Goal: Communication & Community: Answer question/provide support

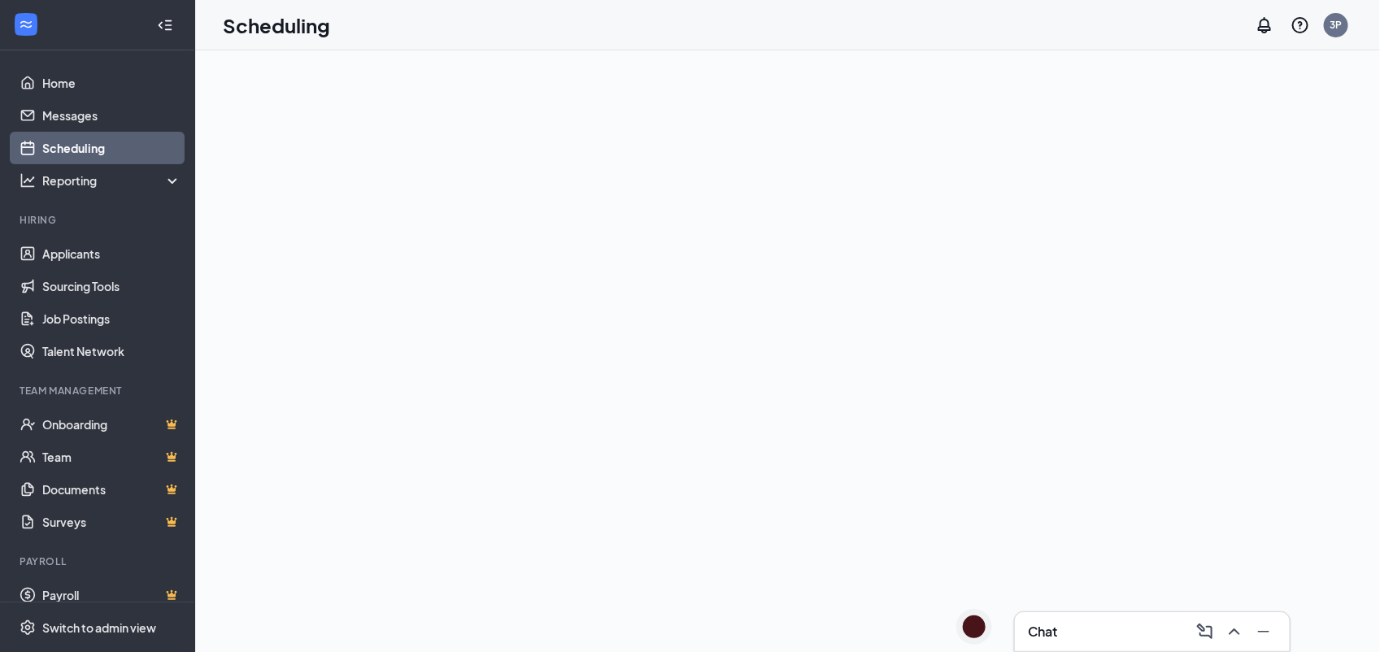
click at [1339, 500] on div at bounding box center [787, 351] width 1185 height 602
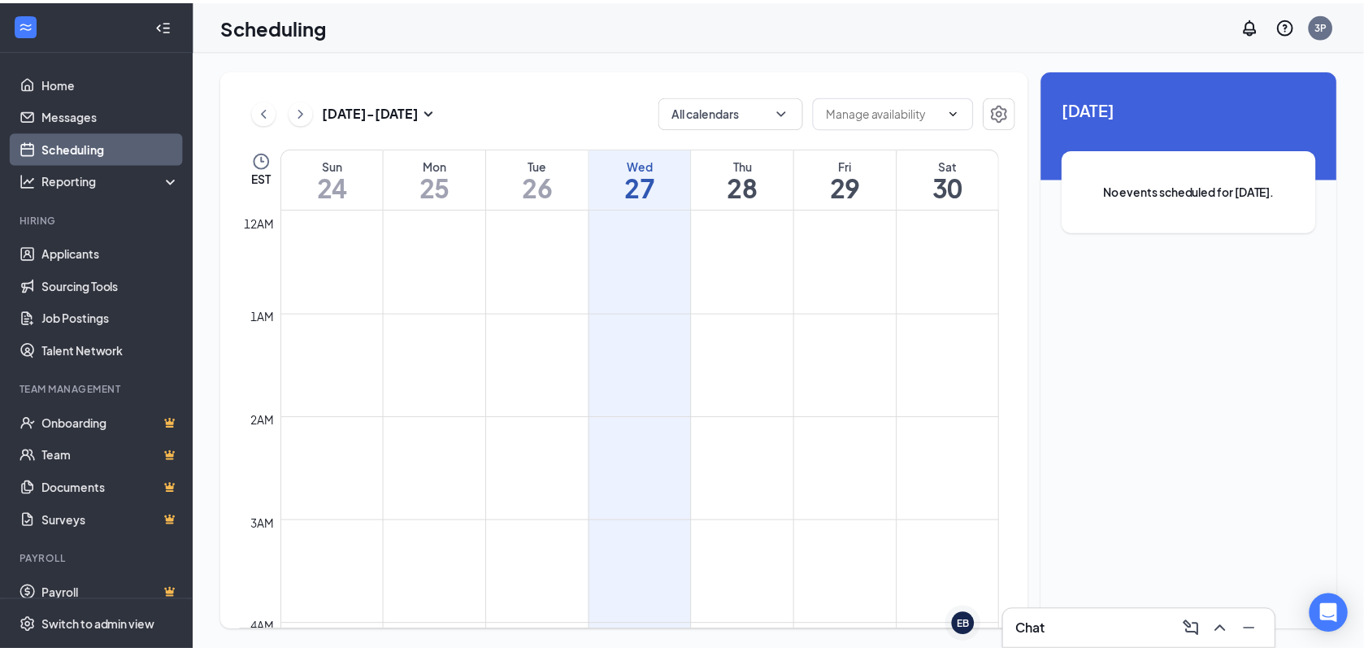
scroll to position [798, 0]
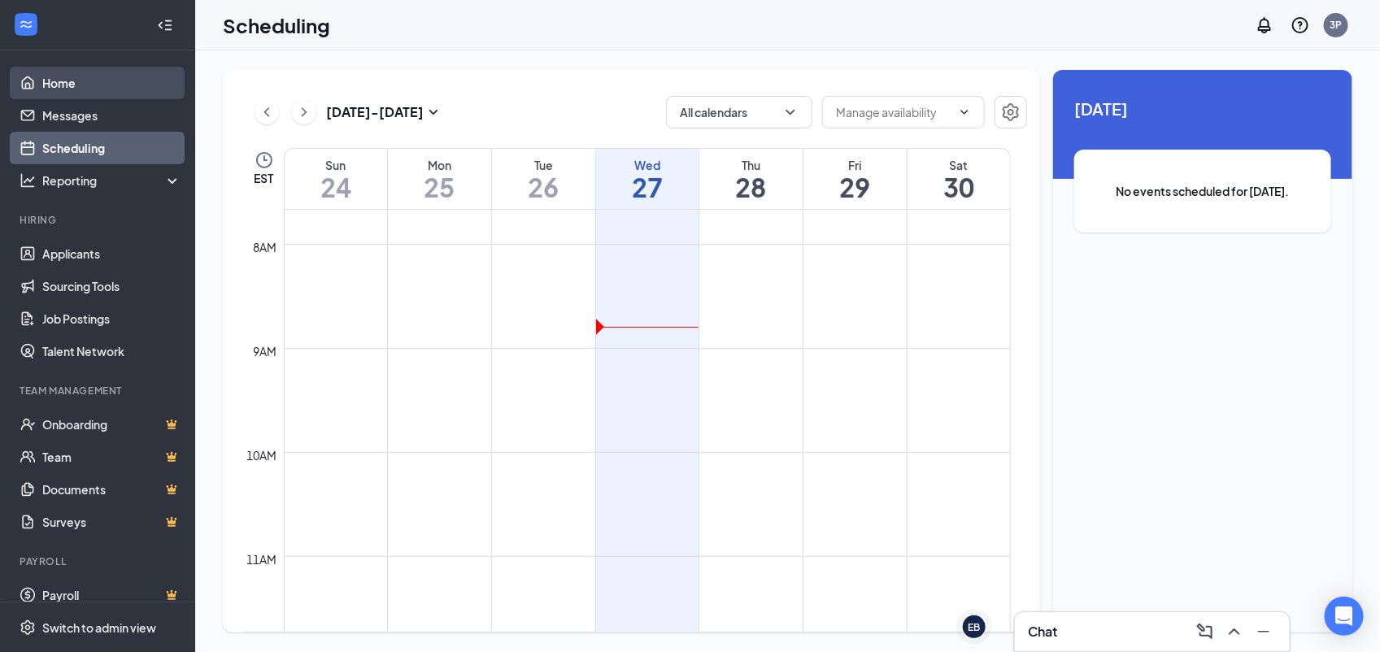
click at [73, 82] on link "Home" at bounding box center [111, 83] width 139 height 33
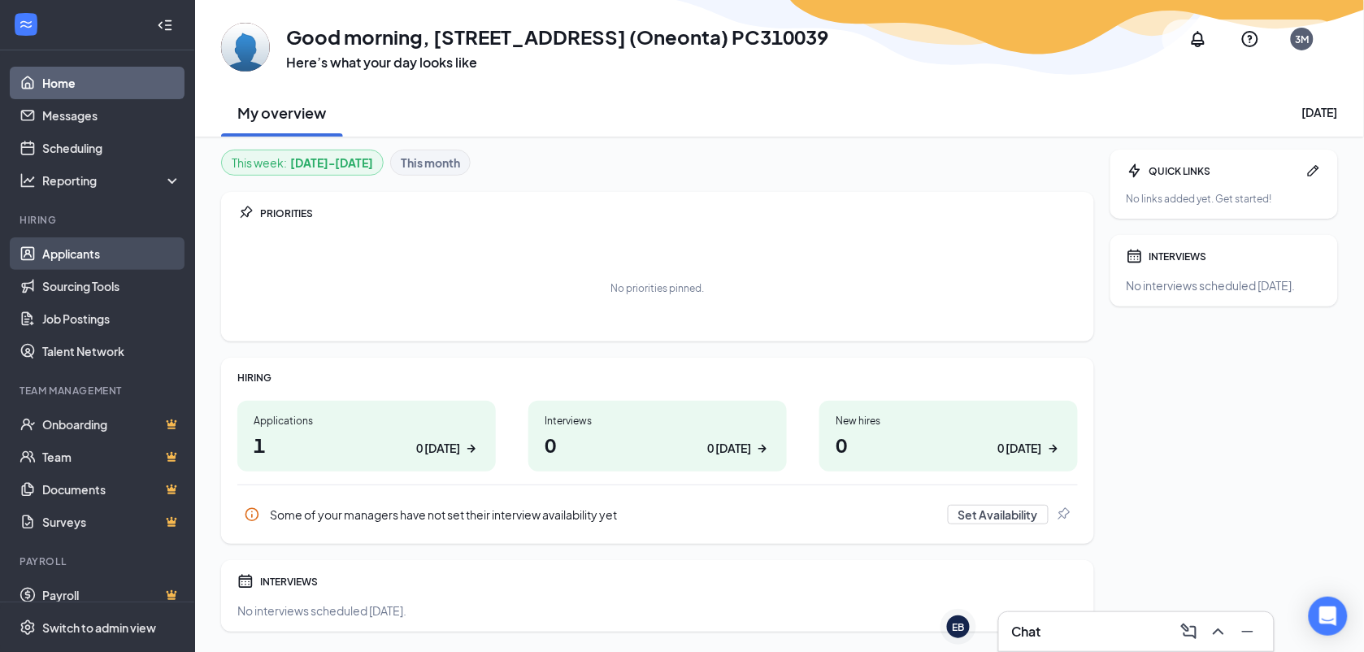
click at [62, 254] on link "Applicants" at bounding box center [111, 253] width 139 height 33
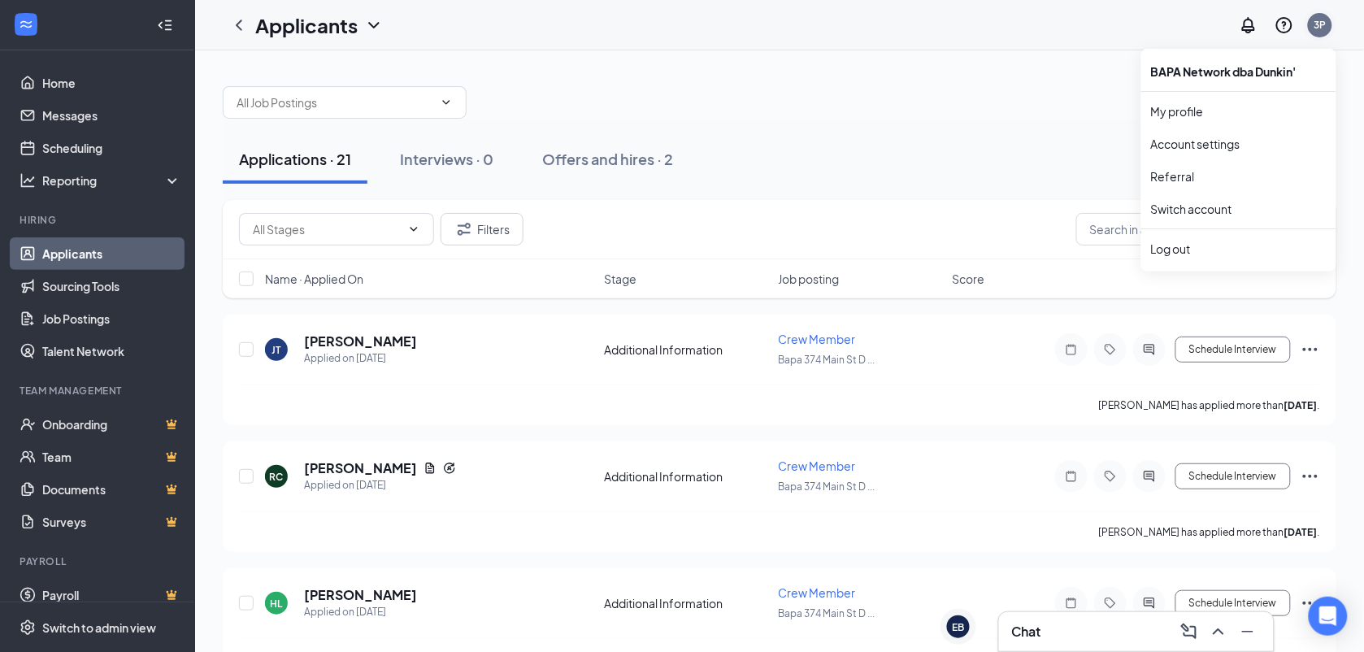
click at [1327, 17] on div "3P" at bounding box center [1320, 25] width 24 height 24
click at [1321, 31] on div "3P" at bounding box center [1321, 25] width 12 height 14
click at [1192, 245] on div "Log out" at bounding box center [1239, 249] width 176 height 16
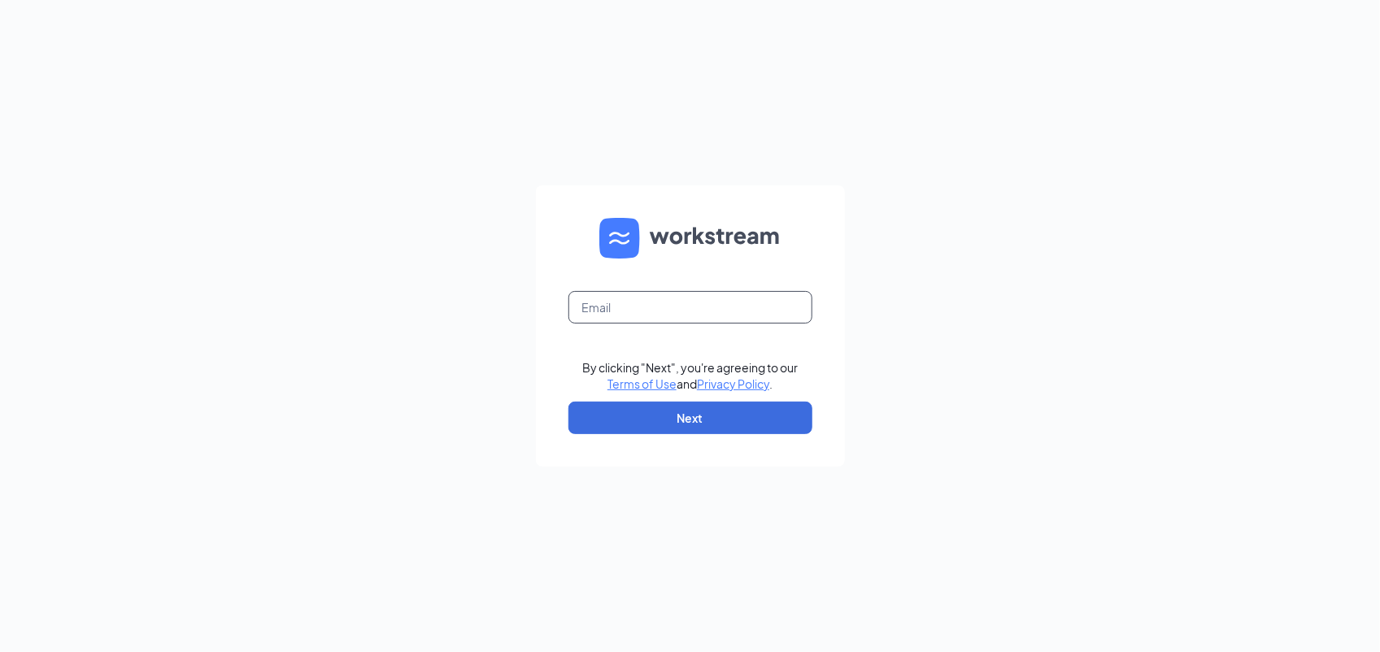
click at [763, 320] on input "text" at bounding box center [690, 307] width 244 height 33
click at [1049, 303] on div "Email field is required By clicking "Next", you're agreeing to our Terms of Use…" at bounding box center [690, 326] width 1380 height 652
click at [765, 285] on form "Email field is required By clicking "Next", you're agreeing to our Terms of Use…" at bounding box center [690, 325] width 309 height 281
click at [764, 298] on input "text" at bounding box center [690, 307] width 244 height 33
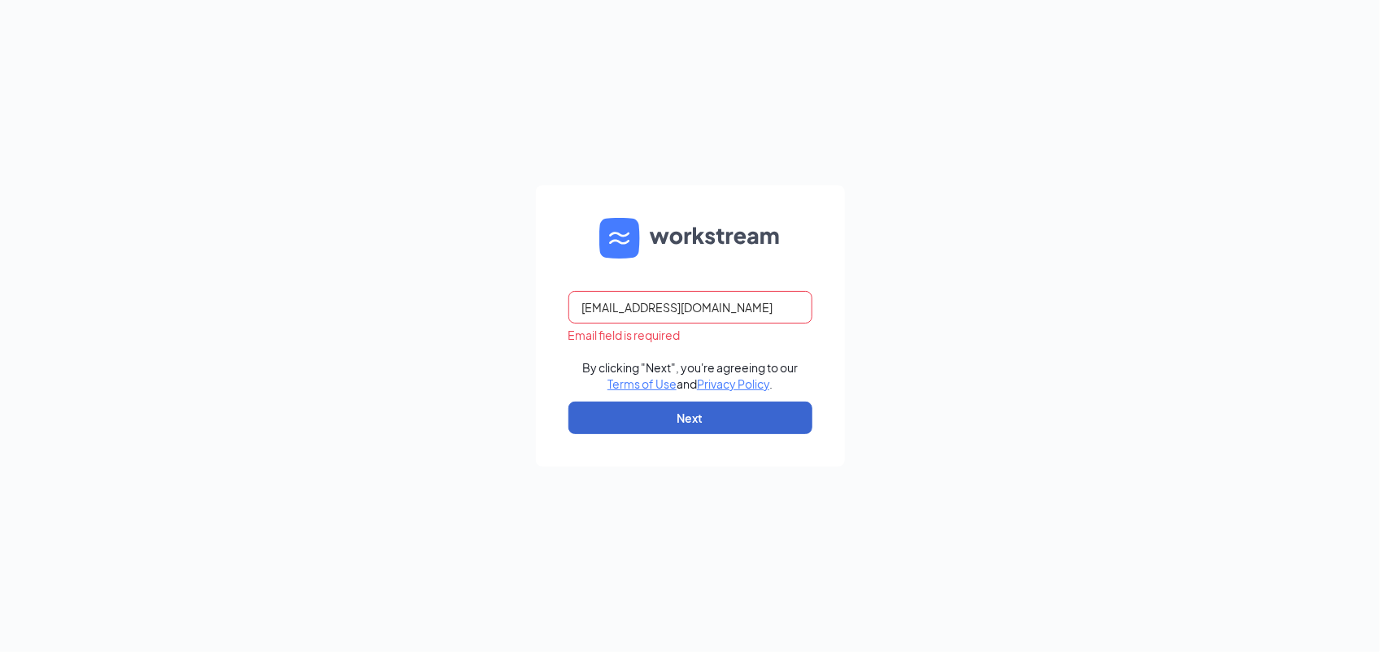
type input "pc302823@dunkin.bapanetwork.com"
click at [710, 419] on button "Next" at bounding box center [690, 418] width 244 height 33
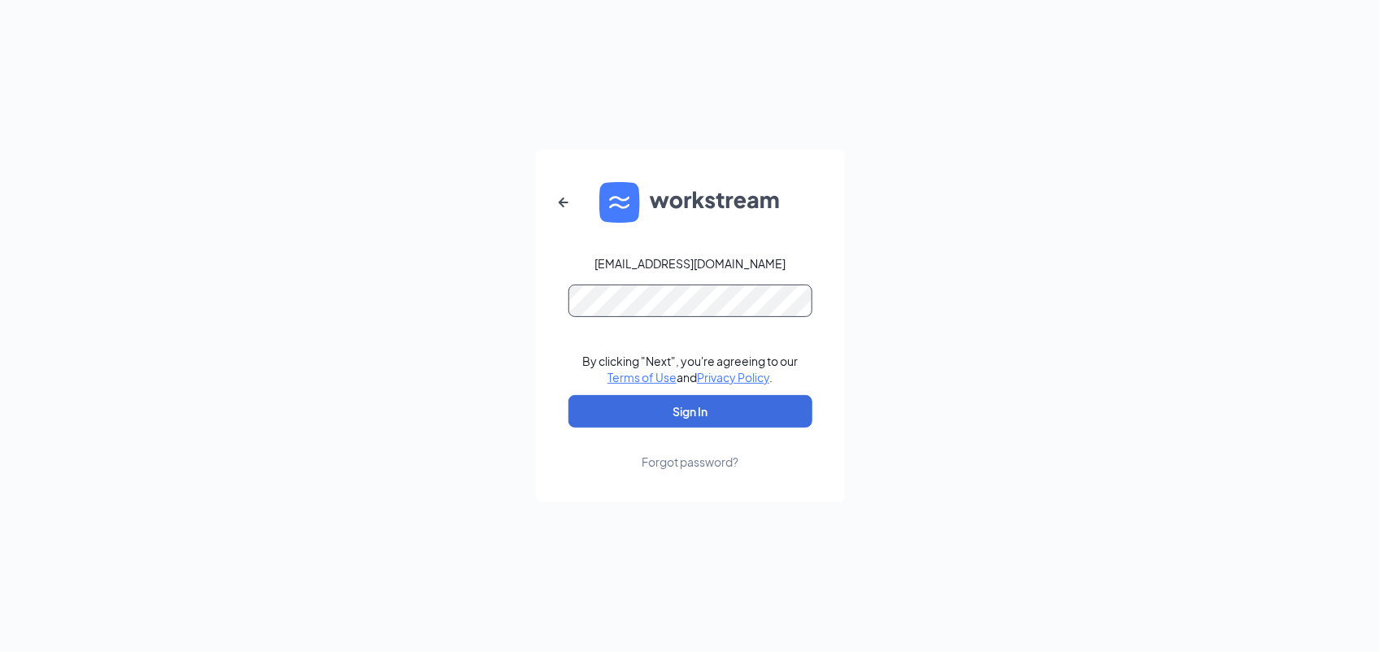
click at [568, 395] on button "Sign In" at bounding box center [690, 411] width 244 height 33
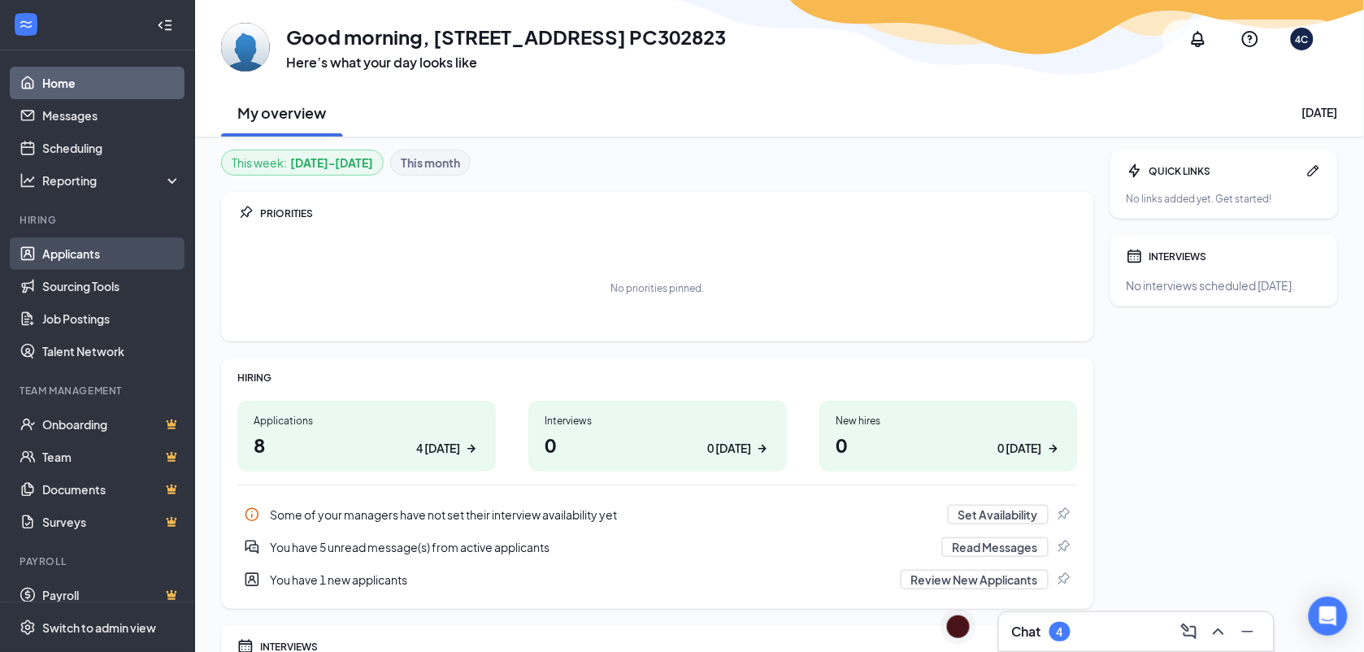
click at [78, 269] on link "Applicants" at bounding box center [111, 253] width 139 height 33
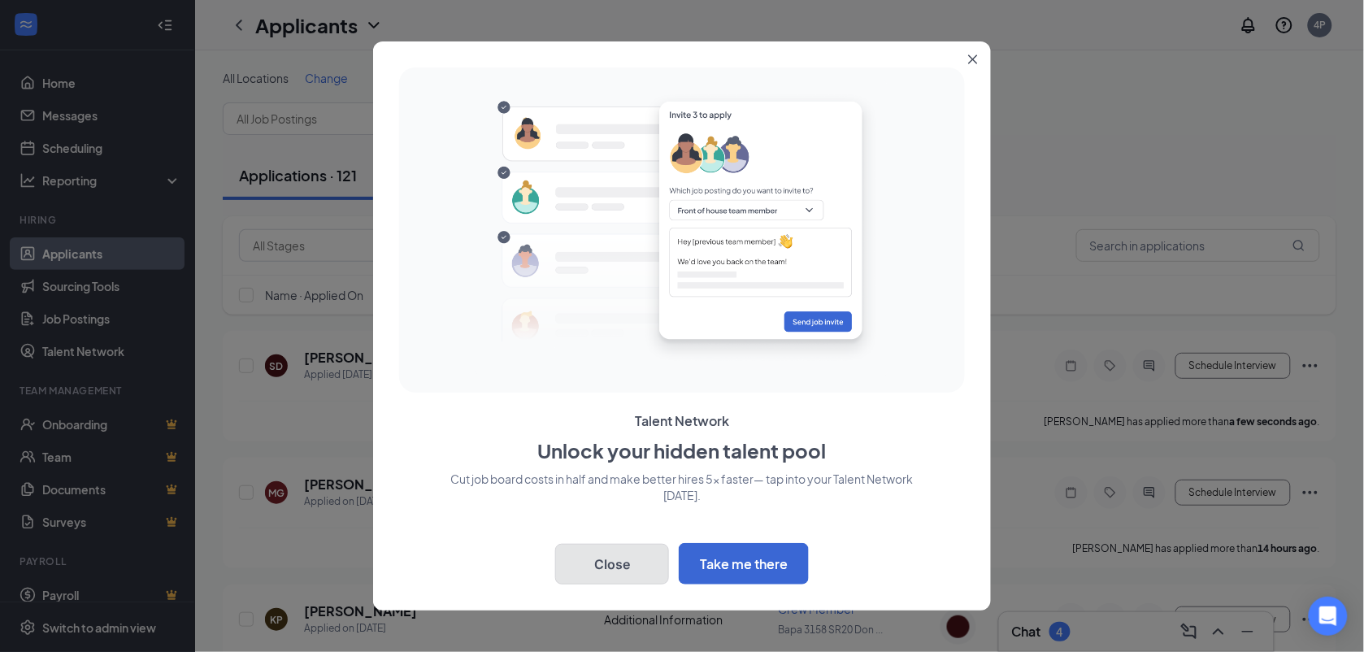
click at [616, 550] on button "Close" at bounding box center [612, 564] width 114 height 41
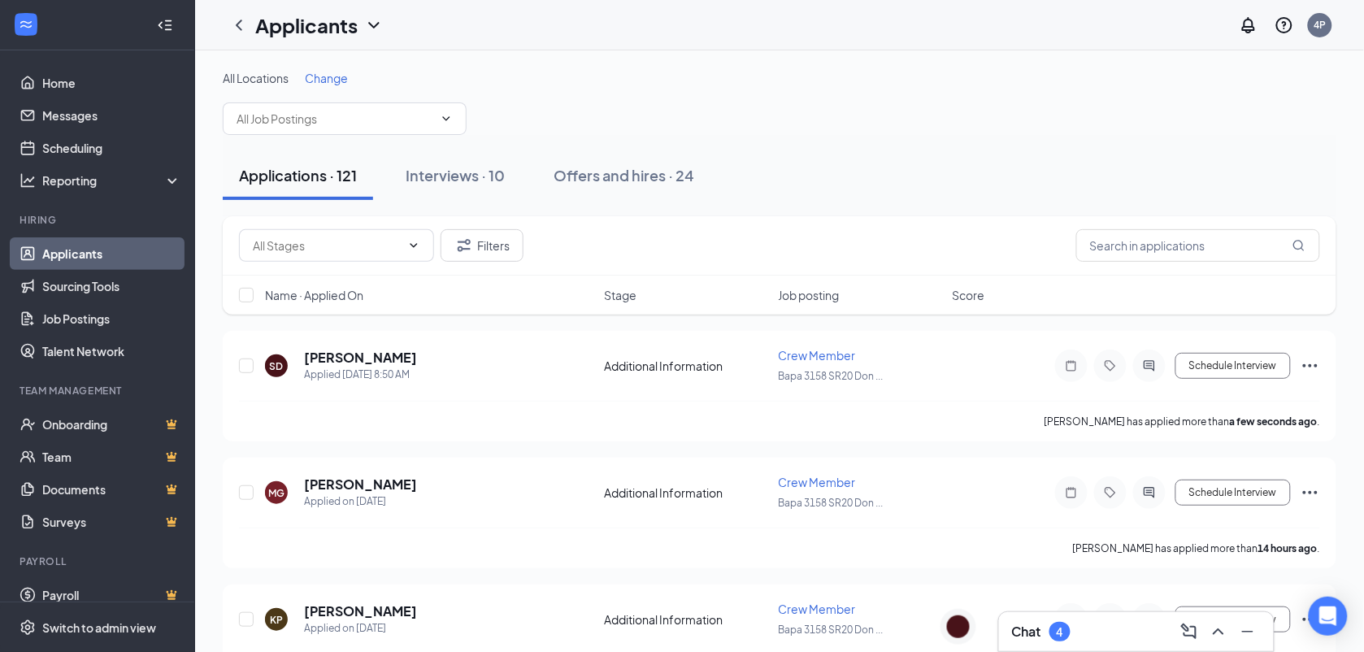
click at [1050, 642] on div "Chat 4" at bounding box center [1136, 632] width 249 height 26
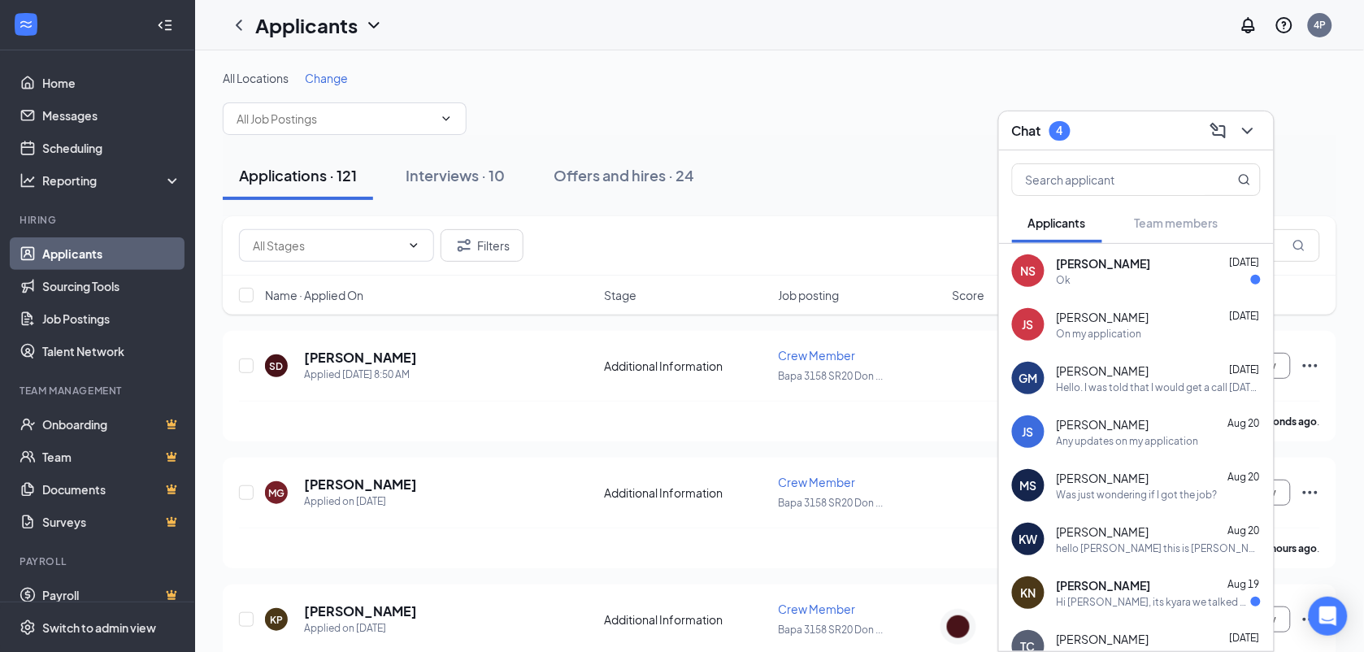
click at [1198, 279] on div "Ok" at bounding box center [1159, 280] width 204 height 14
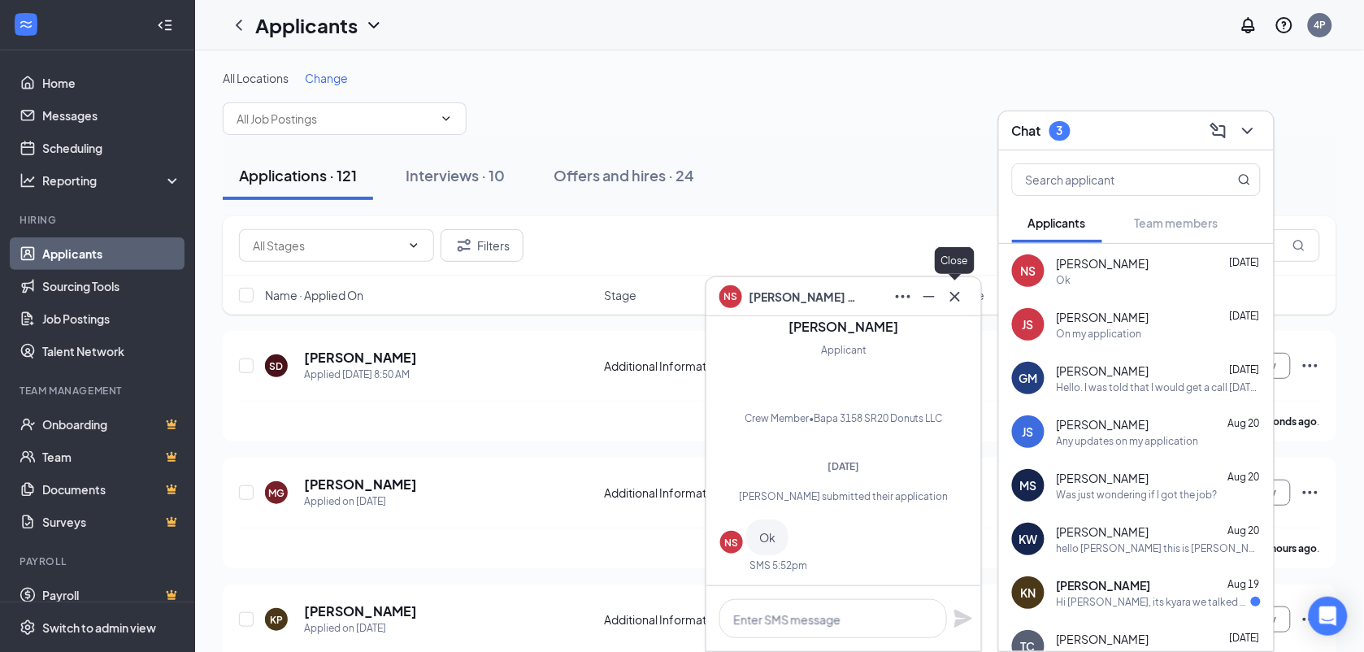
click at [959, 295] on icon "Cross" at bounding box center [955, 297] width 20 height 20
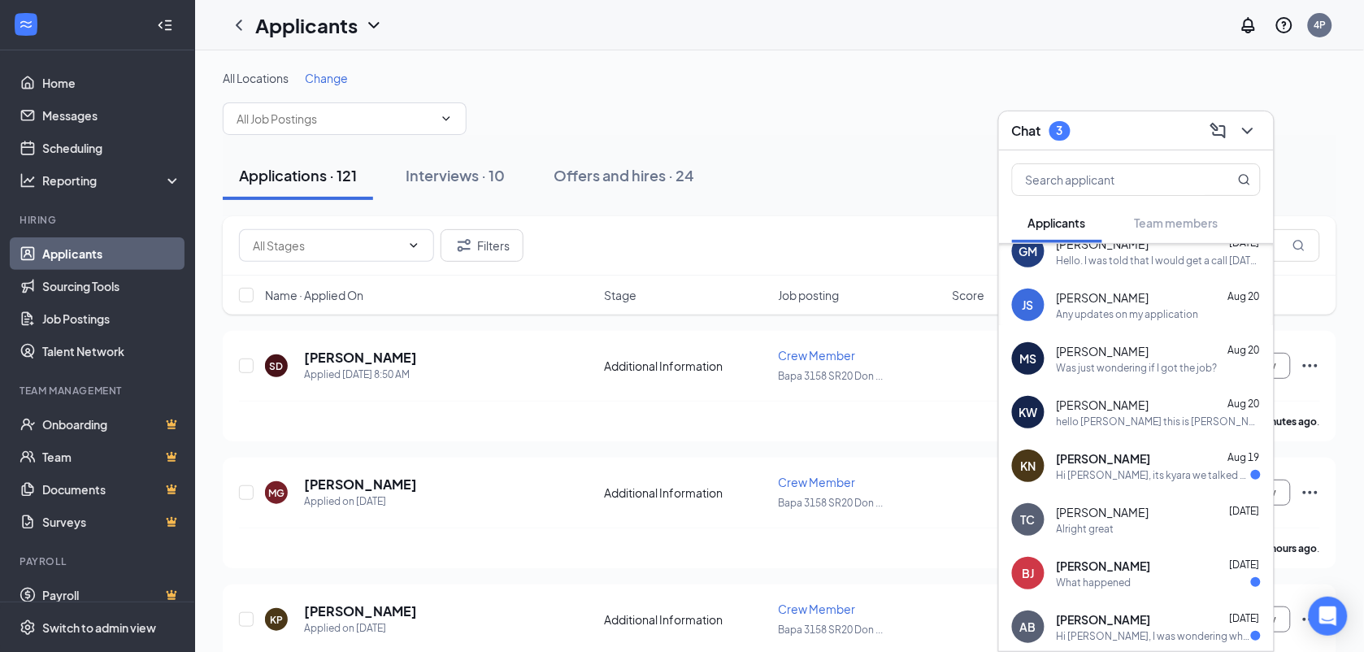
scroll to position [128, 0]
click at [1167, 477] on div "Hi Kiana, its kyara we talked on the phone tuesday about me coming on board to …" at bounding box center [1154, 474] width 194 height 14
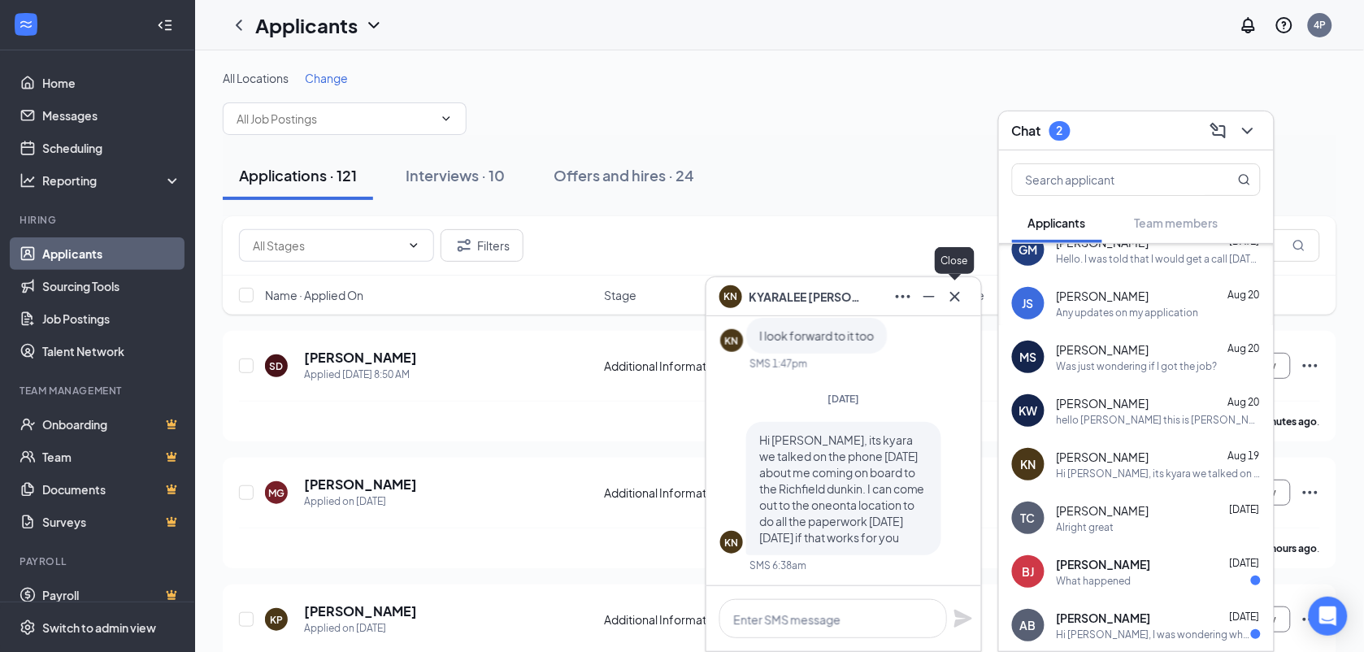
click at [963, 298] on icon "Cross" at bounding box center [955, 297] width 20 height 20
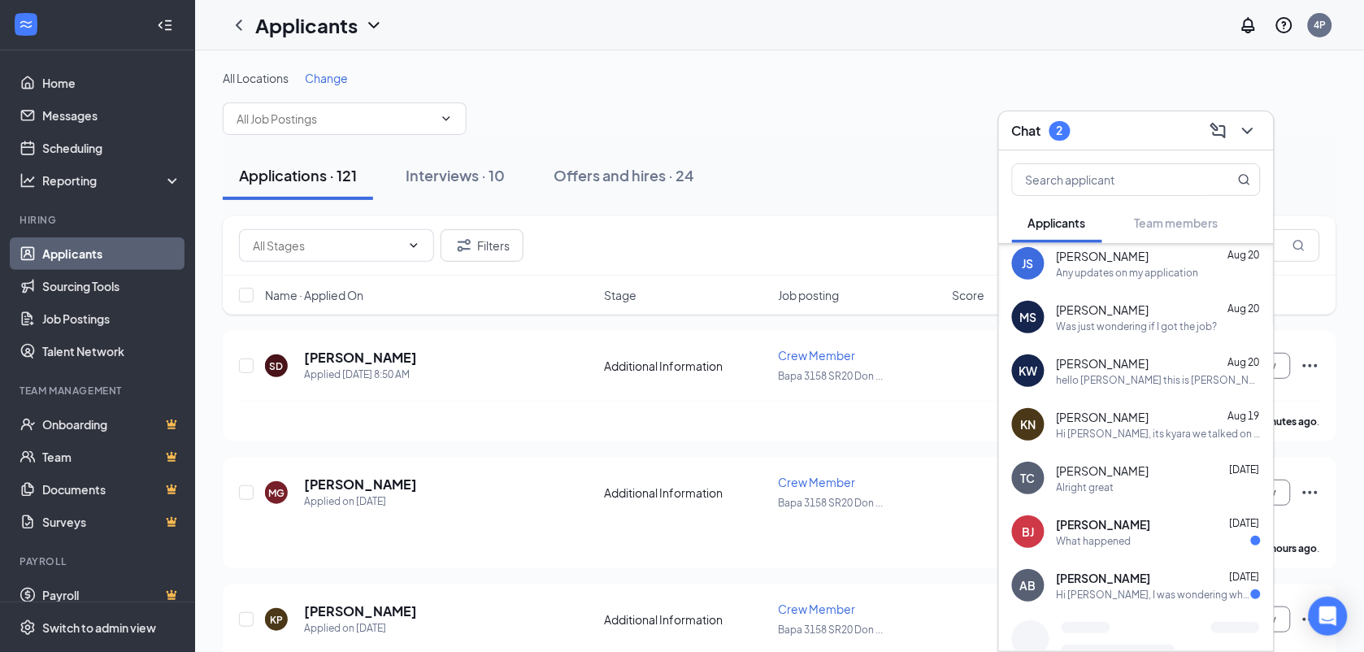
scroll to position [215, 0]
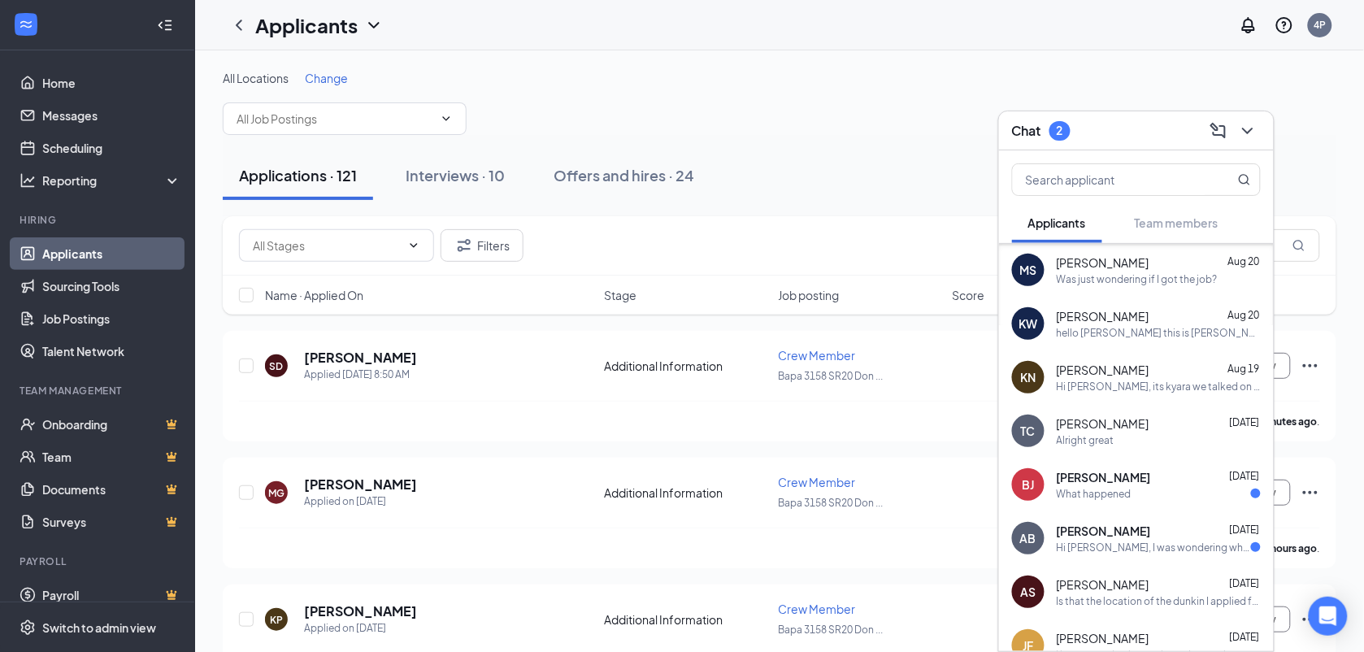
click at [1251, 549] on div at bounding box center [1256, 547] width 10 height 10
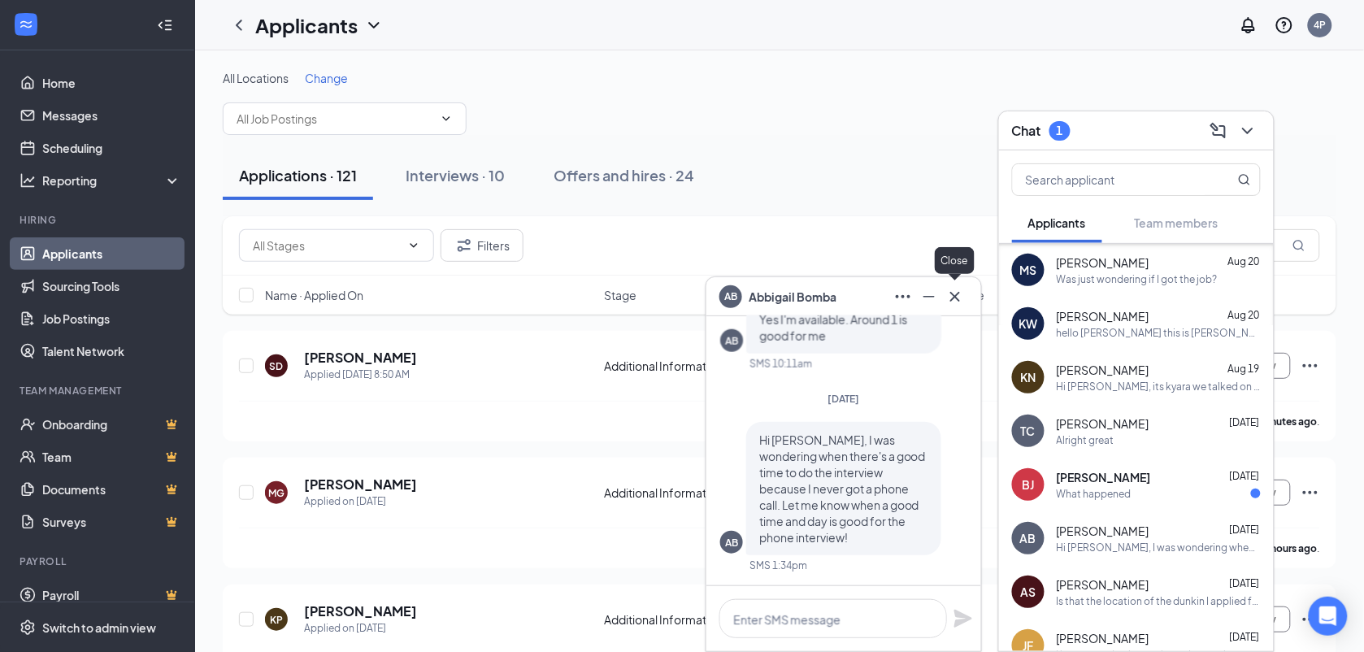
click at [964, 298] on icon "Cross" at bounding box center [955, 297] width 20 height 20
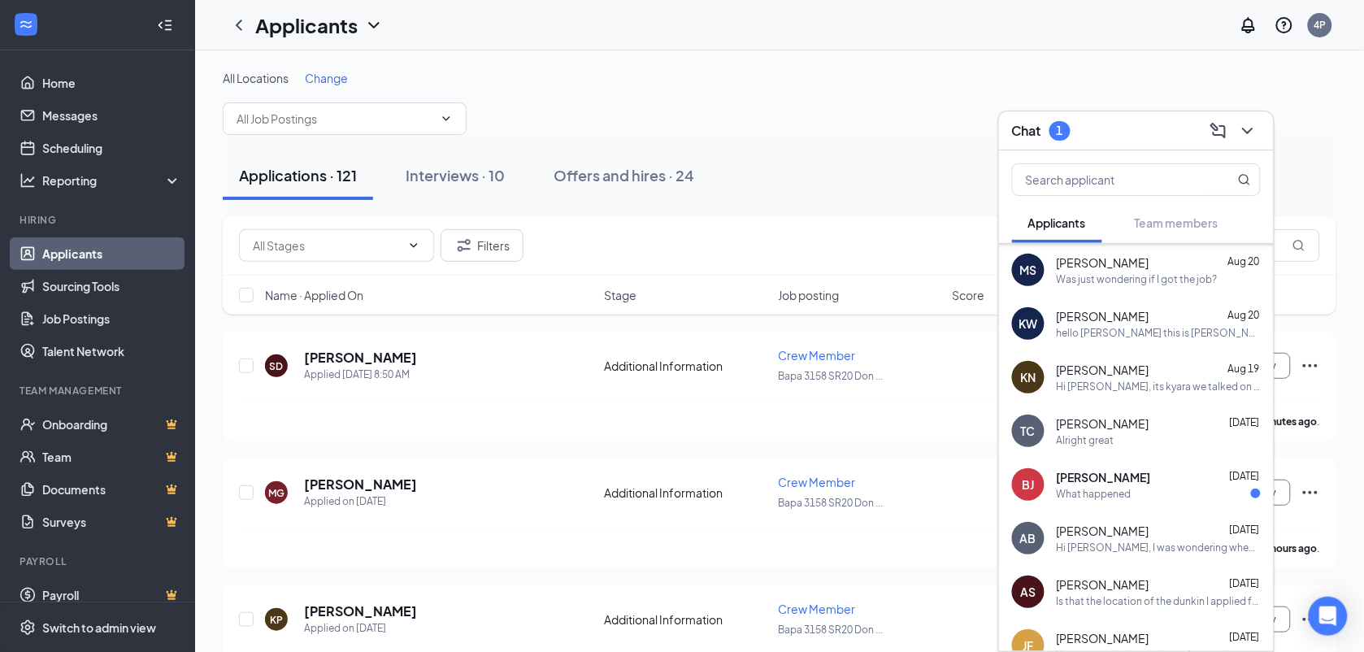
click at [1096, 494] on div "What happened" at bounding box center [1094, 494] width 75 height 14
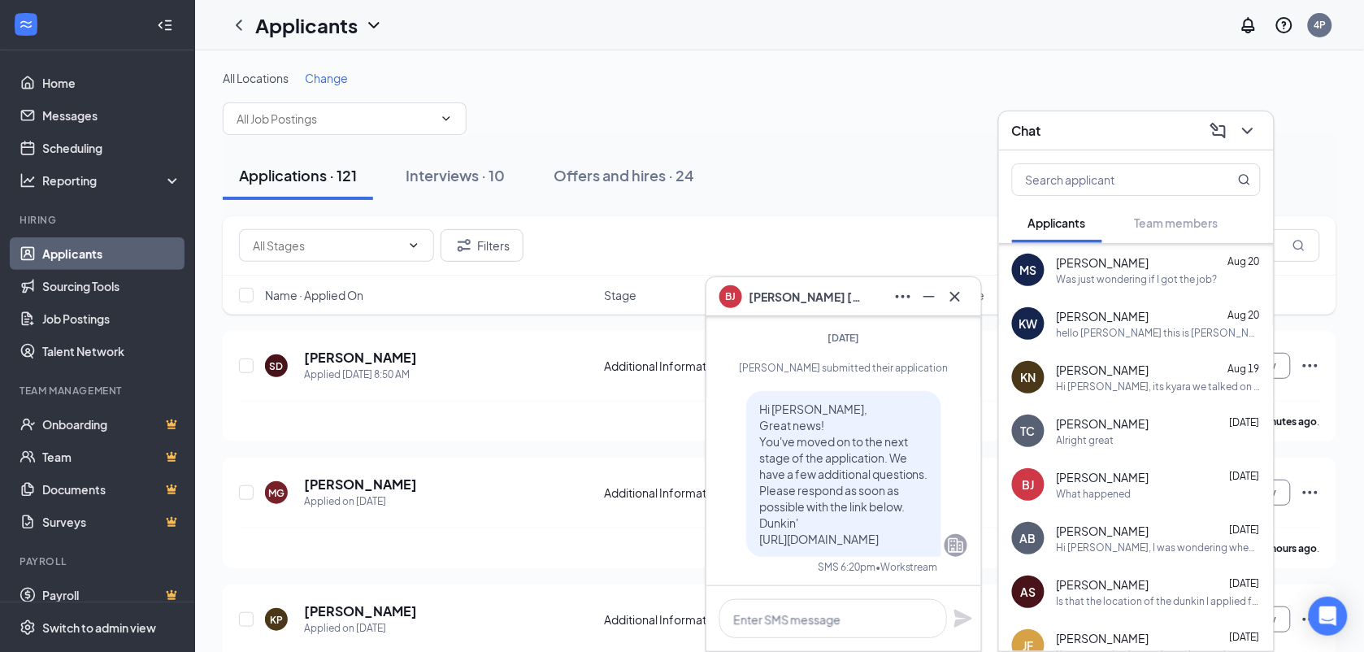
scroll to position [-799, 0]
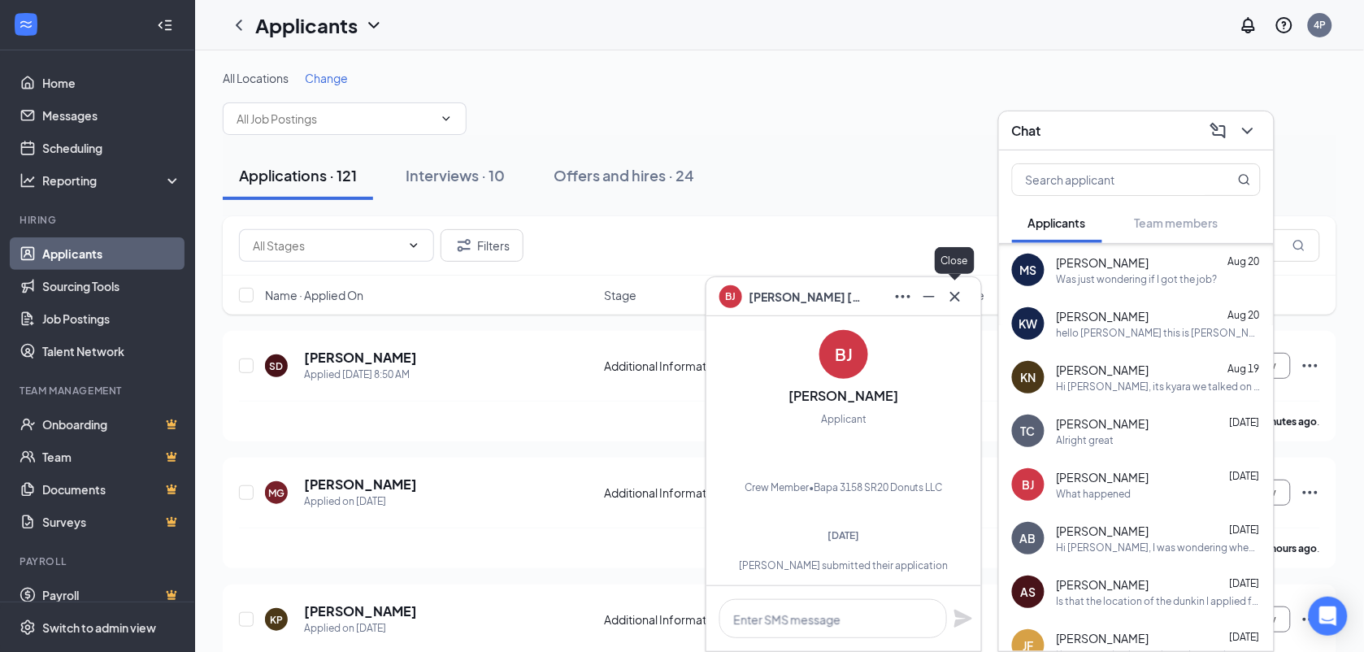
click at [963, 287] on icon "Cross" at bounding box center [955, 297] width 20 height 20
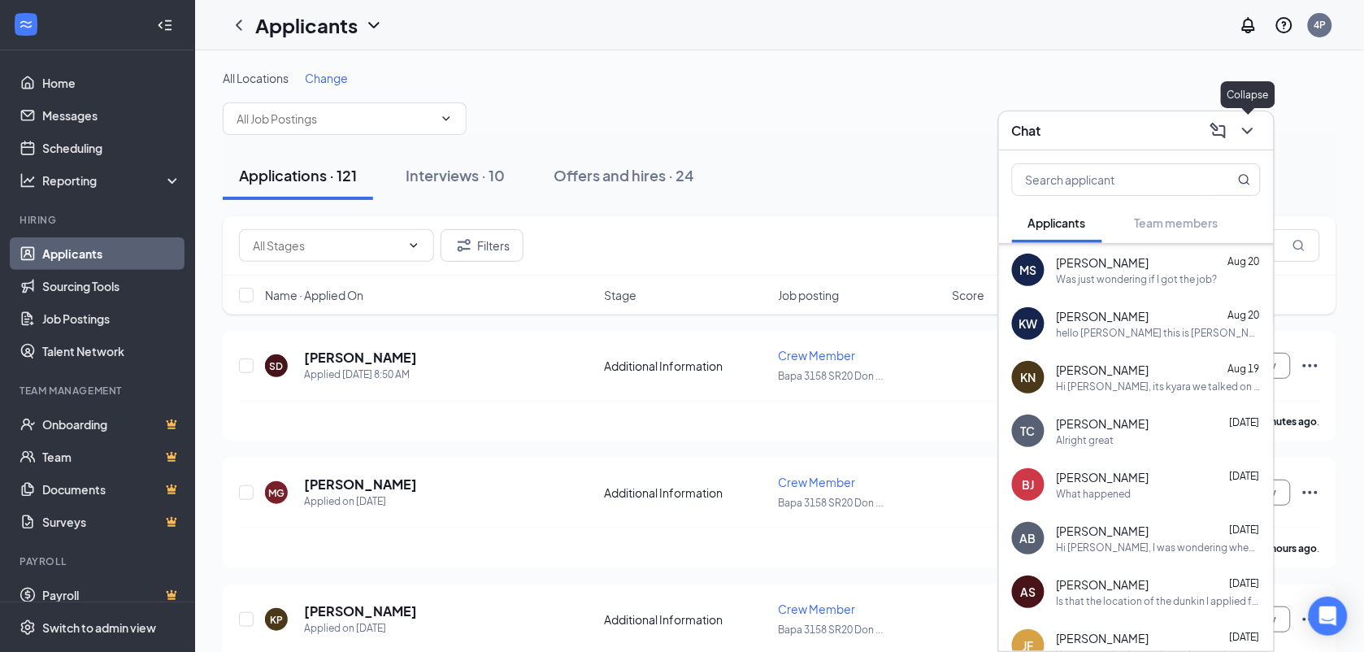
click at [1254, 127] on icon "ChevronDown" at bounding box center [1248, 131] width 20 height 20
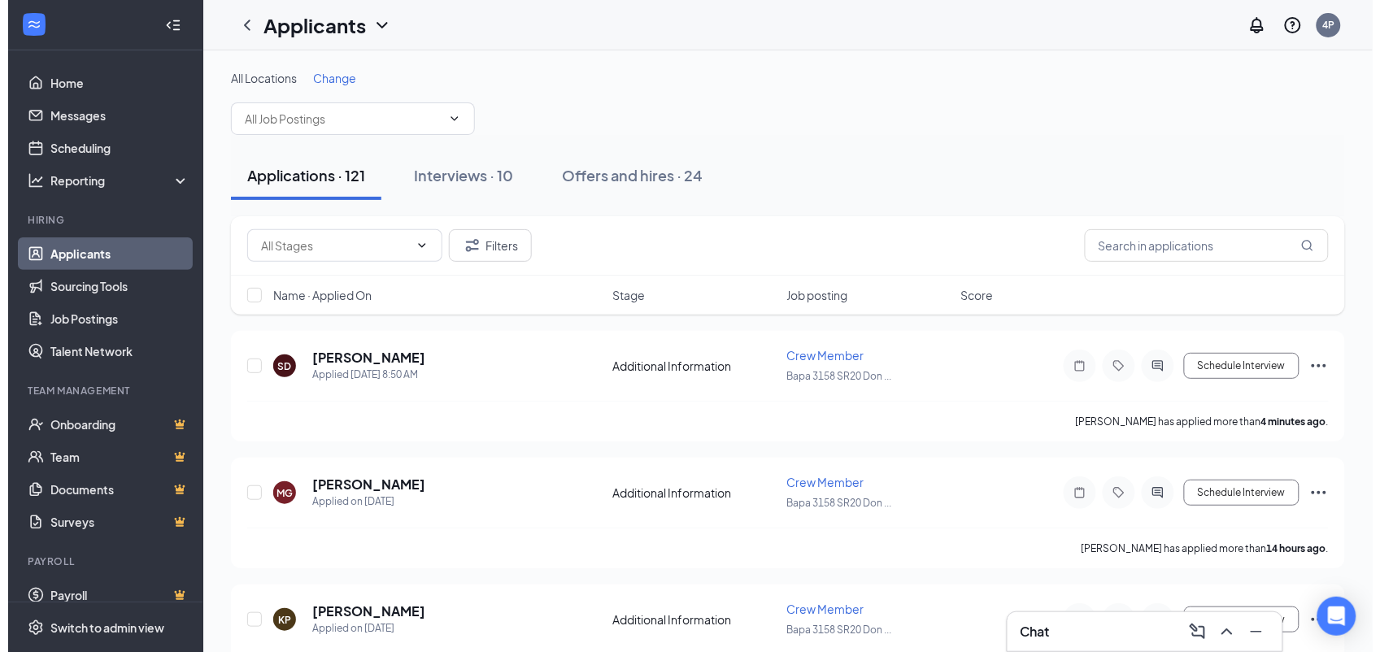
scroll to position [0, 0]
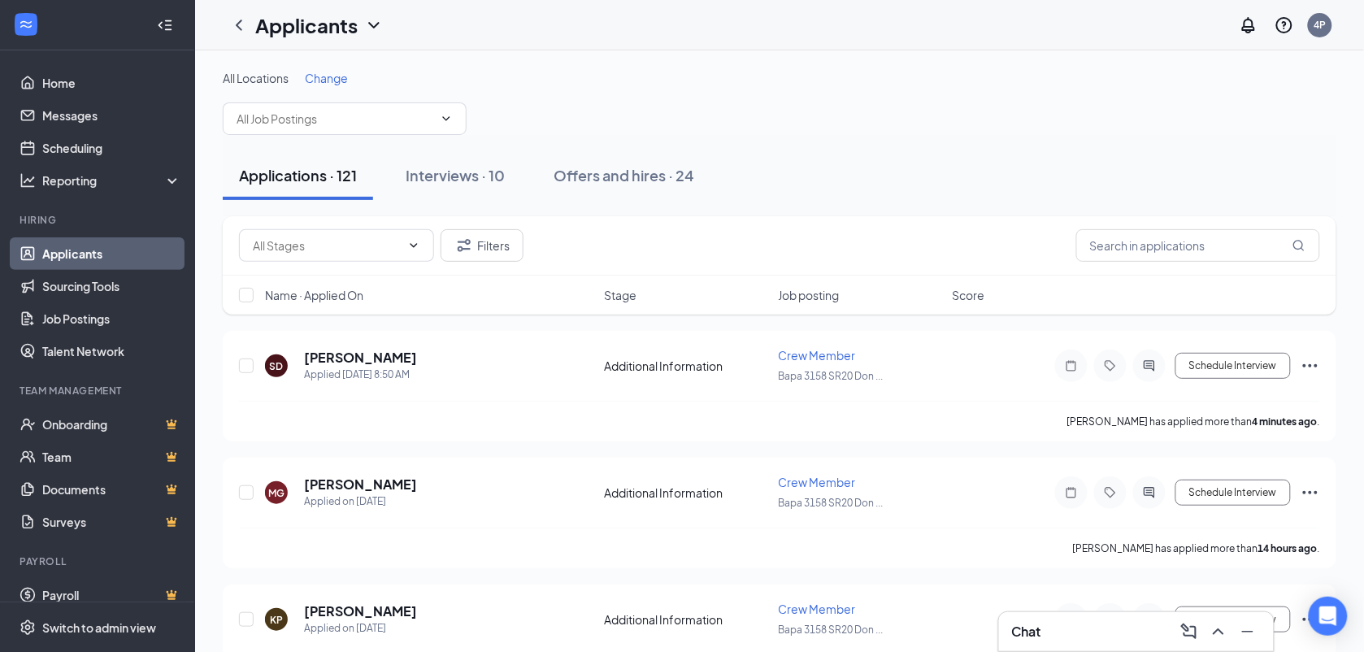
click at [1148, 628] on div "Chat" at bounding box center [1136, 632] width 249 height 26
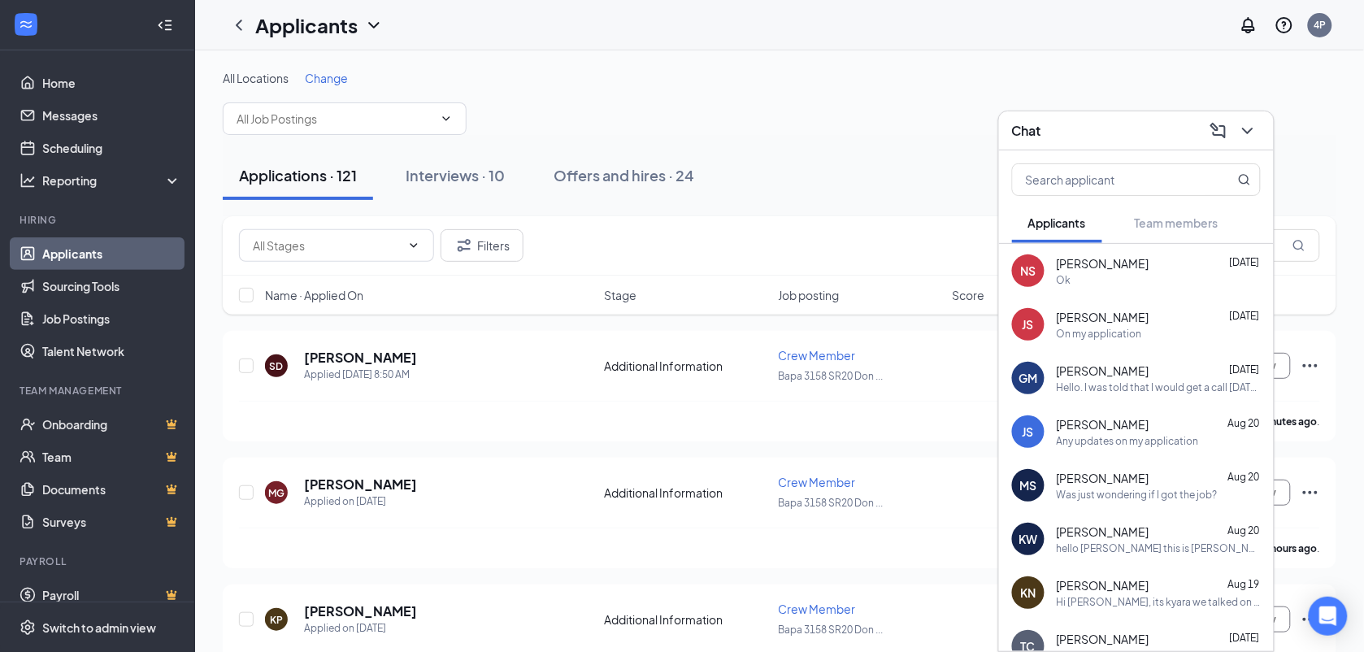
click at [1147, 472] on span "Marie-Elena Sergi" at bounding box center [1103, 478] width 93 height 16
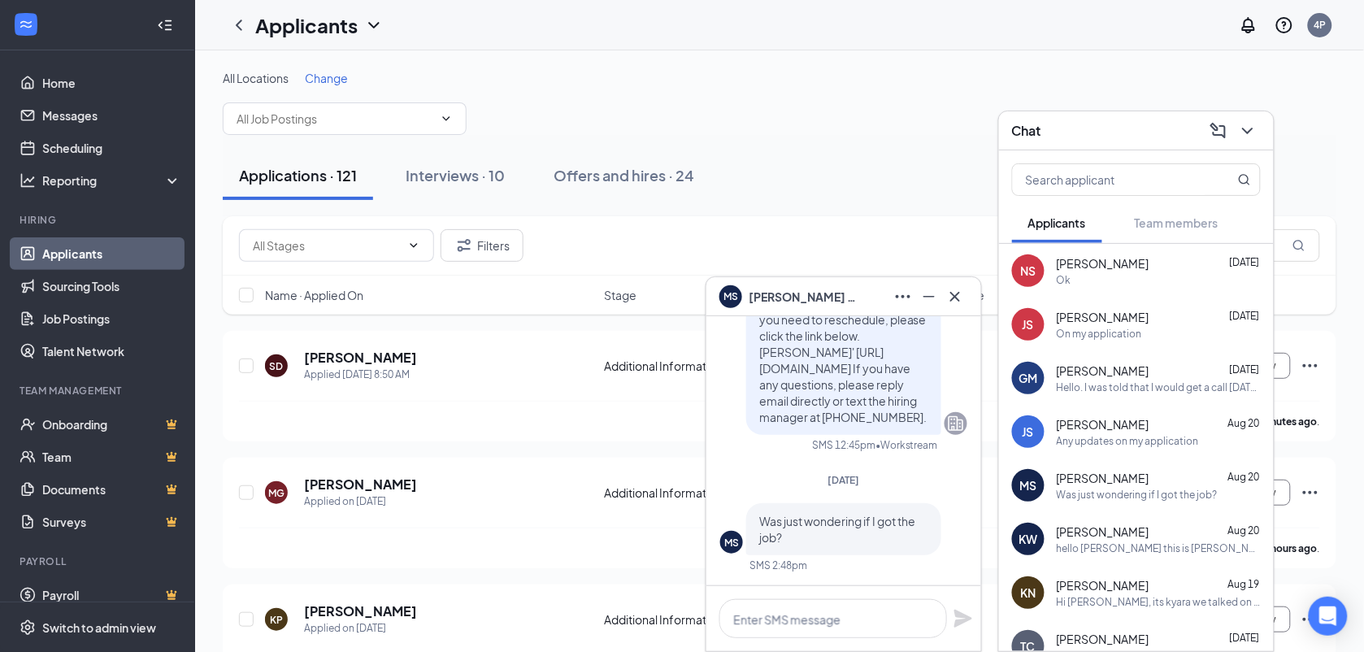
click at [805, 302] on span "Marie-Elena Sergi" at bounding box center [806, 297] width 114 height 18
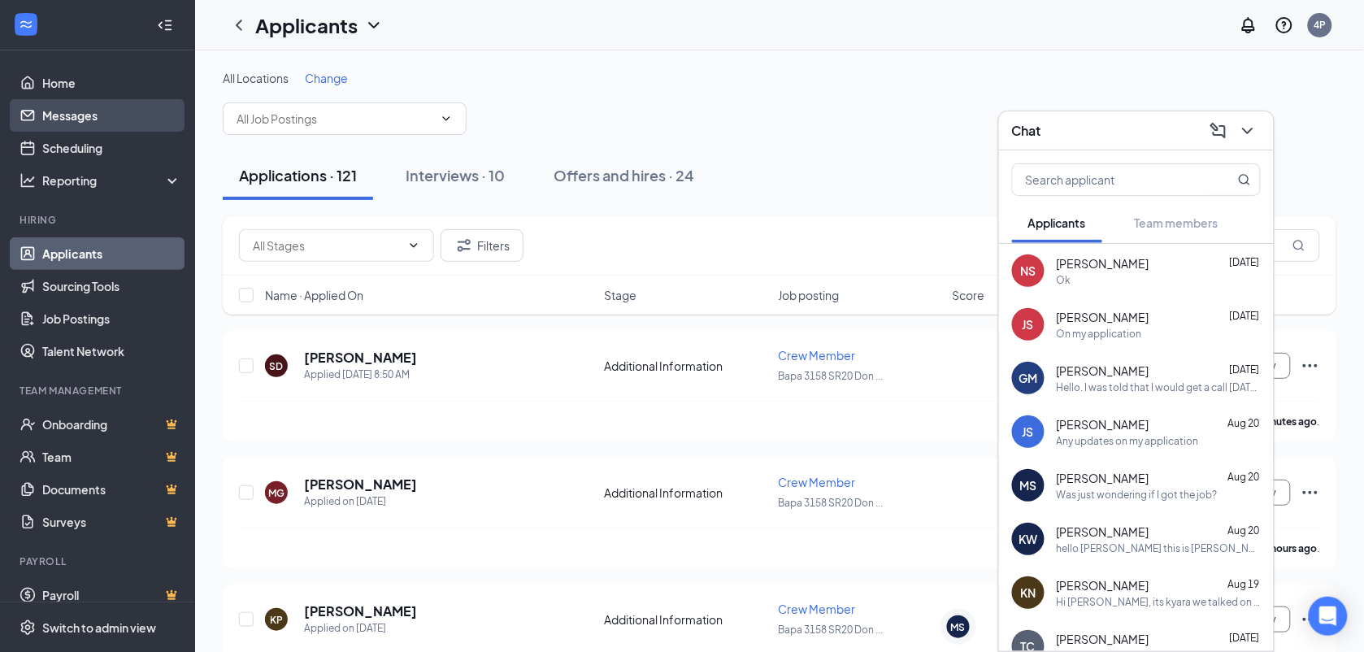
click at [54, 107] on link "Messages" at bounding box center [111, 115] width 139 height 33
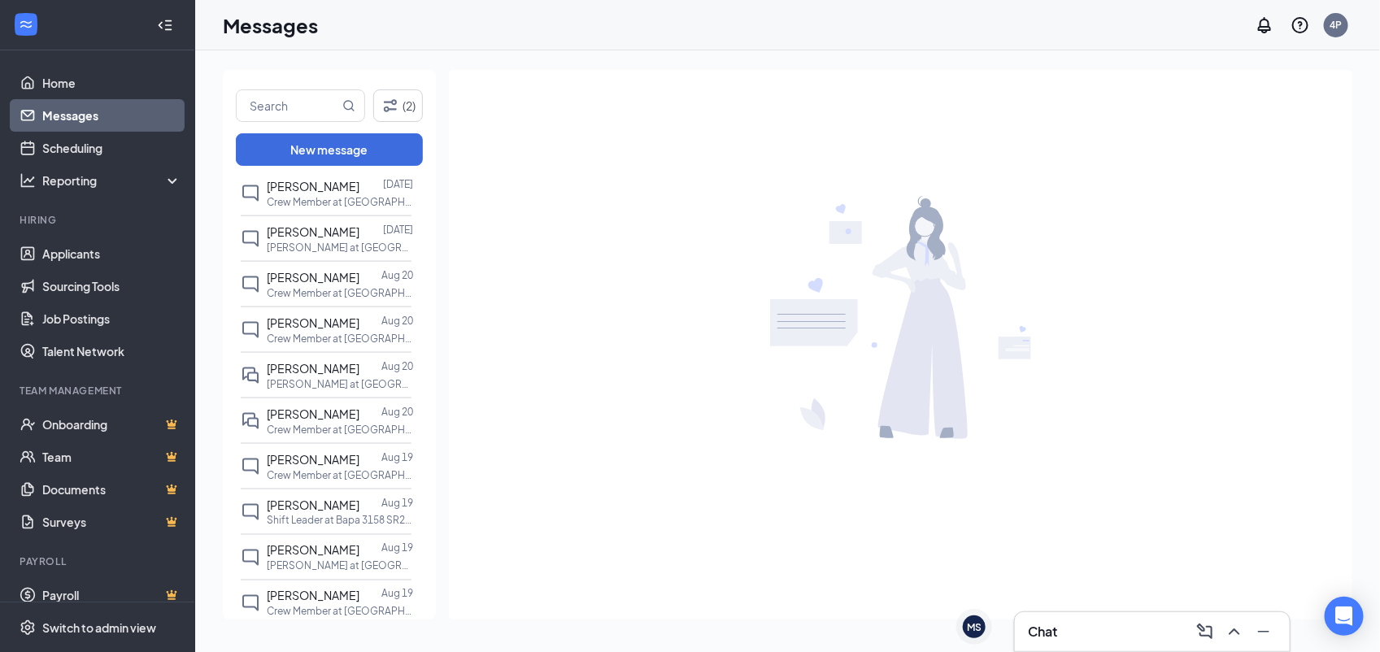
scroll to position [1070, 0]
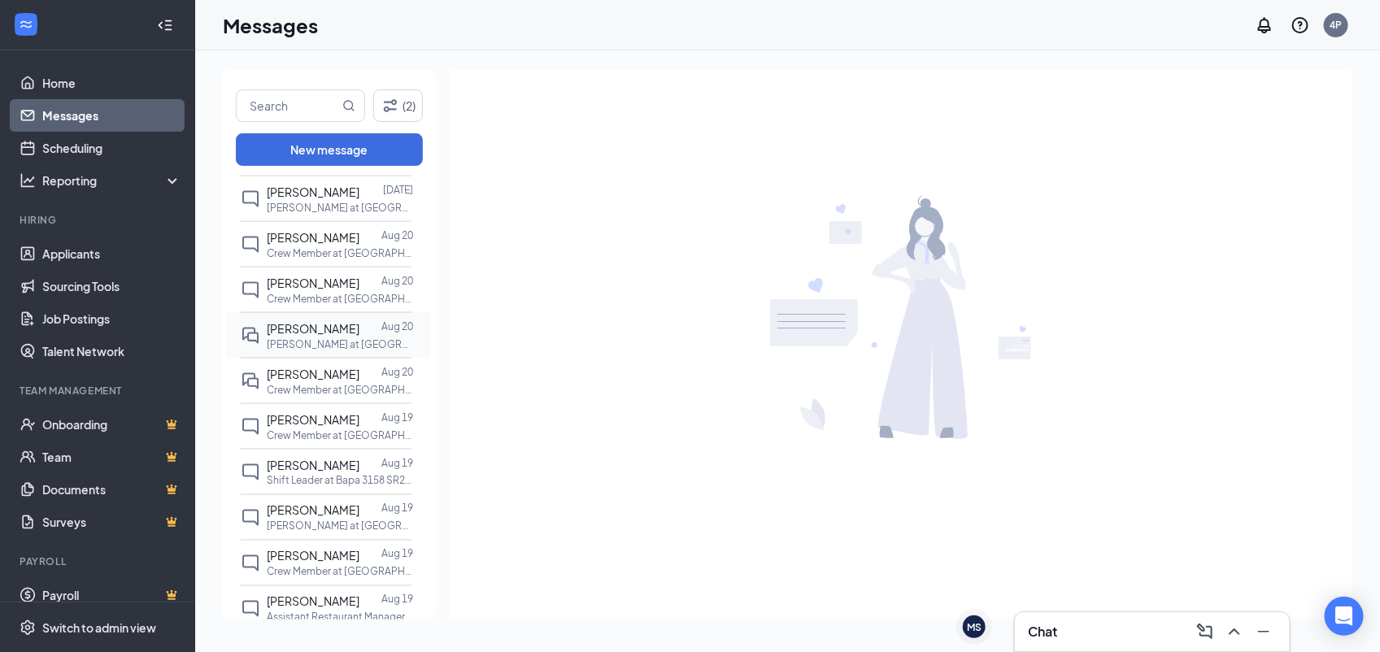
click at [338, 326] on span "Marie-Elena Sergi" at bounding box center [313, 328] width 93 height 15
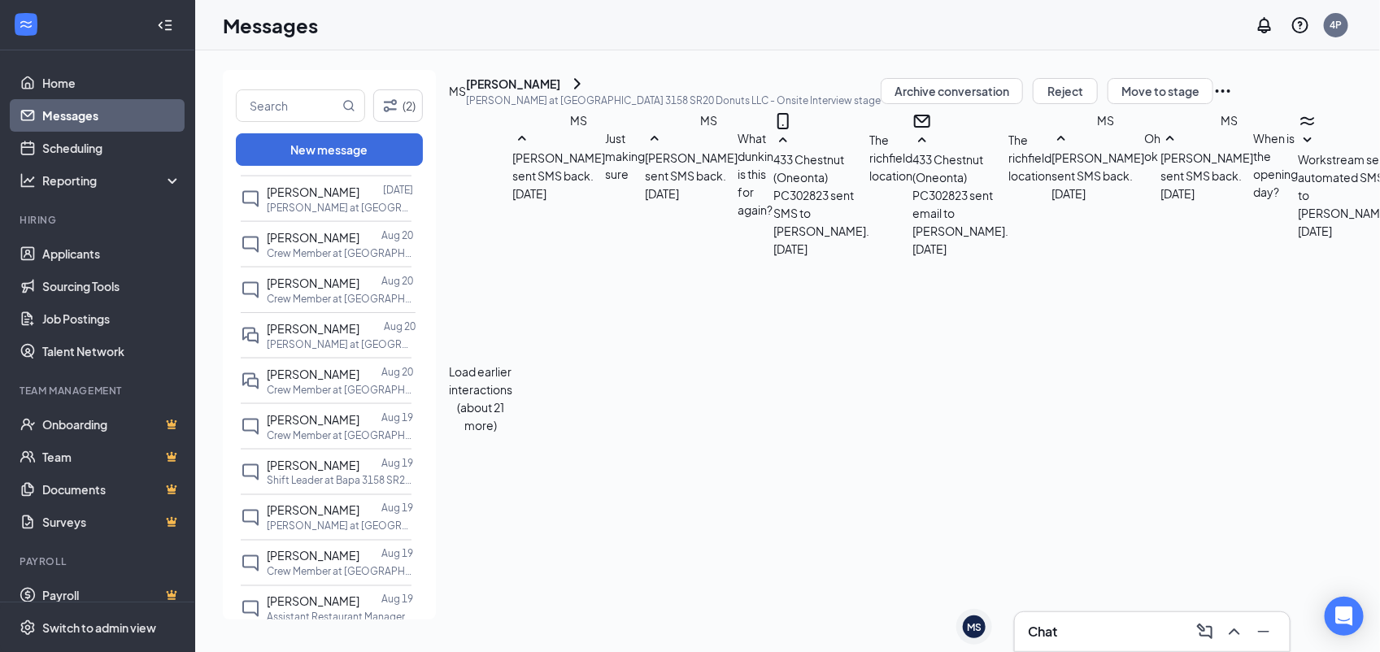
scroll to position [526, 0]
click at [587, 93] on icon "ChevronRight" at bounding box center [577, 84] width 20 height 20
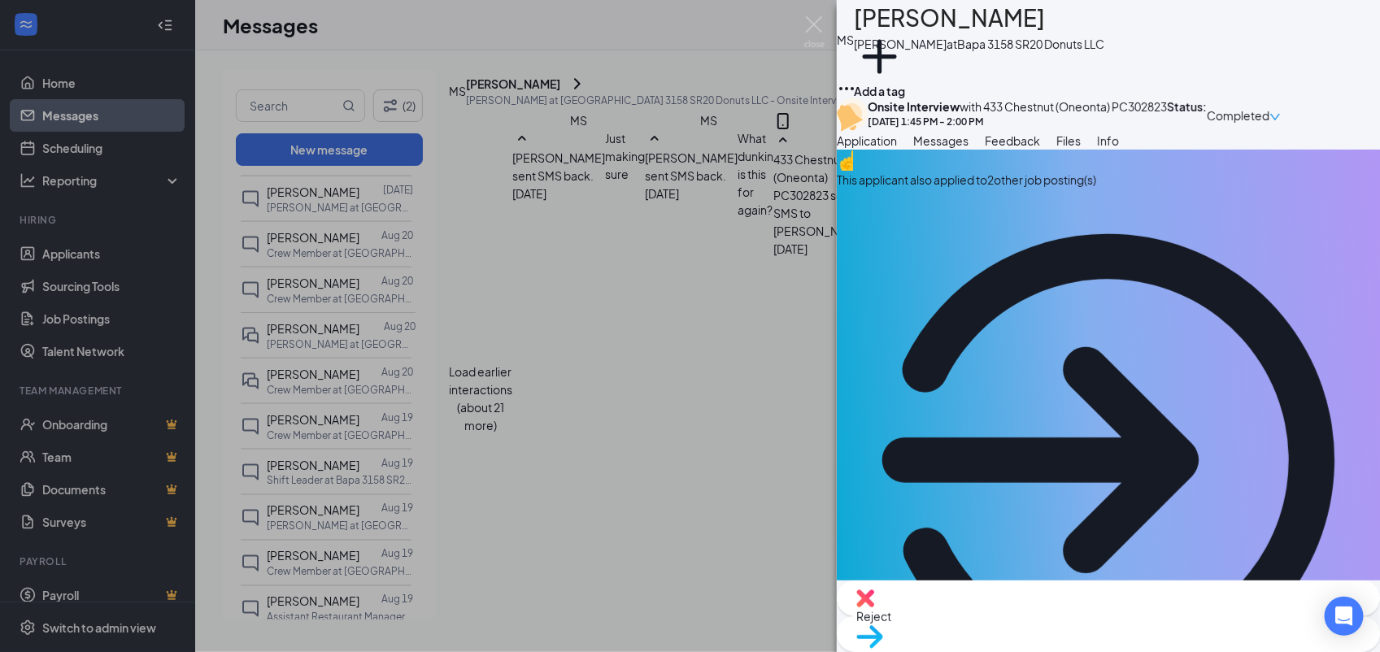
click at [968, 148] on span "Messages" at bounding box center [940, 140] width 55 height 15
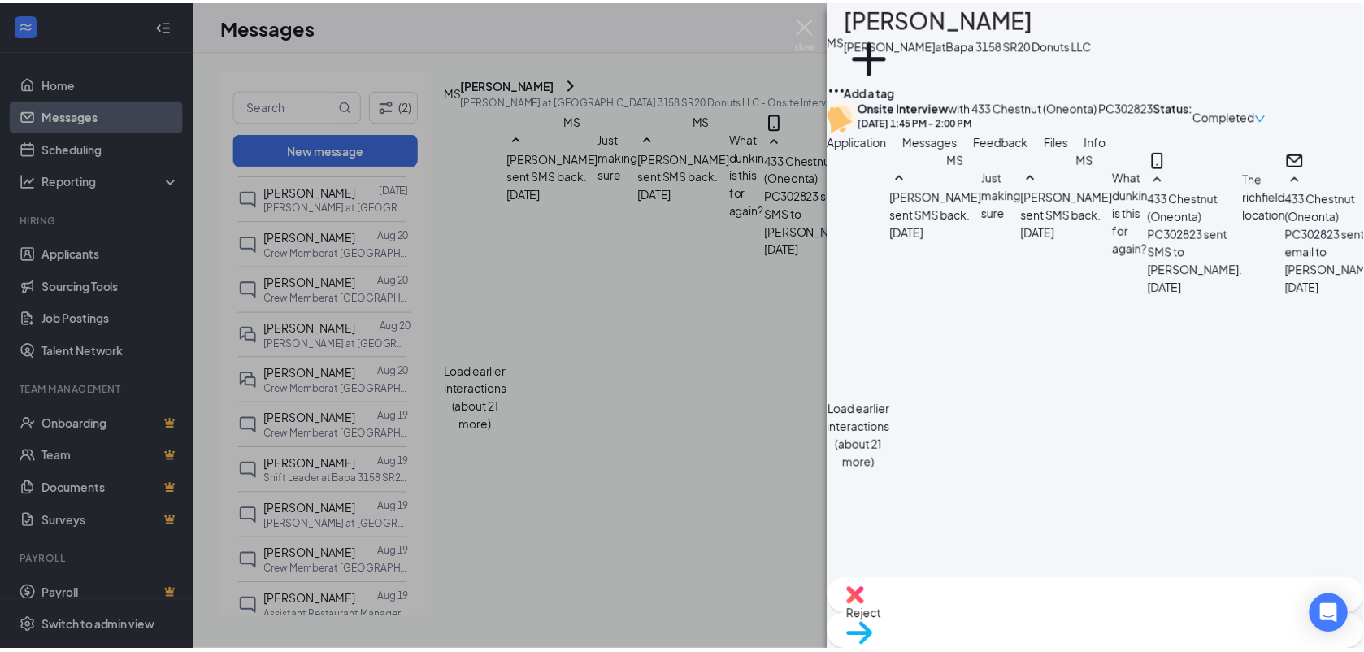
scroll to position [709, 0]
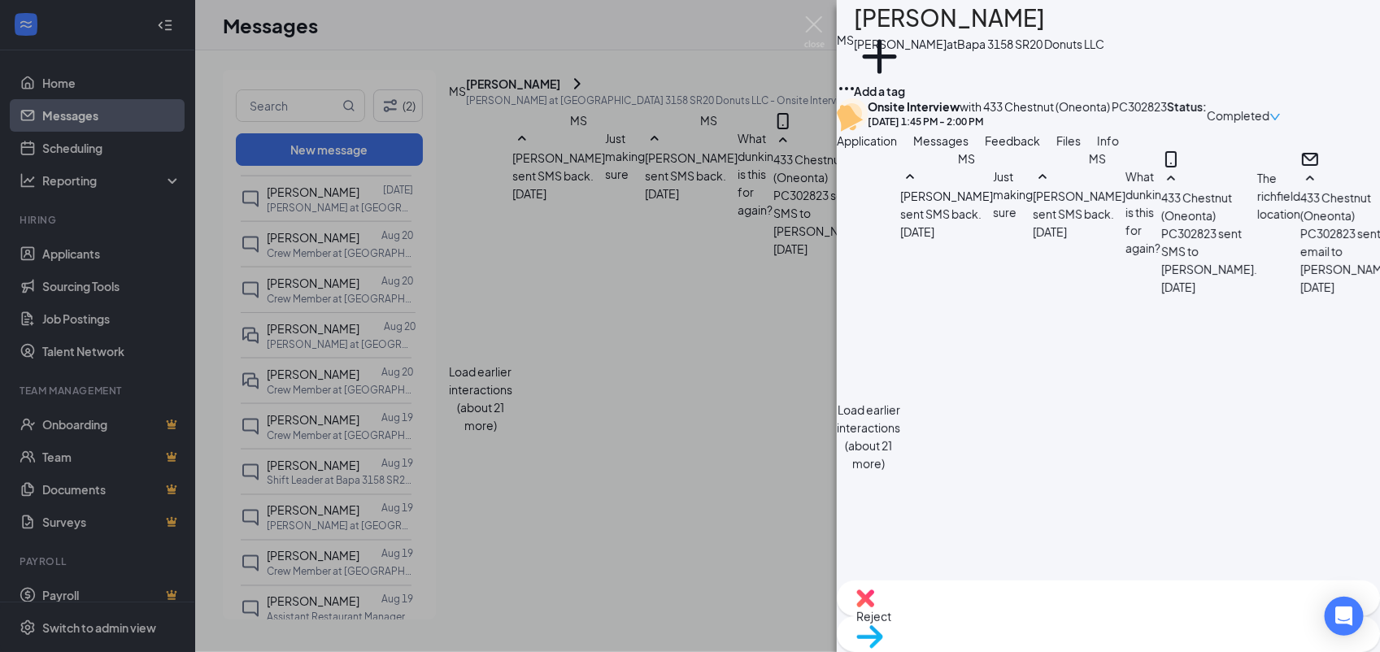
click at [1119, 150] on button "Info" at bounding box center [1108, 141] width 22 height 18
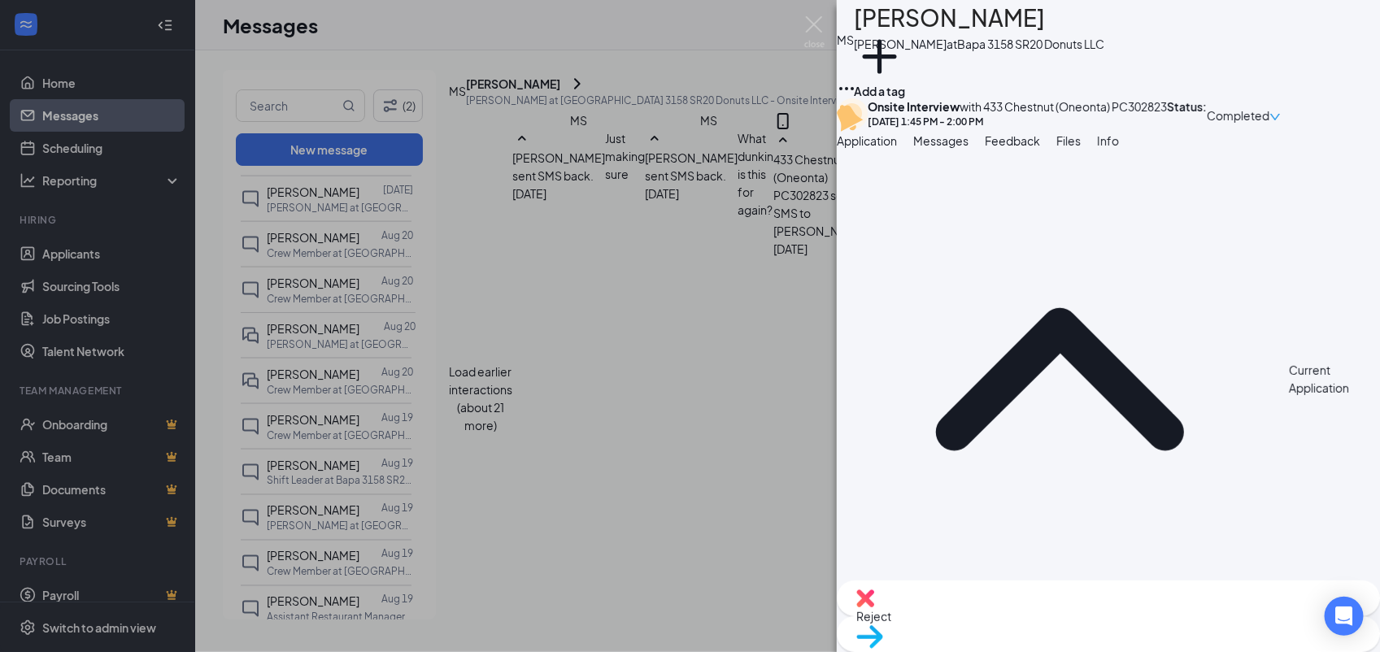
click at [614, 261] on div "MS Marie-Elena Sergi Baker at Bapa 3158 SR20 Donuts LLC Add a tag Onsite Interv…" at bounding box center [690, 326] width 1380 height 652
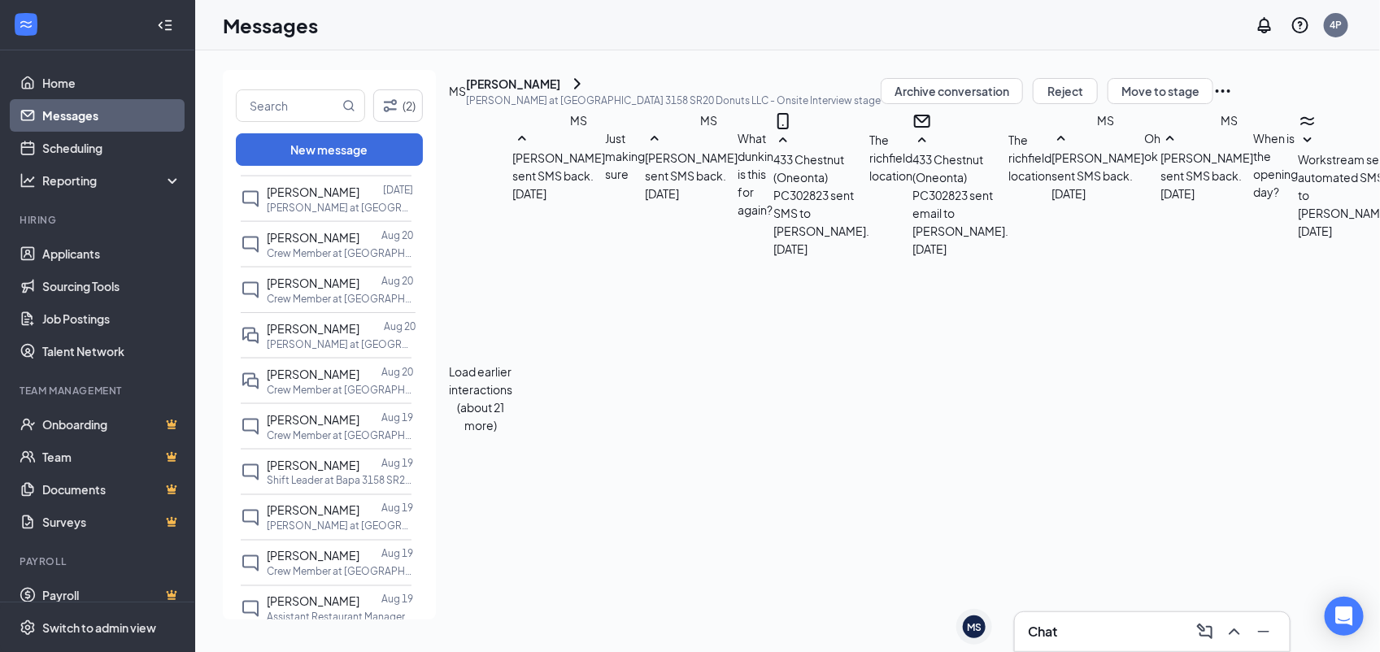
click at [587, 93] on icon "ChevronRight" at bounding box center [577, 84] width 20 height 20
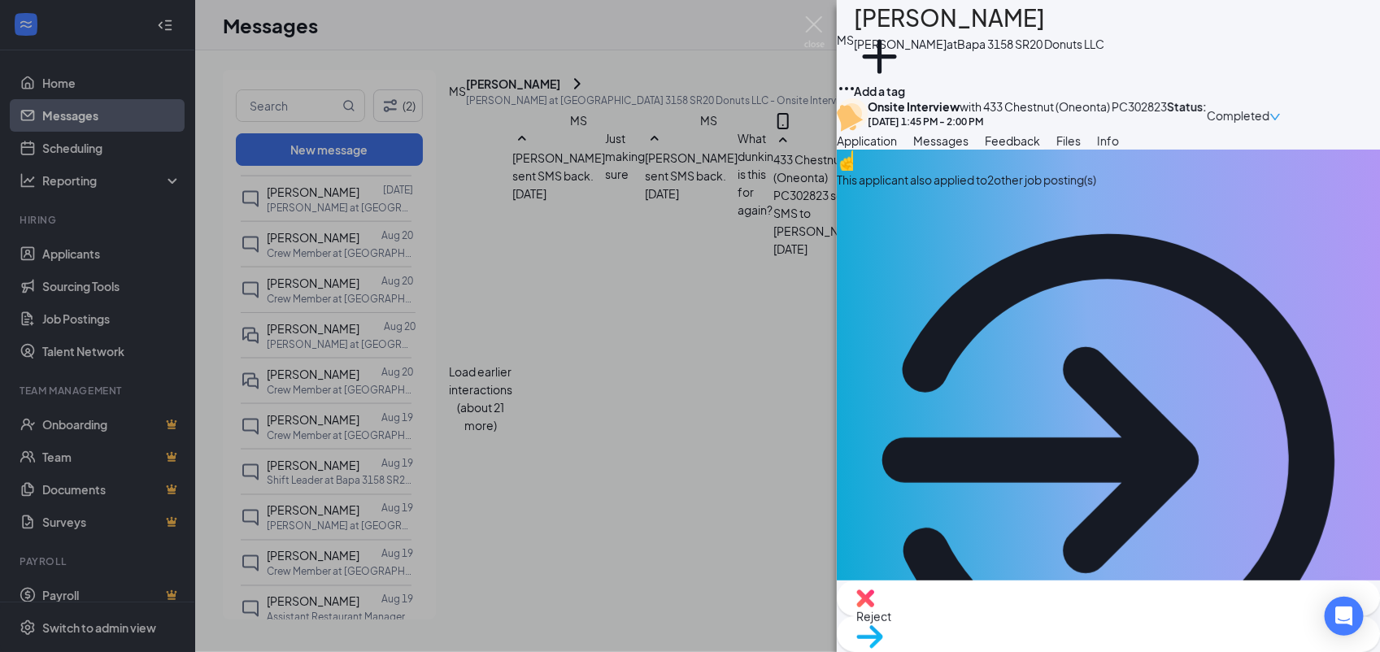
click at [700, 294] on div "MS Marie-Elena Sergi Baker at Bapa 3158 SR20 Donuts LLC Add a tag Onsite Interv…" at bounding box center [690, 326] width 1380 height 652
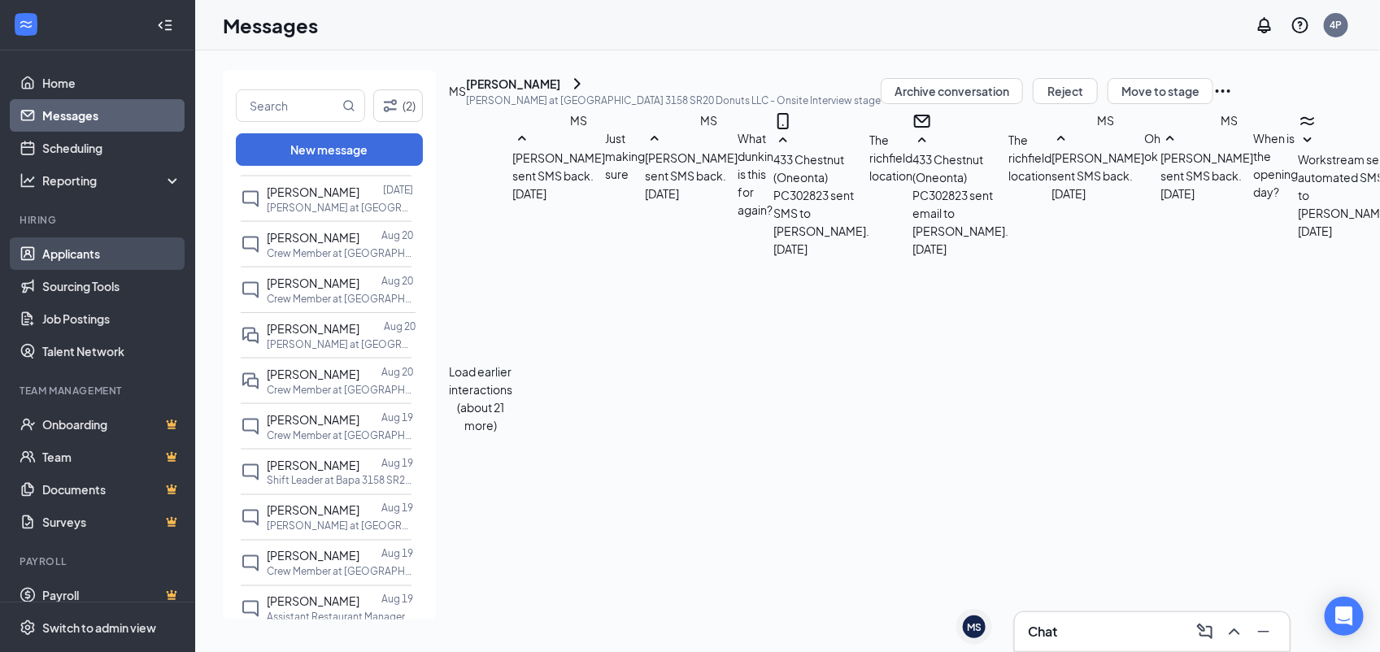
click at [102, 246] on link "Applicants" at bounding box center [111, 253] width 139 height 33
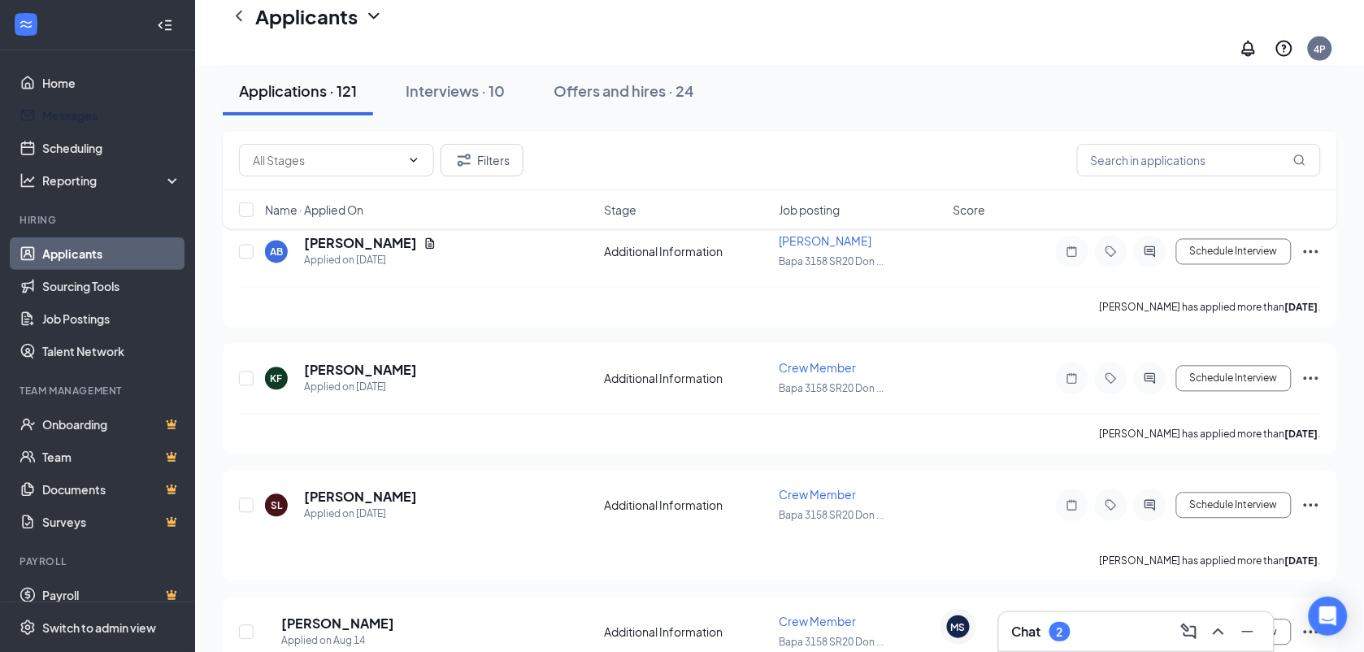
scroll to position [16, 0]
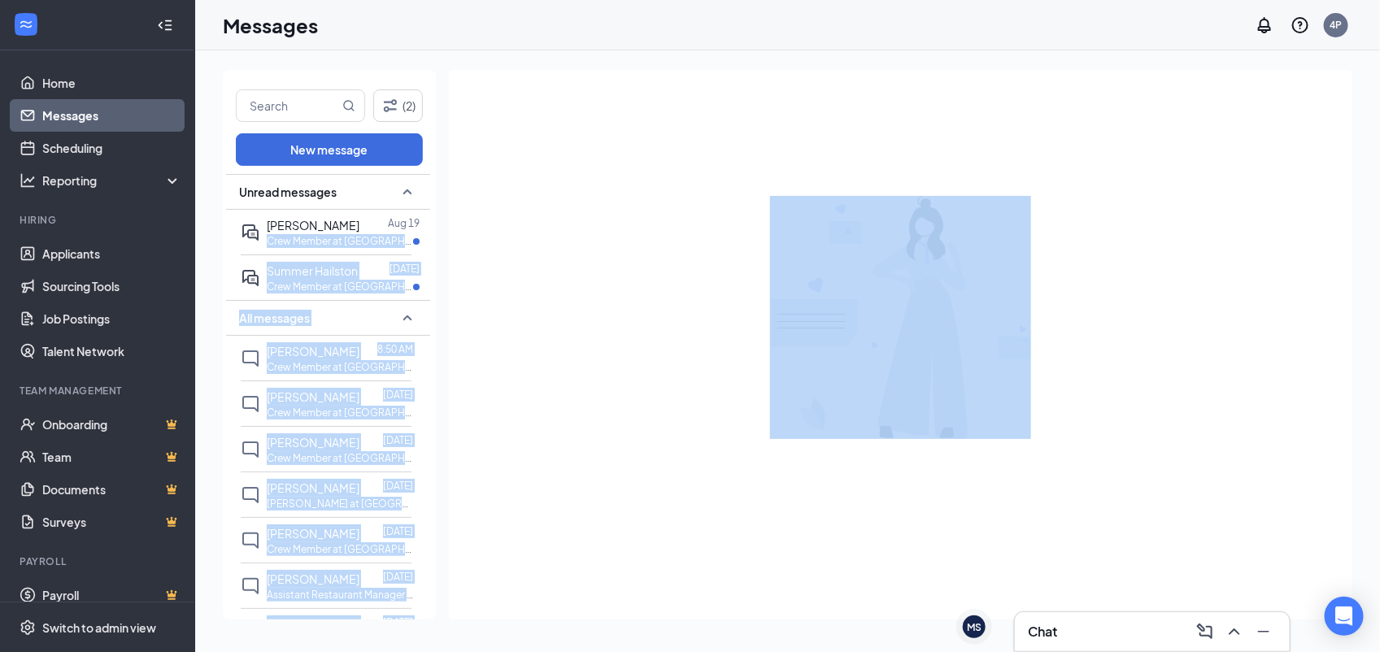
drag, startPoint x: 439, startPoint y: 214, endPoint x: 448, endPoint y: 211, distance: 9.3
click at [448, 211] on div "(2) New message Unread messages [PERSON_NAME] [DATE] Crew Member at [GEOGRAPHIC…" at bounding box center [787, 351] width 1129 height 563
click at [577, 55] on div "(2) New message Unread messages [PERSON_NAME] [DATE] Crew Member at [GEOGRAPHIC…" at bounding box center [787, 351] width 1185 height 602
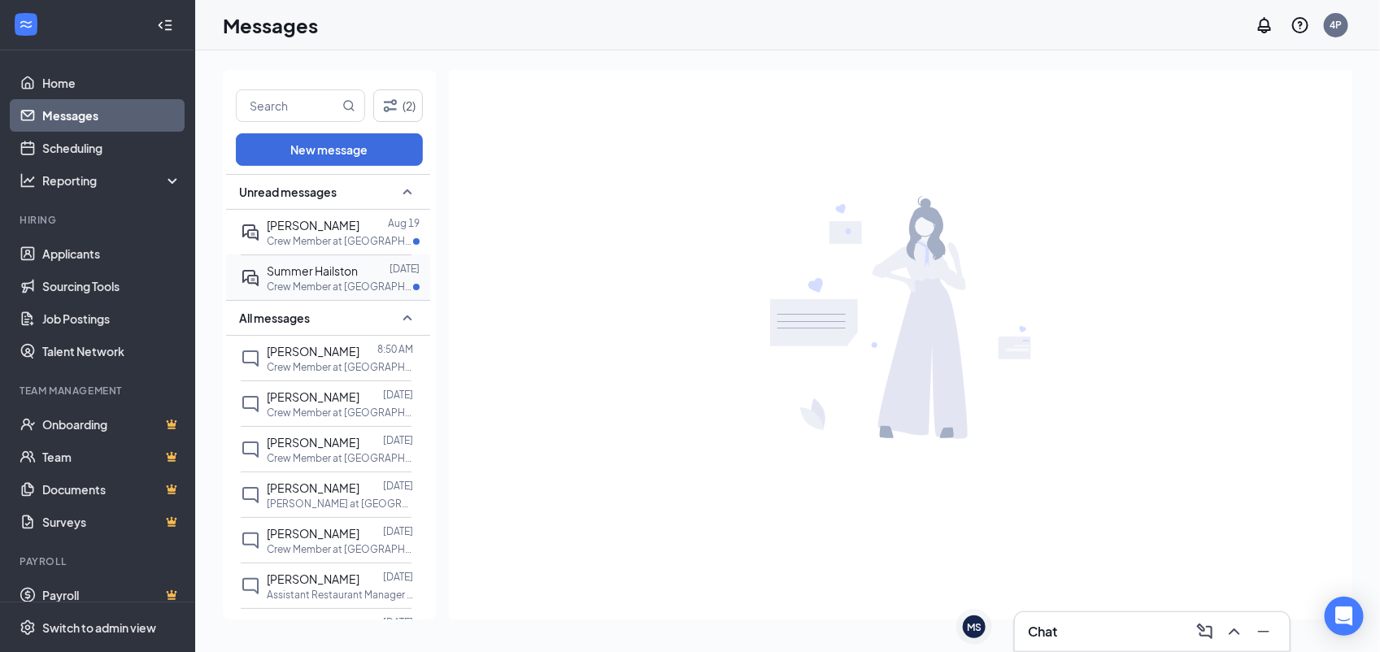
click at [367, 285] on p "Crew Member at [GEOGRAPHIC_DATA] 3158 SR20 Donuts LLC" at bounding box center [340, 287] width 146 height 14
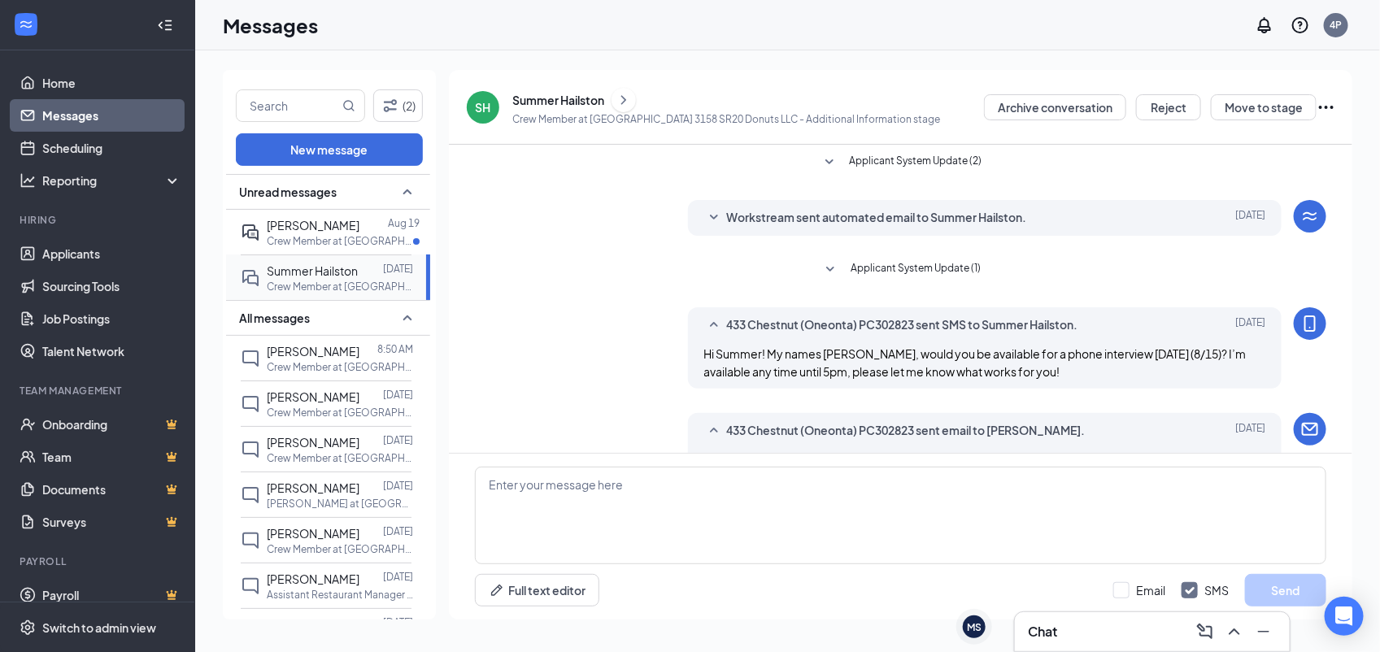
scroll to position [163, 0]
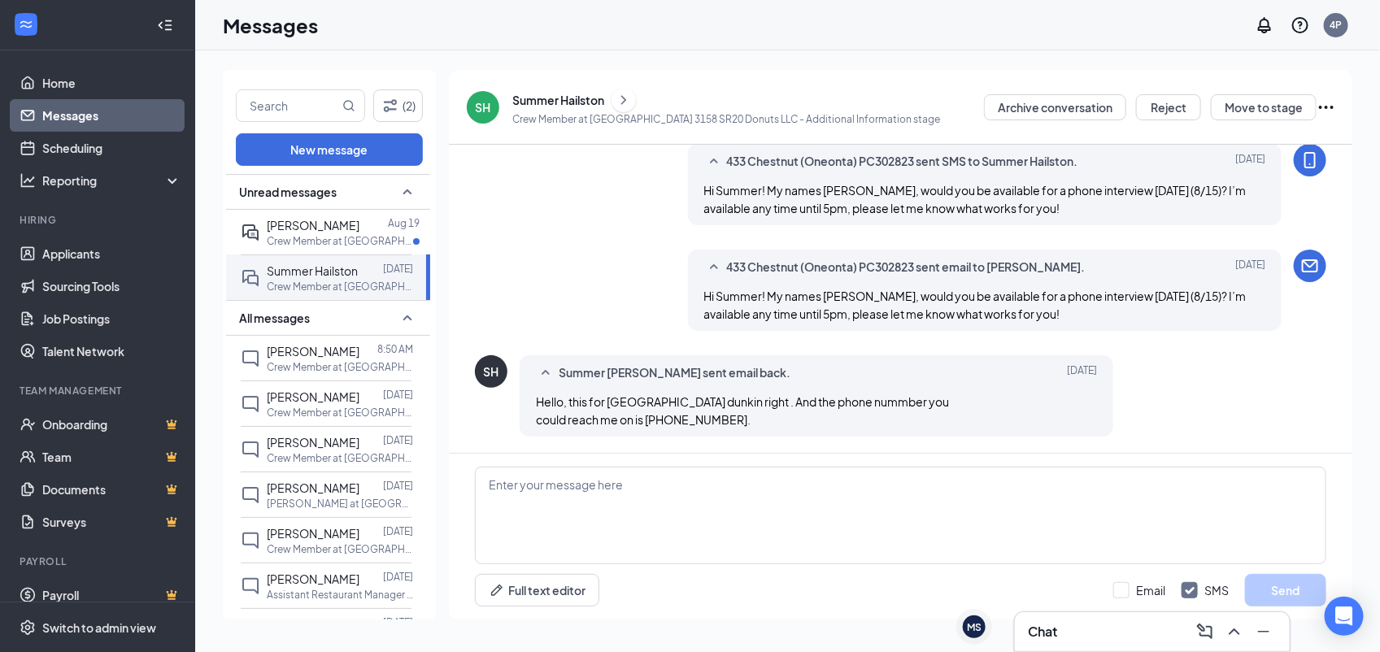
click at [627, 90] on icon "ChevronRight" at bounding box center [623, 100] width 16 height 20
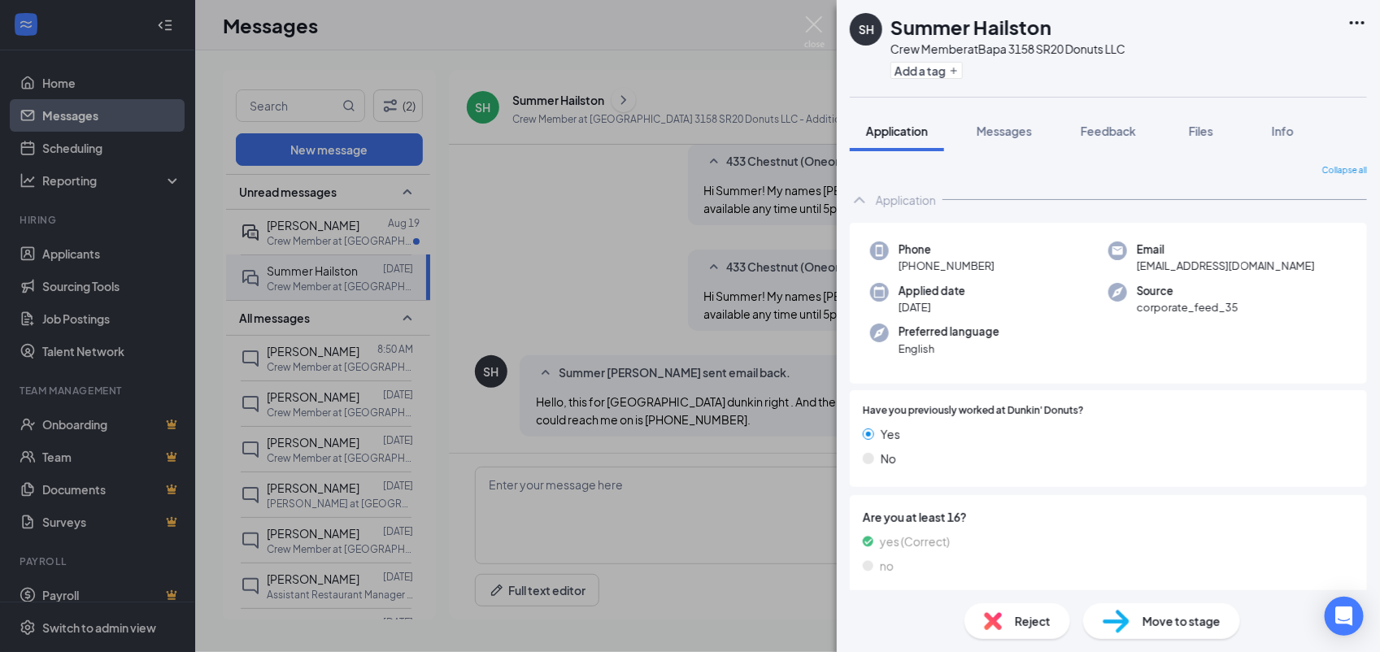
click at [908, 200] on div "Application" at bounding box center [906, 200] width 60 height 16
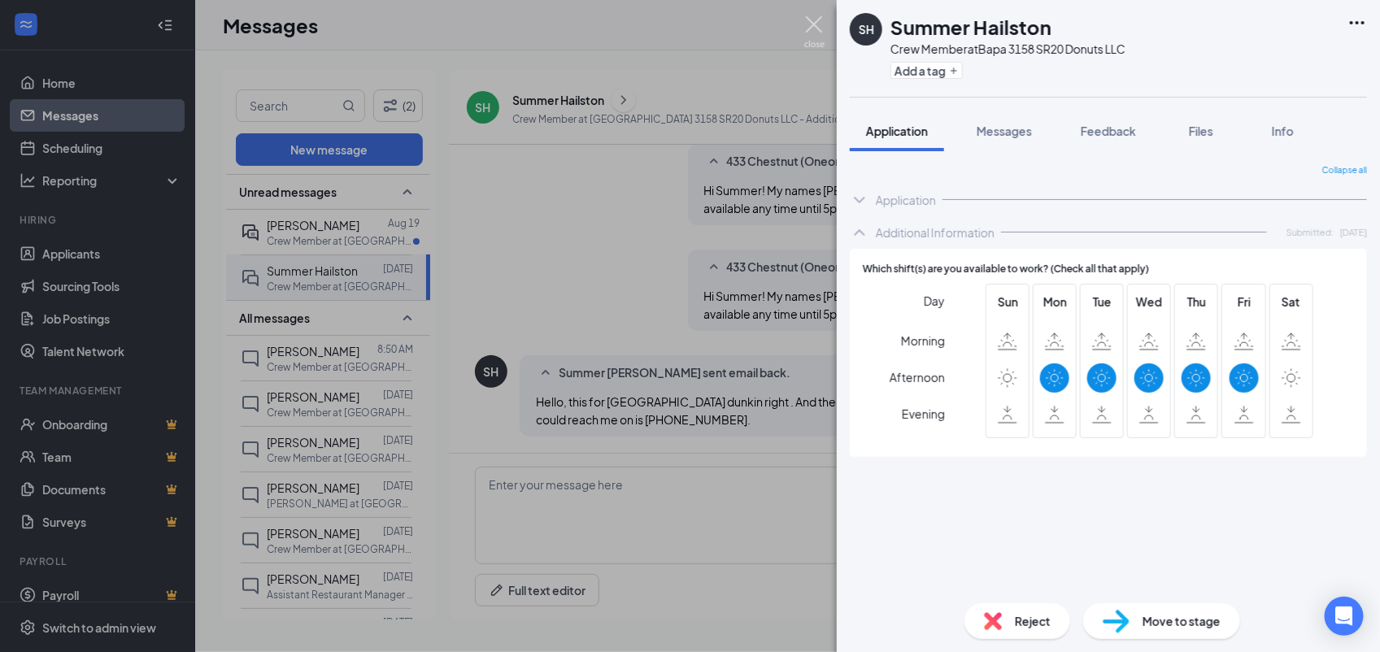
click at [817, 21] on img at bounding box center [814, 32] width 20 height 32
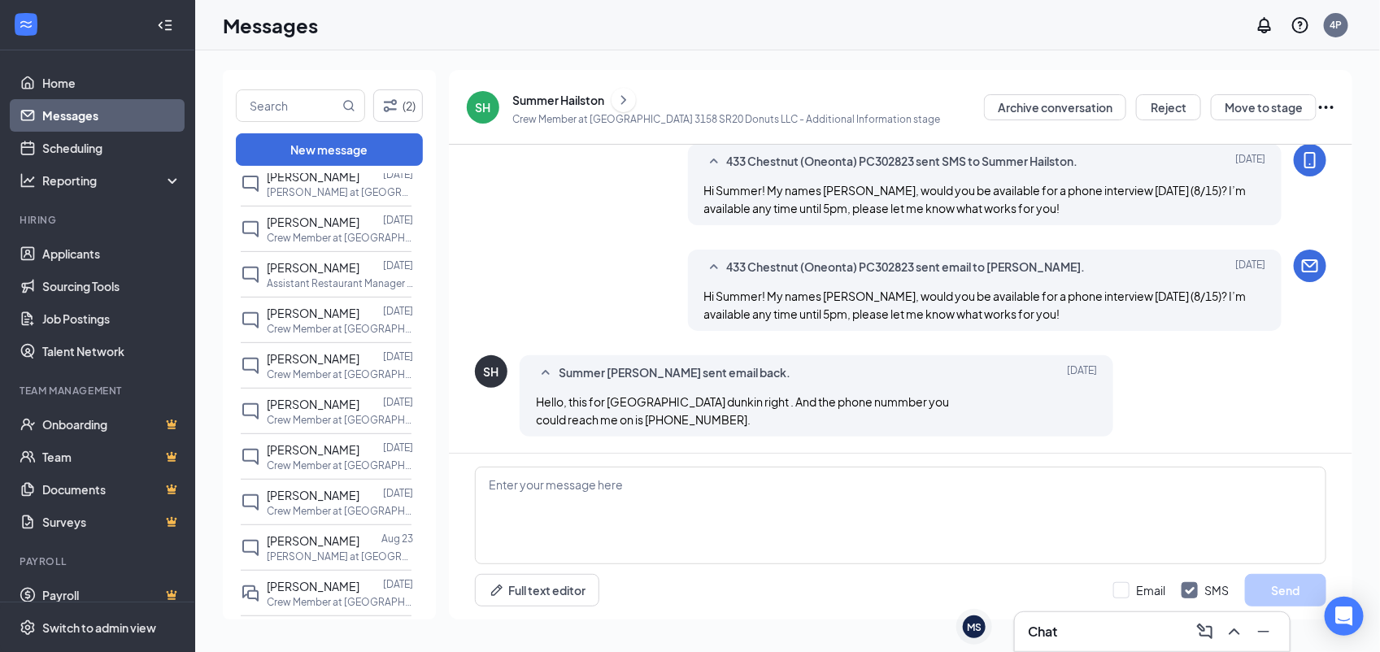
scroll to position [364, 0]
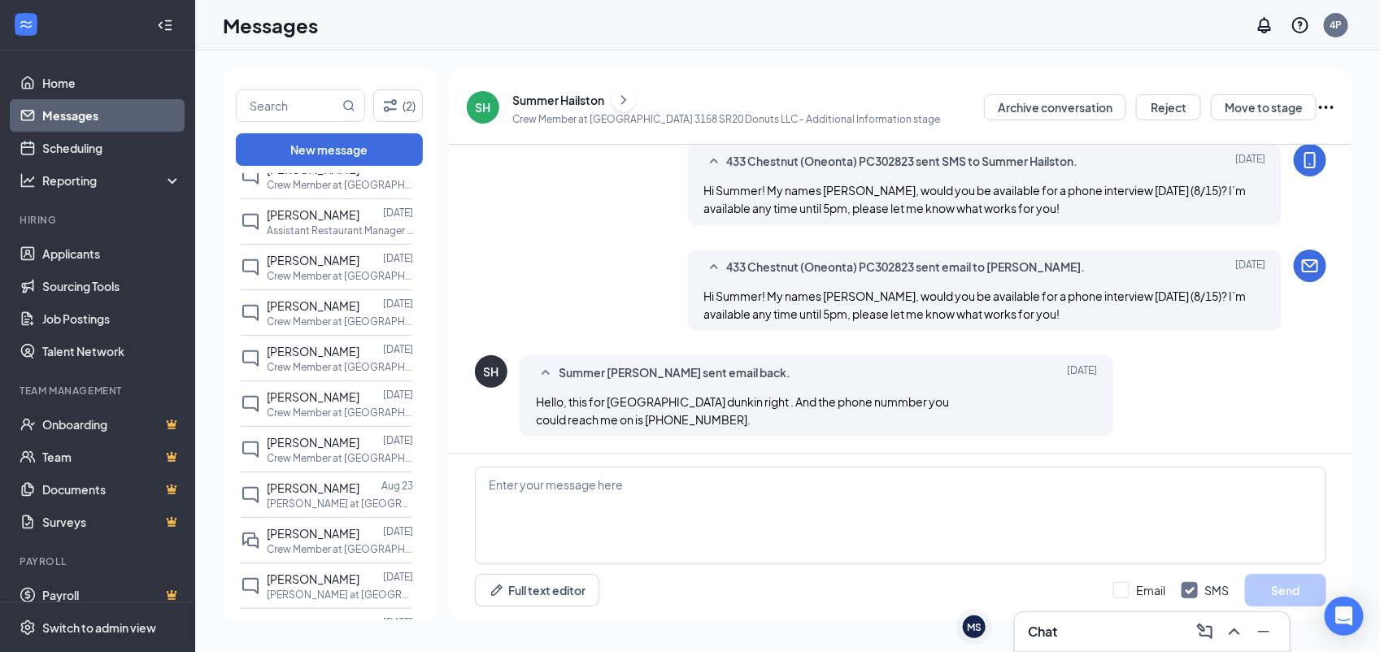
click at [424, 598] on div "Unread messages Abbigail Bomba Aug 19 Crew Member at Bapa 433 Chestnut St Donut…" at bounding box center [329, 398] width 213 height 449
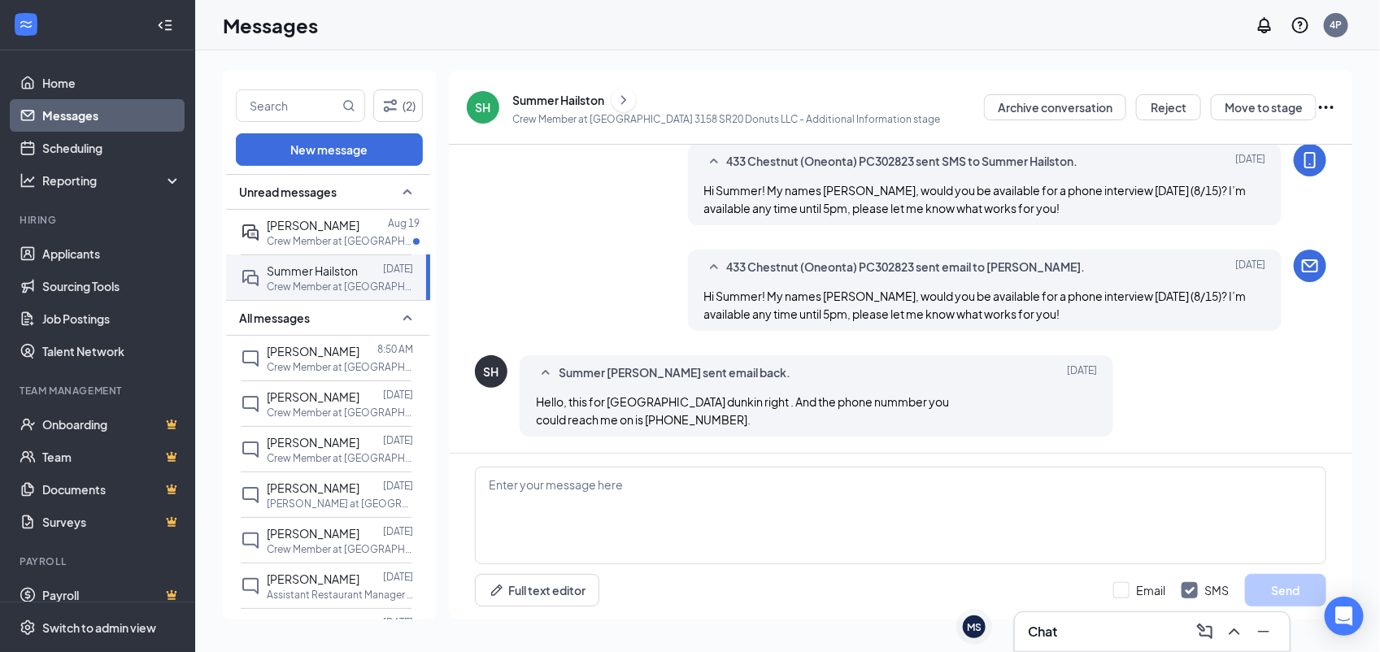
click at [445, 498] on div "(2) New message Unread messages Abbigail Bomba Aug 19 Crew Member at Bapa 433 C…" at bounding box center [787, 351] width 1129 height 563
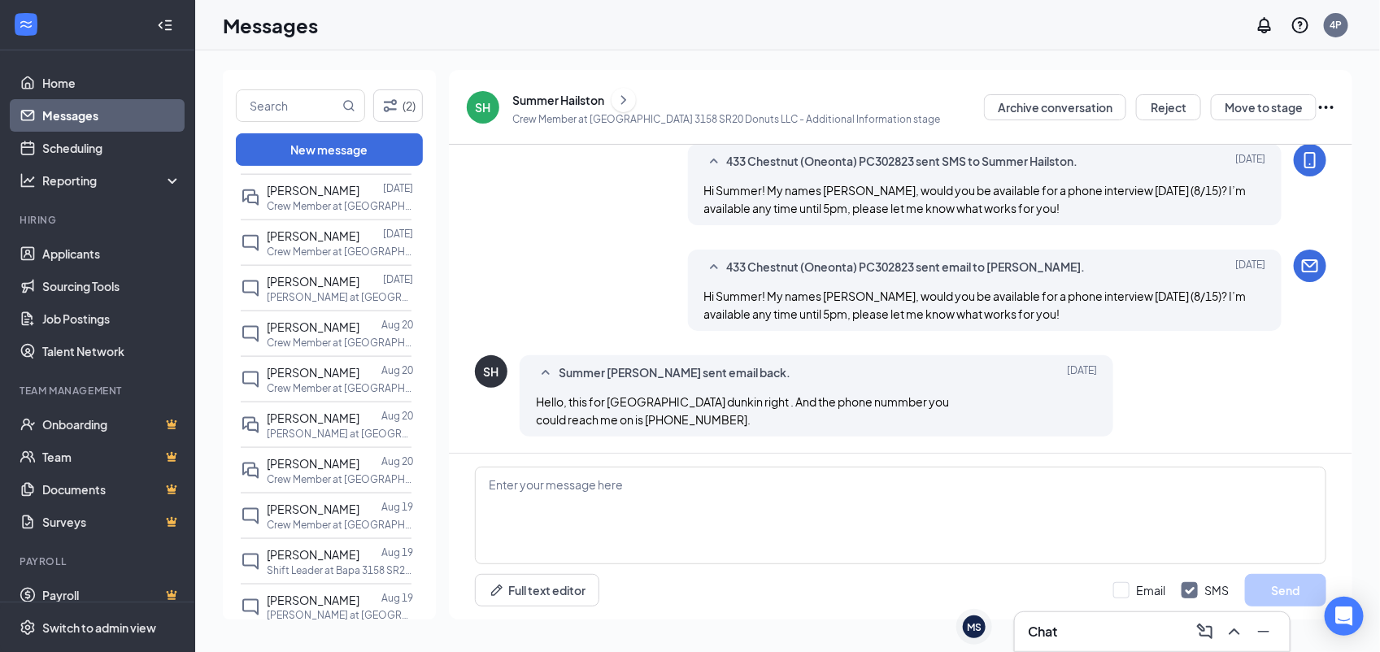
scroll to position [976, 0]
click at [329, 519] on span "[PERSON_NAME]" at bounding box center [313, 513] width 93 height 15
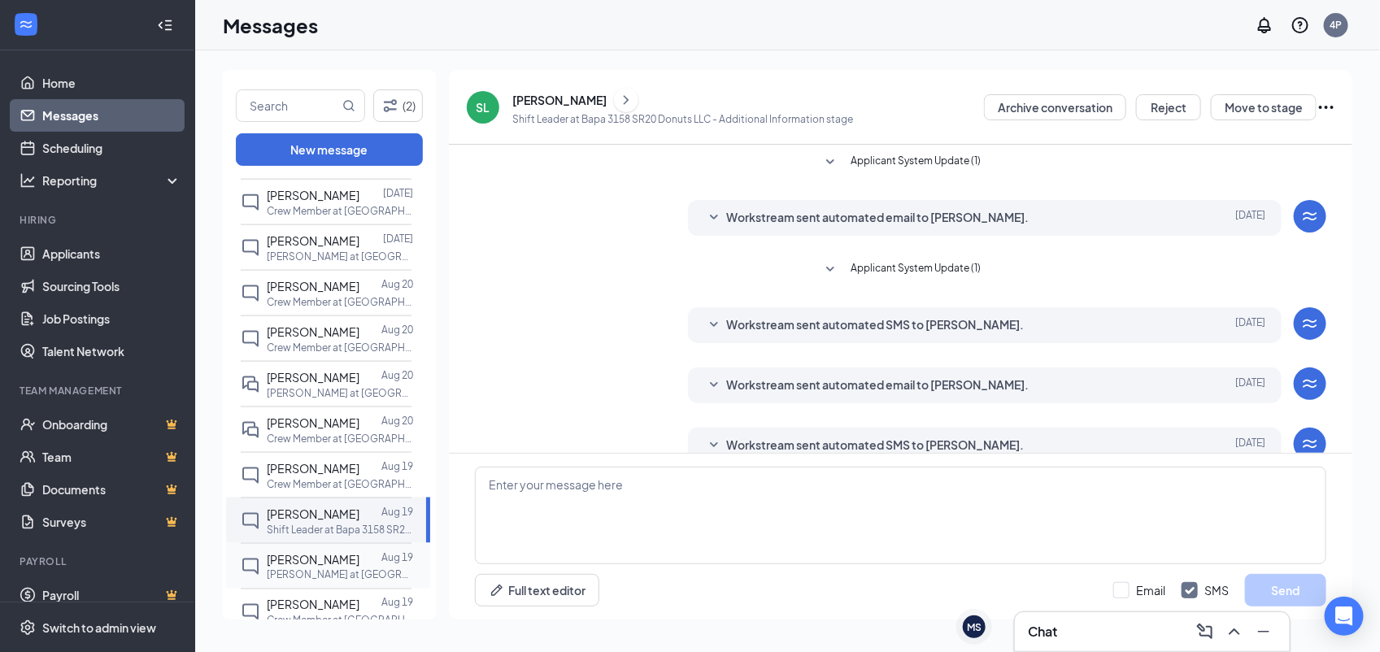
click at [337, 580] on p "[PERSON_NAME] at [GEOGRAPHIC_DATA] 3158 SR20 Donuts LLC" at bounding box center [340, 575] width 146 height 14
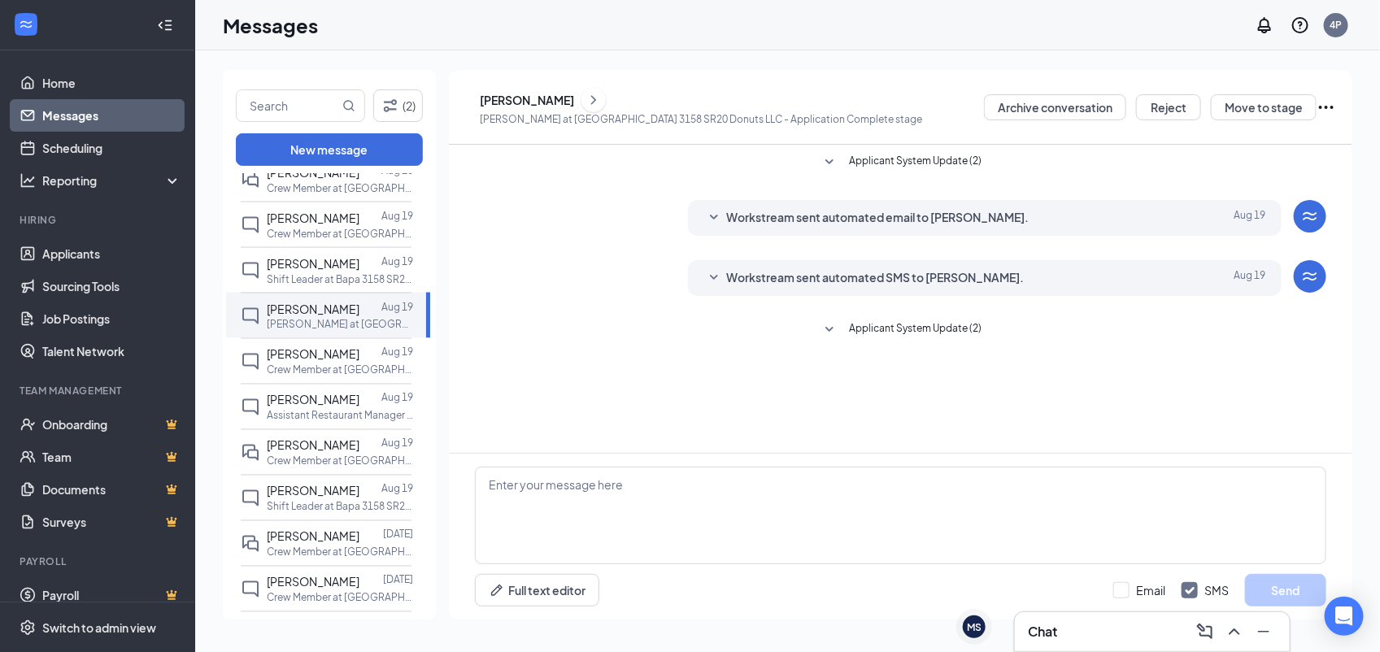
scroll to position [1232, 0]
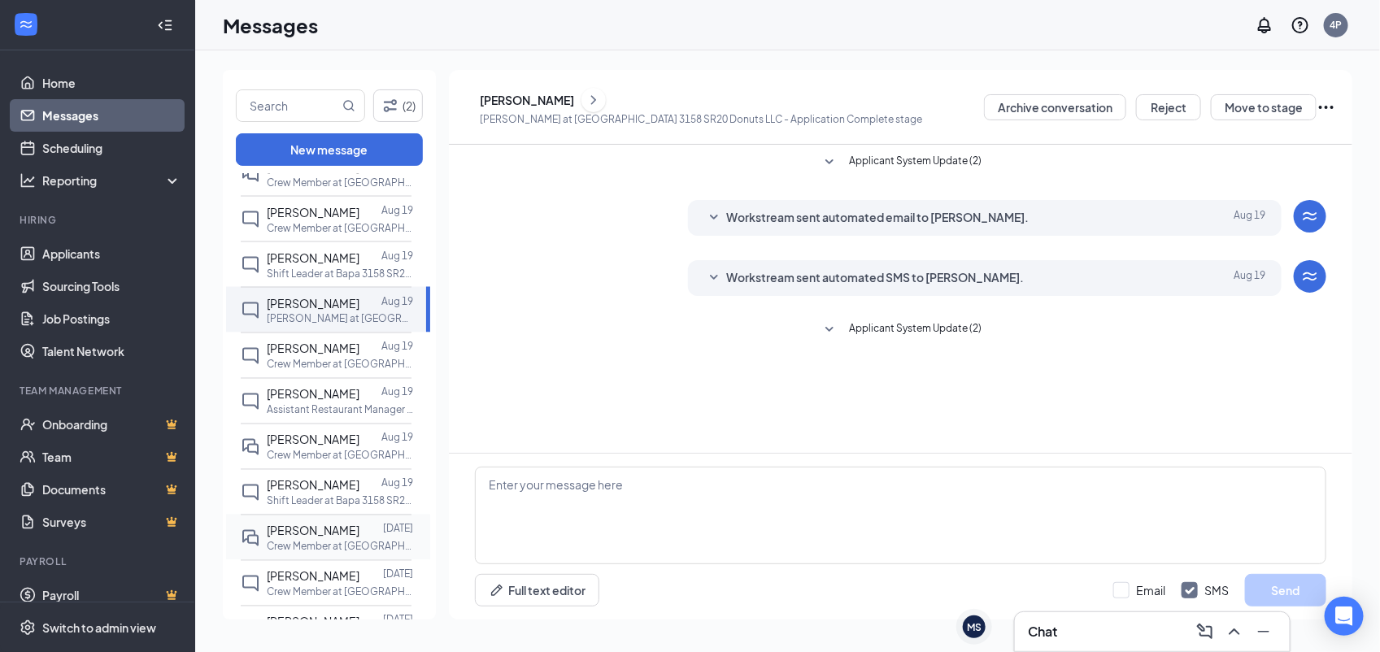
click at [326, 560] on div "Thomas Cline Jr Aug 18 Crew Member at Bapa 3158 SR20 Donuts LLC" at bounding box center [326, 538] width 171 height 46
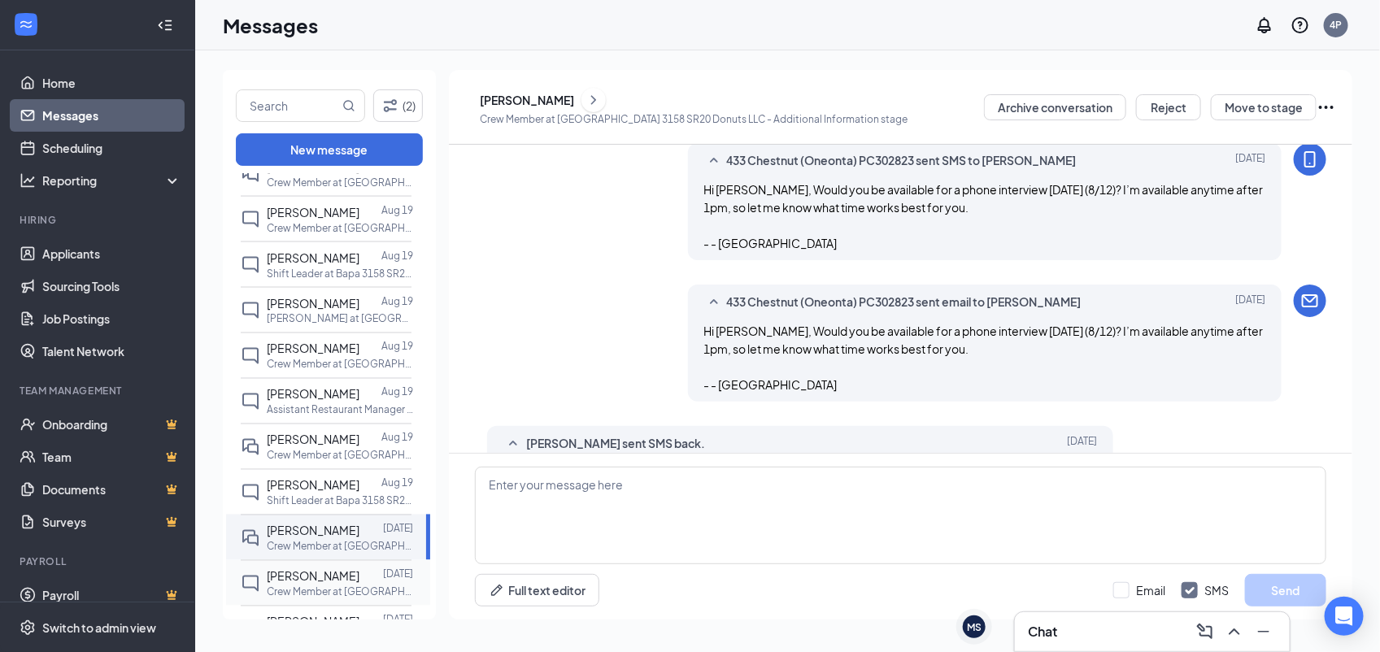
scroll to position [679, 0]
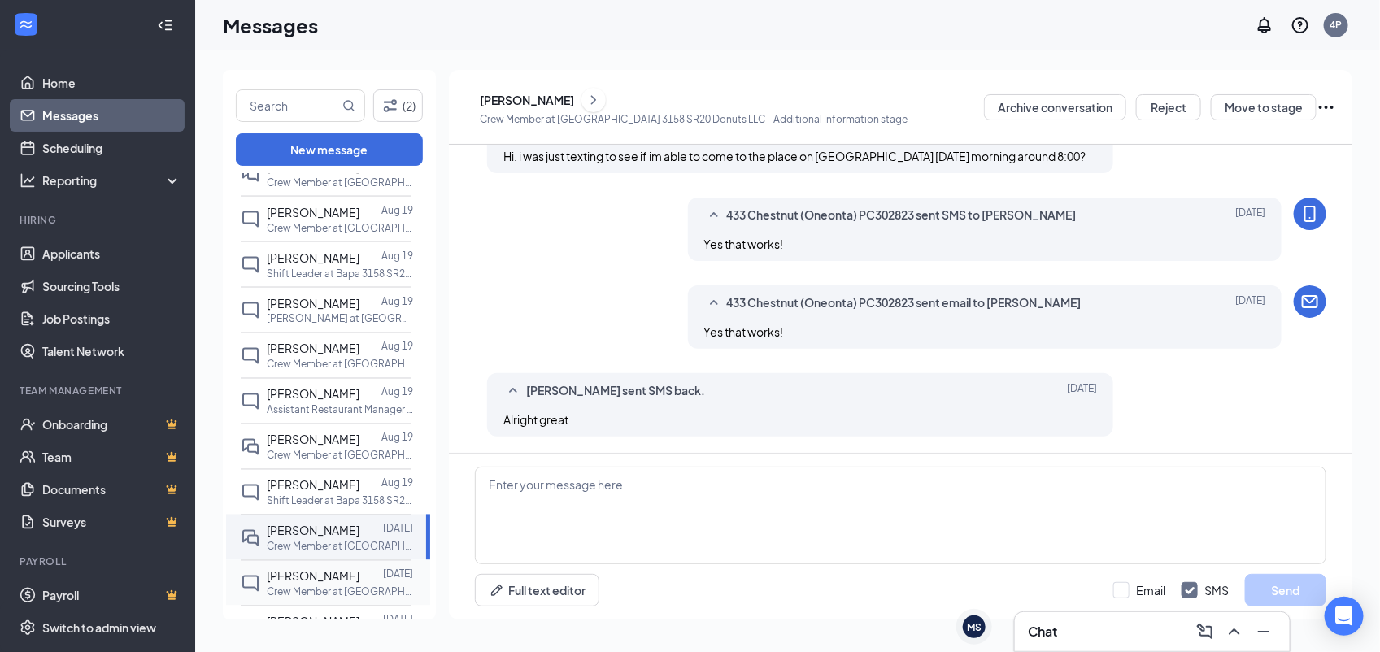
click at [323, 585] on div "Andres Garcia" at bounding box center [313, 576] width 93 height 18
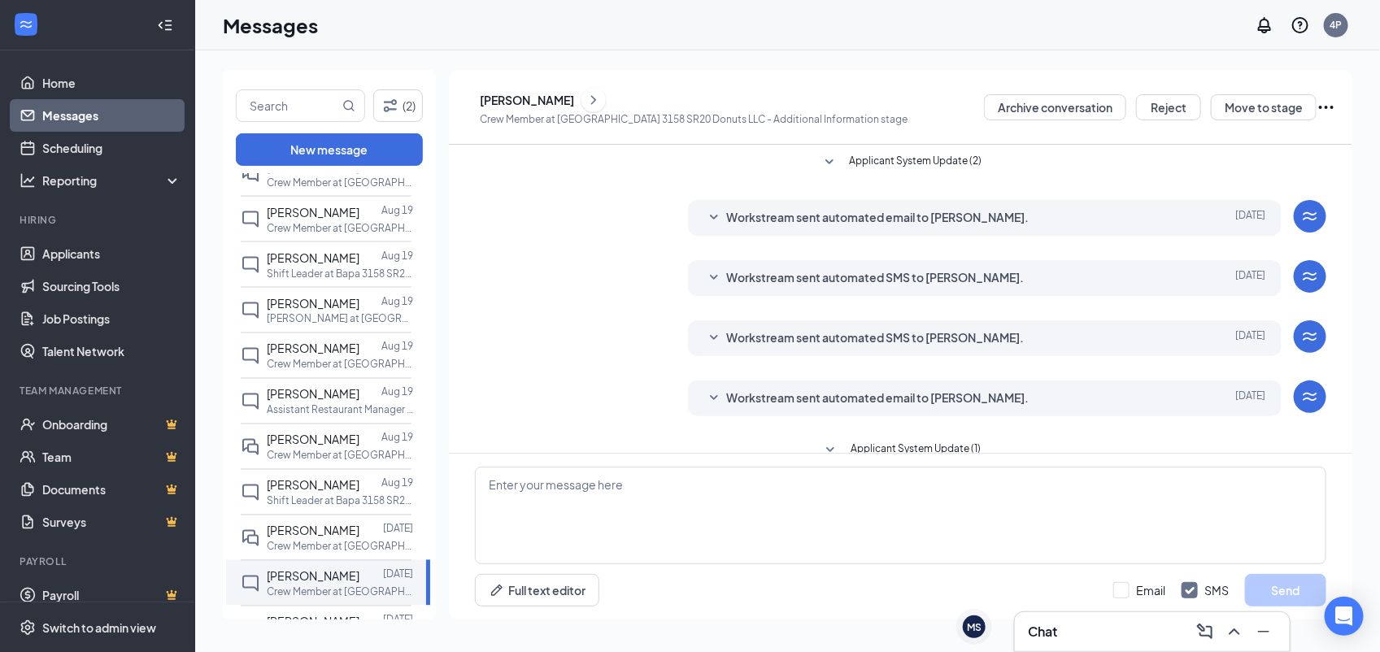
scroll to position [1221, 0]
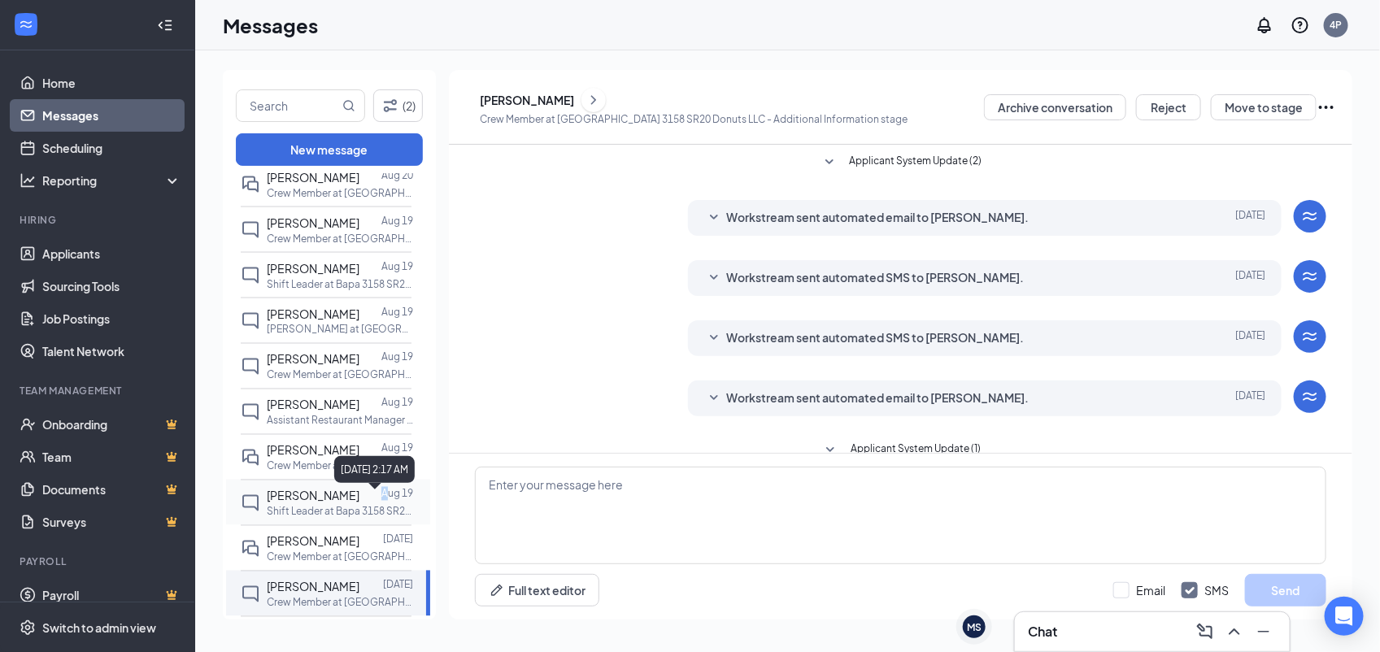
click at [383, 501] on p "Aug 19" at bounding box center [397, 494] width 32 height 14
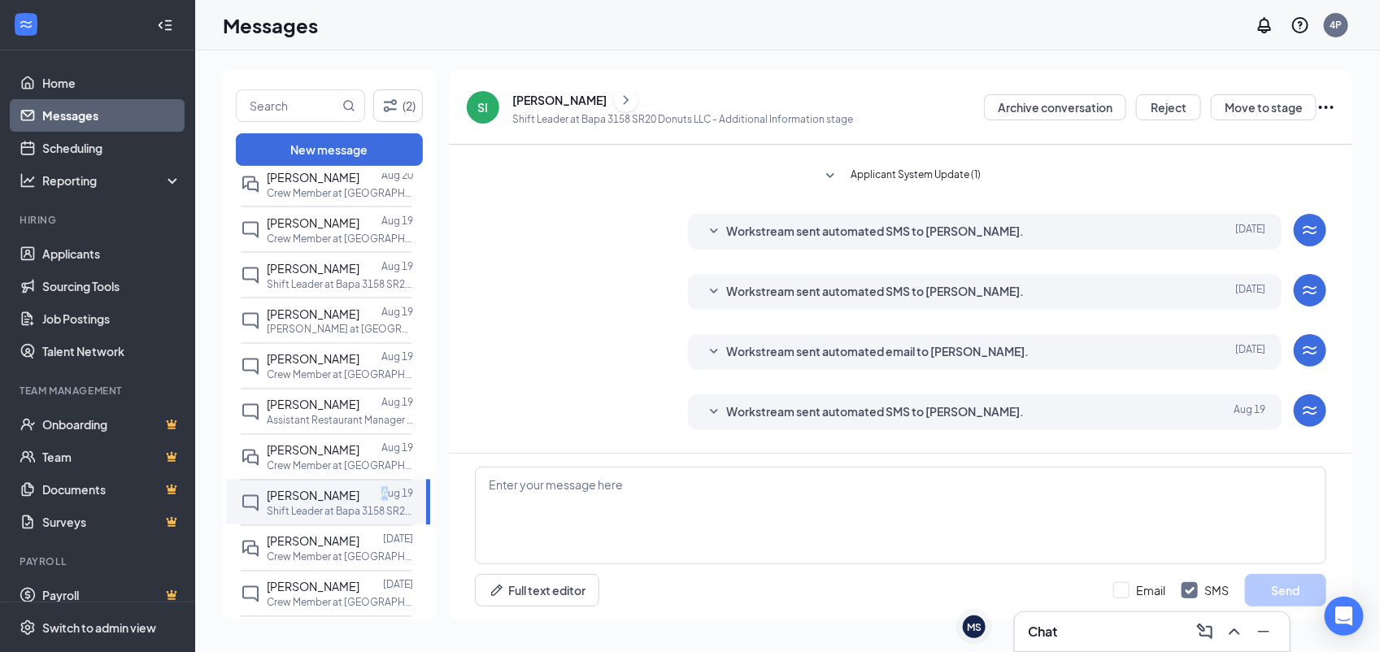
scroll to position [147, 0]
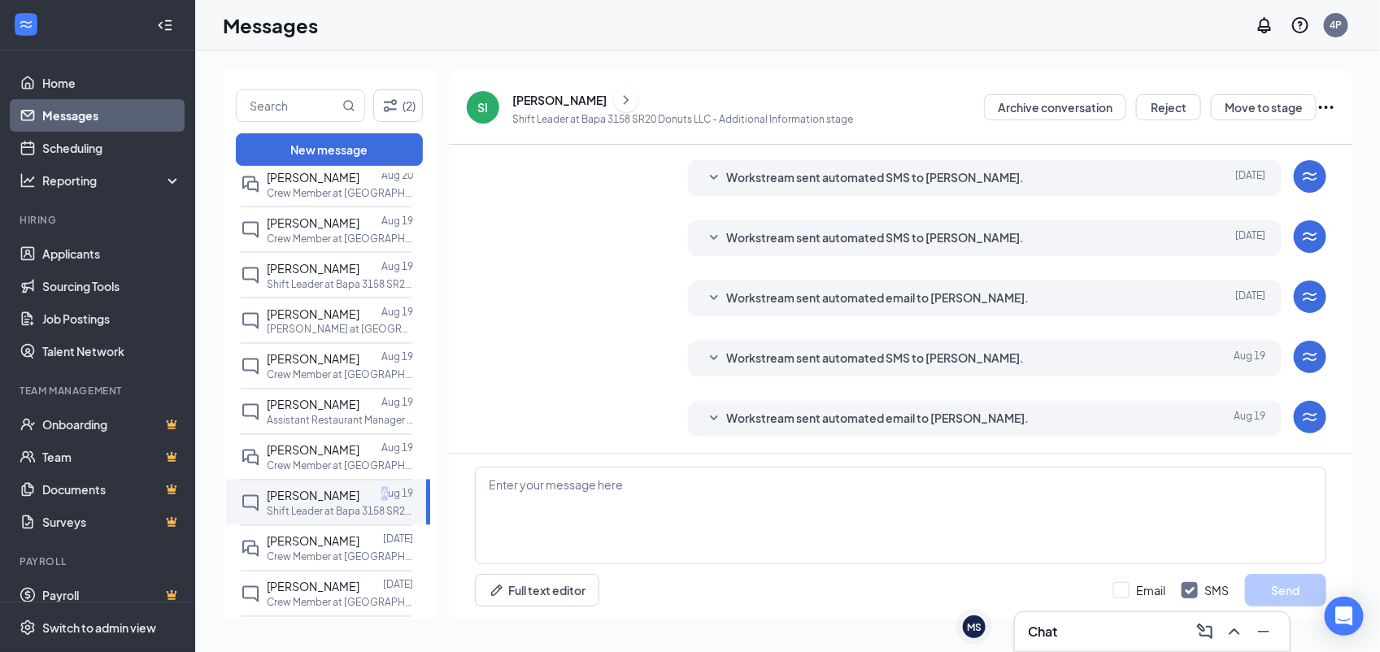
click at [630, 99] on icon "ChevronRight" at bounding box center [626, 100] width 16 height 20
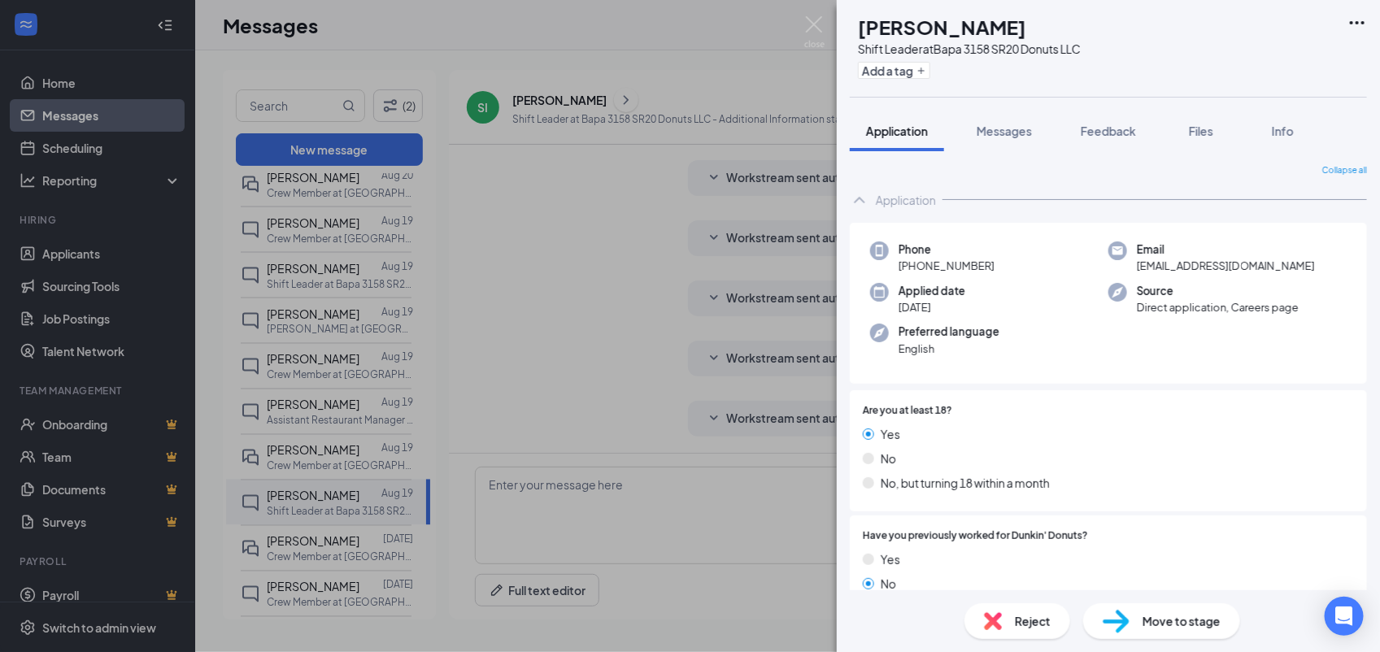
click at [899, 187] on div "Application" at bounding box center [1108, 200] width 517 height 33
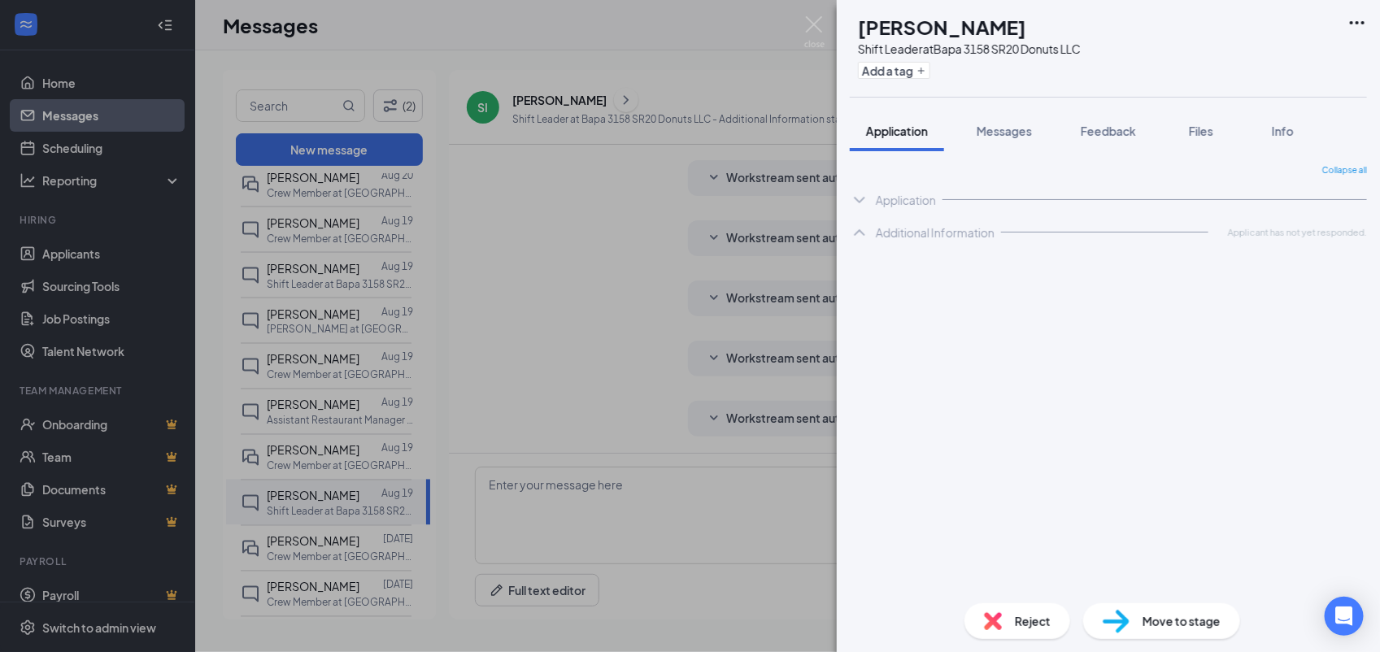
click at [898, 229] on div "Additional Information" at bounding box center [935, 232] width 119 height 16
click at [810, 24] on img at bounding box center [814, 32] width 20 height 32
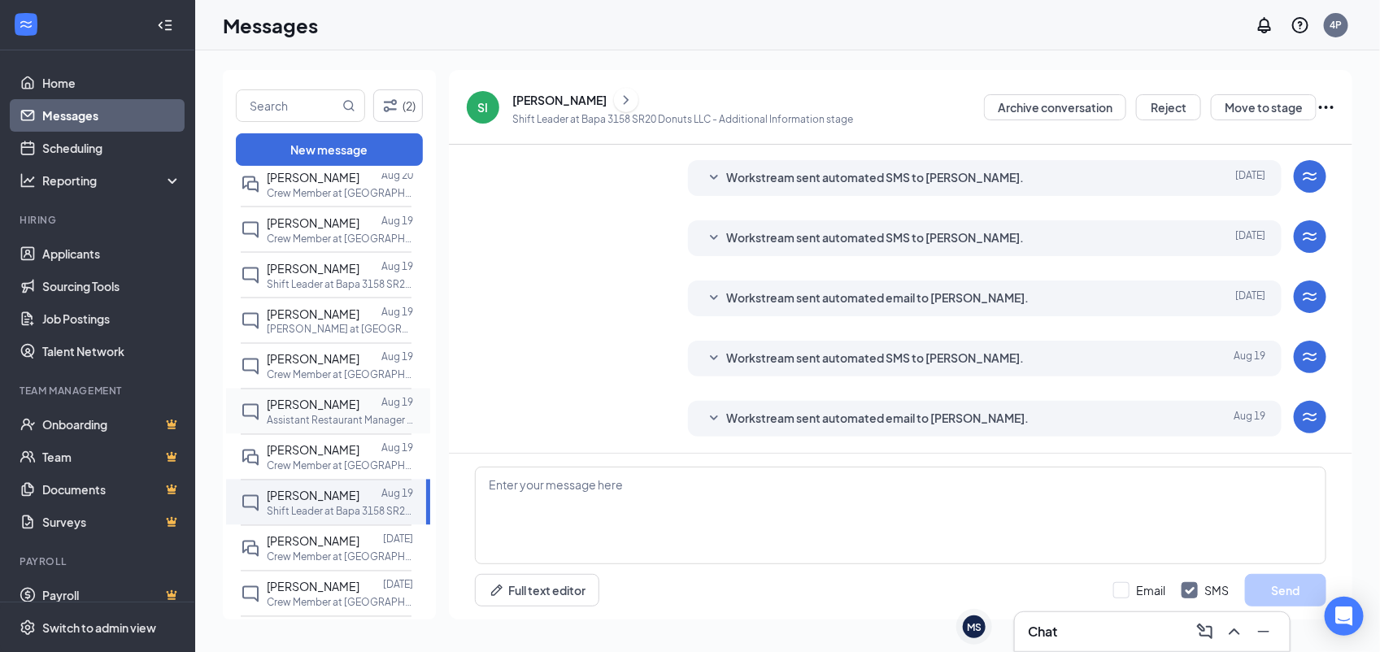
click at [359, 420] on p "Assistant Restaurant Manager at Bapa 3158 SR20 Donuts LLC" at bounding box center [340, 421] width 146 height 14
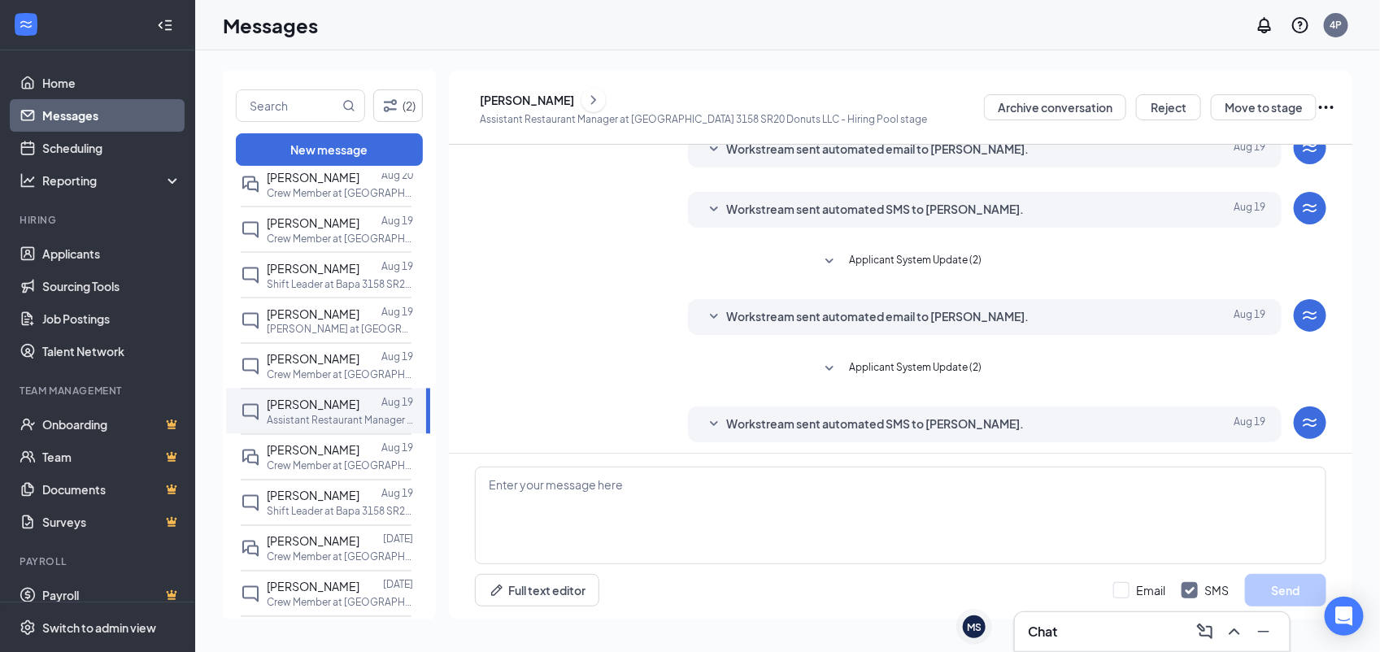
scroll to position [199, 0]
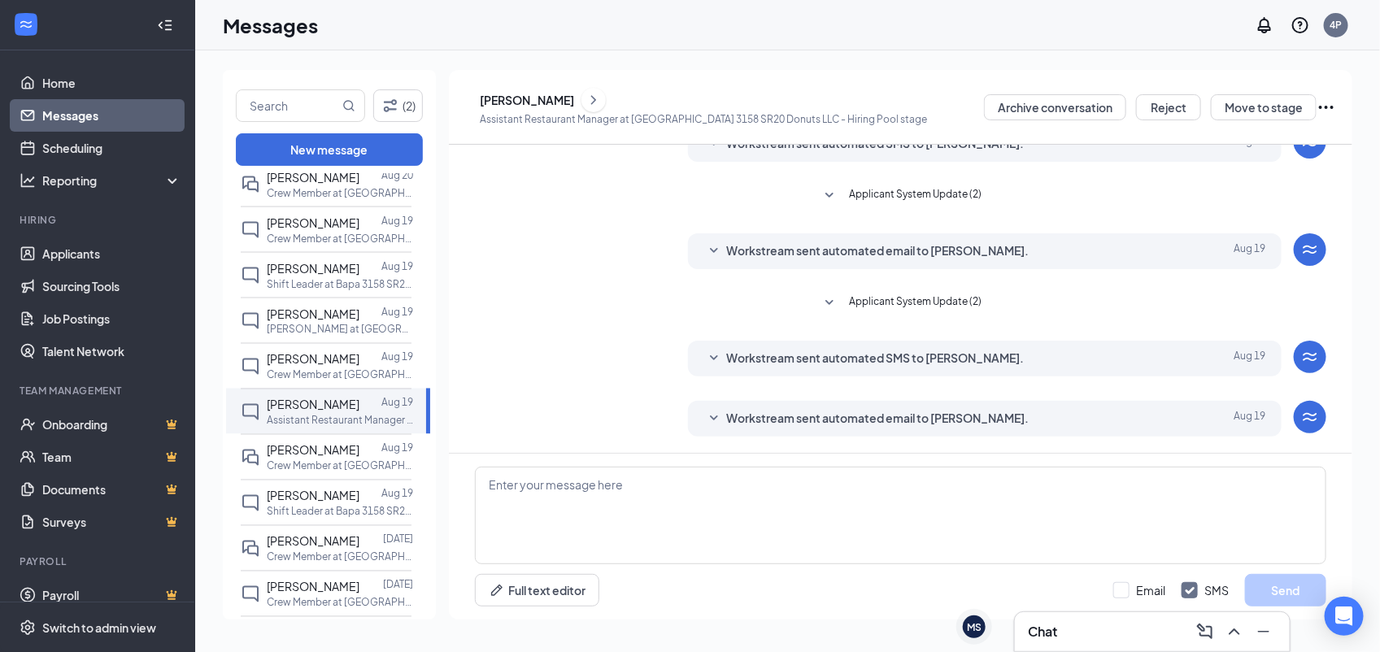
click at [602, 102] on icon "ChevronRight" at bounding box center [593, 100] width 16 height 20
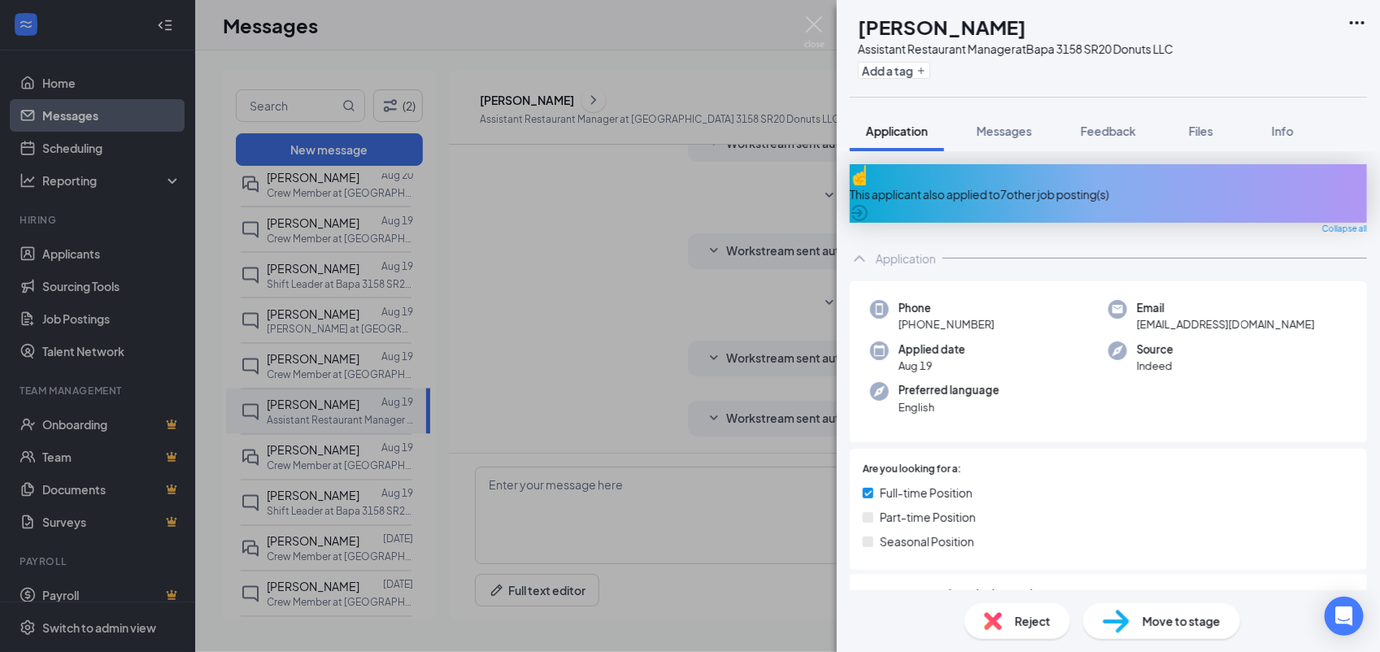
click at [915, 250] on div "Application" at bounding box center [906, 258] width 60 height 16
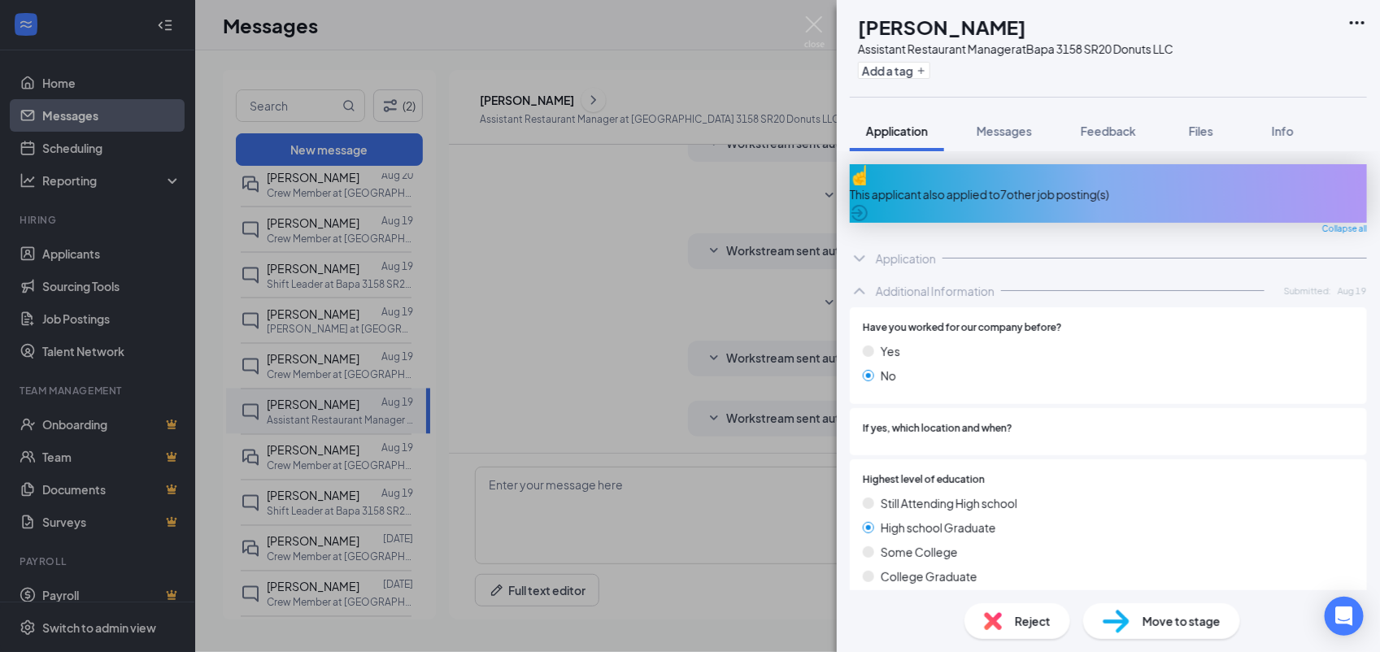
click at [901, 283] on div "Additional Information" at bounding box center [935, 291] width 119 height 16
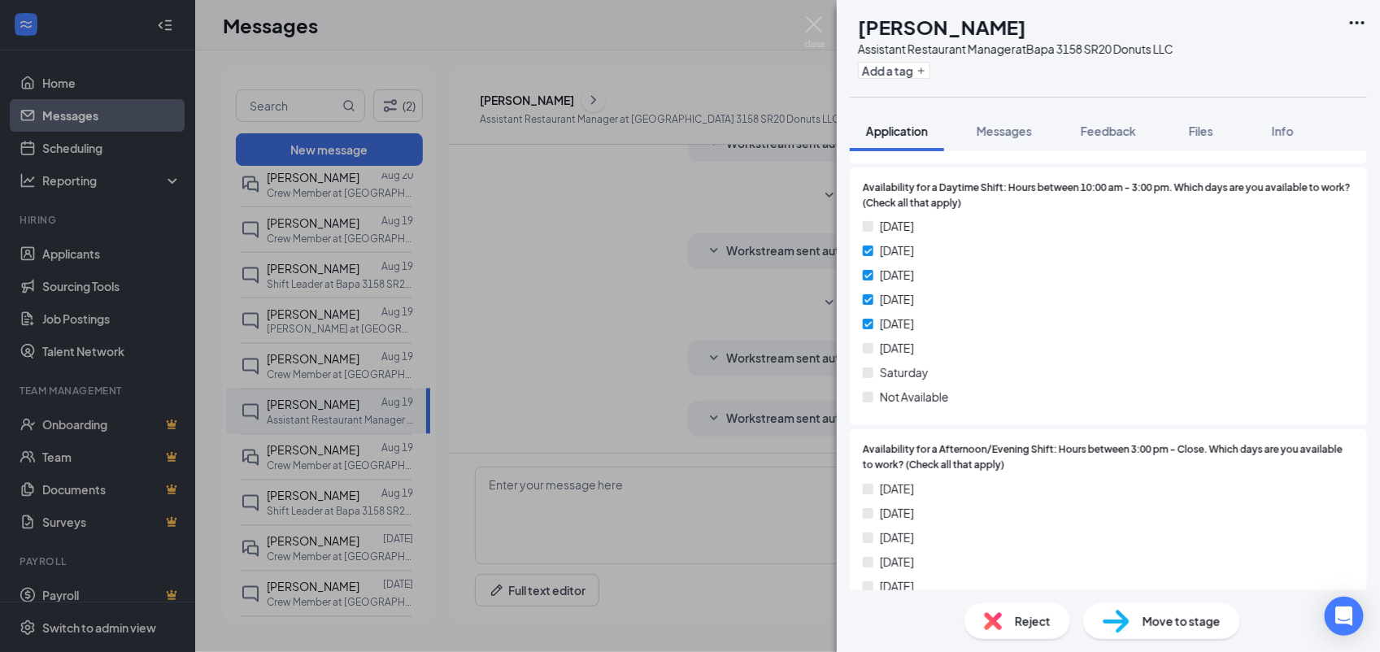
scroll to position [976, 0]
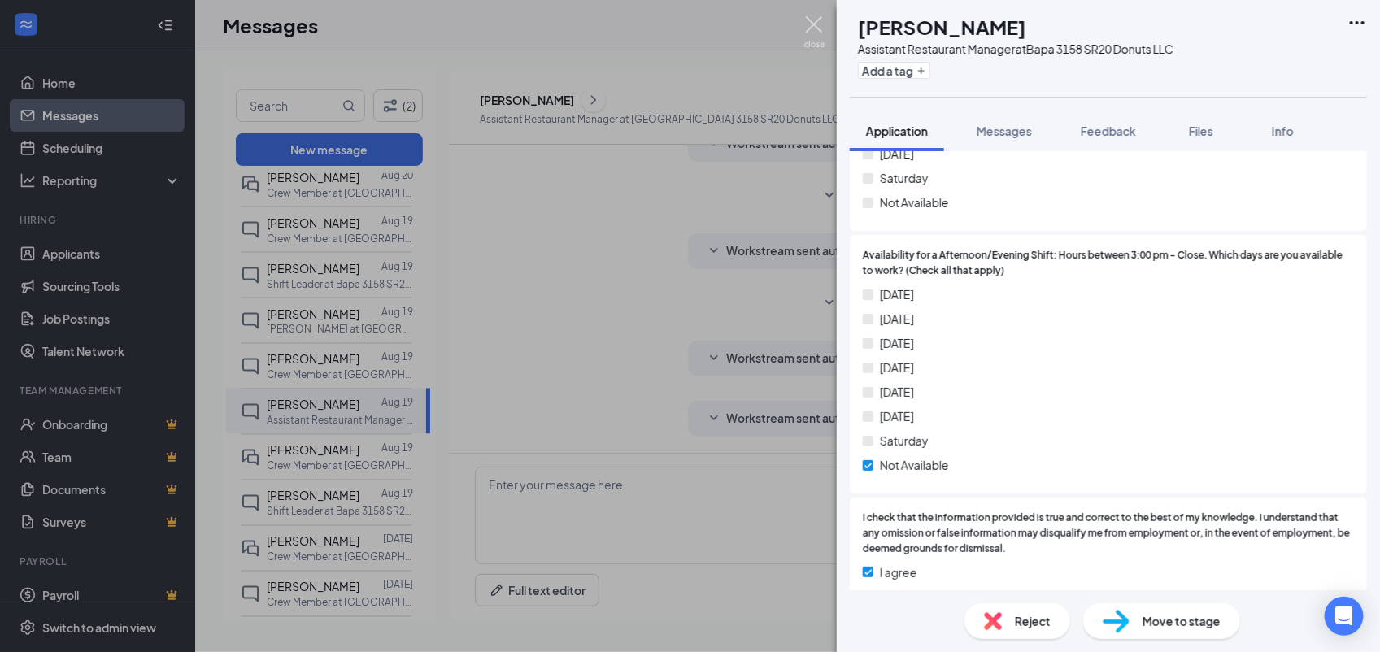
click at [817, 22] on img at bounding box center [814, 32] width 20 height 32
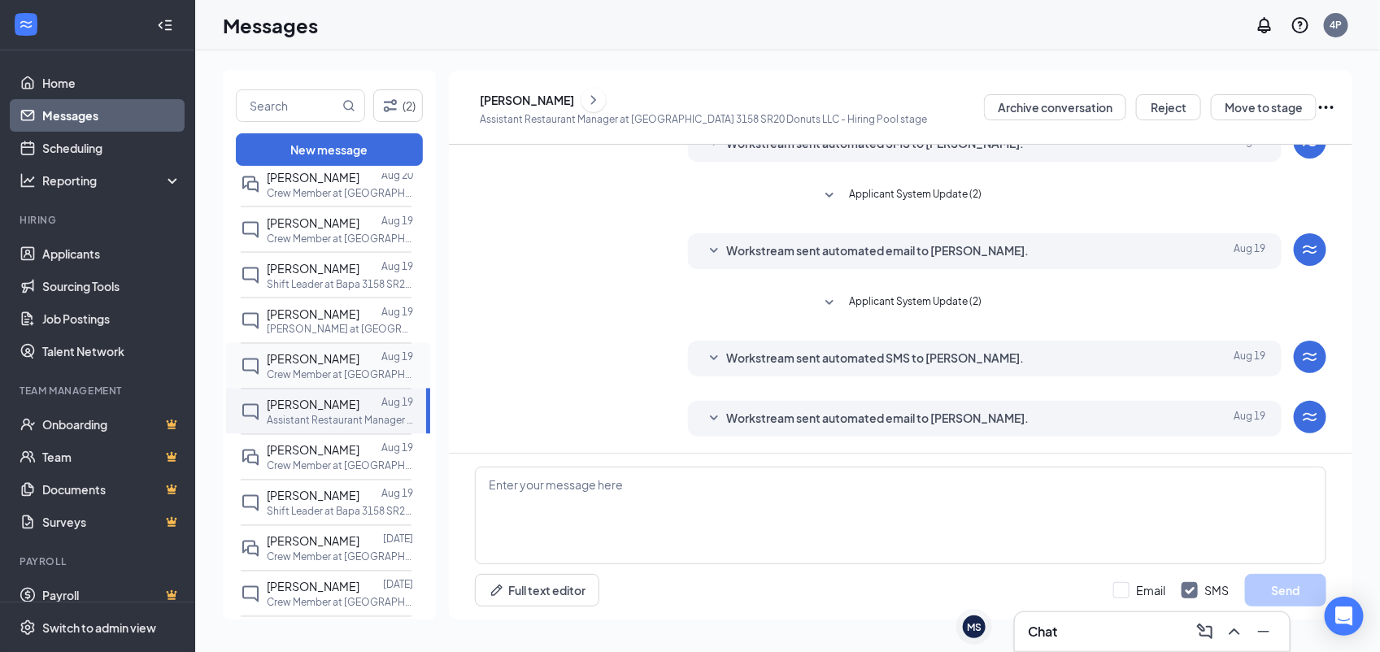
click at [359, 367] on div at bounding box center [370, 359] width 22 height 18
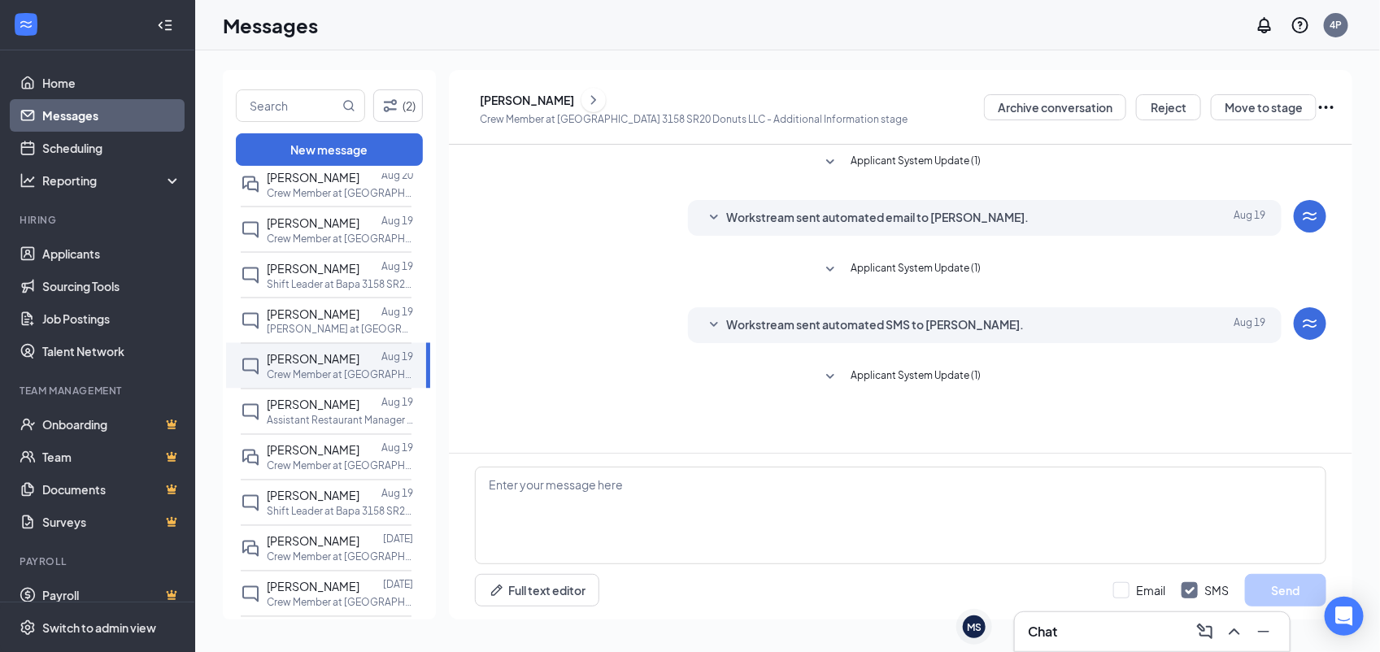
click at [602, 102] on icon "ChevronRight" at bounding box center [593, 100] width 16 height 20
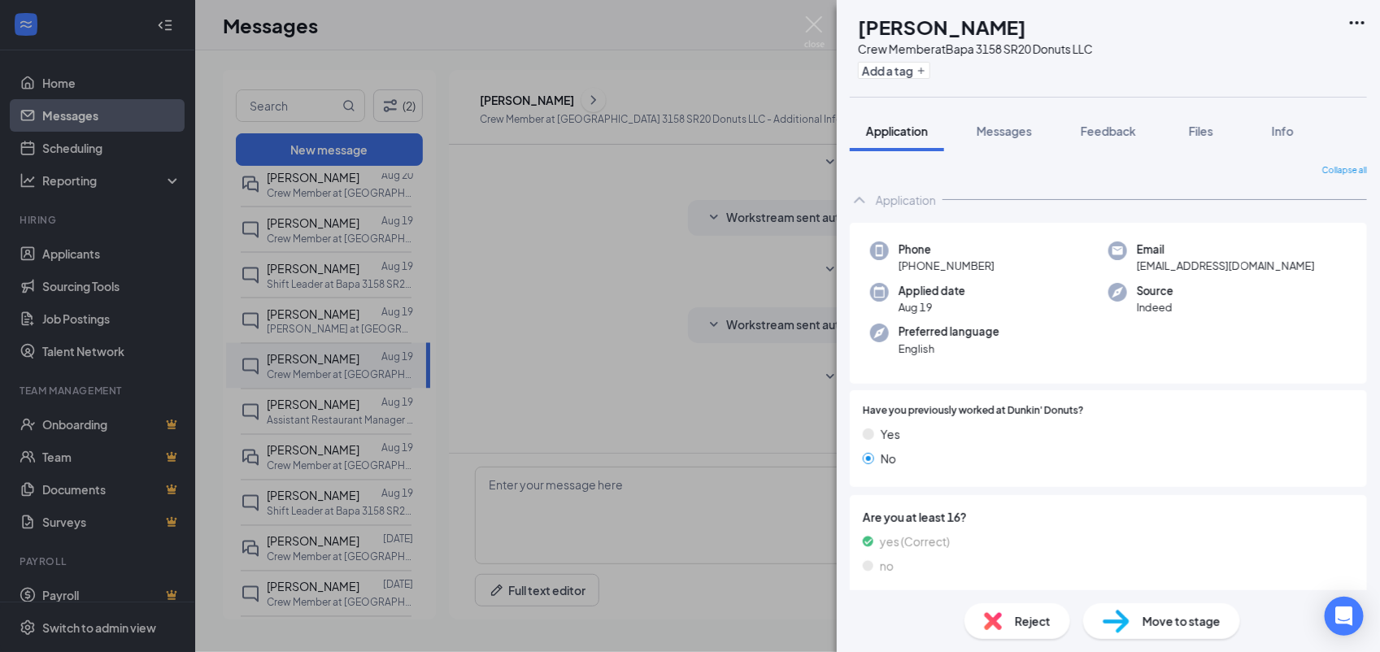
click at [911, 204] on div "Application" at bounding box center [906, 200] width 60 height 16
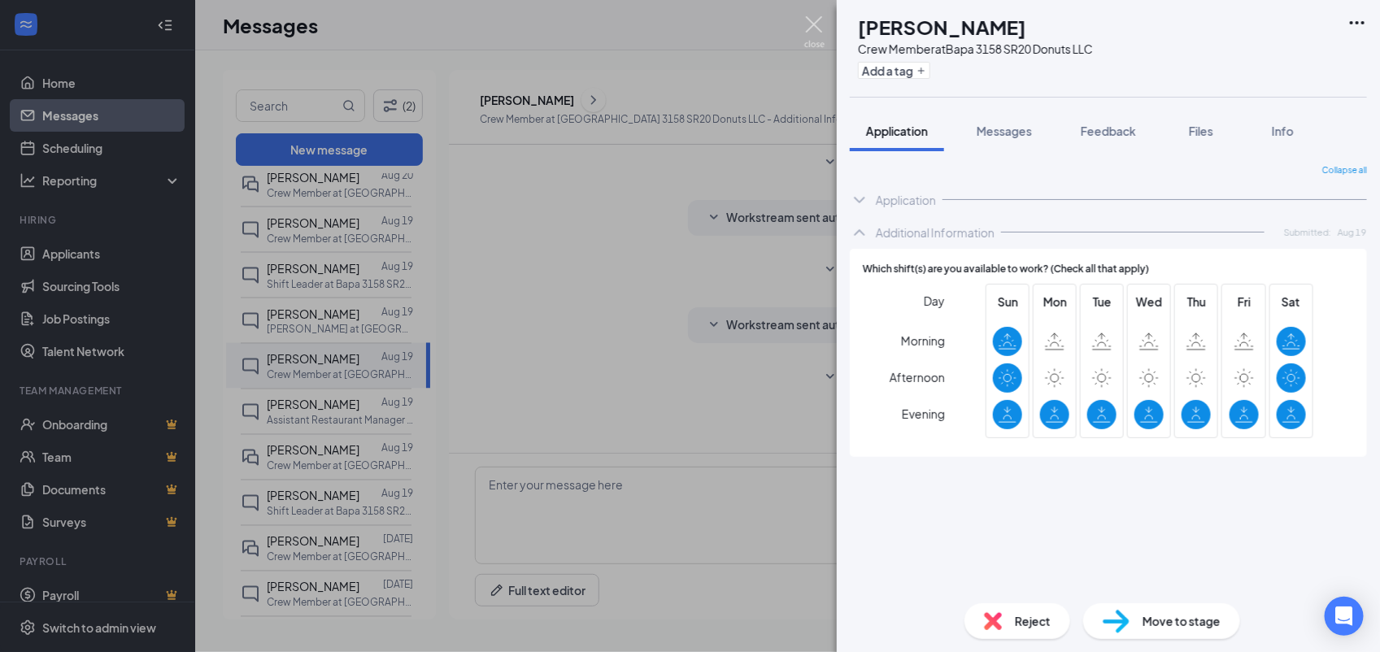
click at [811, 33] on img at bounding box center [814, 32] width 20 height 32
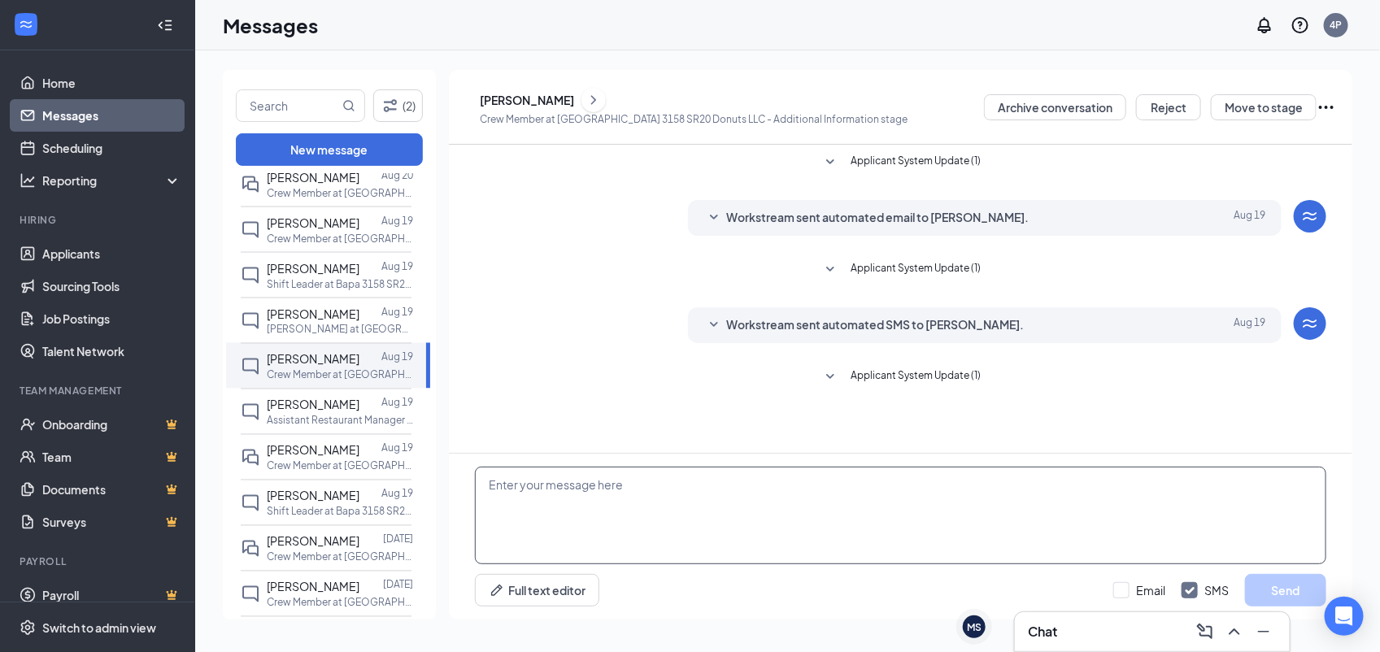
click at [764, 522] on textarea at bounding box center [900, 516] width 851 height 98
click at [680, 482] on textarea "Hi Grace! Would you be available for interview today (8/27) or tomorrow (8/28)" at bounding box center [900, 516] width 851 height 98
click at [1063, 488] on textarea "Hi Grace! Would you be available for quick phone interview today (8/27) or tomo…" at bounding box center [900, 516] width 851 height 98
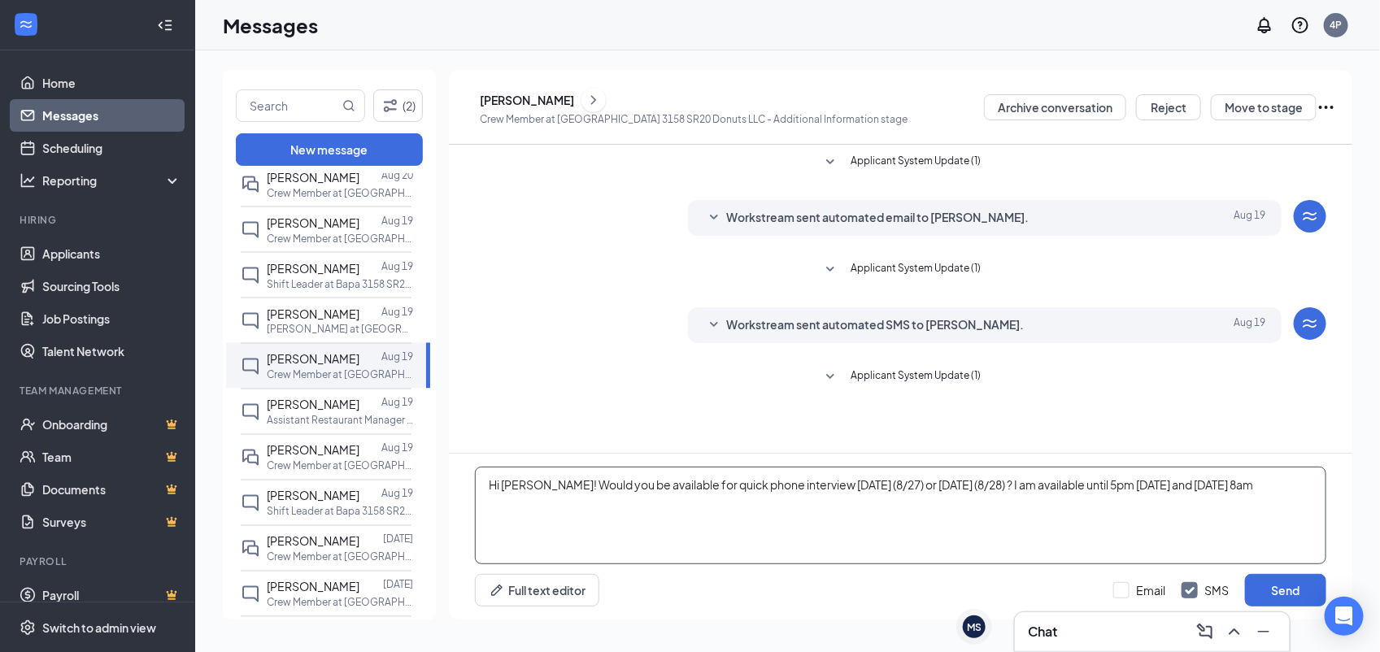
click at [1252, 485] on textarea "Hi Grace! Would you be available for quick phone interview today (8/27) or tomo…" at bounding box center [900, 516] width 851 height 98
click at [1213, 481] on textarea "Hi Grace! Would you be available for quick phone interview today (8/27) or tomo…" at bounding box center [900, 516] width 851 height 98
click at [1286, 486] on textarea "Hi Grace! Would you be available for quick phone interview today (8/27) or tomo…" at bounding box center [900, 516] width 851 height 98
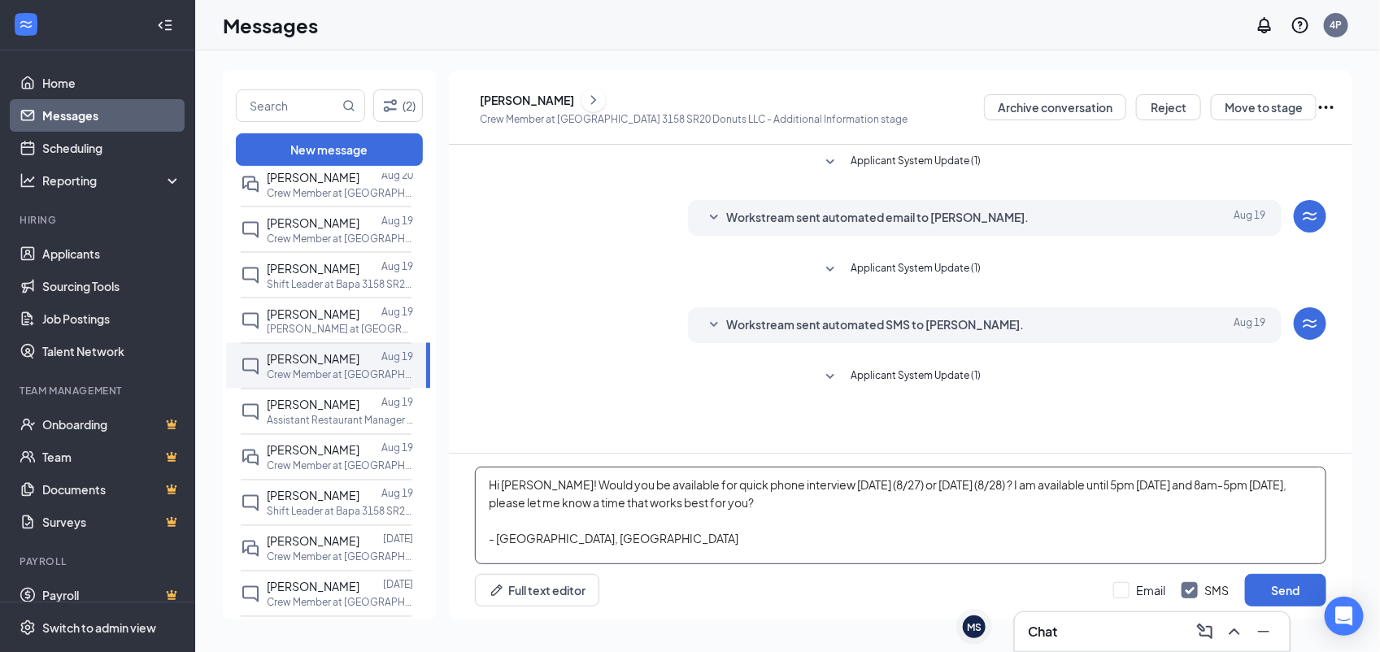
drag, startPoint x: 545, startPoint y: 489, endPoint x: 691, endPoint y: 551, distance: 159.2
click at [691, 551] on textarea "Hi Grace! Would you be available for quick phone interview today (8/27) or tomo…" at bounding box center [900, 516] width 851 height 98
click at [832, 514] on textarea "Hi Grace! Would you be available for quick phone interview today (8/27) or tomo…" at bounding box center [900, 516] width 851 height 98
drag, startPoint x: 545, startPoint y: 484, endPoint x: 628, endPoint y: 563, distance: 114.4
click at [628, 563] on textarea "Hi Grace! Would you be available for quick phone interview today (8/27) or tomo…" at bounding box center [900, 516] width 851 height 98
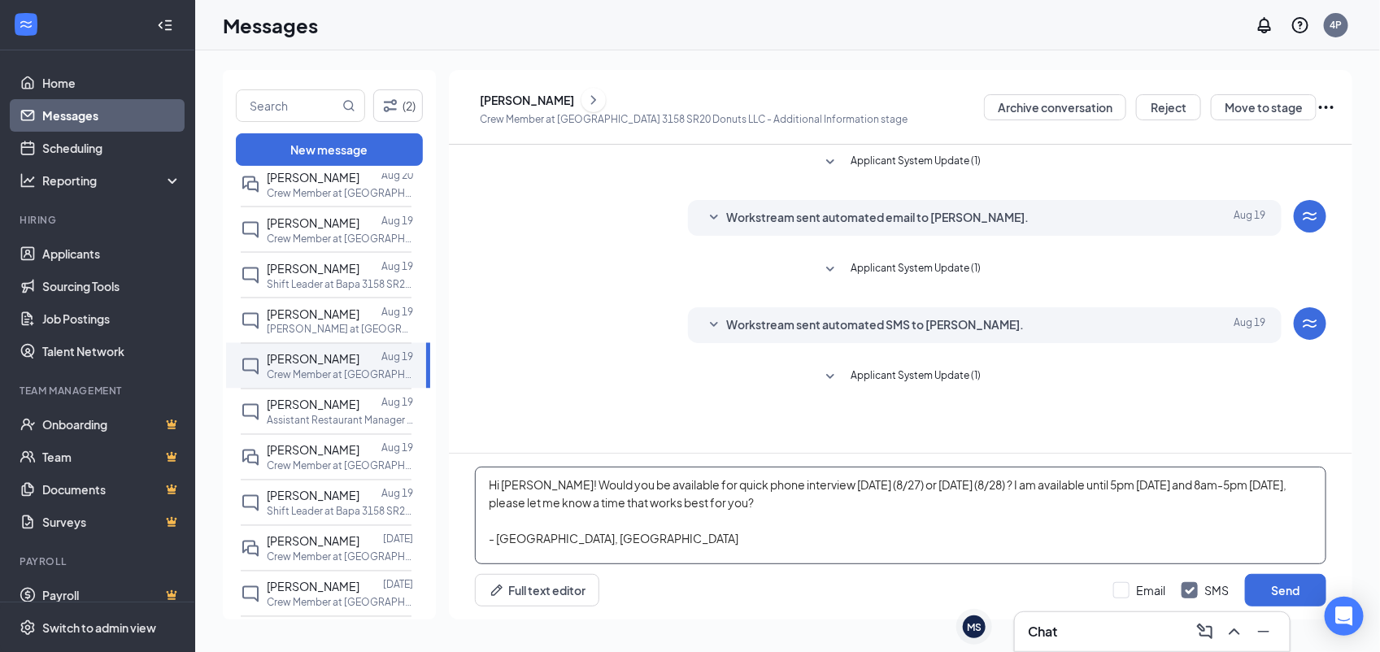
click at [867, 492] on textarea "Hi Grace! Would you be available for quick phone interview today (8/27) or tomo…" at bounding box center [900, 516] width 851 height 98
type textarea "Hi Grace! Would you be available for quick phone interview today (8/27) or tomo…"
click at [1132, 585] on input "Email" at bounding box center [1139, 590] width 52 height 16
checkbox input "true"
click at [1276, 590] on button "Send" at bounding box center [1285, 590] width 81 height 33
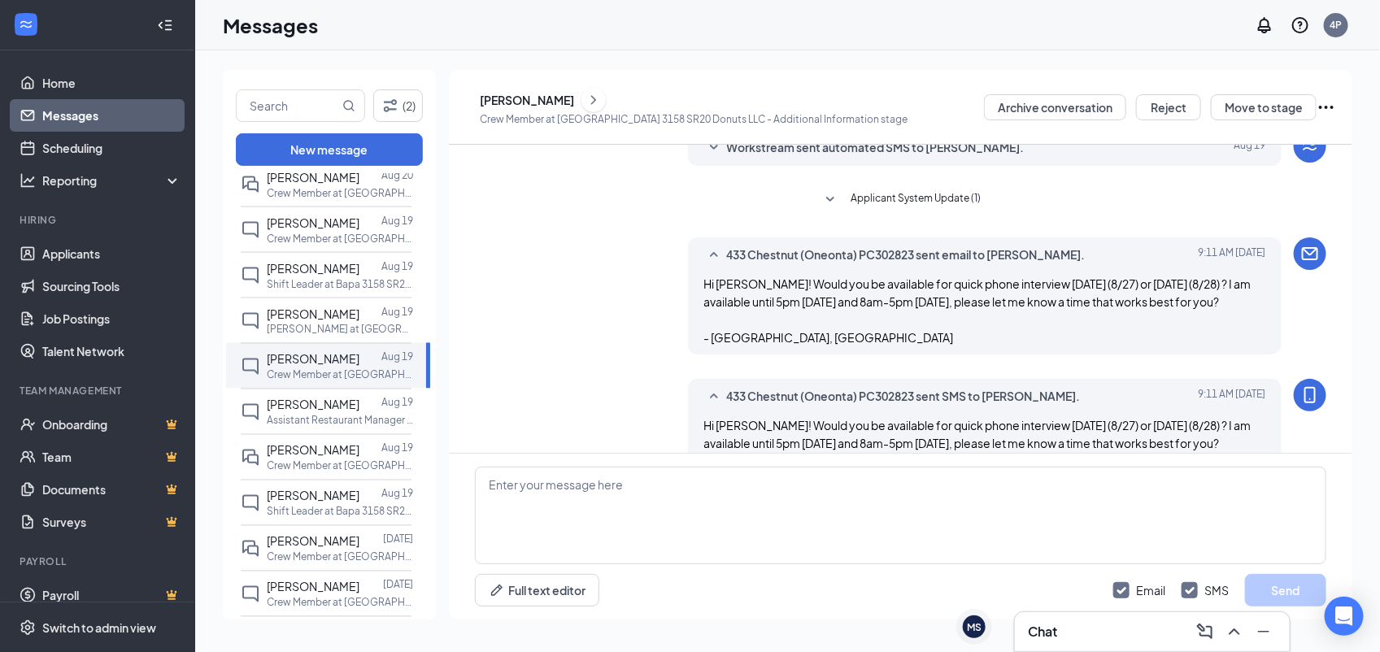
scroll to position [237, 0]
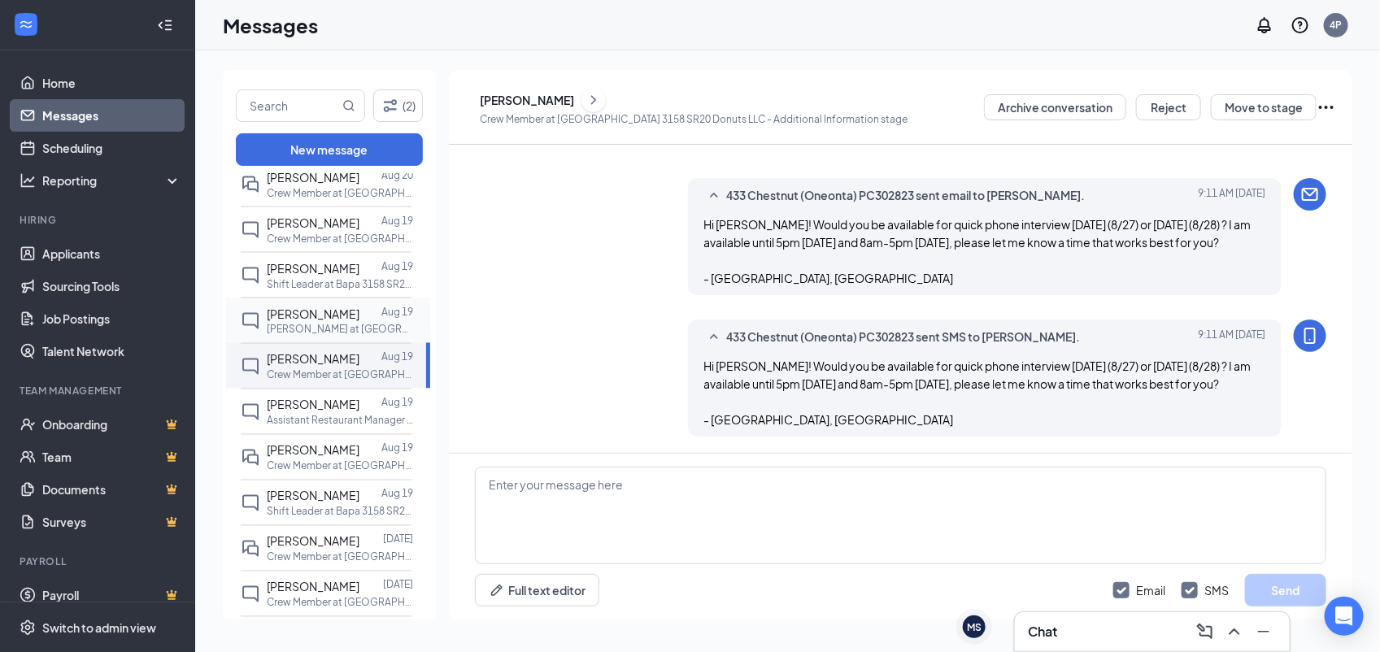
click at [376, 322] on div at bounding box center [370, 314] width 22 height 18
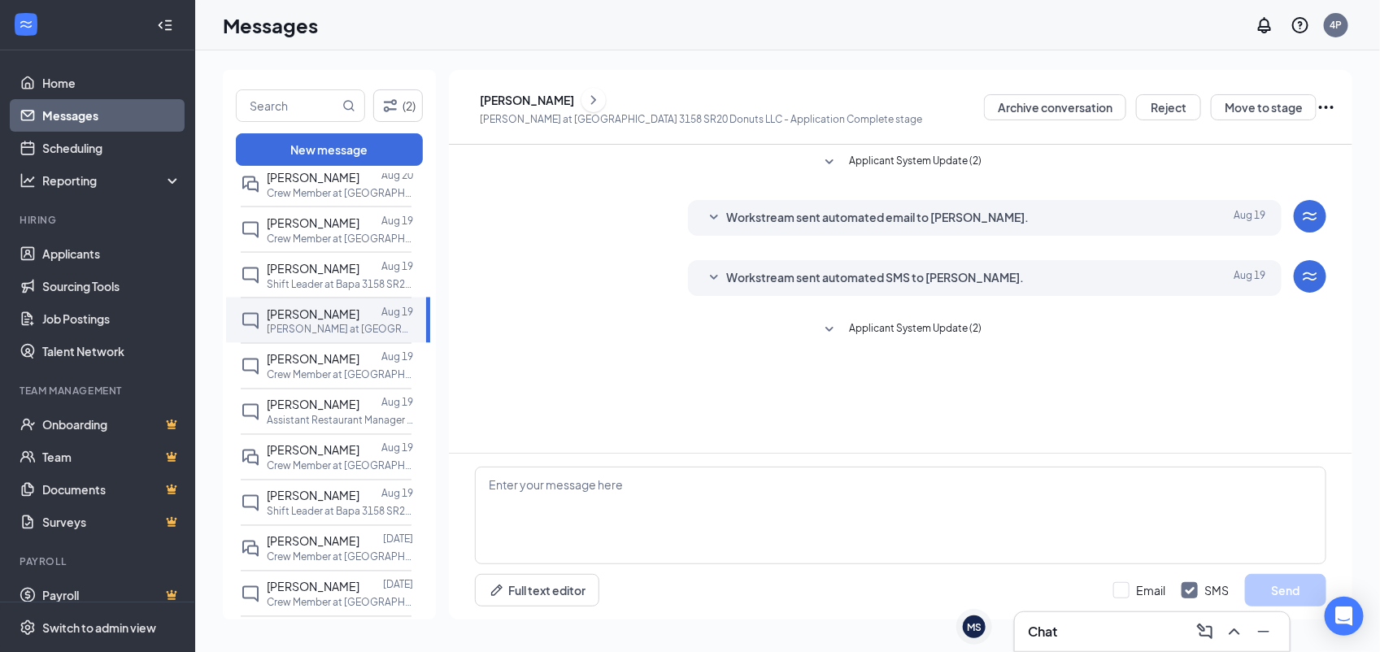
click at [604, 111] on div "[PERSON_NAME]" at bounding box center [701, 100] width 442 height 24
click at [602, 96] on icon "ChevronRight" at bounding box center [593, 100] width 16 height 20
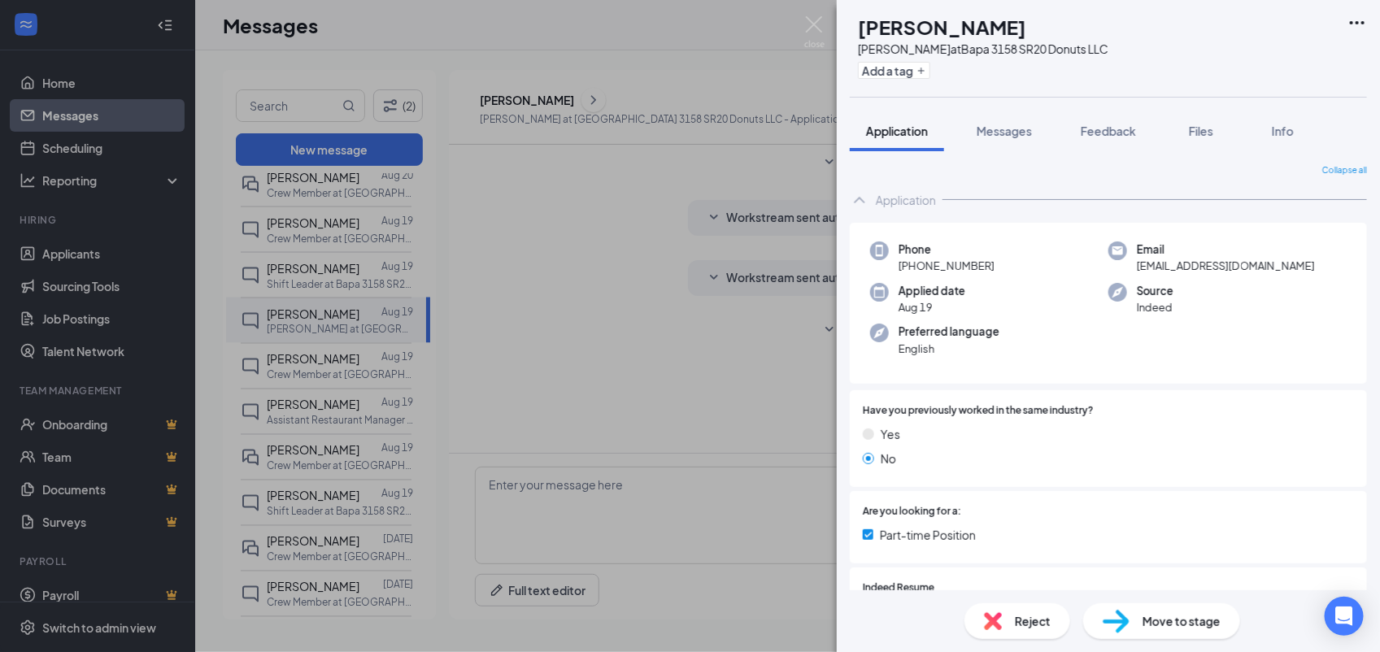
click at [949, 200] on div "Application" at bounding box center [1108, 200] width 517 height 33
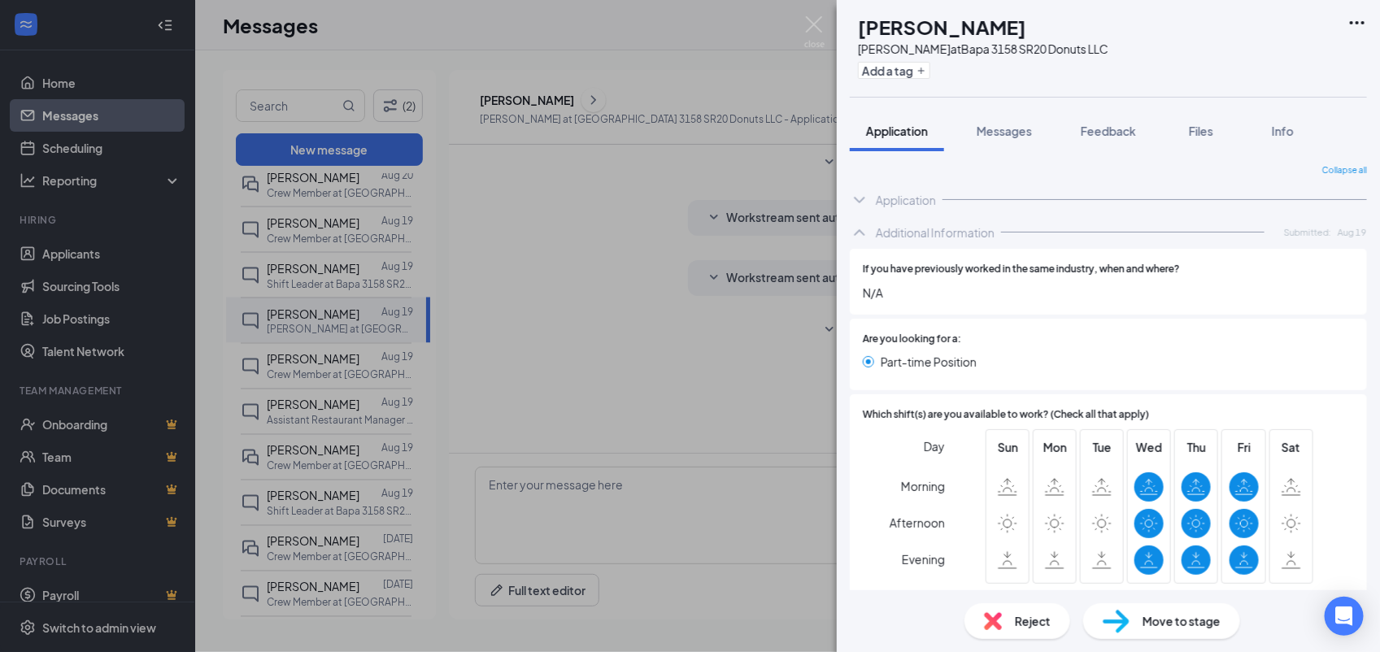
click at [952, 233] on div "Additional Information" at bounding box center [935, 232] width 119 height 16
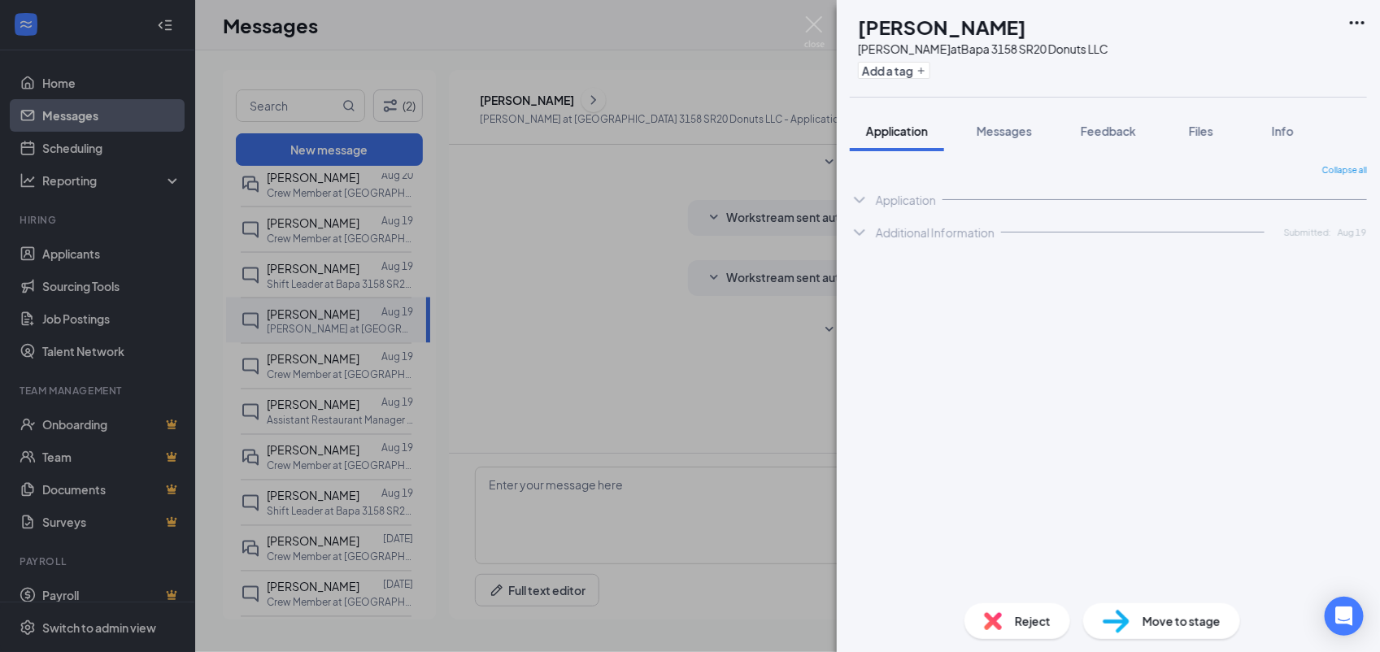
drag, startPoint x: 663, startPoint y: 509, endPoint x: 824, endPoint y: 153, distance: 390.8
click at [664, 506] on div "DV Destiny Vargas Baker at Bapa 3158 SR20 Donuts LLC Add a tag Application Mess…" at bounding box center [690, 326] width 1380 height 652
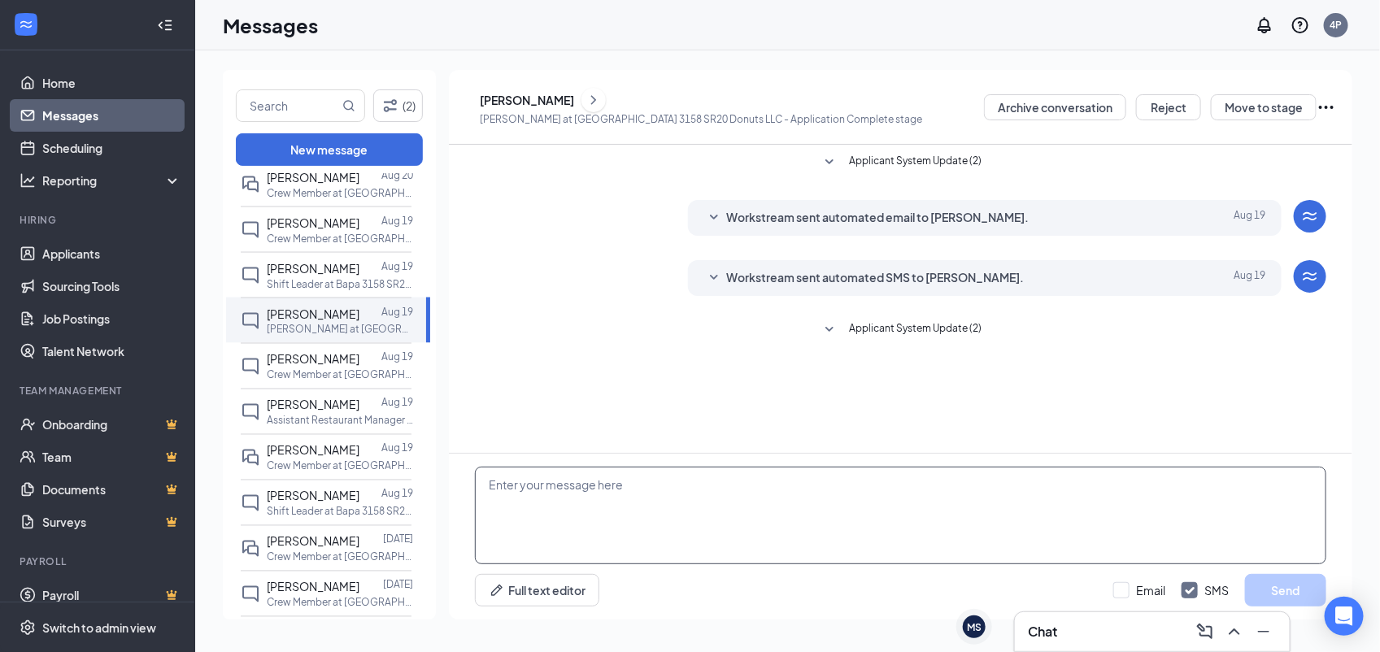
click at [819, 26] on div "Messages 4P" at bounding box center [787, 25] width 1185 height 50
click at [696, 469] on textarea at bounding box center [900, 516] width 851 height 98
paste textarea "Would you be available for quick phone interview [DATE] (8/27) or [DATE] (8/28)…"
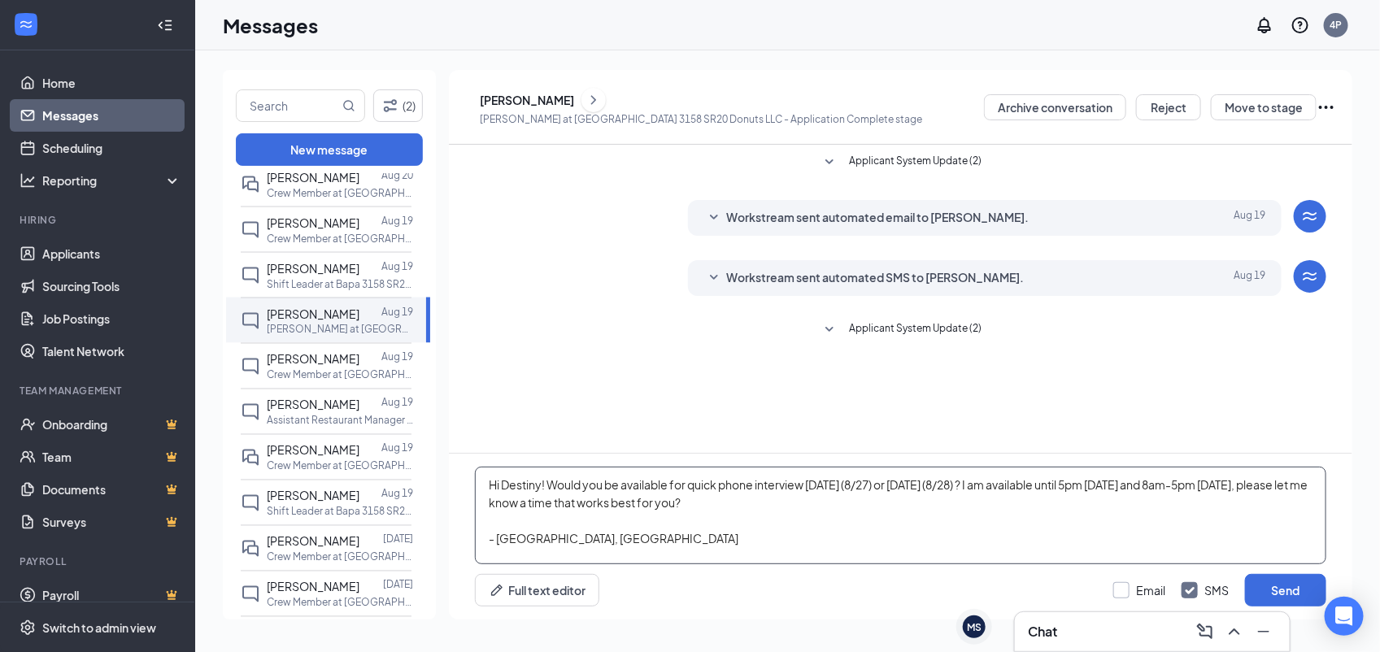
type textarea "Hi Destiny! Would you be available for quick phone interview today (8/27) or to…"
click at [1119, 590] on input "Email" at bounding box center [1139, 590] width 52 height 16
checkbox input "true"
click at [1305, 593] on button "Send" at bounding box center [1285, 590] width 81 height 33
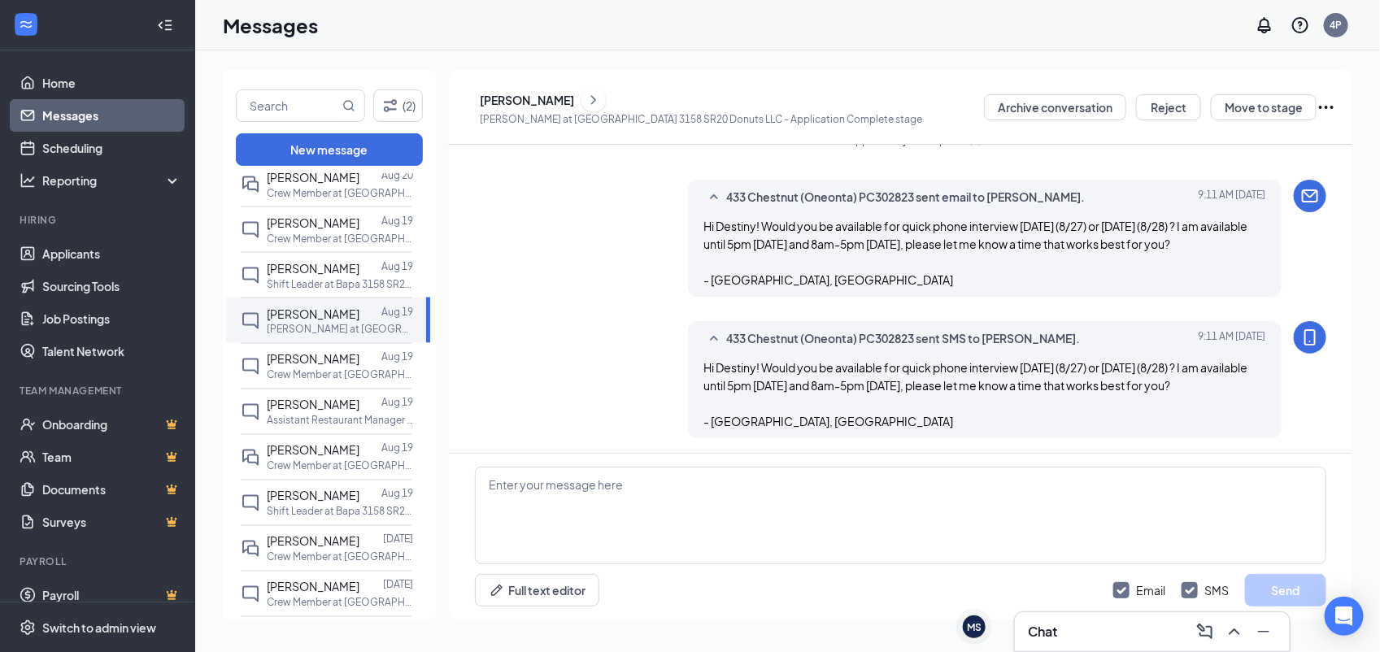
scroll to position [189, 0]
click at [376, 270] on div at bounding box center [370, 268] width 22 height 18
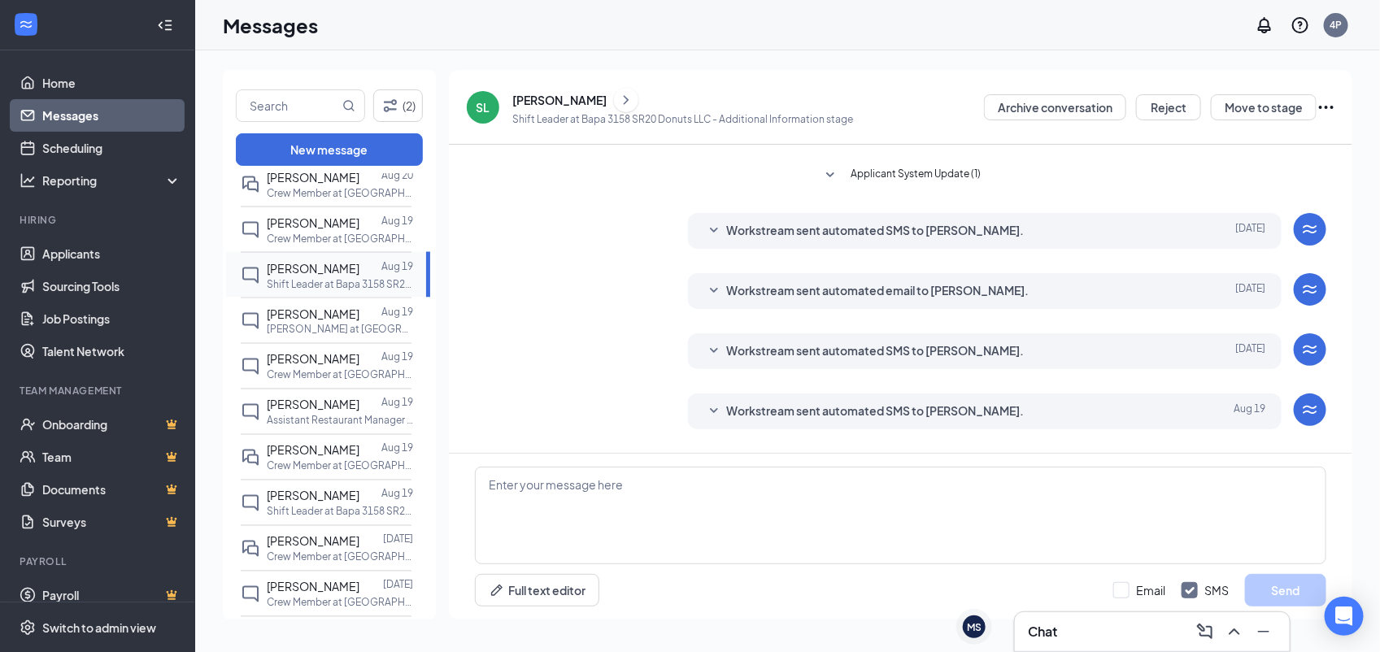
scroll to position [147, 0]
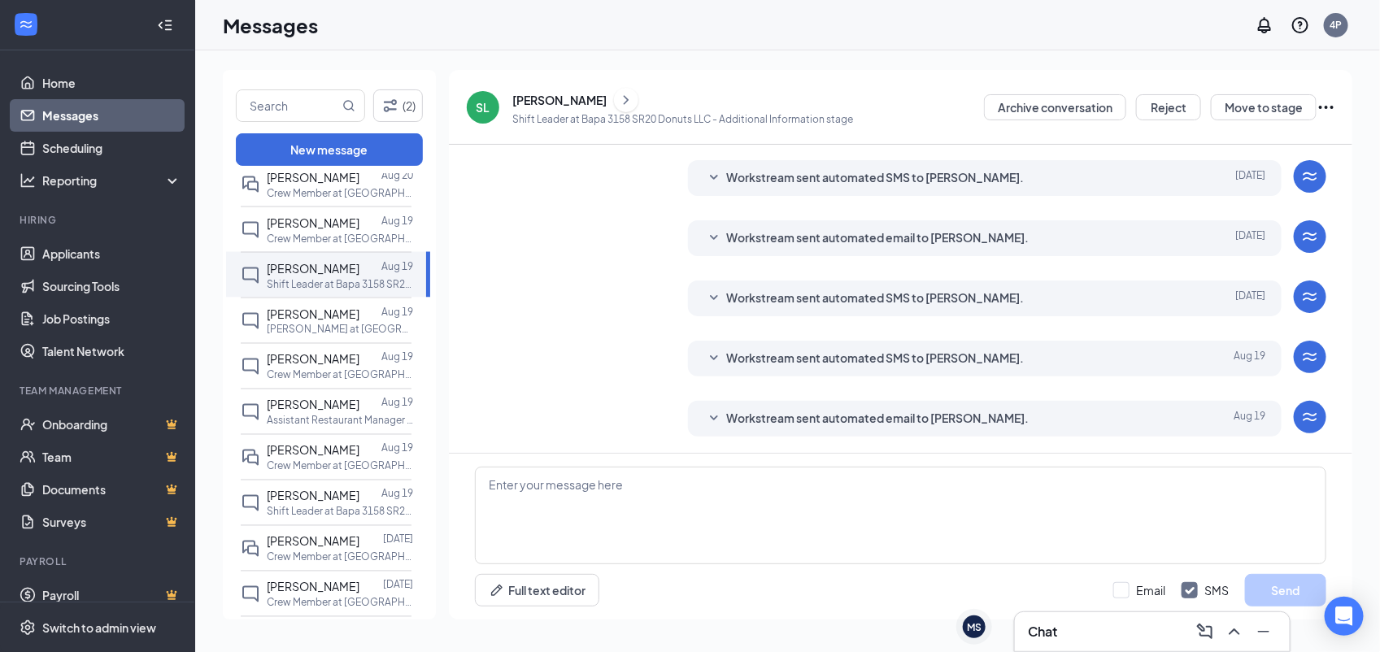
click at [628, 103] on icon "ChevronRight" at bounding box center [626, 100] width 16 height 20
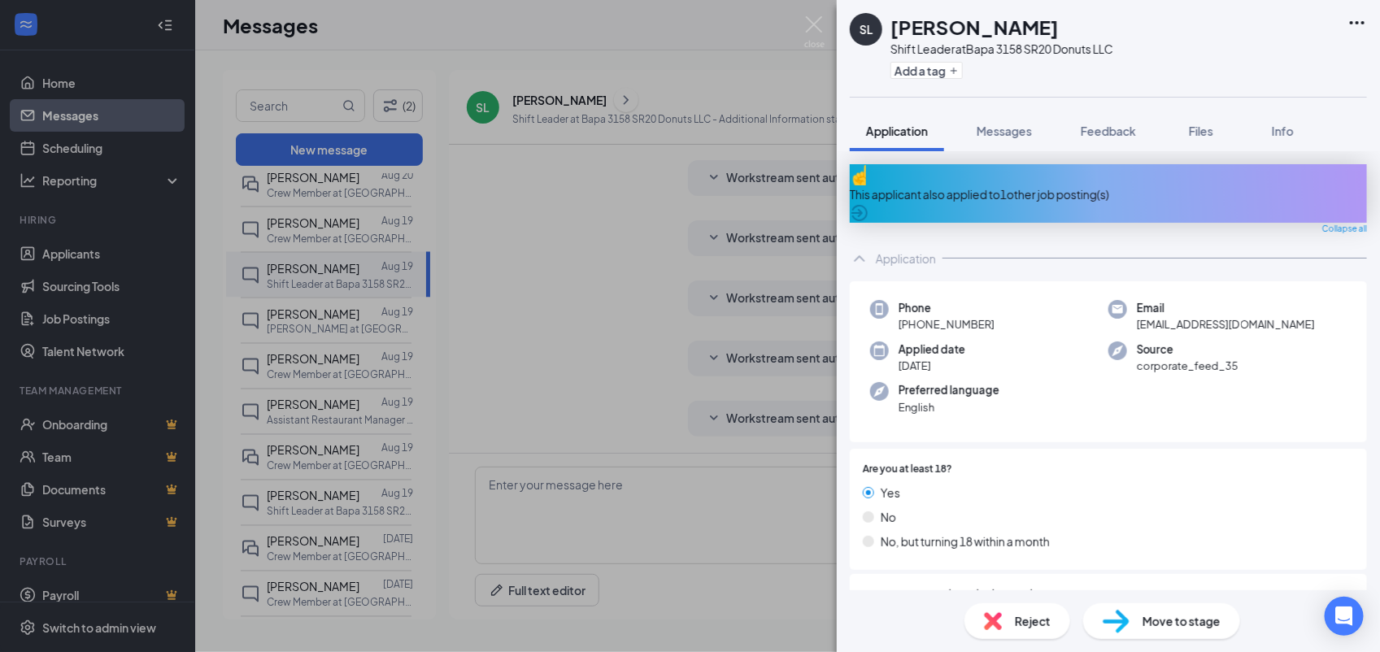
click at [869, 203] on icon "ArrowCircle" at bounding box center [860, 213] width 20 height 20
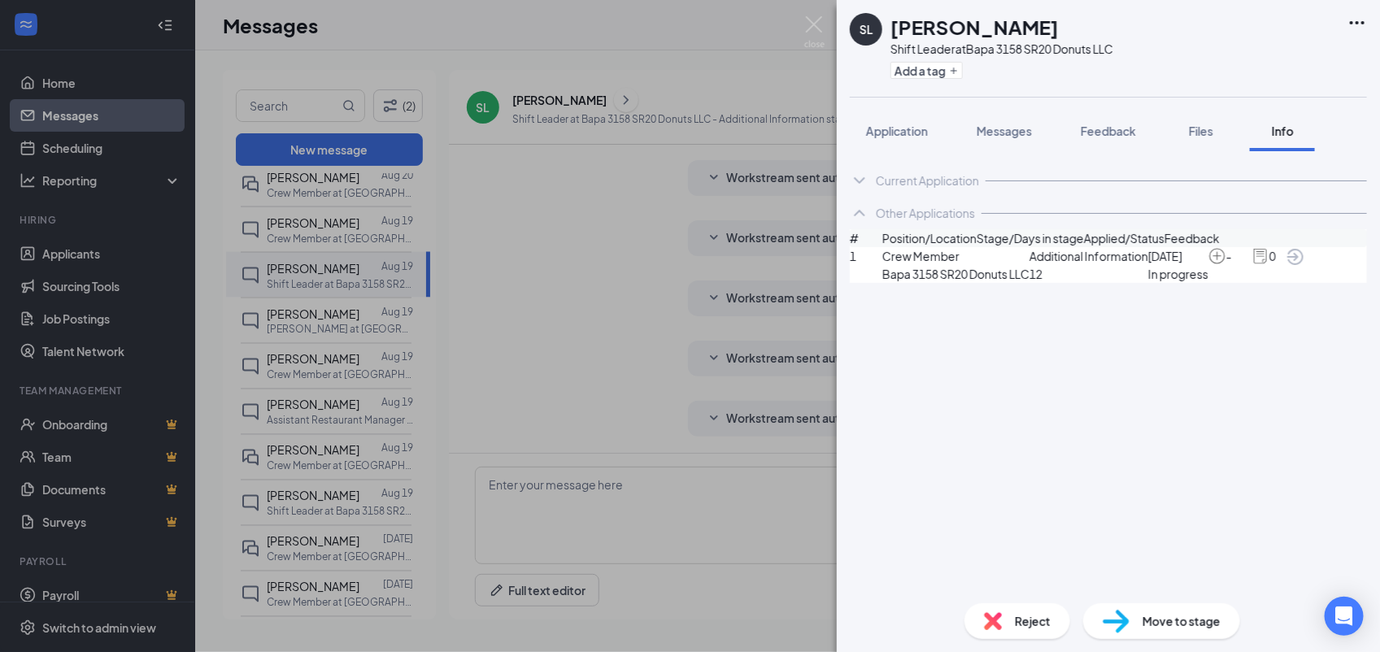
click at [915, 184] on div "Current Application" at bounding box center [927, 180] width 103 height 16
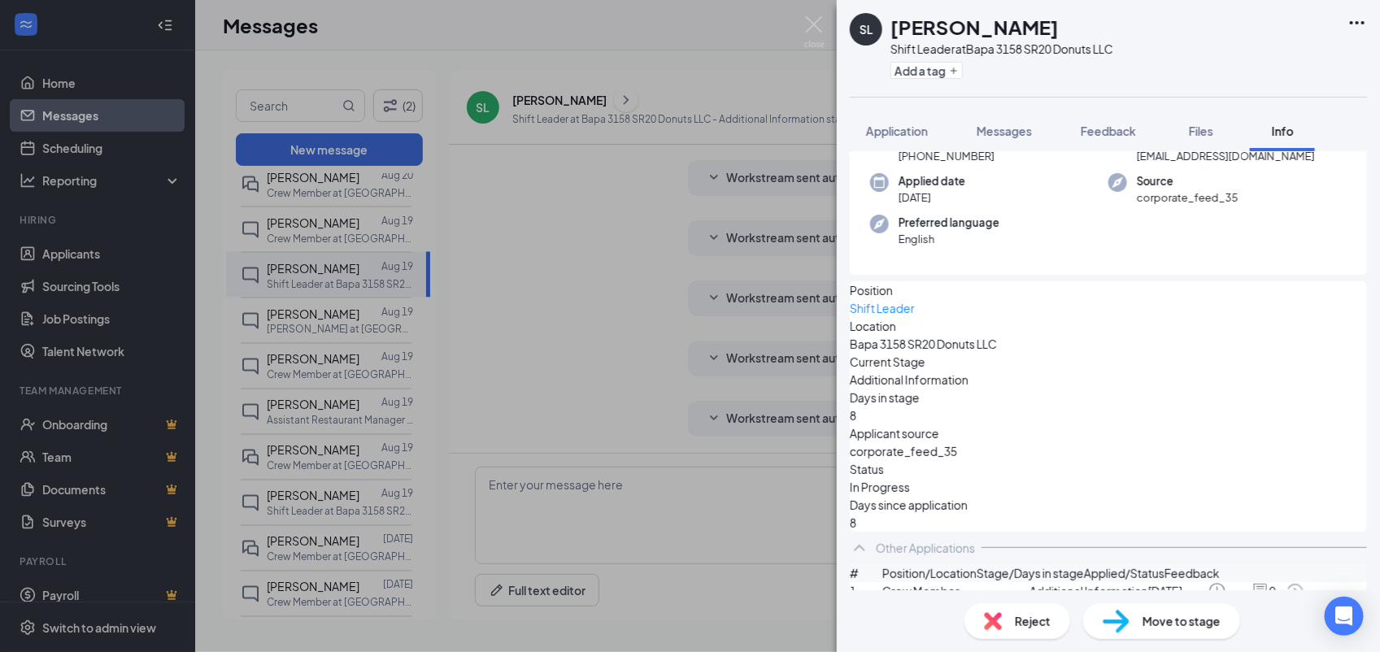
scroll to position [167, 0]
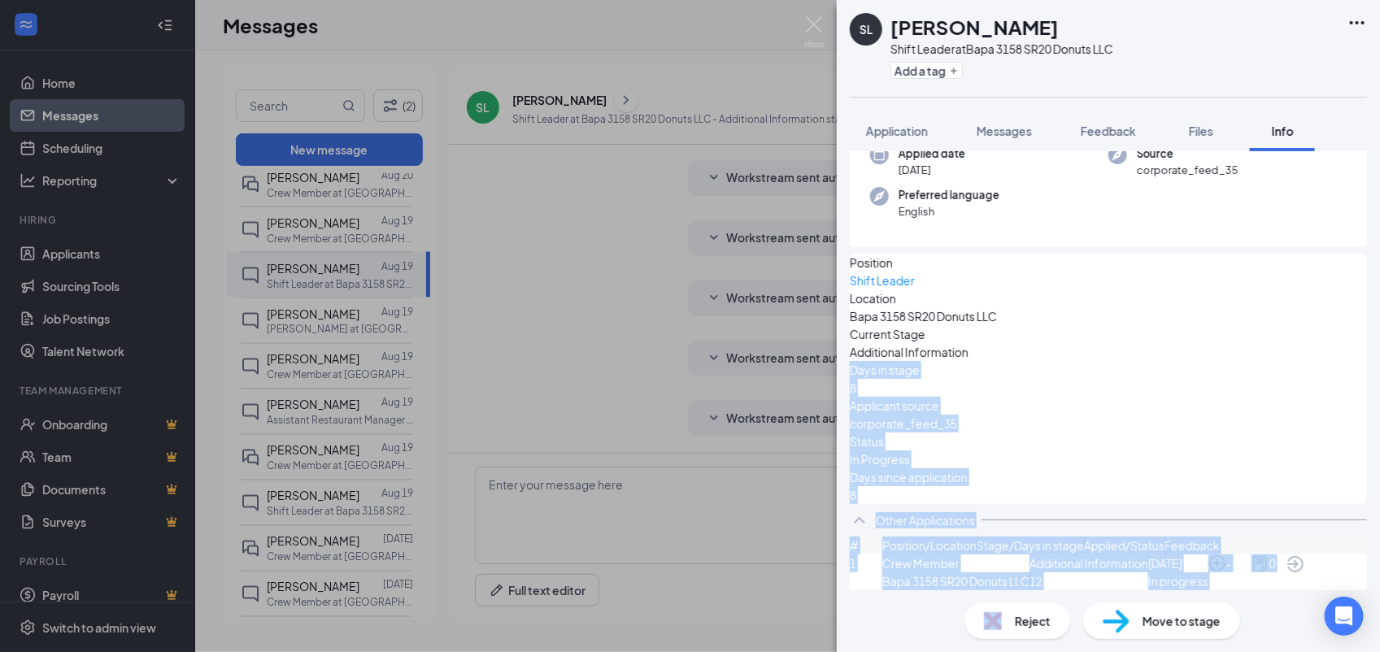
drag, startPoint x: 1348, startPoint y: 545, endPoint x: 1364, endPoint y: 259, distance: 286.6
click at [1364, 259] on div "Current Application Phone +1 (315) 209-6840 Email 15slaraby@gmail.com Applied d…" at bounding box center [1108, 370] width 543 height 439
click at [875, 124] on span "Application" at bounding box center [897, 131] width 62 height 15
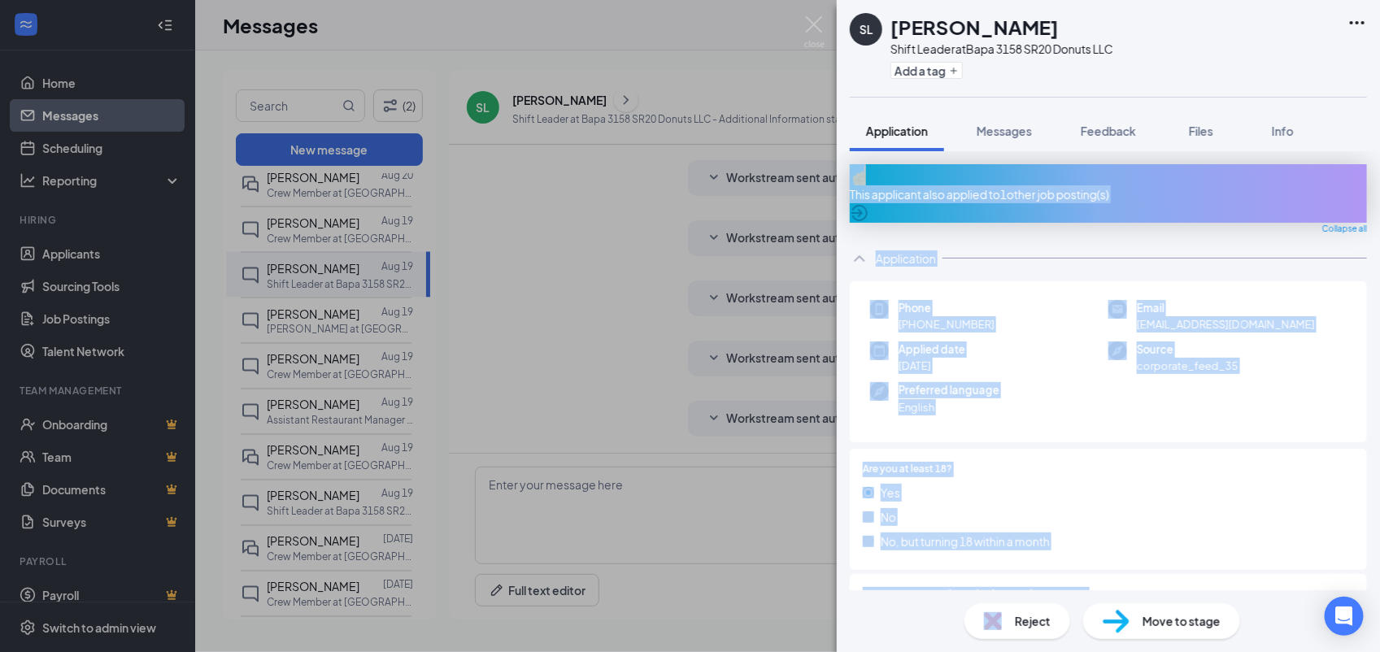
click at [1100, 462] on div at bounding box center [1153, 469] width 402 height 15
click at [1147, 541] on div "Yes No No, but turning 18 within a month" at bounding box center [1108, 520] width 491 height 73
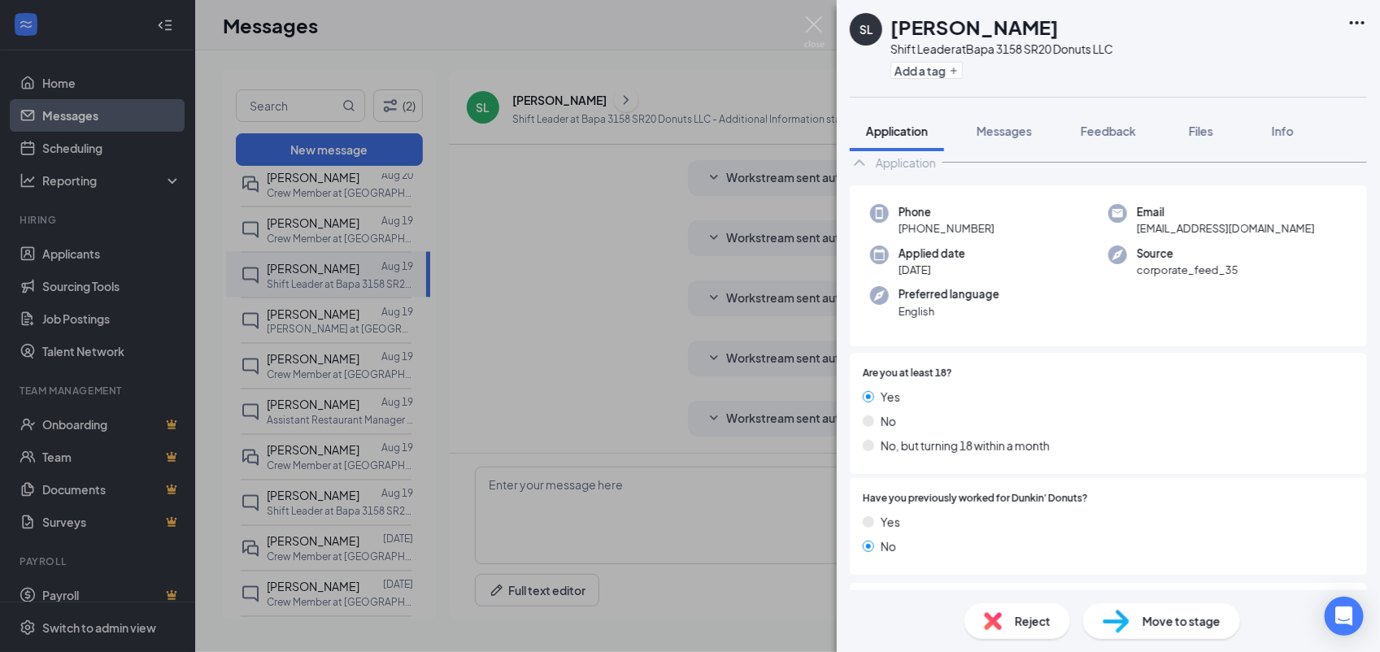
scroll to position [318, 0]
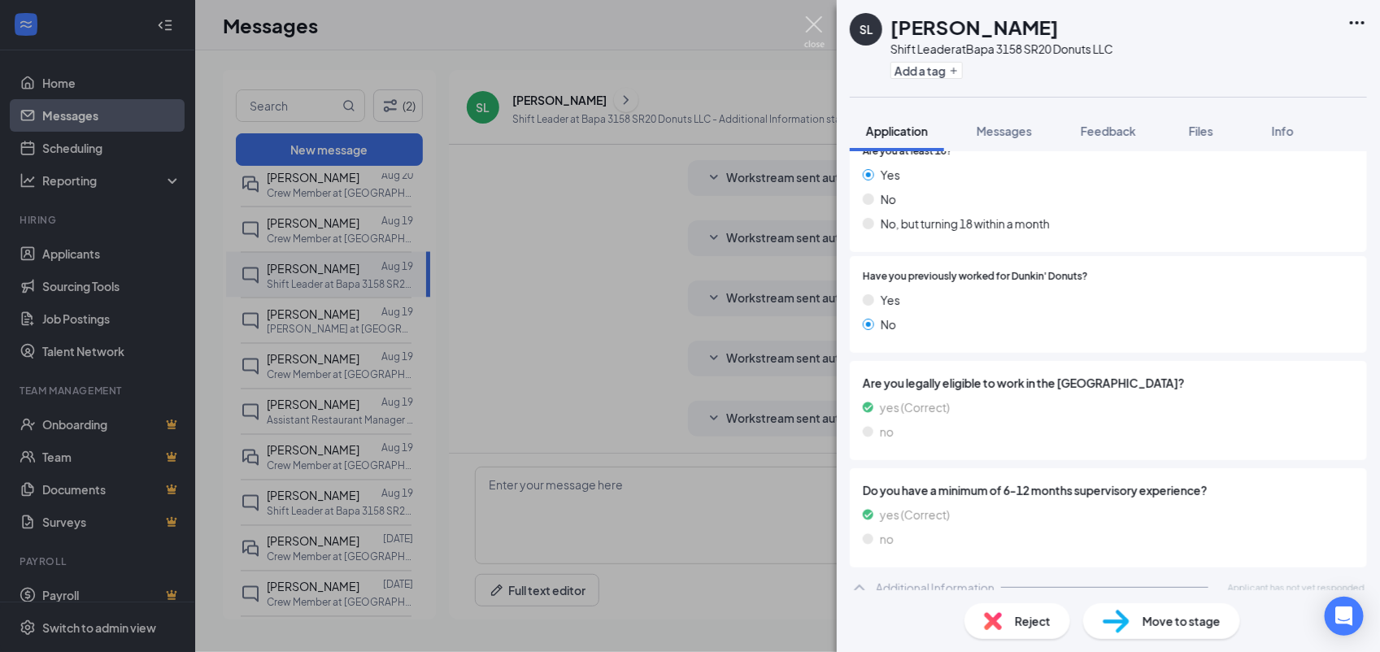
click at [815, 17] on img at bounding box center [814, 32] width 20 height 32
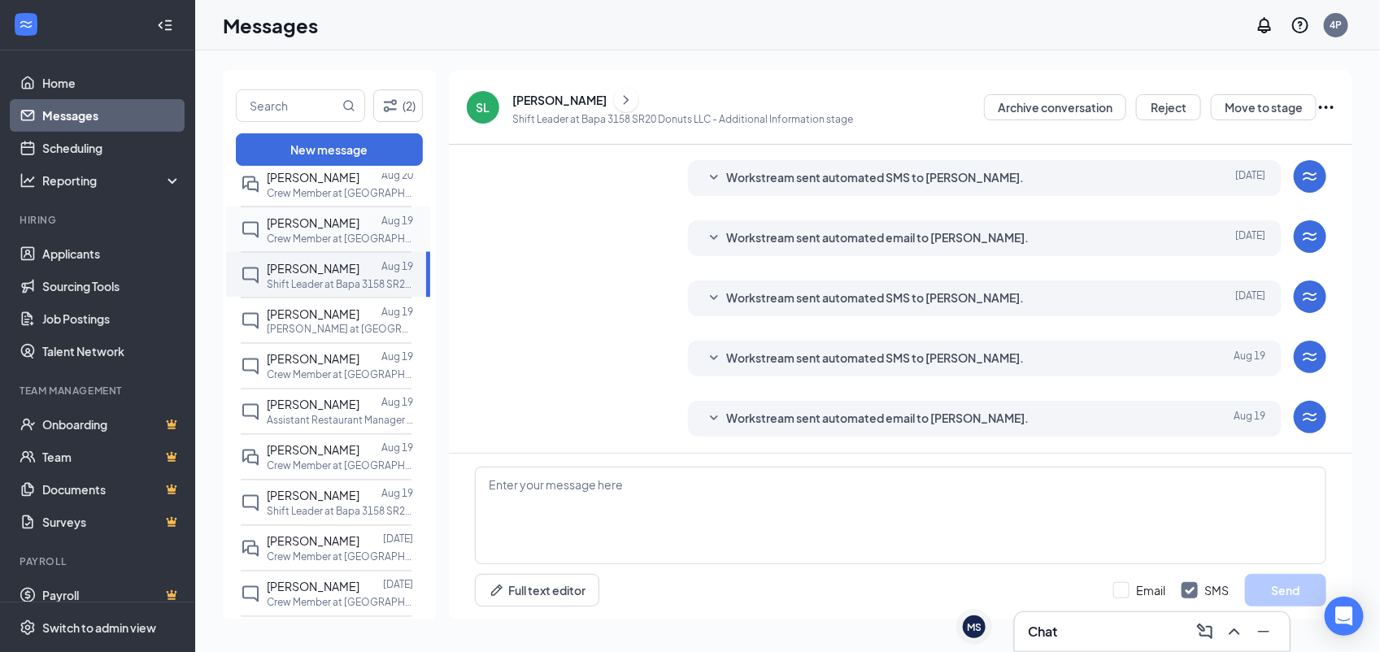
click at [294, 224] on span "[PERSON_NAME]" at bounding box center [313, 222] width 93 height 15
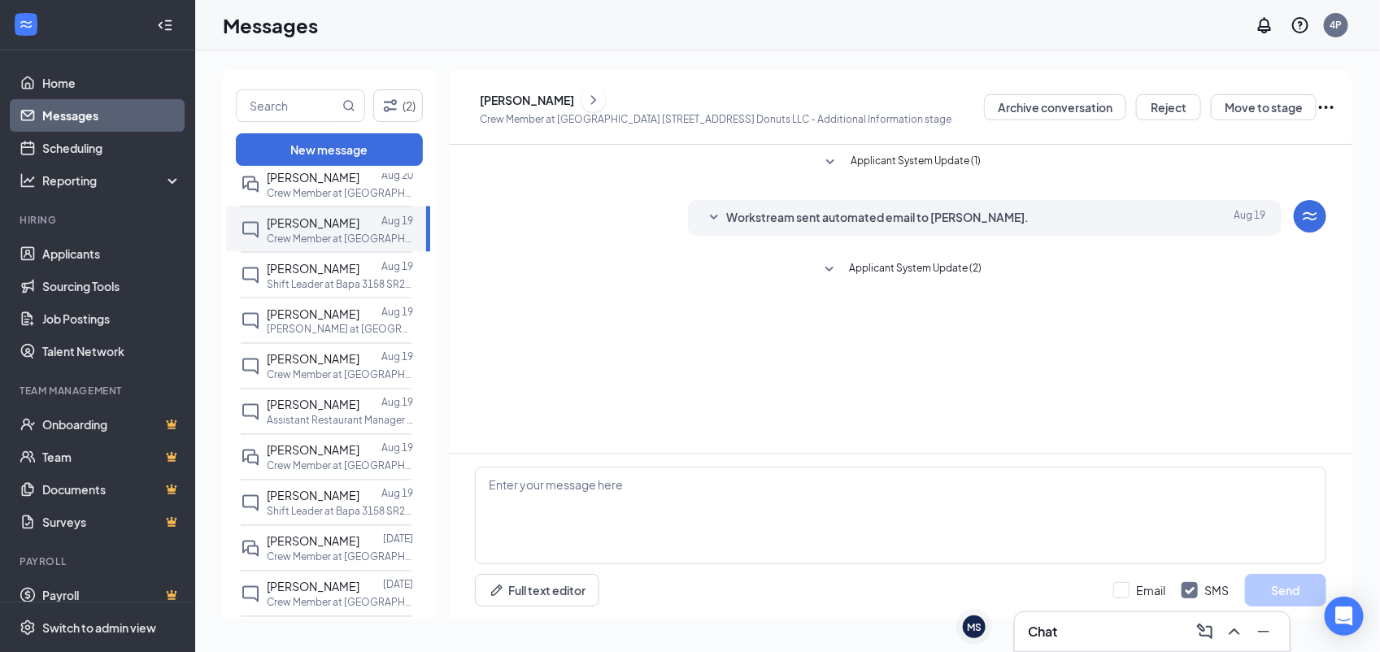
click at [602, 104] on icon "ChevronRight" at bounding box center [593, 100] width 16 height 20
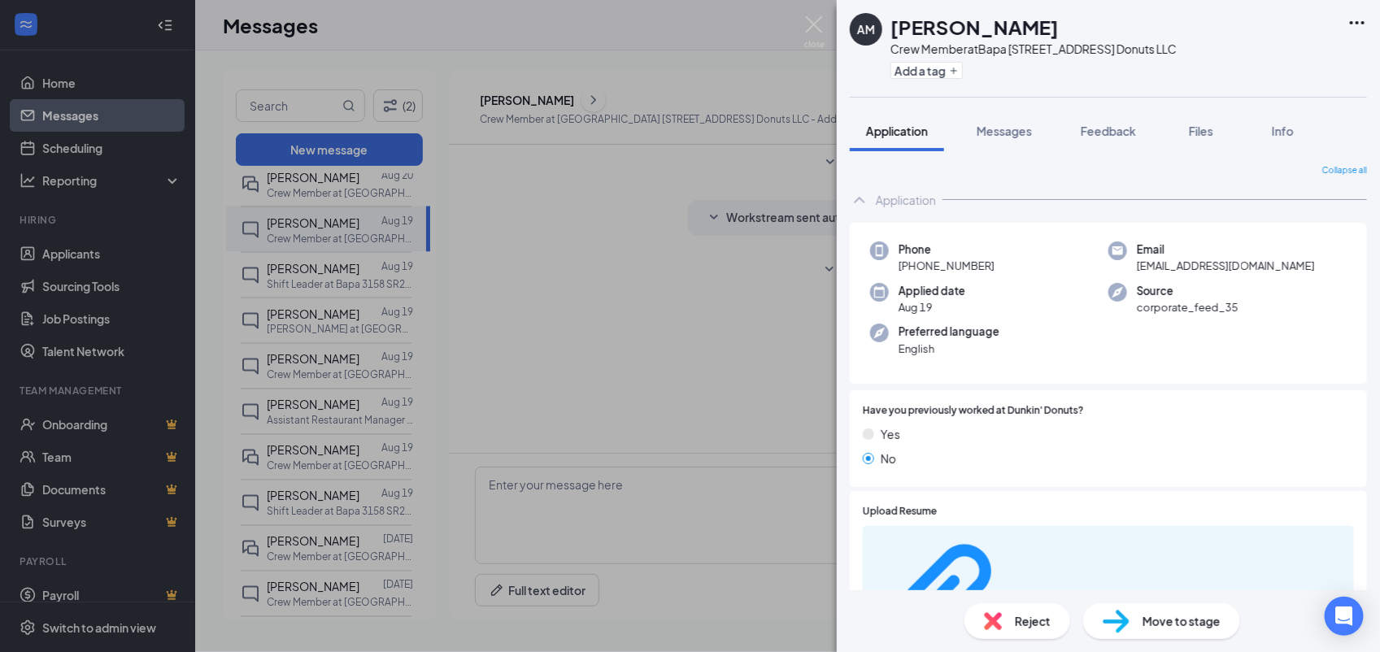
click at [917, 200] on div "Application" at bounding box center [906, 200] width 60 height 16
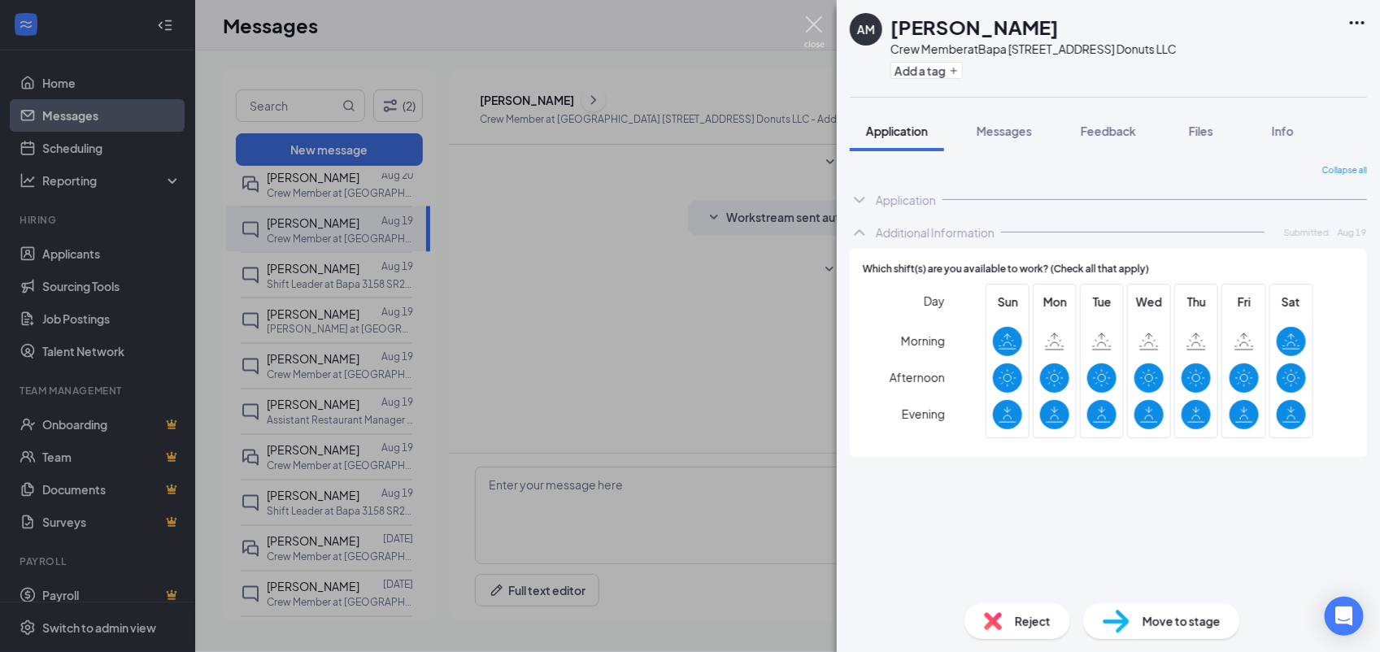
click at [819, 20] on img at bounding box center [814, 32] width 20 height 32
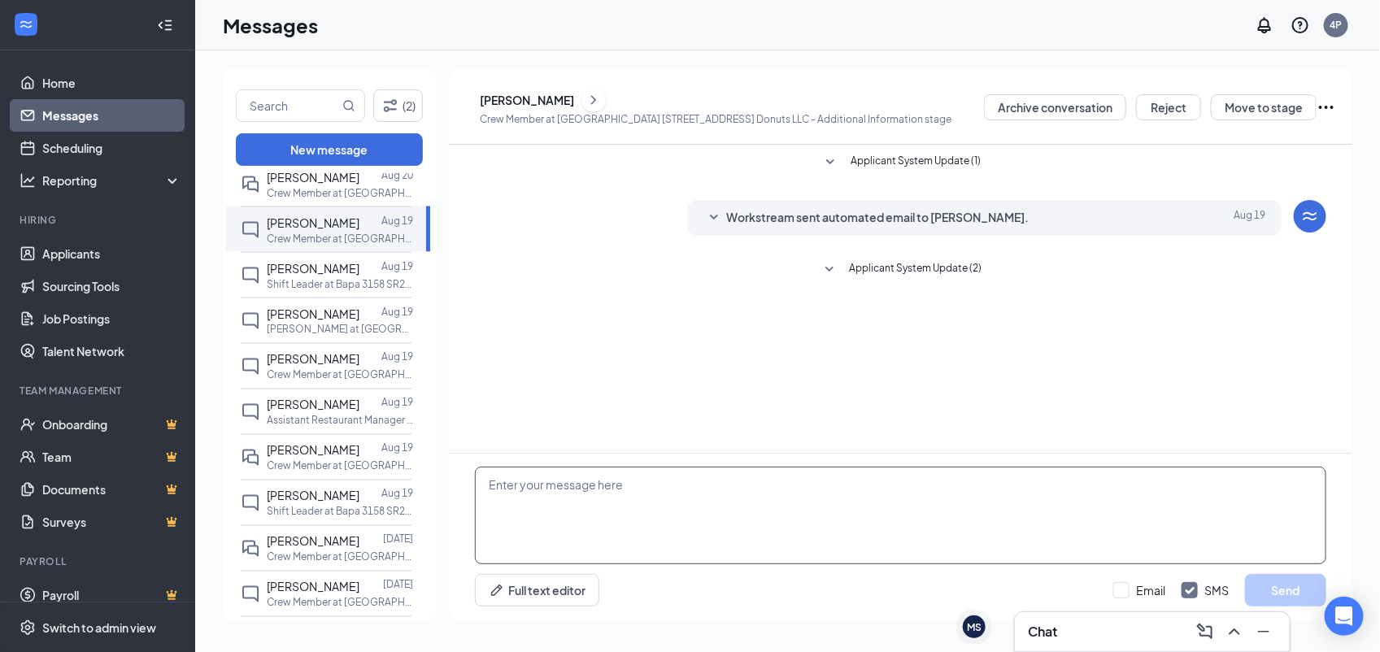
click at [767, 493] on textarea at bounding box center [900, 516] width 851 height 98
type textarea "H"
click at [602, 96] on icon "ChevronRight" at bounding box center [593, 100] width 16 height 20
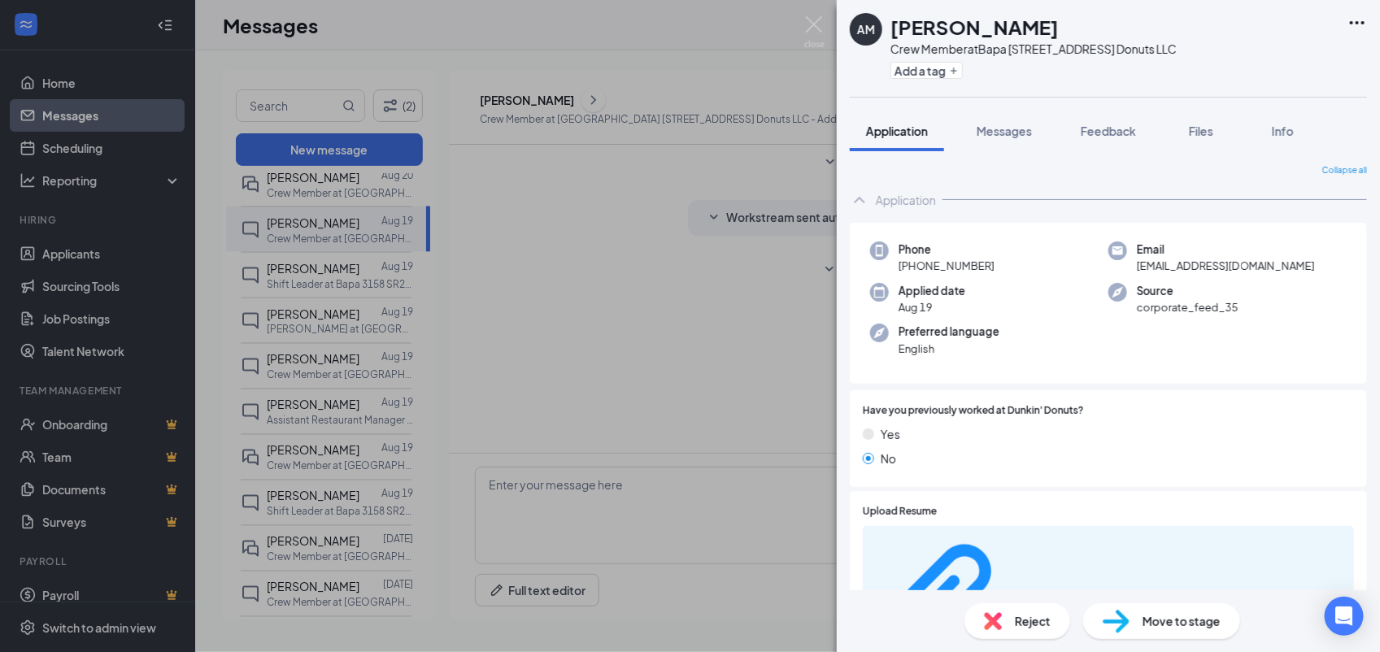
click at [868, 208] on icon "ChevronUp" at bounding box center [860, 200] width 20 height 20
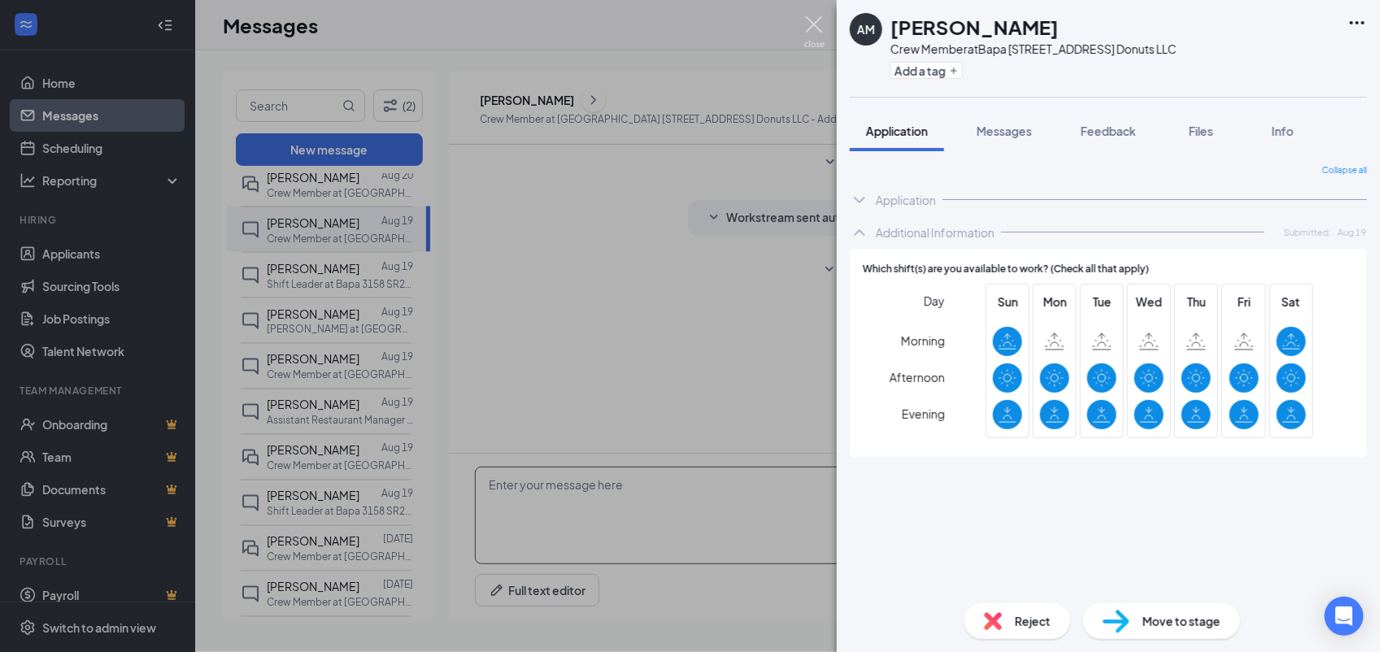
drag, startPoint x: 809, startPoint y: 31, endPoint x: 854, endPoint y: 554, distance: 524.7
click at [810, 31] on img at bounding box center [814, 32] width 20 height 32
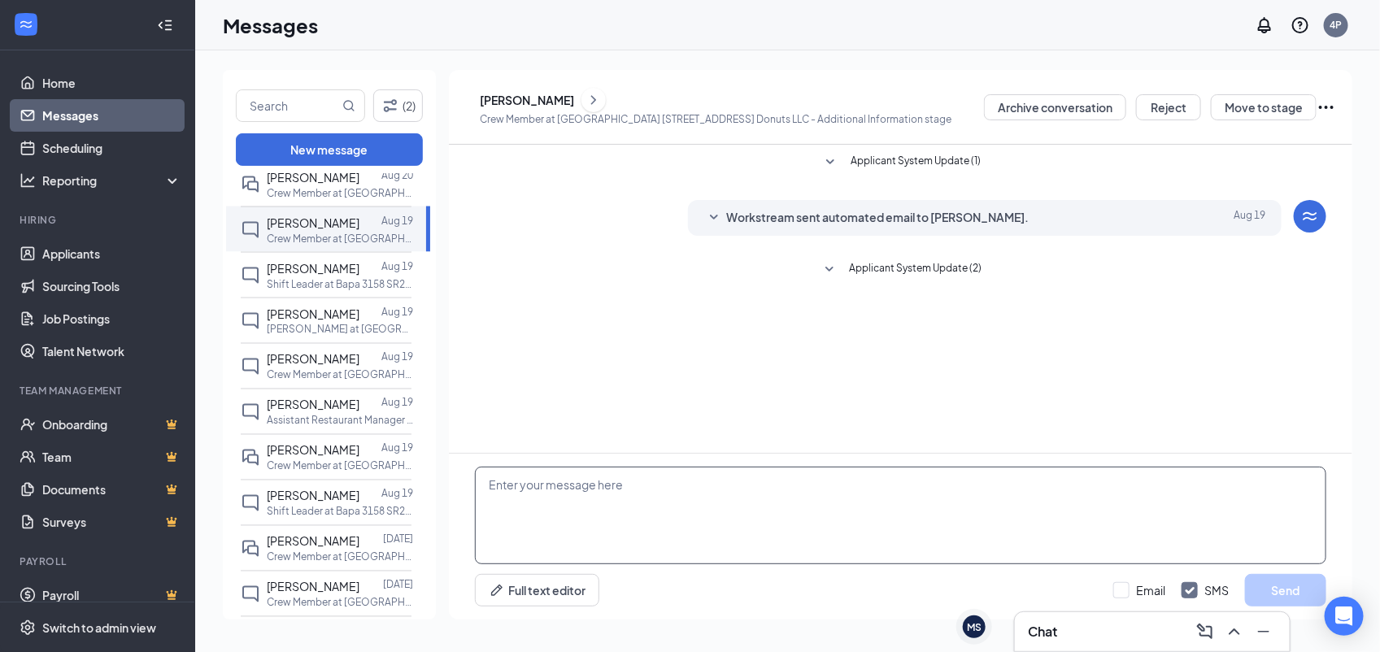
click at [581, 88] on button at bounding box center [593, 100] width 24 height 24
click at [616, 492] on div "AM Allison Moore Crew Member at Bapa 433 Chestnut St Donuts LLC Add a tag Appli…" at bounding box center [690, 326] width 1380 height 652
click at [672, 534] on textarea at bounding box center [900, 516] width 851 height 98
drag, startPoint x: 535, startPoint y: 484, endPoint x: 767, endPoint y: 489, distance: 231.8
click at [767, 489] on textarea "Hi Allison! Would be available for a quick phone inter" at bounding box center [900, 516] width 851 height 98
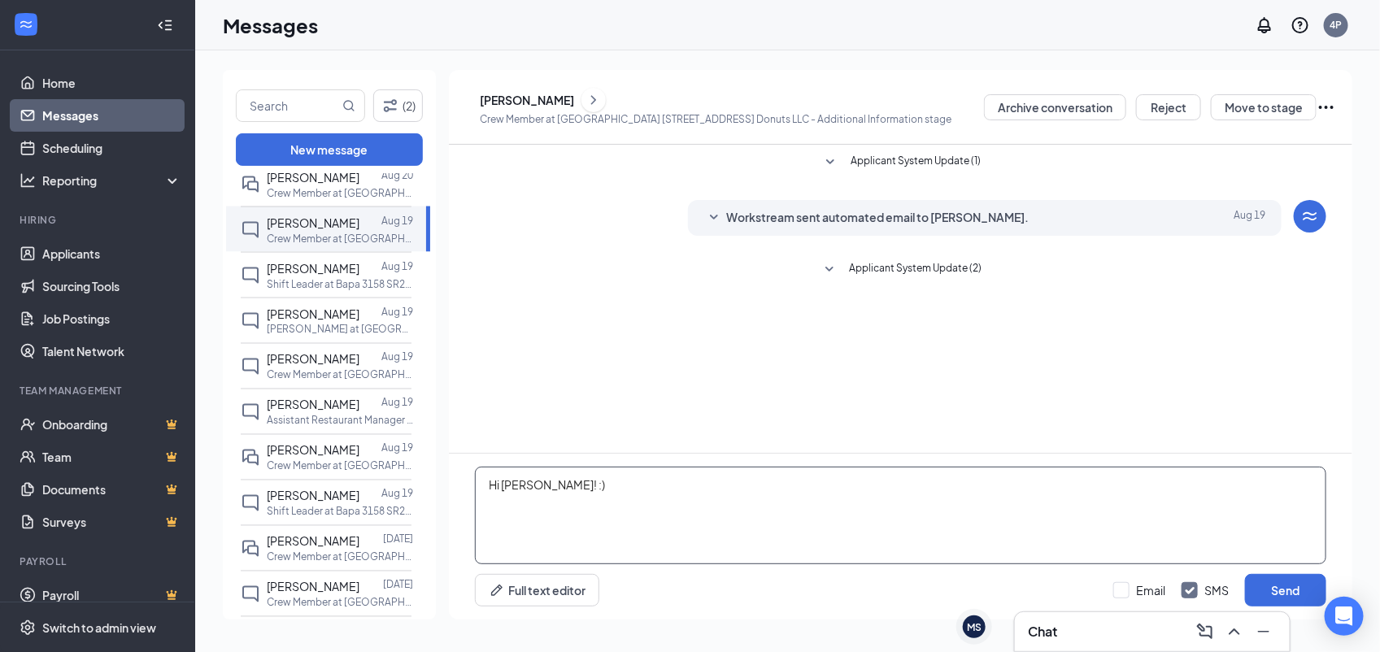
paste textarea "Would you be available for quick phone interview [DATE] (8/27) or [DATE] (8/28)…"
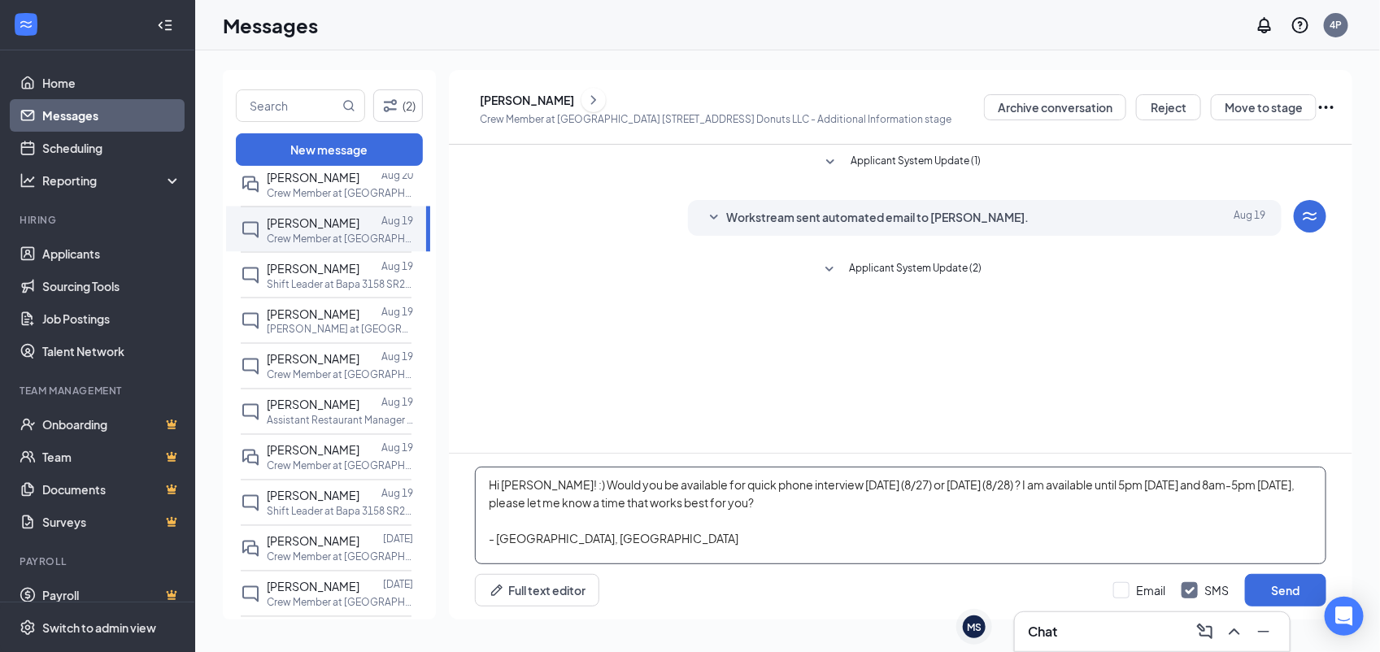
click at [550, 486] on textarea "Hi Allison! :) Would you be available for quick phone interview today (8/27) or…" at bounding box center [900, 516] width 851 height 98
click at [902, 537] on textarea "Hi Allison! :) Would you be available for quick phone interview today (8/27) or…" at bounding box center [900, 516] width 851 height 98
type textarea "Hi Allison! :) Would you be available for quick phone interview today (8/27) or…"
click at [1119, 583] on input "Email" at bounding box center [1139, 590] width 52 height 16
checkbox input "true"
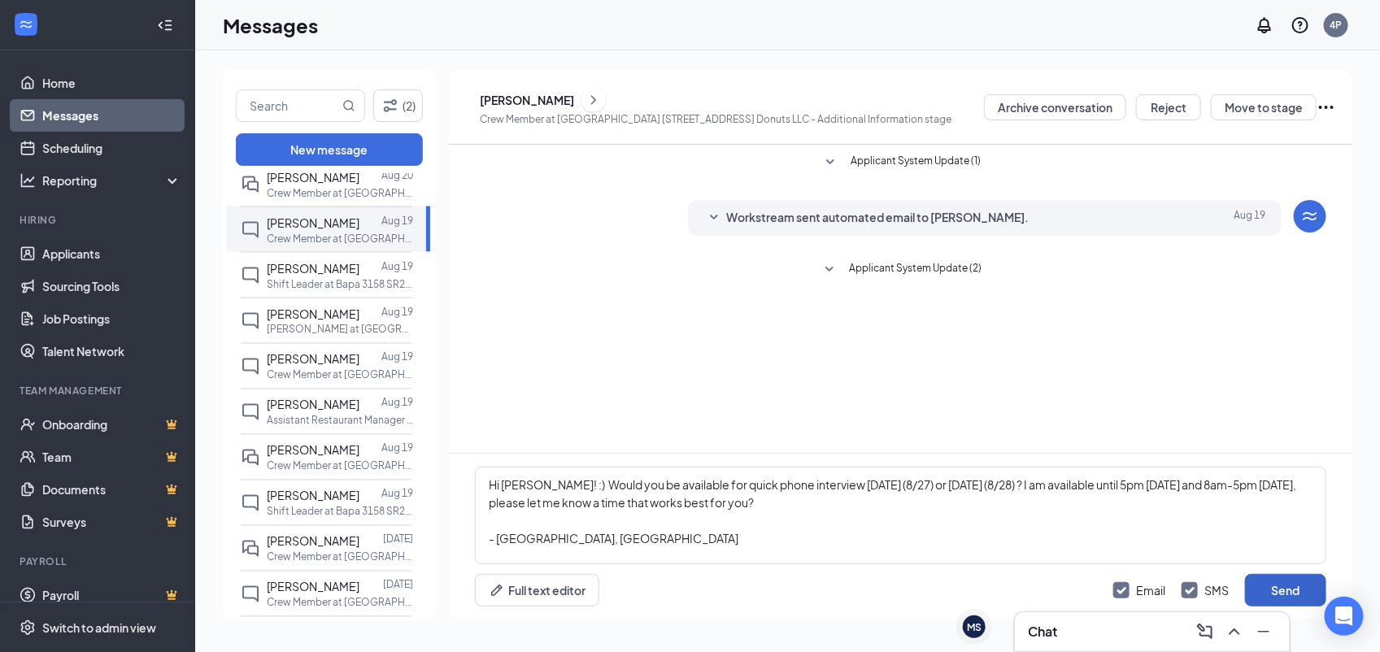
click at [1306, 588] on button "Send" at bounding box center [1285, 590] width 81 height 33
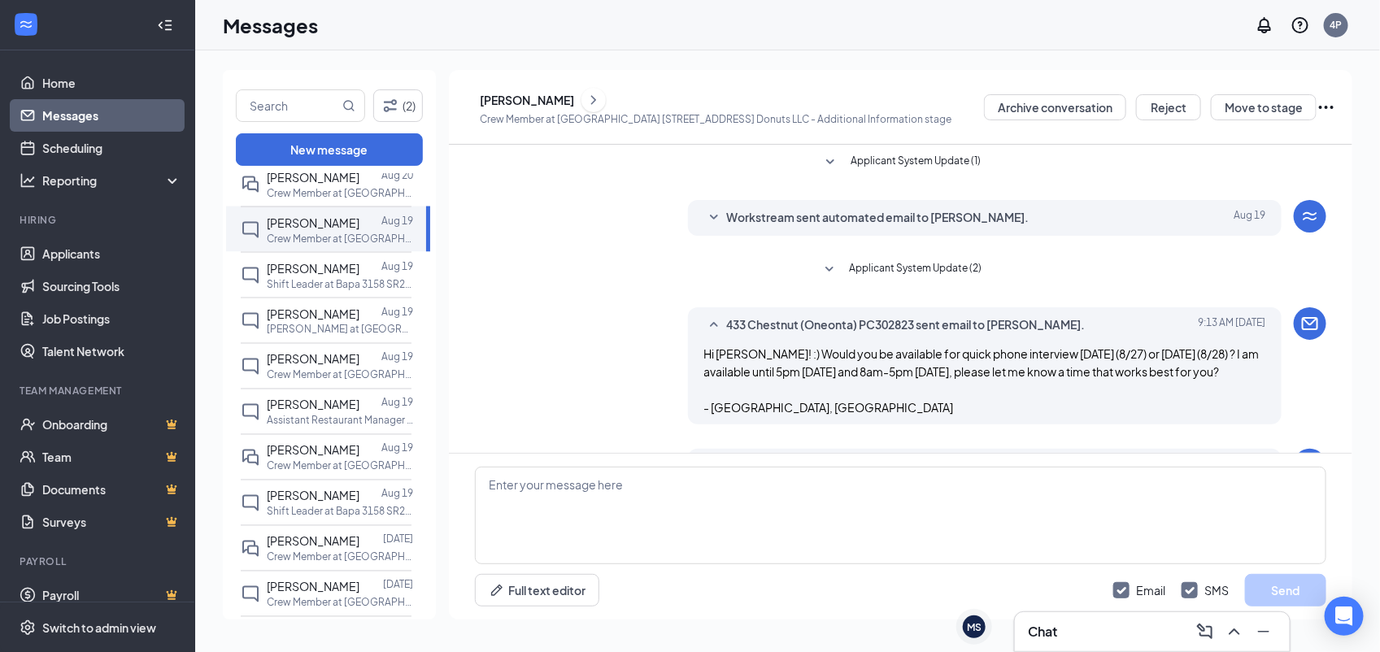
scroll to position [128, 0]
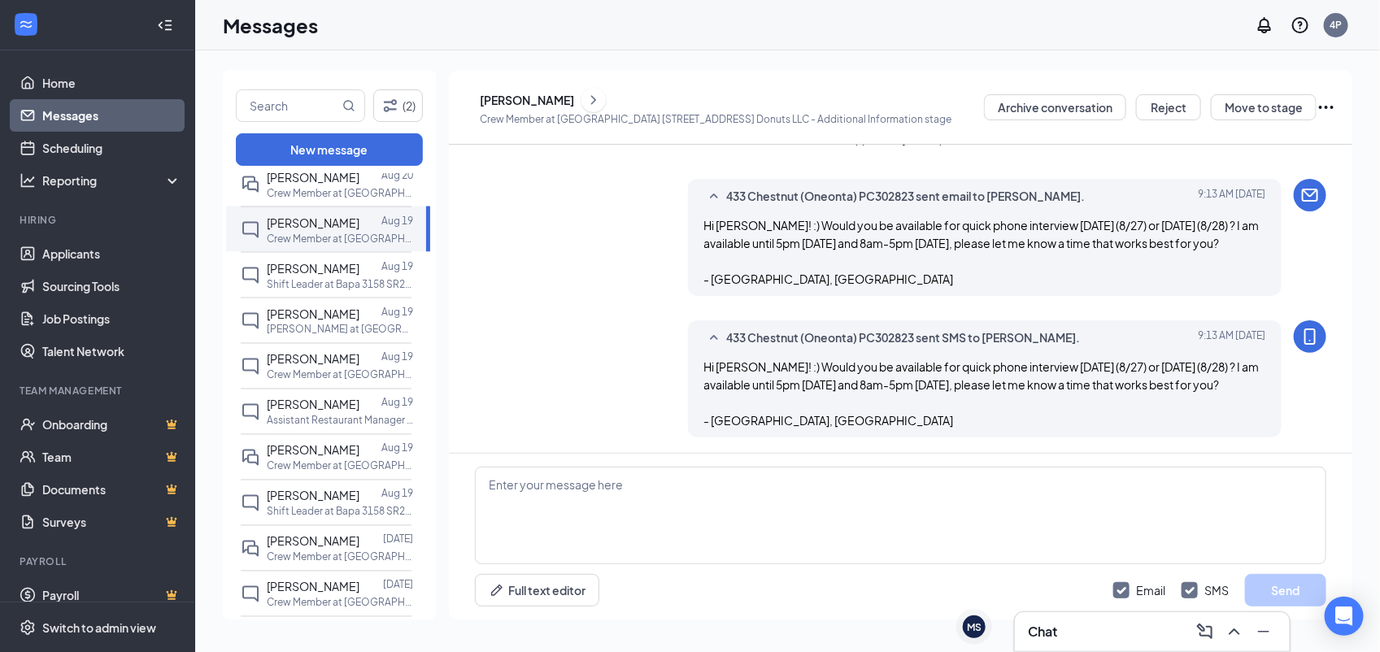
click at [428, 180] on div "Unread messages Abbigail Bomba Aug 19 Crew Member at Bapa 433 Chestnut St Donut…" at bounding box center [328, 398] width 204 height 449
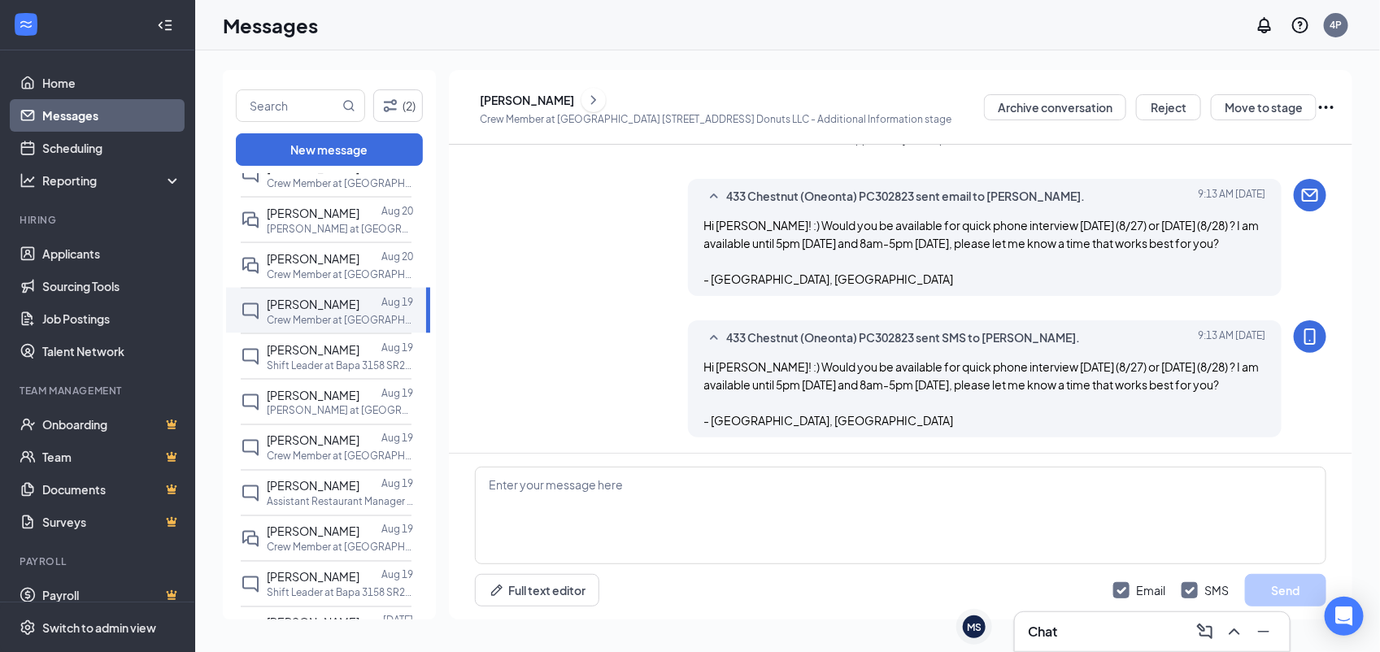
scroll to position [1099, 0]
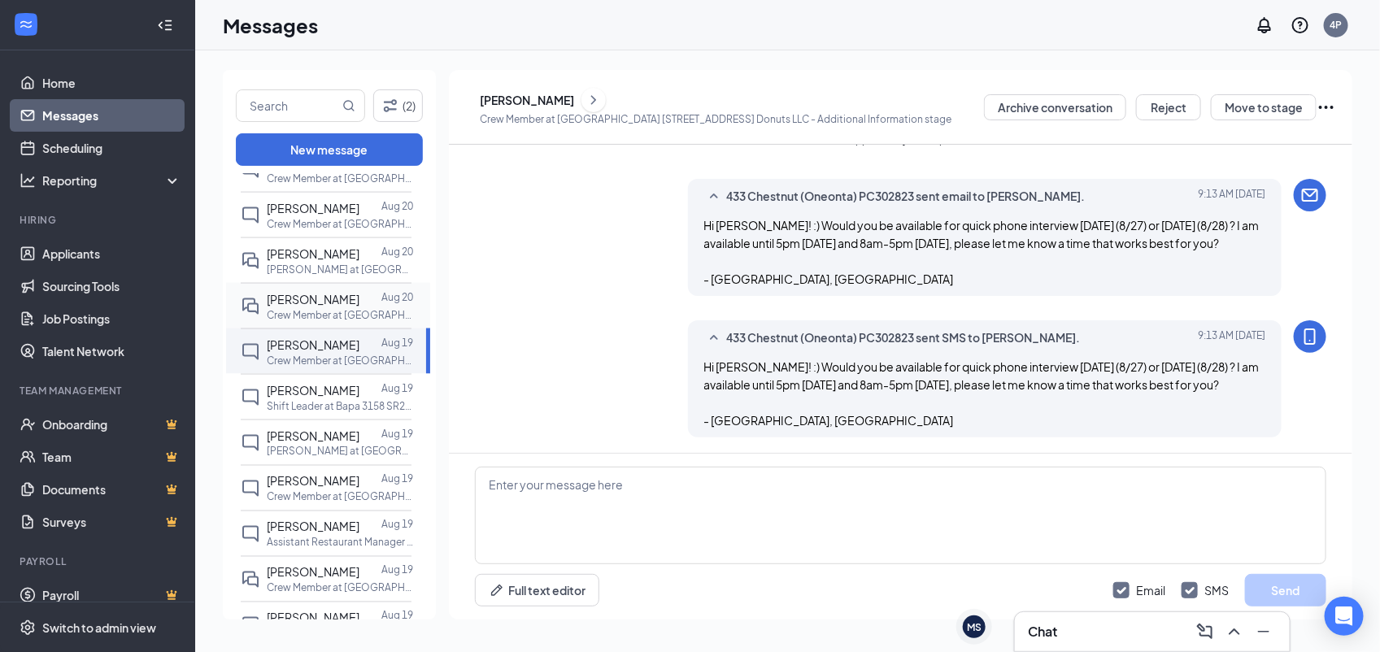
click at [339, 314] on p "Crew Member at Bapa 3158 SR20 Donuts LLC" at bounding box center [340, 315] width 146 height 14
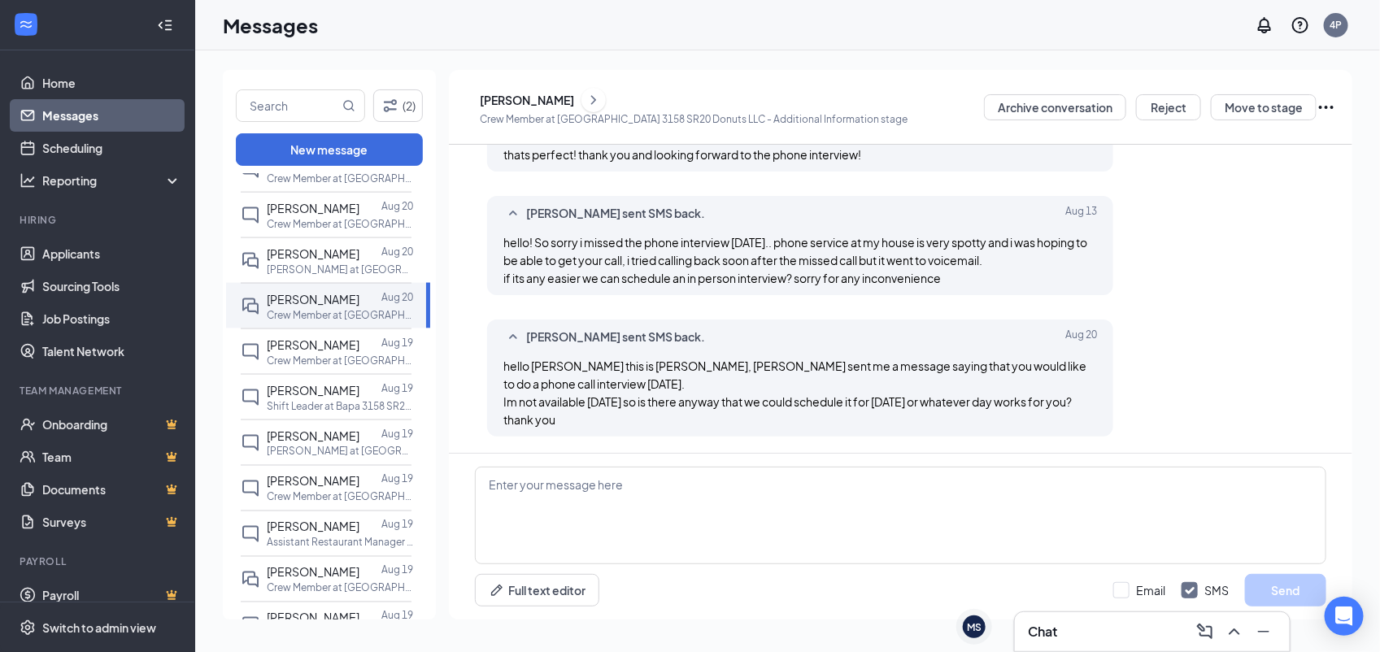
scroll to position [1059, 0]
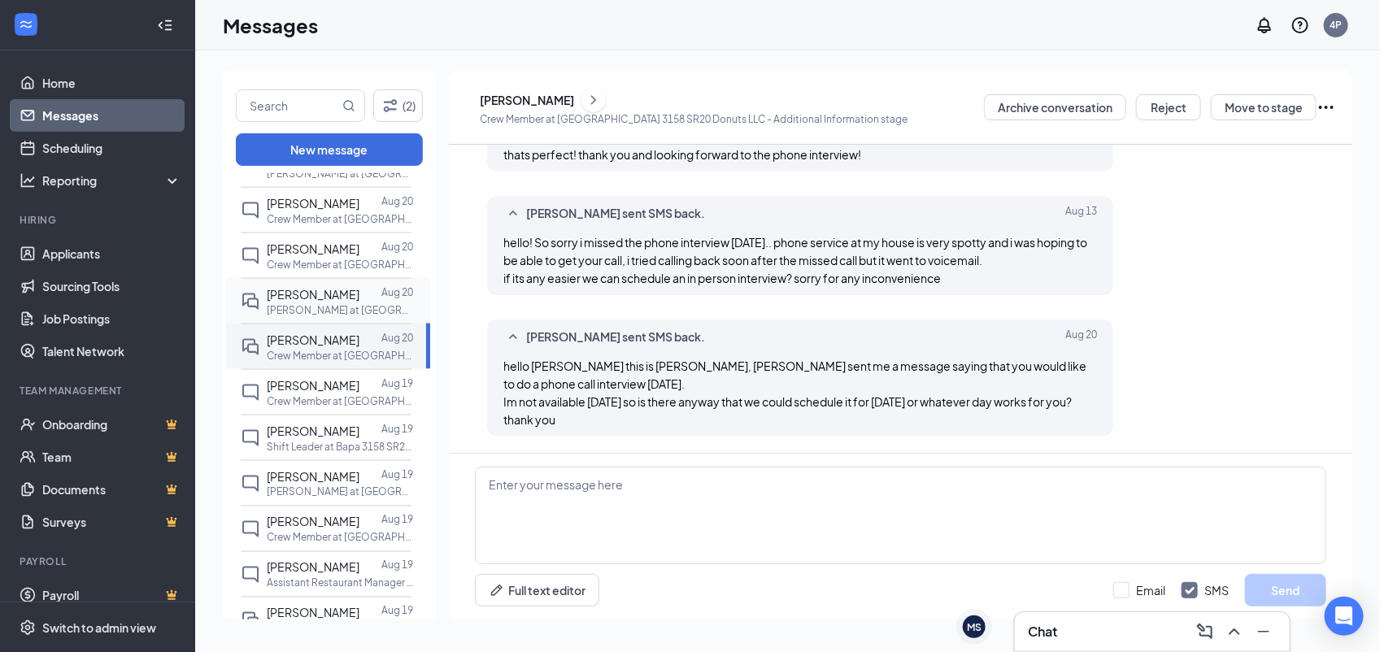
click at [344, 322] on div "Marie-Elena Sergi Aug 20 Baker at Bapa 3158 SR20 Donuts LLC" at bounding box center [326, 301] width 171 height 46
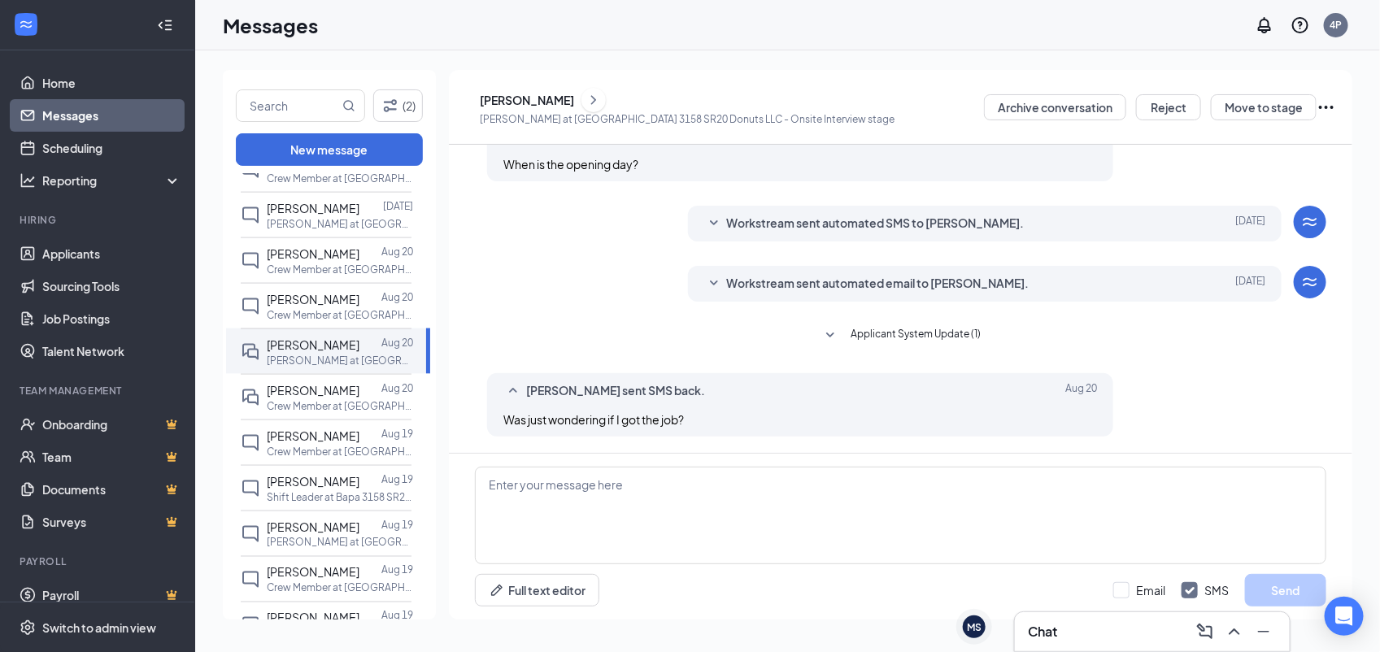
scroll to position [977, 0]
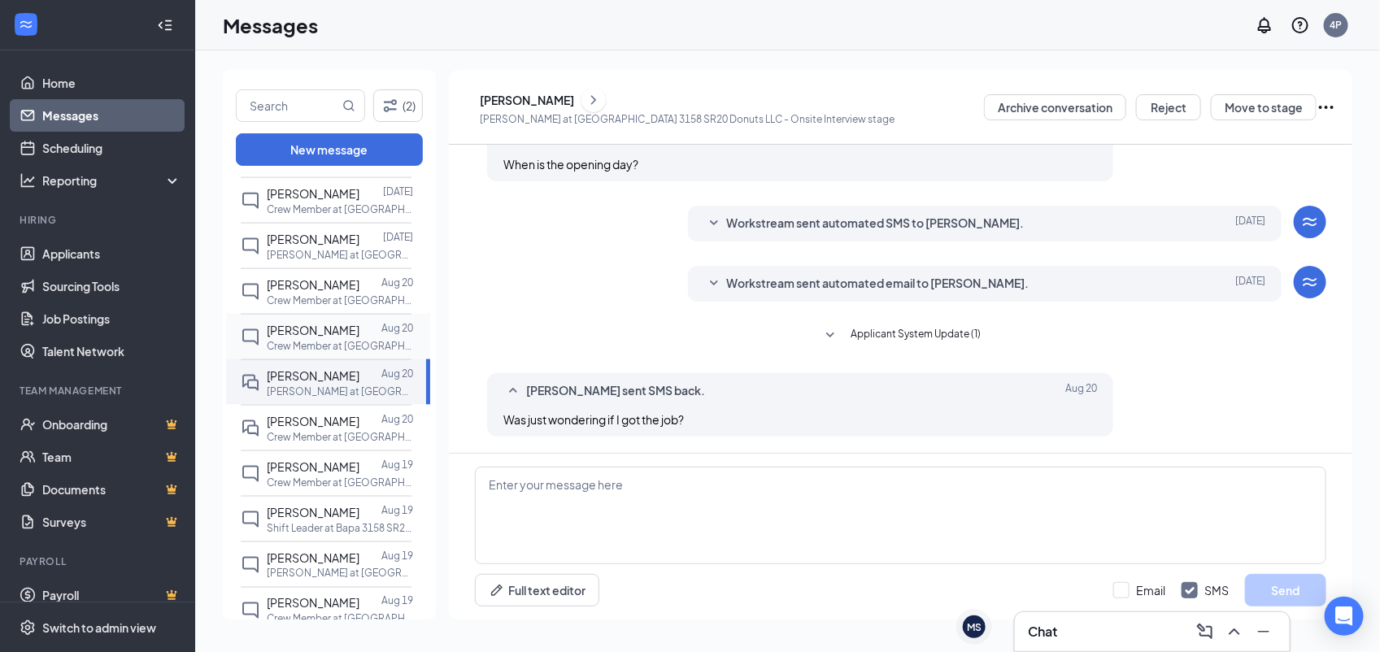
click at [362, 351] on p "Crew Member at Bapa 3158 SR20 Donuts LLC" at bounding box center [340, 346] width 146 height 14
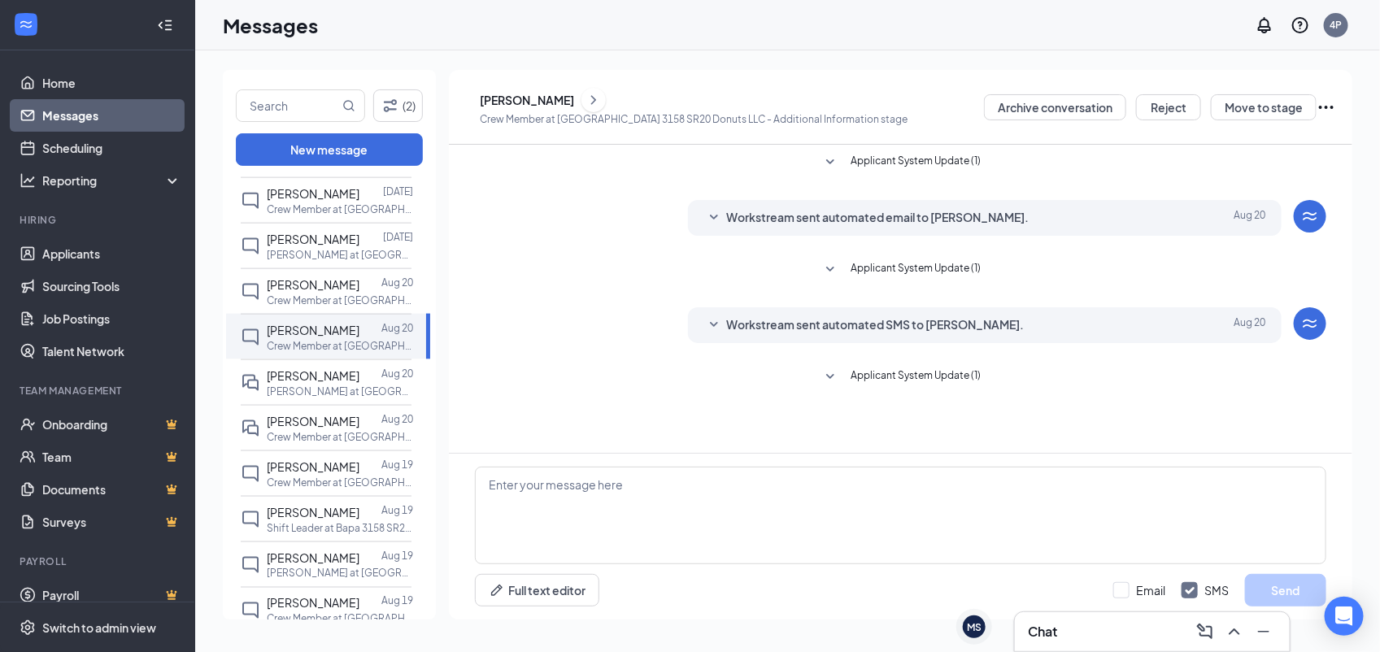
click at [602, 91] on icon "ChevronRight" at bounding box center [593, 100] width 16 height 20
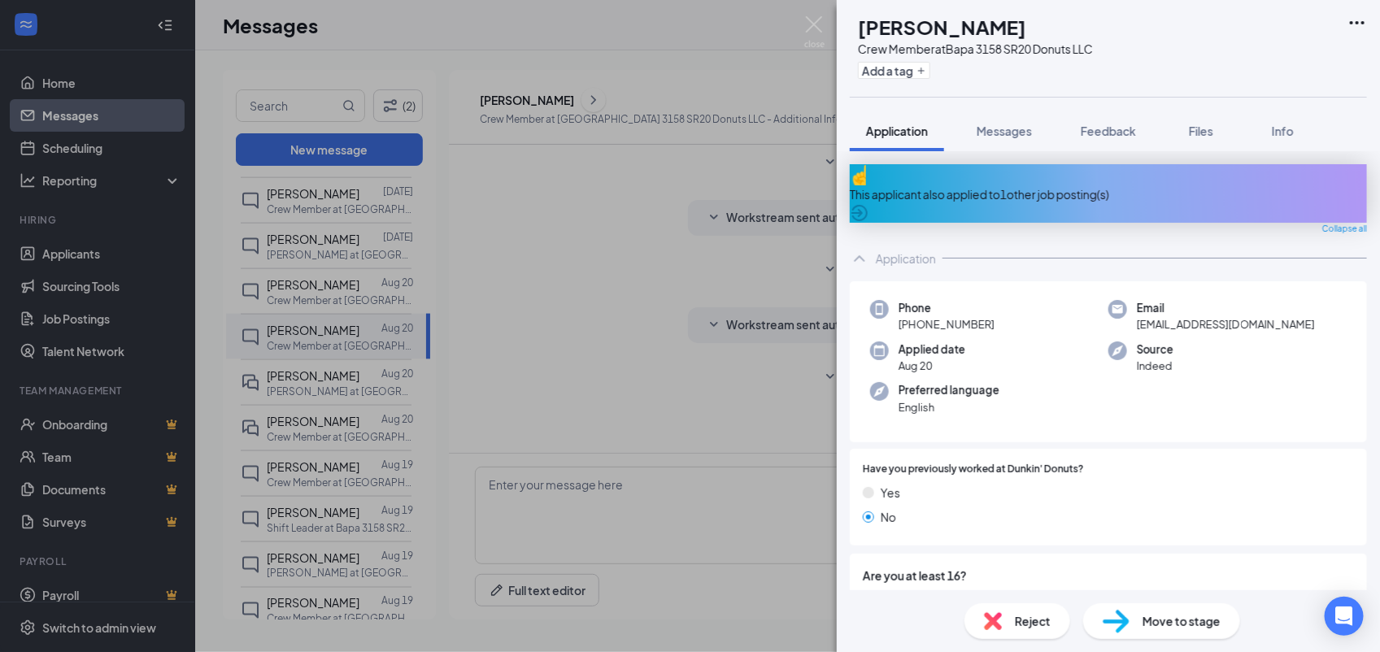
click at [904, 254] on div "Application" at bounding box center [1108, 258] width 517 height 33
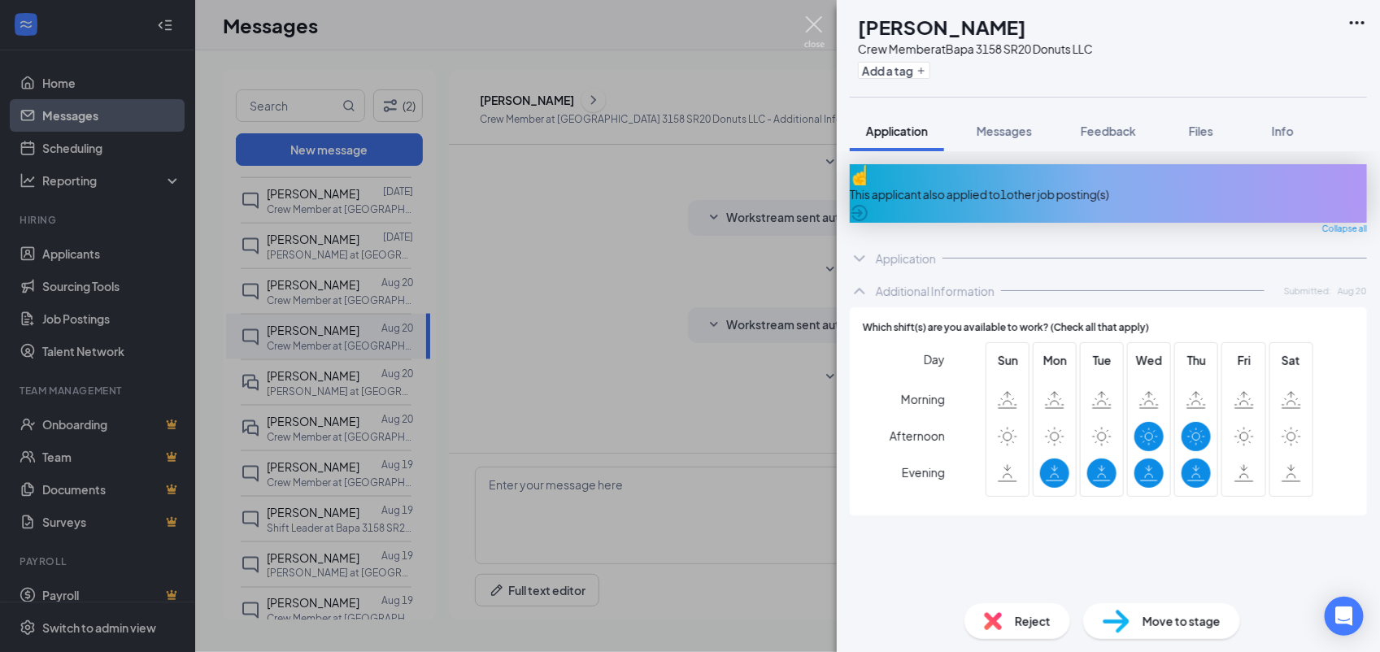
click at [813, 17] on img at bounding box center [814, 32] width 20 height 32
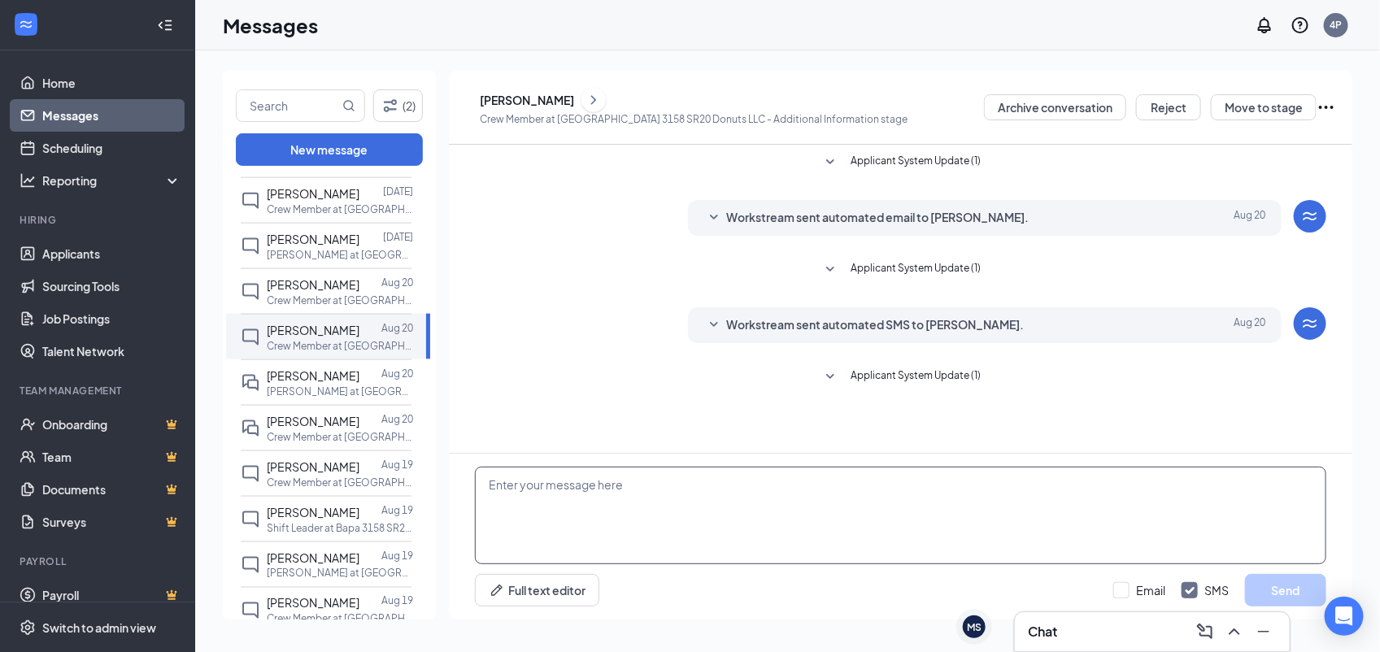
click at [710, 478] on textarea at bounding box center [900, 516] width 851 height 98
paste textarea "Would you be available for quick phone interview [DATE] (8/27) or [DATE] (8/28)…"
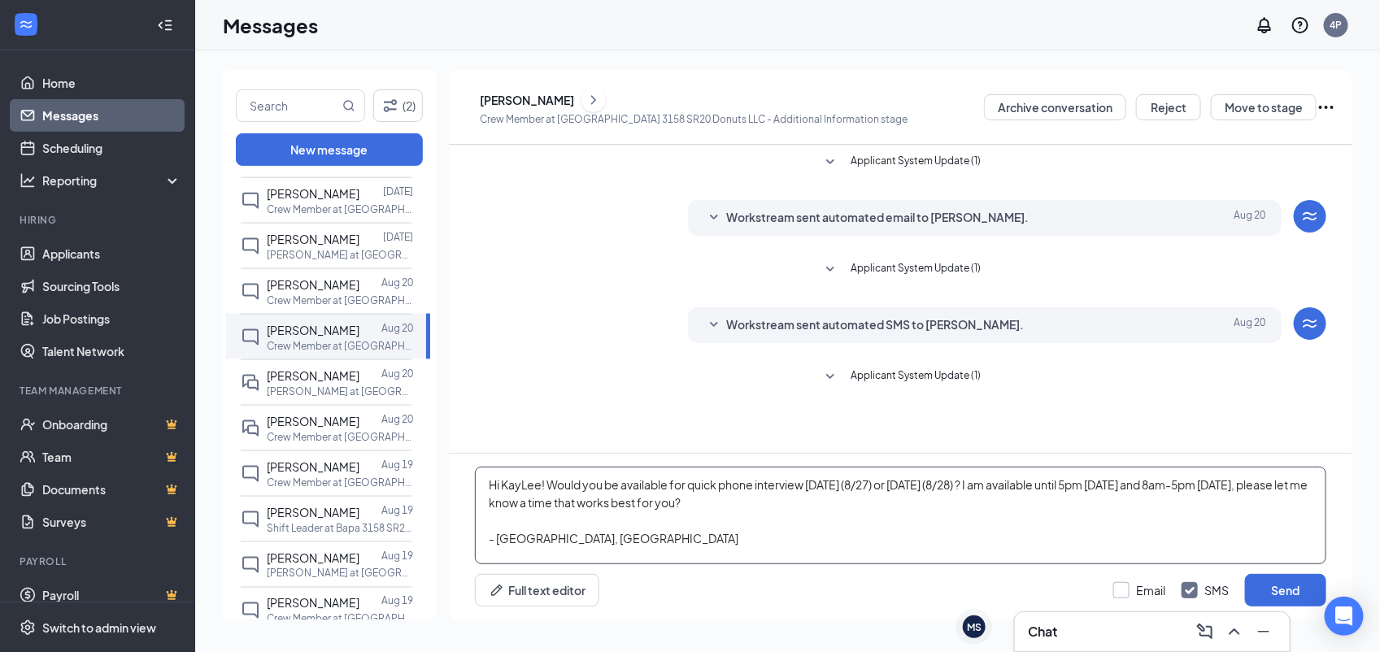
type textarea "Hi KayLee! Would you be available for quick phone interview today (8/27) or tom…"
click at [1157, 586] on input "Email" at bounding box center [1139, 590] width 52 height 16
checkbox input "true"
click at [1272, 580] on button "Send" at bounding box center [1285, 590] width 81 height 33
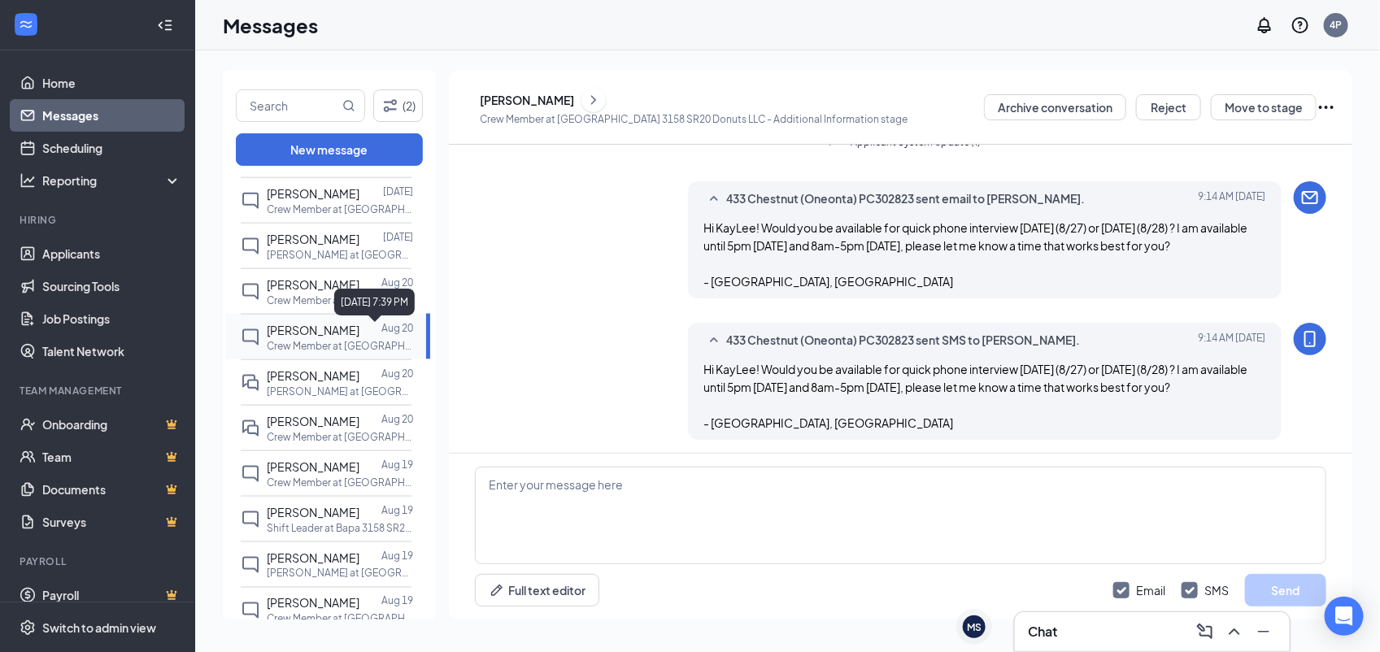
scroll to position [237, 0]
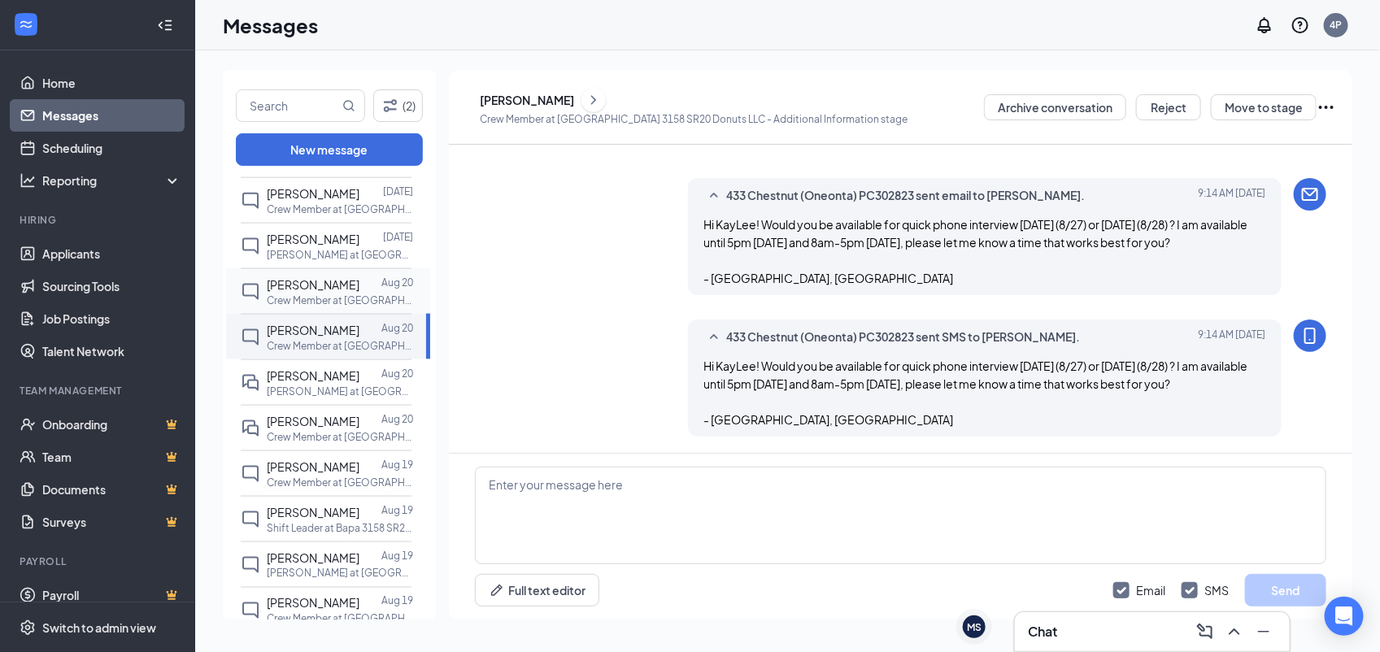
click at [367, 293] on div at bounding box center [370, 285] width 22 height 18
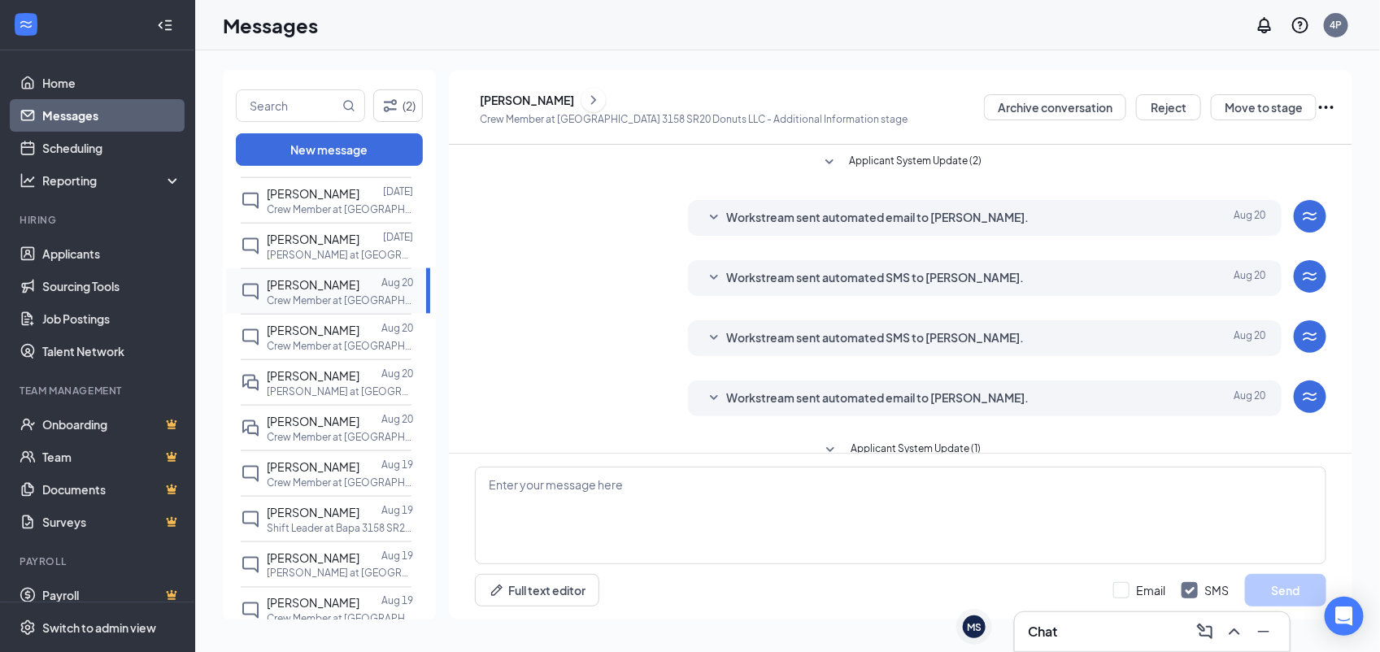
scroll to position [27, 0]
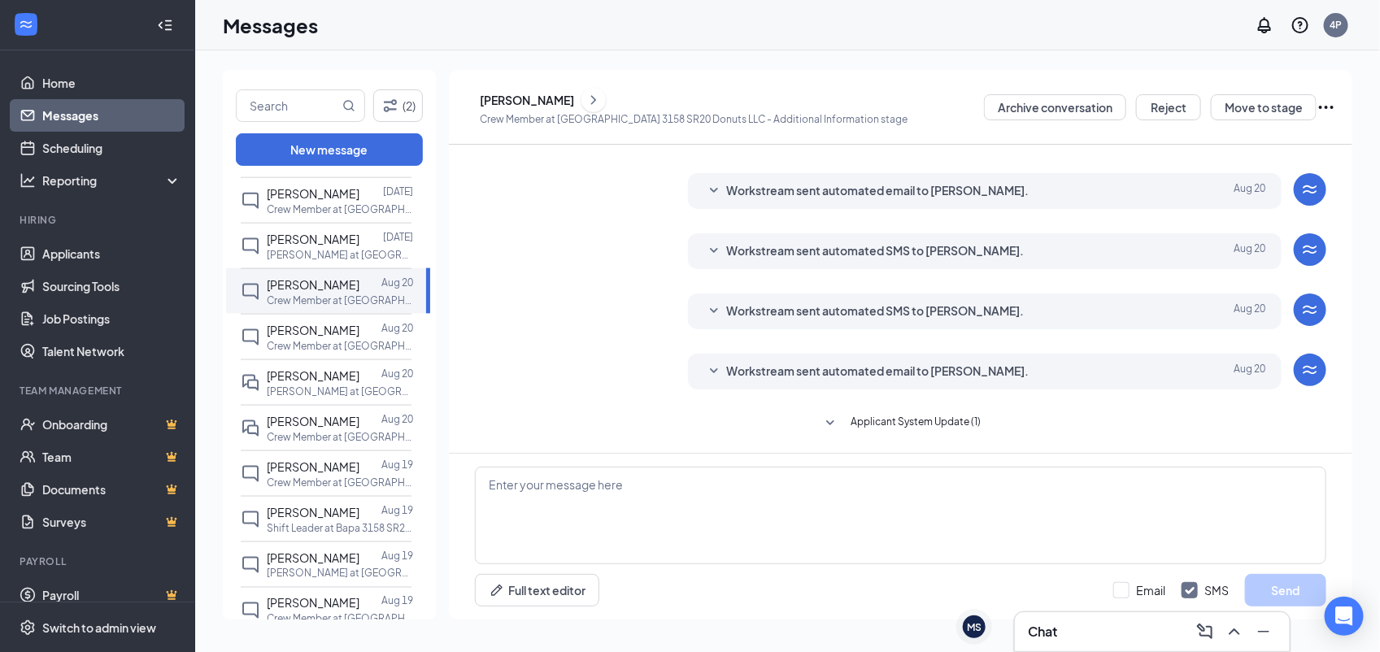
click at [592, 102] on icon "ChevronRight" at bounding box center [593, 100] width 16 height 20
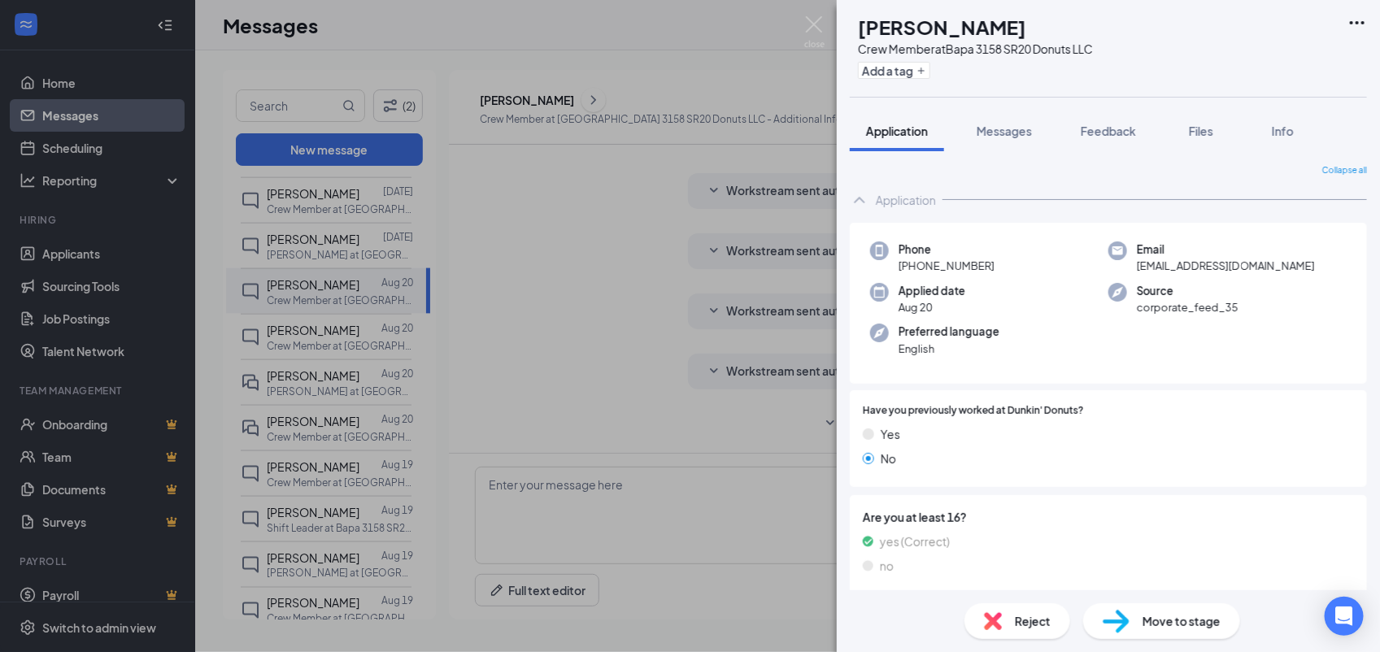
click at [894, 204] on div "Application" at bounding box center [906, 200] width 60 height 16
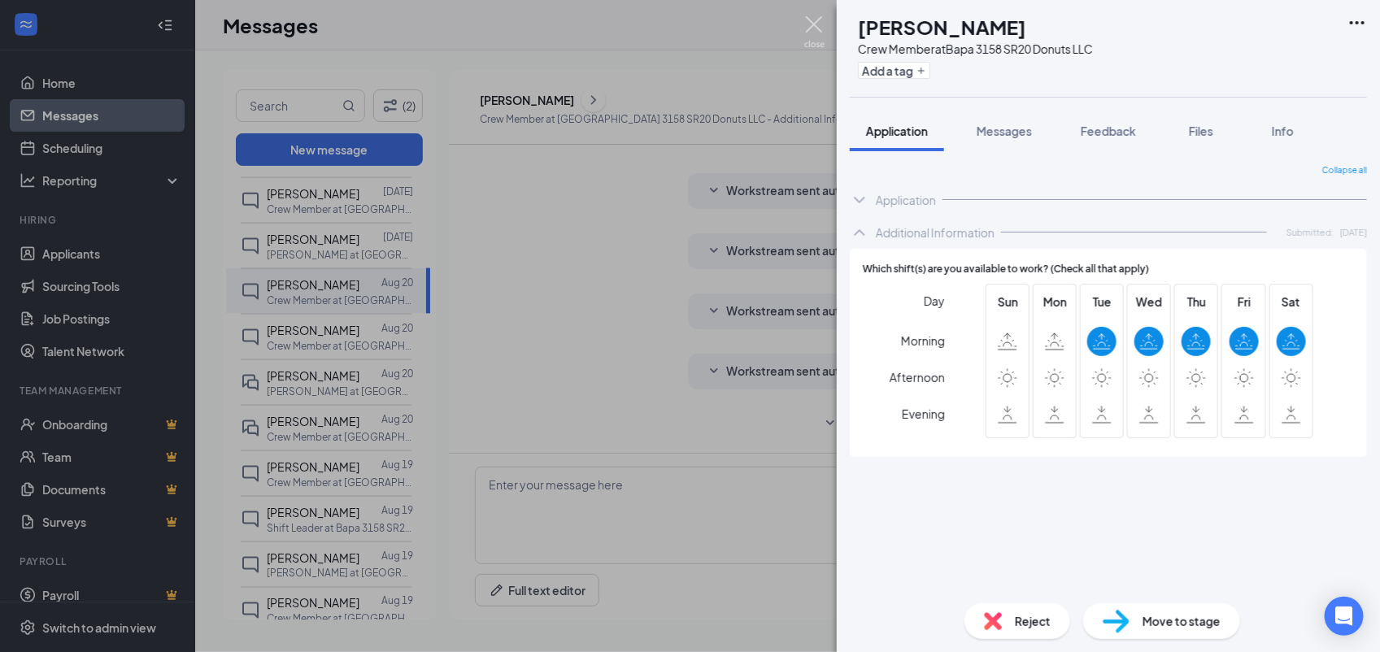
click at [821, 27] on img at bounding box center [814, 32] width 20 height 32
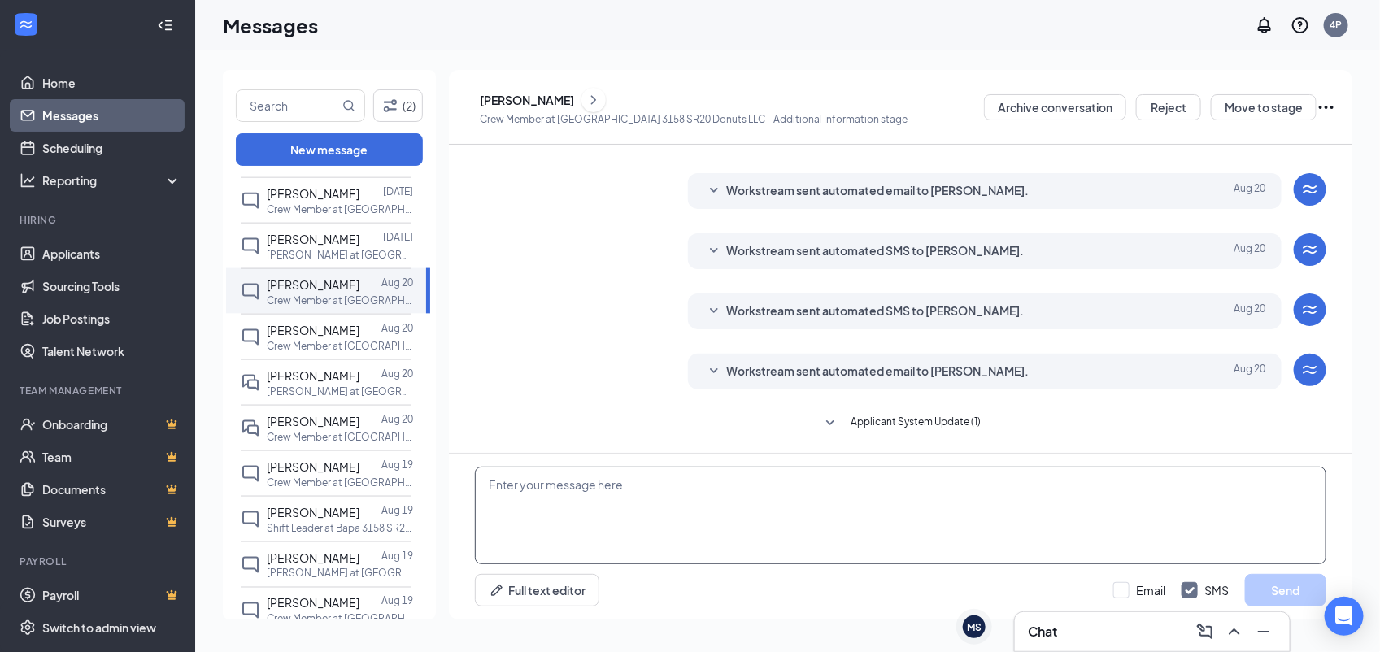
click at [741, 498] on textarea at bounding box center [900, 516] width 851 height 98
paste textarea "Would you be available for quick phone interview [DATE] (8/27) or [DATE] (8/28)…"
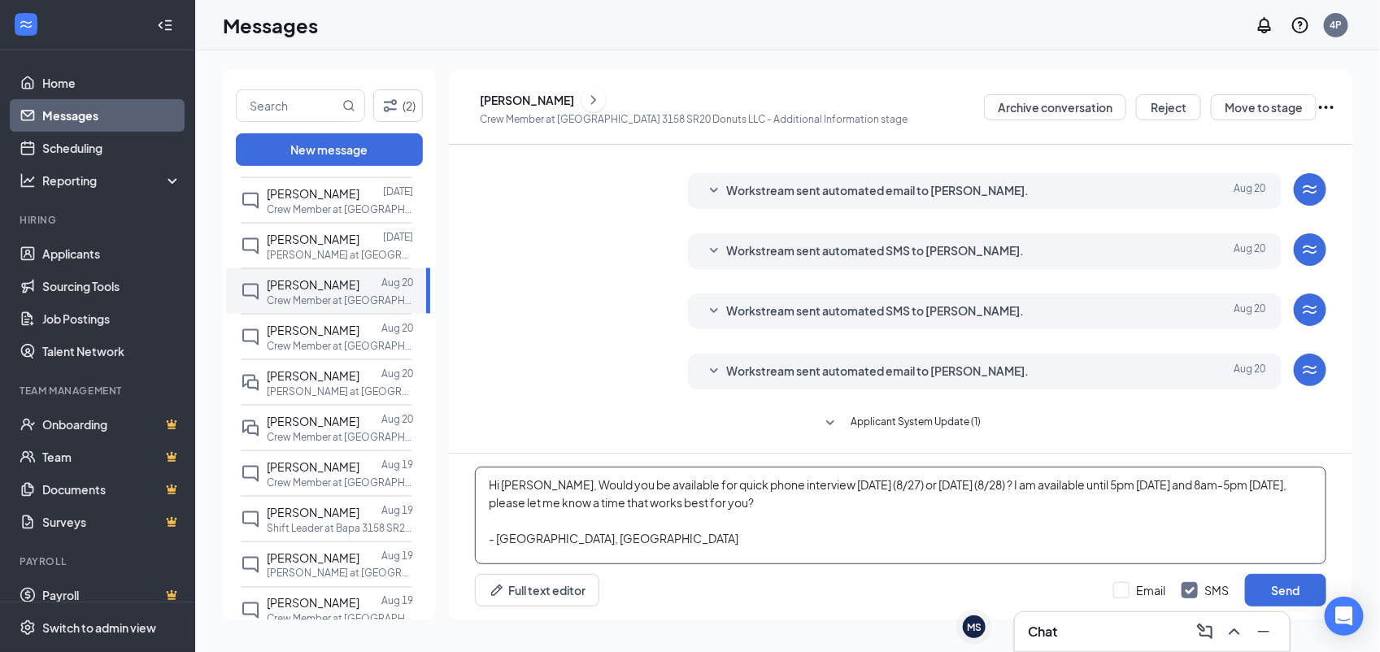
click at [549, 480] on textarea "Hi David, Would you be available for quick phone interview today (8/27) or tomo…" at bounding box center [900, 516] width 851 height 98
type textarea "Hi [PERSON_NAME], would you be available for quick phone interview [DATE] (8/27…"
click at [1119, 580] on div "Email SMS Send" at bounding box center [1219, 590] width 213 height 33
click at [1136, 585] on input "Email" at bounding box center [1139, 590] width 52 height 16
checkbox input "true"
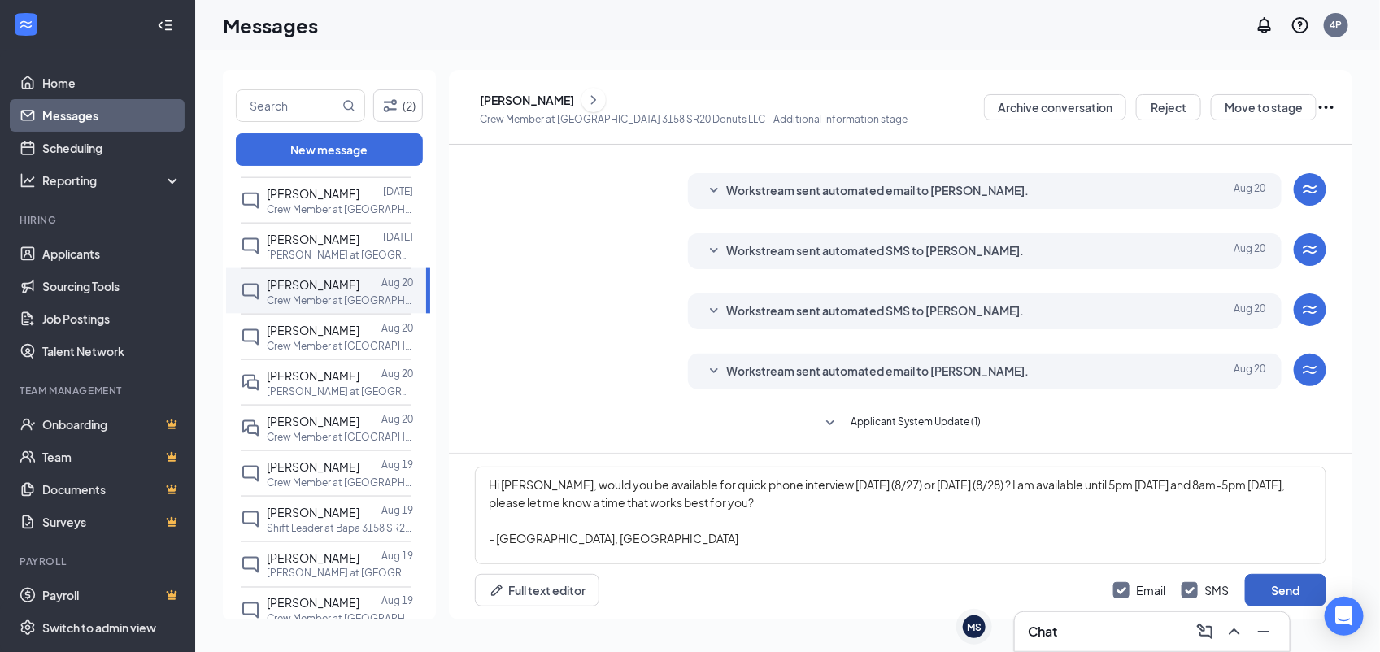
click at [1291, 587] on button "Send" at bounding box center [1285, 590] width 81 height 33
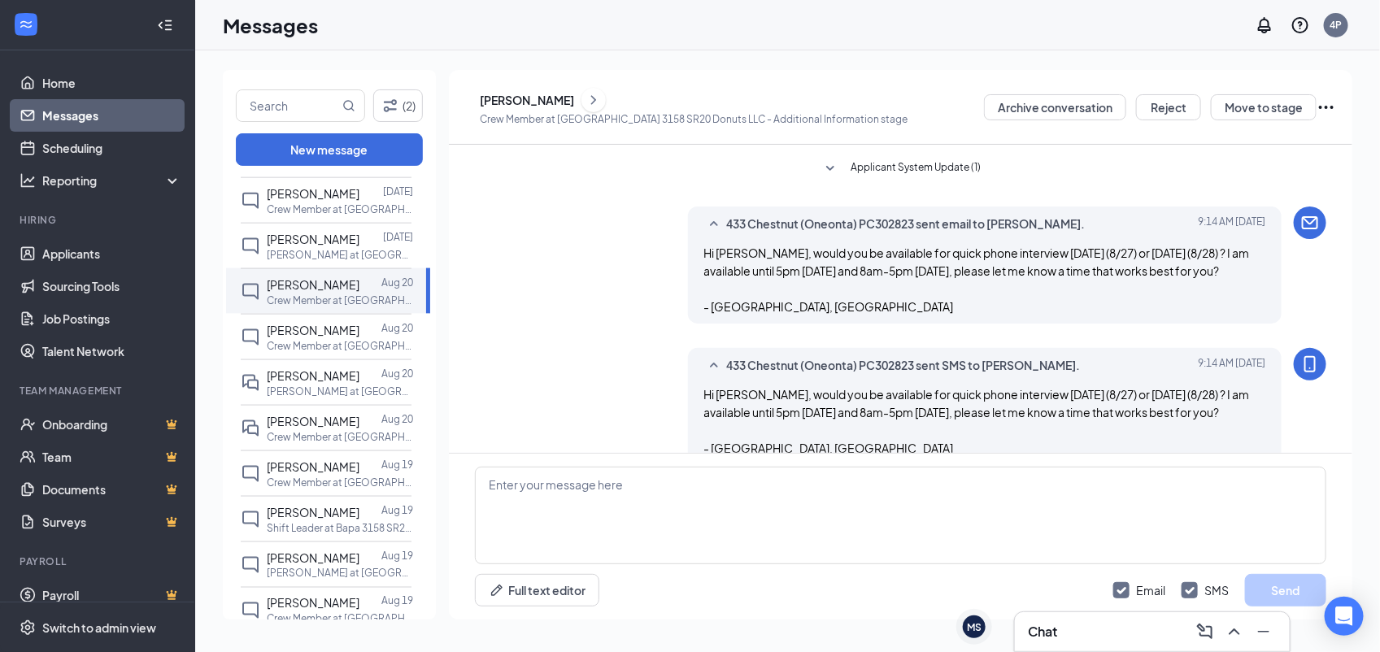
scroll to position [310, 0]
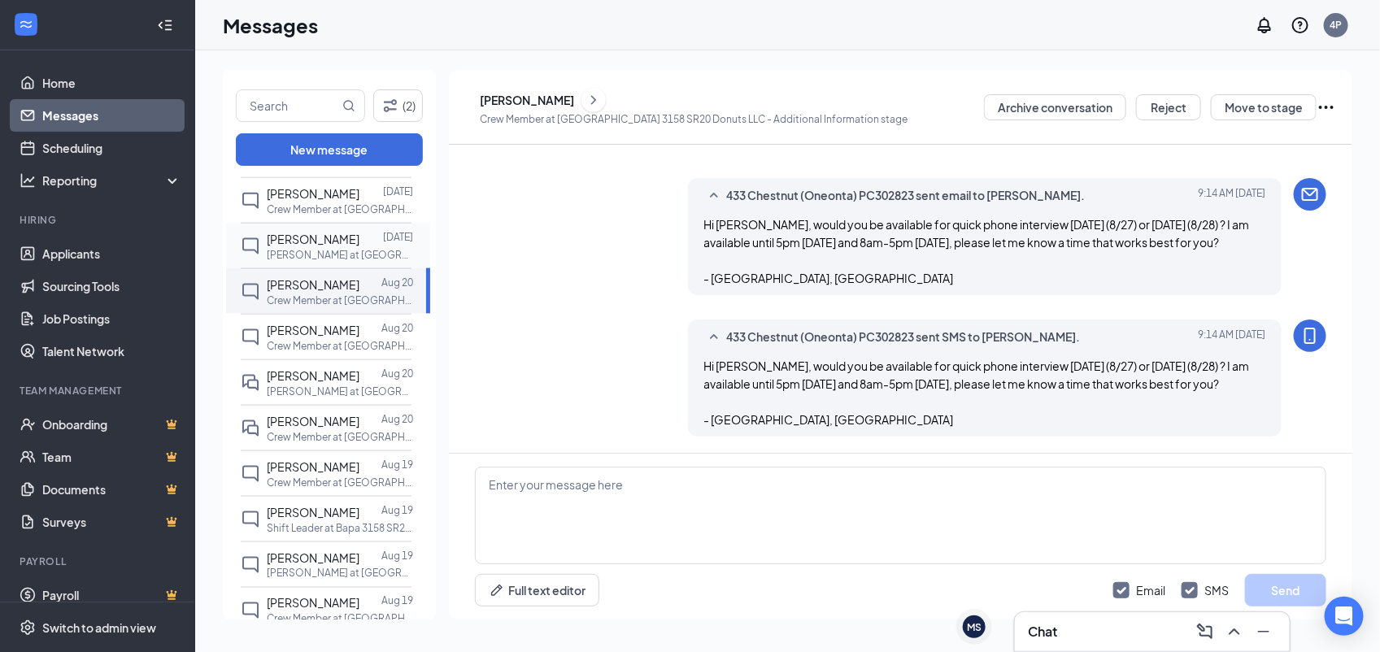
click at [309, 260] on p "Baker at Bapa 3158 SR20 Donuts LLC" at bounding box center [340, 255] width 146 height 14
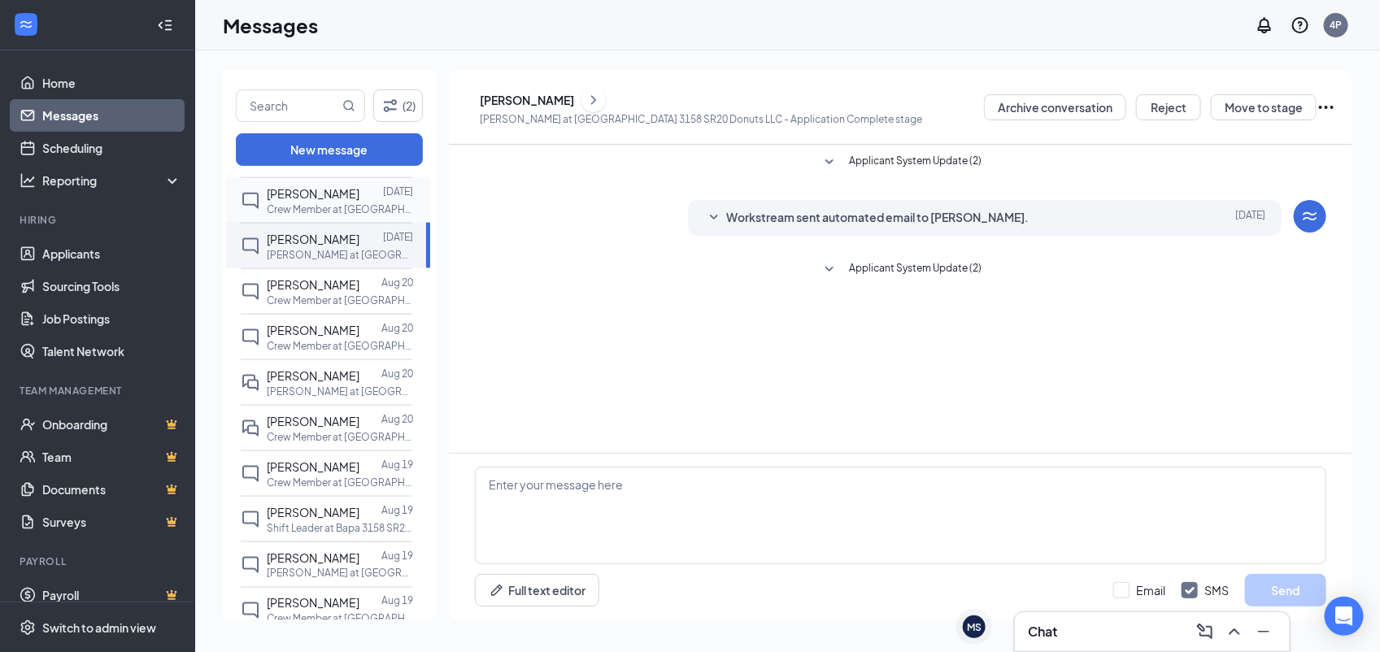
click at [354, 212] on p "Crew Member at Bapa 3158 SR20 Donuts LLC" at bounding box center [340, 209] width 146 height 14
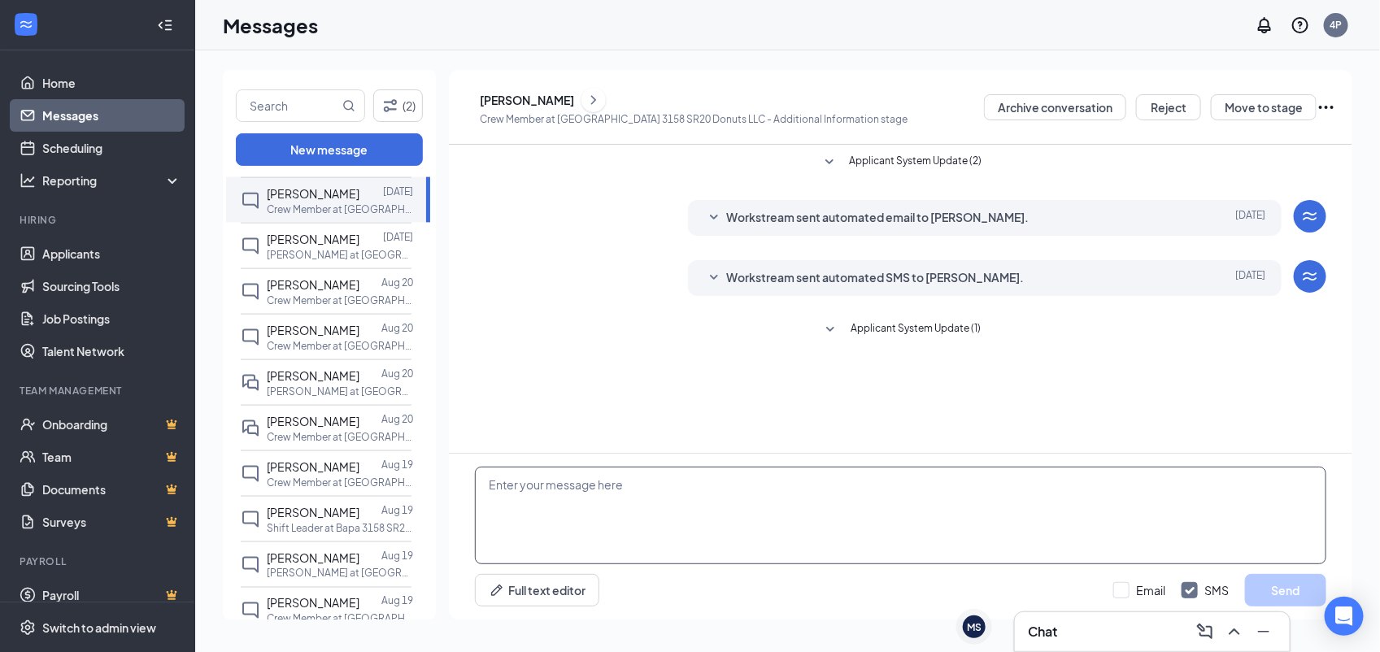
click at [661, 518] on textarea at bounding box center [900, 516] width 851 height 98
paste textarea "Would you be available for quick phone interview [DATE] (8/27) or [DATE] (8/28)…"
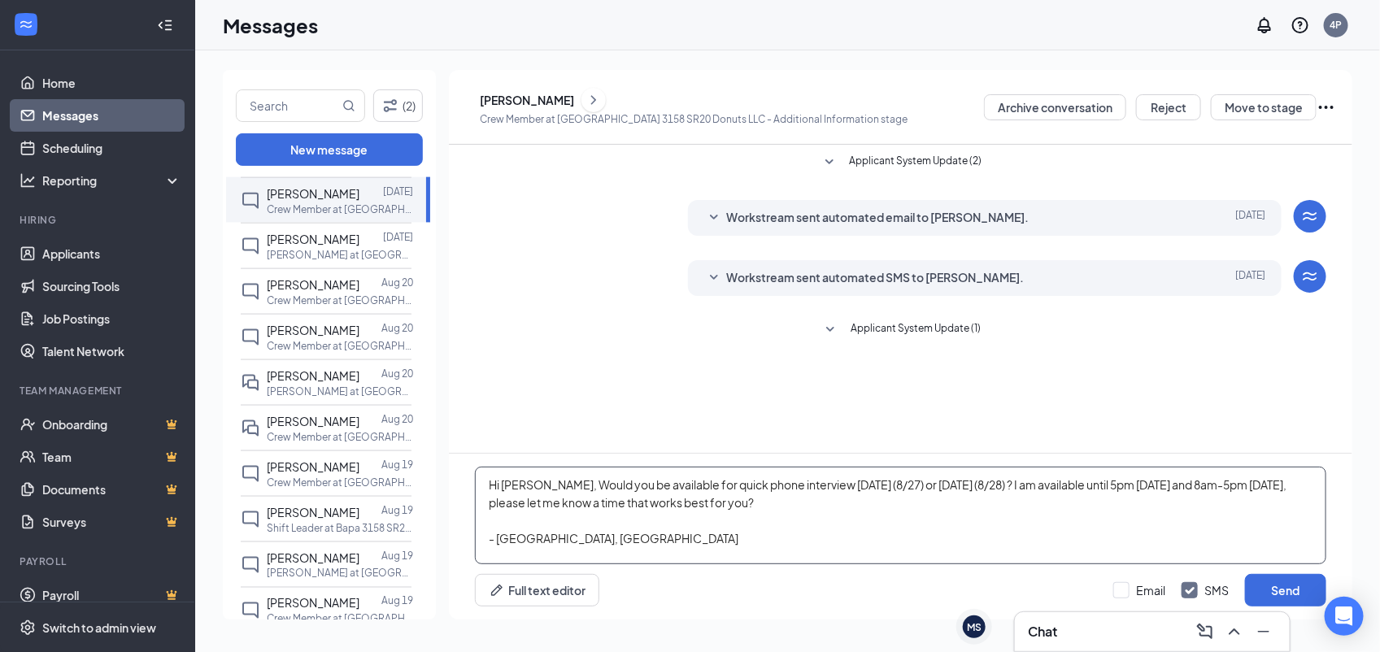
type textarea "Hi Maximus, Would you be available for quick phone interview today (8/27) or to…"
click at [602, 94] on icon "ChevronRight" at bounding box center [593, 100] width 16 height 20
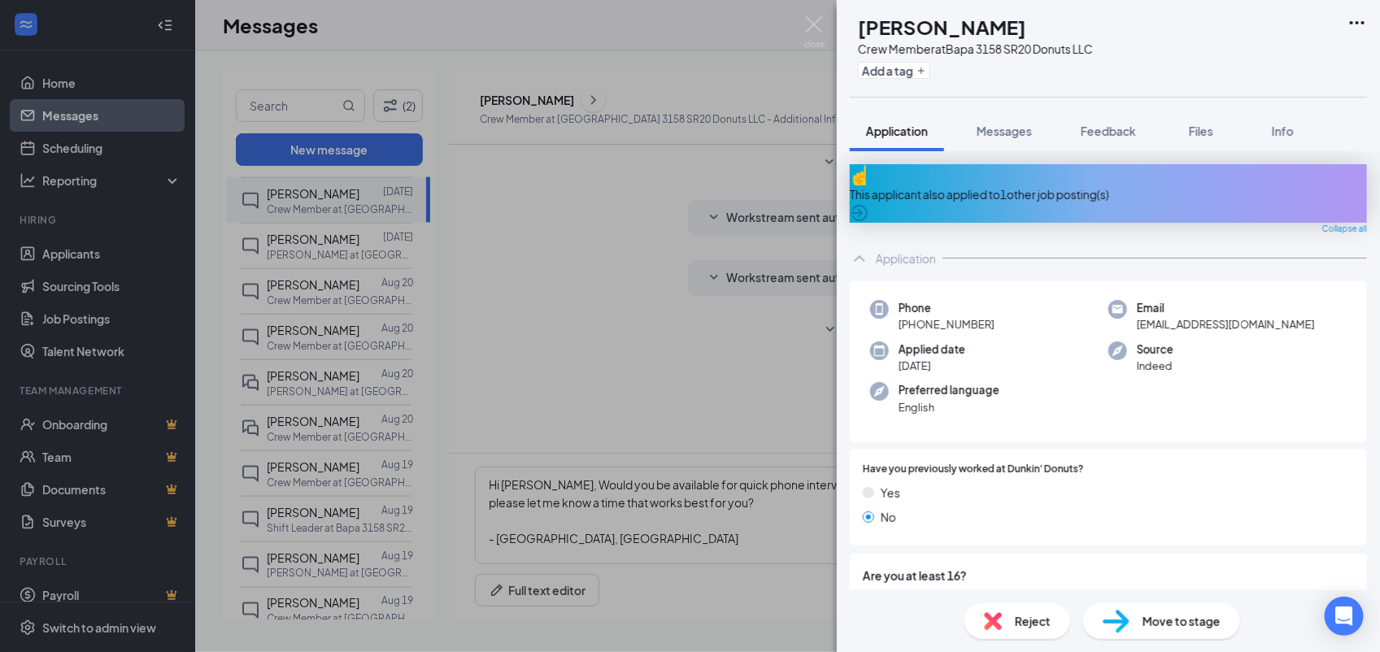
click at [903, 254] on div "Application" at bounding box center [1108, 258] width 517 height 33
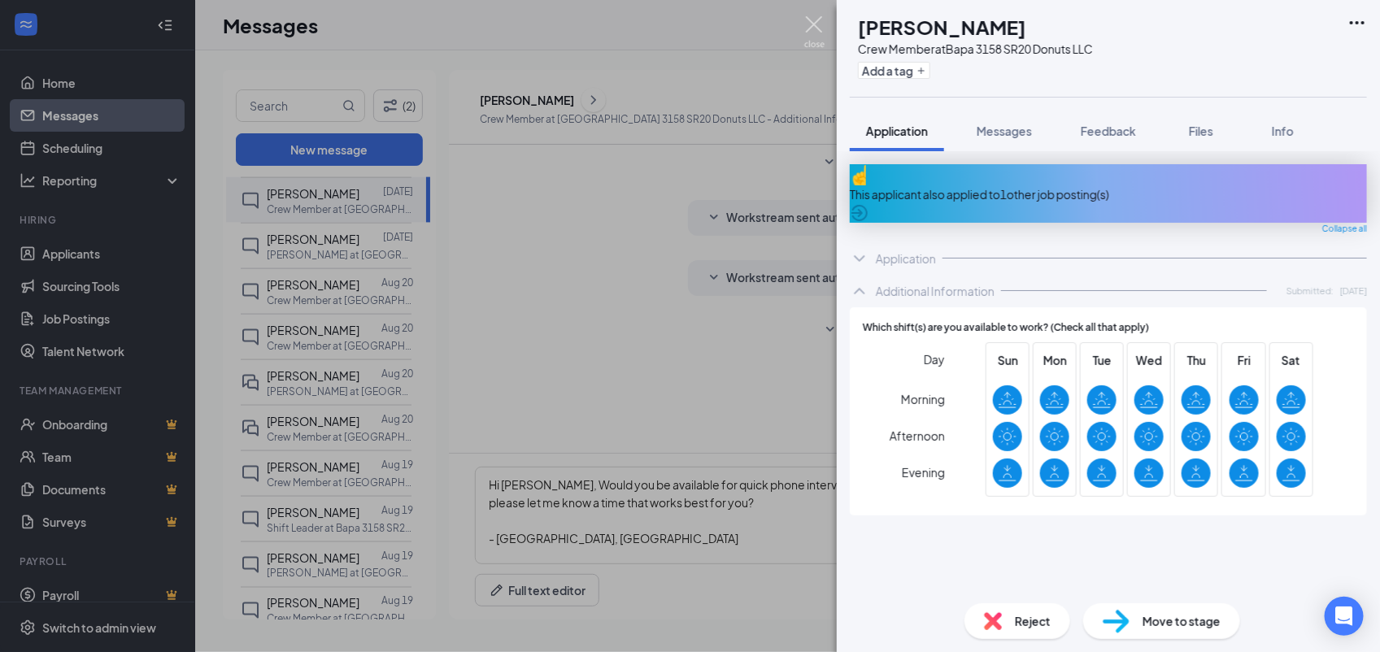
drag, startPoint x: 819, startPoint y: 25, endPoint x: 777, endPoint y: 458, distance: 434.6
click at [819, 23] on img at bounding box center [814, 32] width 20 height 32
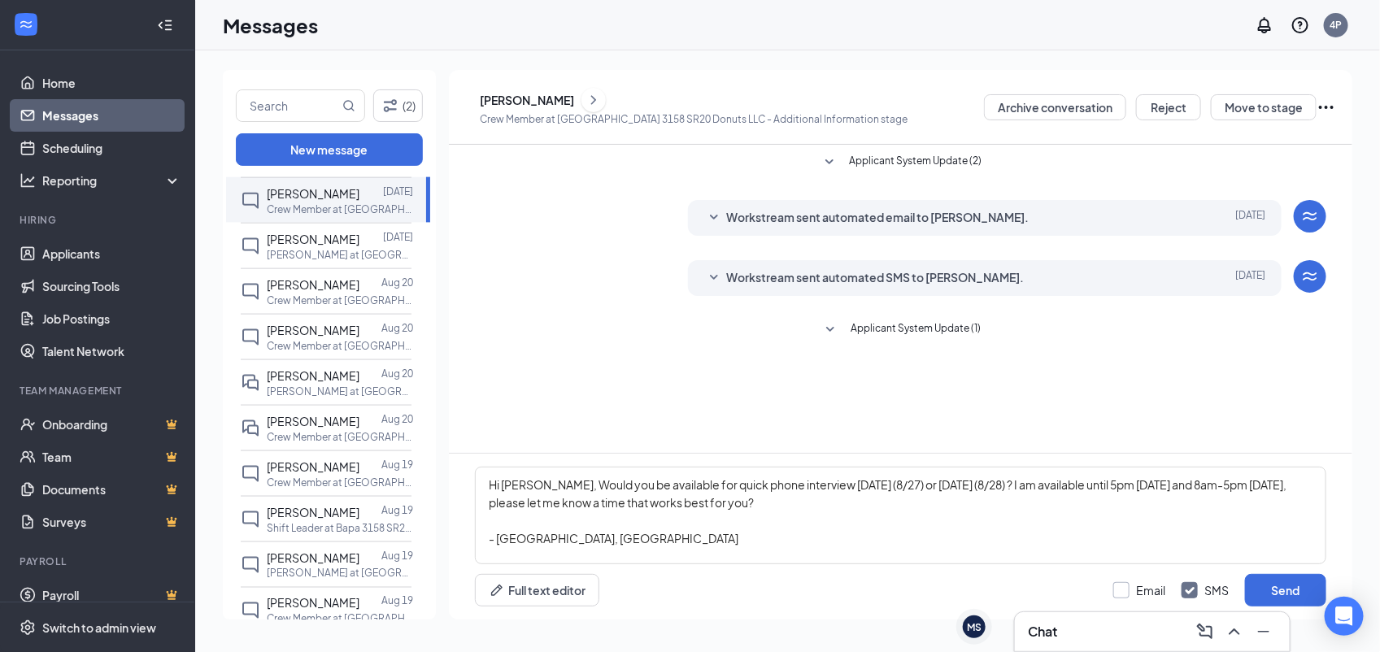
click at [1126, 585] on input "Email" at bounding box center [1139, 590] width 52 height 16
checkbox input "true"
click at [1271, 587] on button "Send" at bounding box center [1285, 590] width 81 height 33
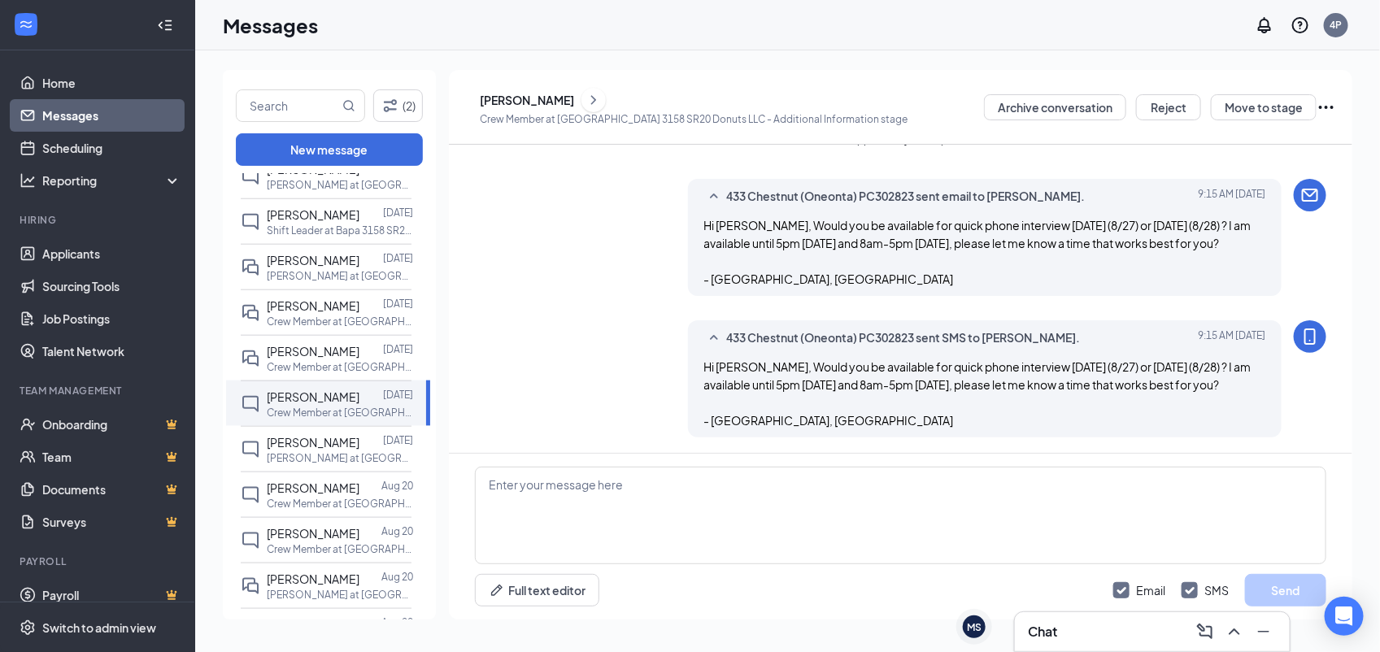
scroll to position [733, 0]
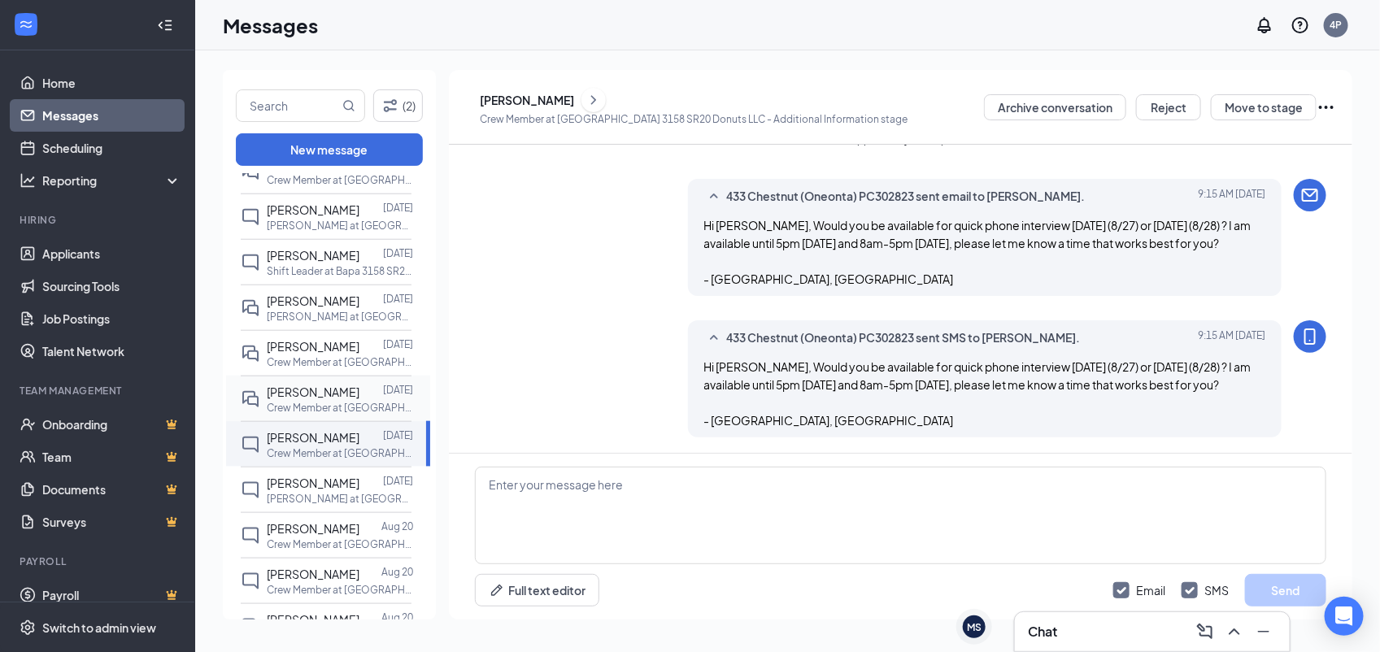
click at [359, 386] on div at bounding box center [371, 392] width 24 height 18
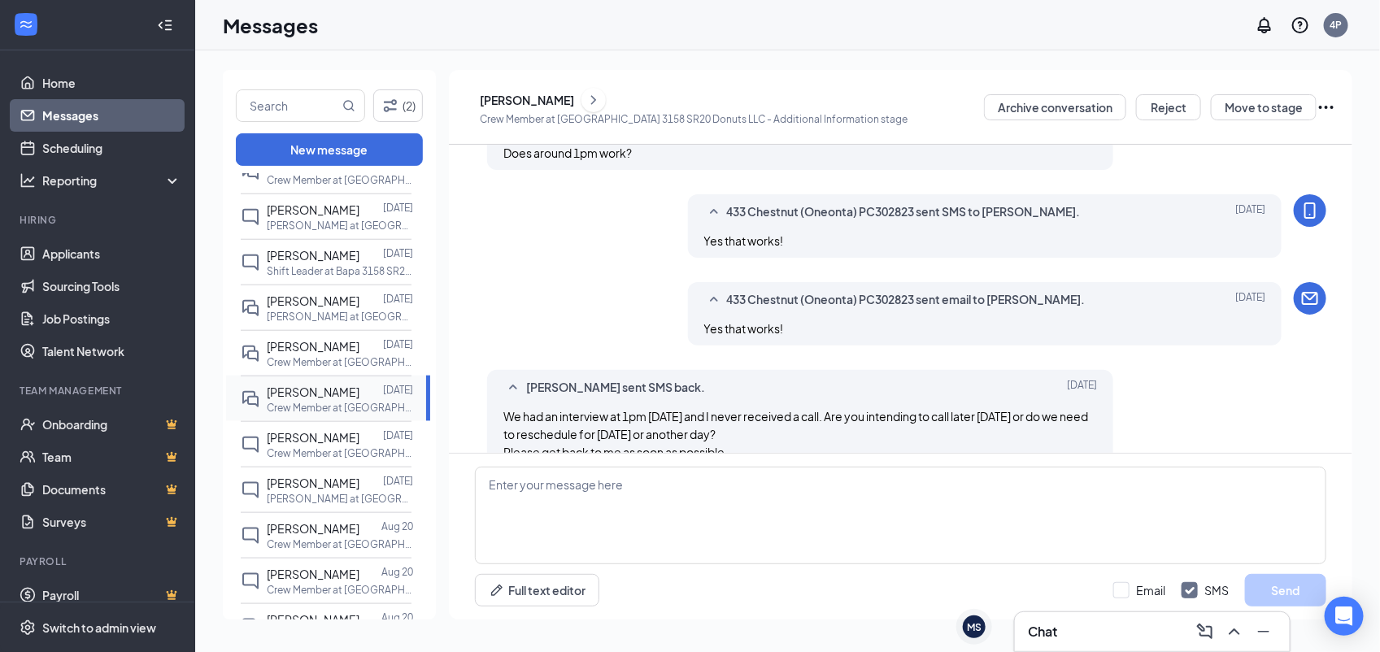
scroll to position [693, 0]
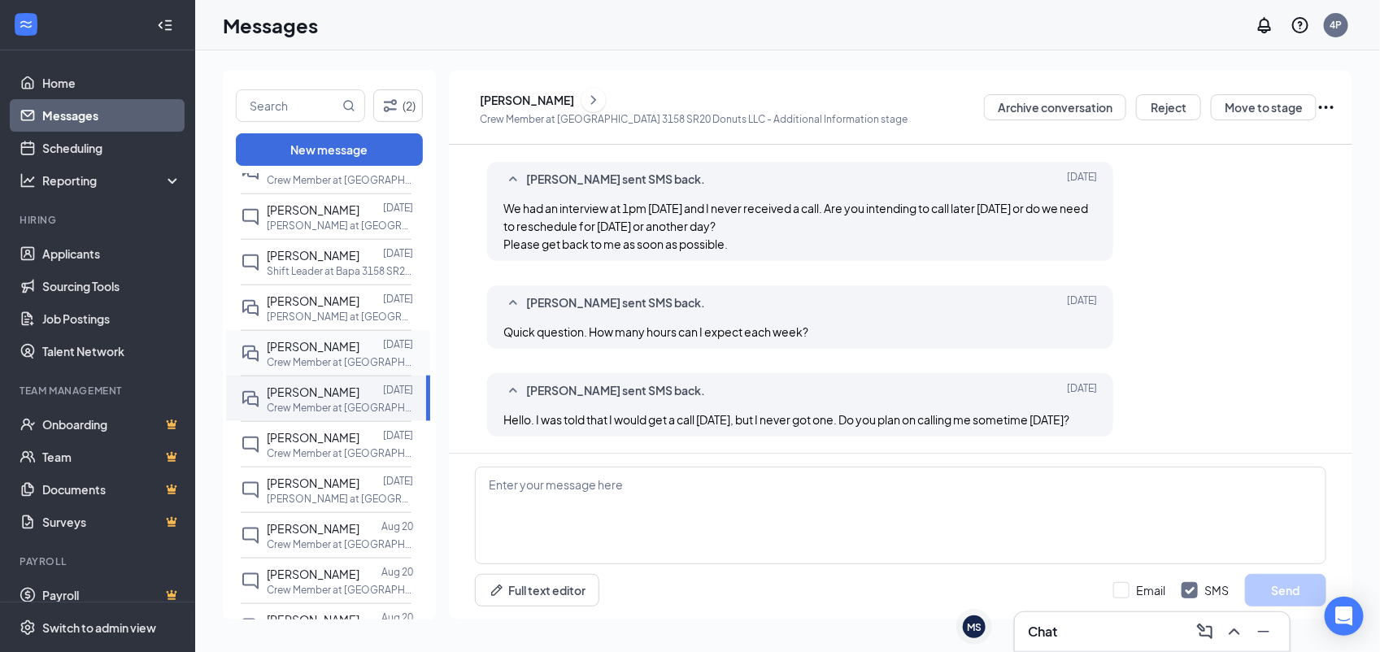
click at [366, 359] on p "Crew Member at Bapa 3158 SR20 Donuts LLC" at bounding box center [340, 362] width 146 height 14
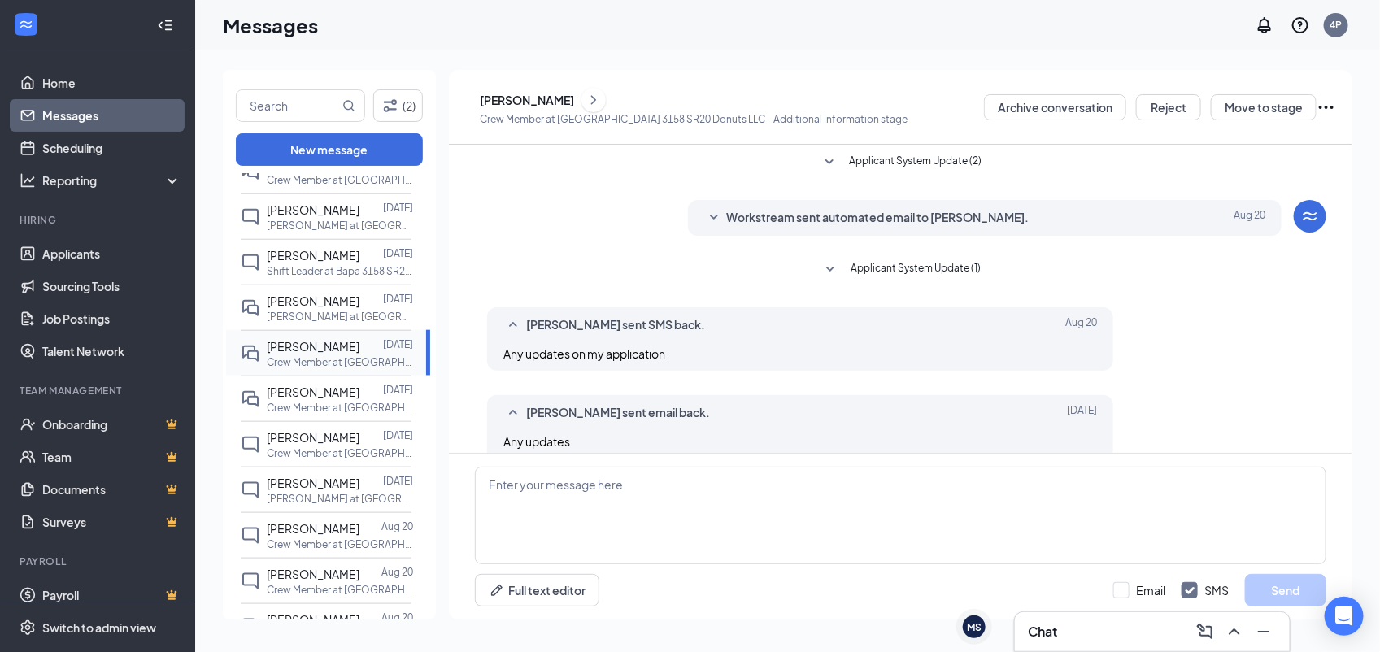
scroll to position [104, 0]
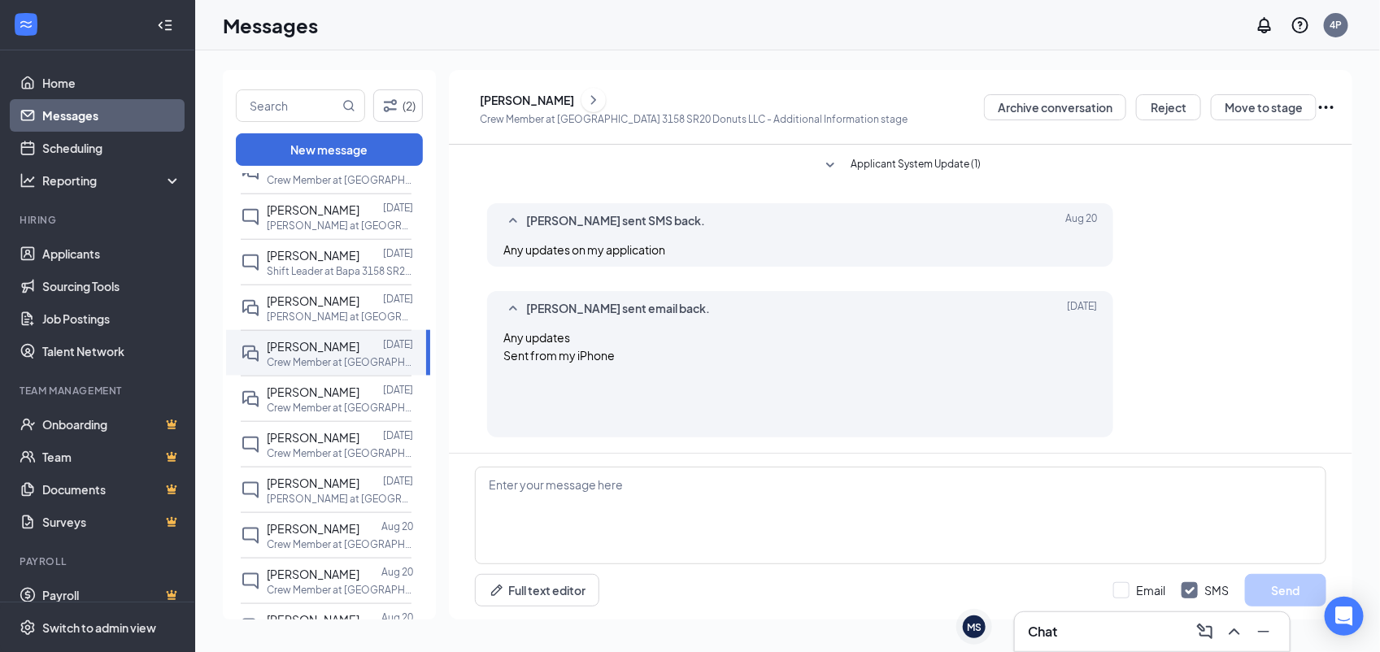
click at [596, 102] on icon "ChevronRight" at bounding box center [593, 99] width 5 height 9
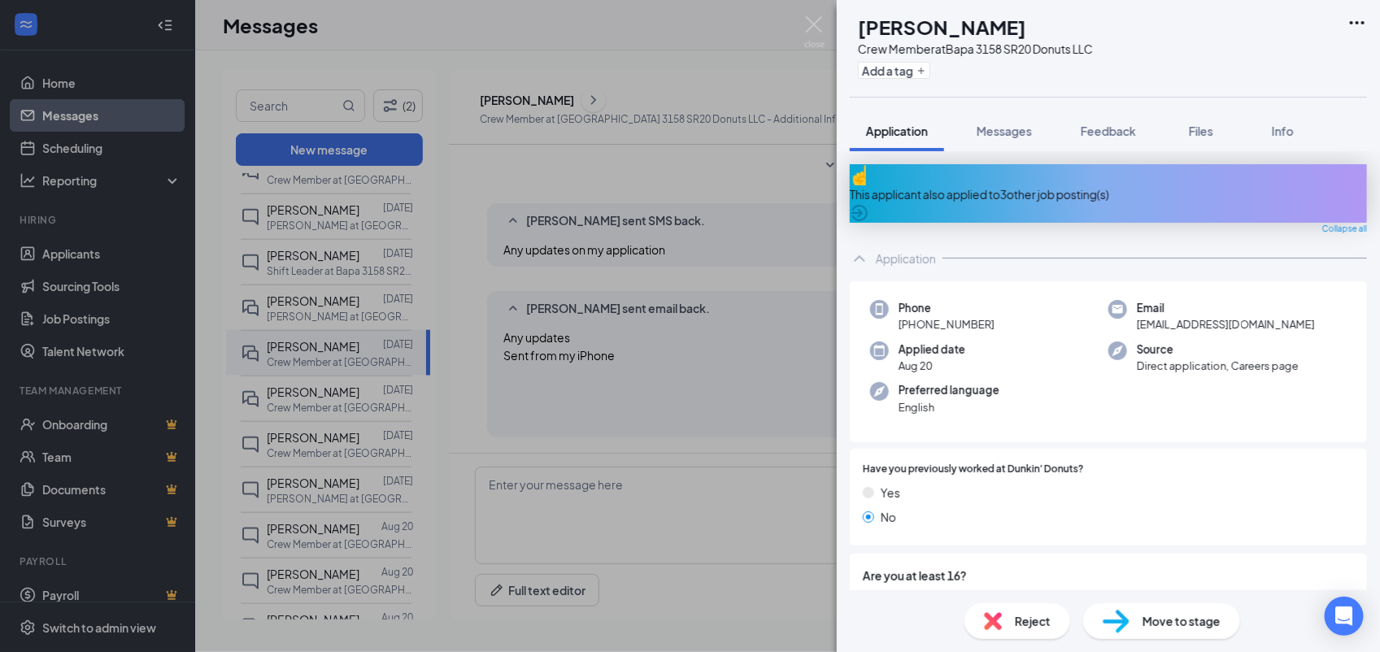
click at [917, 250] on div "Application" at bounding box center [906, 258] width 60 height 16
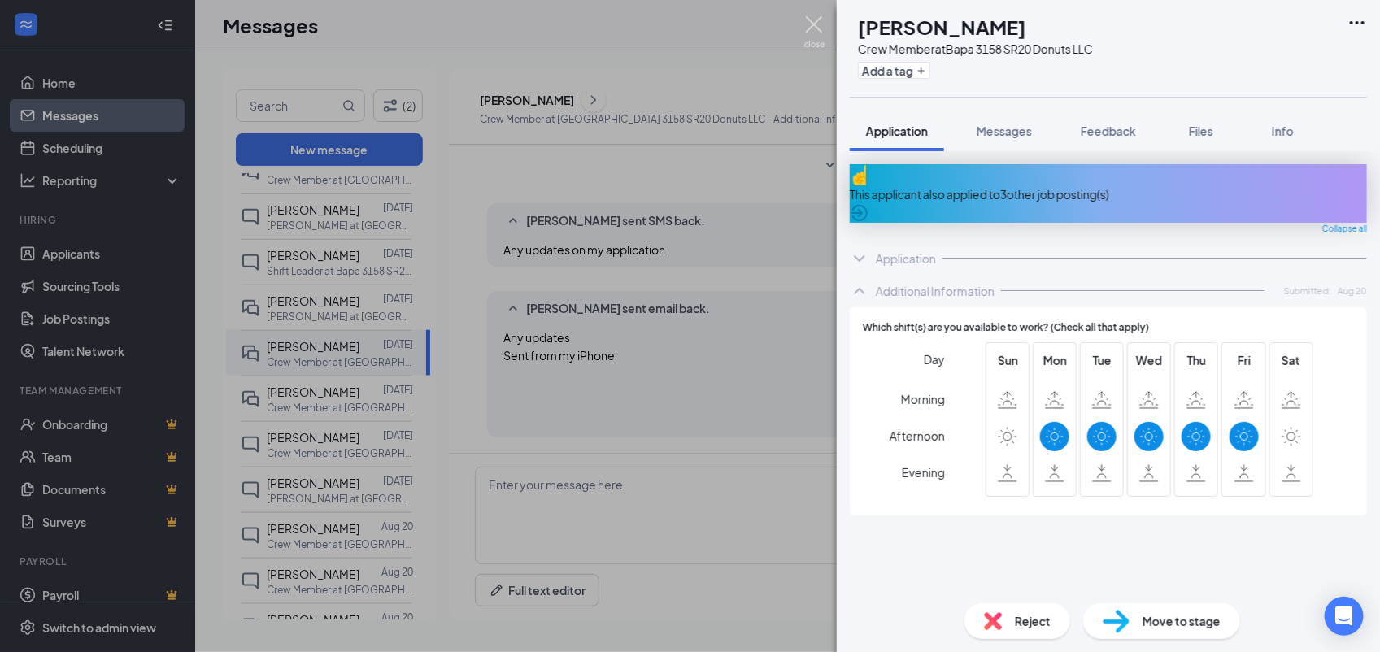
click at [815, 34] on img at bounding box center [814, 32] width 20 height 32
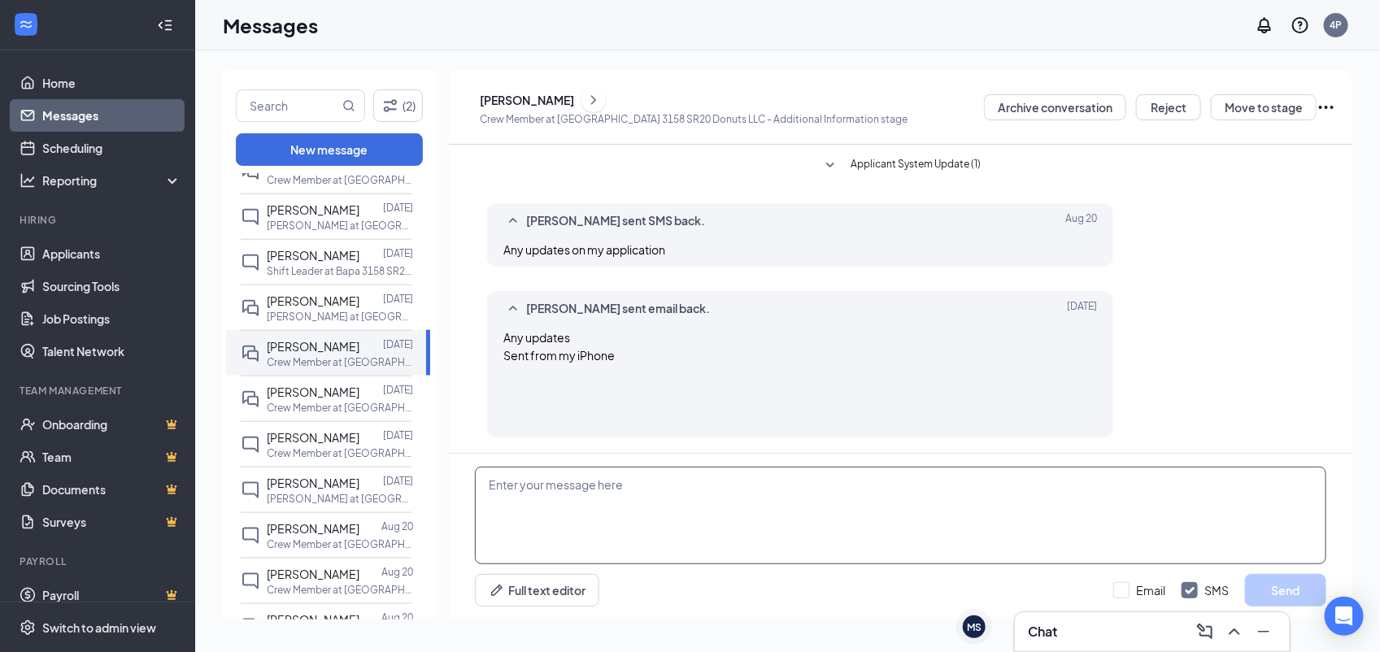
click at [714, 545] on textarea at bounding box center [900, 516] width 851 height 98
paste textarea "Would you be available for quick phone interview [DATE] (8/27) or [DATE] (8/28)…"
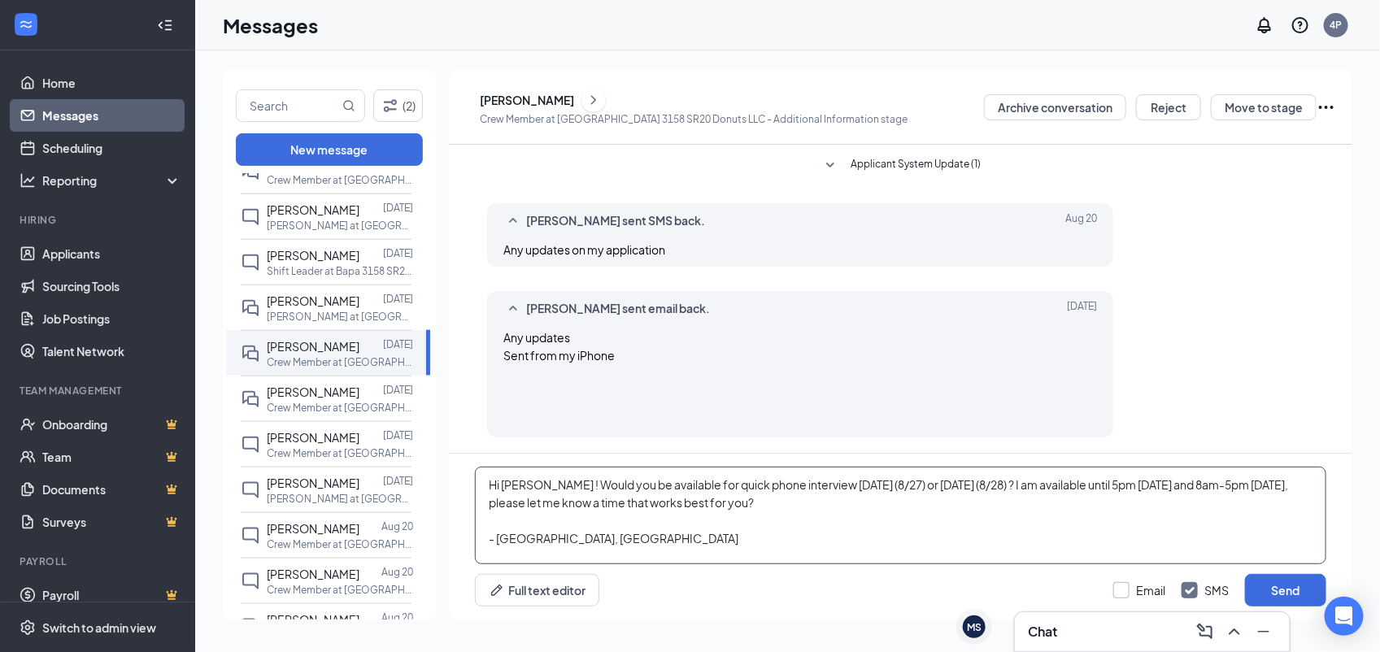
type textarea "Hi Jaquelynn ! Would you be available for quick phone interview today (8/27) or…"
click at [1141, 585] on input "Email" at bounding box center [1139, 590] width 52 height 16
checkbox input "true"
click at [1306, 589] on button "Send" at bounding box center [1285, 590] width 81 height 33
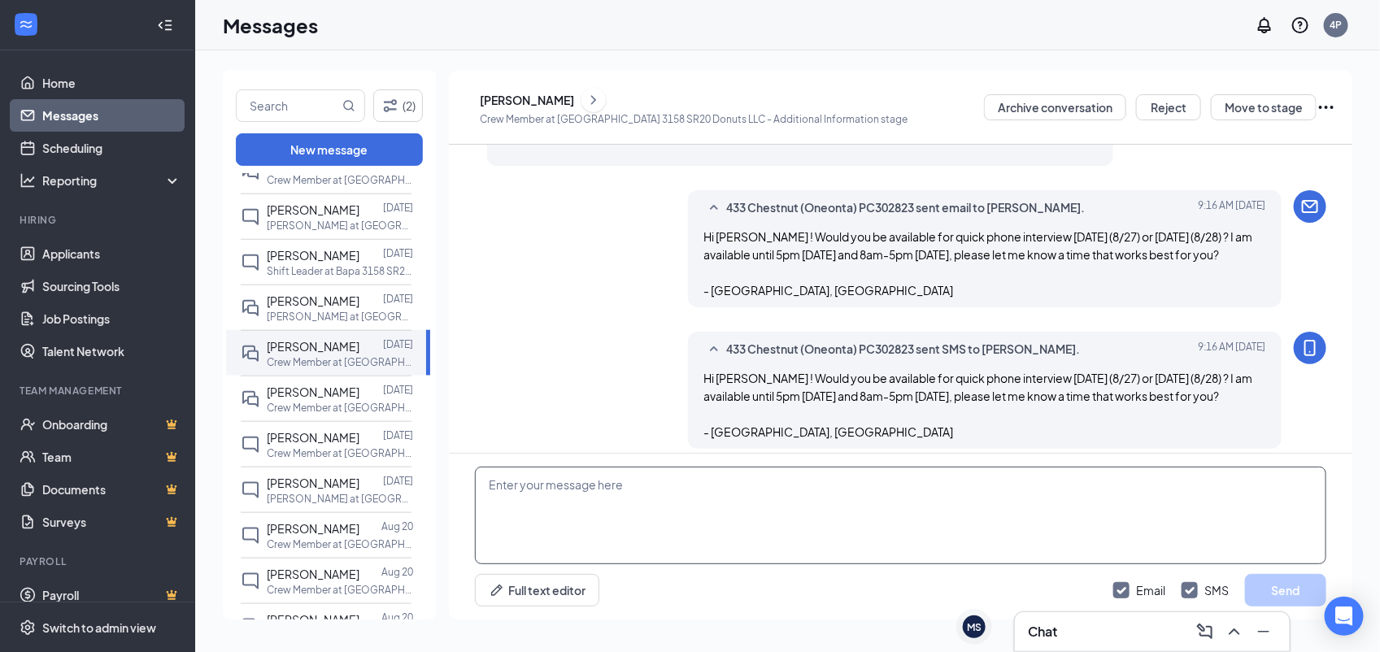
scroll to position [388, 0]
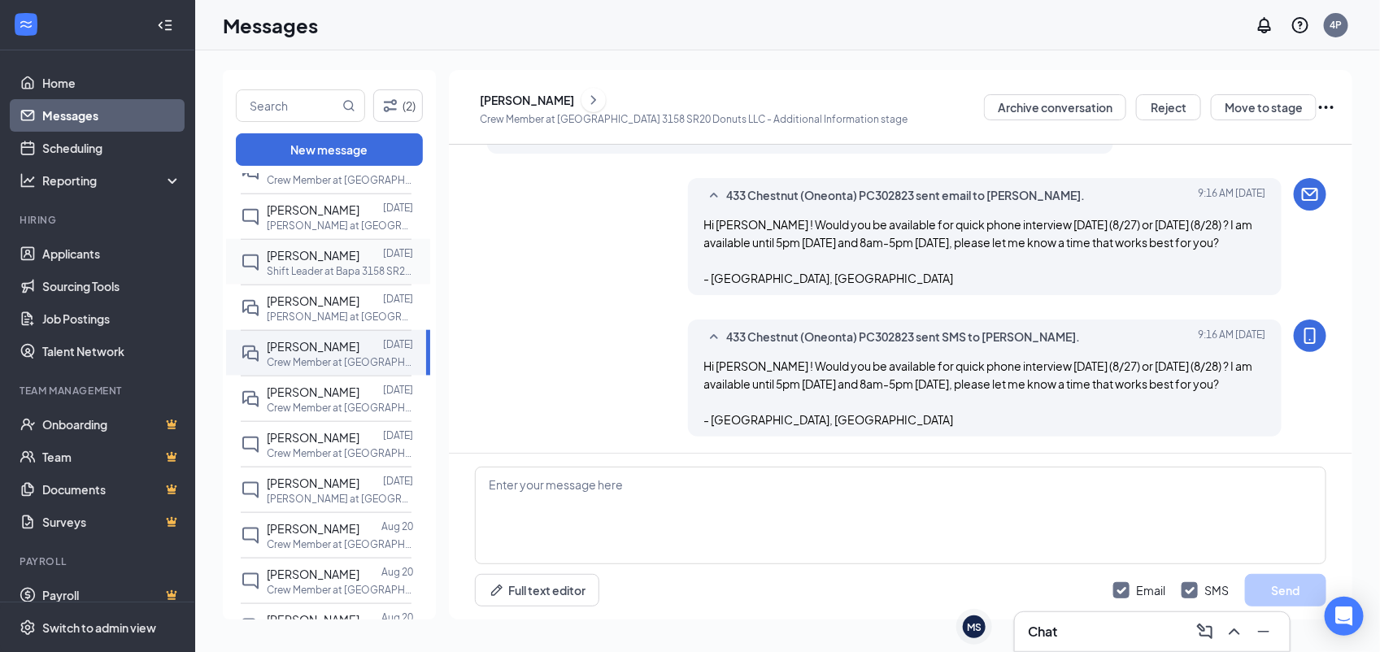
click at [367, 254] on div at bounding box center [371, 255] width 24 height 18
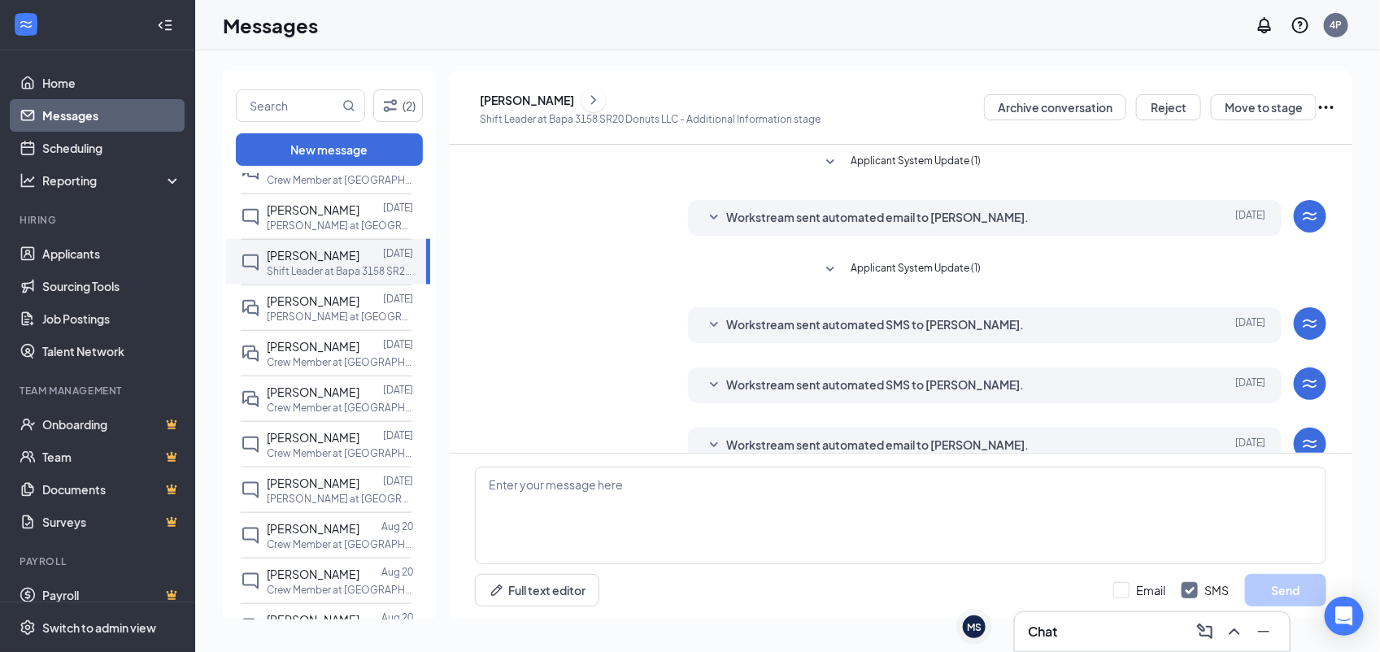
scroll to position [147, 0]
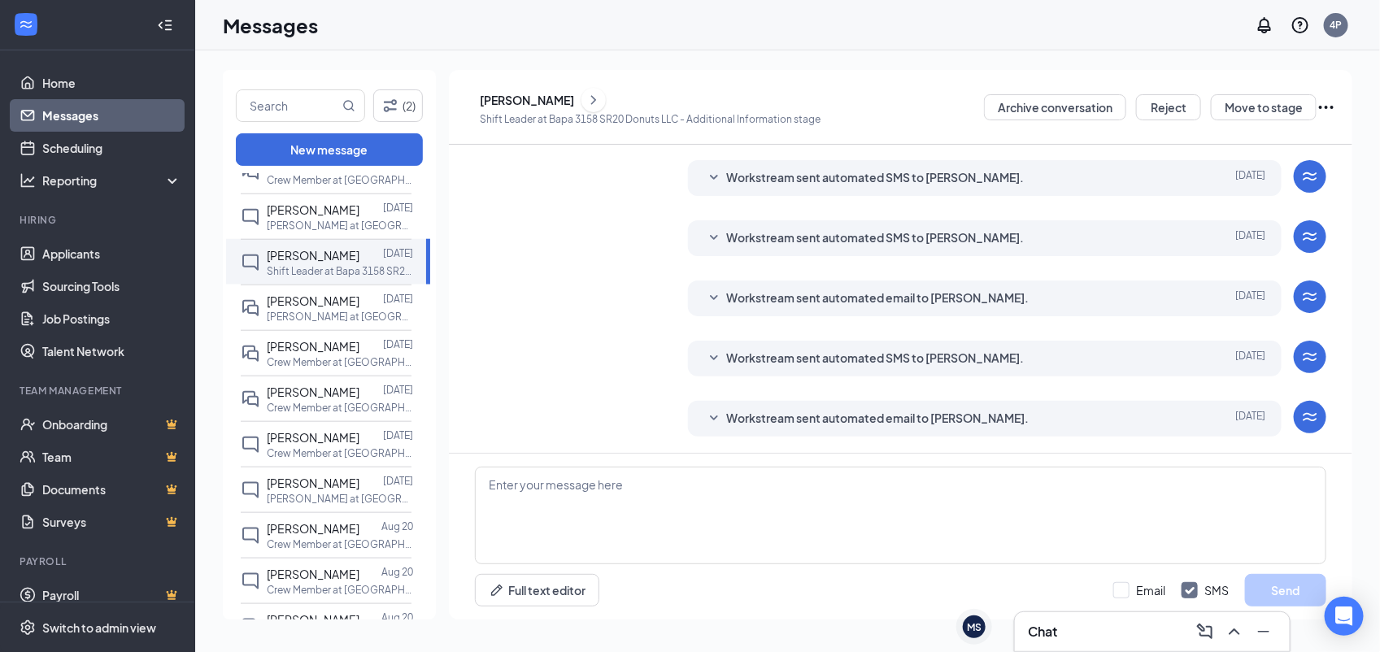
drag, startPoint x: 594, startPoint y: 120, endPoint x: 611, endPoint y: 114, distance: 17.2
click at [611, 114] on p "Shift Leader at Bapa 3158 SR20 Donuts LLC - Additional Information stage" at bounding box center [650, 119] width 341 height 14
drag, startPoint x: 611, startPoint y: 114, endPoint x: 606, endPoint y: 99, distance: 15.2
click at [602, 99] on icon "ChevronRight" at bounding box center [593, 100] width 16 height 20
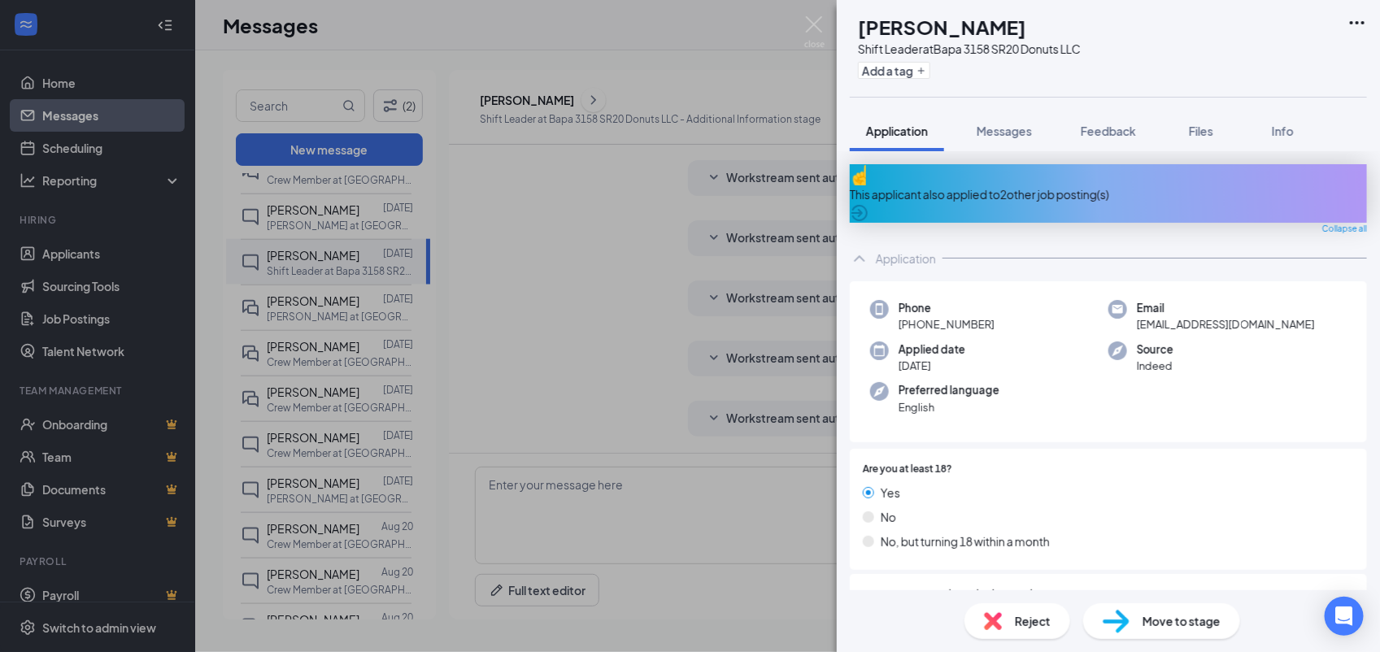
click at [893, 242] on div "Application" at bounding box center [1108, 258] width 517 height 33
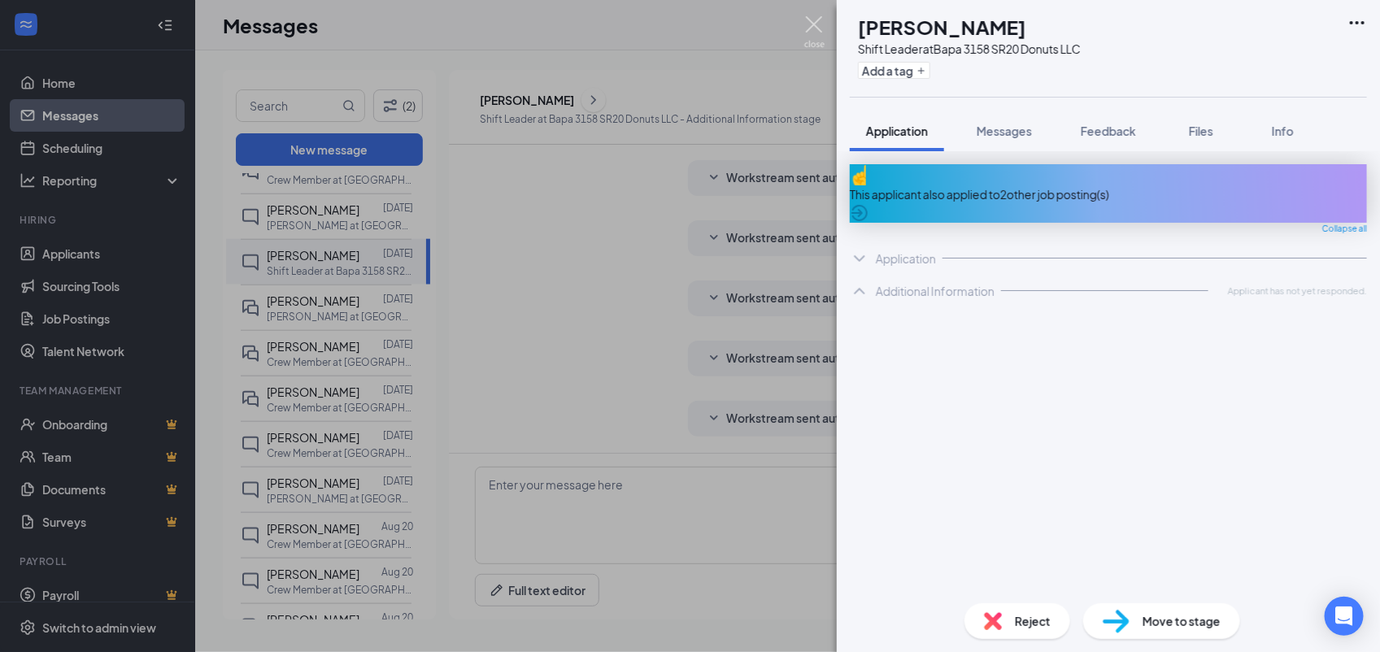
click at [811, 22] on img at bounding box center [814, 32] width 20 height 32
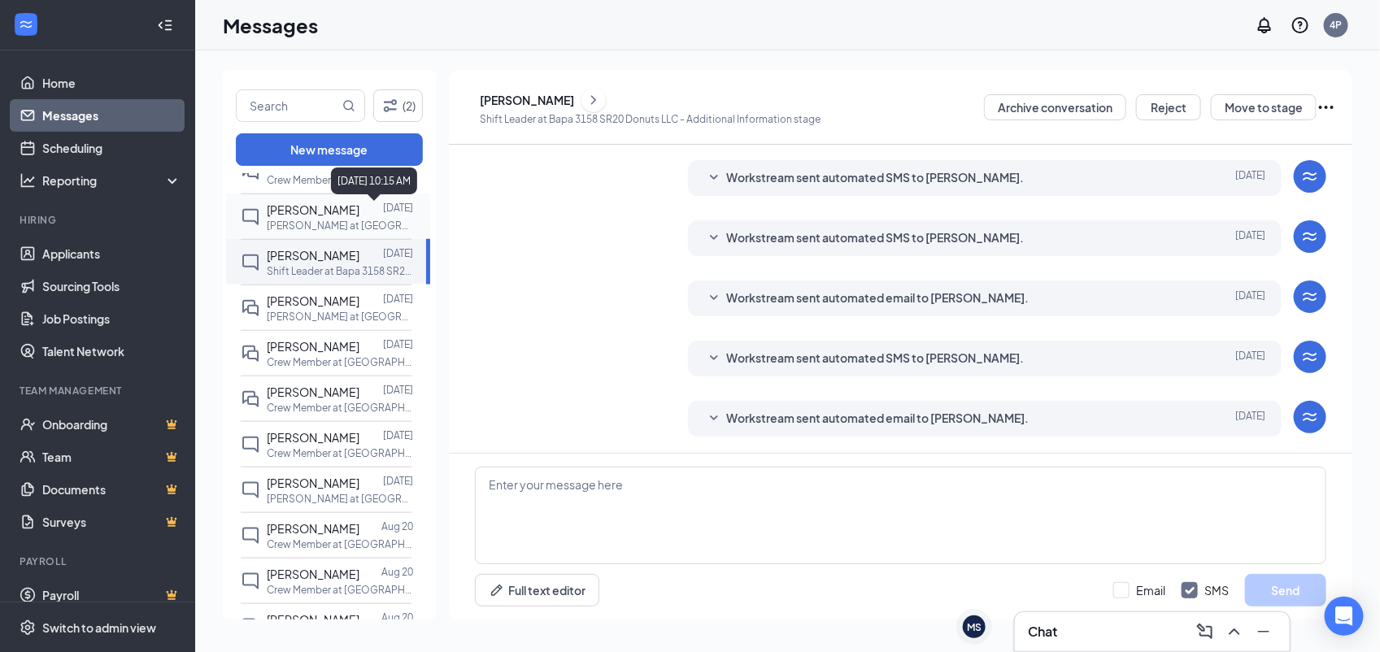
click at [386, 212] on p "Aug 22" at bounding box center [398, 208] width 30 height 14
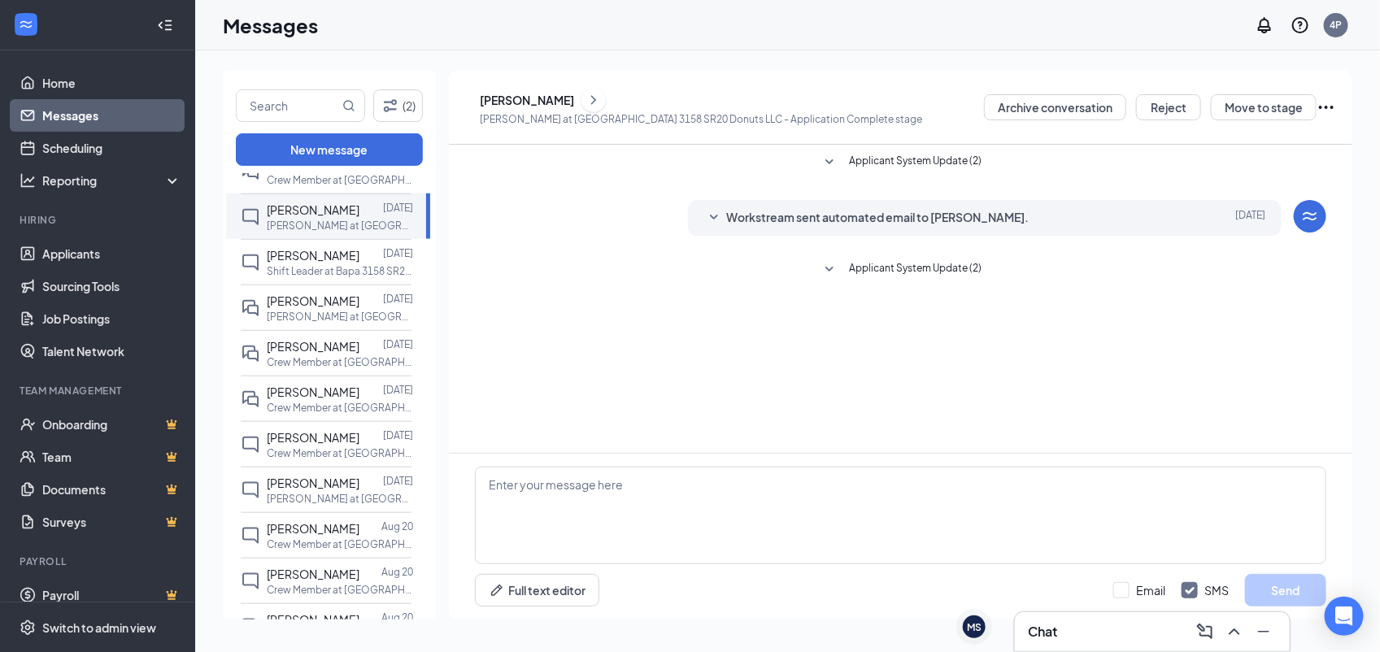
click at [602, 100] on icon "ChevronRight" at bounding box center [593, 100] width 16 height 20
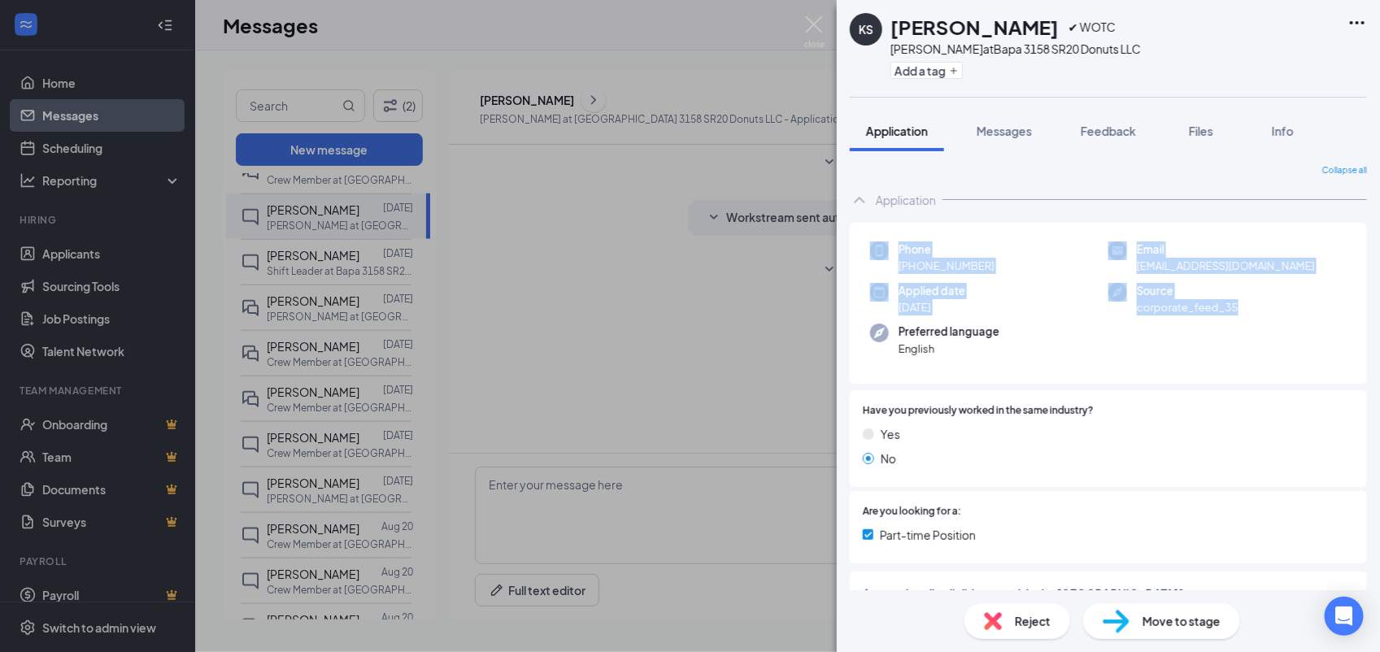
drag, startPoint x: 1367, startPoint y: 237, endPoint x: 1363, endPoint y: 303, distance: 66.0
click at [1363, 303] on div "Collapse all Application Phone +1 (315) 927-7462 Email kierstynrshumway2022@gma…" at bounding box center [1108, 370] width 543 height 439
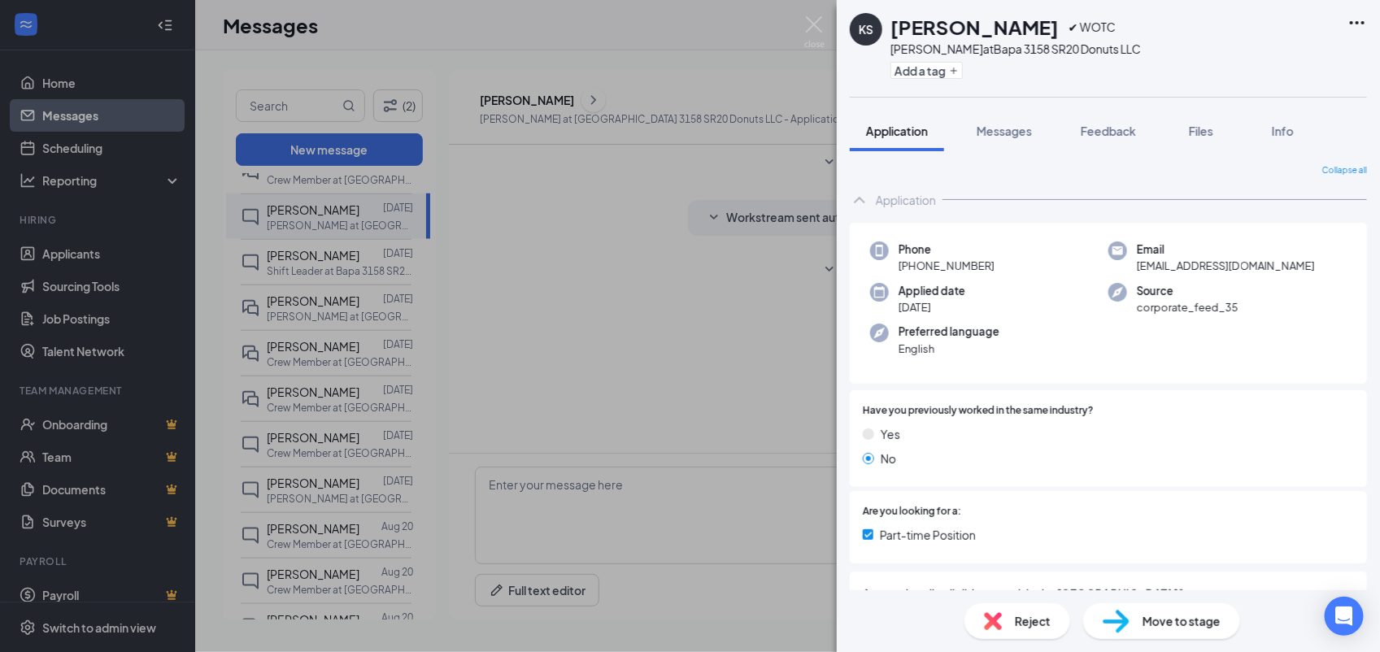
drag, startPoint x: 1363, startPoint y: 303, endPoint x: 1287, endPoint y: 489, distance: 201.2
click at [1287, 489] on div "Have you previously worked in the same industry? Yes No Are you looking for a: …" at bounding box center [1108, 478] width 517 height 177
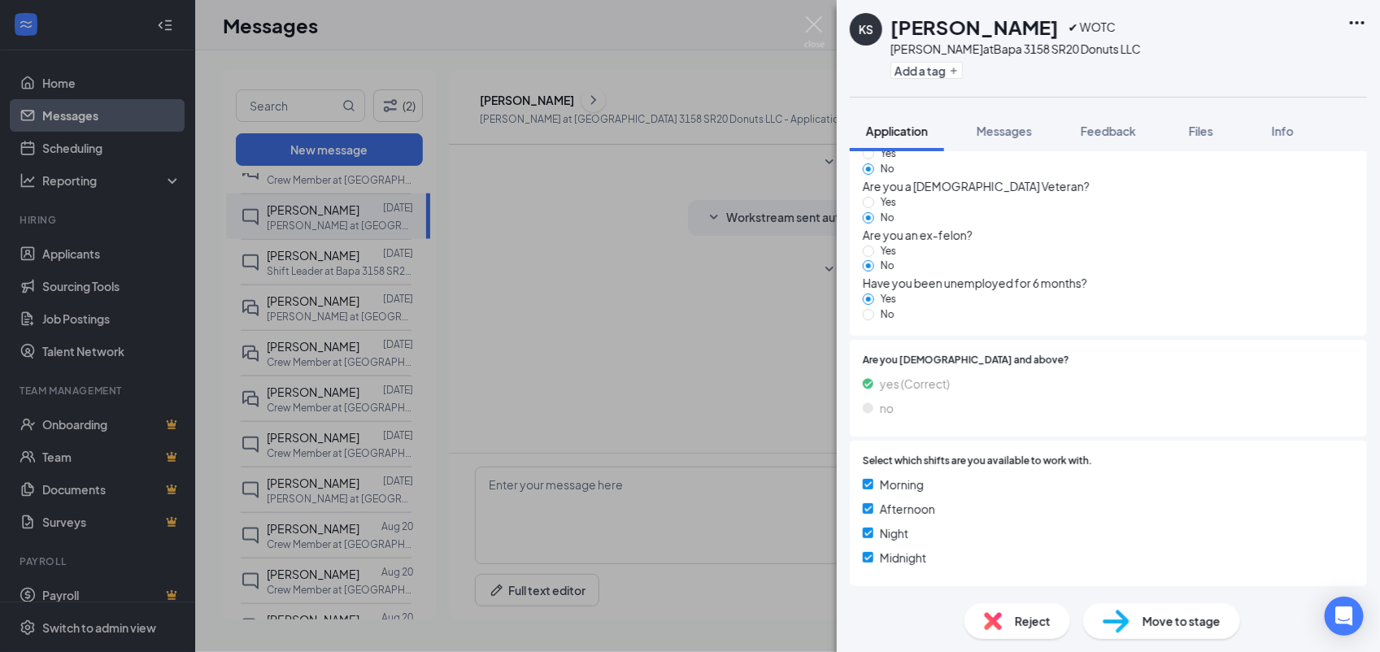
scroll to position [1356, 0]
click at [819, 23] on img at bounding box center [814, 32] width 20 height 32
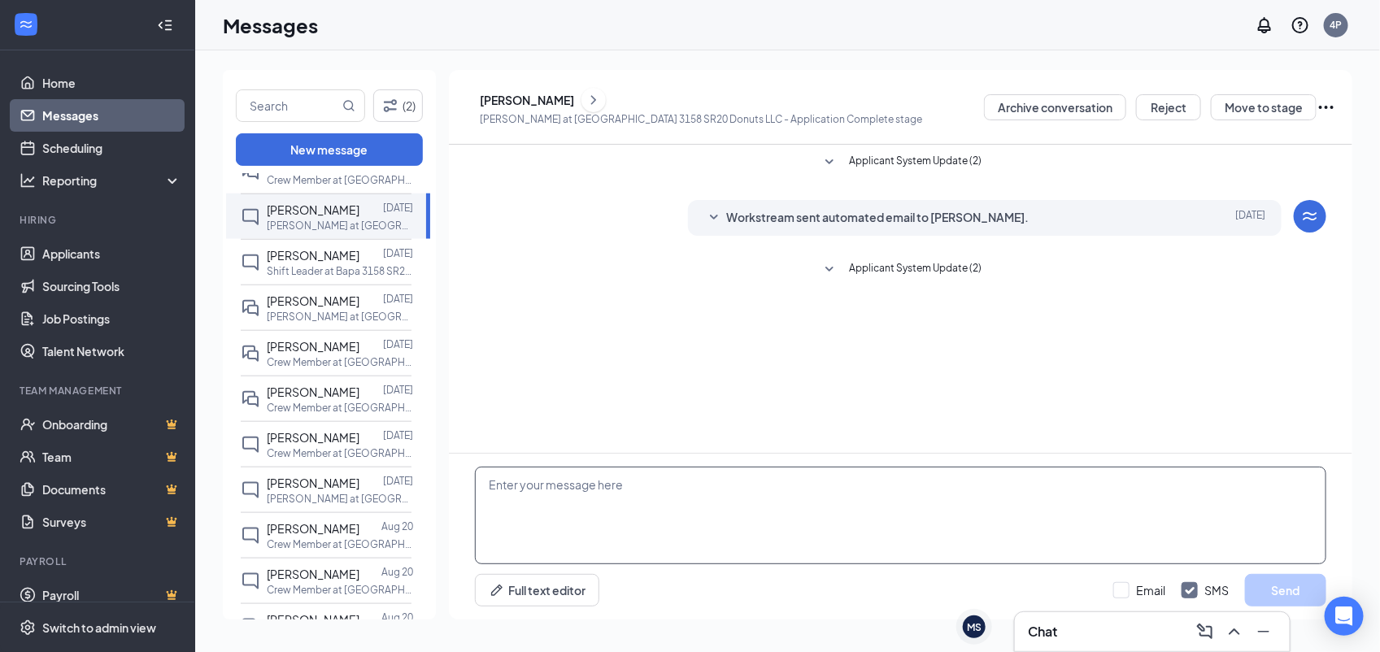
click at [710, 485] on textarea at bounding box center [900, 516] width 851 height 98
paste textarea "Would you be available for quick phone interview [DATE] (8/27) or [DATE] (8/28)…"
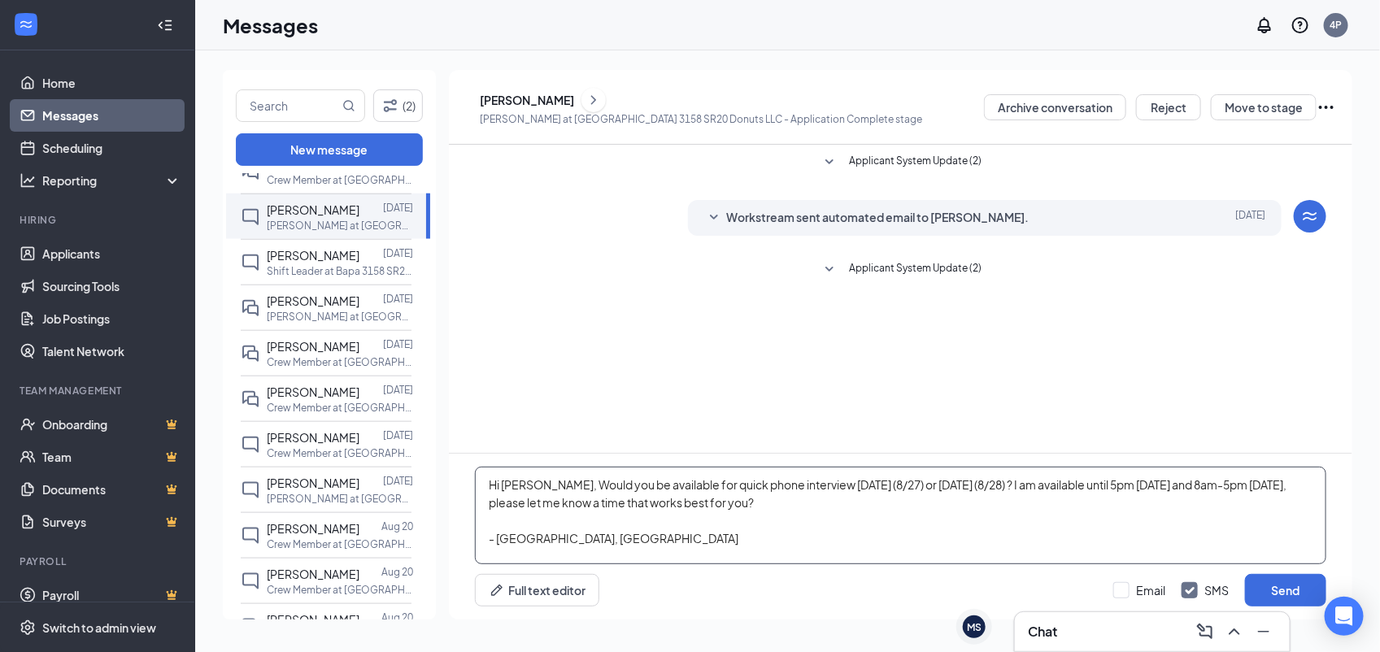
type textarea "Hi Kierstyn, Would you be available for quick phone interview today (8/27) or t…"
click at [1146, 581] on div "Email SMS Send" at bounding box center [1219, 590] width 213 height 33
click at [1154, 589] on input "Email" at bounding box center [1139, 590] width 52 height 16
checkbox input "true"
click at [1260, 589] on button "Send" at bounding box center [1285, 590] width 81 height 33
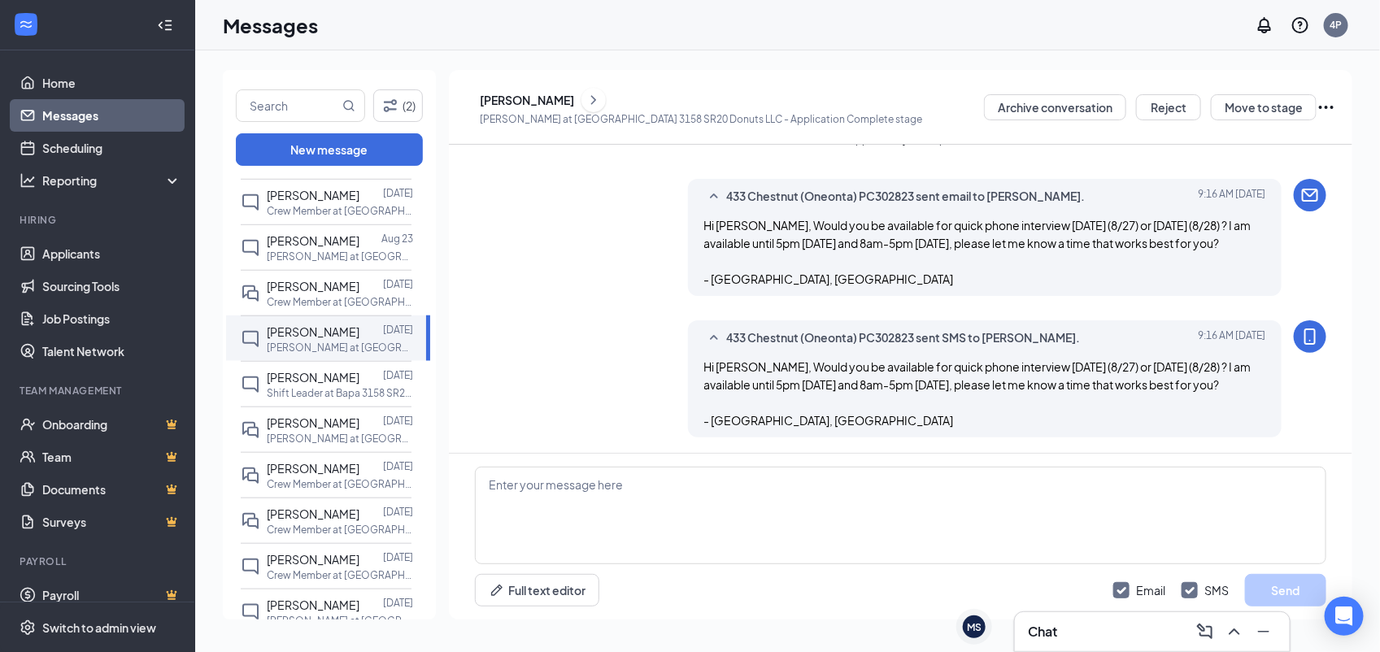
scroll to position [571, 0]
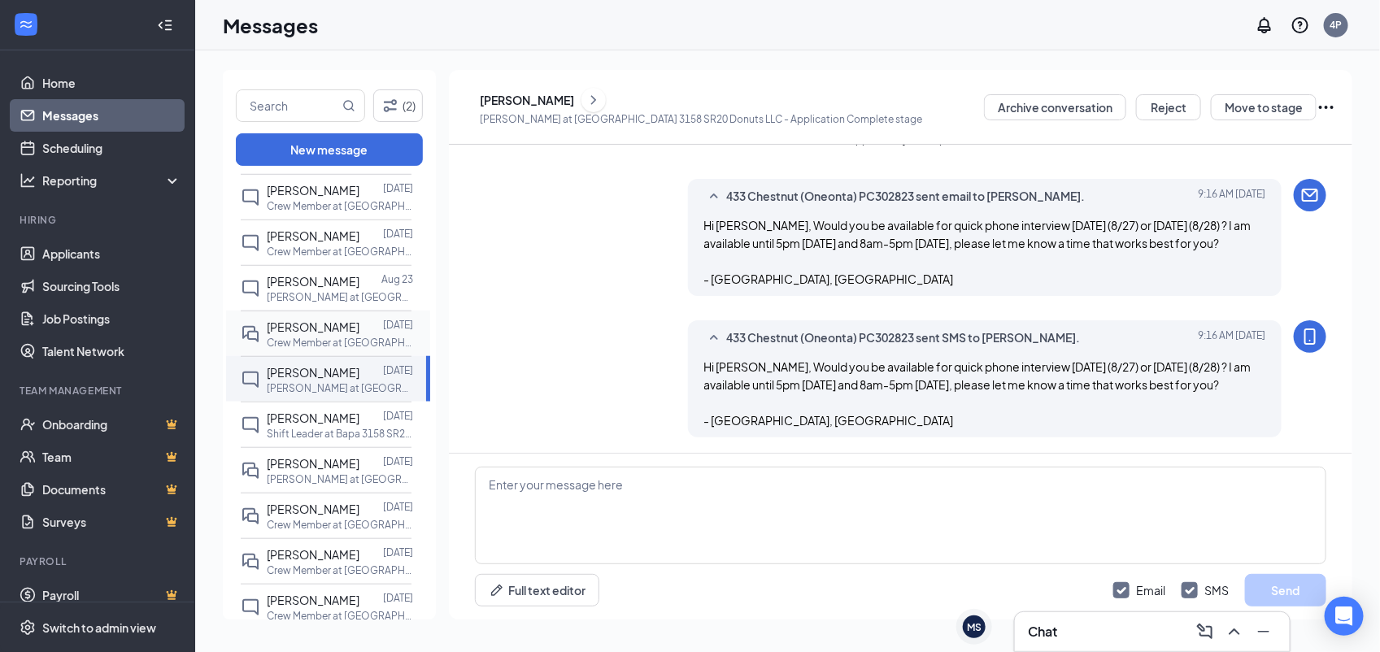
click at [362, 338] on p "Crew Member at Bapa 3158 SR20 Donuts LLC" at bounding box center [340, 343] width 146 height 14
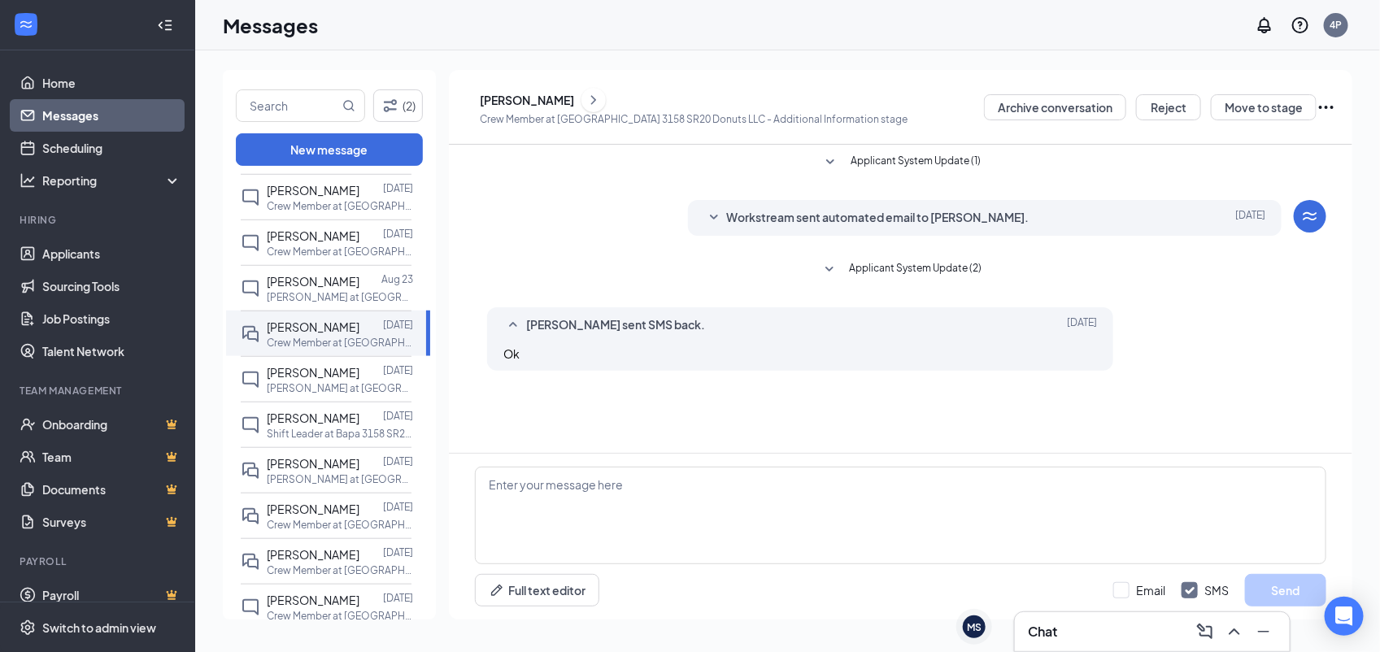
click at [602, 93] on icon "ChevronRight" at bounding box center [593, 100] width 16 height 20
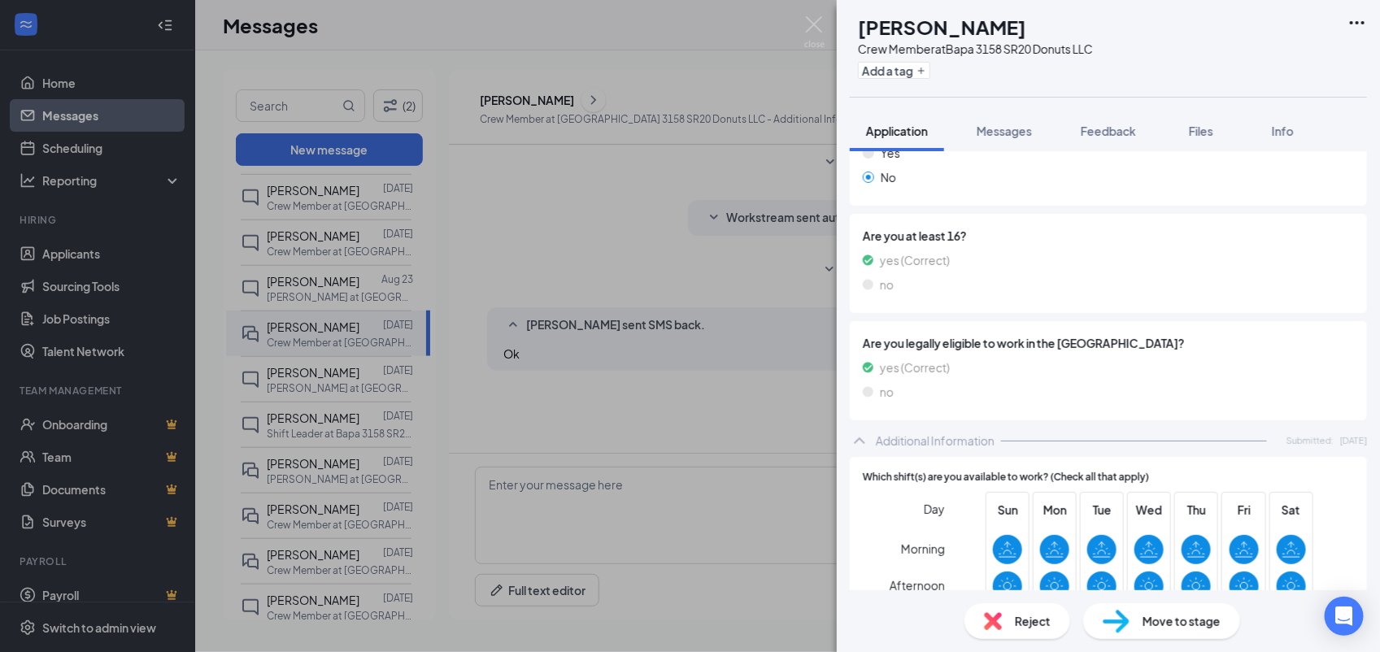
scroll to position [359, 0]
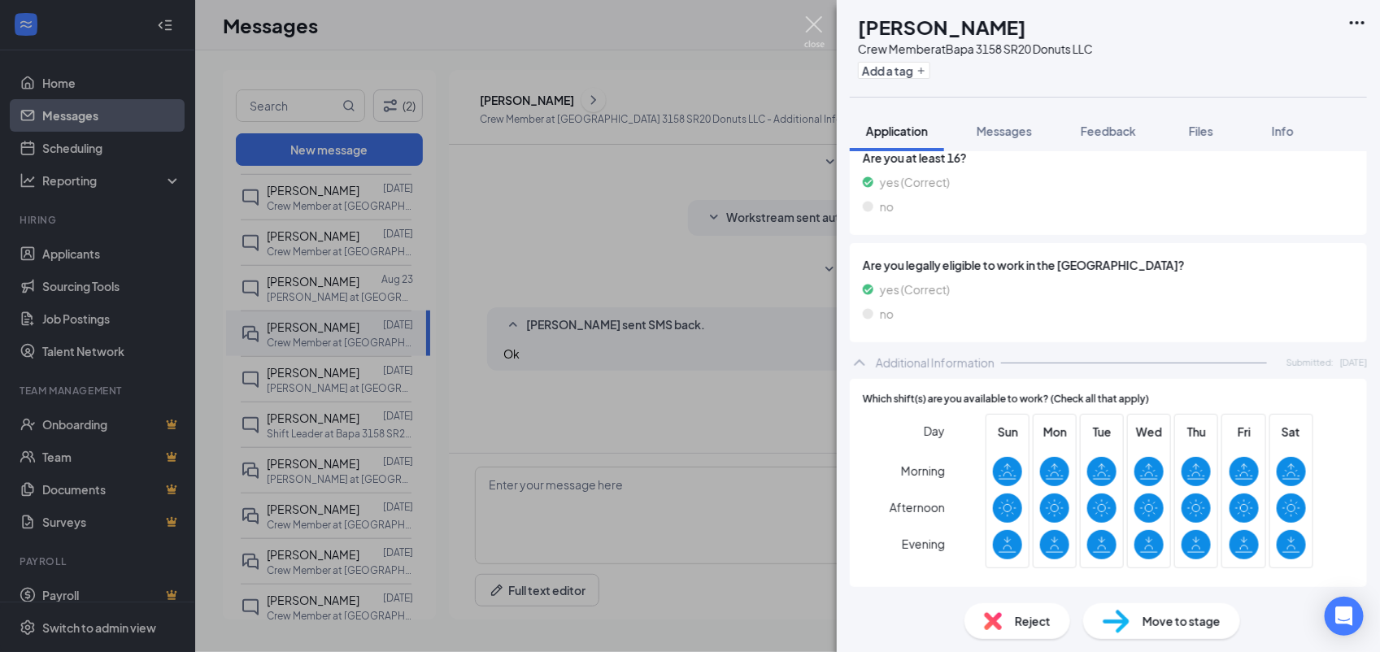
click at [817, 25] on img at bounding box center [814, 32] width 20 height 32
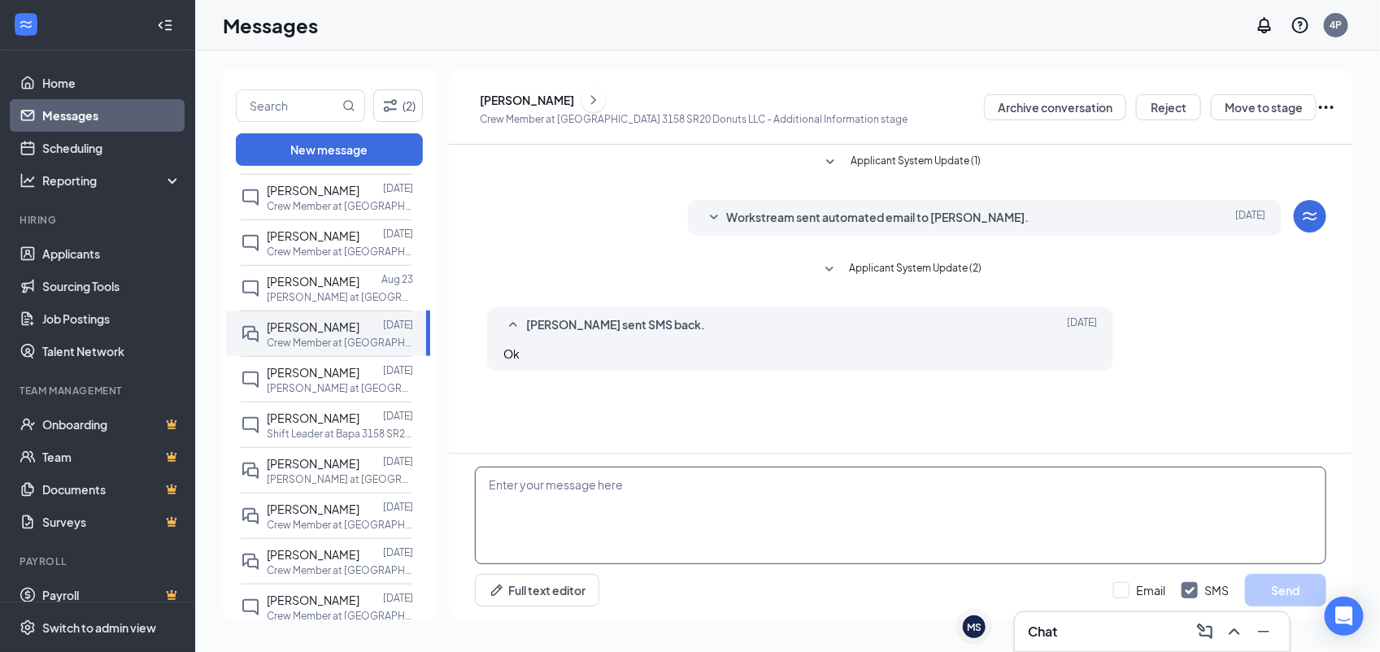
click at [703, 501] on textarea at bounding box center [900, 516] width 851 height 98
paste textarea "Would you be available for quick phone interview today (8/27) or tomorrow (8/28…"
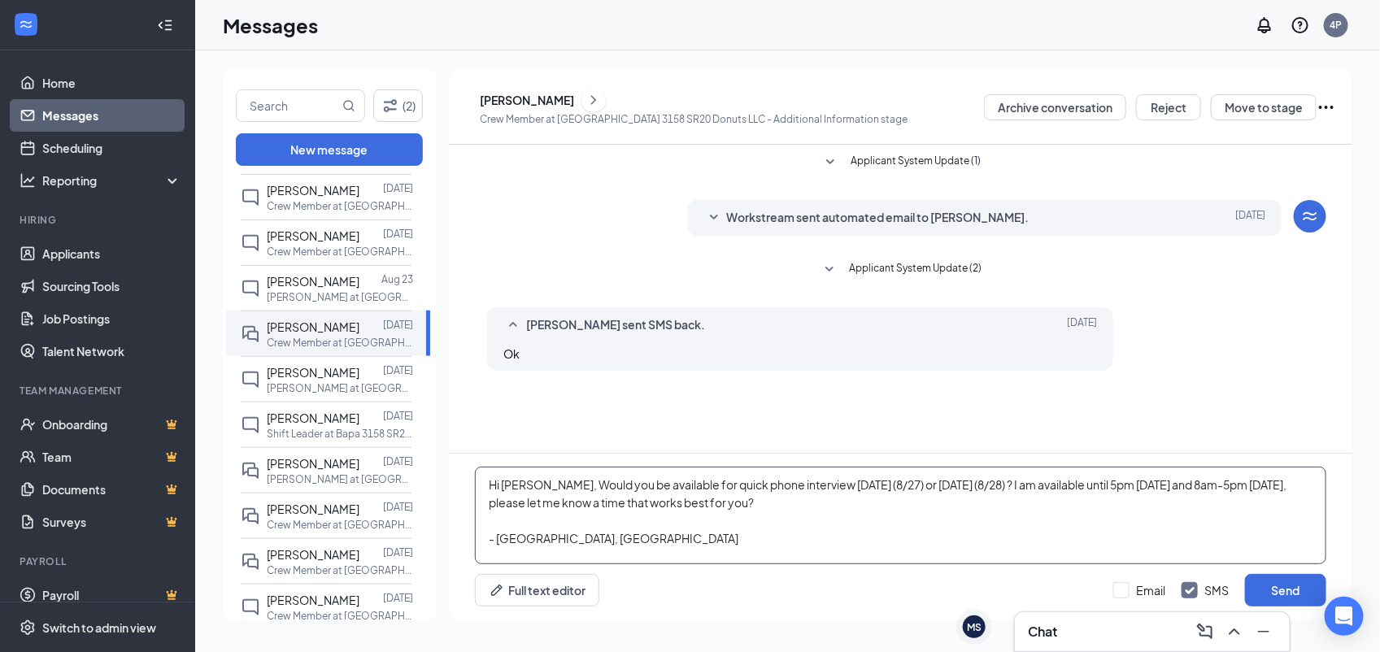
type textarea "Hi Nickalus, Would you be available for quick phone interview today (8/27) or t…"
click at [1144, 581] on div "Email SMS Send" at bounding box center [1219, 590] width 213 height 33
click at [1128, 592] on input "Email" at bounding box center [1139, 590] width 52 height 16
checkbox input "true"
click at [1275, 598] on button "Send" at bounding box center [1285, 590] width 81 height 33
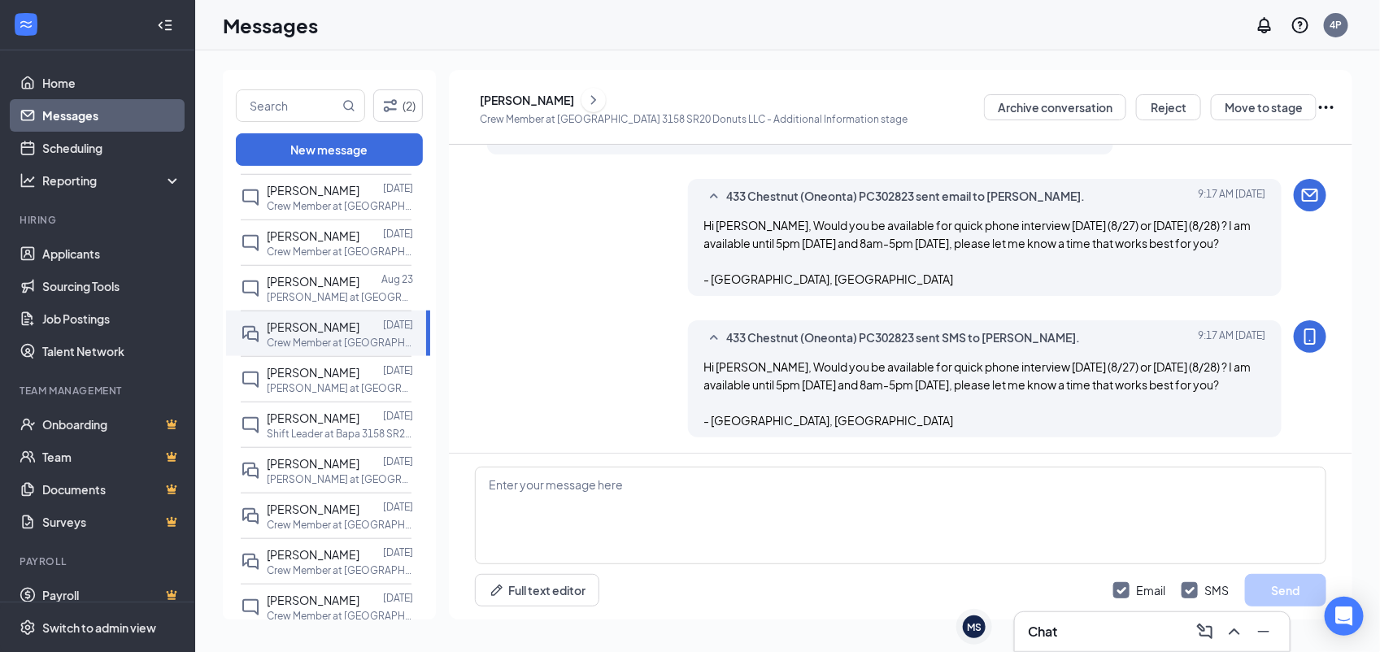
scroll to position [217, 0]
click at [335, 281] on span "[PERSON_NAME]" at bounding box center [313, 281] width 93 height 15
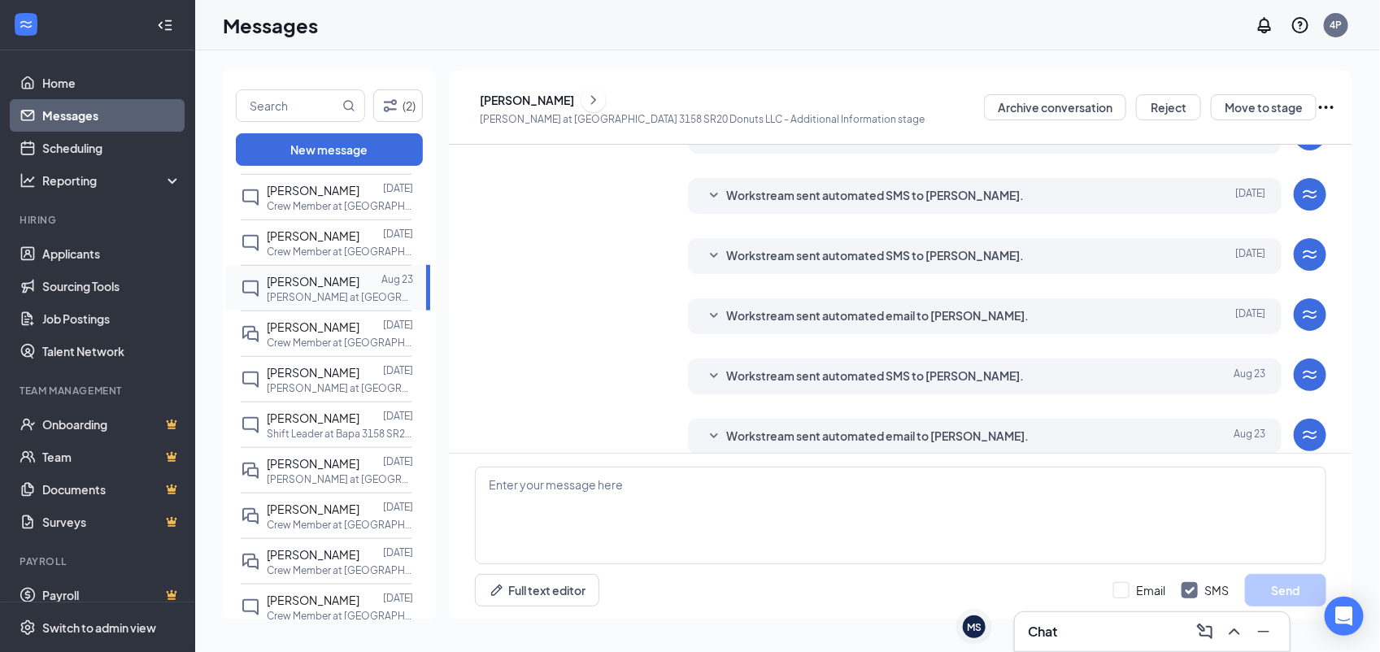
scroll to position [100, 0]
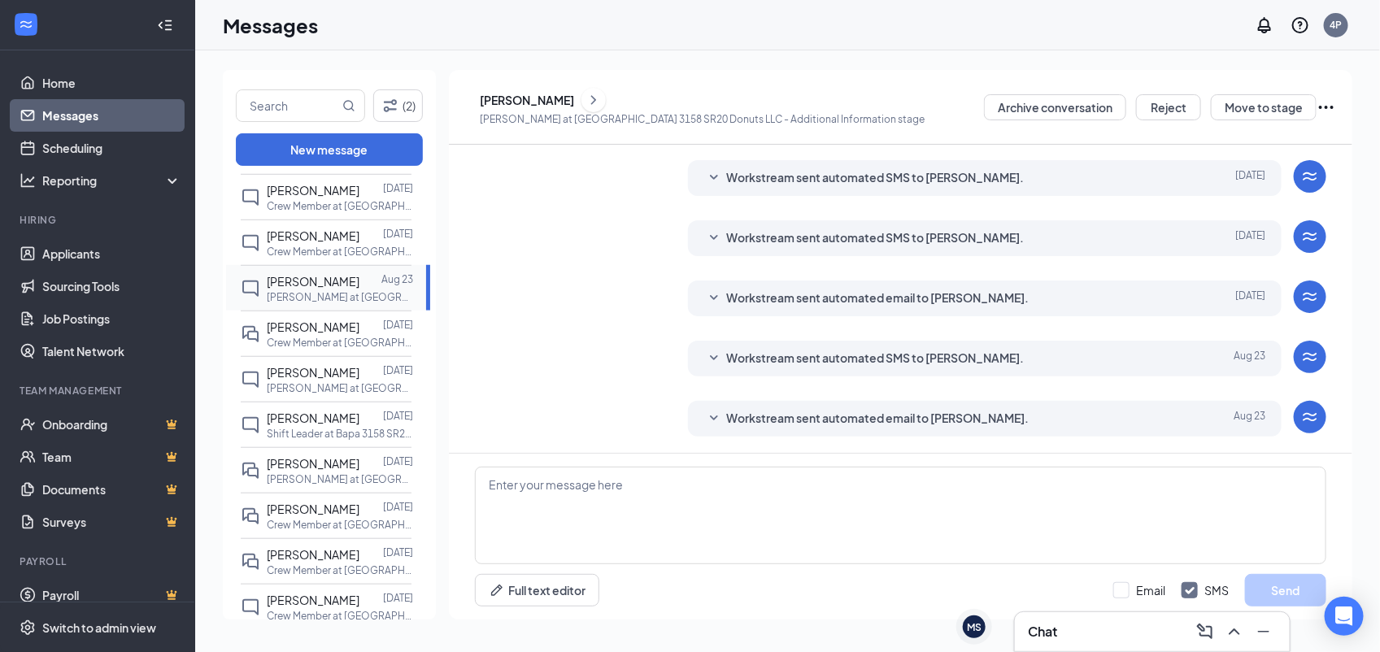
click at [335, 281] on span "[PERSON_NAME]" at bounding box center [313, 281] width 93 height 15
click at [283, 289] on span "[PERSON_NAME]" at bounding box center [313, 281] width 93 height 15
click at [602, 93] on icon "ChevronRight" at bounding box center [593, 100] width 16 height 20
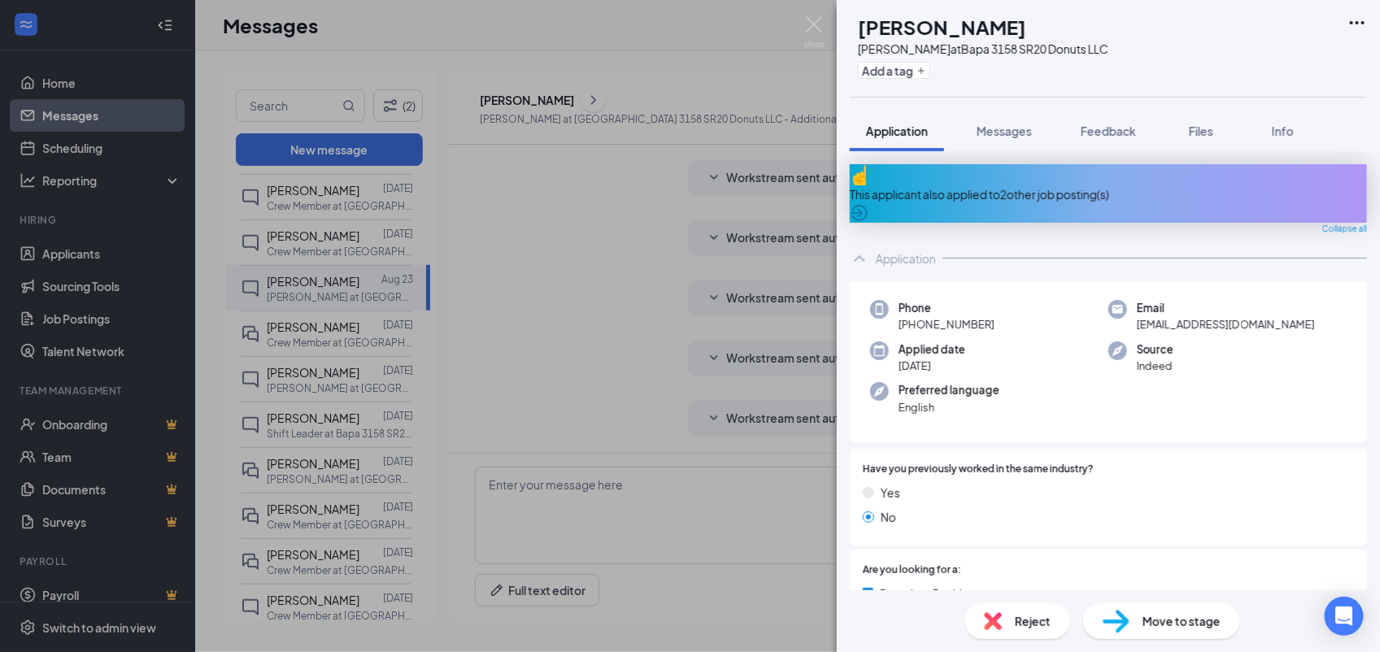
scroll to position [250, 0]
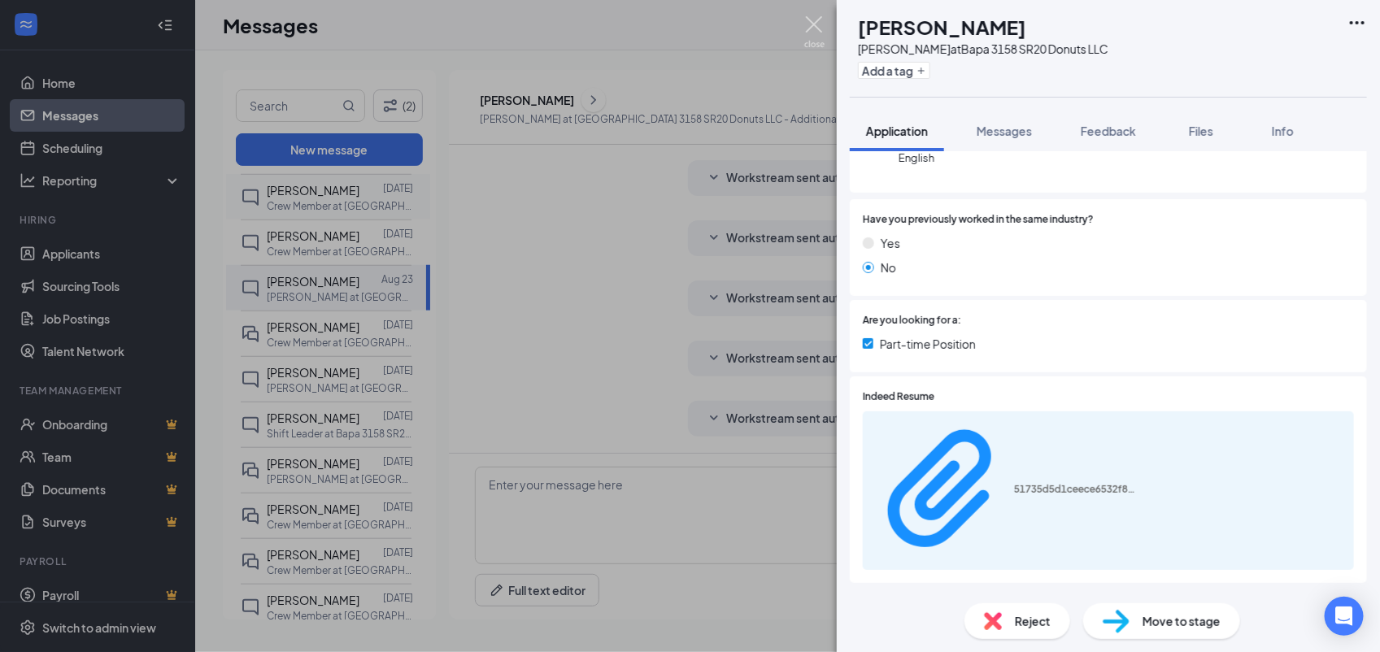
drag, startPoint x: 814, startPoint y: 37, endPoint x: 363, endPoint y: 202, distance: 479.7
click at [815, 37] on img at bounding box center [814, 32] width 20 height 32
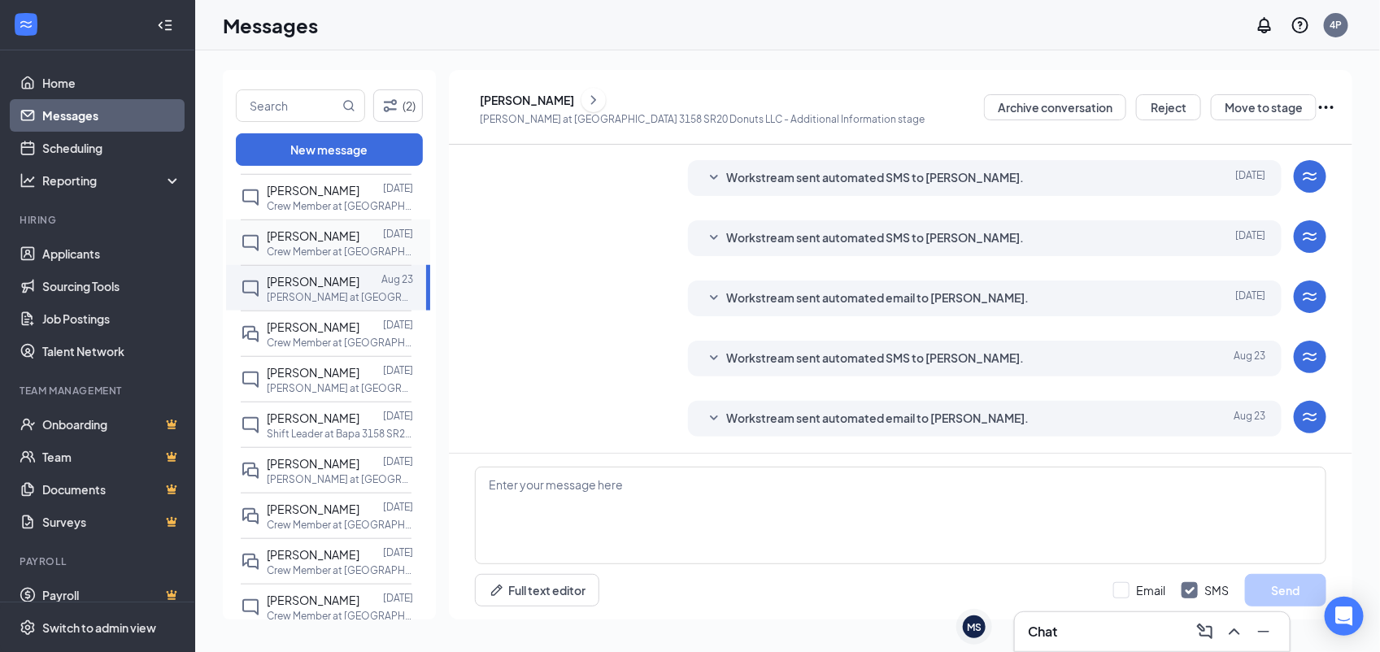
click at [347, 226] on div "Aubrie Sherwood Aug 24 Crew Member at Bapa 3158 SR20 Donuts LLC" at bounding box center [326, 243] width 171 height 46
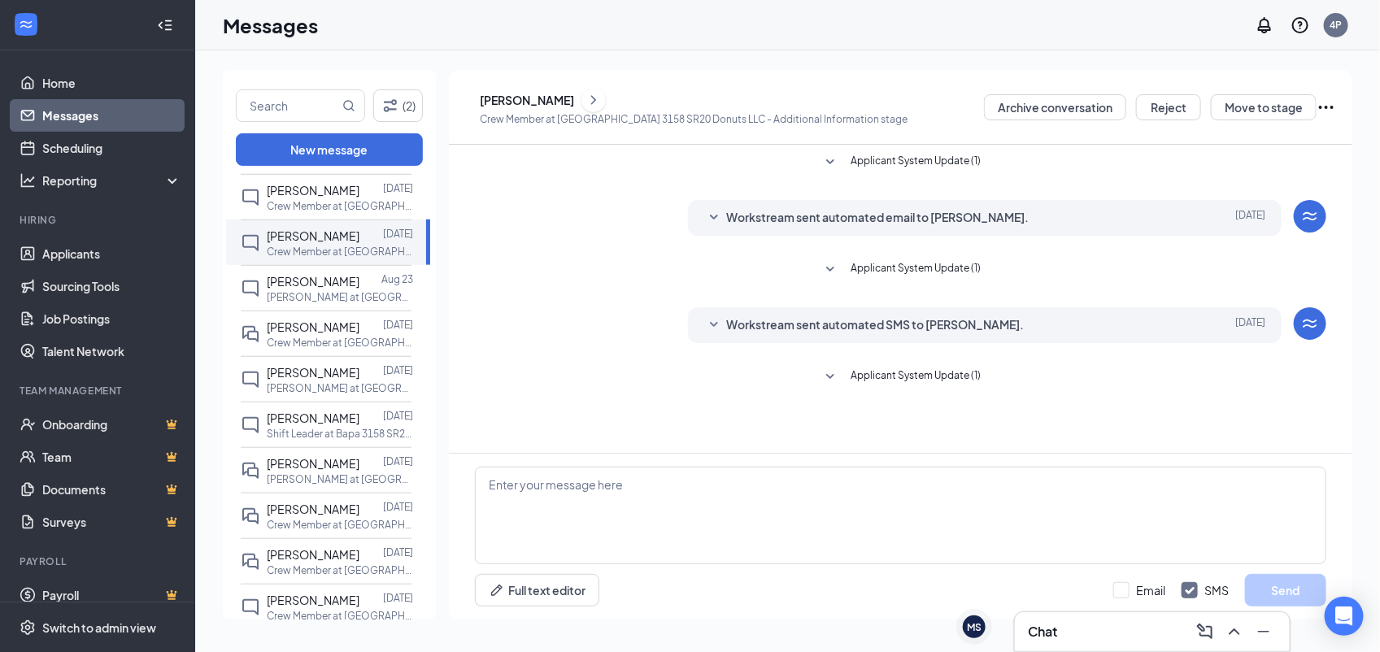
click at [606, 95] on button at bounding box center [593, 100] width 24 height 24
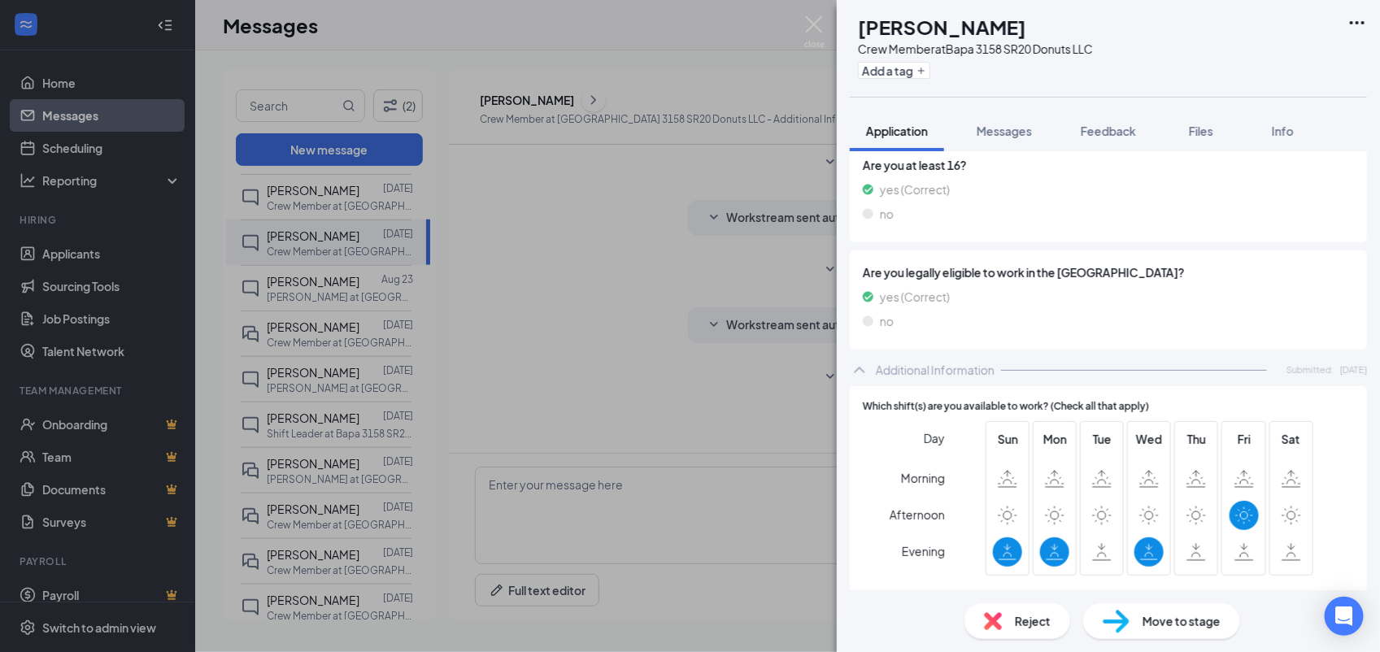
scroll to position [359, 0]
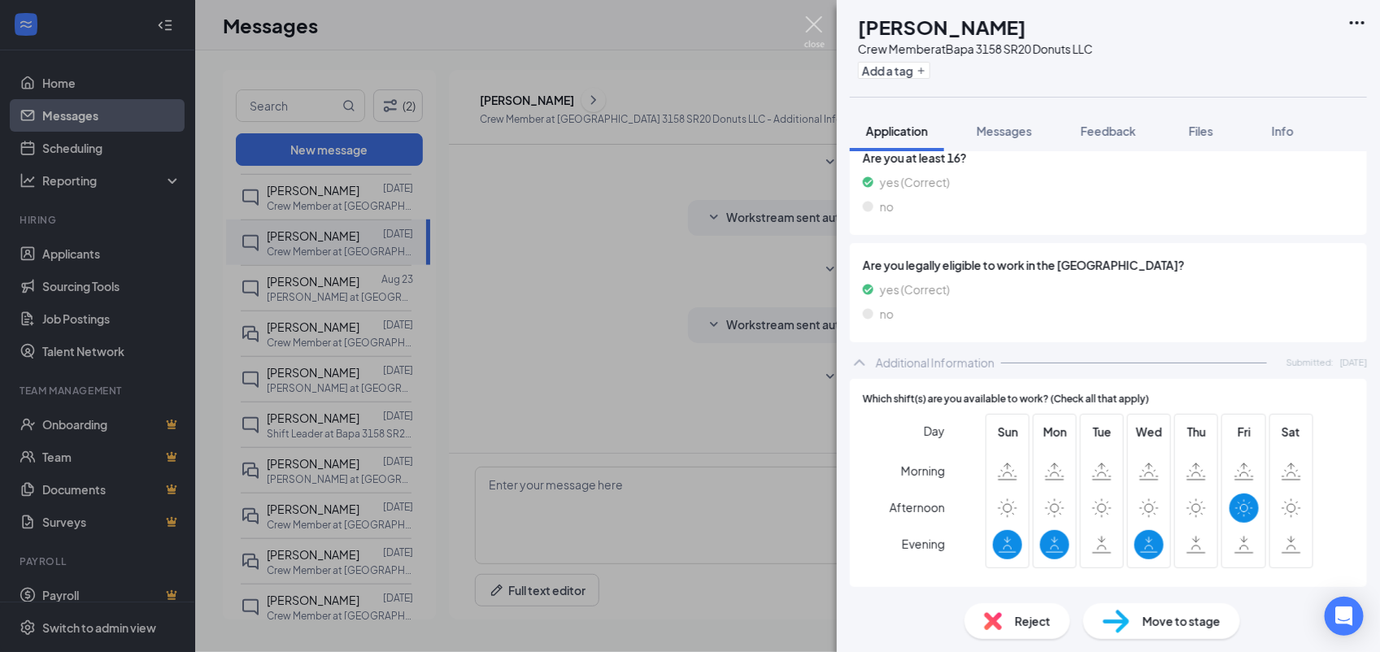
click at [815, 33] on img at bounding box center [814, 32] width 20 height 32
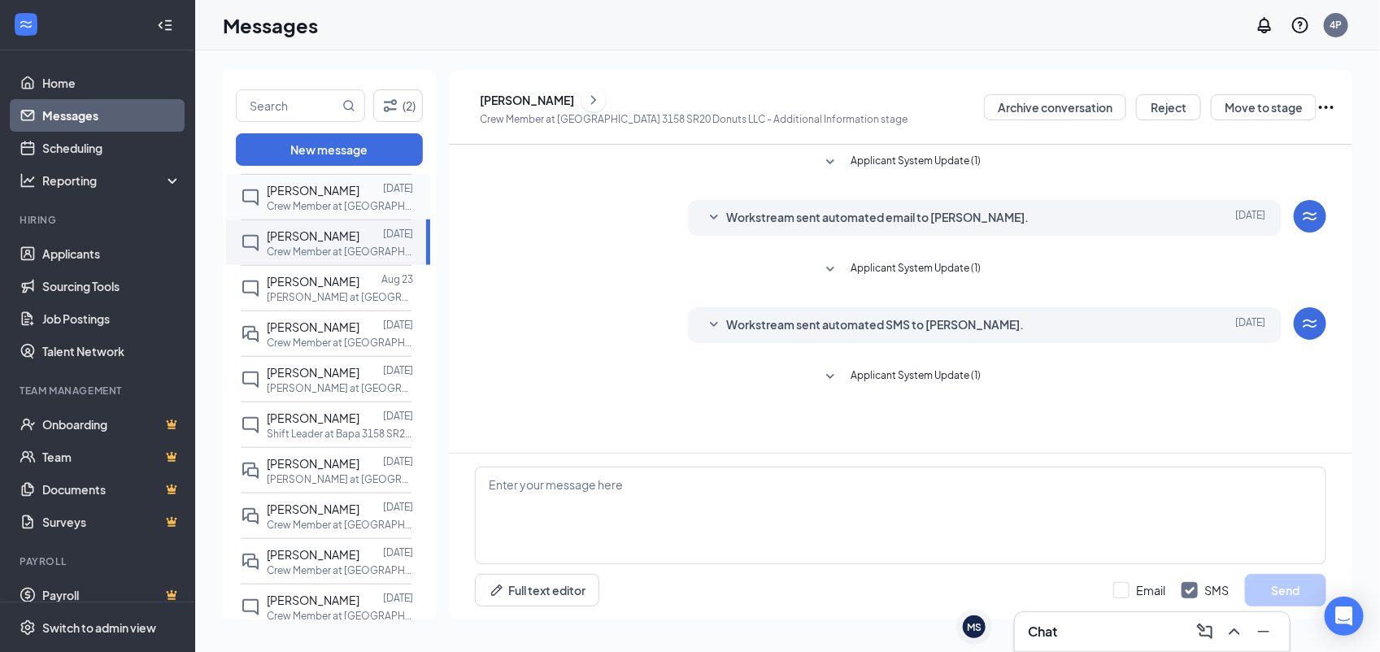
click at [351, 206] on p "Crew Member at [GEOGRAPHIC_DATA] 3158 SR20 Donuts LLC" at bounding box center [340, 206] width 146 height 14
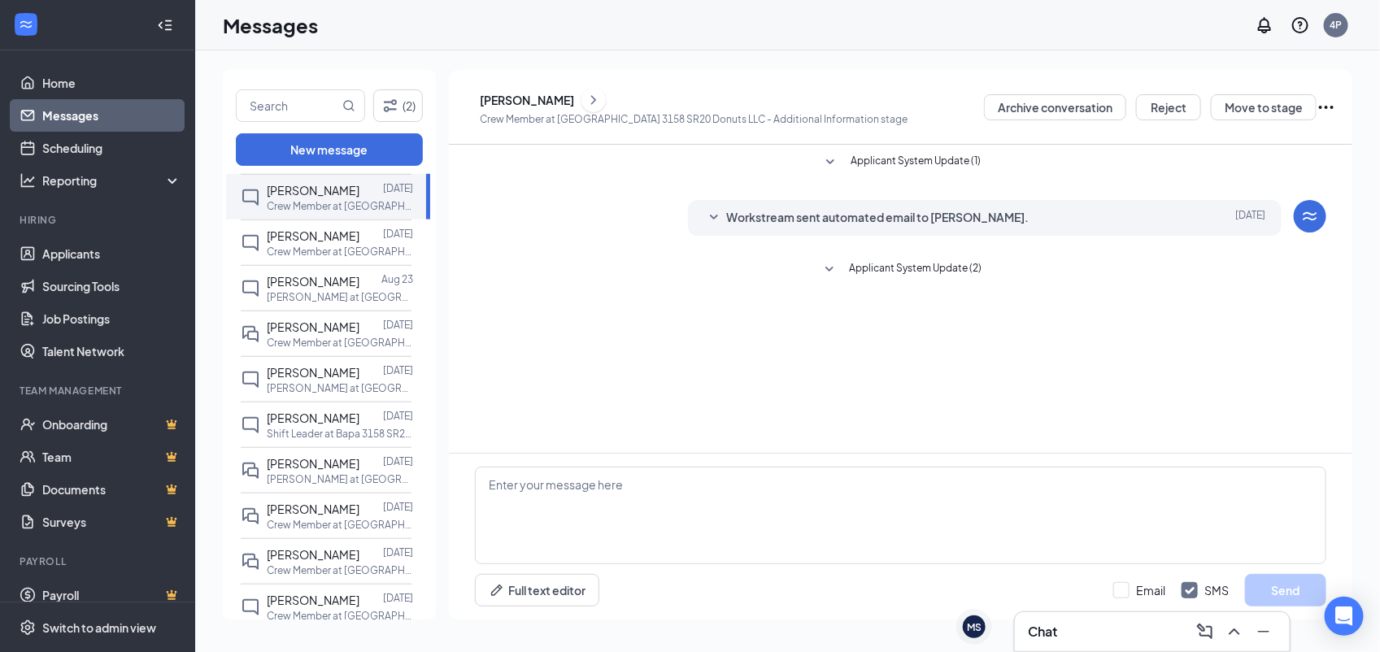
click at [602, 99] on icon "ChevronRight" at bounding box center [593, 100] width 16 height 20
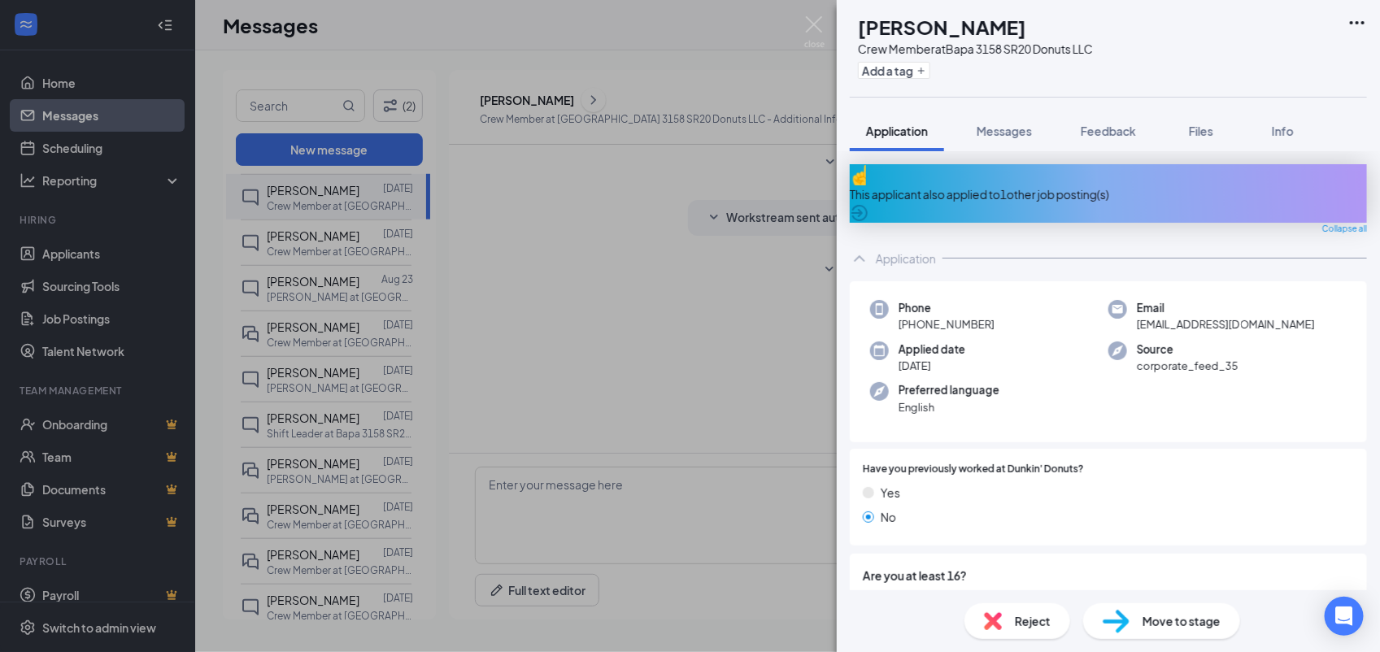
click at [868, 250] on icon "ChevronUp" at bounding box center [860, 259] width 20 height 20
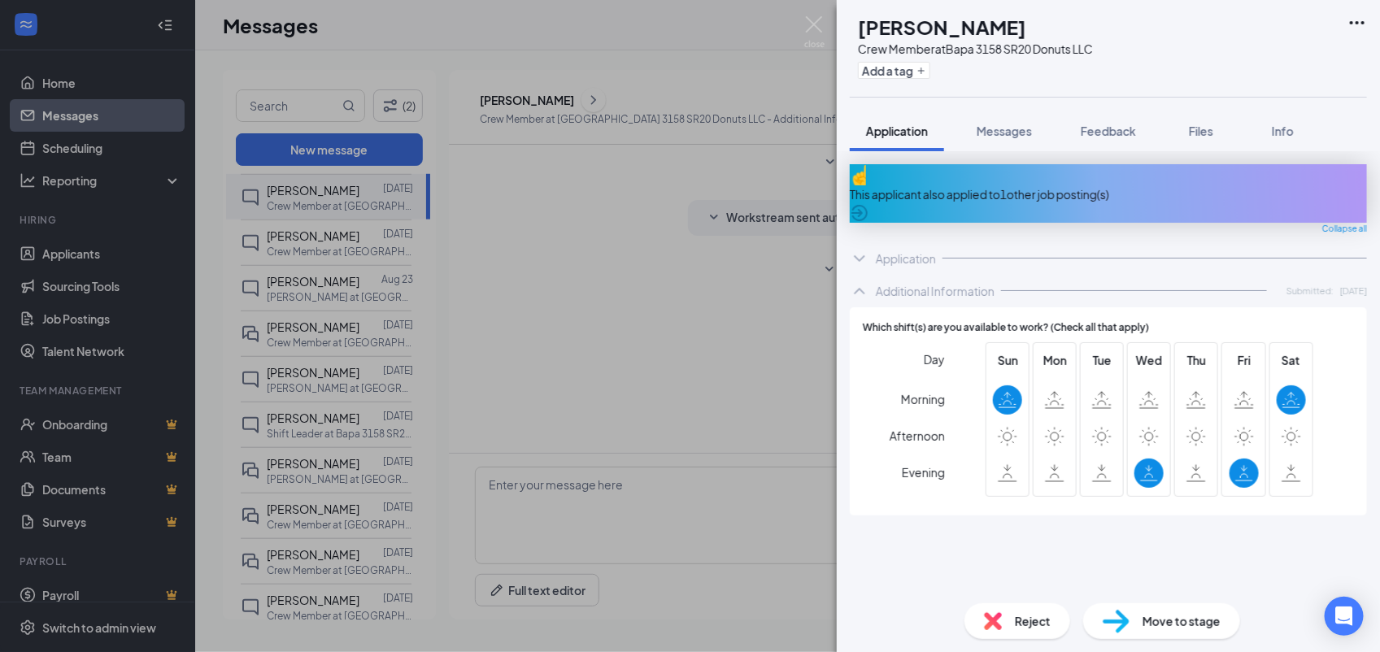
drag, startPoint x: 835, startPoint y: 14, endPoint x: 830, endPoint y: 23, distance: 10.2
click at [834, 14] on div "CR Charles Rumble Crew Member at Bapa 3158 SR20 Donuts LLC Add a tag Applicatio…" at bounding box center [690, 326] width 1380 height 652
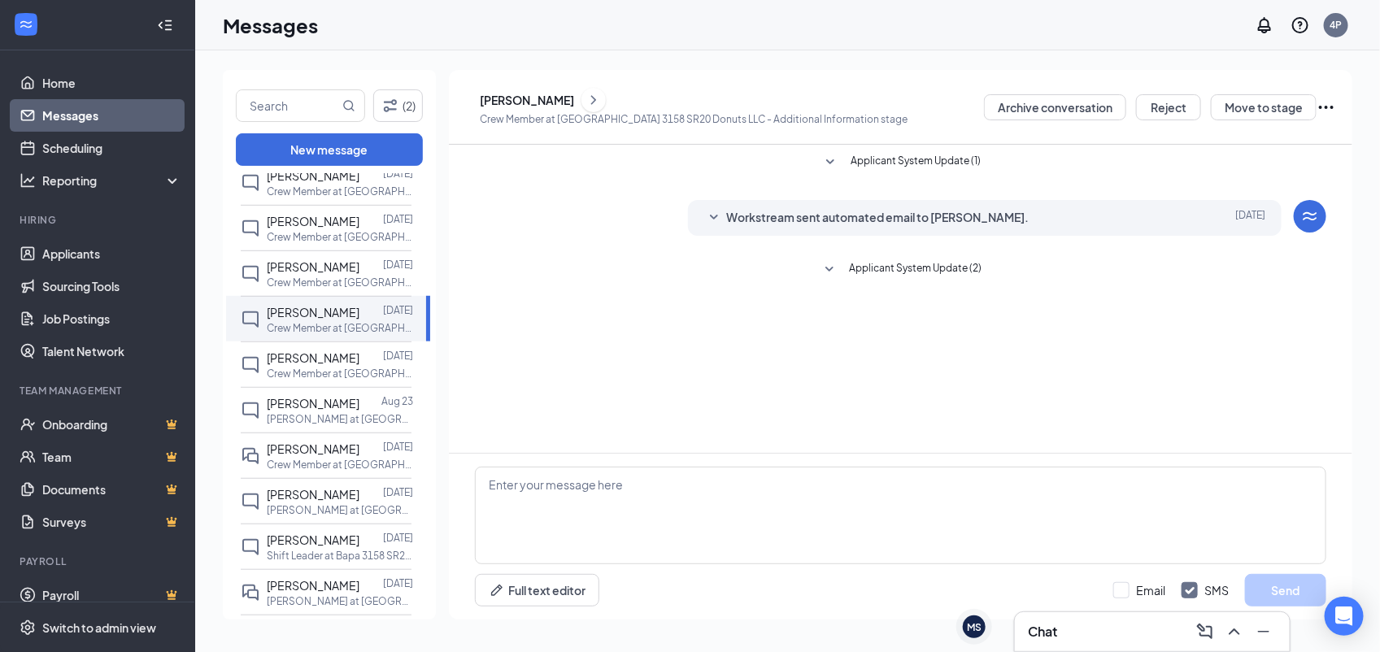
scroll to position [408, 0]
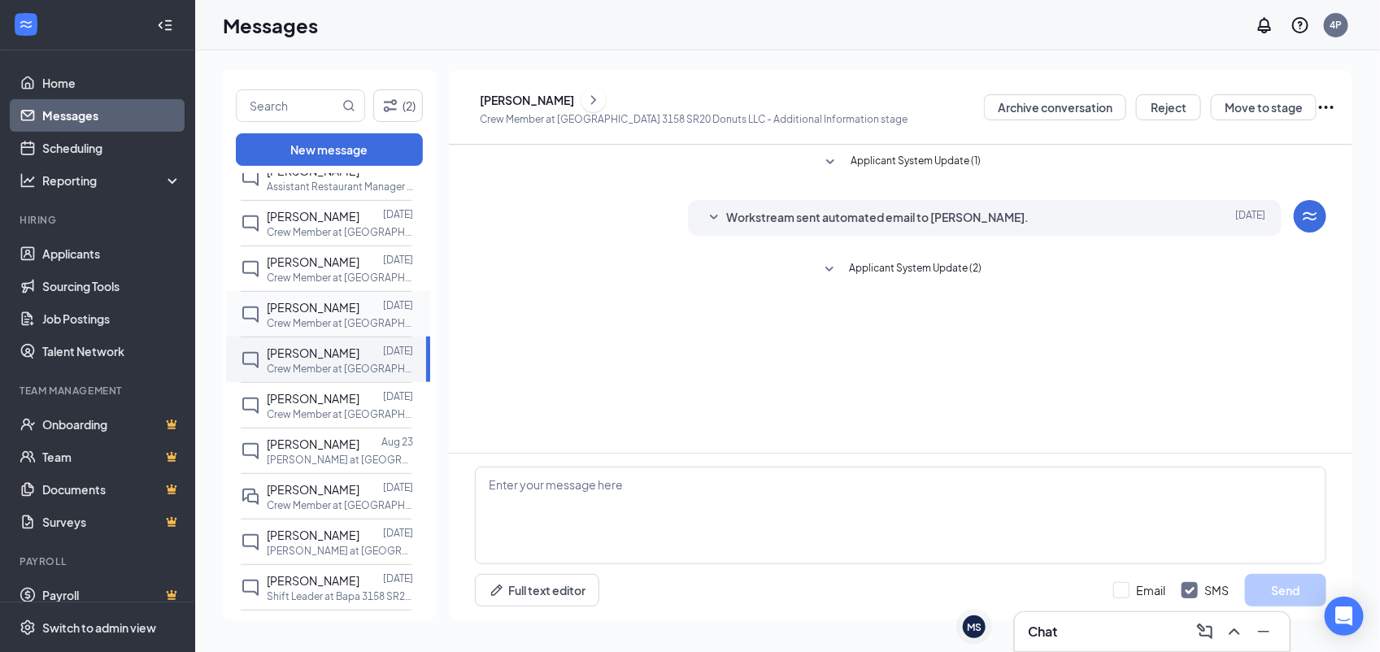
click at [306, 327] on p "Crew Member at [GEOGRAPHIC_DATA] 3158 SR20 Donuts LLC" at bounding box center [340, 323] width 146 height 14
click at [602, 96] on icon "ChevronRight" at bounding box center [593, 100] width 16 height 20
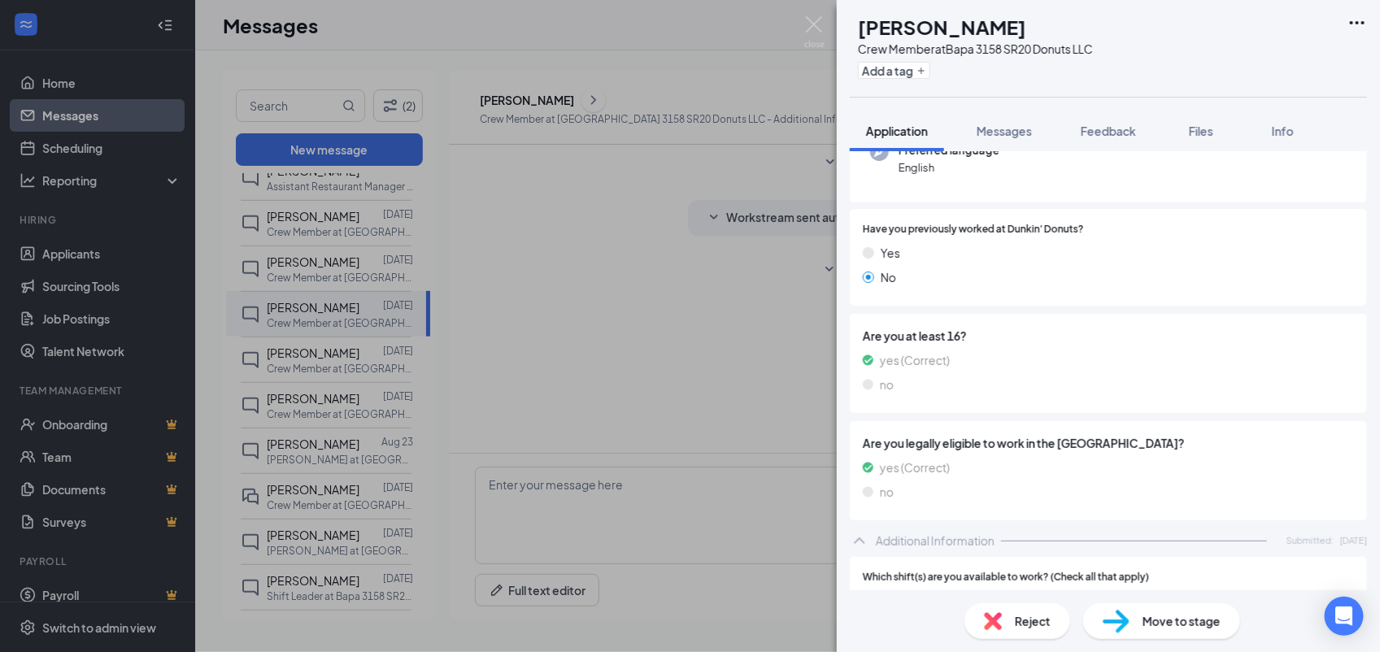
scroll to position [359, 0]
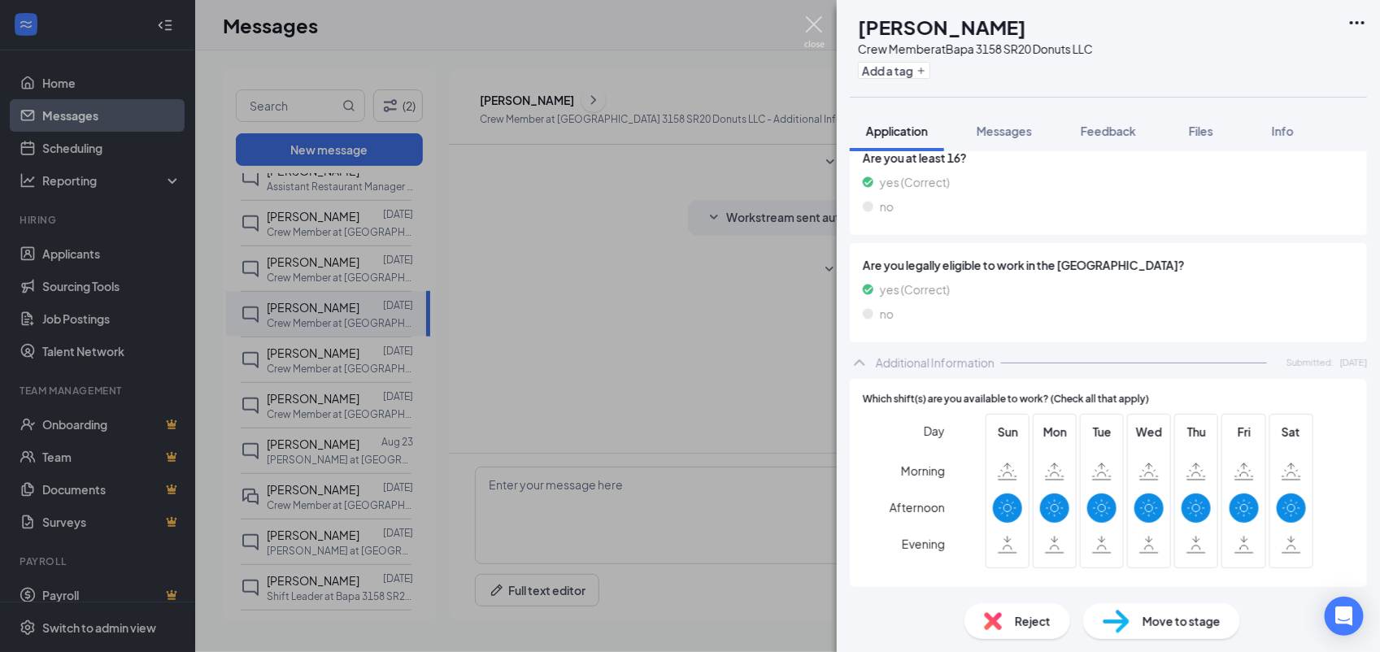
click at [819, 26] on img at bounding box center [814, 32] width 20 height 32
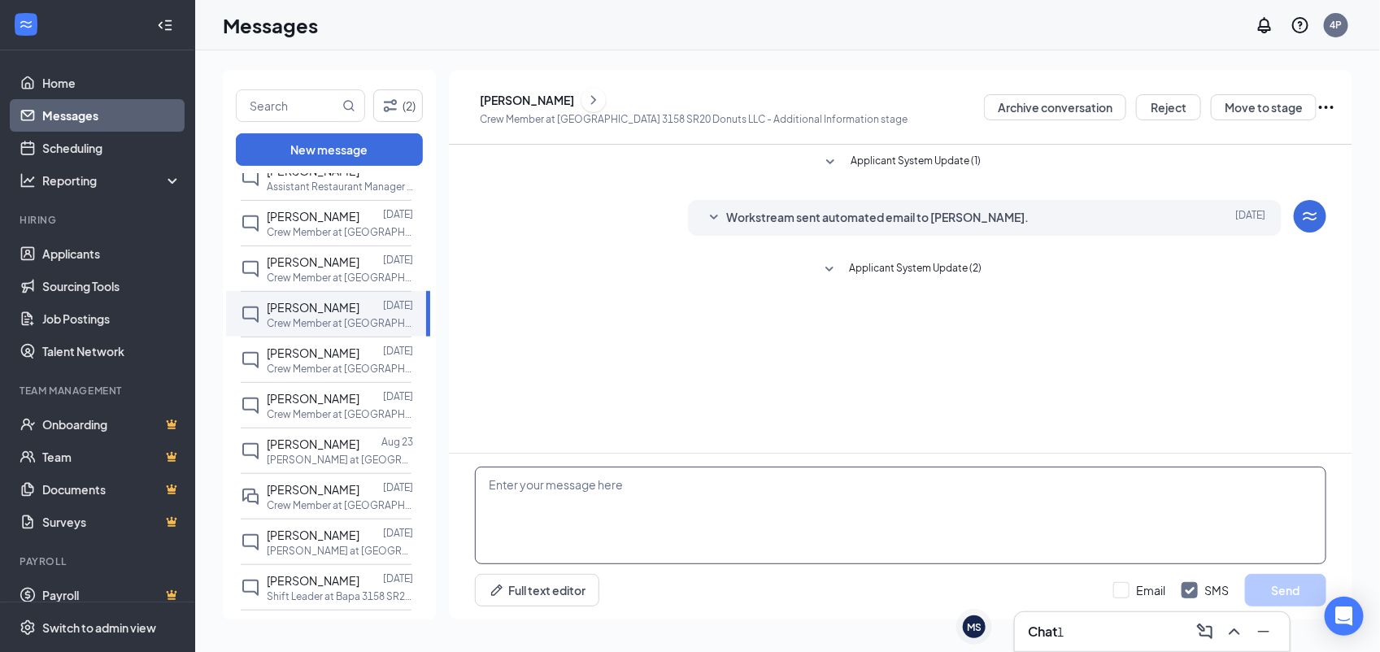
click at [708, 467] on textarea at bounding box center [900, 516] width 851 height 98
click at [712, 519] on textarea at bounding box center [900, 516] width 851 height 98
type textarea "T"
paste textarea "Would you be available for quick phone interview today (8/27) or tomorrow (8/28…"
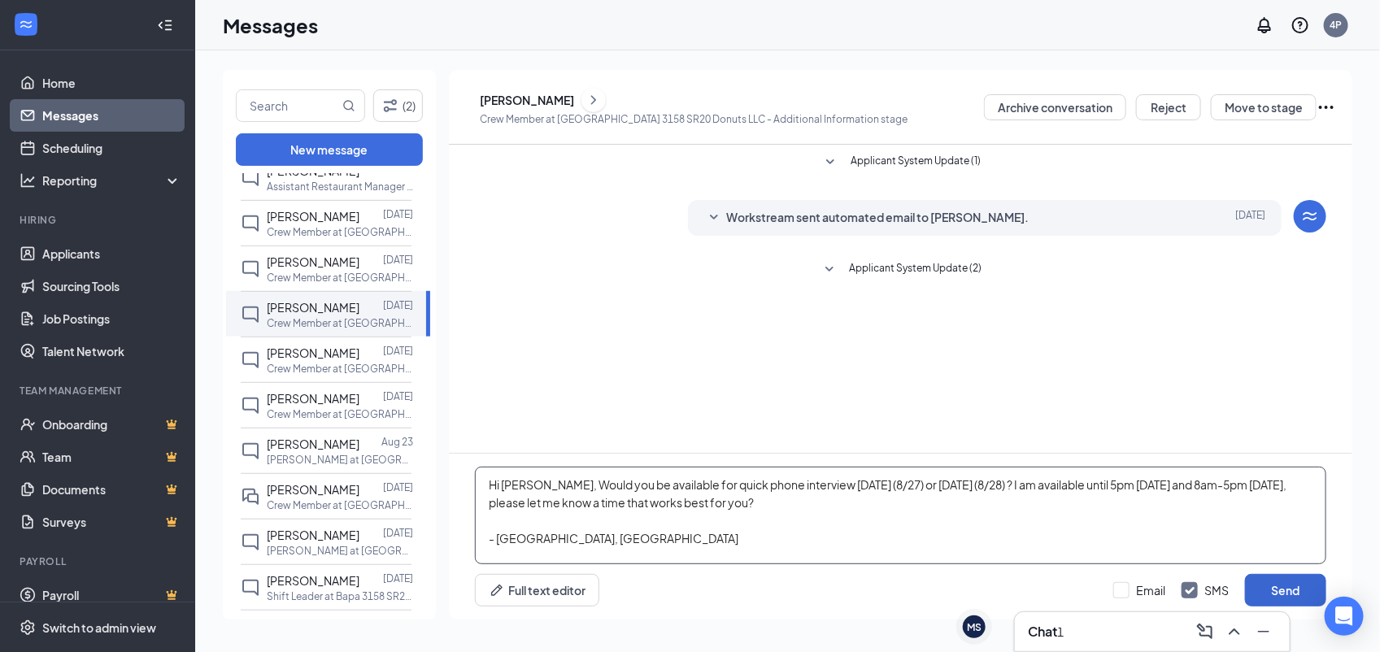
type textarea "Hi Tatyana, Would you be available for quick phone interview today (8/27) or to…"
click at [1254, 589] on button "Send" at bounding box center [1285, 590] width 81 height 33
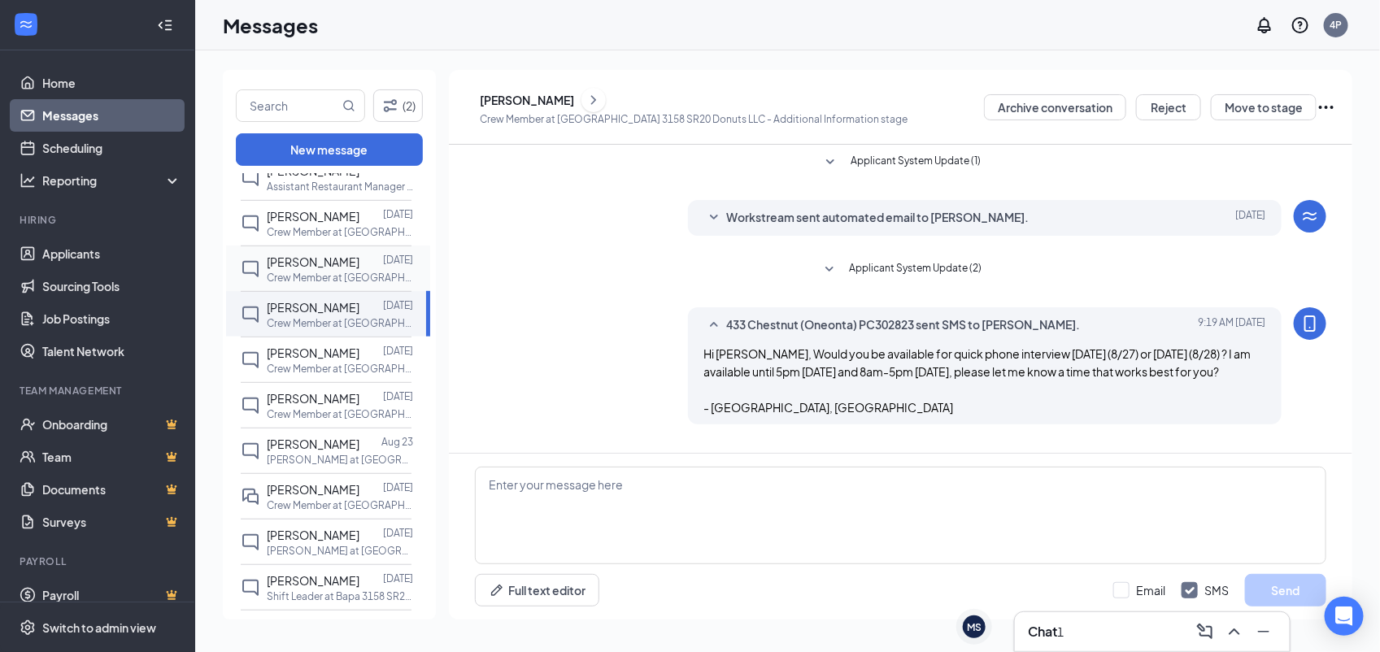
click at [278, 261] on span "[PERSON_NAME]" at bounding box center [313, 261] width 93 height 15
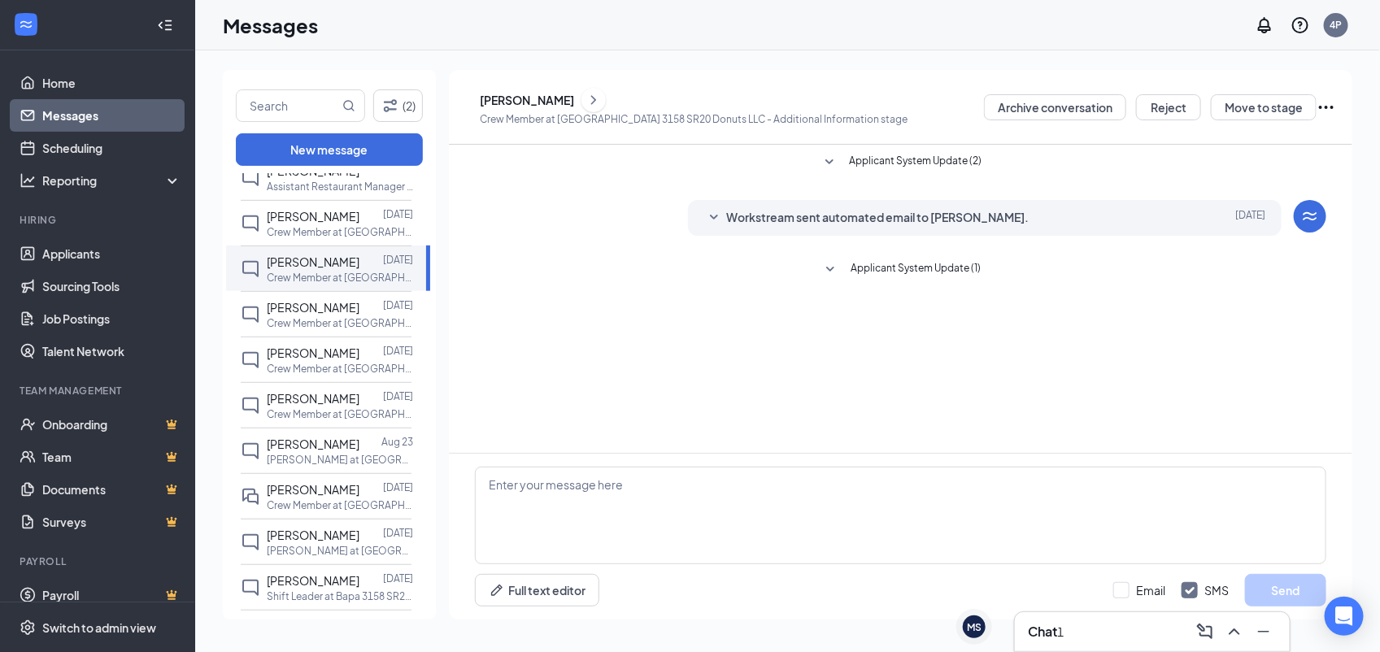
click at [602, 90] on icon "ChevronRight" at bounding box center [593, 100] width 16 height 20
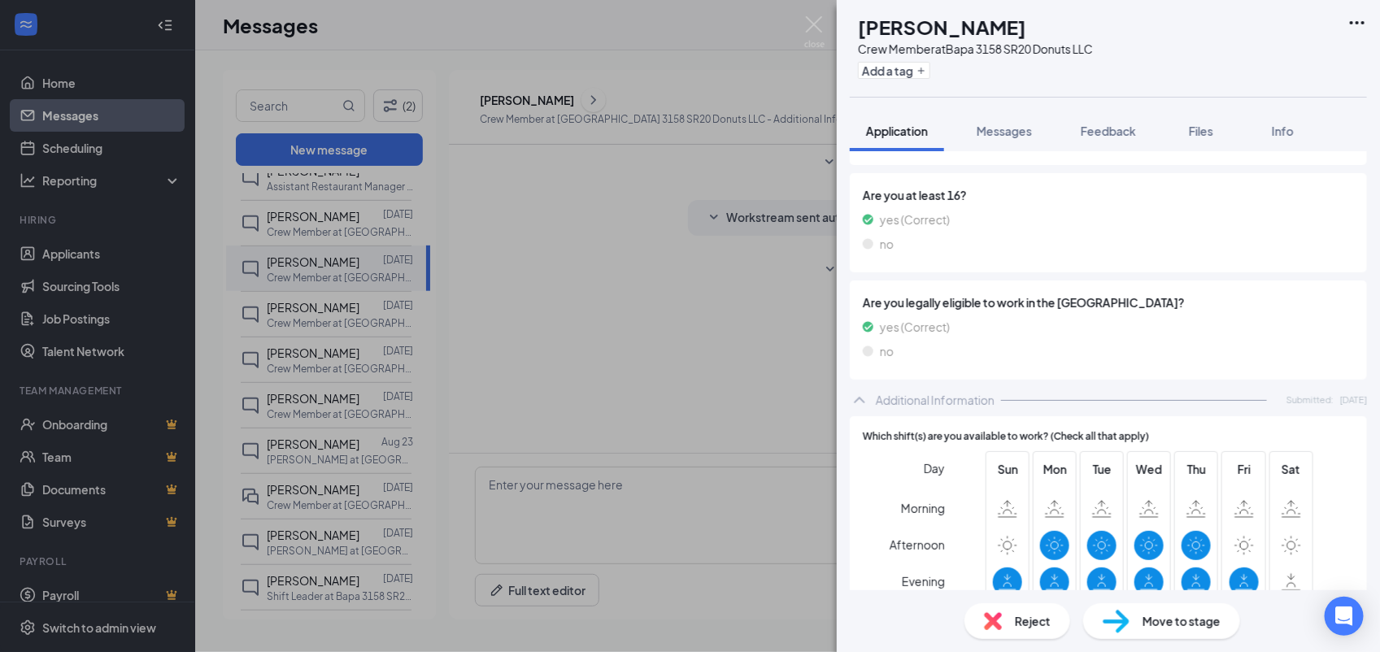
scroll to position [359, 0]
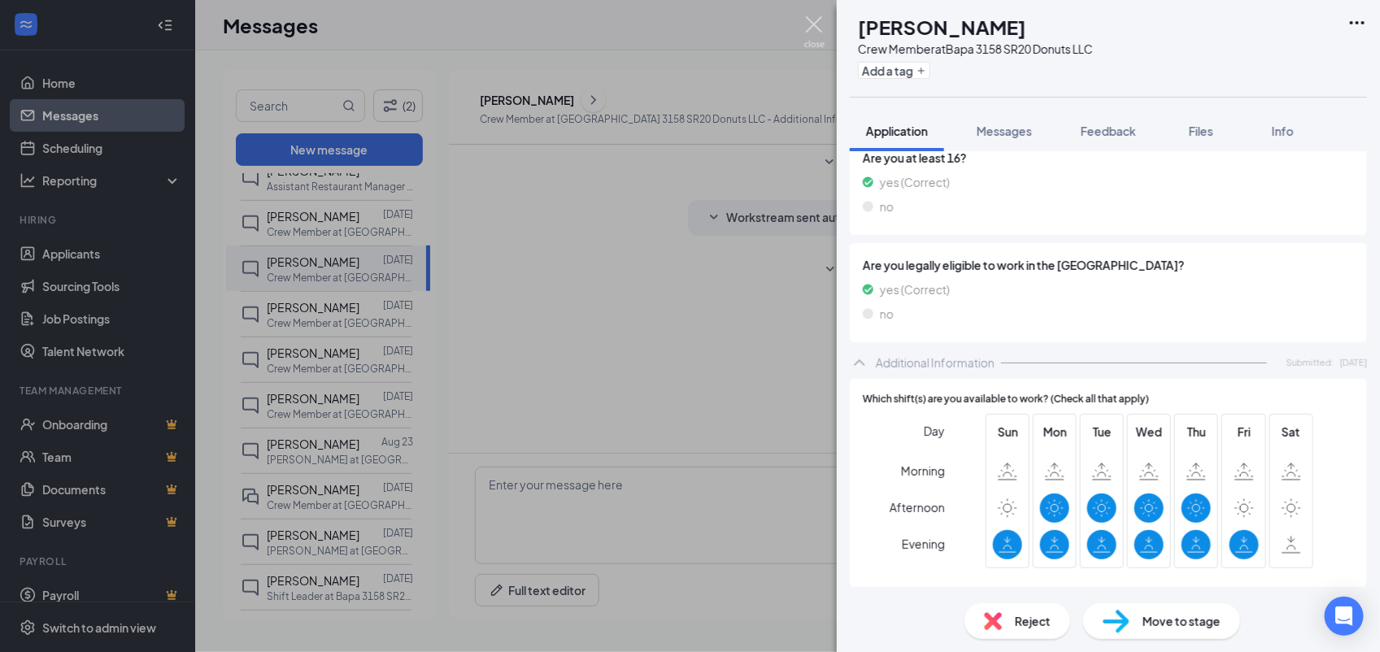
click at [811, 24] on img at bounding box center [814, 32] width 20 height 32
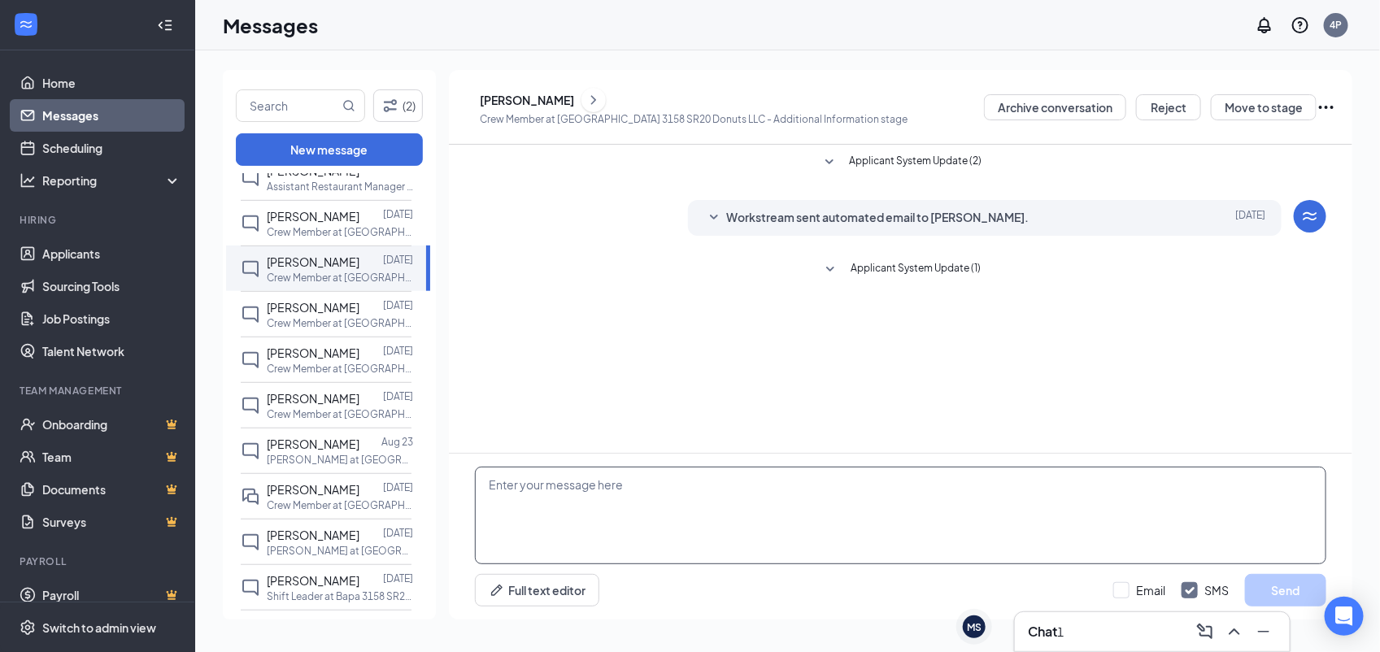
click at [764, 472] on textarea at bounding box center [900, 516] width 851 height 98
paste textarea "Would you be available for quick phone interview today (8/27) or tomorrow (8/28…"
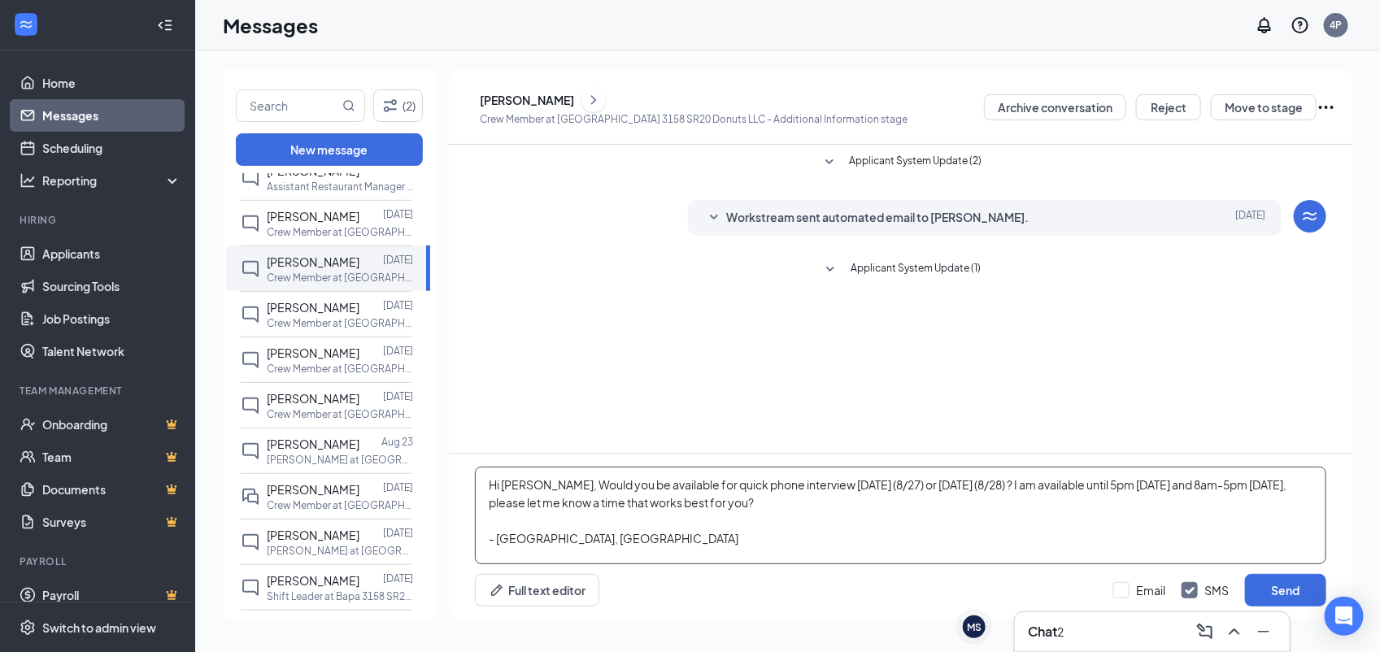
type textarea "Hi Blake, Would you be available for quick phone interview today (8/27) or tomo…"
click at [1127, 599] on div "Email SMS Send" at bounding box center [1219, 590] width 213 height 33
click at [1128, 591] on input "Email" at bounding box center [1139, 590] width 52 height 16
checkbox input "true"
click at [1294, 596] on button "Send" at bounding box center [1285, 590] width 81 height 33
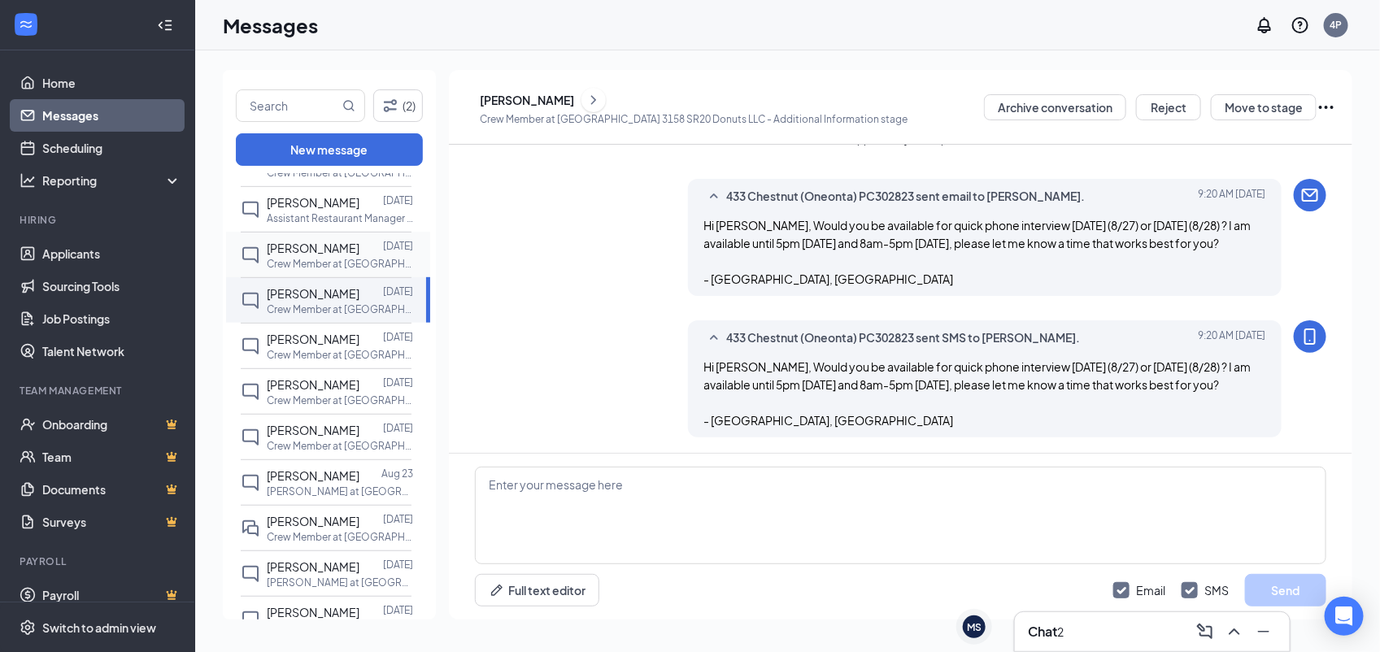
scroll to position [327, 0]
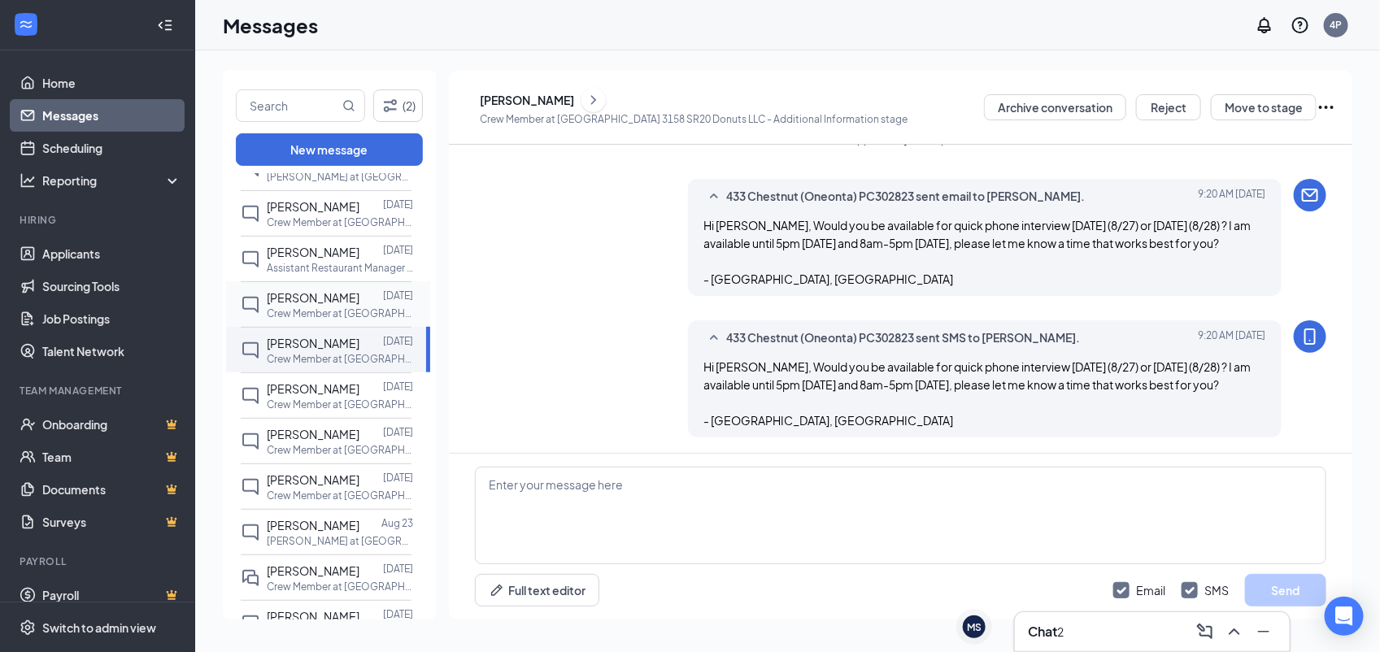
click at [356, 315] on p "Crew Member at [GEOGRAPHIC_DATA] [STREET_ADDRESS] Donuts LLC" at bounding box center [340, 313] width 146 height 14
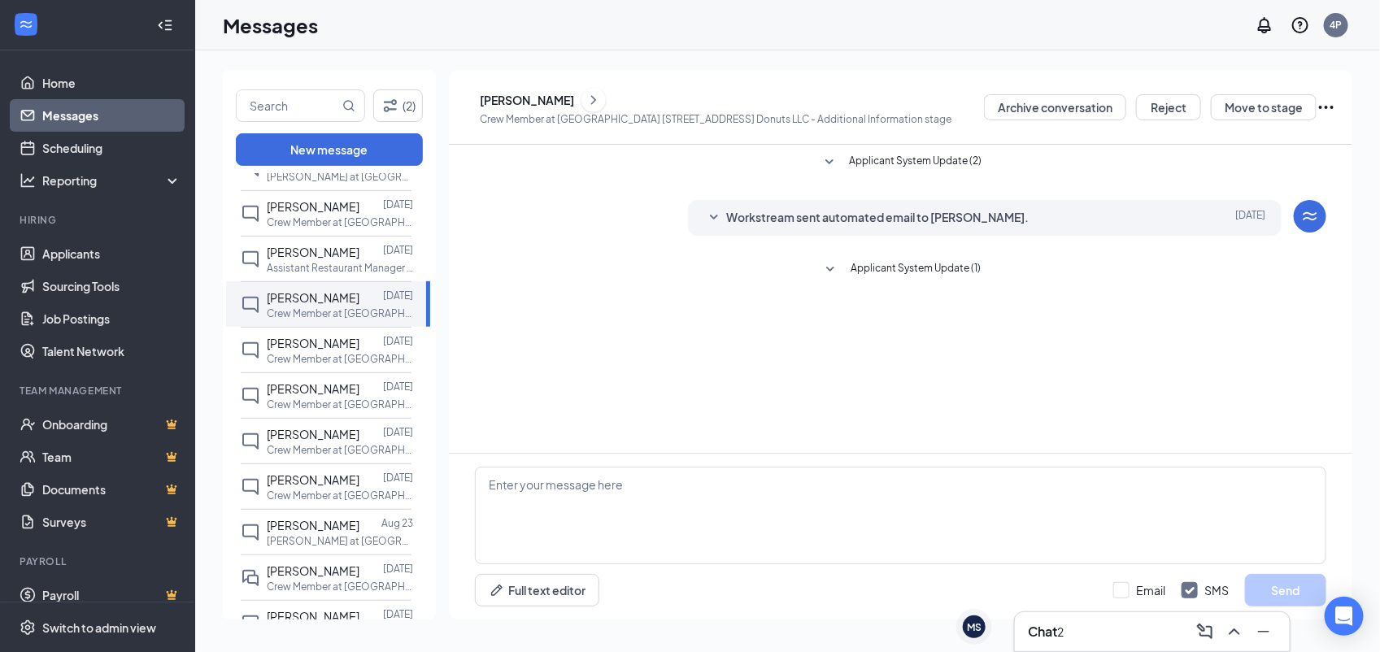
click at [600, 100] on icon "ChevronRight" at bounding box center [593, 100] width 16 height 20
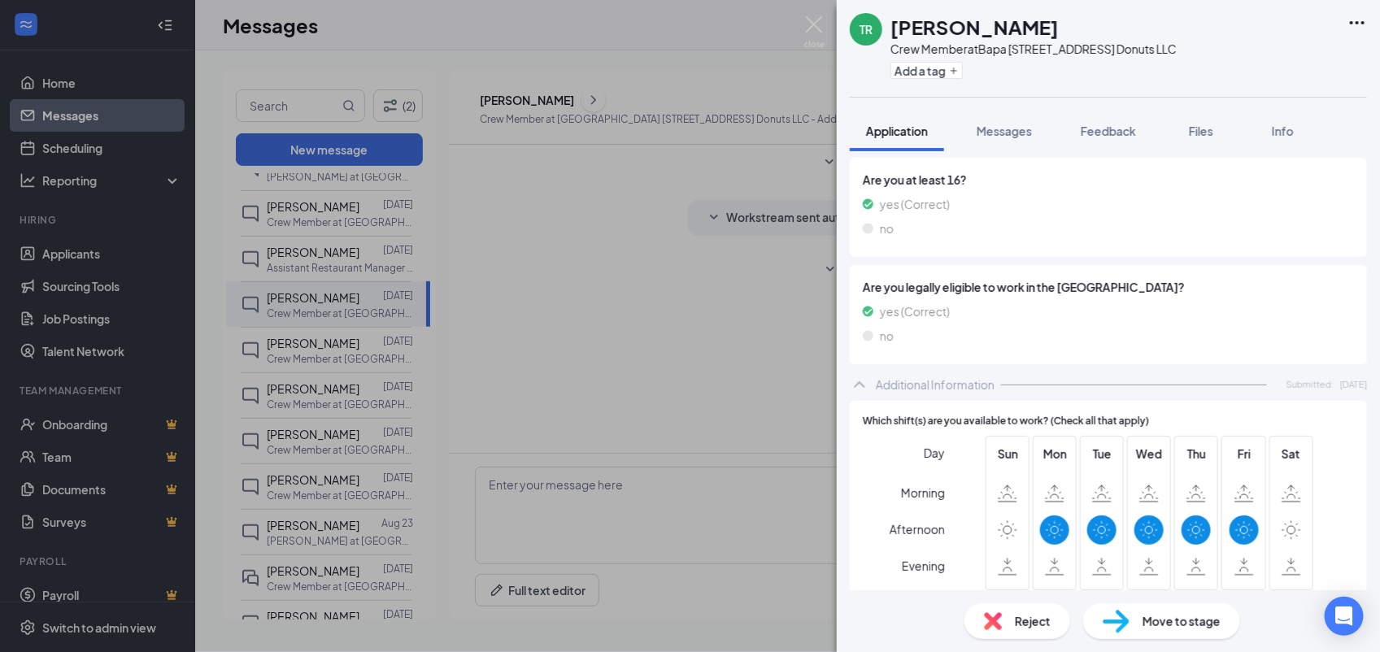
scroll to position [405, 0]
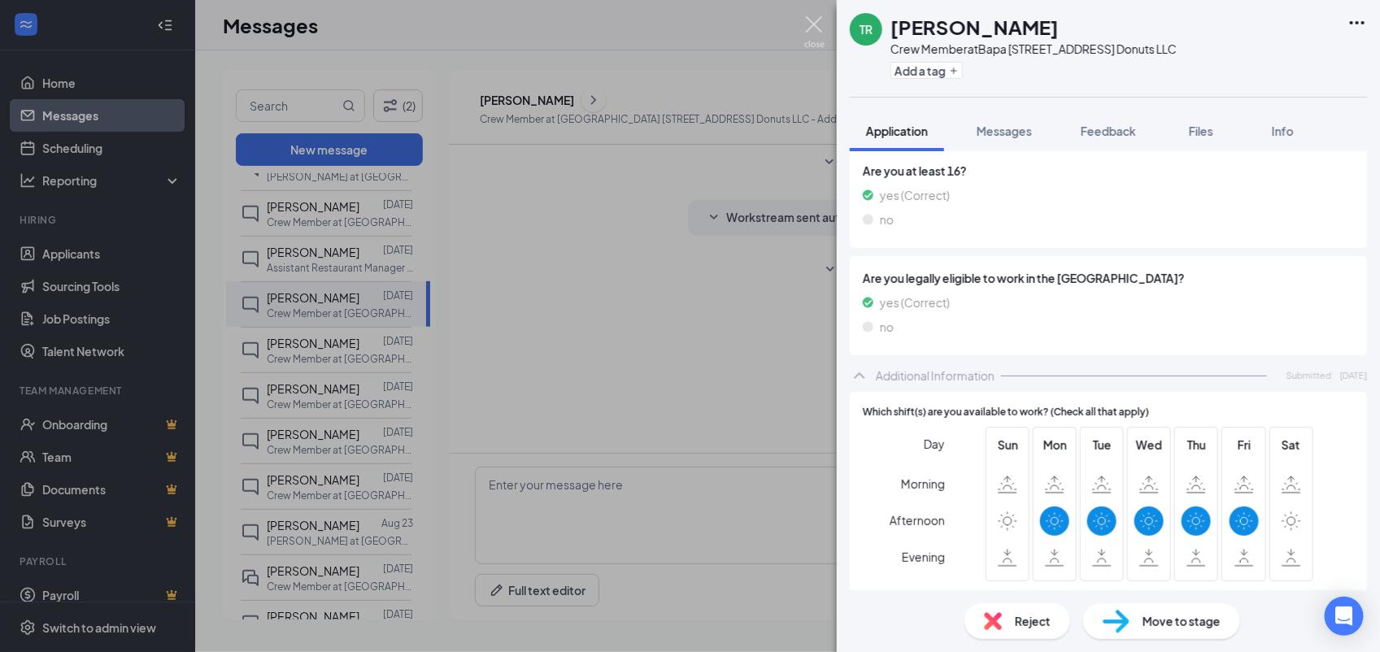
click at [811, 18] on img at bounding box center [814, 32] width 20 height 32
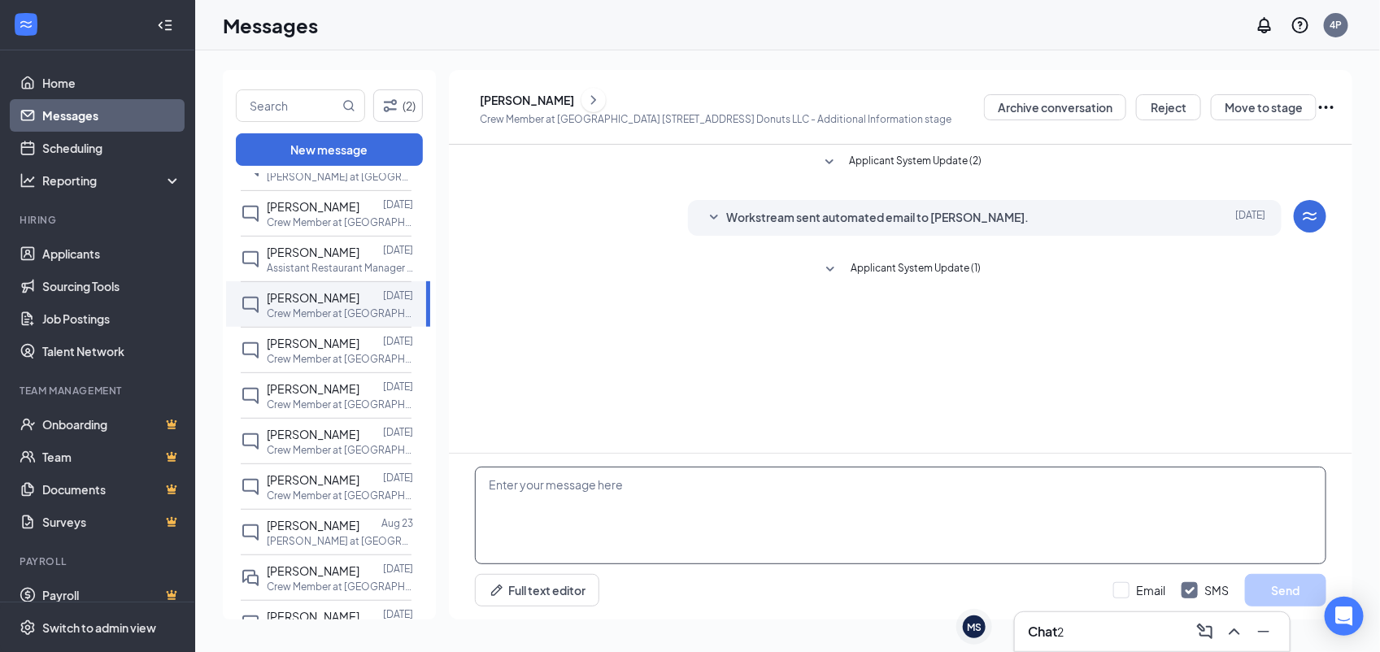
click at [725, 488] on textarea at bounding box center [900, 516] width 851 height 98
paste textarea "Would you be available for quick phone interview today (8/27) or tomorrow (8/28…"
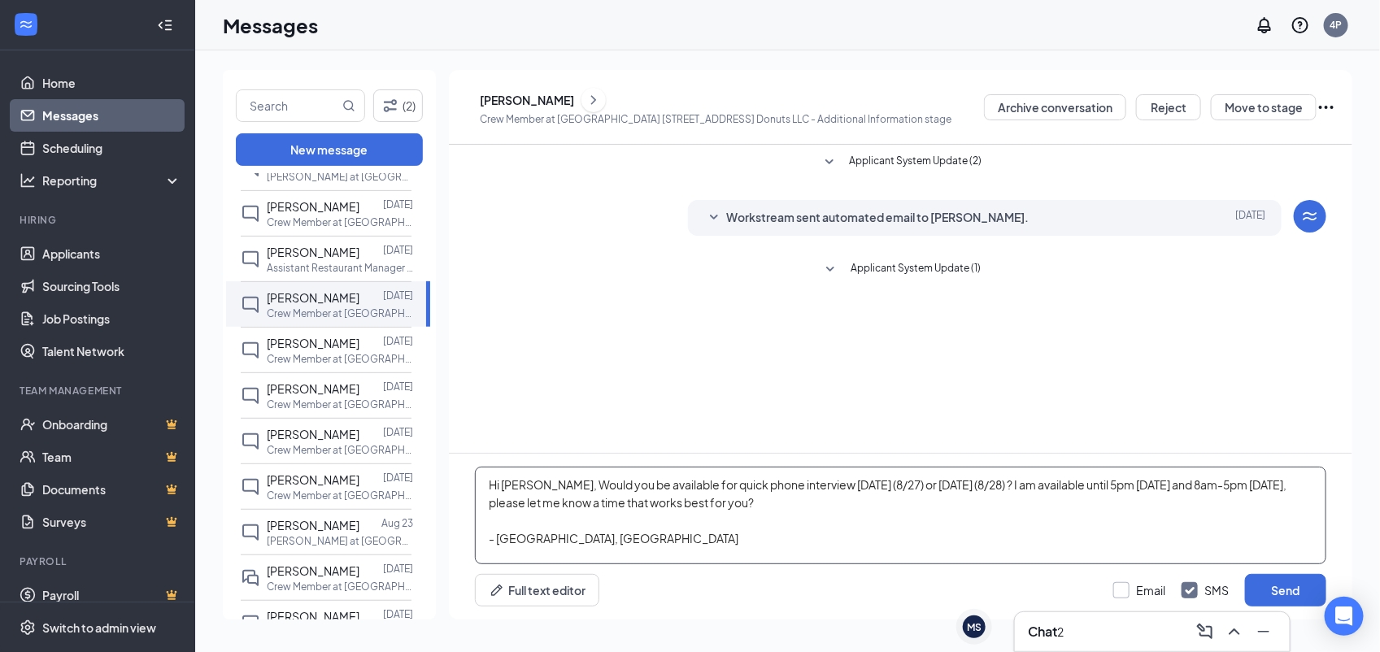
type textarea "Hi Tammy, Would you be available for quick phone interview today (8/27) or tomo…"
click at [1126, 589] on input "Email" at bounding box center [1139, 590] width 52 height 16
checkbox input "true"
click at [1254, 585] on button "Send" at bounding box center [1285, 590] width 81 height 33
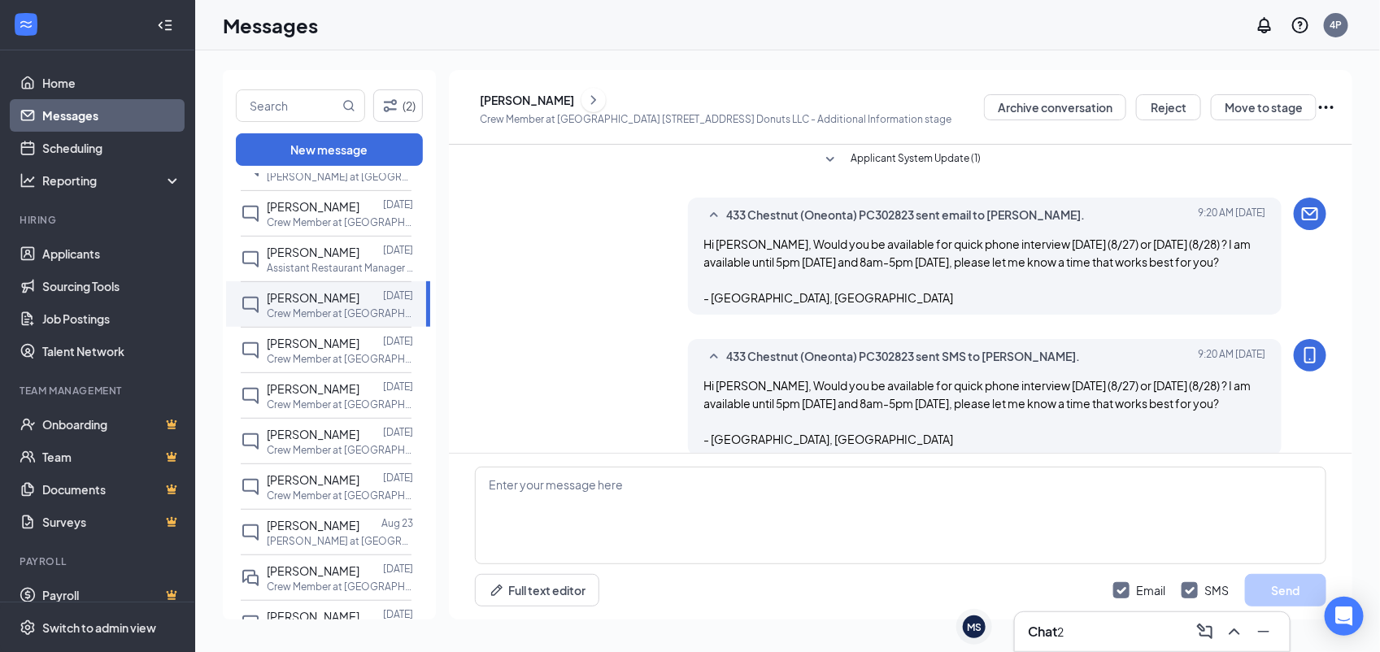
scroll to position [128, 0]
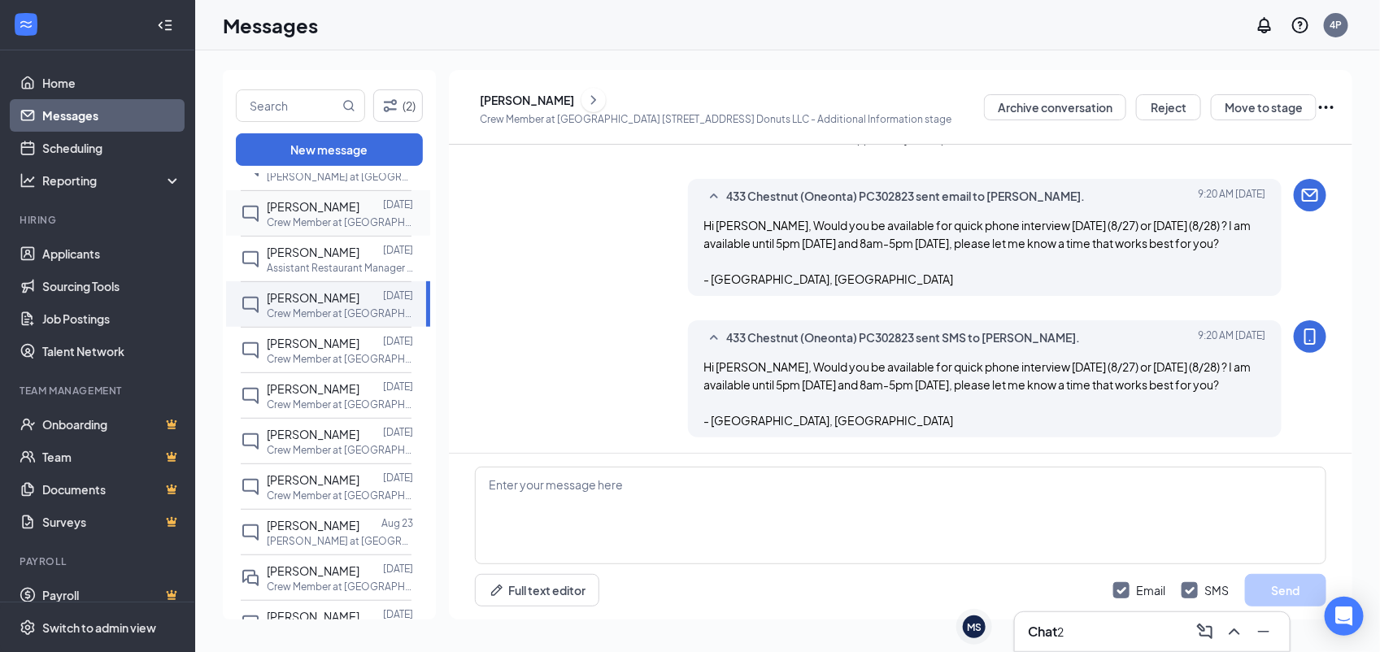
click at [359, 204] on div at bounding box center [371, 207] width 24 height 18
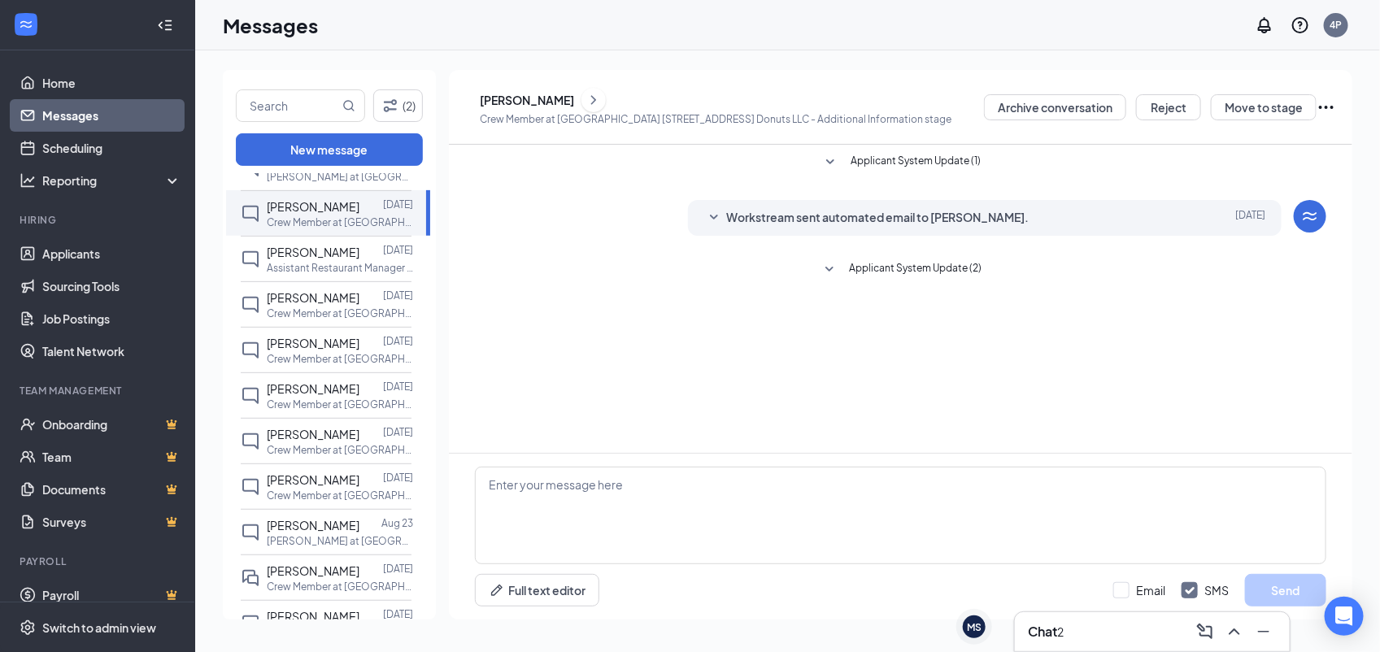
click at [586, 96] on icon "ChevronRight" at bounding box center [593, 100] width 16 height 20
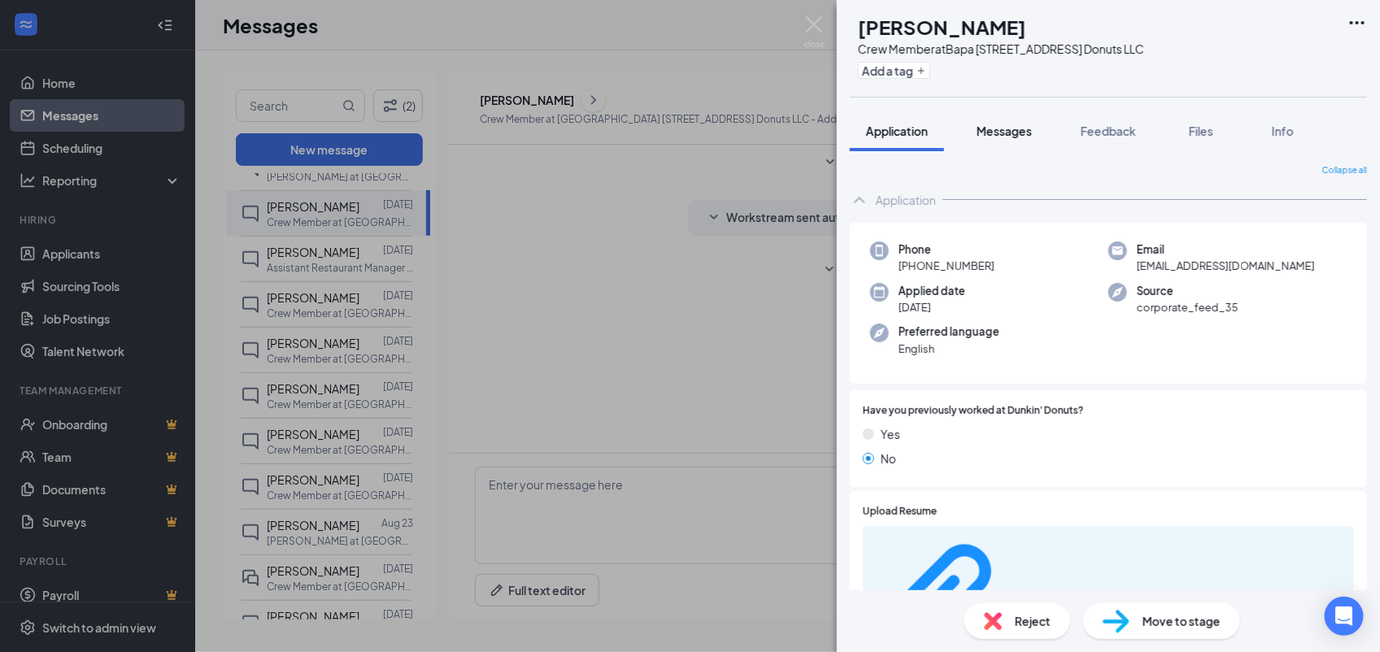
click at [1025, 132] on span "Messages" at bounding box center [1003, 131] width 55 height 15
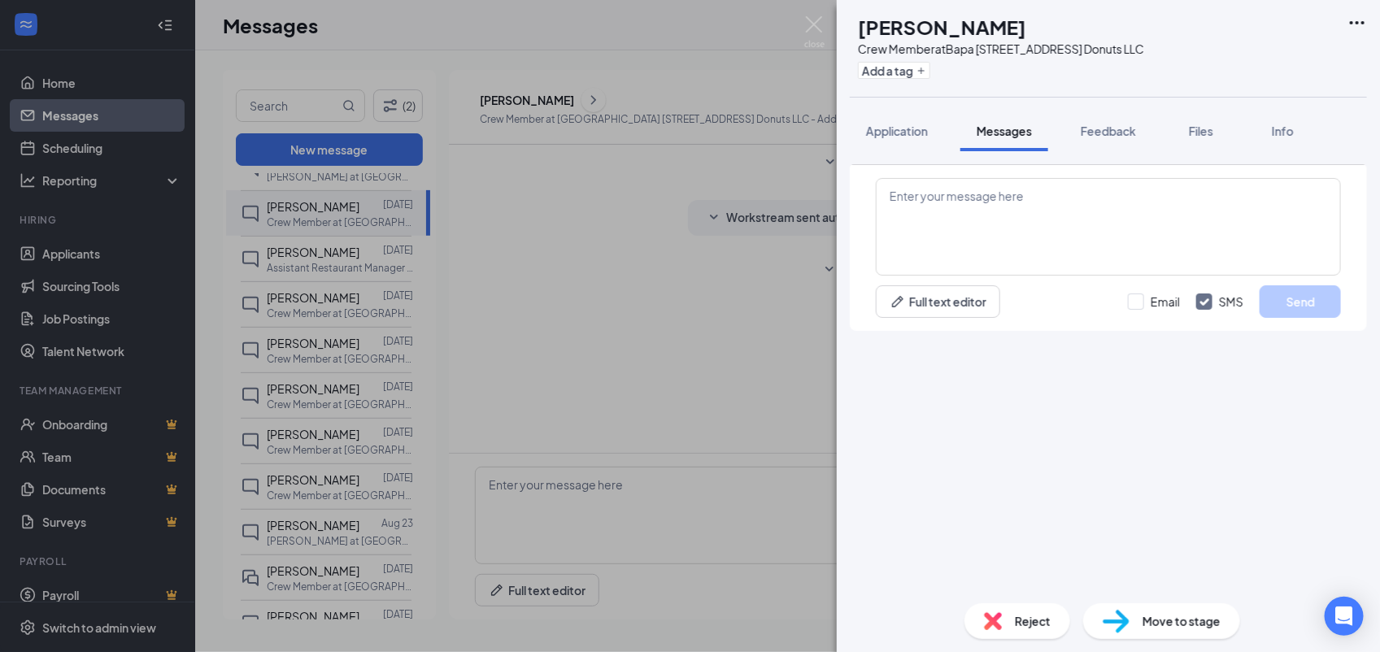
click at [1025, 132] on span "Messages" at bounding box center [1003, 131] width 55 height 15
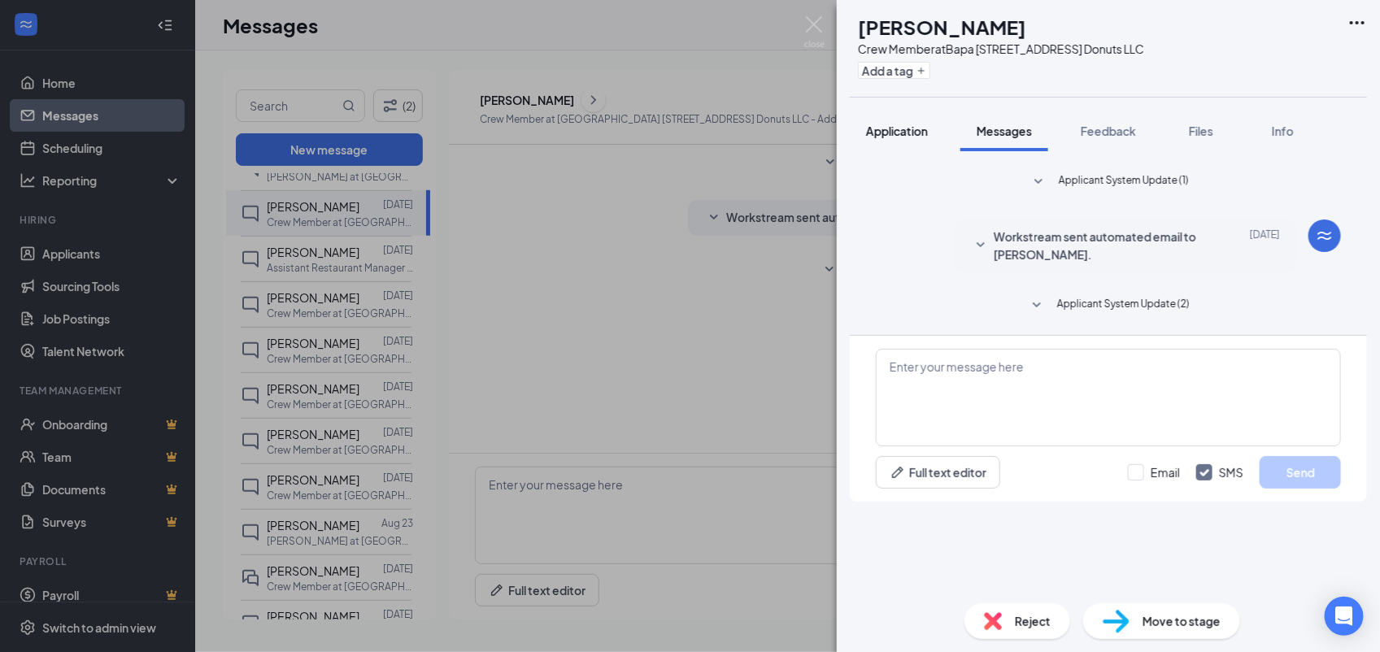
click at [920, 126] on span "Application" at bounding box center [897, 131] width 62 height 15
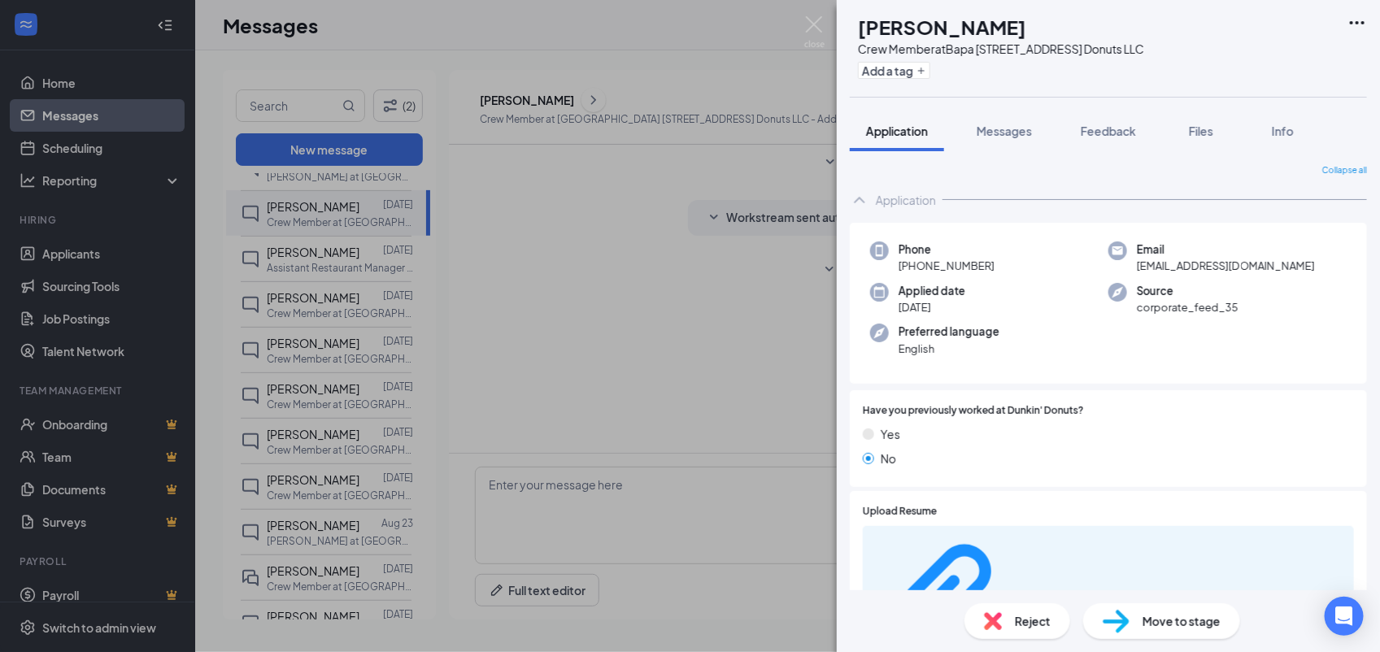
click at [919, 198] on div "Application" at bounding box center [906, 200] width 60 height 16
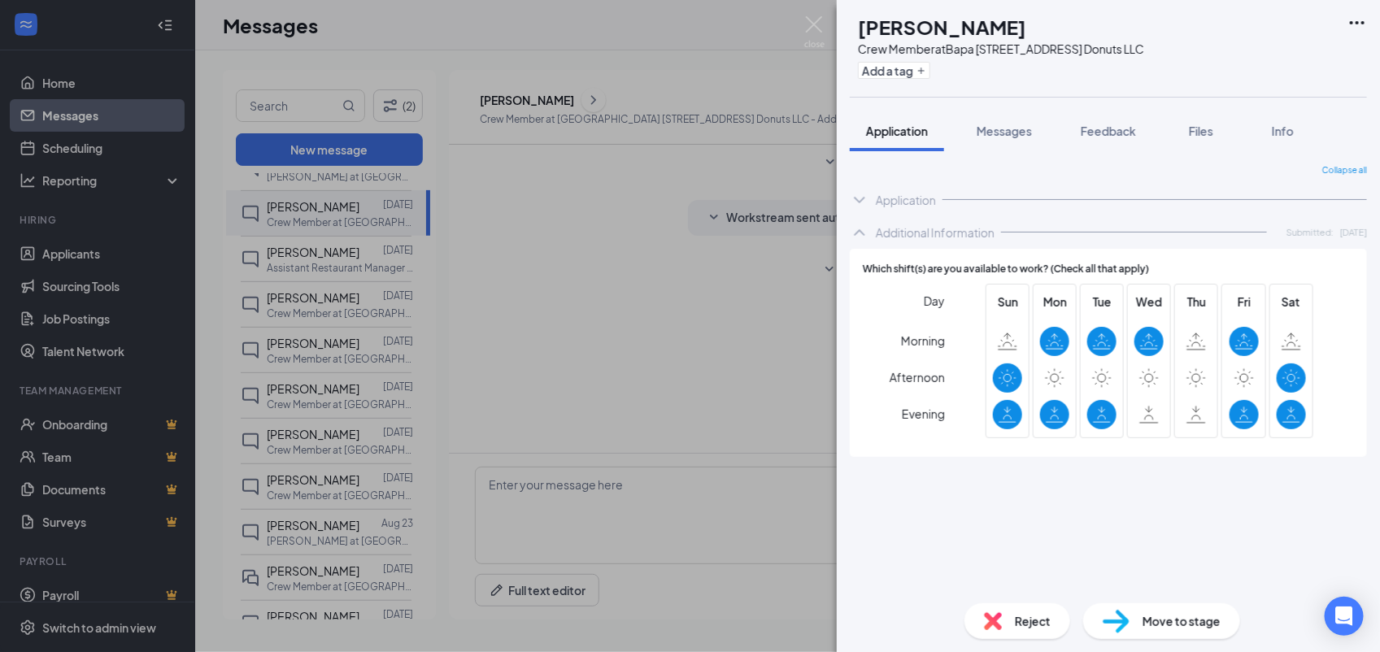
click at [921, 199] on div "Application" at bounding box center [906, 200] width 60 height 16
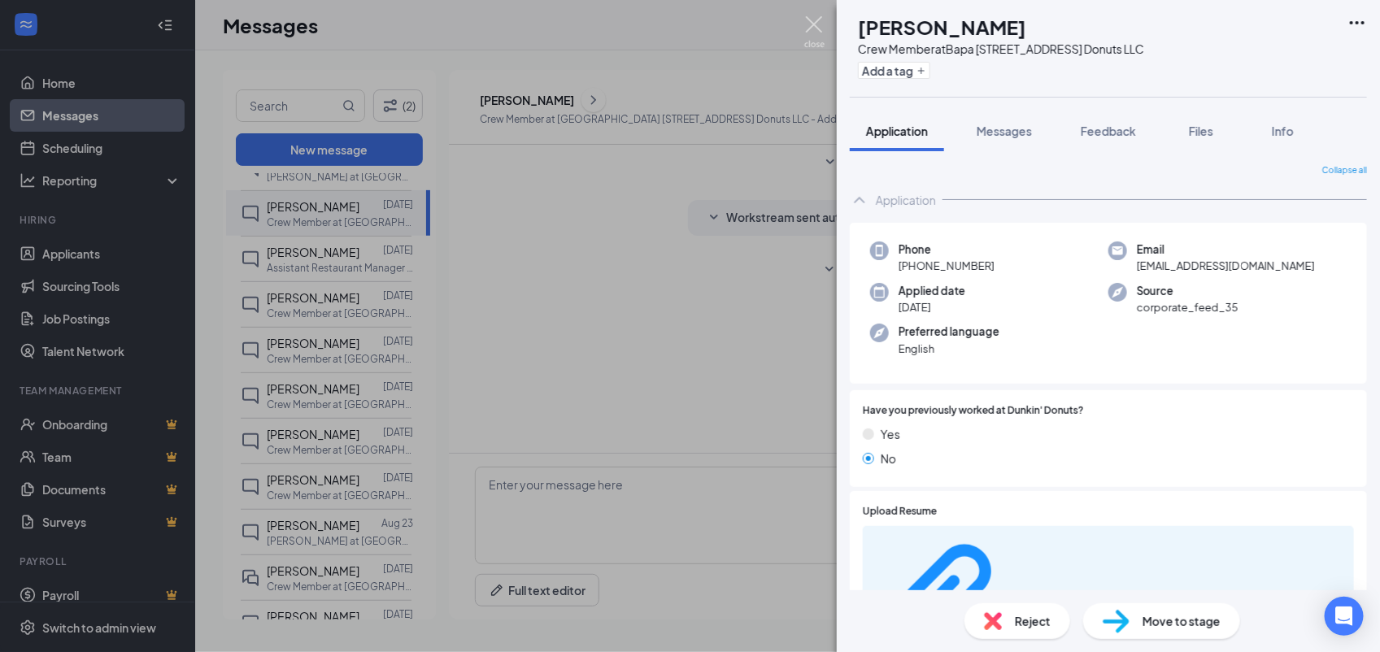
click at [817, 20] on img at bounding box center [814, 32] width 20 height 32
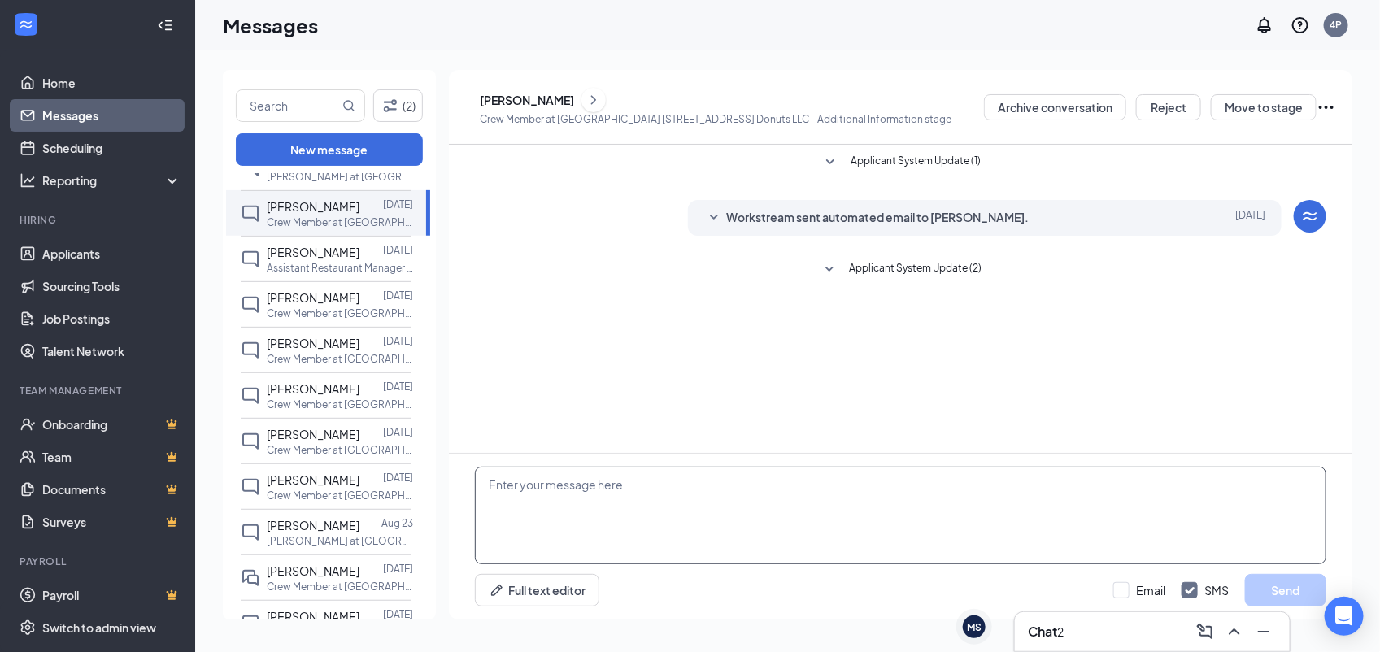
click at [692, 467] on textarea at bounding box center [900, 516] width 851 height 98
paste textarea "Would you be available for quick phone interview today (8/27) or tomorrow (8/28…"
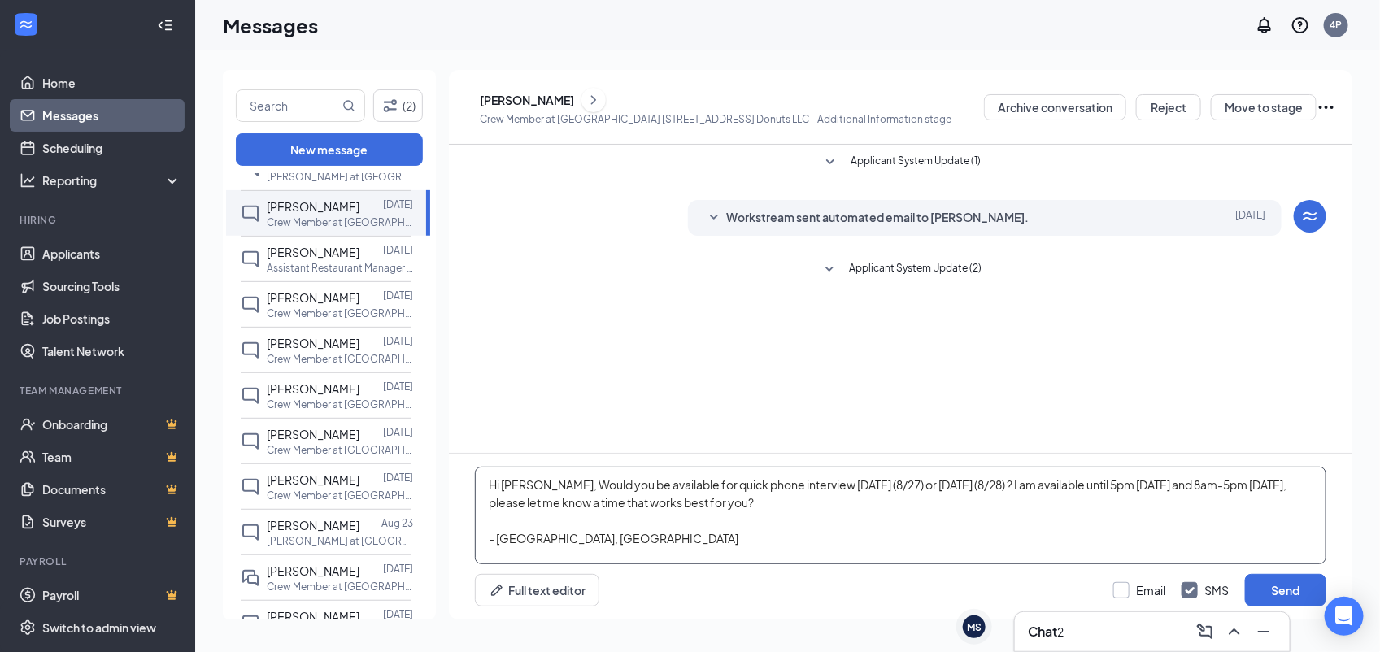
type textarea "Hi John, Would you be available for quick phone interview today (8/27) or tomor…"
click at [1137, 590] on input "Email" at bounding box center [1139, 590] width 52 height 16
checkbox input "true"
click at [1271, 595] on button "Send" at bounding box center [1285, 590] width 81 height 33
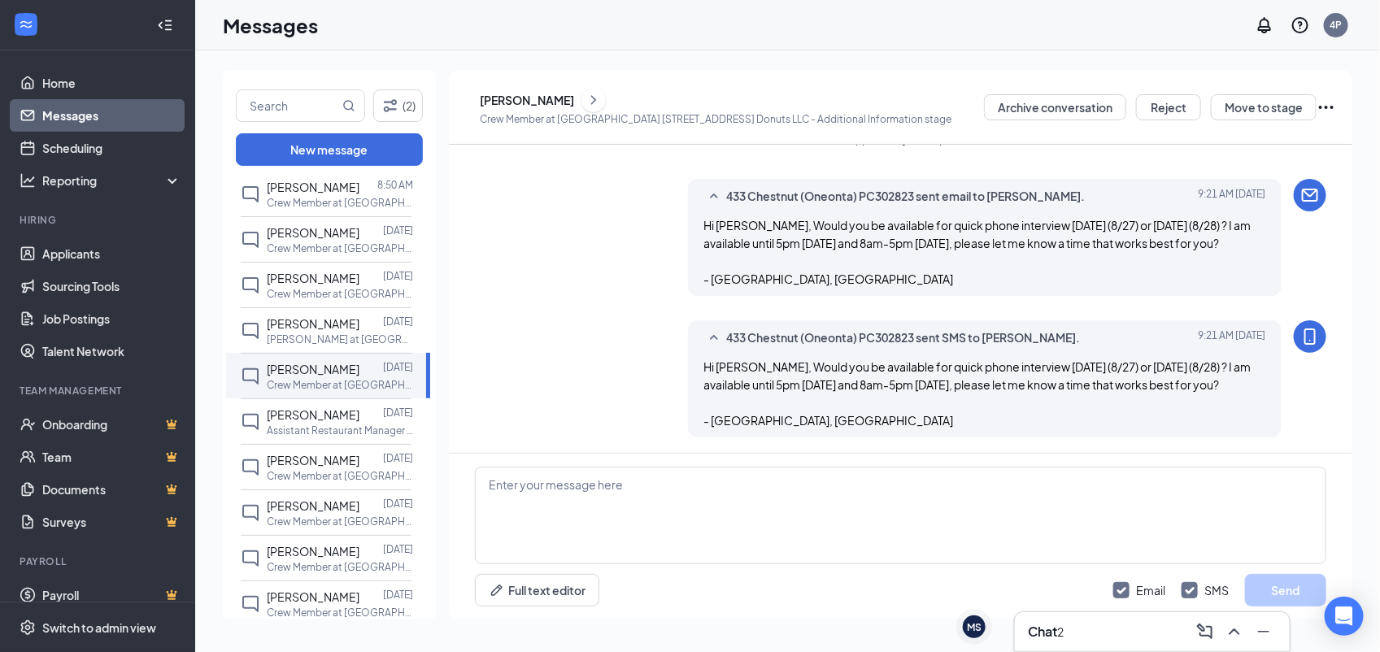
scroll to position [124, 0]
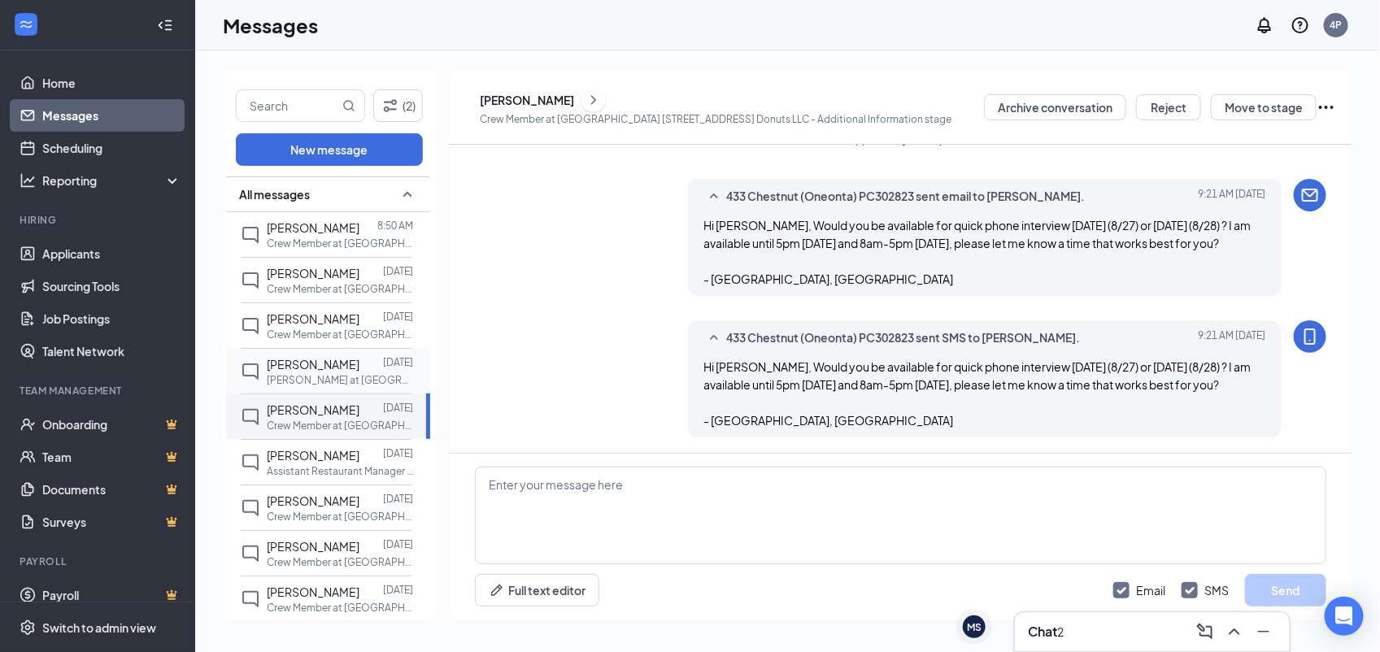
click at [372, 359] on div at bounding box center [371, 364] width 24 height 18
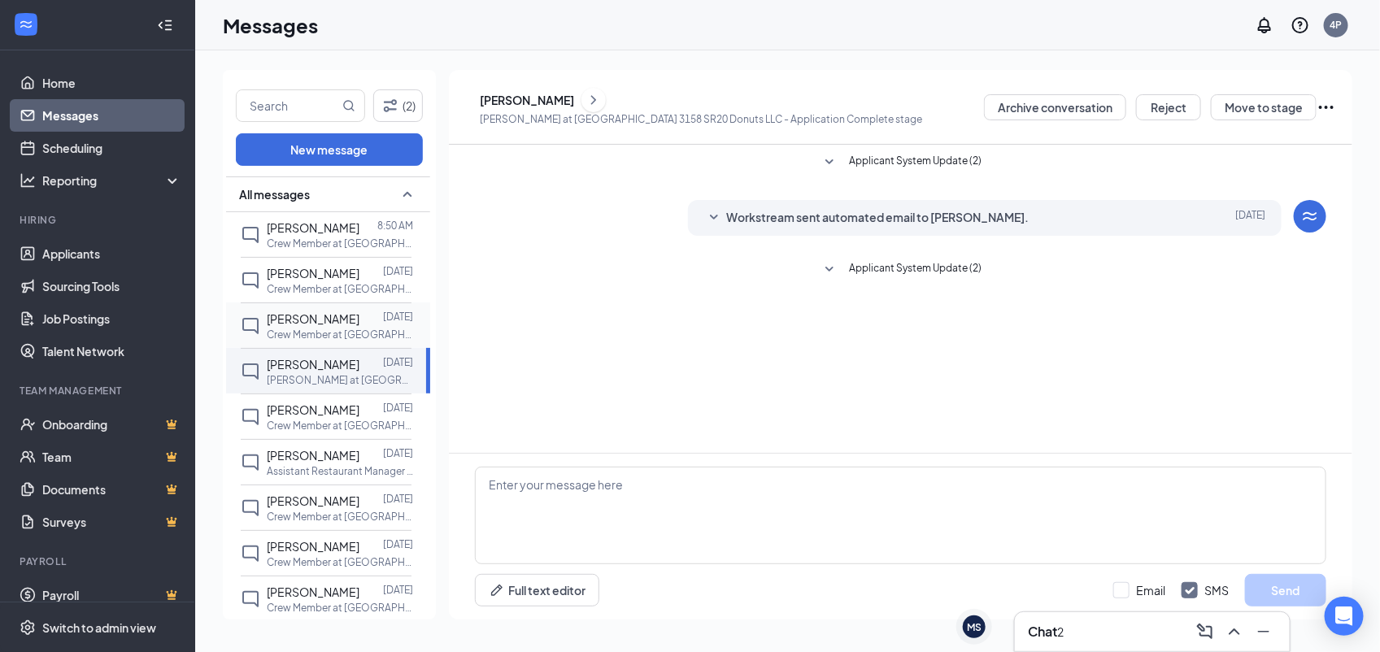
click at [360, 330] on p "Crew Member at [GEOGRAPHIC_DATA] 3158 SR20 Donuts LLC" at bounding box center [340, 335] width 146 height 14
click at [602, 104] on icon "ChevronRight" at bounding box center [593, 100] width 16 height 20
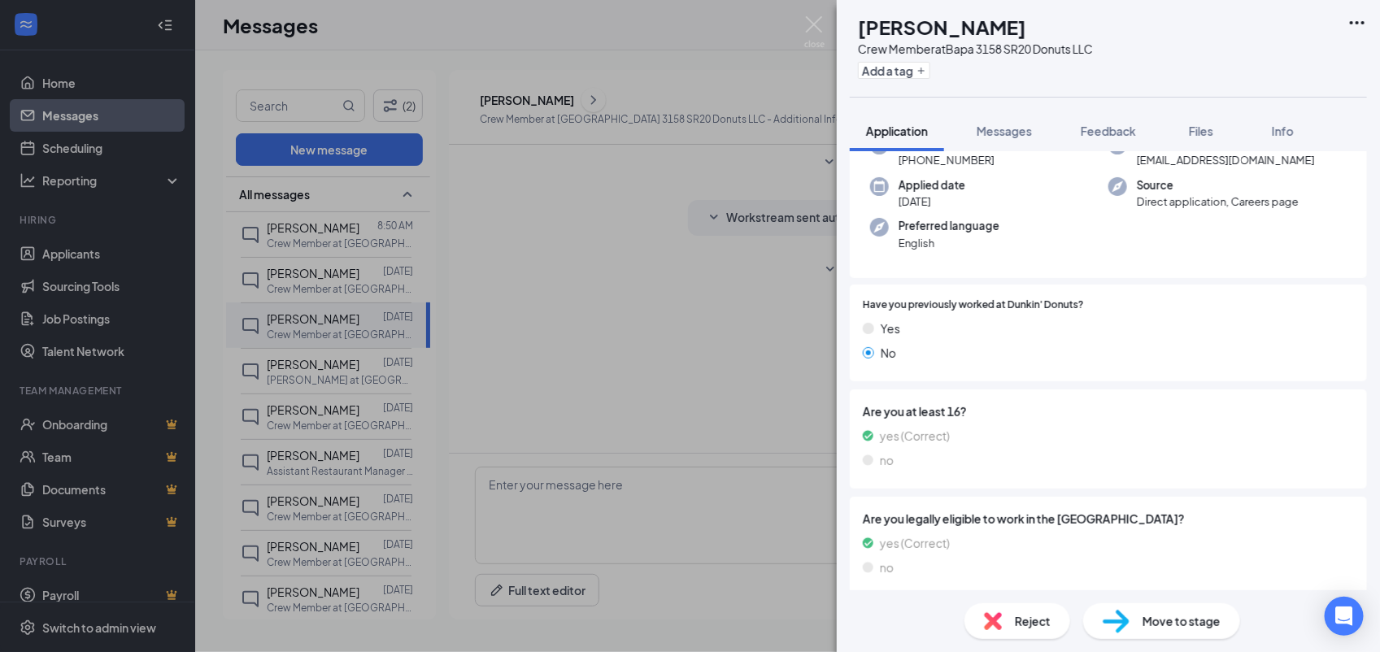
scroll to position [405, 0]
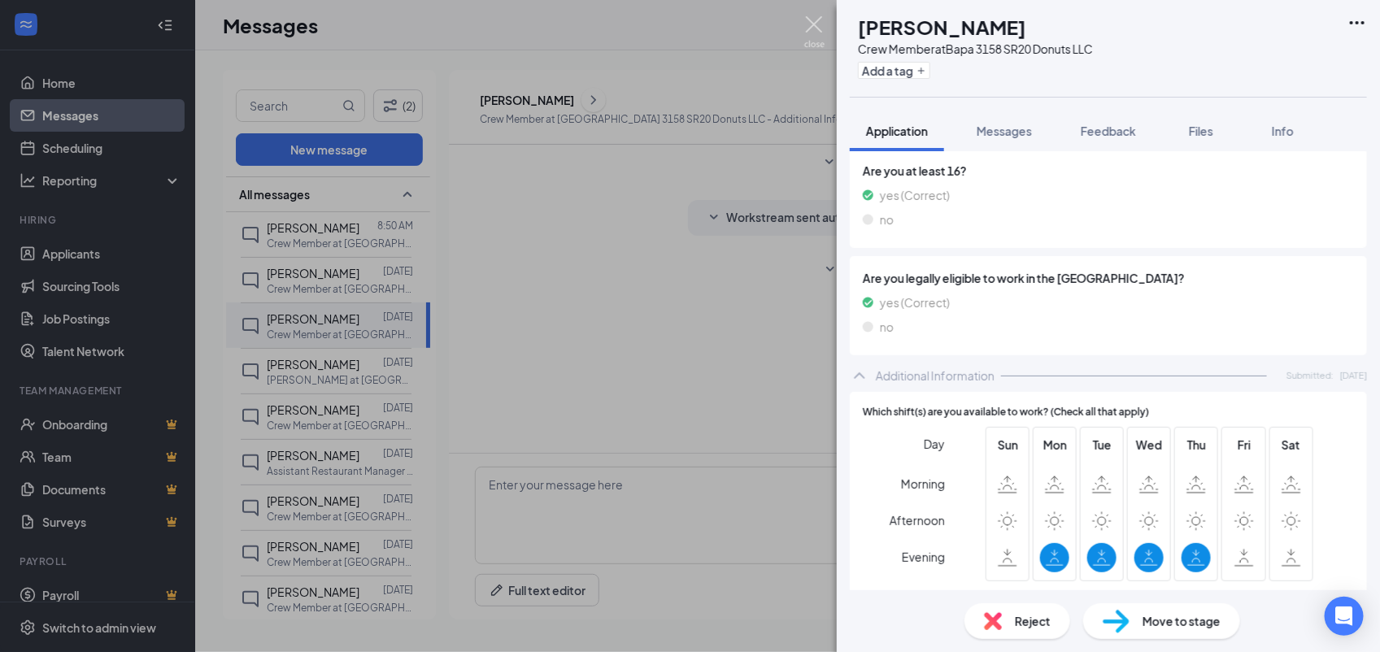
click at [813, 25] on img at bounding box center [814, 32] width 20 height 32
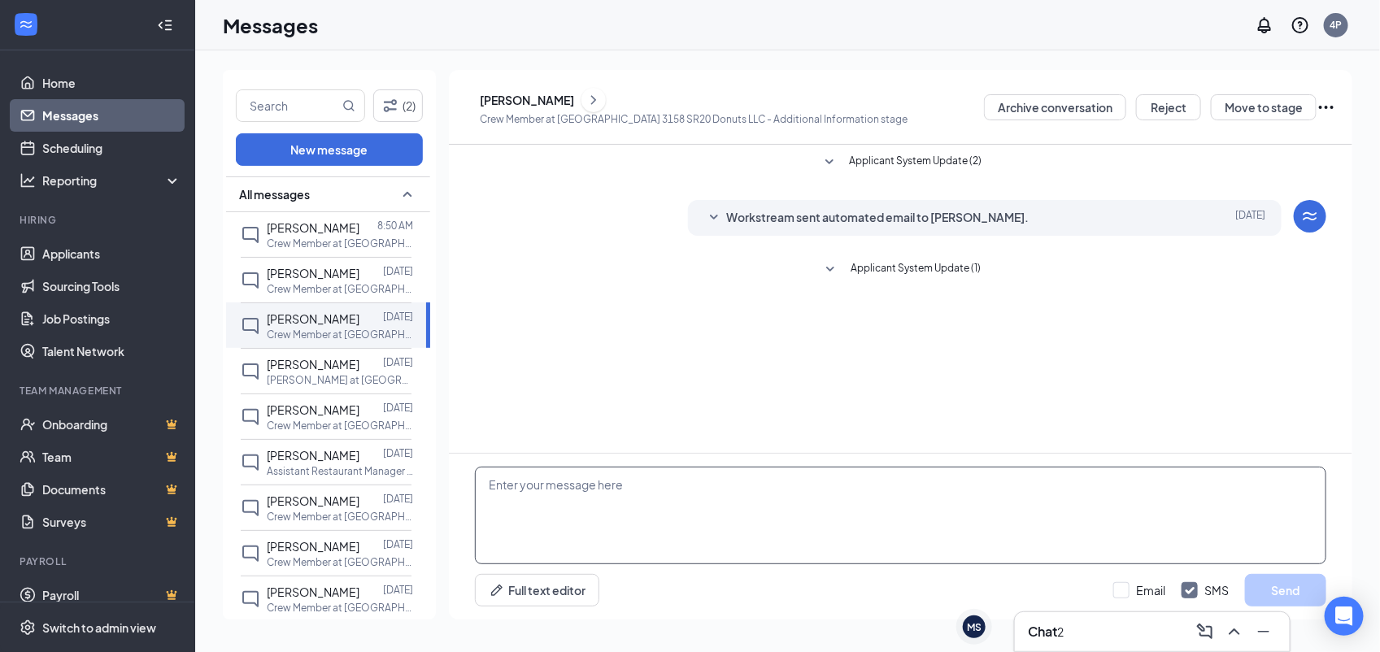
click at [711, 528] on textarea at bounding box center [900, 516] width 851 height 98
paste textarea "Would you be available for quick phone interview today (8/27) or tomorrow (8/28…"
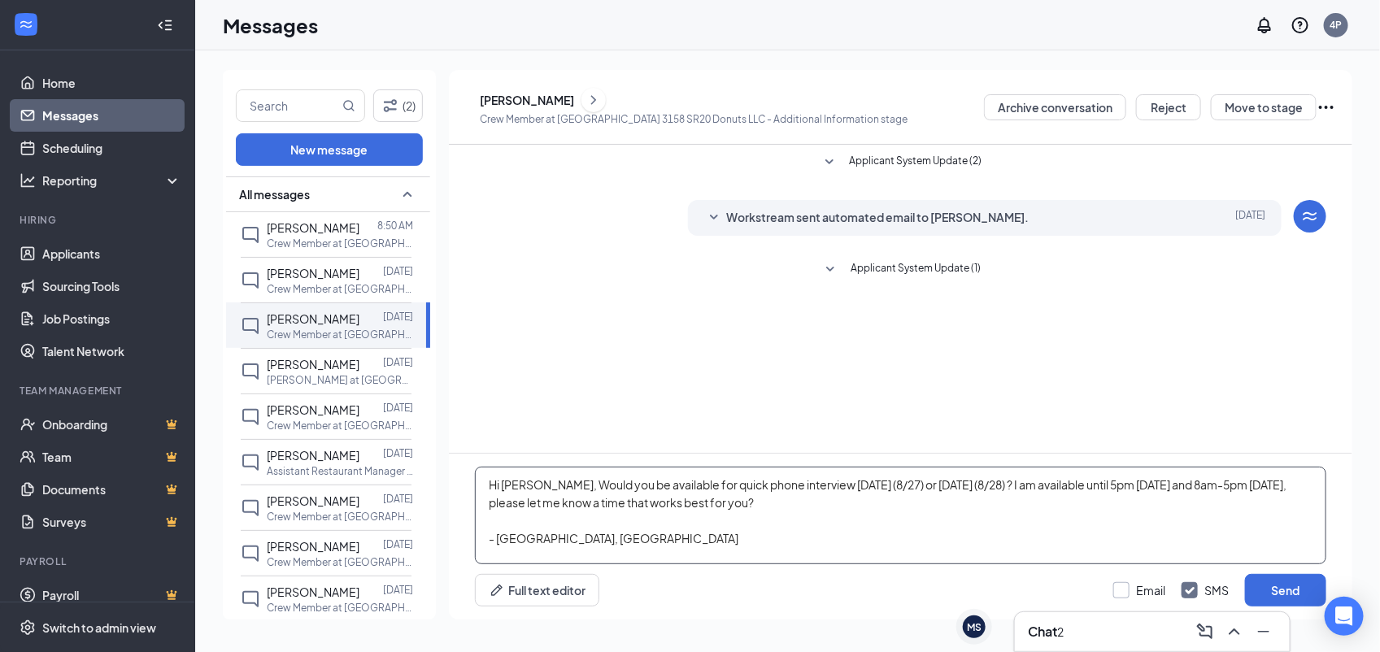
type textarea "Hi Kathryn, Would you be available for quick phone interview today (8/27) or to…"
click at [1142, 582] on input "Email" at bounding box center [1139, 590] width 52 height 16
checkbox input "true"
click at [1254, 598] on button "Send" at bounding box center [1285, 590] width 81 height 33
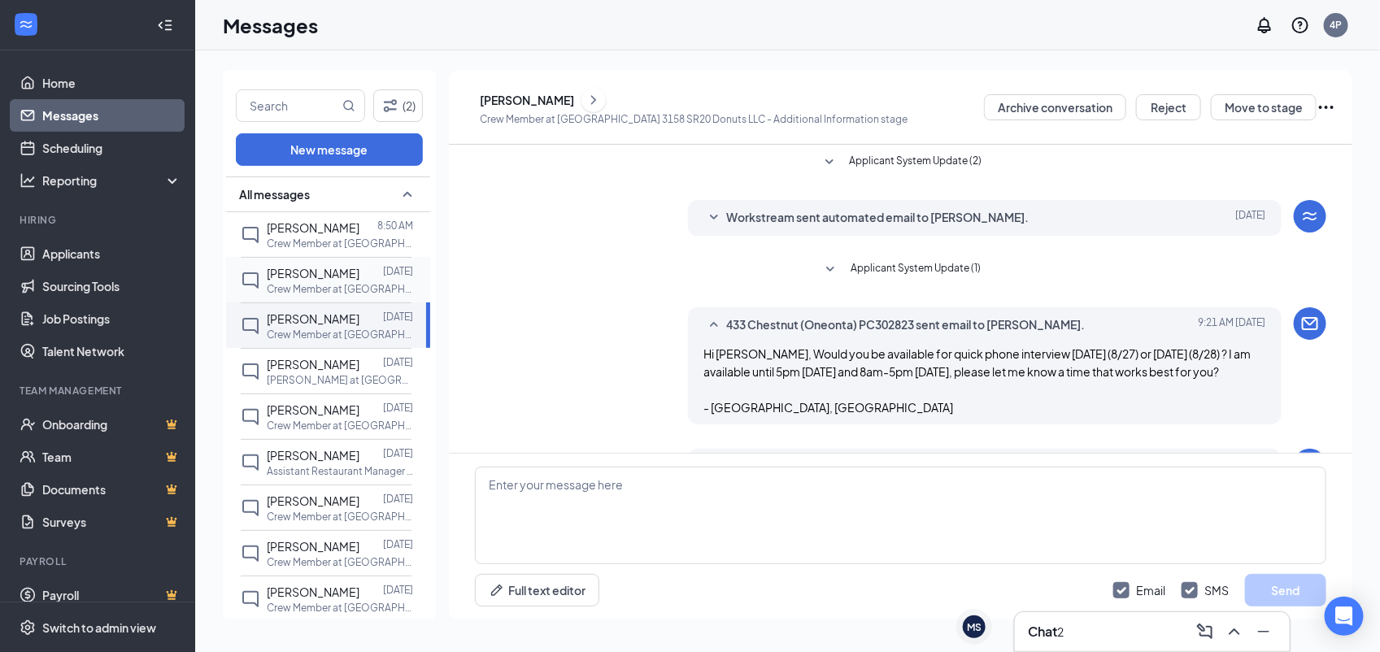
scroll to position [128, 0]
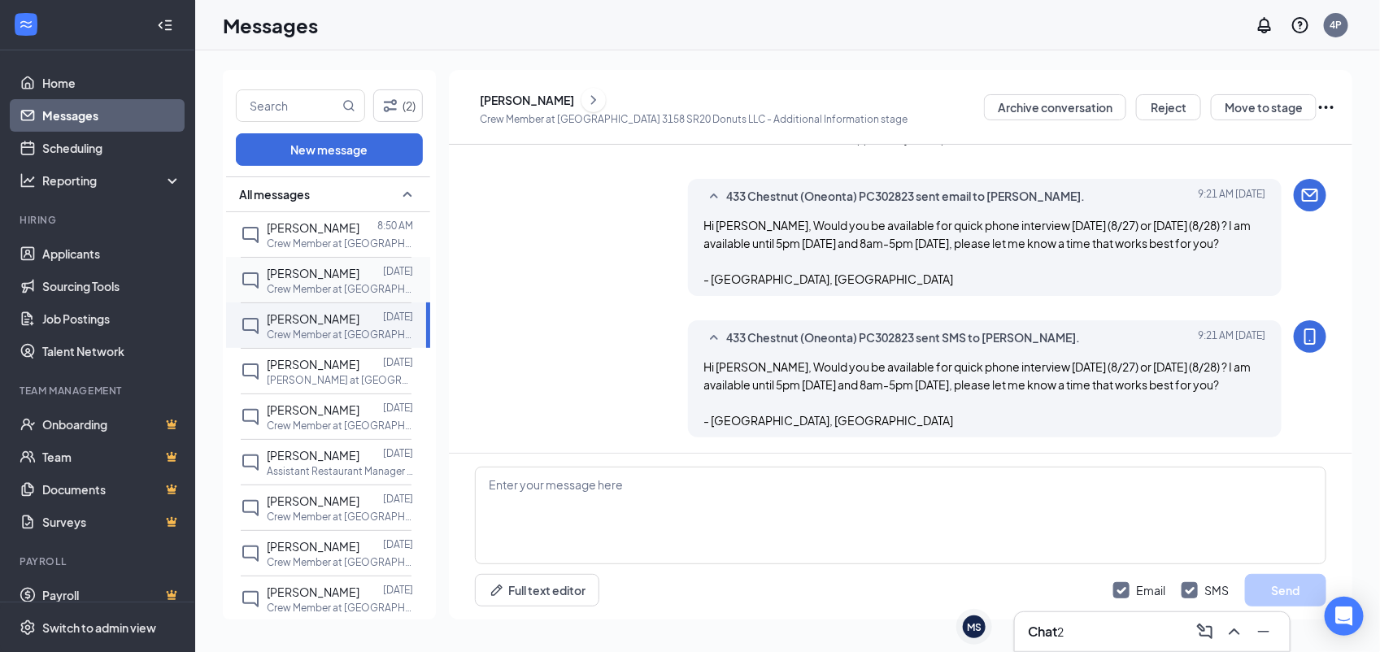
click at [286, 276] on span "[PERSON_NAME]" at bounding box center [313, 273] width 93 height 15
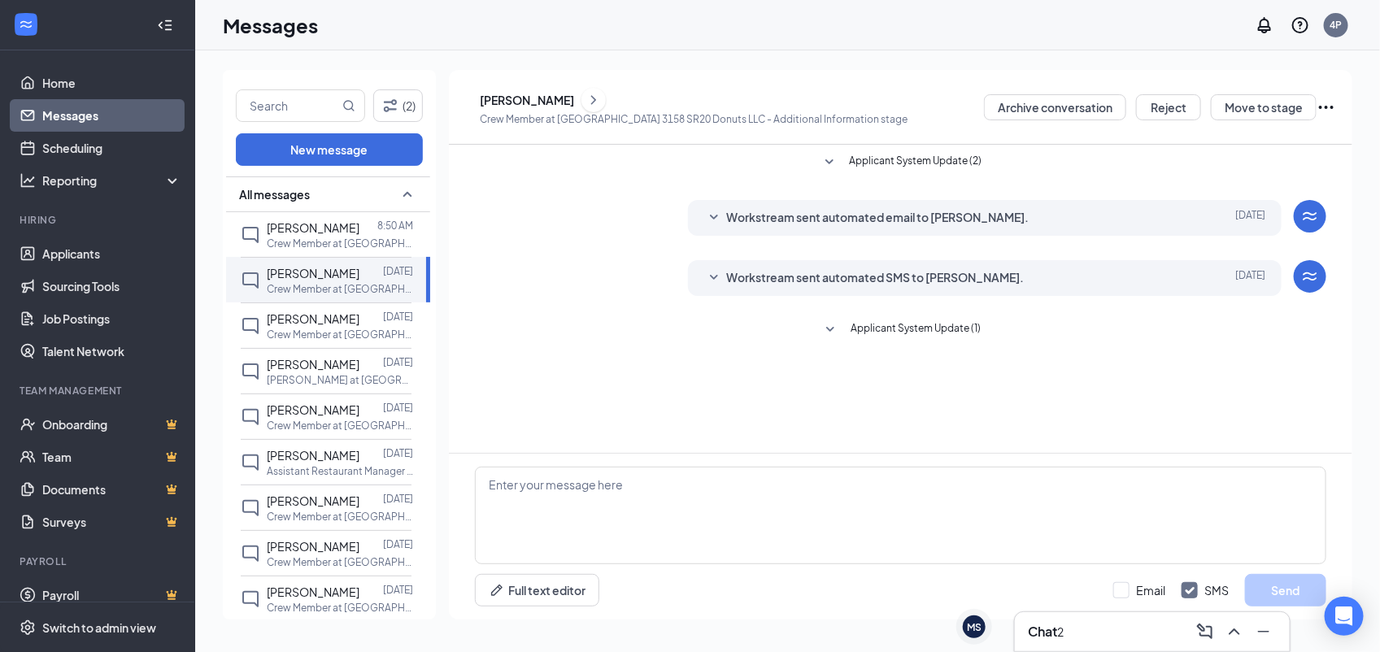
click at [602, 92] on icon "ChevronRight" at bounding box center [593, 100] width 16 height 20
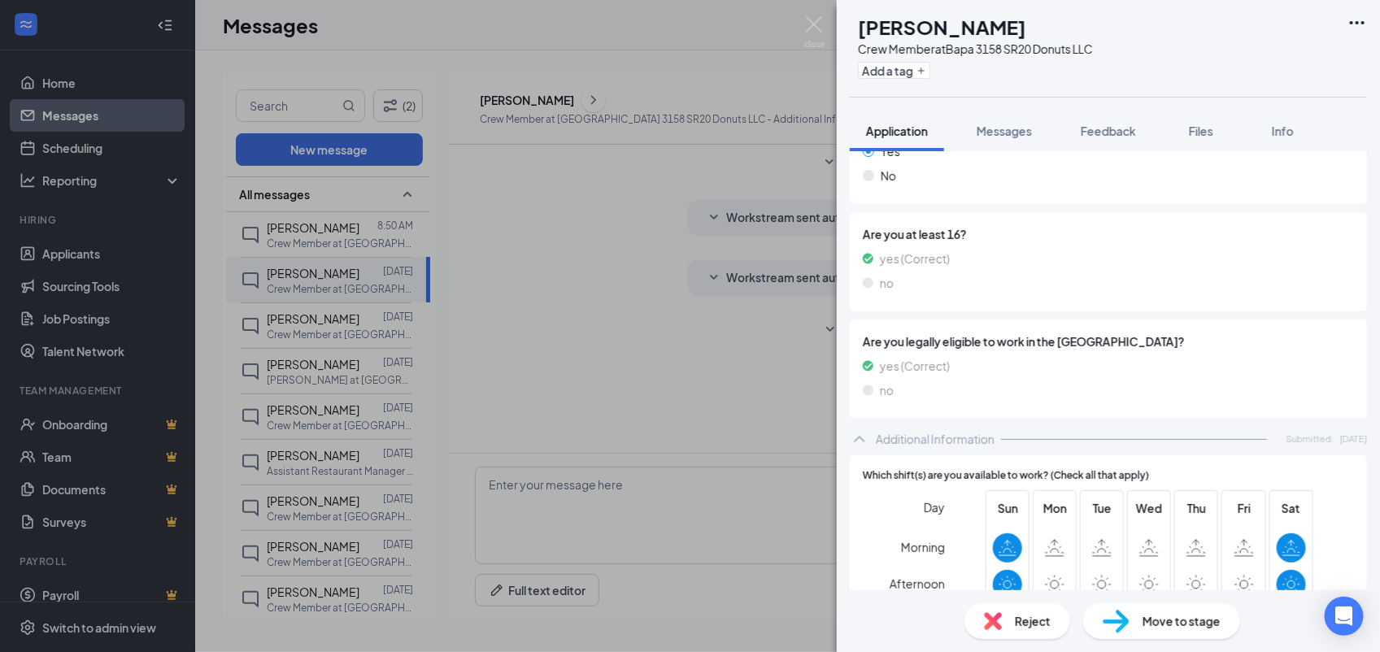
scroll to position [359, 0]
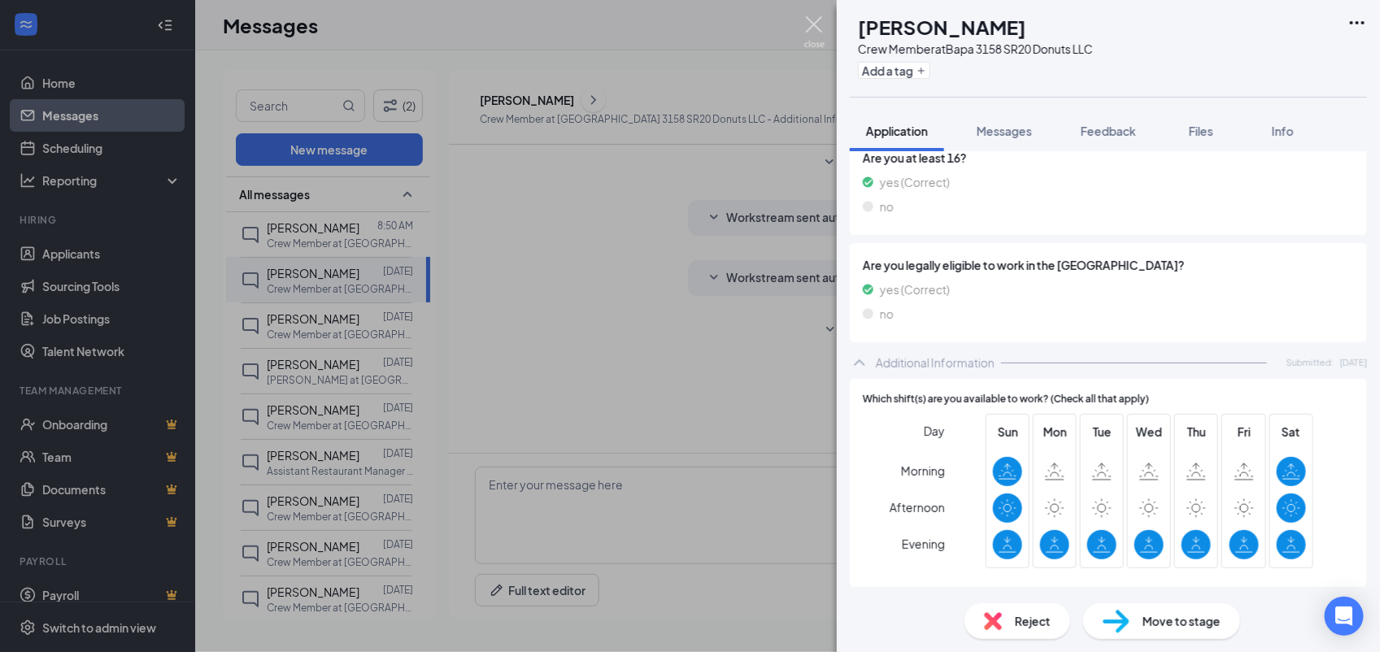
click at [810, 18] on img at bounding box center [814, 32] width 20 height 32
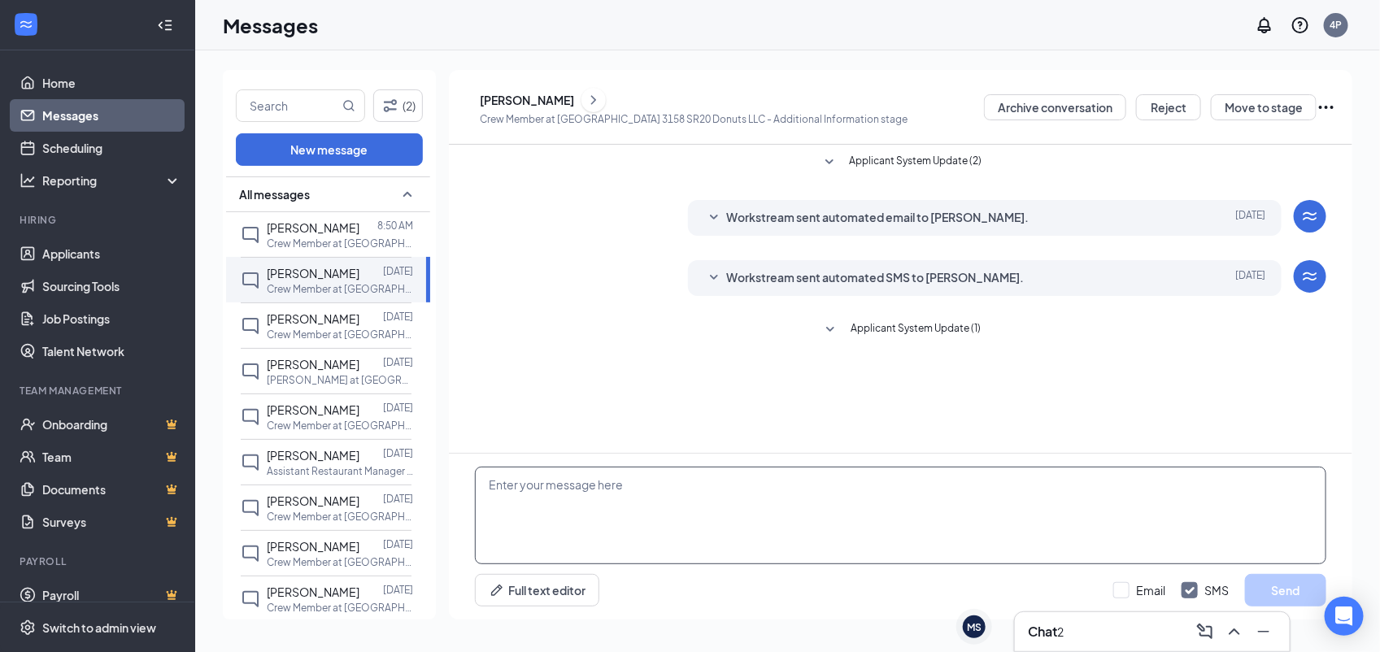
click at [697, 497] on textarea at bounding box center [900, 516] width 851 height 98
paste textarea "Would you be available for quick phone interview today (8/27) or tomorrow (8/28…"
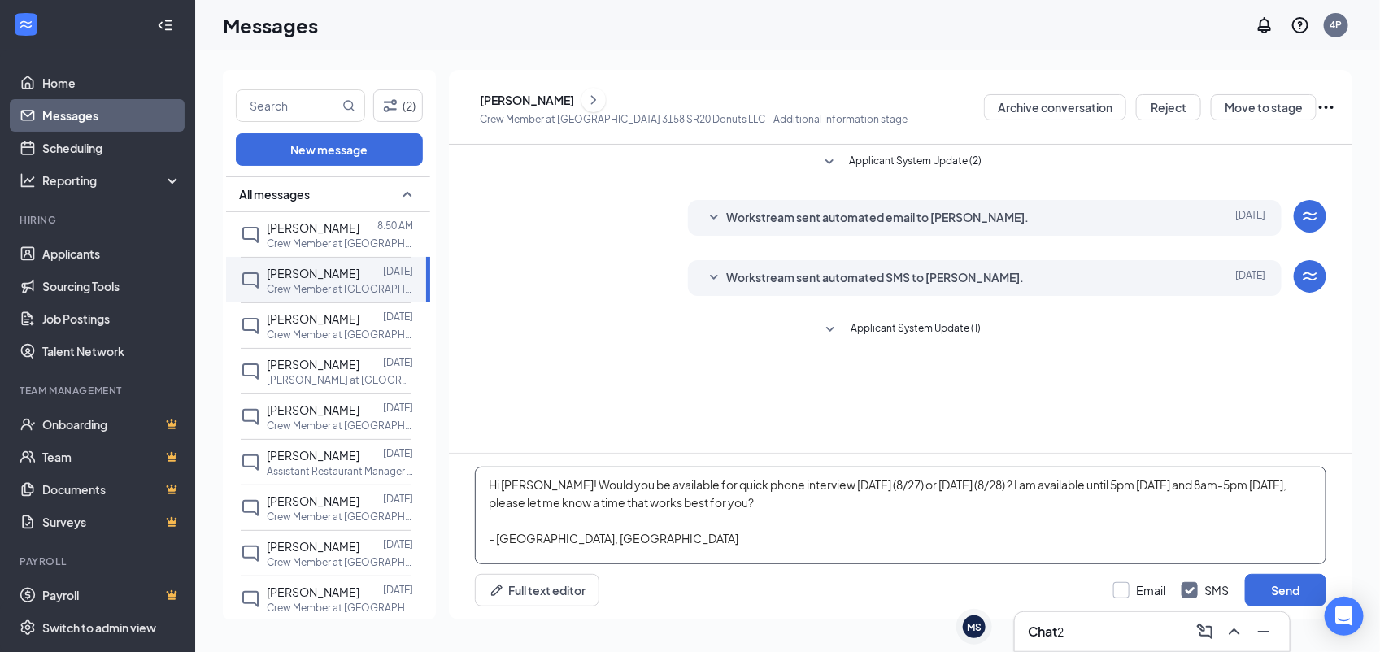
type textarea "Hi Madison! Would you be available for quick phone interview today (8/27) or to…"
click at [1132, 592] on input "Email" at bounding box center [1139, 590] width 52 height 16
checkbox input "true"
click at [1258, 591] on button "Send" at bounding box center [1285, 590] width 81 height 33
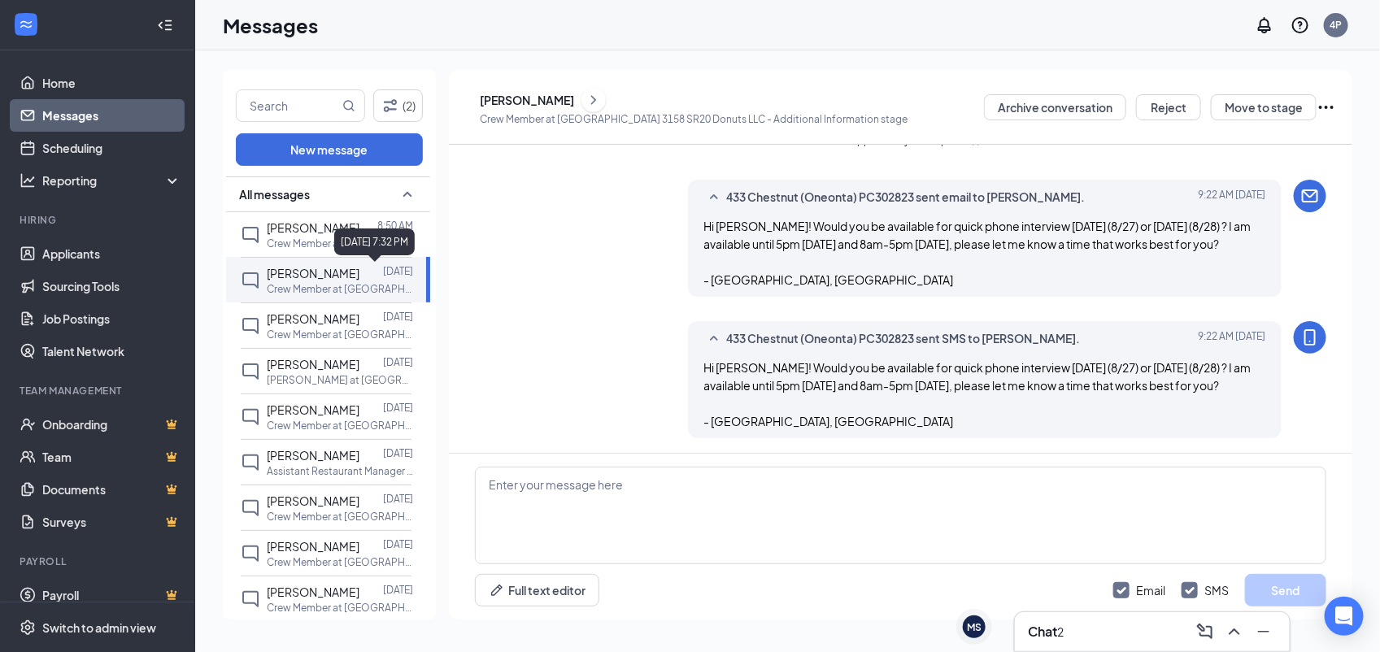
scroll to position [189, 0]
click at [282, 237] on p "Crew Member at [GEOGRAPHIC_DATA] 3158 SR20 Donuts LLC" at bounding box center [340, 244] width 146 height 14
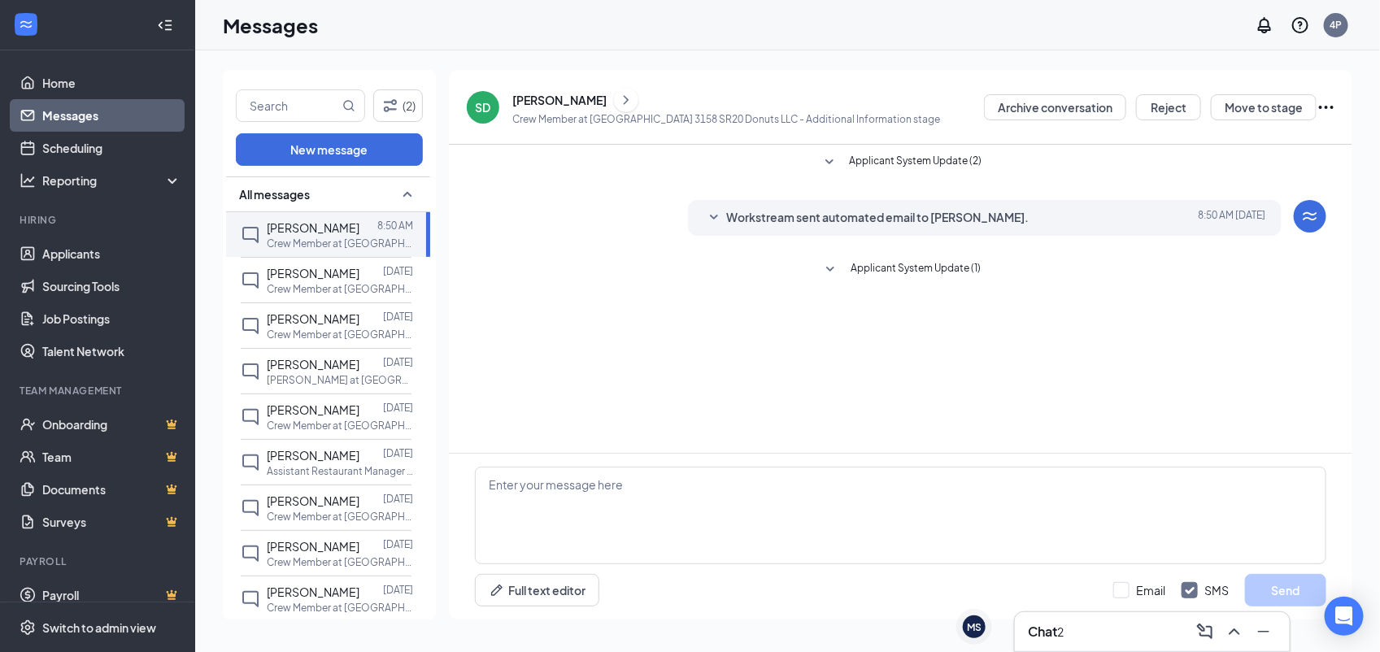
click at [618, 98] on icon "ChevronRight" at bounding box center [626, 100] width 16 height 20
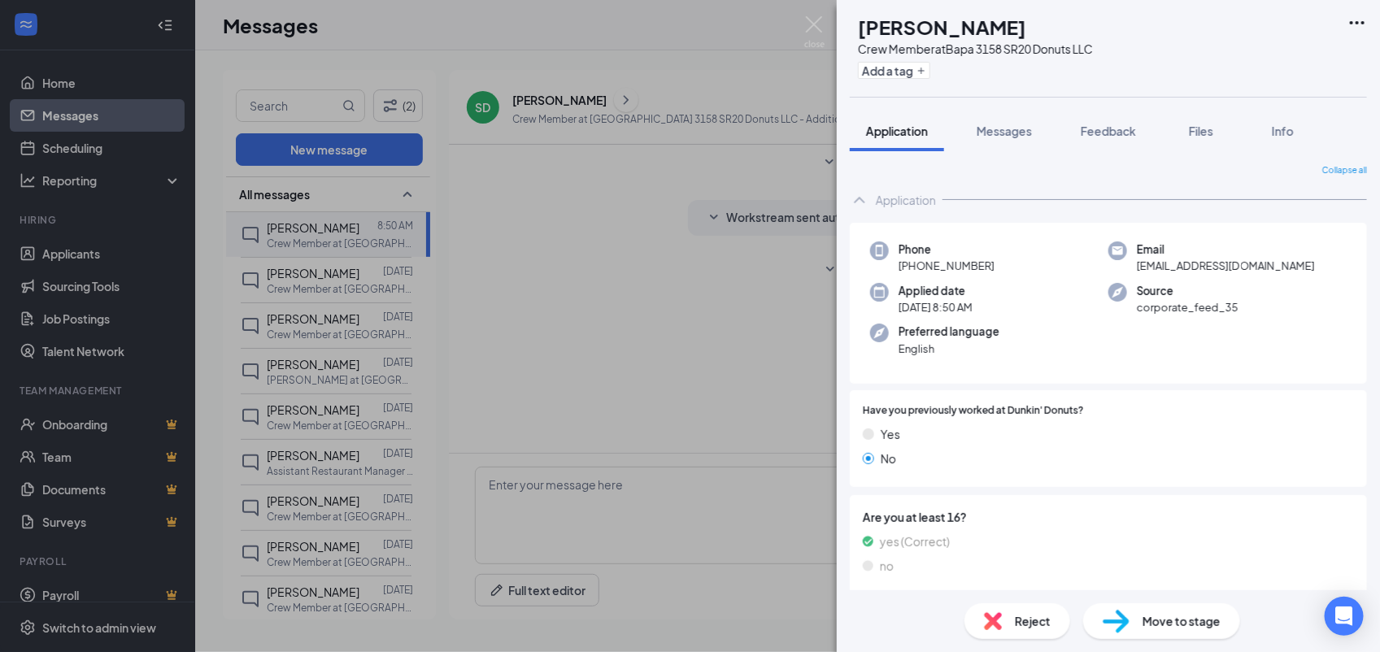
click at [928, 201] on div "Application" at bounding box center [906, 200] width 60 height 16
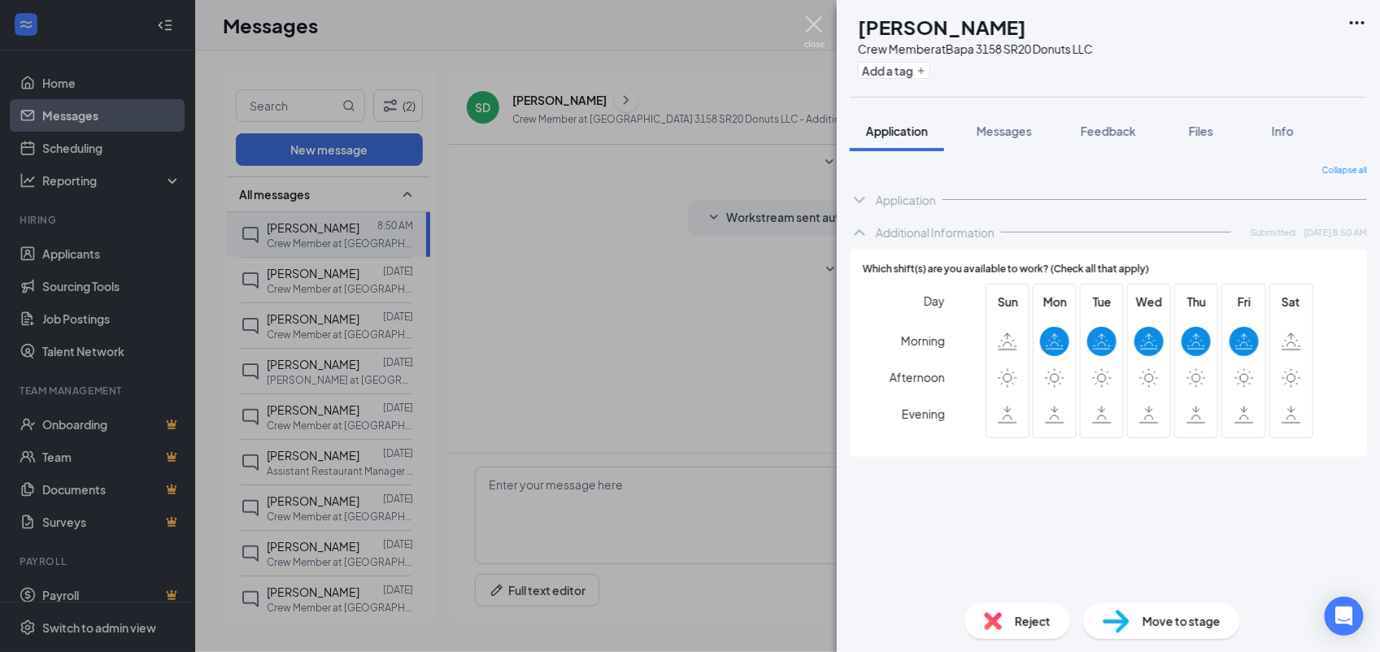
click at [810, 25] on img at bounding box center [814, 32] width 20 height 32
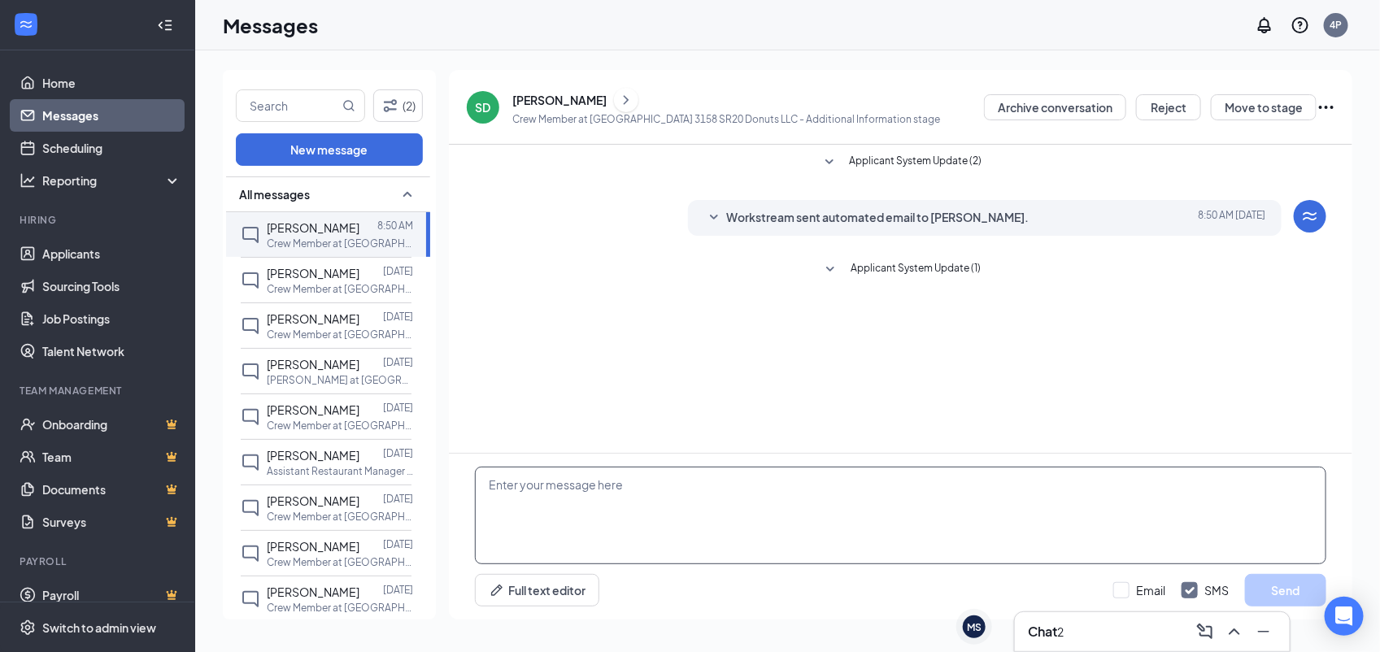
click at [711, 486] on textarea at bounding box center [900, 516] width 851 height 98
paste textarea "Would you be available for quick phone interview today (8/27) or tomorrow (8/28…"
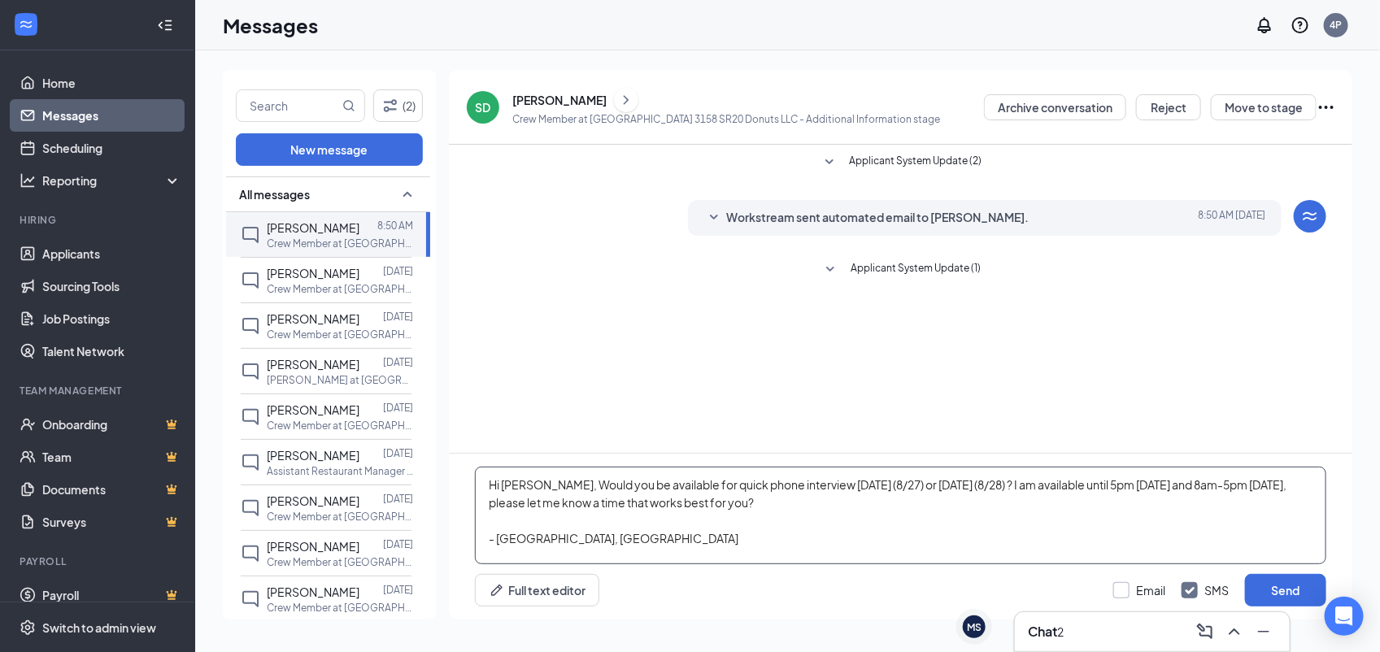
type textarea "Hi Steven, Would you be available for quick phone interview today (8/27) or tom…"
click at [1123, 582] on input "Email" at bounding box center [1139, 590] width 52 height 16
checkbox input "true"
click at [1263, 582] on button "Send" at bounding box center [1285, 590] width 81 height 33
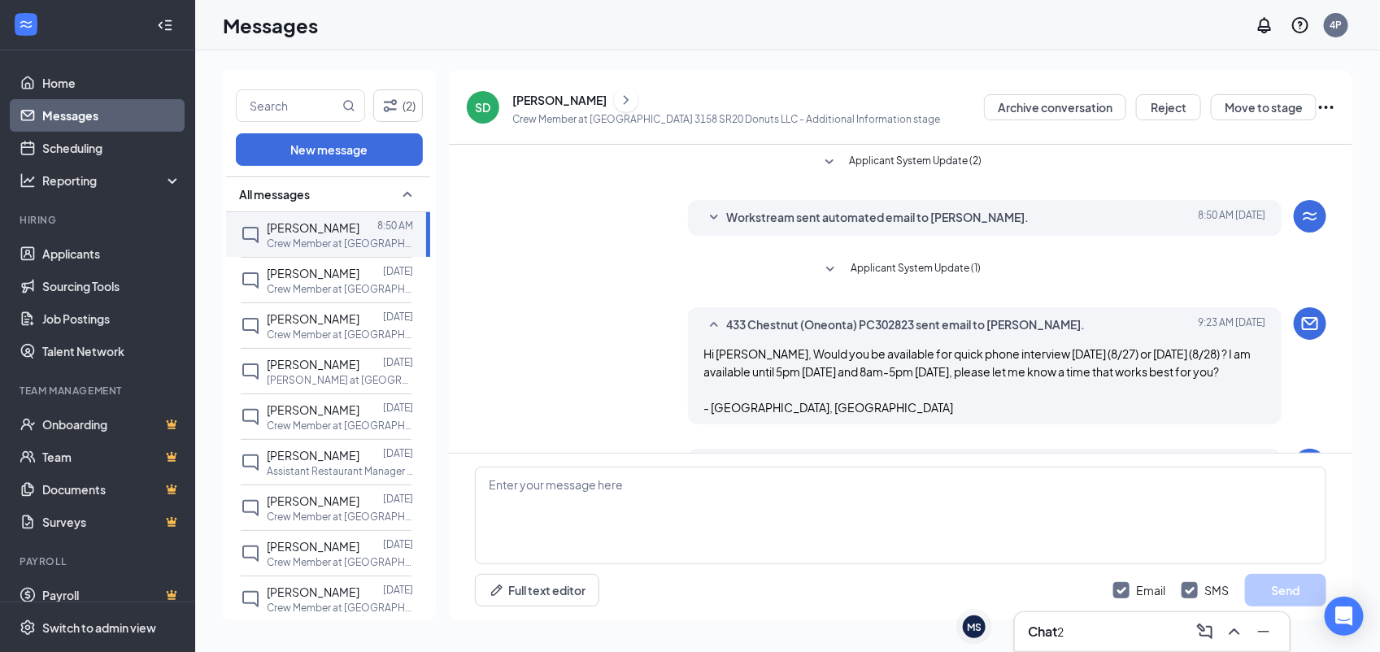
scroll to position [128, 0]
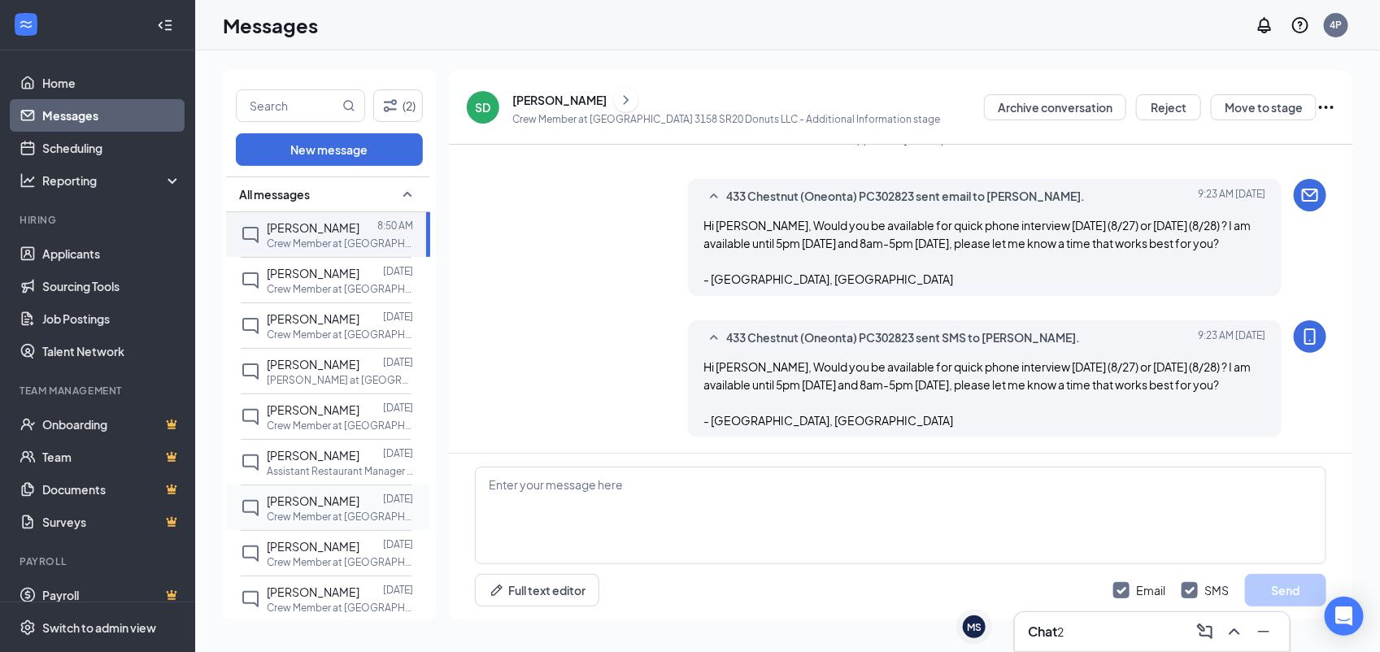
click at [347, 518] on p "Crew Member at [GEOGRAPHIC_DATA] [STREET_ADDRESS] Donuts LLC" at bounding box center [340, 517] width 146 height 14
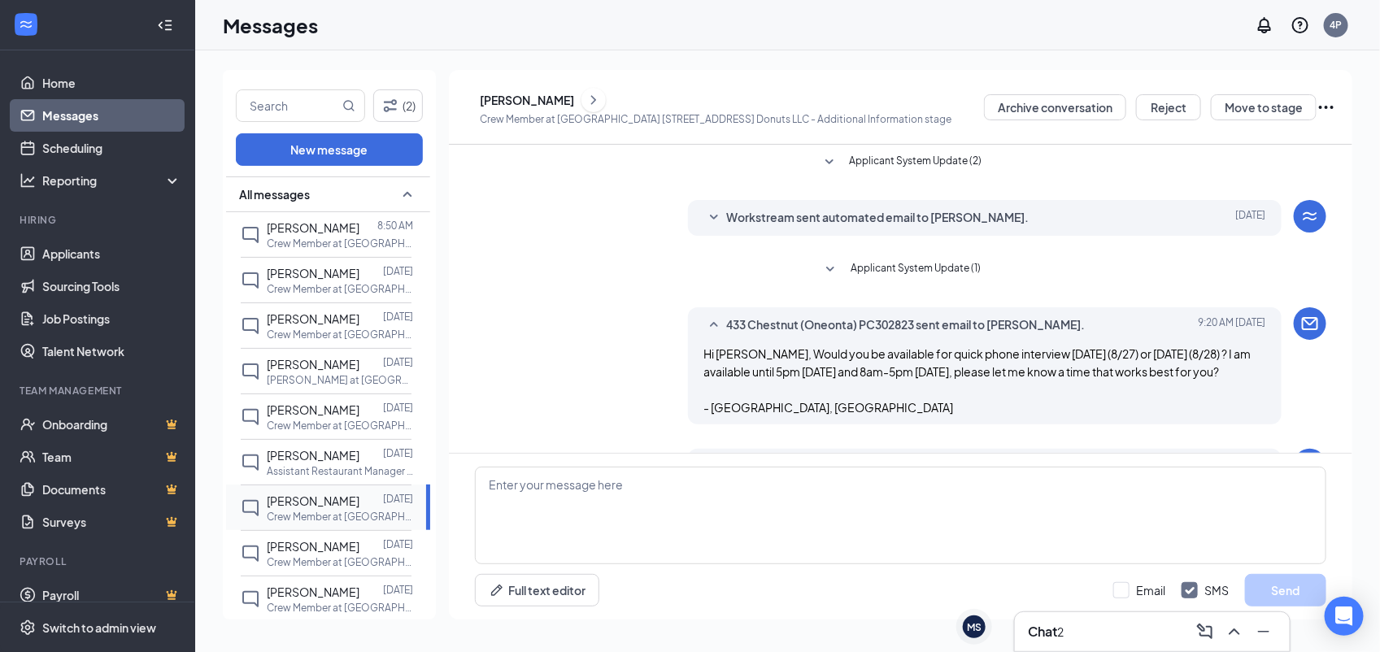
scroll to position [128, 0]
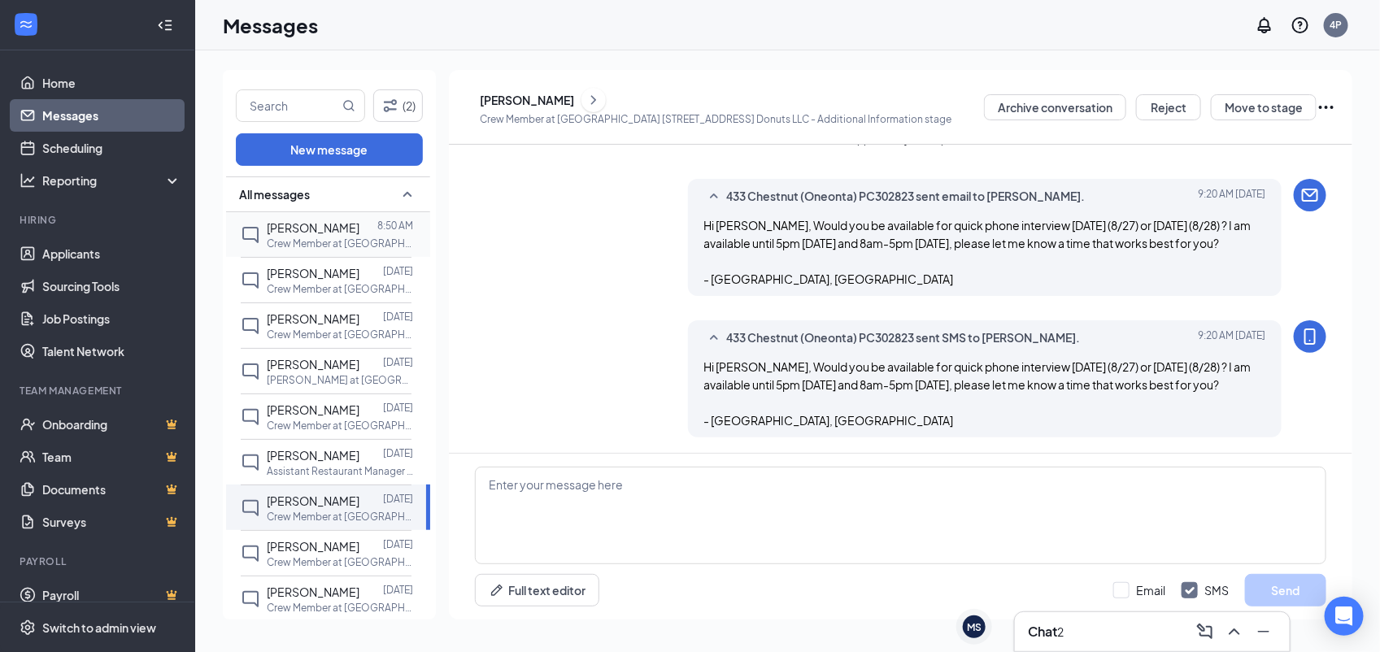
click at [359, 224] on div at bounding box center [368, 228] width 18 height 18
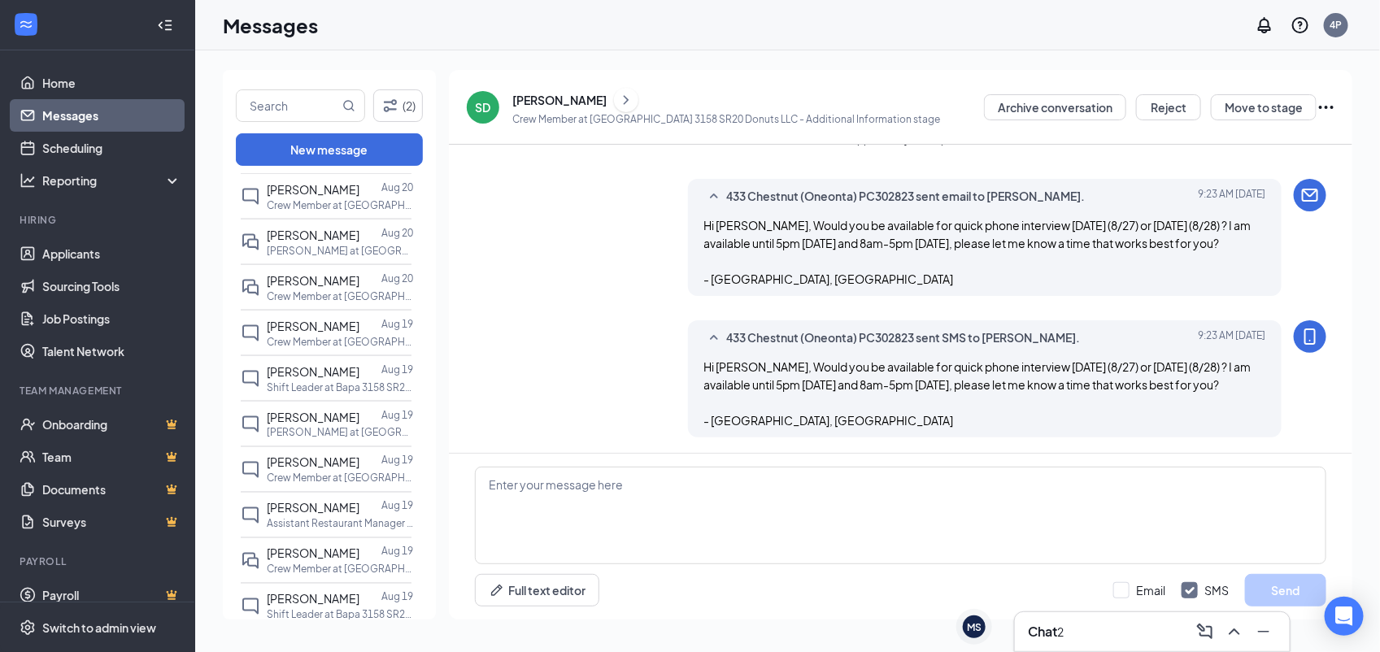
scroll to position [1217, 0]
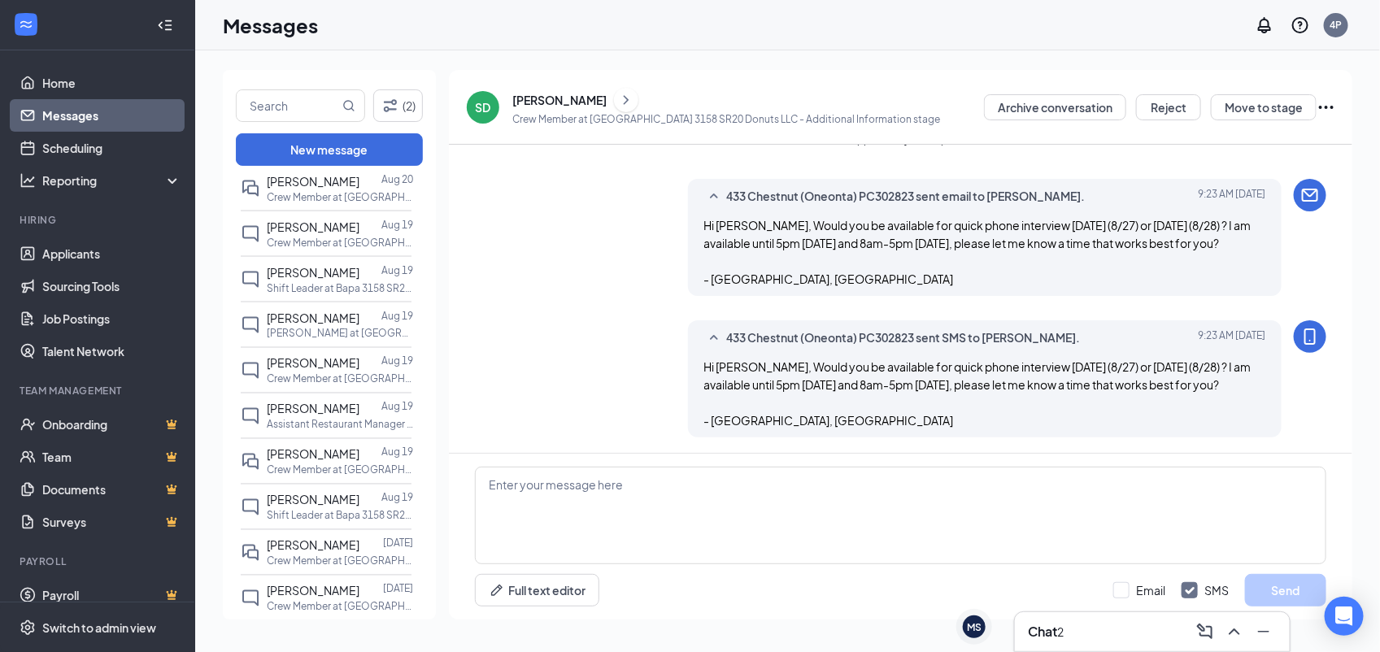
drag, startPoint x: 421, startPoint y: 413, endPoint x: 424, endPoint y: 571, distance: 157.8
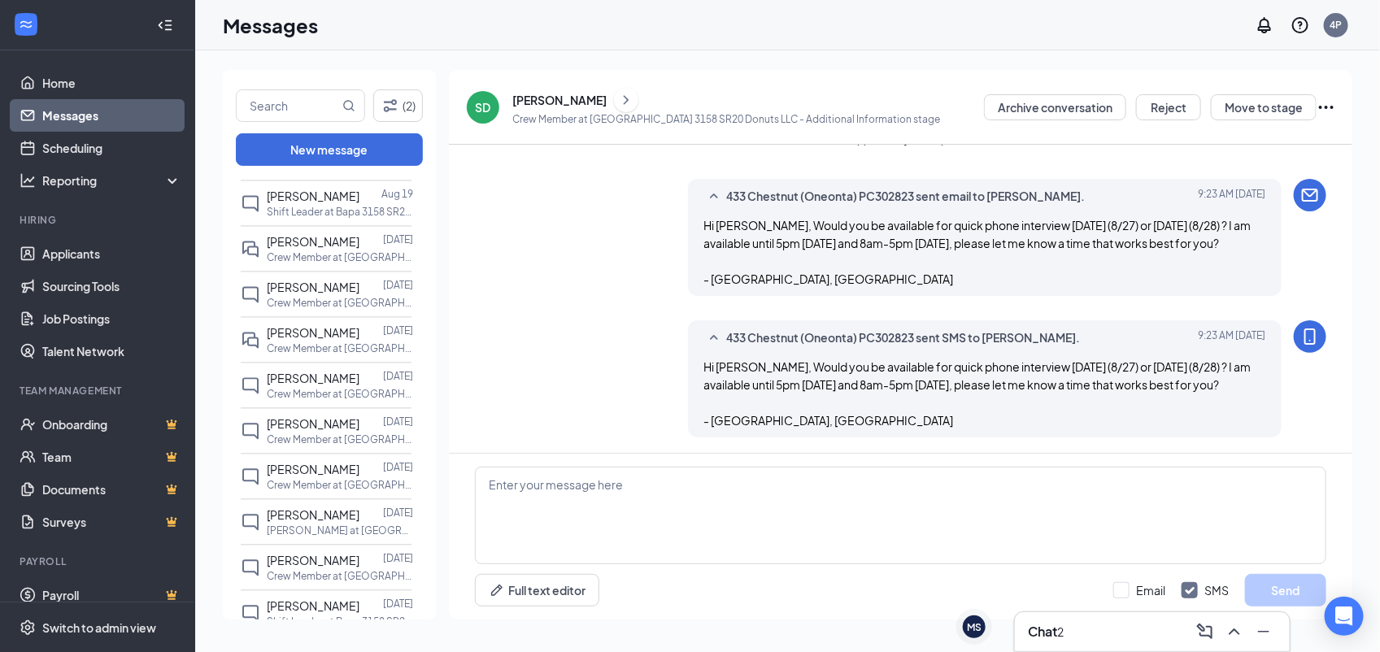
scroll to position [1527, 0]
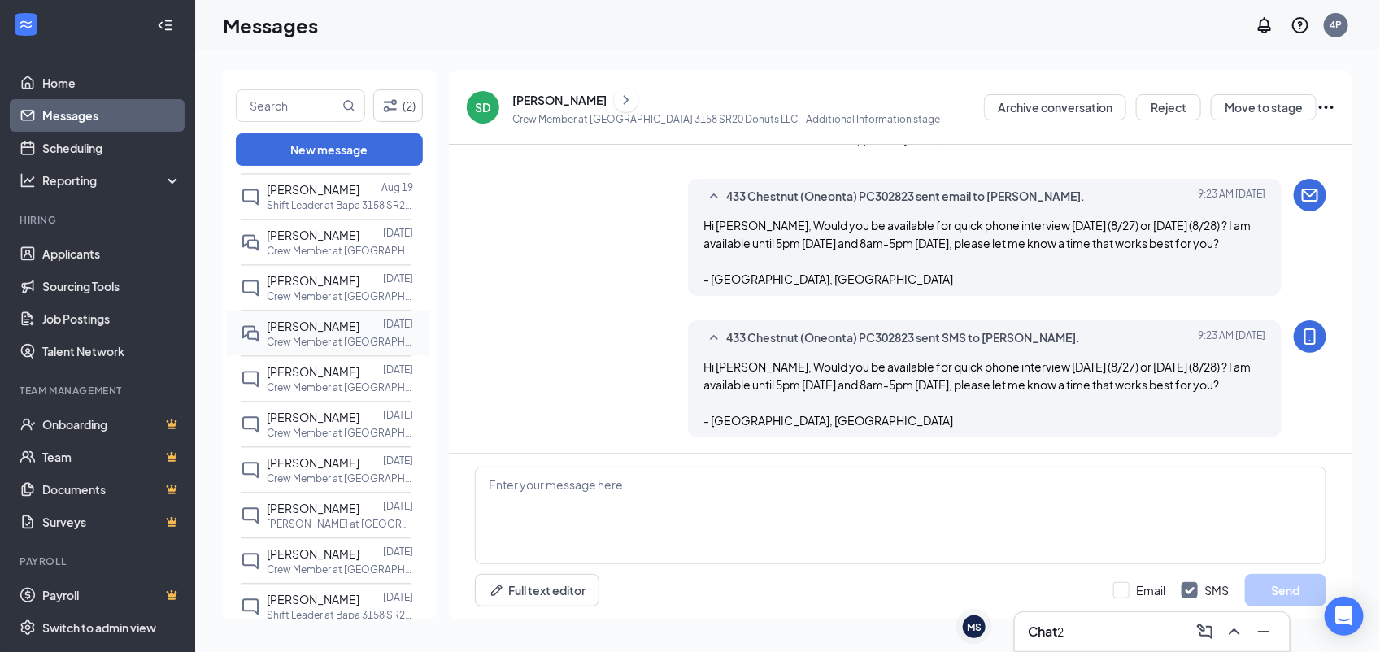
click at [301, 344] on p "Crew Member at [GEOGRAPHIC_DATA] 3158 SR20 Donuts LLC" at bounding box center [340, 343] width 146 height 14
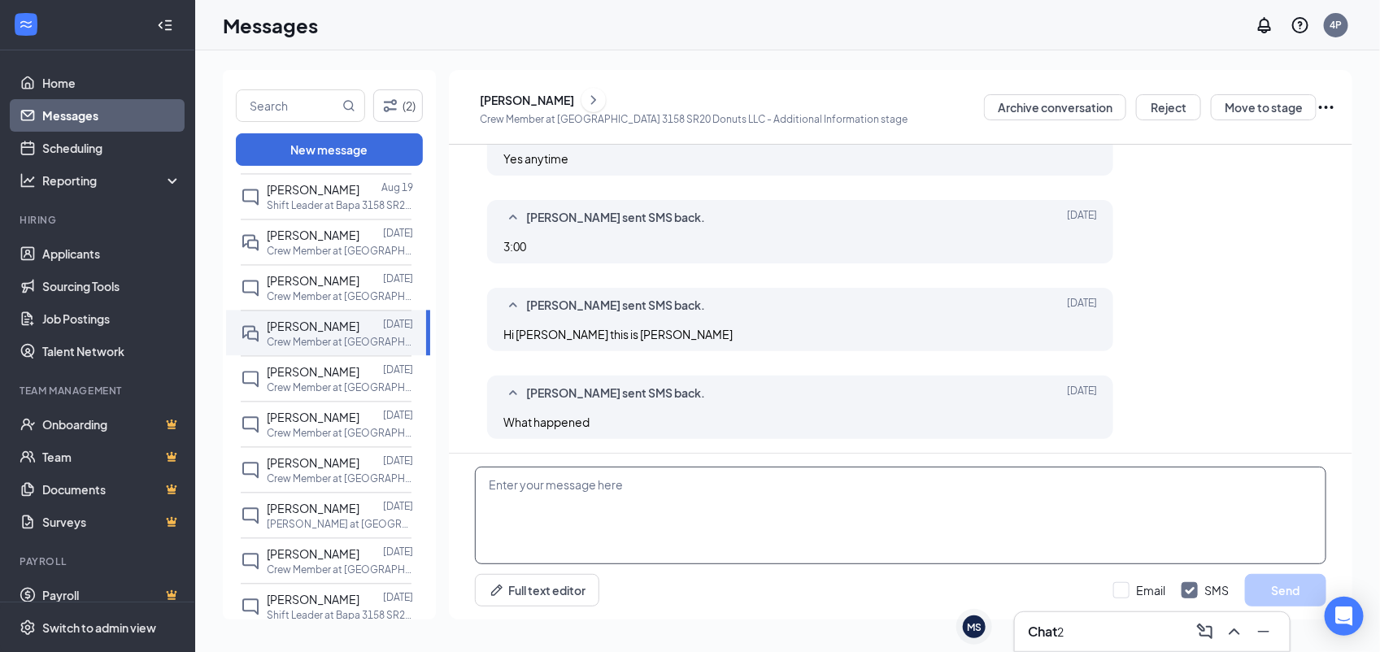
click at [750, 493] on textarea at bounding box center [900, 516] width 851 height 98
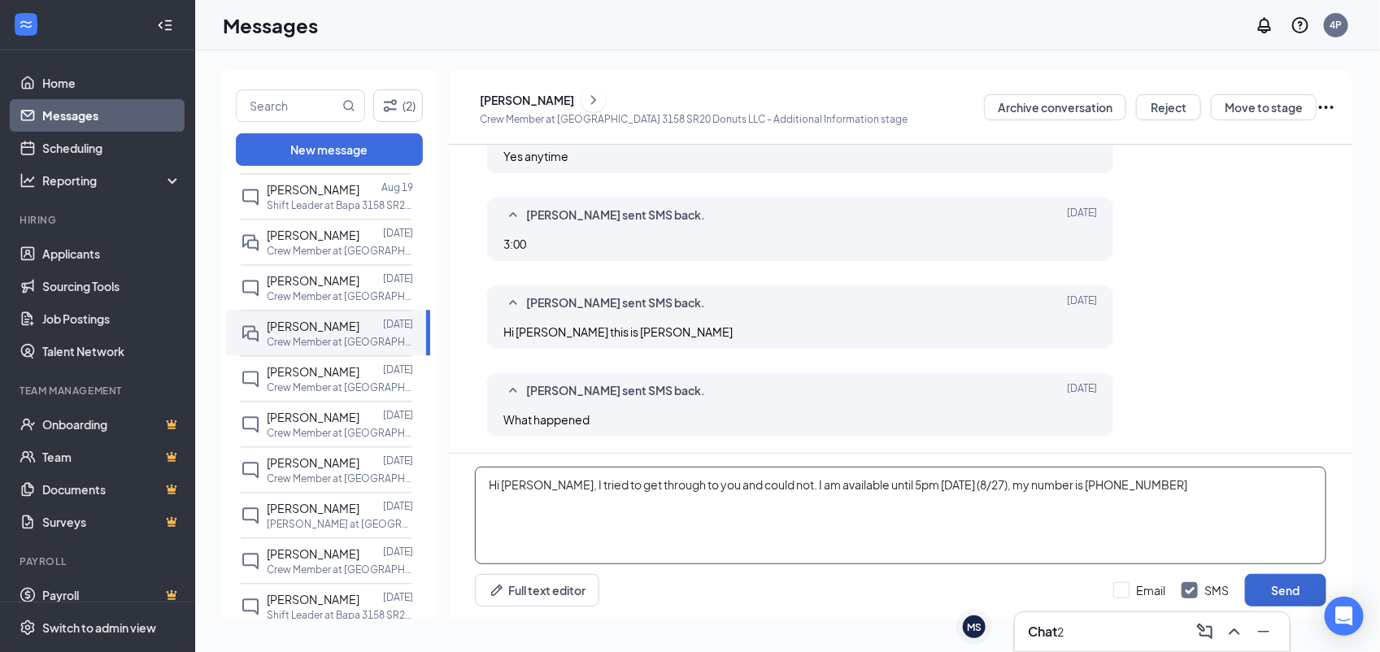
type textarea "Hi Brittany, I tried to get through to you and could not. I am available until …"
click at [1268, 592] on button "Send" at bounding box center [1285, 590] width 81 height 33
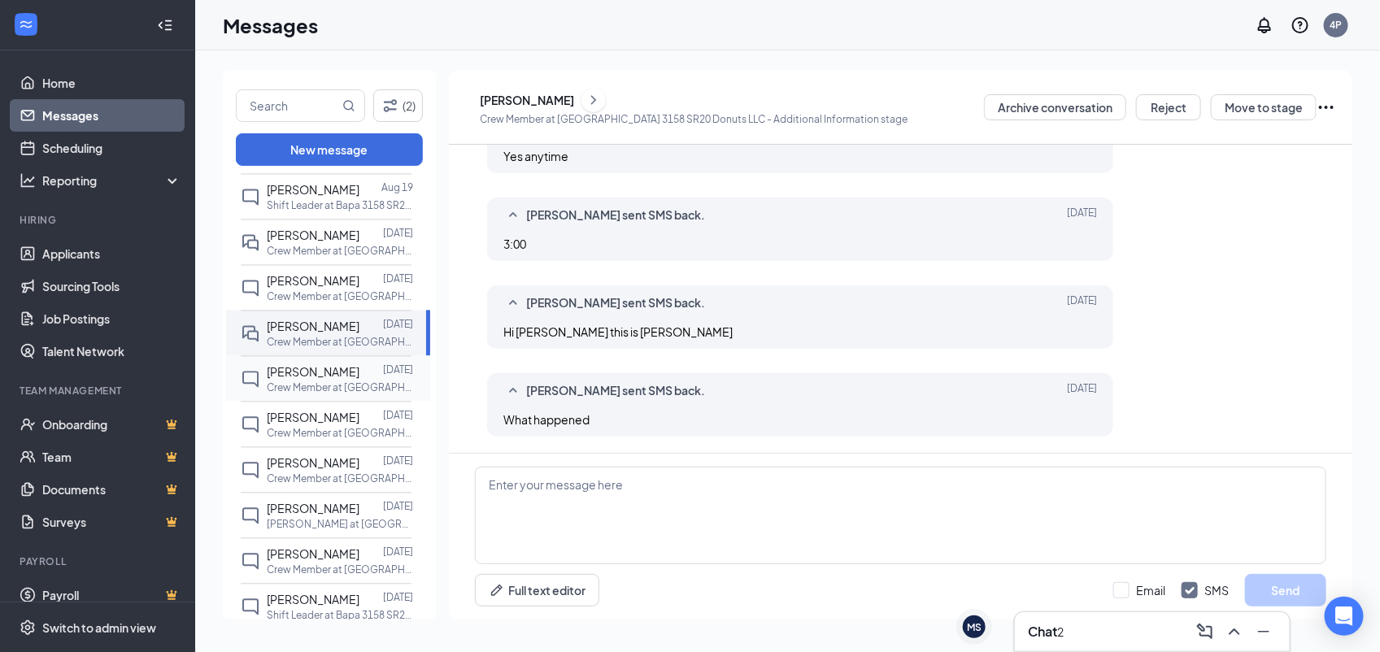
click at [320, 395] on p "Crew Member at [GEOGRAPHIC_DATA] 3158 SR20 Donuts LLC" at bounding box center [340, 388] width 146 height 14
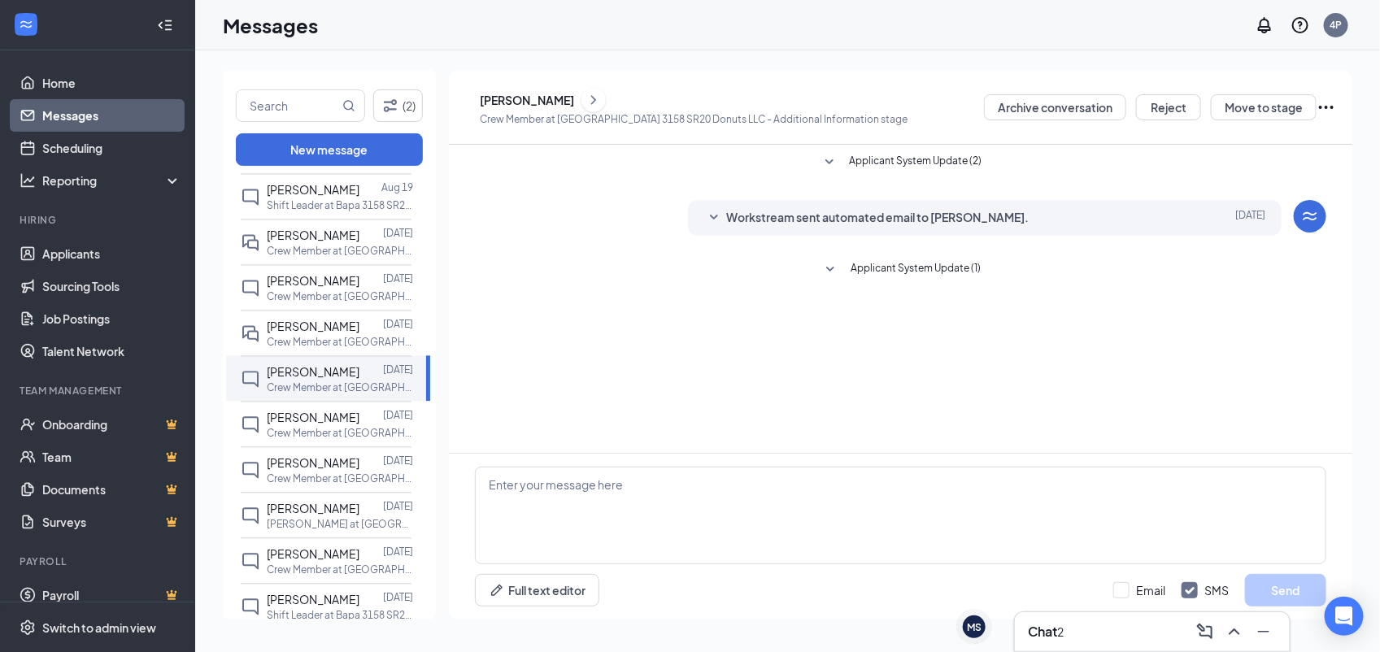
click at [602, 99] on icon "ChevronRight" at bounding box center [593, 100] width 16 height 20
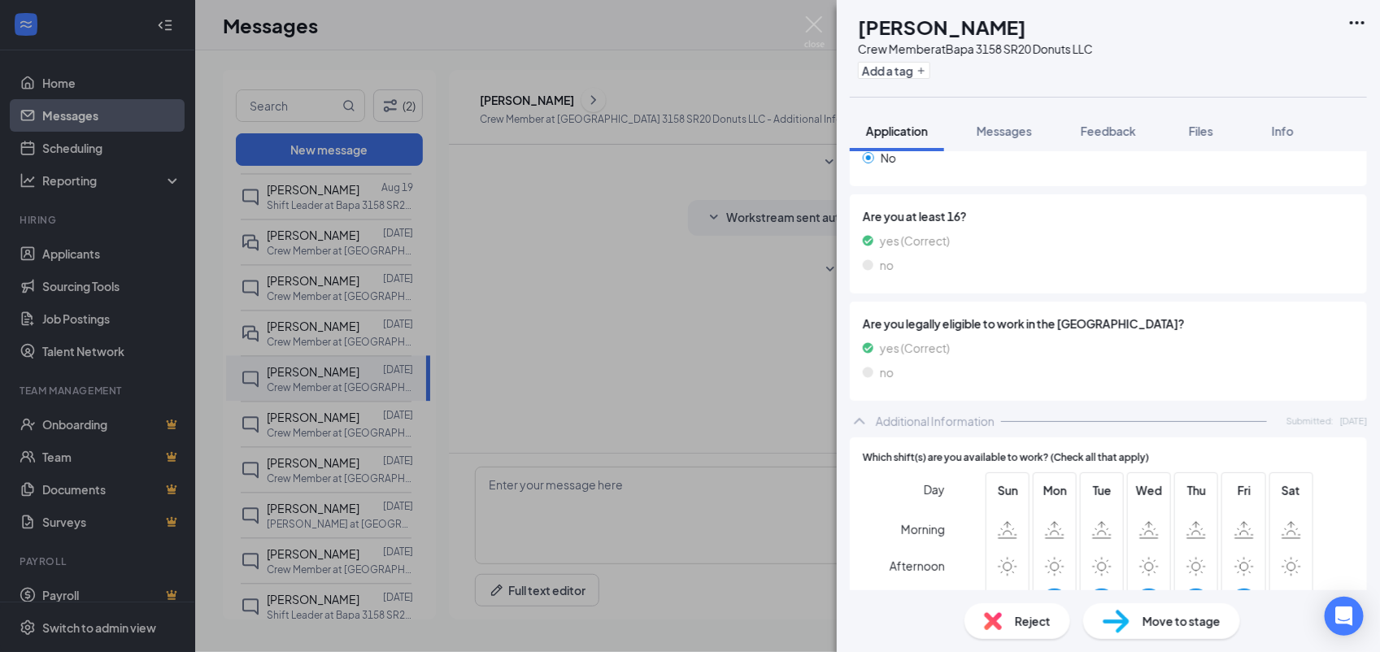
scroll to position [405, 0]
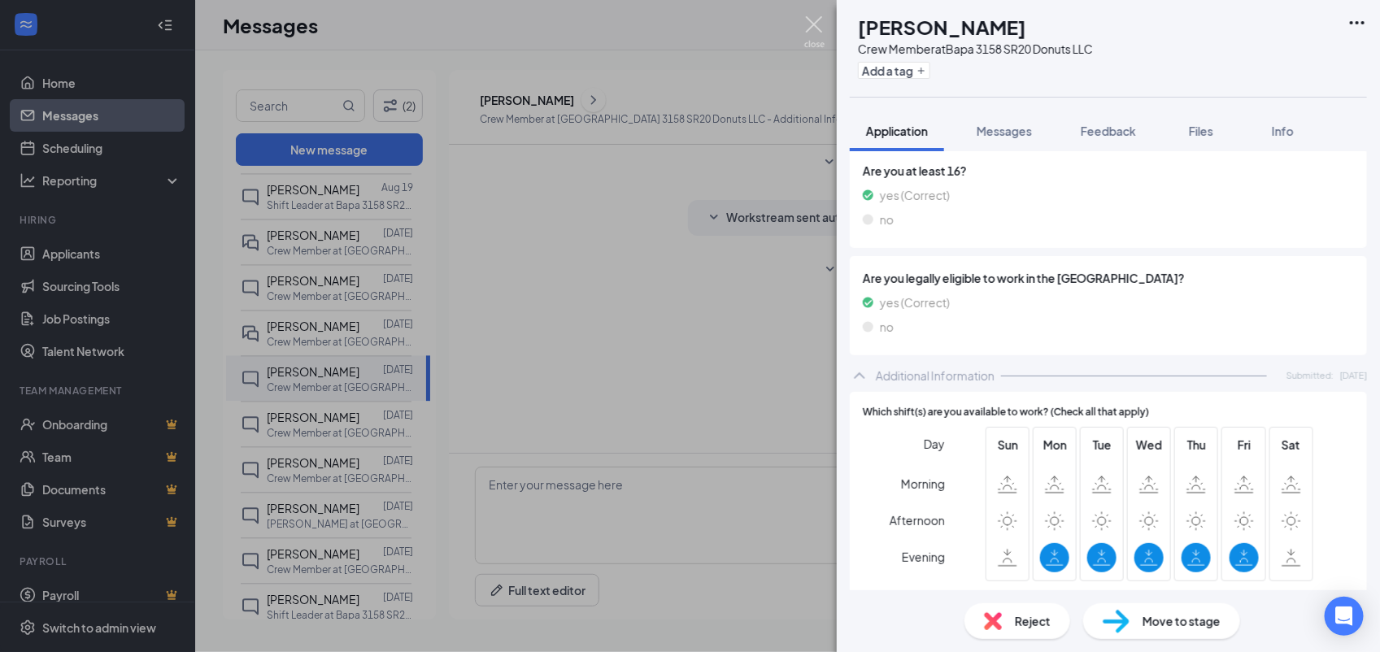
click at [817, 24] on img at bounding box center [814, 32] width 20 height 32
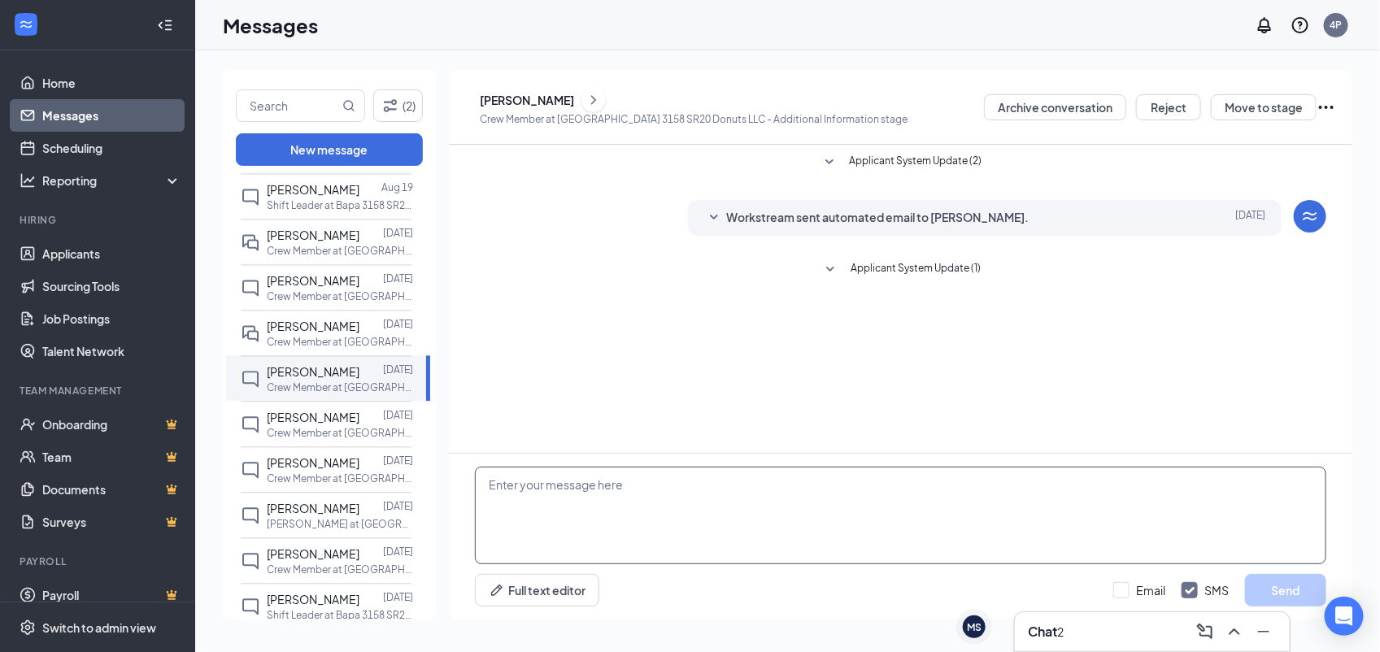
click at [712, 502] on textarea at bounding box center [900, 516] width 851 height 98
paste textarea "Would you be available for quick phone interview today (8/27) or tomorrow (8/28…"
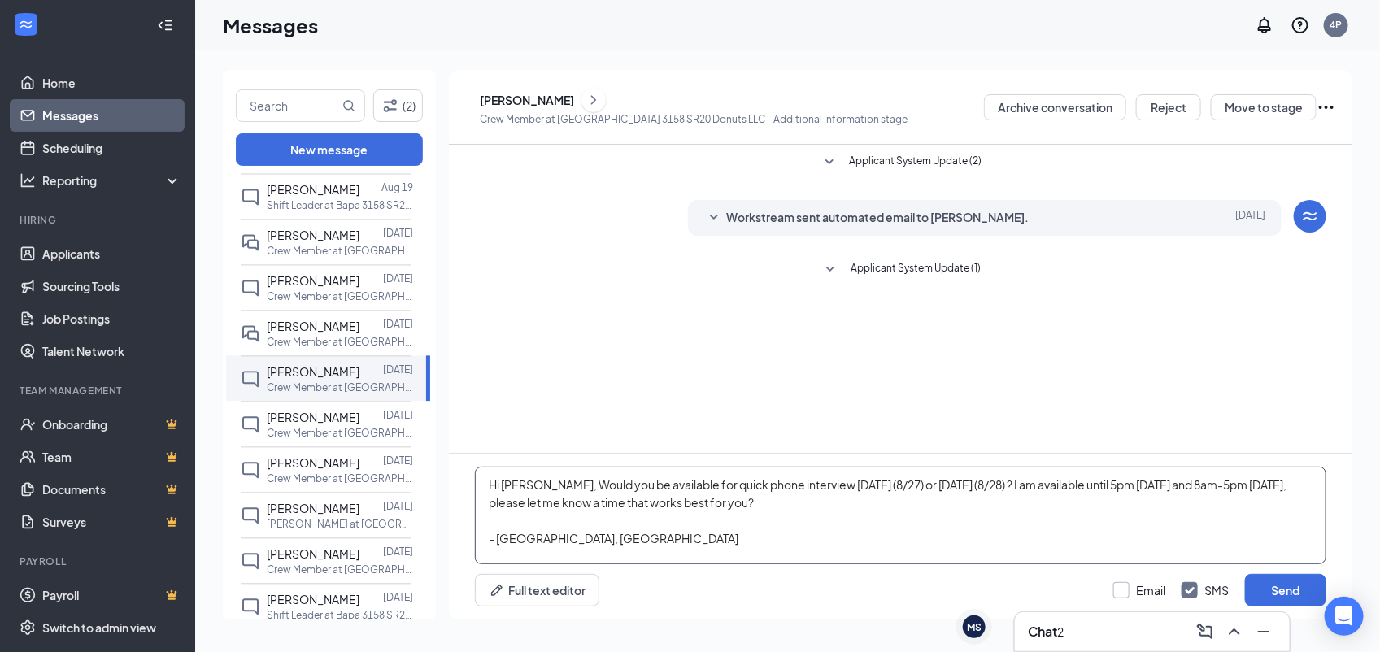
type textarea "Hi Amiee, Would you be available for quick phone interview today (8/27) or tomo…"
click at [1130, 587] on input "Email" at bounding box center [1139, 590] width 52 height 16
checkbox input "true"
click at [1291, 582] on button "Send" at bounding box center [1285, 590] width 81 height 33
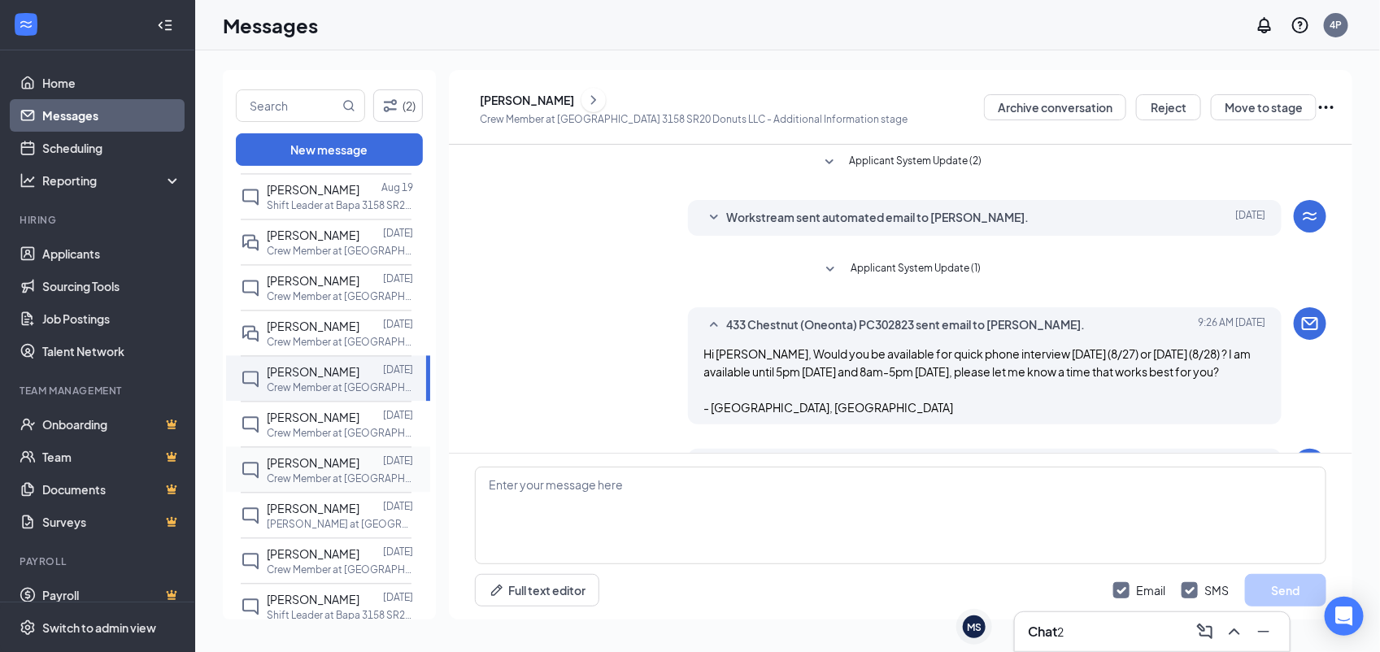
scroll to position [128, 0]
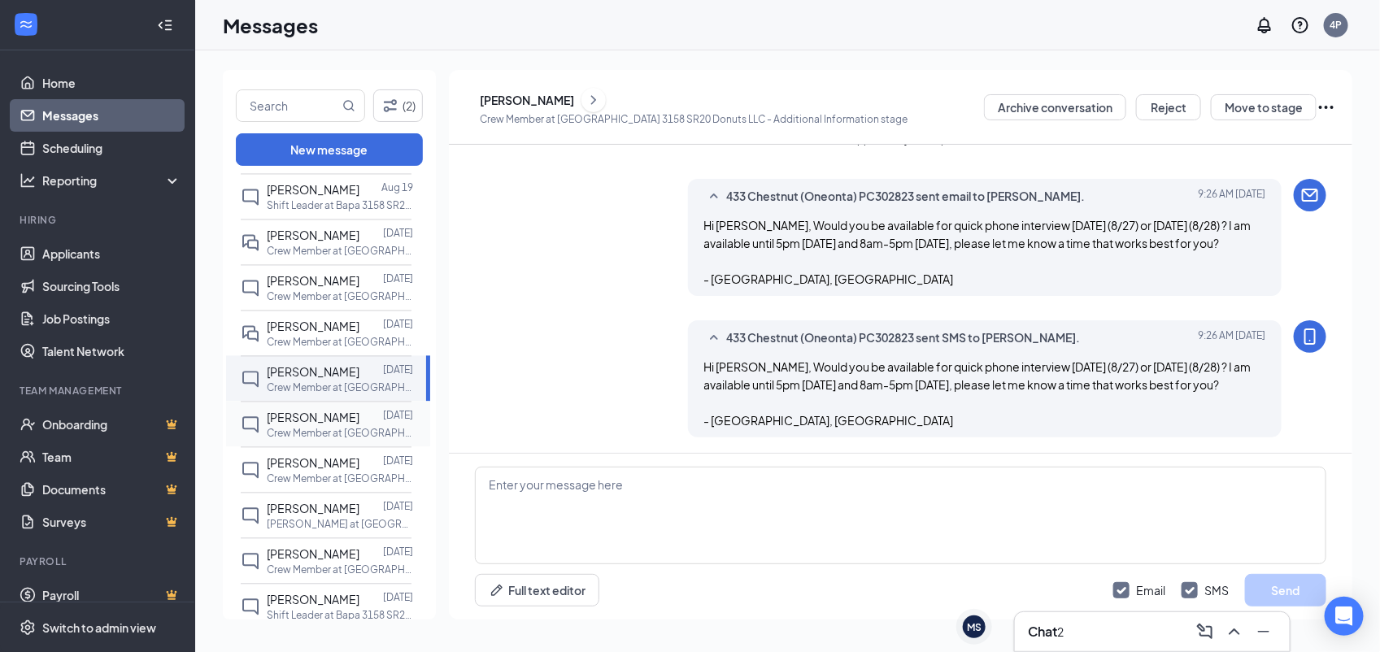
click at [359, 427] on div at bounding box center [371, 418] width 24 height 18
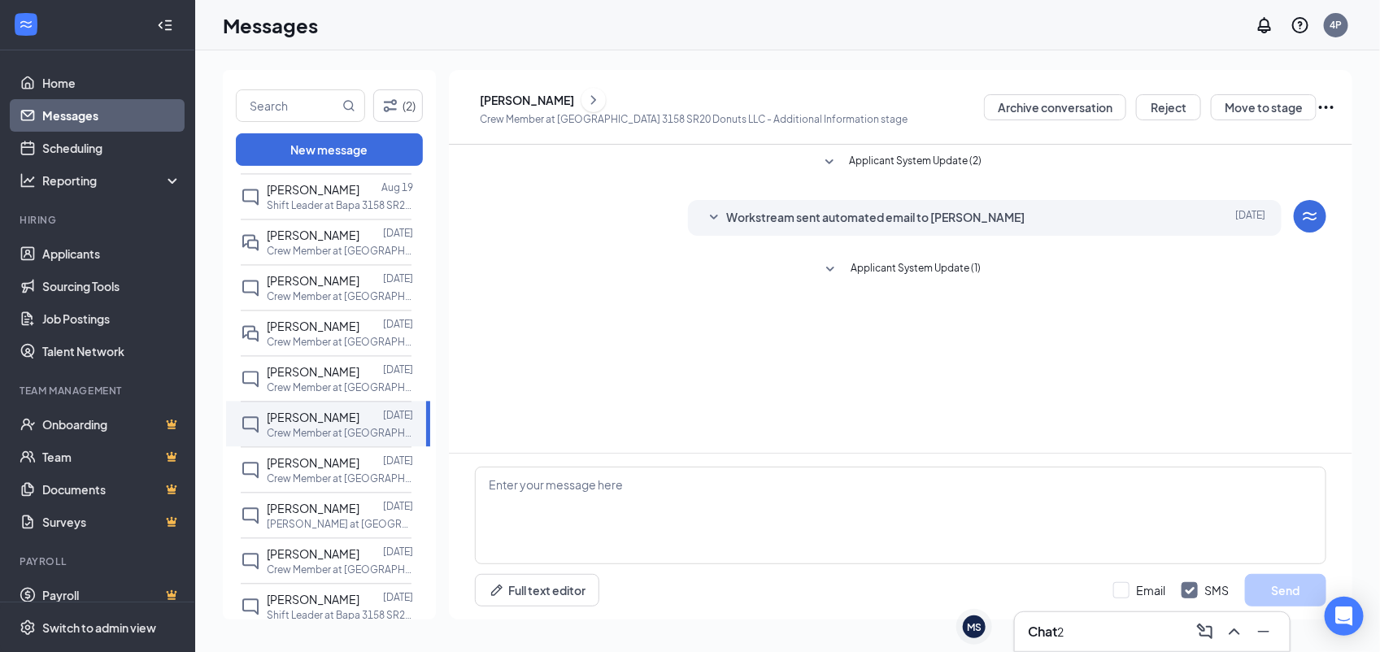
click at [606, 103] on button at bounding box center [593, 100] width 24 height 24
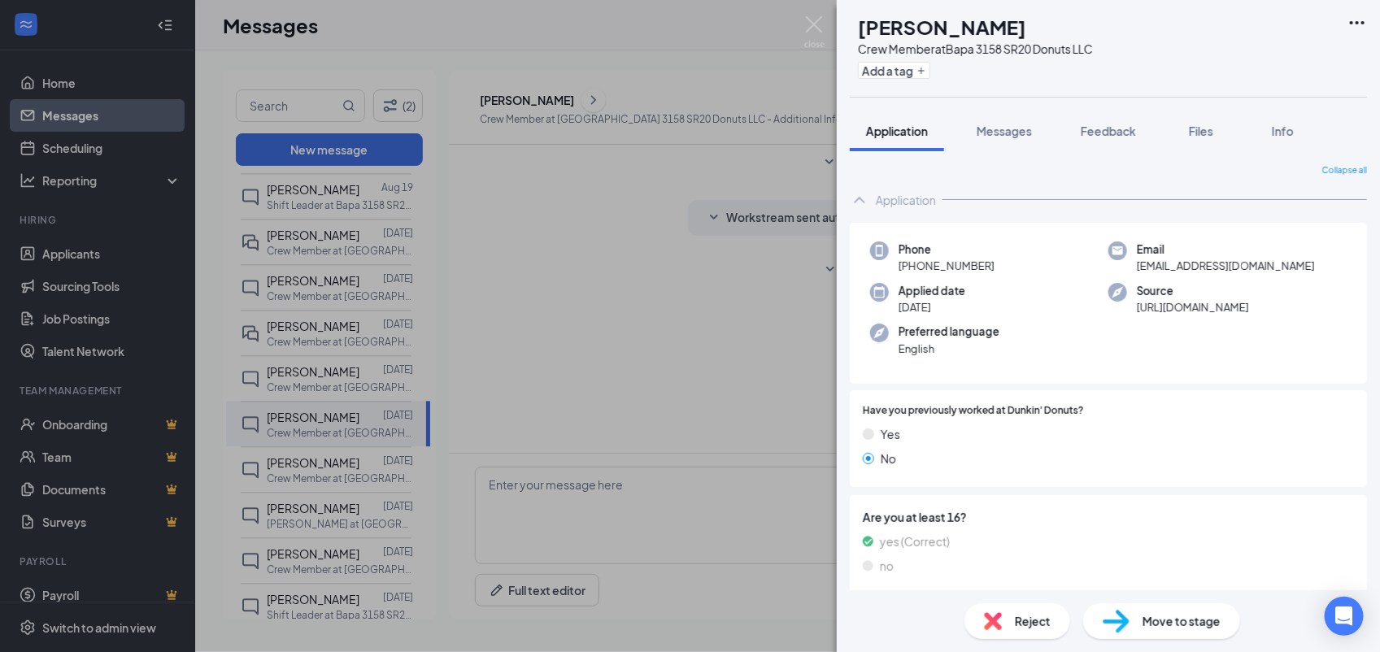
click at [903, 206] on div "Application" at bounding box center [906, 200] width 60 height 16
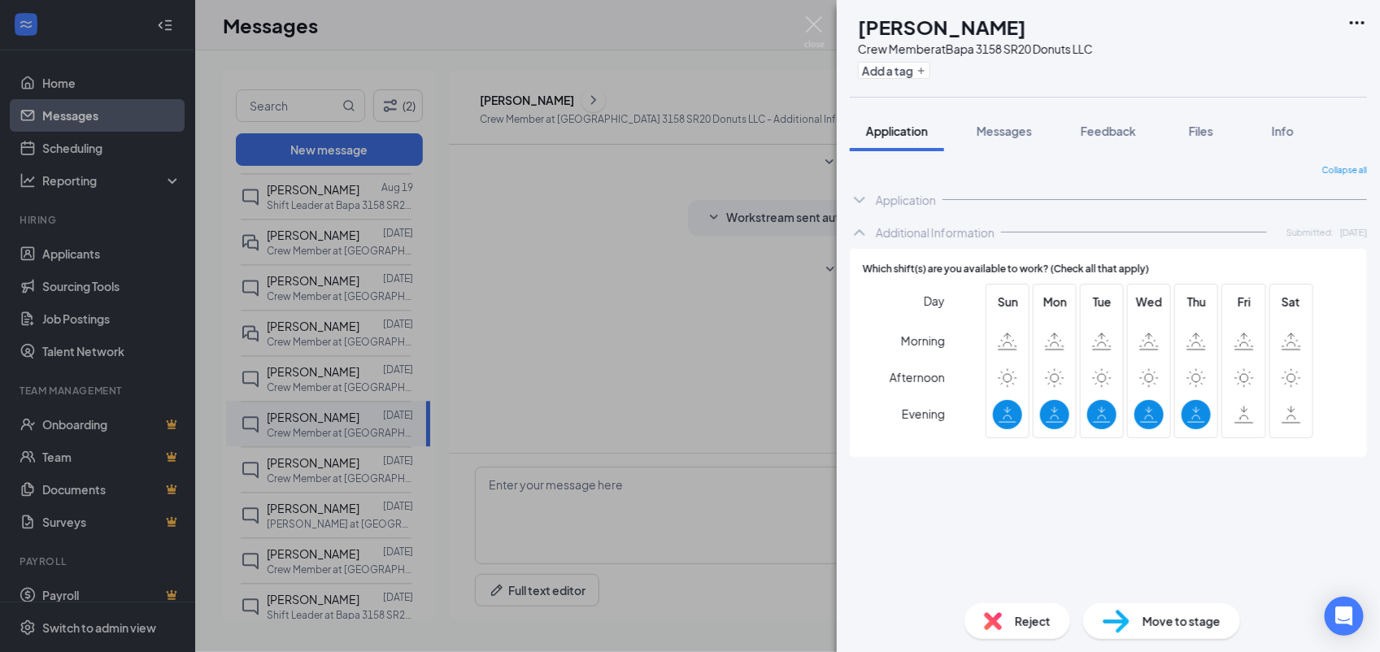
click at [933, 230] on div "Additional Information" at bounding box center [935, 232] width 119 height 16
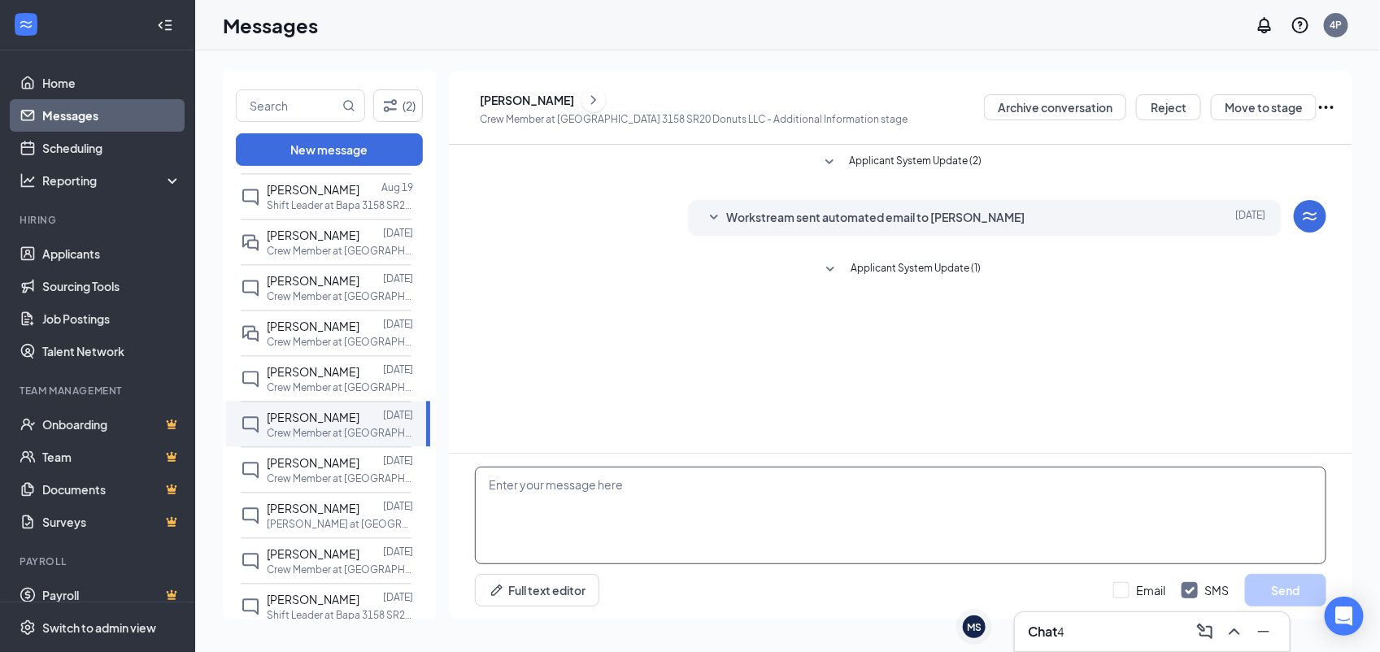
click at [775, 493] on textarea at bounding box center [900, 516] width 851 height 98
paste textarea "Would you be available for quick phone interview today (8/27) or tomorrow (8/28…"
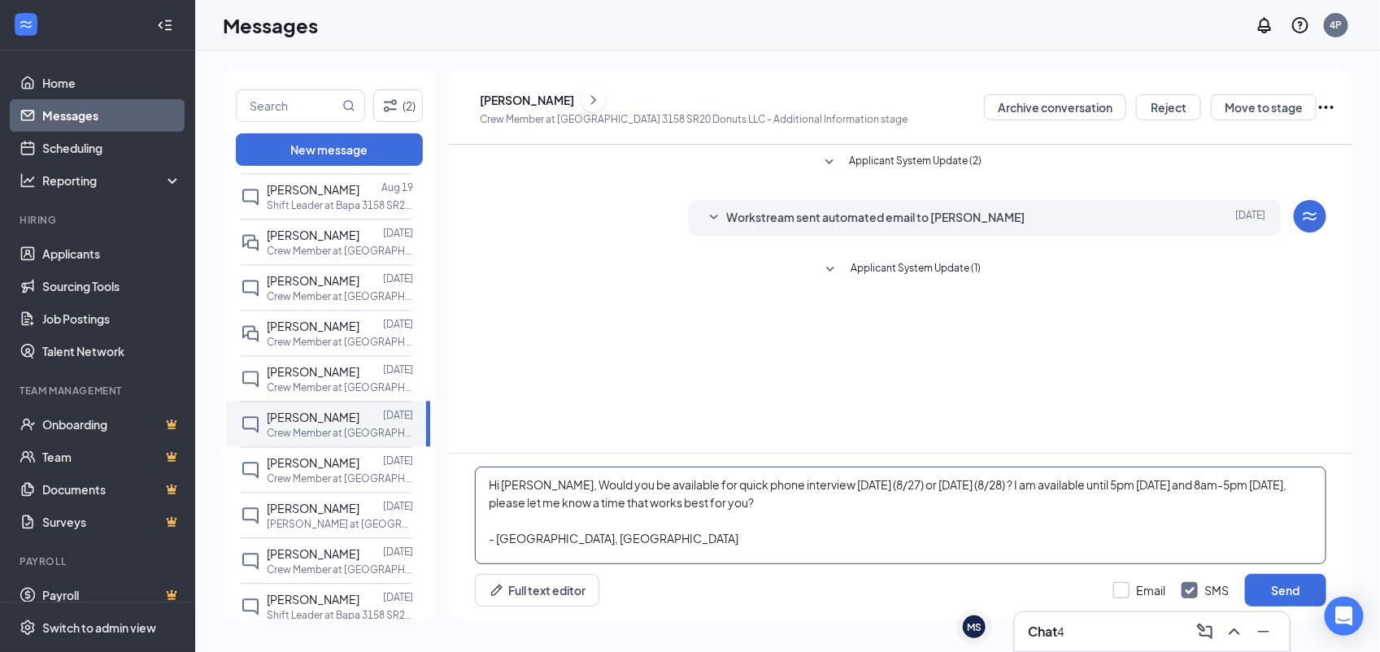
type textarea "Hi Charles, Would you be available for quick phone interview today (8/27) or to…"
click at [1128, 588] on input "Email" at bounding box center [1139, 590] width 52 height 16
checkbox input "true"
click at [1289, 593] on button "Send" at bounding box center [1285, 590] width 81 height 33
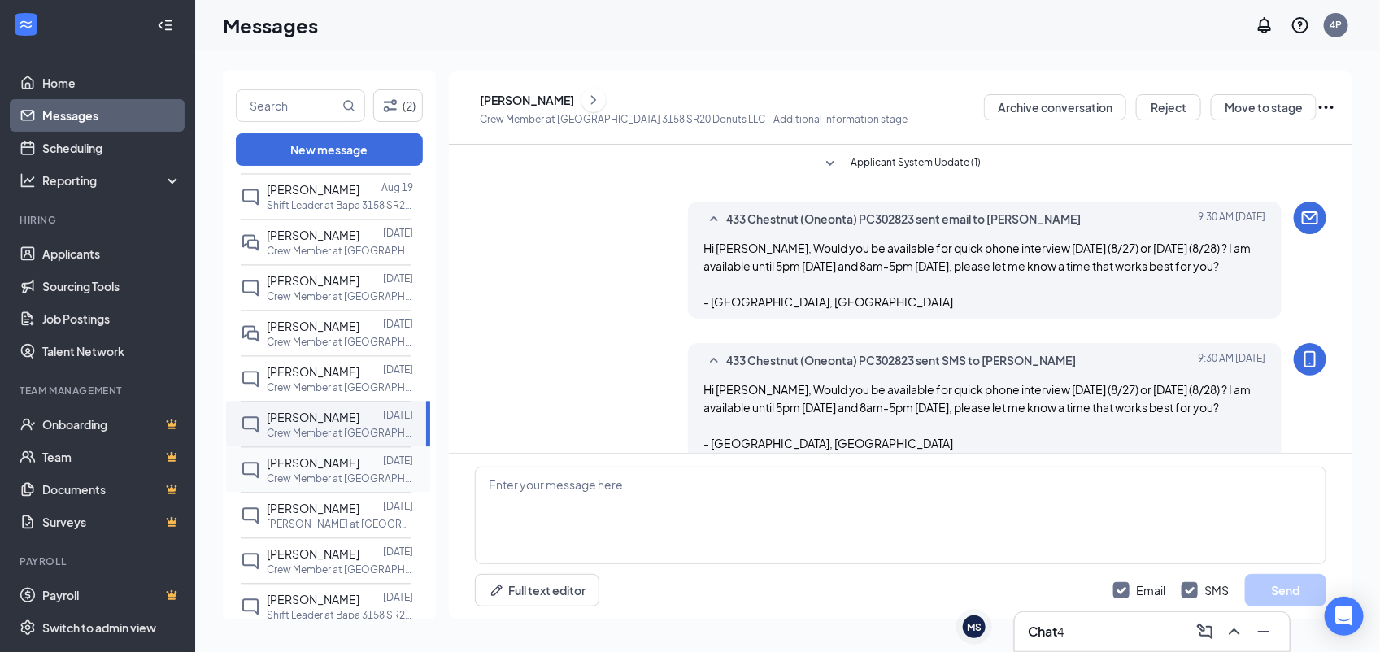
scroll to position [128, 0]
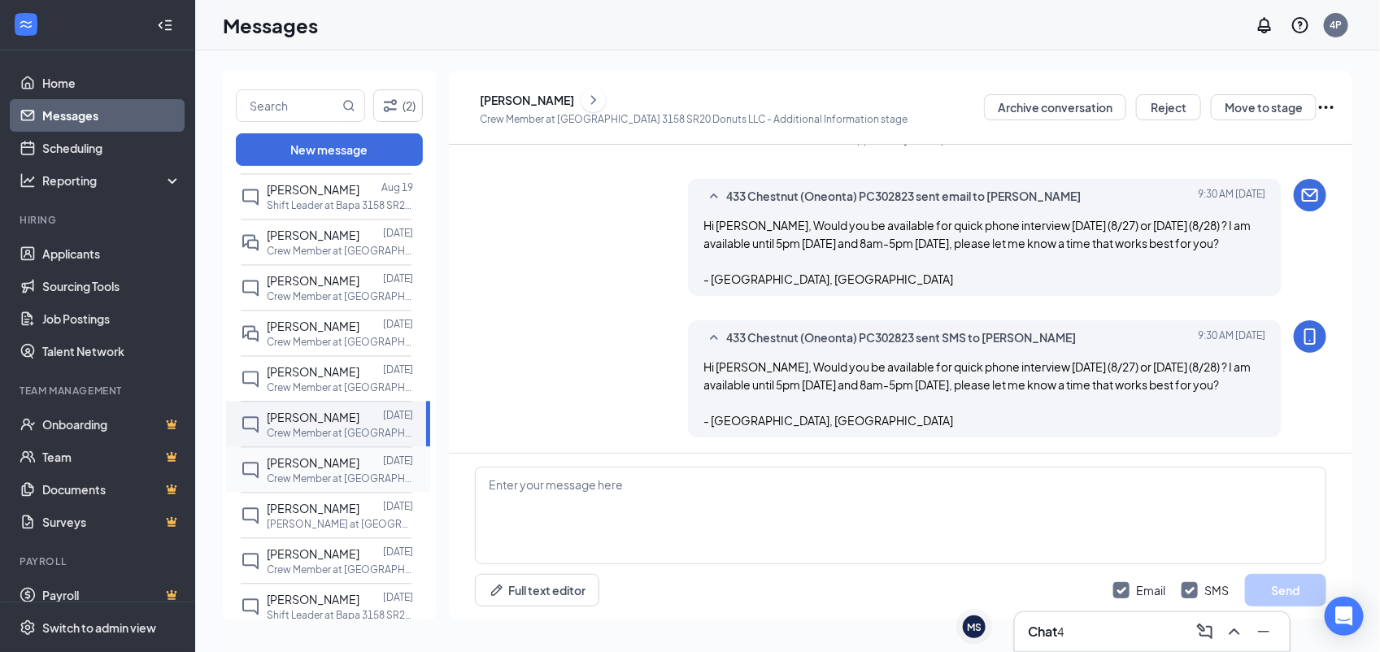
click at [354, 482] on p "Crew Member at [GEOGRAPHIC_DATA] 3158 SR20 Donuts LLC" at bounding box center [340, 479] width 146 height 14
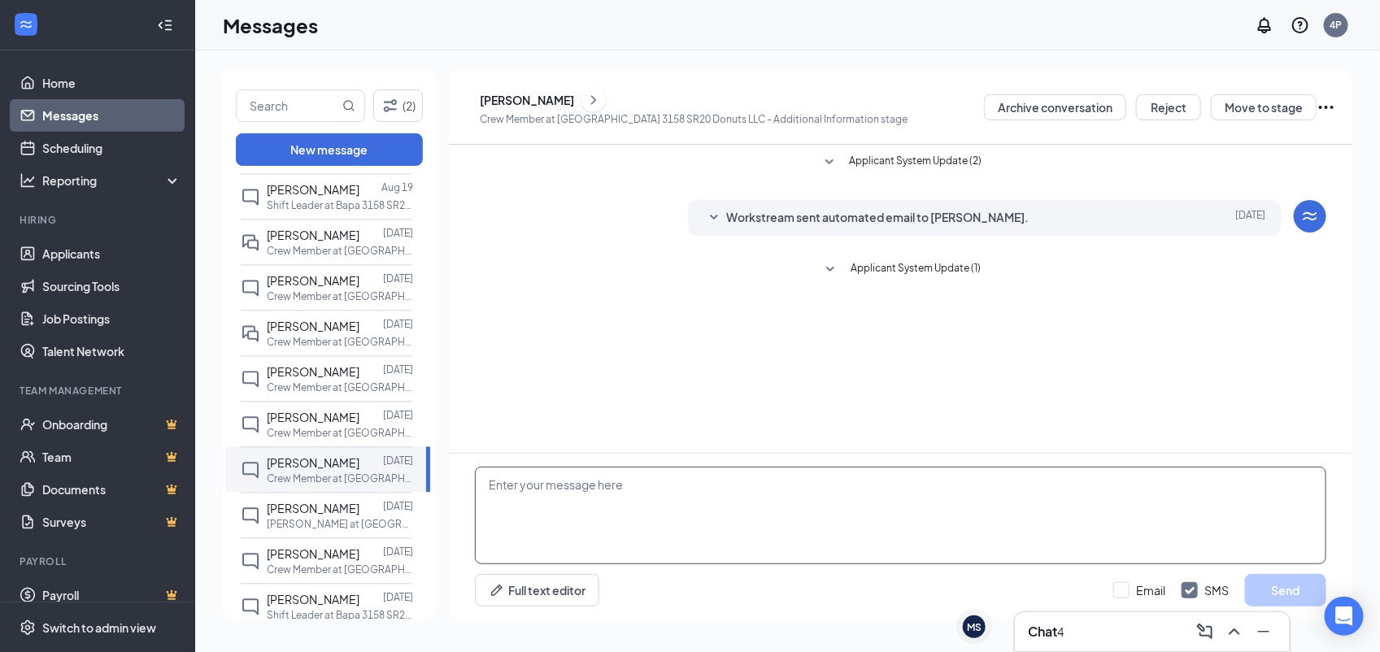
scroll to position [1906, 0]
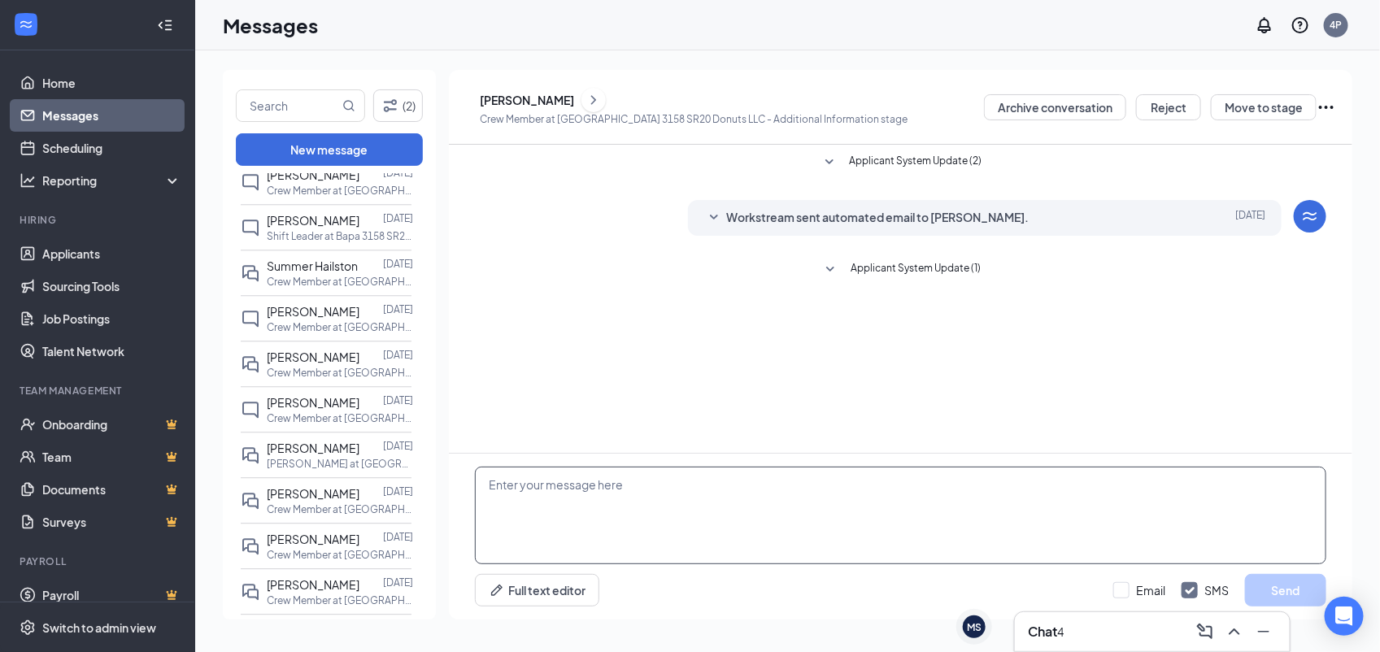
click at [730, 546] on textarea at bounding box center [900, 516] width 851 height 98
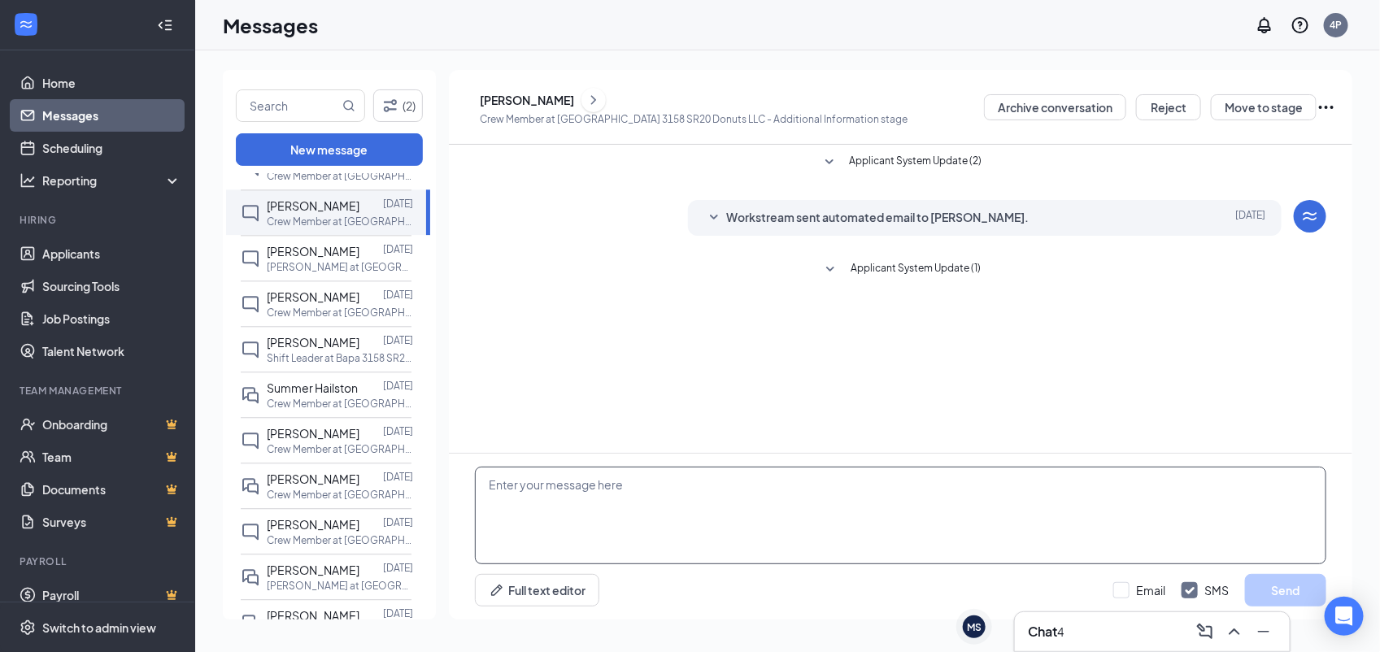
scroll to position [1744, 0]
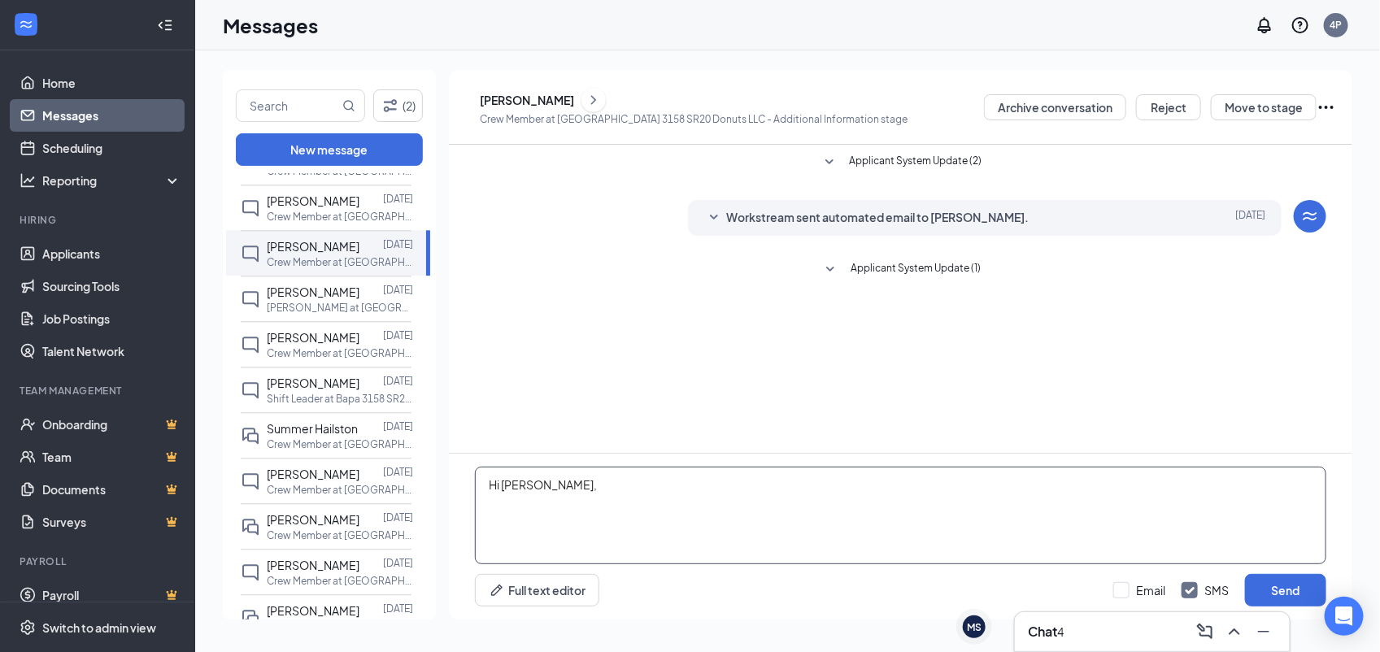
paste textarea "Would you be available for quick phone interview today (8/27) or tomorrow (8/28…"
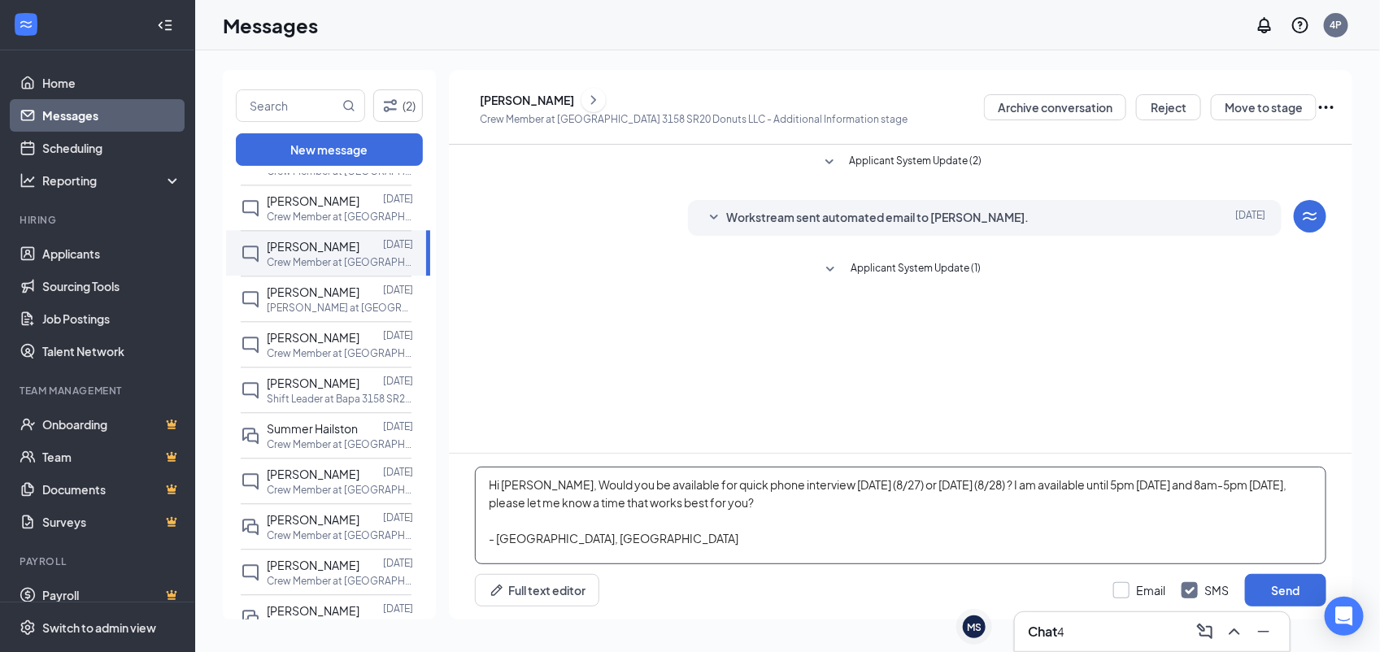
type textarea "Hi Karryann, Would you be available for quick phone interview today (8/27) or t…"
click at [1142, 587] on input "Email" at bounding box center [1139, 590] width 52 height 16
checkbox input "true"
click at [1285, 595] on button "Send" at bounding box center [1285, 590] width 81 height 33
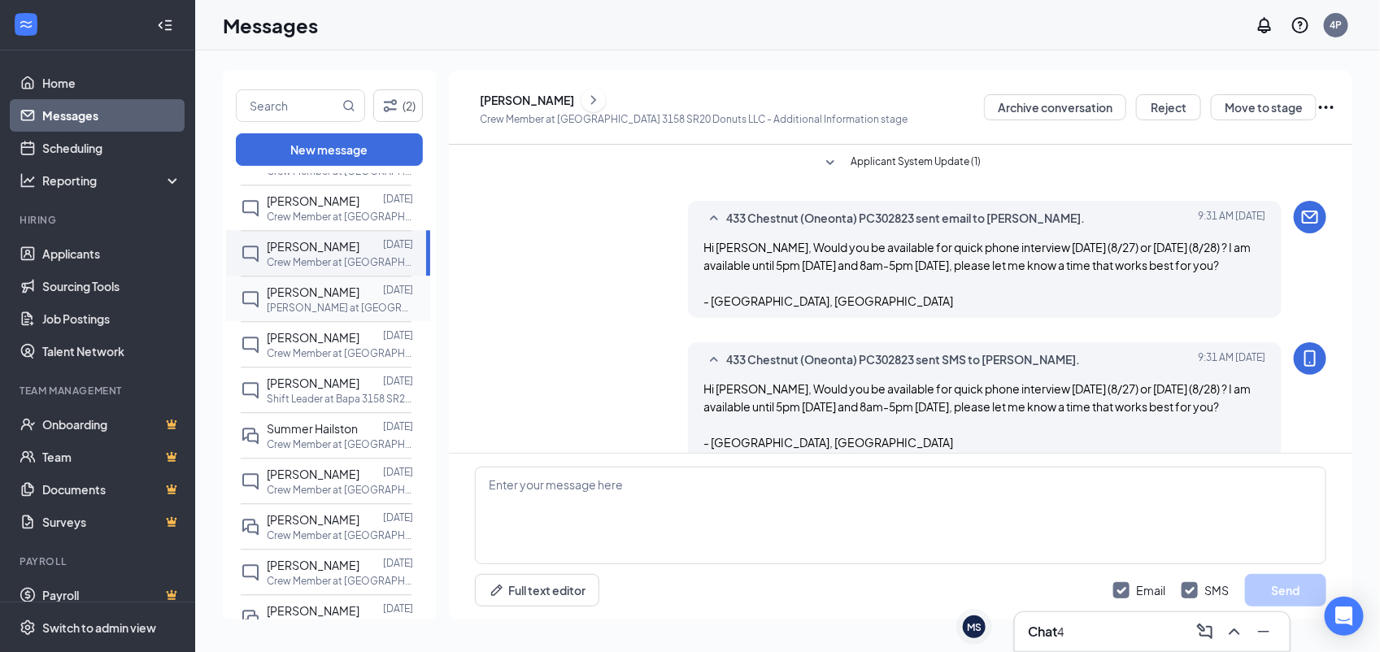
scroll to position [128, 0]
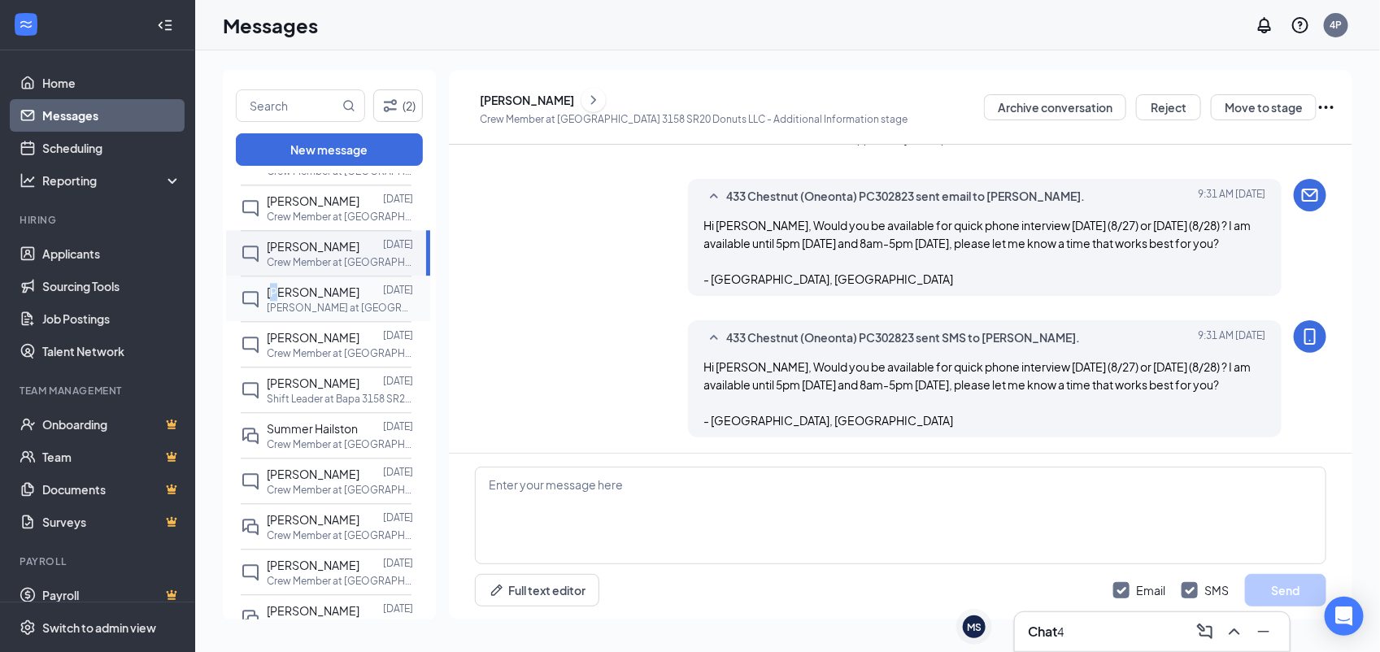
click at [278, 299] on span "[PERSON_NAME]" at bounding box center [313, 292] width 93 height 15
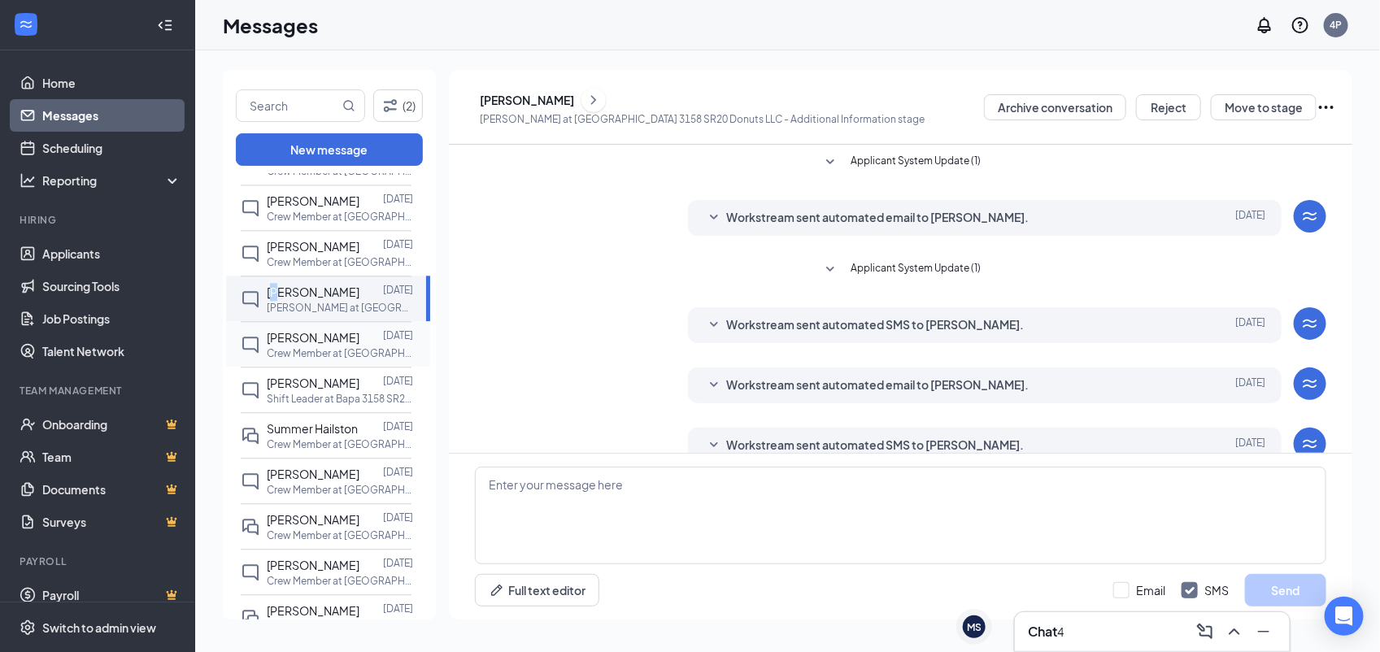
scroll to position [94, 0]
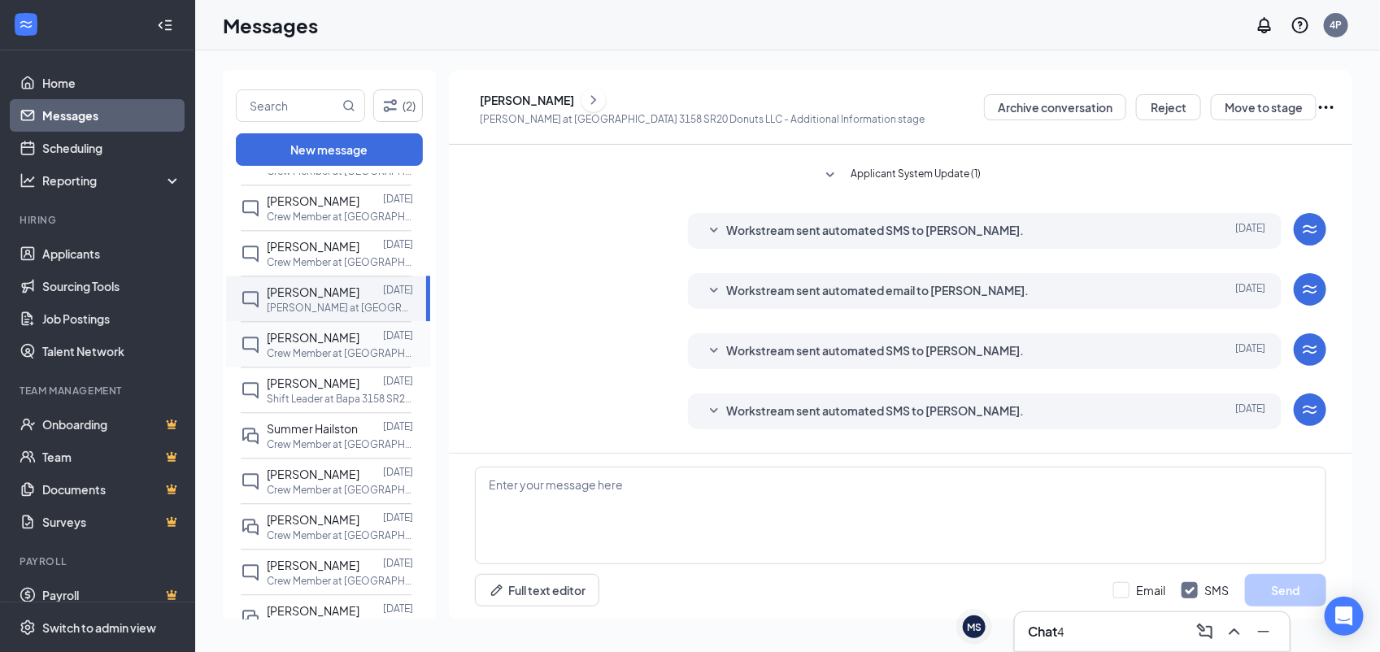
drag, startPoint x: 278, startPoint y: 303, endPoint x: 291, endPoint y: 356, distance: 54.4
click at [291, 356] on p "Crew Member at [GEOGRAPHIC_DATA] 3158 SR20 Donuts LLC" at bounding box center [340, 353] width 146 height 14
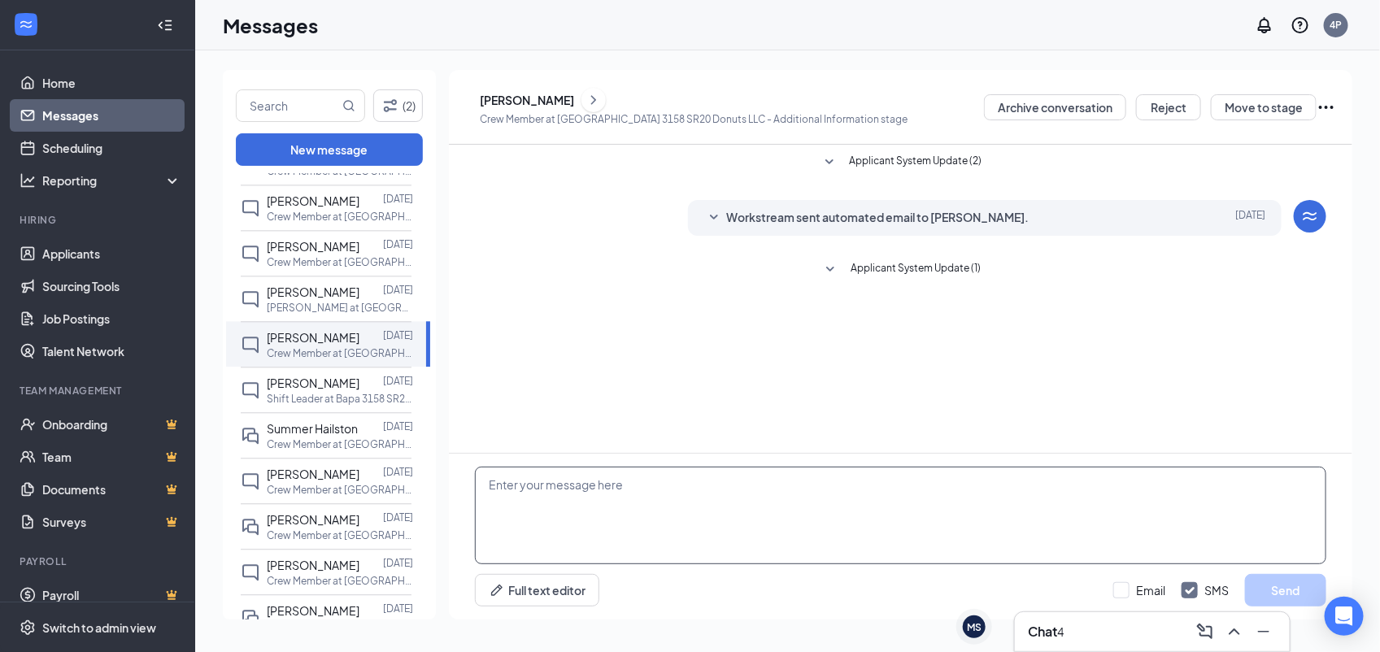
click at [691, 467] on textarea at bounding box center [900, 516] width 851 height 98
paste textarea "Would you be available for quick phone interview today (8/27) or tomorrow (8/28…"
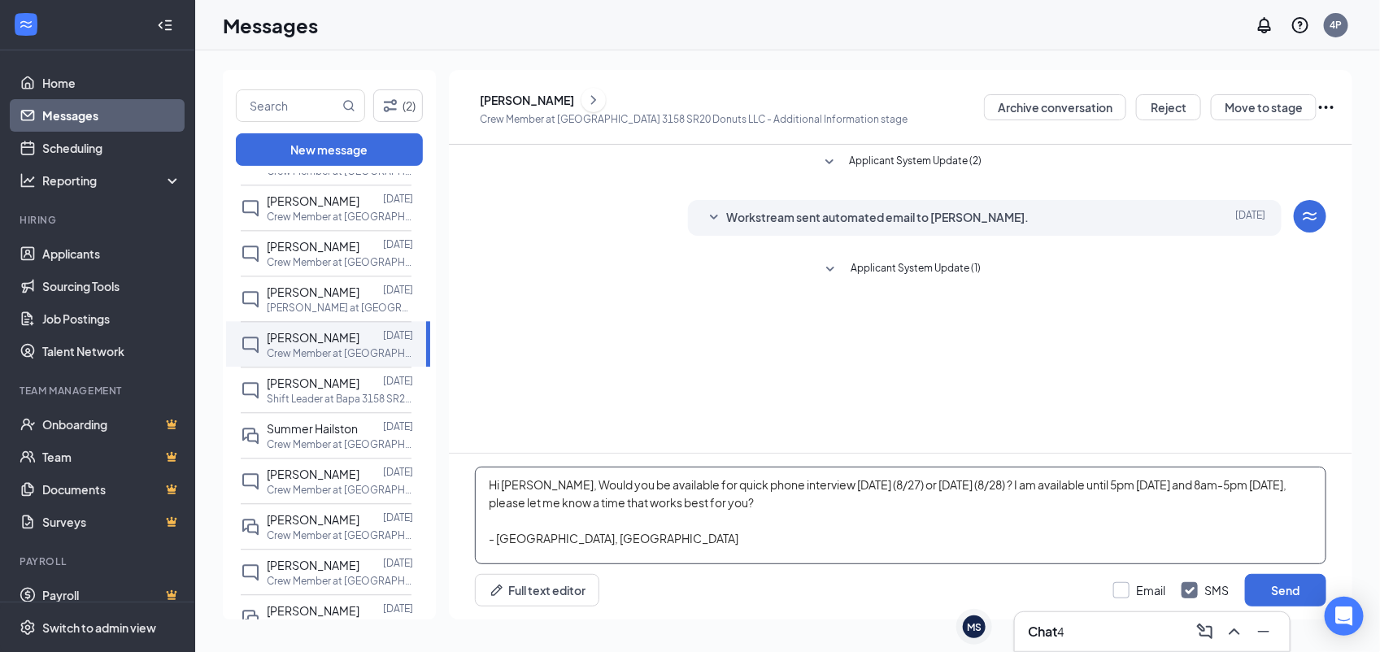
type textarea "Hi Randy, Would you be available for quick phone interview today (8/27) or tomo…"
click at [1132, 591] on input "Email" at bounding box center [1139, 590] width 52 height 16
checkbox input "true"
click at [1295, 581] on button "Send" at bounding box center [1285, 590] width 81 height 33
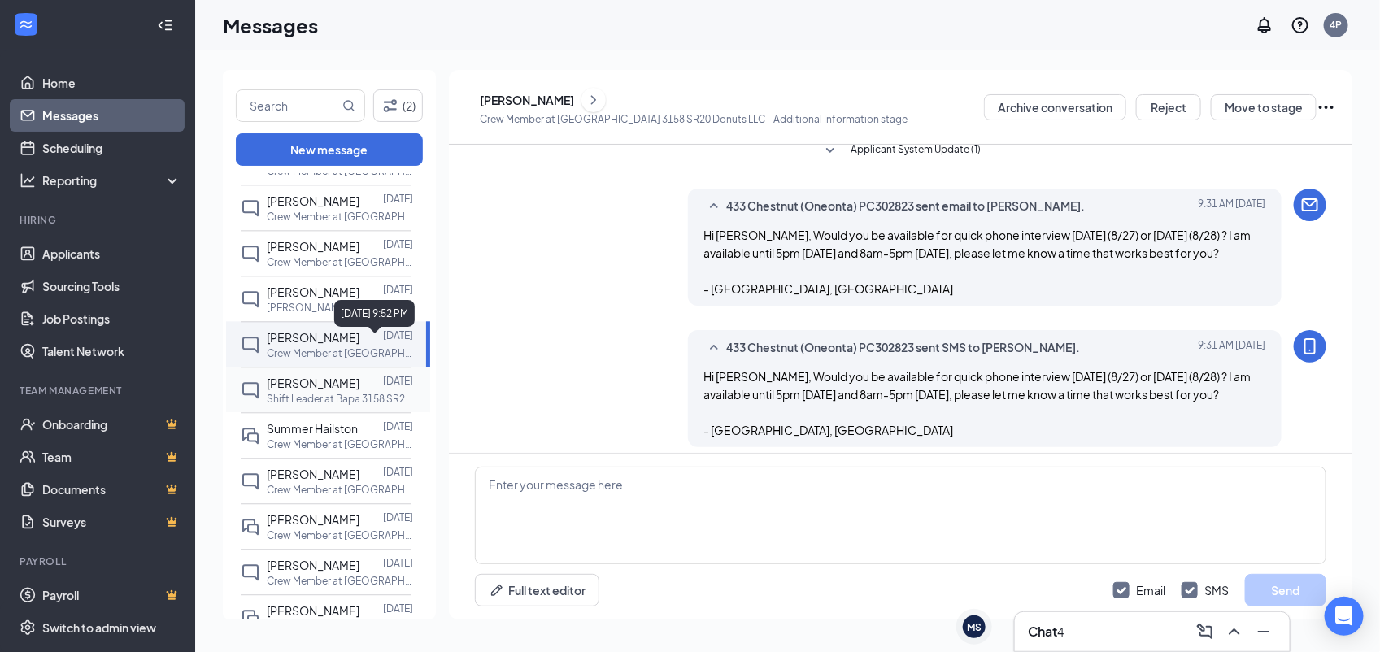
scroll to position [128, 0]
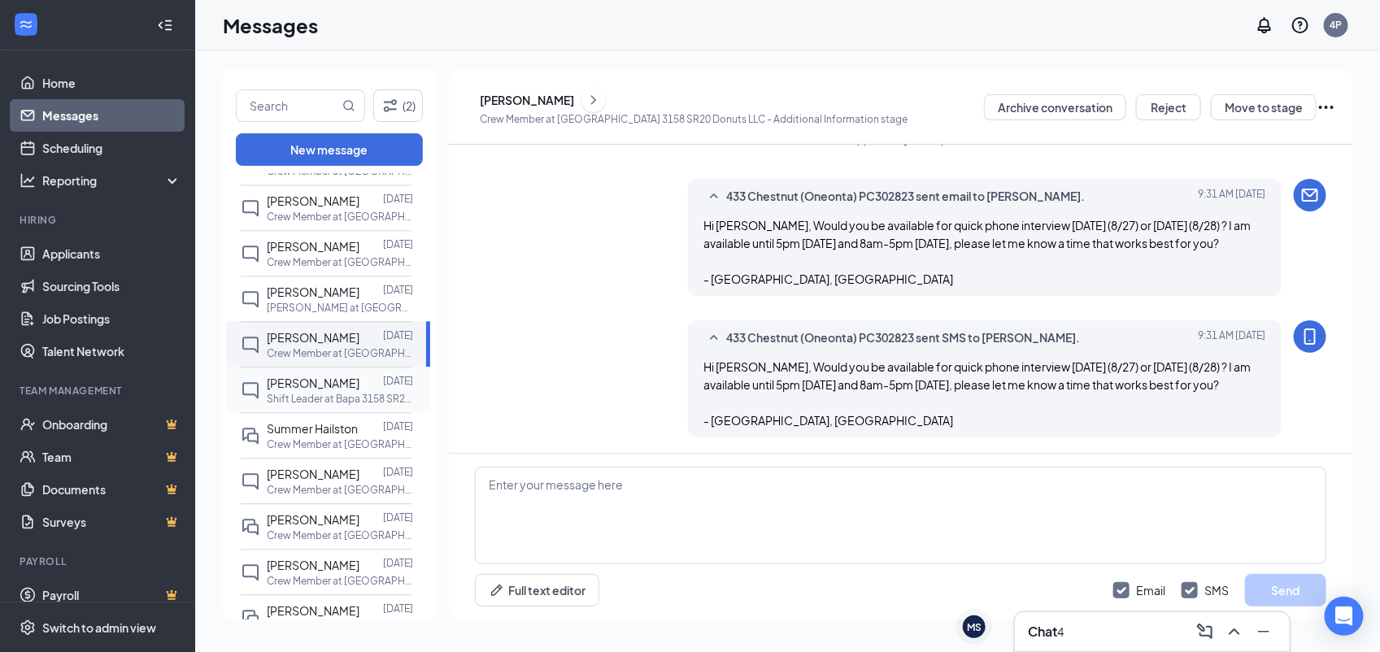
click at [371, 392] on div at bounding box center [371, 383] width 24 height 18
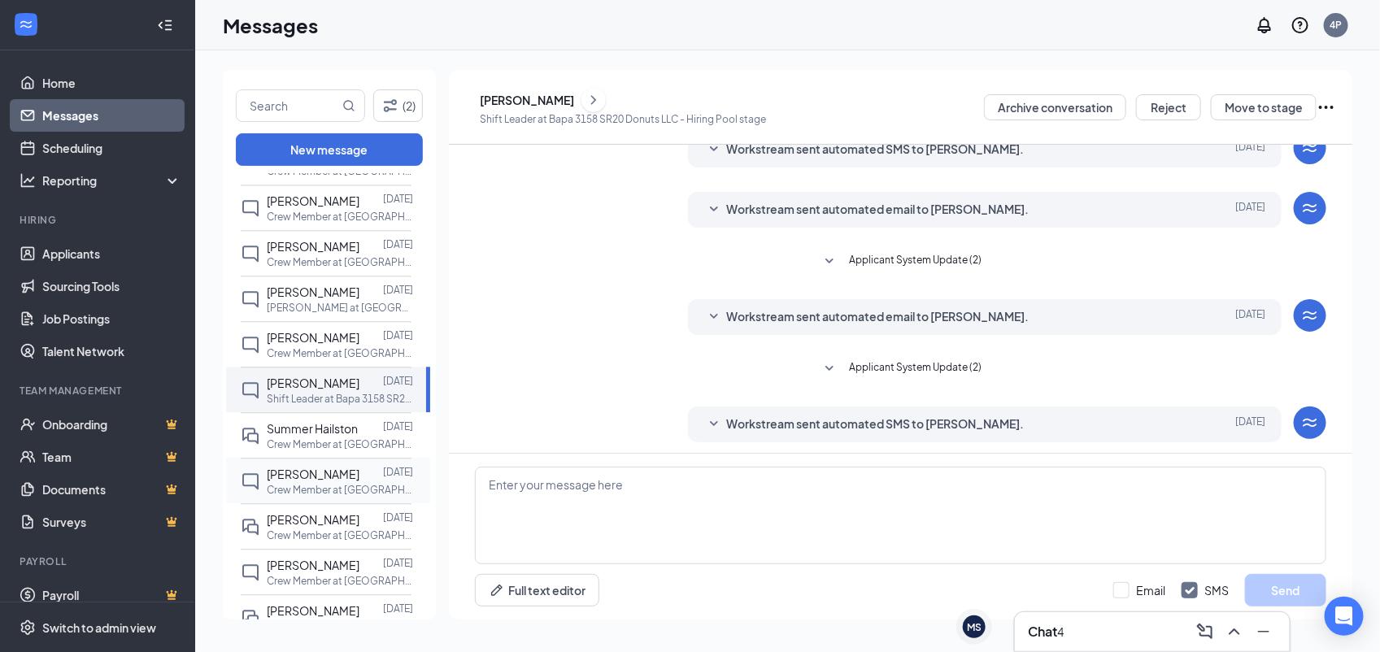
scroll to position [199, 0]
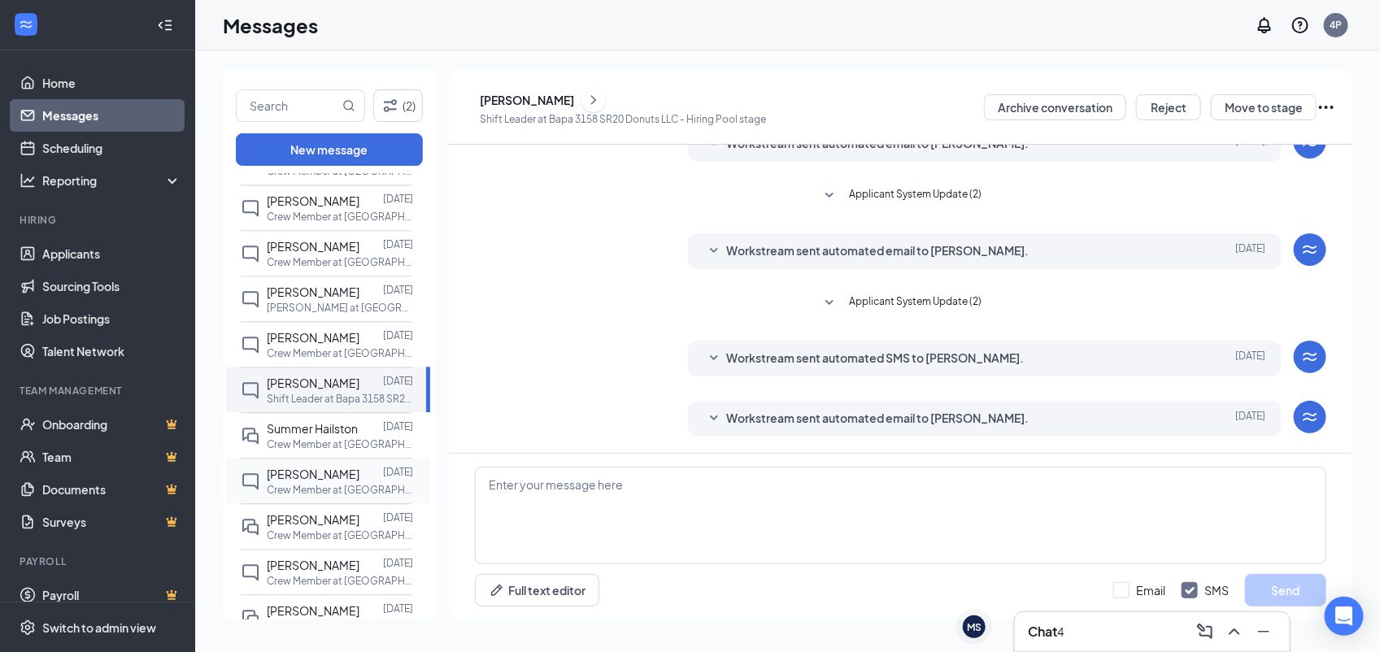
click at [368, 490] on p "Crew Member at [GEOGRAPHIC_DATA] 3158 SR20 Donuts LLC" at bounding box center [340, 490] width 146 height 14
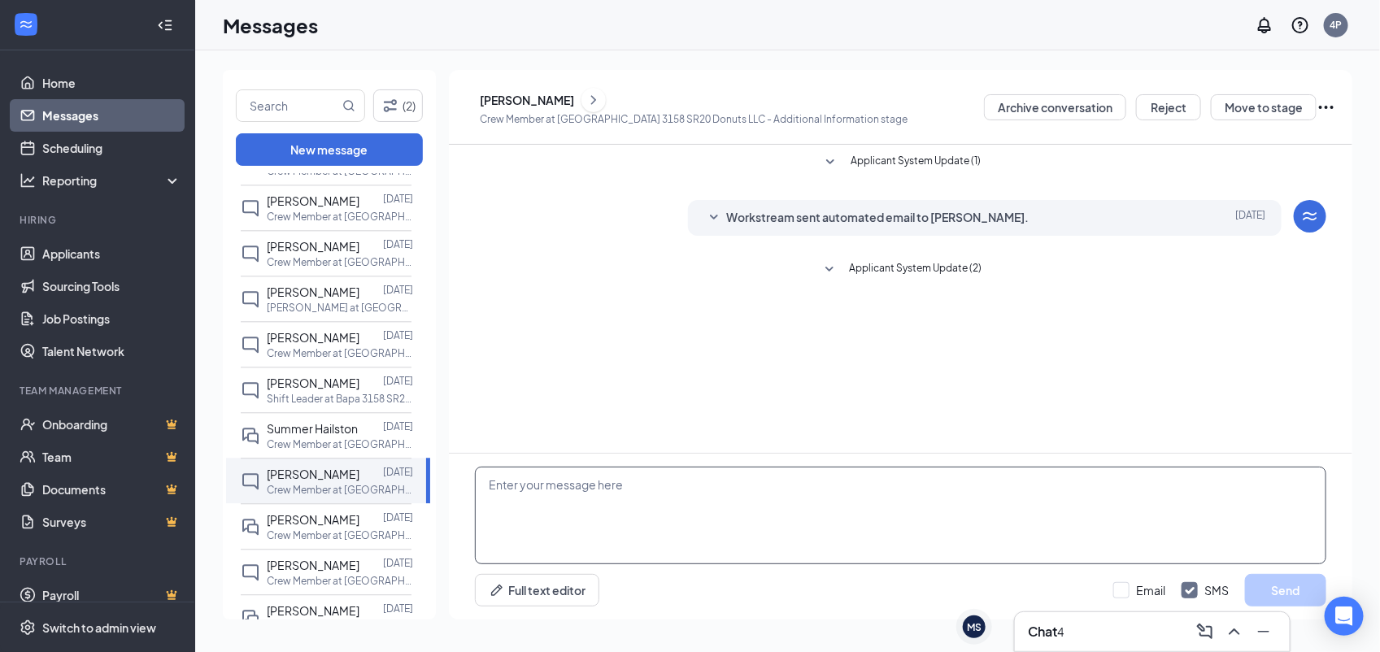
click at [713, 474] on textarea at bounding box center [900, 516] width 851 height 98
paste textarea "Would you be available for quick phone interview today (8/27) or tomorrow (8/28…"
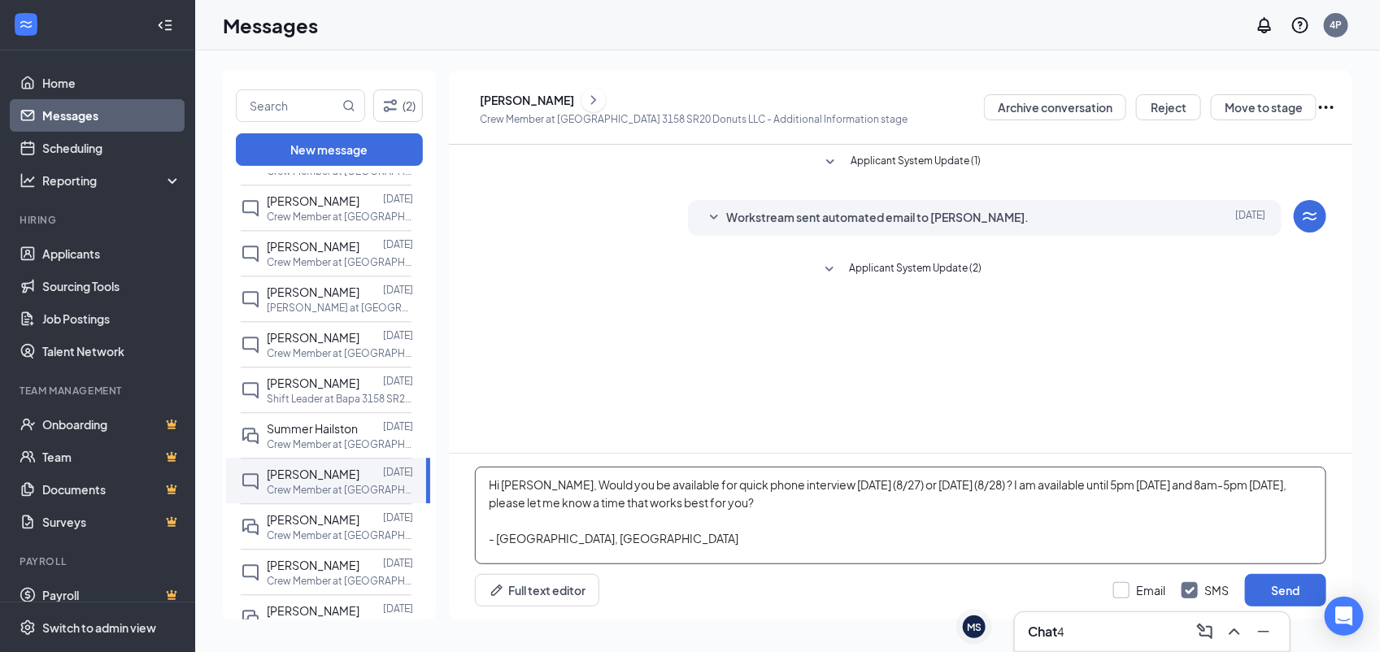
type textarea "Hi Kari, Would you be available for quick phone interview today (8/27) or tomor…"
click at [1119, 590] on input "Email" at bounding box center [1139, 590] width 52 height 16
checkbox input "true"
click at [1266, 592] on button "Send" at bounding box center [1285, 590] width 81 height 33
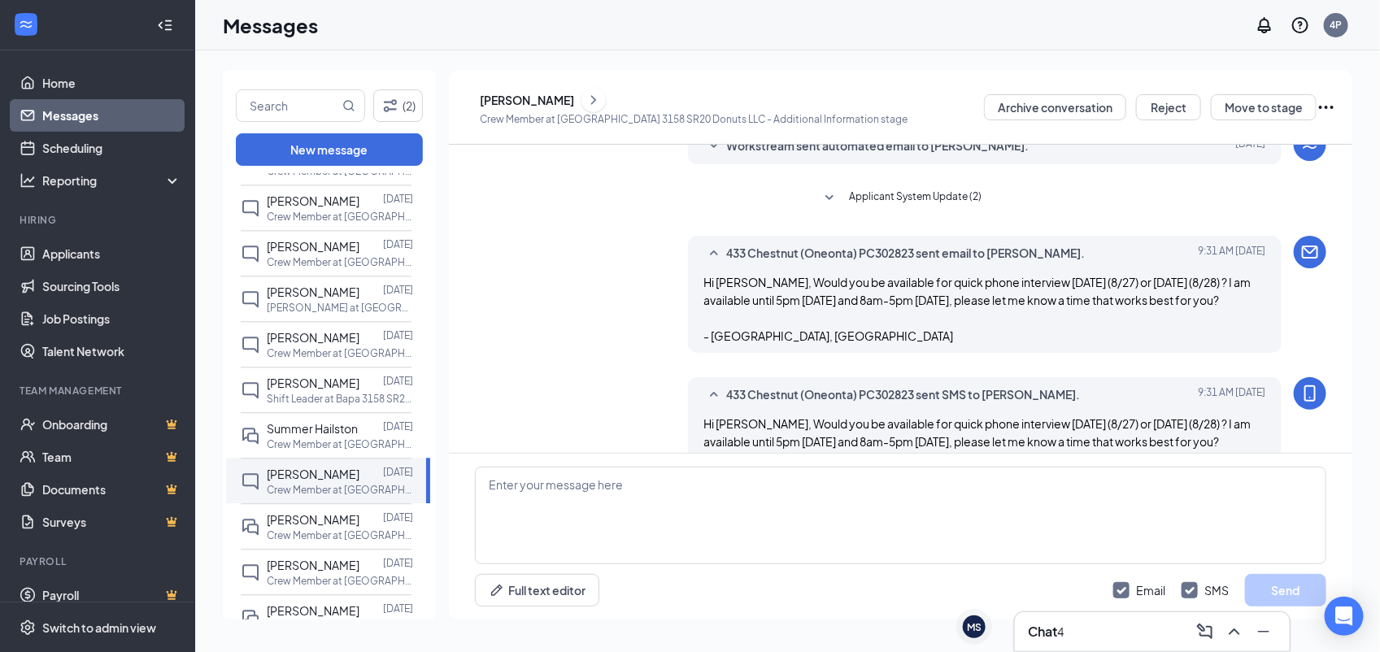
scroll to position [128, 0]
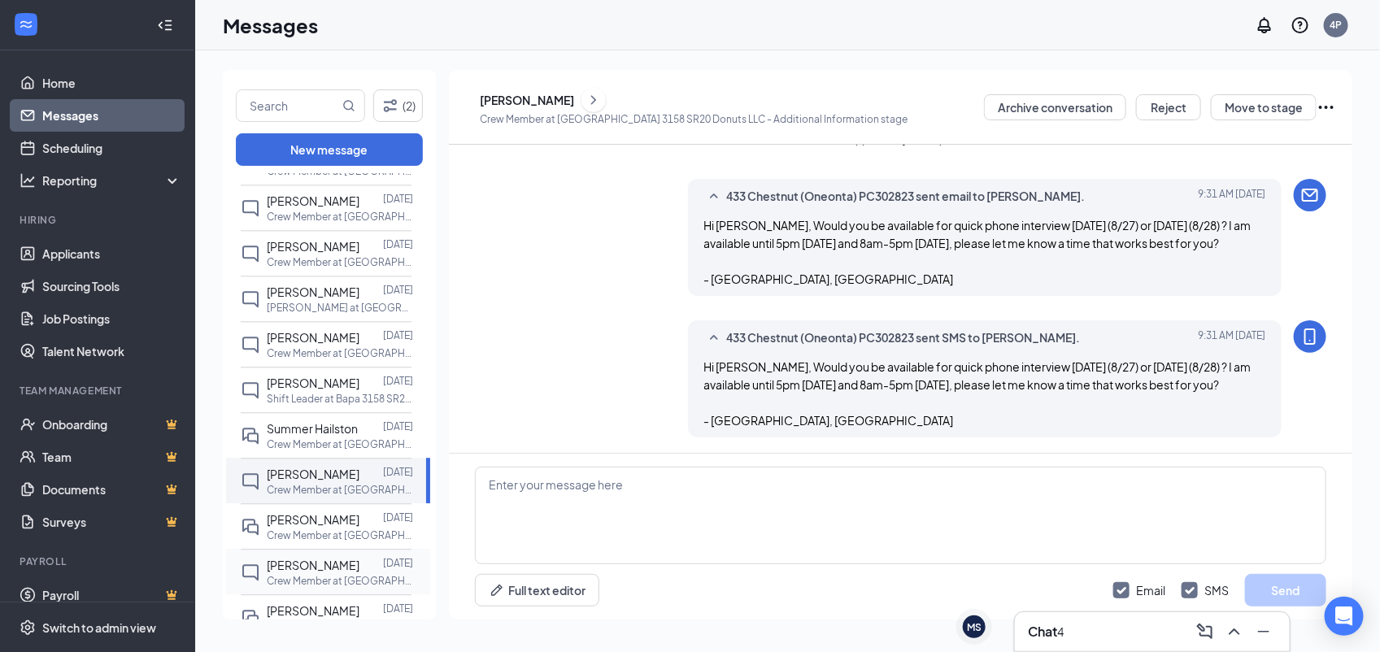
click at [371, 584] on p "Crew Member at [GEOGRAPHIC_DATA] 3158 SR20 Donuts LLC" at bounding box center [340, 581] width 146 height 14
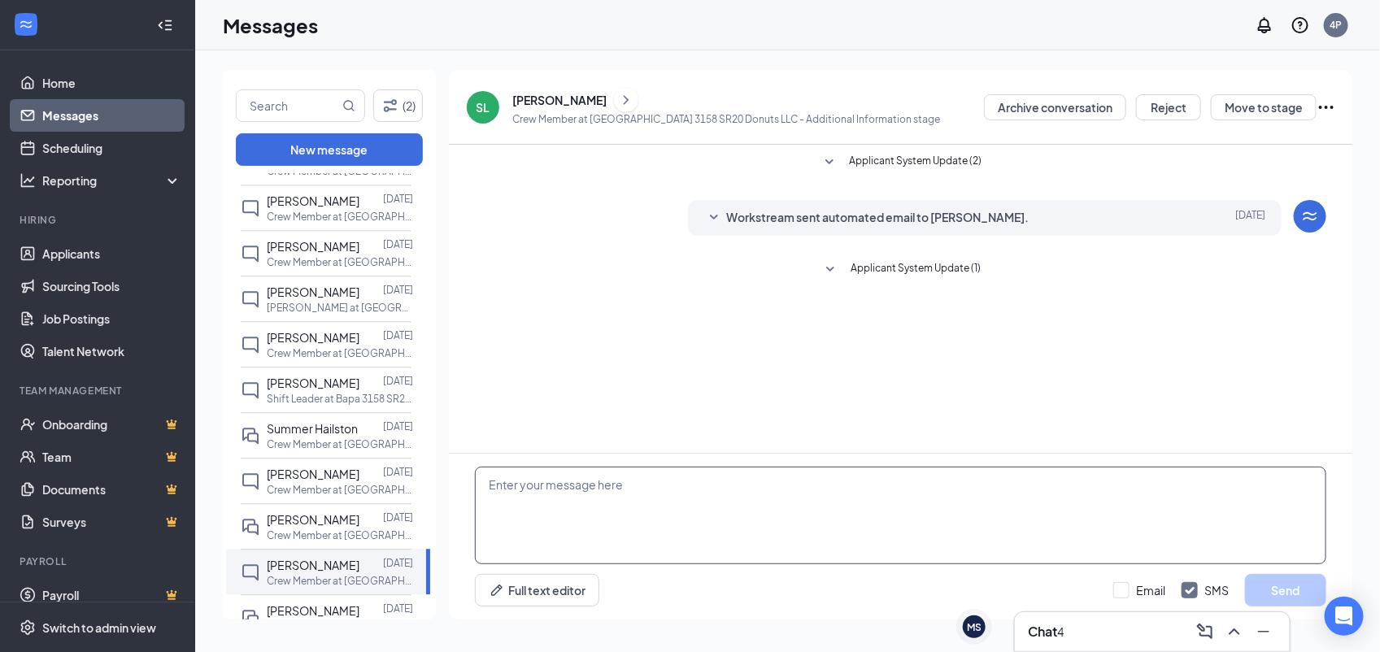
click at [692, 517] on textarea at bounding box center [900, 516] width 851 height 98
paste textarea "Would you be available for quick phone interview today (8/27) or tomorrow (8/28…"
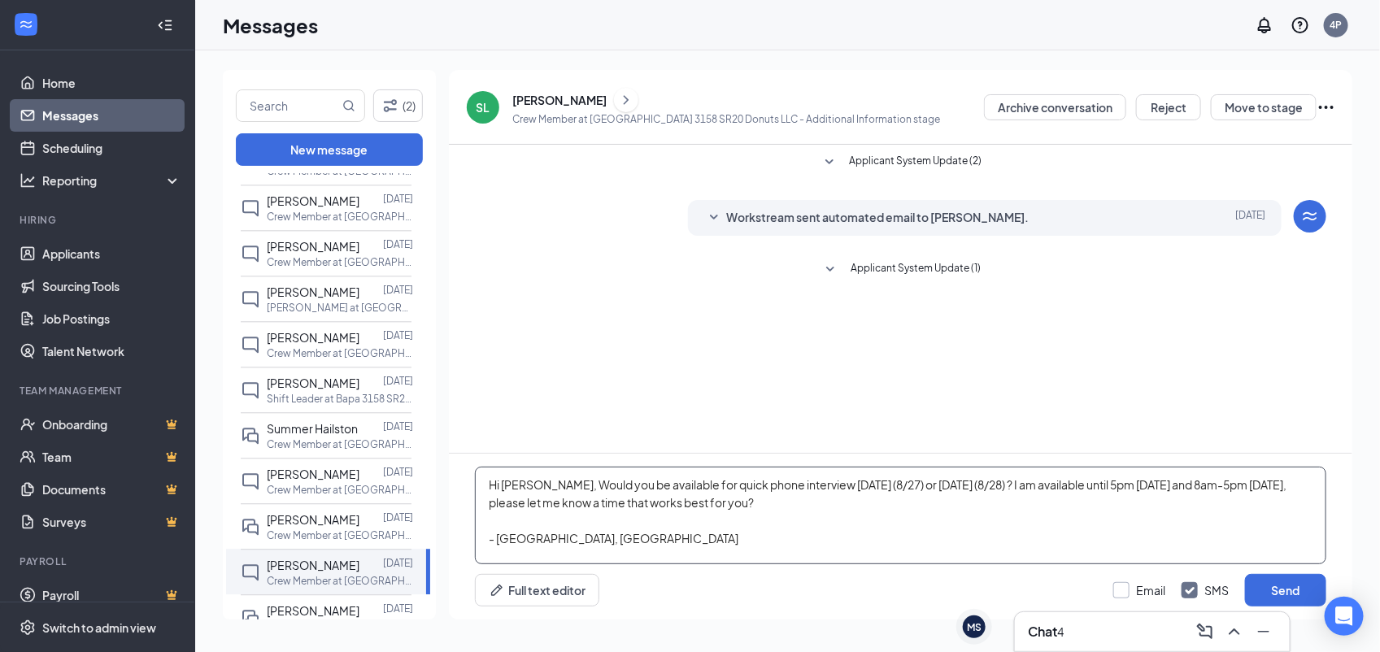
type textarea "Hi Samantha, Would you be available for quick phone interview today (8/27) or t…"
click at [1120, 596] on input "Email" at bounding box center [1139, 590] width 52 height 16
checkbox input "true"
click at [1291, 594] on button "Send" at bounding box center [1285, 590] width 81 height 33
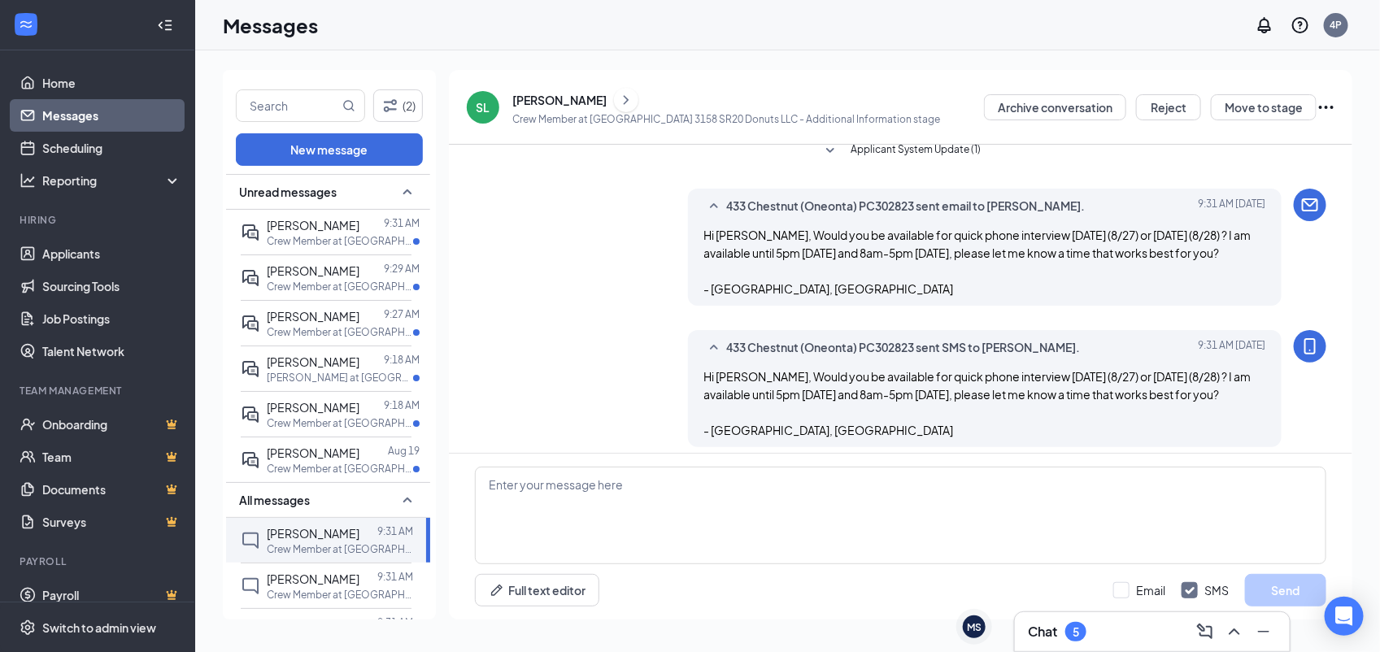
scroll to position [128, 0]
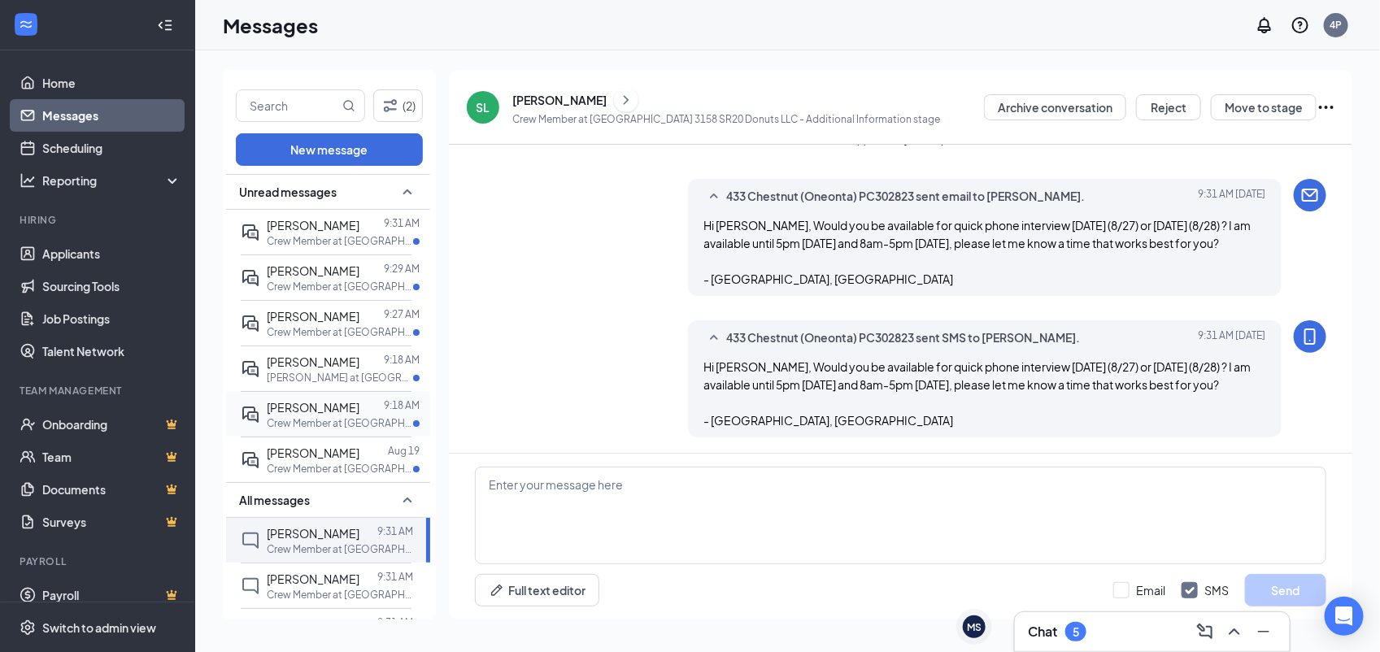
click at [337, 424] on p "Crew Member at [GEOGRAPHIC_DATA] 3158 SR20 Donuts LLC" at bounding box center [340, 423] width 146 height 14
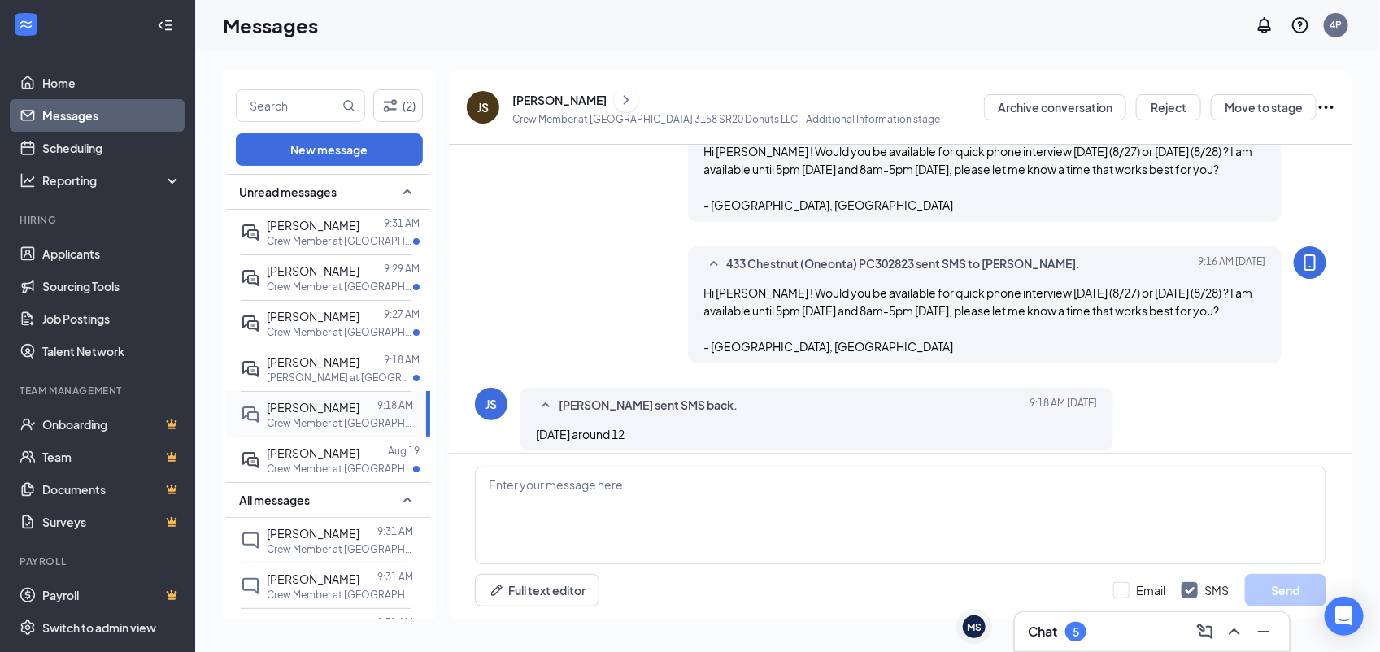
scroll to position [476, 0]
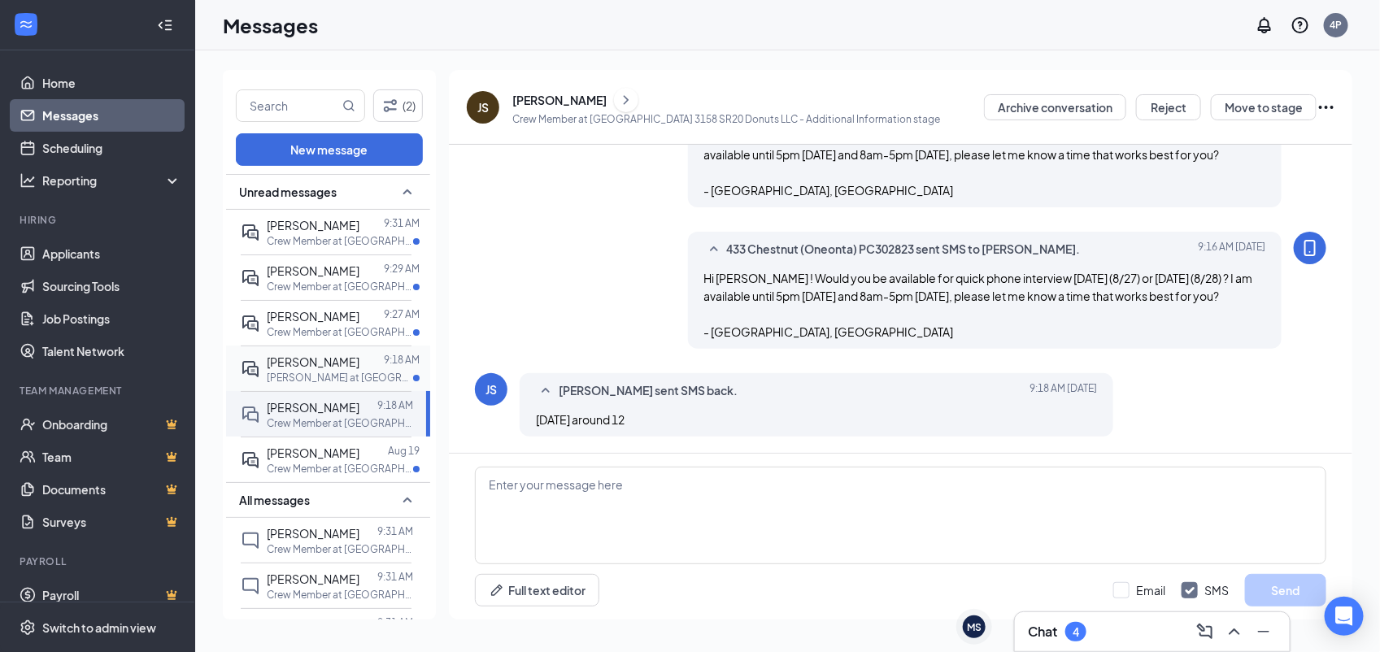
click at [367, 359] on div at bounding box center [371, 362] width 24 height 18
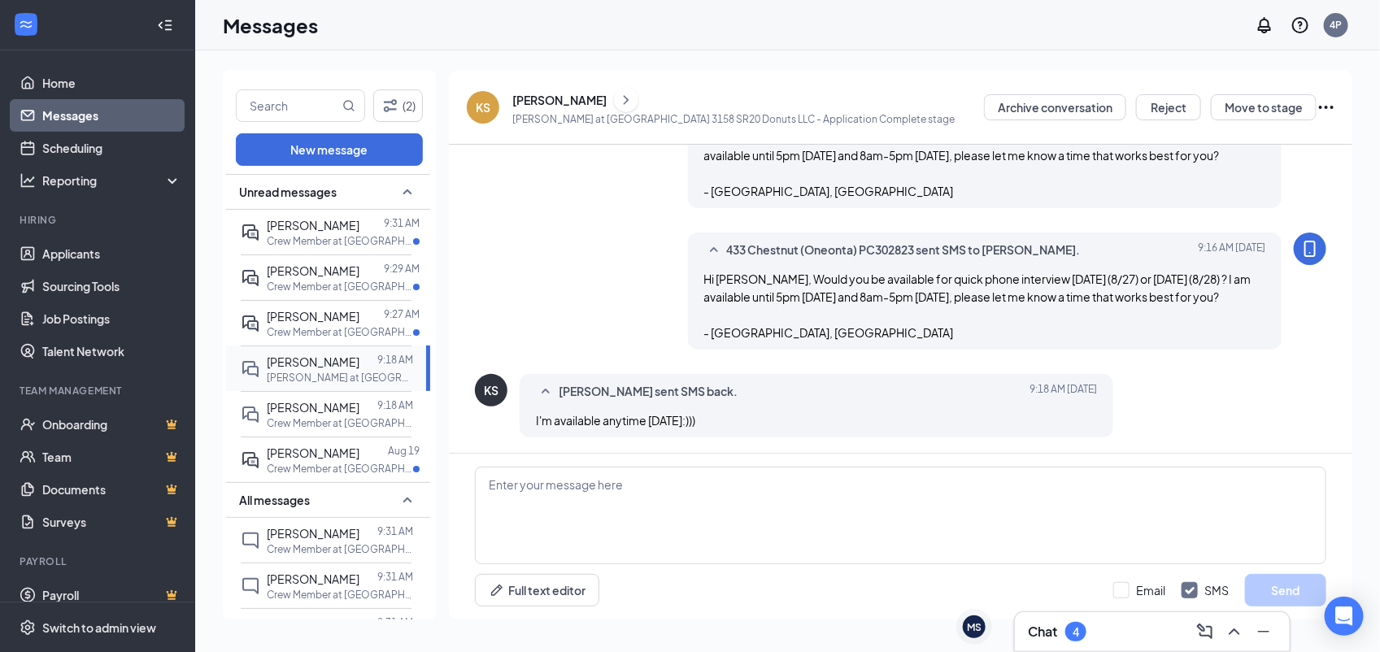
scroll to position [217, 0]
click at [371, 310] on div at bounding box center [371, 316] width 24 height 18
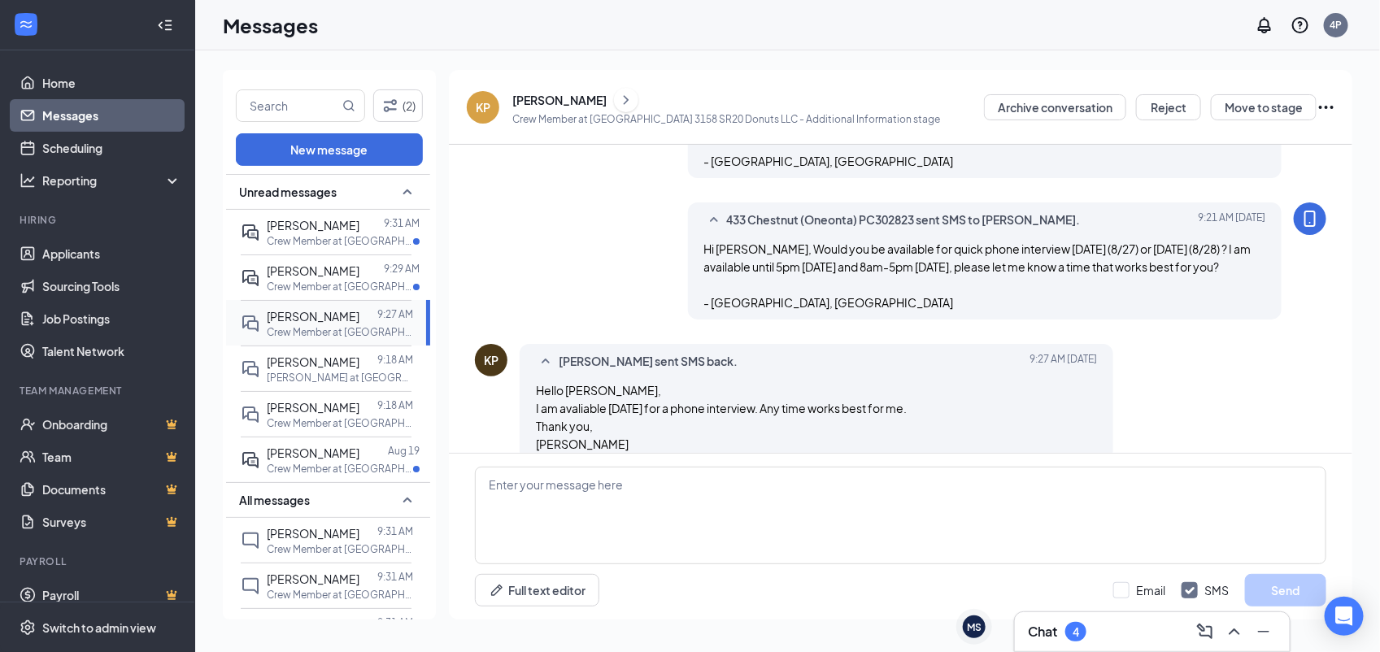
scroll to position [270, 0]
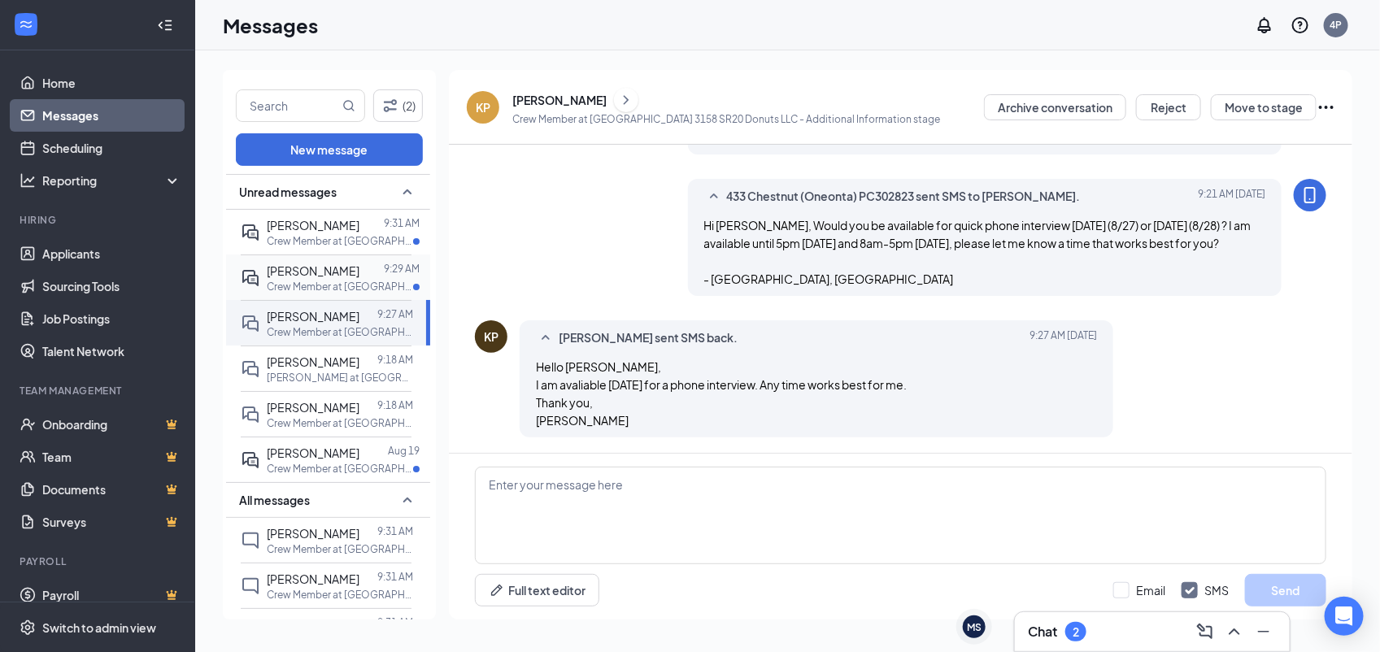
click at [359, 267] on div at bounding box center [371, 271] width 24 height 18
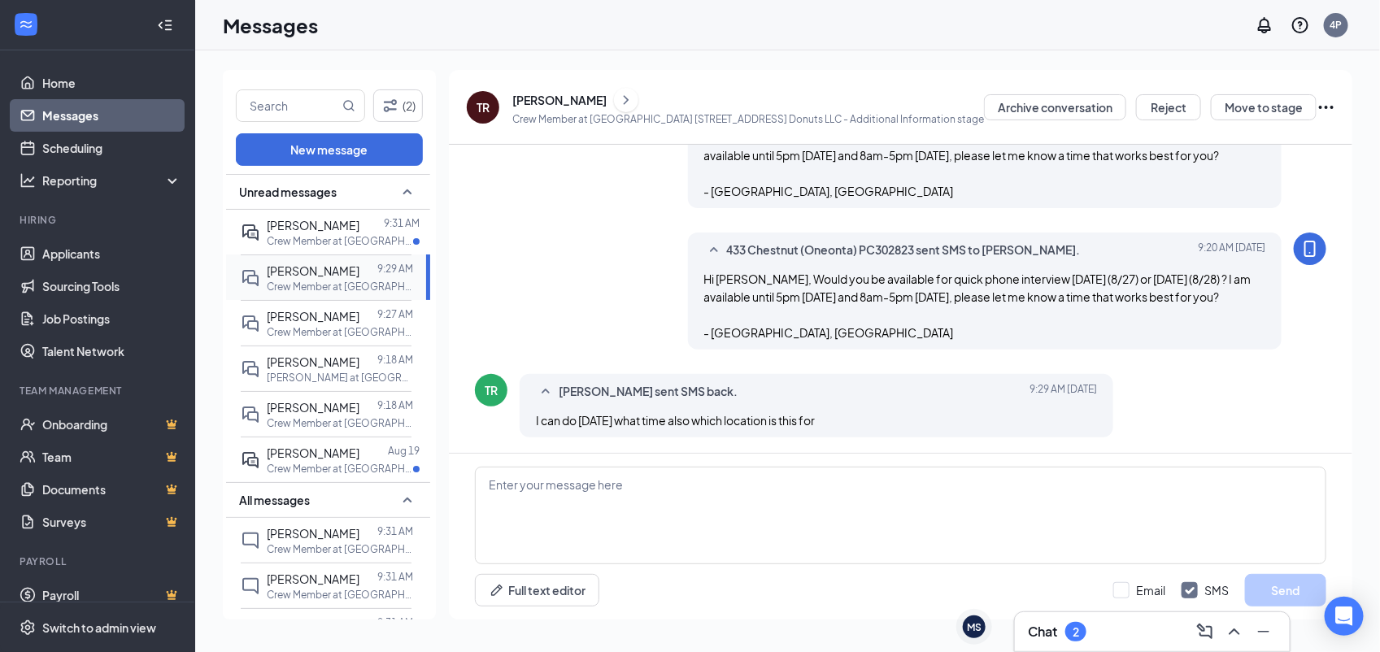
scroll to position [217, 0]
click at [359, 228] on div at bounding box center [371, 225] width 24 height 18
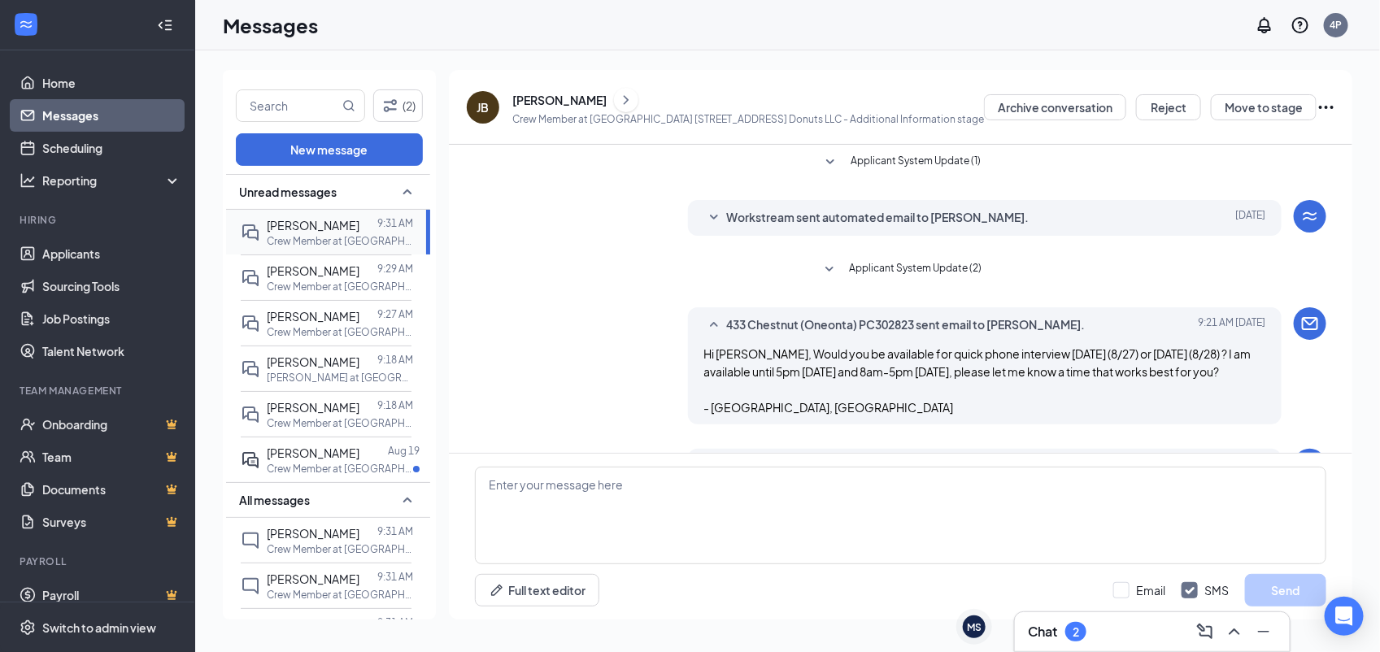
scroll to position [217, 0]
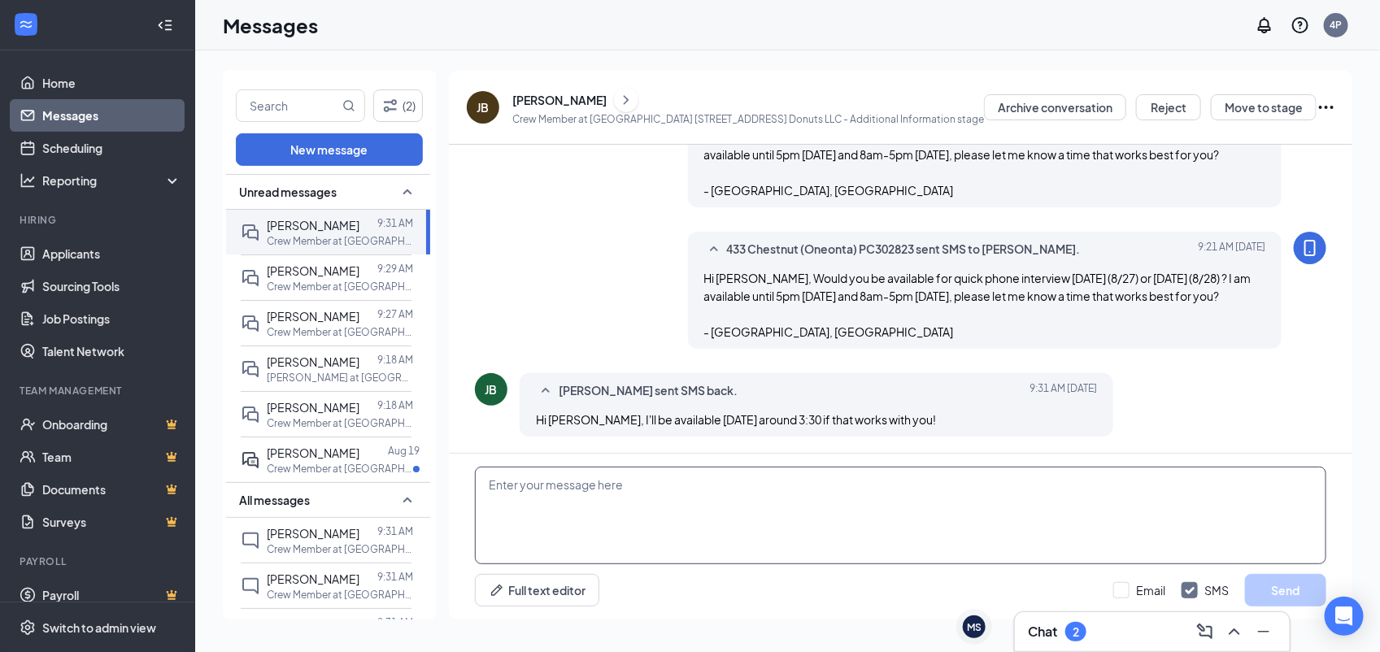
click at [722, 505] on textarea at bounding box center [900, 516] width 851 height 98
type textarea "Perfect! I look forward to talking with you then!"
click at [1298, 594] on button "Send" at bounding box center [1285, 590] width 81 height 33
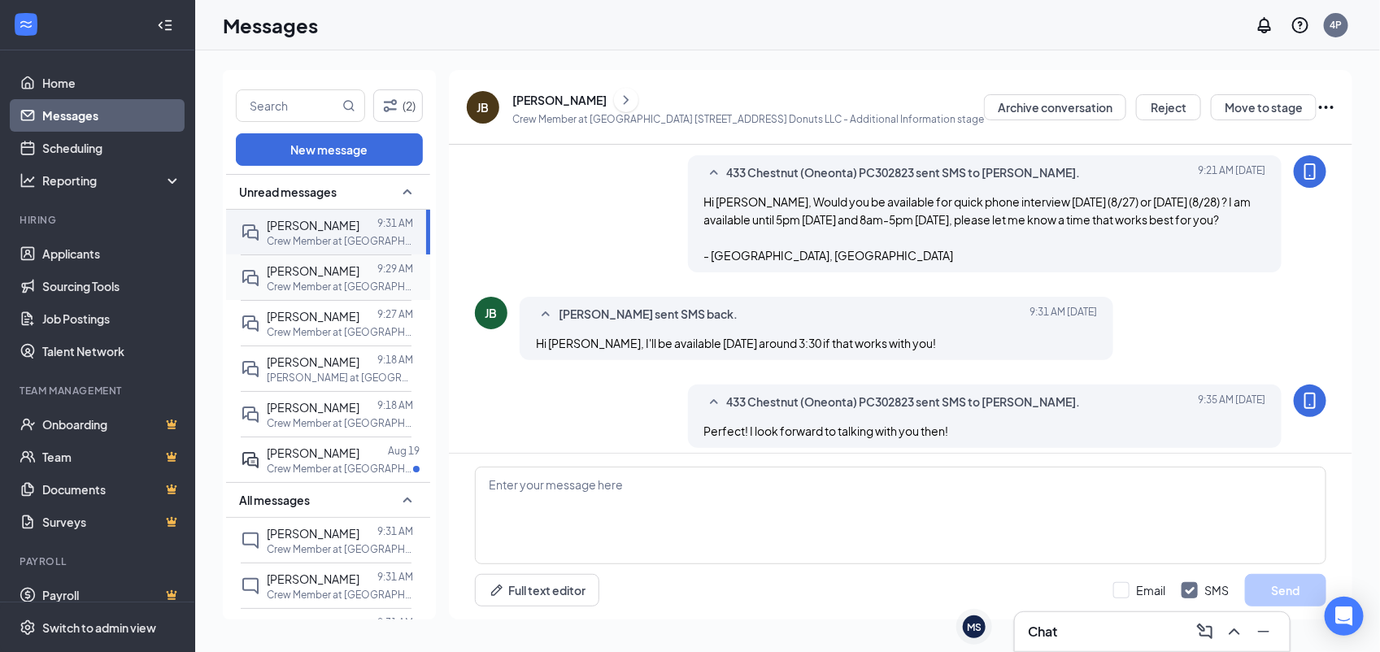
scroll to position [305, 0]
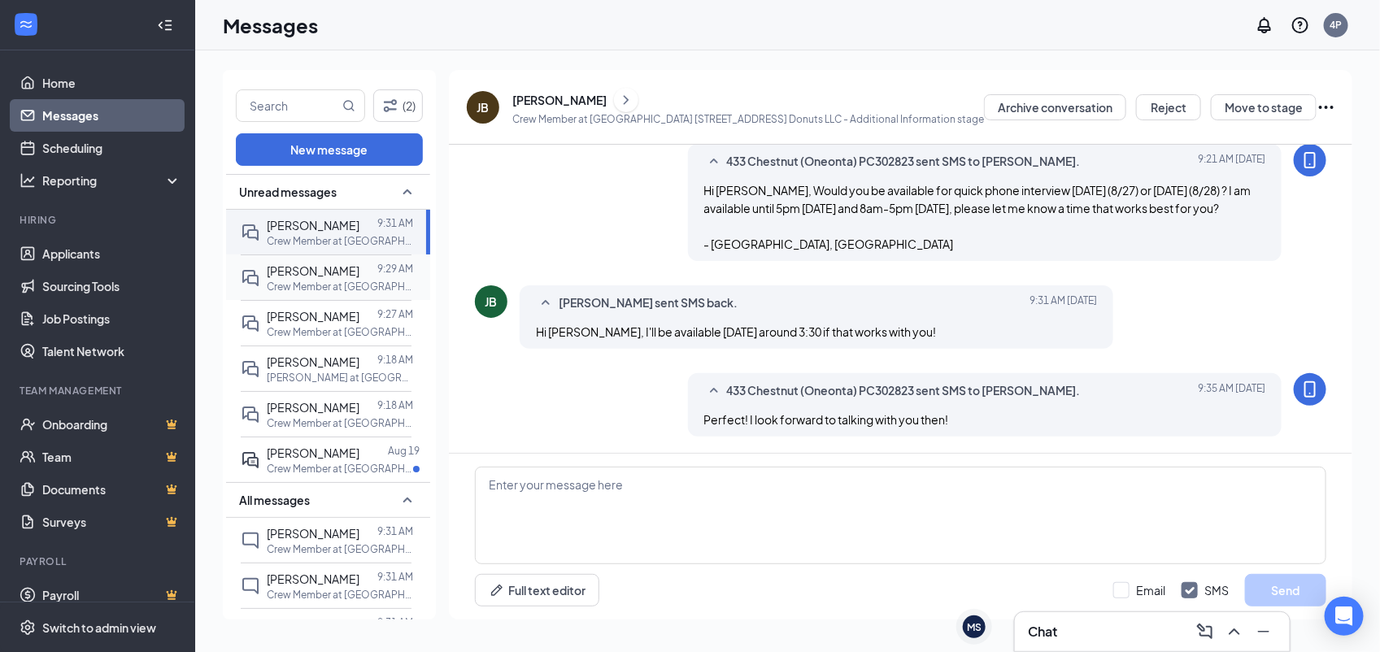
click at [333, 287] on p "Crew Member at [GEOGRAPHIC_DATA] [STREET_ADDRESS] Donuts LLC" at bounding box center [340, 287] width 146 height 14
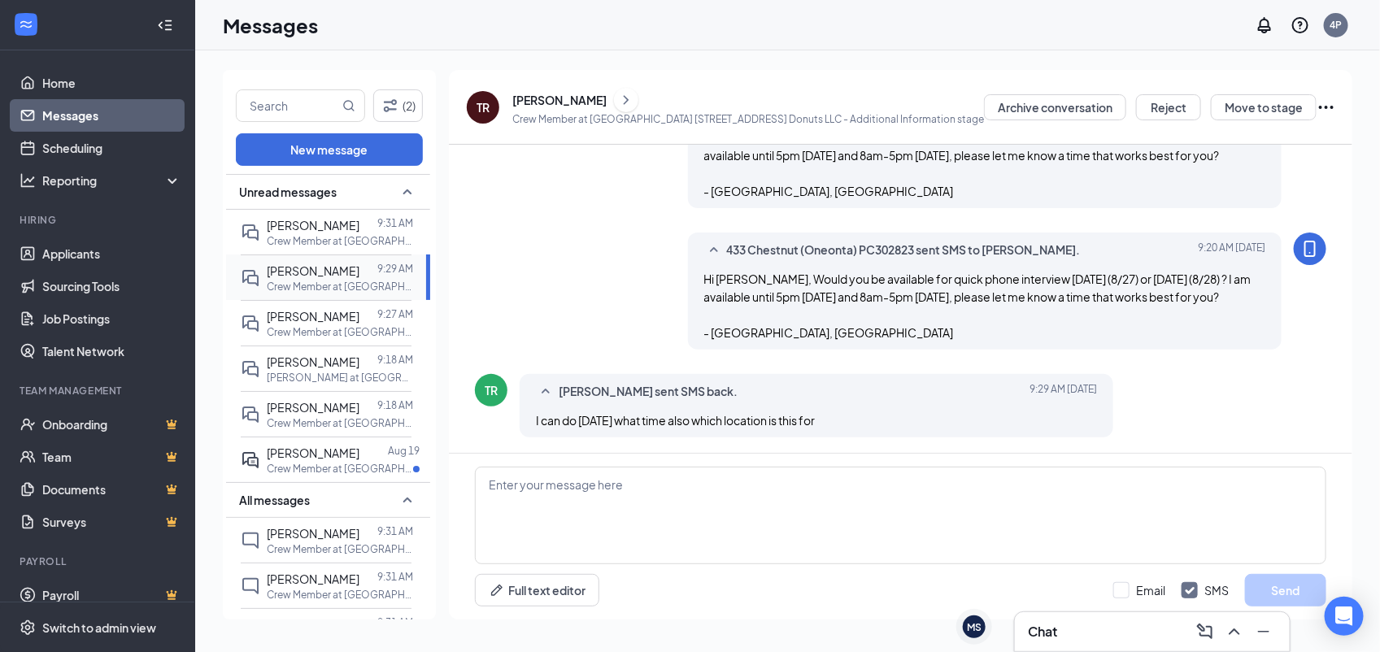
scroll to position [217, 0]
click at [384, 325] on p "Crew Member at [GEOGRAPHIC_DATA] 3158 SR20 Donuts LLC" at bounding box center [340, 332] width 146 height 14
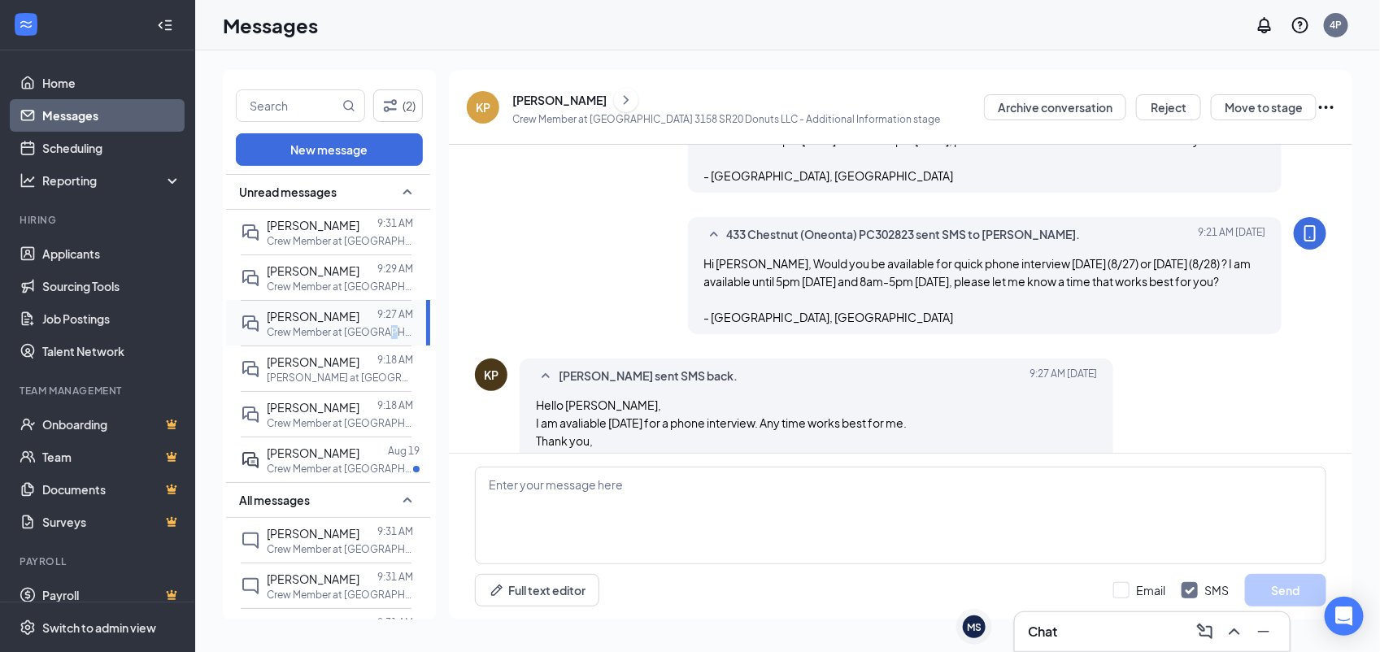
scroll to position [270, 0]
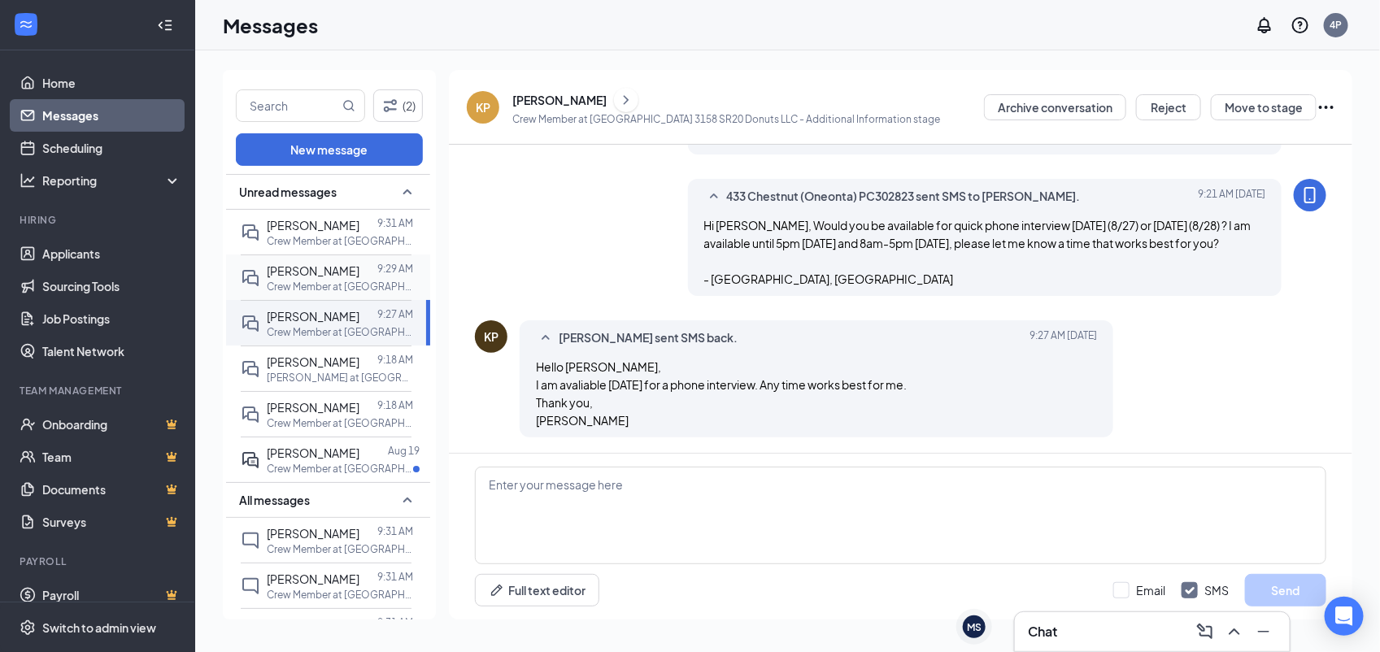
drag, startPoint x: 384, startPoint y: 325, endPoint x: 309, endPoint y: 285, distance: 85.1
click at [309, 285] on p "Crew Member at [GEOGRAPHIC_DATA] [STREET_ADDRESS] Donuts LLC" at bounding box center [340, 287] width 146 height 14
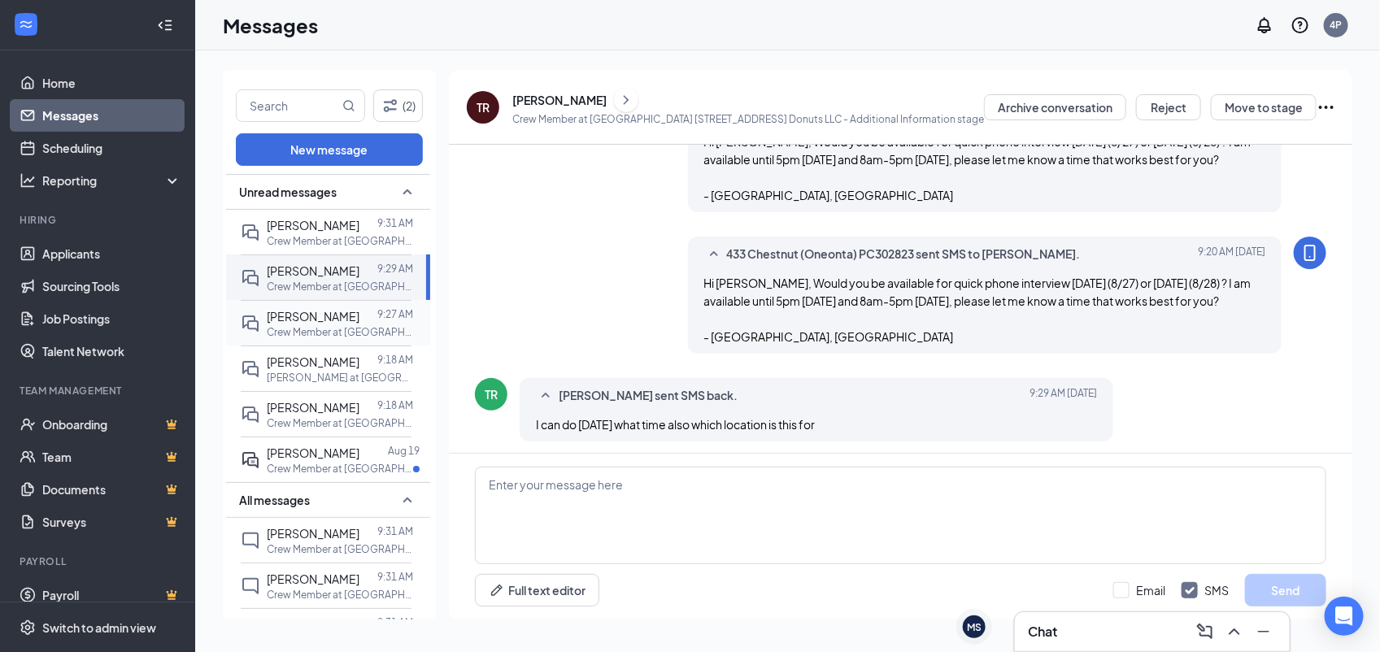
scroll to position [217, 0]
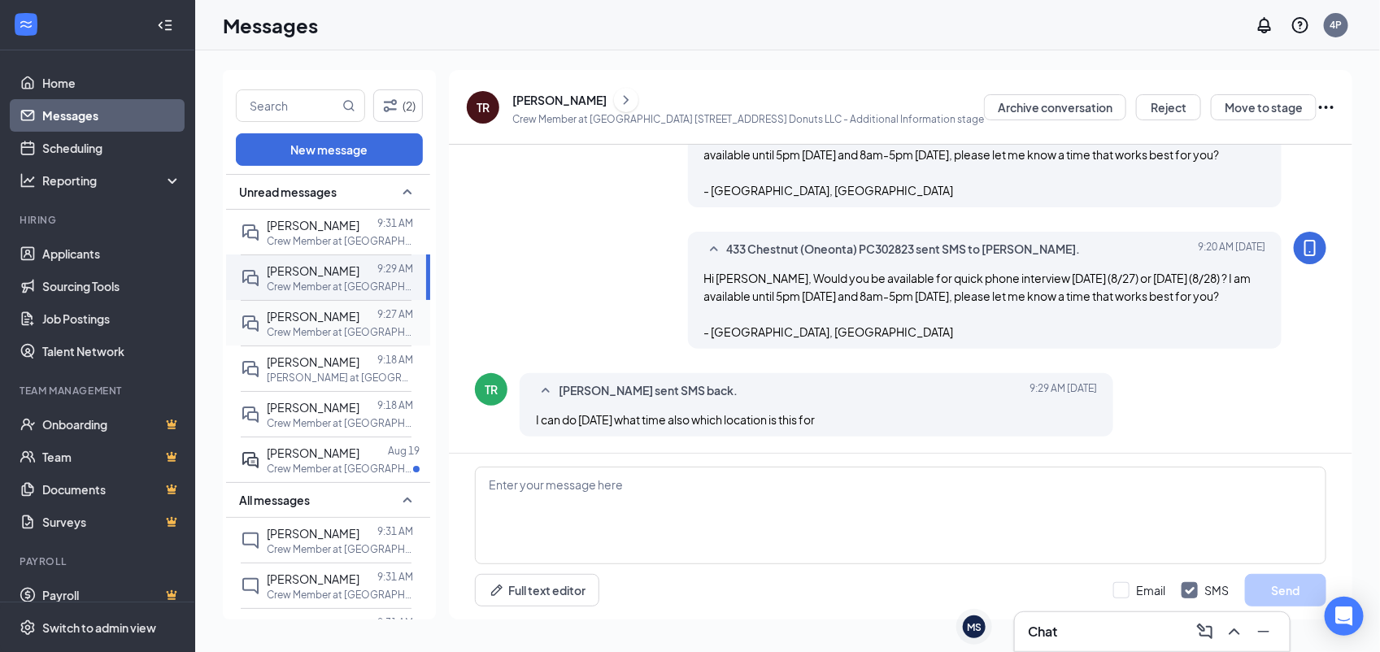
click at [322, 314] on span "[PERSON_NAME]" at bounding box center [313, 316] width 93 height 15
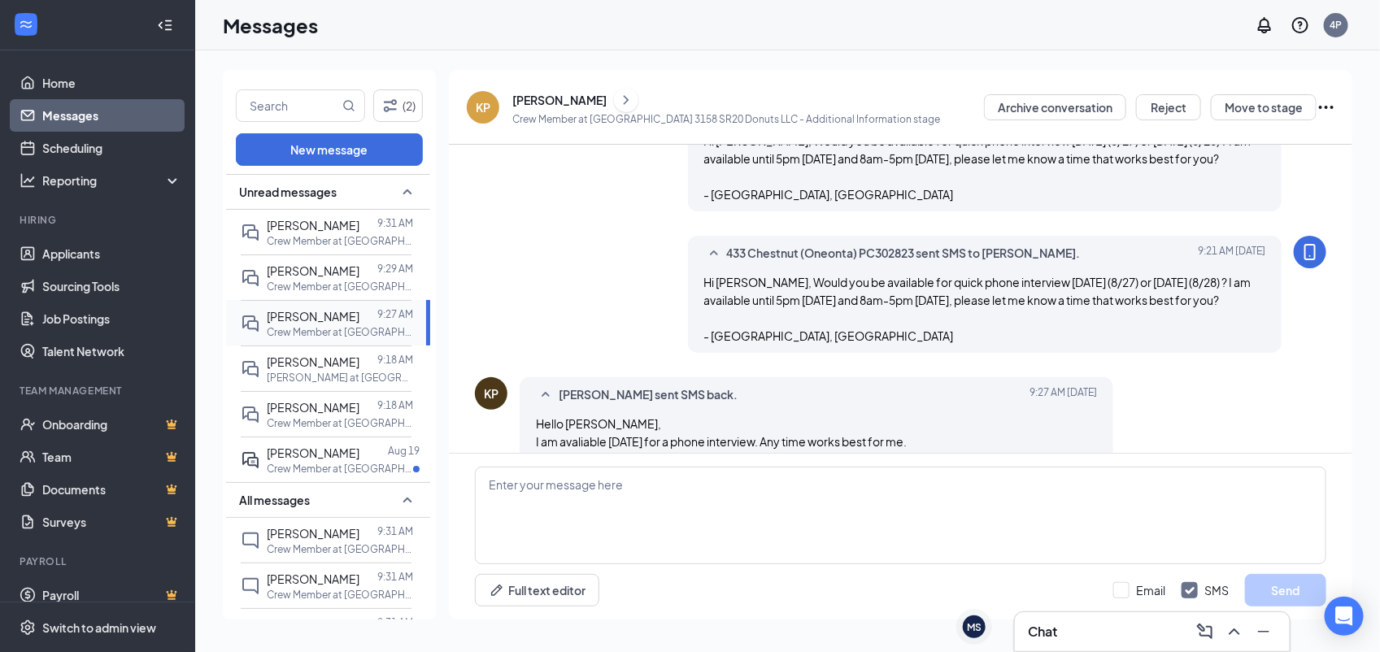
scroll to position [270, 0]
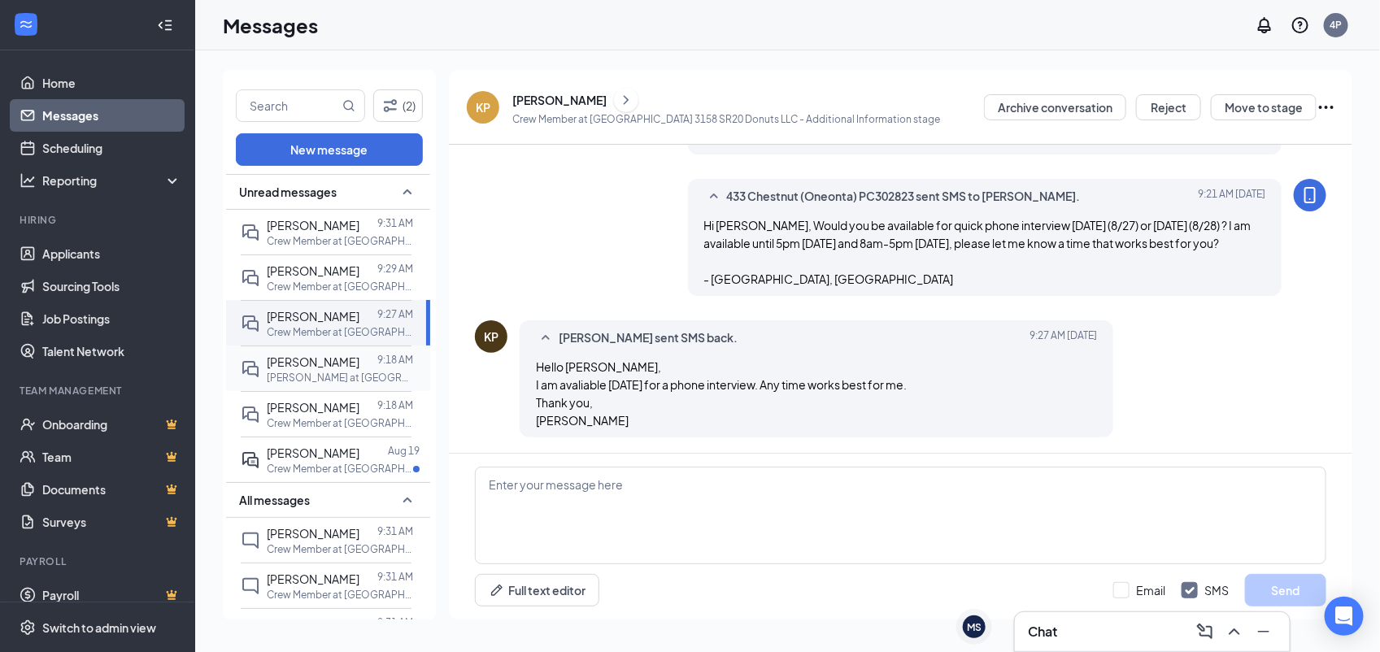
click at [346, 389] on div "Kierstyn Shumway 9:18 AM Baker at Bapa 3158 SR20 Donuts LLC" at bounding box center [326, 369] width 171 height 46
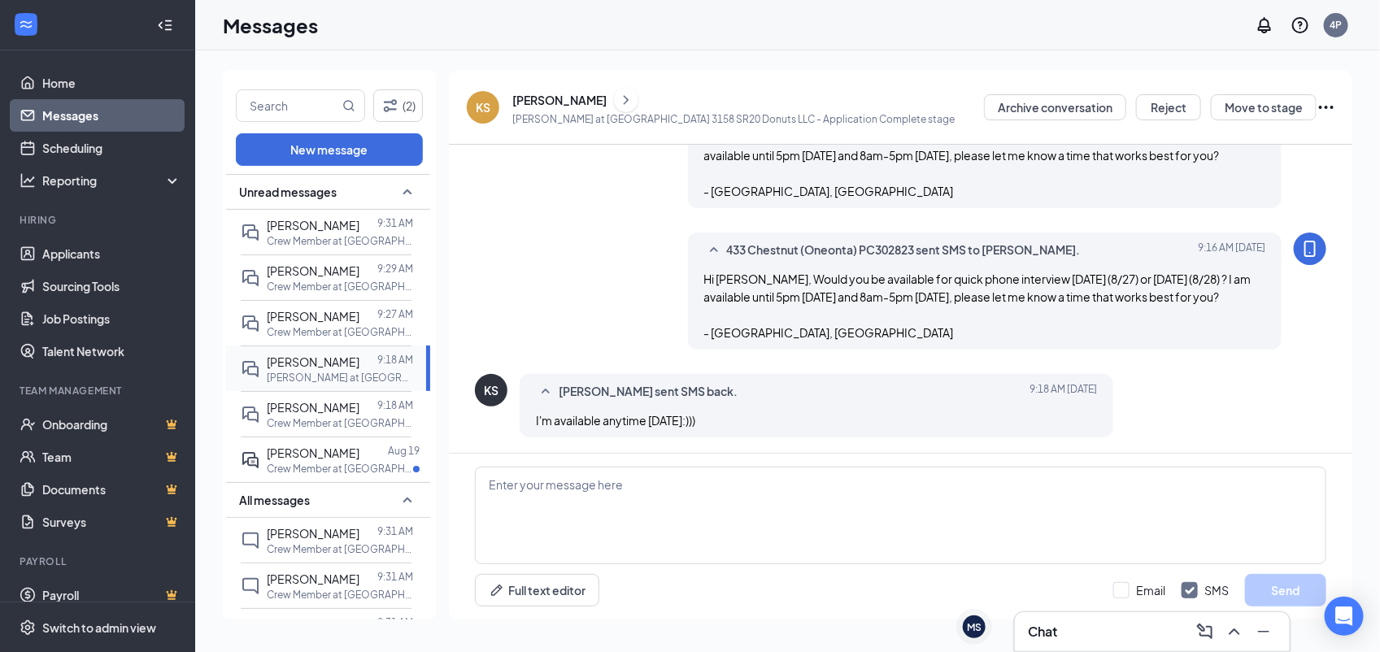
scroll to position [217, 0]
click at [783, 541] on textarea at bounding box center [900, 516] width 851 height 98
paste textarea "Would you be available for quick phone interview today (8/27) or tomorrow (8/28…"
type textarea "Would you be available for quick phone interview today (8/27) or tomorrow (8/28…"
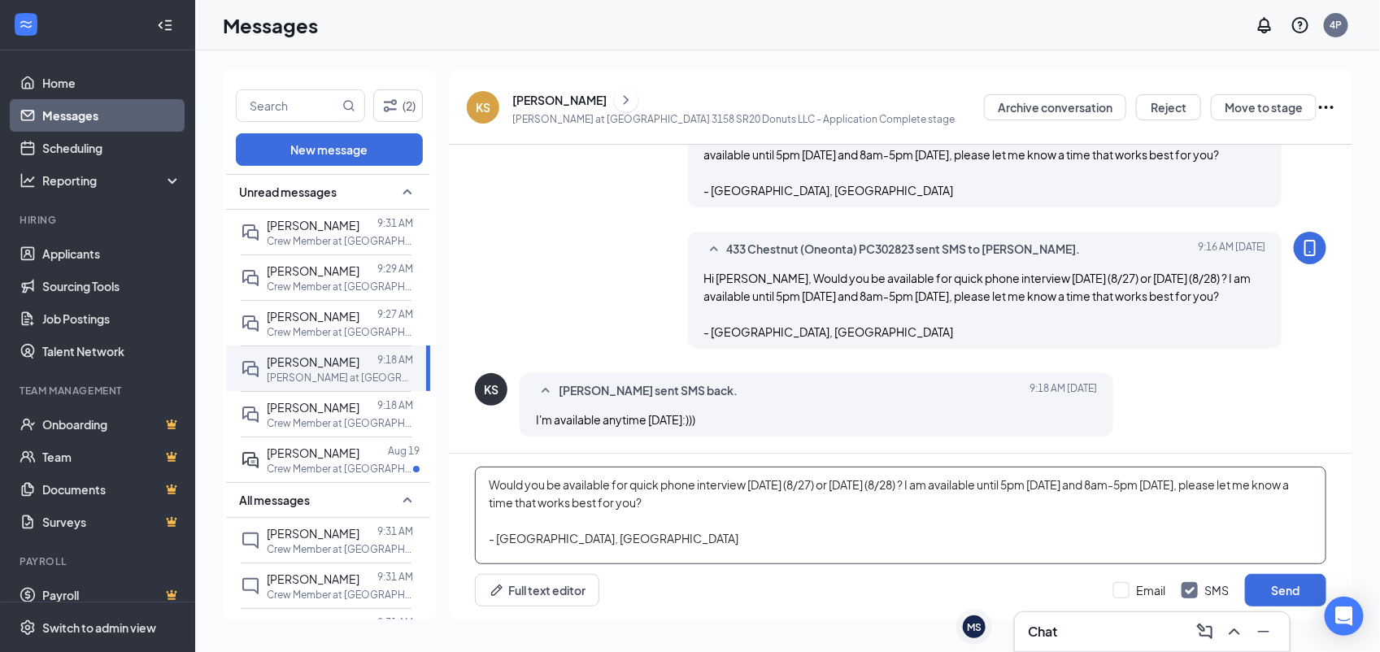
drag, startPoint x: 599, startPoint y: 533, endPoint x: 439, endPoint y: 424, distance: 193.2
click at [439, 424] on div "(2) New message Unread messages John Breen 9:31 AM Crew Member at Bapa 433 Ches…" at bounding box center [787, 351] width 1129 height 563
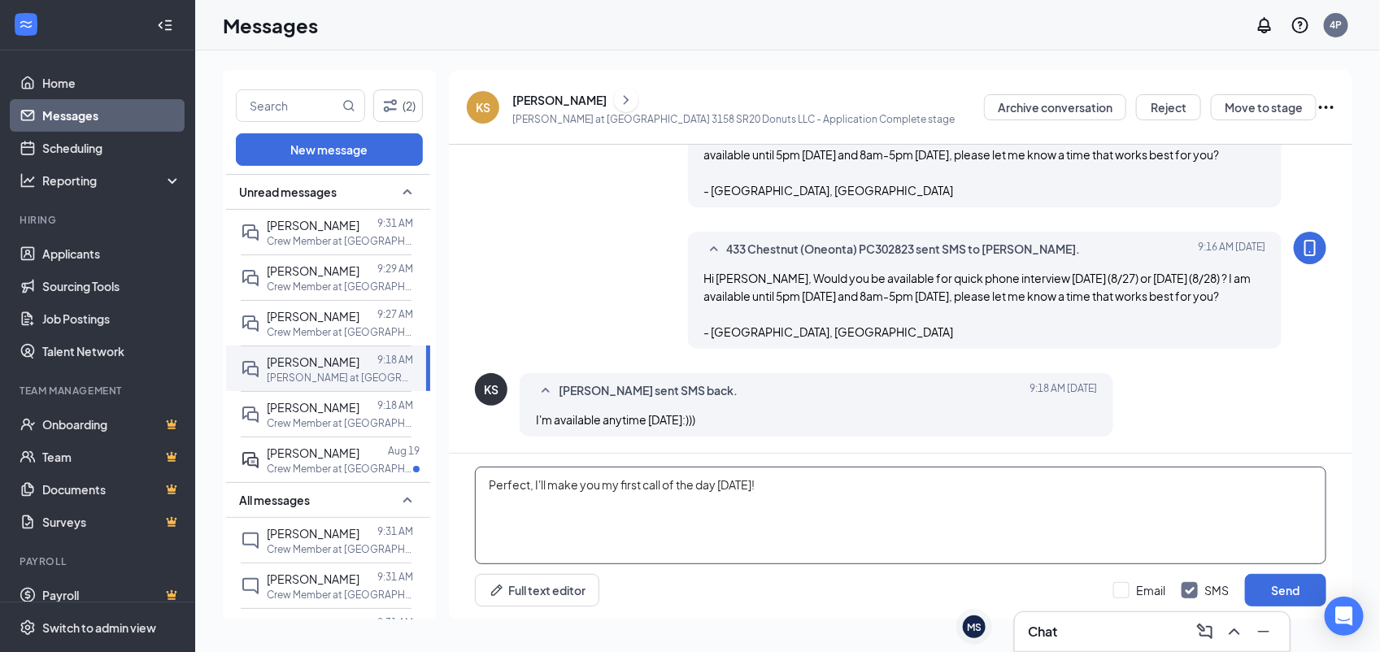
type textarea "Perfect, I'll make you my first call of the day tomorrow!"
drag, startPoint x: 789, startPoint y: 478, endPoint x: 429, endPoint y: 473, distance: 359.4
click at [429, 473] on div "(2) New message Unread messages John Breen 9:31 AM Crew Member at Bapa 433 Ches…" at bounding box center [787, 351] width 1129 height 563
type textarea "Perfect, I'll call you around 9am tomorrow!"
click at [1264, 586] on button "Send" at bounding box center [1285, 590] width 81 height 33
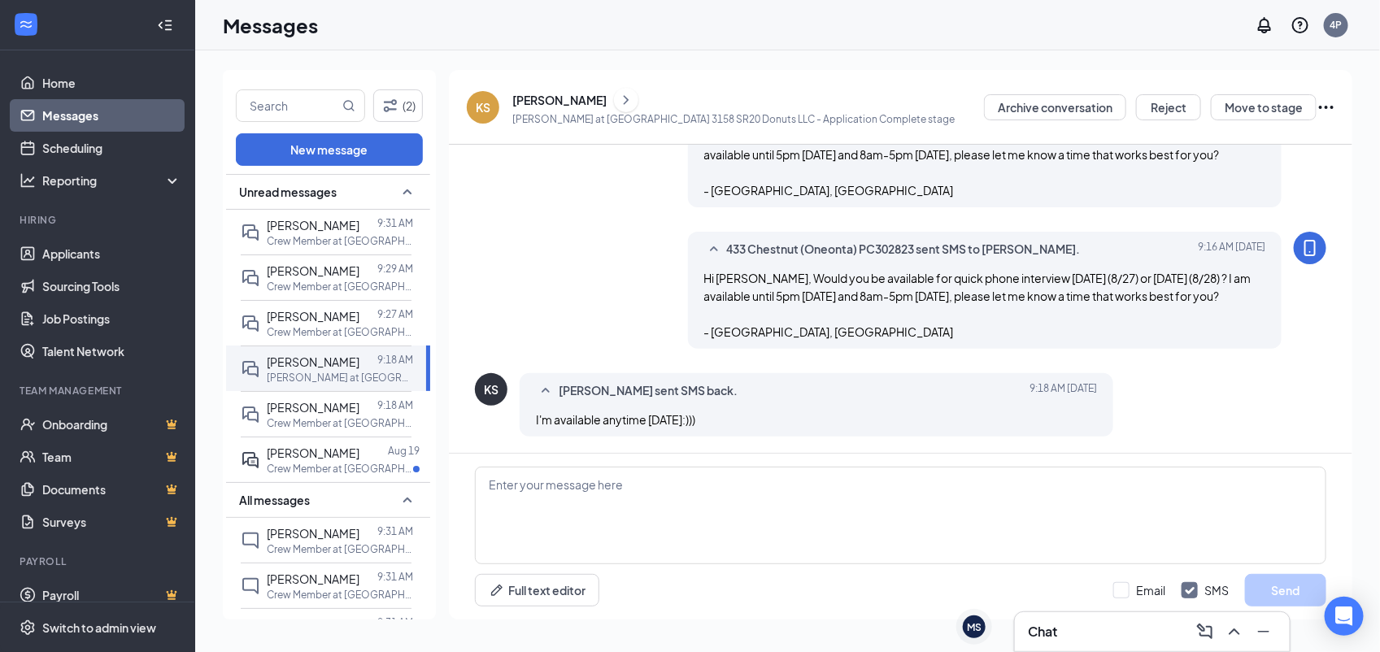
scroll to position [305, 0]
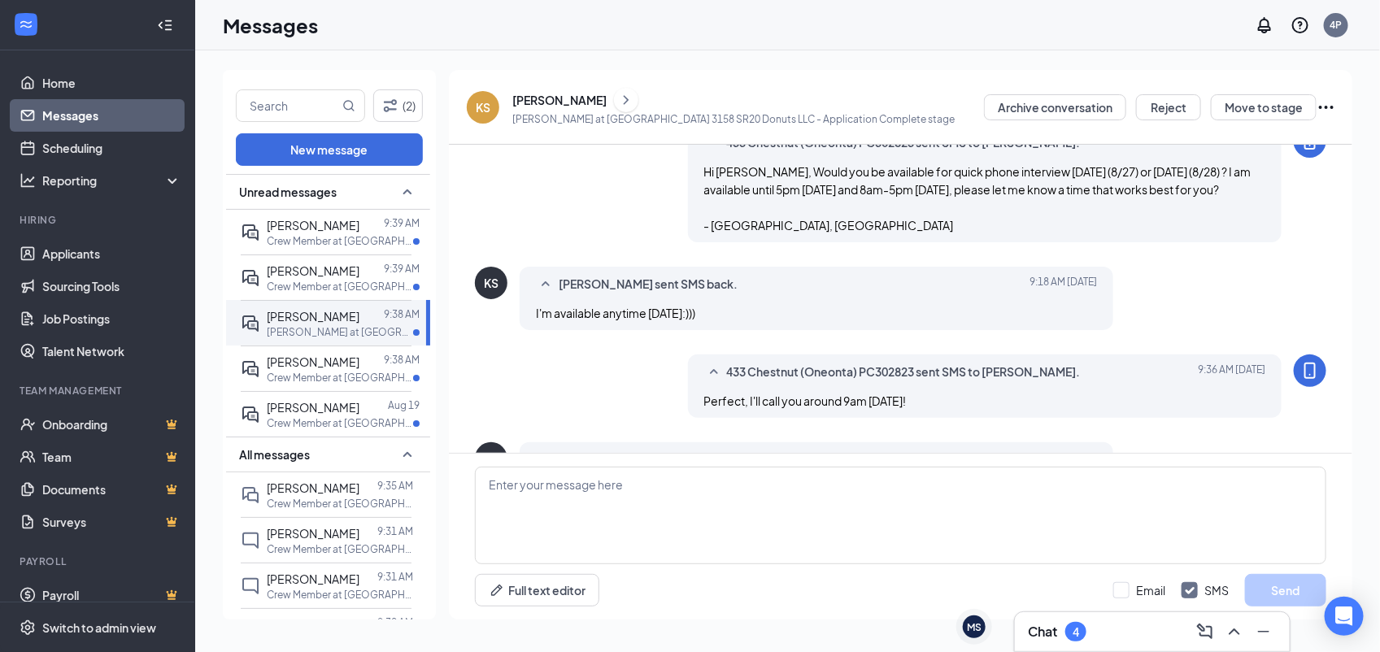
scroll to position [392, 0]
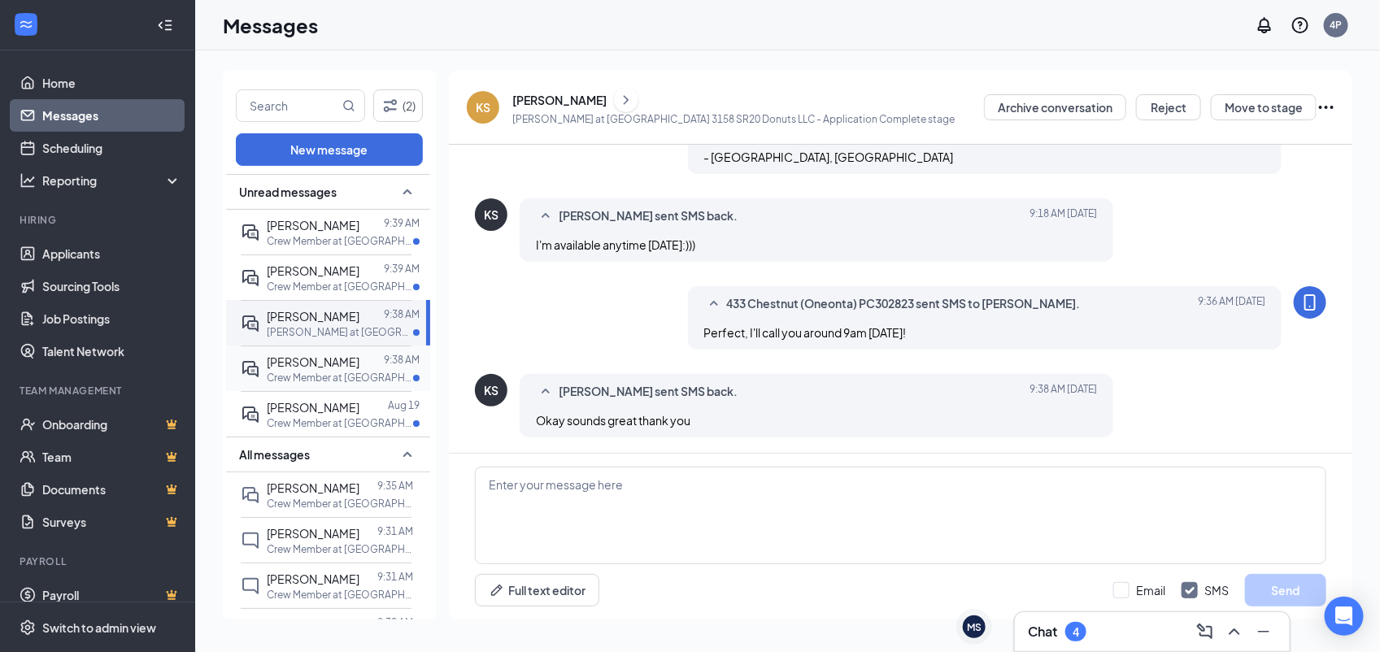
click at [367, 375] on p "Crew Member at [GEOGRAPHIC_DATA] 3158 SR20 Donuts LLC" at bounding box center [340, 378] width 146 height 14
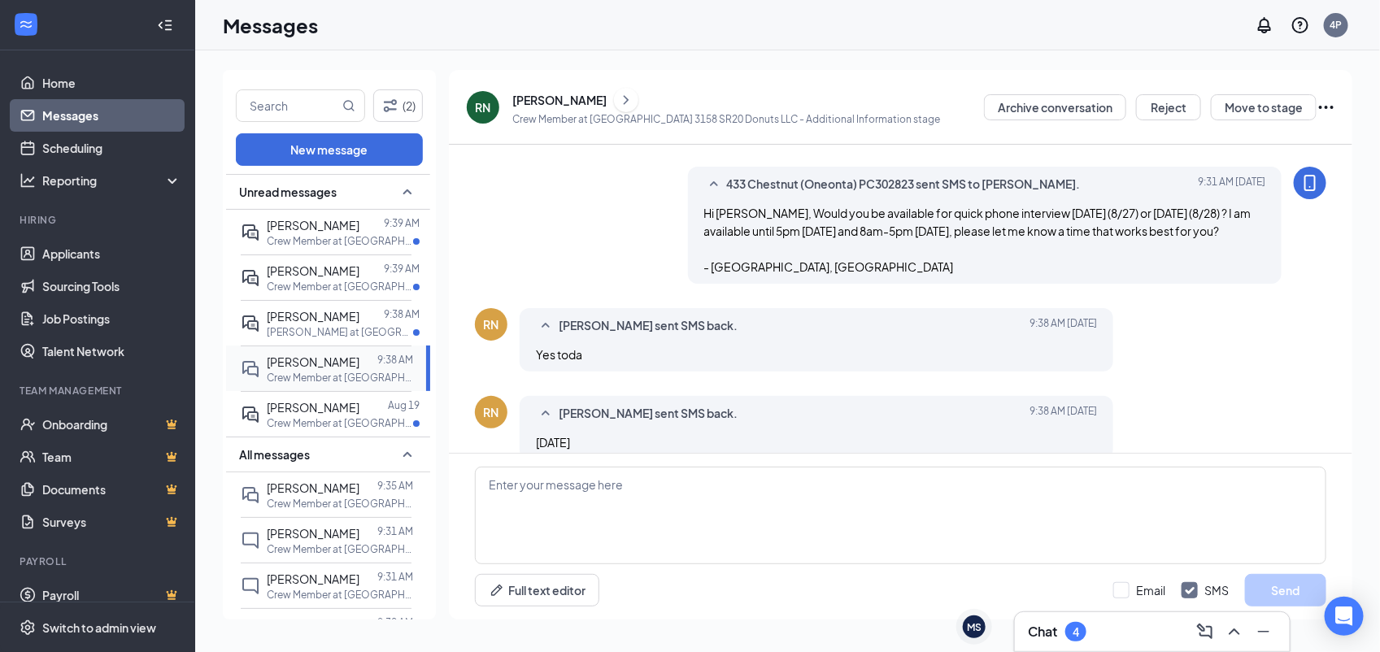
scroll to position [305, 0]
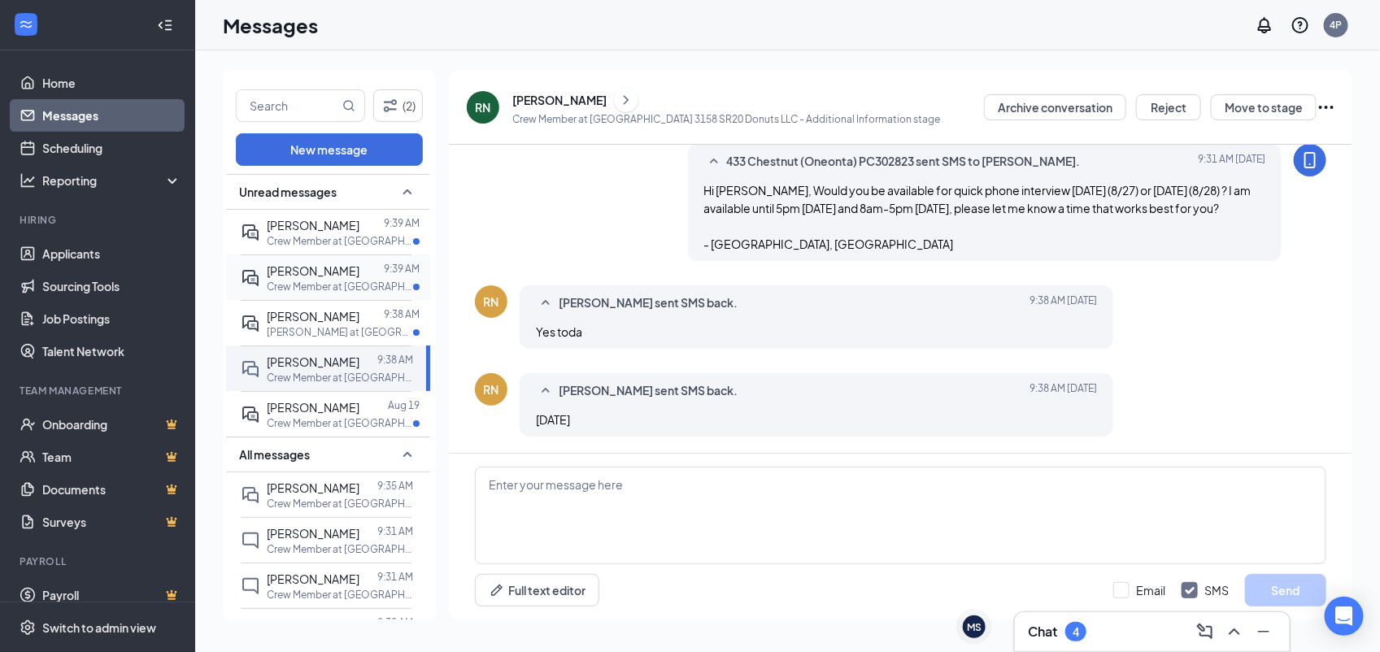
click at [359, 298] on div "[PERSON_NAME] 9:39 AM Crew Member at [GEOGRAPHIC_DATA] 3158 SR20 Donuts LLC" at bounding box center [326, 277] width 171 height 46
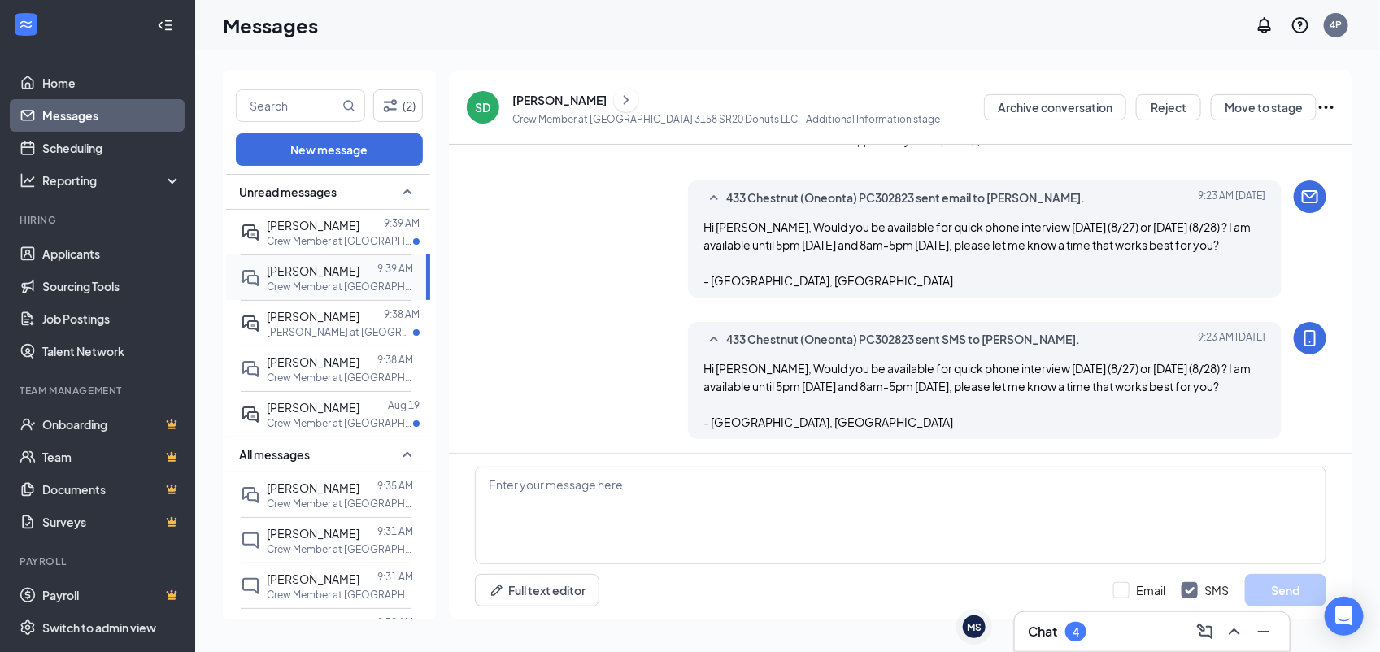
scroll to position [217, 0]
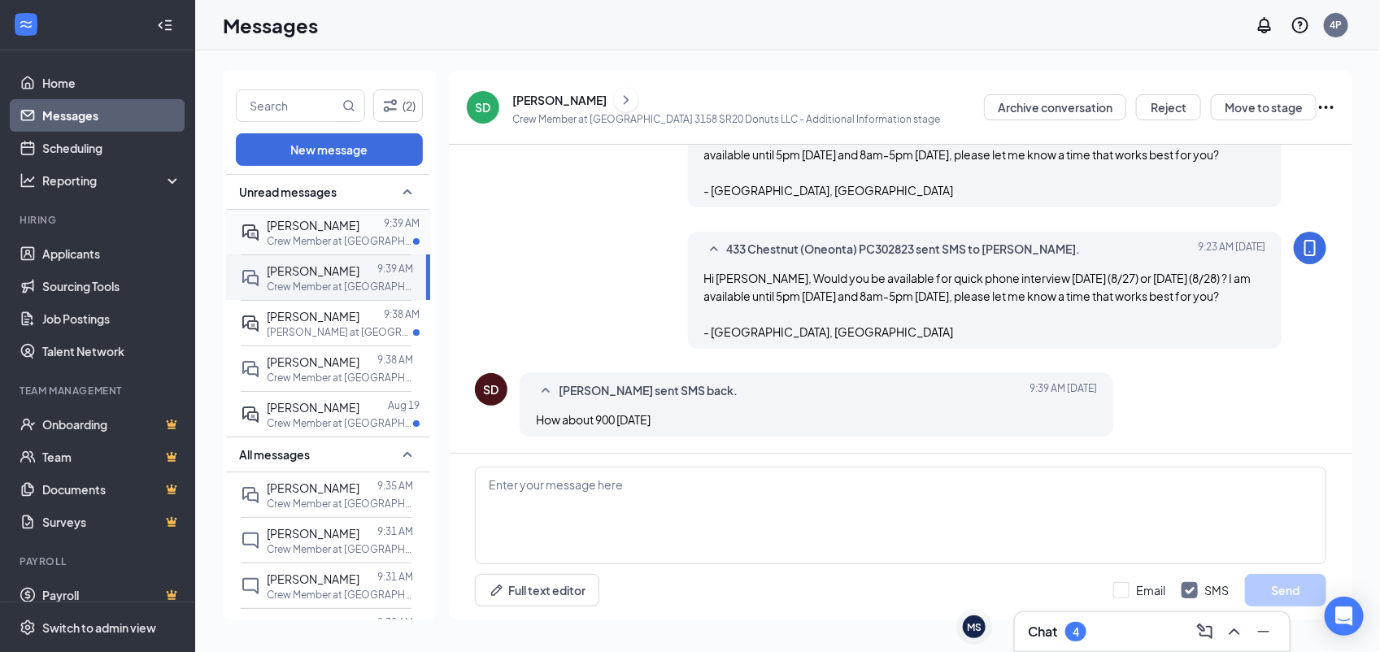
click at [359, 236] on p "Crew Member at [GEOGRAPHIC_DATA] 3158 SR20 Donuts LLC" at bounding box center [340, 241] width 146 height 14
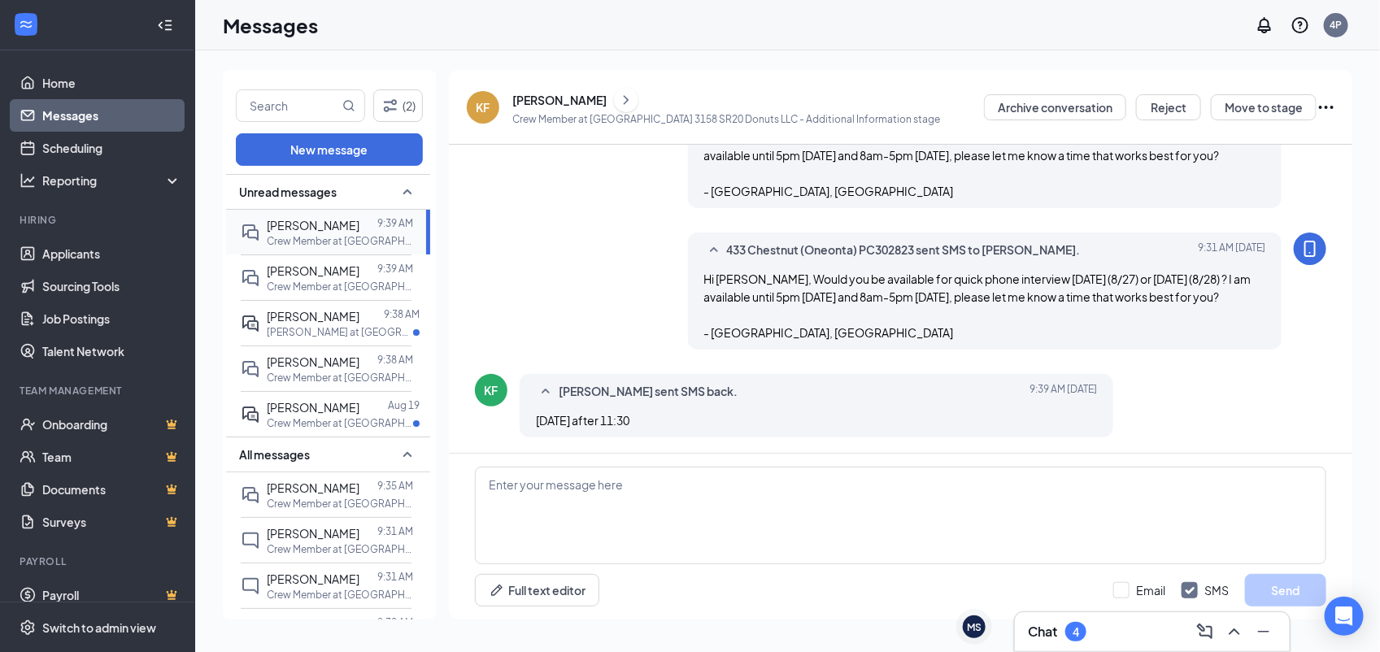
scroll to position [217, 0]
click at [676, 523] on textarea at bounding box center [900, 516] width 851 height 98
type textarea "I can call you around [DATE] if that works for you?"
click at [1297, 576] on button "Send" at bounding box center [1285, 590] width 81 height 33
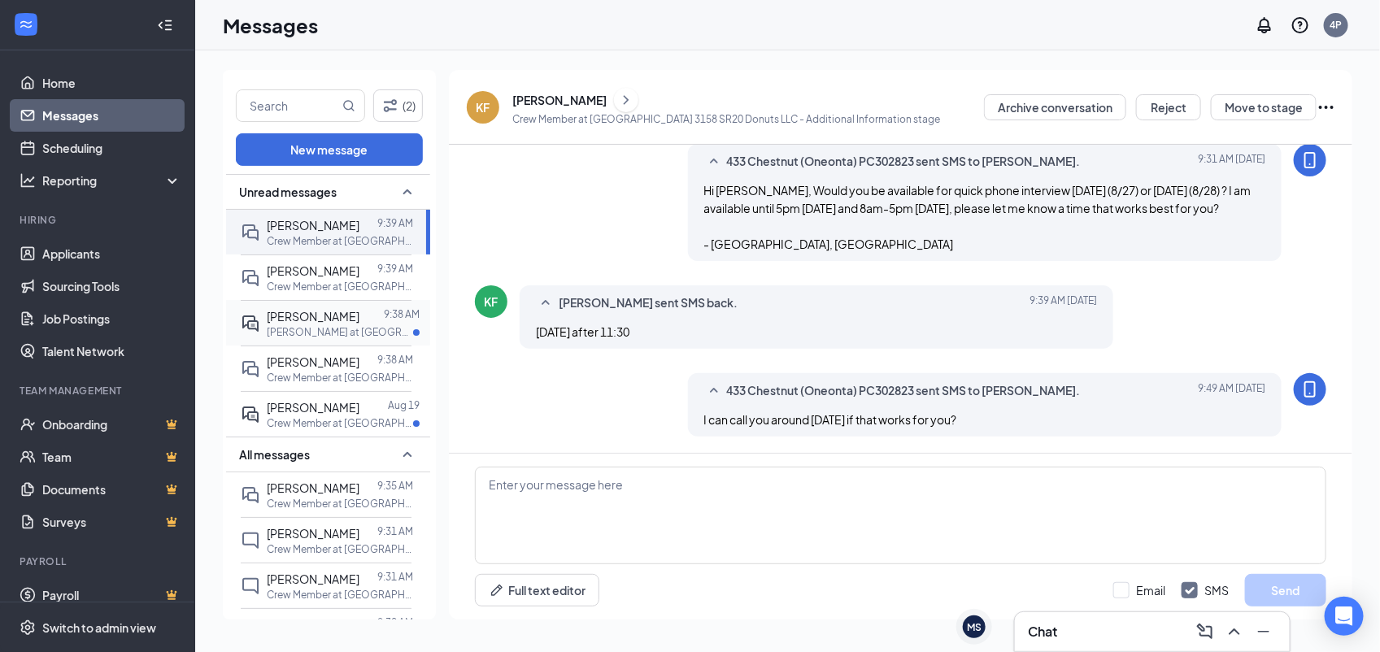
click at [341, 326] on p "[PERSON_NAME] at [GEOGRAPHIC_DATA] 3158 SR20 Donuts LLC" at bounding box center [340, 332] width 146 height 14
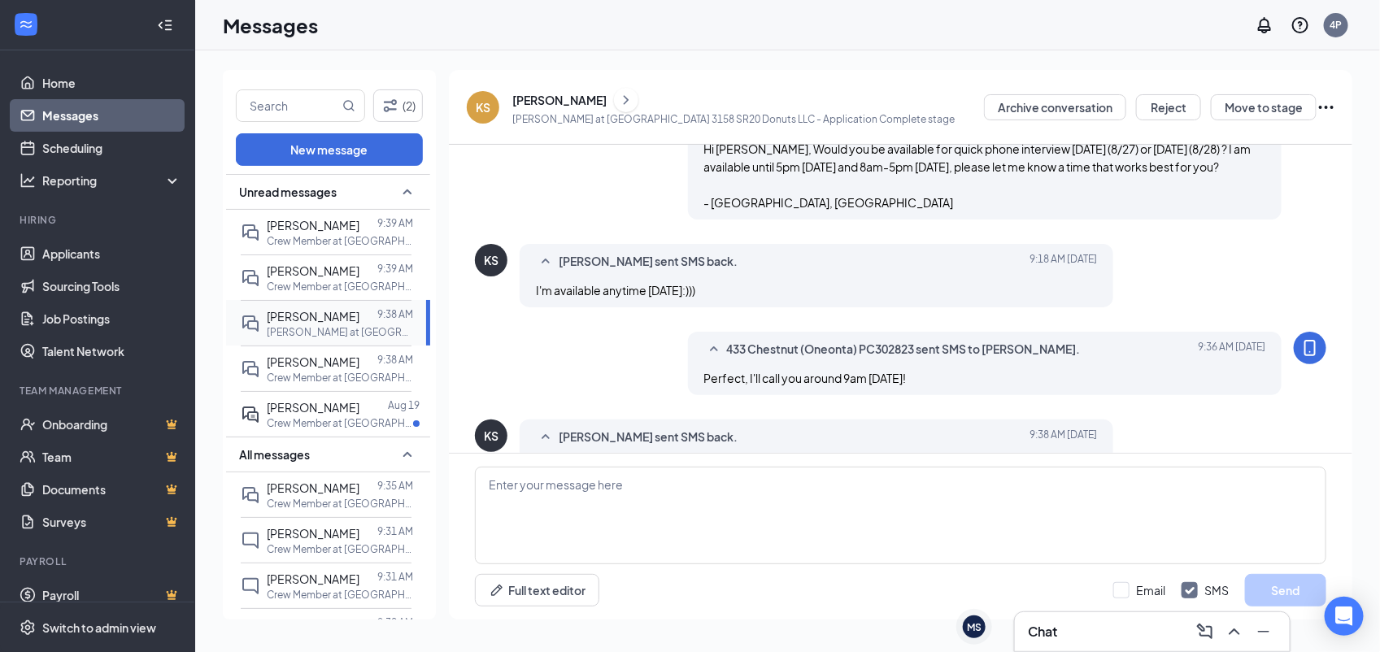
scroll to position [392, 0]
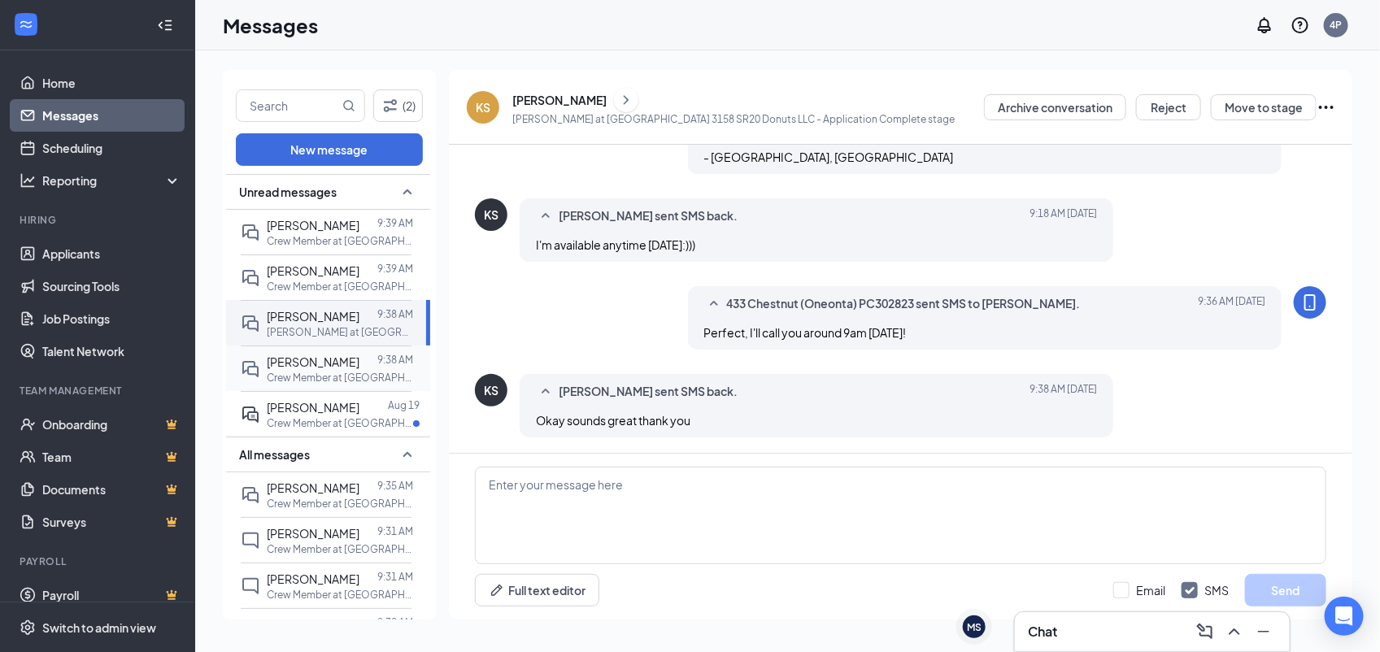
click at [359, 356] on div at bounding box center [368, 362] width 18 height 18
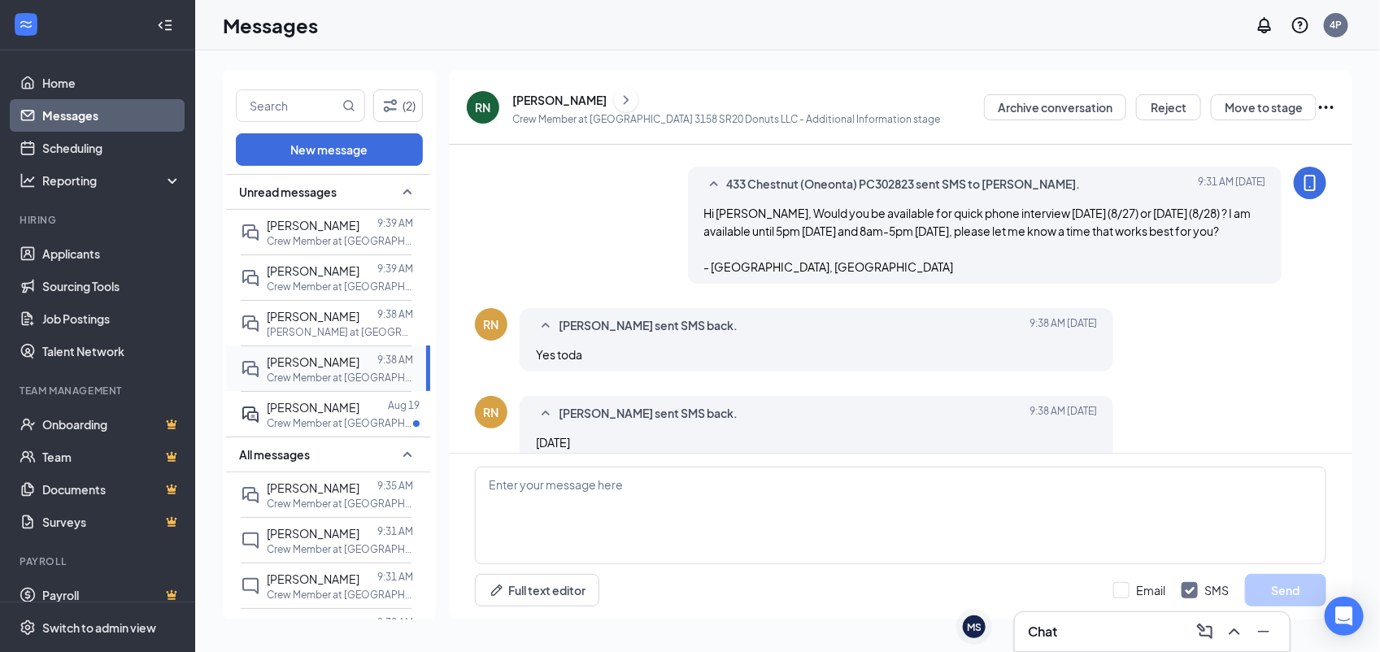
scroll to position [305, 0]
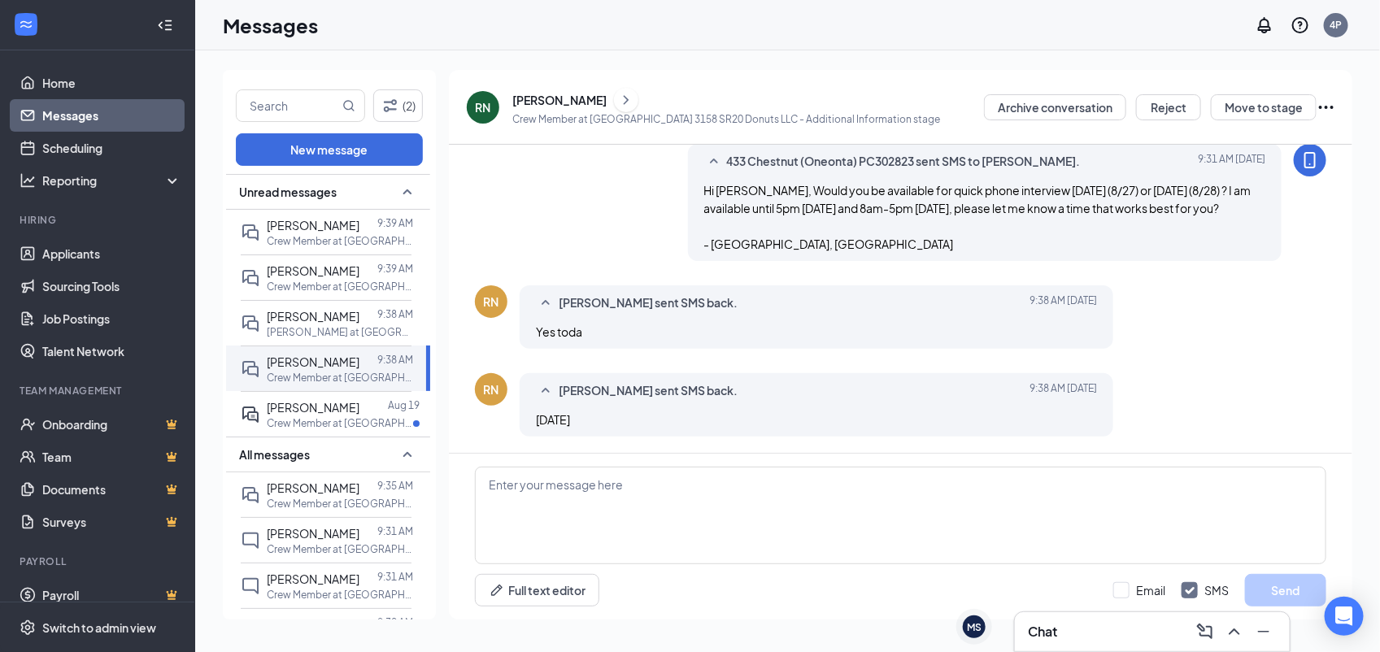
click at [46, 110] on link "Messages" at bounding box center [111, 115] width 139 height 33
click at [278, 197] on span "Unread messages" at bounding box center [288, 192] width 98 height 16
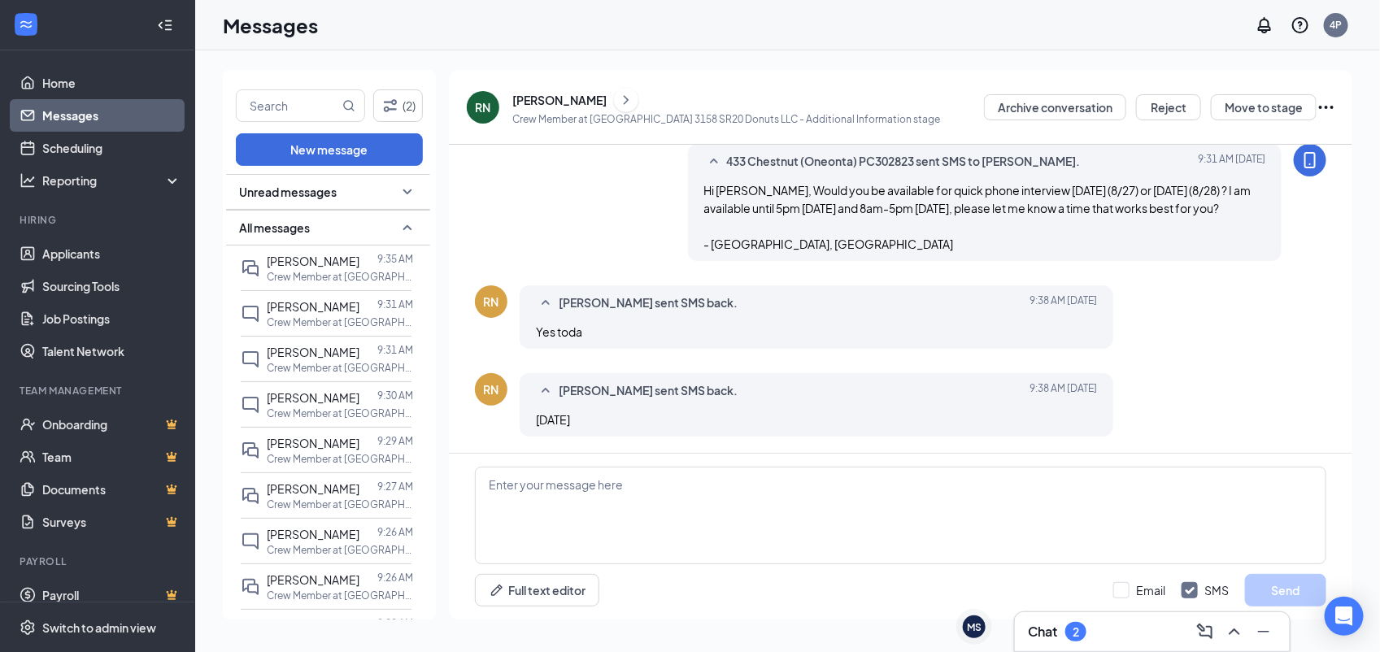
click at [278, 197] on span "Unread messages" at bounding box center [288, 192] width 98 height 16
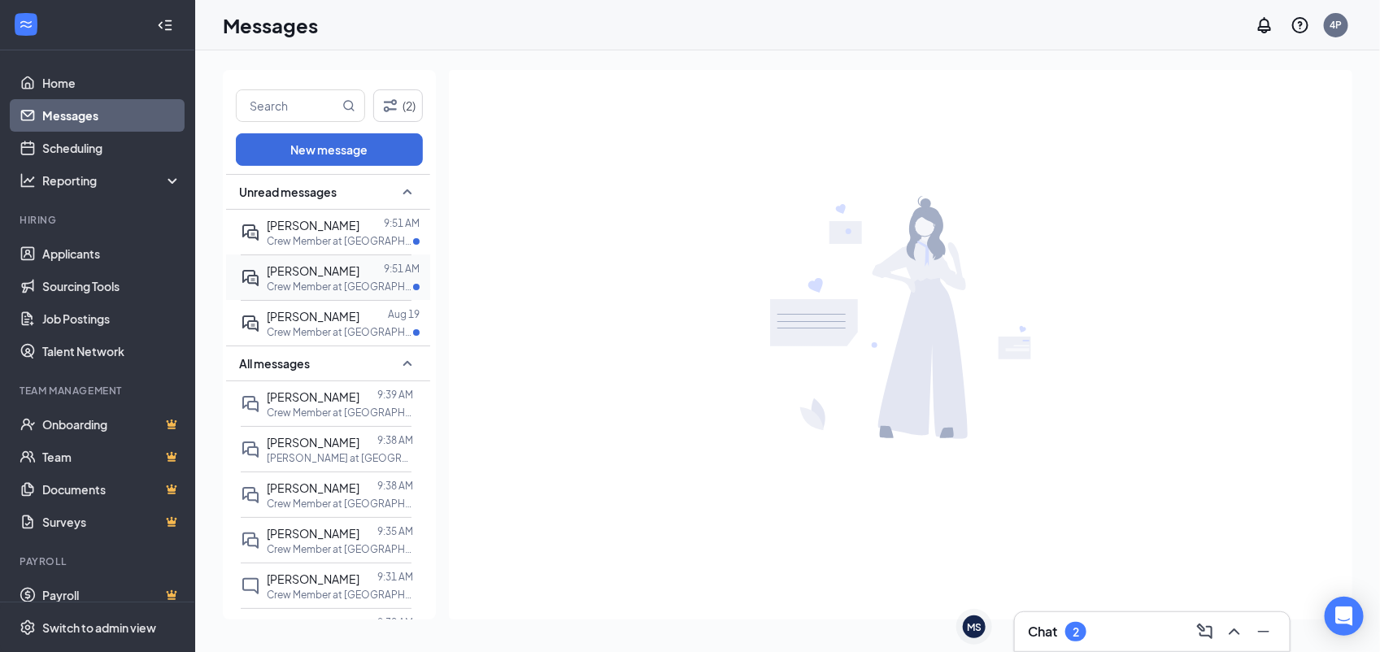
click at [340, 287] on p "Crew Member at [GEOGRAPHIC_DATA] 3158 SR20 Donuts LLC" at bounding box center [340, 287] width 146 height 14
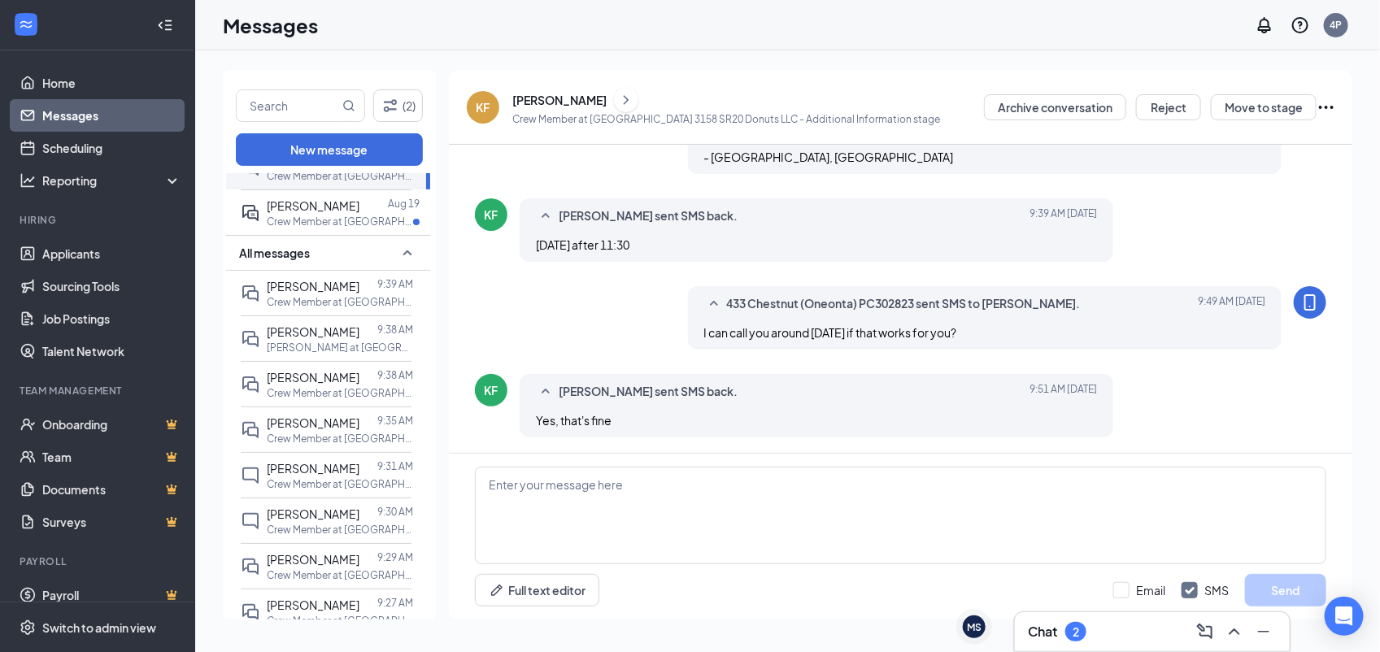
scroll to position [115, 0]
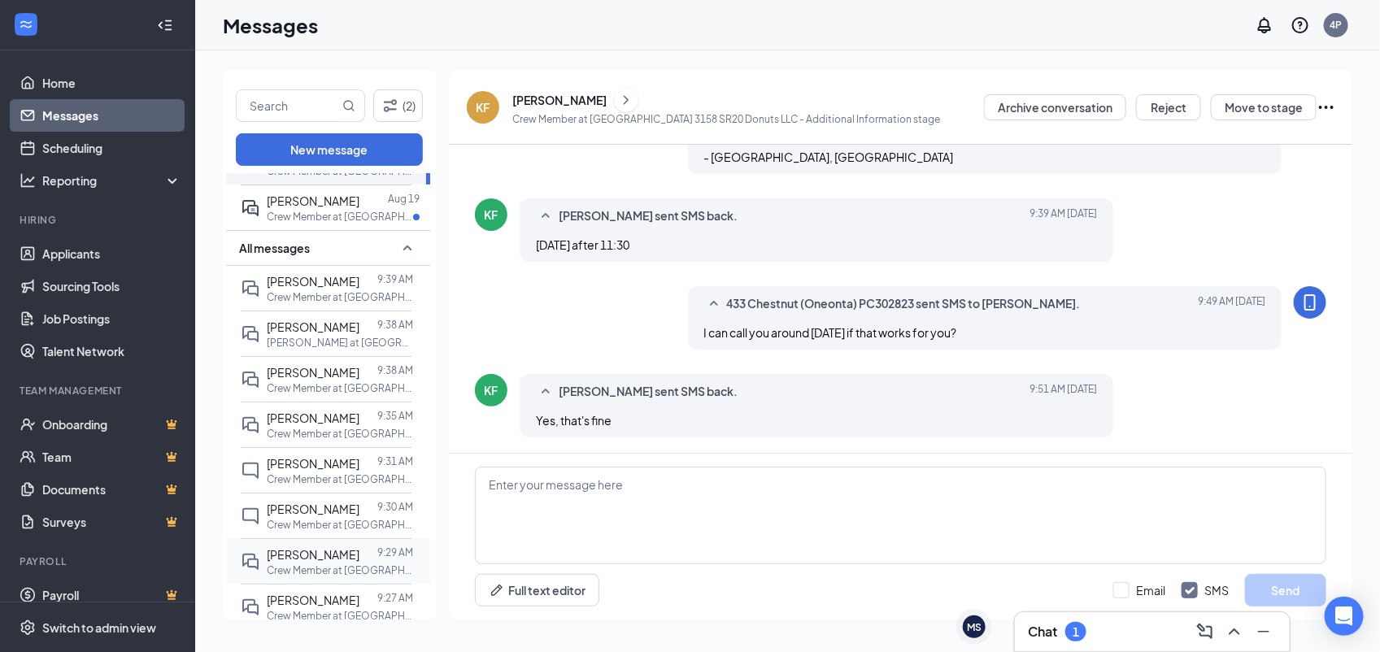
click at [340, 577] on p "Crew Member at [GEOGRAPHIC_DATA] [STREET_ADDRESS] Donuts LLC" at bounding box center [340, 570] width 146 height 14
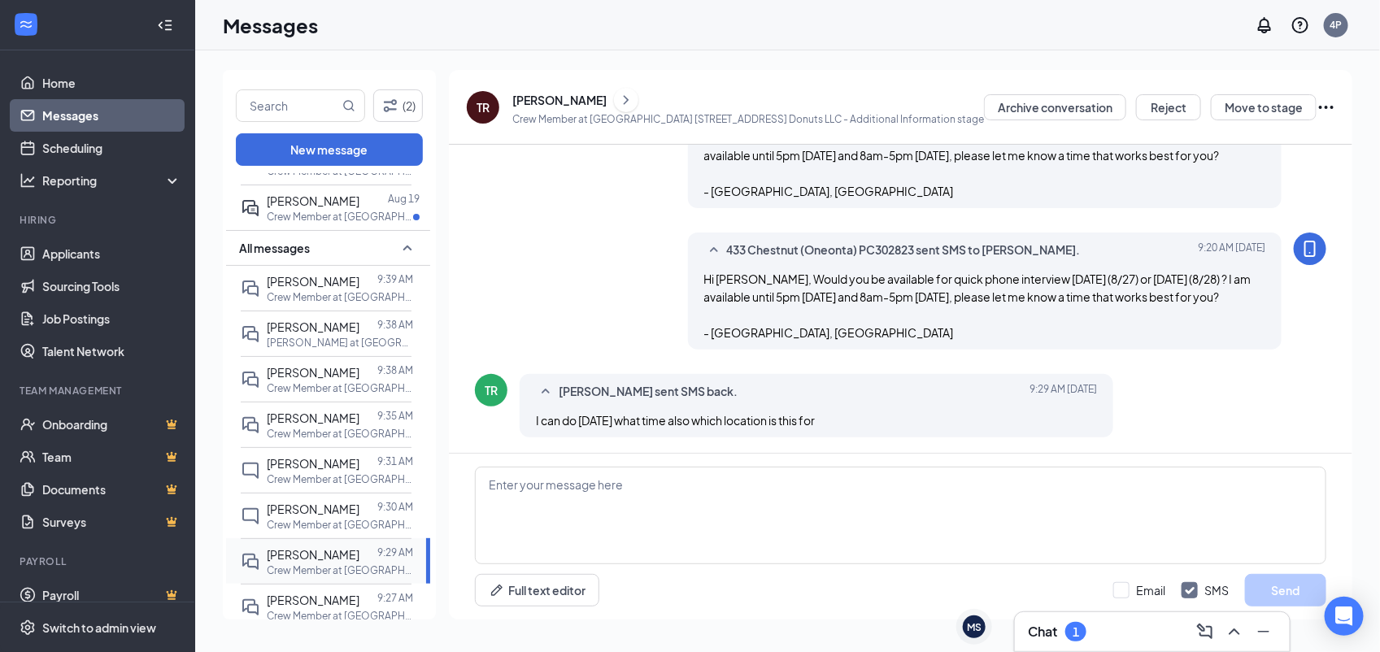
scroll to position [217, 0]
click at [329, 388] on p "Crew Member at [GEOGRAPHIC_DATA] 3158 SR20 Donuts LLC" at bounding box center [340, 388] width 146 height 14
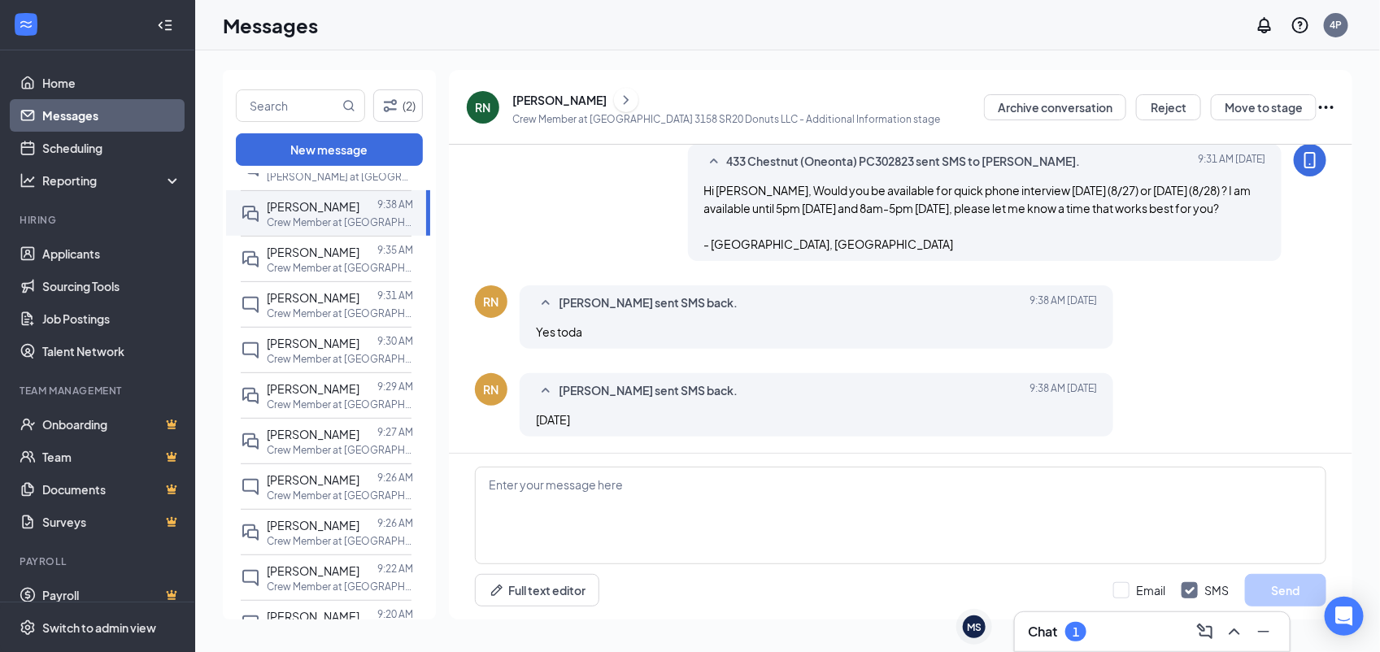
scroll to position [285, 0]
click at [372, 457] on div "Kathryn Prada 9:27 AM Crew Member at Bapa 3158 SR20 Donuts LLC" at bounding box center [326, 438] width 171 height 46
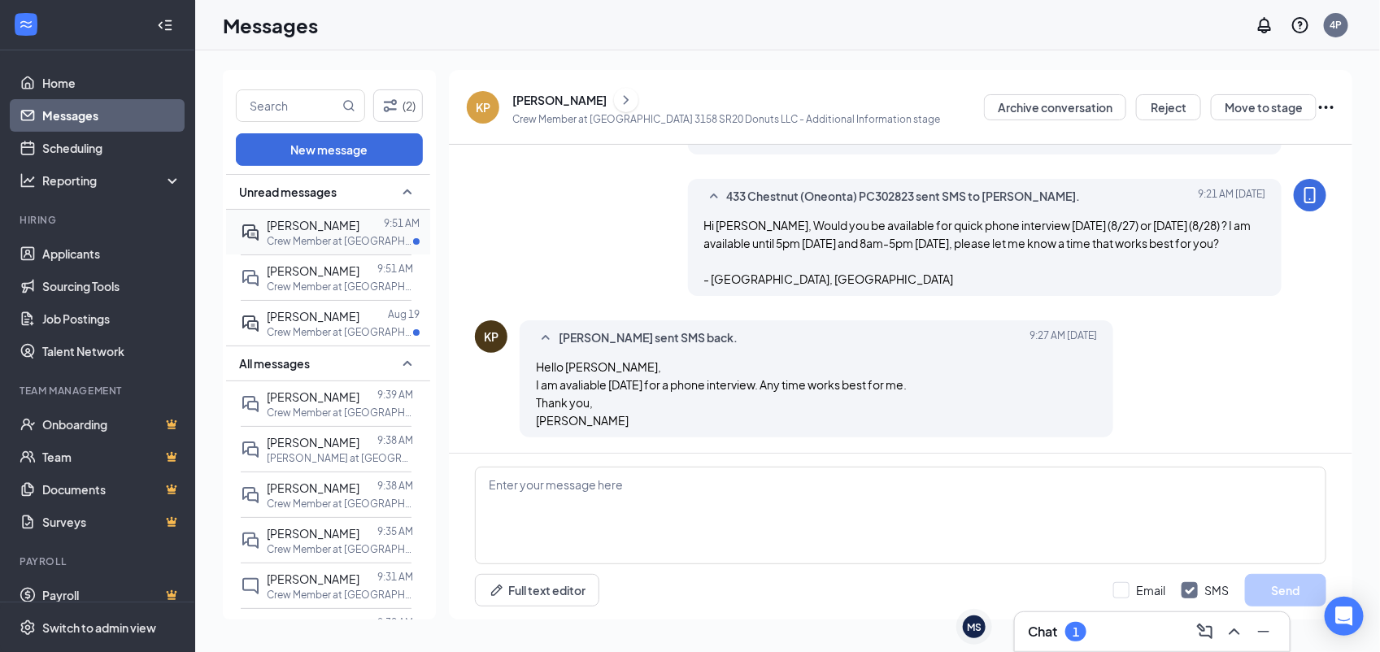
click at [343, 241] on p "Crew Member at [GEOGRAPHIC_DATA] 3158 SR20 Donuts LLC" at bounding box center [340, 241] width 146 height 14
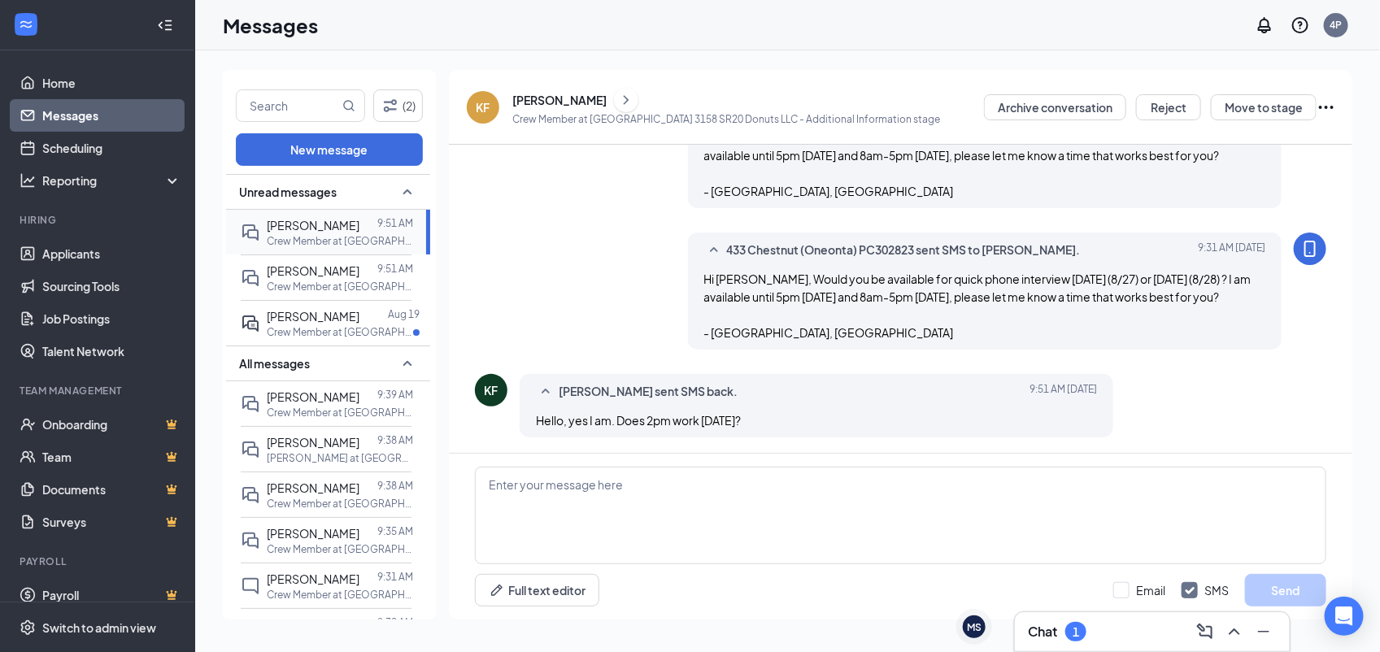
scroll to position [217, 0]
click at [905, 528] on textarea at bounding box center [900, 516] width 851 height 98
type textarea "Yes that works! I look forward to talking with you then."
click at [1283, 592] on button "Send" at bounding box center [1285, 590] width 81 height 33
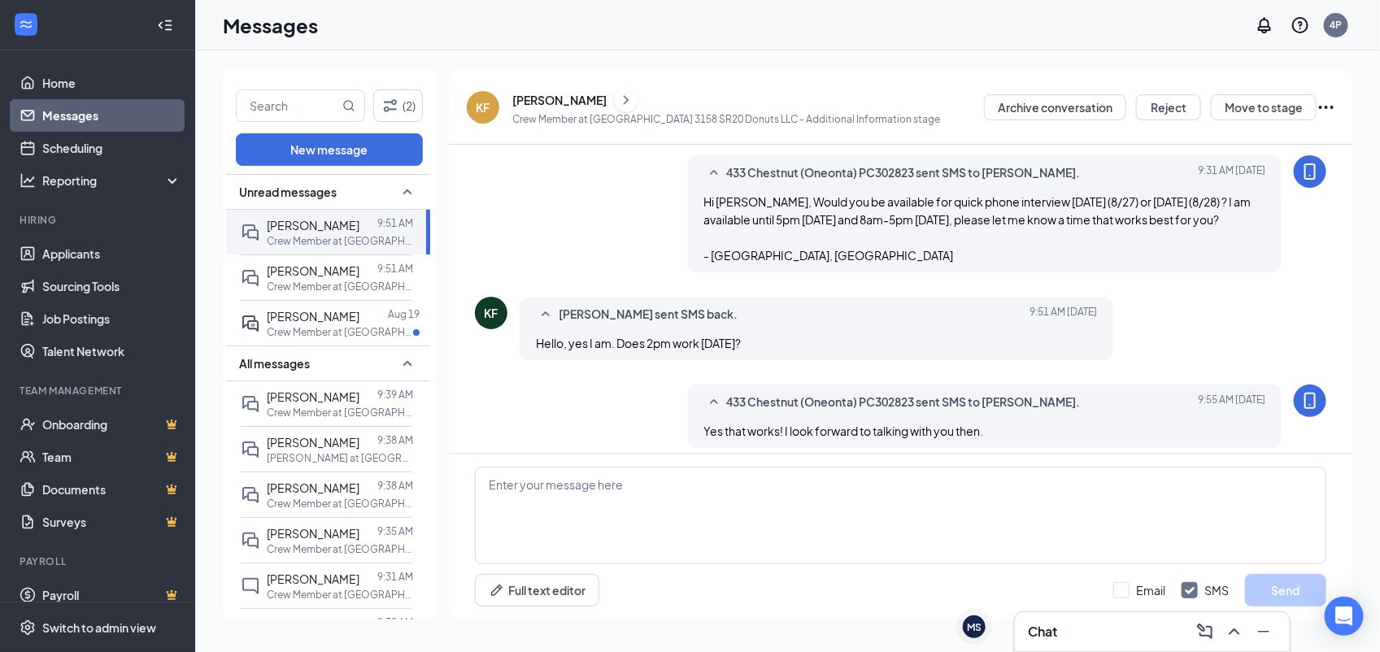
scroll to position [305, 0]
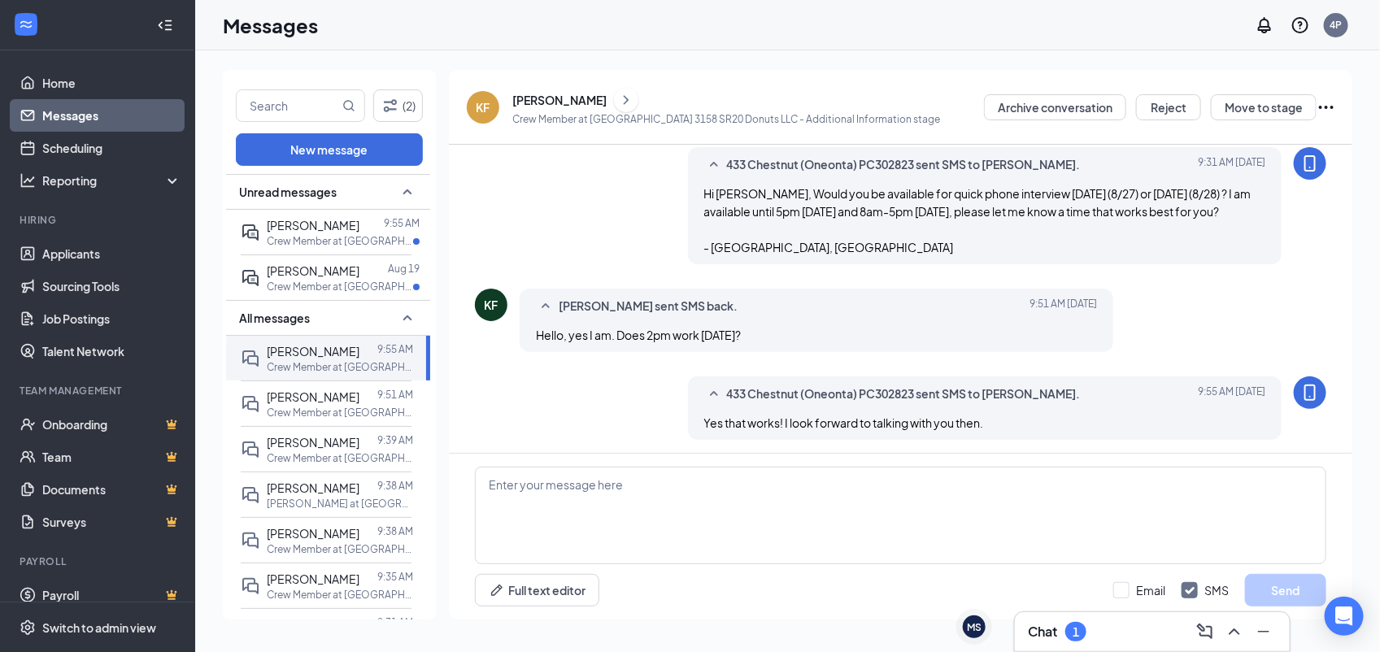
scroll to position [305, 0]
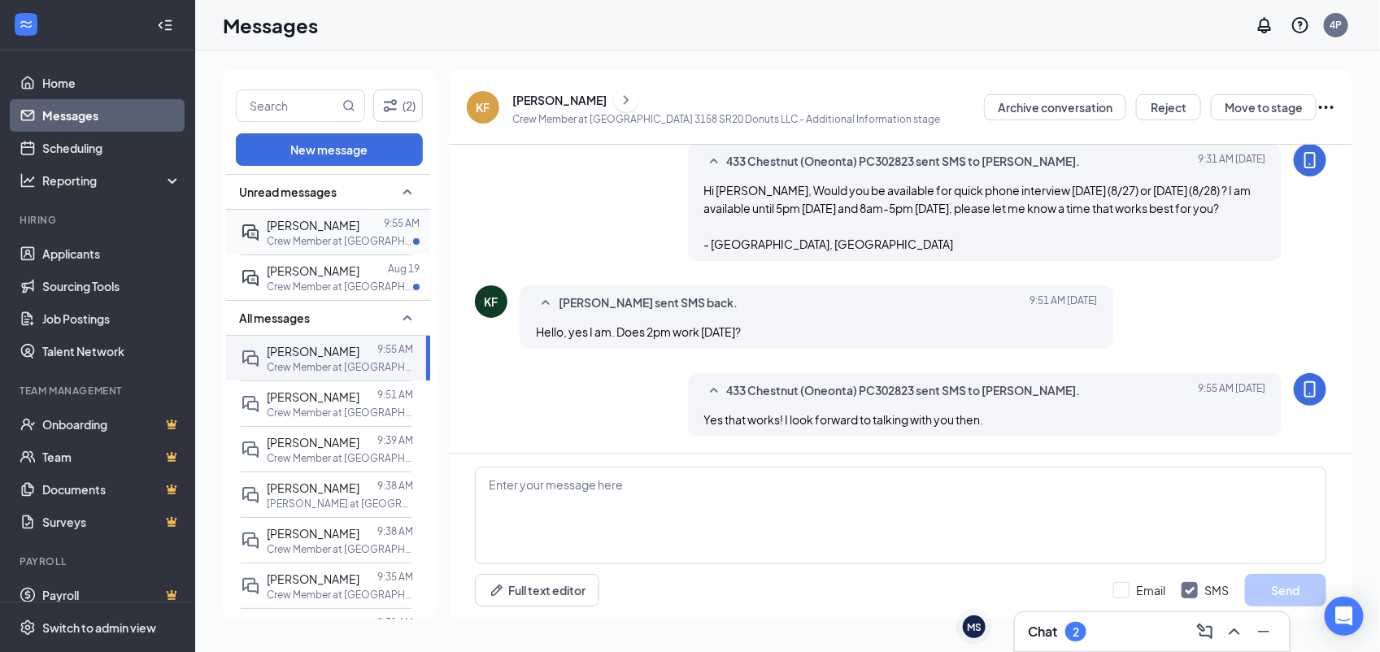
click at [302, 242] on p "Crew Member at [GEOGRAPHIC_DATA] [STREET_ADDRESS] Donuts LLC" at bounding box center [340, 241] width 146 height 14
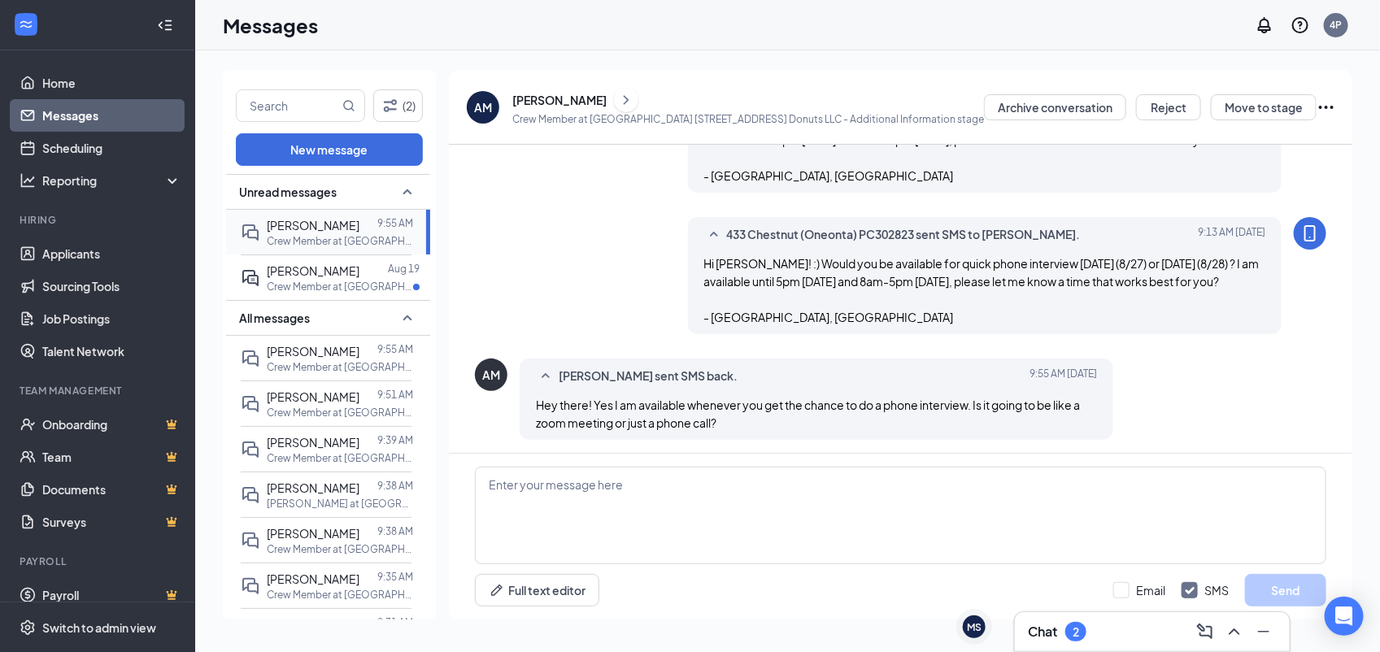
scroll to position [234, 0]
click at [794, 493] on textarea at bounding box center [900, 516] width 851 height 98
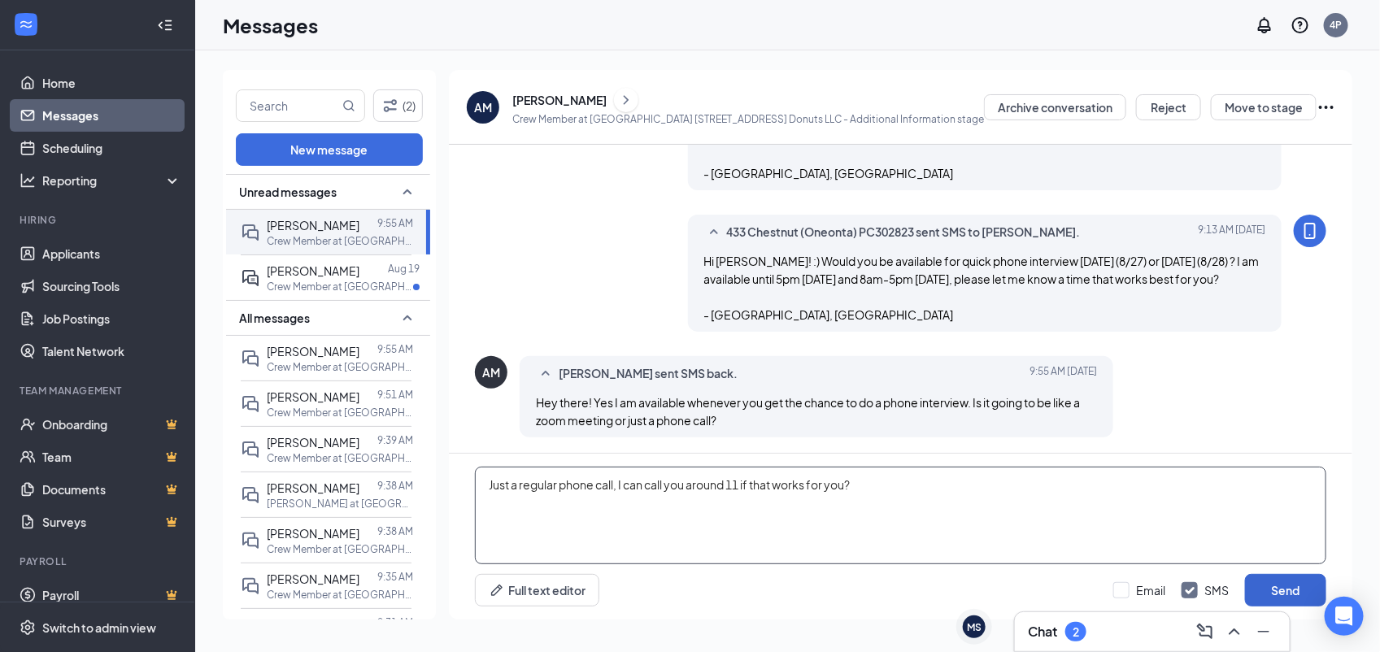
type textarea "Just a regular phone call, I can call you around 11 if that works for you?"
click at [1306, 587] on button "Send" at bounding box center [1285, 590] width 81 height 33
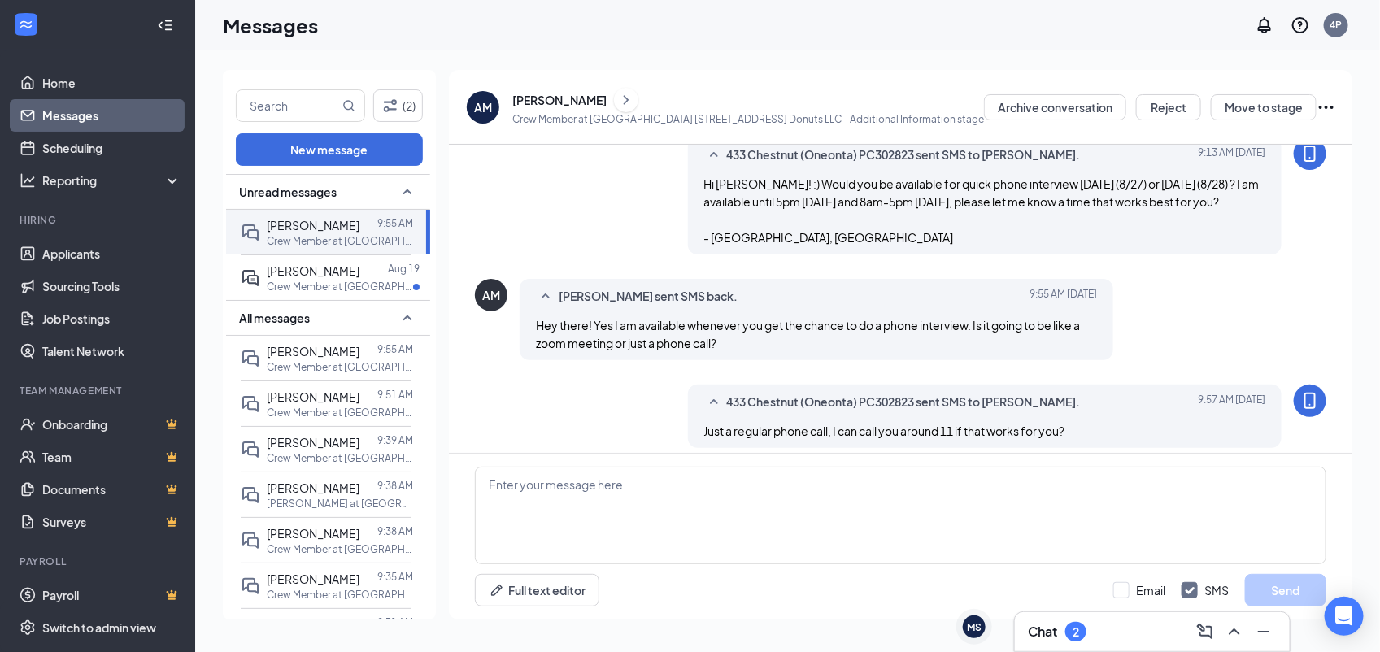
scroll to position [323, 0]
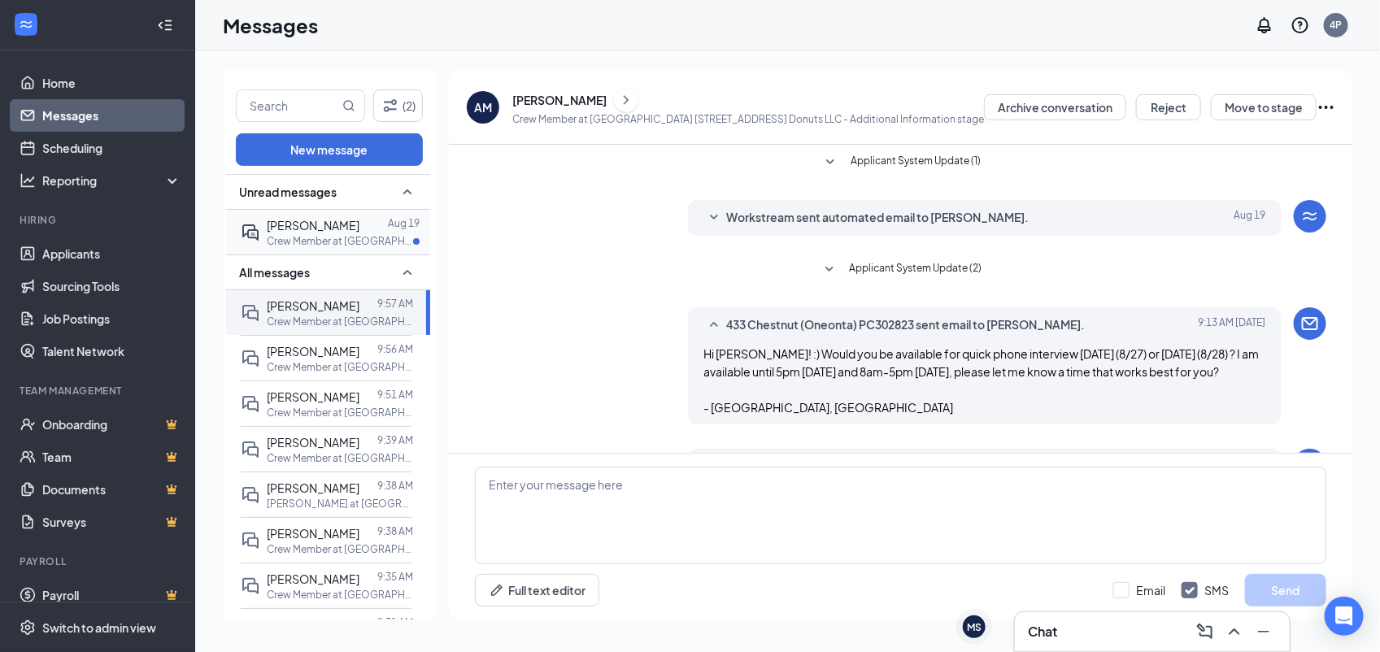
click at [335, 233] on div "[PERSON_NAME] [DATE] Crew Member at Bapa [STREET_ADDRESS] Donuts LLC" at bounding box center [343, 232] width 153 height 32
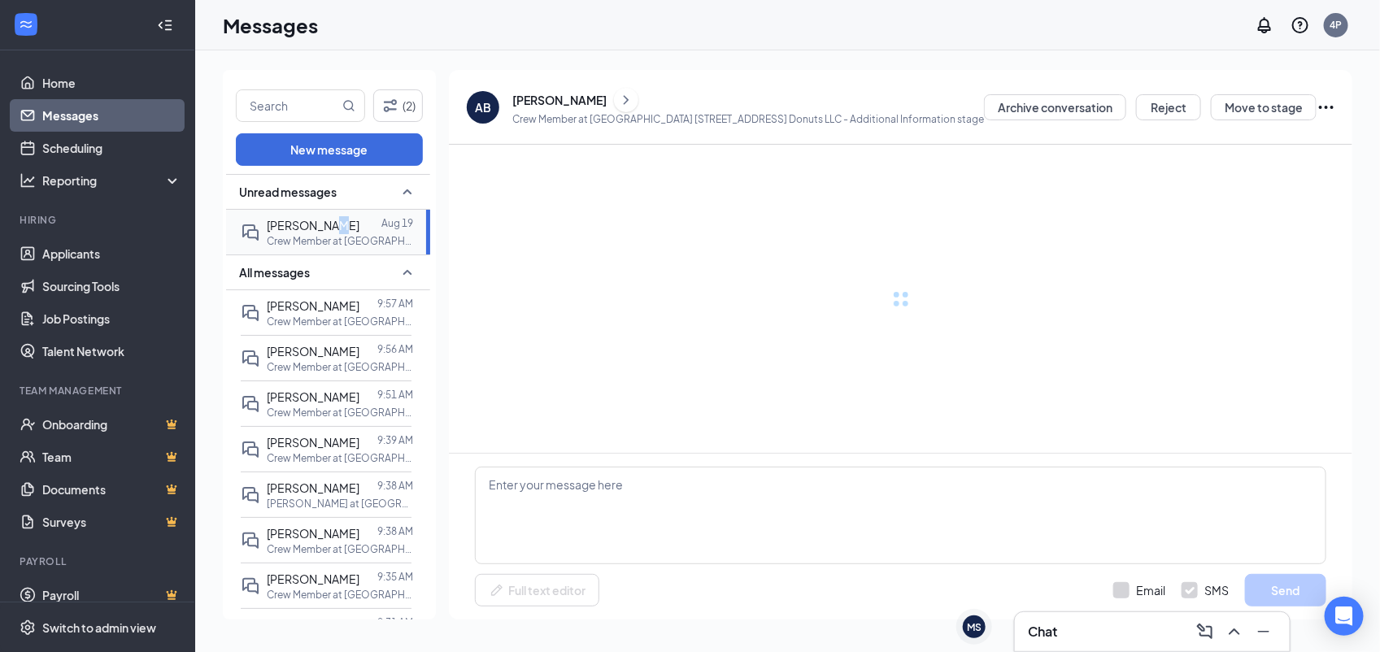
drag, startPoint x: 335, startPoint y: 233, endPoint x: 323, endPoint y: 228, distance: 12.9
click at [323, 228] on span "[PERSON_NAME]" at bounding box center [313, 225] width 93 height 15
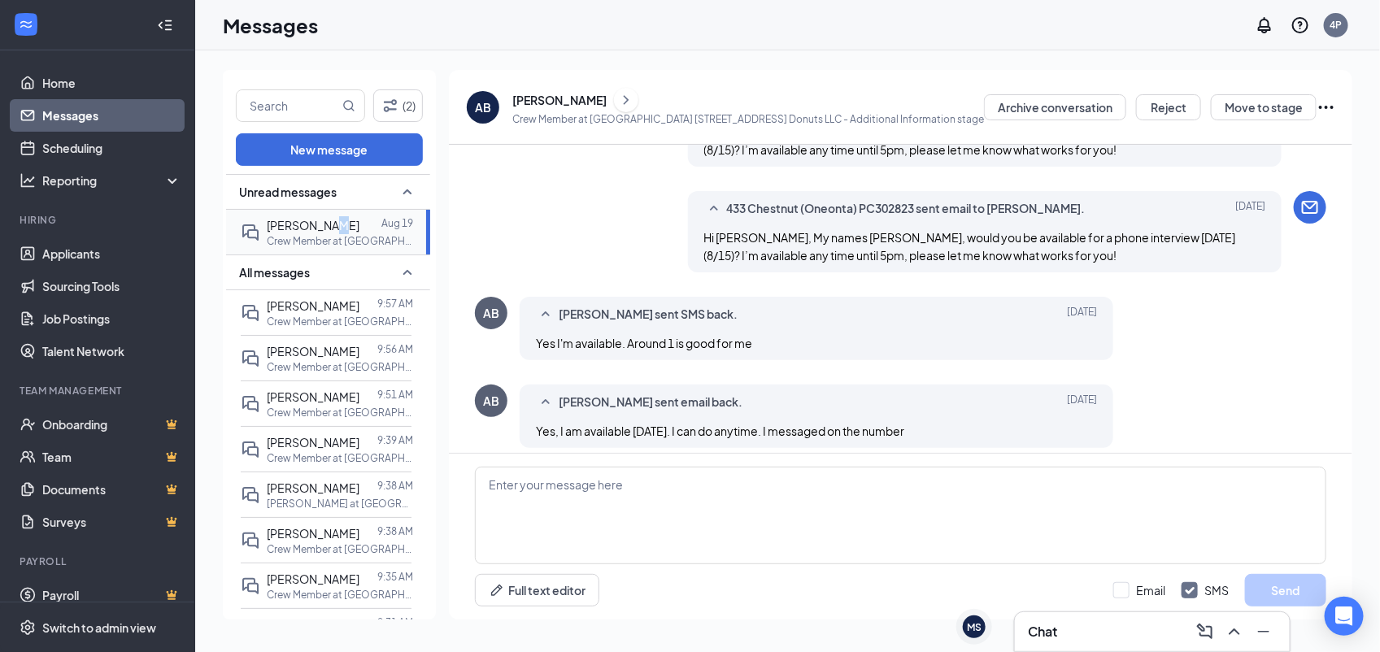
scroll to position [575, 0]
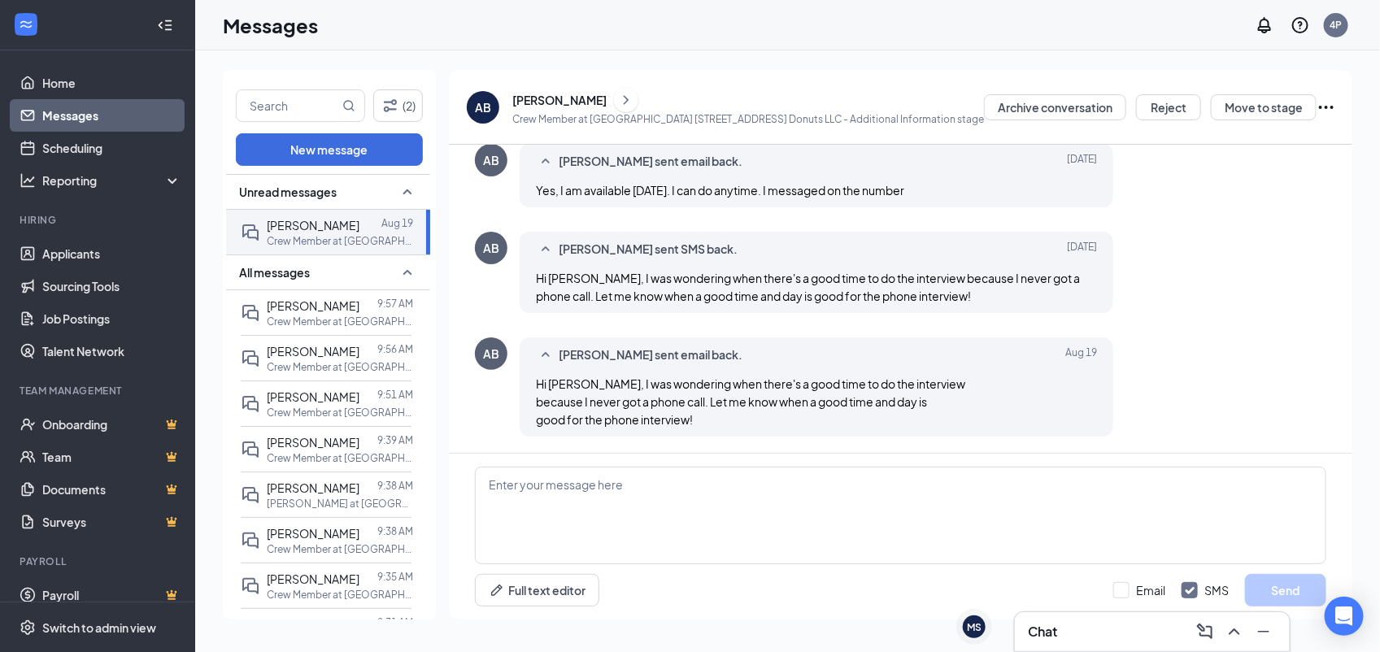
click at [398, 192] on icon "SmallChevronUp" at bounding box center [408, 192] width 20 height 20
click at [398, 189] on icon "SmallChevronDown" at bounding box center [408, 192] width 20 height 20
click at [398, 189] on icon "SmallChevronUp" at bounding box center [408, 192] width 20 height 20
click at [398, 228] on icon "SmallChevronUp" at bounding box center [408, 228] width 20 height 20
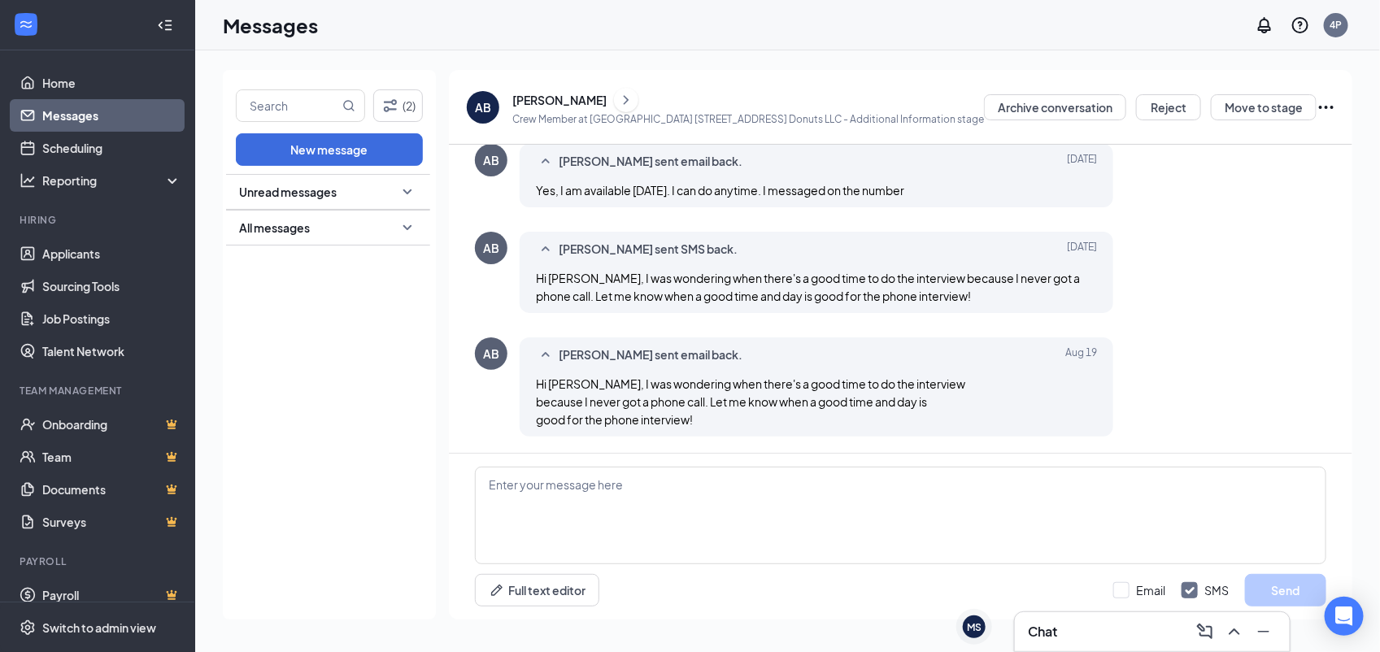
click at [409, 185] on icon "SmallChevronDown" at bounding box center [408, 192] width 20 height 20
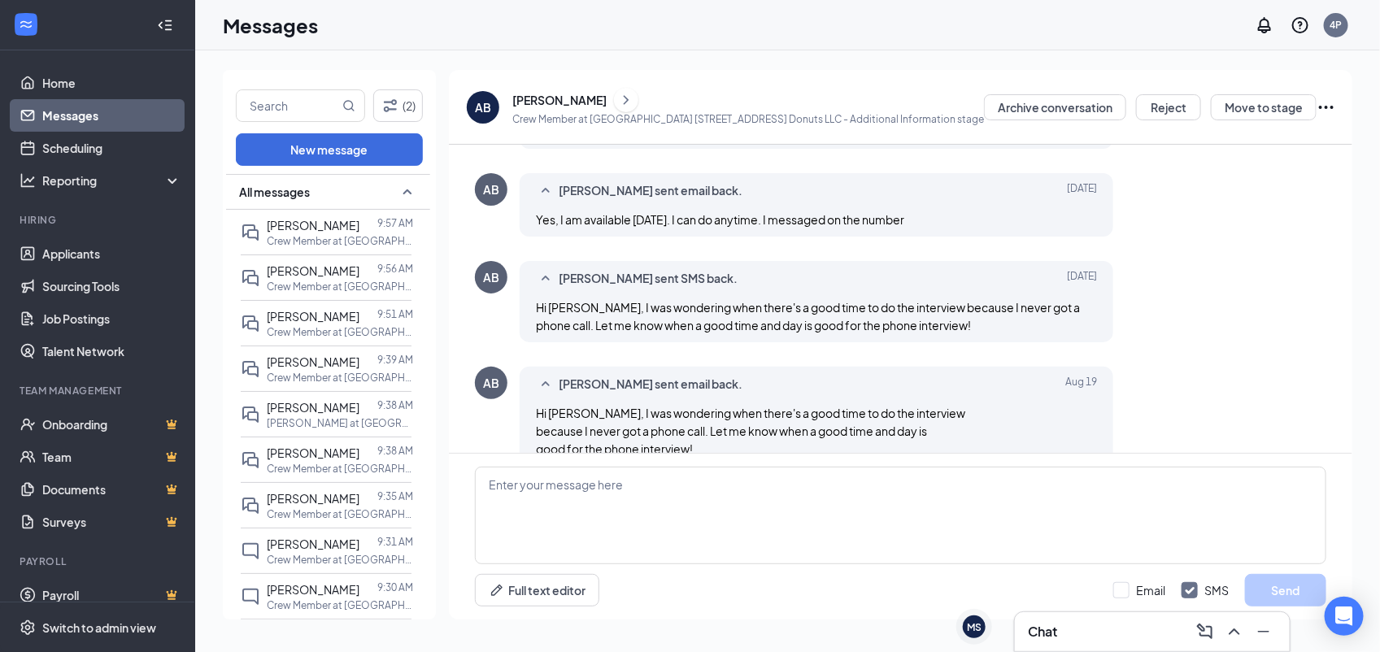
scroll to position [575, 0]
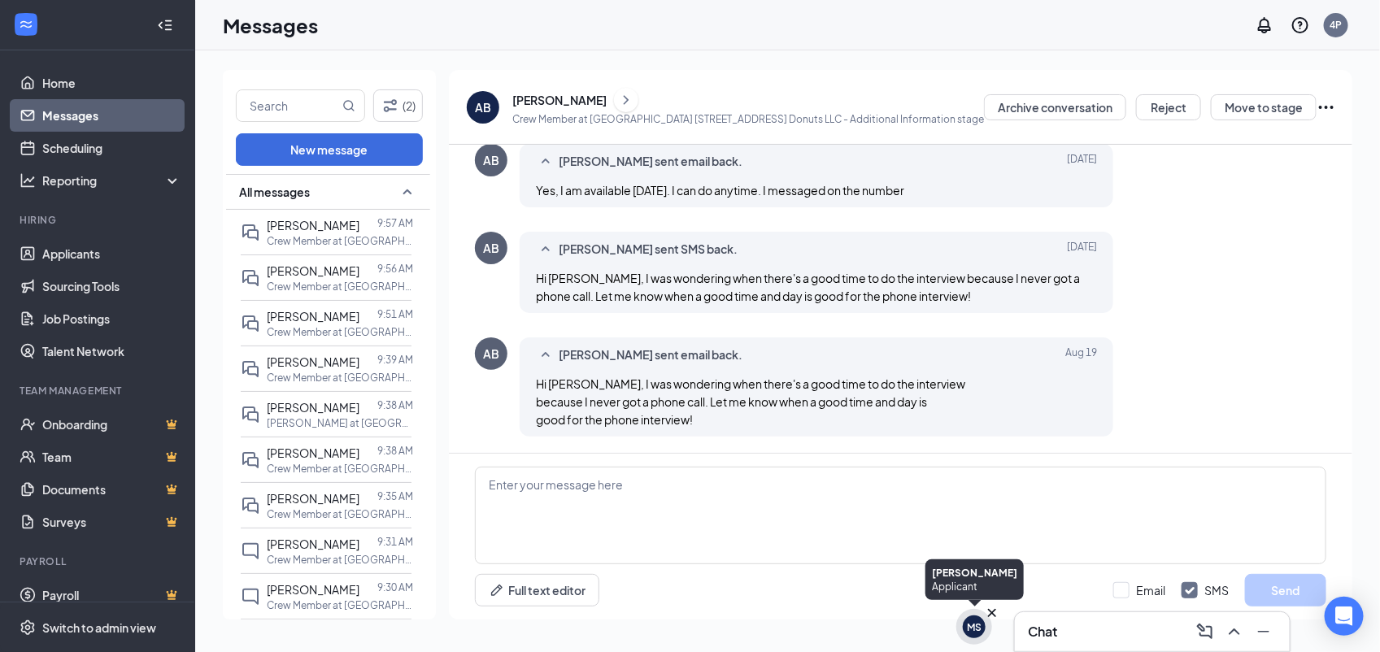
click at [972, 628] on div "MS" at bounding box center [974, 627] width 15 height 14
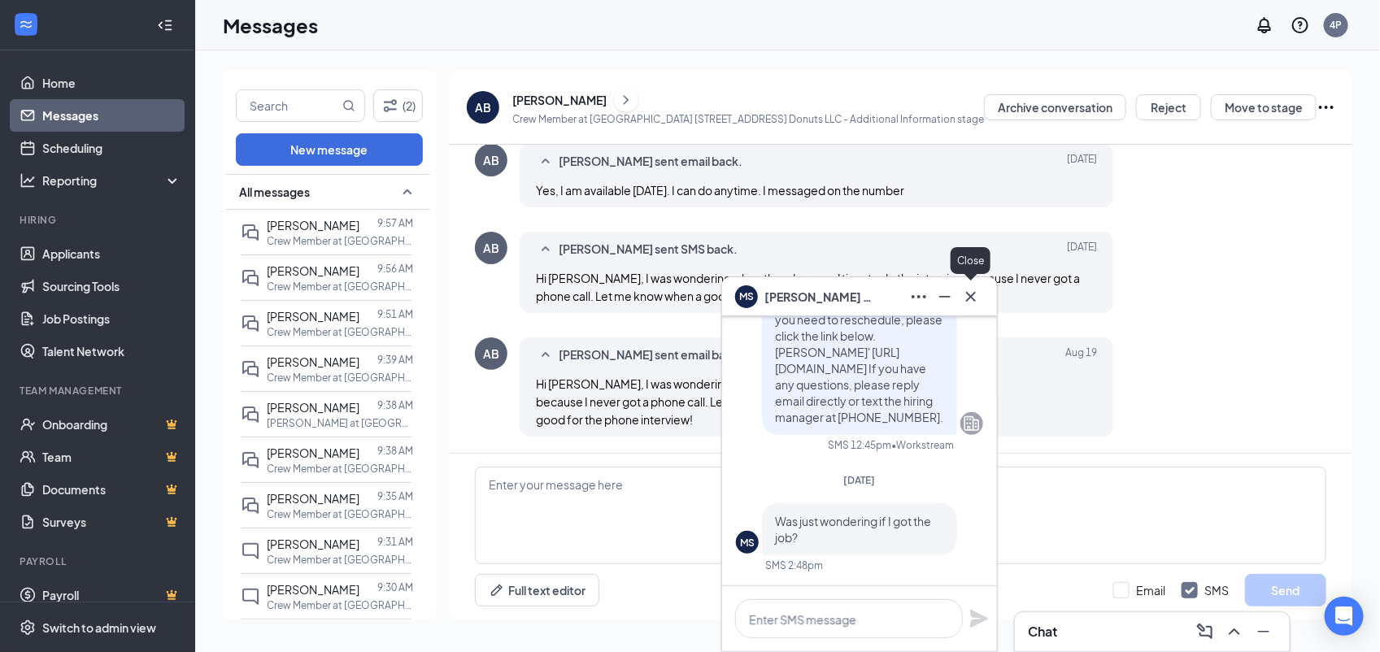
click at [969, 294] on icon "Cross" at bounding box center [971, 296] width 10 height 10
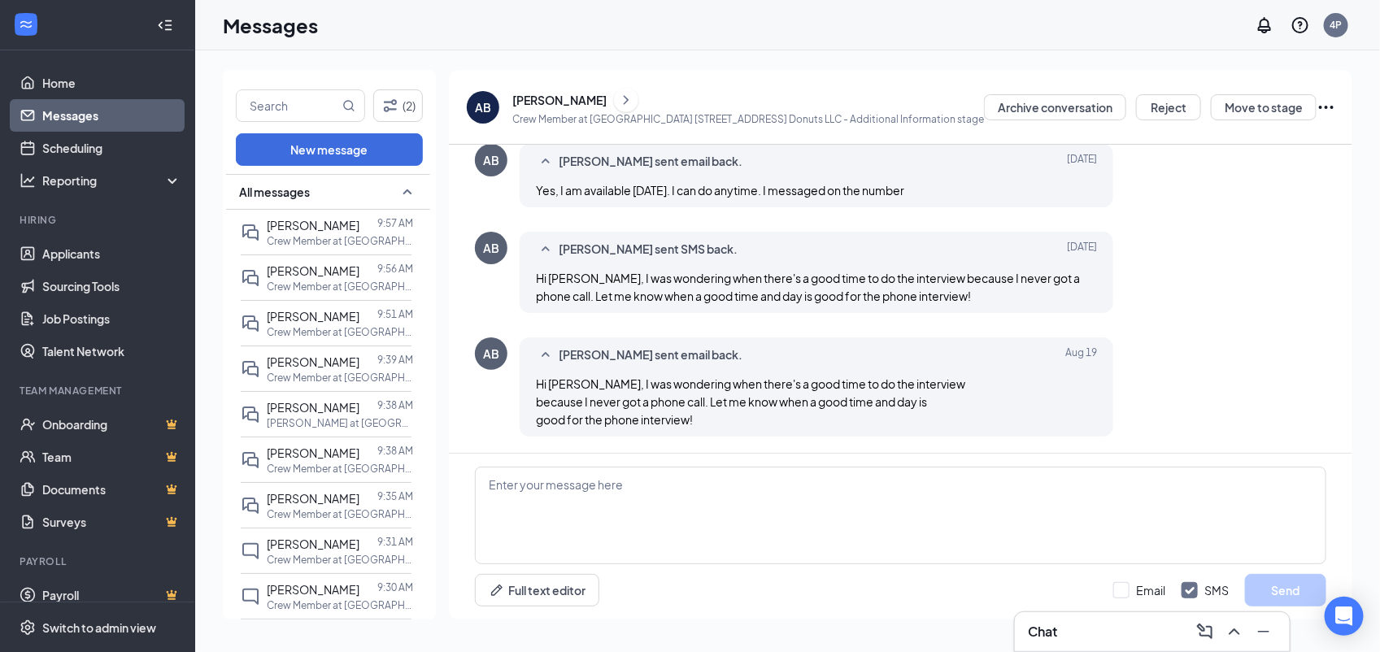
click at [1084, 622] on div "Chat" at bounding box center [1152, 632] width 249 height 26
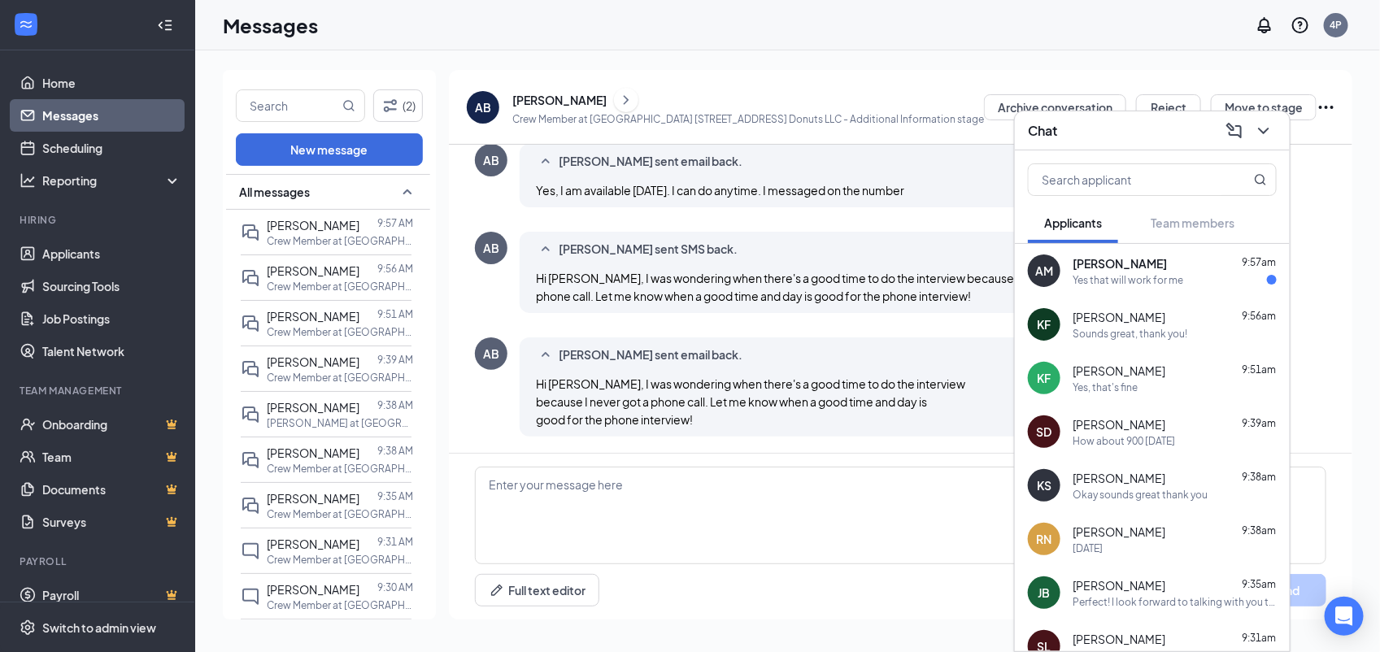
click at [1078, 267] on span "[PERSON_NAME]" at bounding box center [1119, 263] width 94 height 16
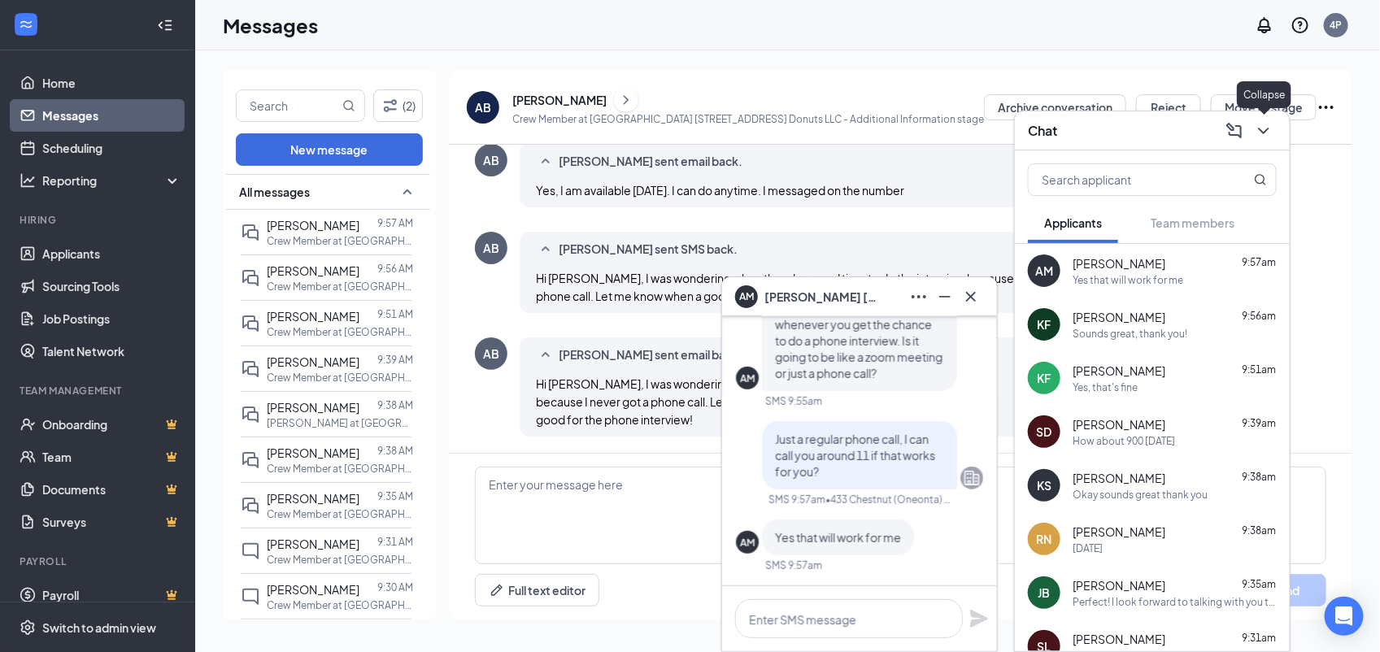
click at [1264, 135] on icon "ChevronDown" at bounding box center [1264, 131] width 20 height 20
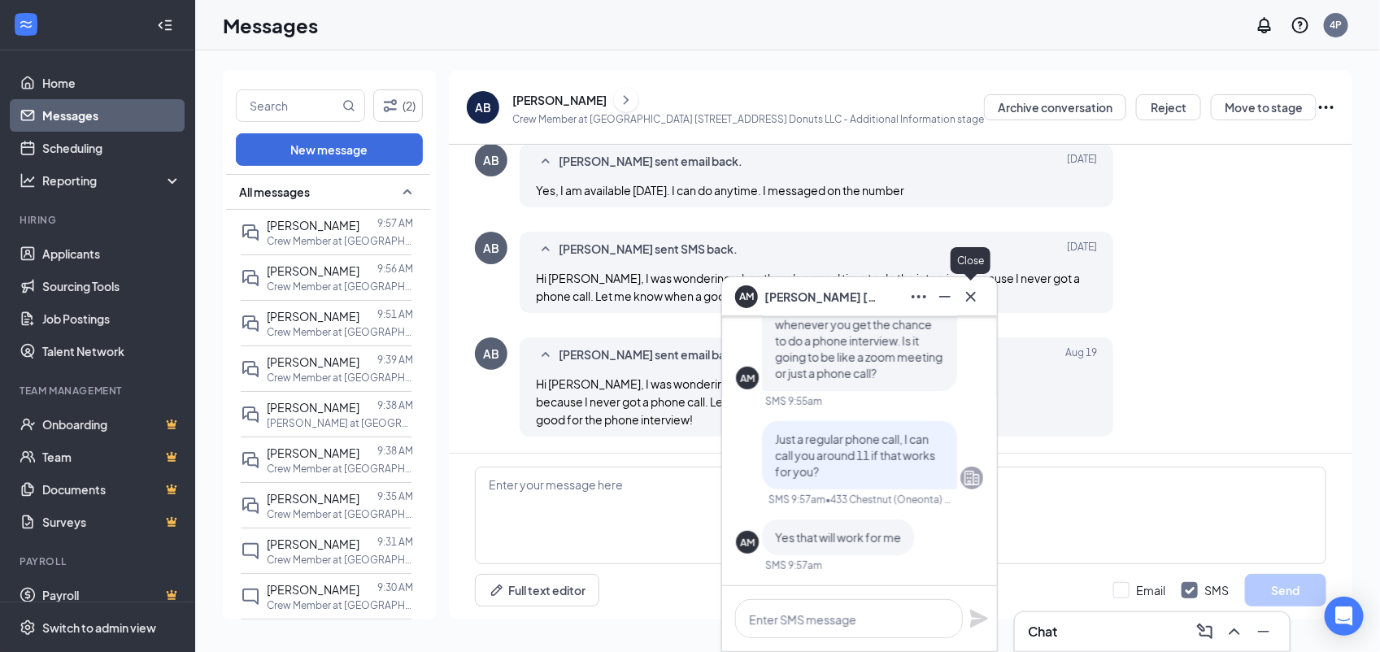
click at [965, 293] on icon "Cross" at bounding box center [971, 297] width 20 height 20
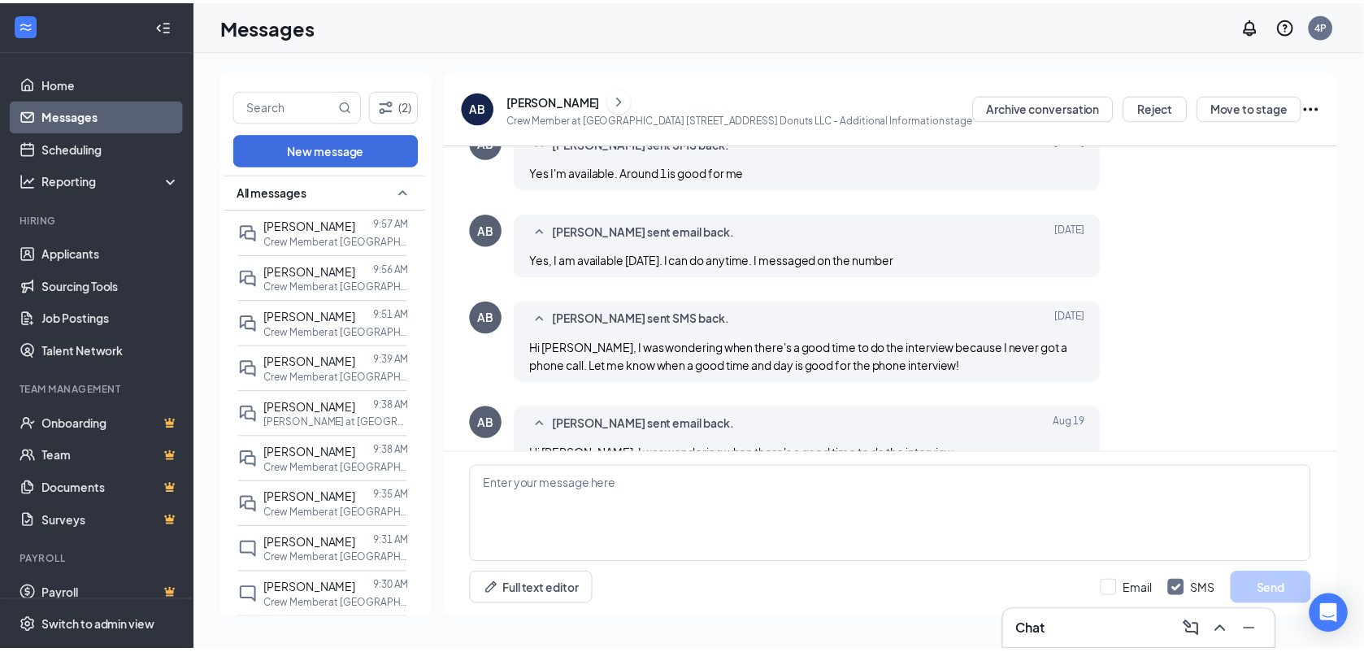
scroll to position [575, 0]
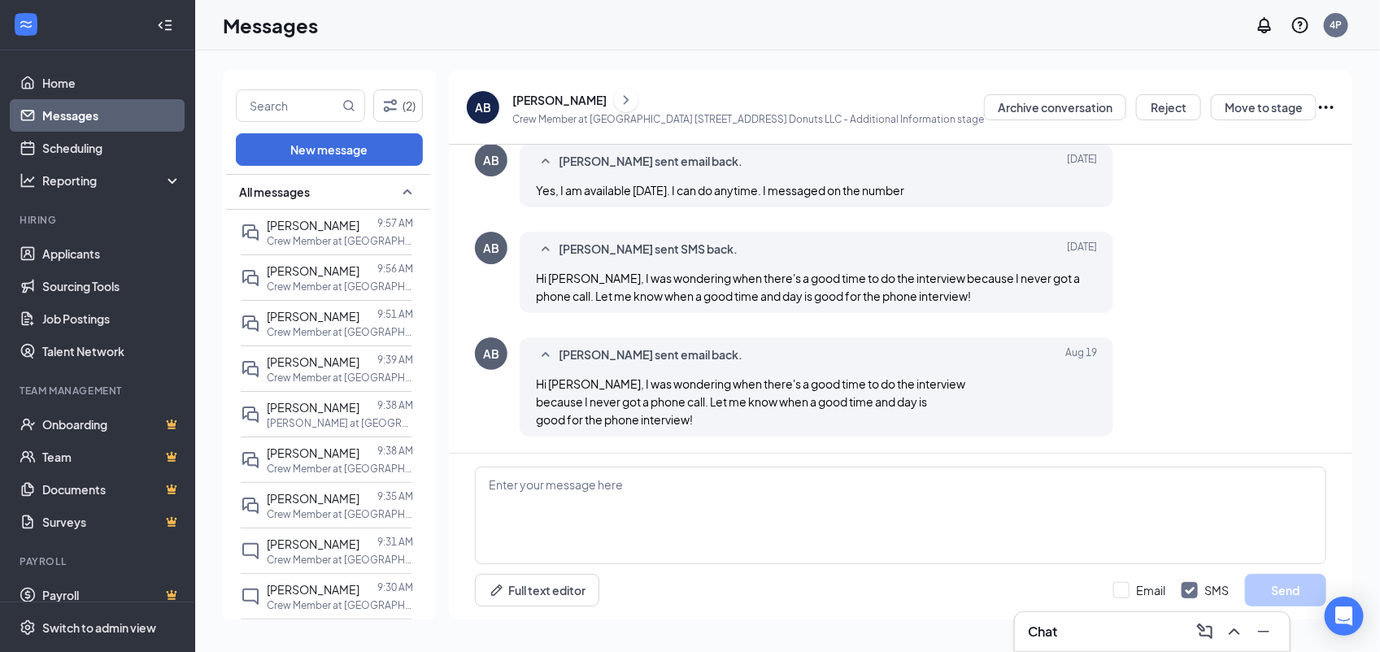
click at [314, 197] on div "All messages" at bounding box center [328, 192] width 204 height 36
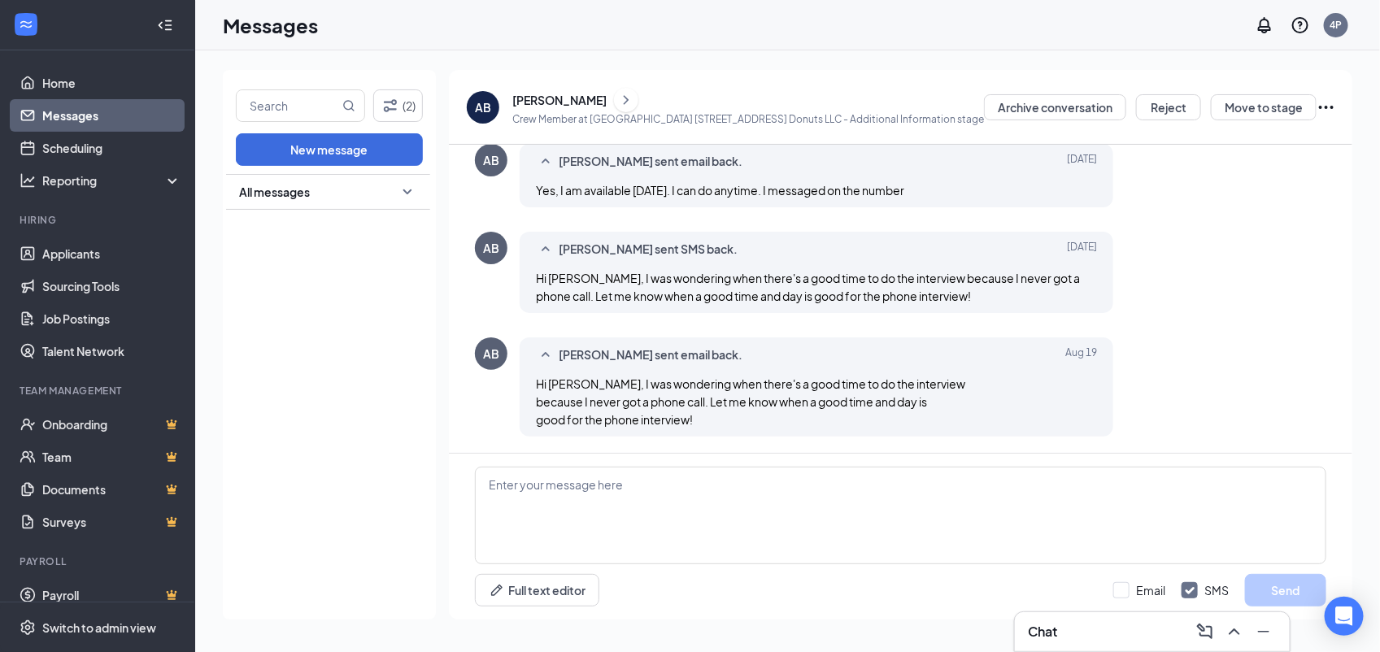
click at [314, 197] on div "All messages" at bounding box center [328, 192] width 204 height 36
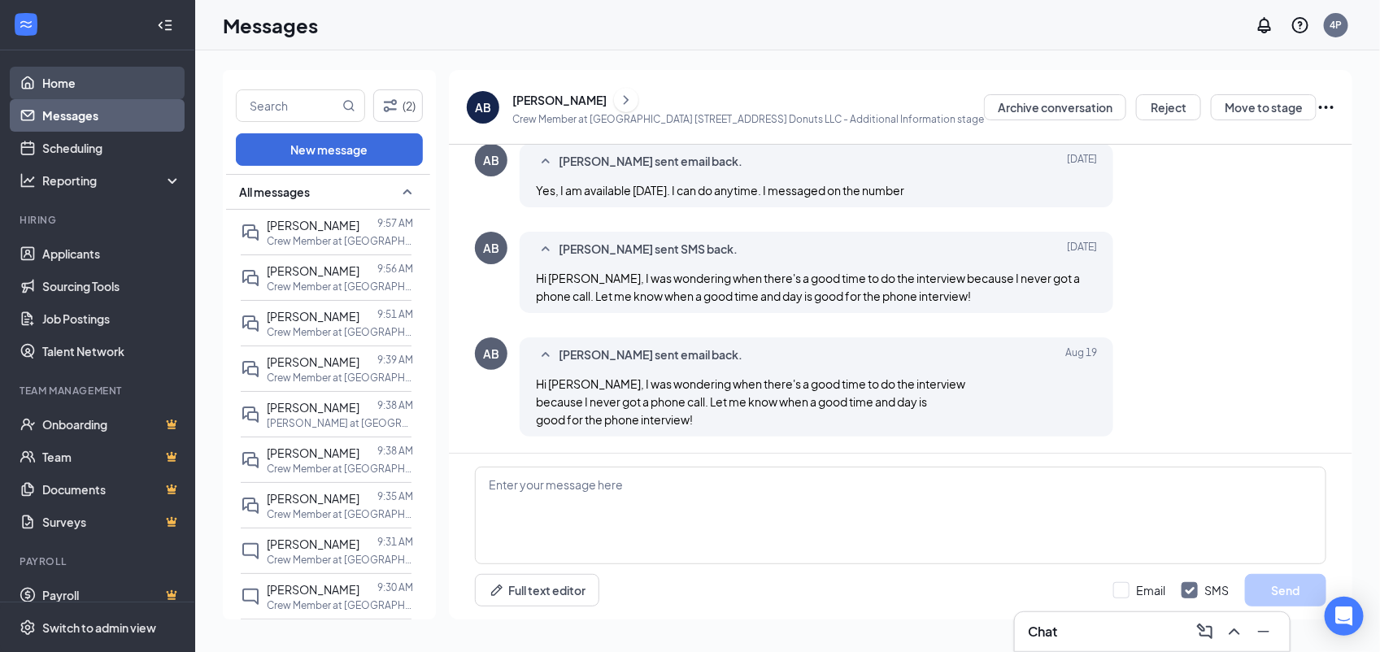
click at [115, 87] on link "Home" at bounding box center [111, 83] width 139 height 33
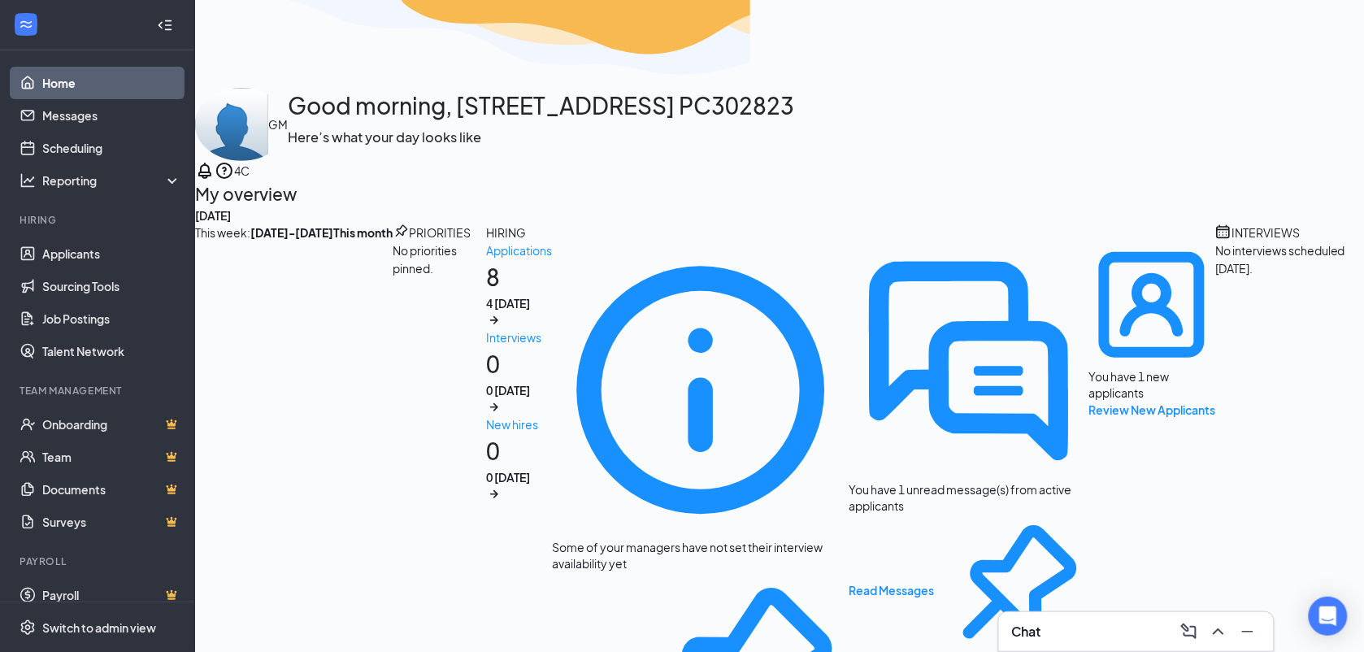
click at [1102, 632] on div "Chat" at bounding box center [1136, 632] width 249 height 26
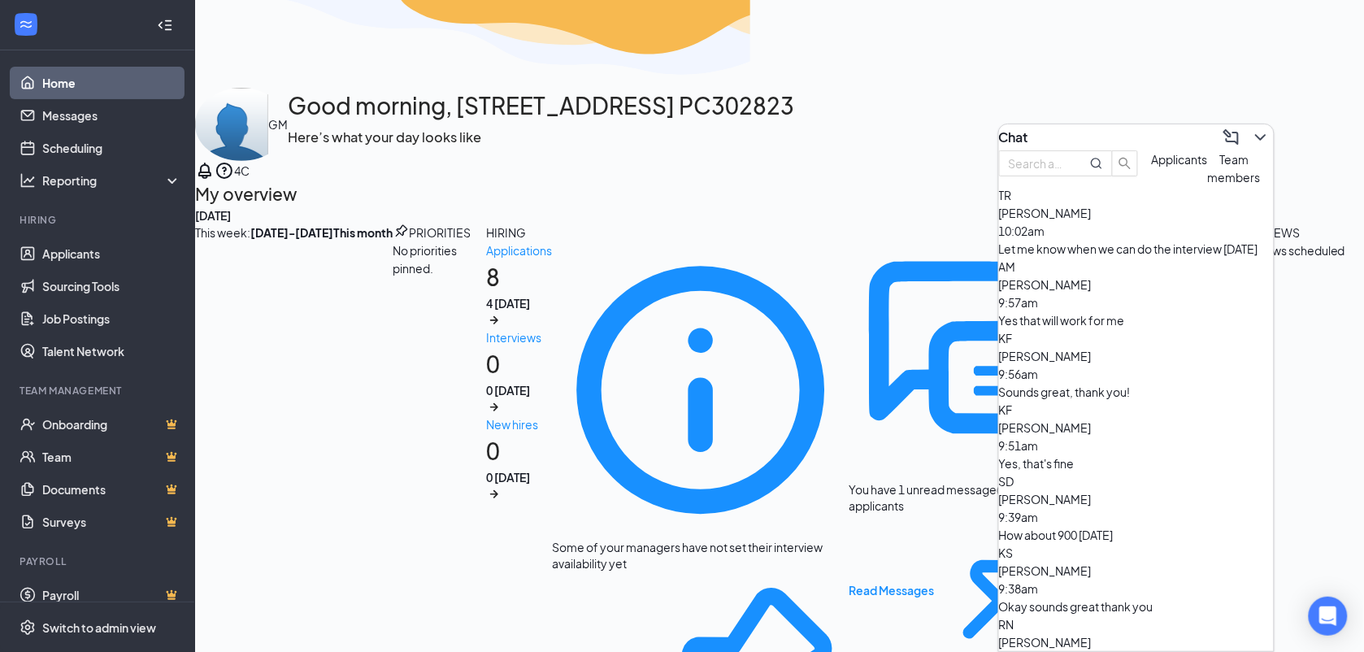
click at [1181, 258] on div "TR [PERSON_NAME] 10:02am Let me know when we can do the interview [DATE]" at bounding box center [1136, 222] width 275 height 72
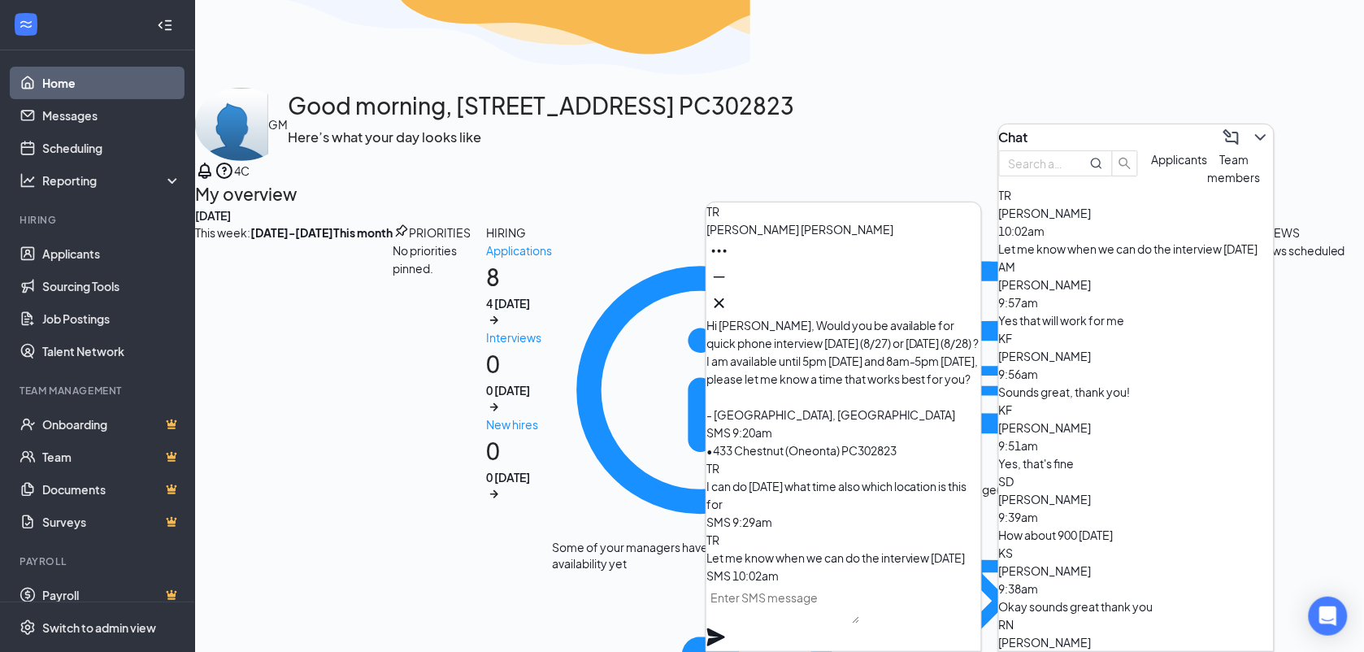
click at [860, 624] on textarea at bounding box center [783, 604] width 154 height 39
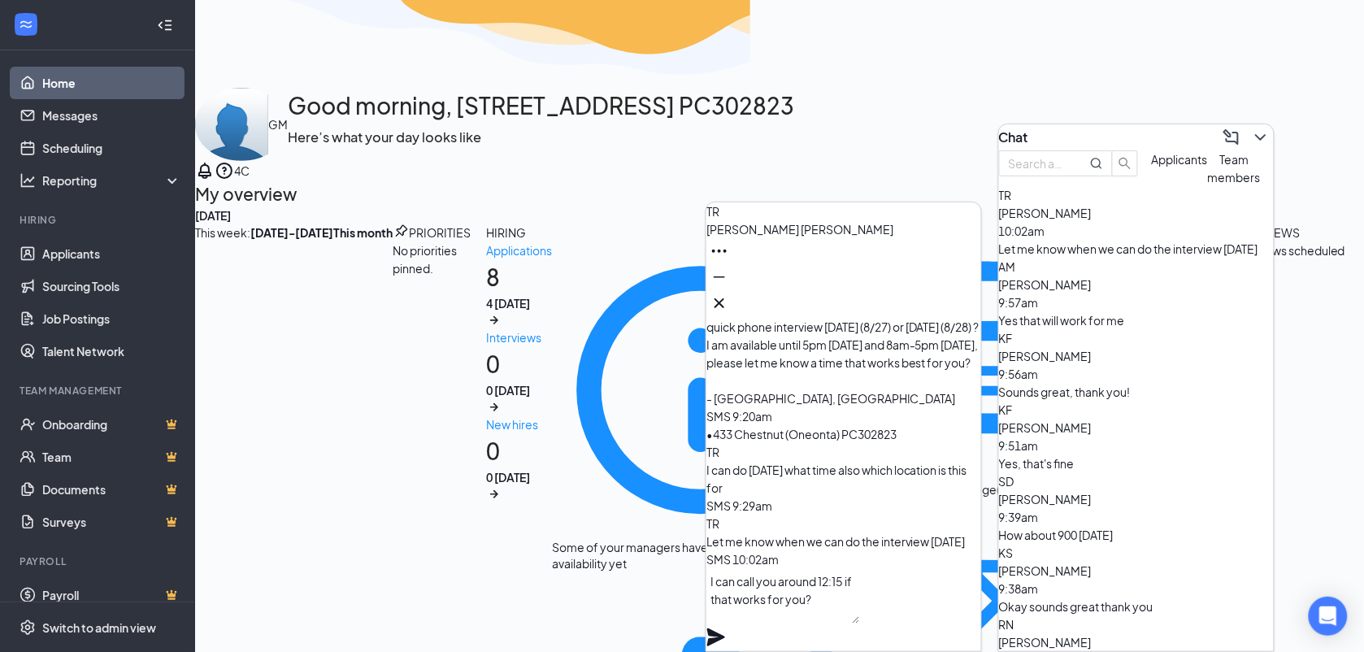
type textarea "I can call you around 12:15 if that works for you?"
click at [726, 628] on icon "Plane" at bounding box center [716, 638] width 20 height 20
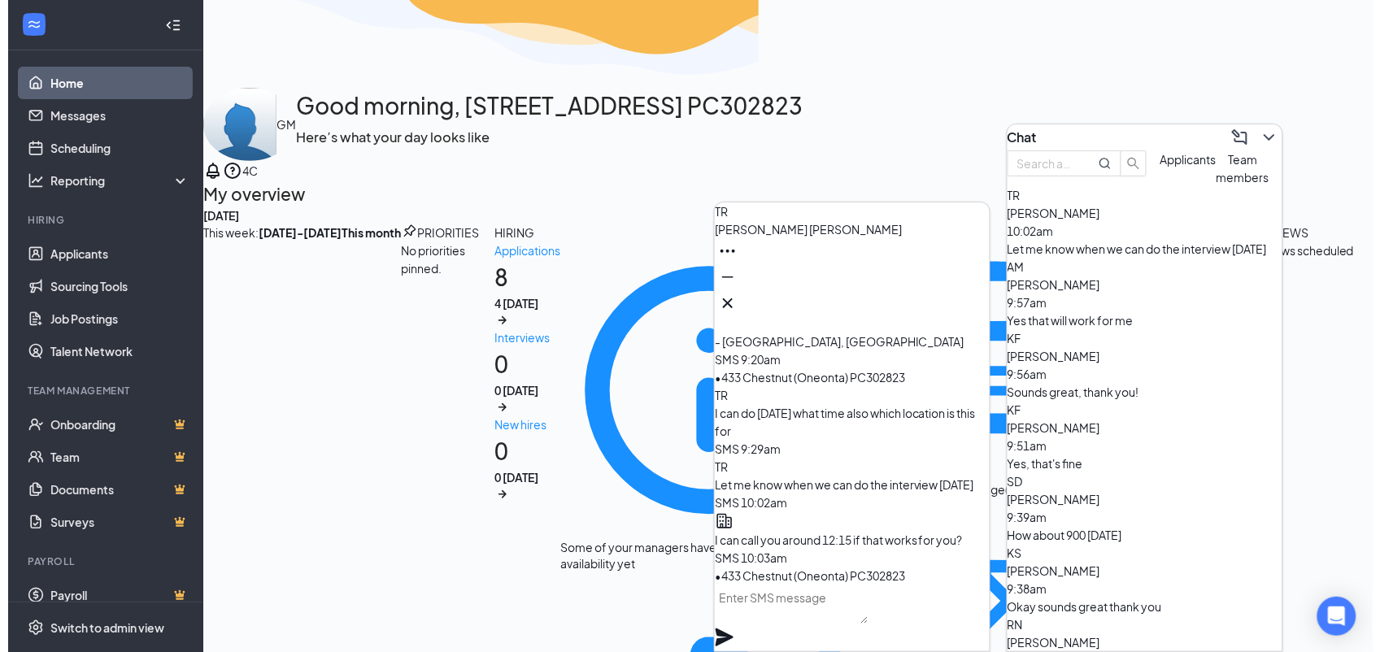
scroll to position [0, 0]
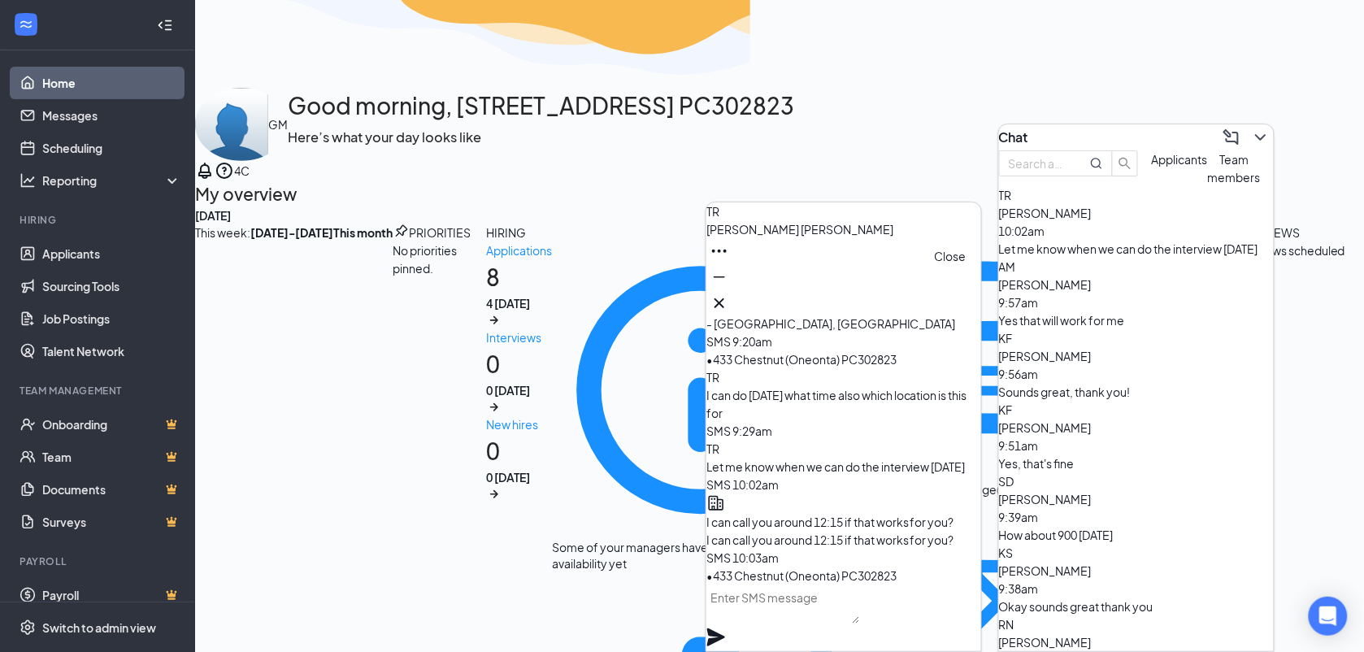
click at [729, 298] on icon "Cross" at bounding box center [720, 303] width 20 height 20
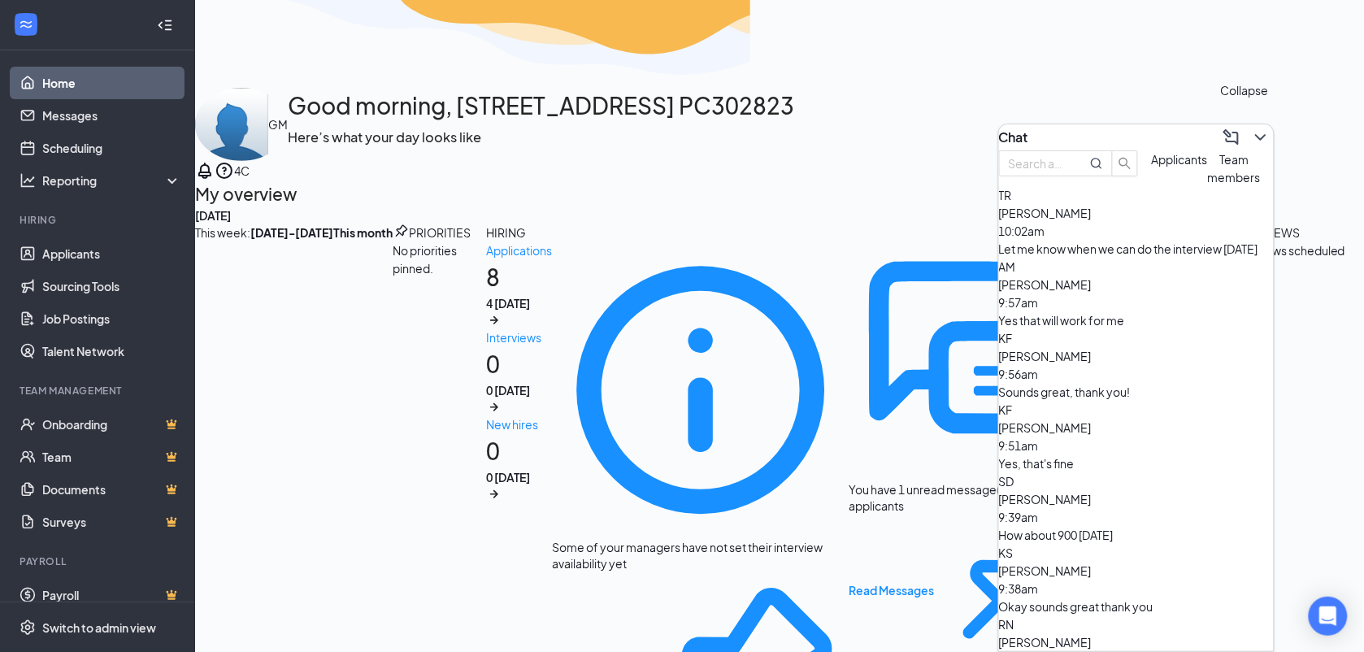
click at [1251, 128] on icon "ChevronDown" at bounding box center [1261, 138] width 20 height 20
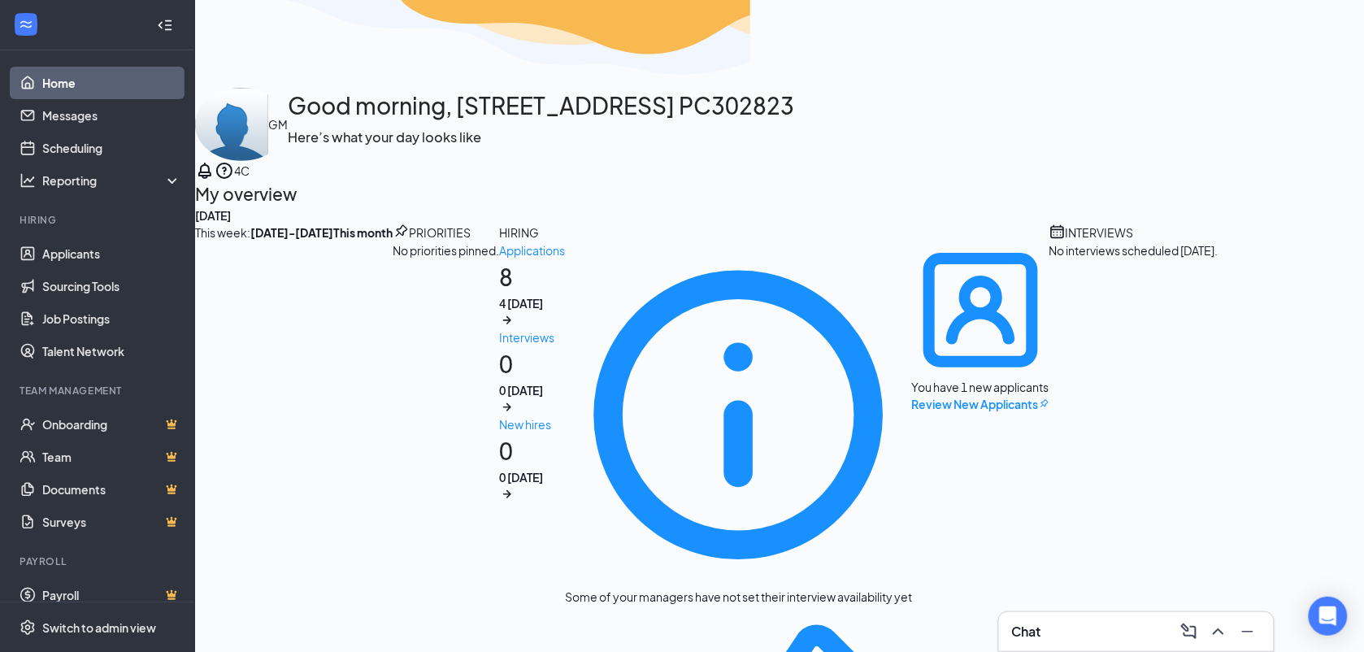
click at [86, 77] on link "Home" at bounding box center [111, 83] width 139 height 33
click at [87, 122] on link "Messages" at bounding box center [111, 115] width 139 height 33
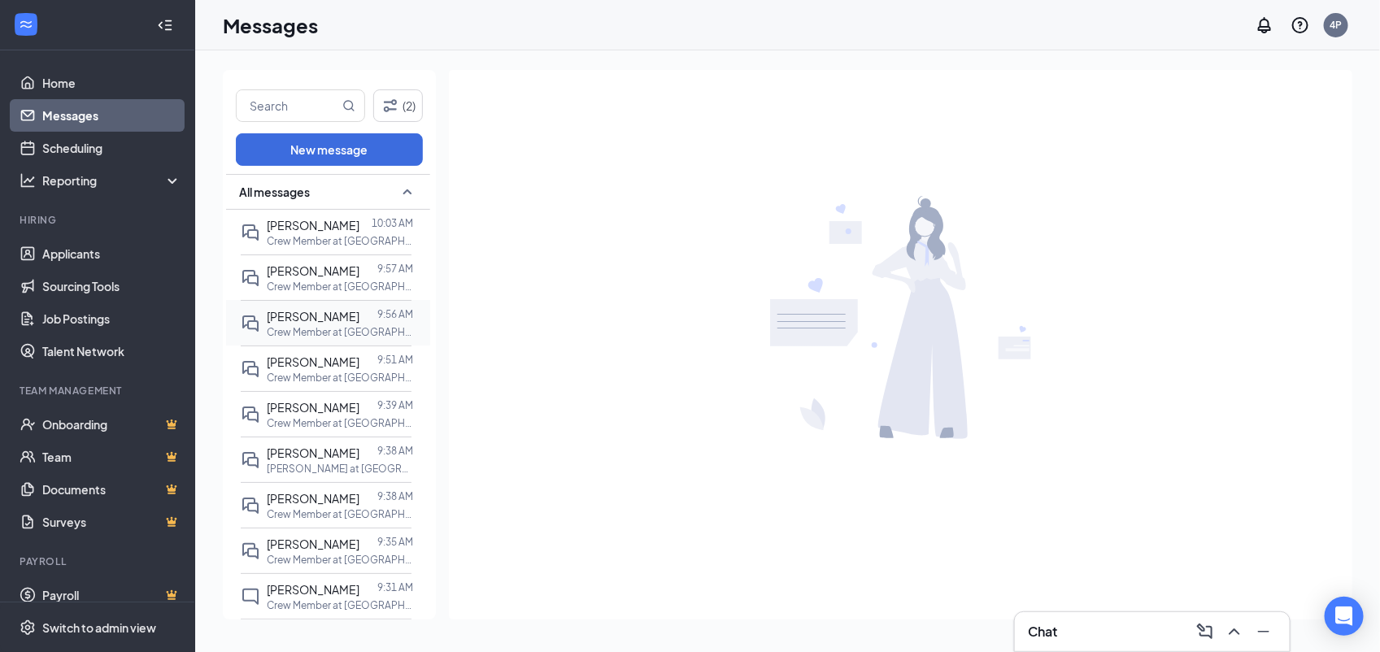
click at [322, 332] on p "Crew Member at Bapa 3158 SR20 Donuts LLC" at bounding box center [340, 332] width 146 height 14
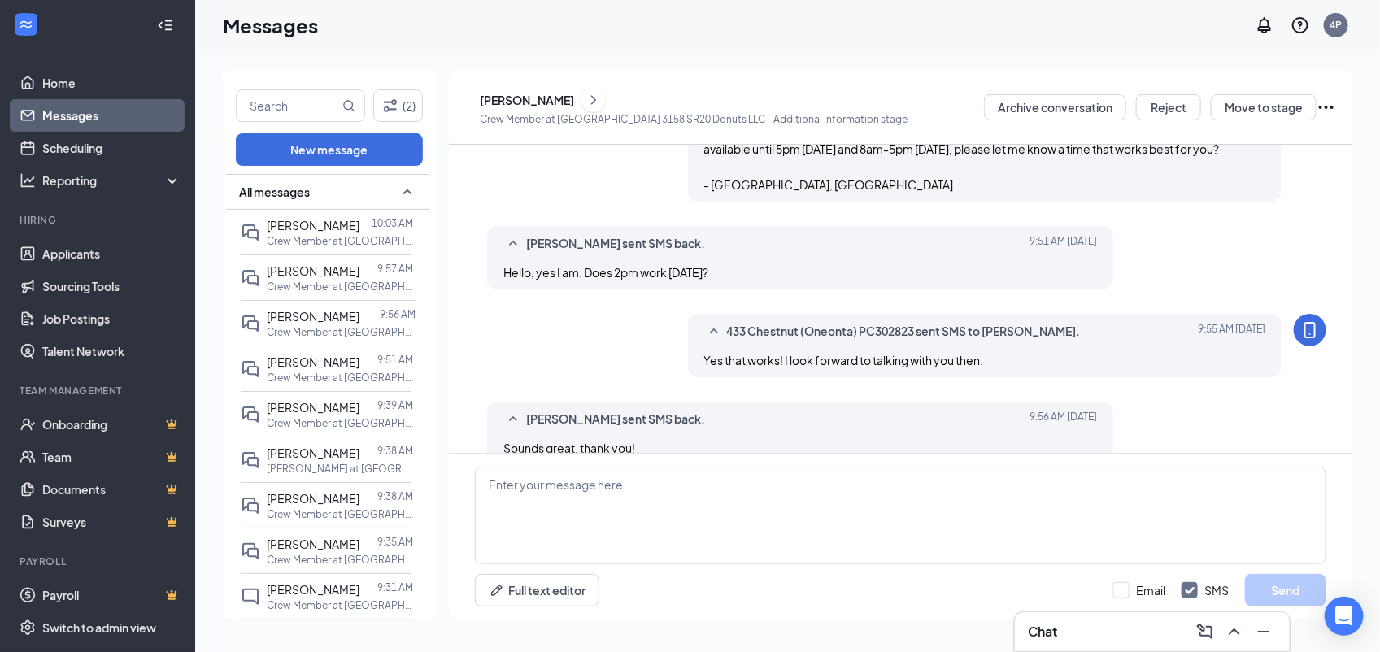
scroll to position [392, 0]
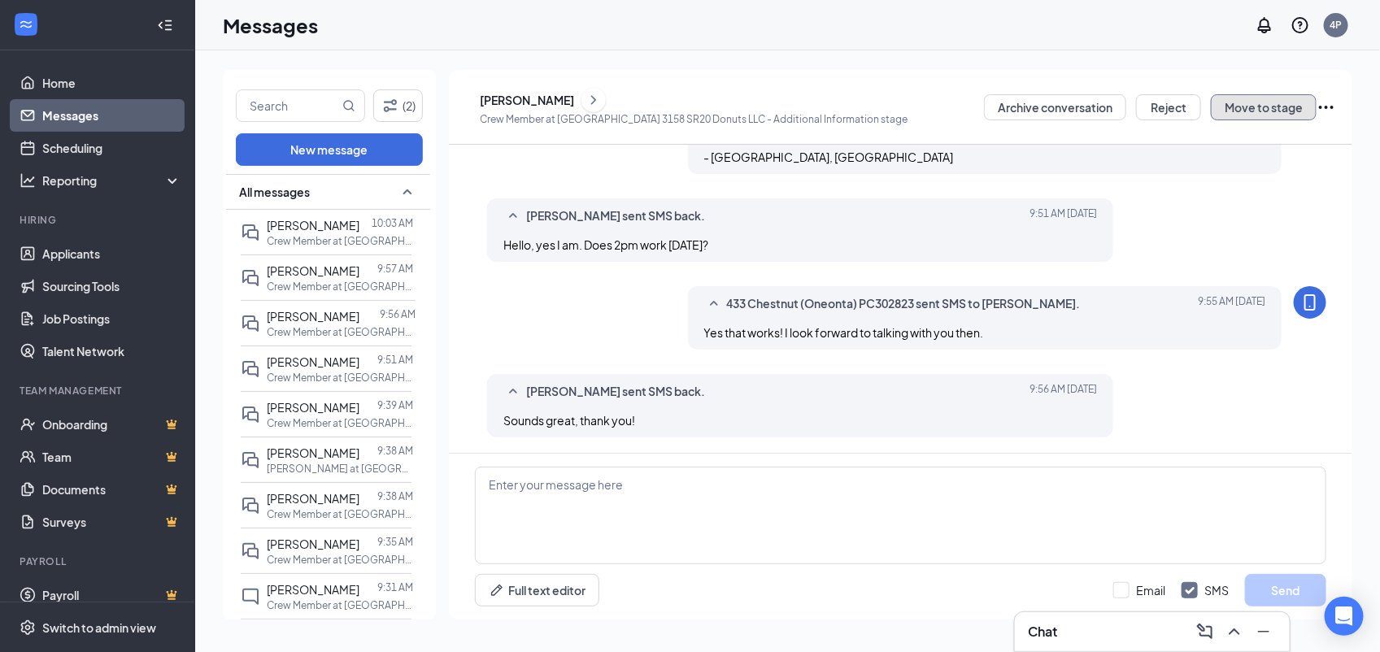
click at [1279, 107] on button "Move to stage" at bounding box center [1264, 107] width 106 height 26
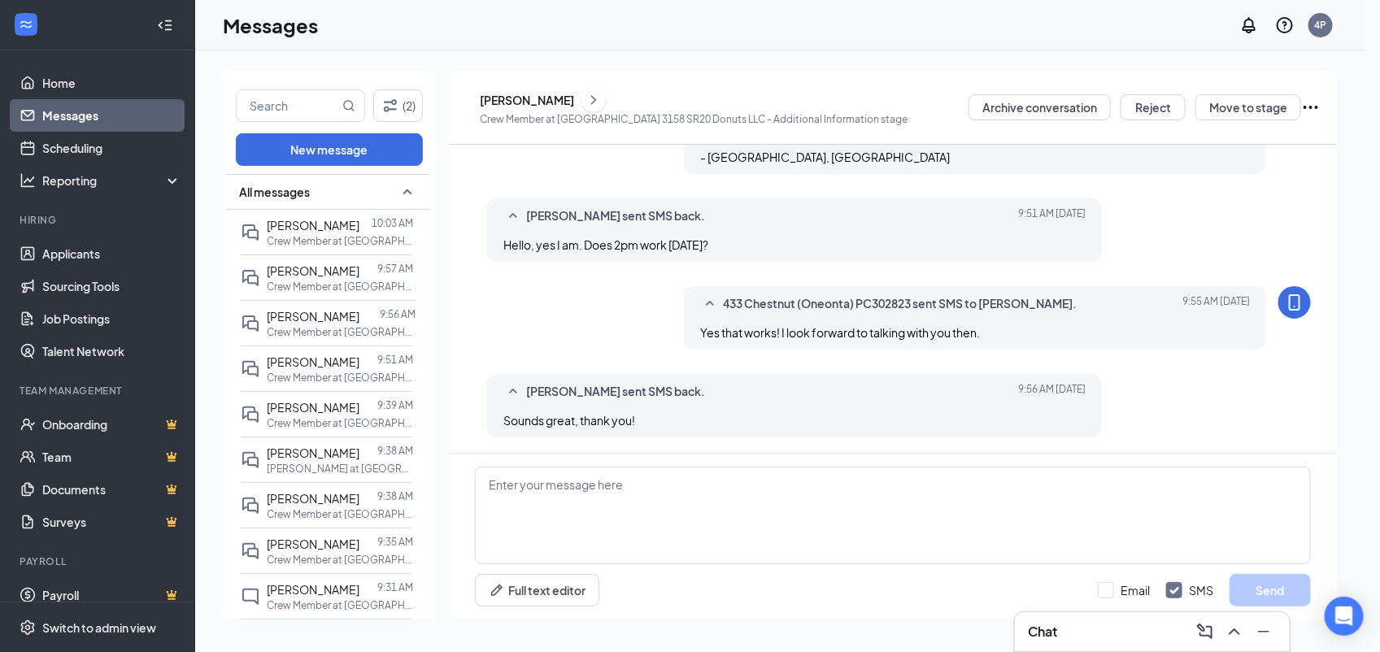
radio input "true"
radio input "false"
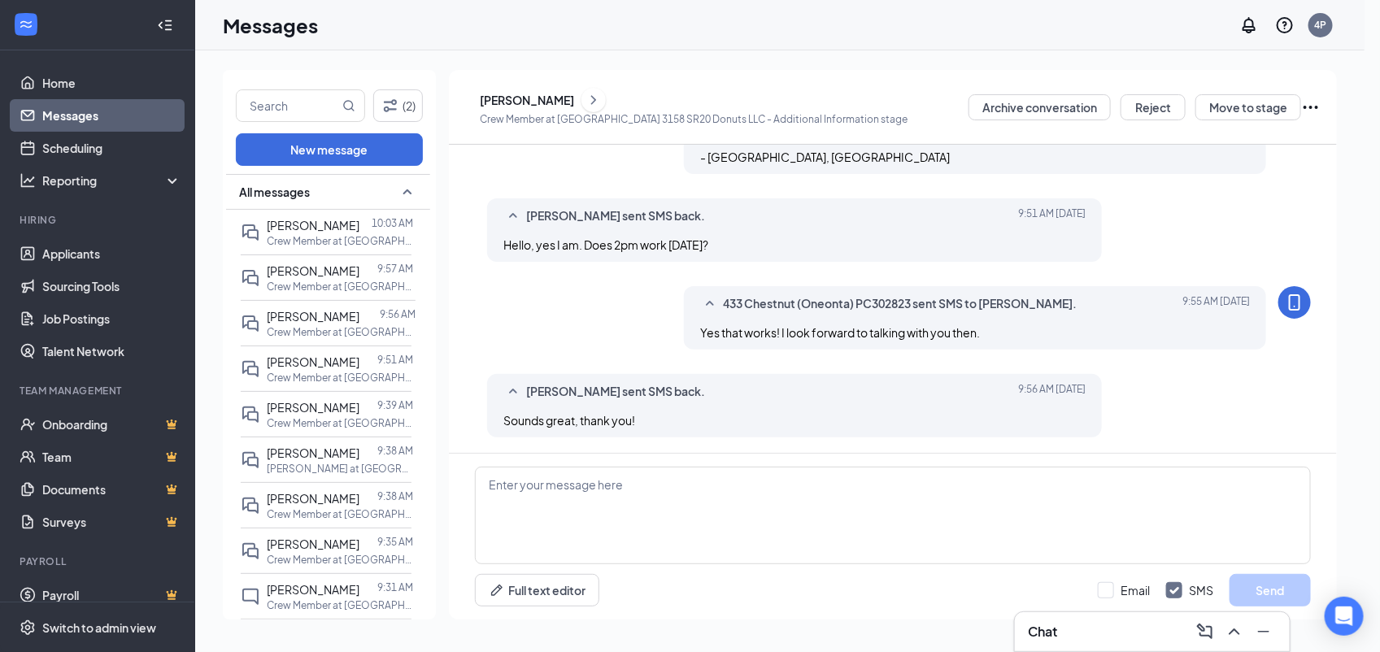
click at [114, 216] on div "02:00 PM" at bounding box center [57, 203] width 114 height 26
click at [104, 346] on span "02:15 PM" at bounding box center [57, 355] width 94 height 18
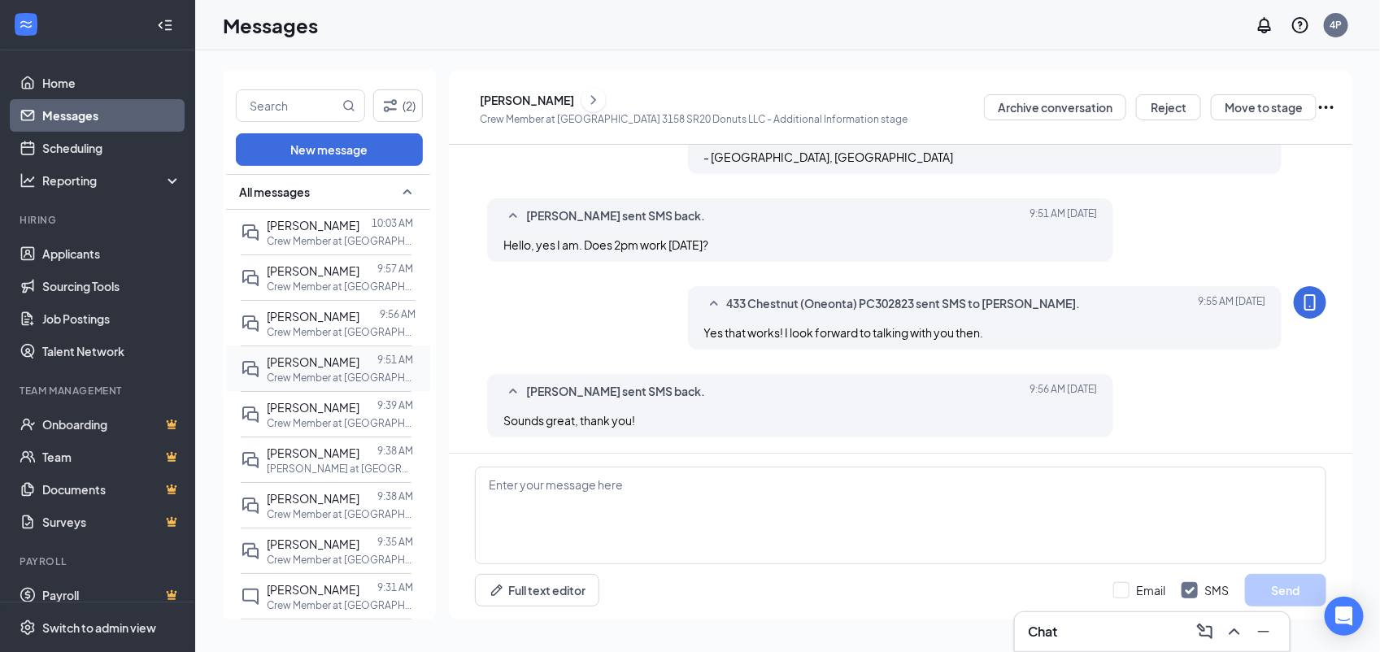
click at [321, 364] on span "Karryann Forte" at bounding box center [313, 361] width 93 height 15
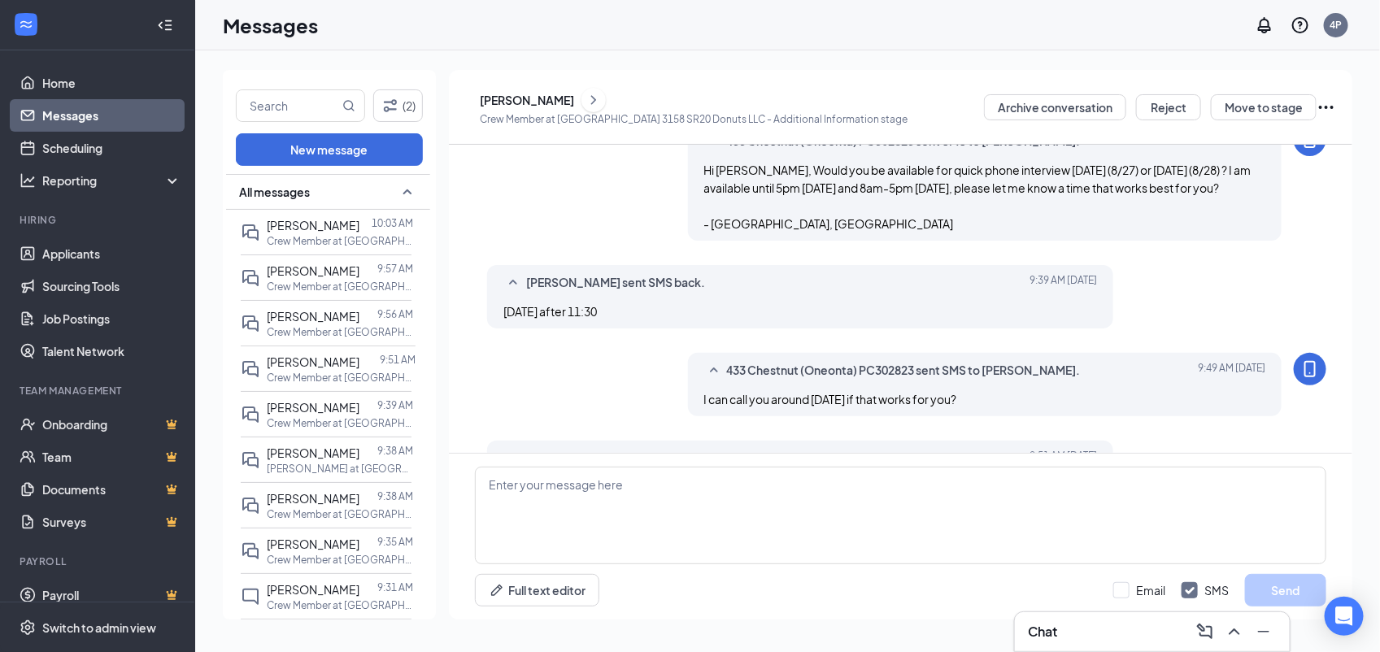
scroll to position [392, 0]
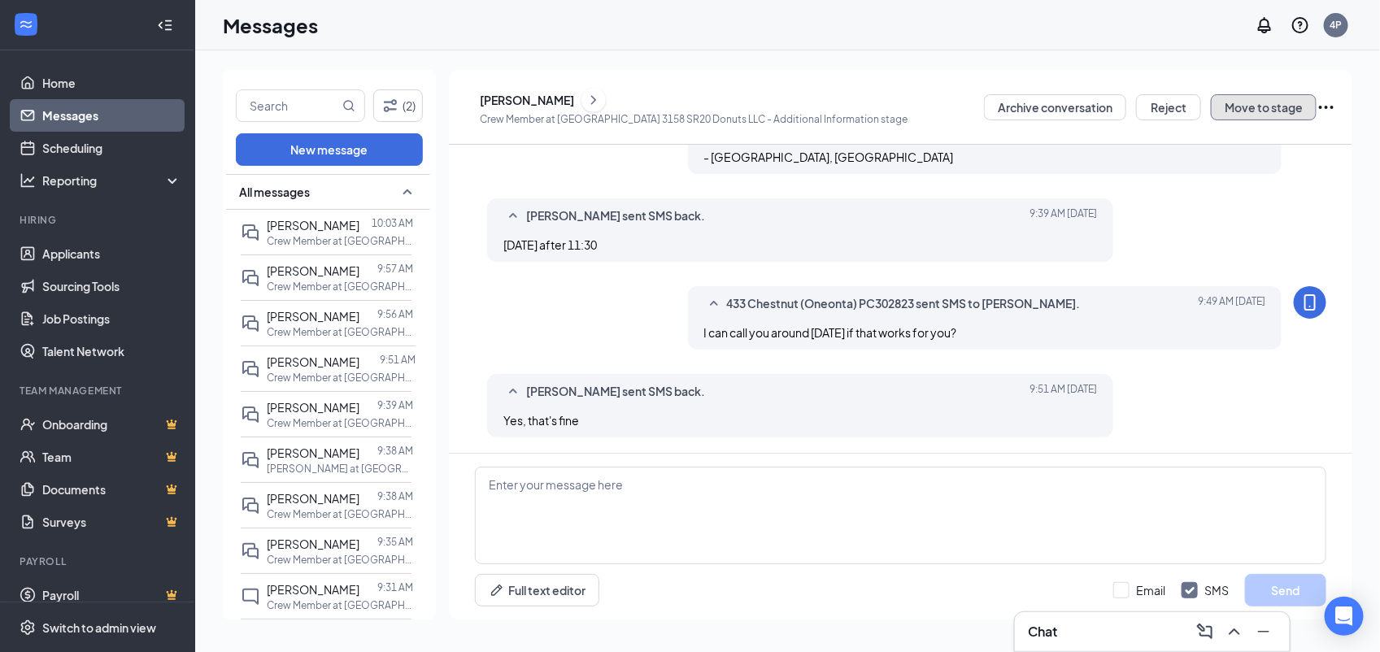
click at [1232, 107] on button "Move to stage" at bounding box center [1264, 107] width 106 height 26
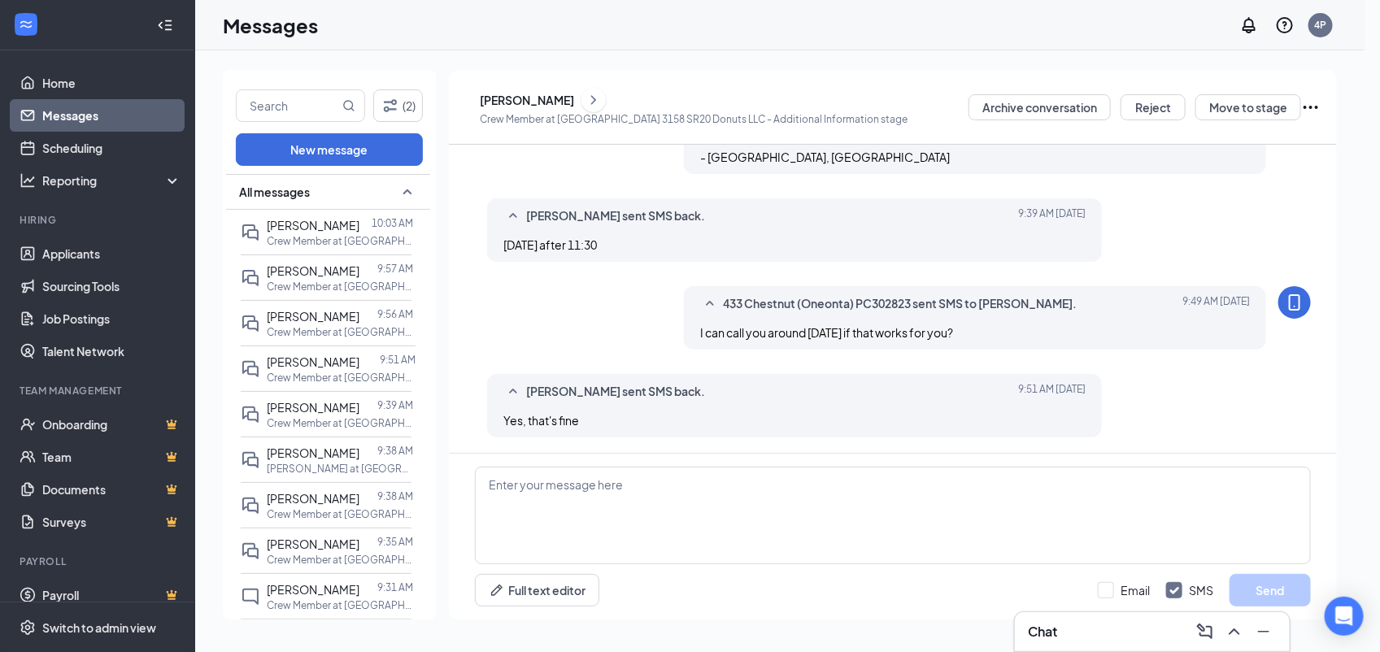
radio input "true"
radio input "false"
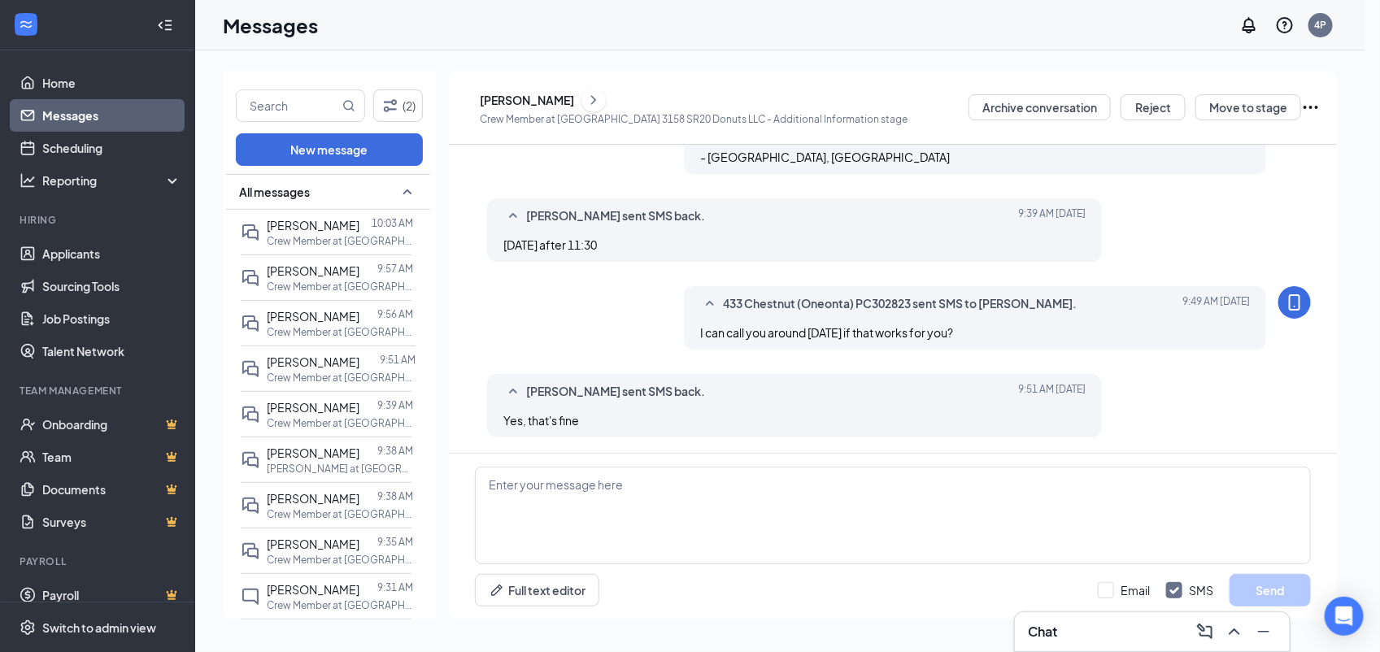
scroll to position [1604, 0]
click at [104, 401] on span "11:45 AM" at bounding box center [57, 410] width 94 height 18
click at [58, 410] on span "12:00 PM" at bounding box center [34, 419] width 48 height 18
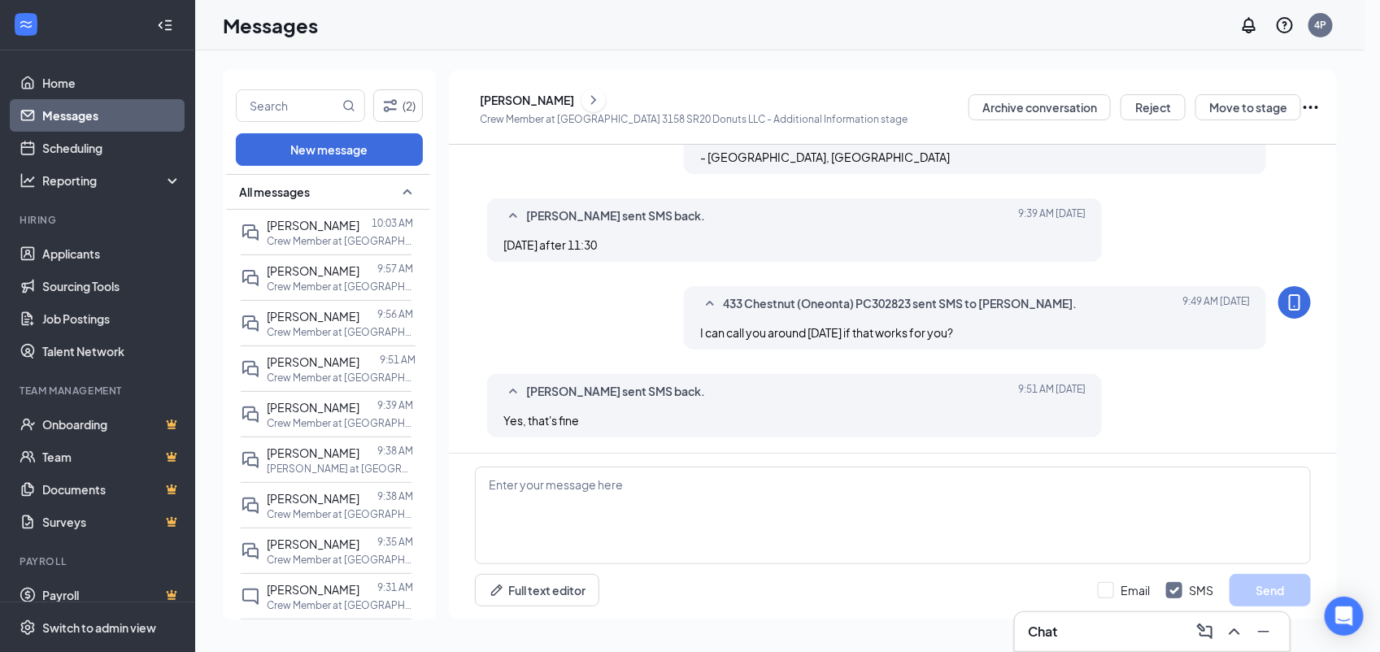
click at [370, 498] on div at bounding box center [368, 498] width 18 height 18
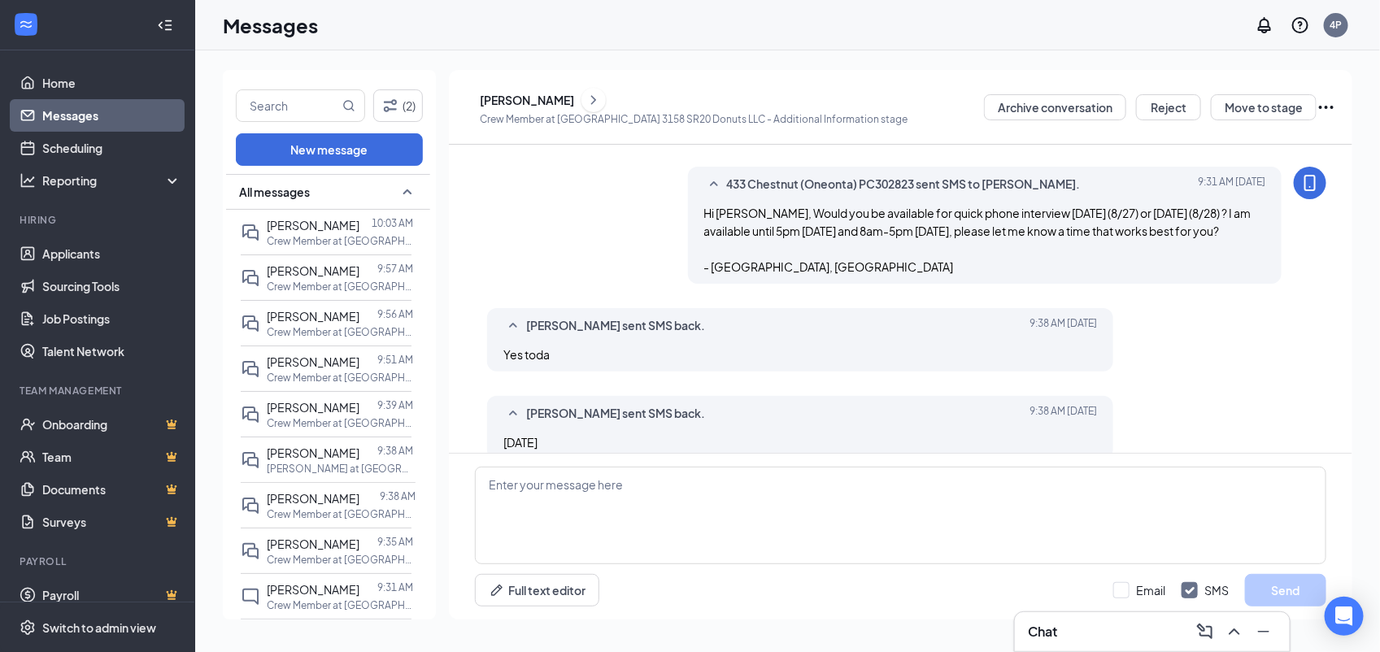
scroll to position [305, 0]
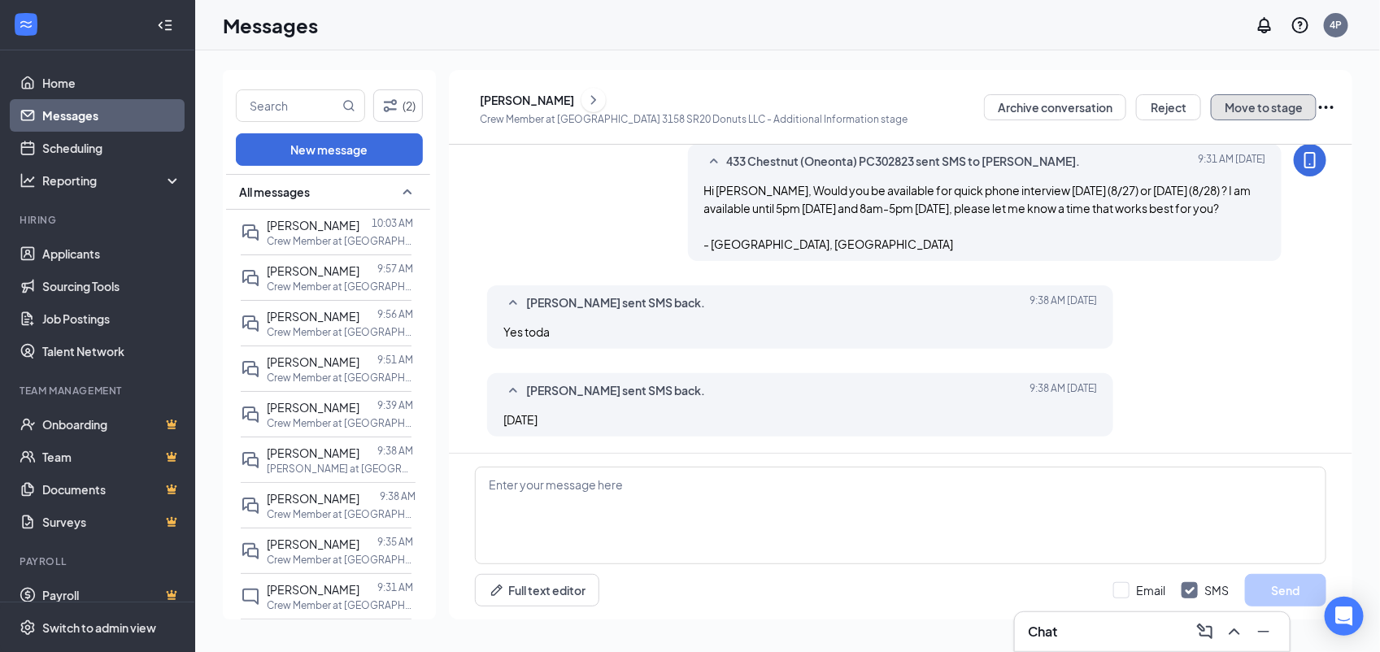
click at [1256, 98] on button "Move to stage" at bounding box center [1264, 107] width 106 height 26
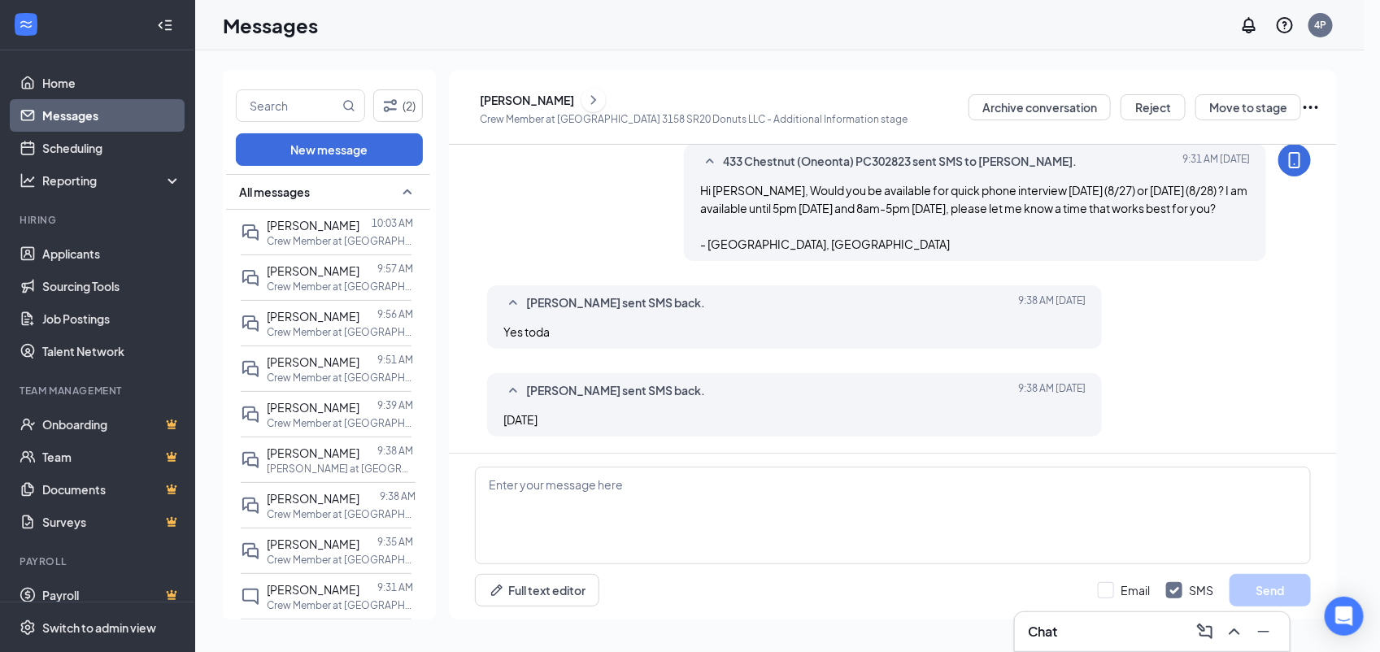
radio input "true"
radio input "false"
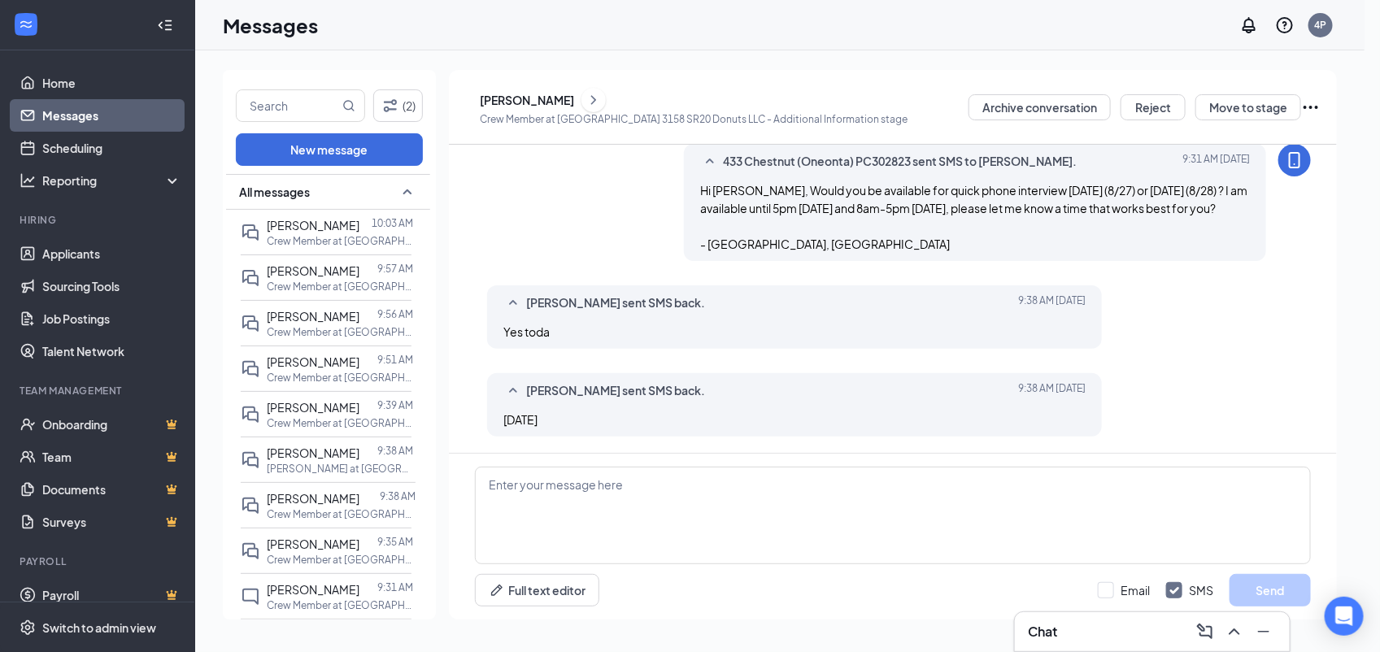
scroll to position [1726, 0]
click at [58, 305] on span "12:00 PM" at bounding box center [34, 314] width 48 height 18
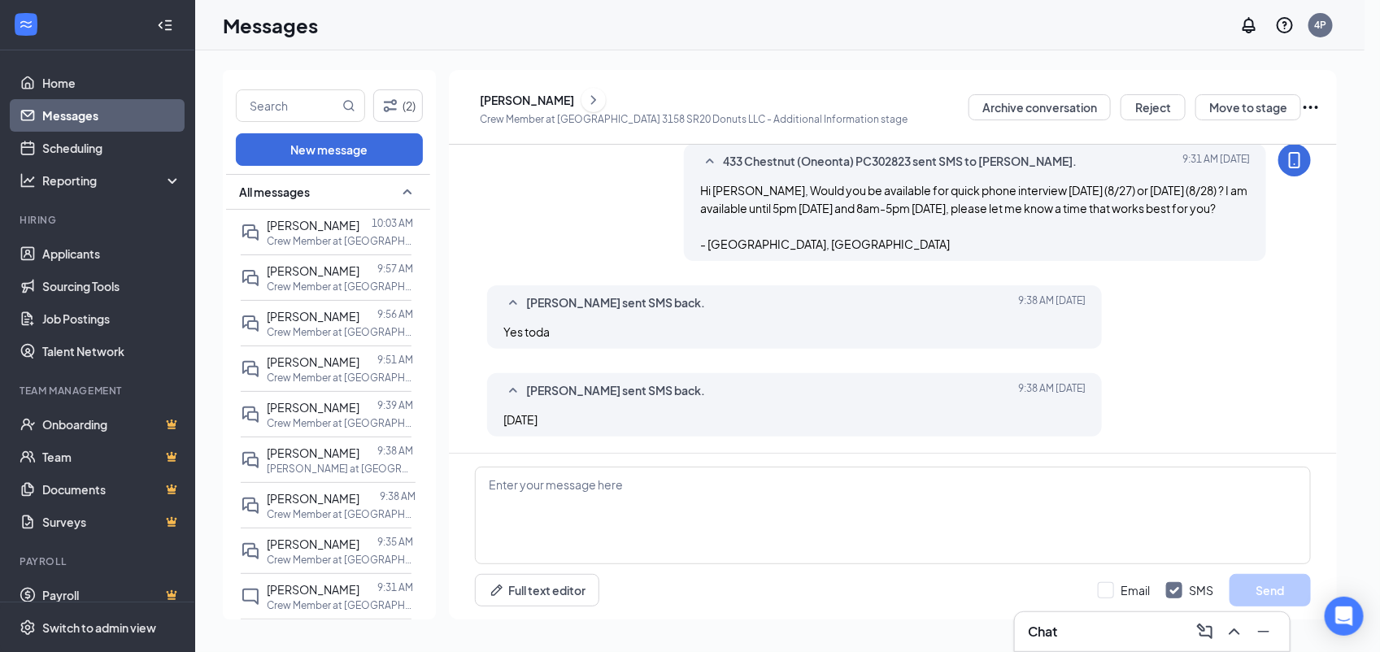
click at [104, 331] on span "12:15 PM" at bounding box center [57, 340] width 94 height 18
click at [58, 421] on span "12:30 PM" at bounding box center [34, 430] width 48 height 18
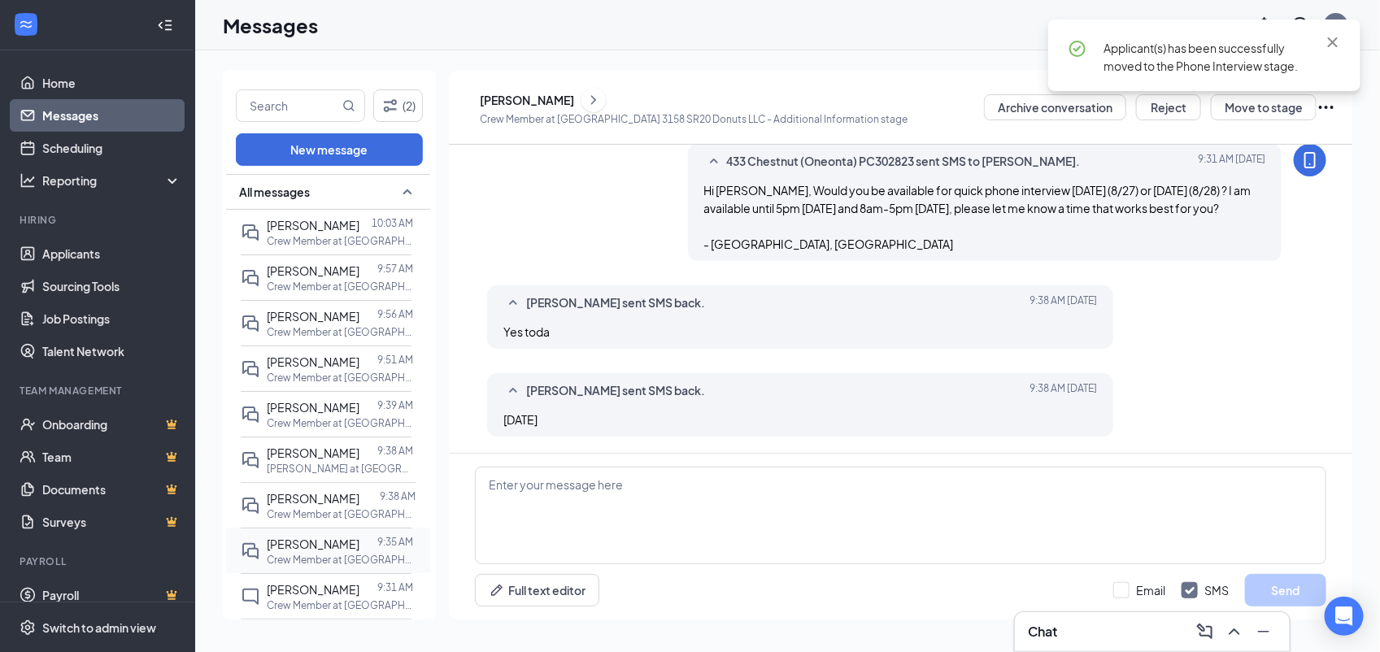
click at [359, 549] on div at bounding box center [368, 544] width 18 height 18
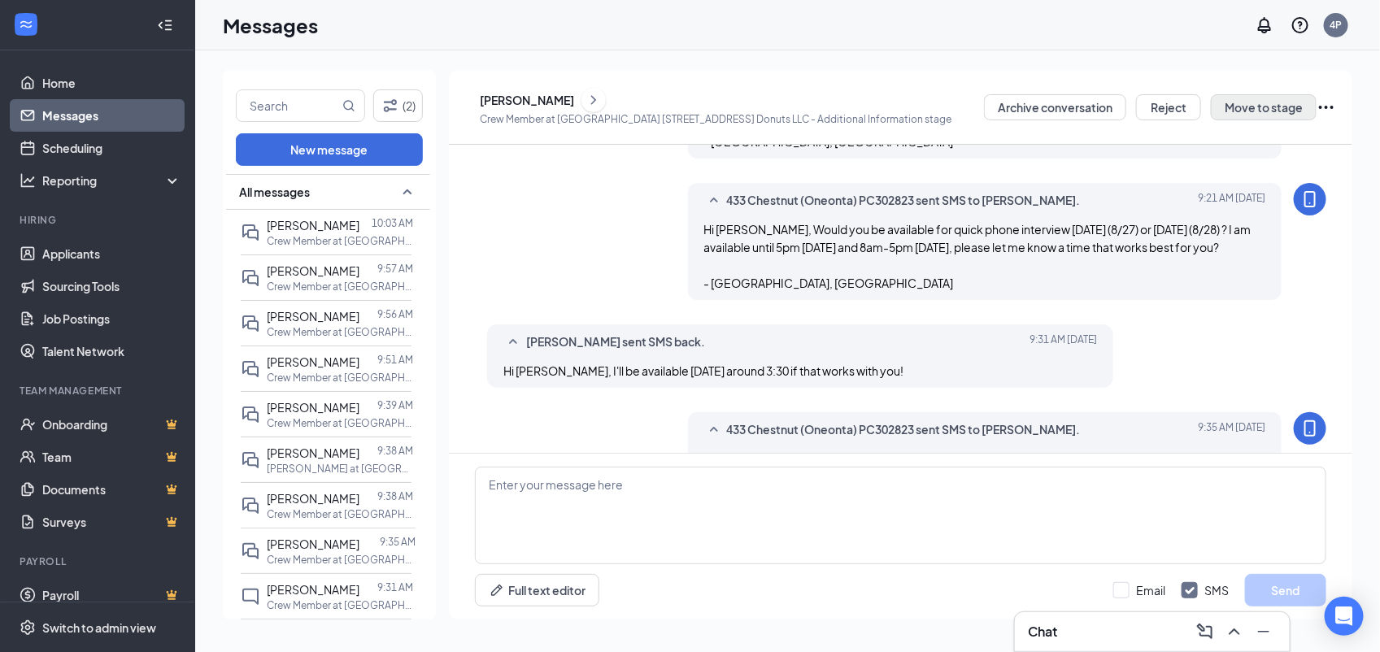
scroll to position [305, 0]
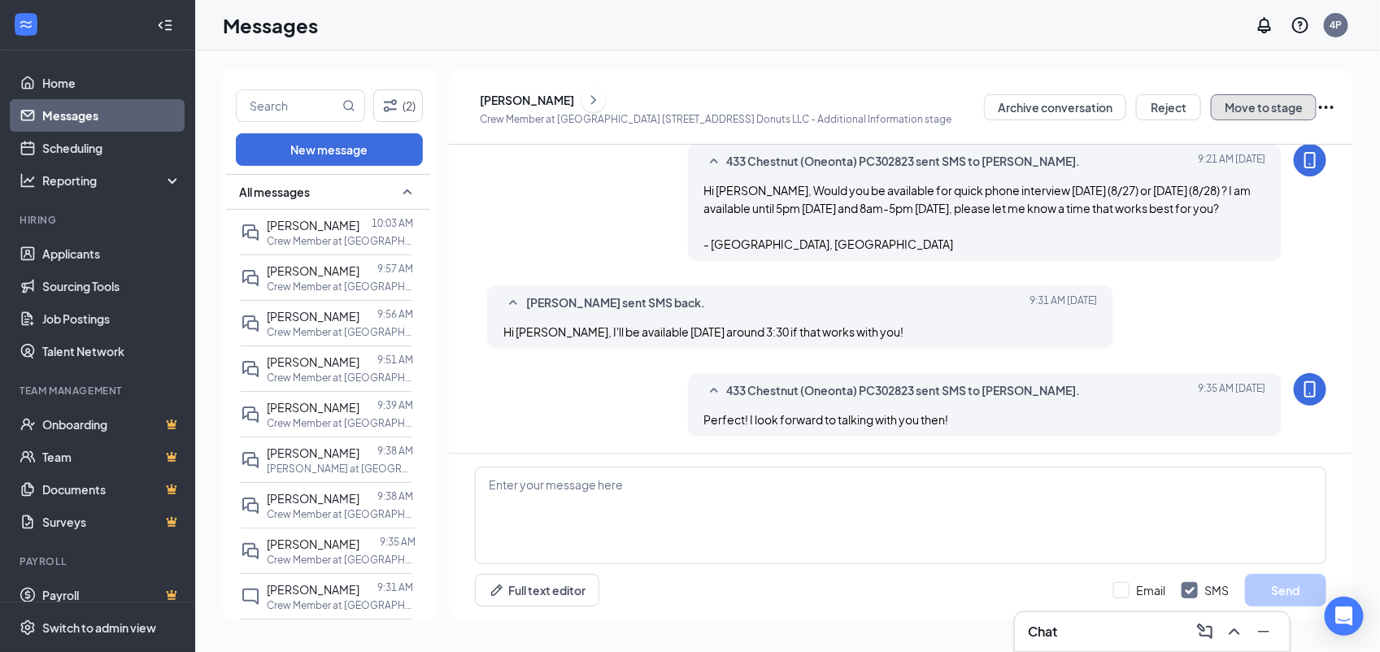
click at [1291, 112] on button "Move to stage" at bounding box center [1264, 107] width 106 height 26
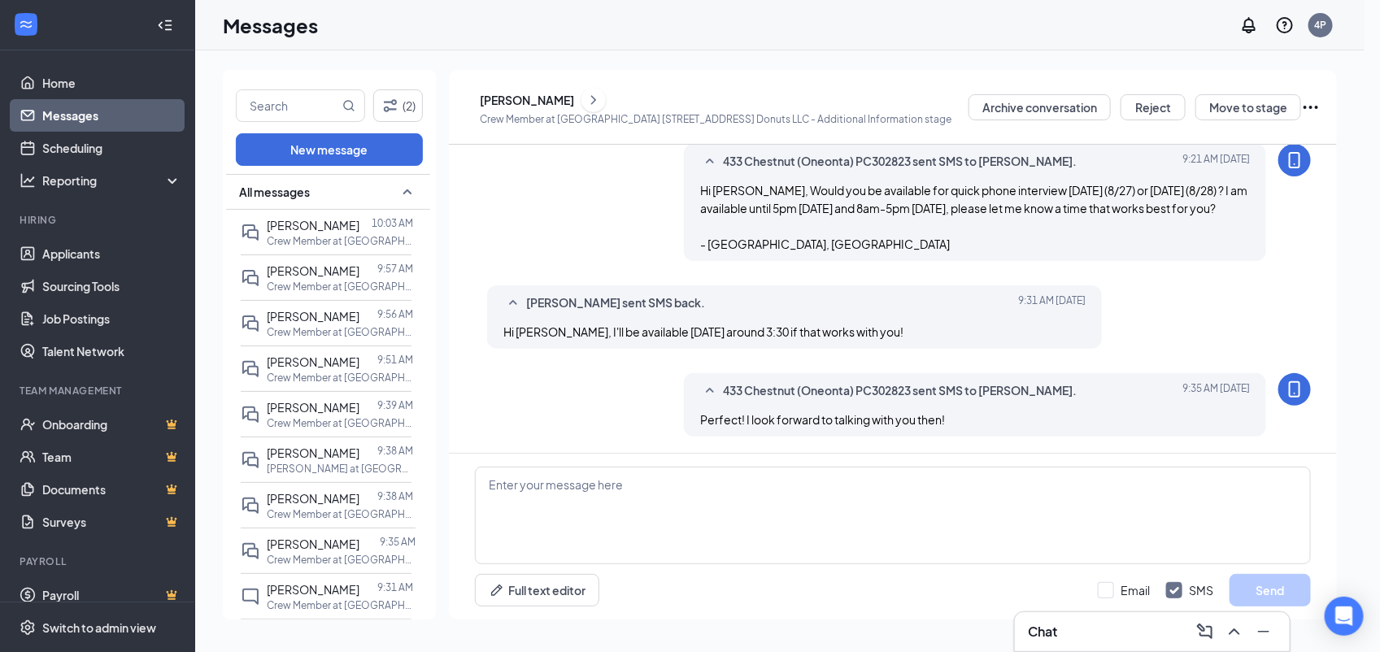
radio input "true"
radio input "false"
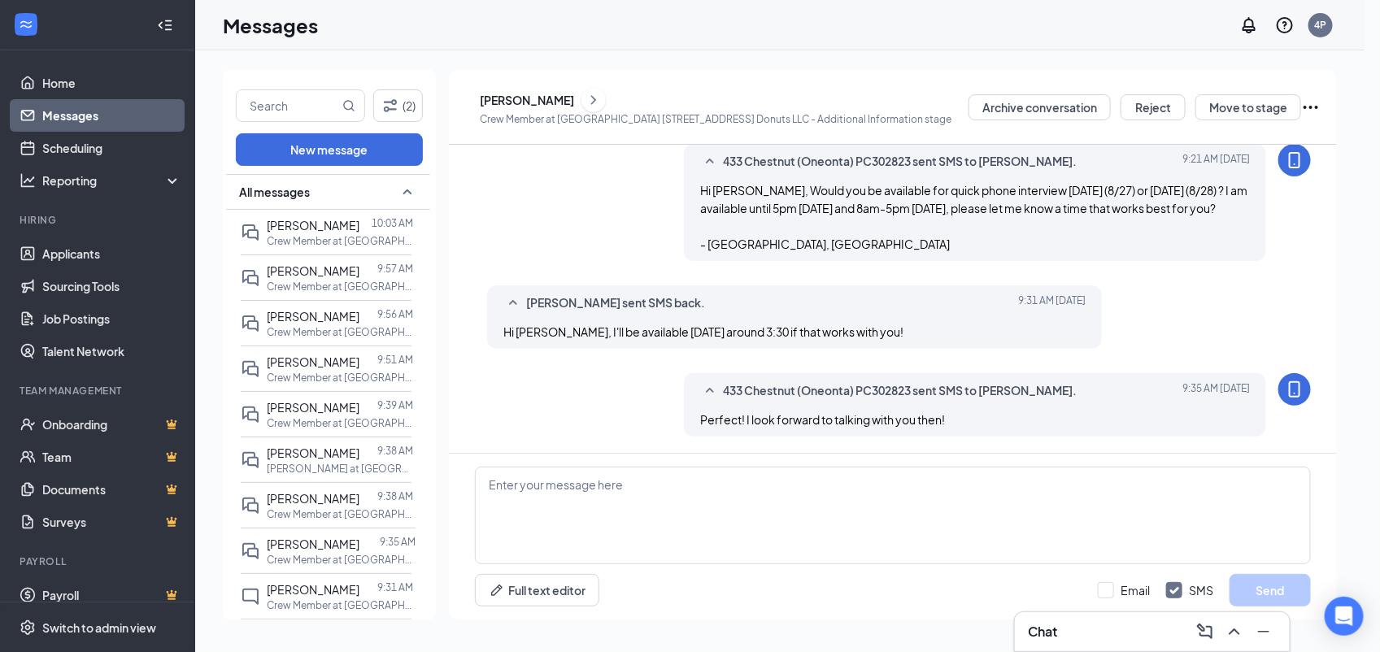
scroll to position [2132, 0]
click at [114, 233] on div "03:00 PM" at bounding box center [57, 219] width 114 height 26
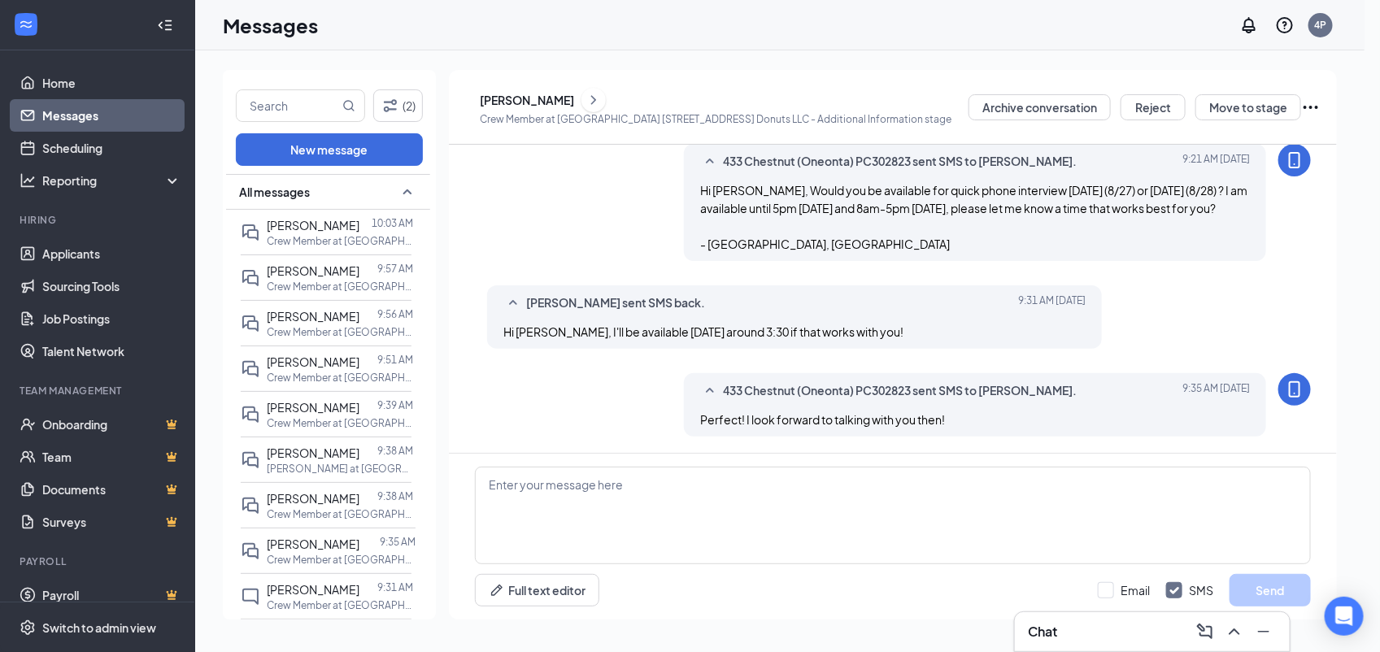
click at [104, 280] on span "03:30 PM" at bounding box center [57, 272] width 94 height 18
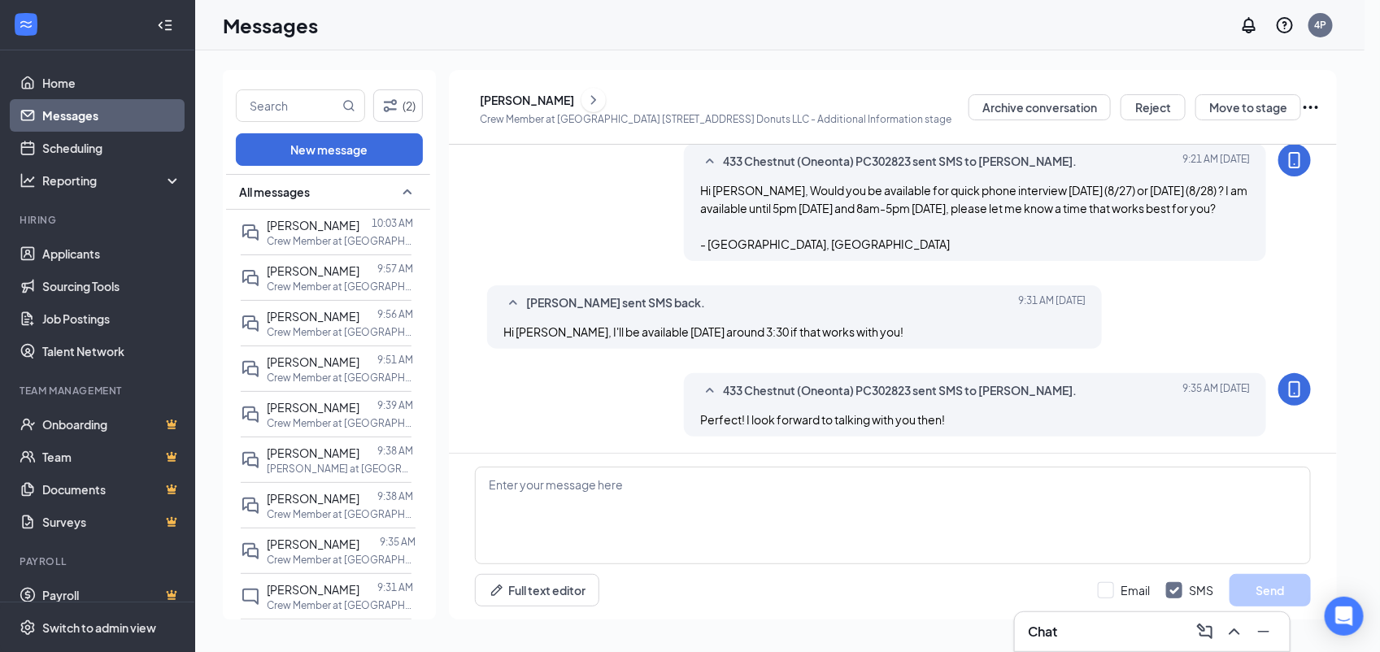
scroll to position [2249, 0]
click at [58, 237] on span "03:15 PM" at bounding box center [34, 229] width 48 height 18
click at [114, 293] on div "03:45 PM" at bounding box center [57, 280] width 114 height 26
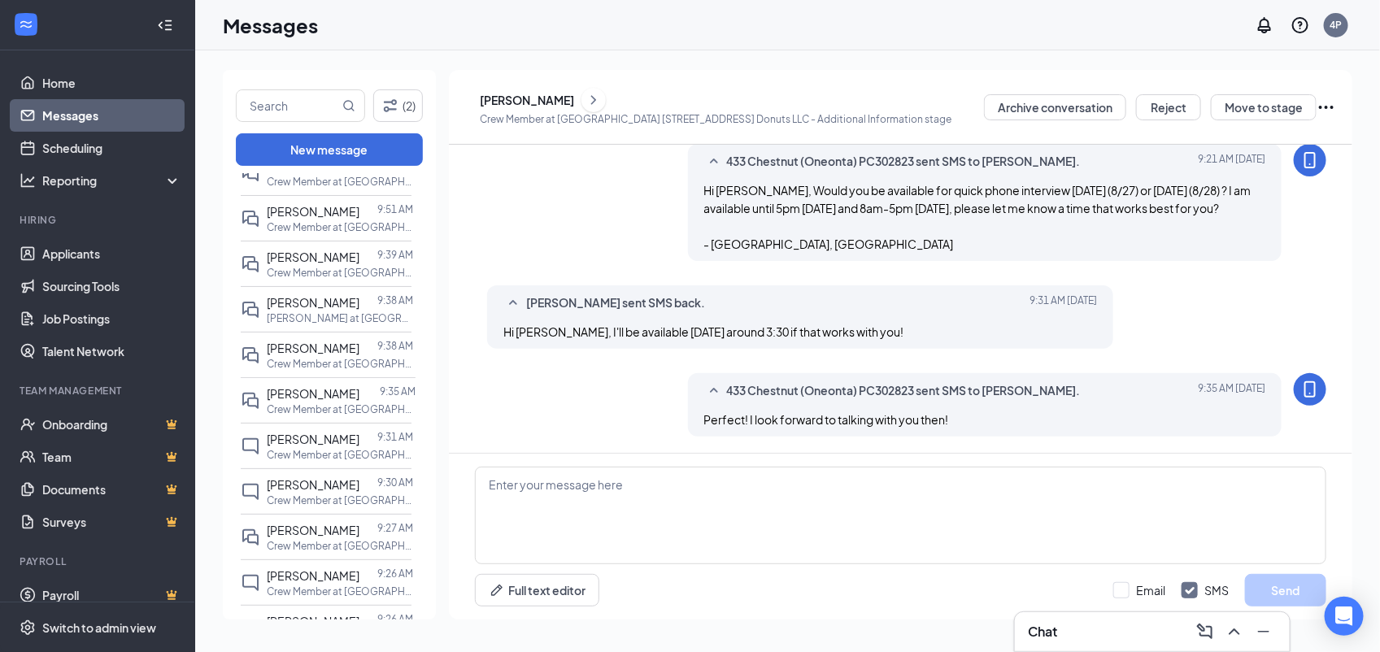
scroll to position [163, 0]
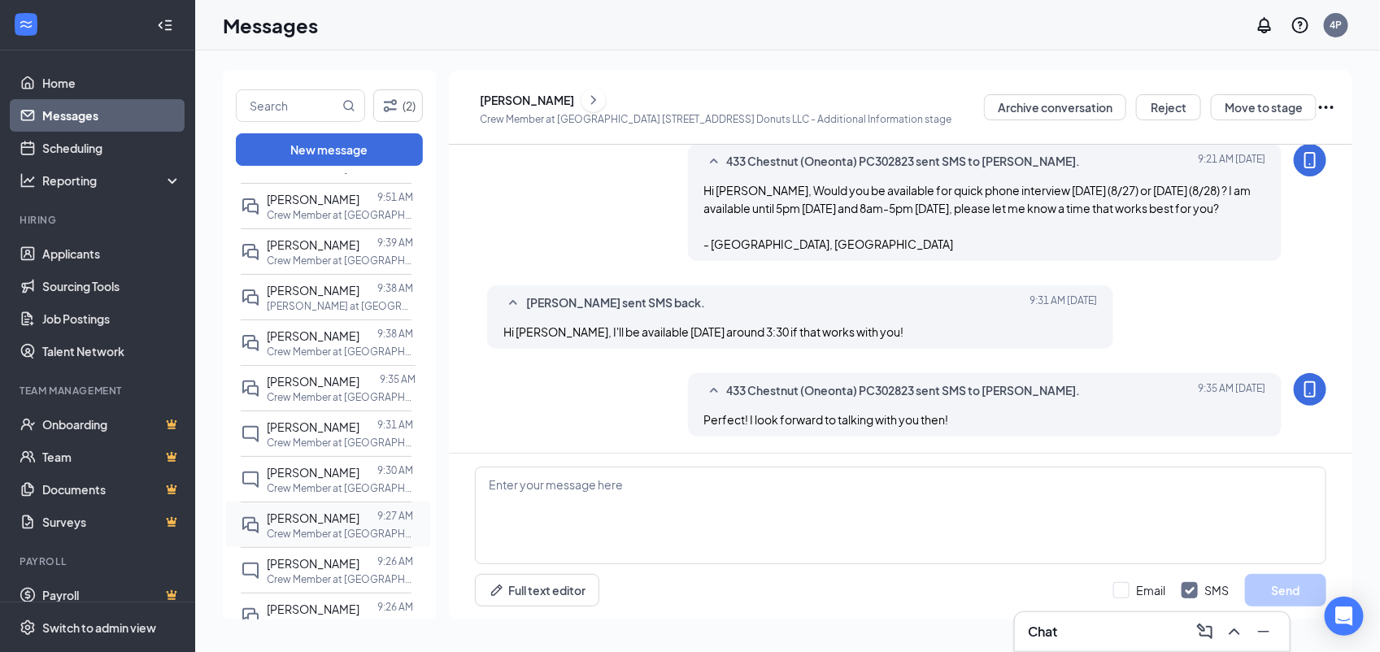
click at [303, 517] on span "[PERSON_NAME]" at bounding box center [313, 518] width 93 height 15
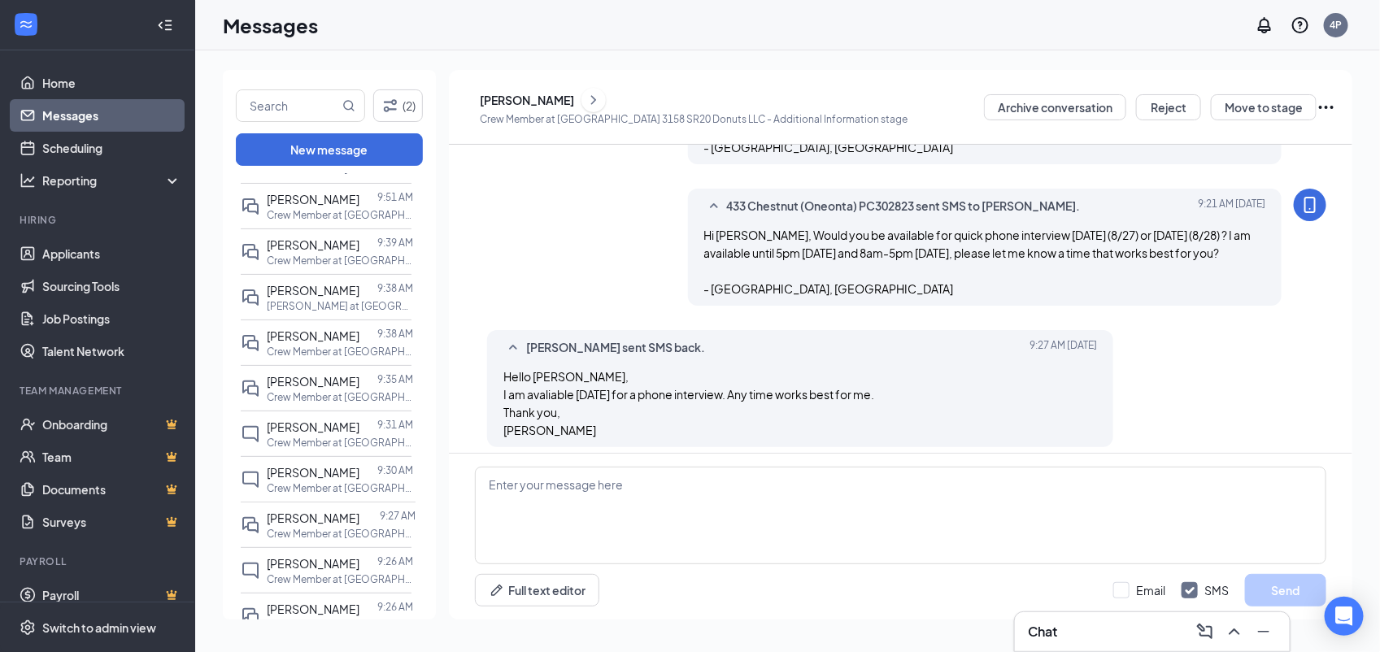
scroll to position [270, 0]
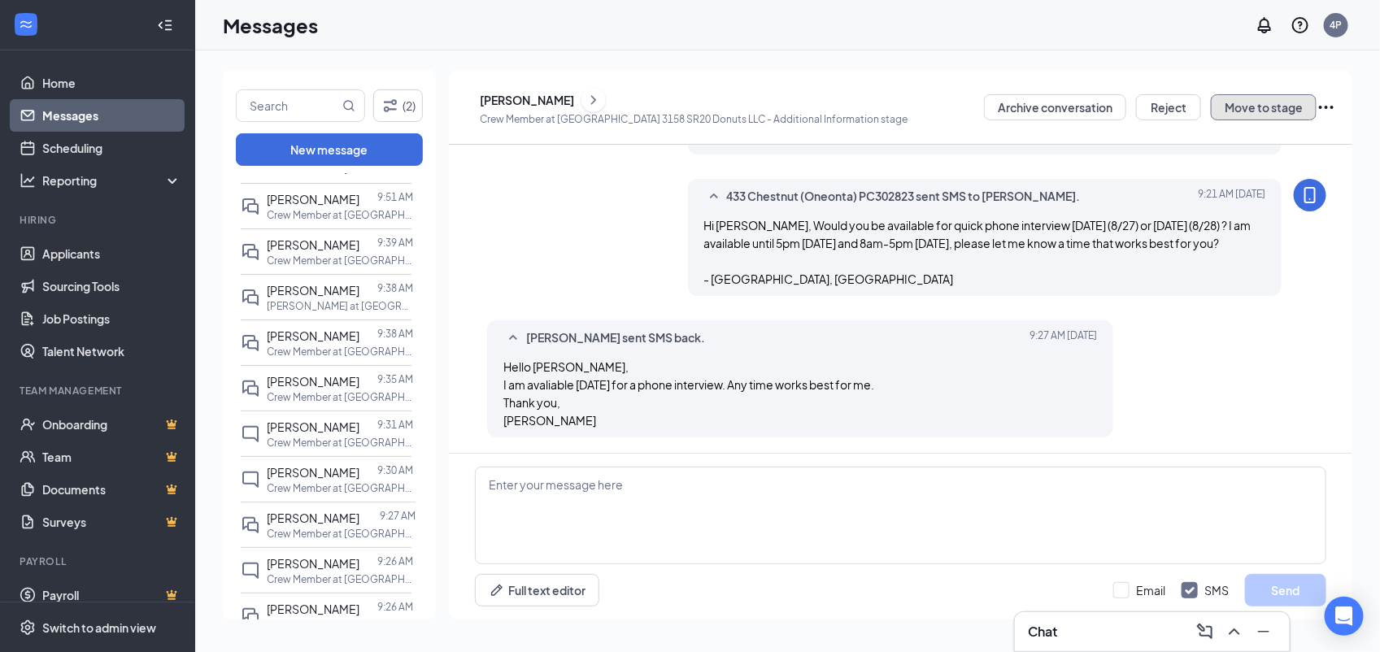
click at [1253, 103] on button "Move to stage" at bounding box center [1264, 107] width 106 height 26
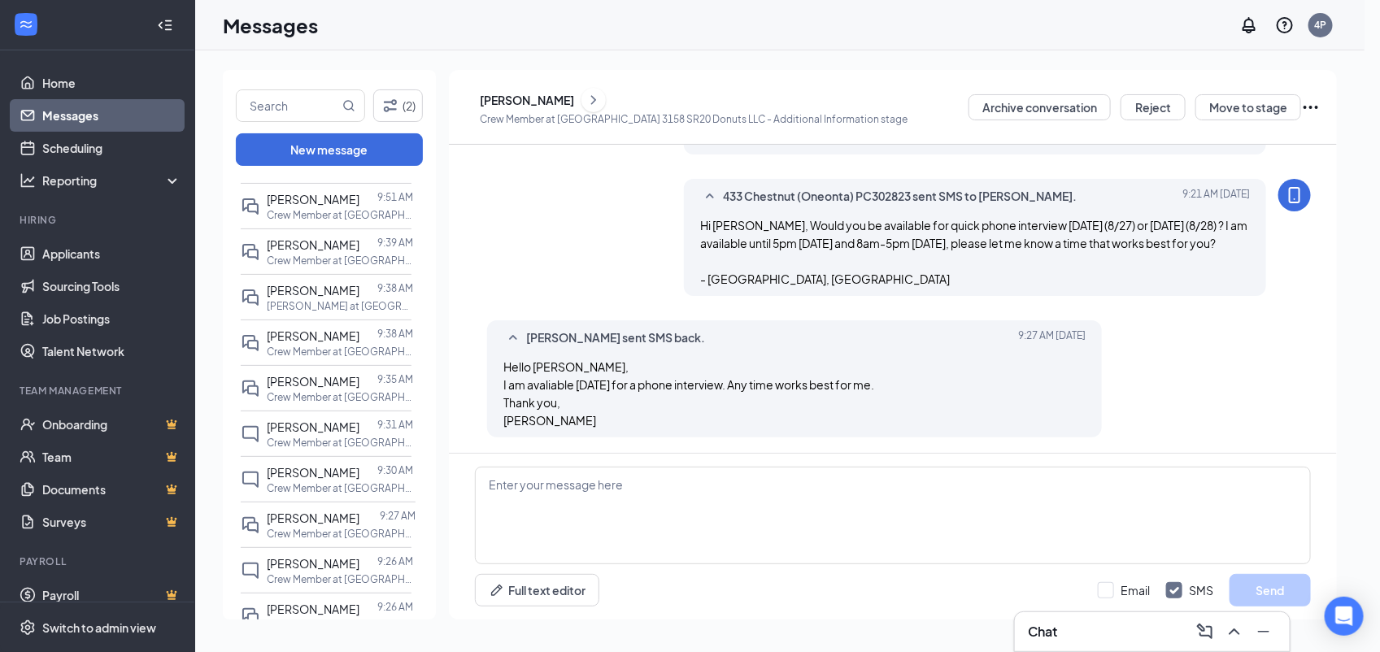
radio input "true"
radio input "false"
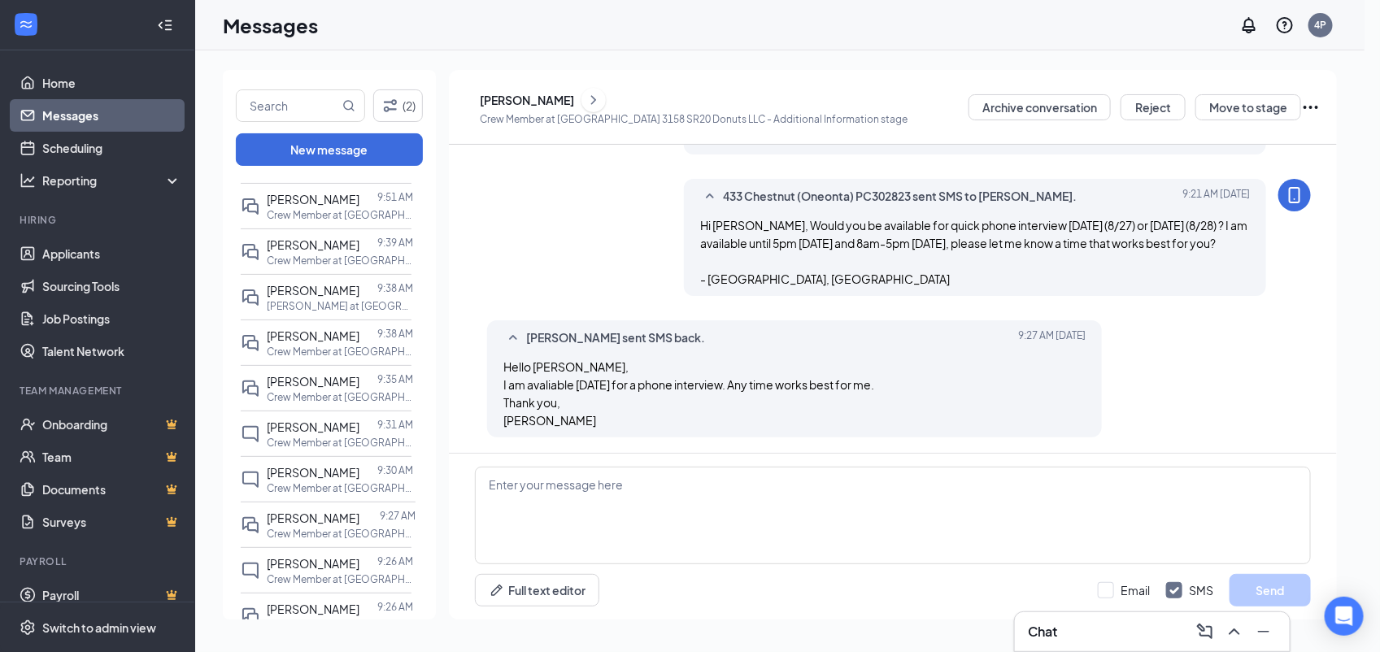
scroll to position [1604, 0]
click at [58, 375] on span "11:30 AM" at bounding box center [34, 384] width 48 height 18
click at [104, 506] on span "11:45 AM" at bounding box center [57, 515] width 94 height 18
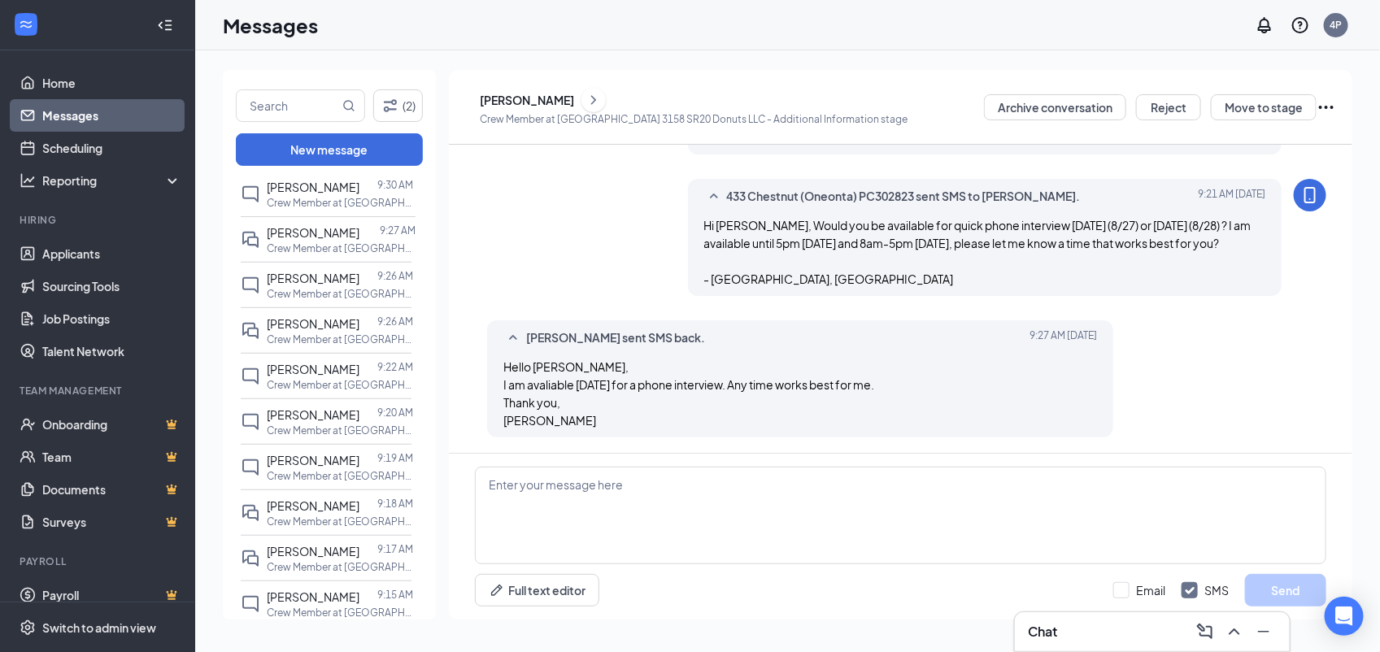
scroll to position [488, 0]
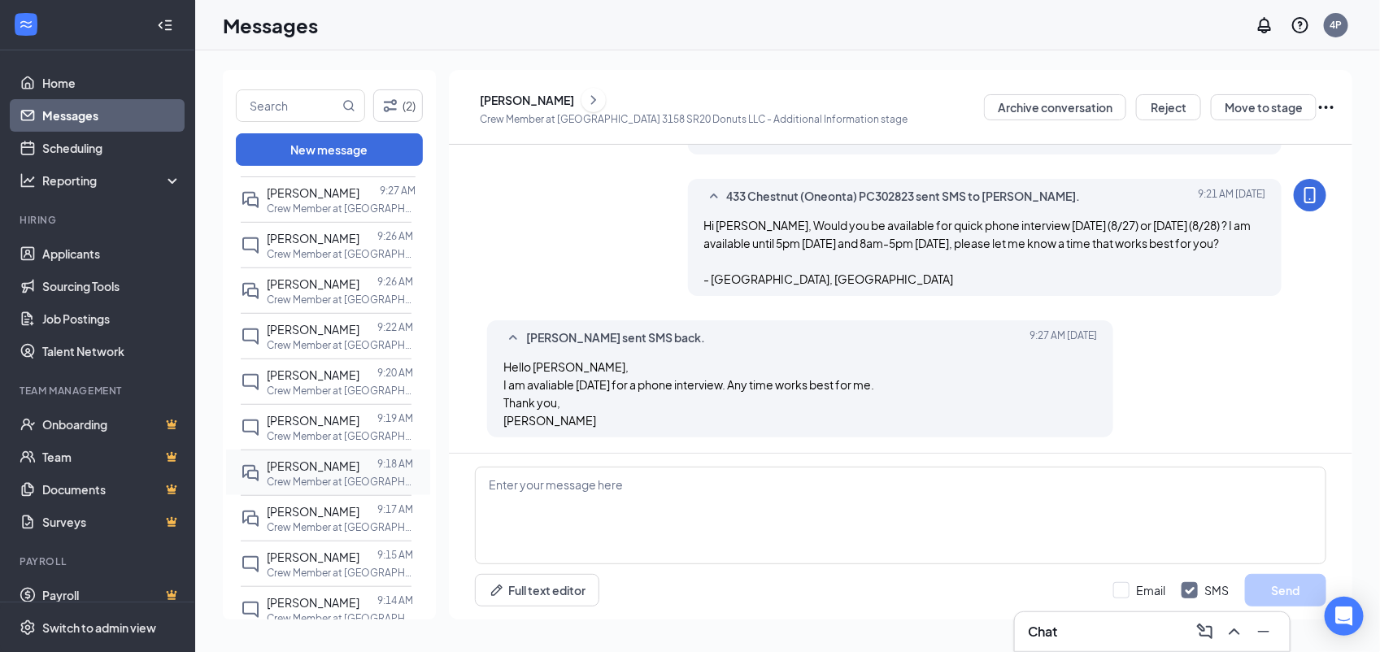
click at [341, 472] on span "[PERSON_NAME]" at bounding box center [313, 466] width 93 height 15
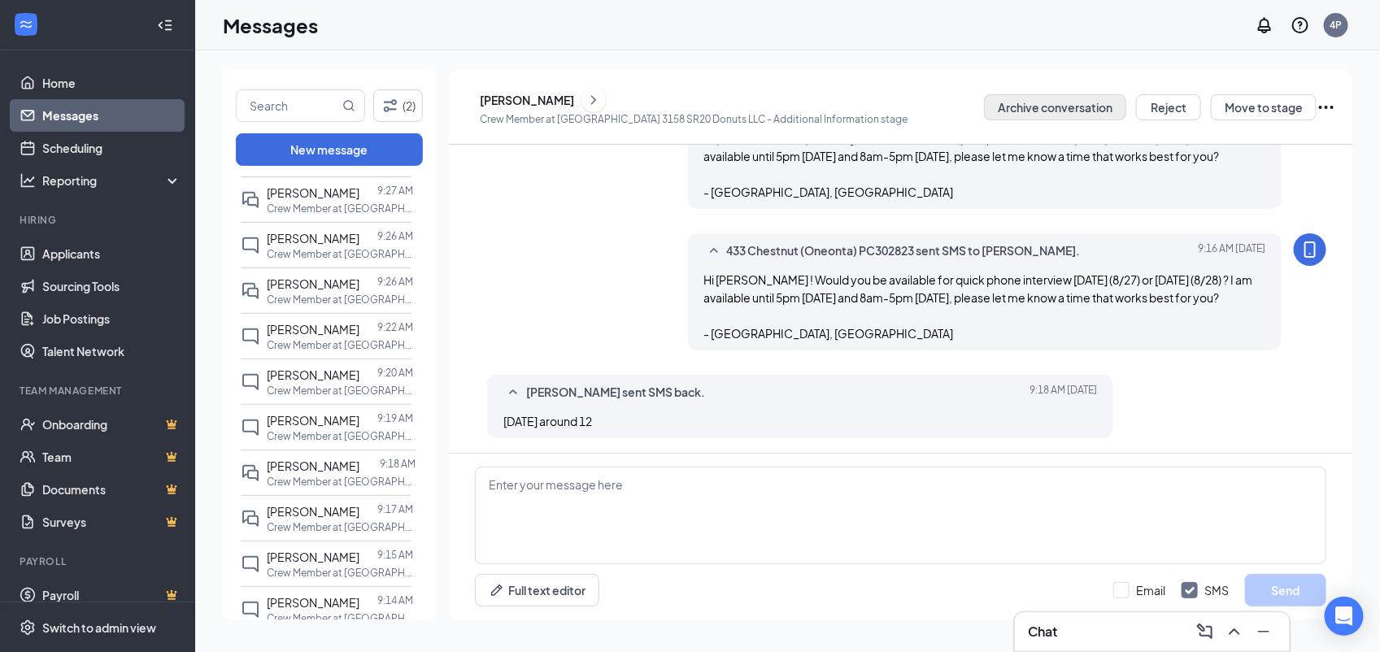
scroll to position [476, 0]
click at [1293, 107] on button "Move to stage" at bounding box center [1264, 107] width 106 height 26
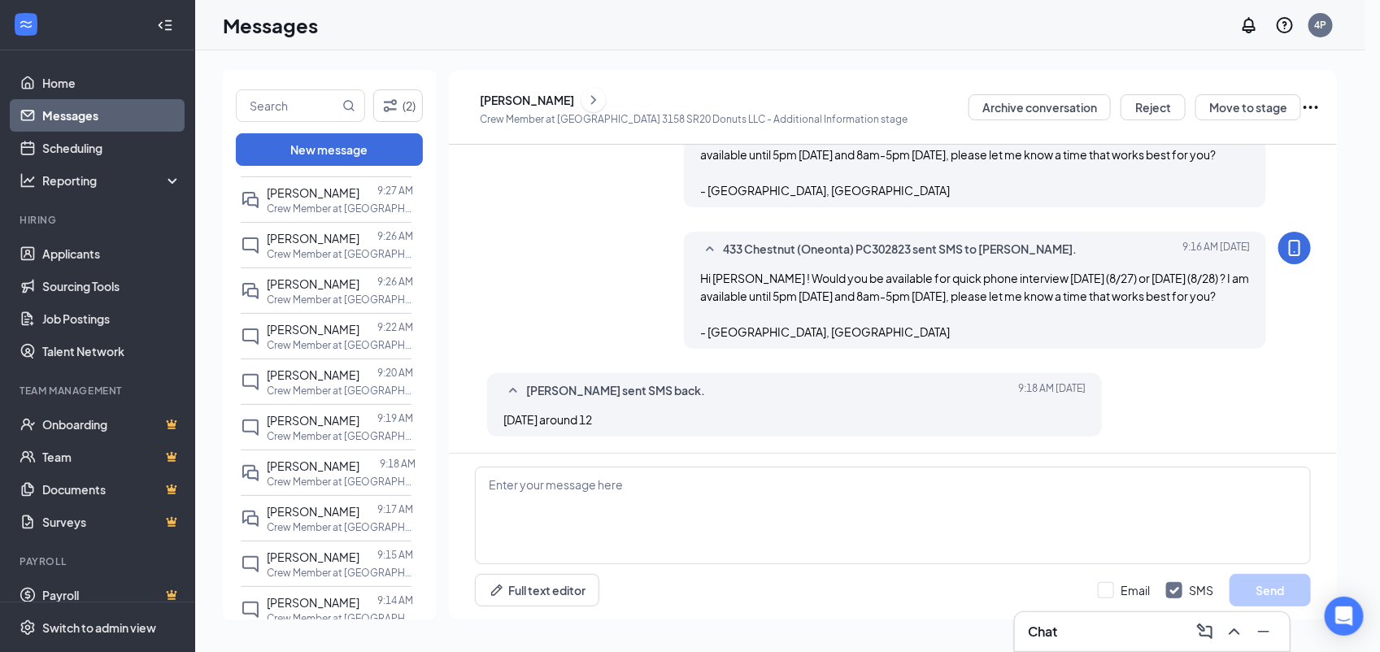
radio input "true"
radio input "false"
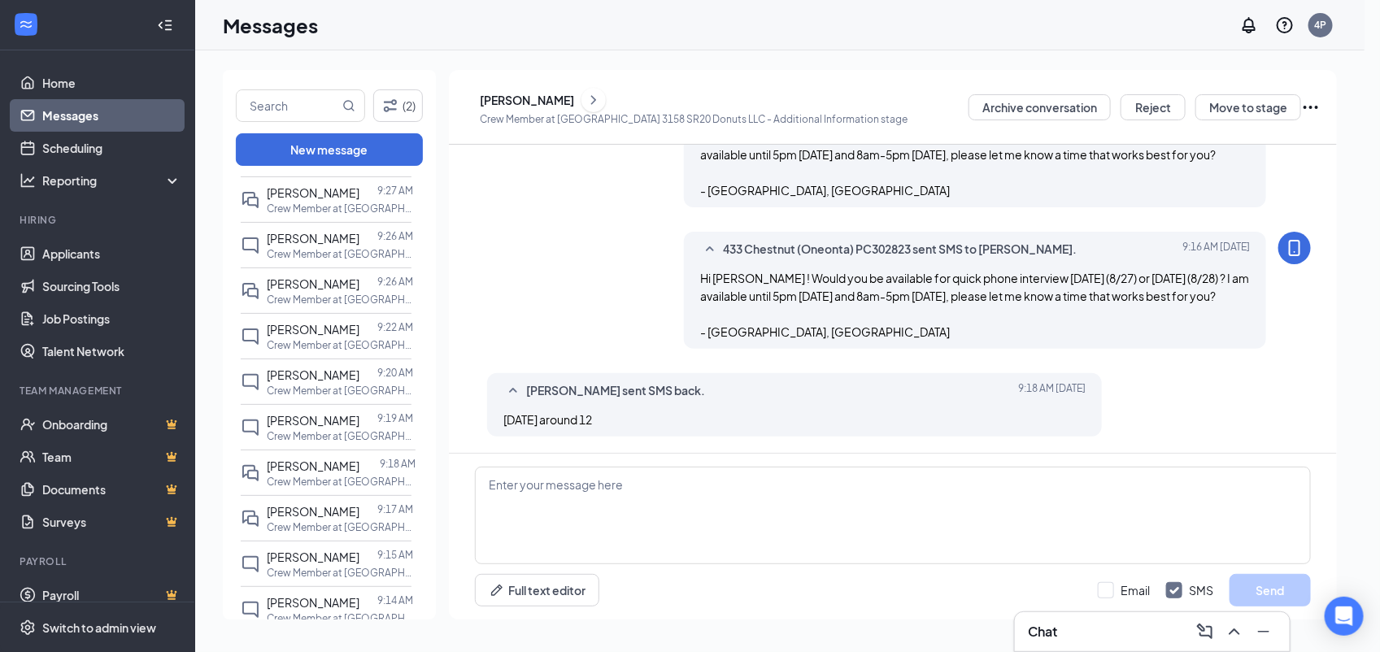
click at [58, 346] on span "12:00 PM" at bounding box center [34, 355] width 48 height 18
click at [58, 436] on span "12:15 PM" at bounding box center [34, 445] width 48 height 18
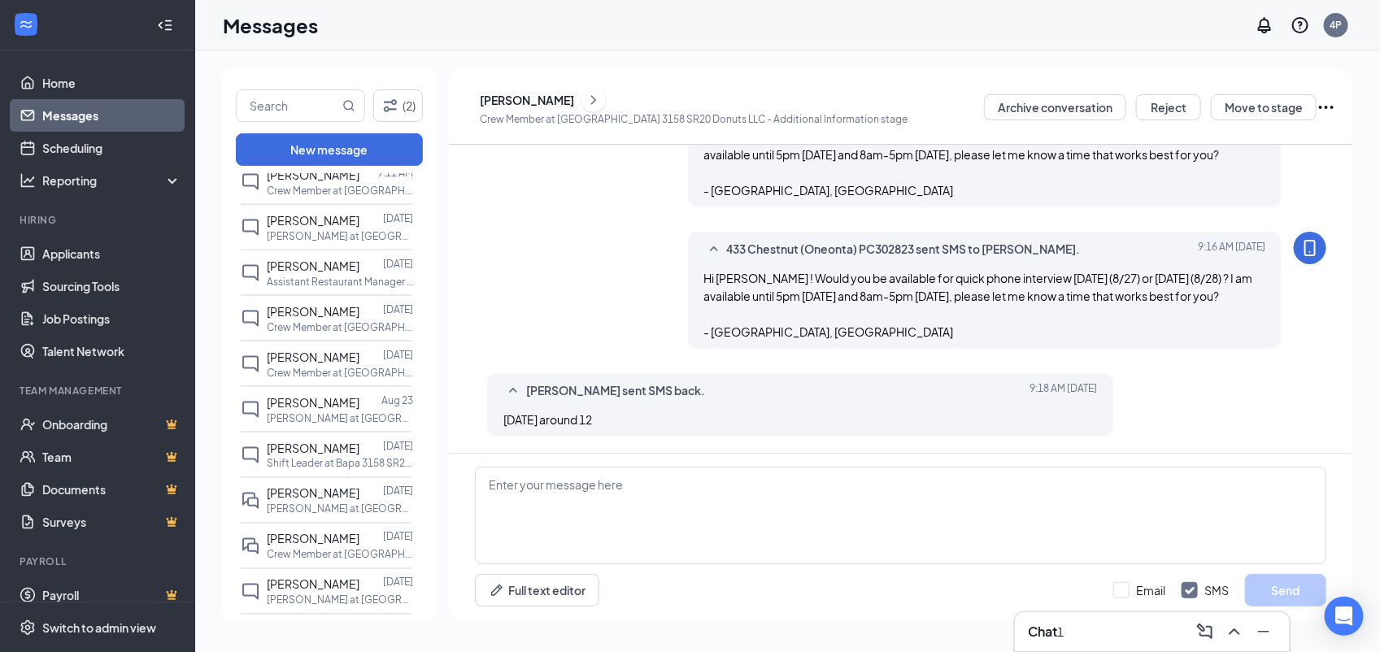
scroll to position [1138, 0]
click at [439, 622] on div "(2) New message All messages Tammy Roe 10:03 AM Crew Member at Bapa 433 Chestnu…" at bounding box center [787, 351] width 1129 height 563
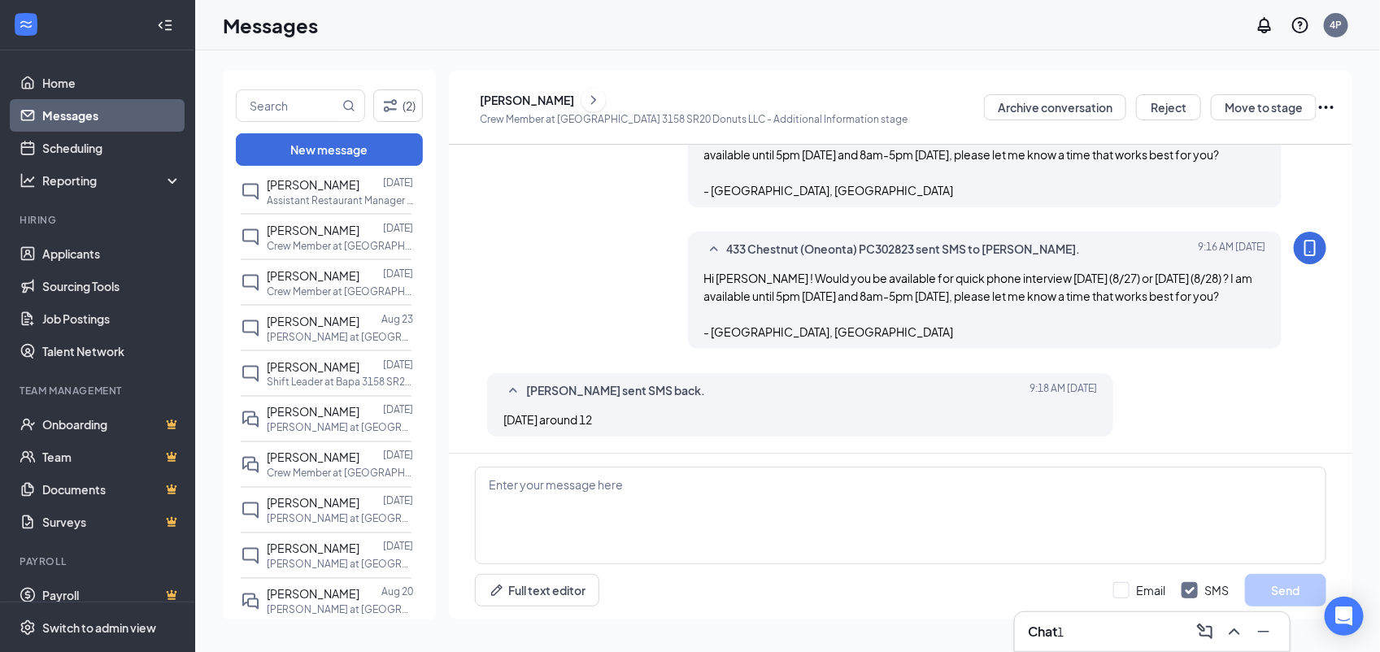
scroll to position [1225, 0]
click at [424, 614] on div "All messages Tammy Roe 10:03 AM Crew Member at Bapa 433 Chestnut St Donuts LLC …" at bounding box center [329, 398] width 213 height 449
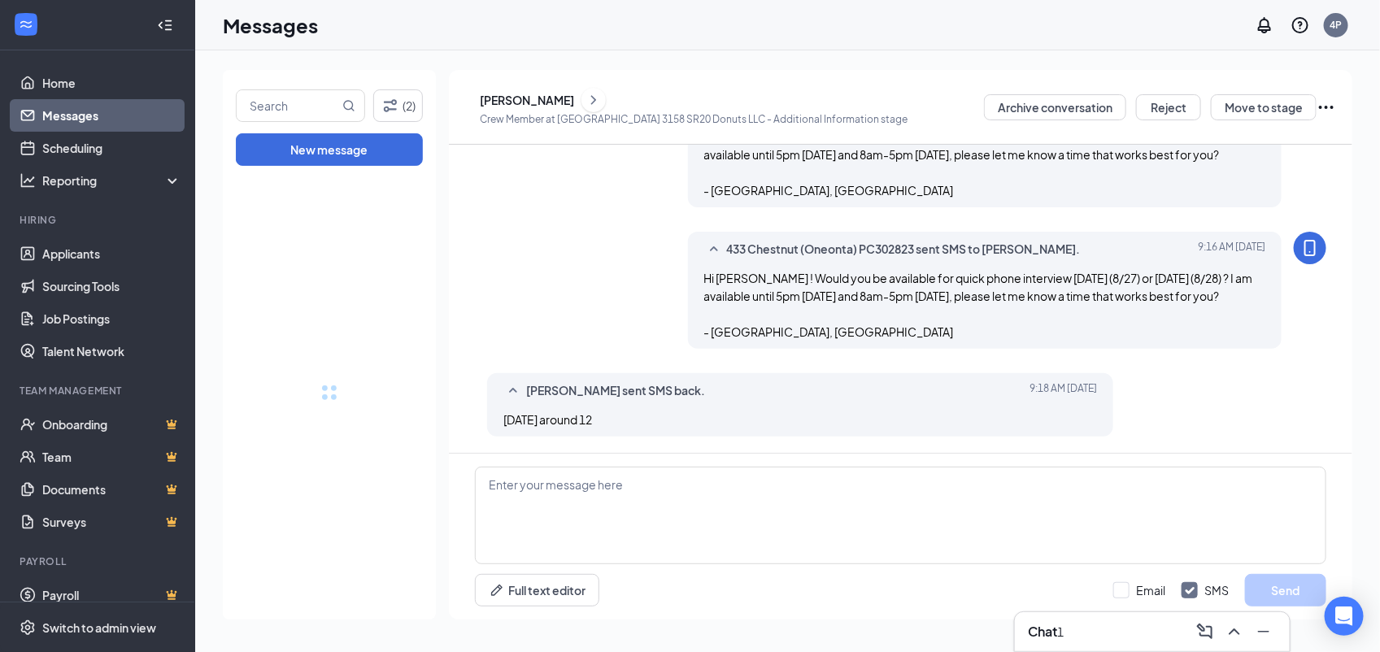
click at [424, 614] on div at bounding box center [329, 393] width 213 height 454
click at [309, 112] on input "text" at bounding box center [288, 105] width 102 height 31
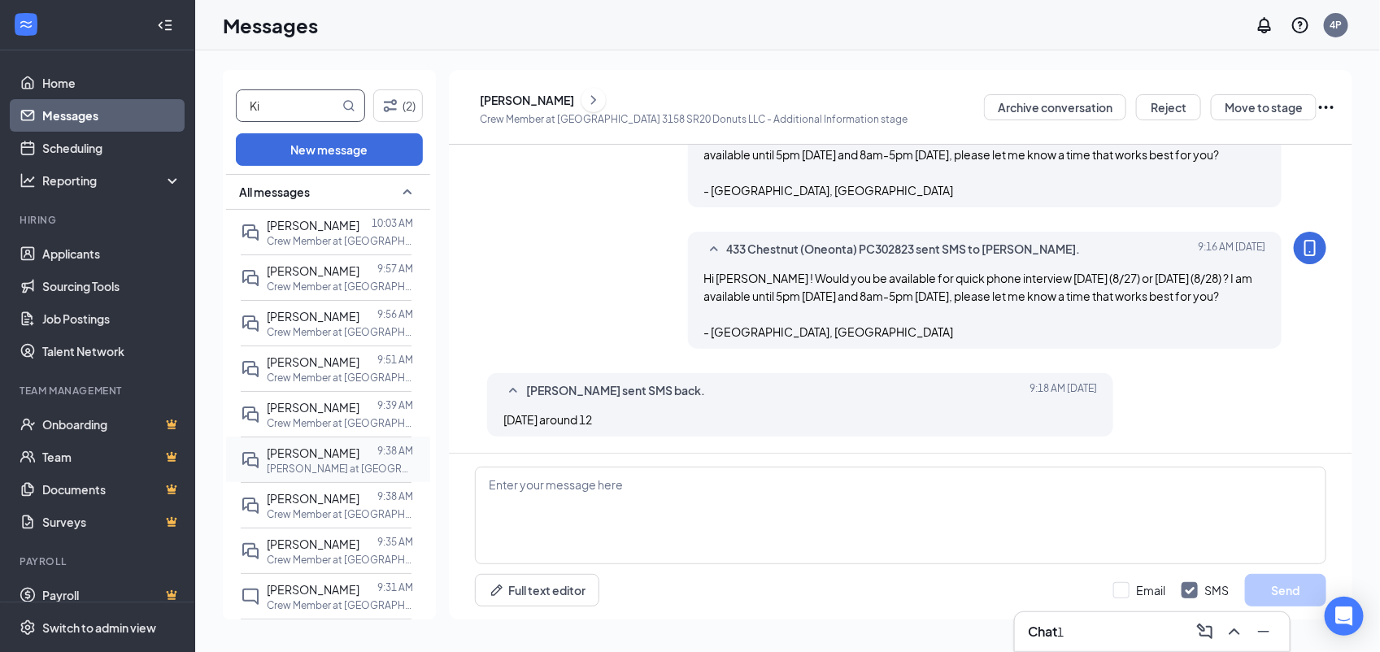
type input "Ki"
click at [367, 455] on div at bounding box center [368, 453] width 18 height 18
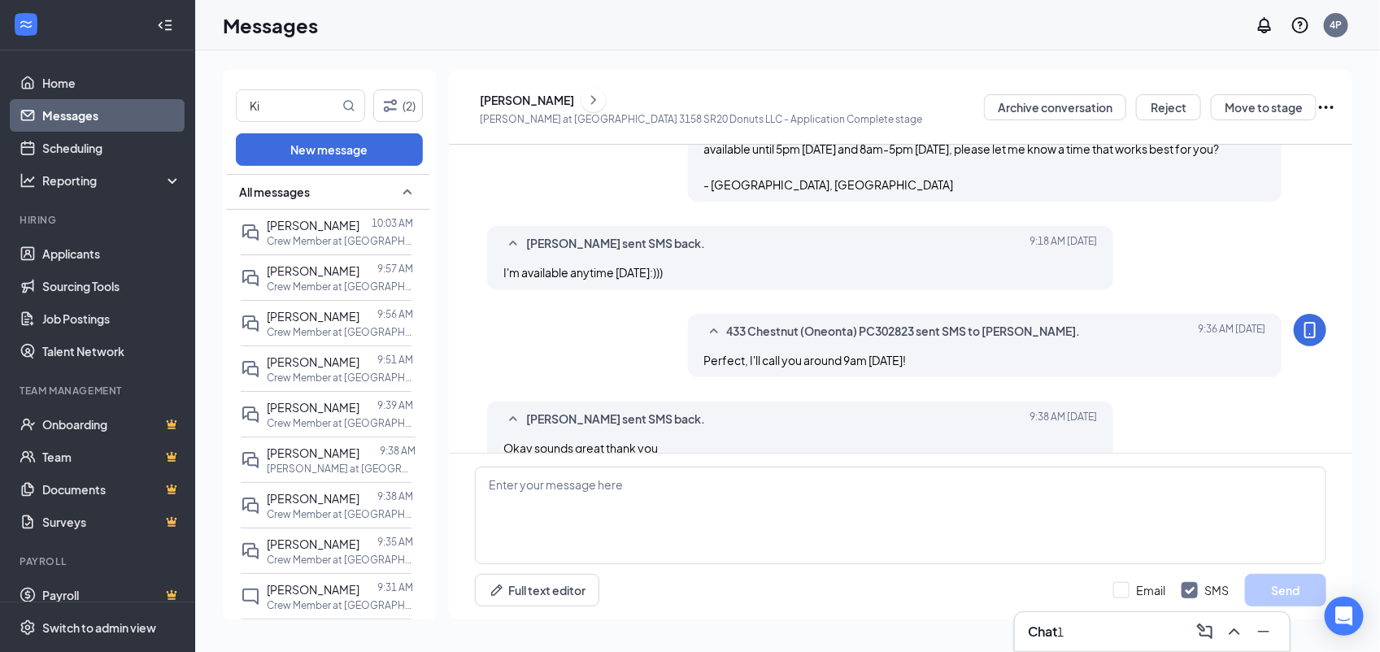
scroll to position [392, 0]
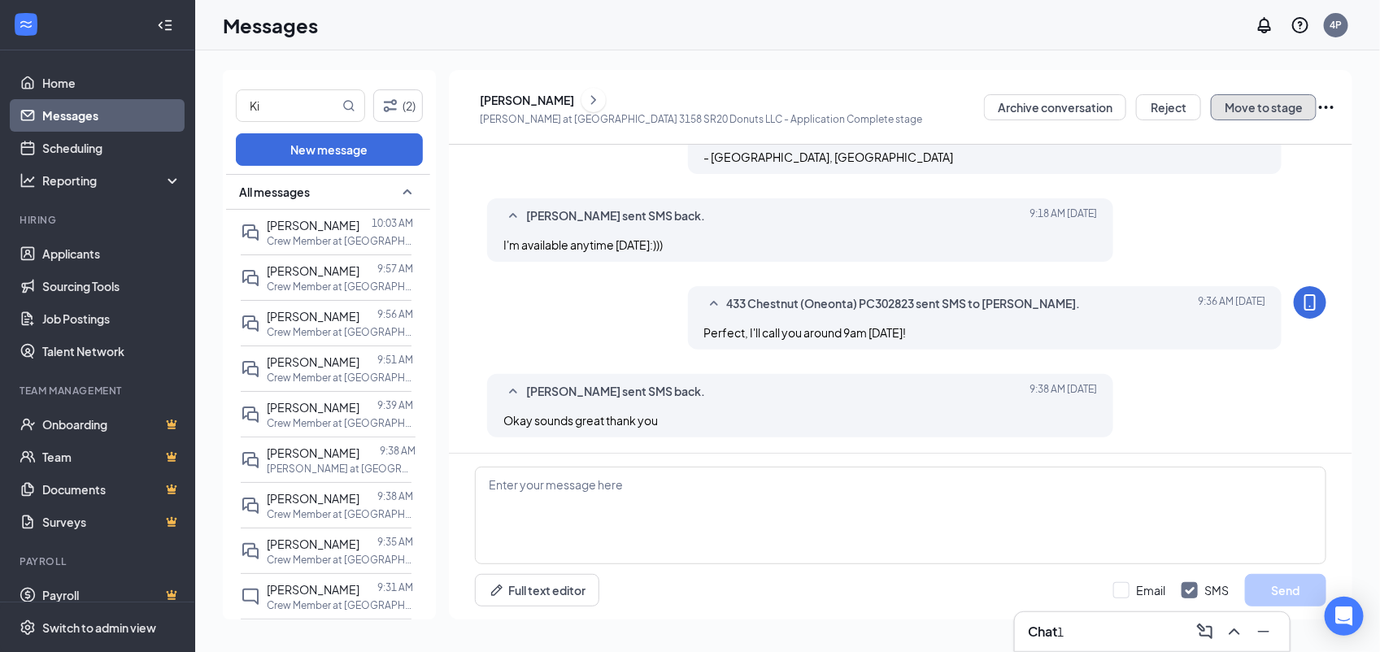
click at [1286, 94] on button "Move to stage" at bounding box center [1264, 107] width 106 height 26
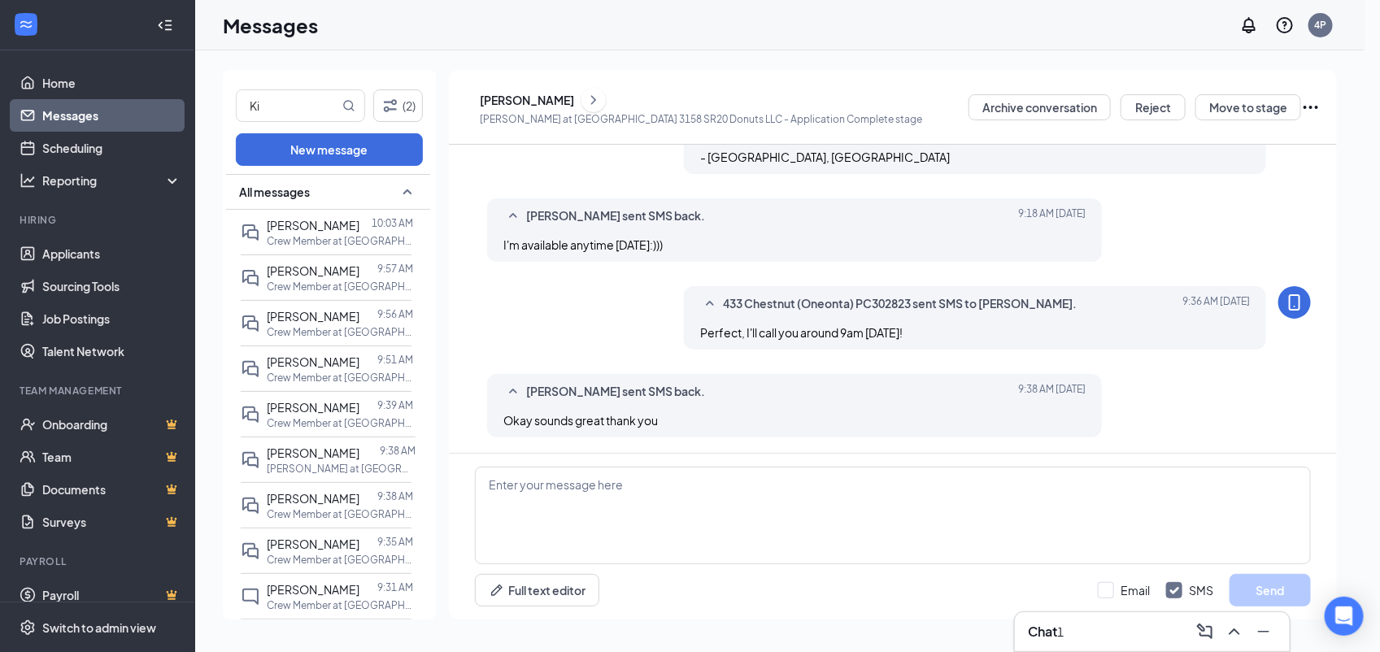
radio input "true"
radio input "false"
type input "Aug 28, 2025"
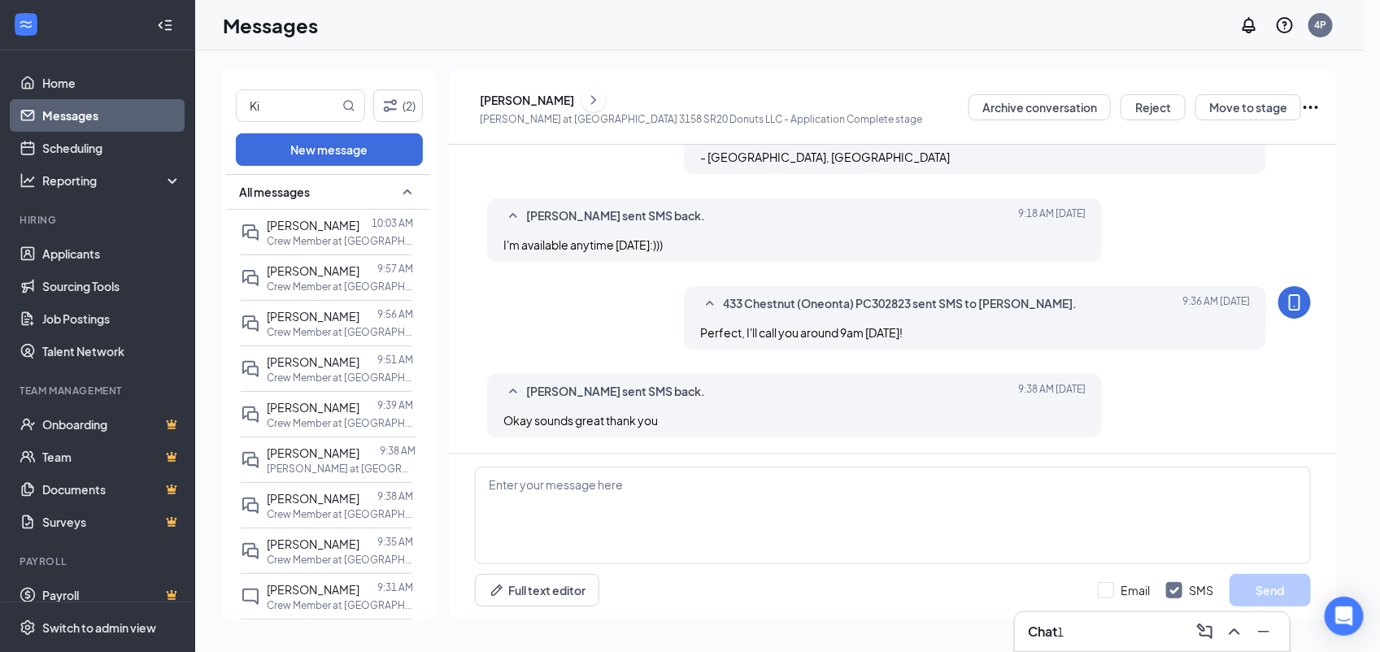
click at [58, 380] on span "09:00 AM" at bounding box center [34, 389] width 48 height 18
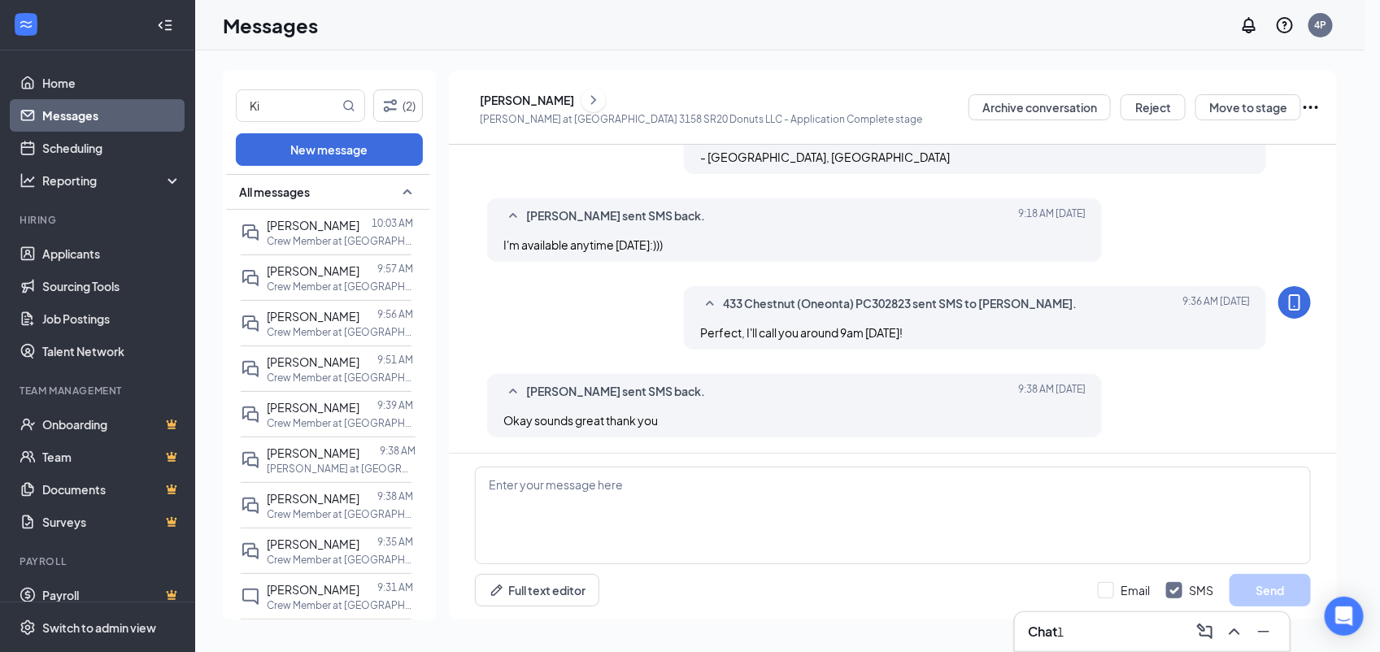
scroll to position [1354, 0]
click at [58, 434] on span "09:15 AM" at bounding box center [34, 443] width 48 height 18
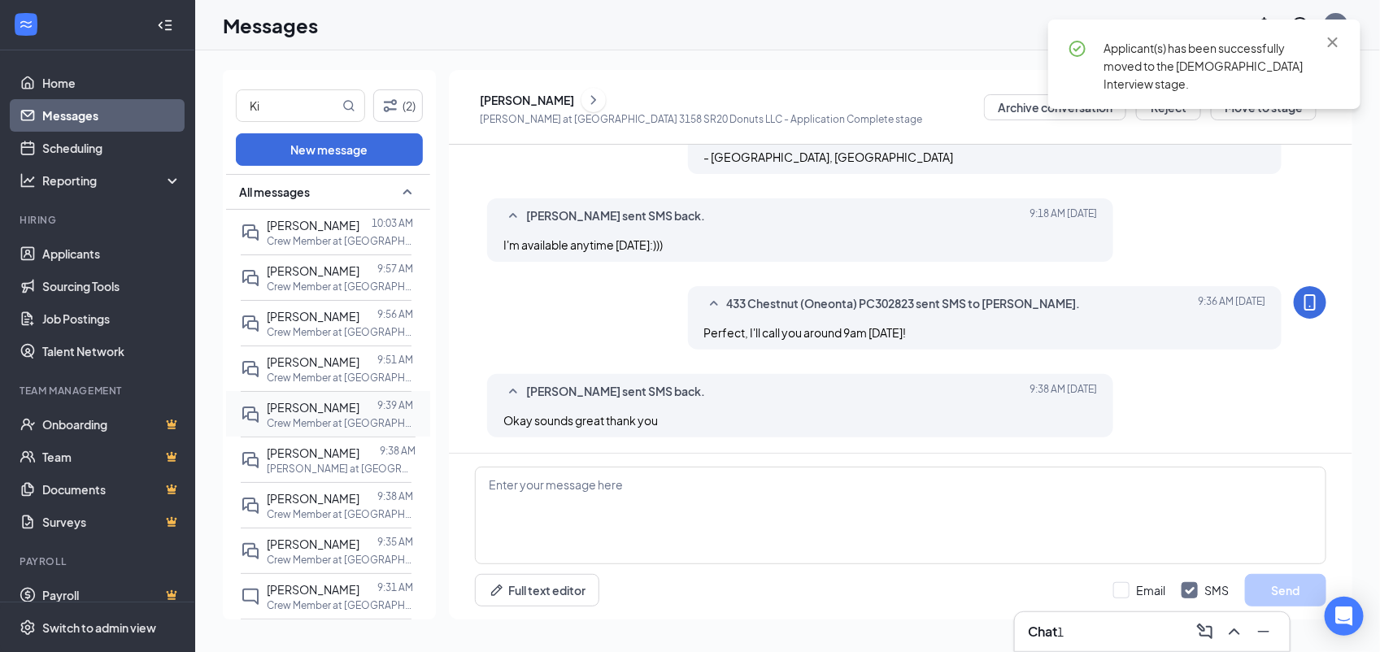
click at [354, 420] on p "Crew Member at Bapa 3158 SR20 Donuts LLC" at bounding box center [340, 423] width 146 height 14
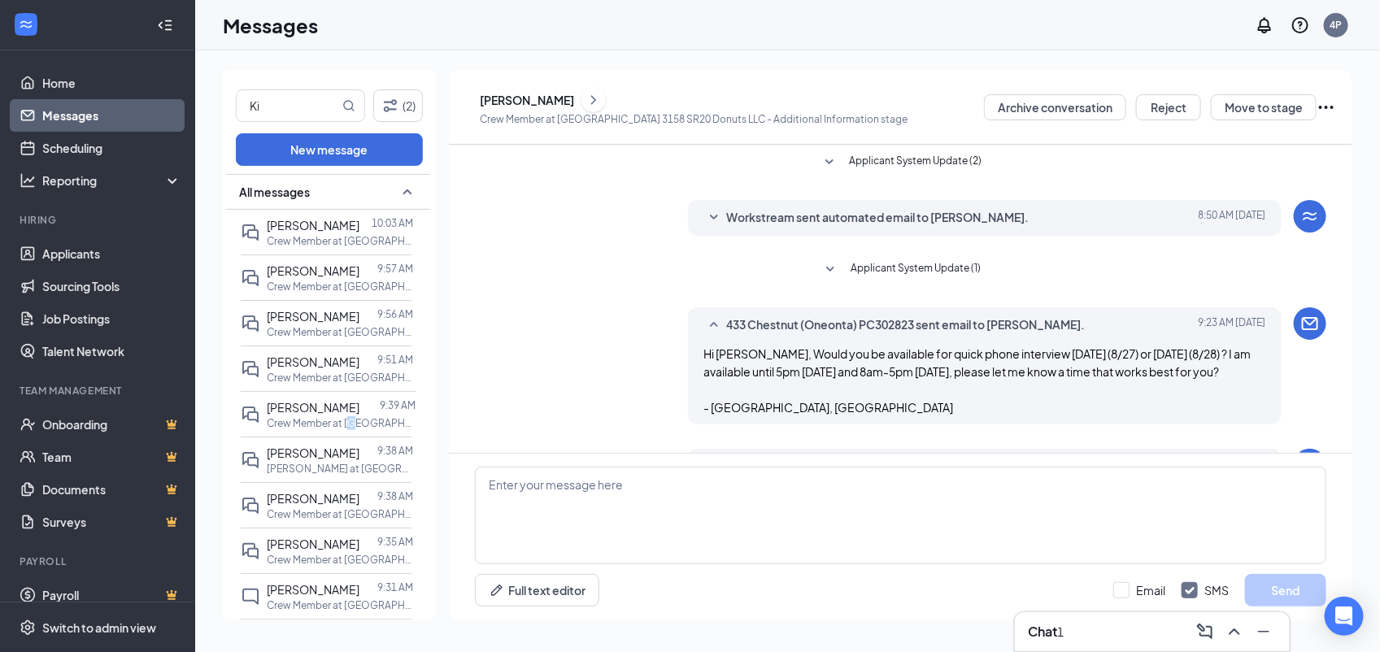
scroll to position [217, 0]
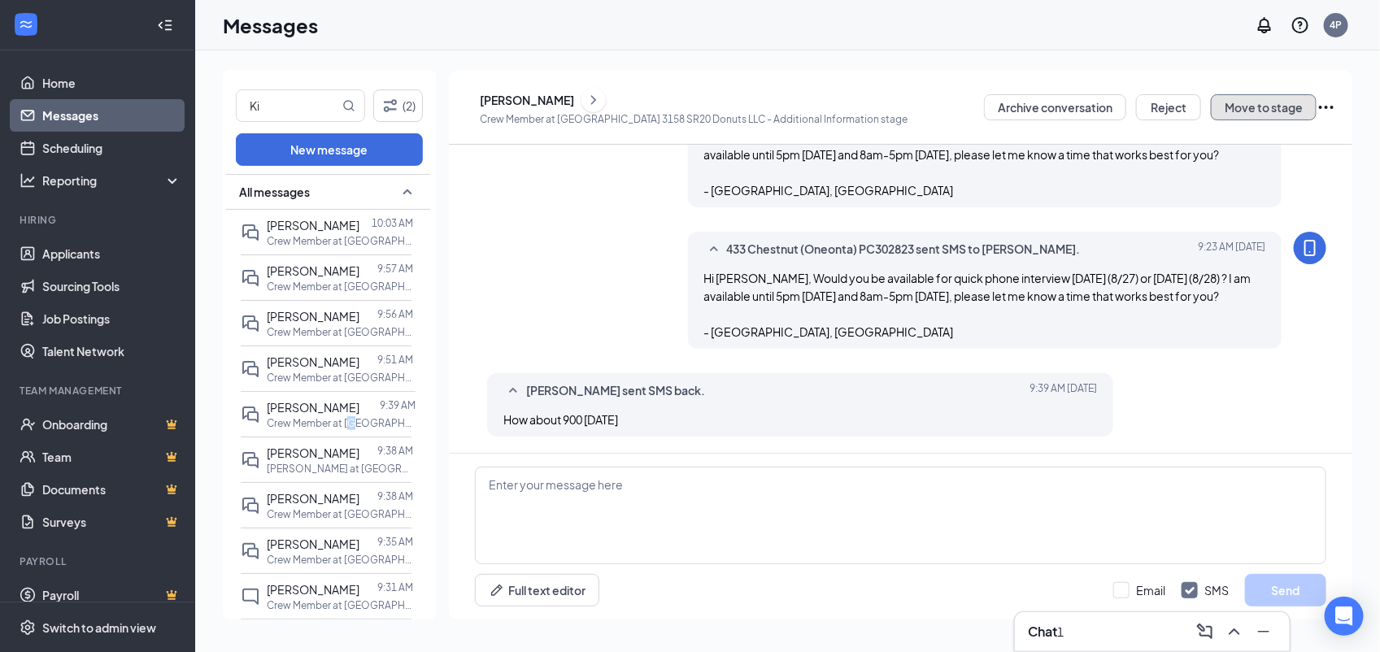
click at [1268, 112] on button "Move to stage" at bounding box center [1264, 107] width 106 height 26
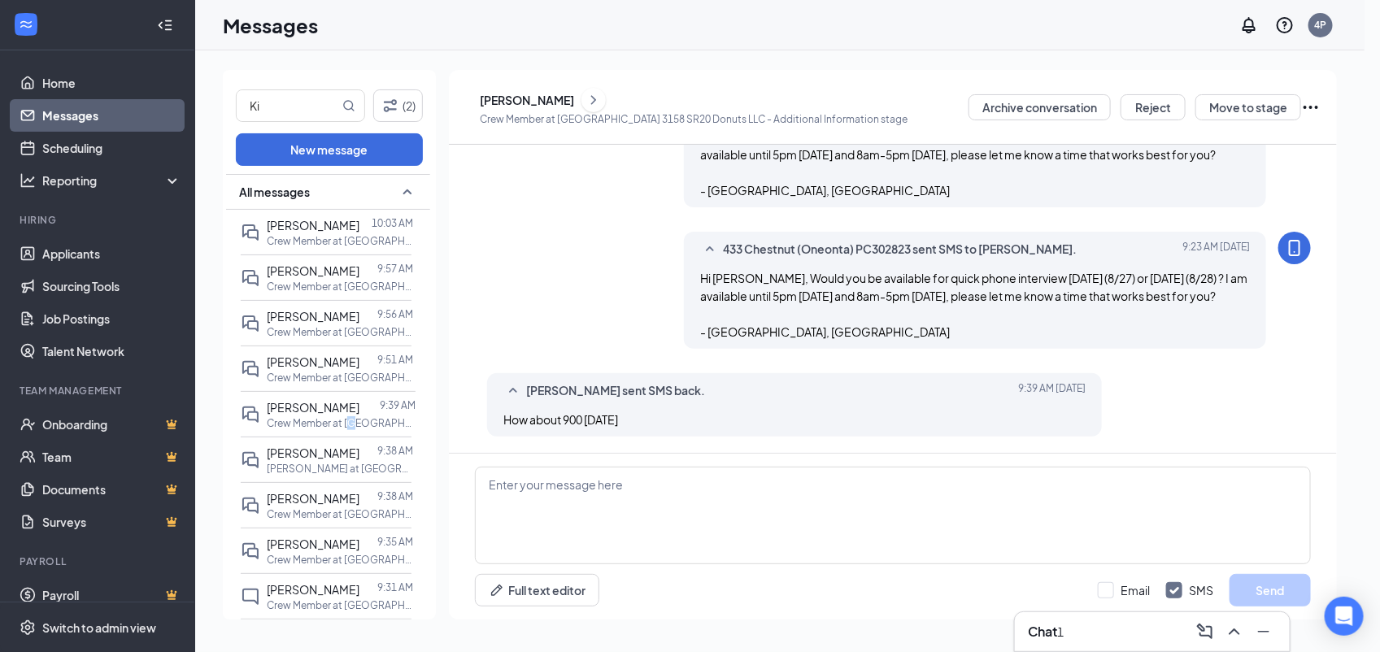
radio input "true"
radio input "false"
type input "Aug 28, 2025"
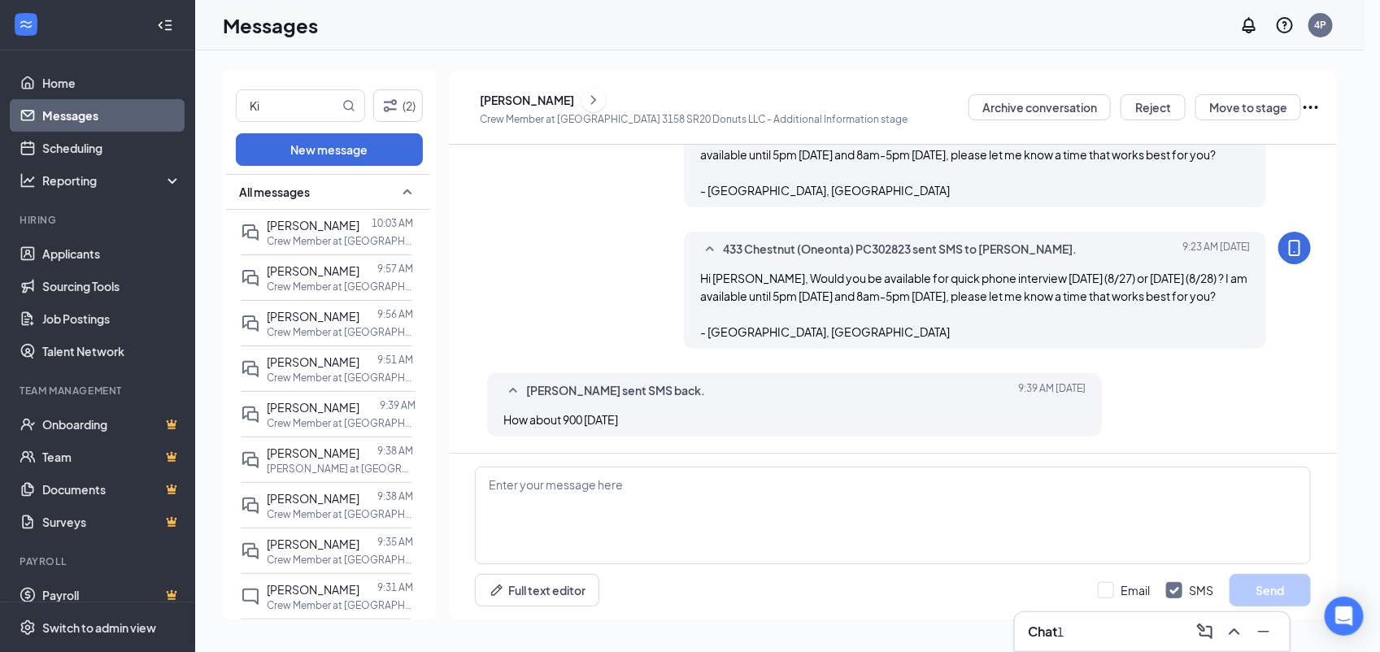
click at [58, 324] on span "09:15 AM" at bounding box center [34, 333] width 48 height 18
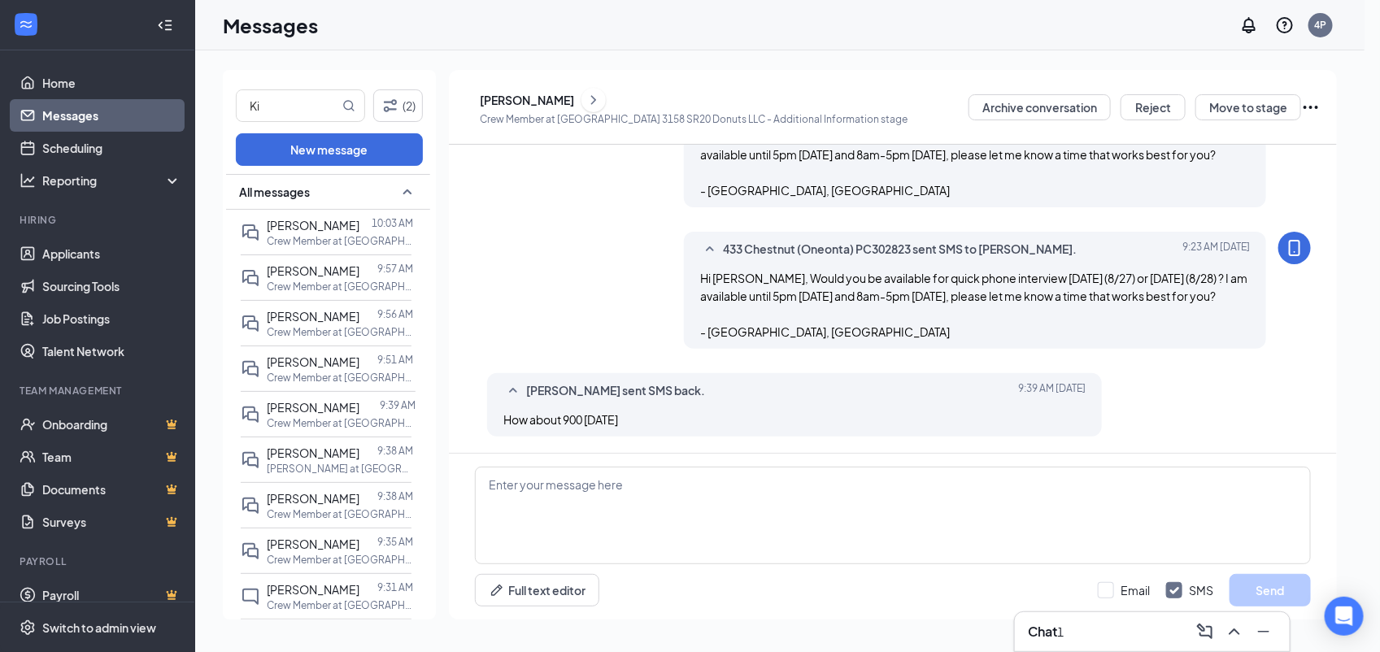
scroll to position [1354, 0]
click at [58, 460] on span "09:30 AM" at bounding box center [34, 469] width 48 height 18
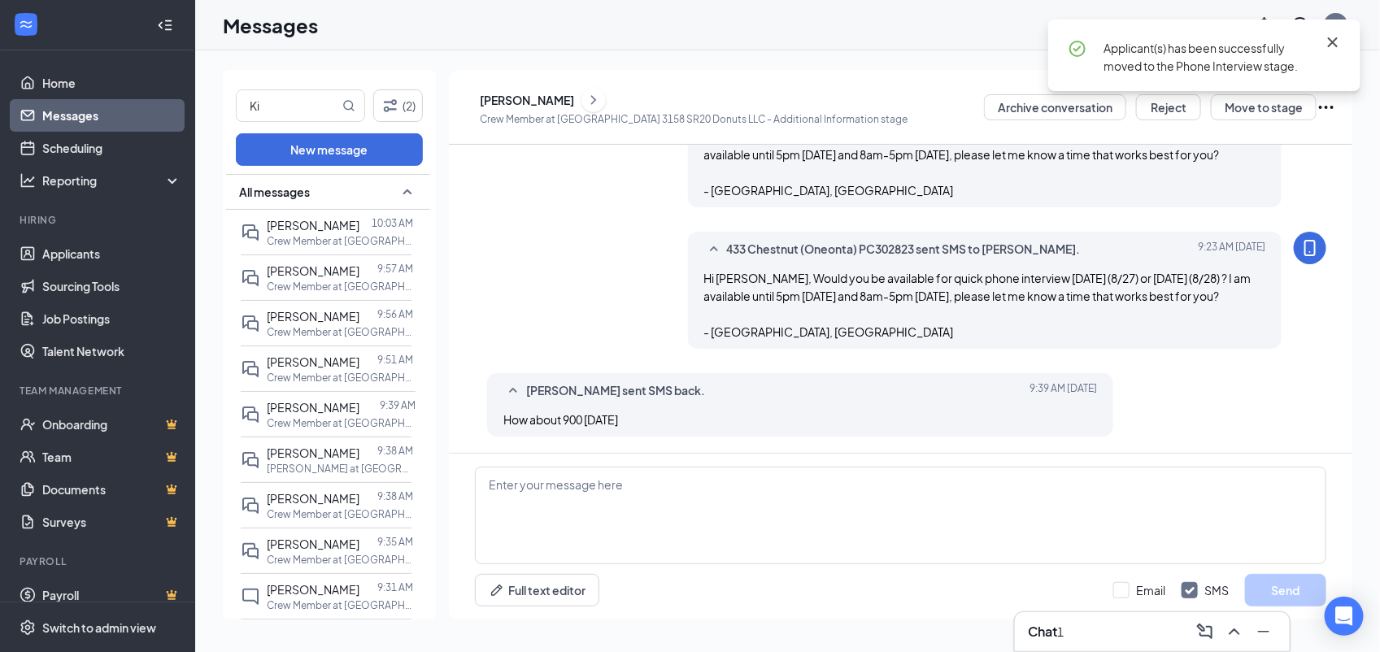
click at [1334, 37] on icon "Cross" at bounding box center [1333, 43] width 20 height 20
click at [120, 104] on link "Messages" at bounding box center [111, 115] width 139 height 33
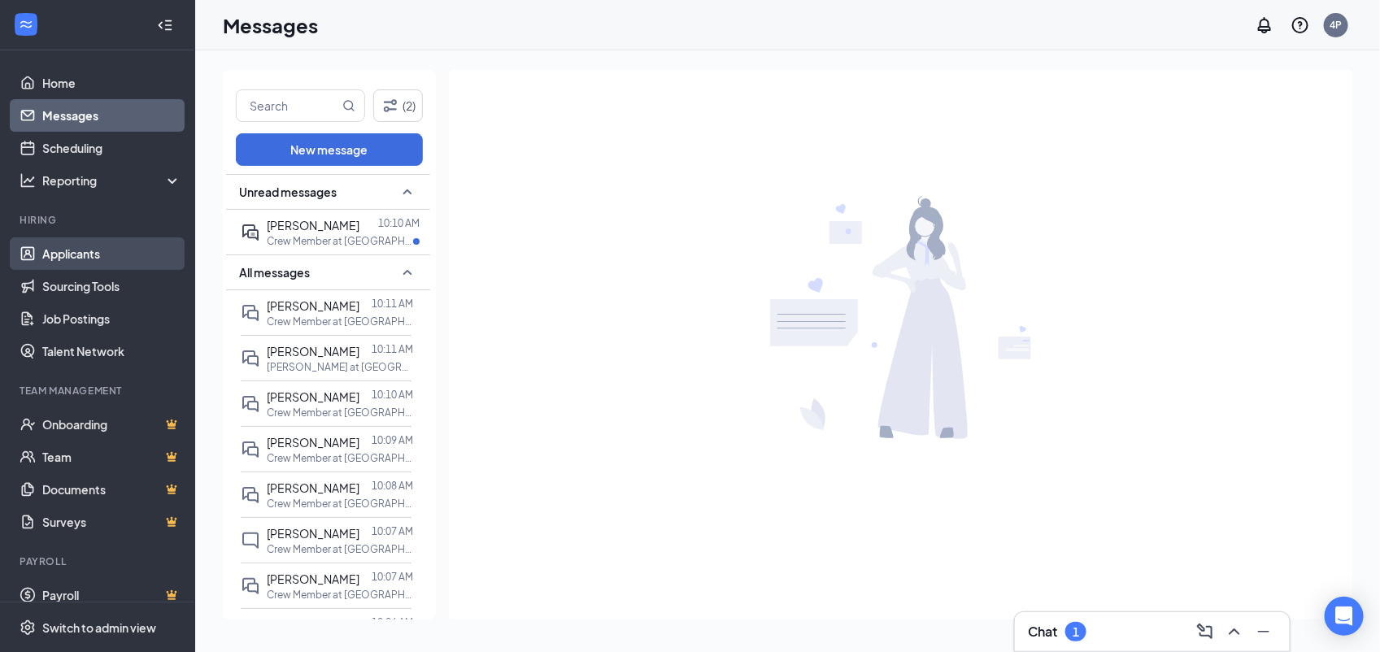
click at [85, 256] on link "Applicants" at bounding box center [111, 253] width 139 height 33
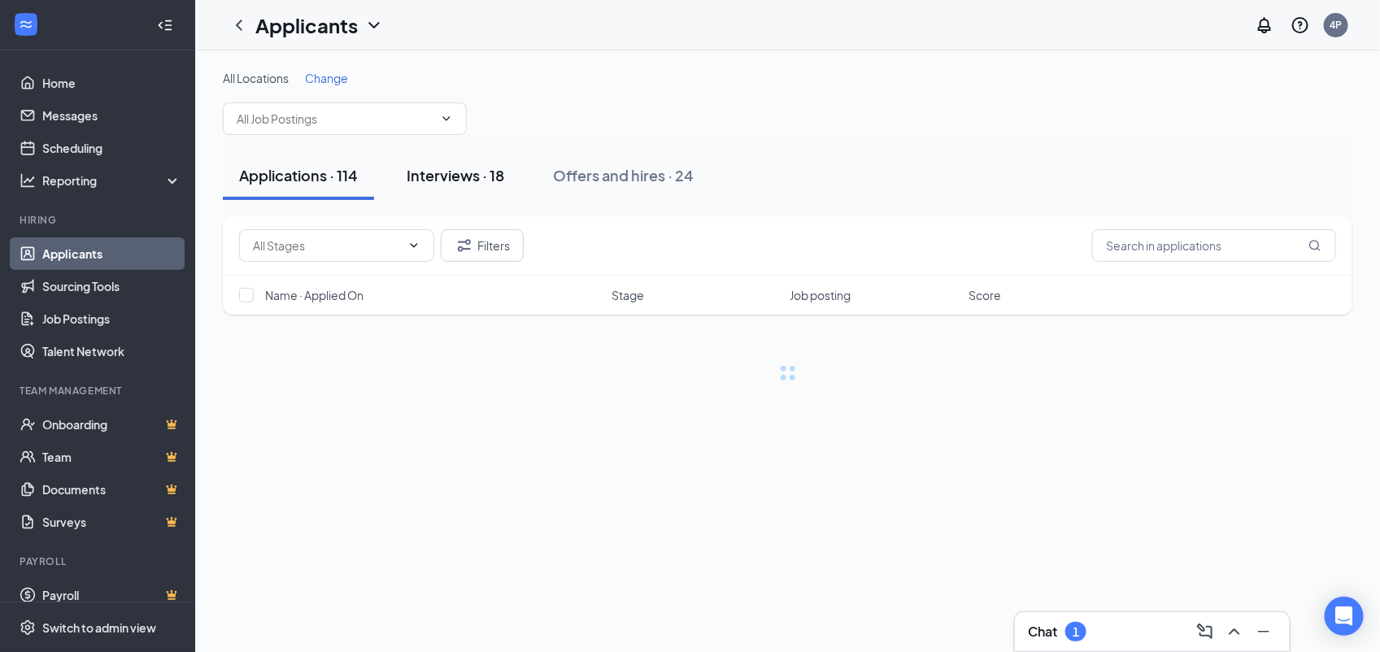
click at [482, 184] on div "Interviews · 18" at bounding box center [455, 175] width 98 height 20
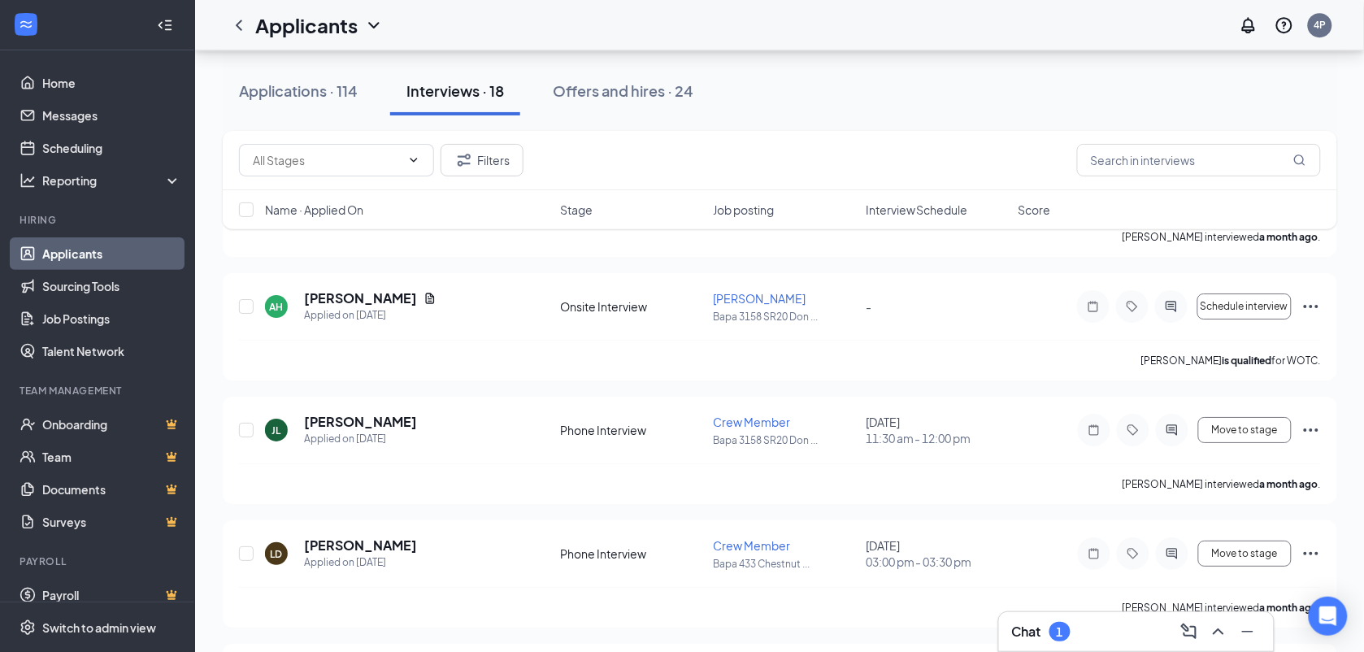
scroll to position [1911, 0]
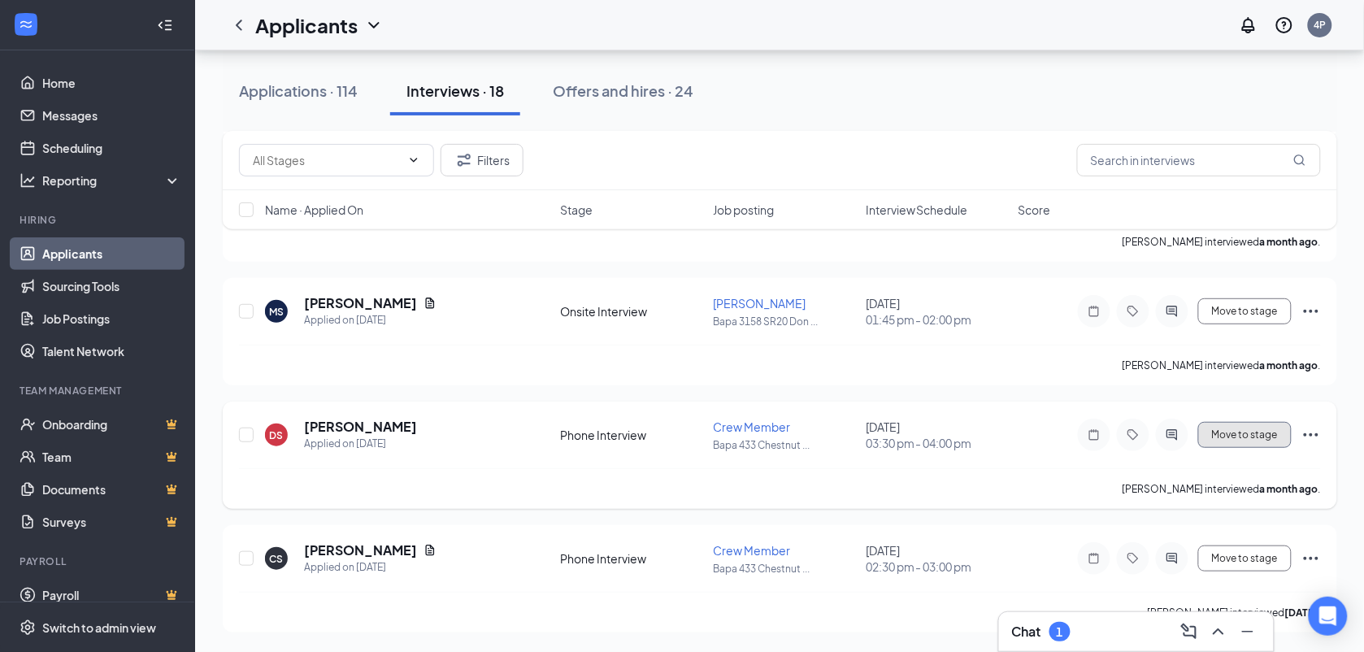
click at [1263, 436] on span "Move to stage" at bounding box center [1245, 434] width 66 height 11
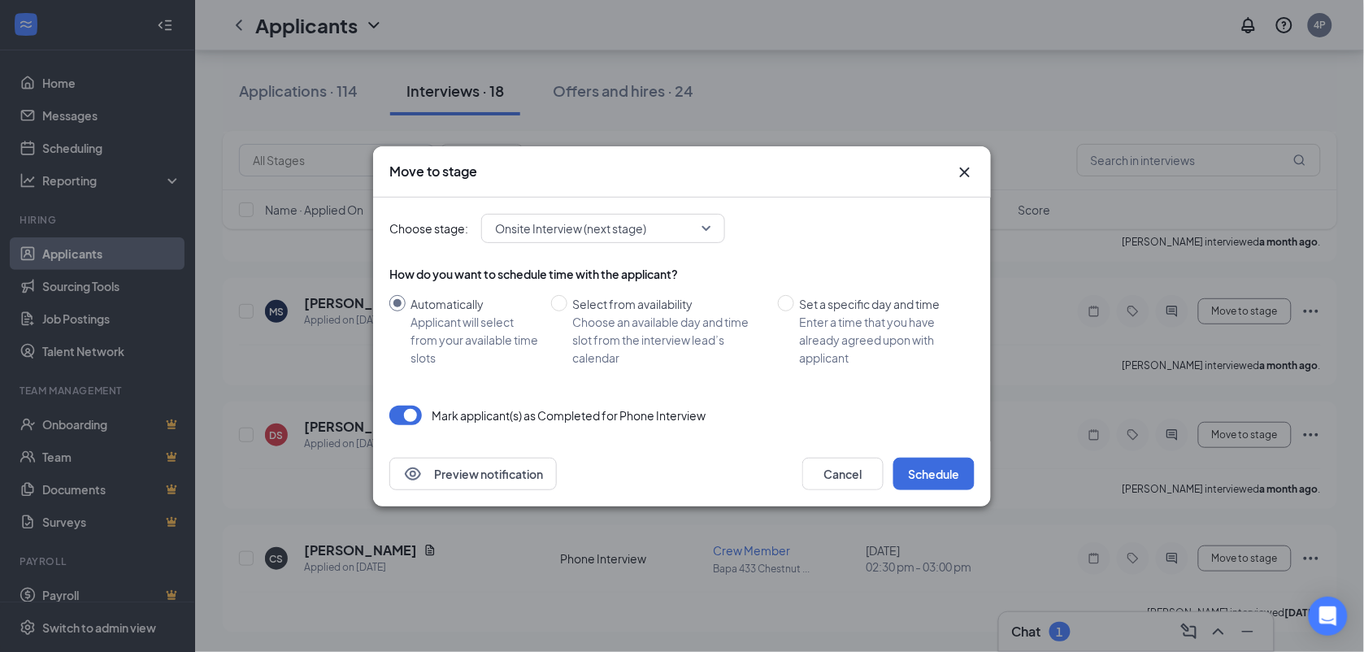
click at [701, 222] on span "Onsite Interview (next stage)" at bounding box center [603, 228] width 216 height 24
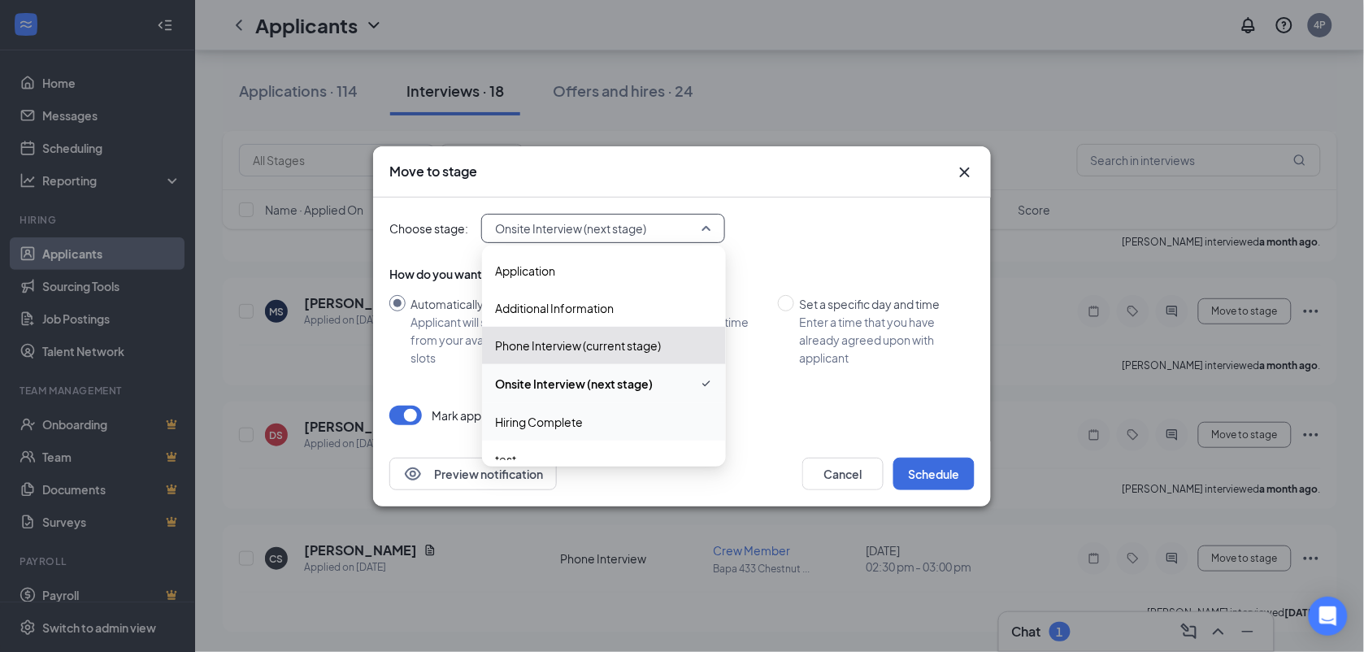
click at [580, 420] on span "Hiring Complete" at bounding box center [539, 422] width 88 height 18
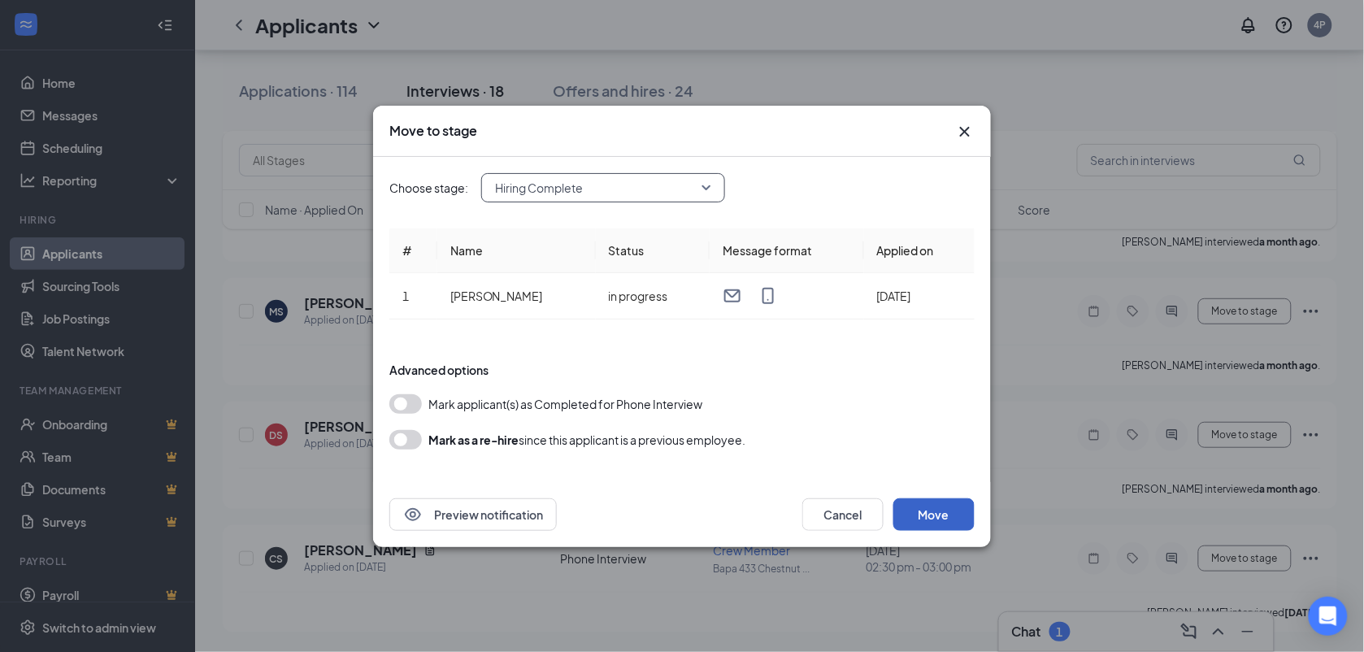
click at [972, 520] on button "Move" at bounding box center [933, 514] width 81 height 33
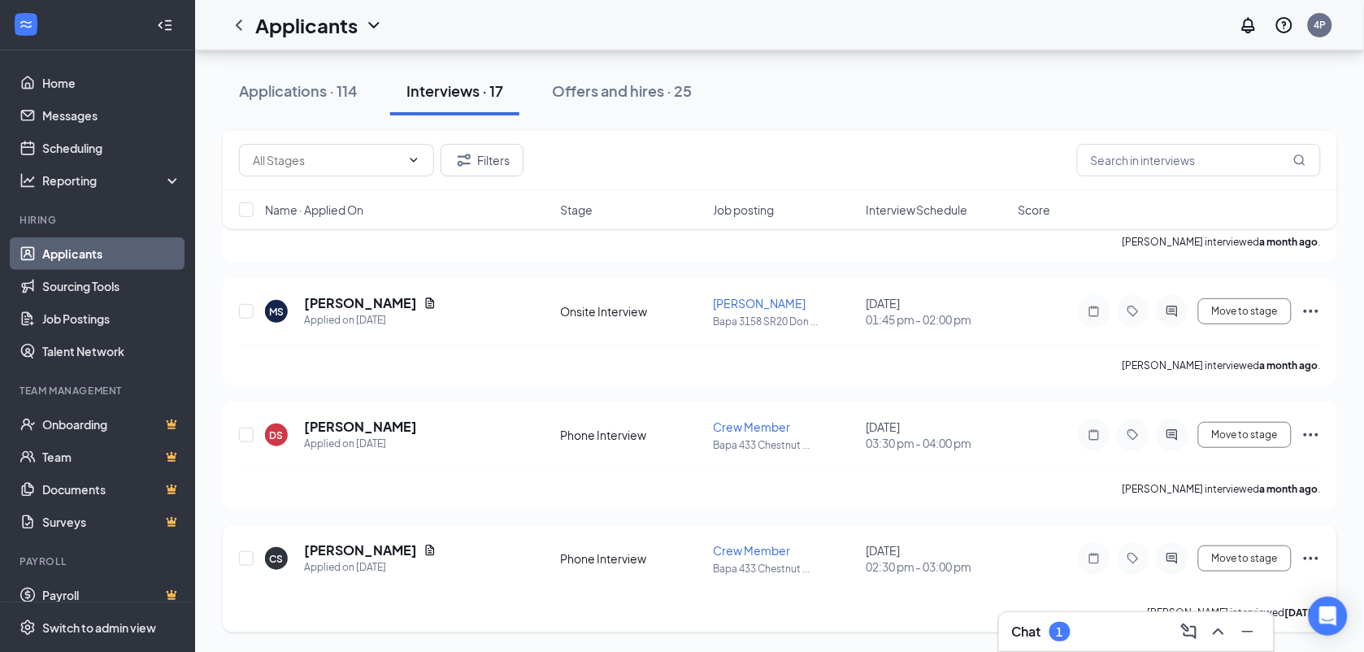
click at [1314, 554] on icon "Ellipses" at bounding box center [1312, 559] width 20 height 20
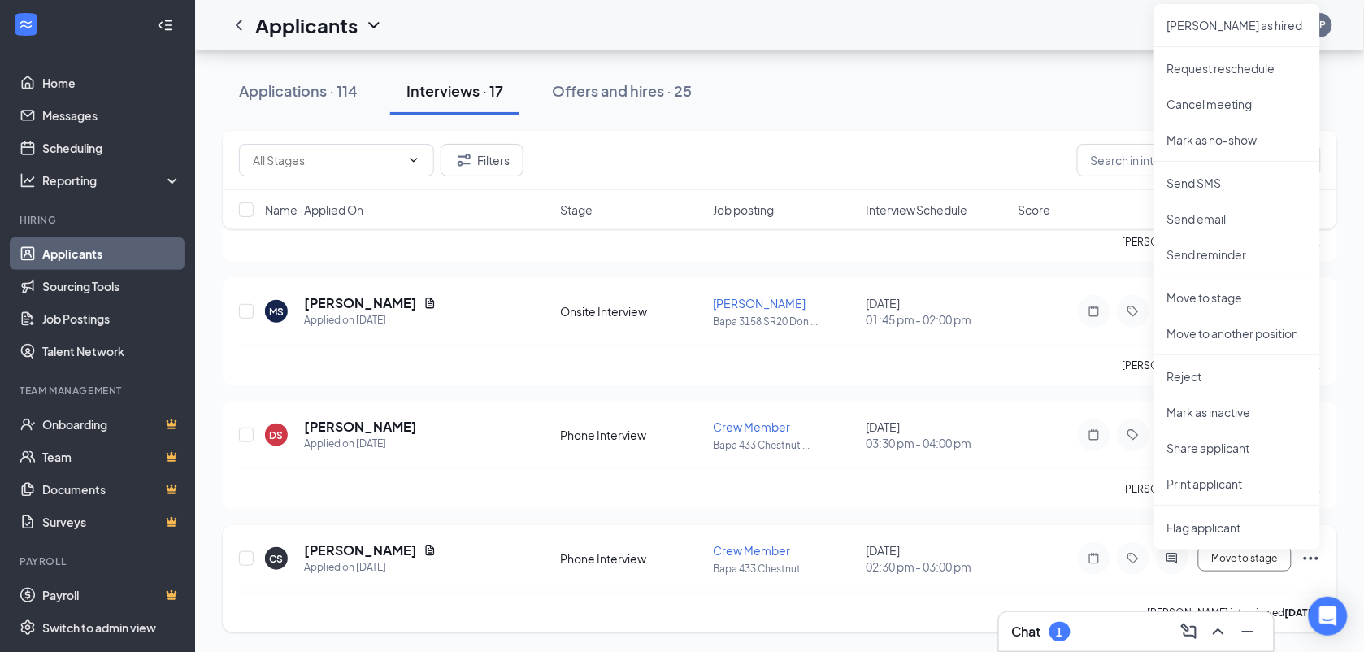
scroll to position [1786, 0]
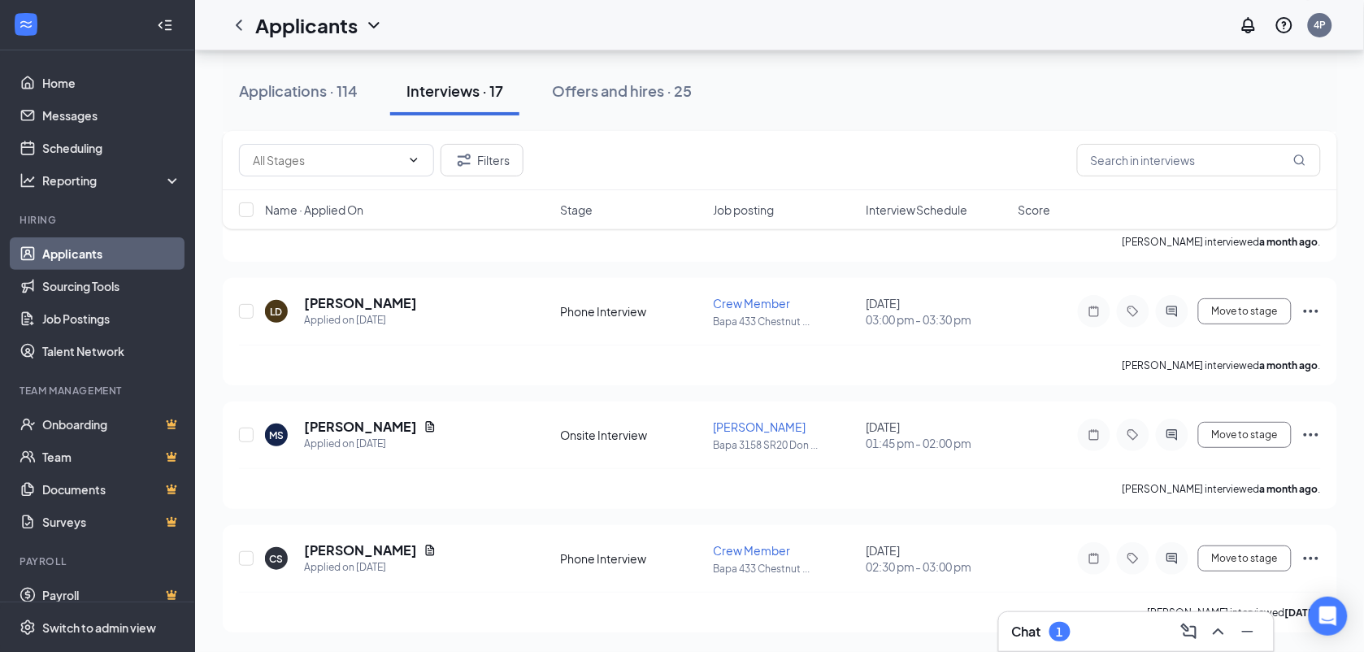
click at [1314, 554] on icon "Ellipses" at bounding box center [1312, 559] width 20 height 20
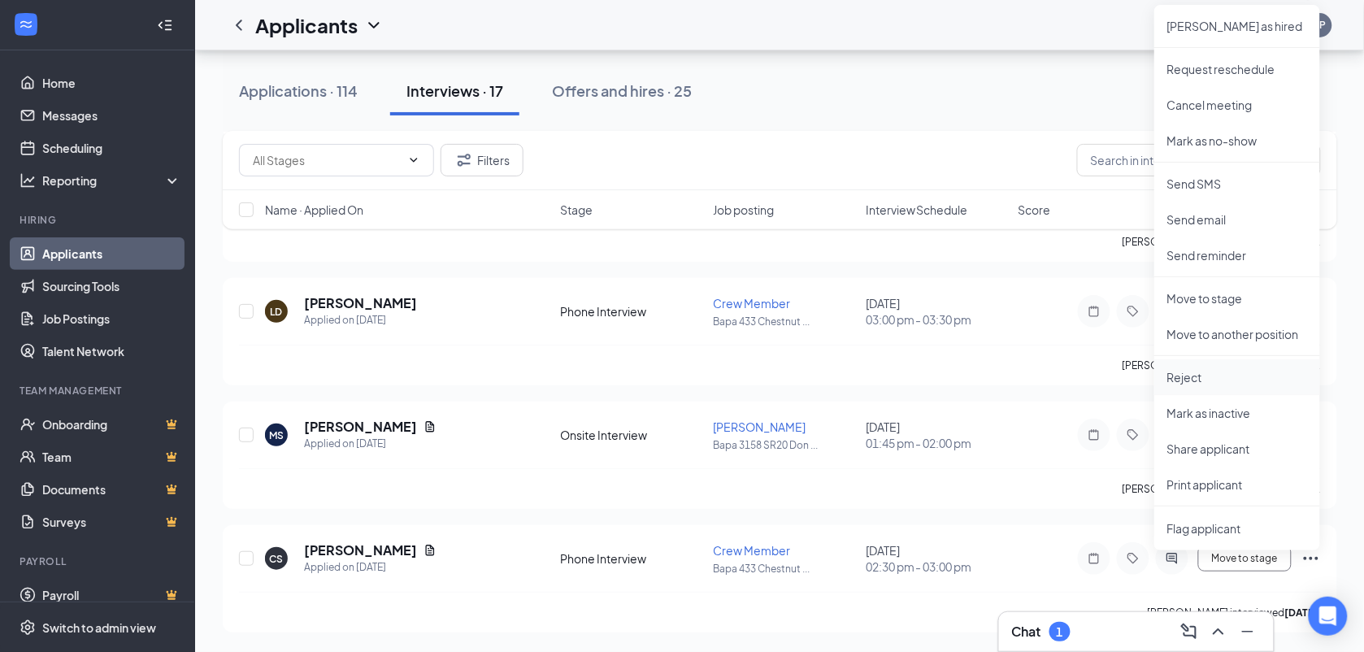
click at [1193, 369] on p "Reject" at bounding box center [1237, 377] width 140 height 16
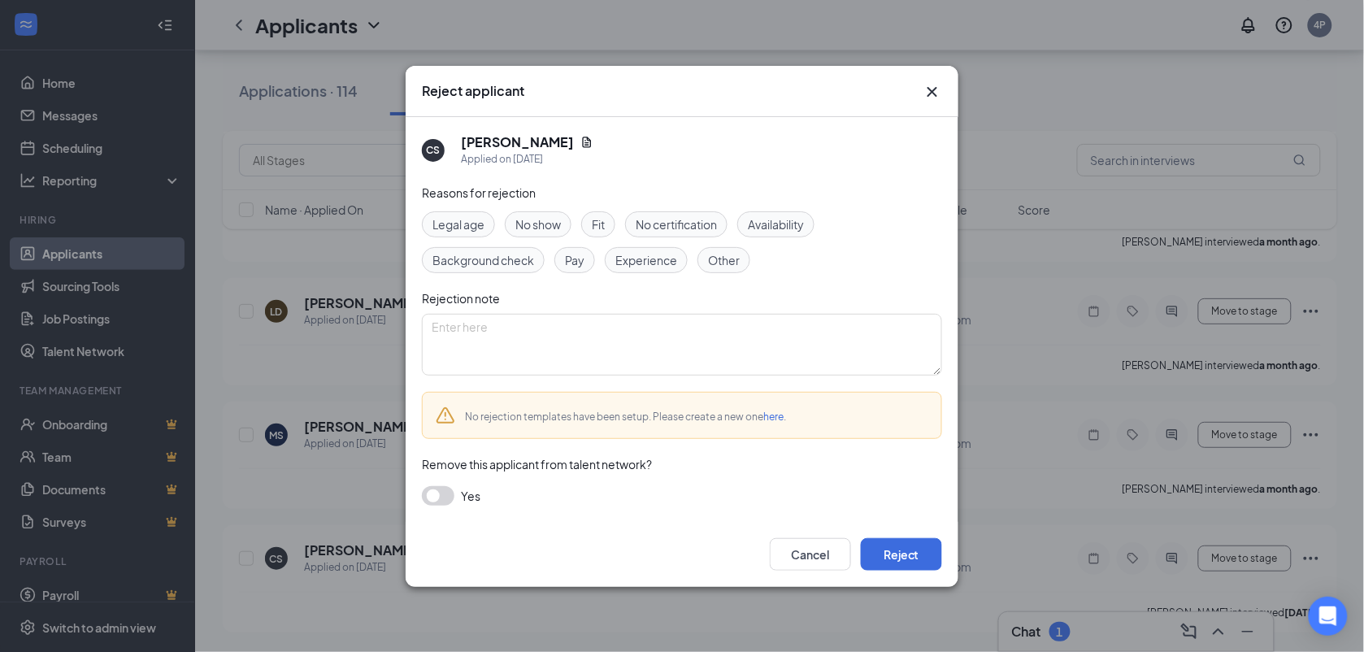
click at [745, 266] on div "Other" at bounding box center [724, 260] width 53 height 26
click at [890, 555] on button "Reject" at bounding box center [901, 554] width 81 height 33
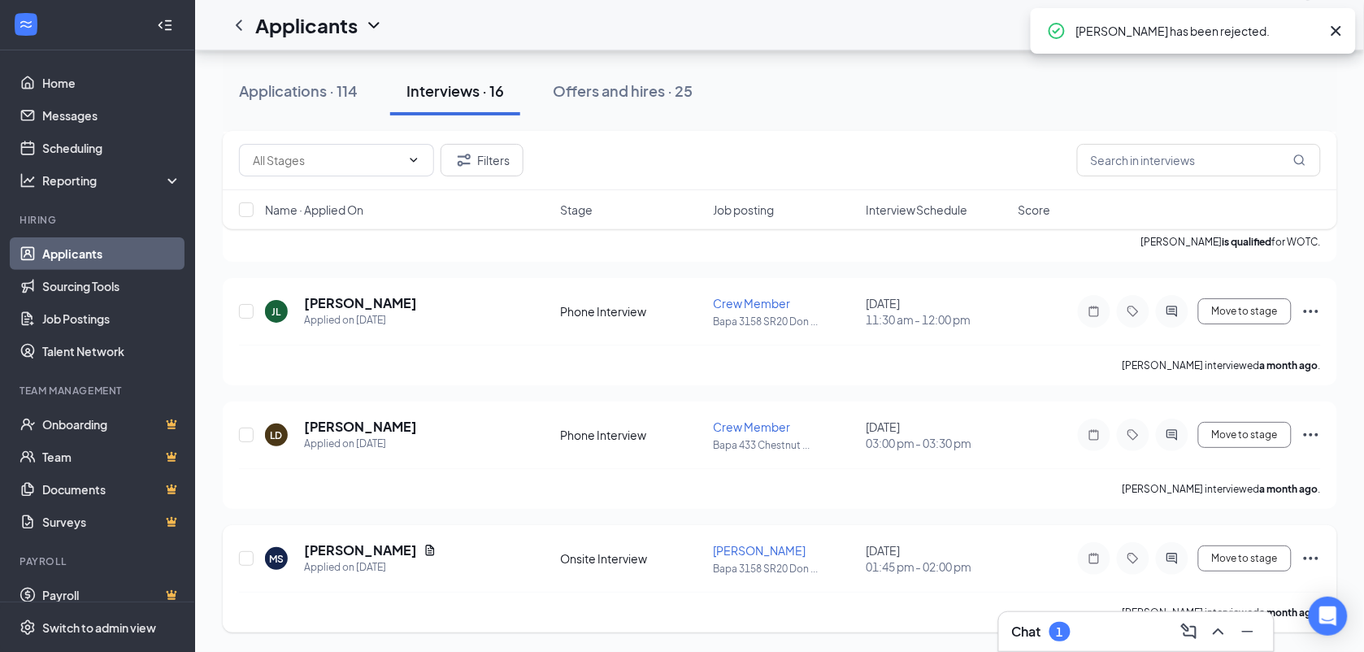
scroll to position [1663, 0]
click at [1264, 310] on span "Move to stage" at bounding box center [1245, 311] width 66 height 11
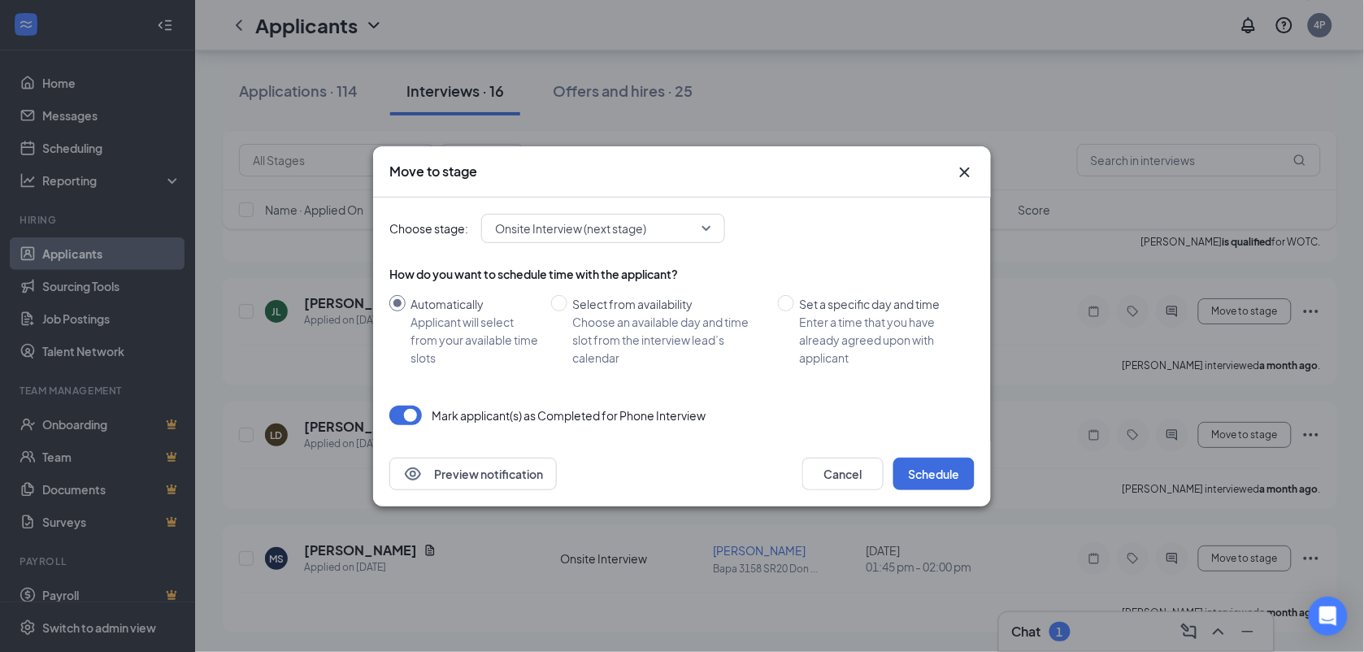
click at [706, 228] on span "Onsite Interview (next stage)" at bounding box center [603, 228] width 216 height 24
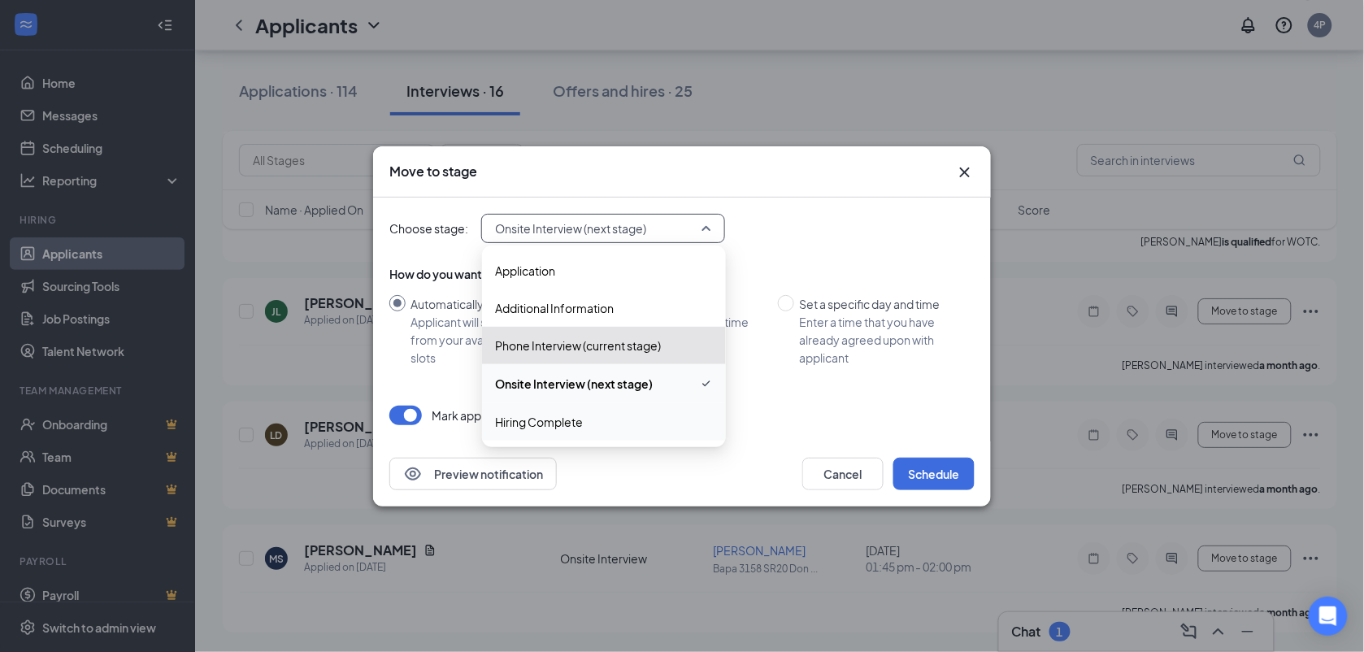
click at [567, 420] on span "Hiring Complete" at bounding box center [539, 422] width 88 height 18
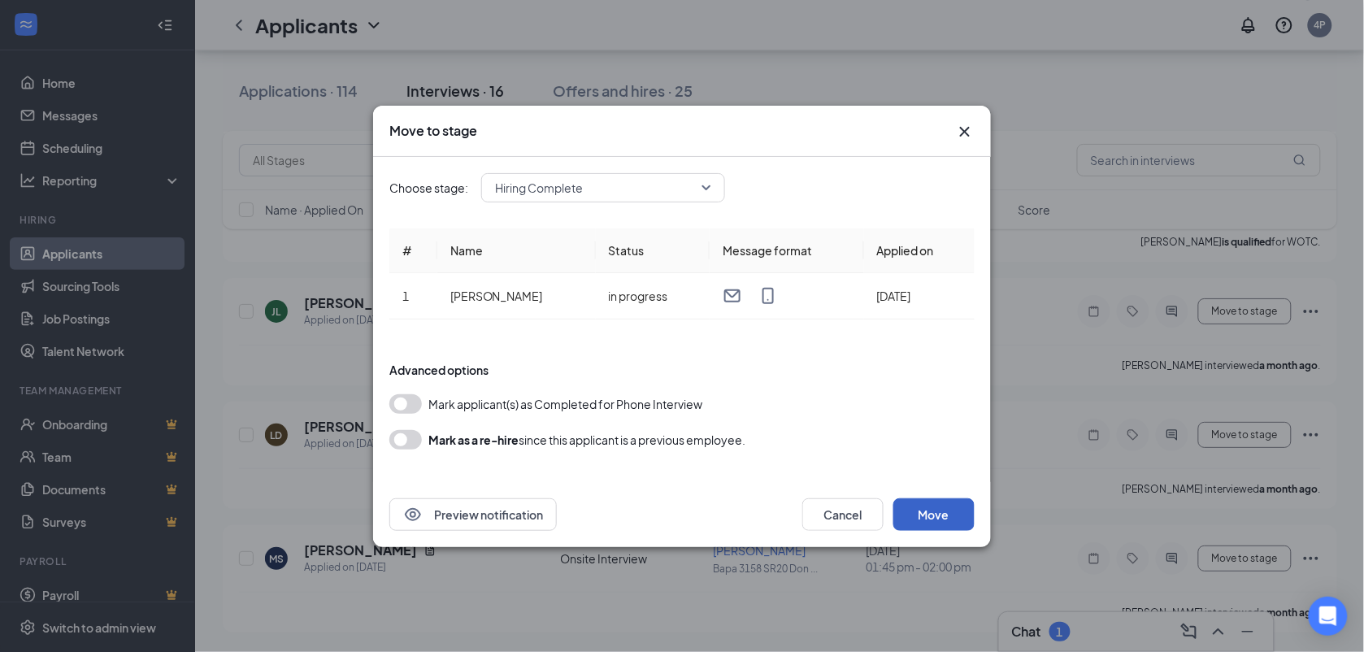
click at [948, 506] on button "Move" at bounding box center [933, 514] width 81 height 33
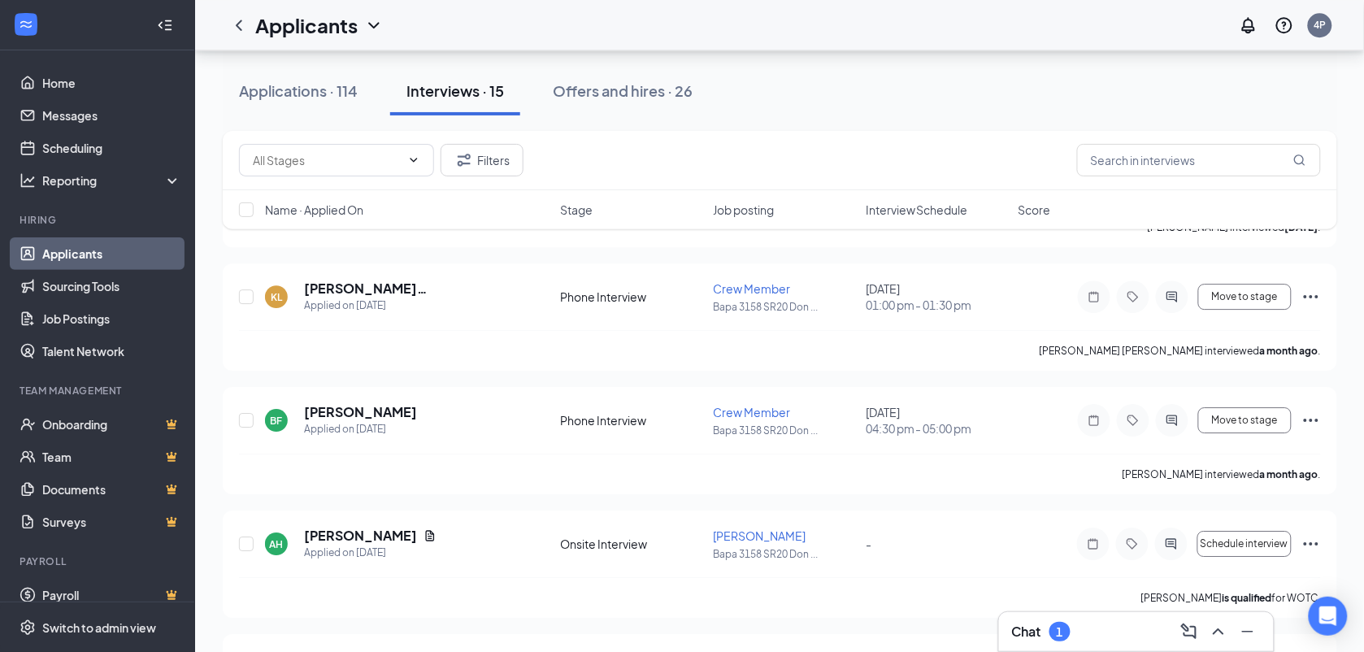
scroll to position [1301, 0]
click at [1314, 545] on icon "Ellipses" at bounding box center [1312, 547] width 20 height 20
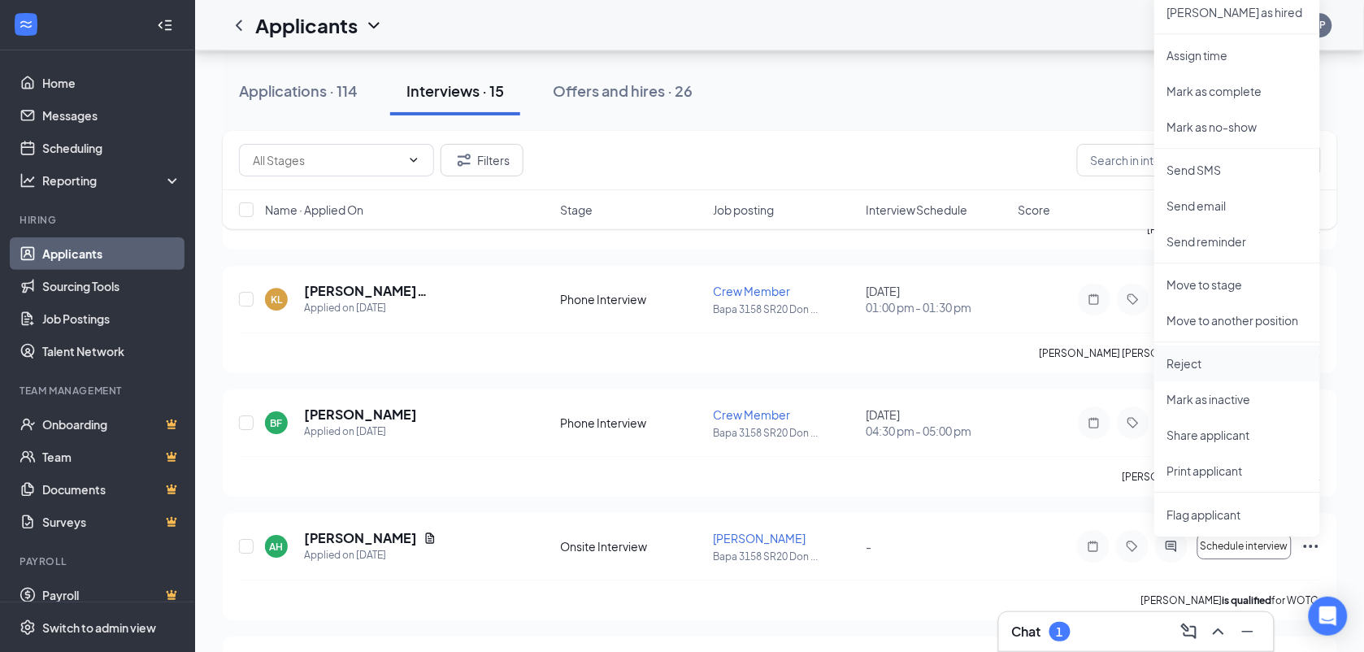
click at [1201, 362] on p "Reject" at bounding box center [1237, 363] width 140 height 16
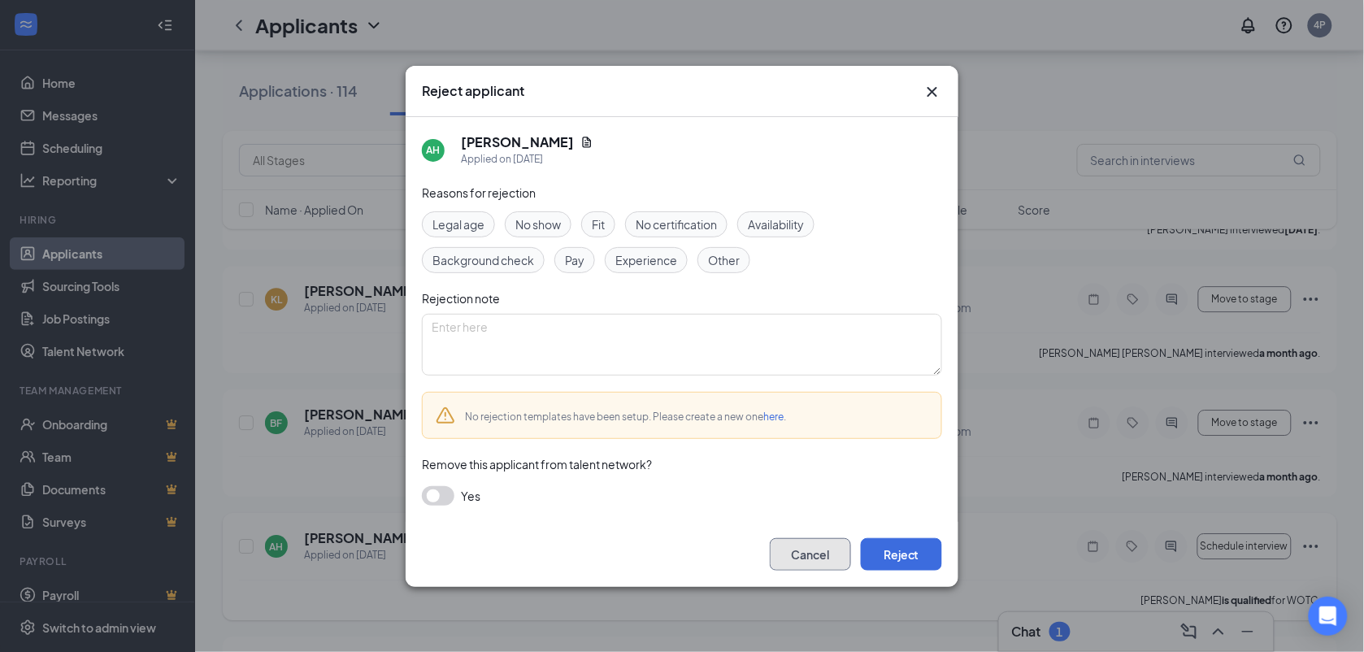
click at [819, 546] on button "Cancel" at bounding box center [810, 554] width 81 height 33
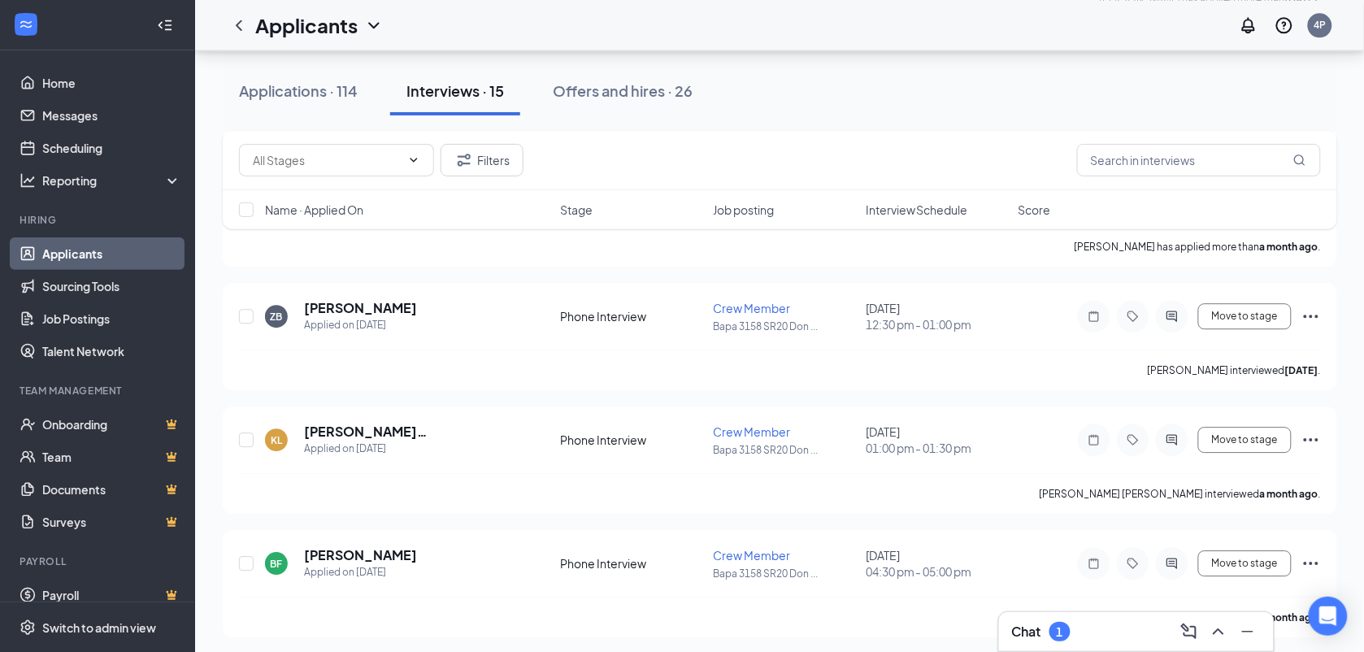
scroll to position [1157, 0]
click at [1303, 320] on icon "Ellipses" at bounding box center [1312, 320] width 20 height 20
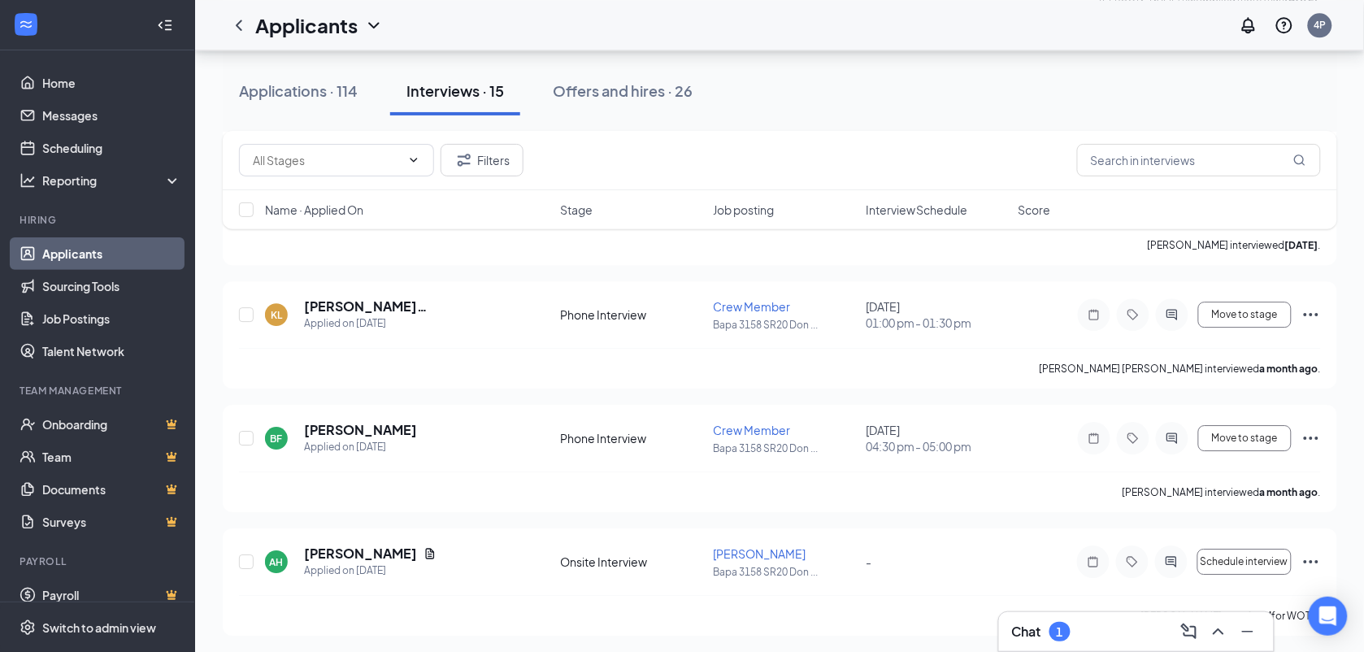
scroll to position [1058, 0]
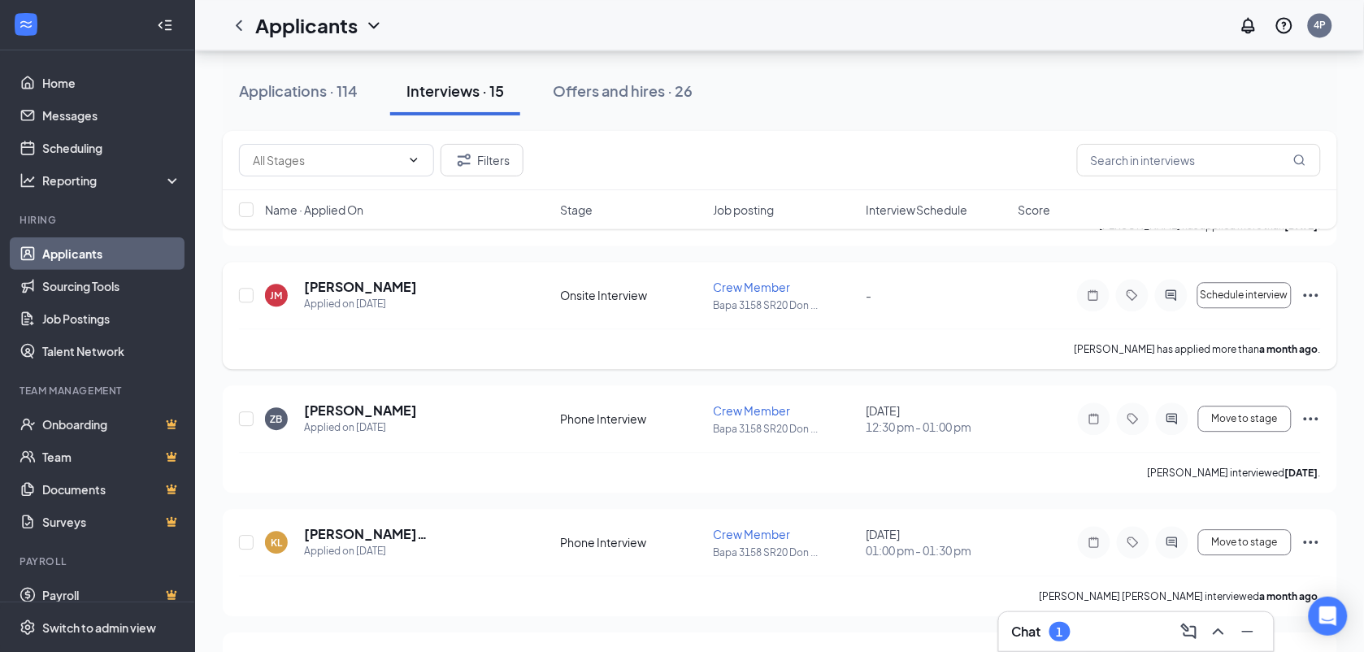
click at [1314, 293] on icon "Ellipses" at bounding box center [1312, 295] width 20 height 20
click at [1002, 379] on div "SD steven dibblee Applied Today 8:50 AM Phone Interview Crew Member Bapa 3158 S…" at bounding box center [780, 191] width 1115 height 1837
click at [1315, 424] on icon "Ellipses" at bounding box center [1312, 419] width 20 height 20
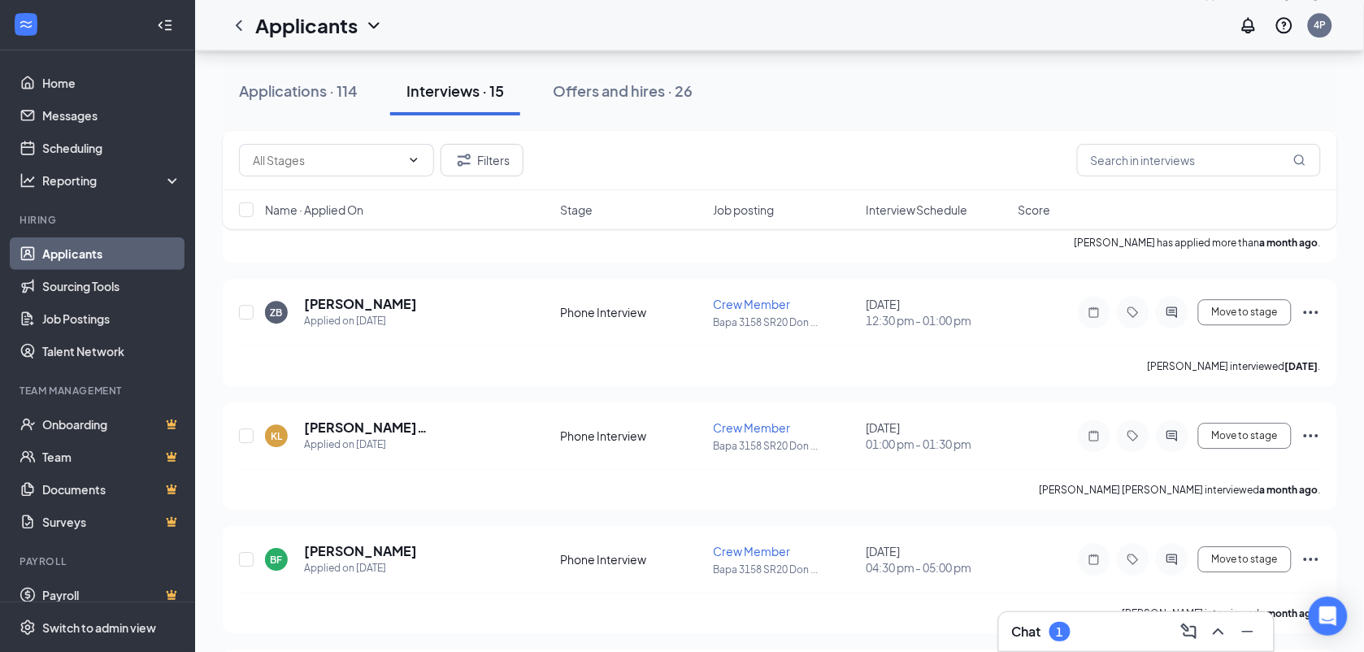
scroll to position [1201, 0]
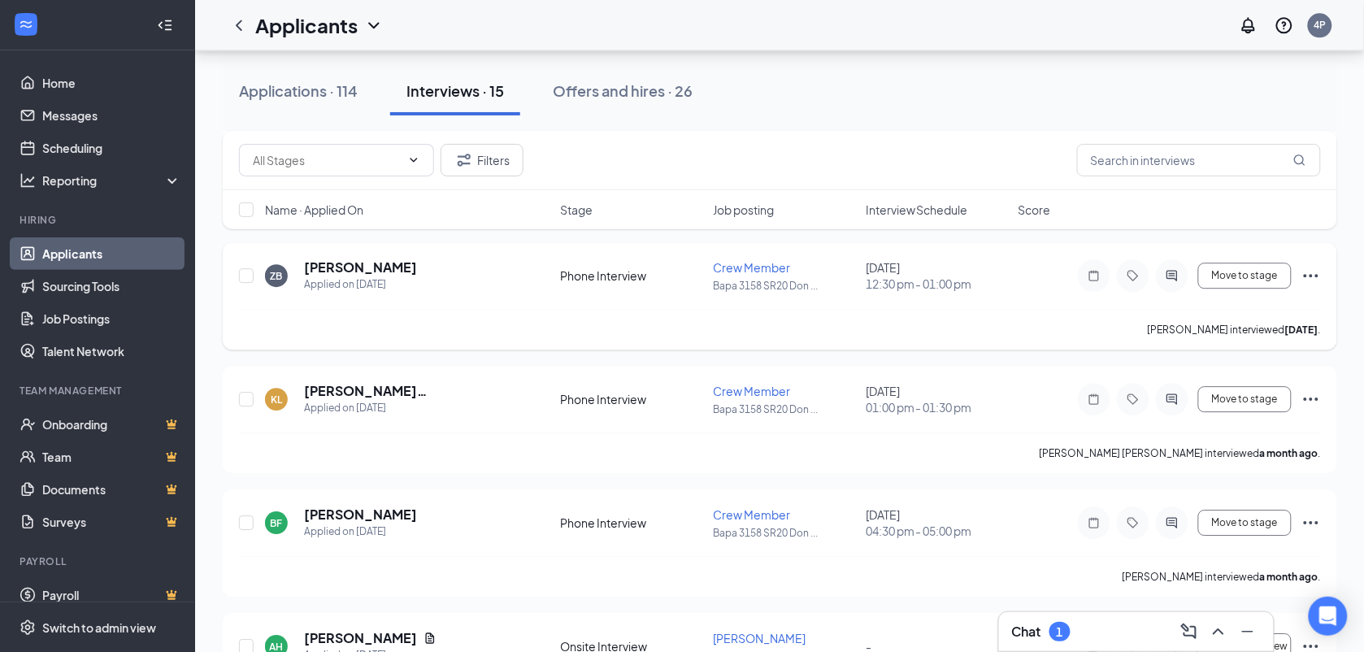
click at [1319, 276] on icon "Ellipses" at bounding box center [1312, 276] width 20 height 20
click at [1271, 275] on span "Move to stage" at bounding box center [1245, 275] width 66 height 11
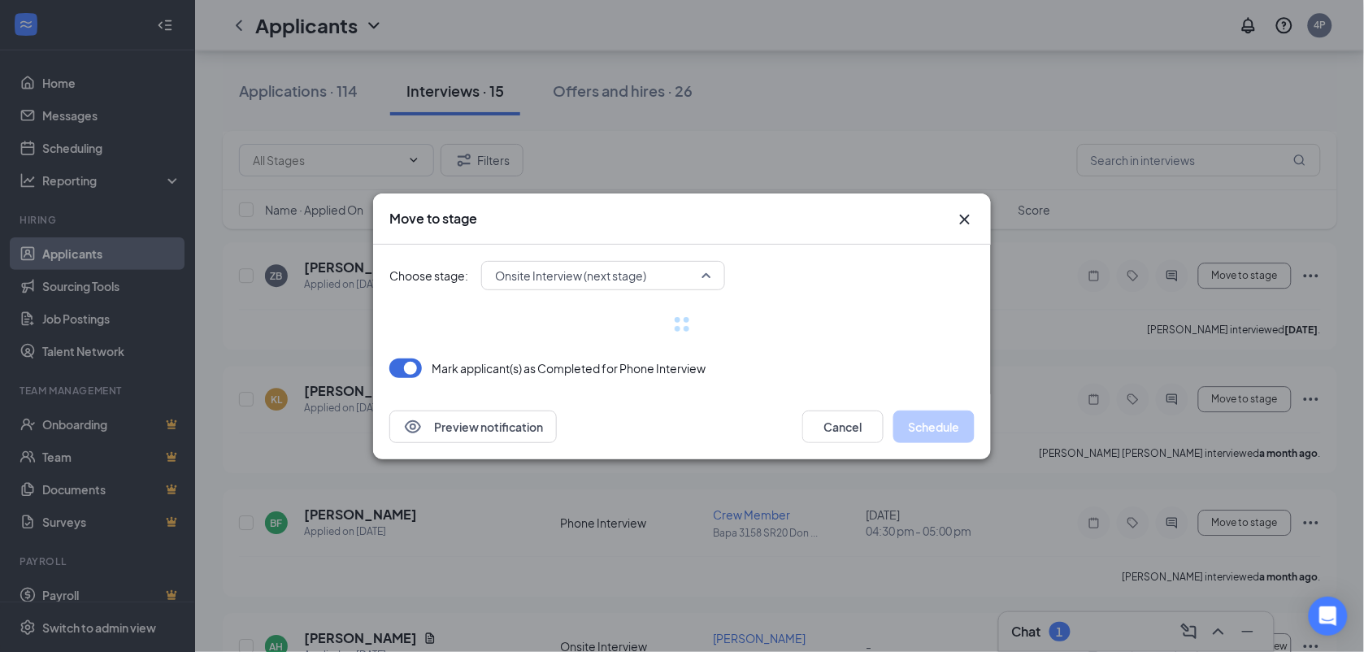
click at [697, 283] on span "Onsite Interview (next stage)" at bounding box center [603, 275] width 216 height 24
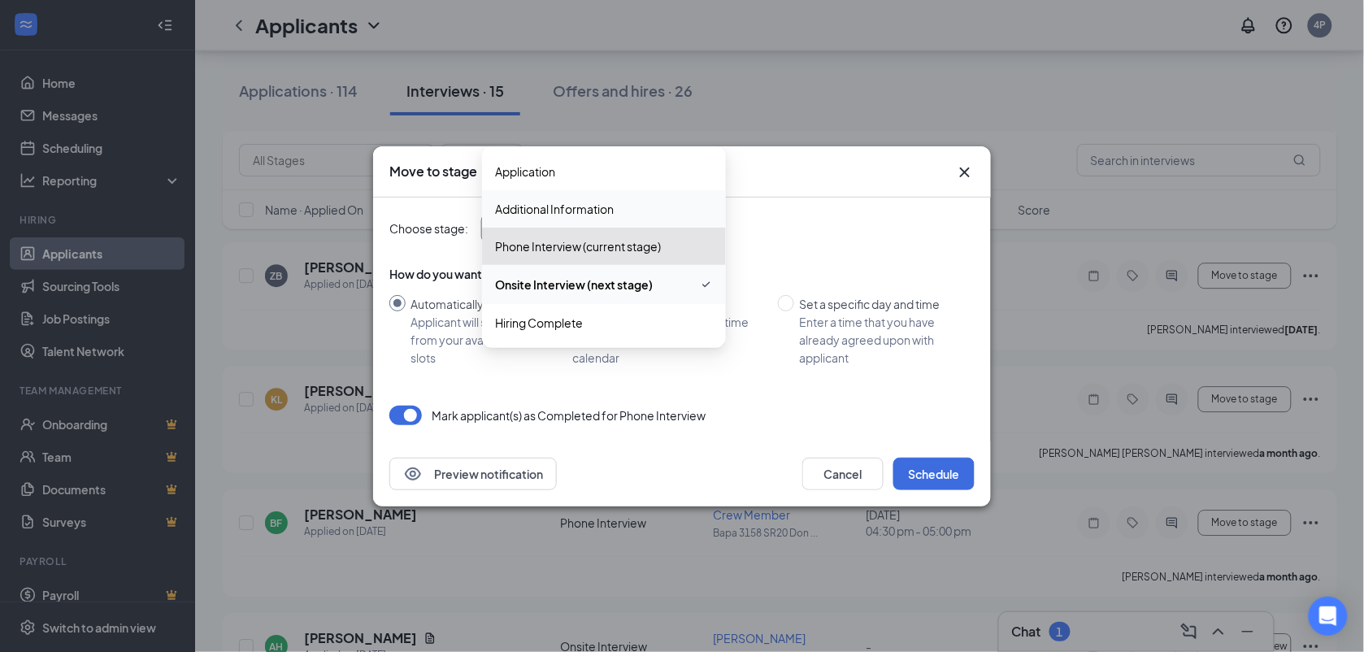
click at [968, 165] on icon "Cross" at bounding box center [965, 173] width 20 height 20
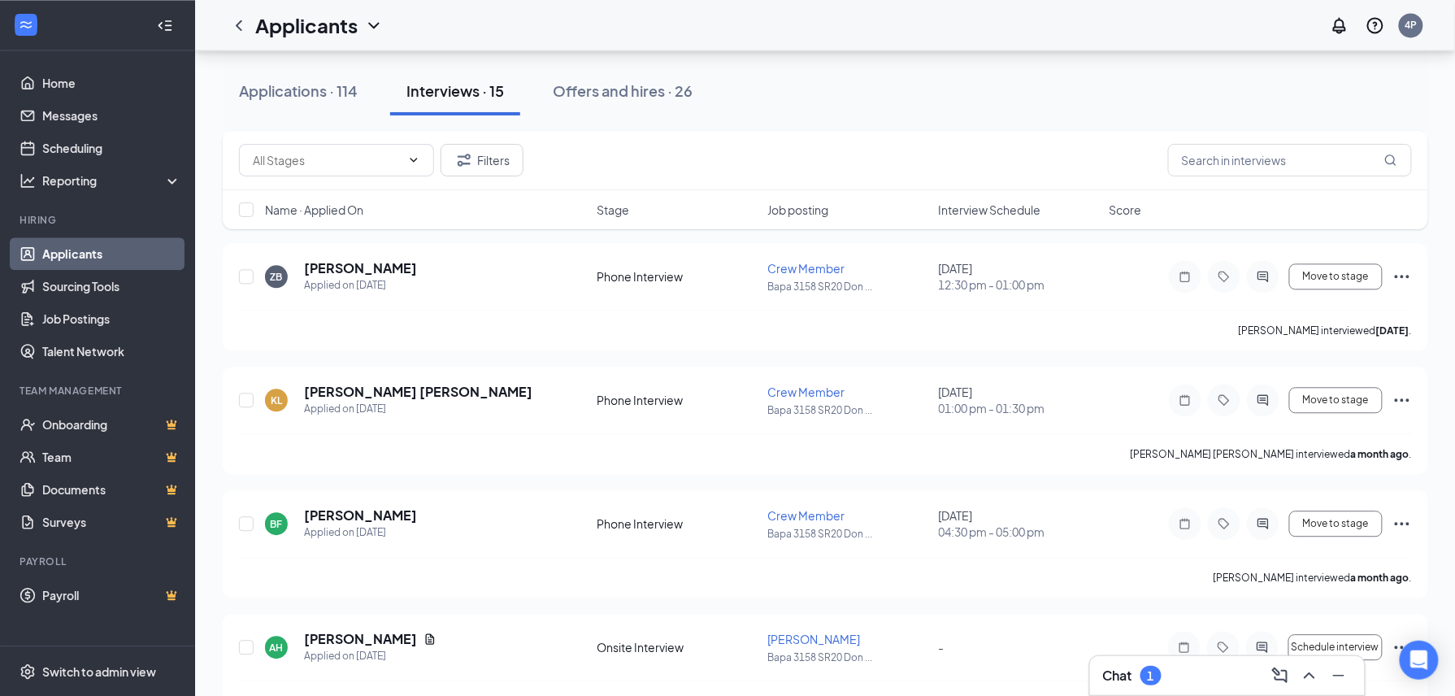
drag, startPoint x: 1319, startPoint y: 5, endPoint x: 937, endPoint y: 114, distance: 397.3
click at [937, 114] on div "Applications · 114 Interviews · 15 Offers and hires · 26" at bounding box center [826, 91] width 1206 height 49
click at [1379, 284] on icon "Ellipses" at bounding box center [1403, 277] width 20 height 20
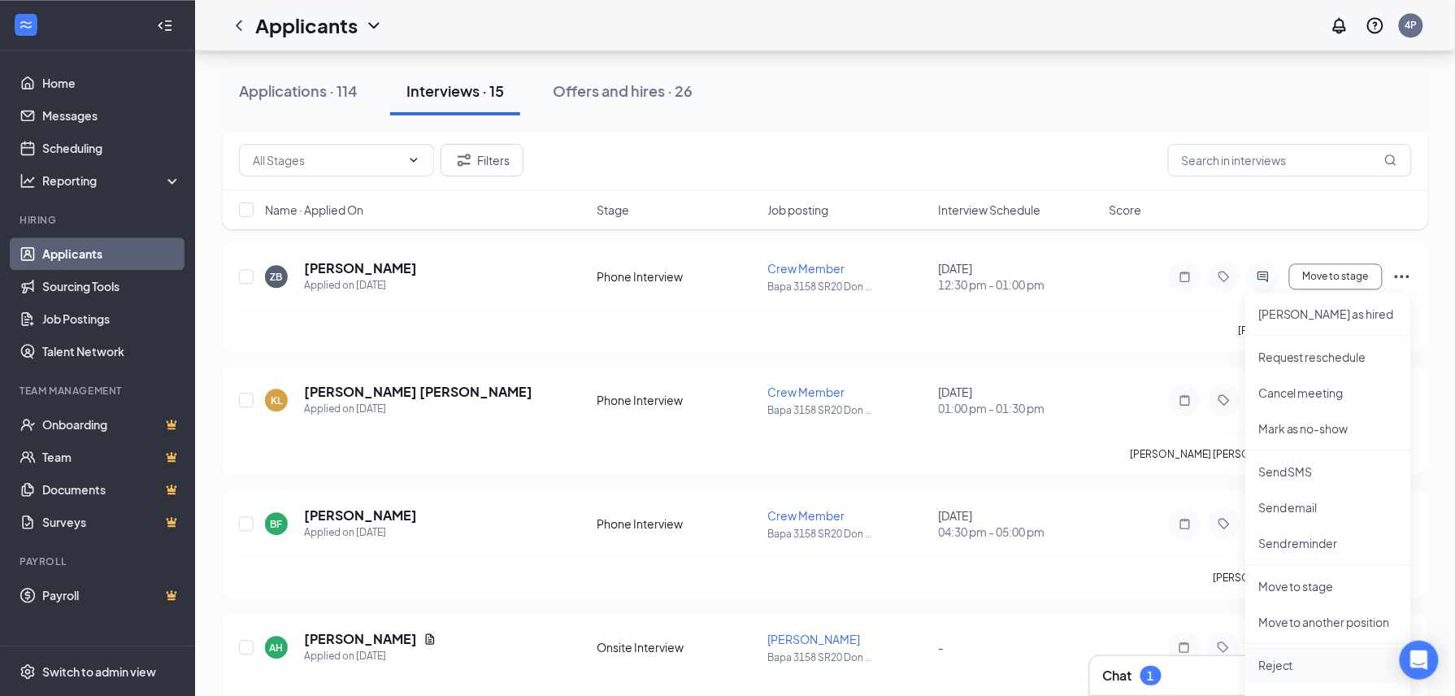
click at [1280, 651] on p "Reject" at bounding box center [1328, 665] width 140 height 16
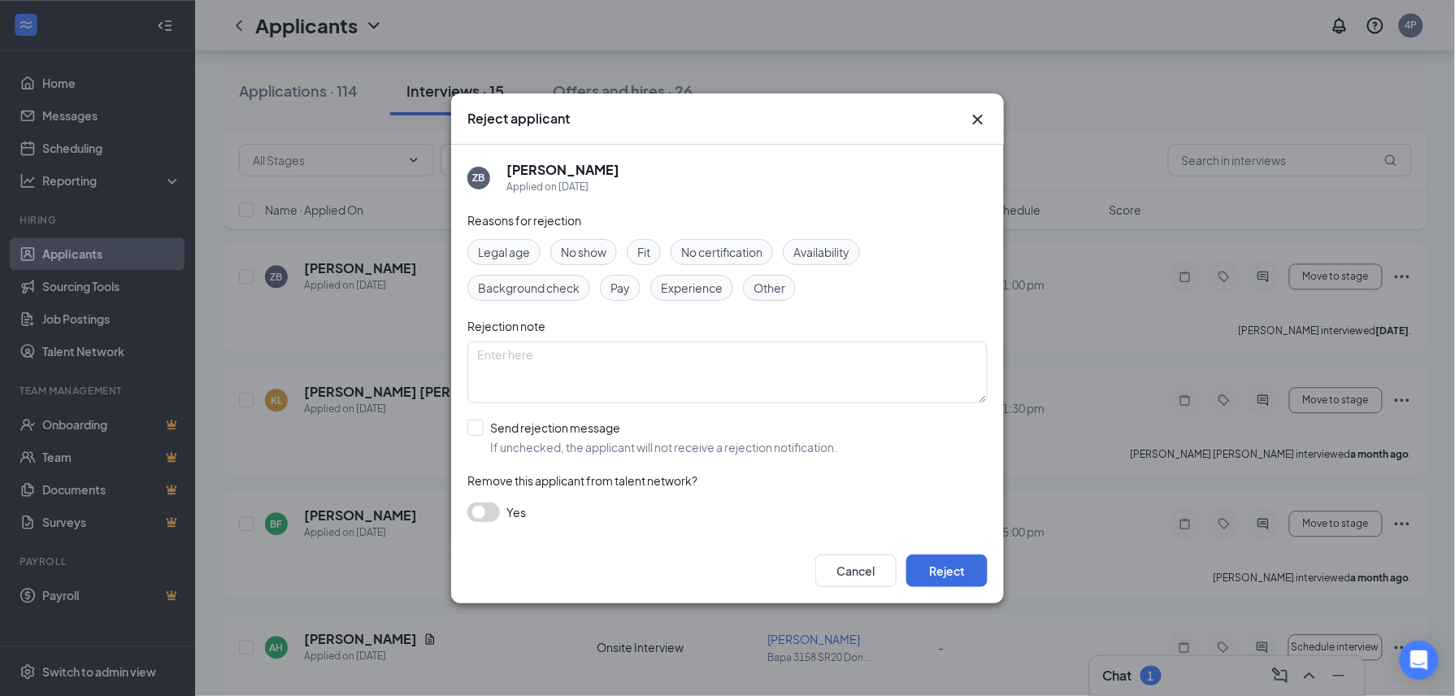
click at [776, 281] on span "Other" at bounding box center [770, 288] width 32 height 18
click at [950, 574] on button "Reject" at bounding box center [946, 570] width 81 height 33
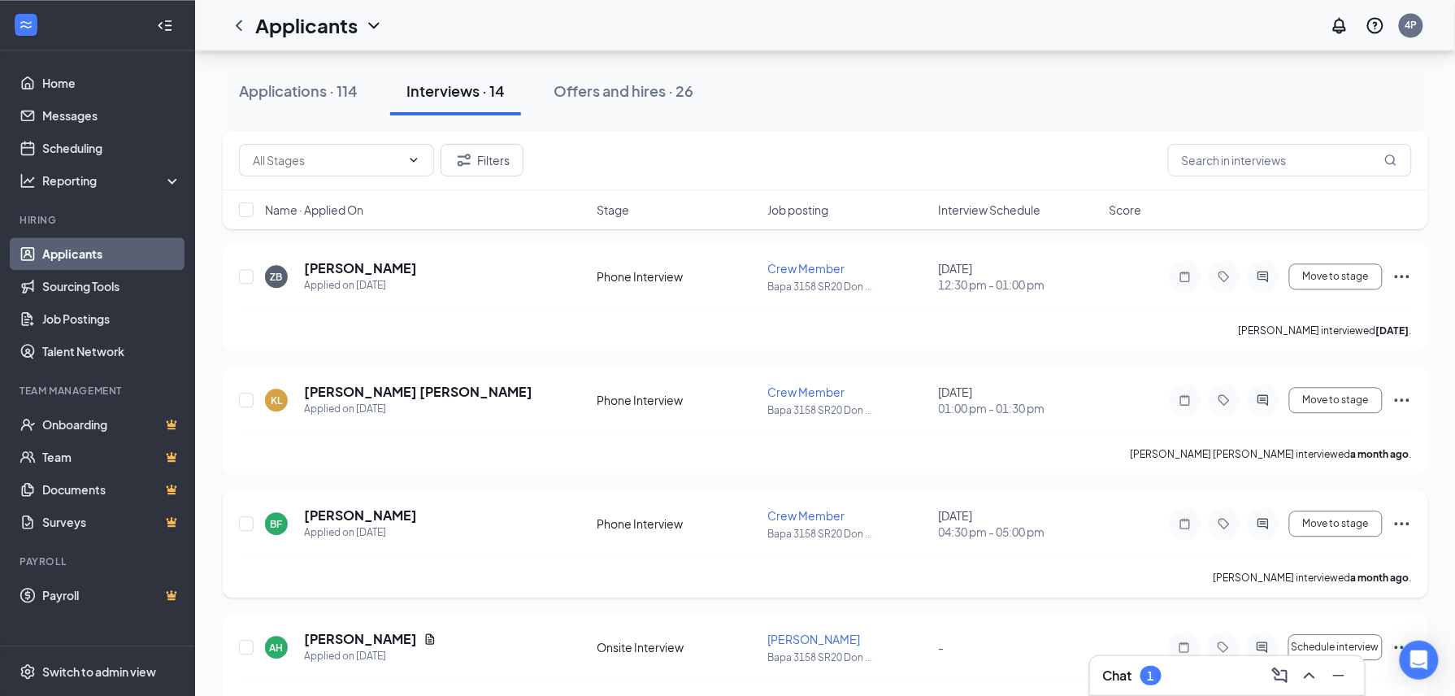
click at [1379, 517] on icon "Ellipses" at bounding box center [1403, 524] width 20 height 20
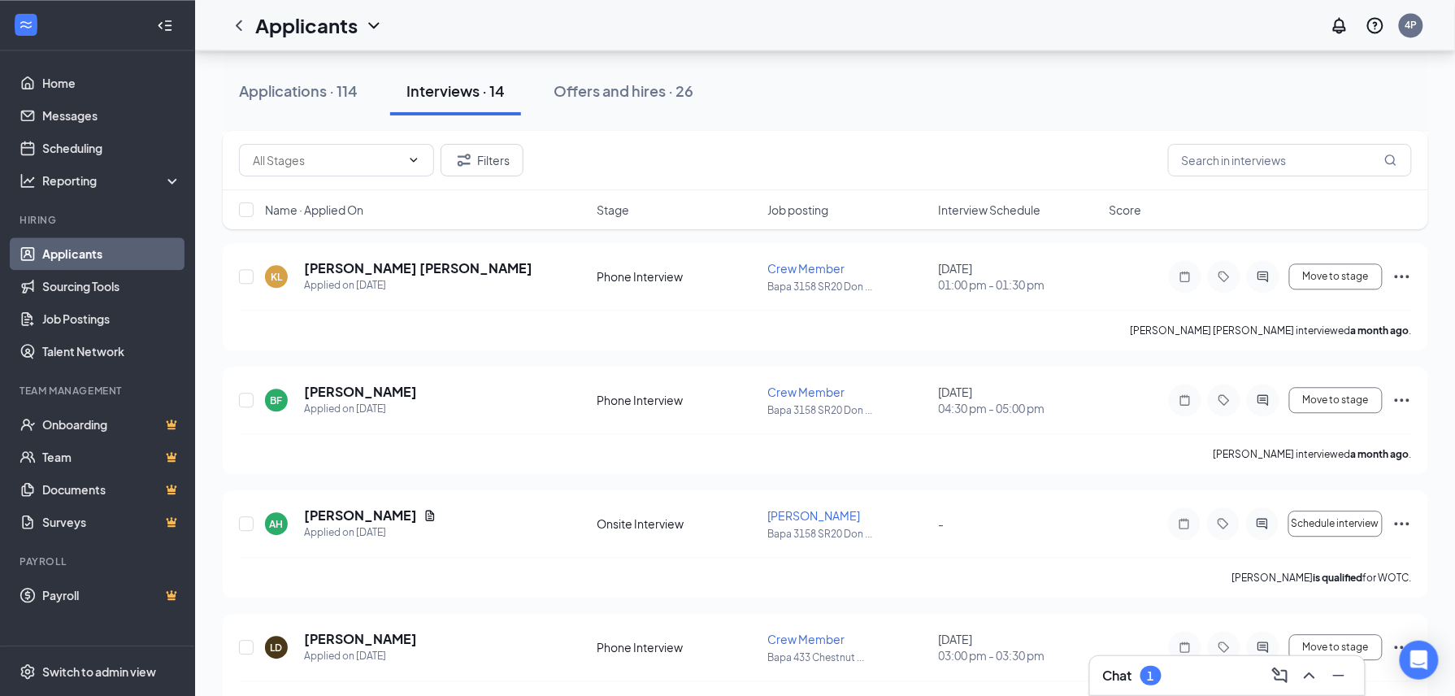
click at [1028, 49] on div "Applicants 4P" at bounding box center [825, 25] width 1260 height 50
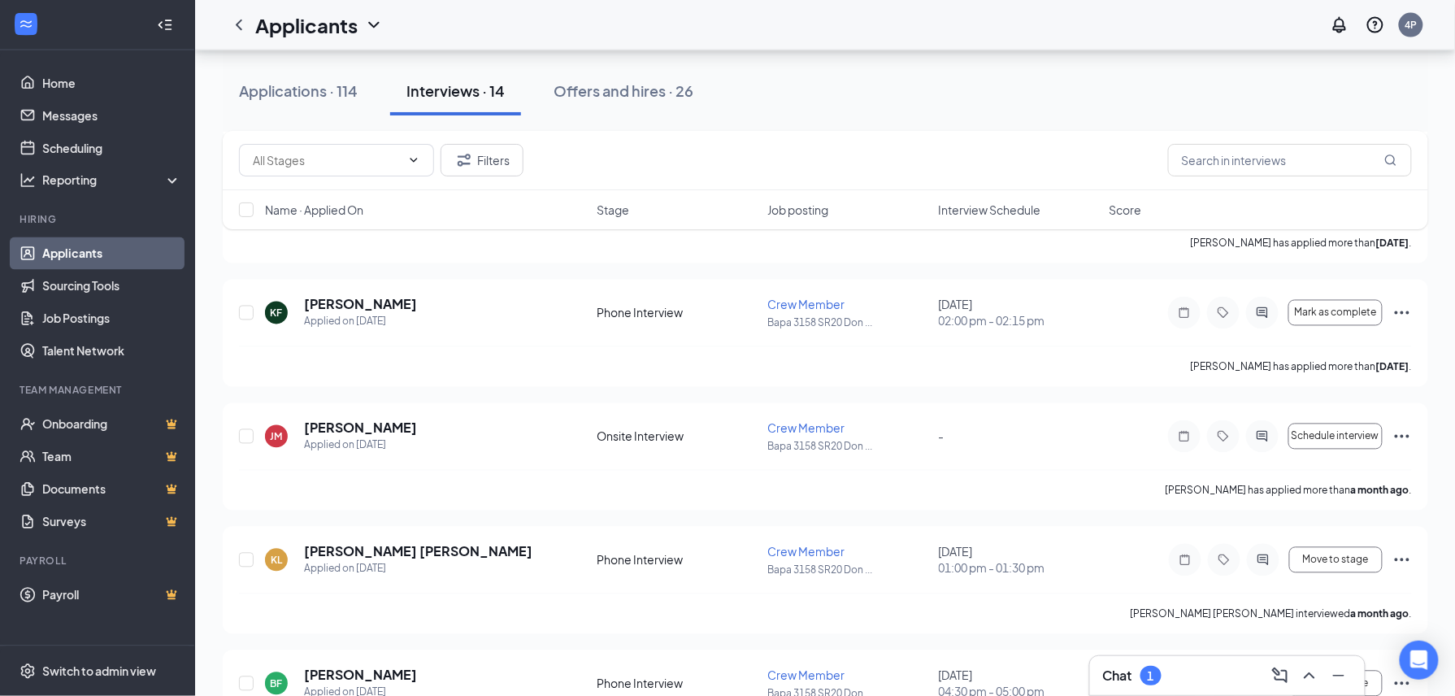
scroll to position [909, 0]
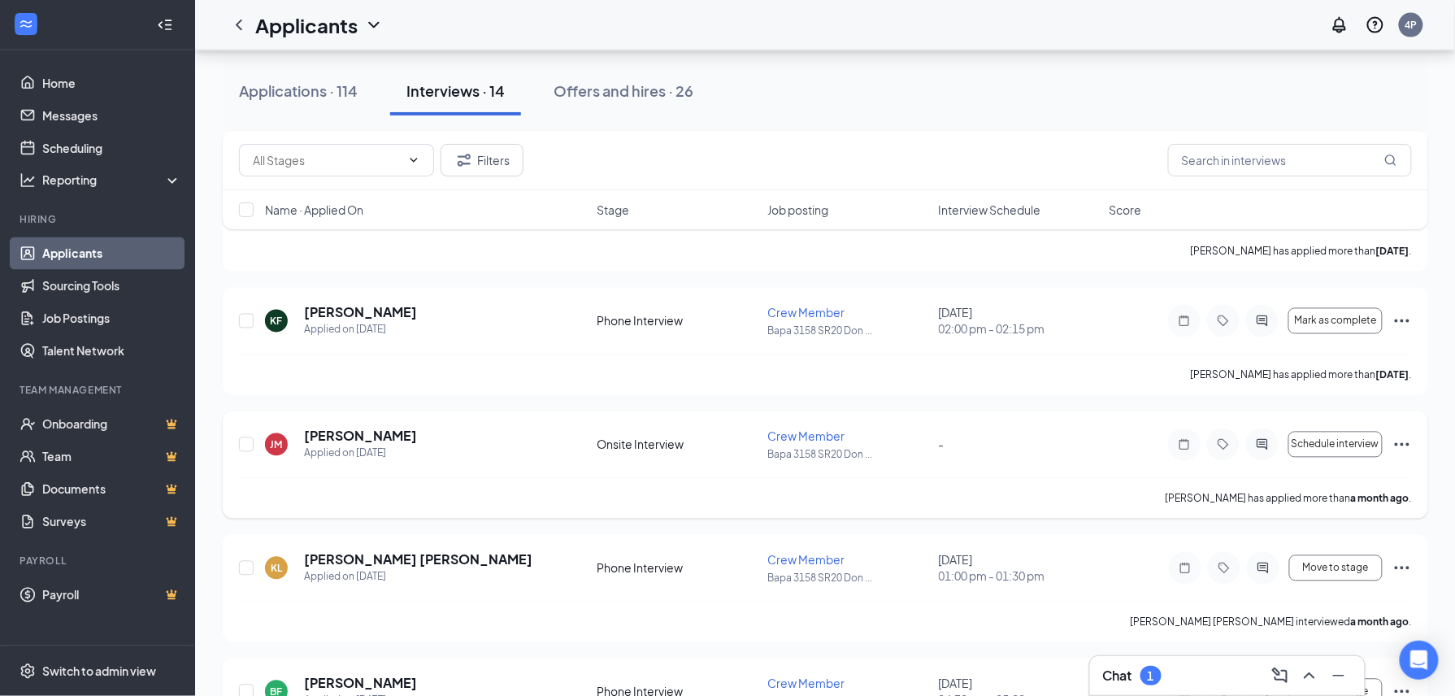
click at [1379, 443] on icon "Ellipses" at bounding box center [1403, 445] width 20 height 20
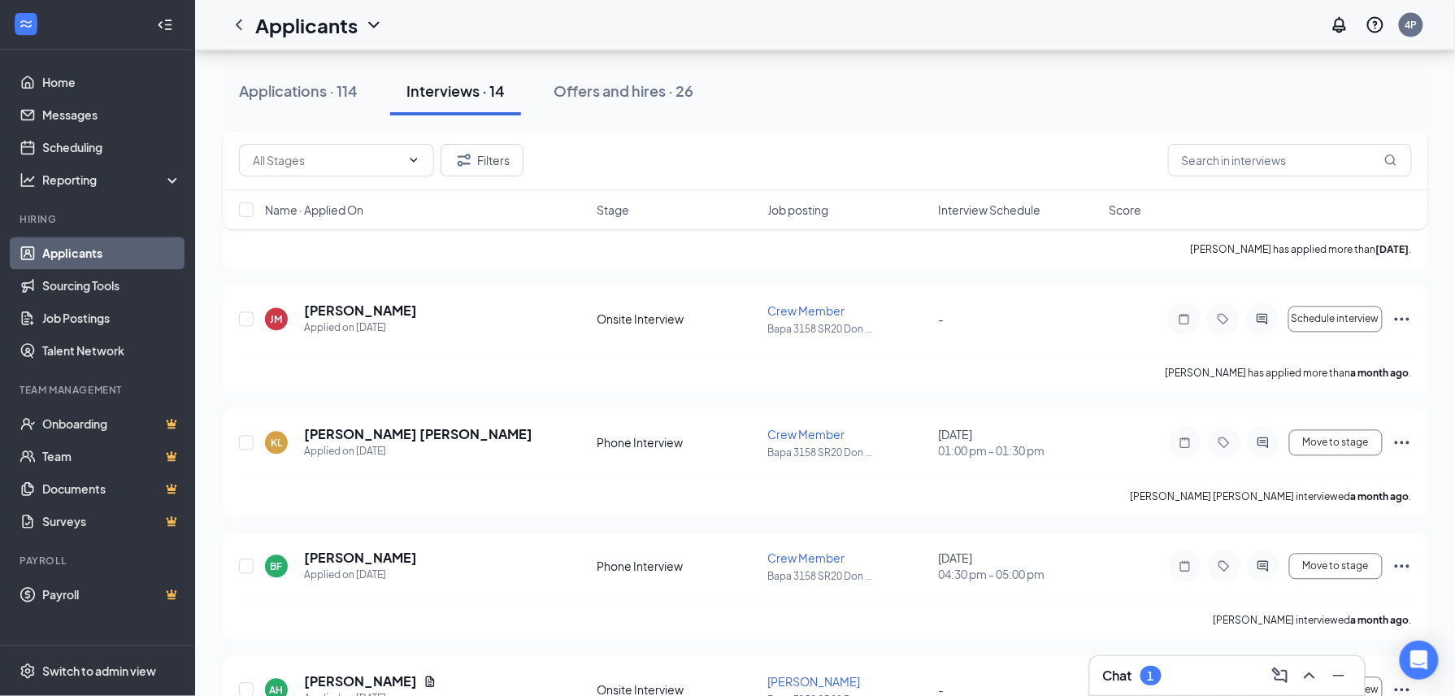
scroll to position [1038, 0]
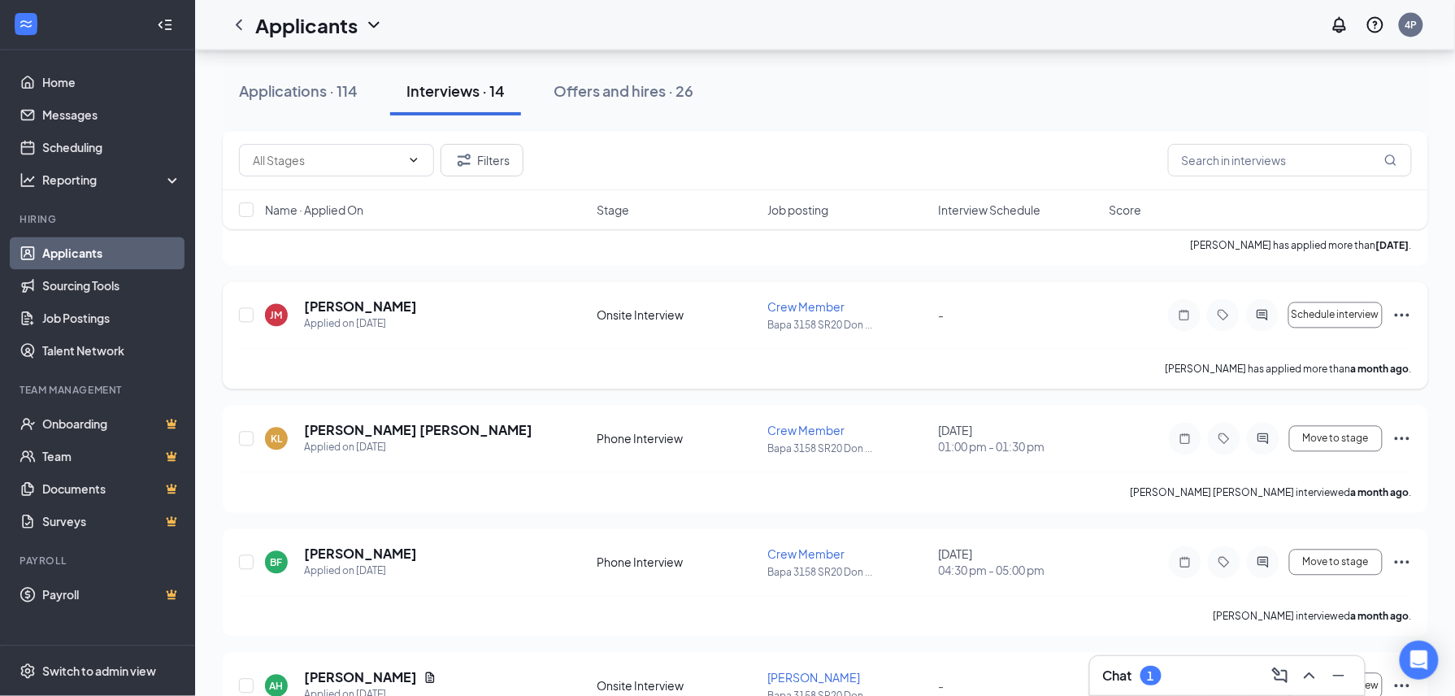
click at [1379, 317] on icon "Ellipses" at bounding box center [1403, 316] width 20 height 20
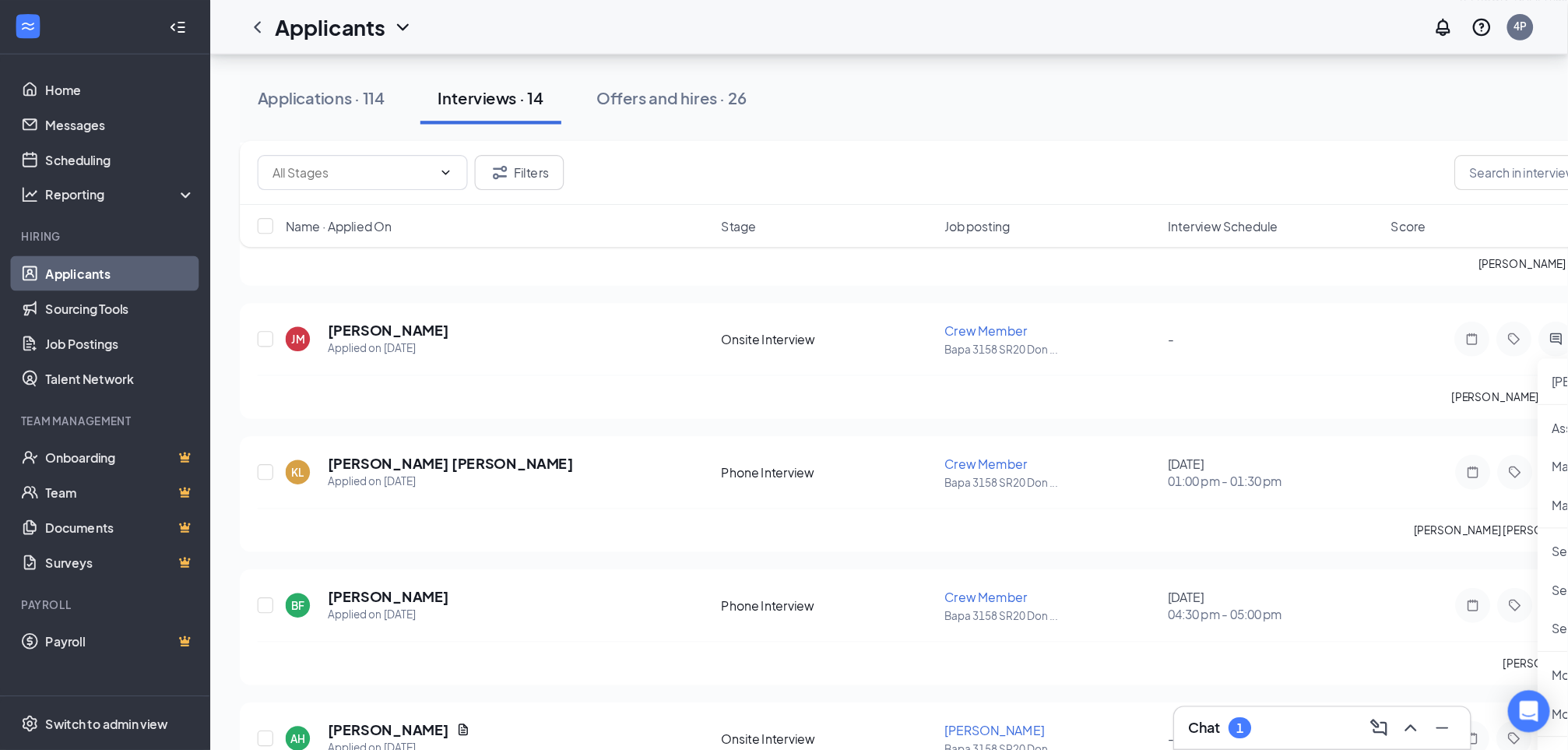
scroll to position [995, 0]
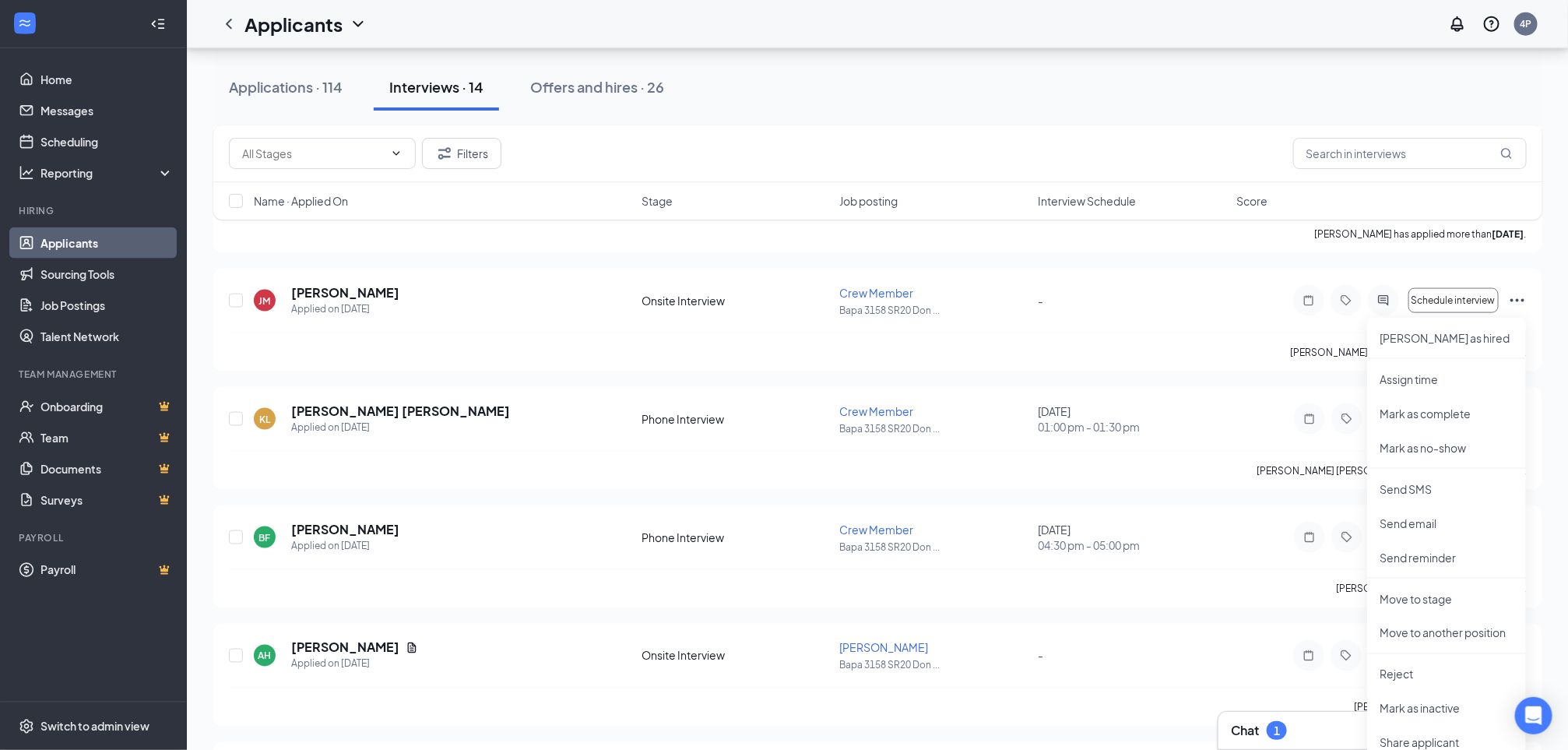
drag, startPoint x: 1375, startPoint y: 7, endPoint x: 1080, endPoint y: 136, distance: 322.0
click at [1080, 138] on div "Filters" at bounding box center [877, 153] width 1298 height 32
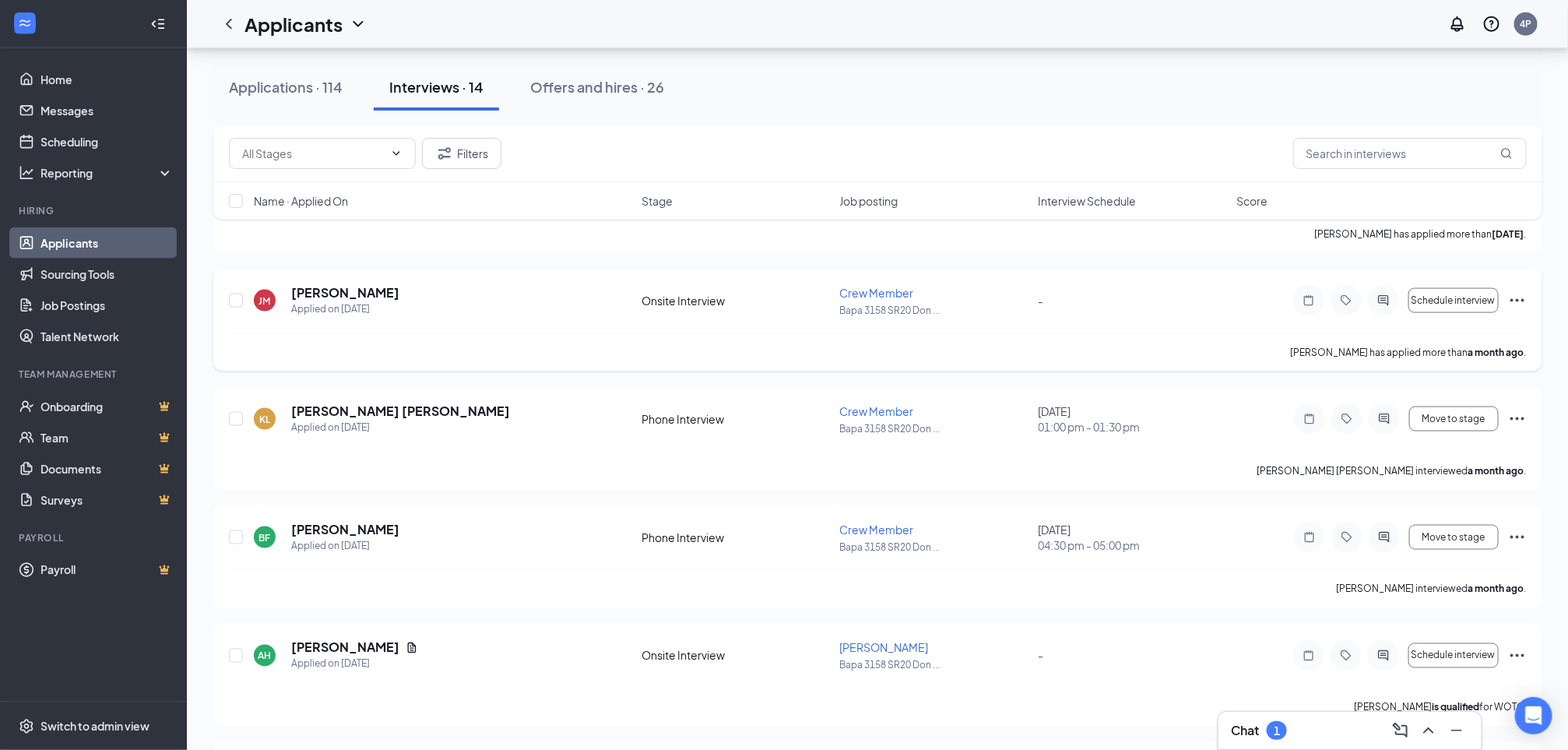
click at [1321, 307] on icon "Ellipses" at bounding box center [1518, 301] width 19 height 19
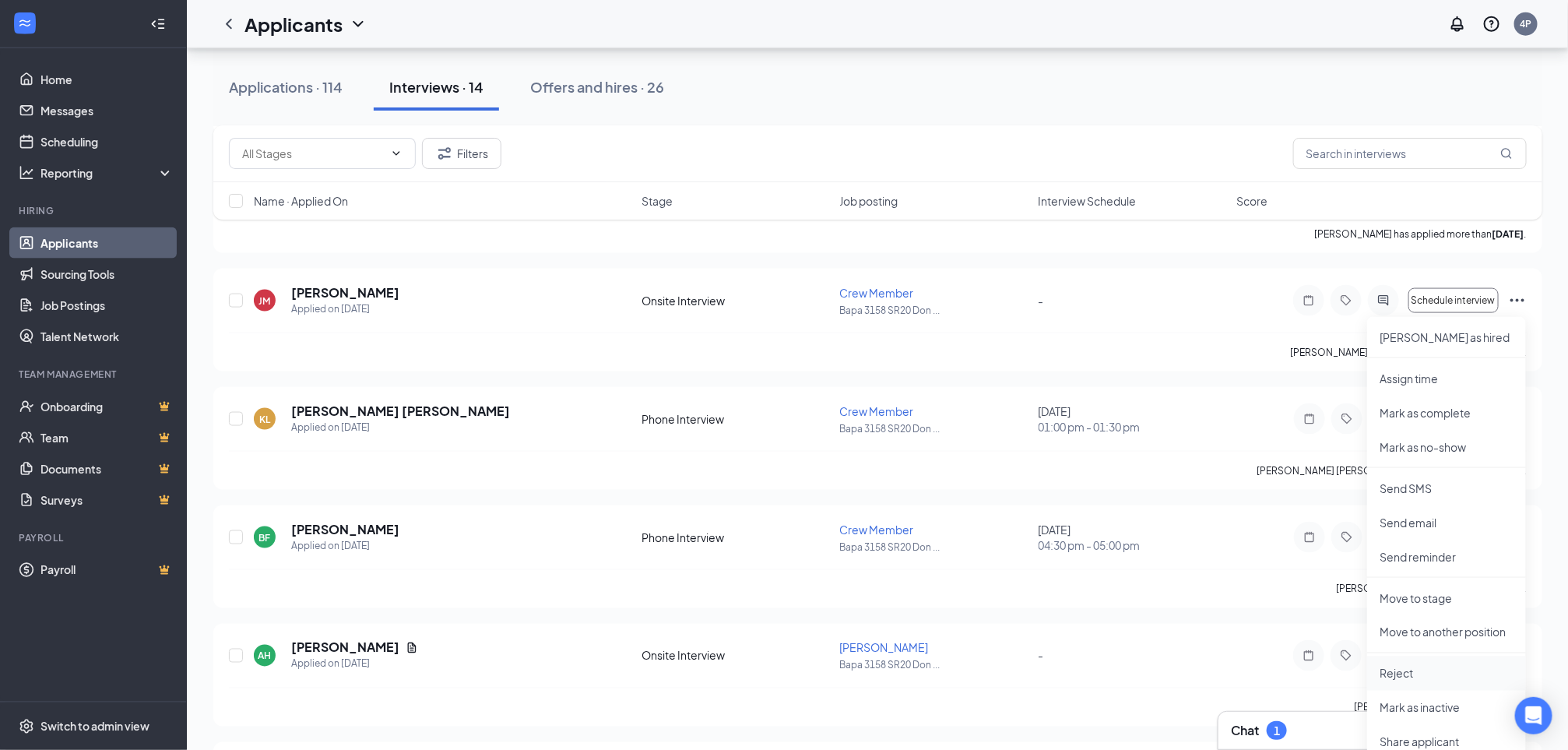
click at [1321, 624] on p "Reject" at bounding box center [1447, 673] width 134 height 15
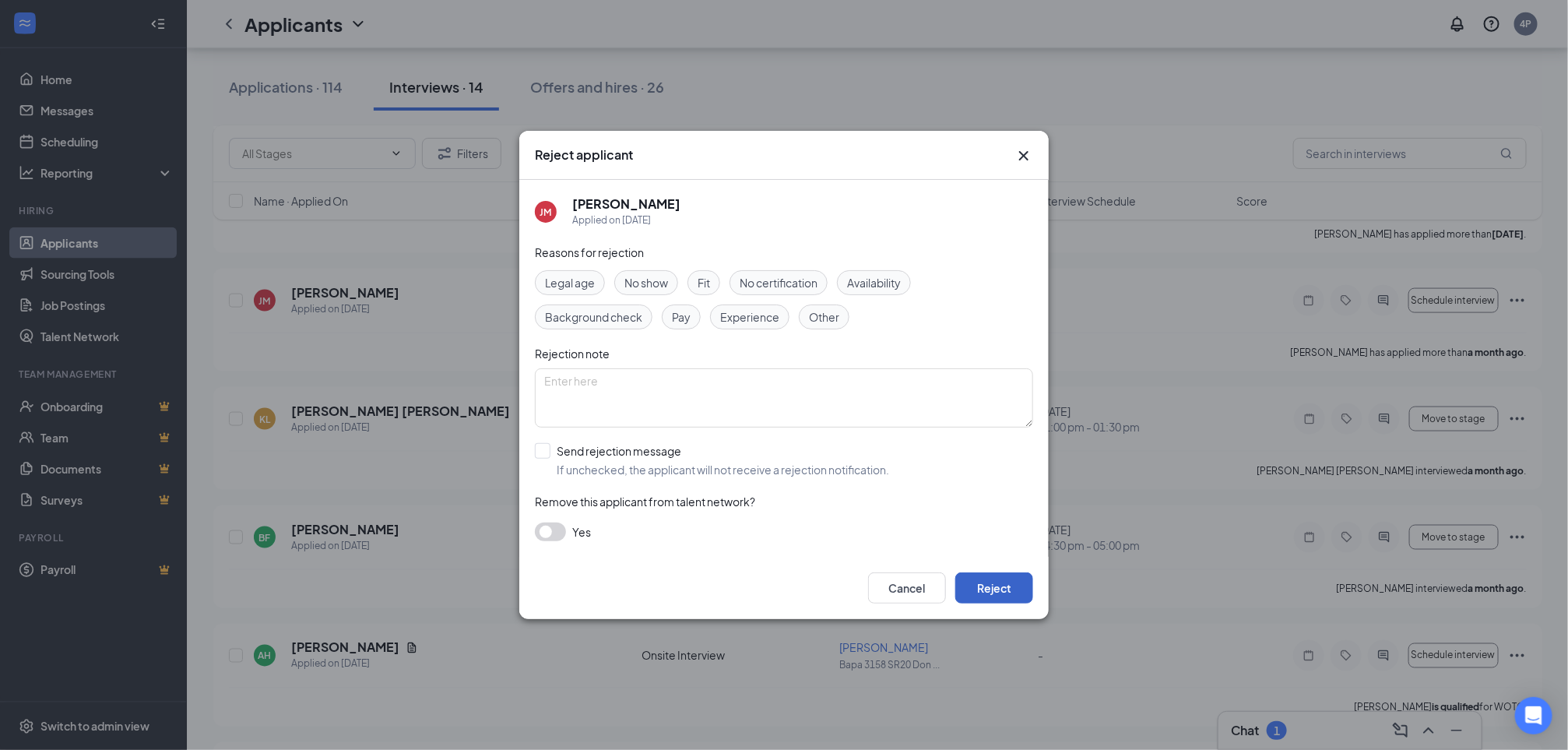
click at [1001, 589] on button "Reject" at bounding box center [994, 588] width 78 height 32
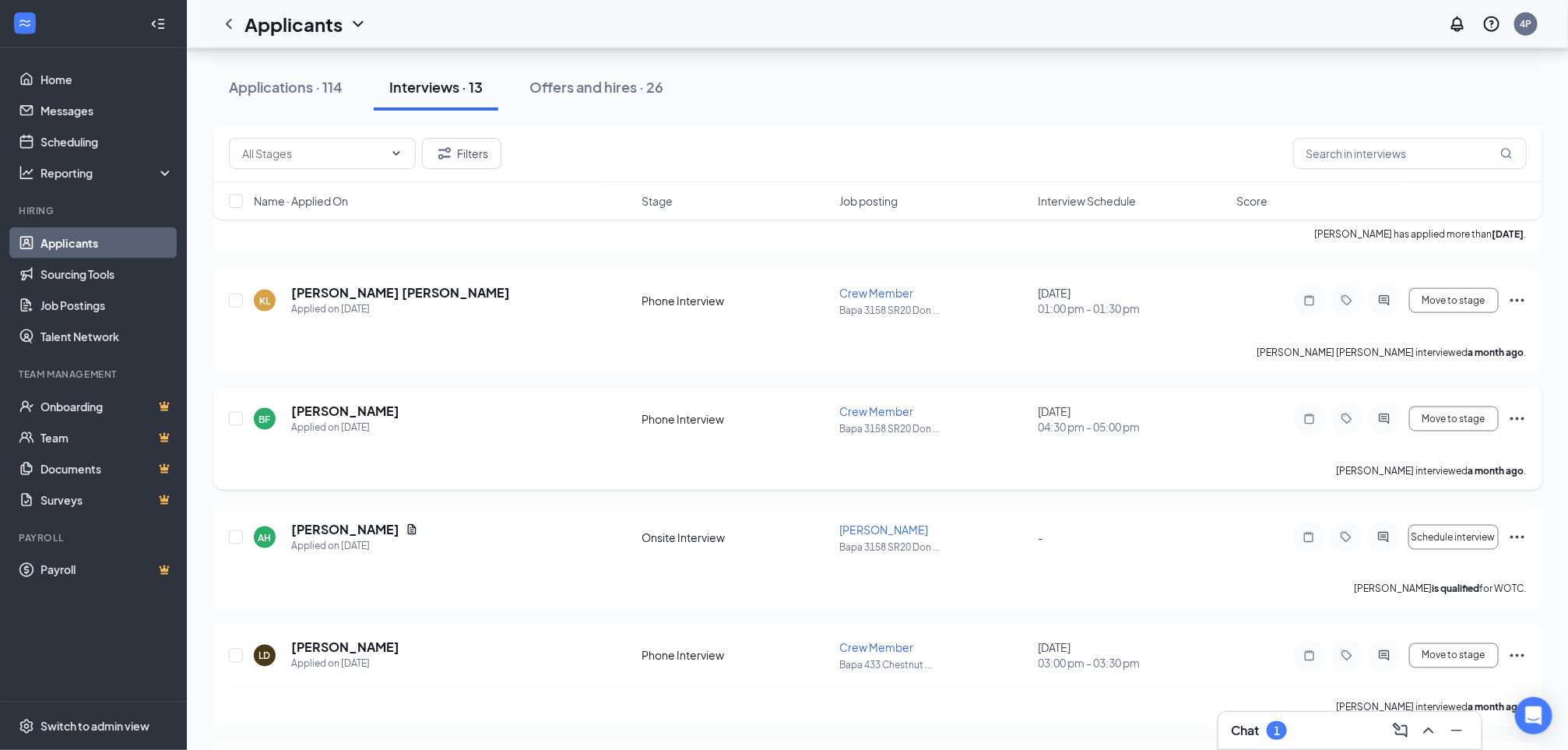
click at [1321, 421] on icon "Ellipses" at bounding box center [1518, 420] width 19 height 19
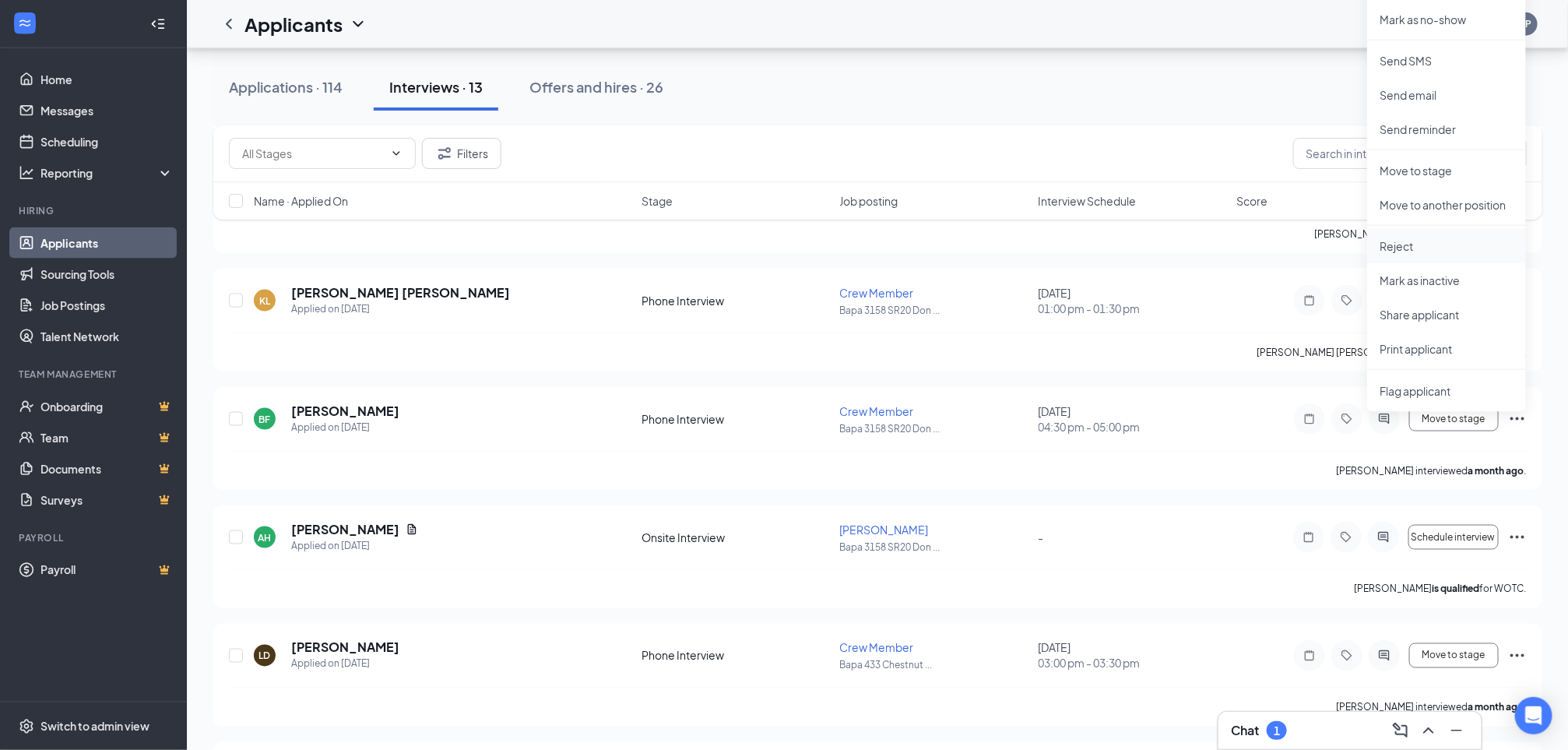
click at [1321, 243] on p "Reject" at bounding box center [1447, 246] width 134 height 15
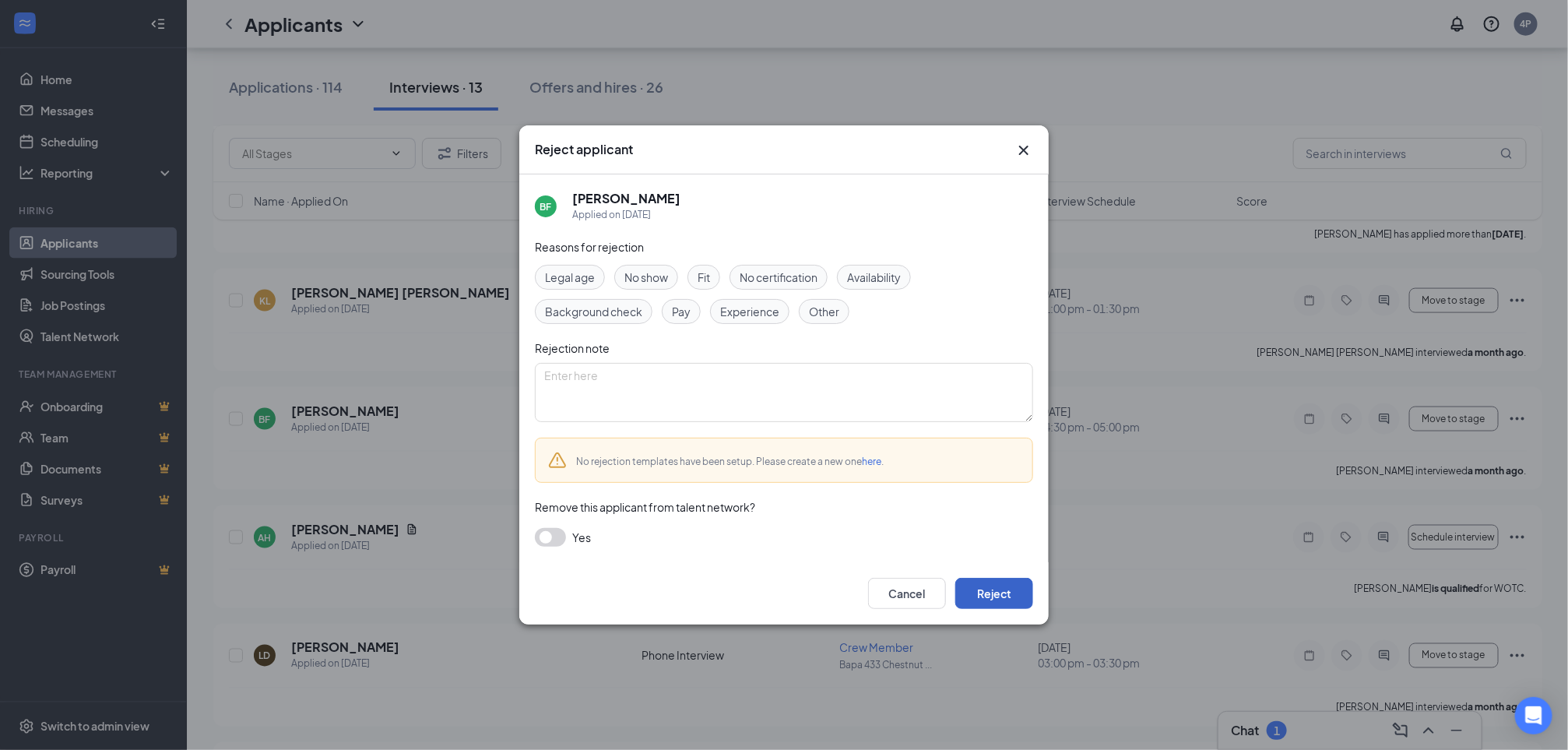
click at [1003, 589] on button "Reject" at bounding box center [994, 593] width 78 height 32
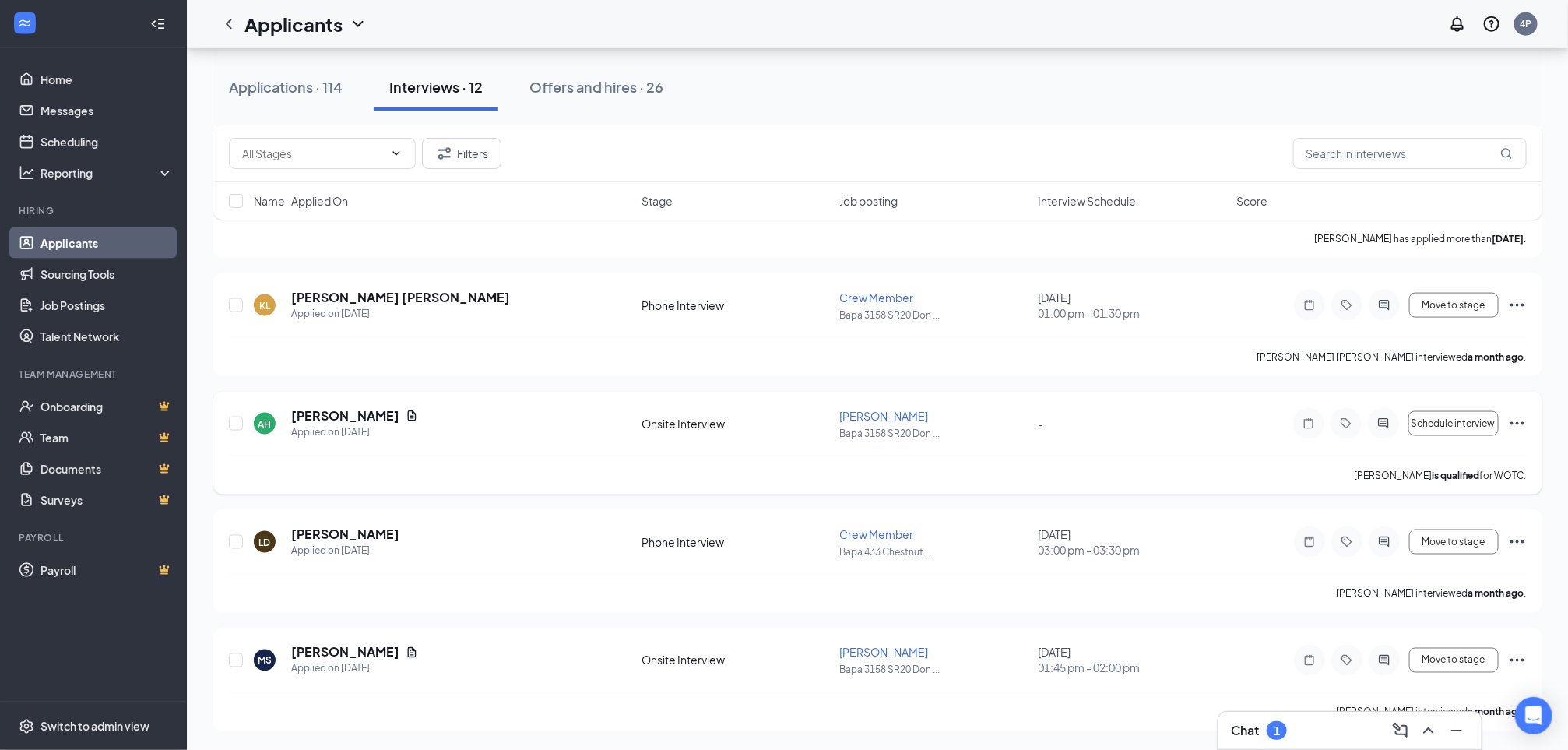
click at [1321, 417] on icon "Ellipses" at bounding box center [1518, 424] width 19 height 19
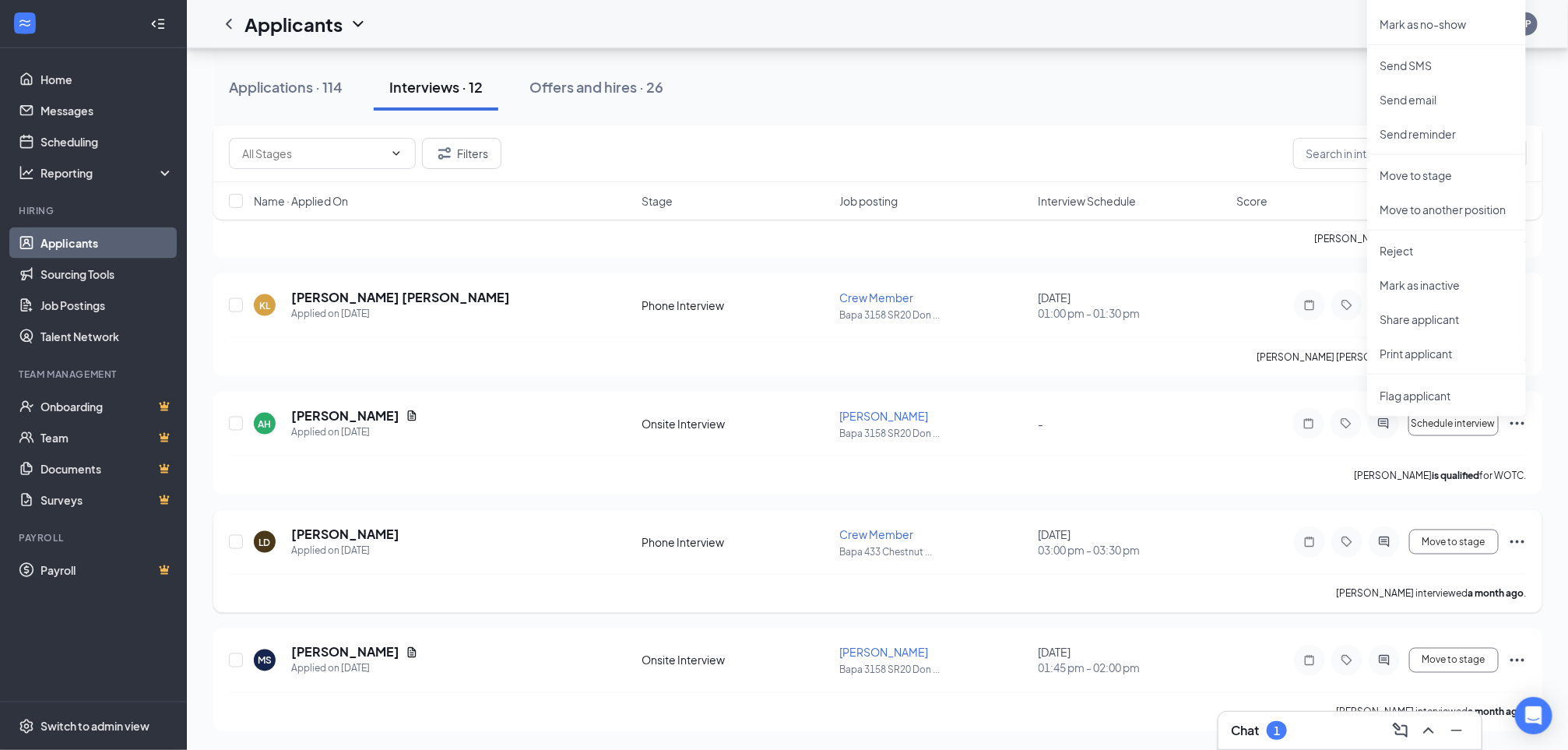
click at [1321, 539] on icon "Ellipses" at bounding box center [1518, 542] width 19 height 19
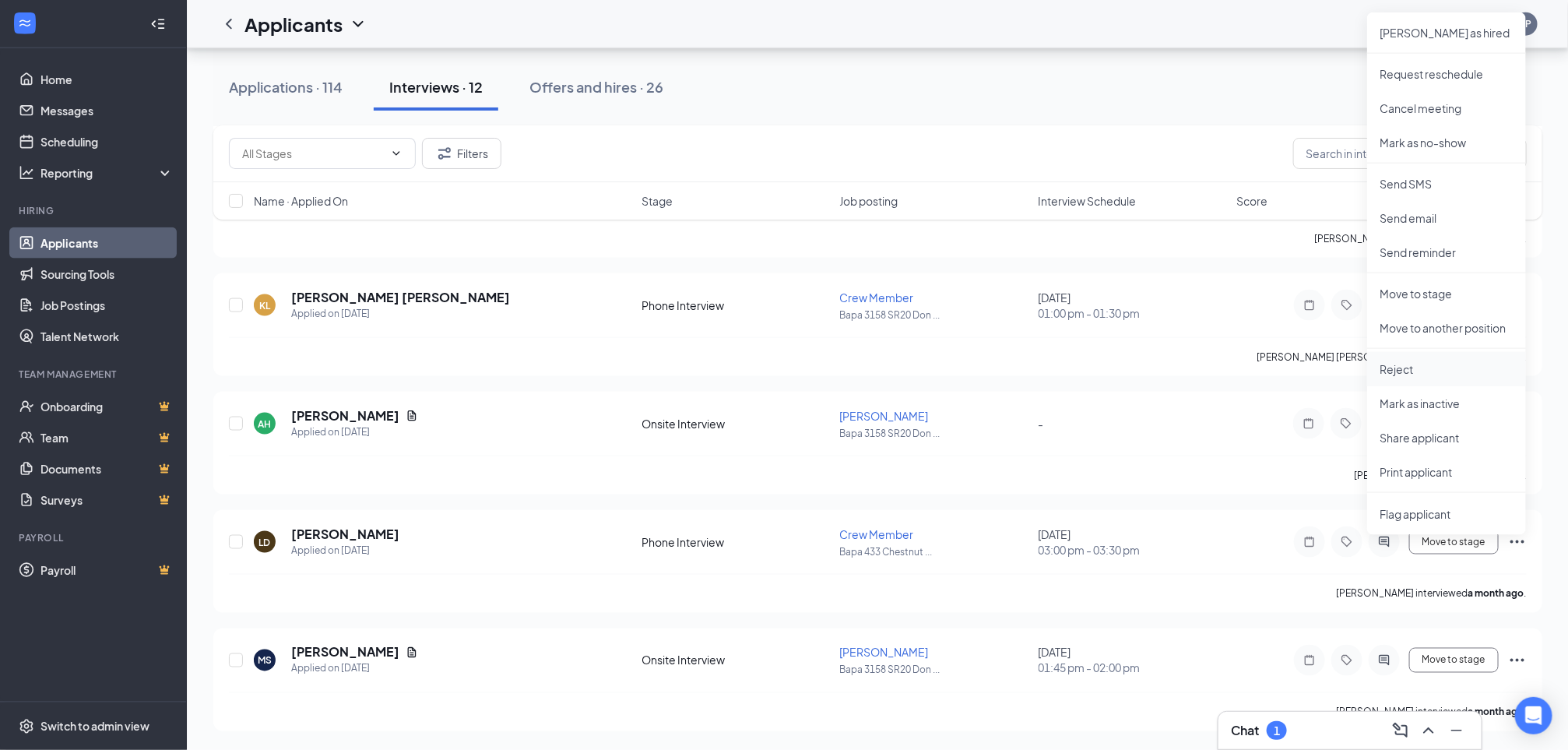
click at [1321, 367] on p "Reject" at bounding box center [1447, 369] width 134 height 15
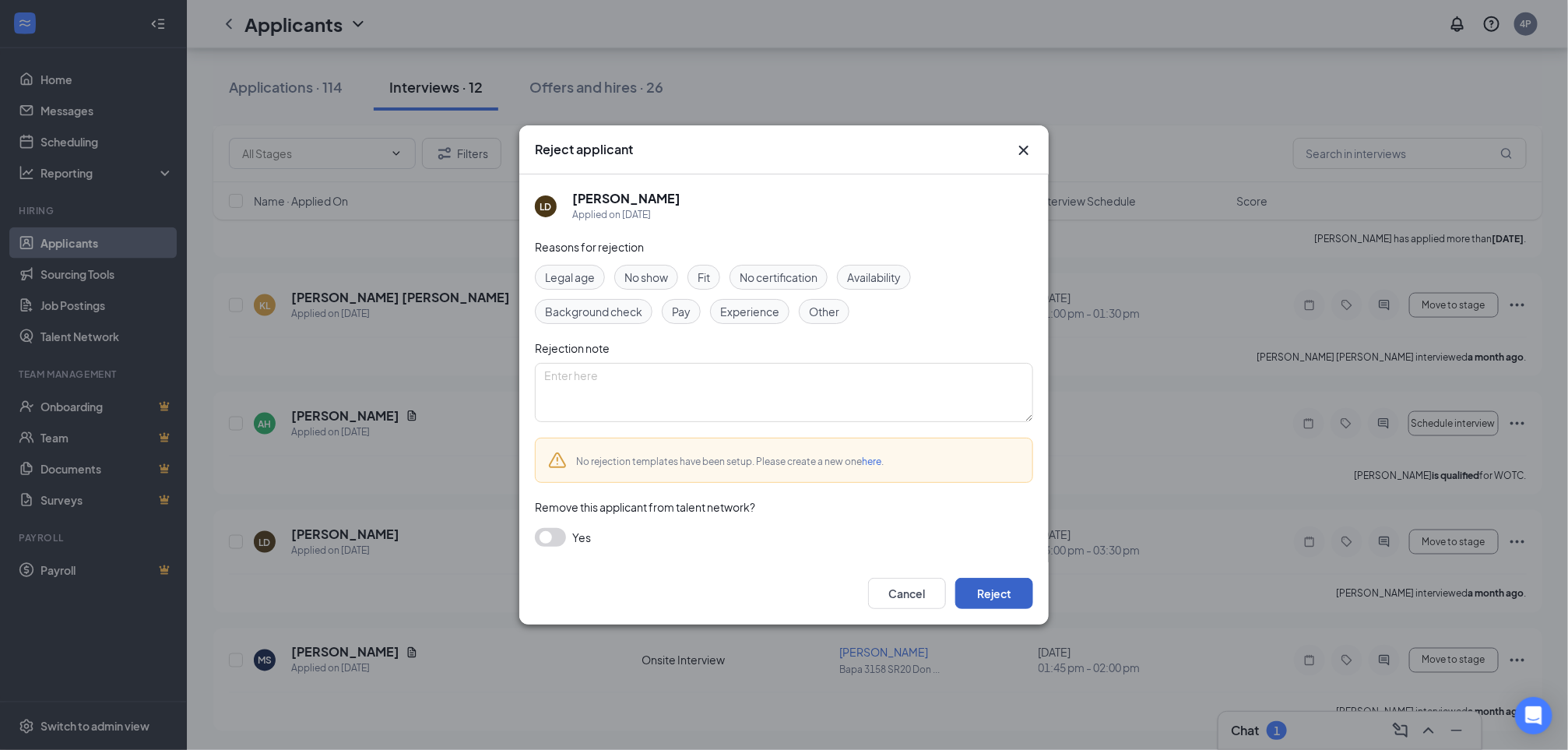
click at [998, 589] on button "Reject" at bounding box center [994, 593] width 78 height 32
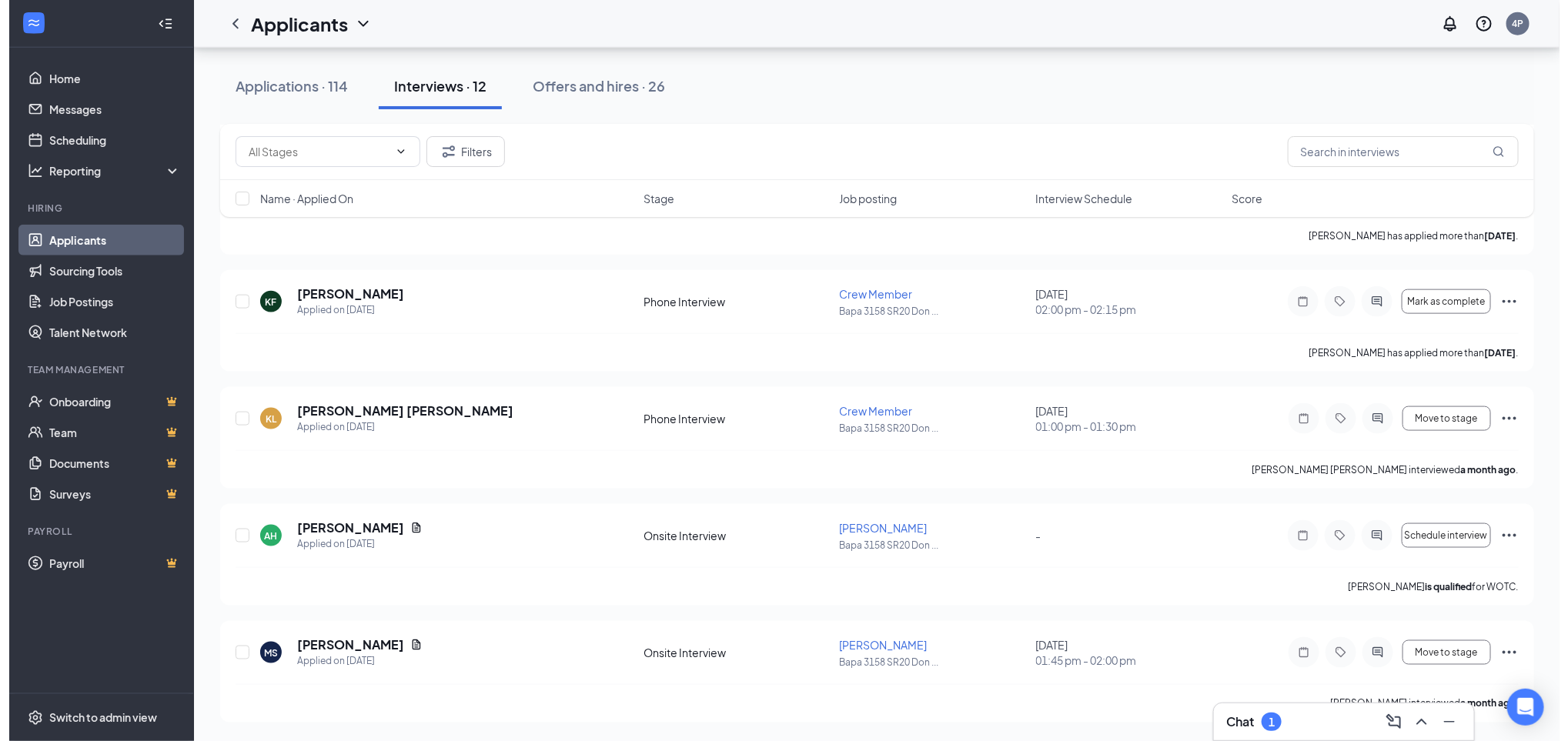
scroll to position [866, 0]
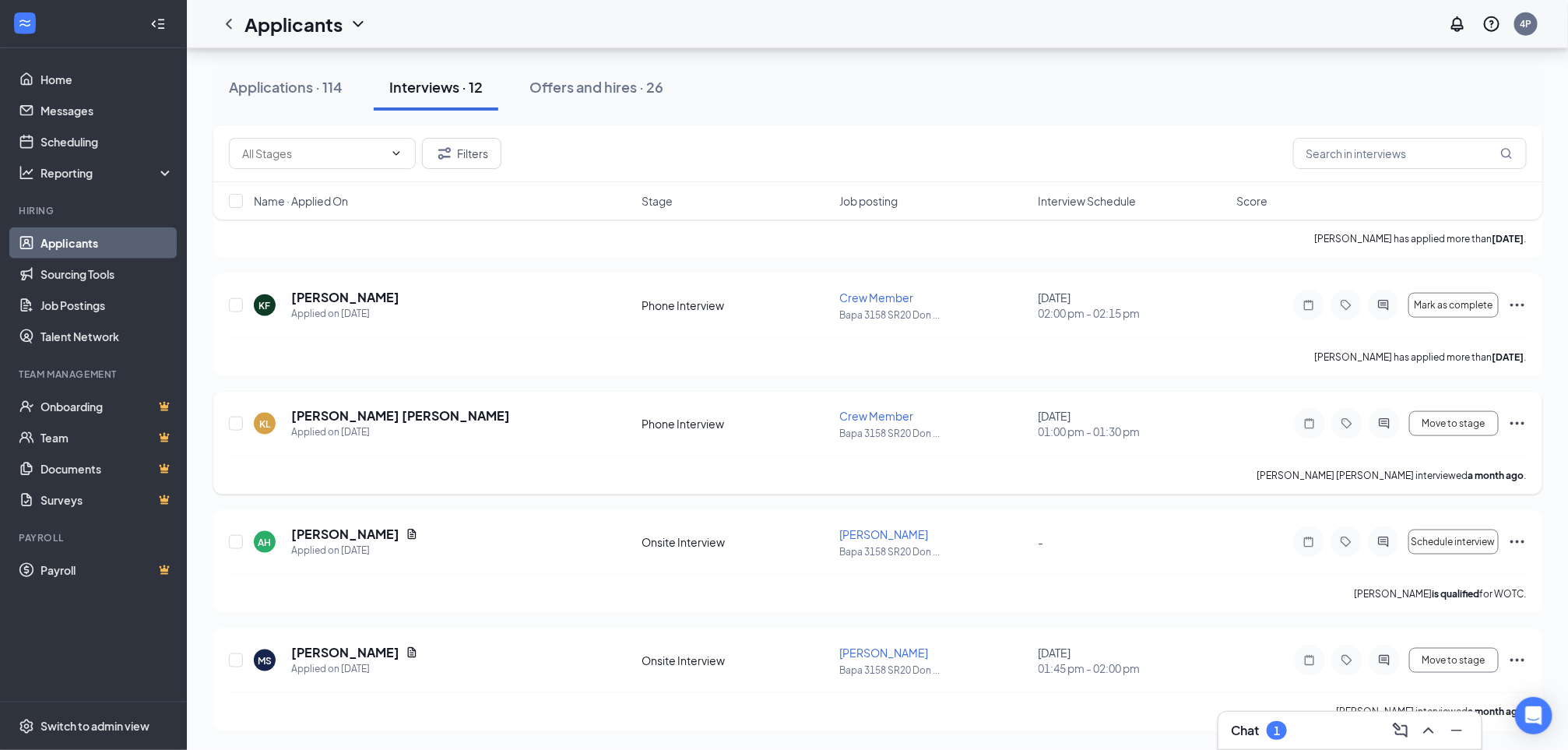
drag, startPoint x: 1517, startPoint y: 531, endPoint x: 1017, endPoint y: 437, distance: 508.8
click at [1017, 437] on div "SD steven dibblee Applied Today 8:50 AM Phone Interview Crew Member Bapa 3158 S…" at bounding box center [878, 87] width 1329 height 1286
click at [376, 409] on h5 "Kathryn Katy LaPorta" at bounding box center [400, 416] width 218 height 17
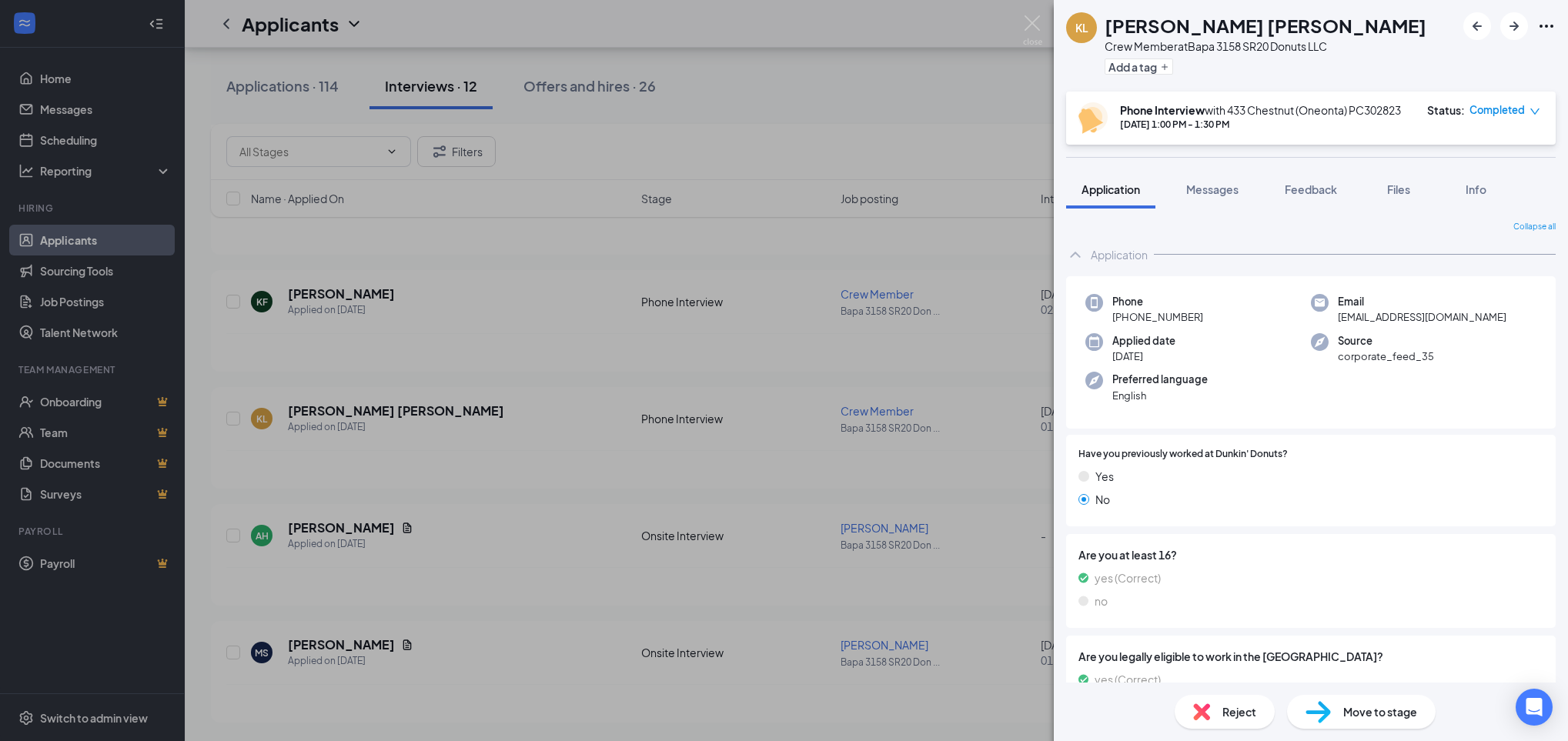
click at [1128, 247] on div "Application" at bounding box center [1119, 255] width 57 height 15
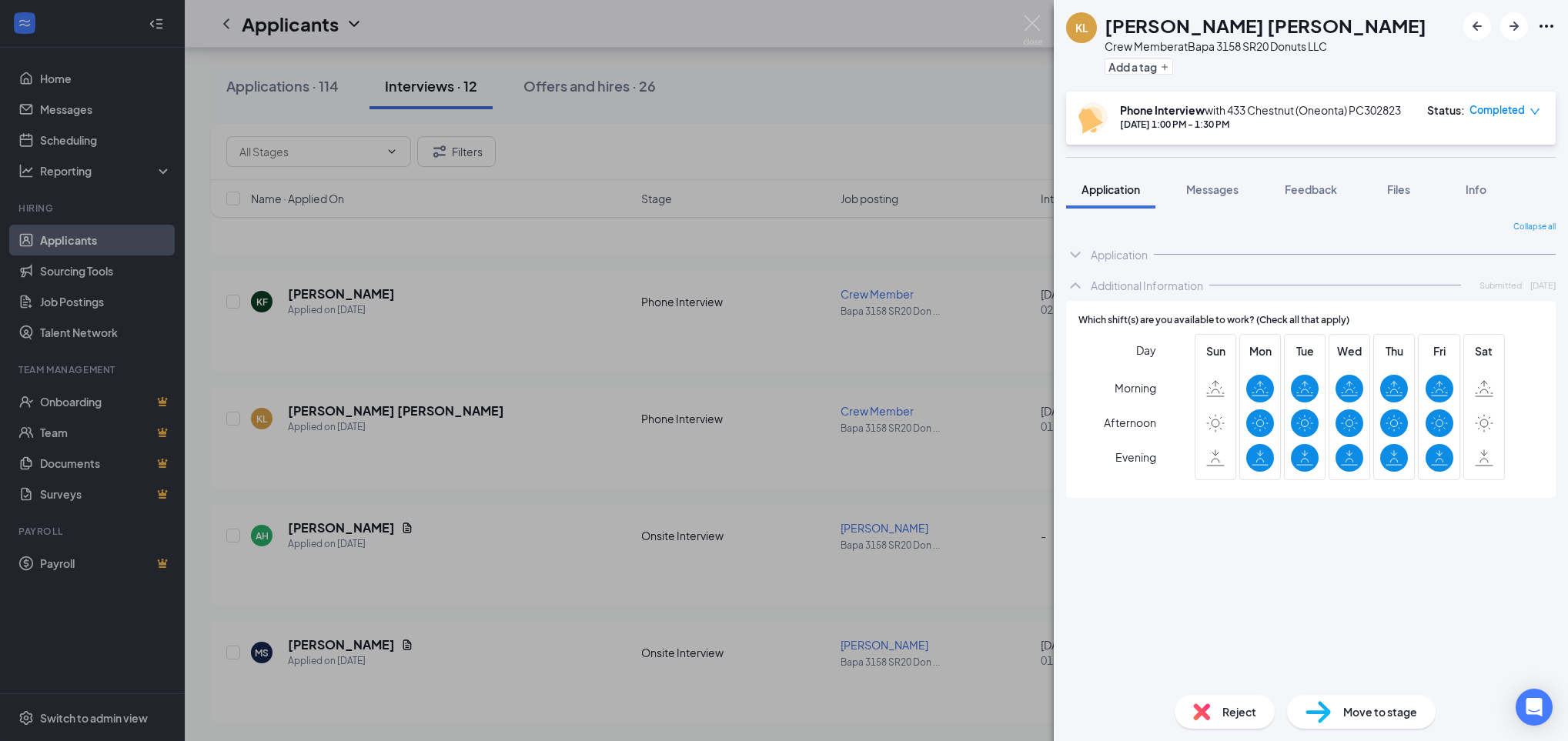
click at [1131, 291] on div "Additional Information" at bounding box center [1147, 285] width 113 height 15
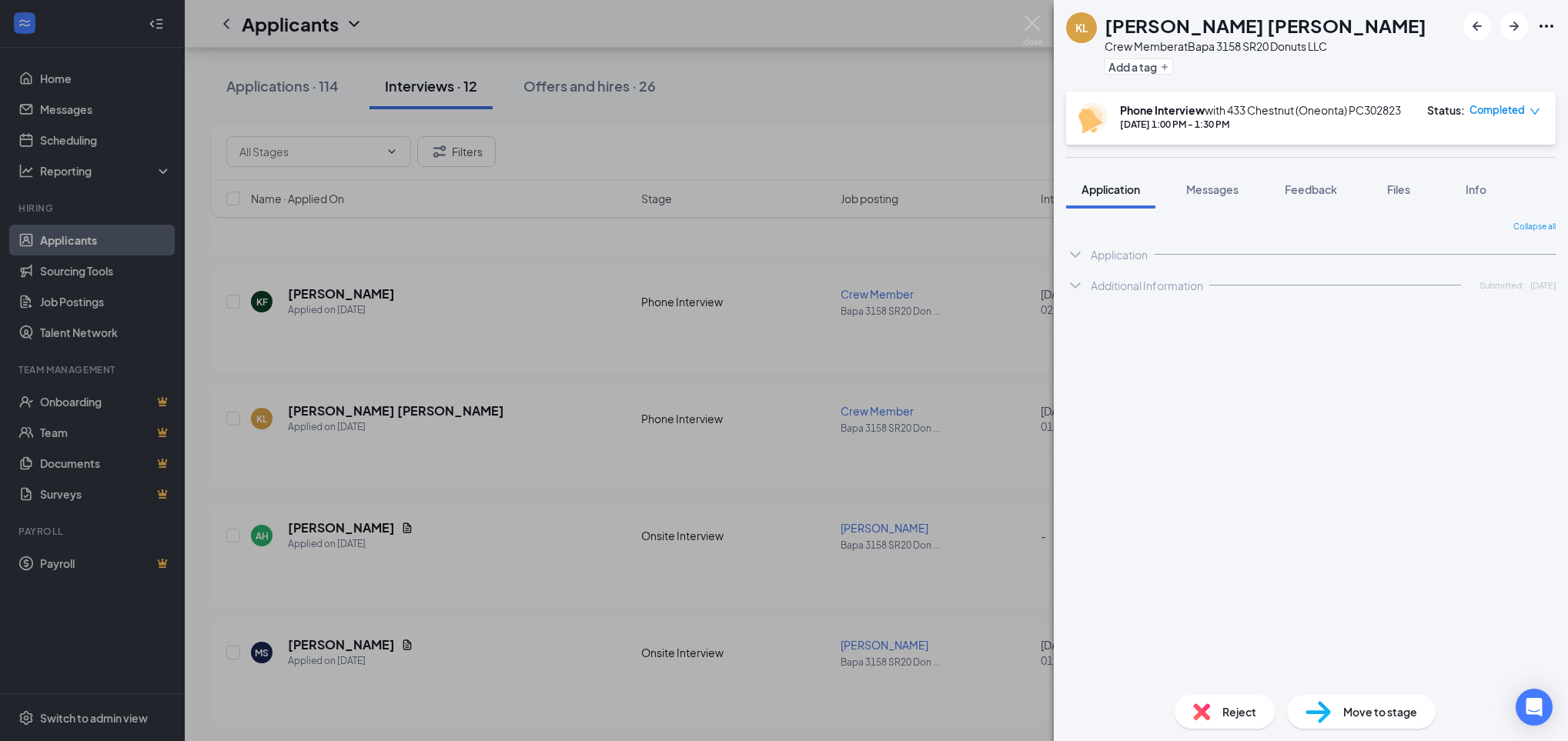
click at [1130, 253] on div "Application" at bounding box center [1119, 255] width 57 height 15
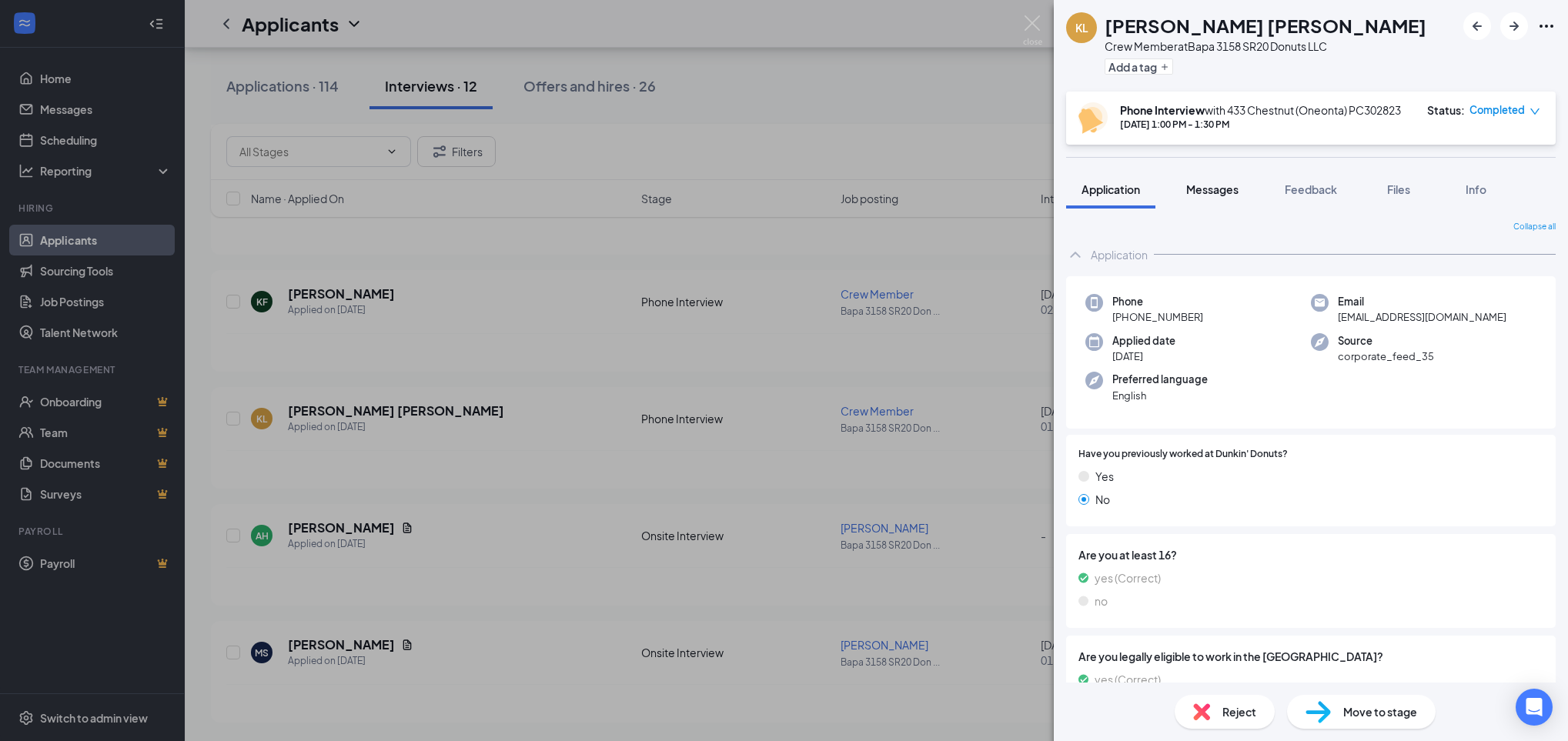
click at [1218, 183] on span "Messages" at bounding box center [1212, 189] width 52 height 14
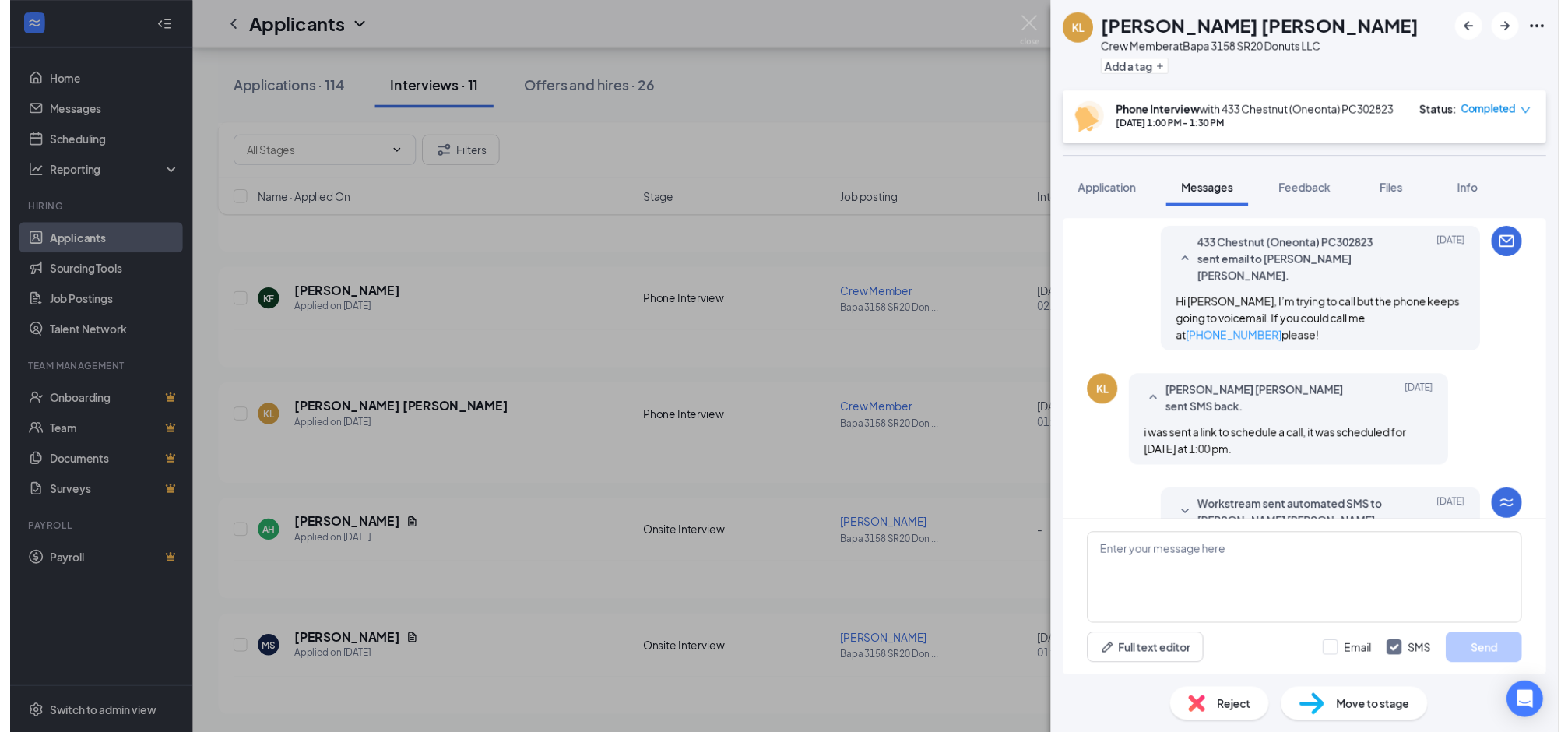
scroll to position [533, 0]
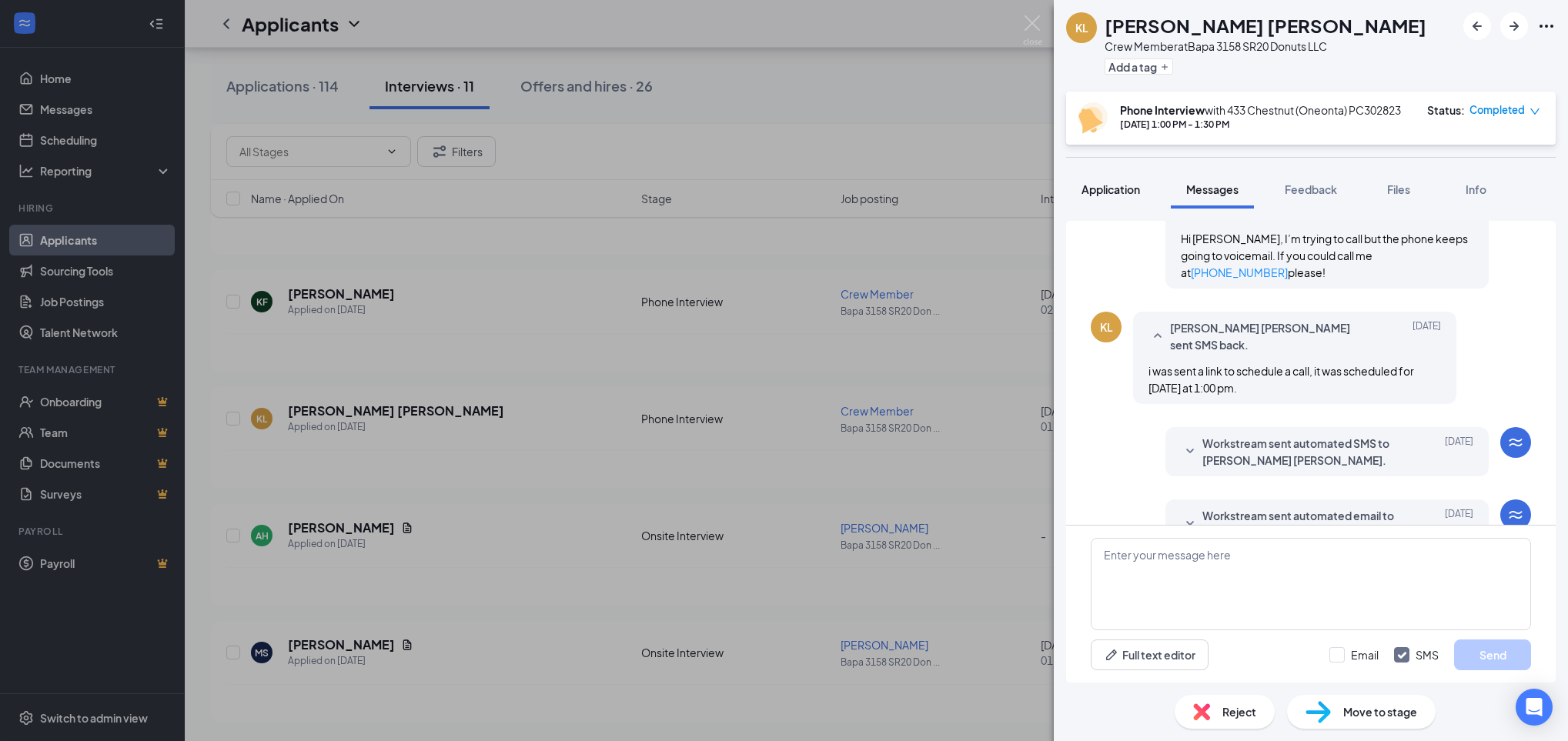
click at [1114, 195] on span "Application" at bounding box center [1111, 189] width 59 height 14
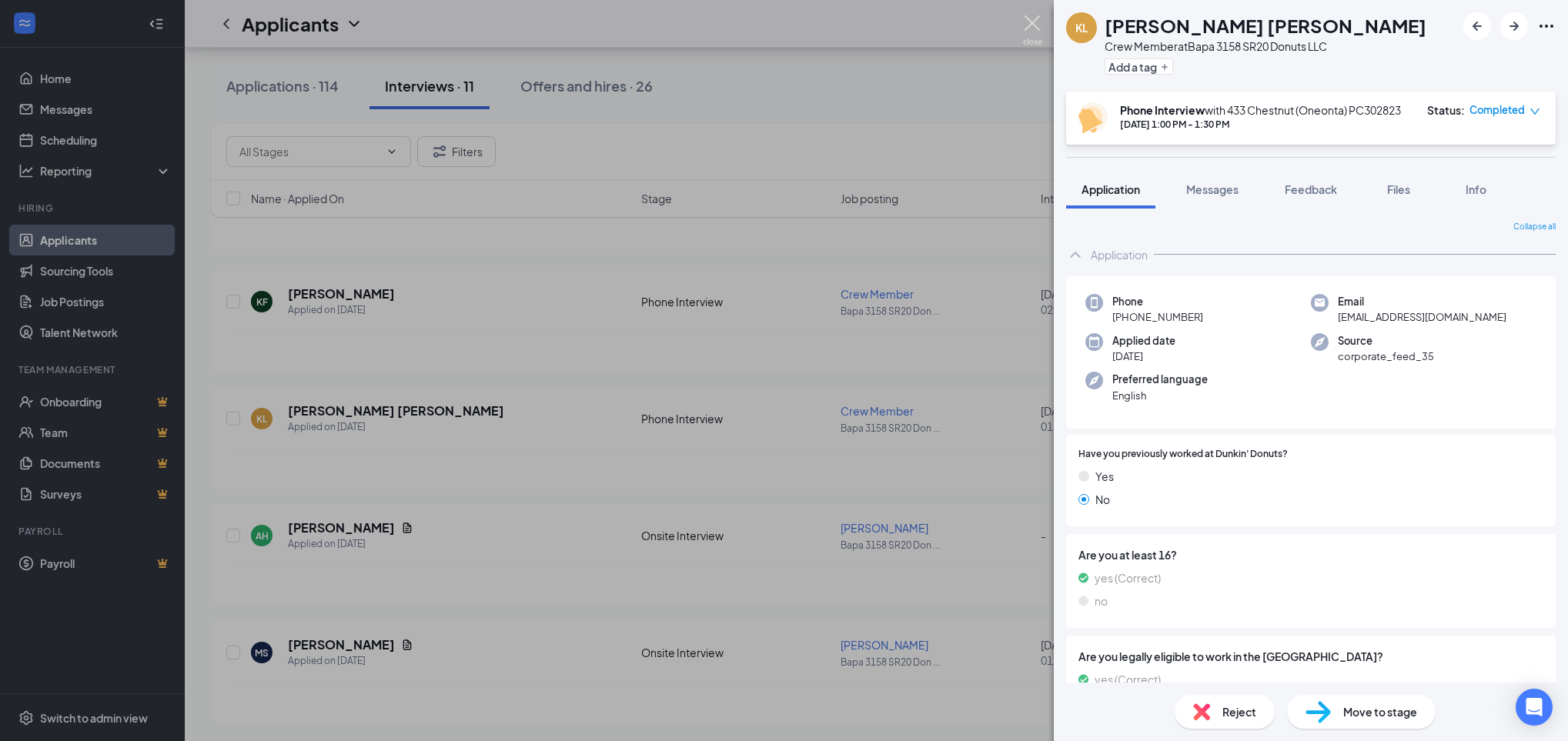
click at [1037, 15] on img at bounding box center [1032, 30] width 19 height 30
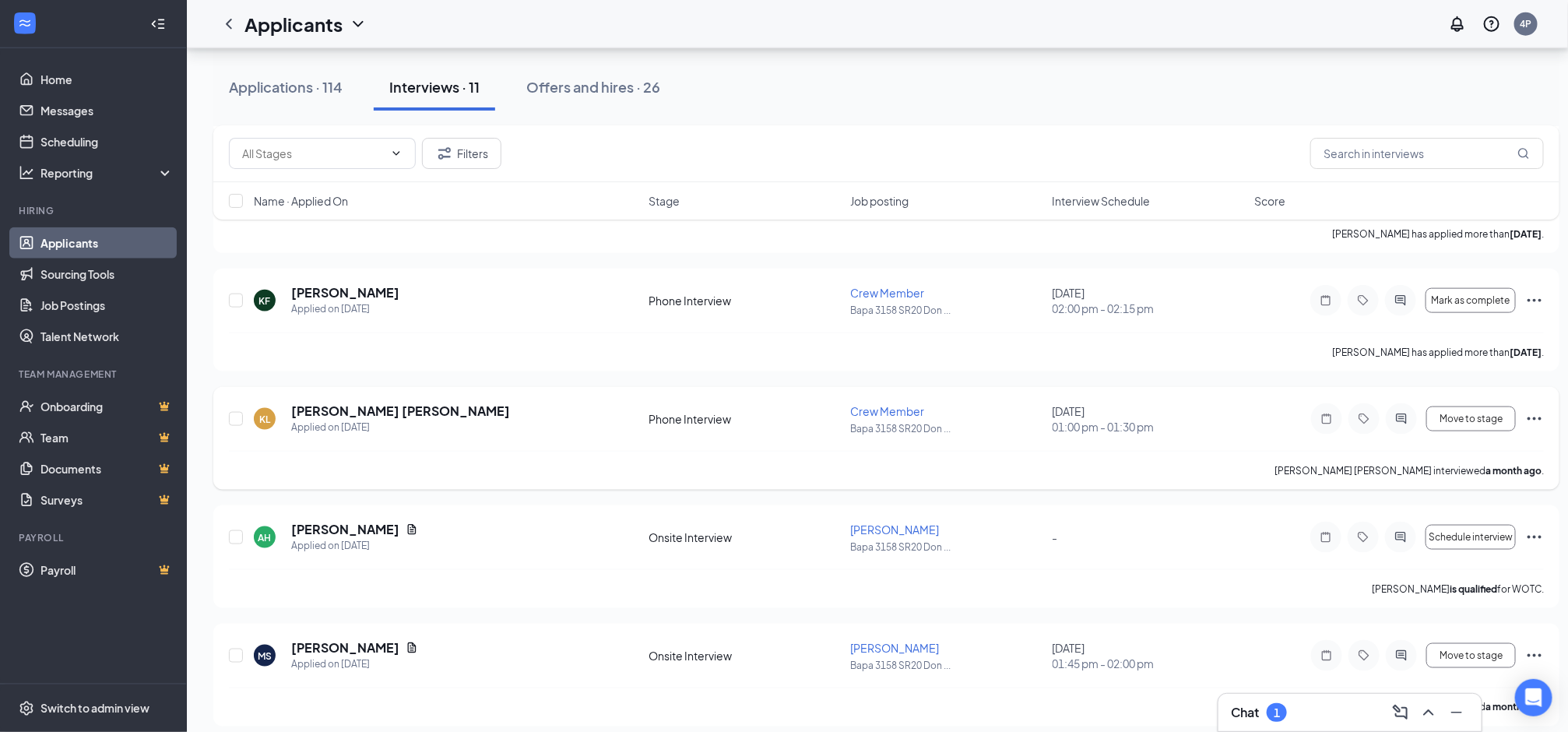
click at [1321, 422] on icon "Ellipses" at bounding box center [1535, 420] width 19 height 19
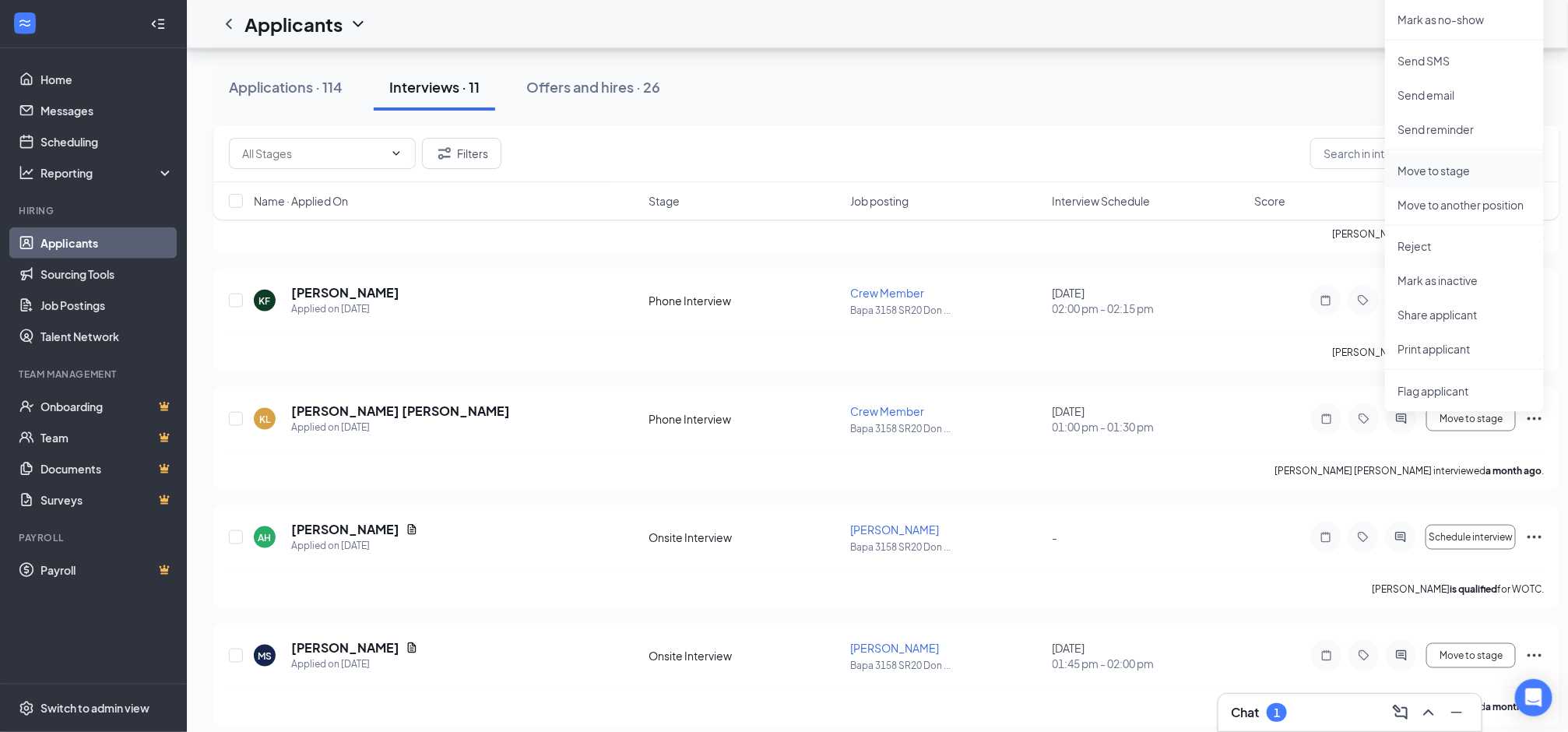
click at [1321, 165] on p "Move to stage" at bounding box center [1465, 171] width 134 height 15
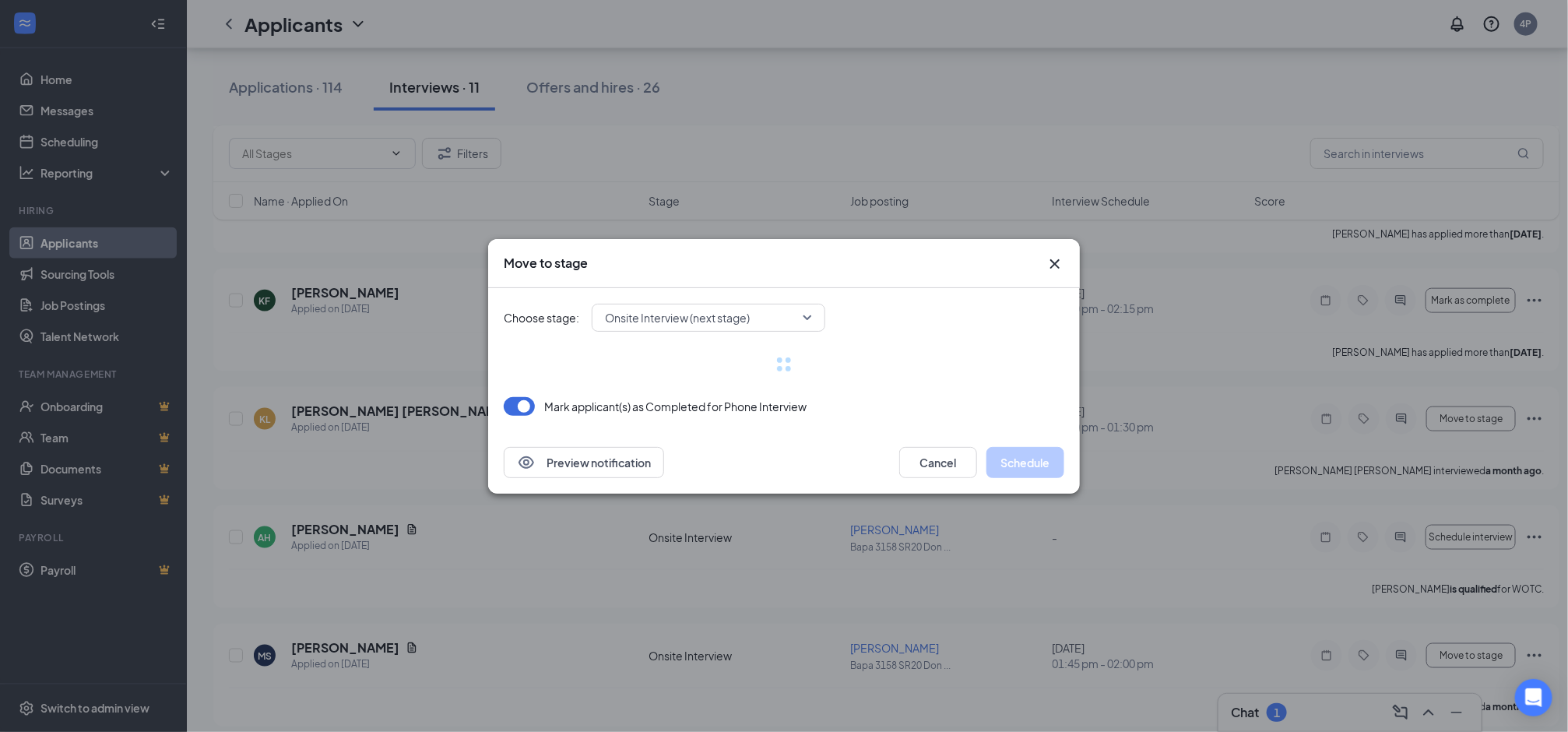
click at [810, 323] on div "Onsite Interview (next stage)" at bounding box center [709, 317] width 234 height 28
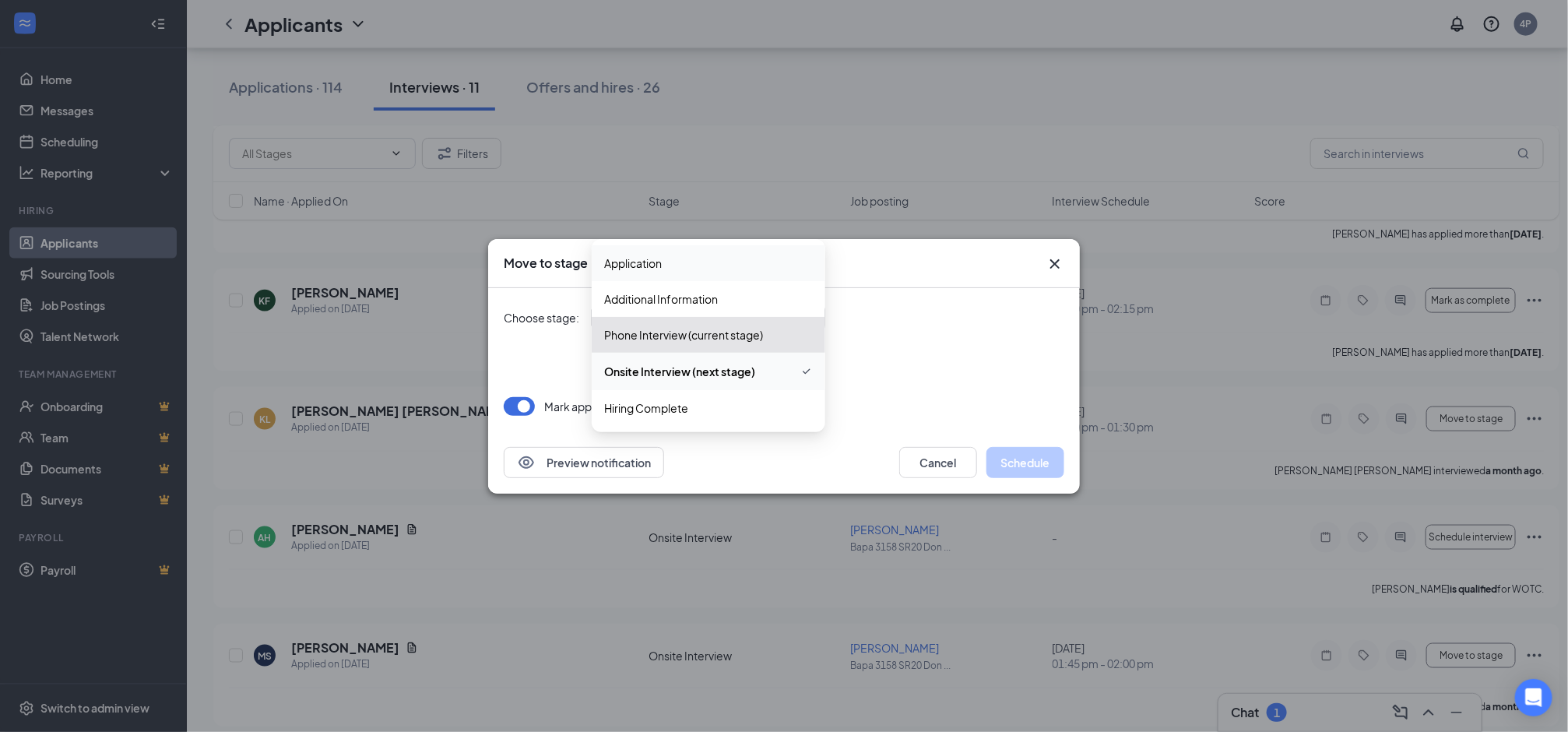
click at [655, 261] on span "Application" at bounding box center [633, 263] width 57 height 17
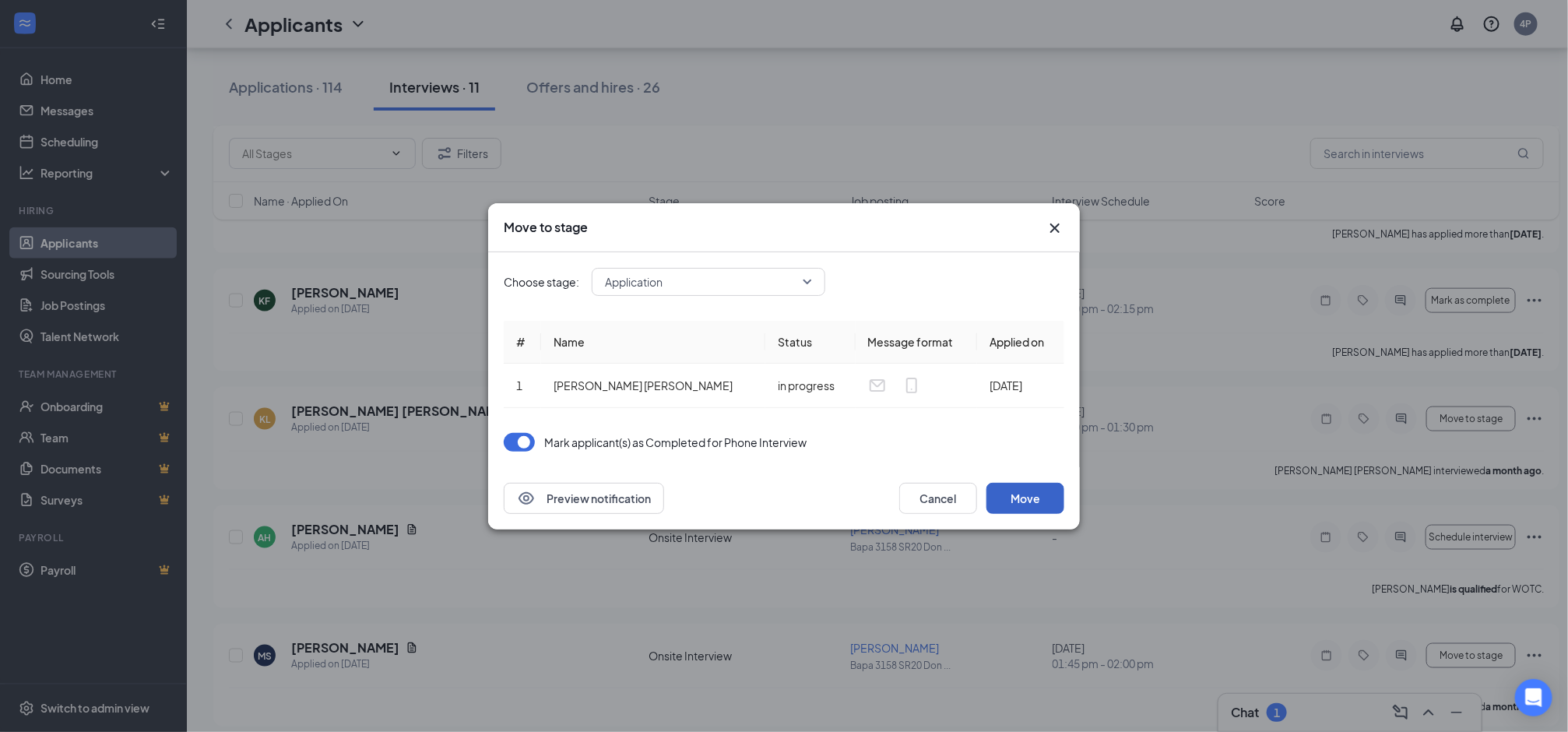
click at [1034, 487] on button "Move" at bounding box center [1025, 498] width 78 height 32
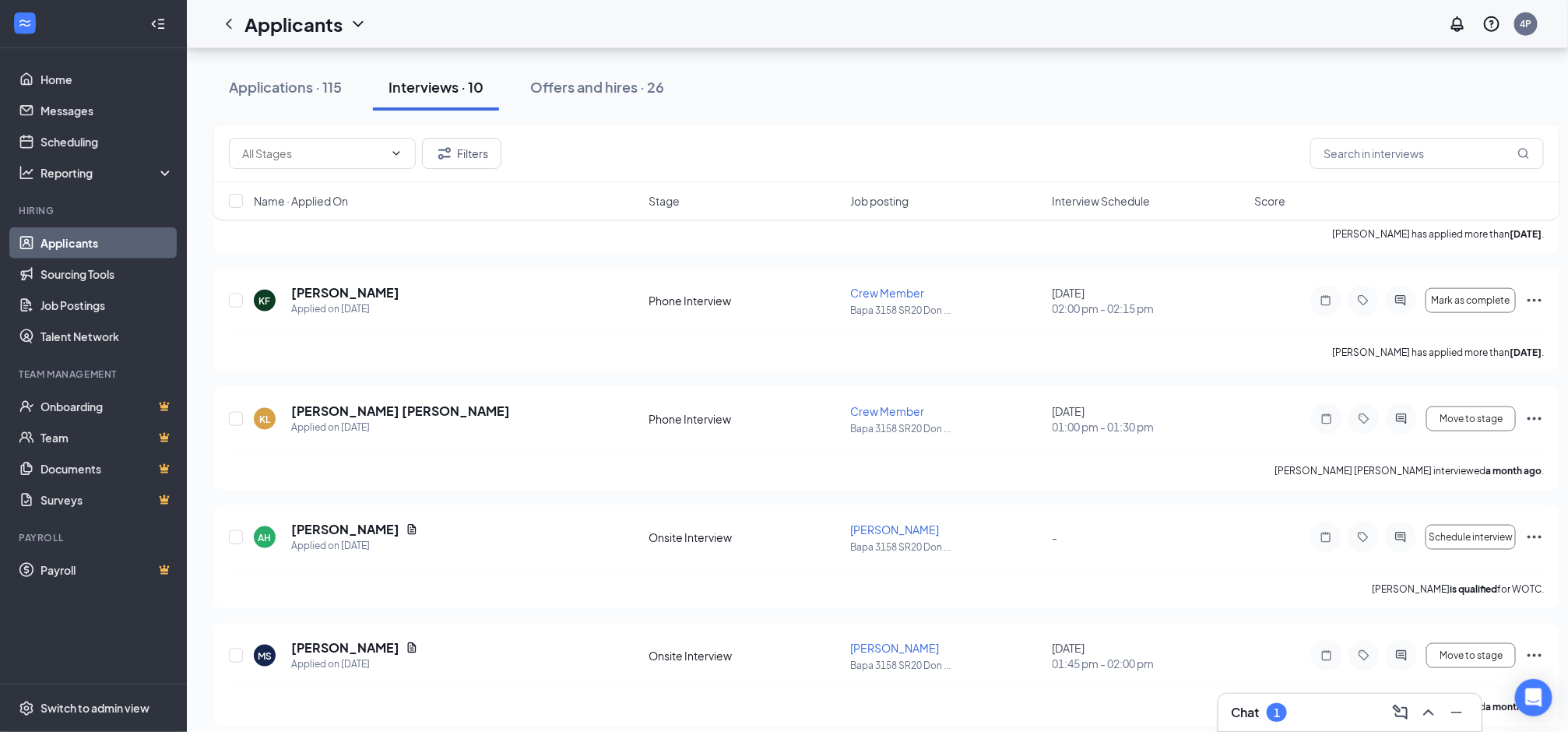
click at [1300, 624] on div "Chat 1" at bounding box center [1350, 713] width 239 height 25
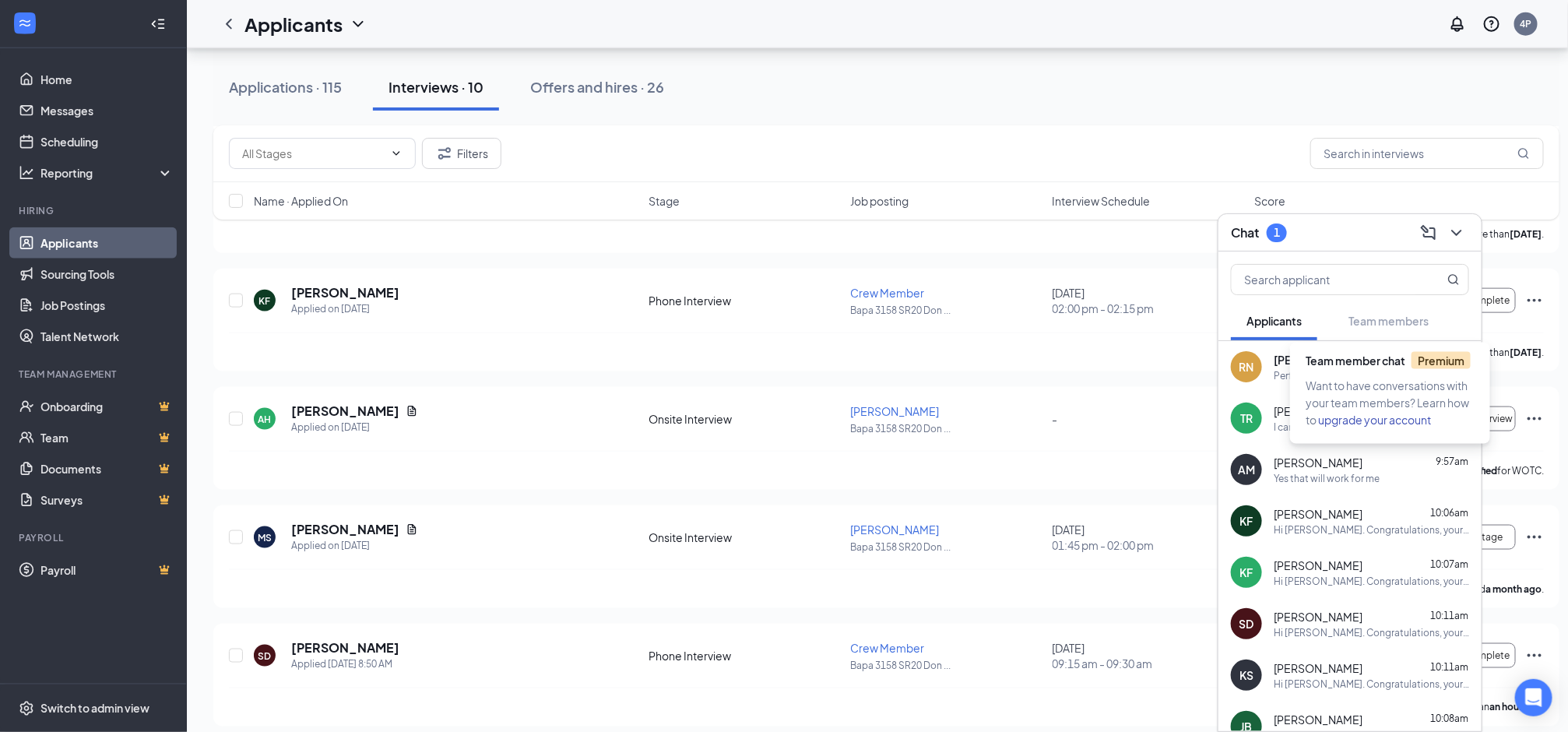
click at [1321, 379] on span "Want to have conversations with your team members? Learn how to upgrade your ac…" at bounding box center [1387, 402] width 164 height 48
click at [1304, 369] on div "Perfect thankyou" at bounding box center [1312, 376] width 77 height 13
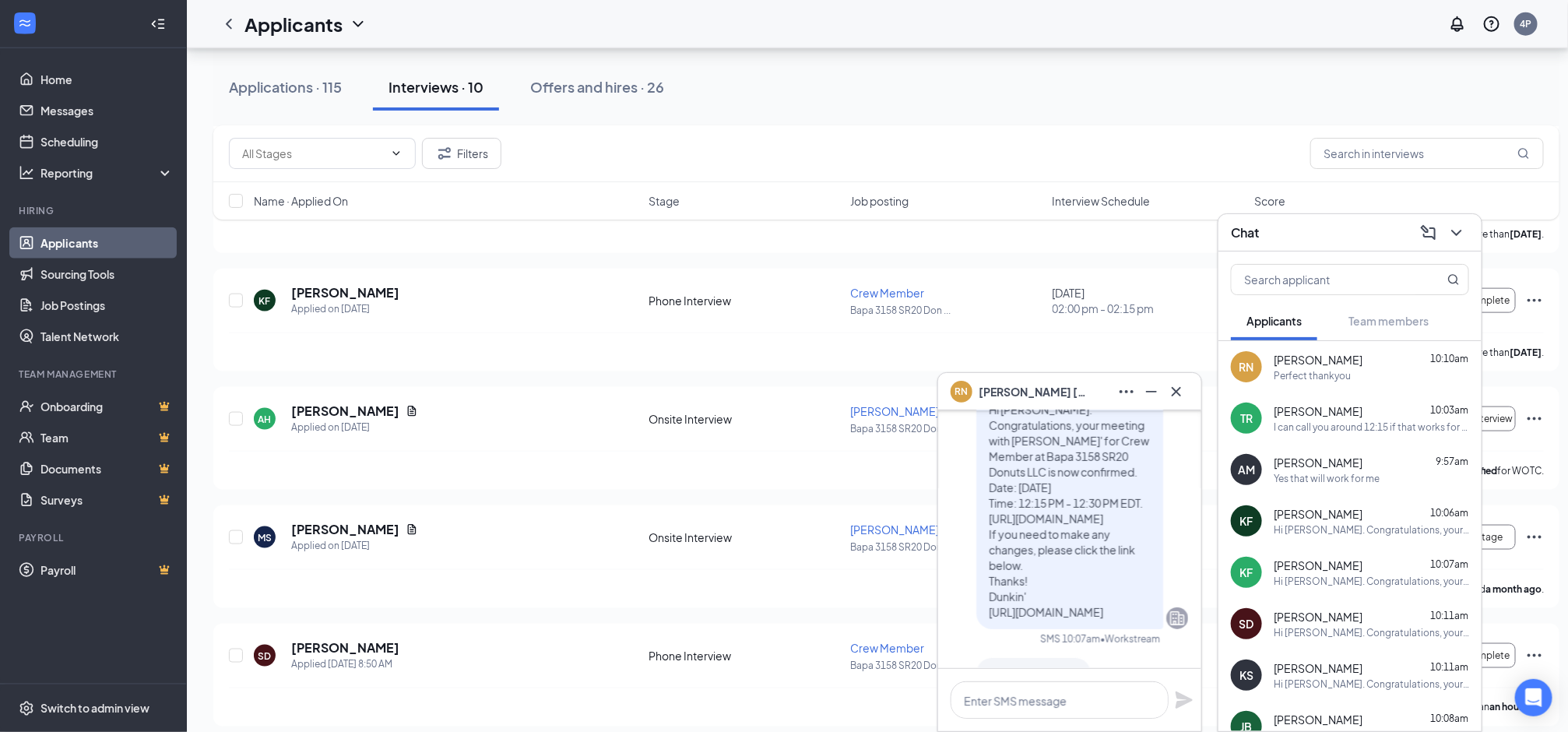
scroll to position [1, 0]
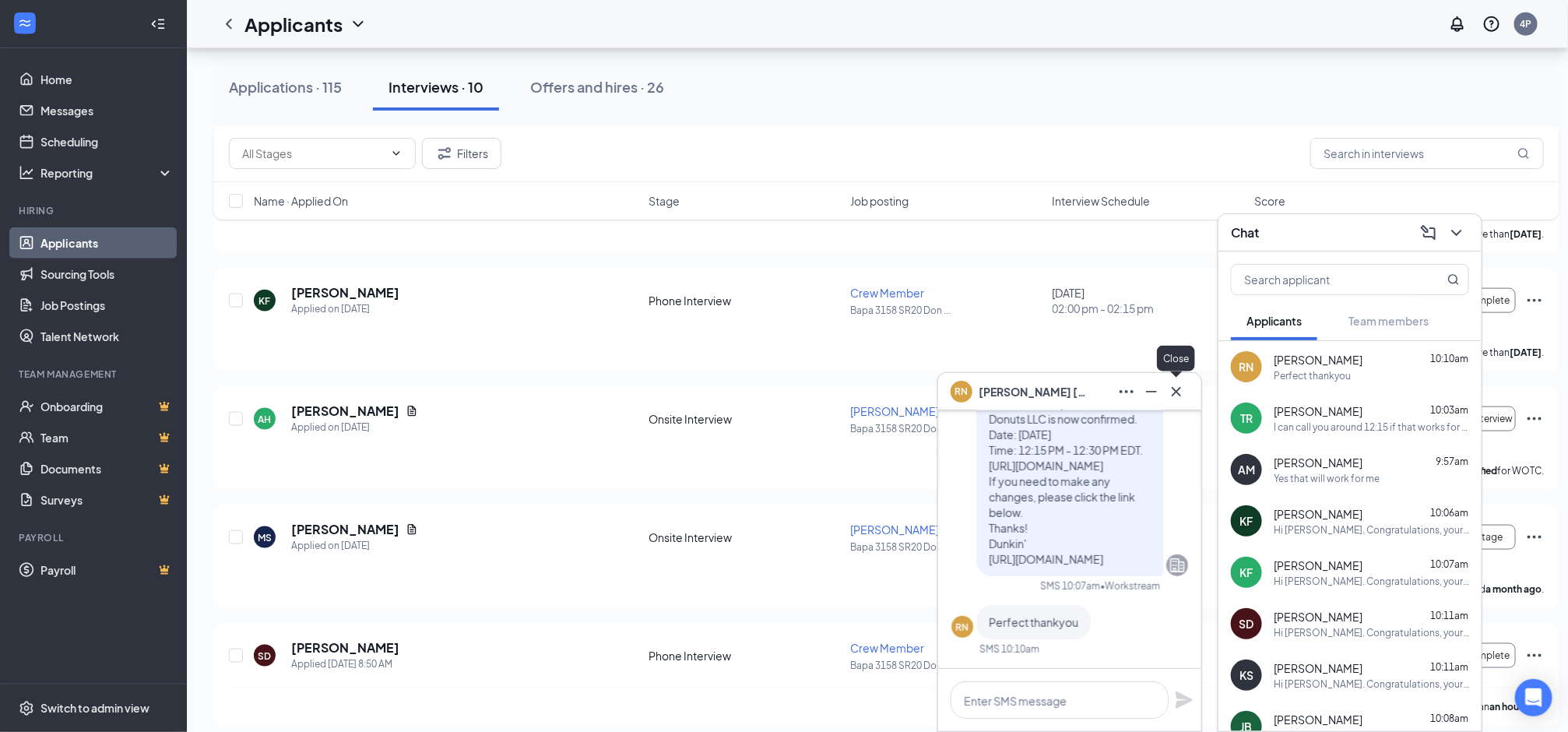
click at [1176, 394] on icon "Cross" at bounding box center [1177, 392] width 19 height 19
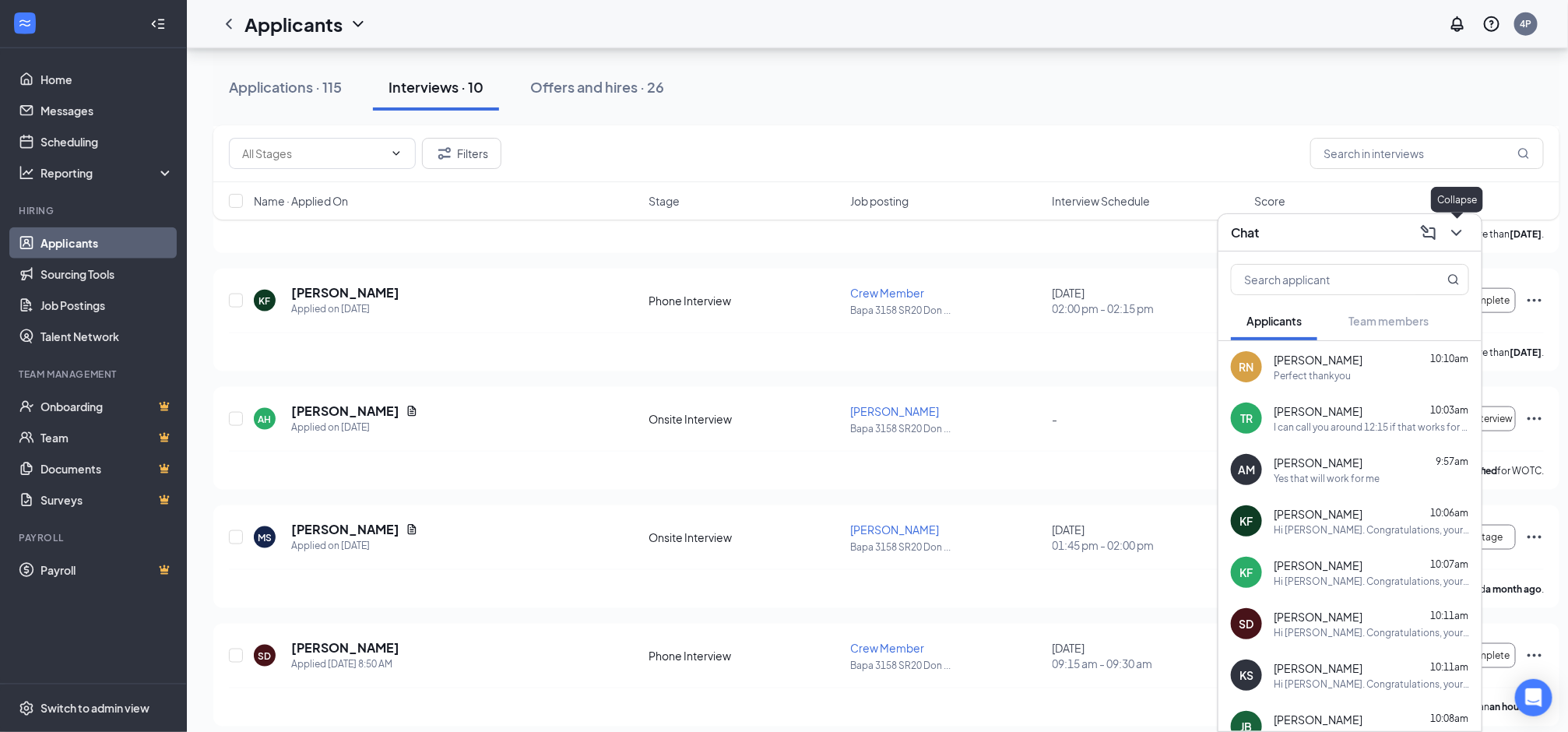
click at [1321, 225] on icon "ChevronDown" at bounding box center [1457, 233] width 19 height 19
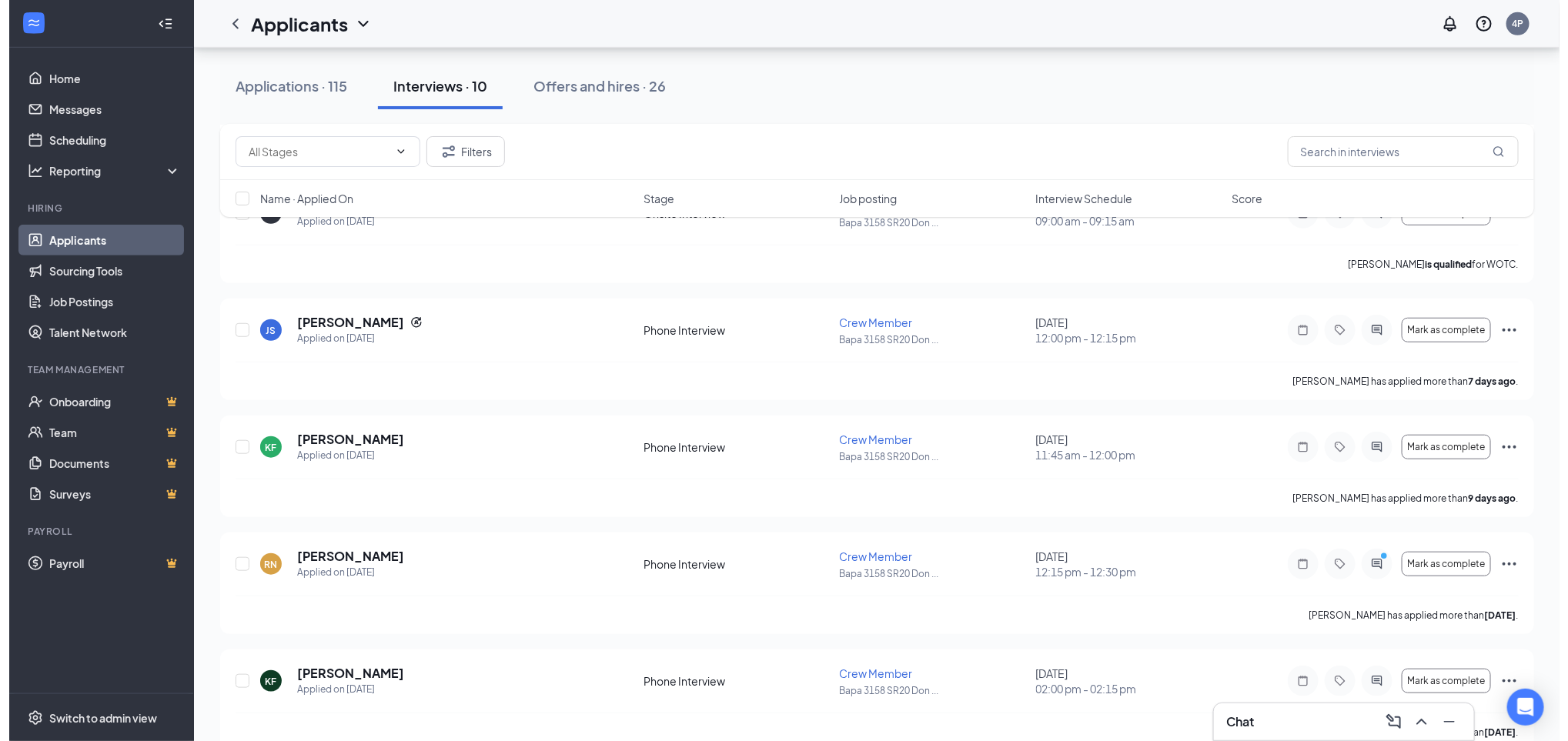
scroll to position [0, 0]
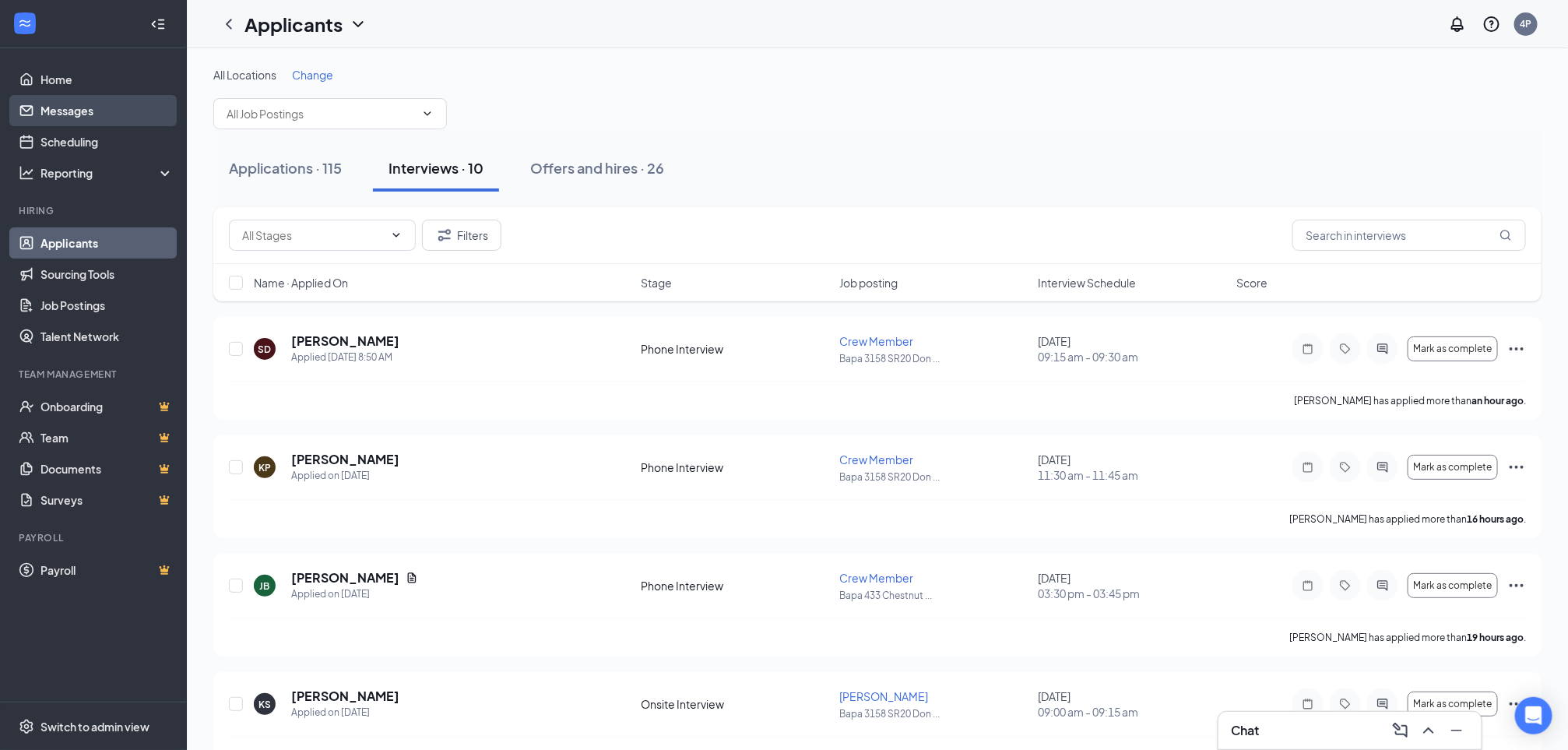
click at [40, 101] on link "Messages" at bounding box center [106, 110] width 133 height 32
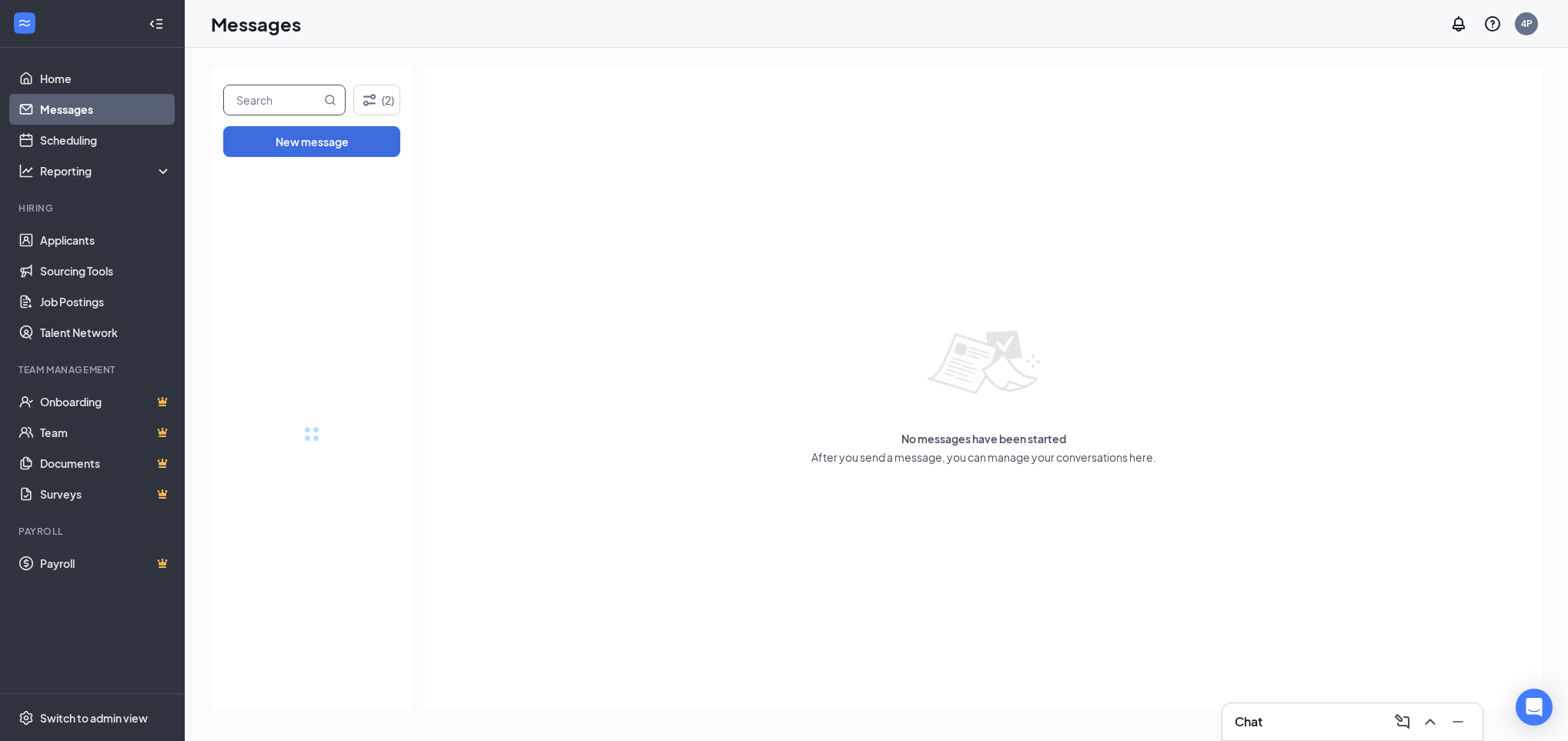
click at [282, 109] on input "text" at bounding box center [273, 99] width 97 height 29
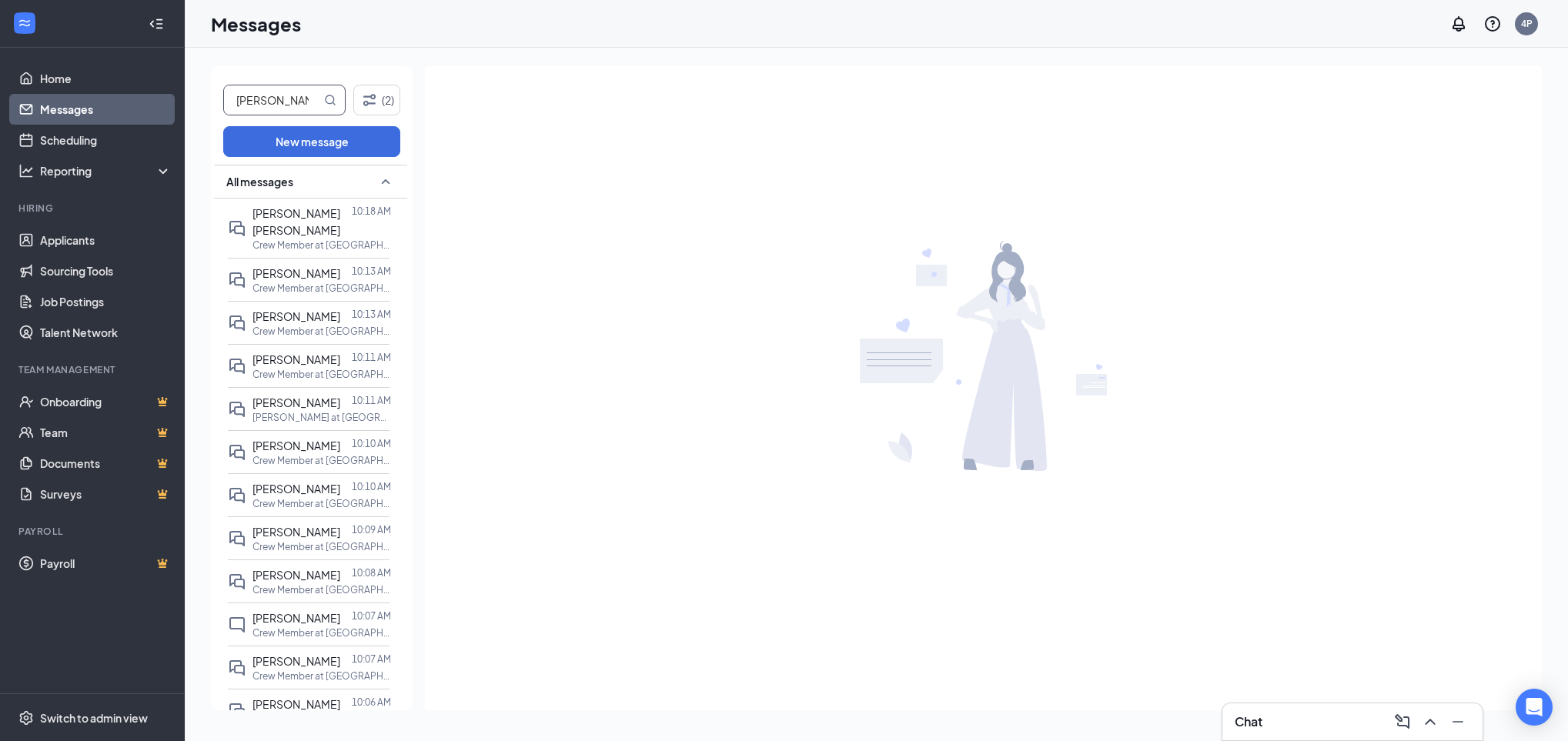
type input "tammy roe"
click at [327, 97] on icon "MagnifyingGlass" at bounding box center [330, 99] width 12 height 12
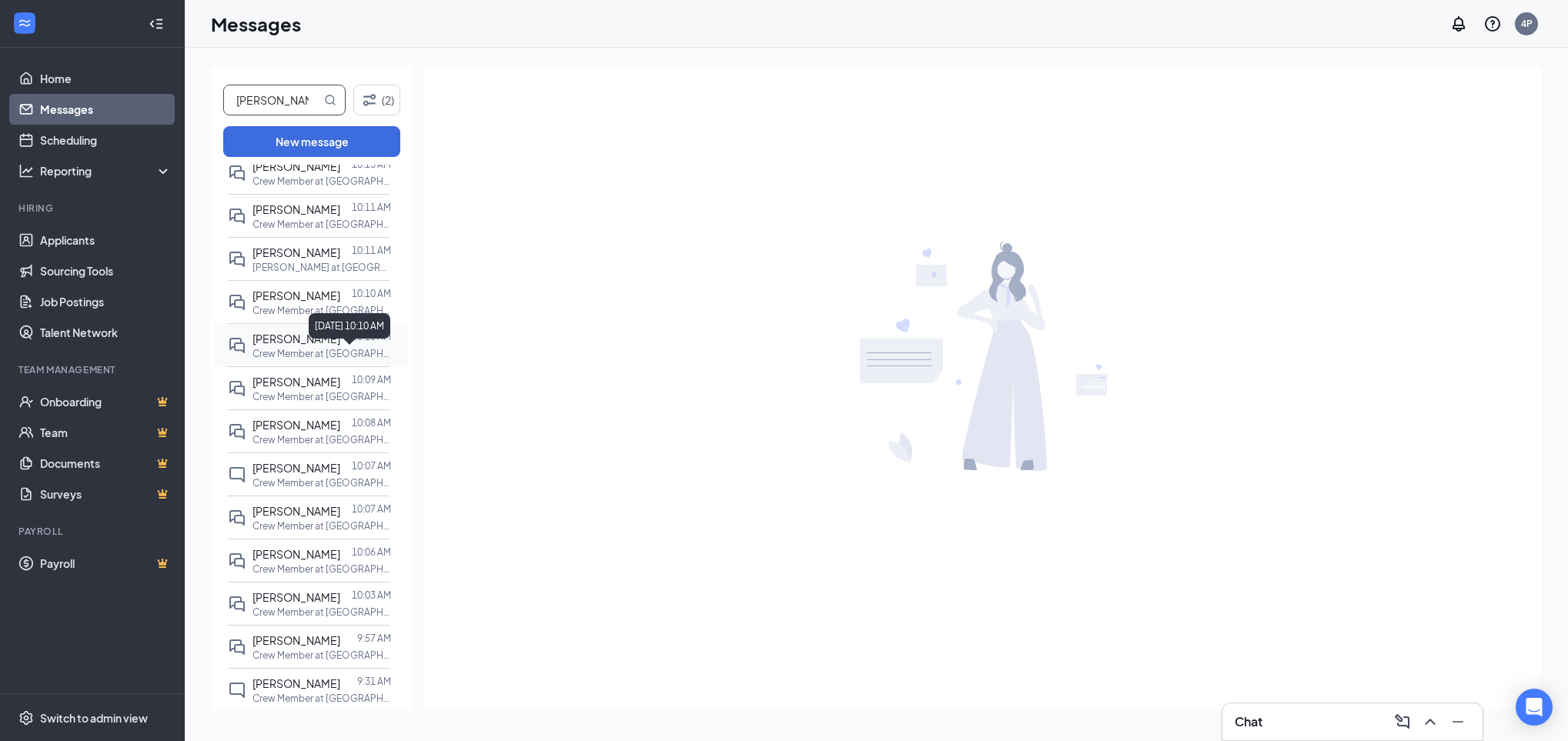
scroll to position [152, 0]
click at [340, 603] on div at bounding box center [346, 594] width 11 height 17
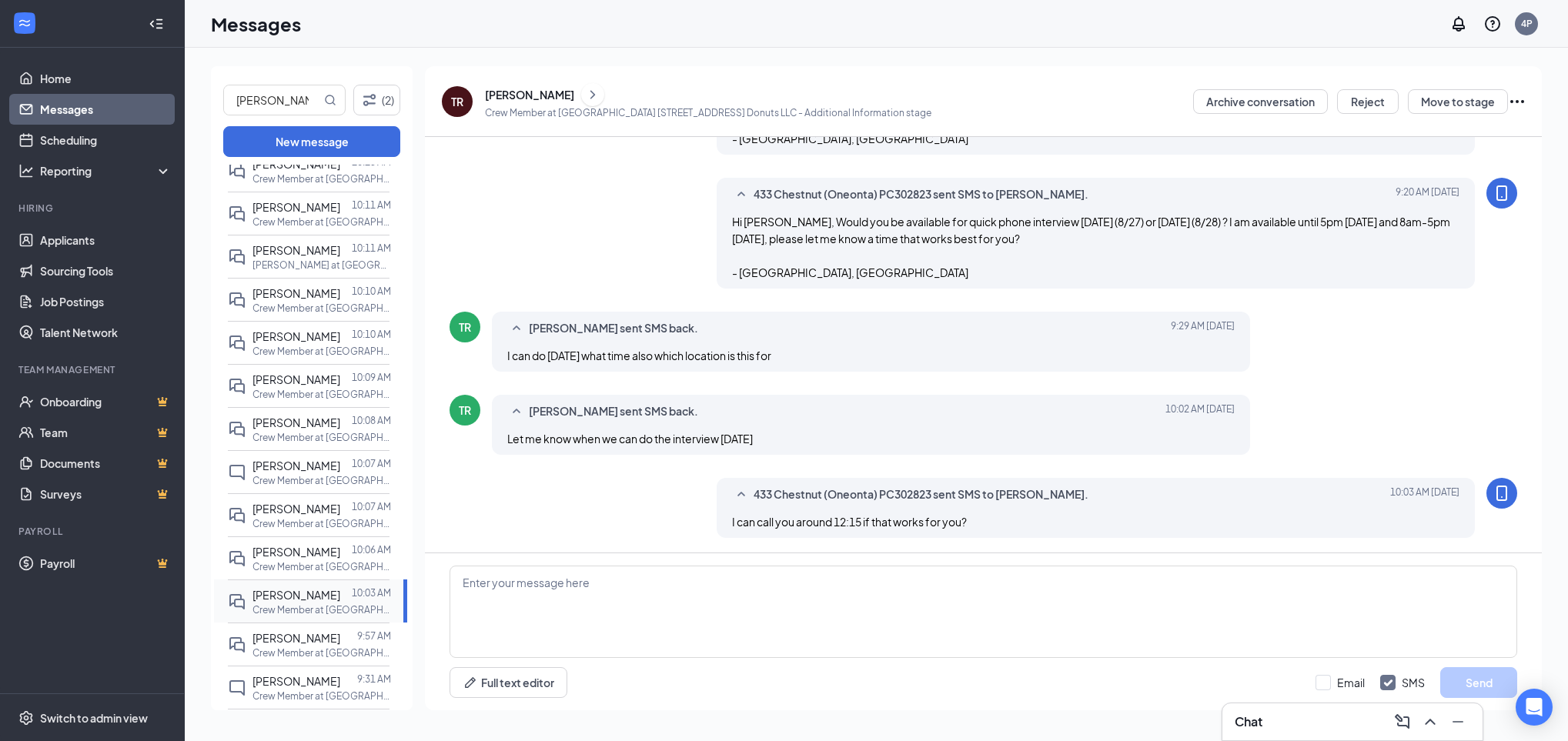
scroll to position [248, 0]
click at [1306, 106] on button "Move to stage" at bounding box center [1458, 101] width 100 height 25
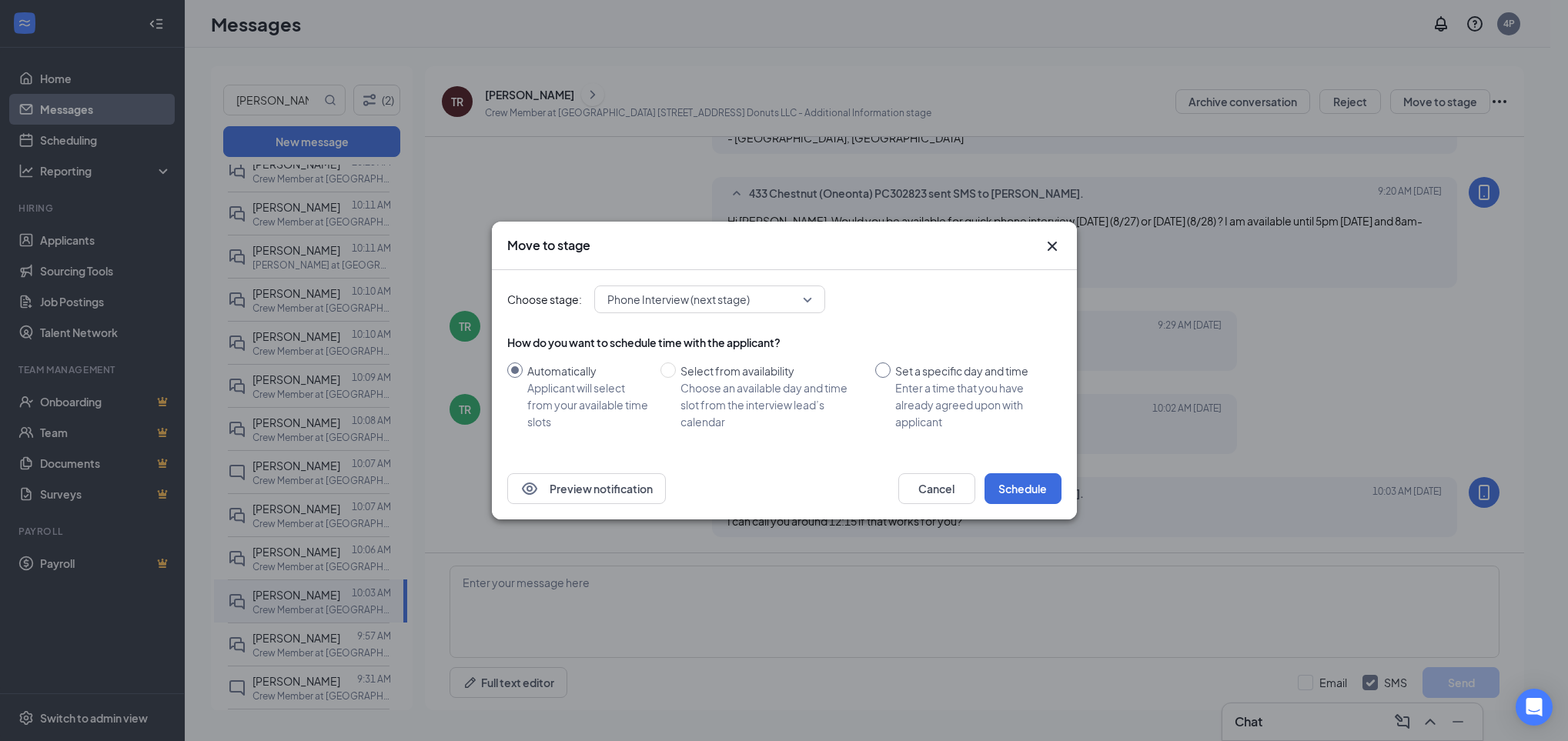
click at [903, 375] on div "Set a specific day and time" at bounding box center [971, 371] width 154 height 17
click at [891, 375] on input "Set a specific day and time Enter a time that you have already agreed upon with…" at bounding box center [882, 370] width 15 height 15
radio input "true"
radio input "false"
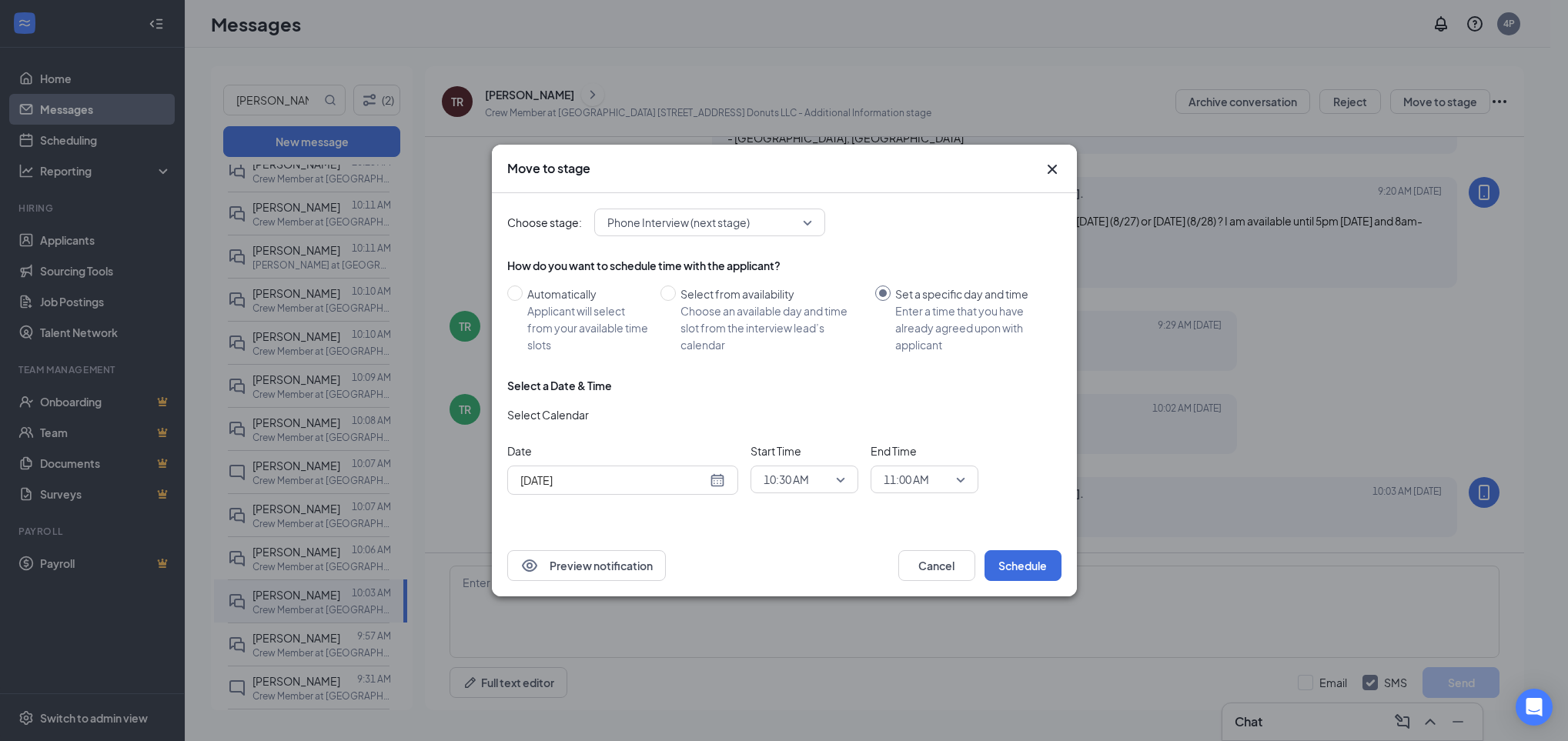
click at [831, 484] on span "10:30 AM" at bounding box center [804, 479] width 81 height 23
click at [796, 405] on span "12:15 PM" at bounding box center [786, 411] width 45 height 17
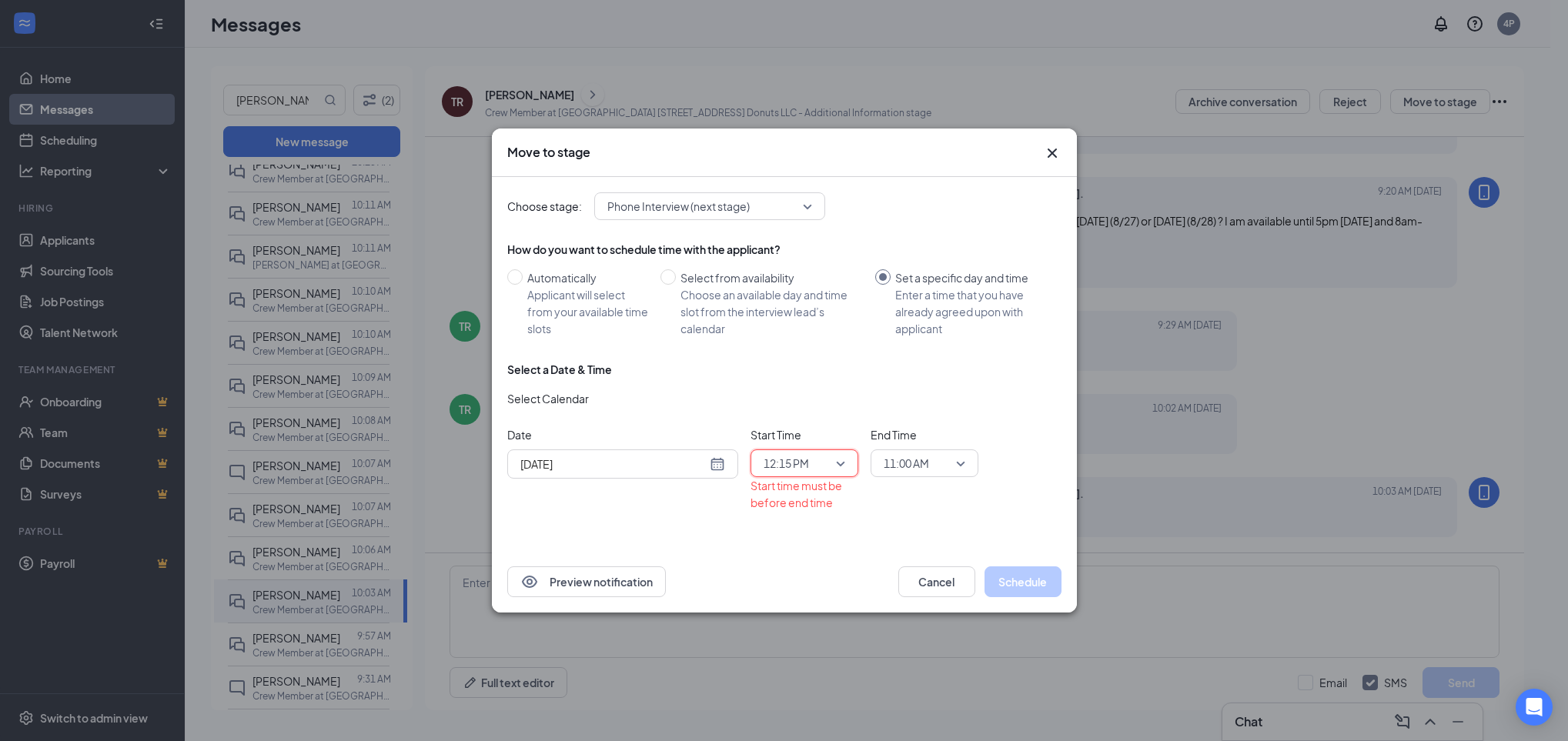
click at [952, 463] on span "11:00 AM" at bounding box center [924, 463] width 81 height 23
click at [958, 416] on div "11:00 AM" at bounding box center [924, 422] width 108 height 37
click at [958, 423] on div "Select a Date & Time Select Calendar Date Aug 27, 2025 Start Time 12:15 PM 12:0…" at bounding box center [784, 442] width 554 height 162
click at [963, 421] on div "Select a Date & Time Select Calendar Date Aug 27, 2025 Start Time 12:15 PM 12:0…" at bounding box center [784, 442] width 554 height 162
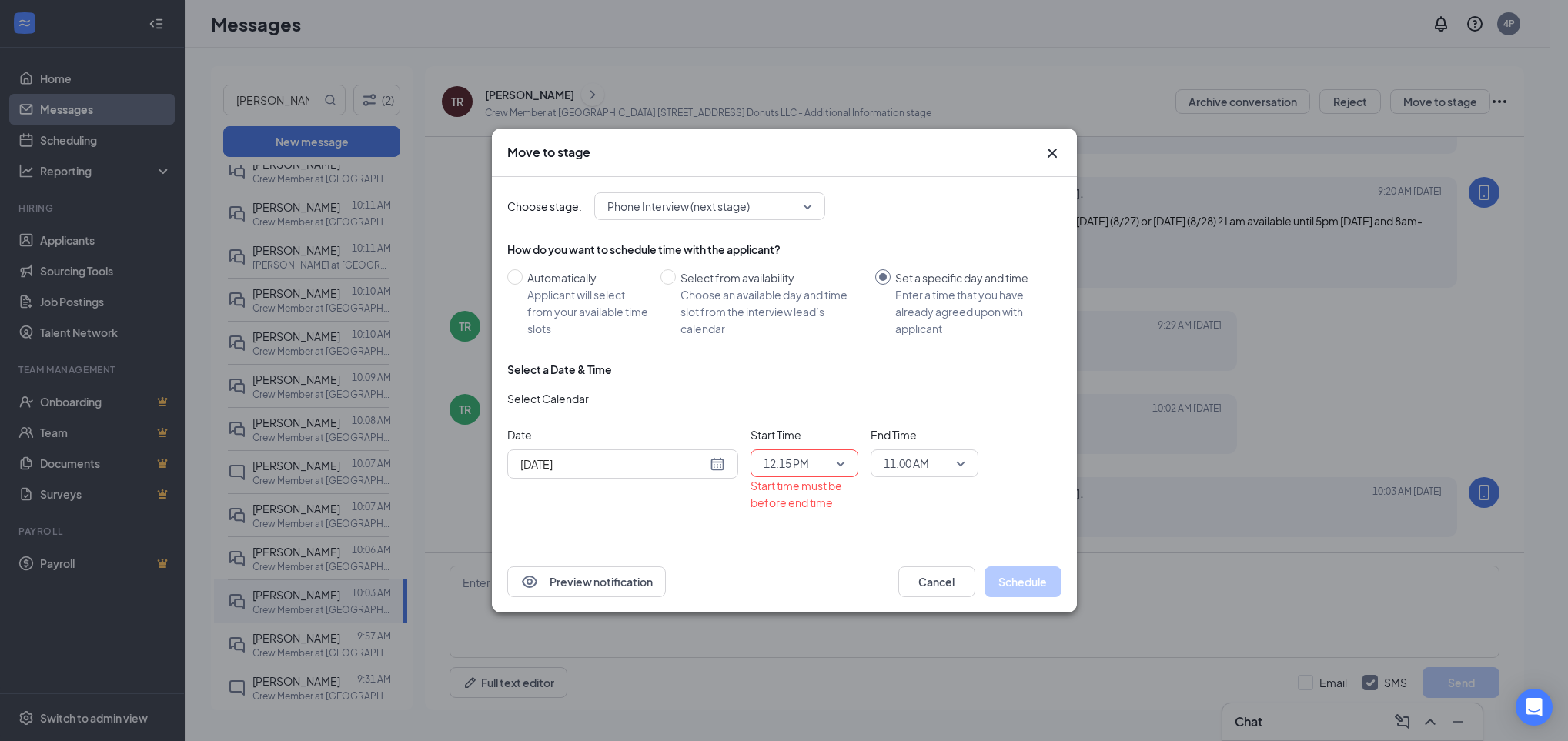
click at [954, 452] on span "11:00 AM" at bounding box center [924, 463] width 81 height 23
click at [918, 362] on span "12:30 PM" at bounding box center [905, 359] width 45 height 17
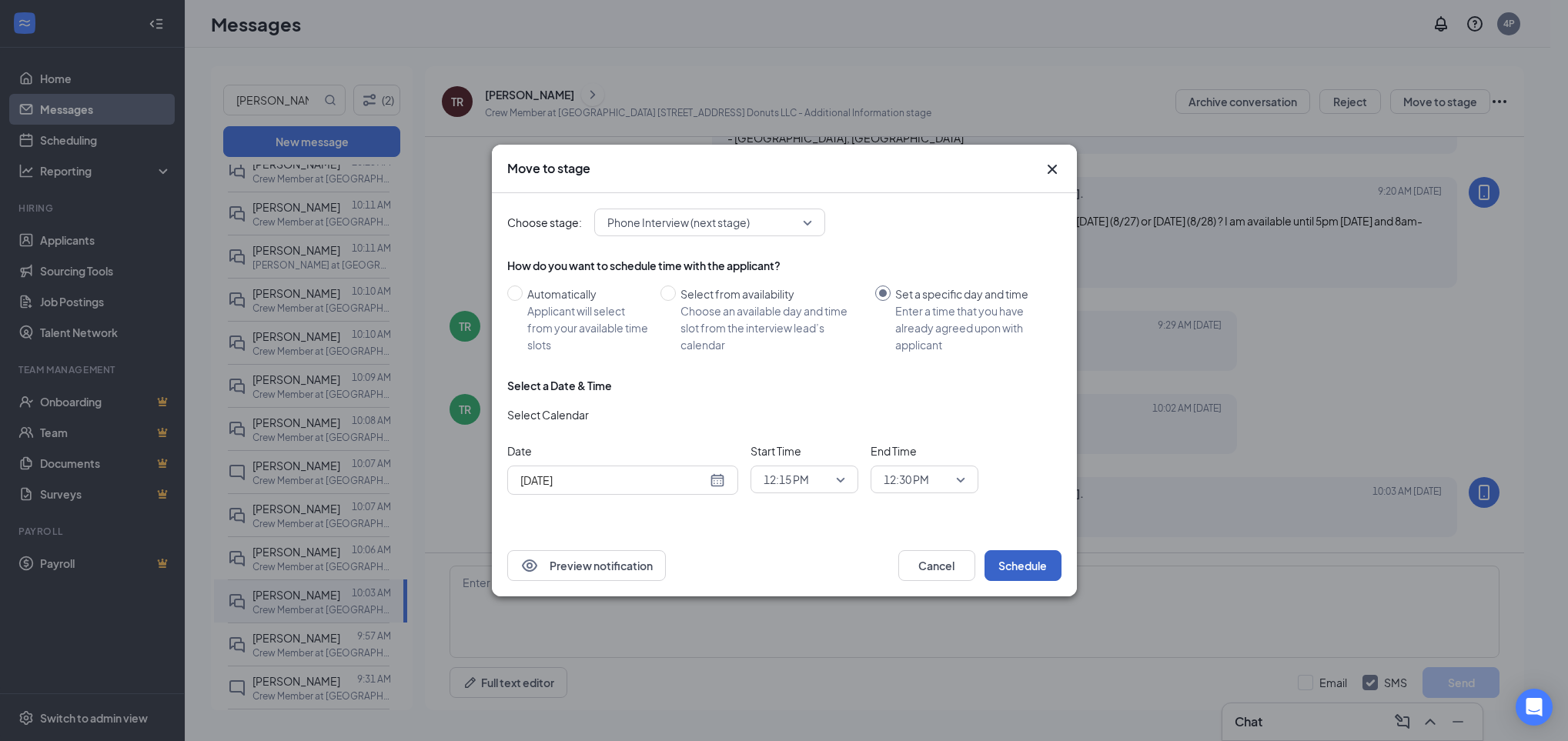
click at [1023, 563] on button "Schedule" at bounding box center [1023, 565] width 77 height 31
click at [1027, 564] on button "Schedule" at bounding box center [1023, 565] width 77 height 31
click at [837, 476] on span "12:15 PM" at bounding box center [804, 479] width 81 height 23
click at [813, 446] on span "12:30 PM" at bounding box center [805, 447] width 83 height 17
click at [942, 483] on span "12:30 PM" at bounding box center [918, 479] width 68 height 23
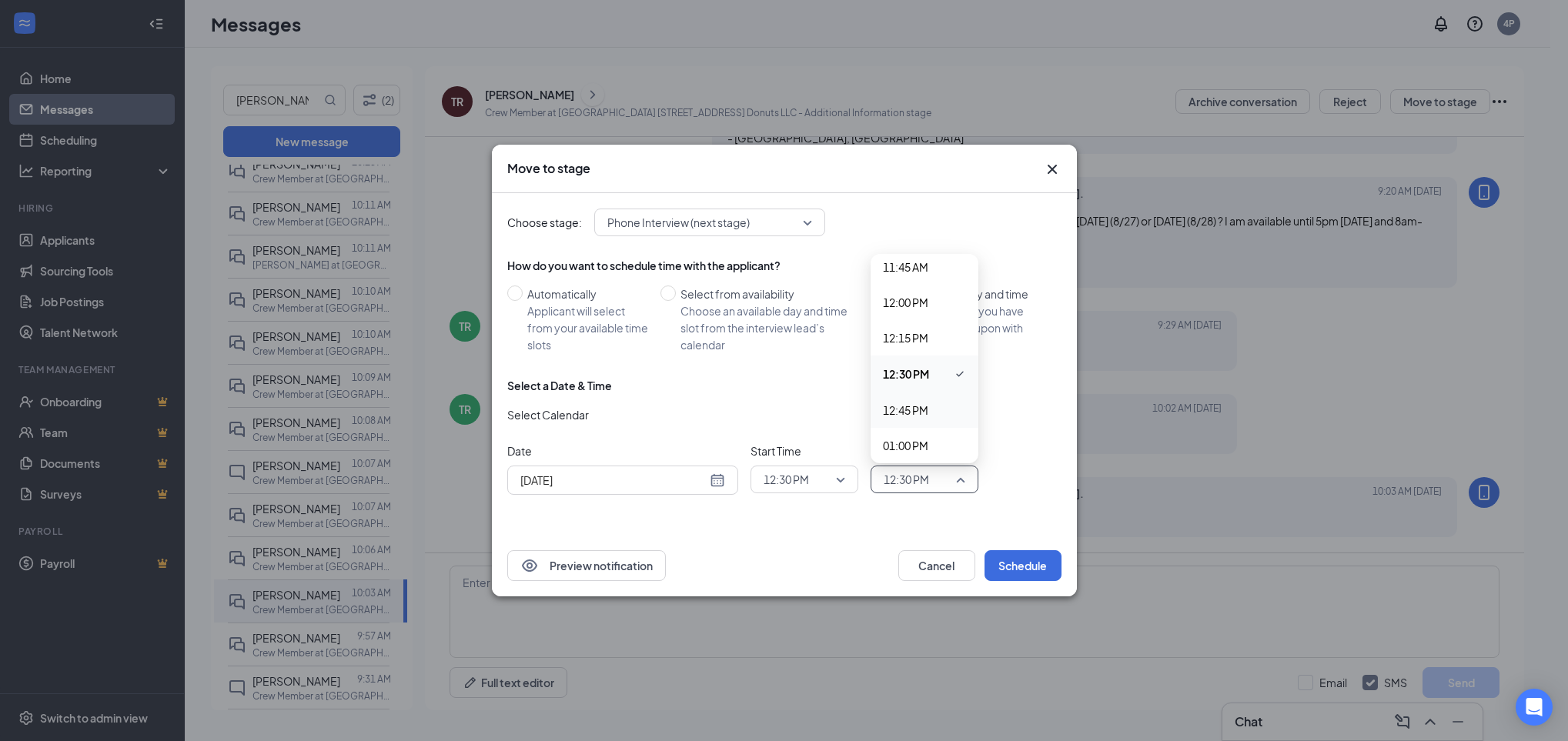
click at [936, 421] on div "12:45 PM" at bounding box center [924, 410] width 108 height 35
click at [1012, 566] on button "Schedule" at bounding box center [1023, 565] width 77 height 31
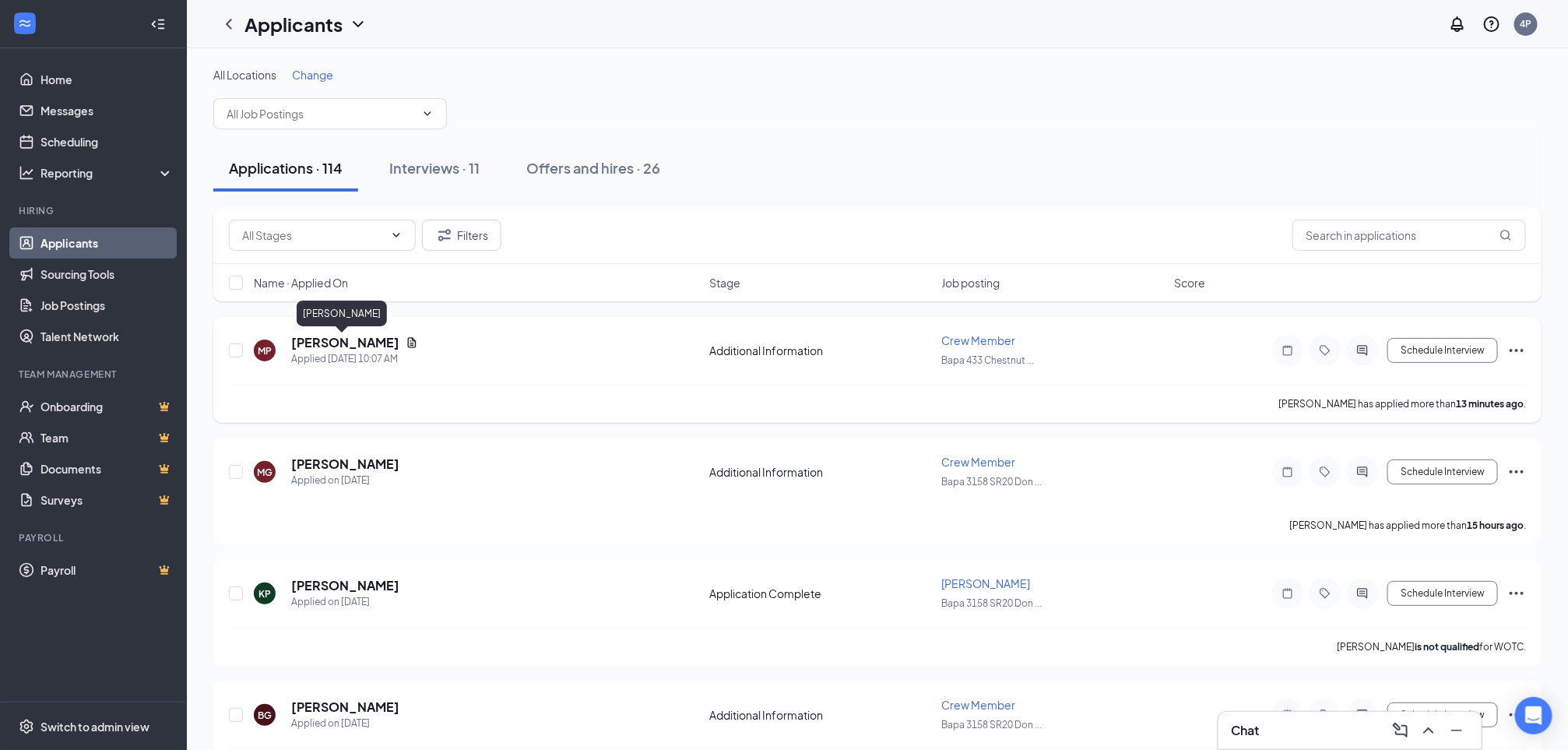
click at [341, 342] on h5 "[PERSON_NAME]" at bounding box center [345, 343] width 108 height 17
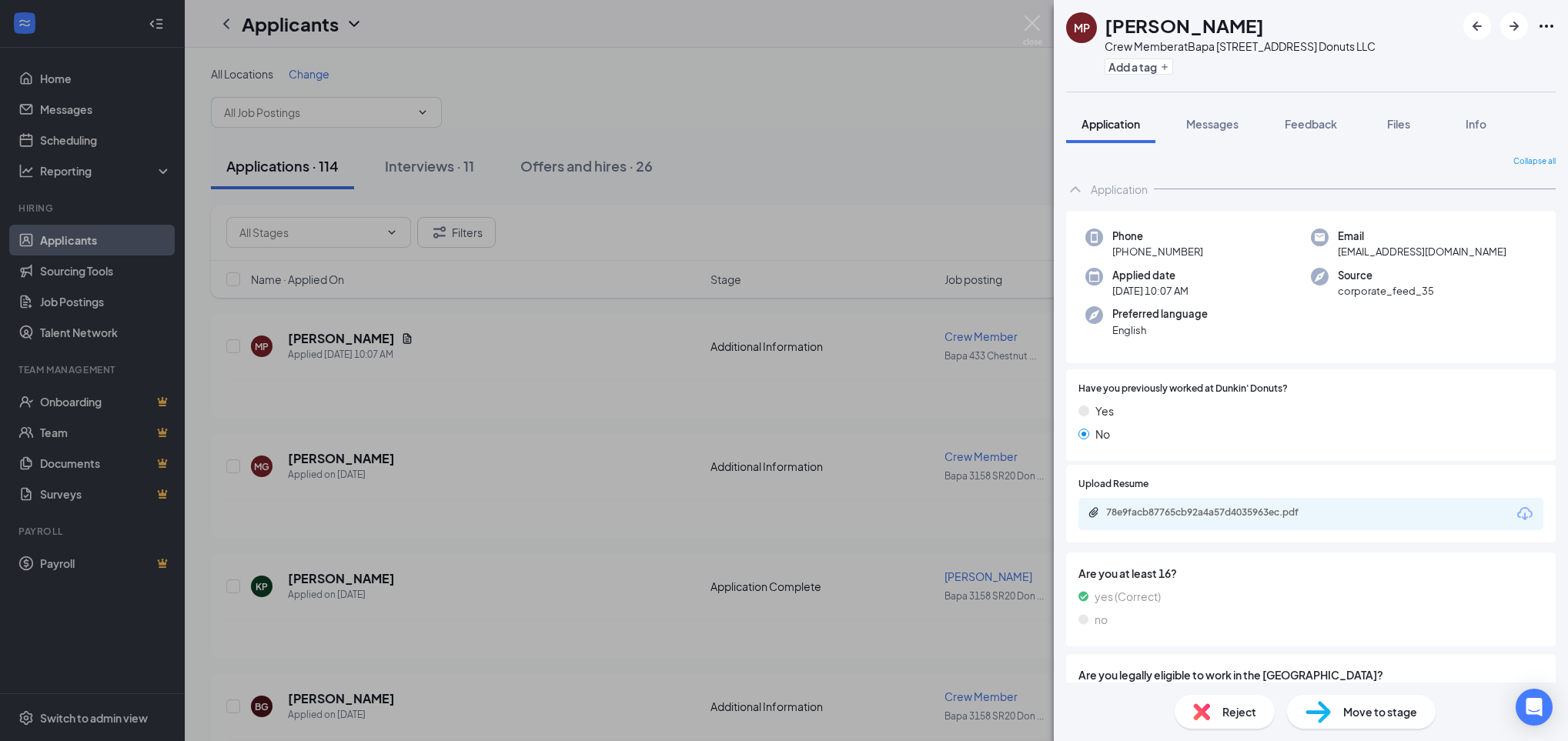
click at [1150, 174] on div "Application" at bounding box center [1310, 189] width 490 height 31
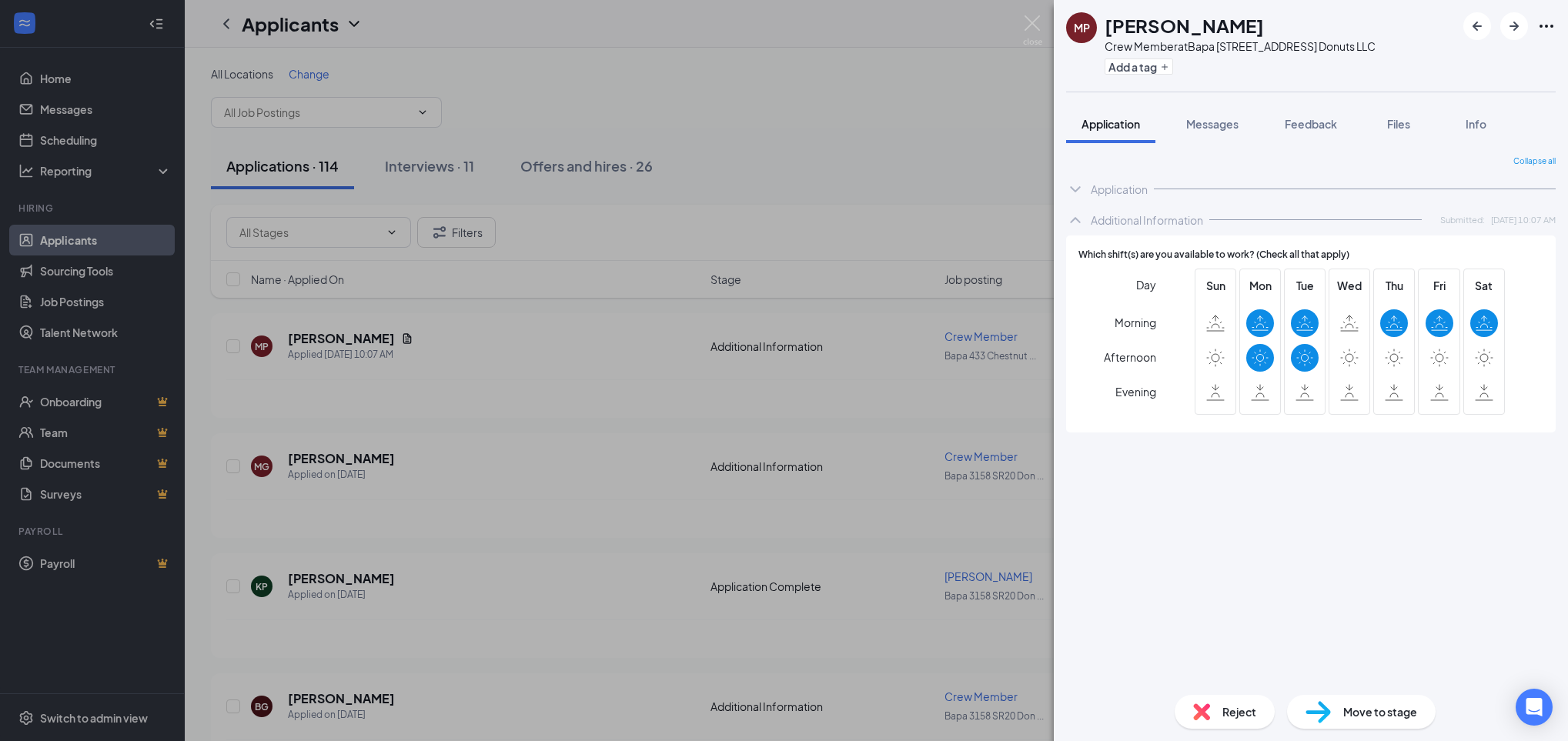
click at [1138, 183] on div "Application" at bounding box center [1119, 189] width 57 height 15
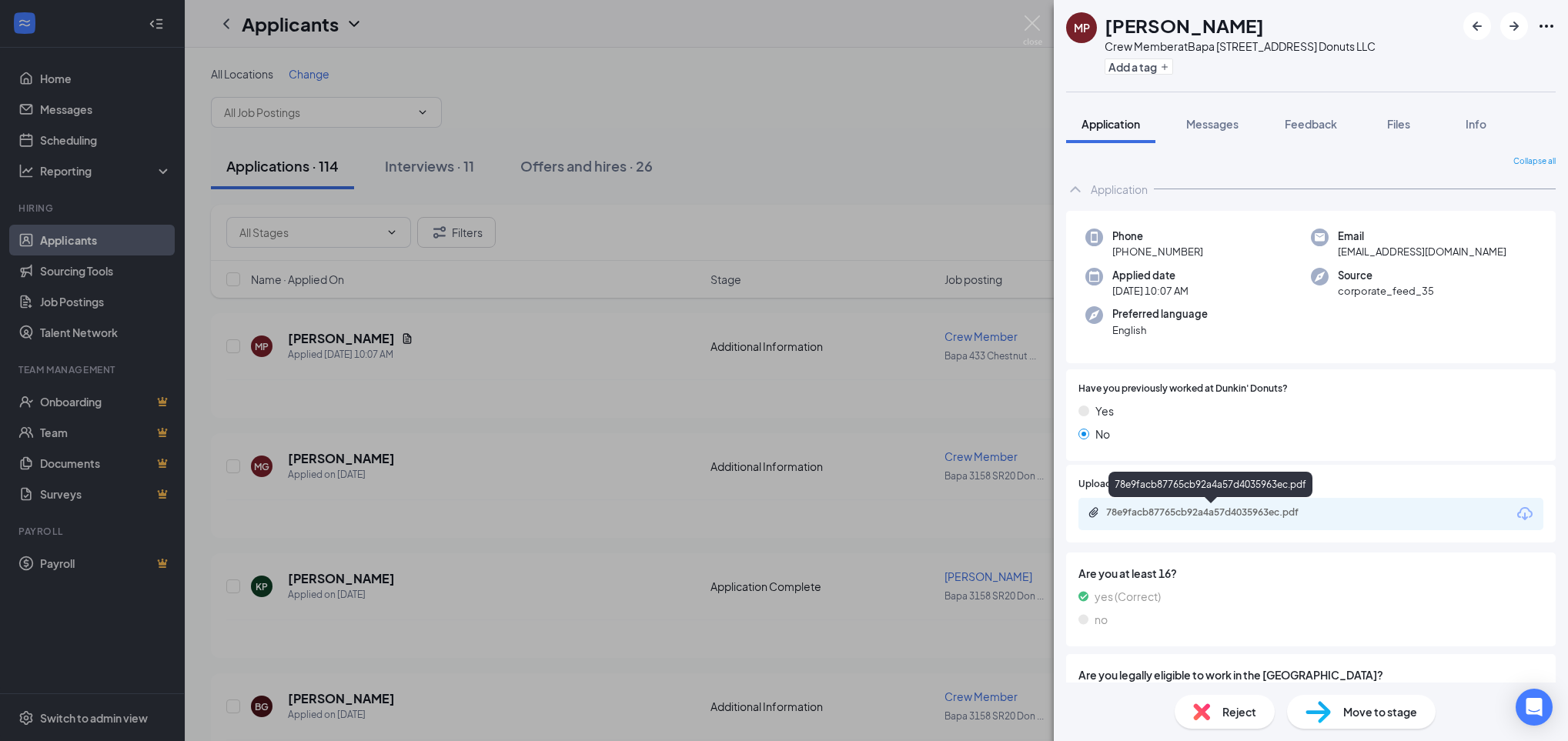
click at [1253, 513] on div "78e9facb87765cb92a4a57d4035963ec.pdf" at bounding box center [1214, 512] width 216 height 12
click at [1030, 27] on img at bounding box center [1032, 30] width 19 height 30
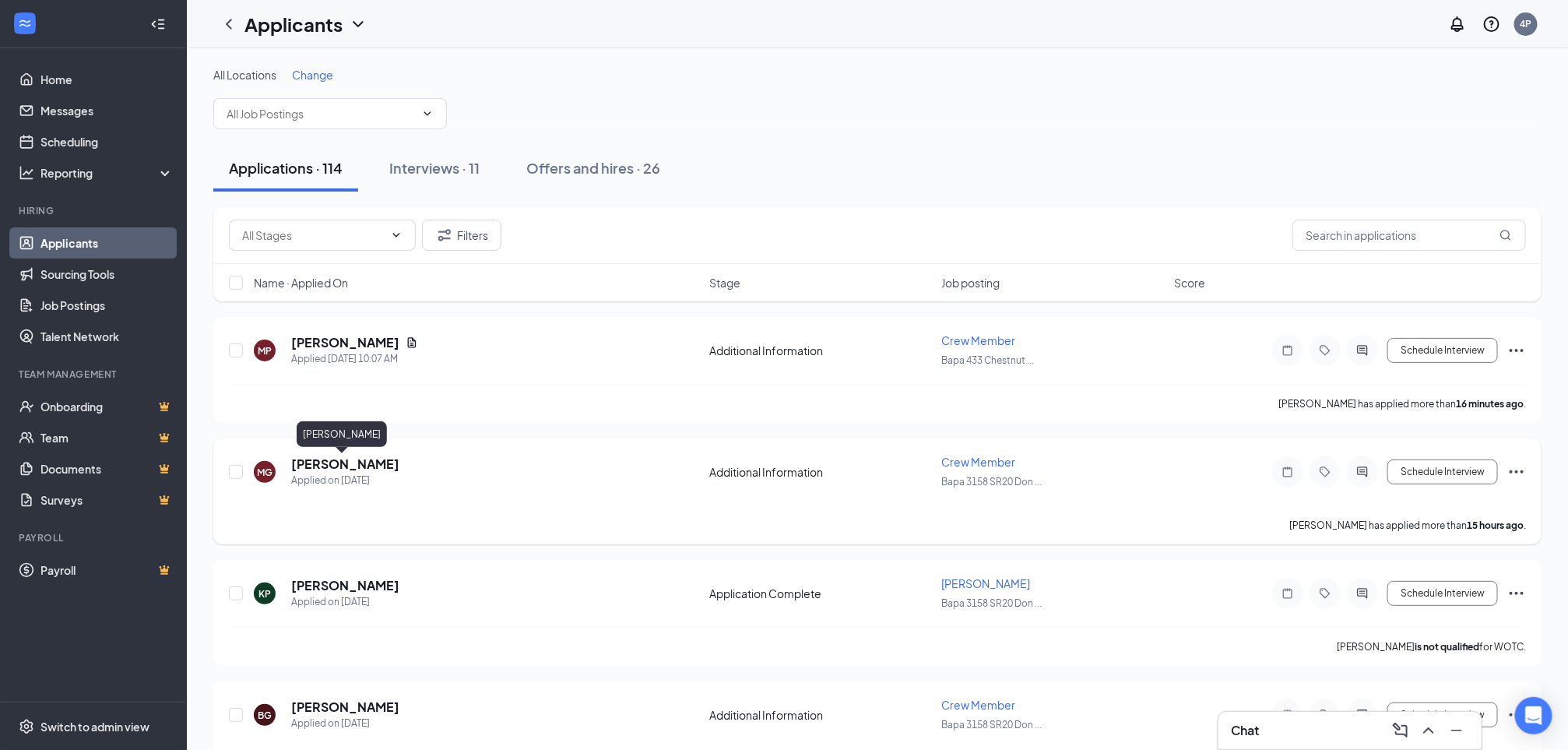
click at [342, 461] on h5 "[PERSON_NAME]" at bounding box center [345, 465] width 108 height 17
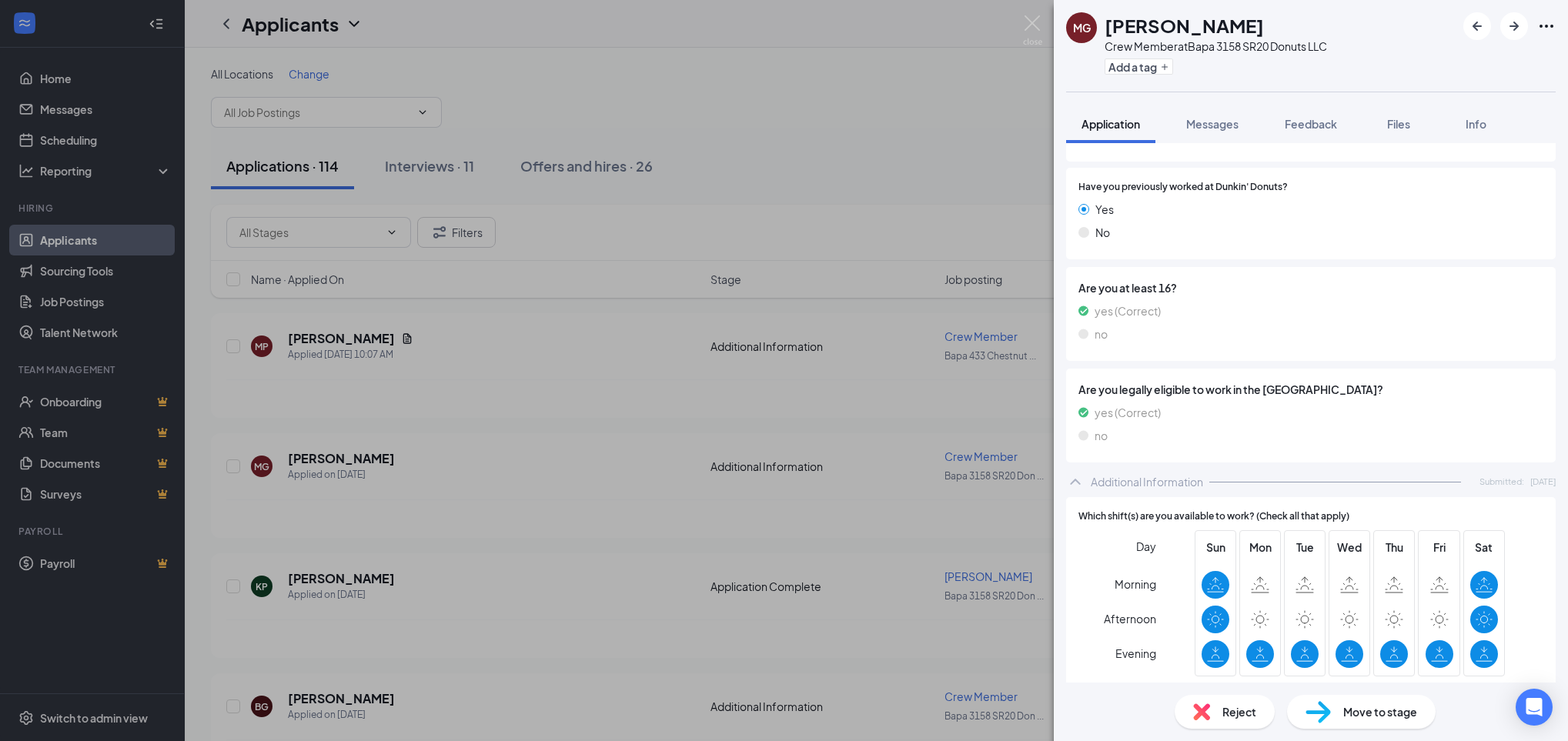
scroll to position [216, 0]
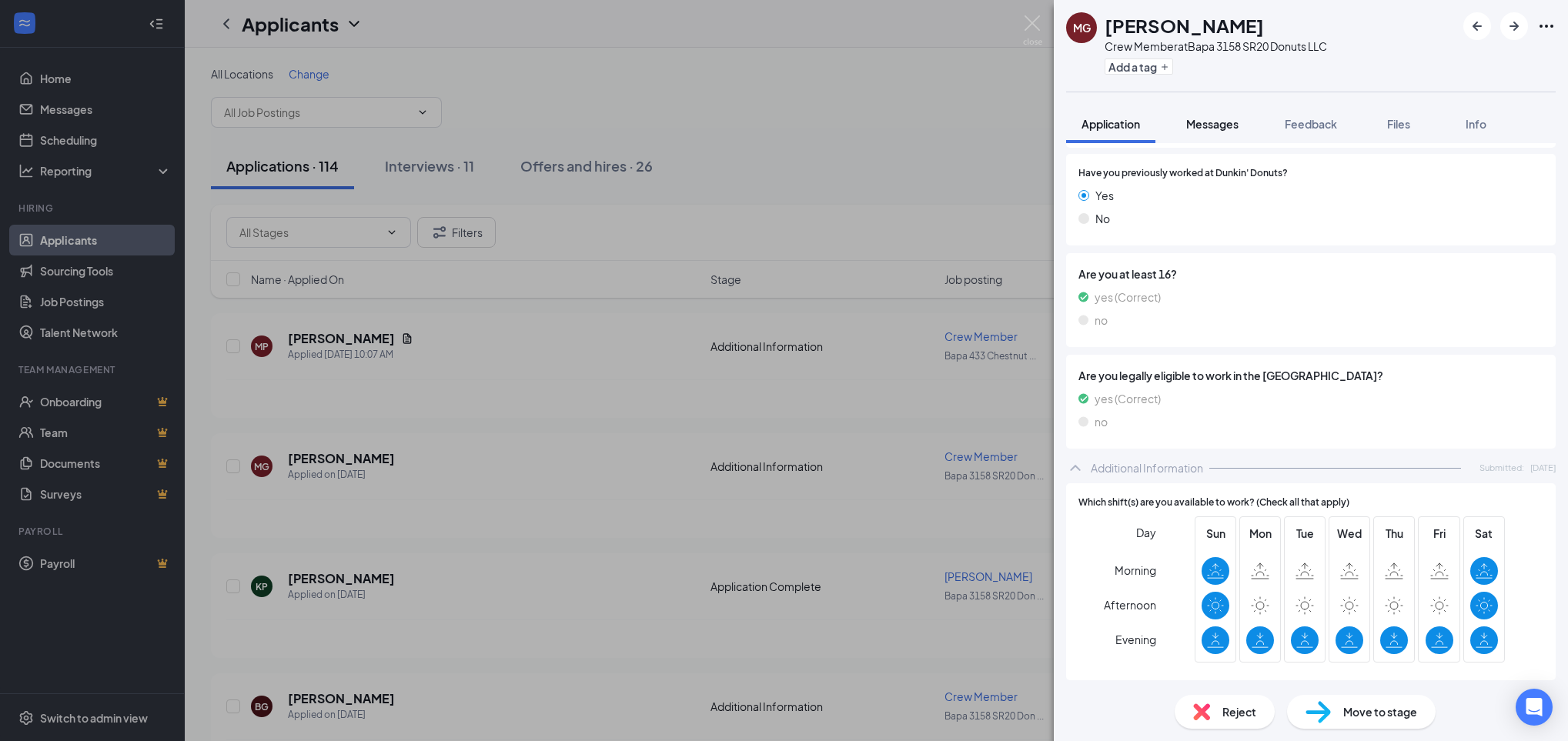
click at [1226, 123] on span "Messages" at bounding box center [1212, 124] width 52 height 14
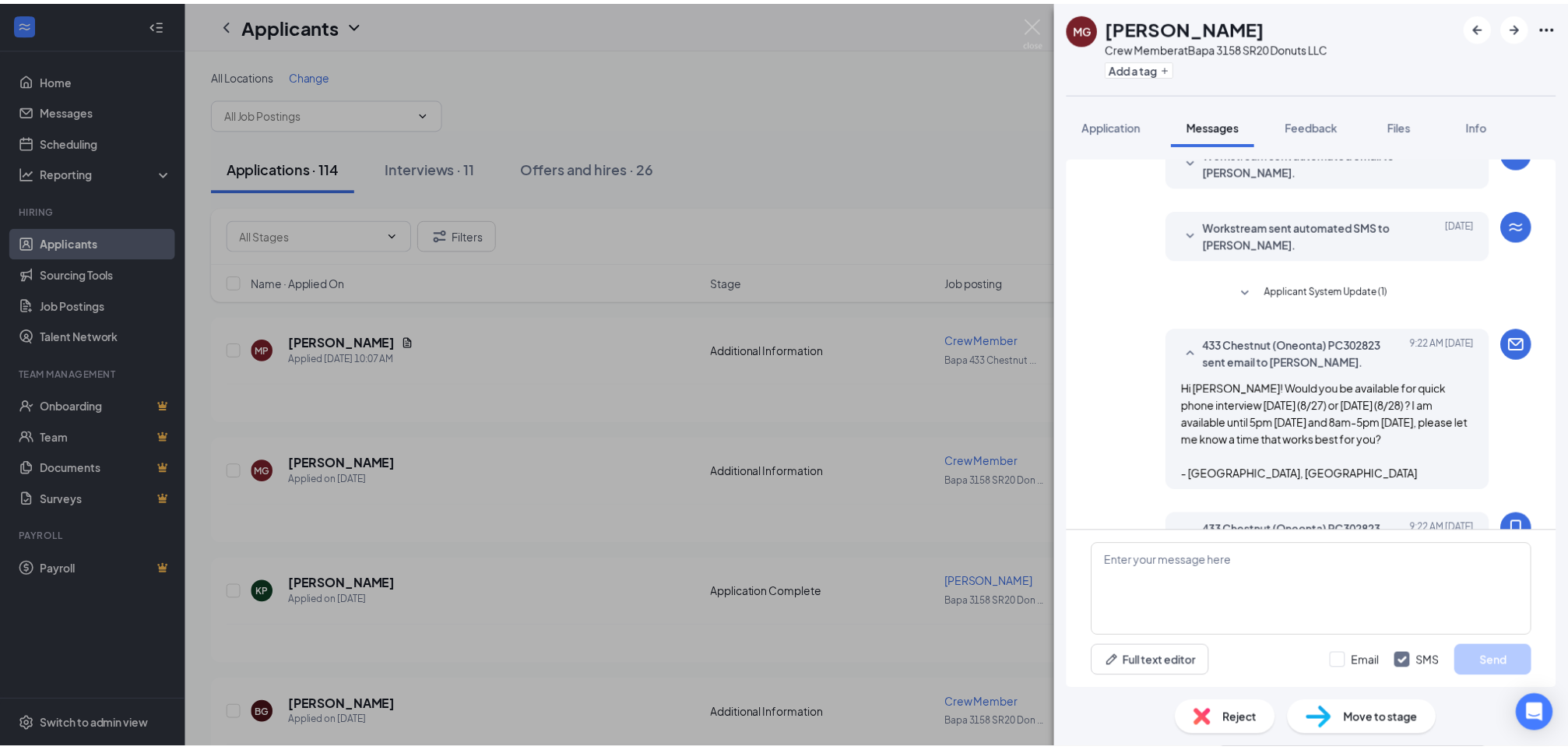
scroll to position [234, 0]
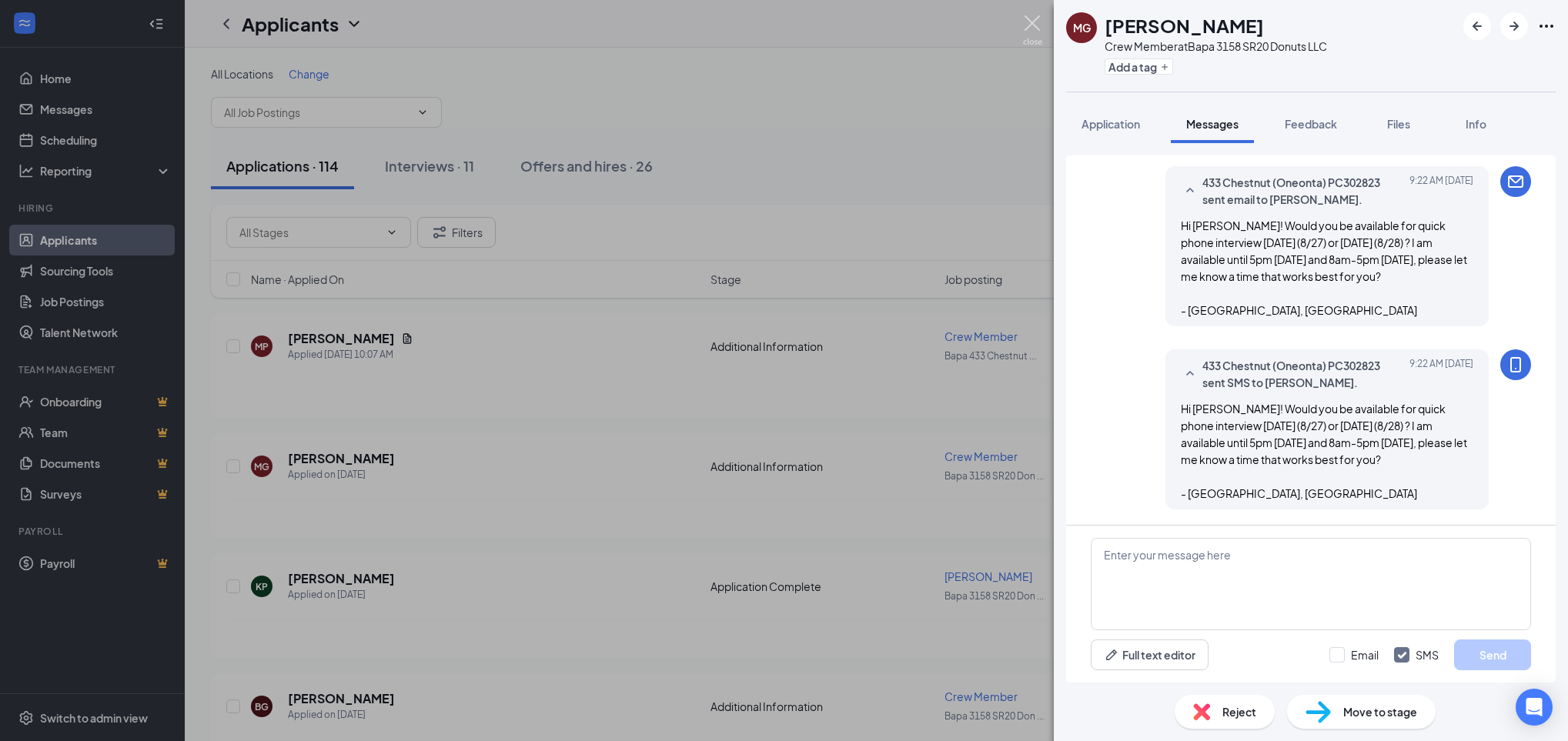
click at [1035, 11] on div "[PERSON_NAME] [PERSON_NAME] Crew Member at Bapa 3158 SR20 Donuts LLC Add a tag …" at bounding box center [784, 370] width 1568 height 741
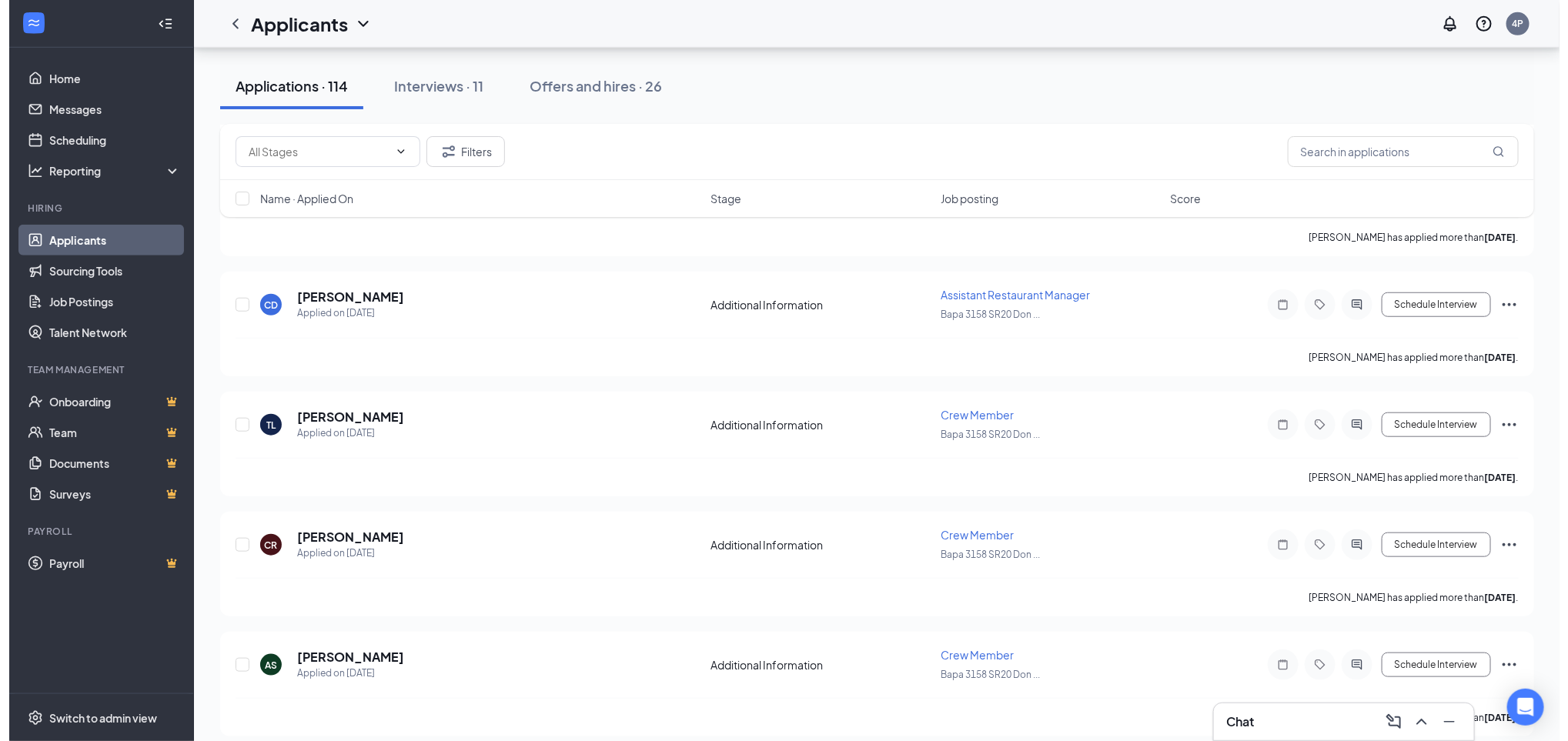
scroll to position [545, 0]
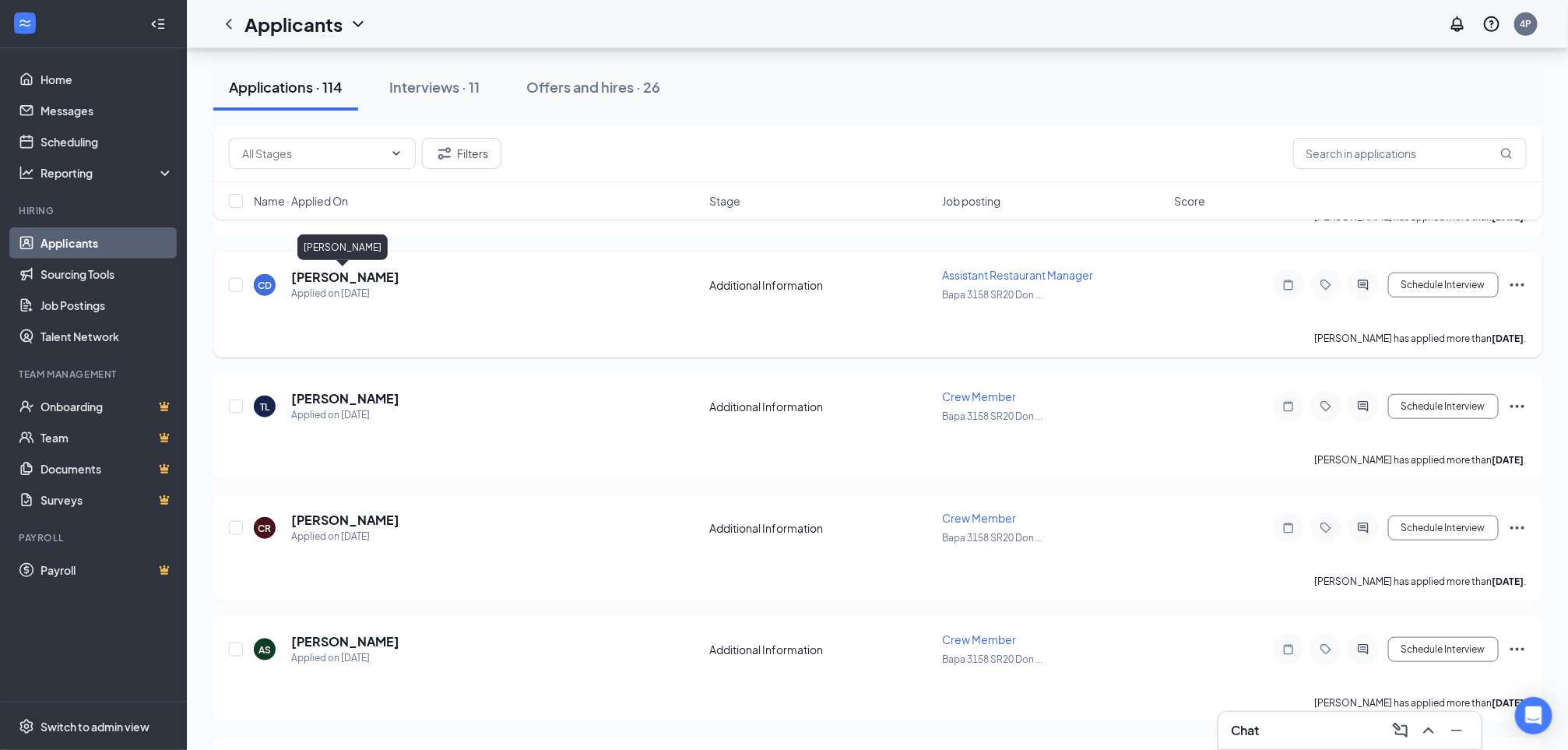
click at [388, 267] on div "CD [PERSON_NAME] Applied on [DATE] Additional Information Assistant Restaurant …" at bounding box center [878, 305] width 1329 height 106
click at [353, 277] on h5 "[PERSON_NAME]" at bounding box center [345, 277] width 108 height 17
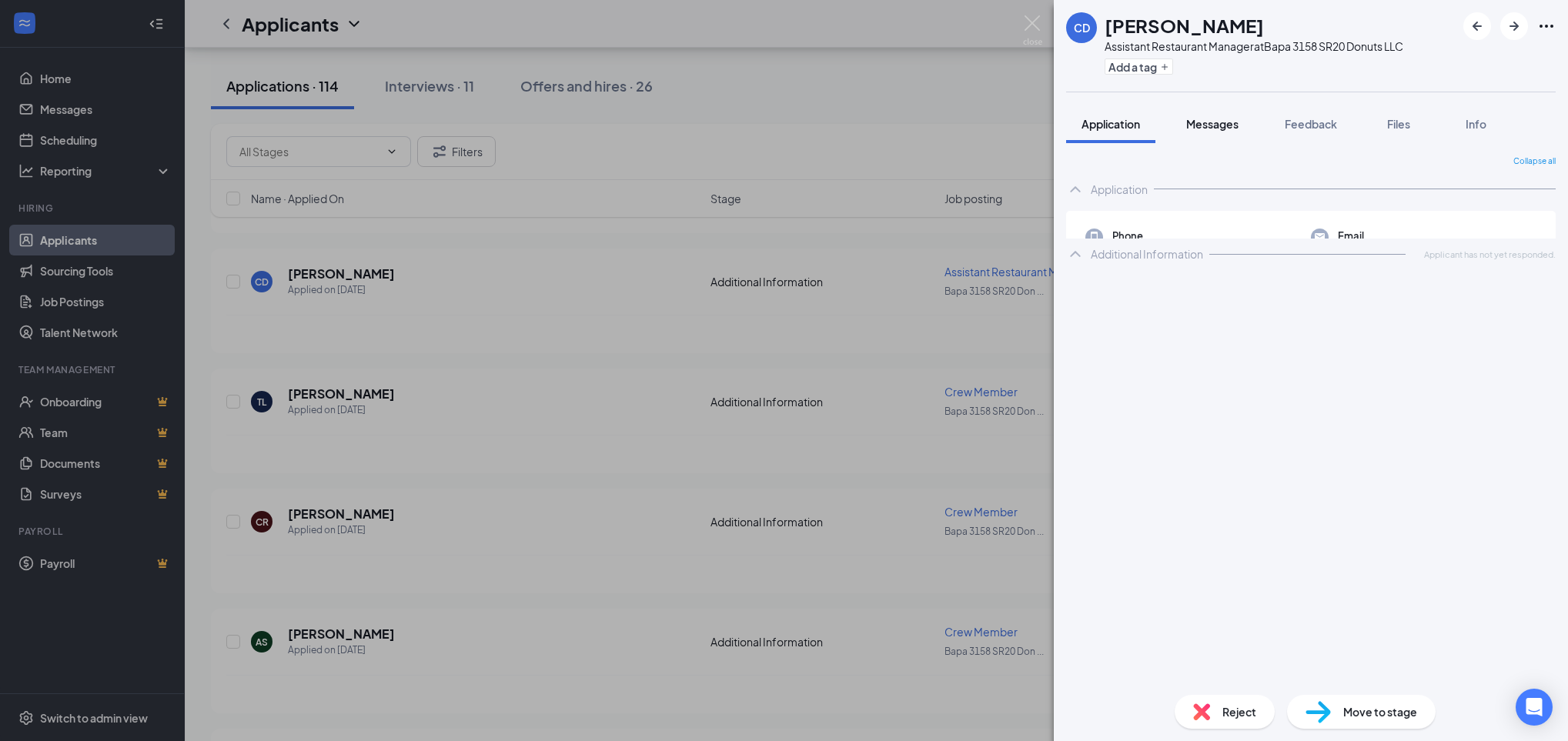
drag, startPoint x: 1168, startPoint y: 128, endPoint x: 1176, endPoint y: 127, distance: 8.1
click at [1176, 127] on div "Application Messages Feedback Files Info" at bounding box center [1310, 124] width 490 height 39
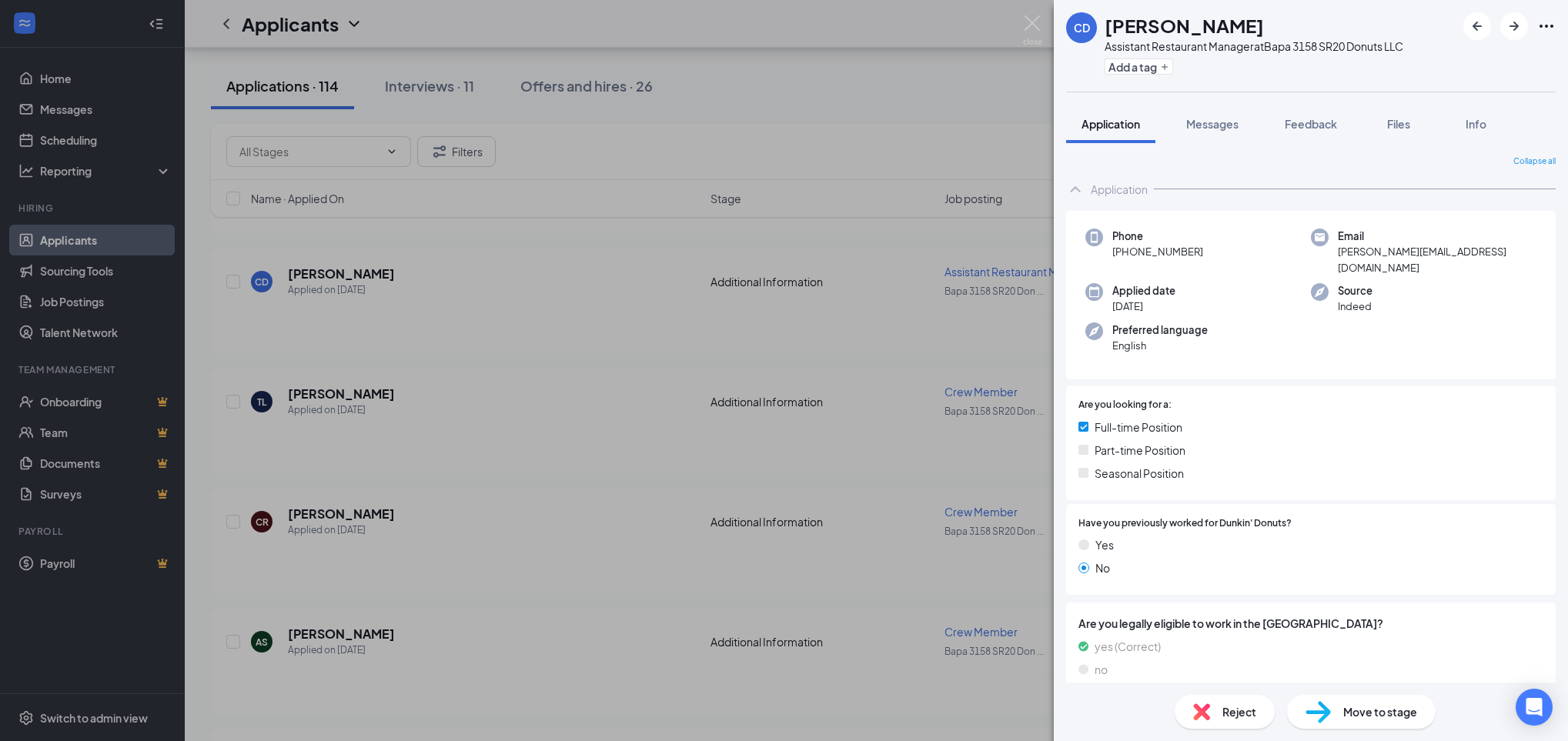
click at [1143, 179] on div "Application" at bounding box center [1310, 189] width 490 height 31
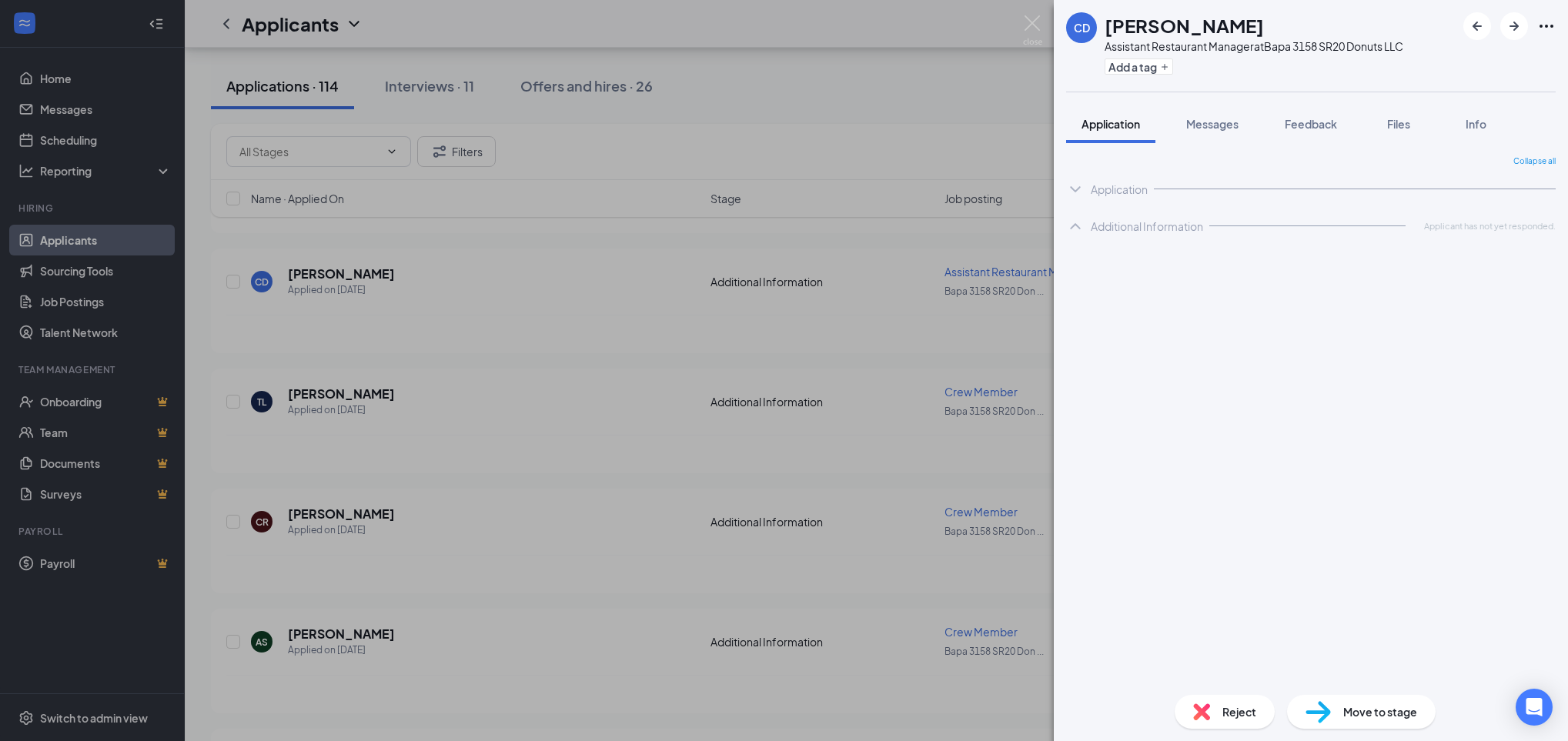
click at [1143, 179] on div "Application" at bounding box center [1310, 189] width 490 height 31
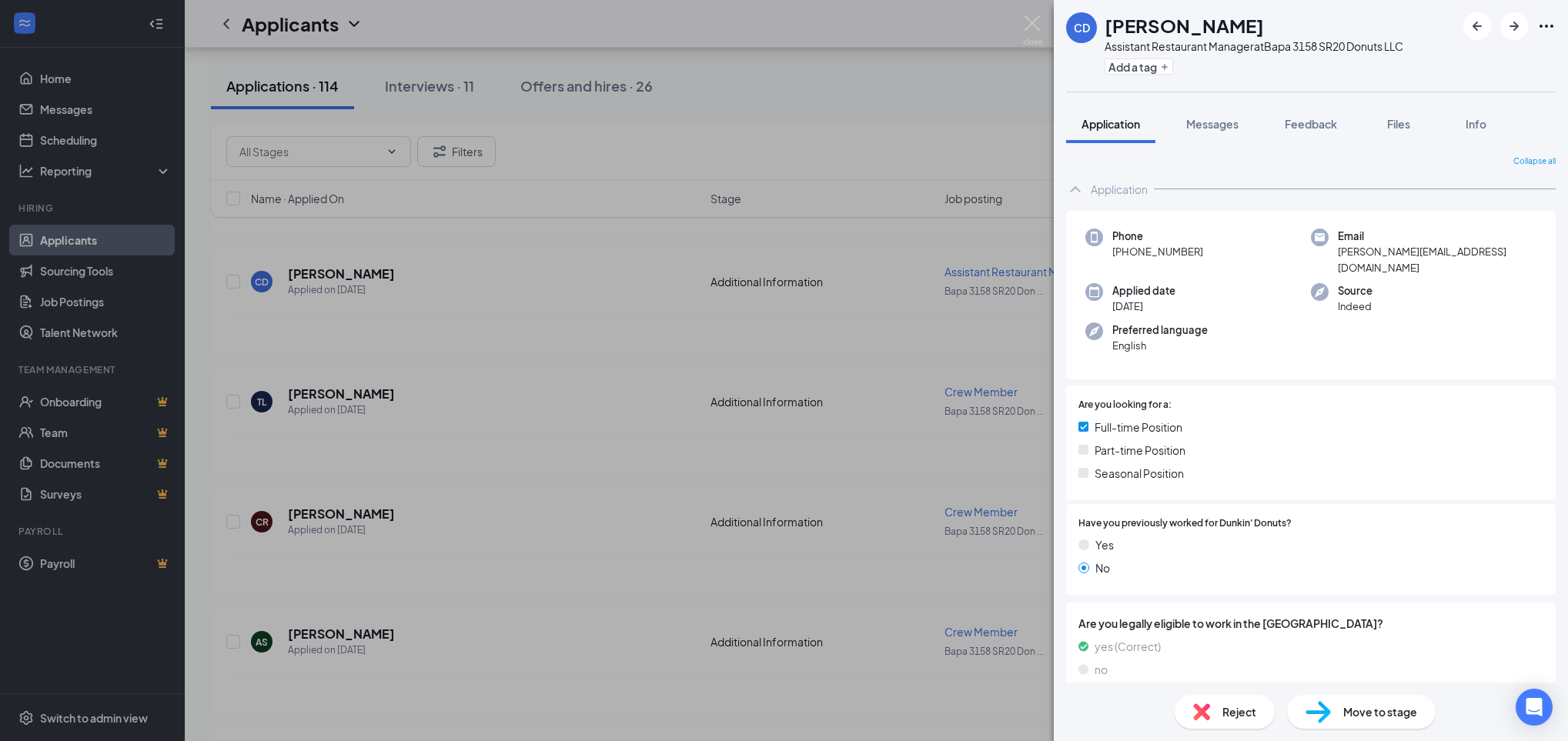
click at [1130, 191] on div "Application" at bounding box center [1119, 189] width 57 height 15
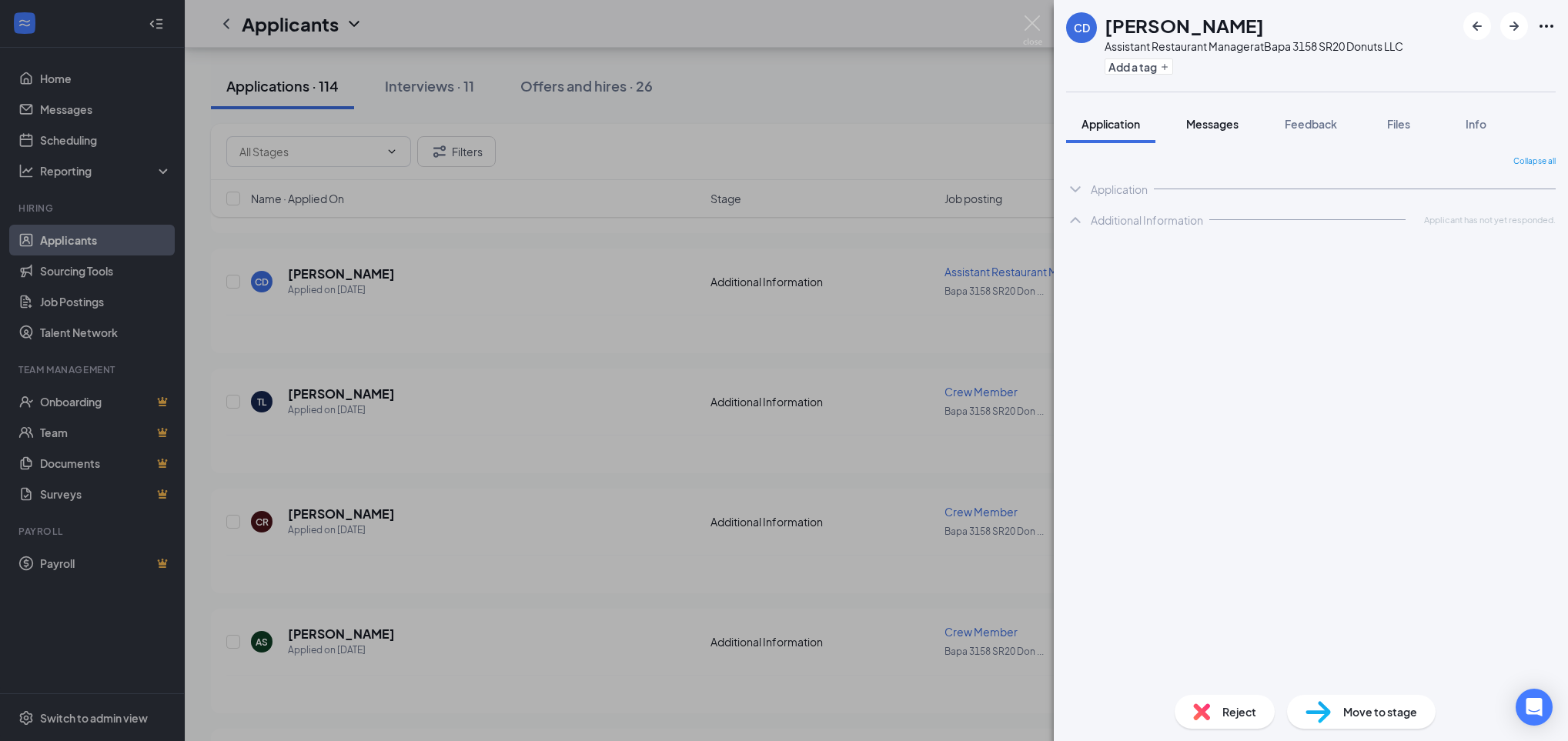
click at [1234, 127] on span "Messages" at bounding box center [1212, 124] width 52 height 14
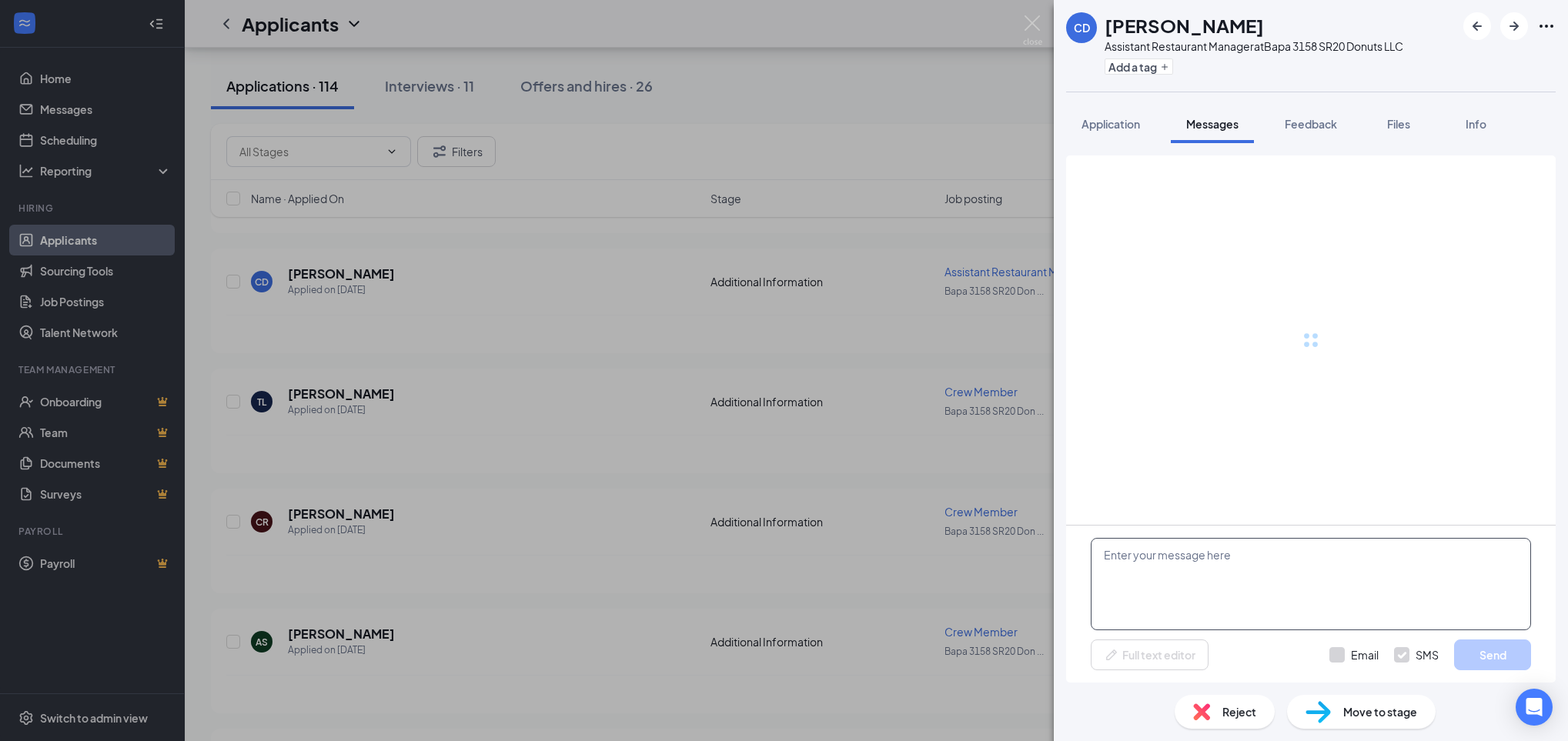
click at [1221, 566] on textarea at bounding box center [1310, 584] width 440 height 93
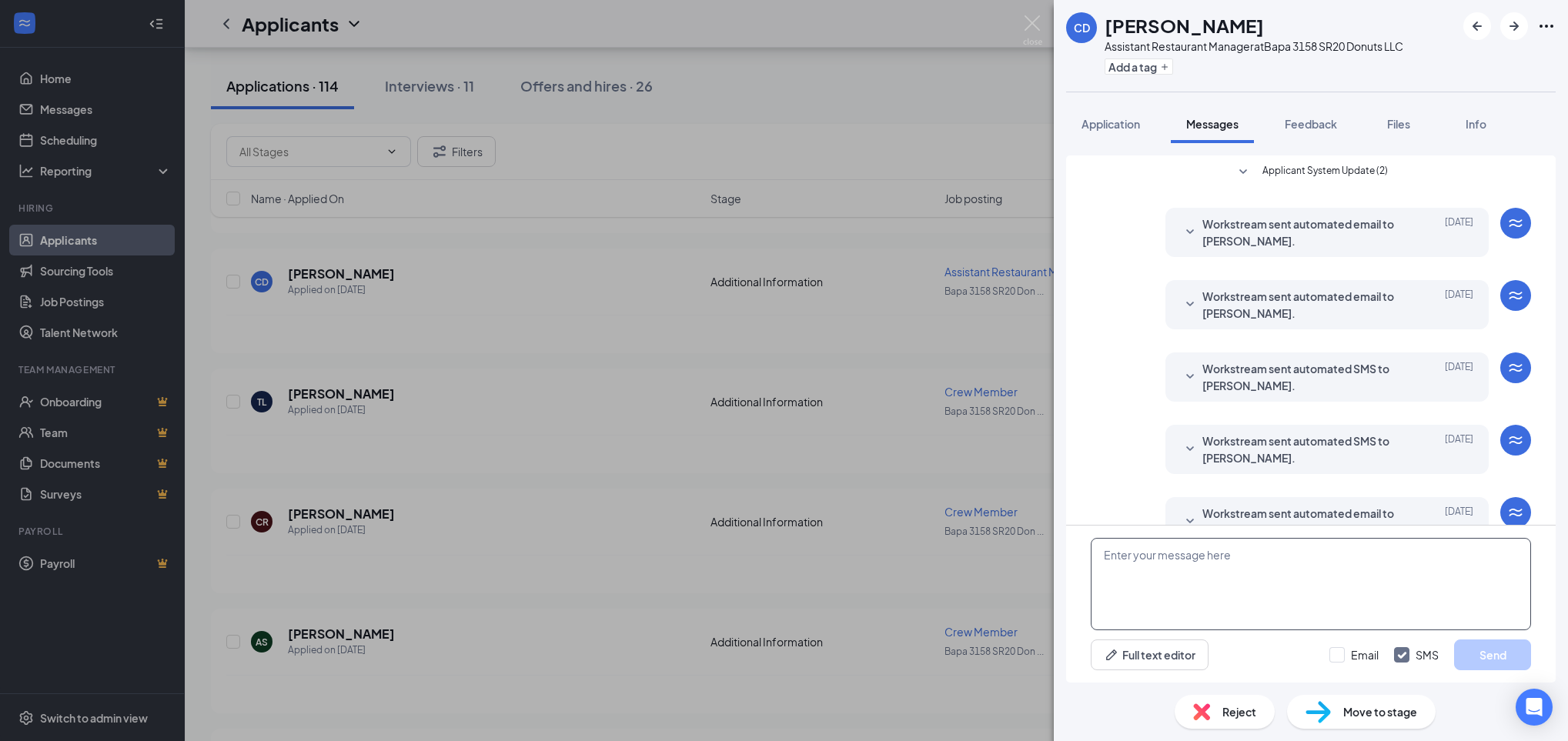
scroll to position [253, 0]
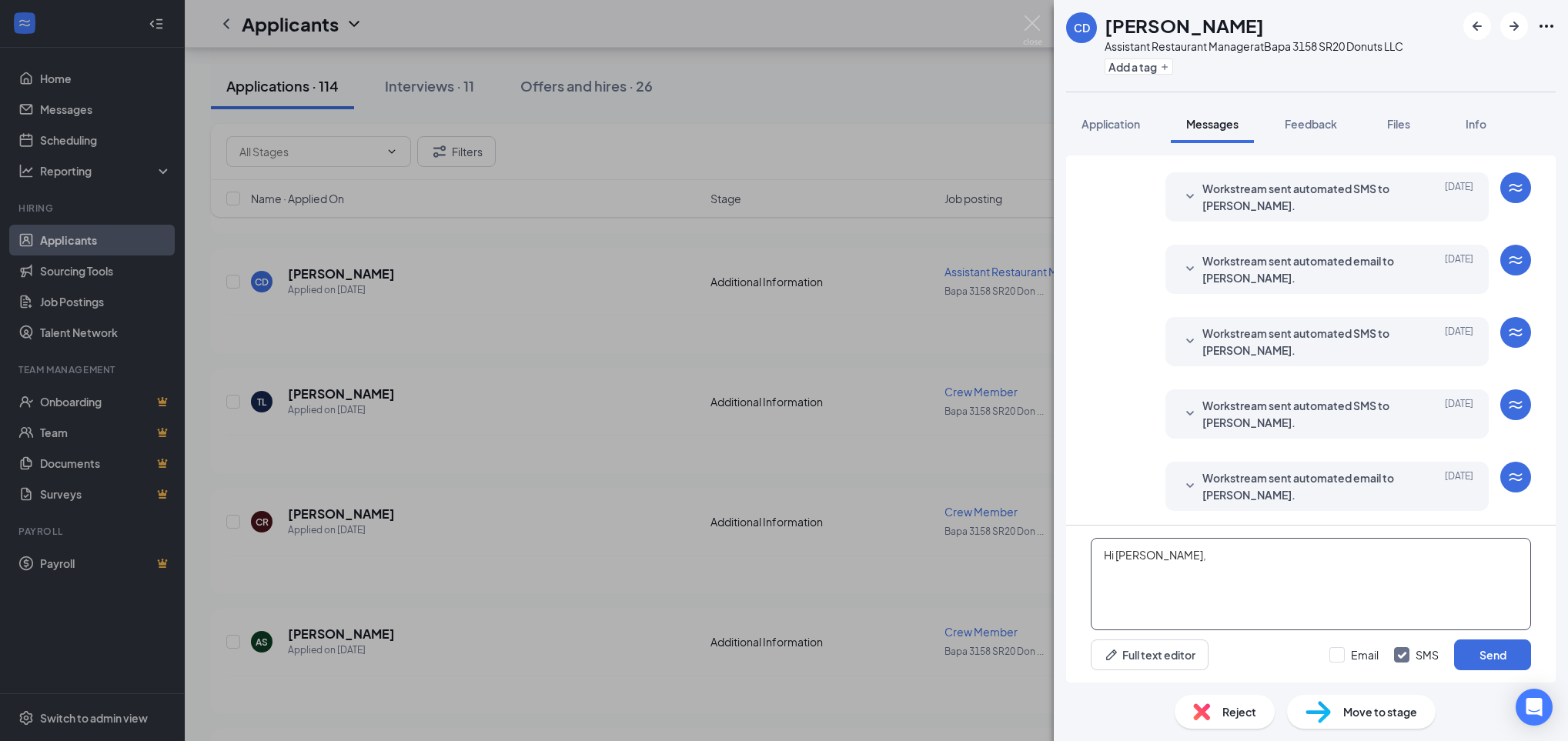
paste textarea "Would you be available for quick phone interview [DATE] (8/27) or [DATE] (8/28)…"
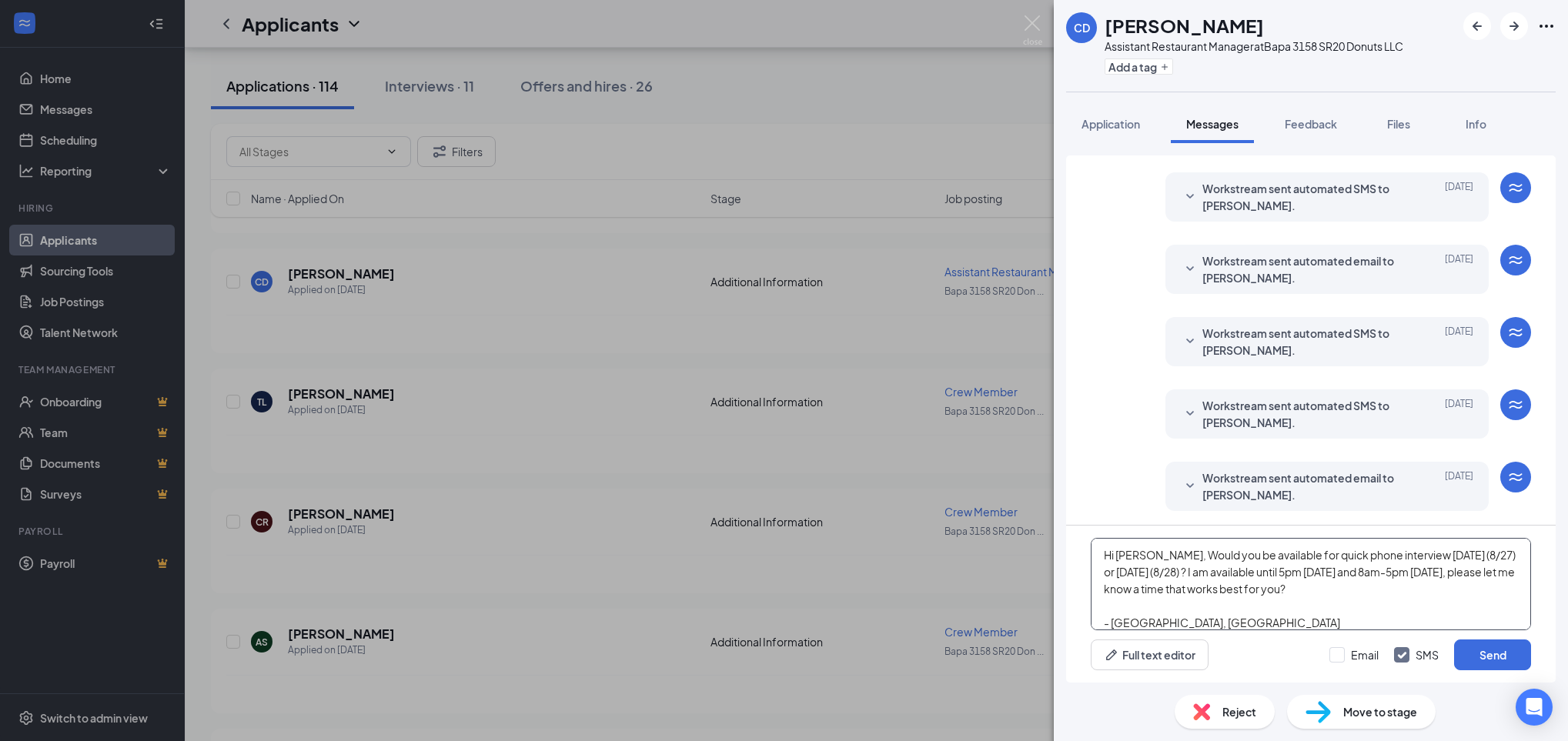
scroll to position [1, 0]
type textarea "Hi [PERSON_NAME], Would you be available for quick phone interview [DATE] (8/27…"
click at [1373, 656] on input "Email" at bounding box center [1354, 655] width 49 height 15
checkbox input "true"
click at [1506, 653] on button "Send" at bounding box center [1492, 655] width 77 height 31
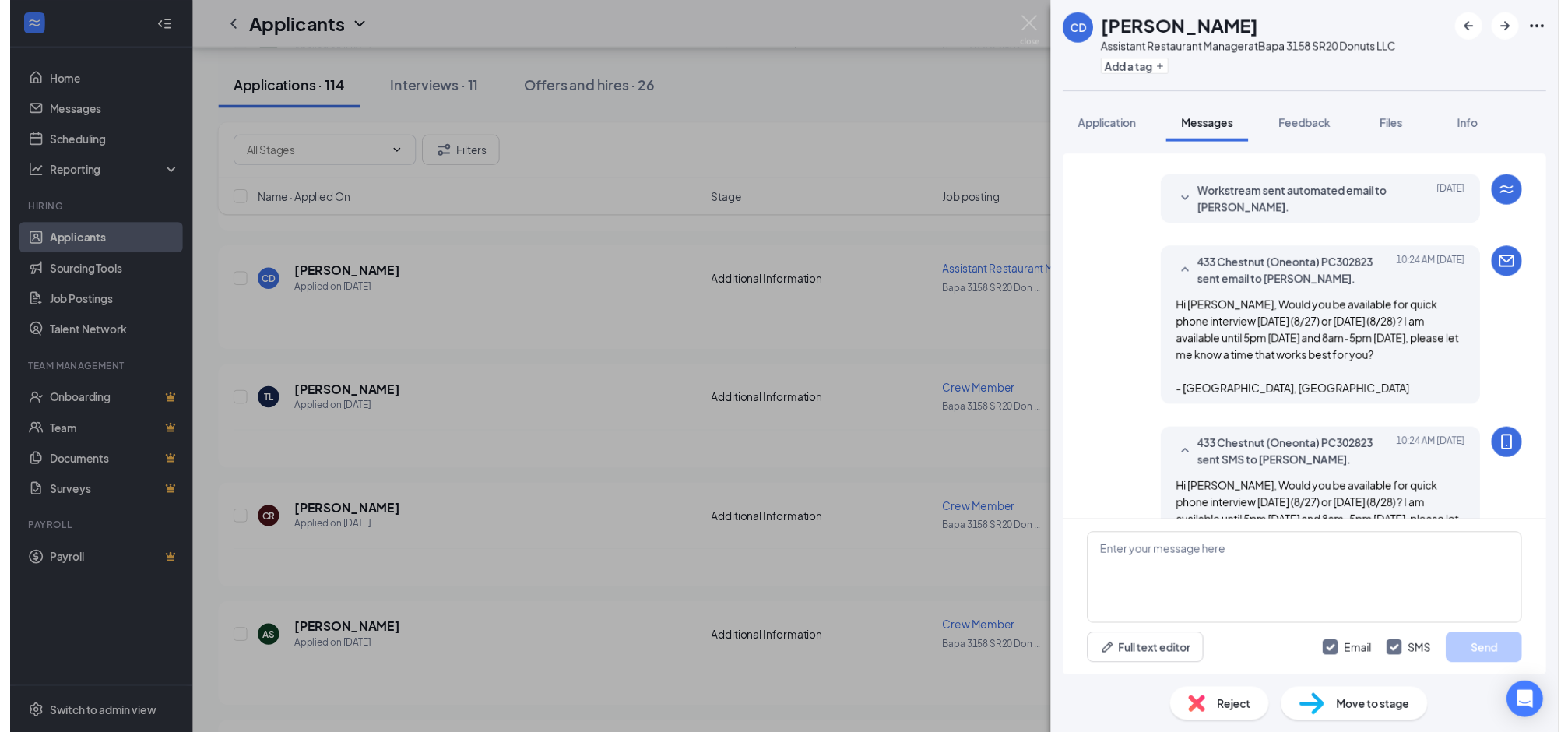
scroll to position [627, 0]
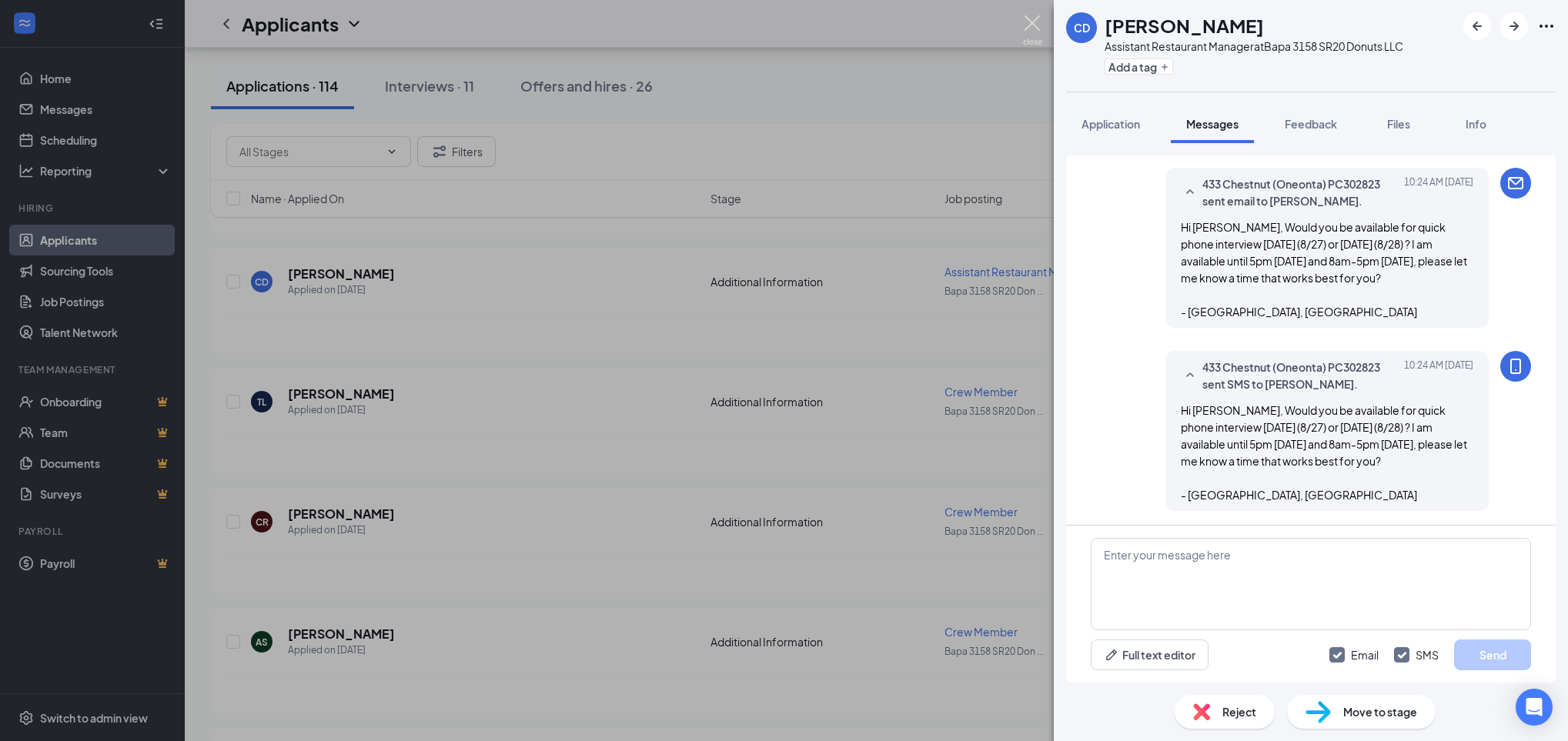
click at [1031, 21] on img at bounding box center [1032, 30] width 19 height 30
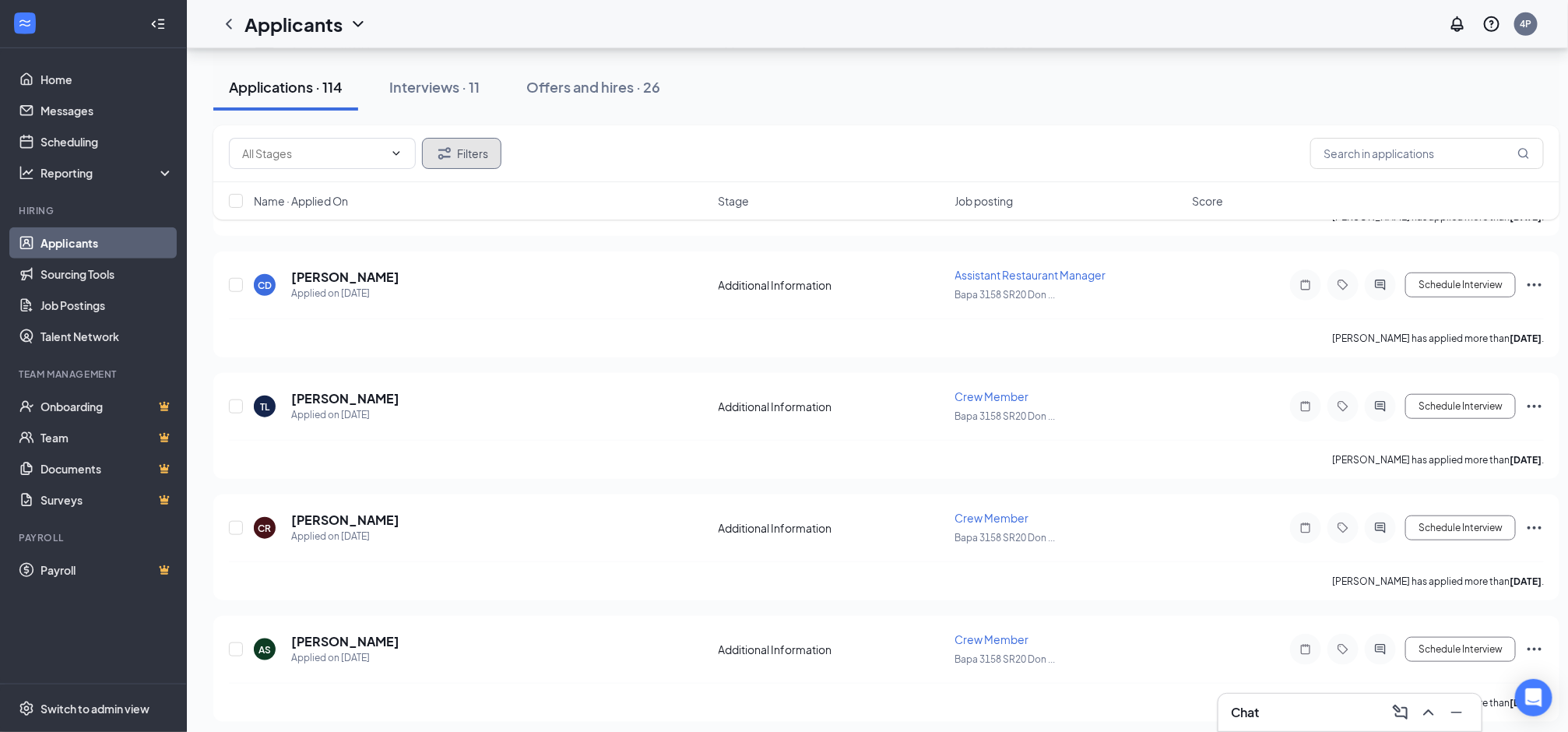
click at [479, 148] on button "Filters" at bounding box center [462, 153] width 80 height 32
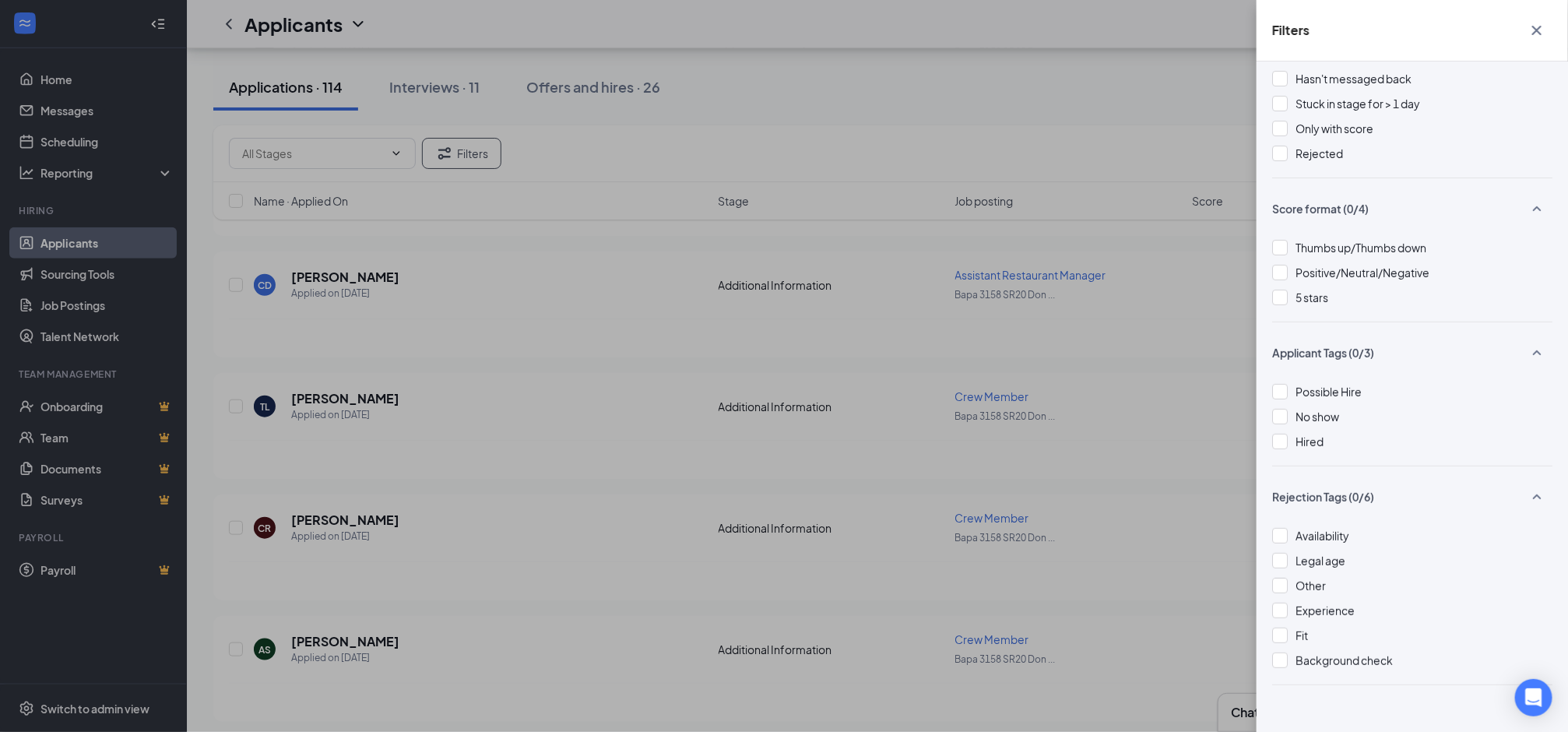
scroll to position [94, 0]
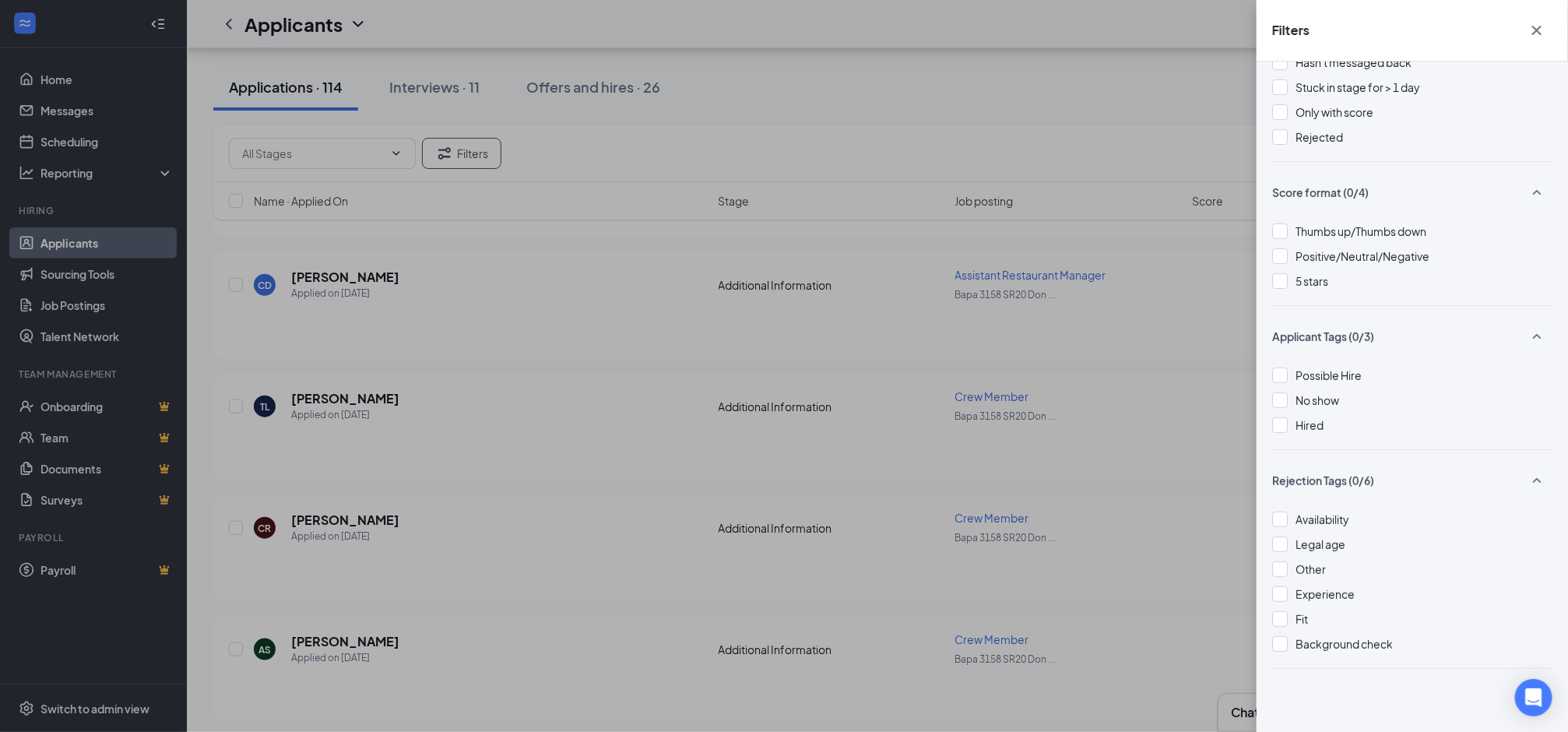
click at [1539, 22] on icon "Cross" at bounding box center [1537, 31] width 19 height 19
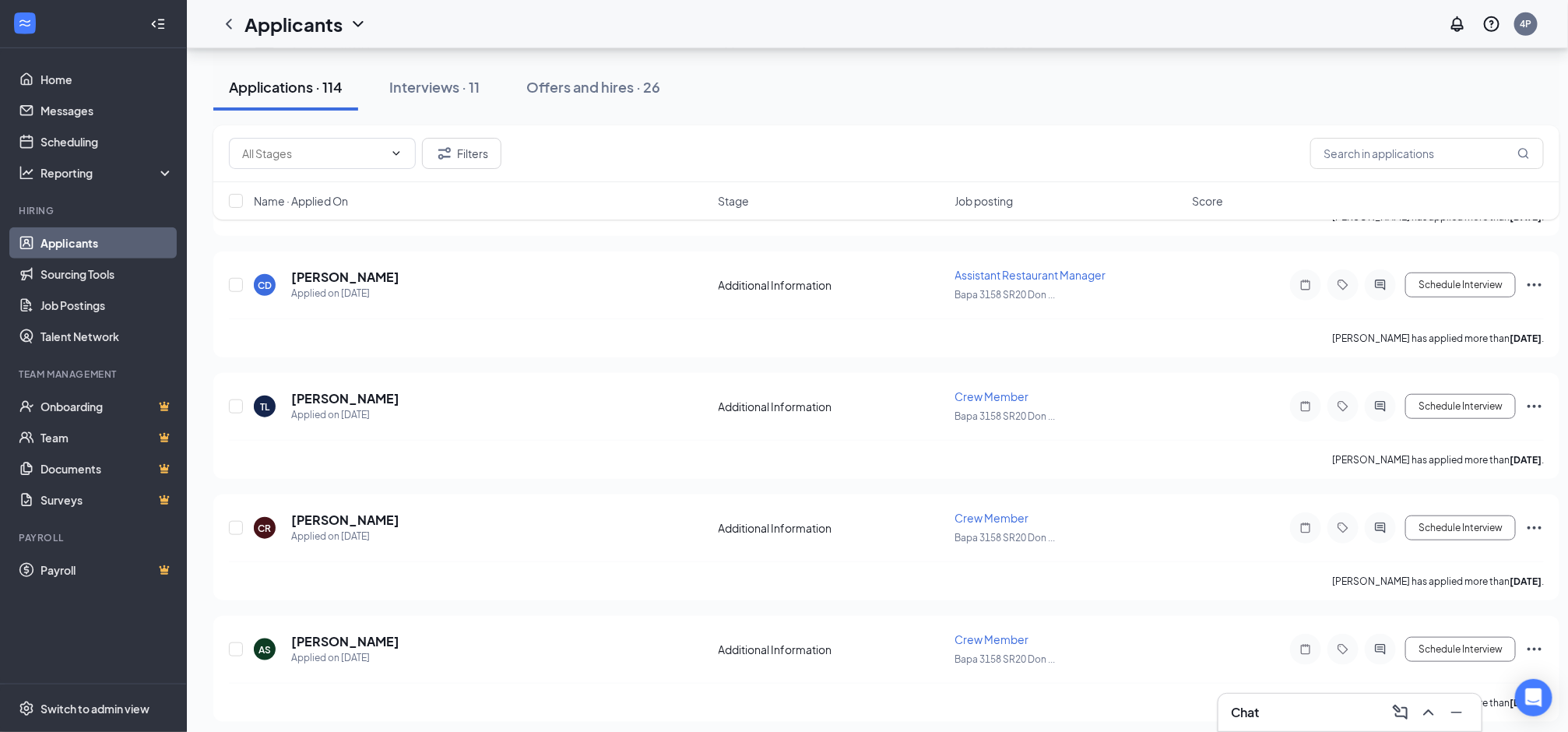
click at [1417, 169] on div "Filters" at bounding box center [886, 153] width 1315 height 32
click at [1423, 152] on input "text" at bounding box center [1427, 153] width 234 height 32
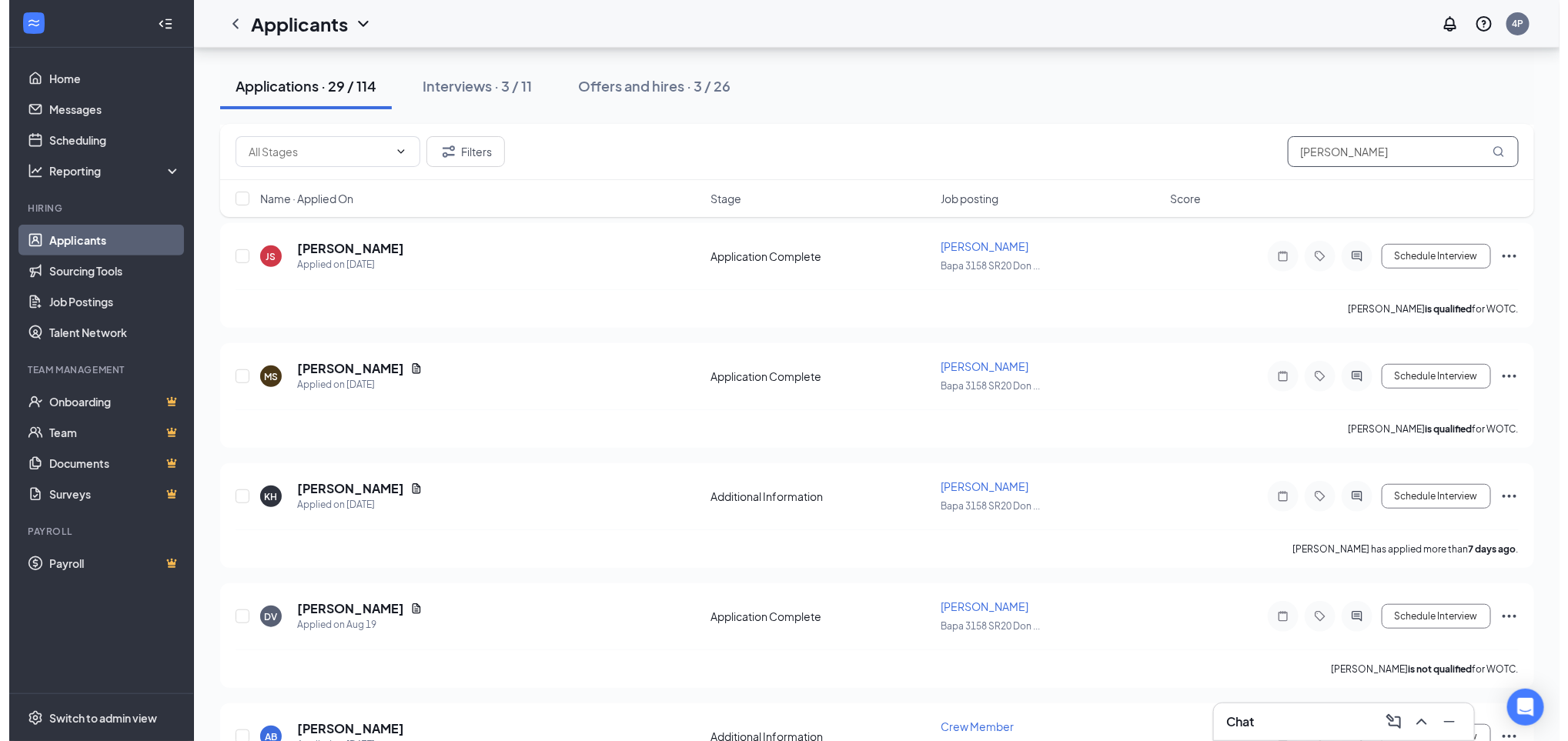
scroll to position [335, 0]
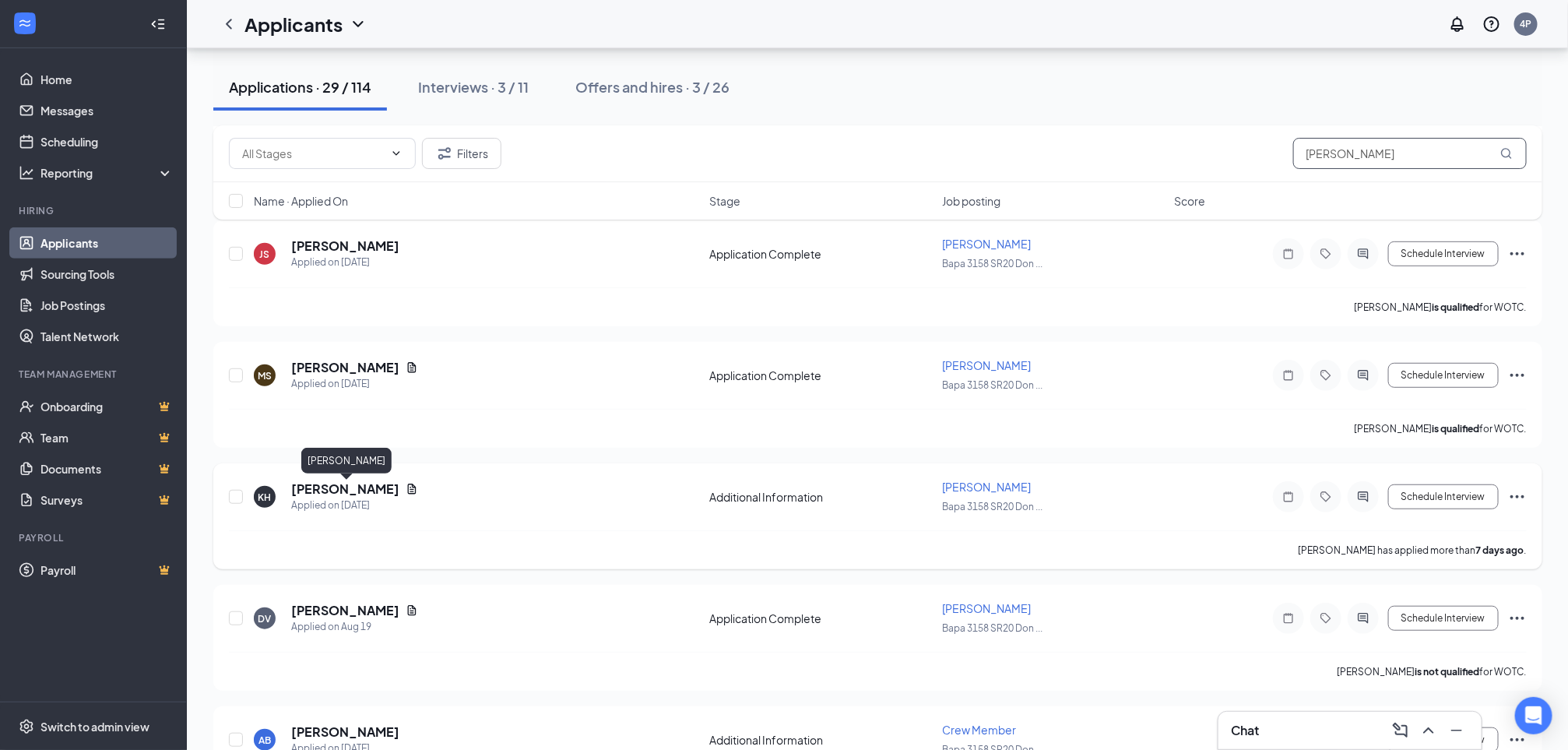
type input "[PERSON_NAME]"
click at [376, 484] on h5 "[PERSON_NAME]" at bounding box center [345, 489] width 108 height 17
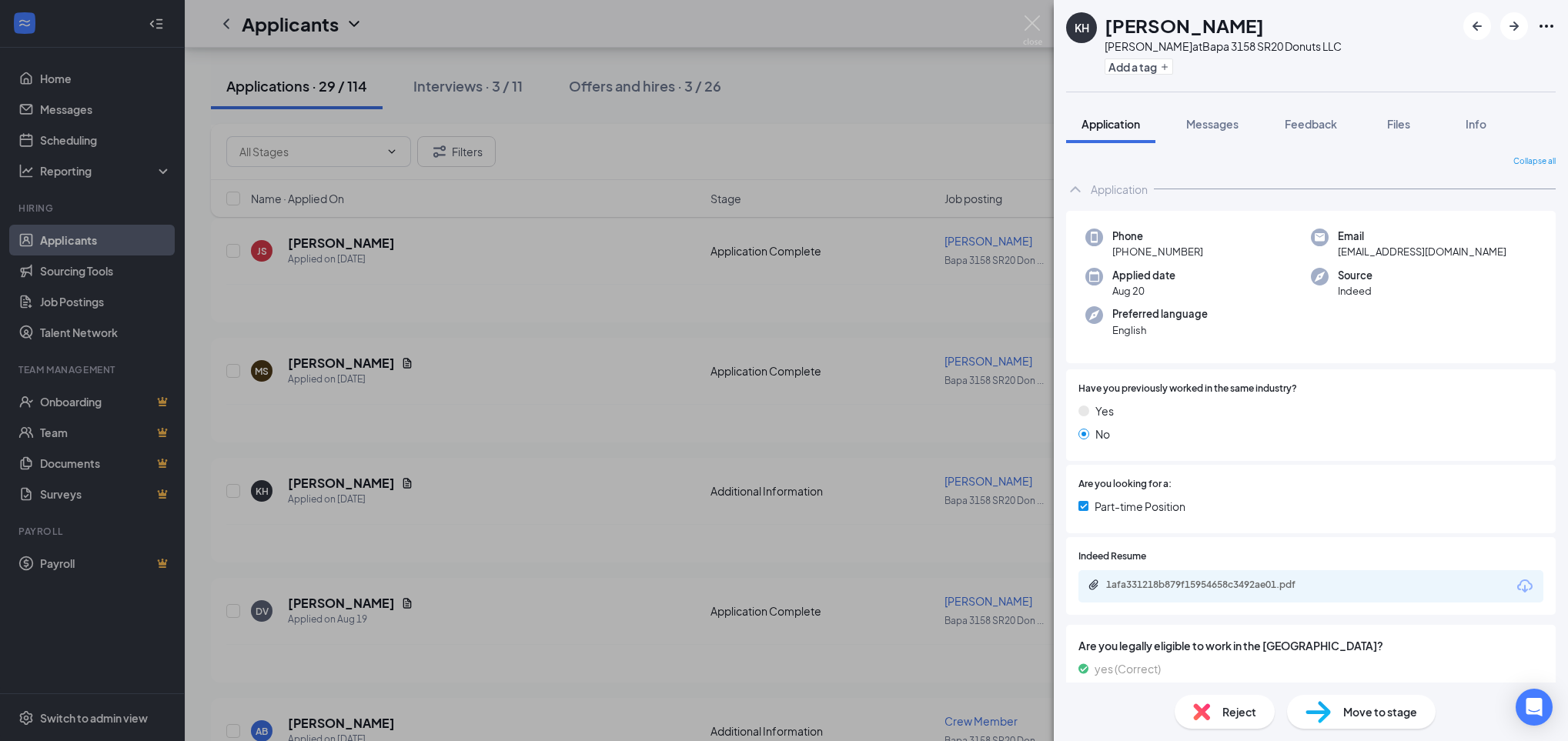
click at [1118, 191] on div "Application" at bounding box center [1119, 189] width 57 height 15
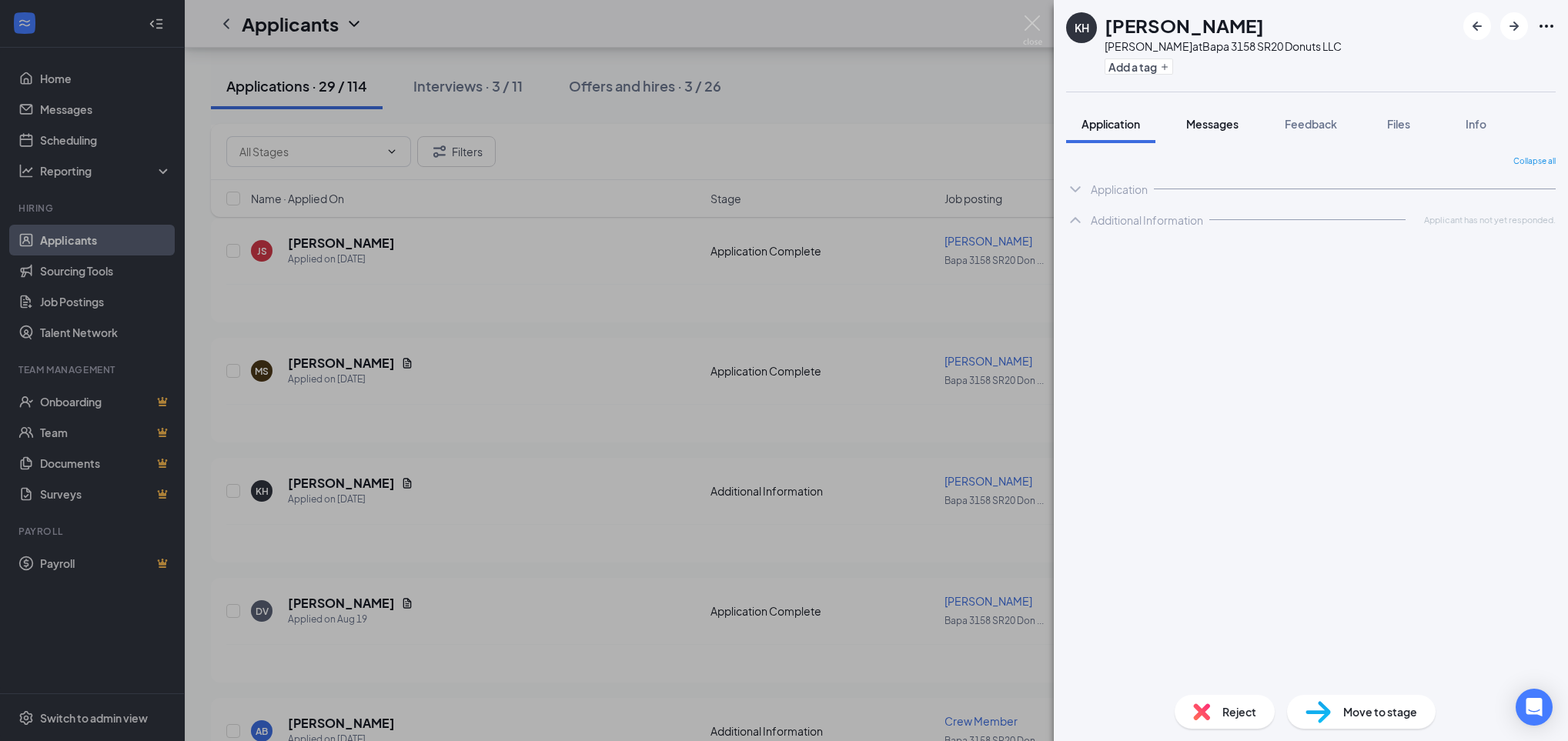
click at [1227, 132] on button "Messages" at bounding box center [1213, 124] width 83 height 39
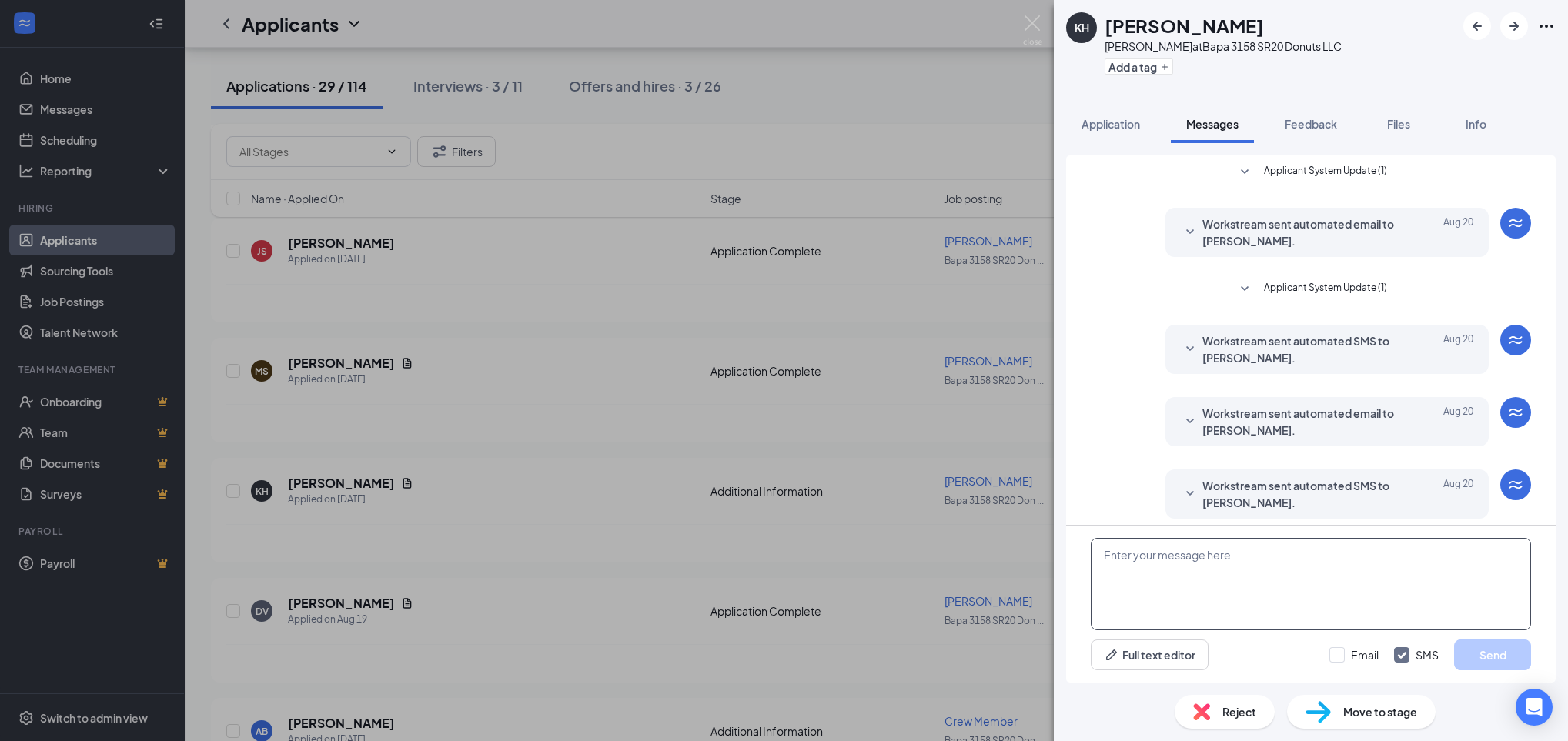
scroll to position [153, 0]
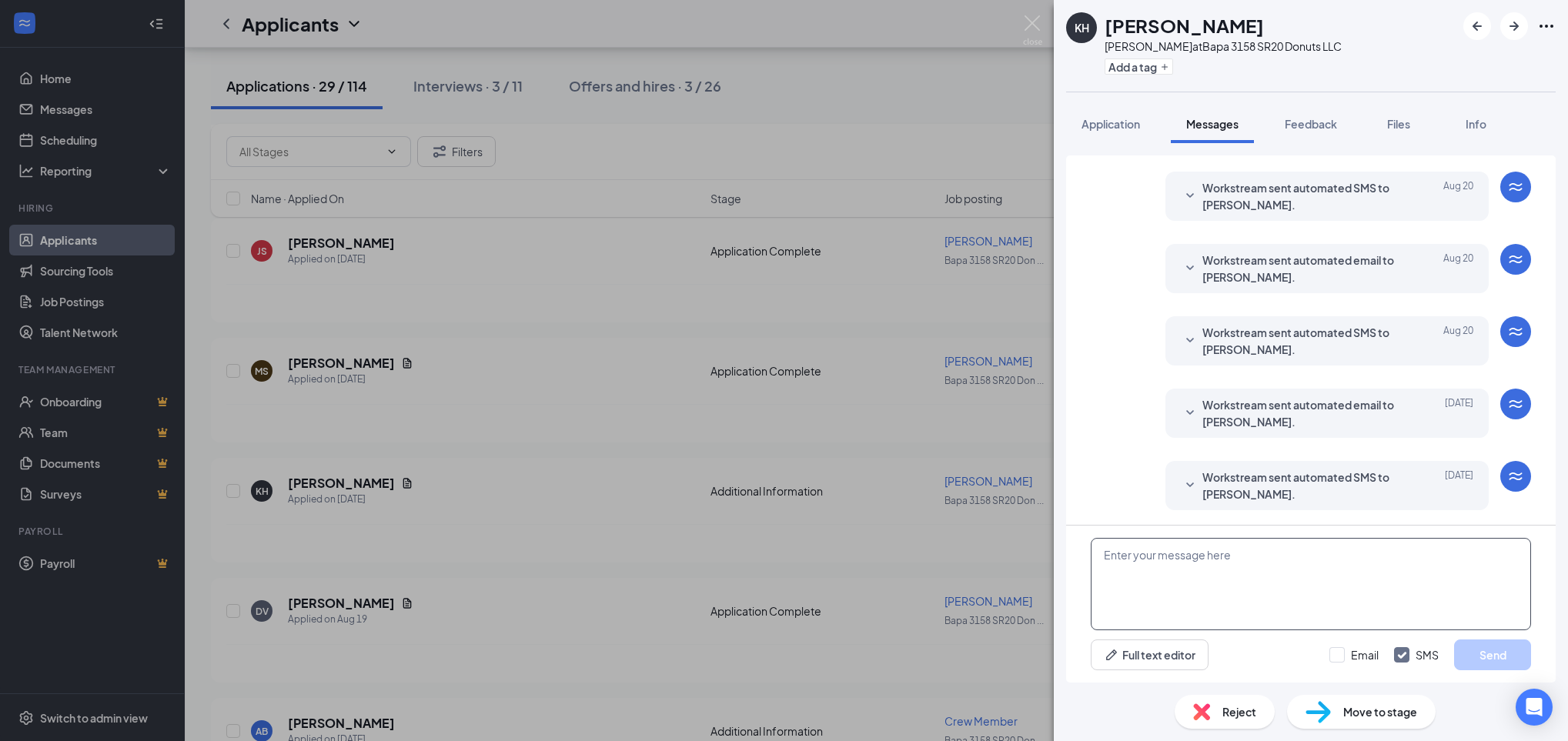
click at [1173, 584] on textarea at bounding box center [1310, 584] width 440 height 93
paste textarea "Would you be available for quick phone interview [DATE] (8/27) or [DATE] (8/28)…"
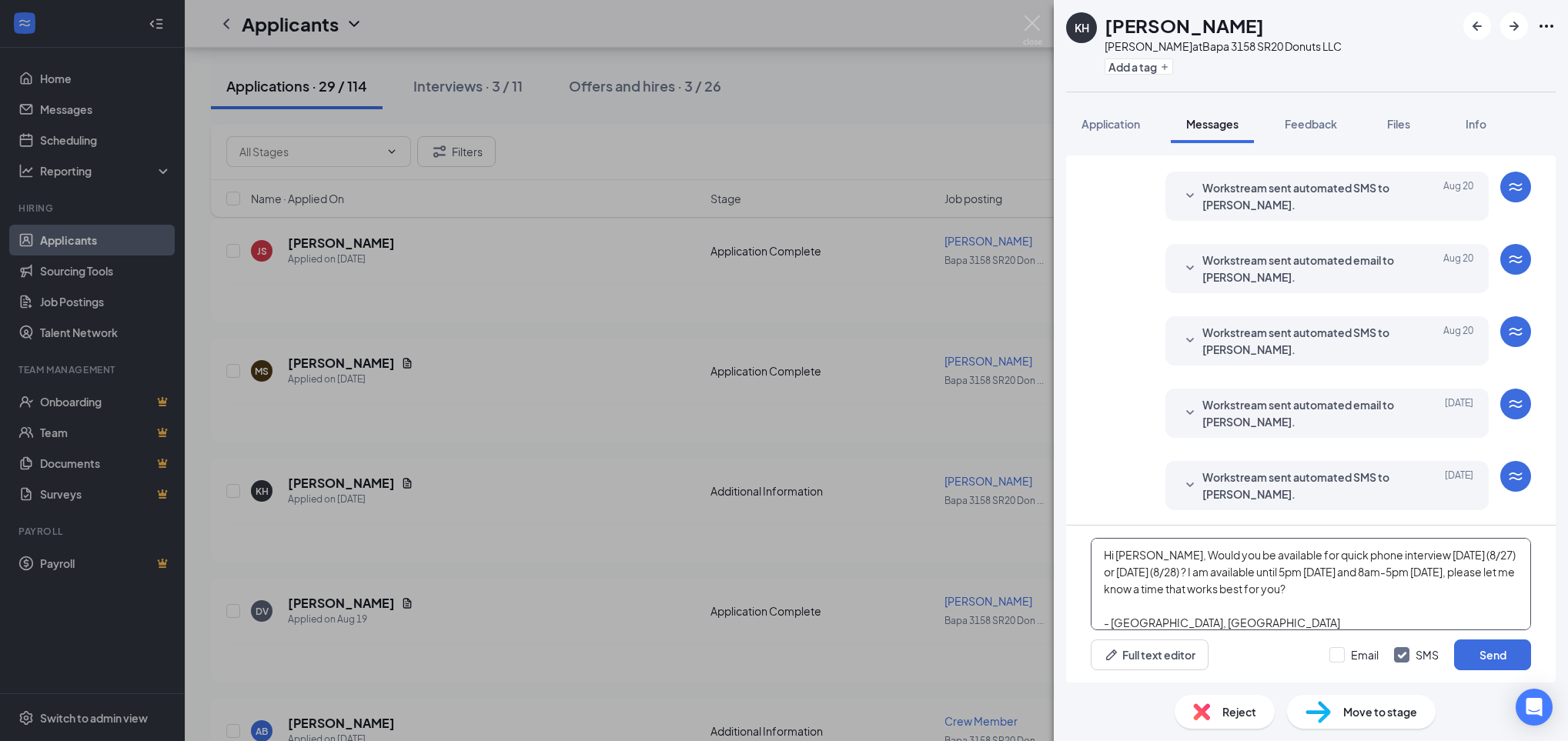
scroll to position [1, 0]
type textarea "Hi [PERSON_NAME], Would you be available for quick phone interview [DATE] (8/27…"
click at [1324, 647] on div "Full text editor Email SMS Send" at bounding box center [1310, 655] width 440 height 31
click at [1348, 658] on input "Email" at bounding box center [1354, 655] width 49 height 15
checkbox input "true"
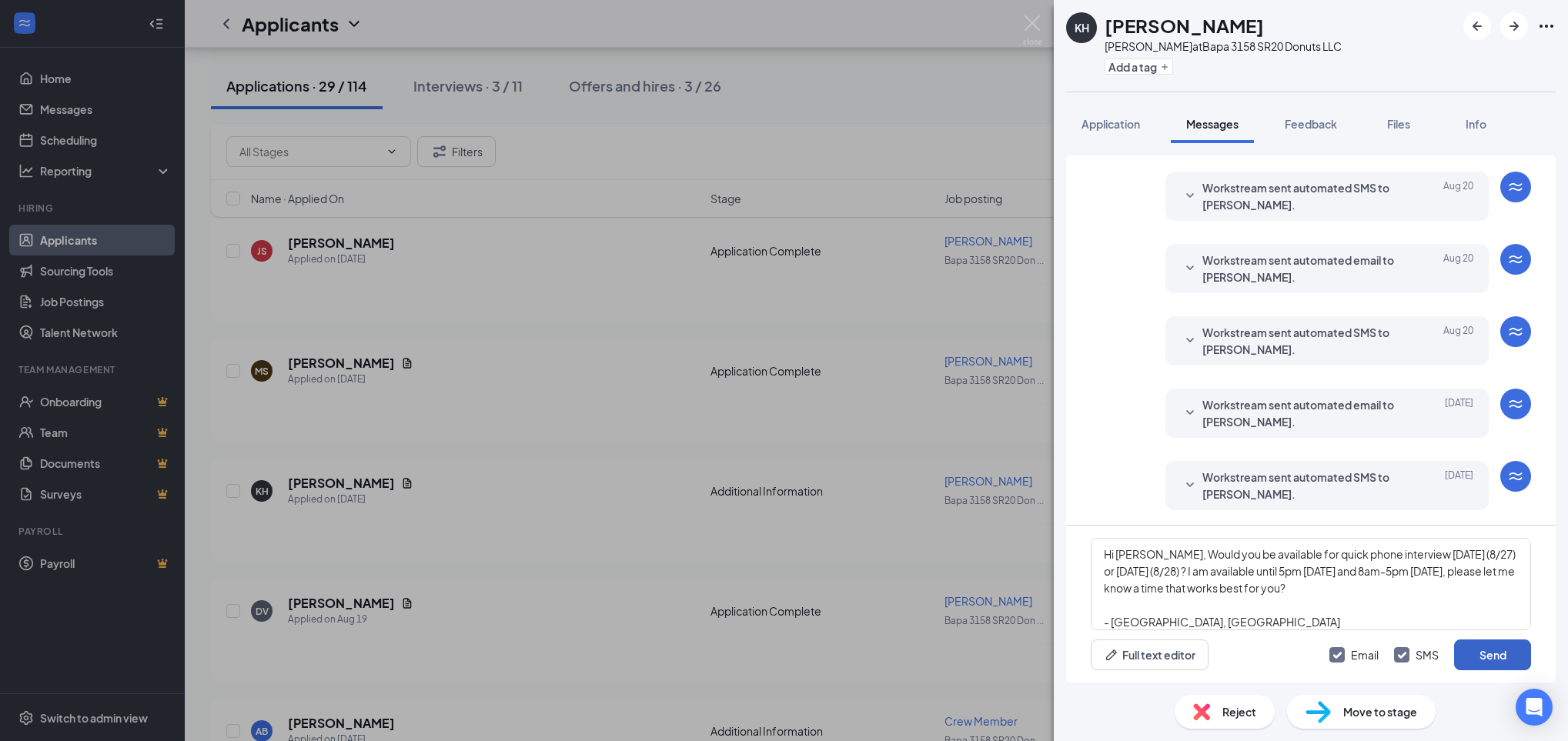
click at [1500, 659] on button "Send" at bounding box center [1492, 655] width 77 height 31
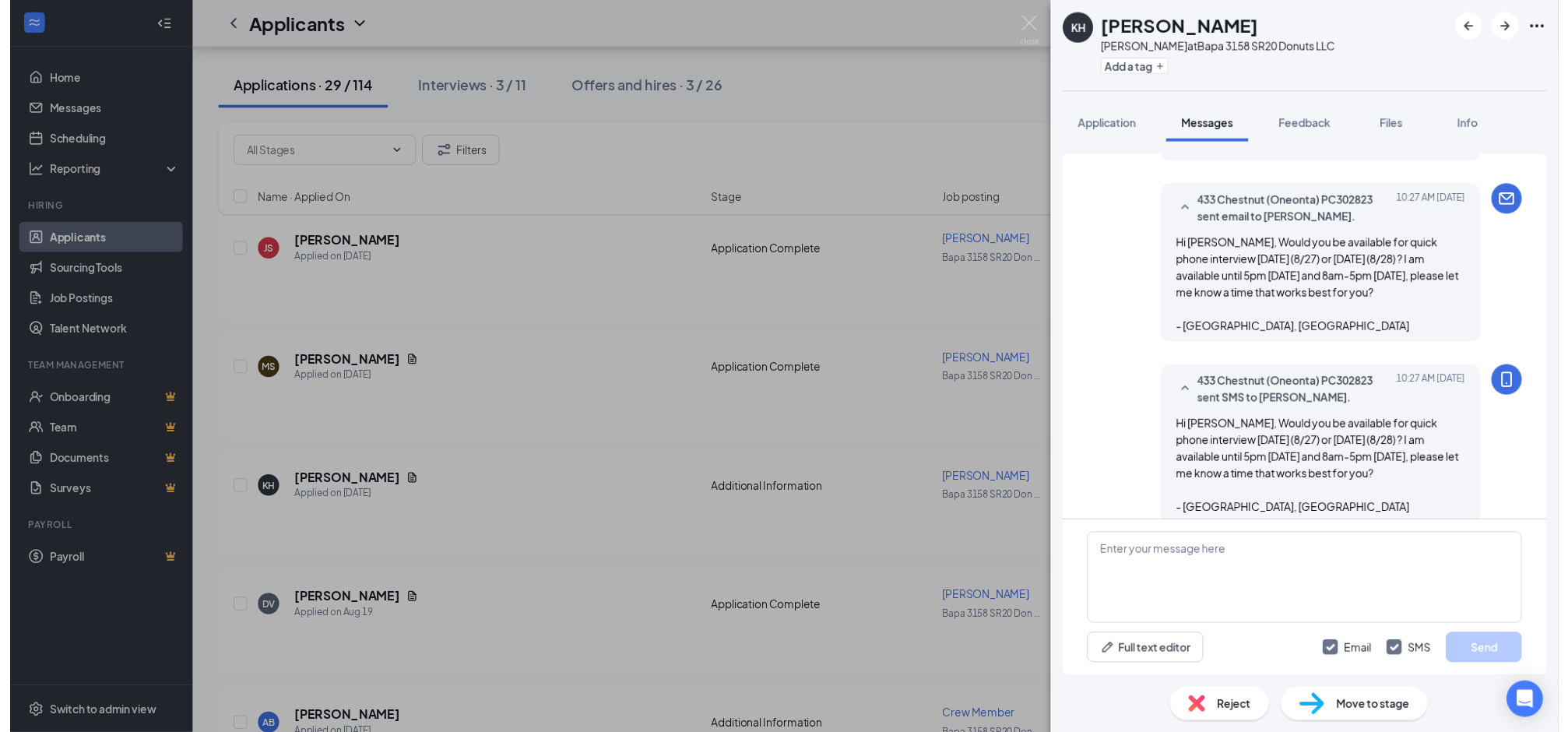
scroll to position [526, 0]
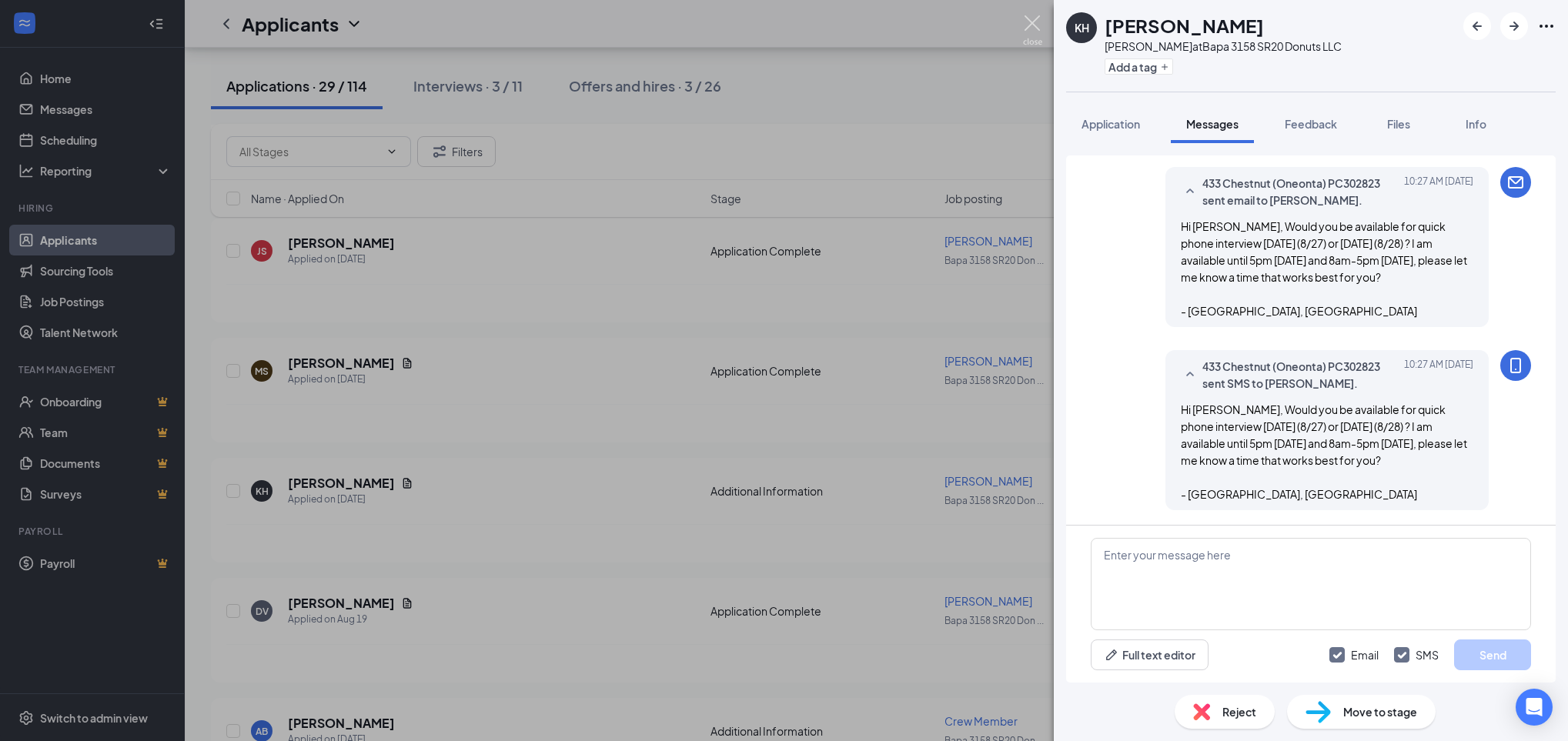
click at [1031, 26] on img at bounding box center [1032, 30] width 19 height 30
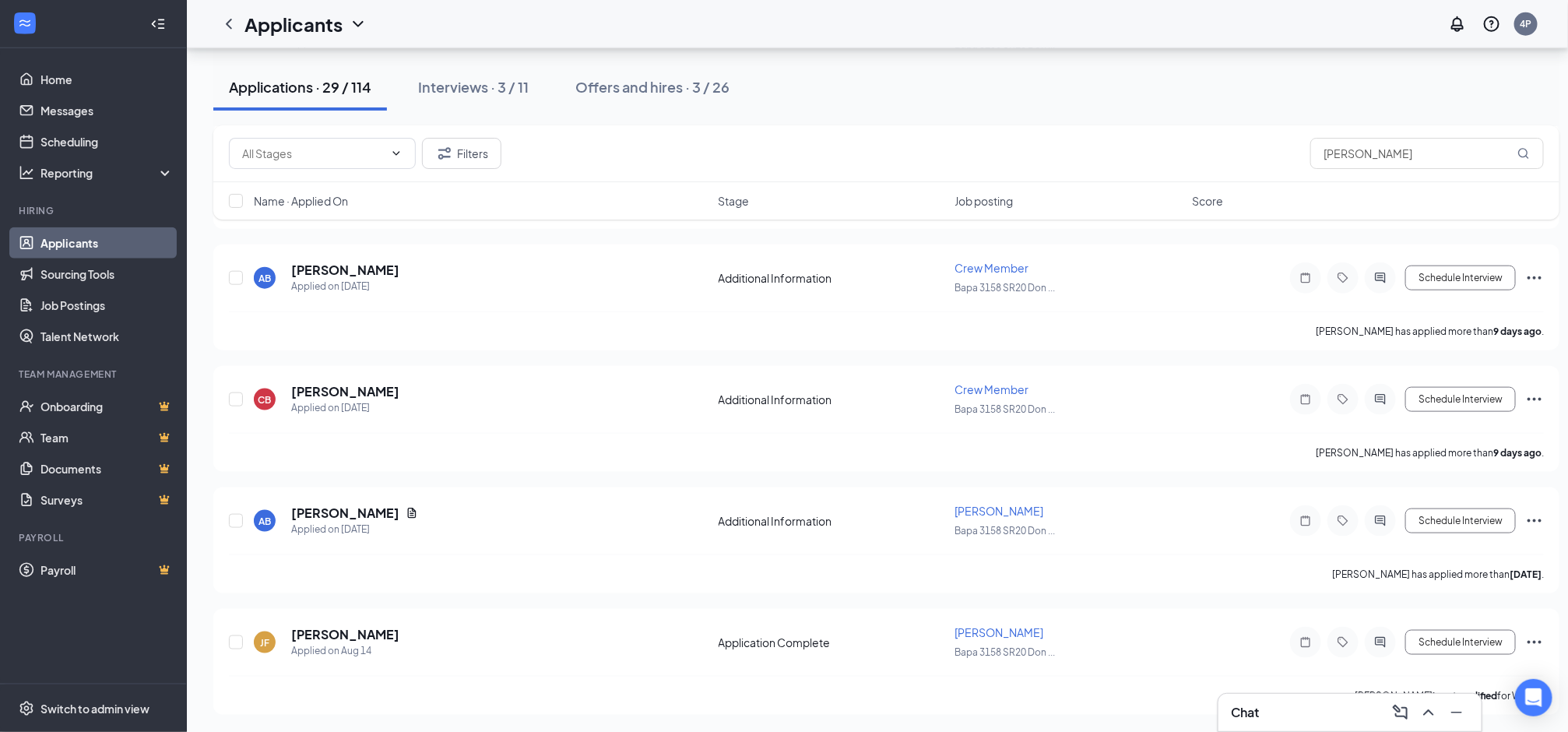
scroll to position [802, 0]
click at [358, 515] on h5 "[PERSON_NAME]" at bounding box center [345, 513] width 108 height 17
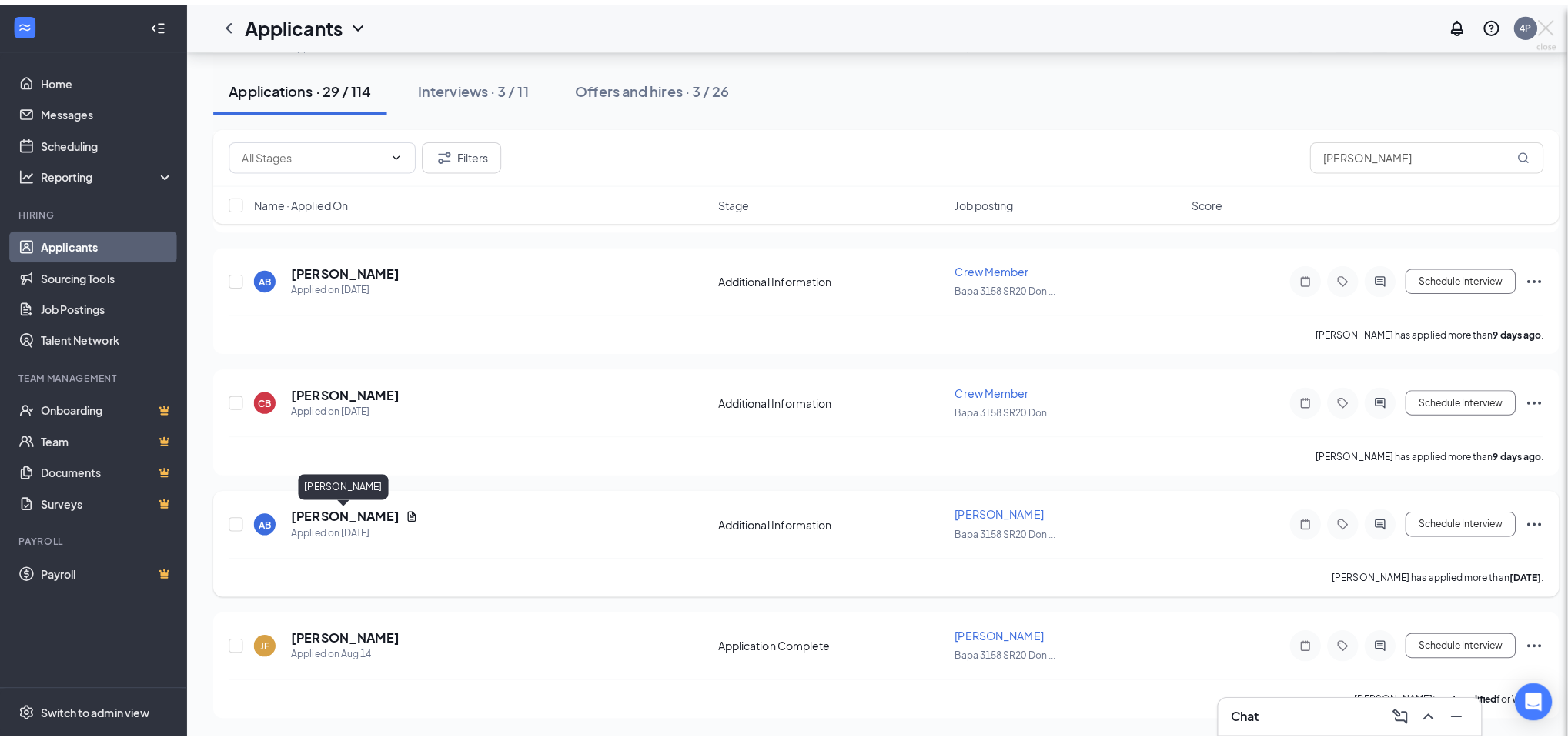
scroll to position [775, 0]
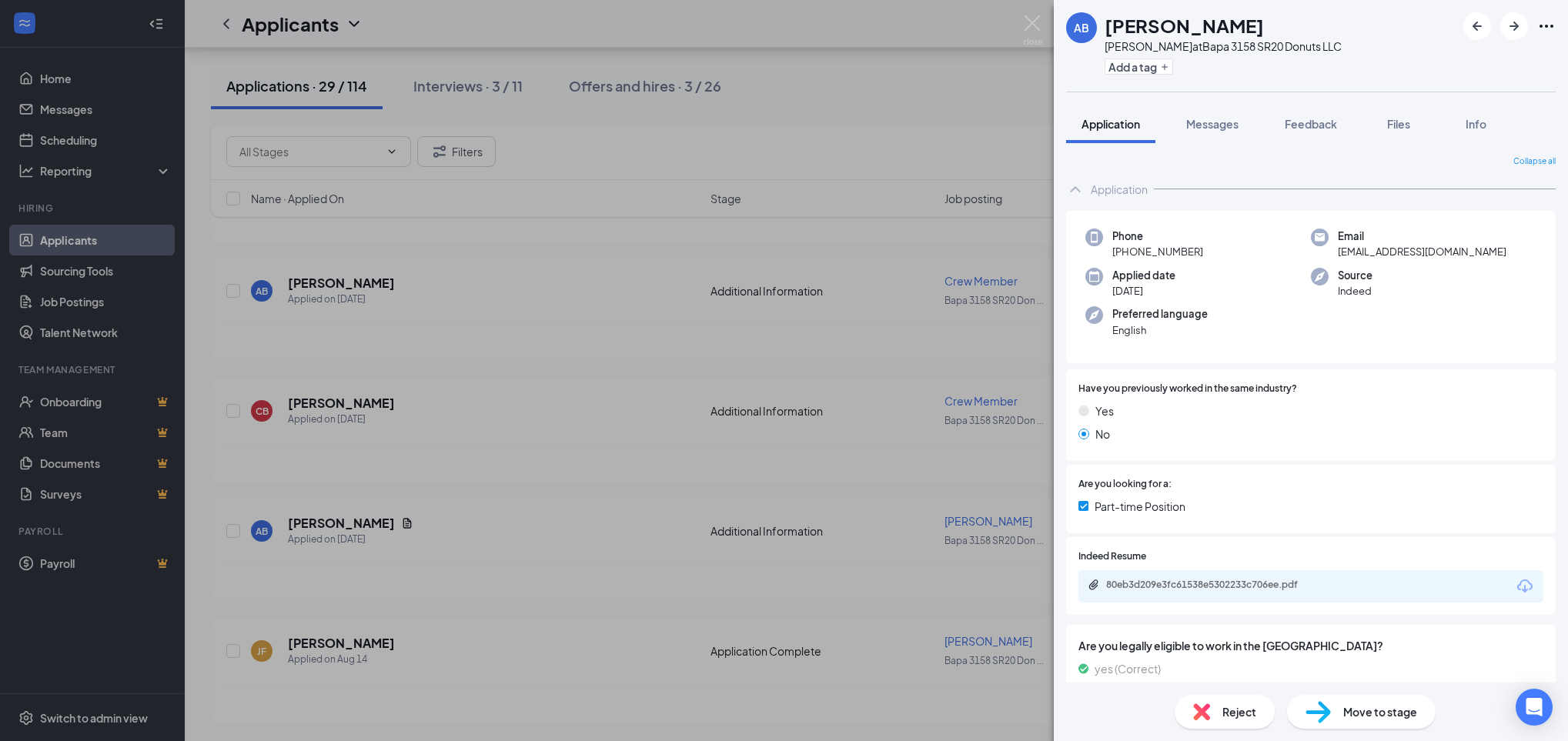
click at [1134, 197] on div "Application" at bounding box center [1310, 189] width 490 height 31
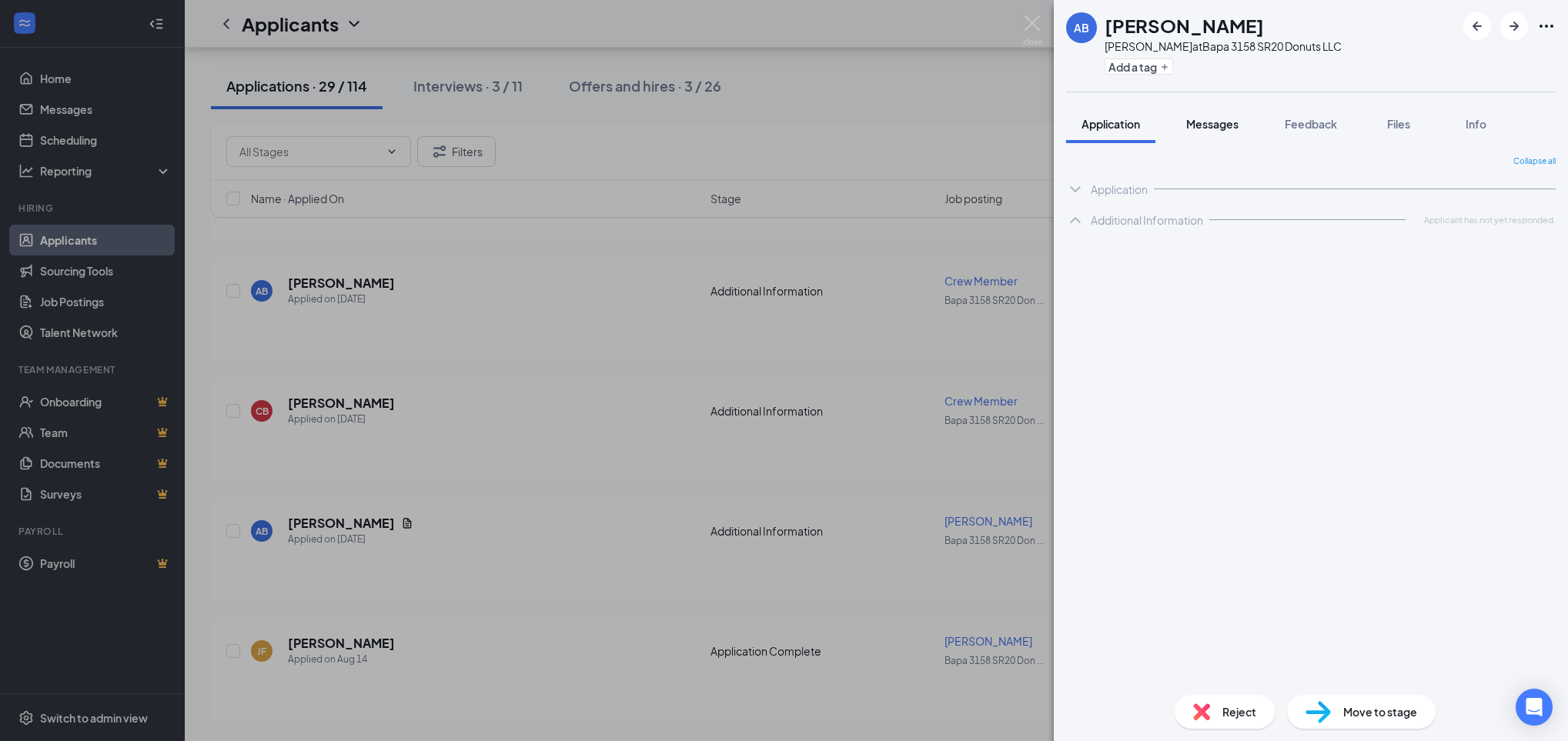
click at [1227, 137] on button "Messages" at bounding box center [1213, 124] width 83 height 39
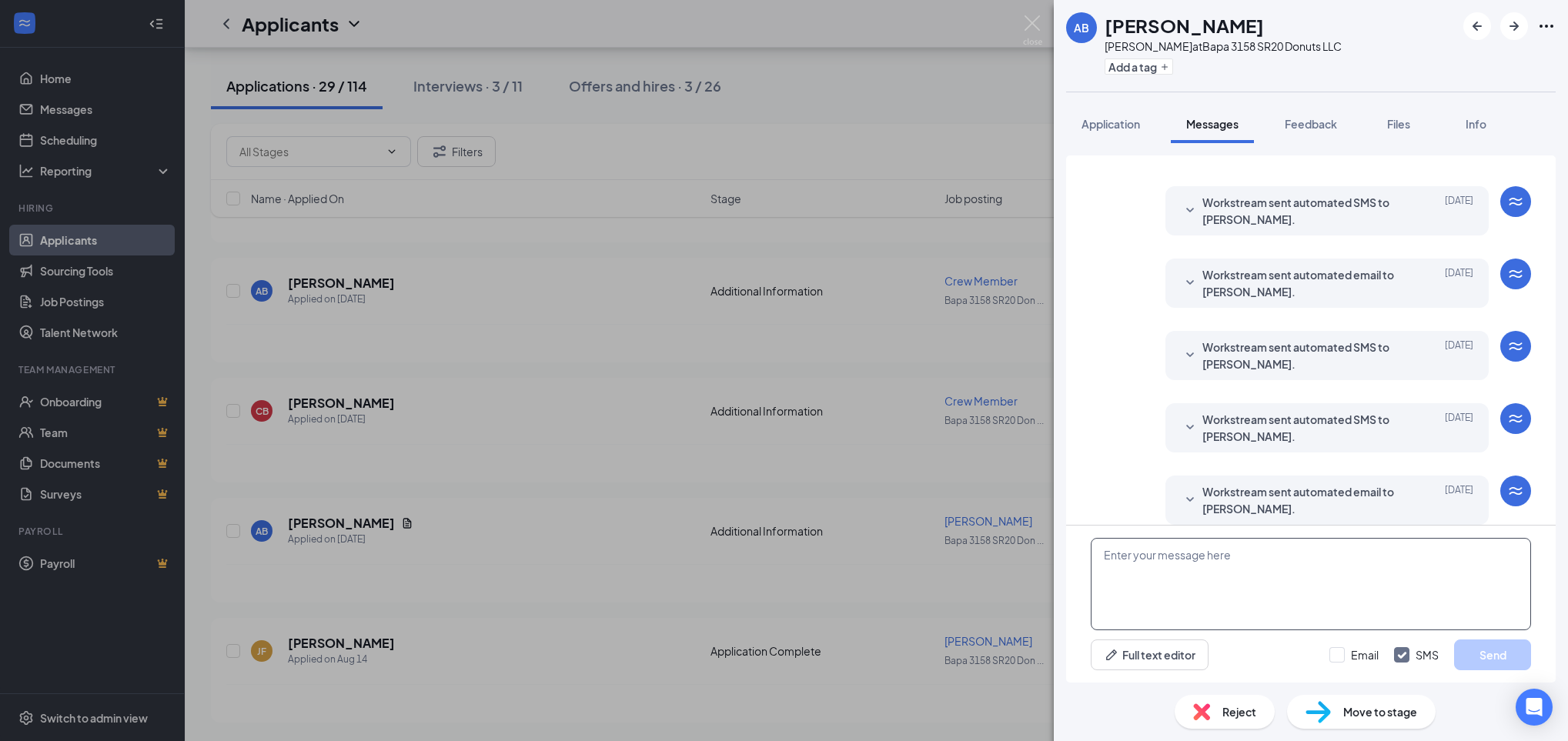
scroll to position [153, 0]
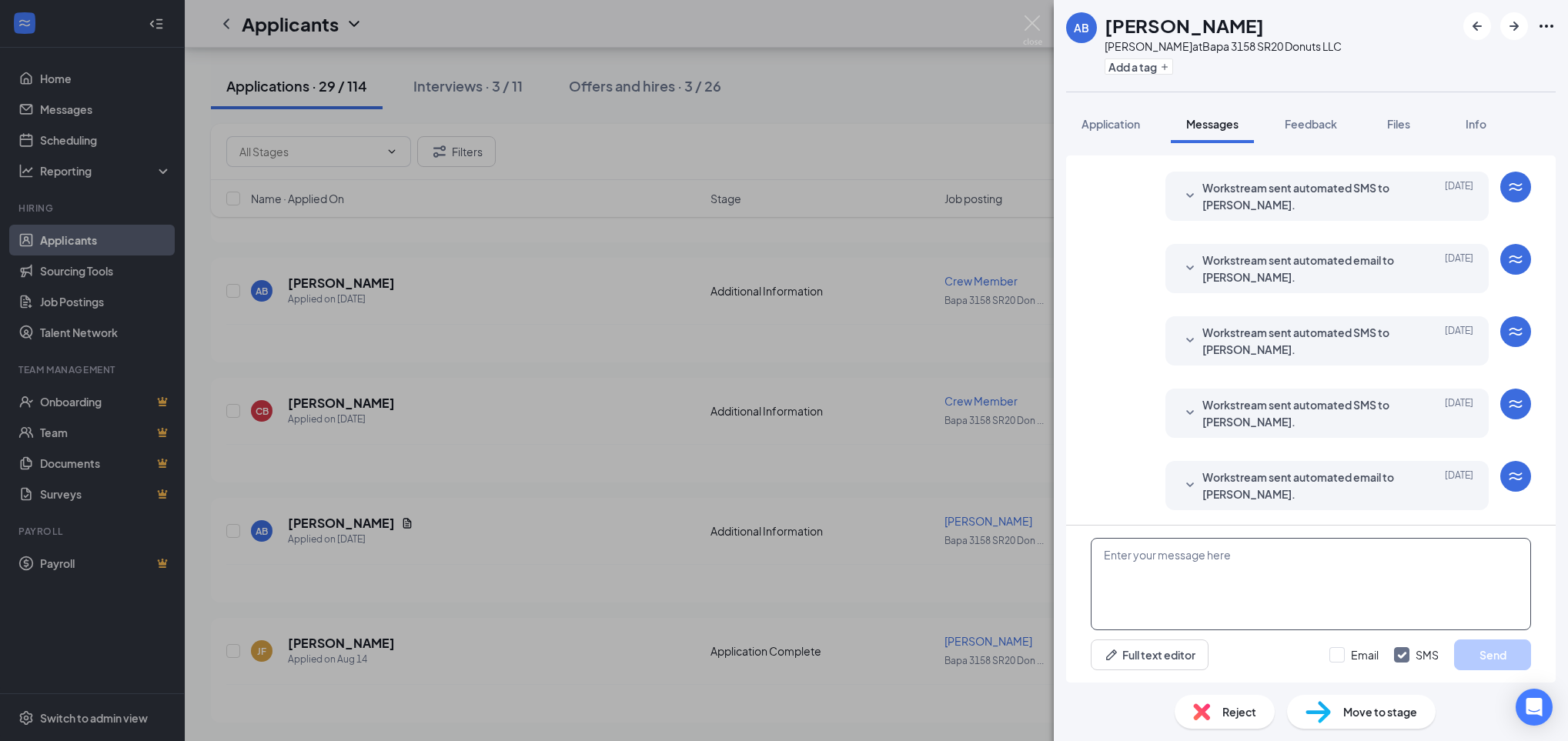
click at [1178, 573] on textarea at bounding box center [1310, 584] width 440 height 93
paste textarea "Would you be available for quick phone interview [DATE] (8/27) or [DATE] (8/28)…"
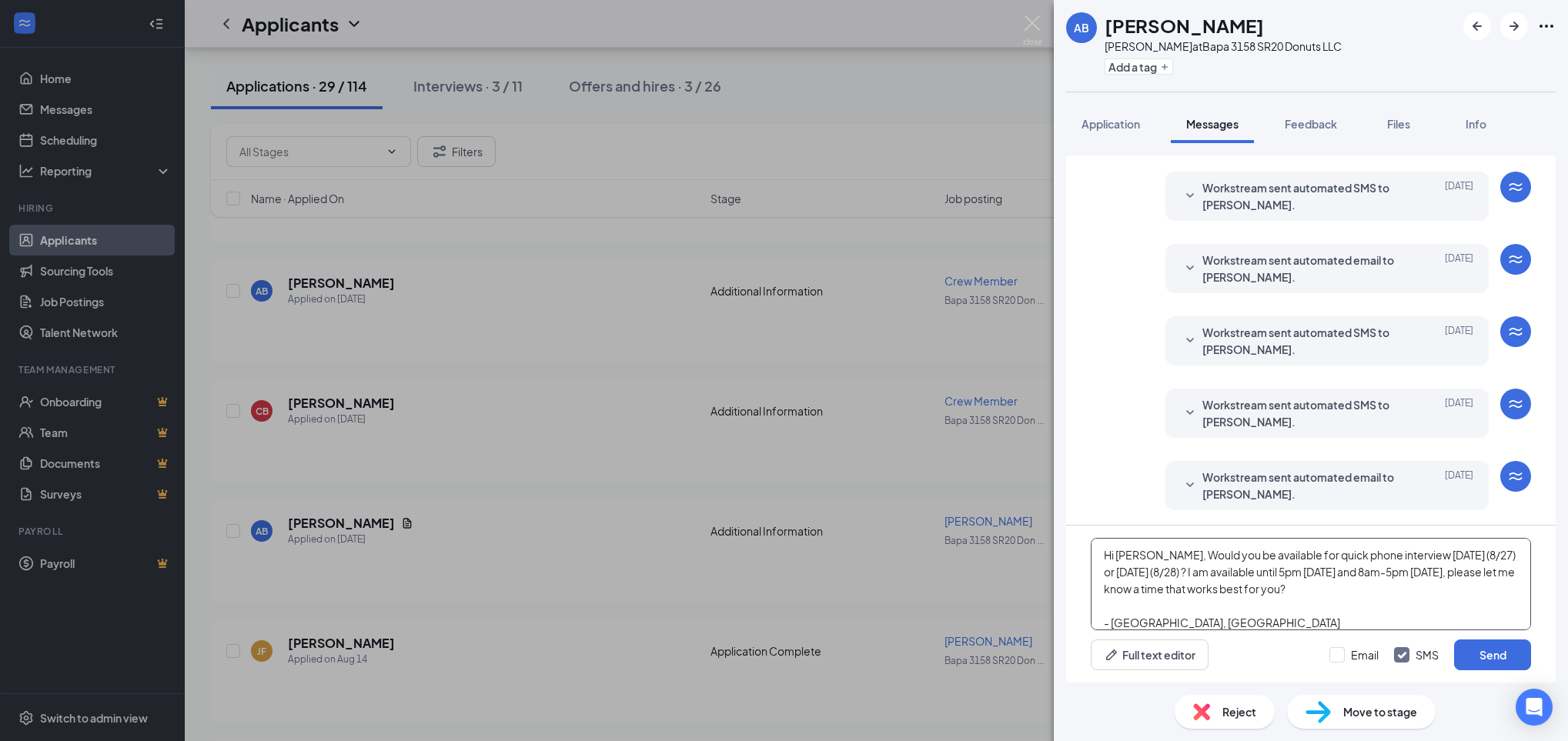
scroll to position [1, 0]
click at [1178, 573] on textarea "Hi [PERSON_NAME], Would you be available for quick phone interview [DATE] (8/27…" at bounding box center [1310, 584] width 440 height 93
type textarea "Hi [PERSON_NAME], Would you be available for quick phone interview [DATE] (8/27…"
click at [1345, 651] on input "Email" at bounding box center [1354, 655] width 49 height 15
checkbox input "true"
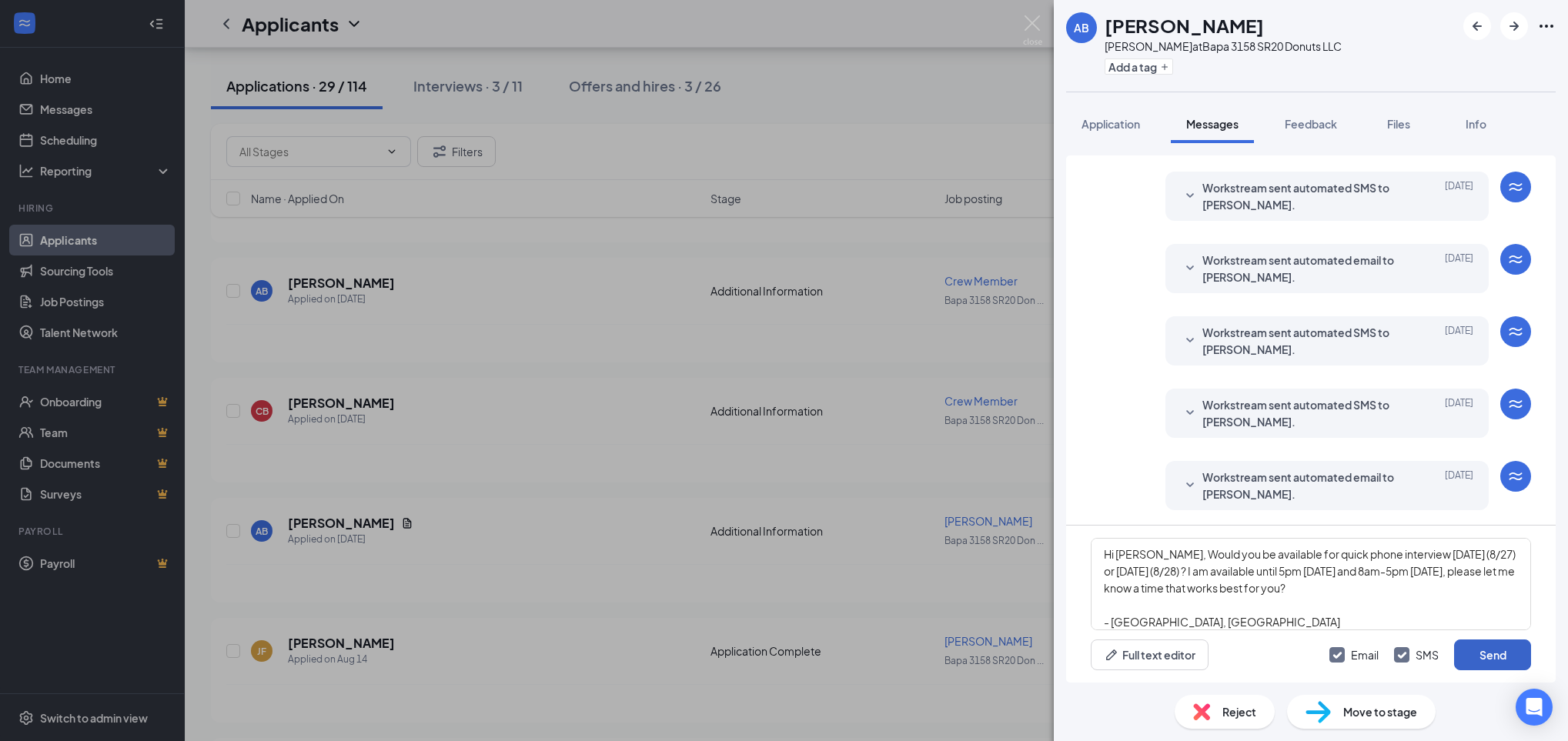
click at [1490, 665] on button "Send" at bounding box center [1492, 655] width 77 height 31
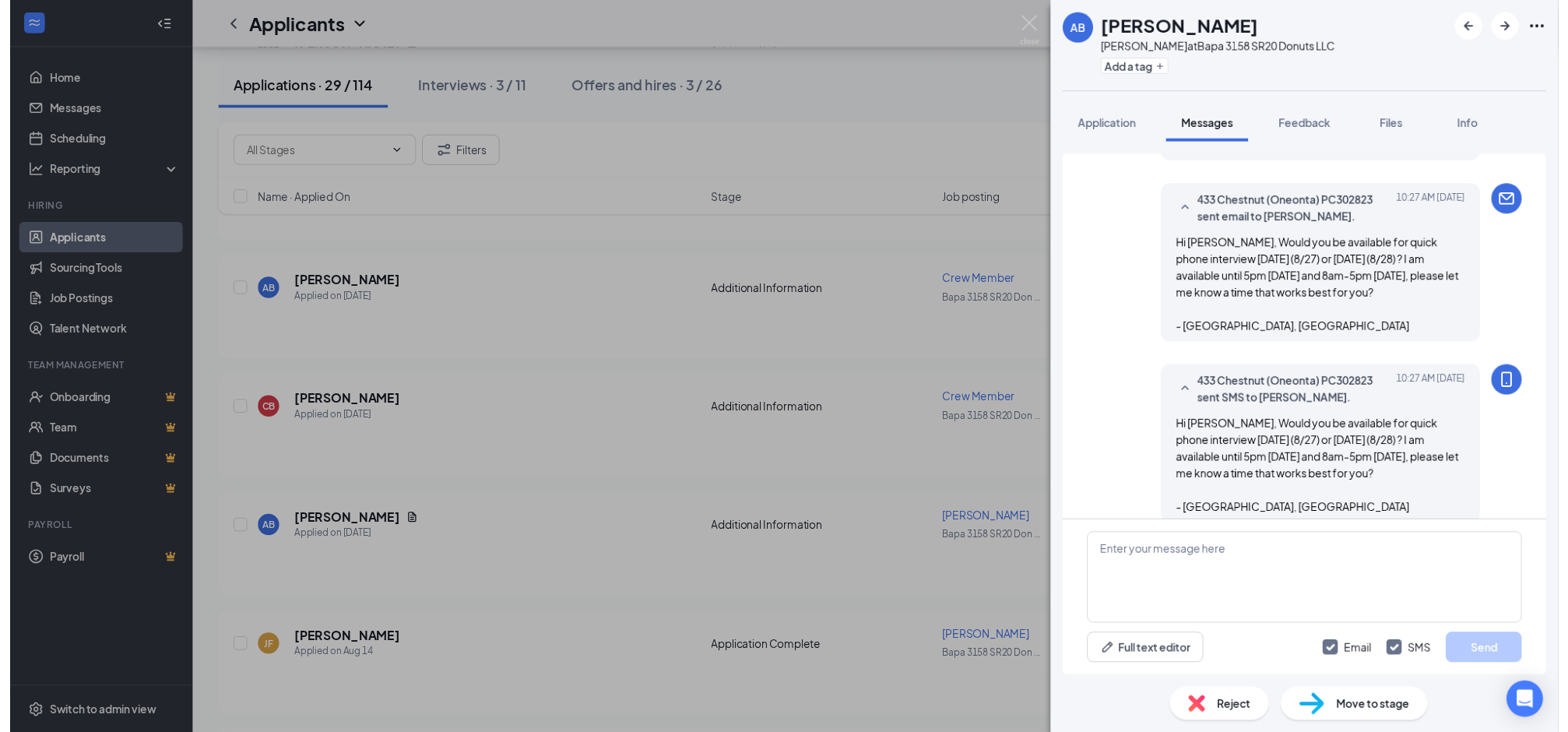
scroll to position [526, 0]
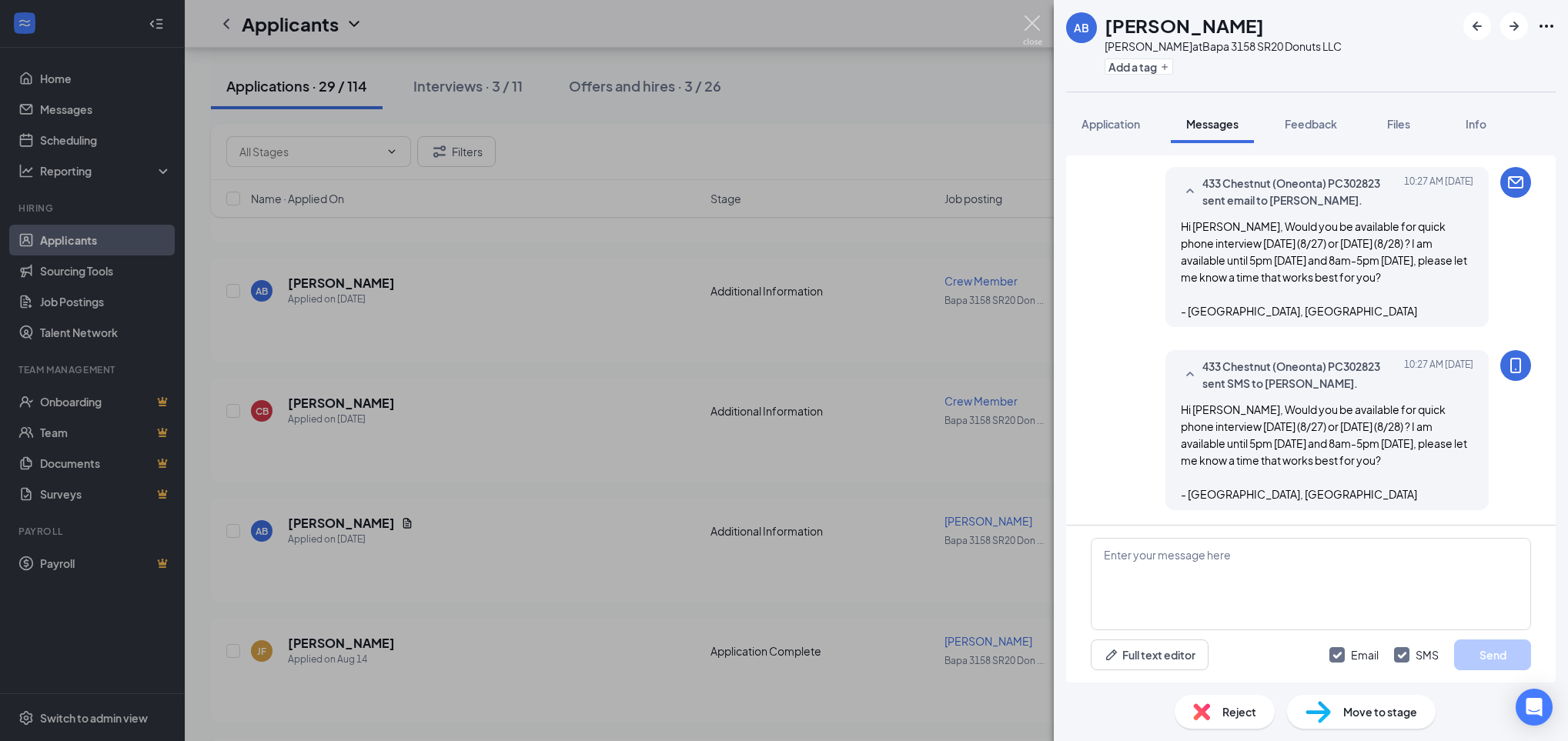
click at [1031, 32] on img at bounding box center [1032, 30] width 19 height 30
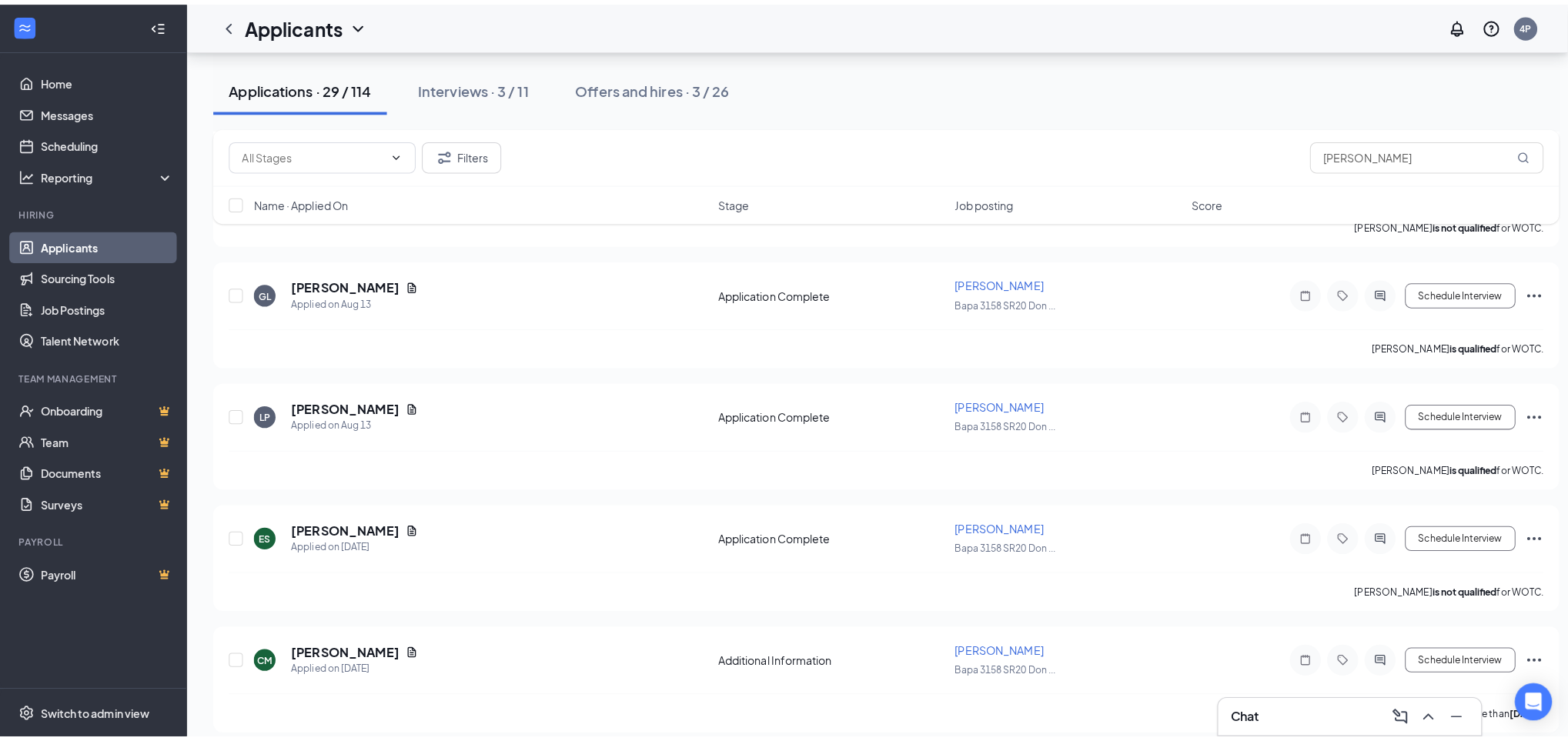
scroll to position [1443, 0]
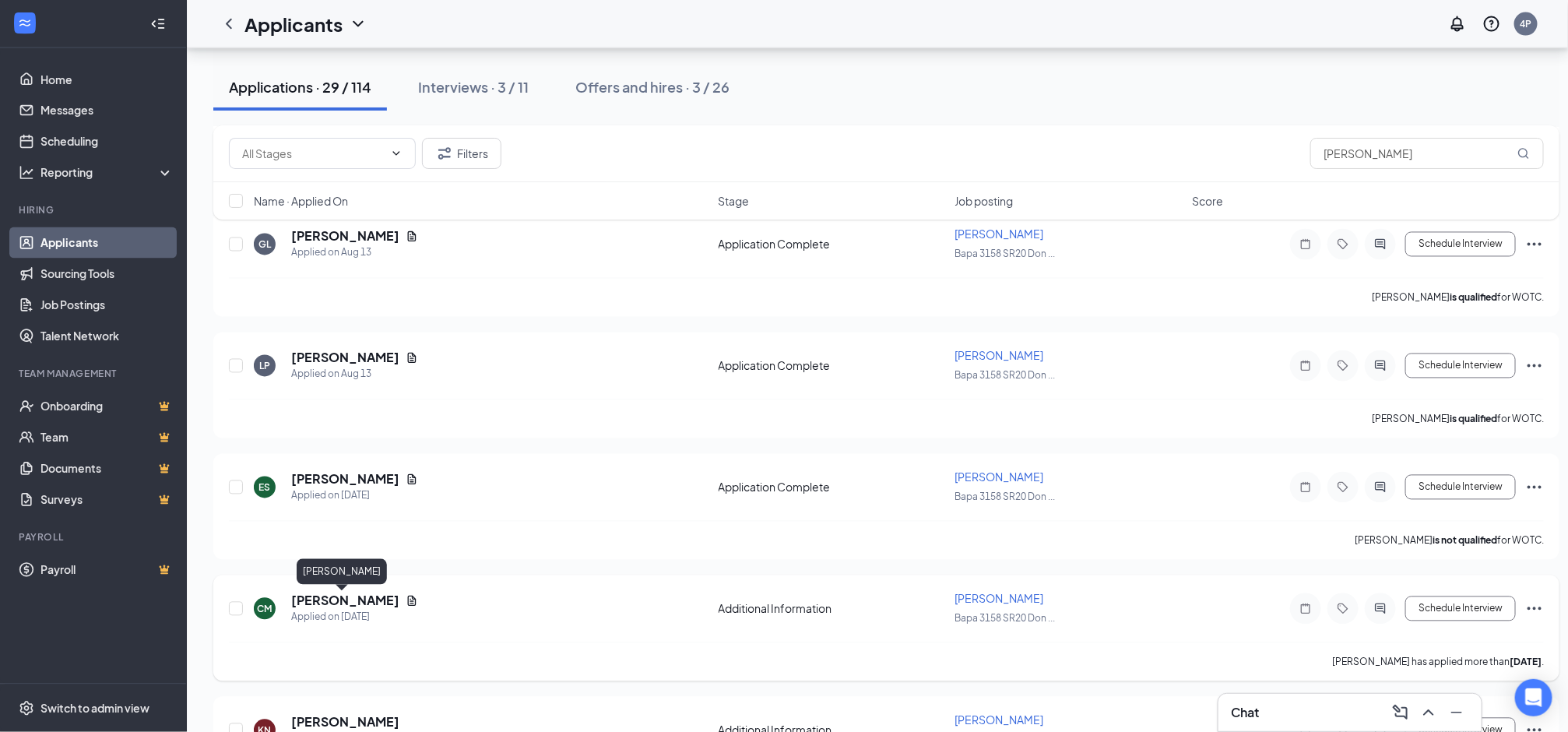
click at [342, 599] on h5 "[PERSON_NAME]" at bounding box center [345, 602] width 108 height 17
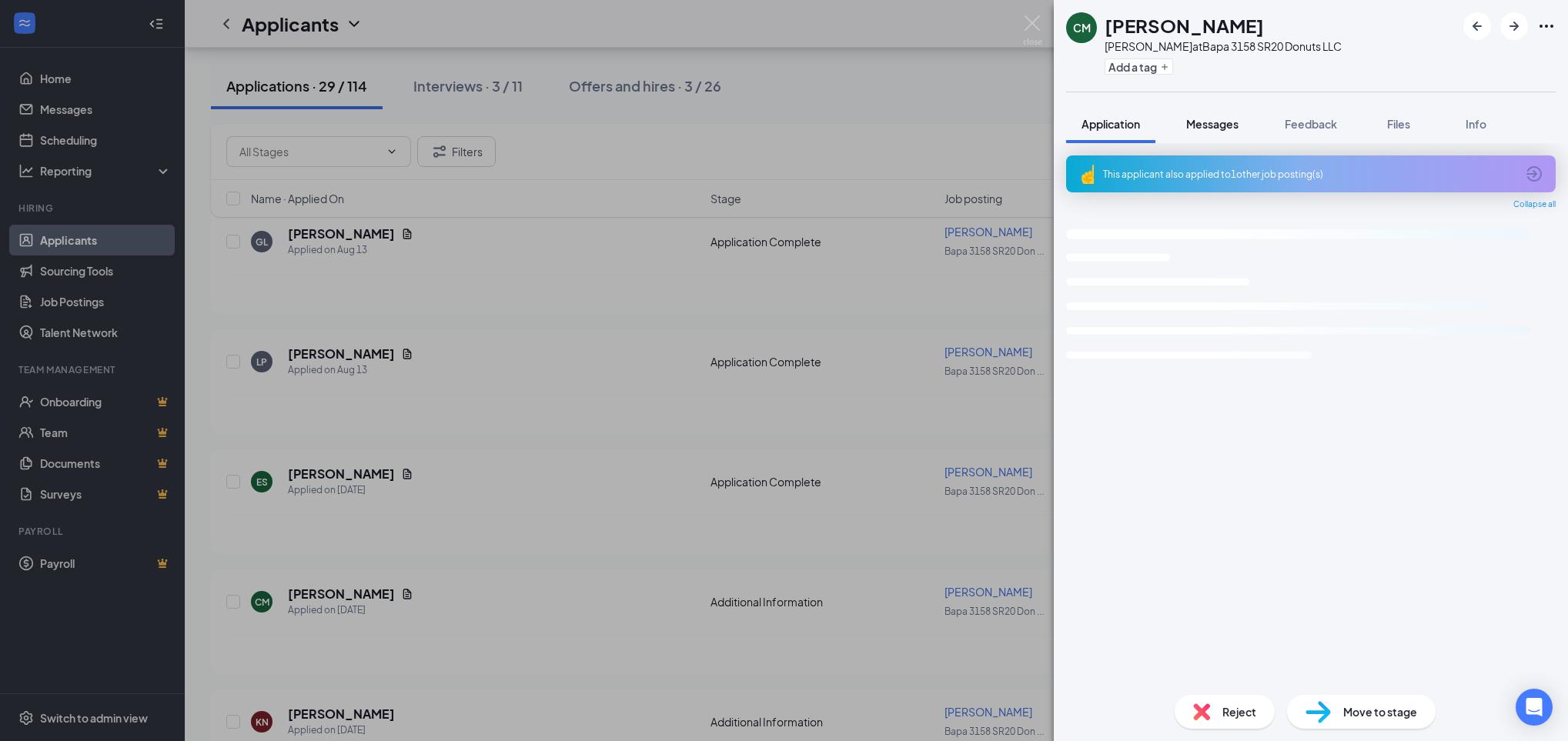
click at [1229, 126] on span "Messages" at bounding box center [1212, 124] width 52 height 14
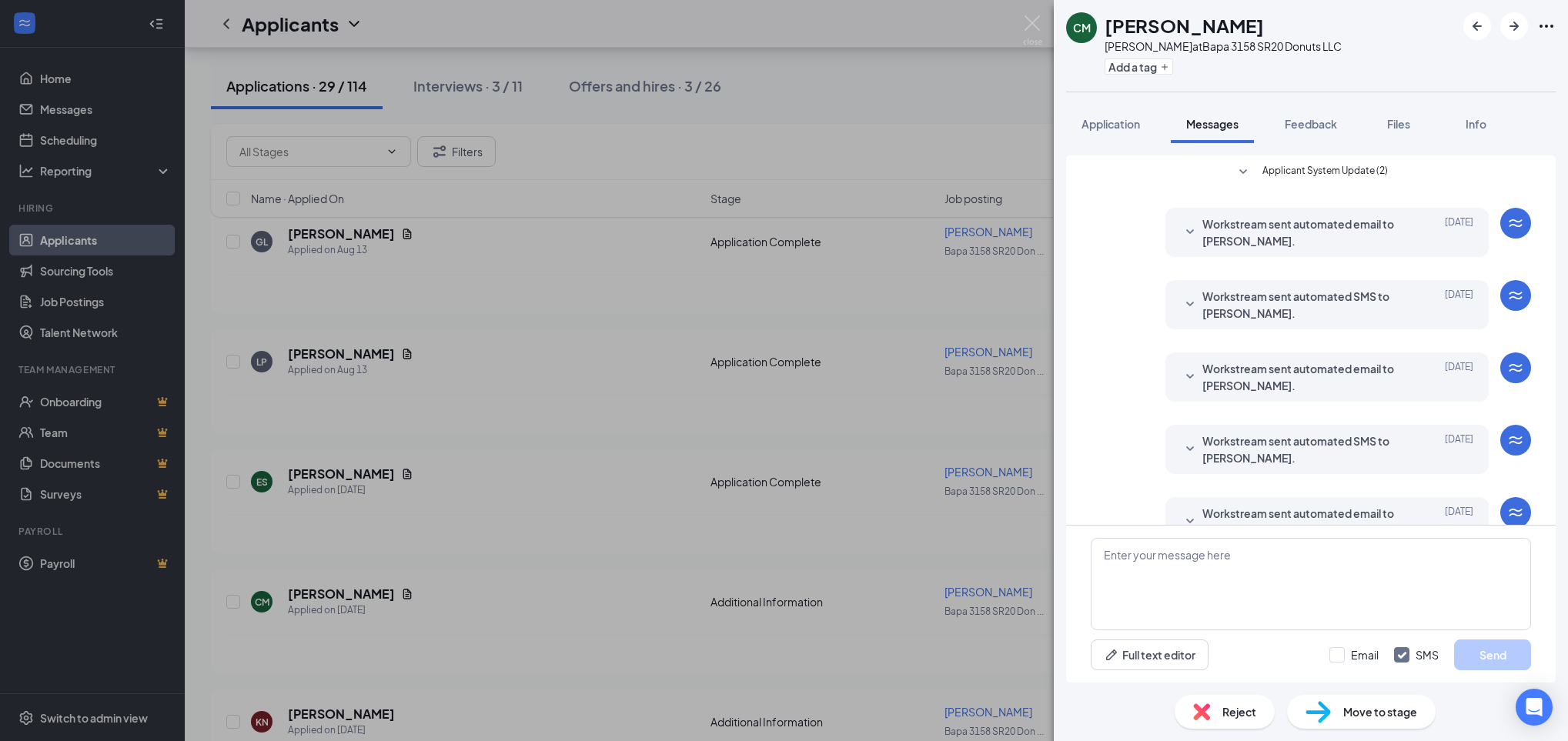
click at [1229, 126] on span "Messages" at bounding box center [1212, 124] width 52 height 14
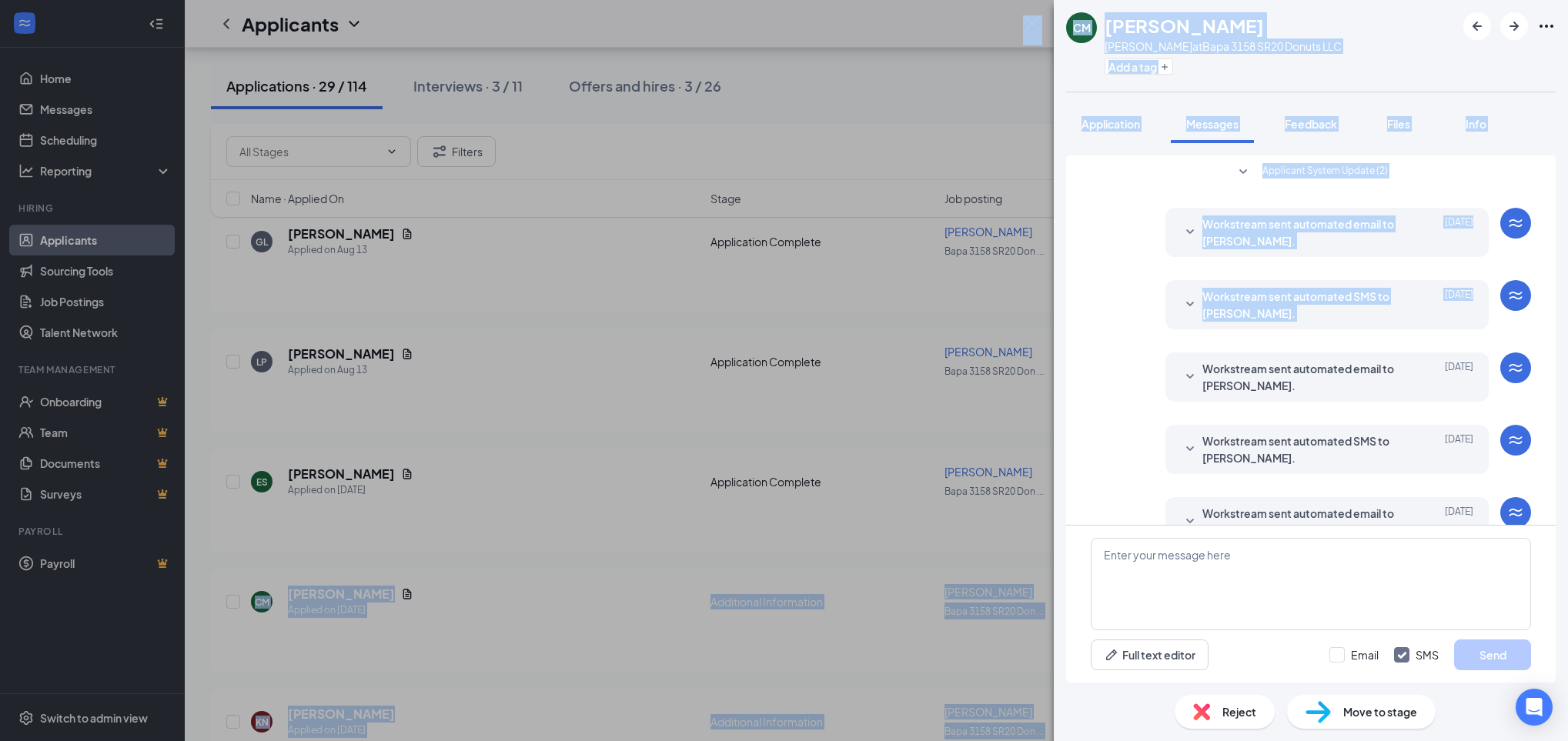
drag, startPoint x: 1537, startPoint y: 291, endPoint x: 1569, endPoint y: 491, distance: 202.5
click at [1115, 132] on div "Application" at bounding box center [1111, 124] width 59 height 15
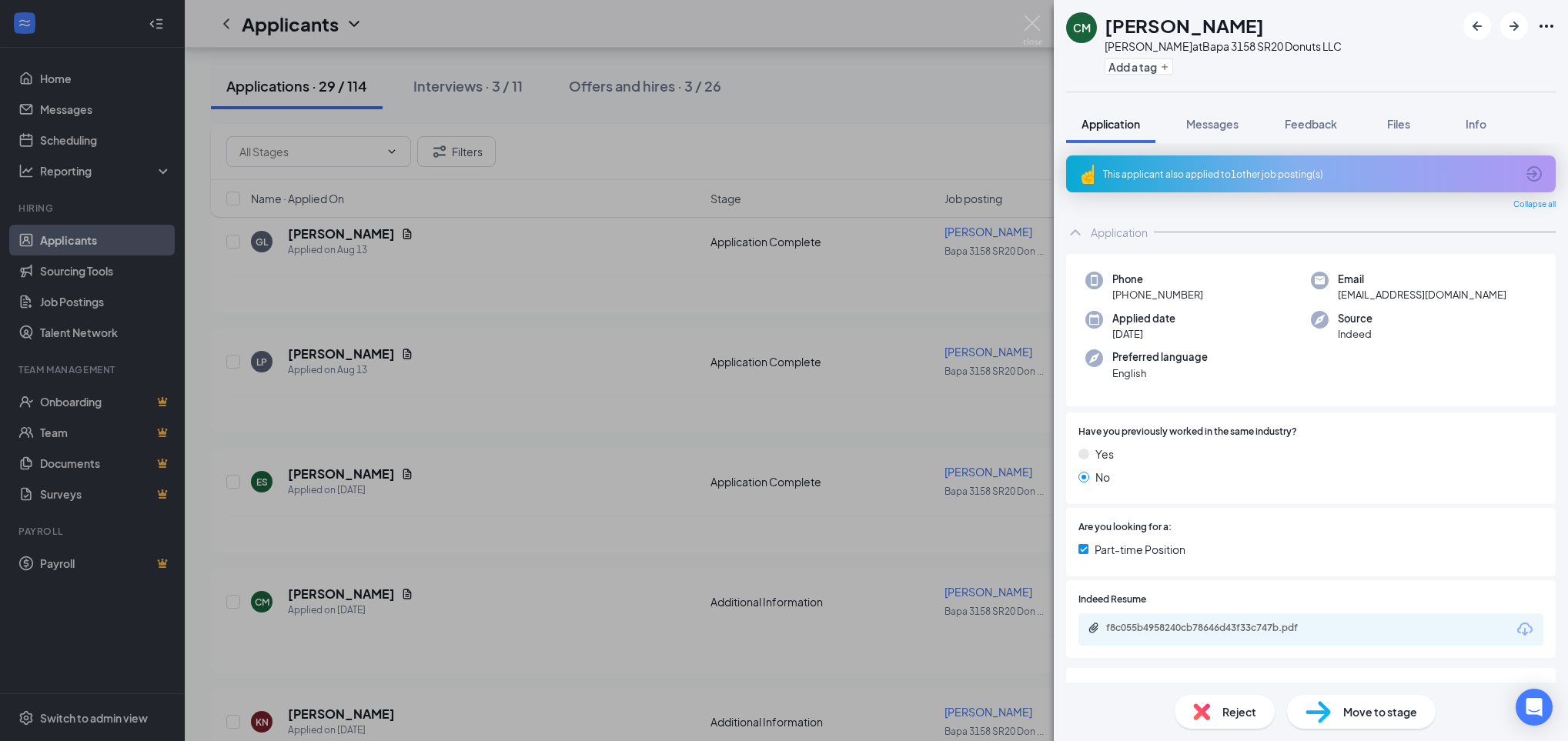
click at [1146, 231] on div "Application" at bounding box center [1119, 232] width 57 height 15
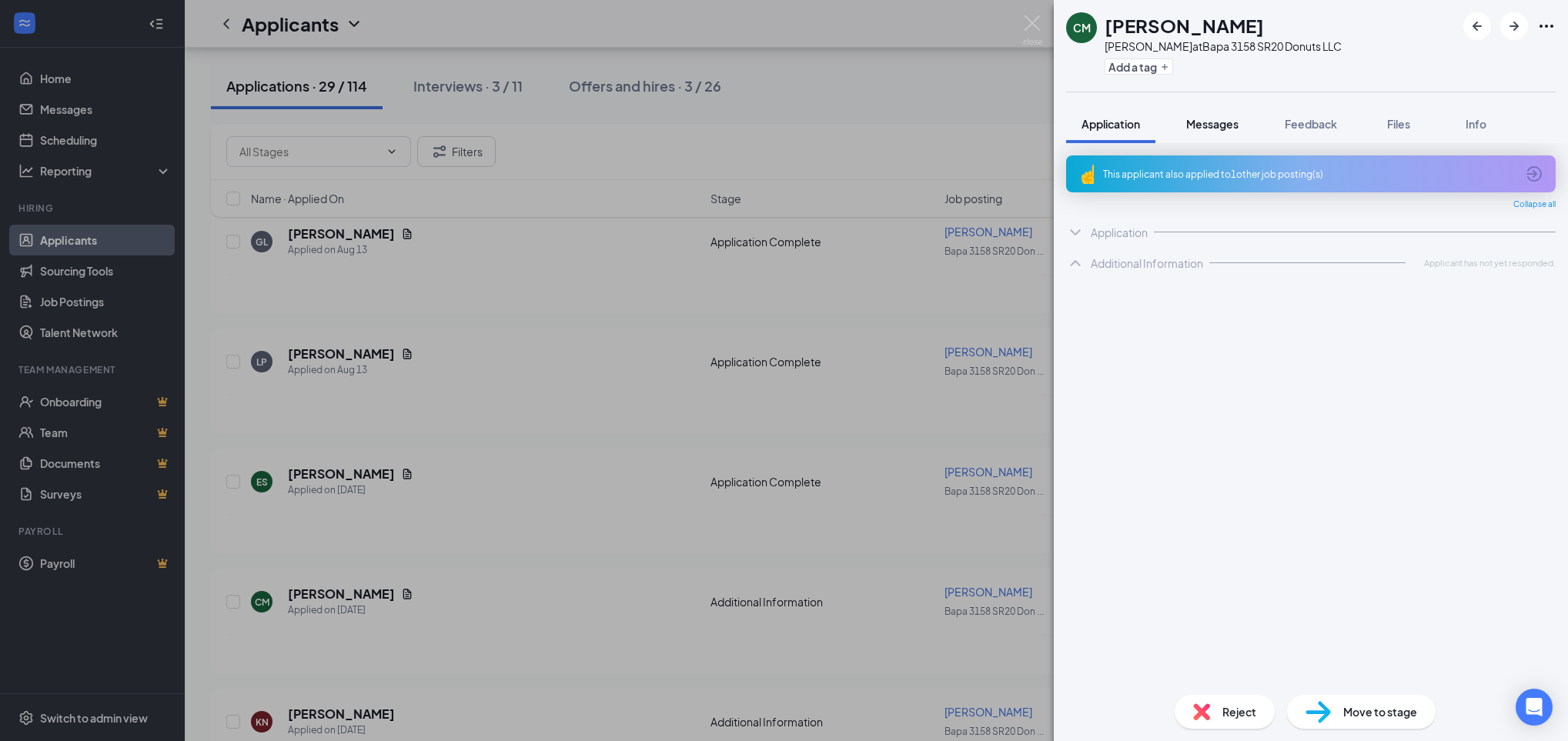
click at [1205, 136] on button "Messages" at bounding box center [1213, 124] width 83 height 39
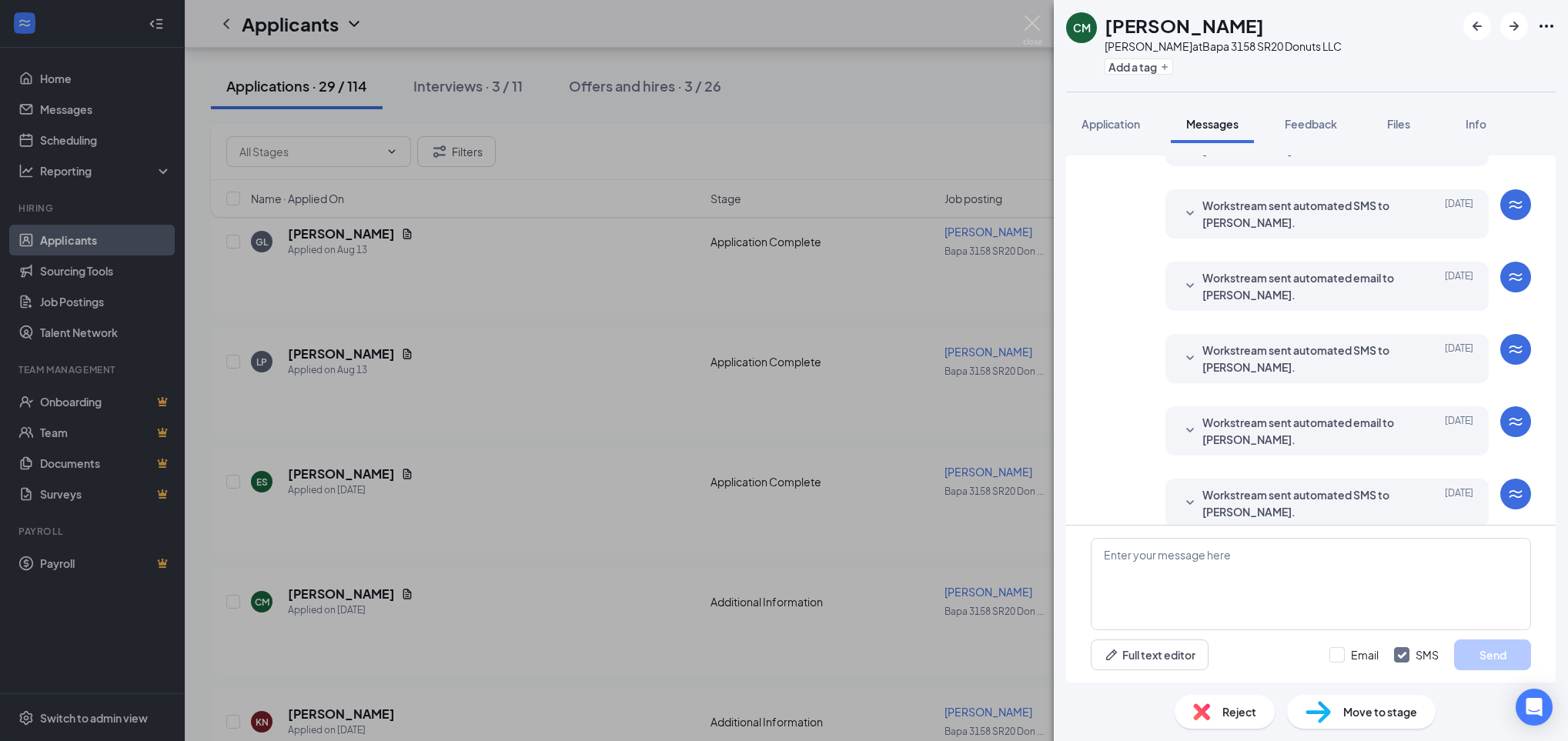
scroll to position [109, 0]
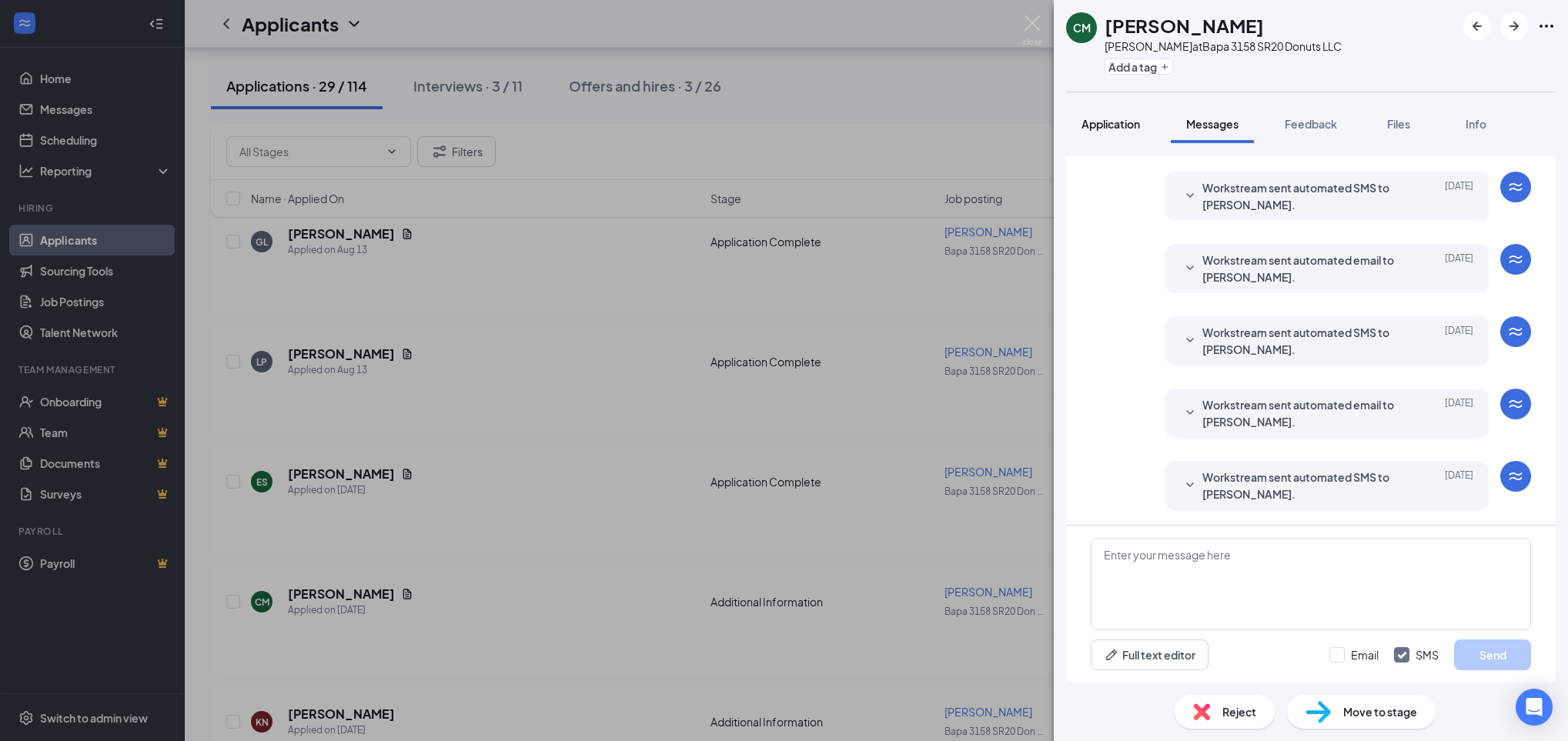
click at [1102, 107] on button "Application" at bounding box center [1111, 124] width 89 height 39
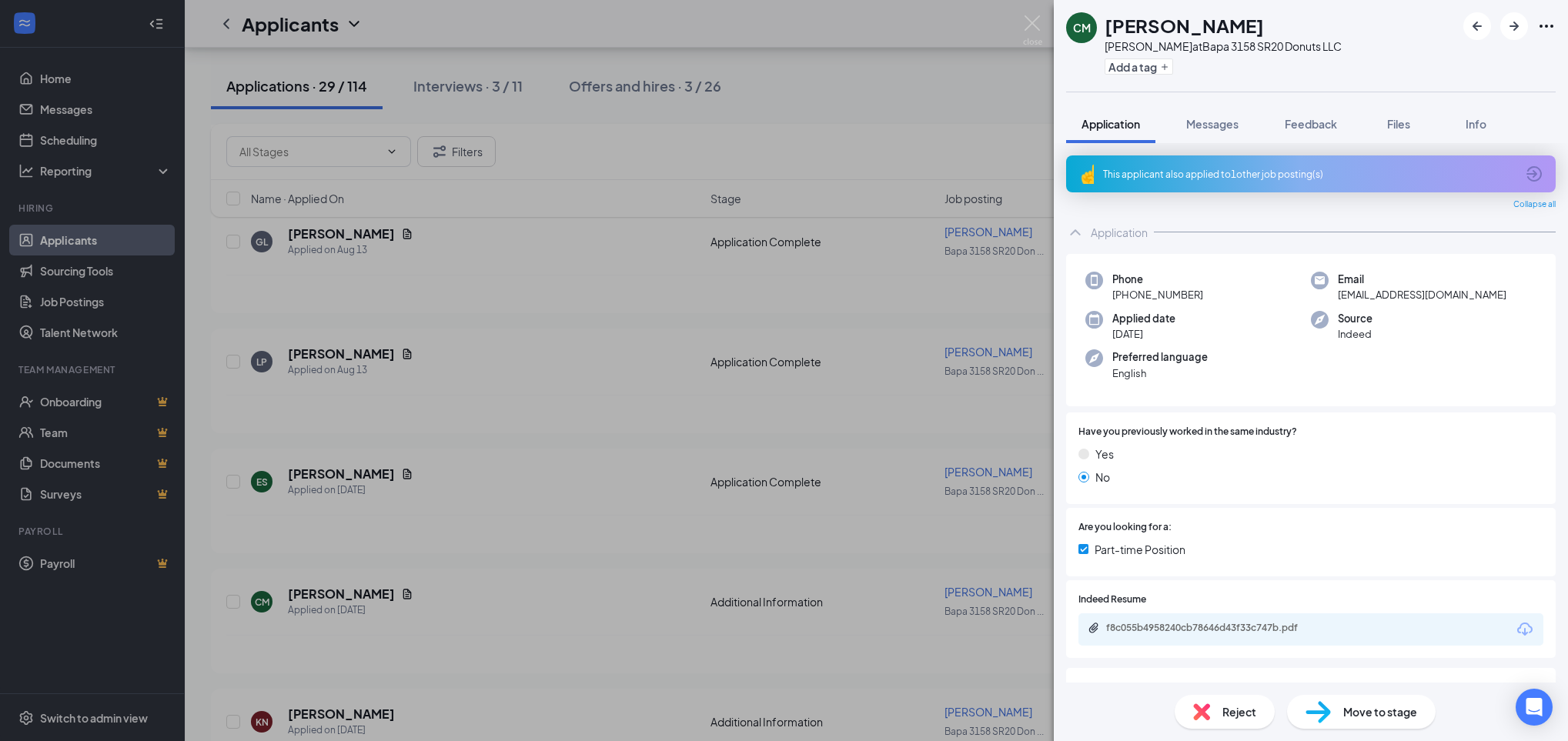
click at [1538, 174] on div "This applicant also applied to 1 other job posting(s)" at bounding box center [1310, 173] width 490 height 37
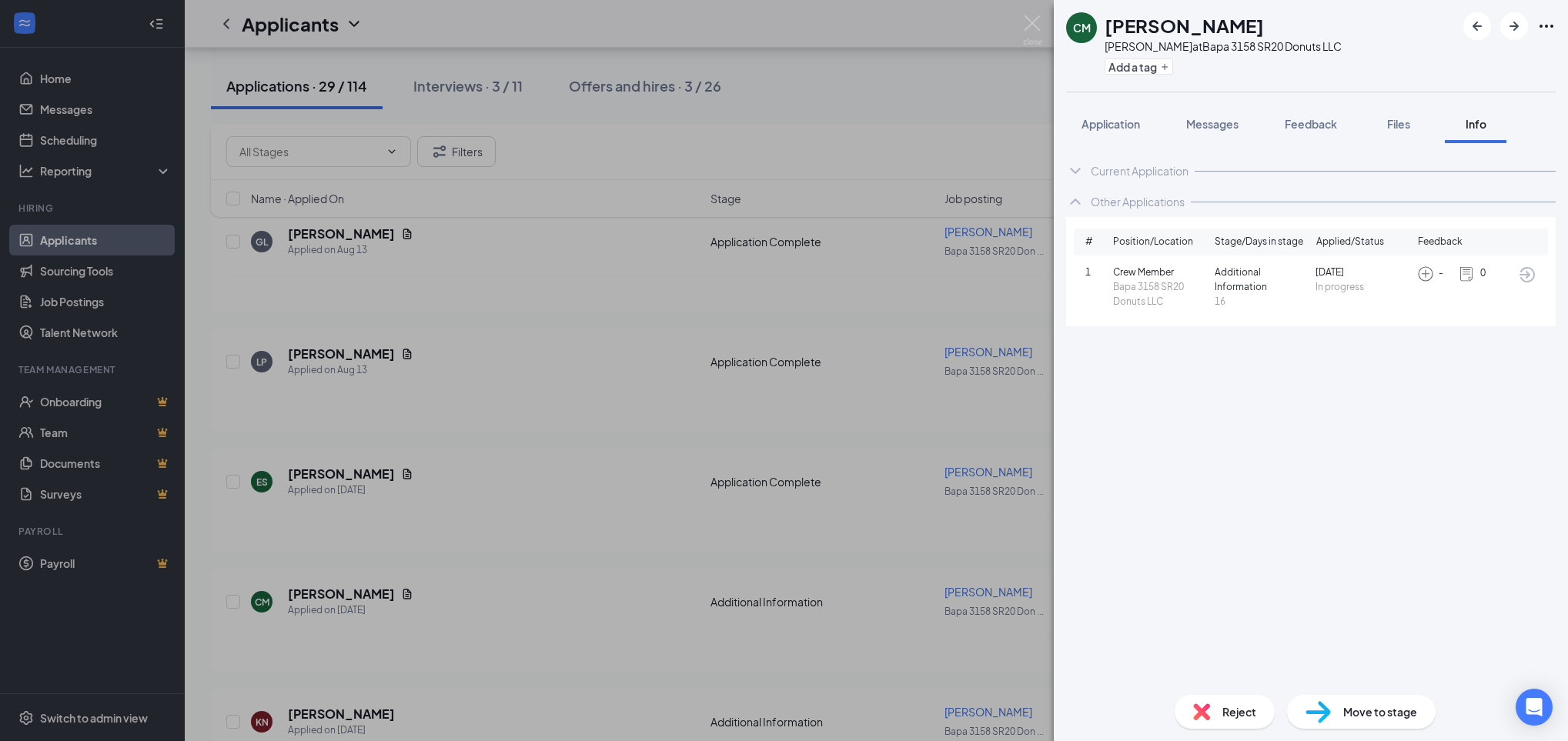
click at [1525, 275] on icon "ArrowCircle" at bounding box center [1527, 274] width 19 height 19
click at [1028, 23] on img at bounding box center [1032, 30] width 19 height 30
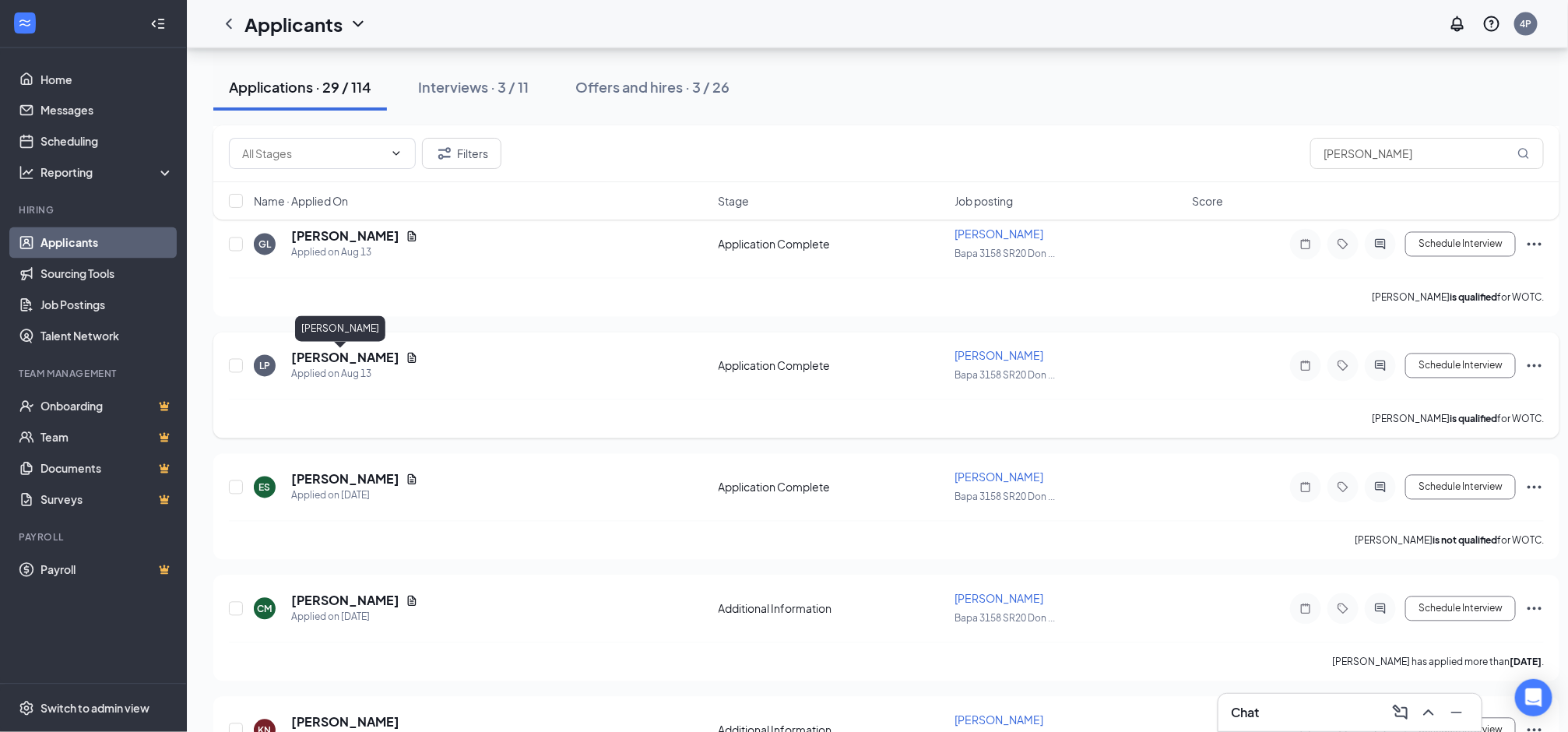
click at [337, 355] on h5 "[PERSON_NAME]" at bounding box center [345, 358] width 108 height 17
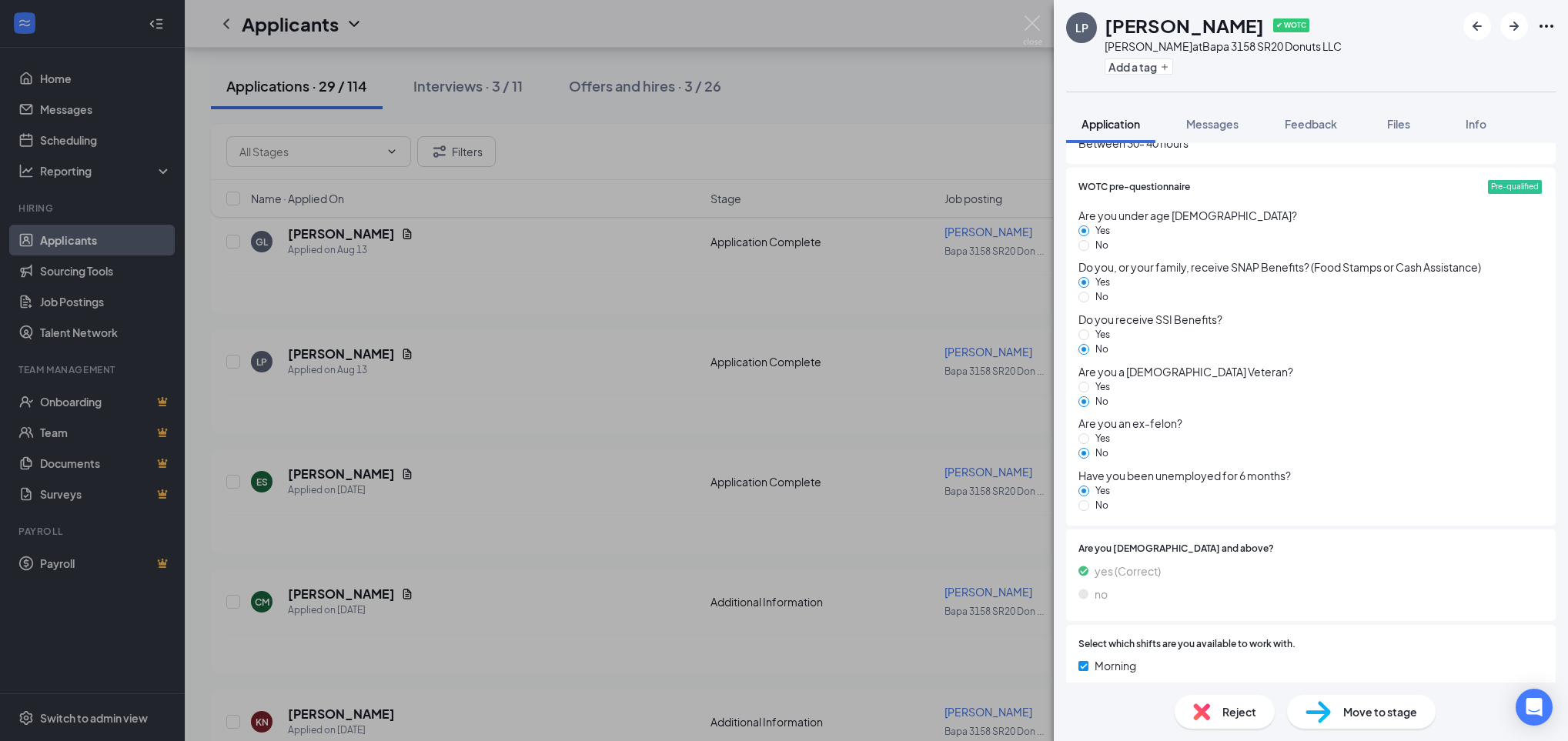
scroll to position [1283, 0]
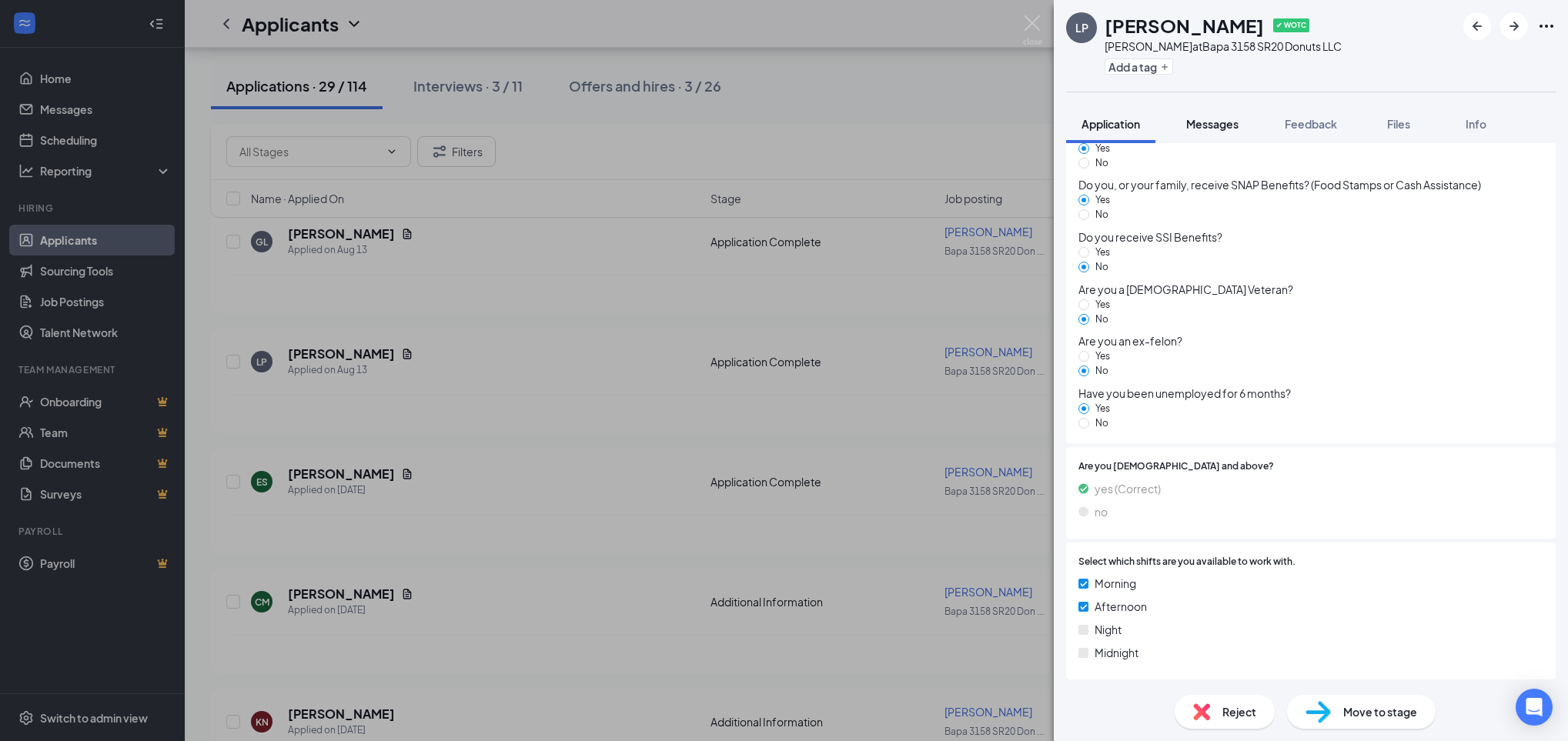
click at [1233, 130] on span "Messages" at bounding box center [1212, 124] width 52 height 14
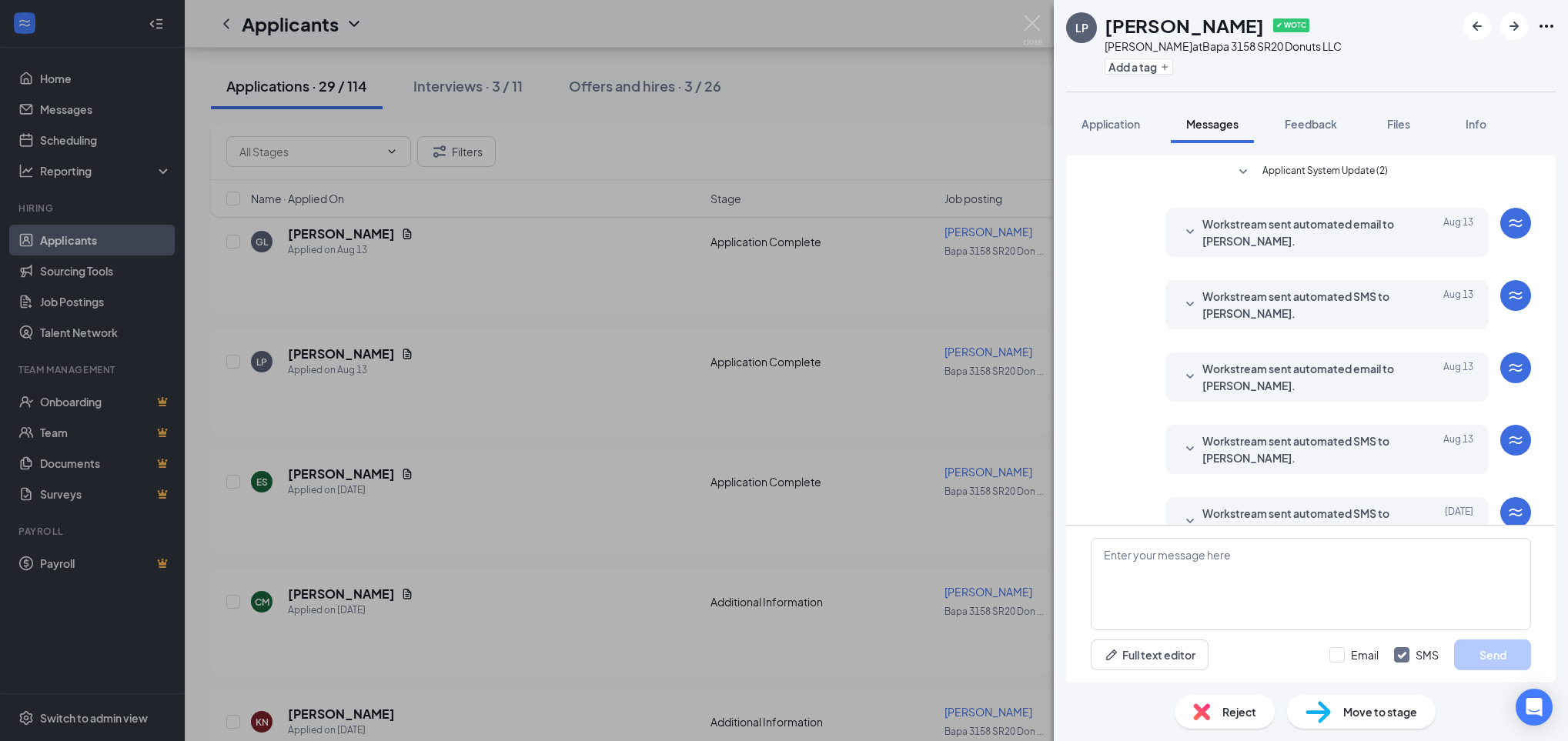
scroll to position [153, 0]
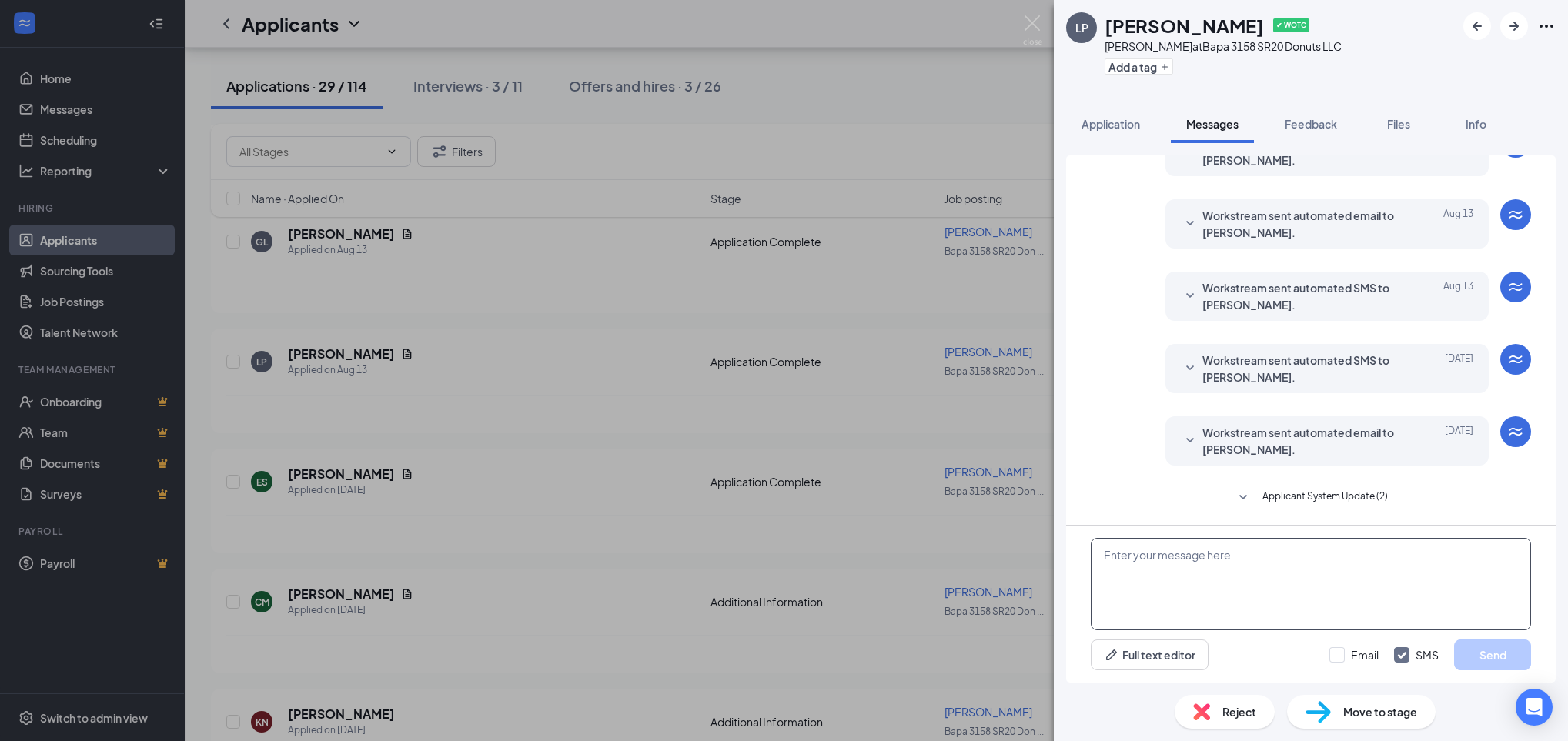
click at [1380, 553] on textarea at bounding box center [1310, 584] width 440 height 93
paste textarea "Would you be available for quick phone interview [DATE] (8/27) or [DATE] (8/28)…"
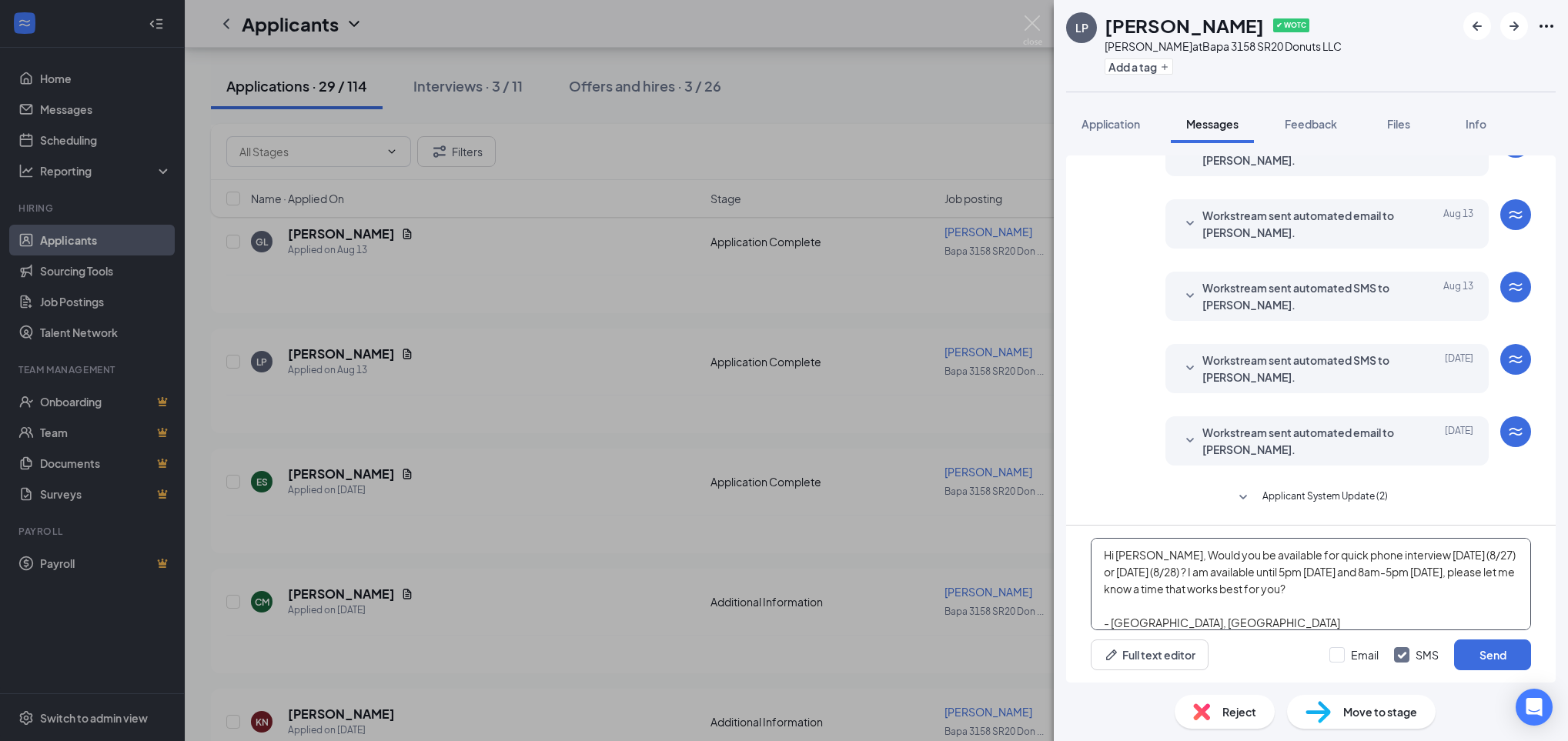
scroll to position [1, 0]
type textarea "Hi [PERSON_NAME], Would you be available for quick phone interview [DATE] (8/27…"
click at [1351, 661] on input "Email" at bounding box center [1354, 655] width 49 height 15
checkbox input "true"
click at [1506, 654] on button "Send" at bounding box center [1492, 655] width 77 height 31
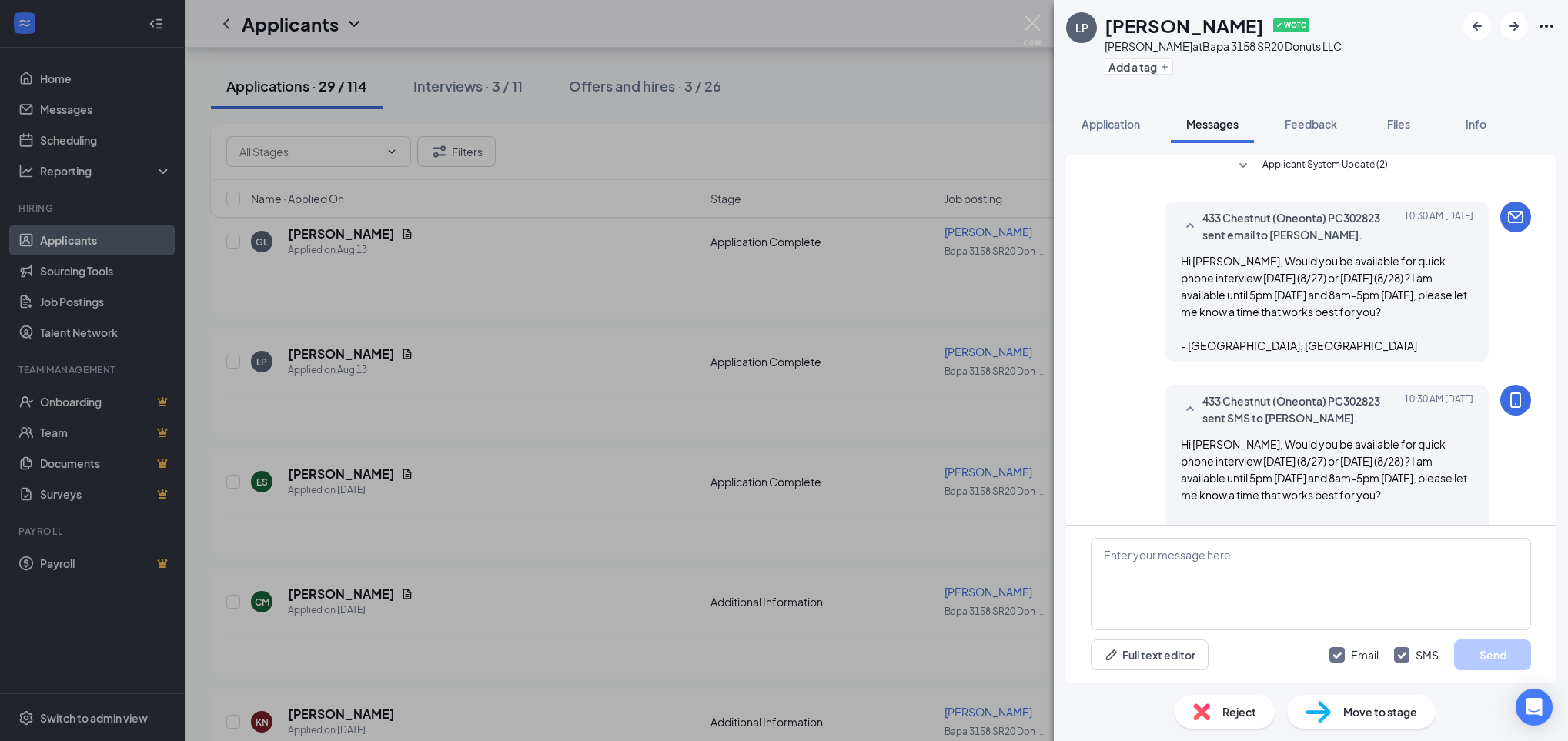
scroll to position [520, 0]
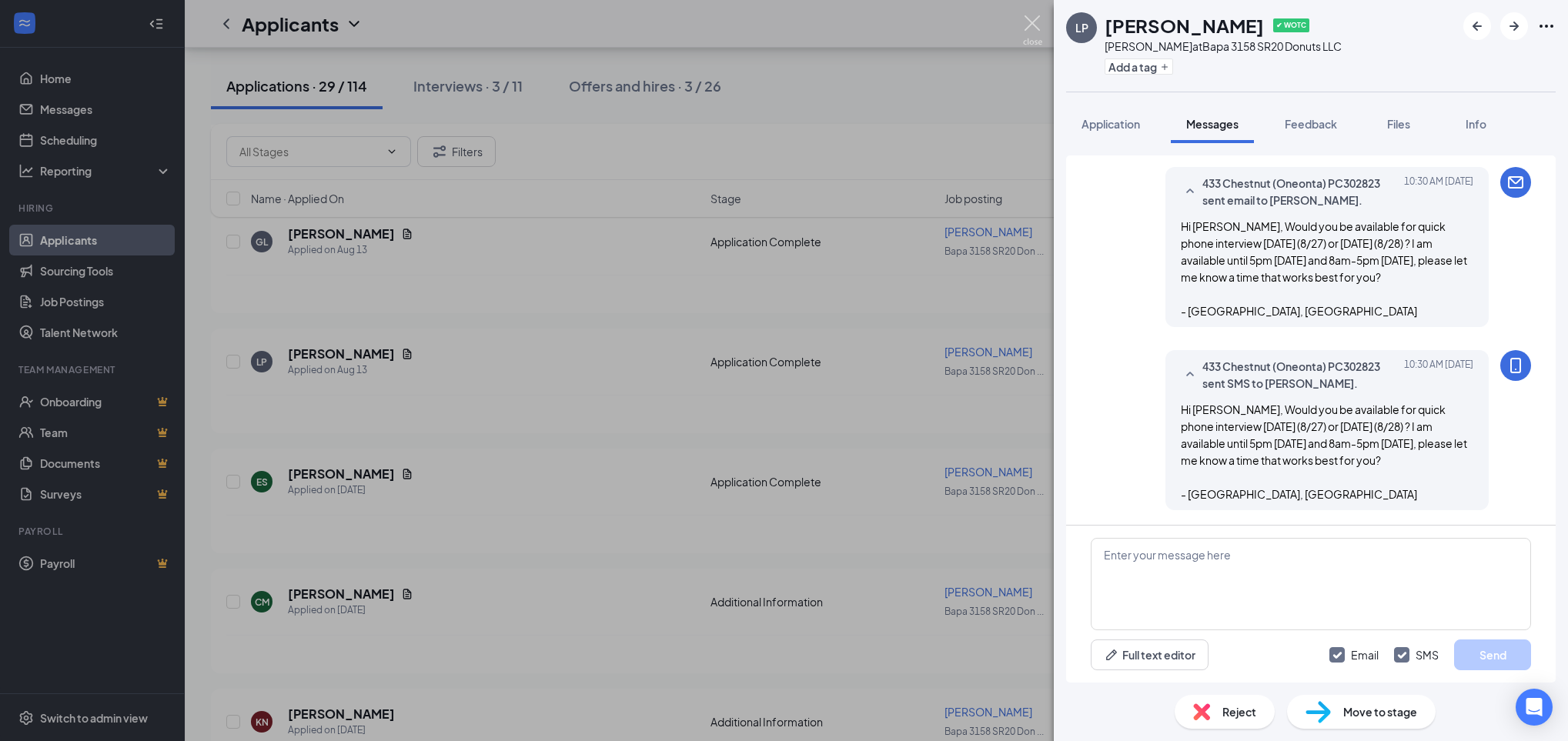
click at [1023, 32] on img at bounding box center [1032, 30] width 19 height 30
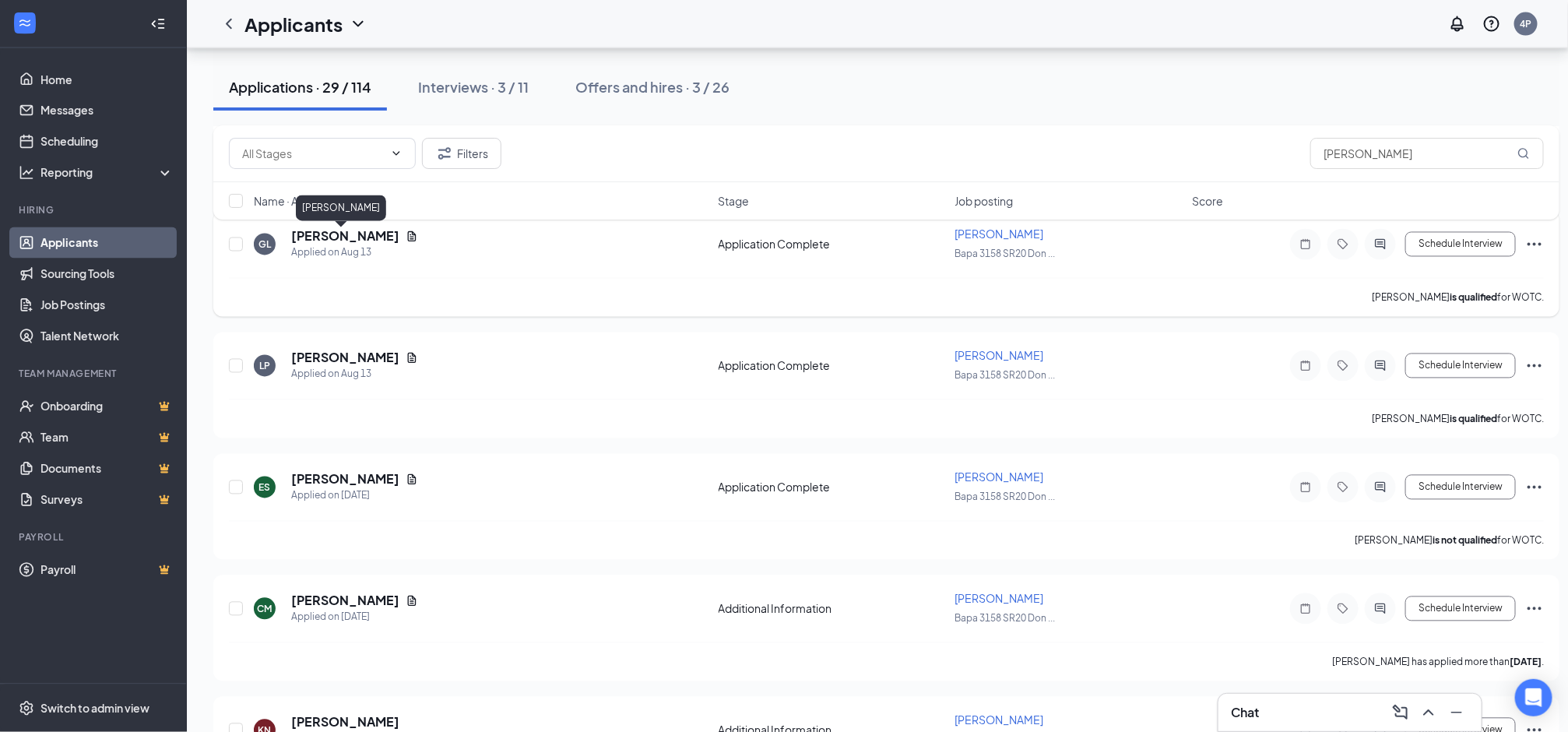
click at [339, 243] on h5 "[PERSON_NAME]" at bounding box center [345, 237] width 108 height 17
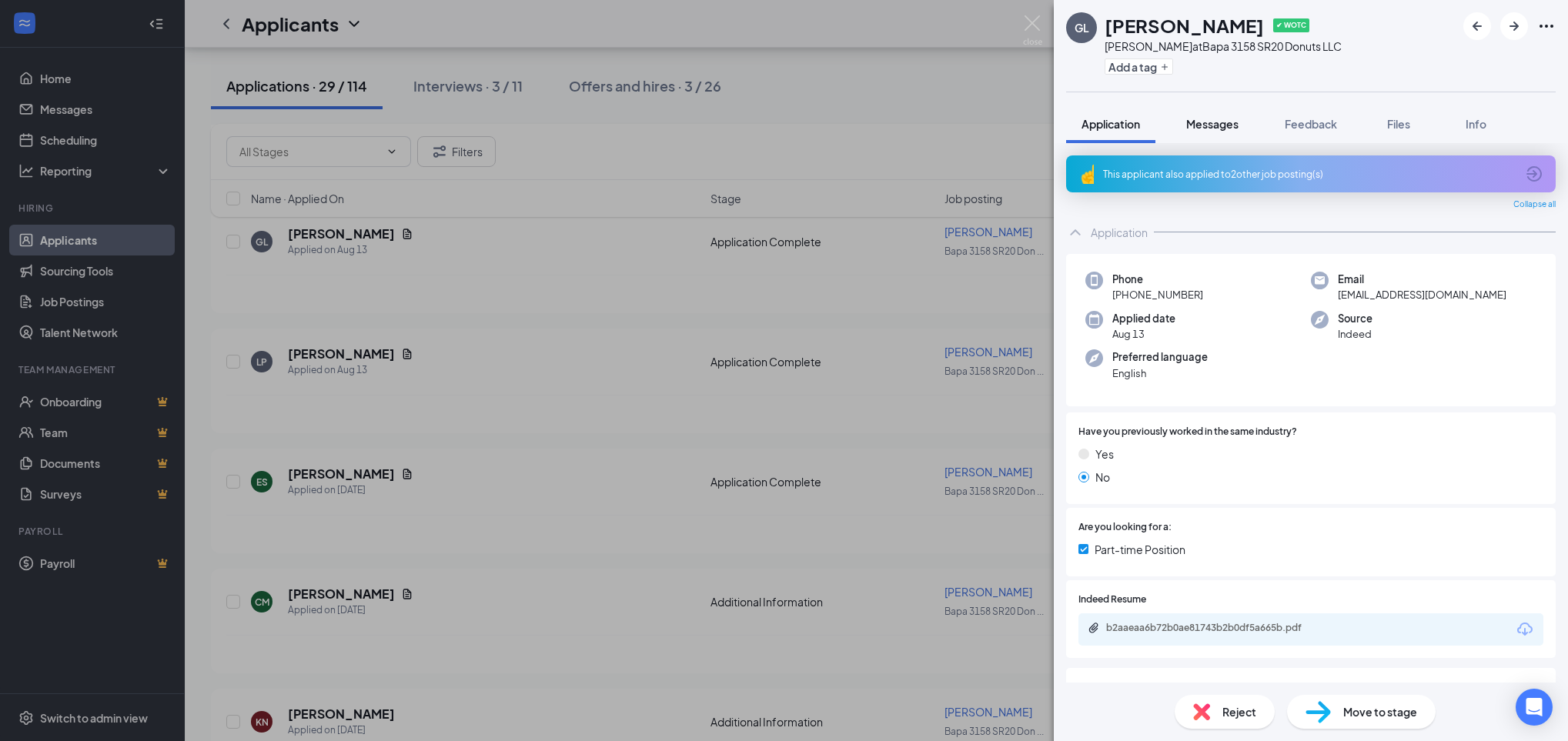
click at [1234, 123] on span "Messages" at bounding box center [1212, 124] width 52 height 14
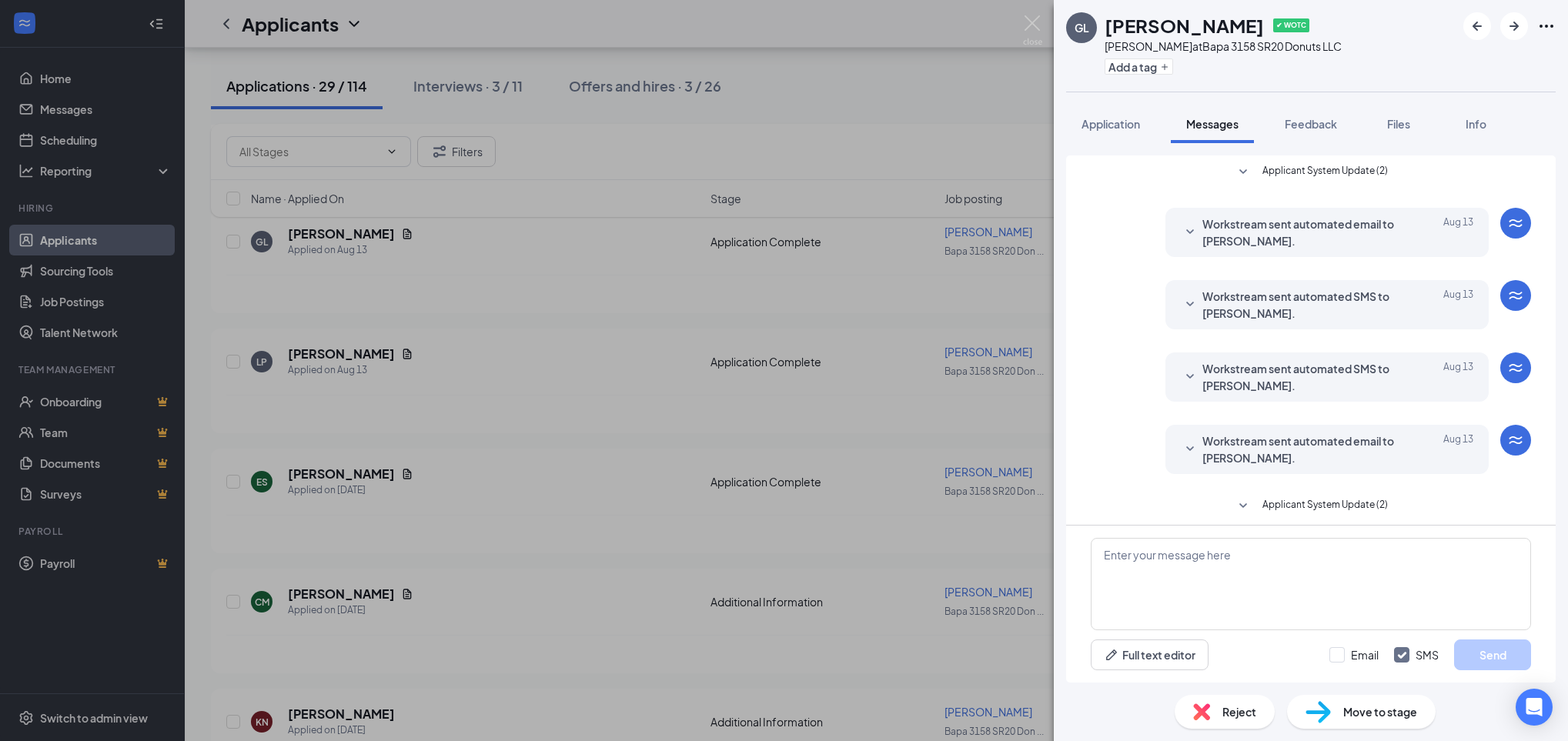
scroll to position [9, 0]
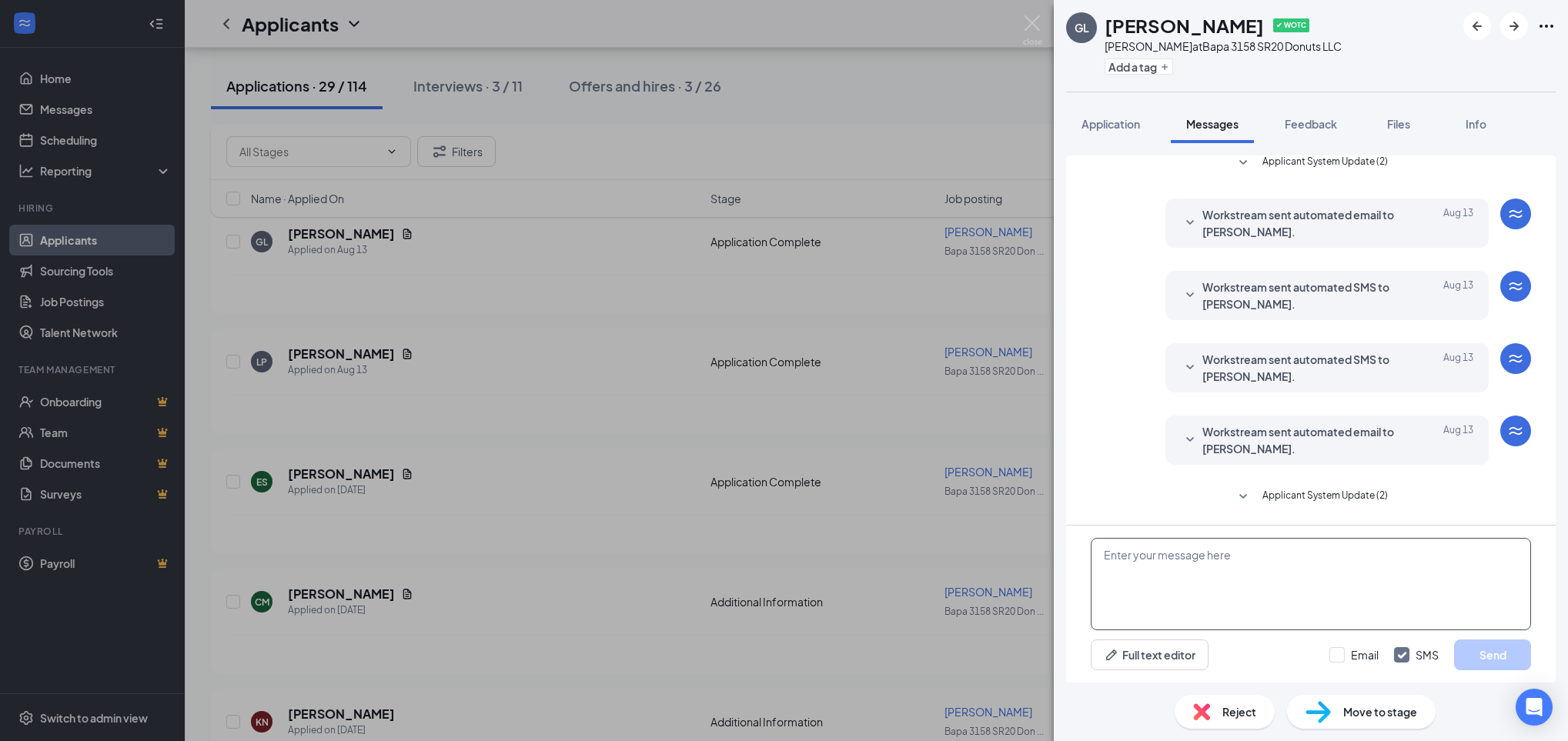
click at [1290, 558] on textarea at bounding box center [1310, 584] width 440 height 93
paste textarea "Would you be available for quick phone interview today (8/27) or tomorrow (8/28…"
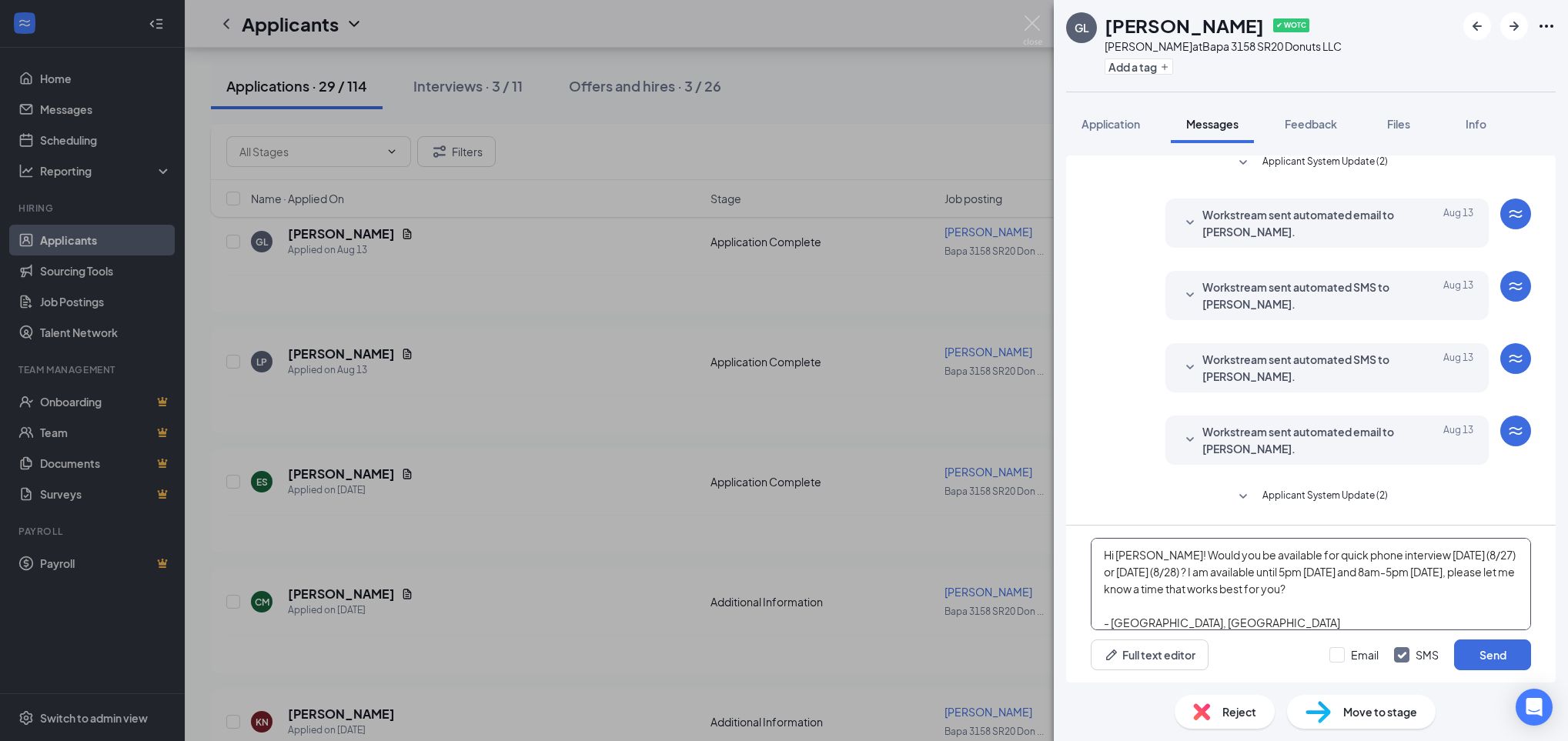
scroll to position [1, 0]
type textarea "Hi Gabriel! Would you be available for quick phone interview today (8/27) or to…"
click at [1333, 656] on input "Email" at bounding box center [1354, 655] width 49 height 15
checkbox input "true"
click at [1513, 652] on button "Send" at bounding box center [1492, 655] width 77 height 31
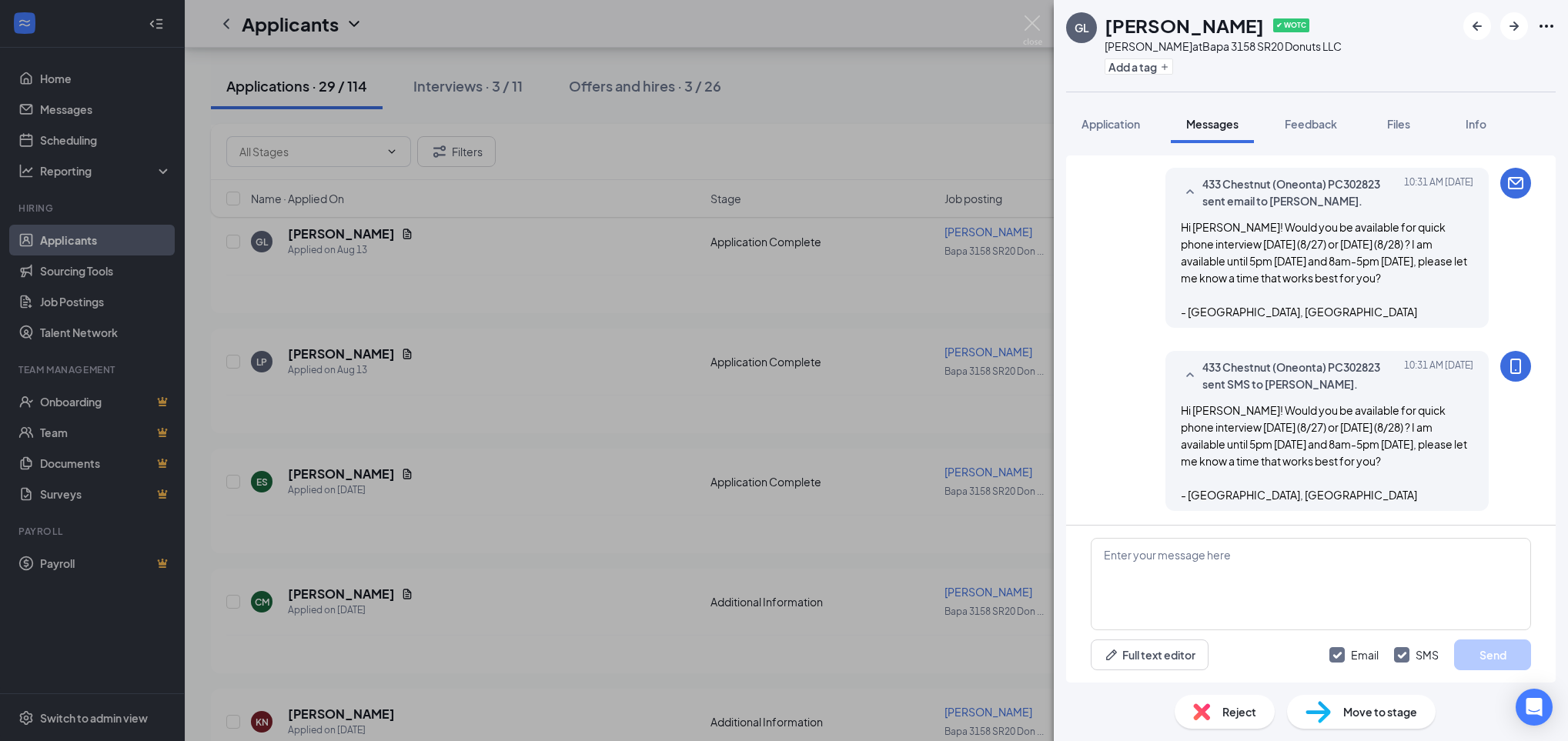
scroll to position [375, 0]
click at [1026, 17] on img at bounding box center [1032, 30] width 19 height 30
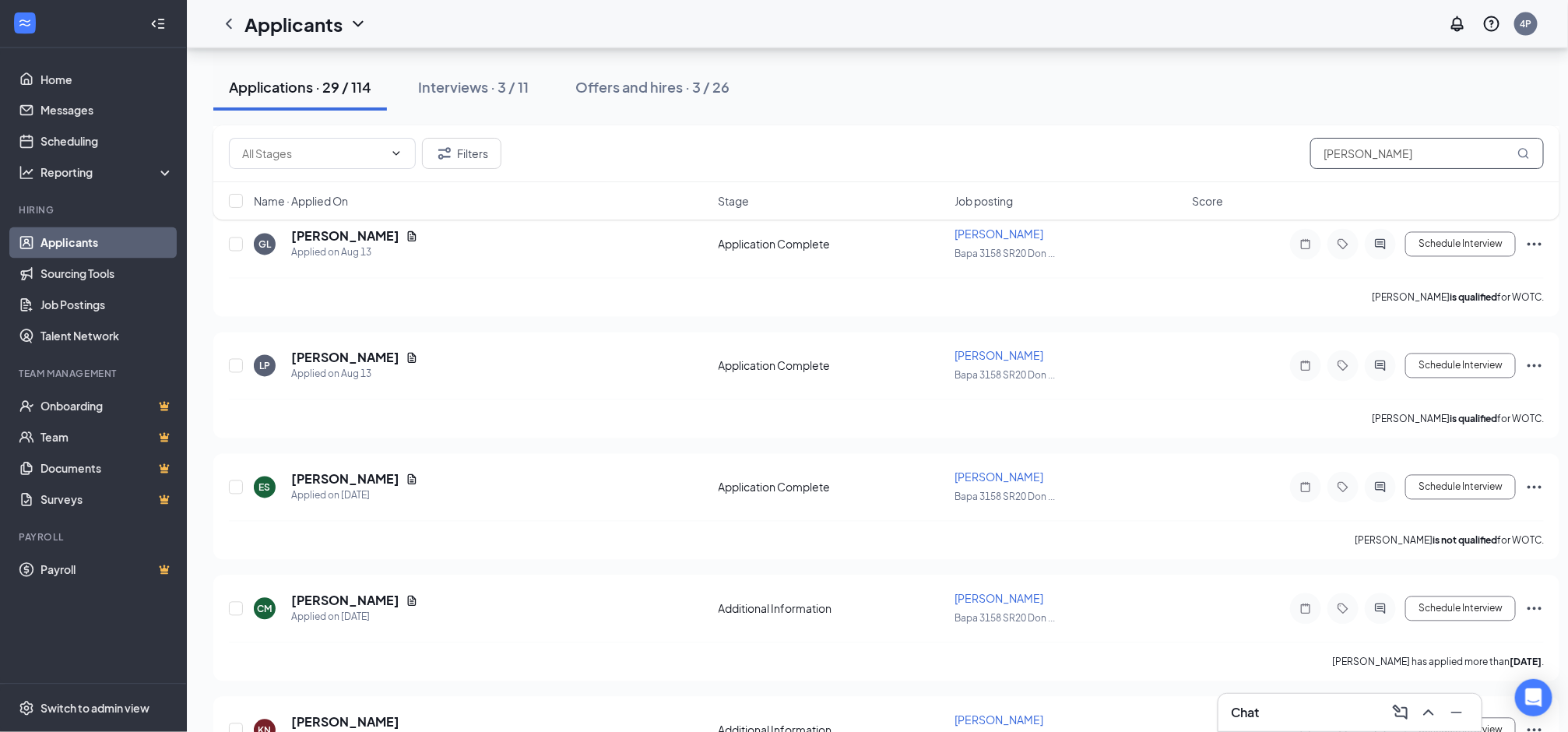
drag, startPoint x: 1385, startPoint y: 154, endPoint x: 1215, endPoint y: 169, distance: 170.7
click at [1216, 169] on div "Filters baker" at bounding box center [886, 153] width 1315 height 32
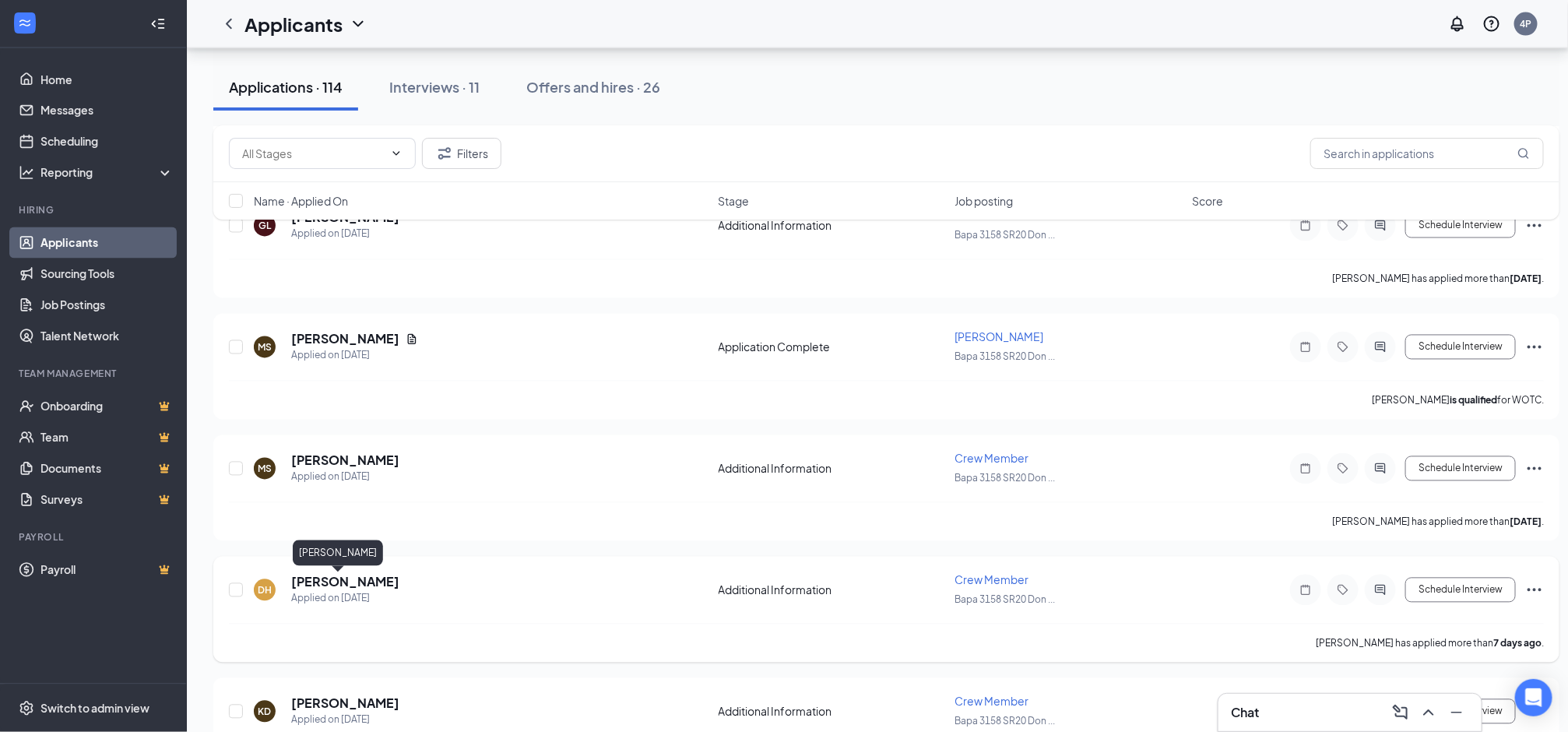
click at [339, 580] on h5 "[PERSON_NAME]" at bounding box center [345, 583] width 108 height 17
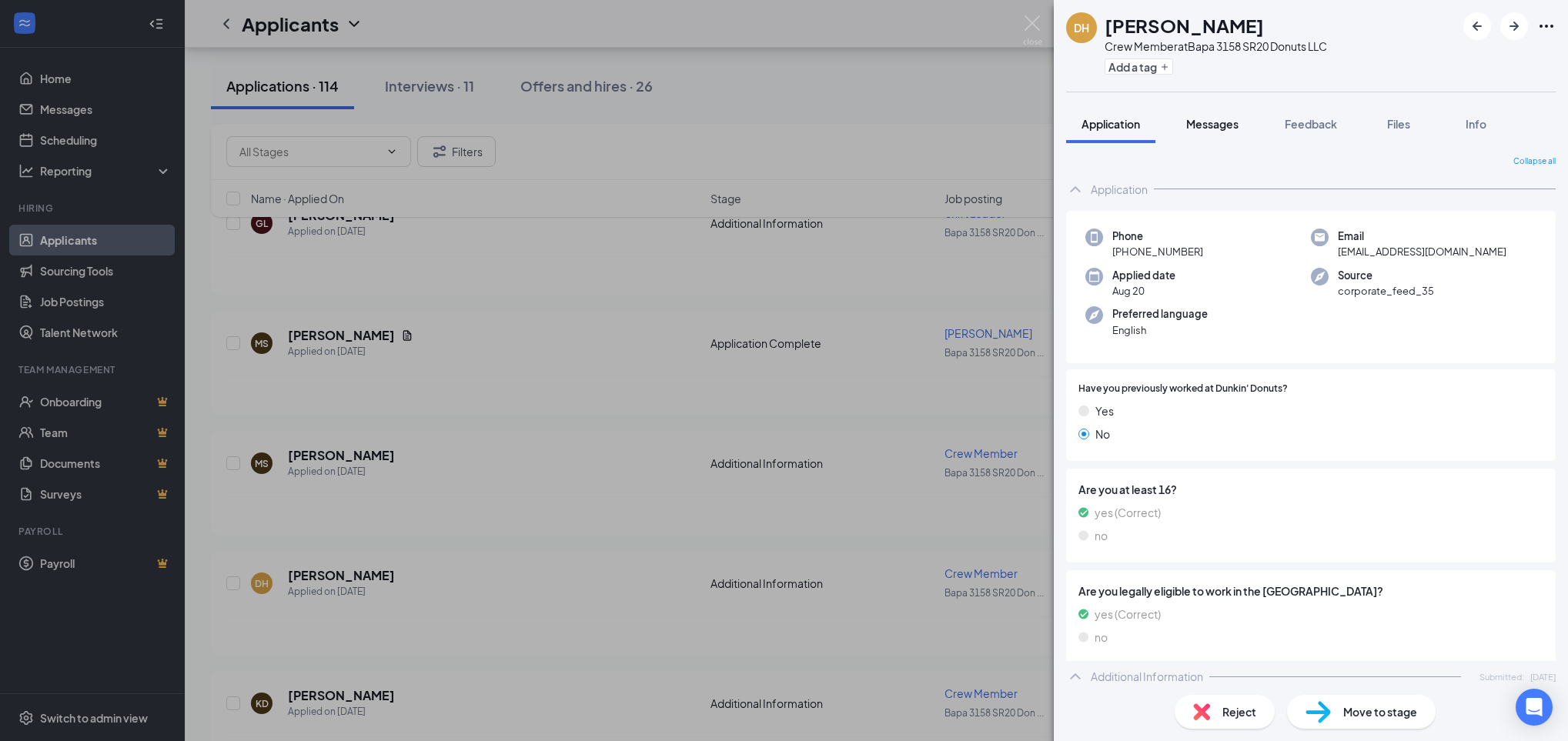
click at [1238, 138] on button "Messages" at bounding box center [1213, 124] width 83 height 39
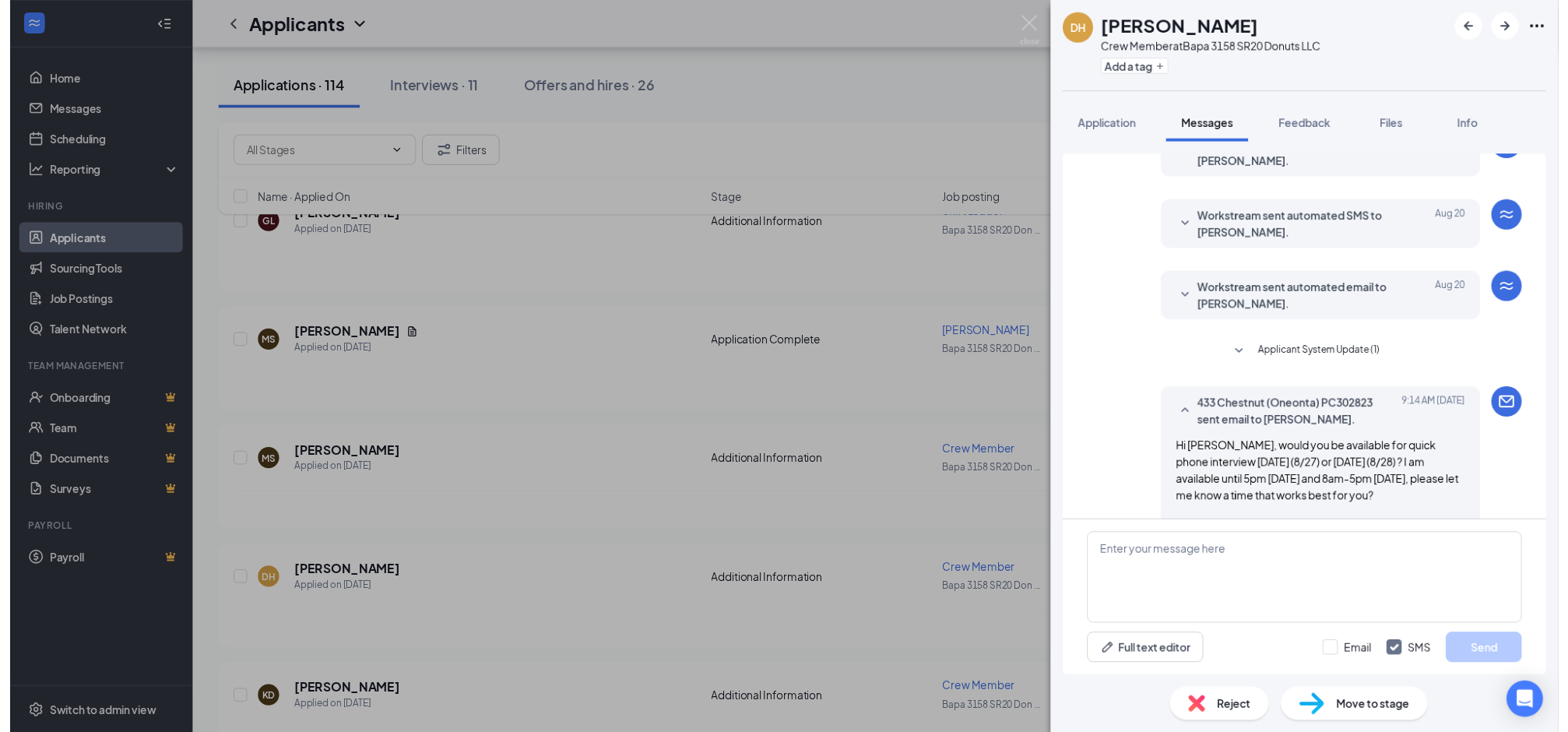
scroll to position [379, 0]
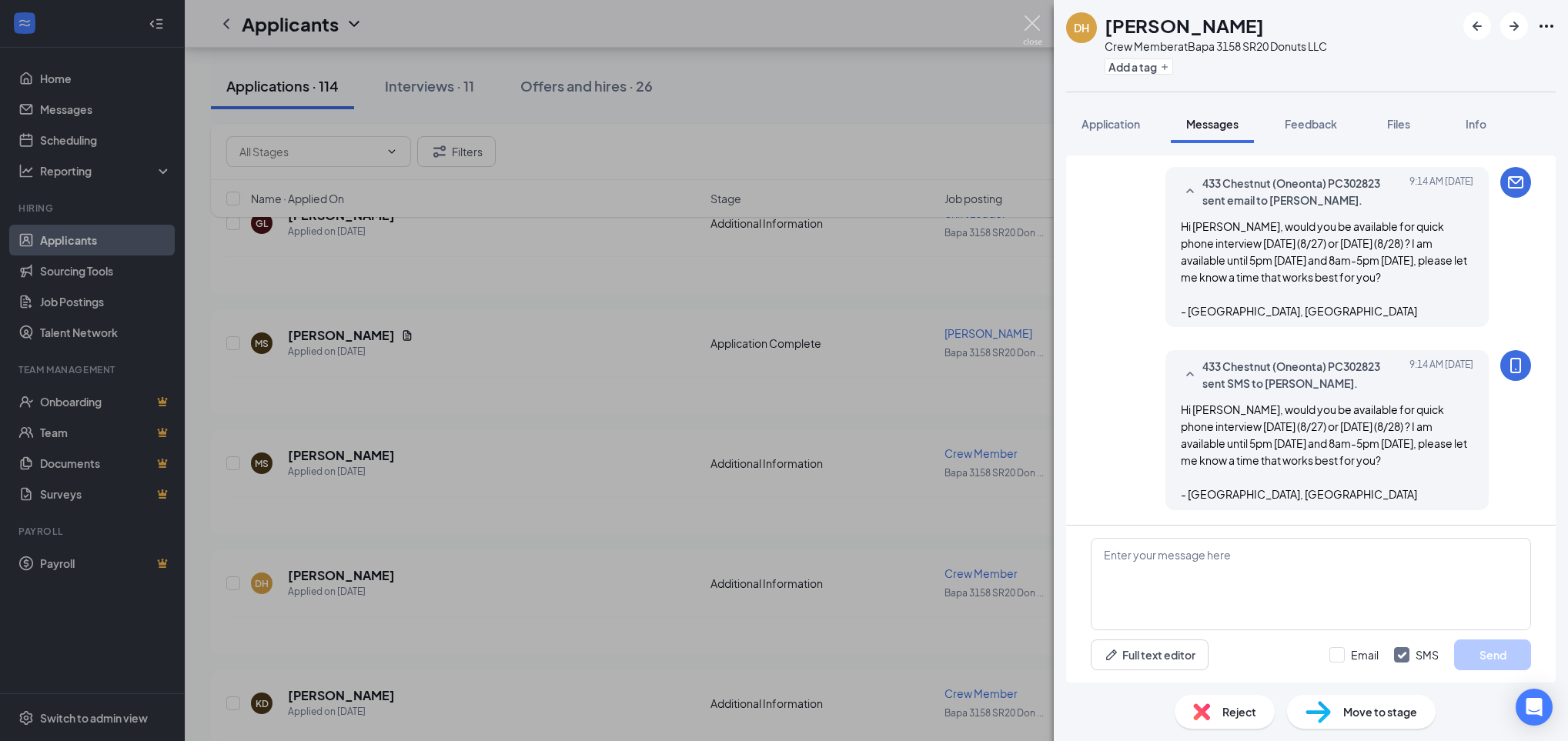
click at [1030, 27] on img at bounding box center [1032, 30] width 19 height 30
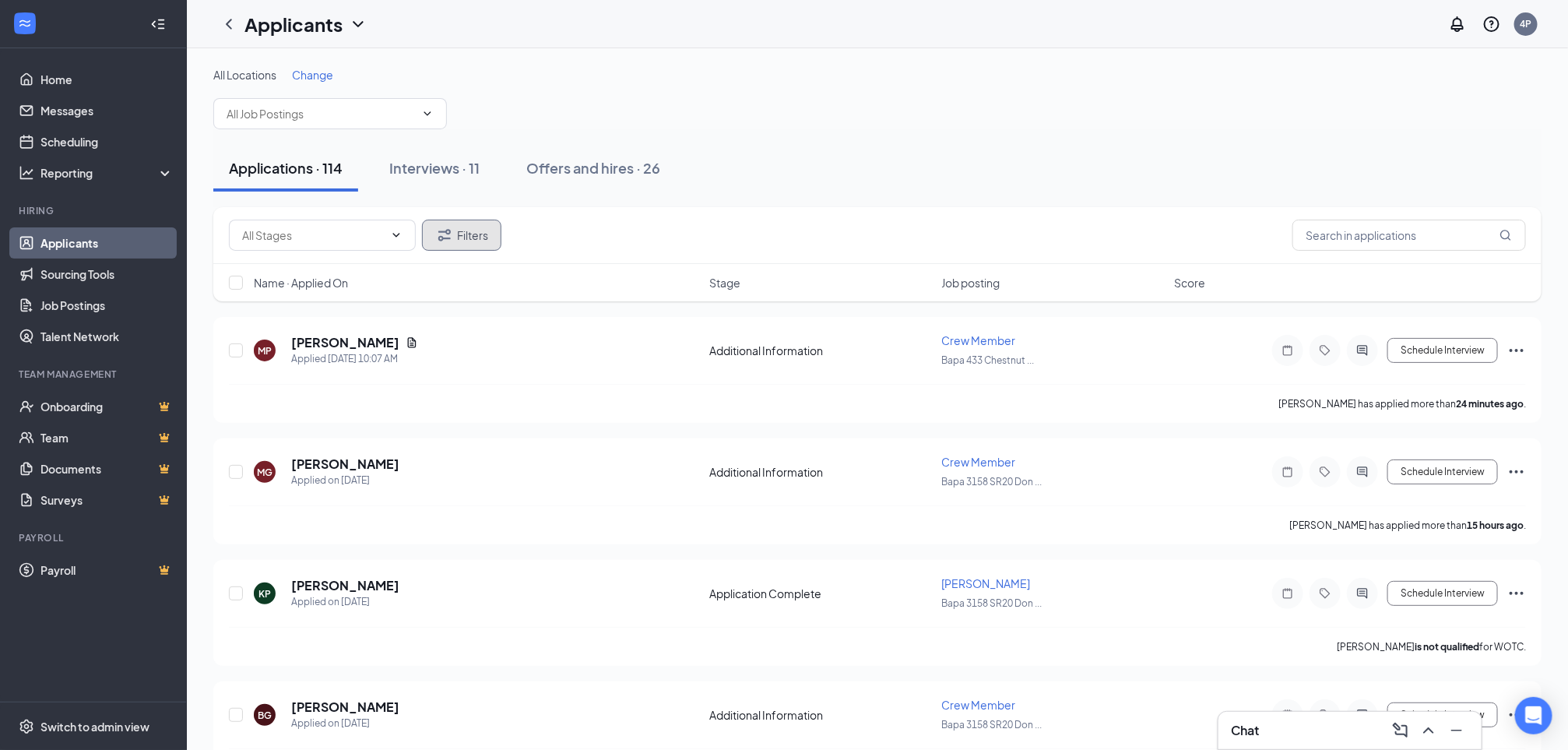
click at [448, 239] on icon "Filter" at bounding box center [444, 236] width 19 height 19
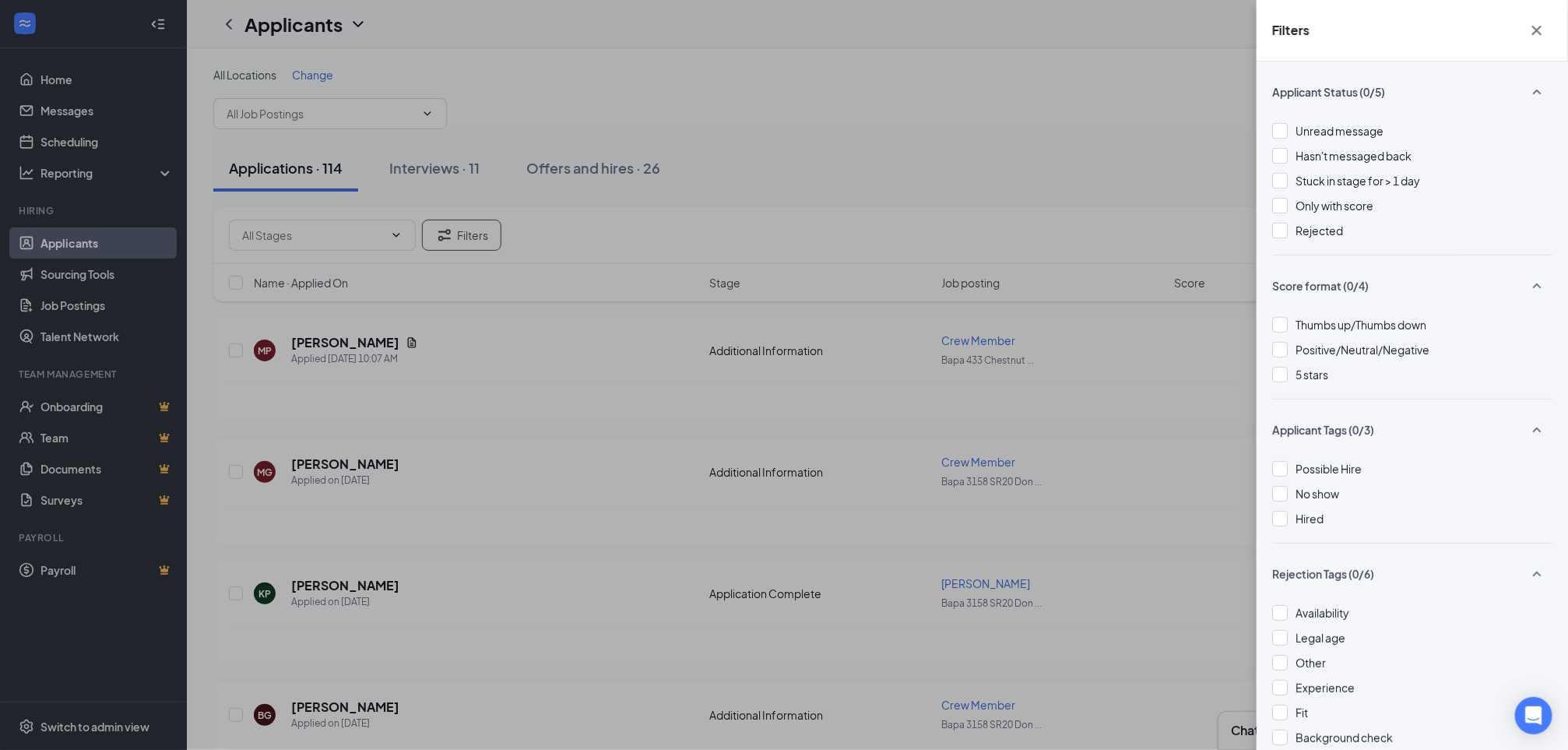
click at [1543, 22] on icon "Cross" at bounding box center [1537, 31] width 19 height 19
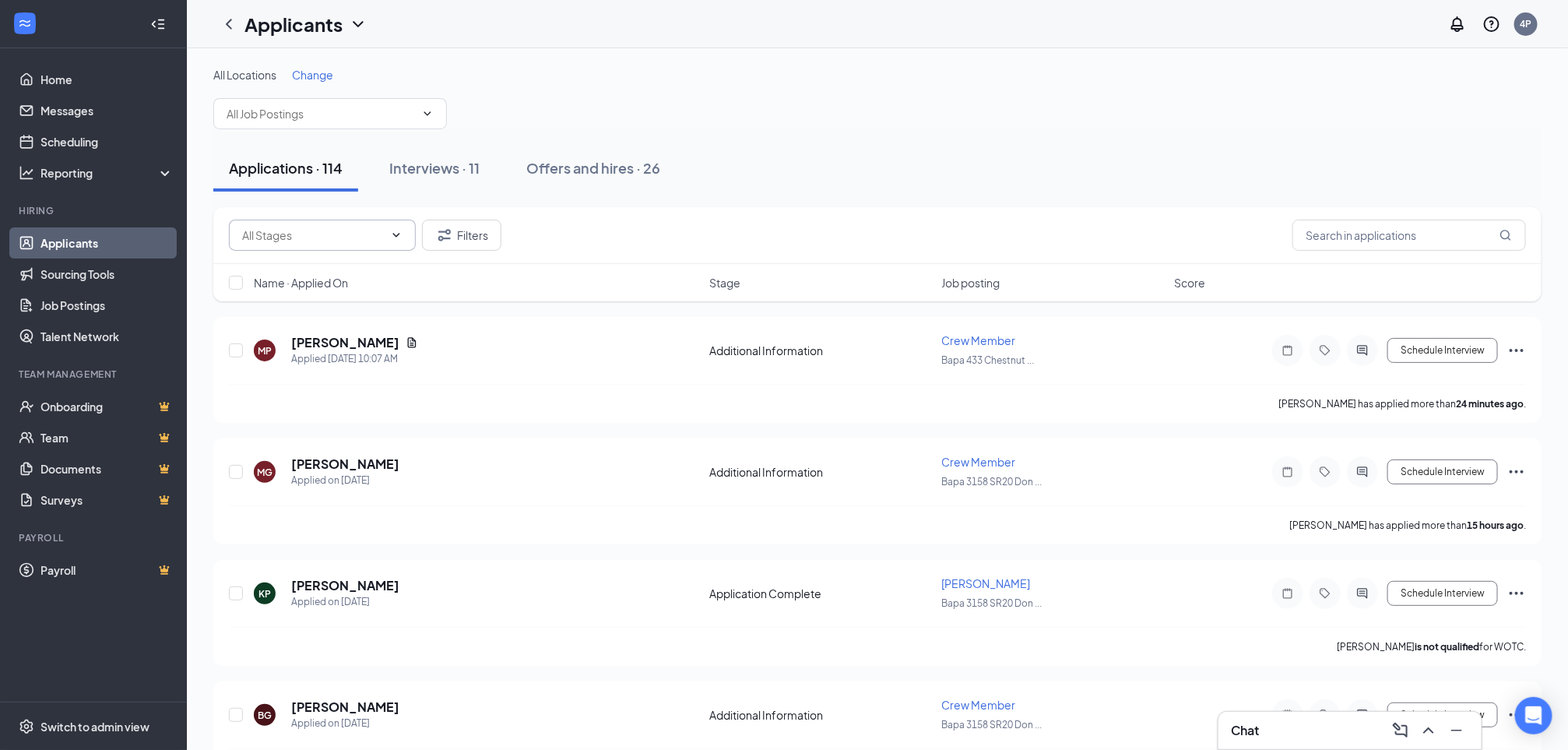
click at [390, 239] on icon "ChevronDown" at bounding box center [396, 235] width 12 height 12
click at [313, 347] on div "Hiring Pool (98)" at bounding box center [278, 343] width 75 height 17
type input "Hiring Pool (98)"
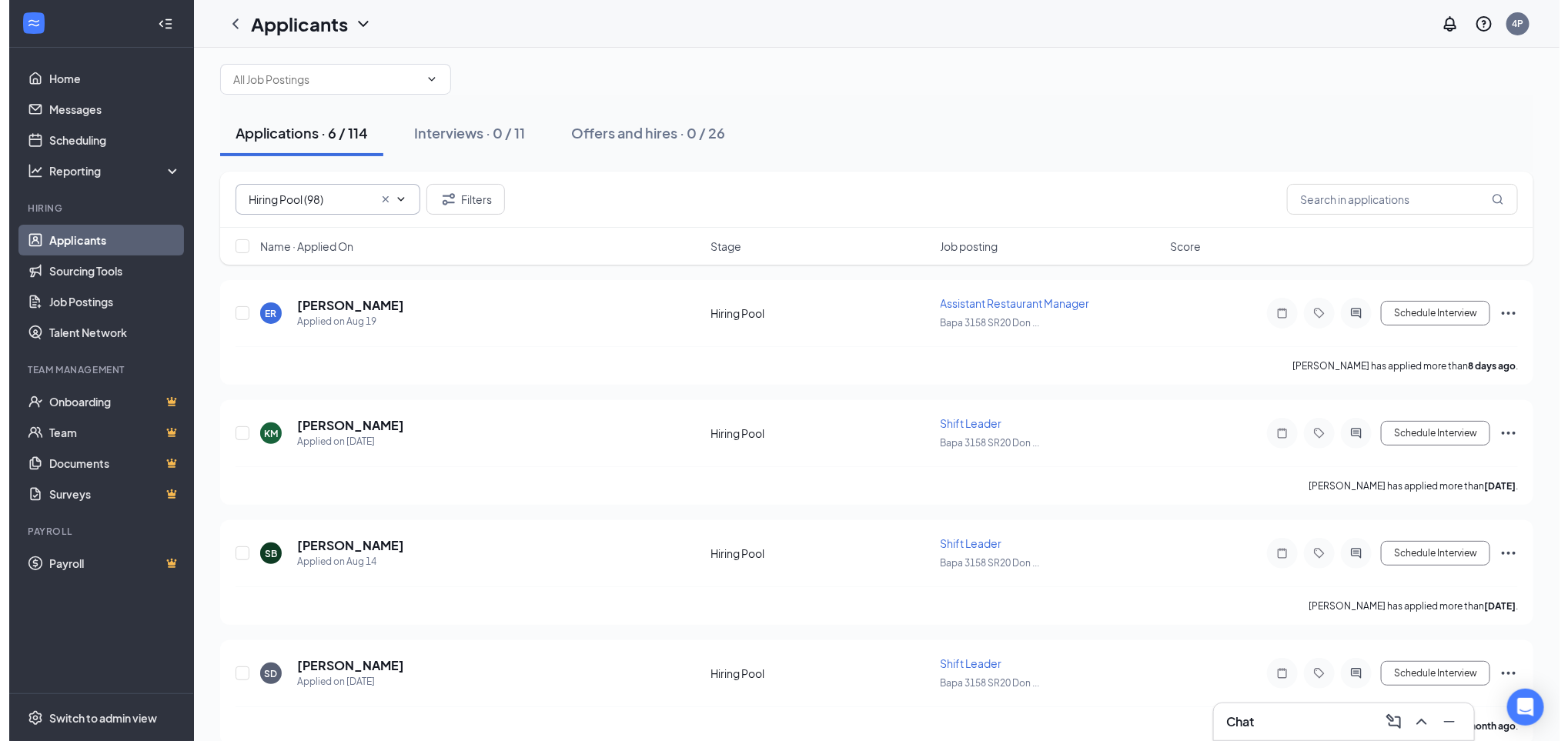
scroll to position [35, 0]
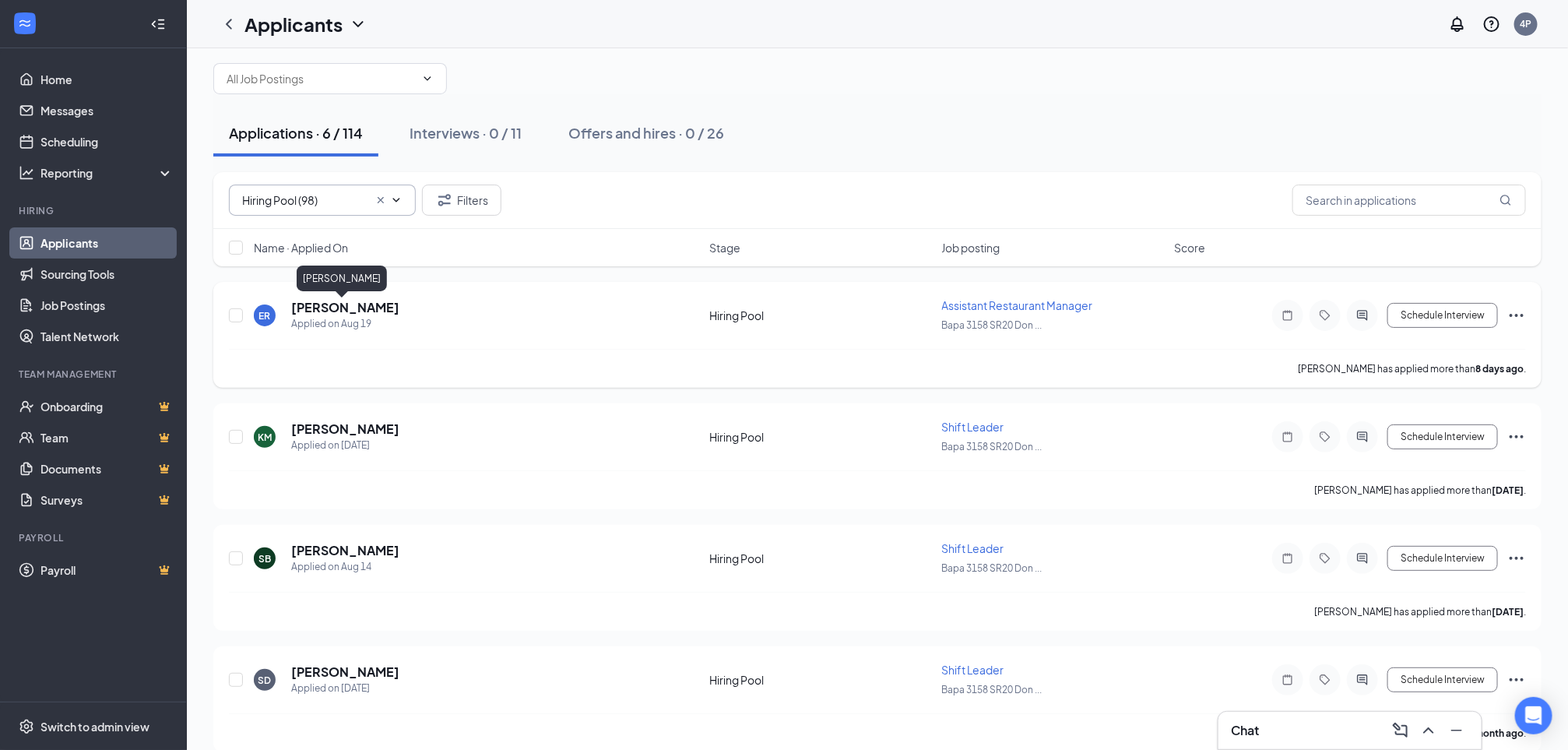
click at [341, 313] on h5 "[PERSON_NAME]" at bounding box center [345, 307] width 108 height 17
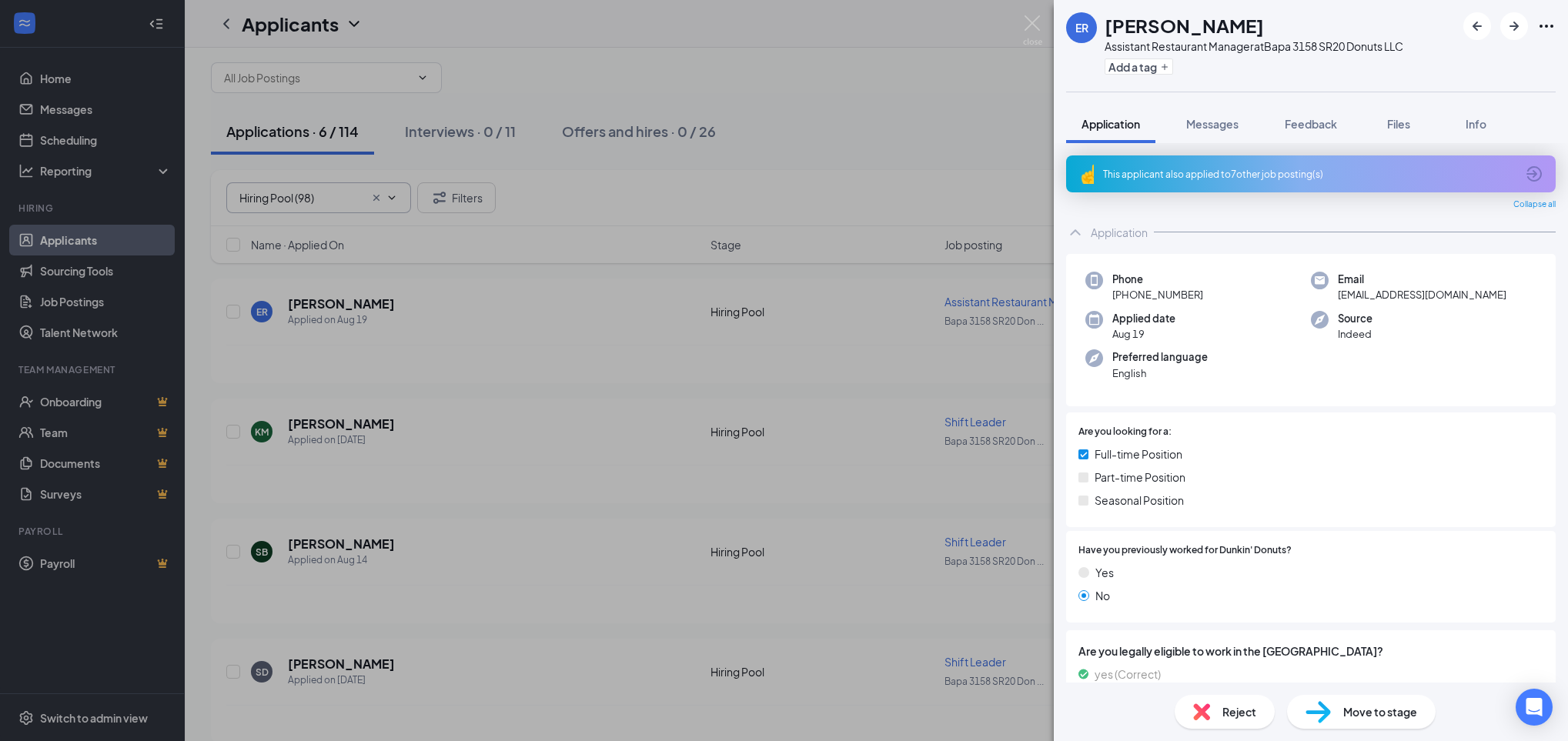
click at [1139, 228] on div "Application" at bounding box center [1119, 232] width 57 height 15
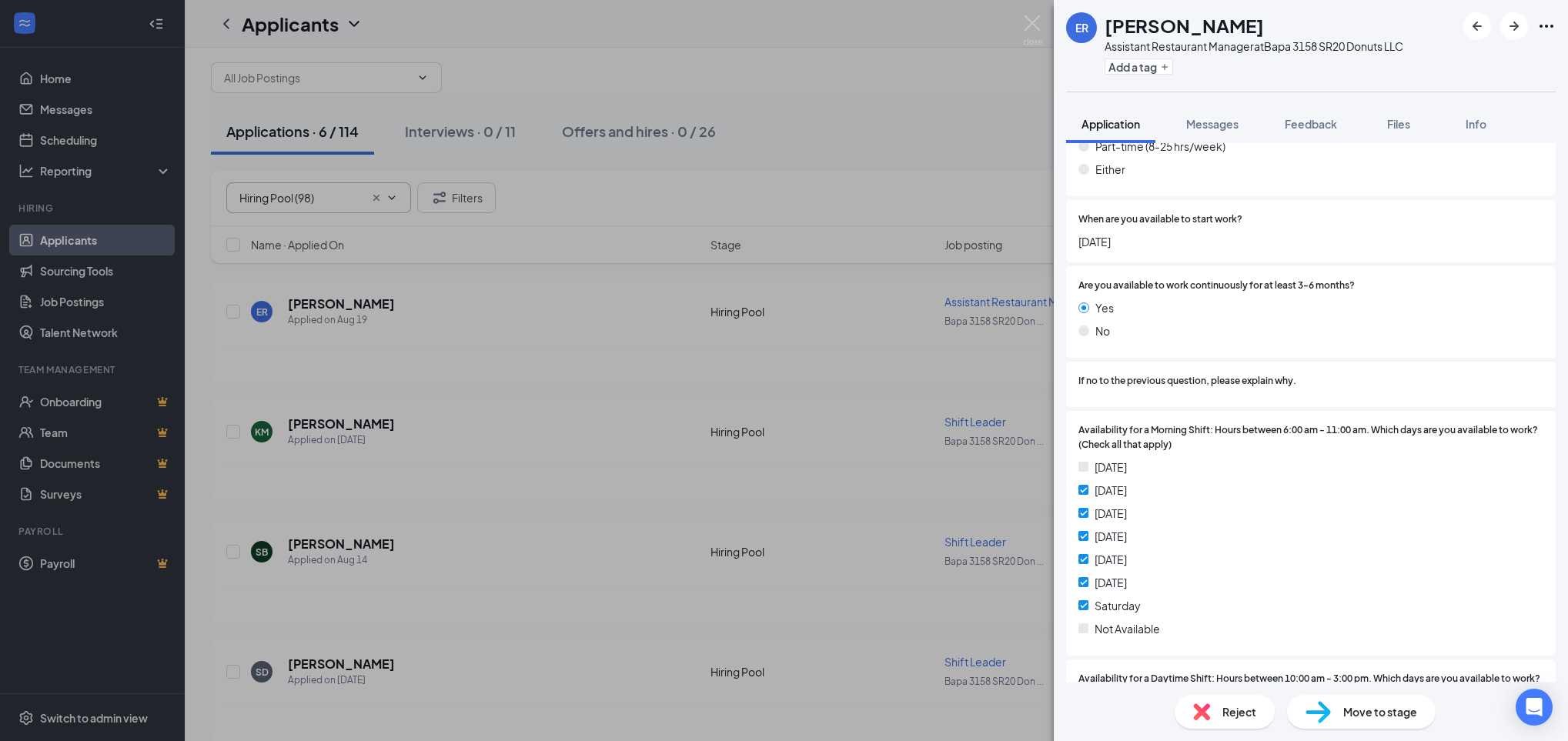
scroll to position [764, 0]
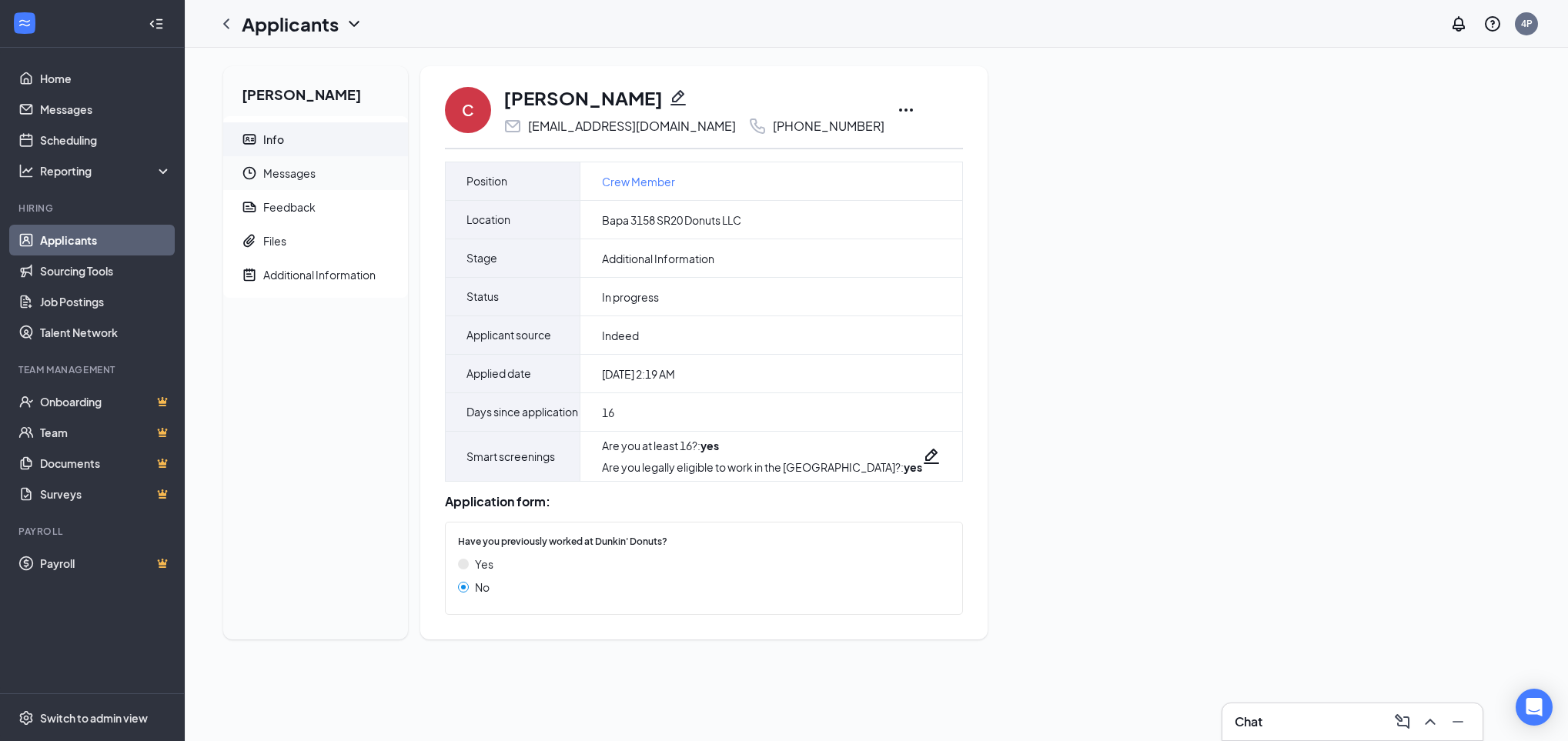
click at [294, 175] on span "Messages" at bounding box center [330, 173] width 133 height 34
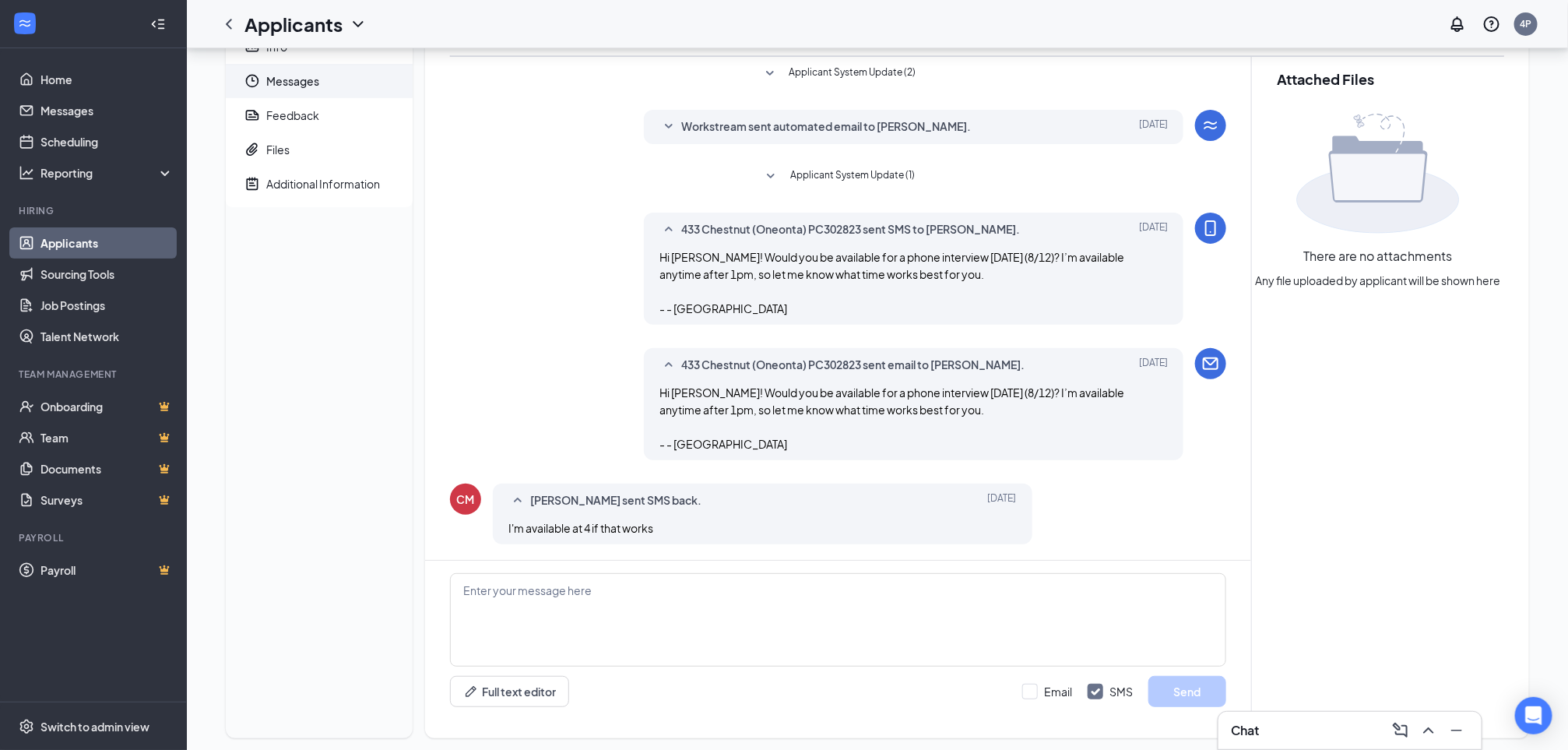
scroll to position [115, 0]
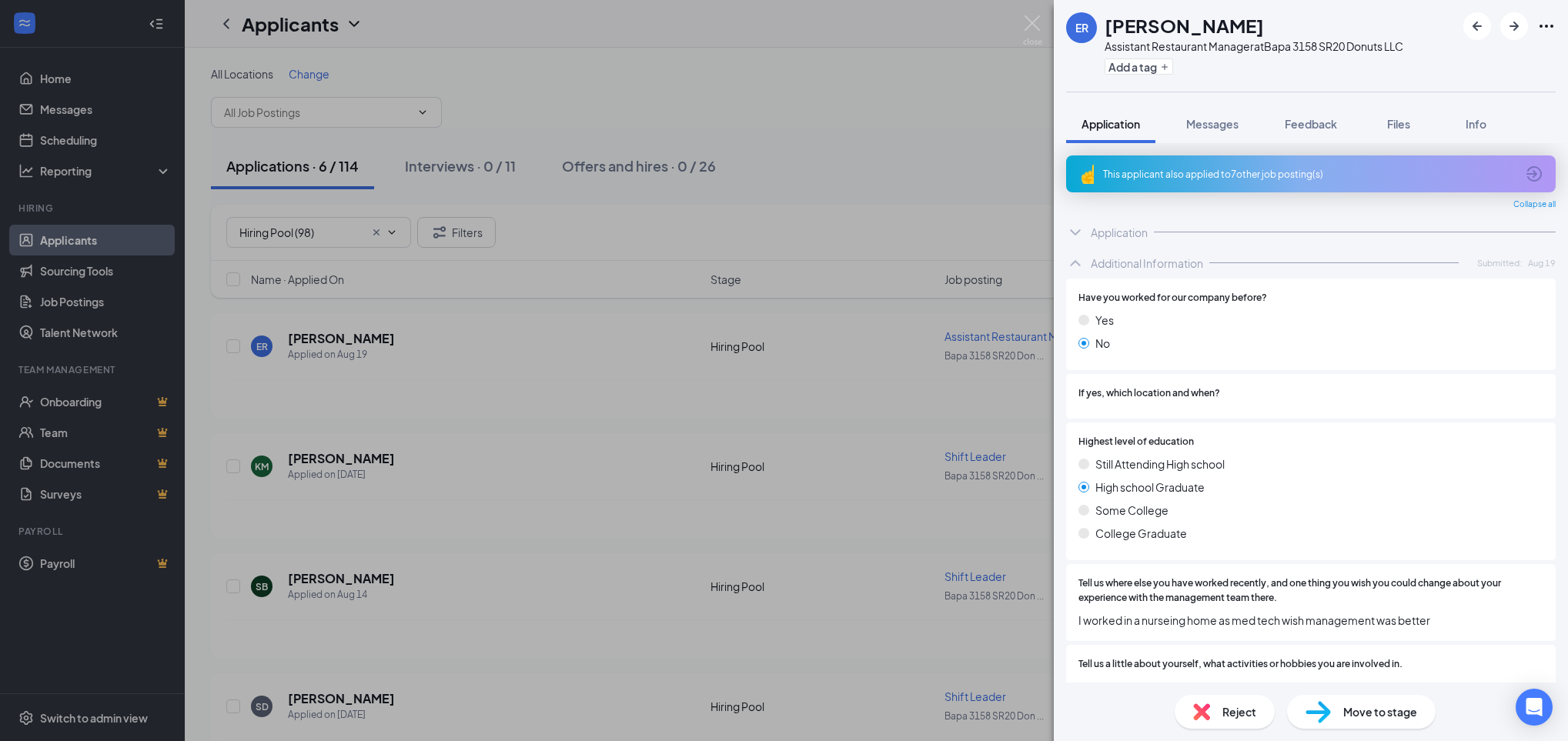
click at [1044, 24] on div "ER [PERSON_NAME] Assistant Restaurant Manager at [GEOGRAPHIC_DATA] 3158 SR20 Do…" at bounding box center [784, 370] width 1568 height 741
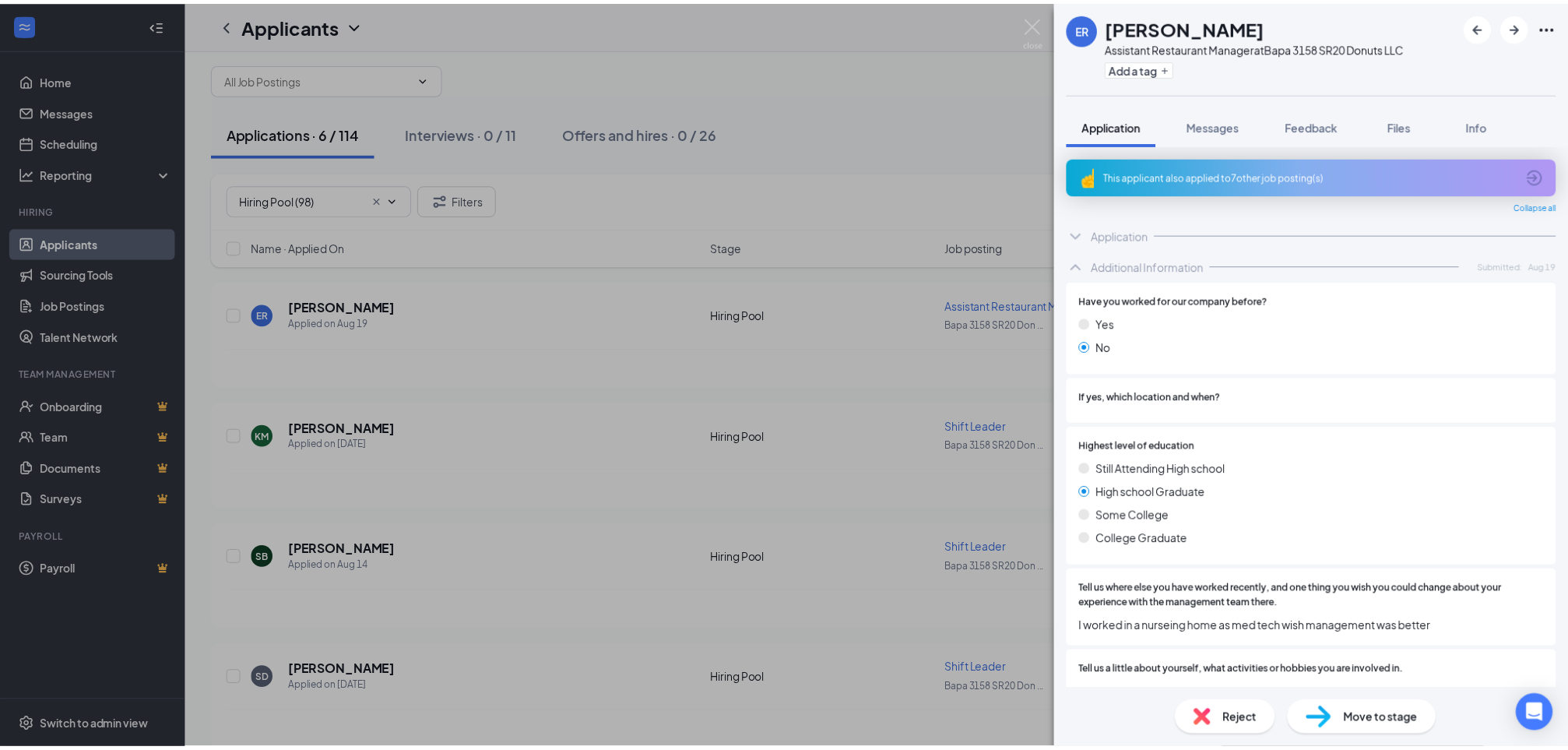
scroll to position [773, 0]
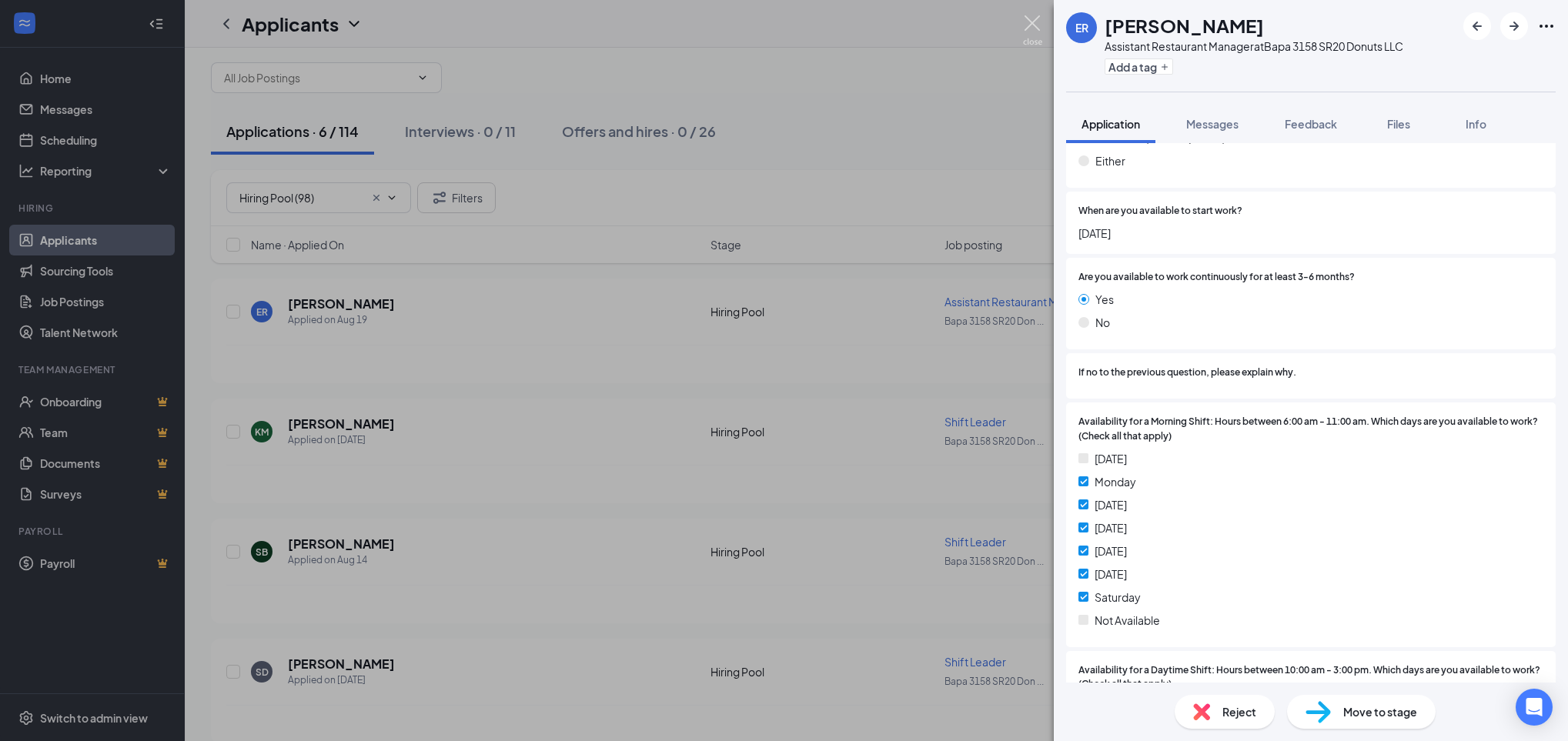
click at [1035, 24] on img at bounding box center [1032, 30] width 19 height 30
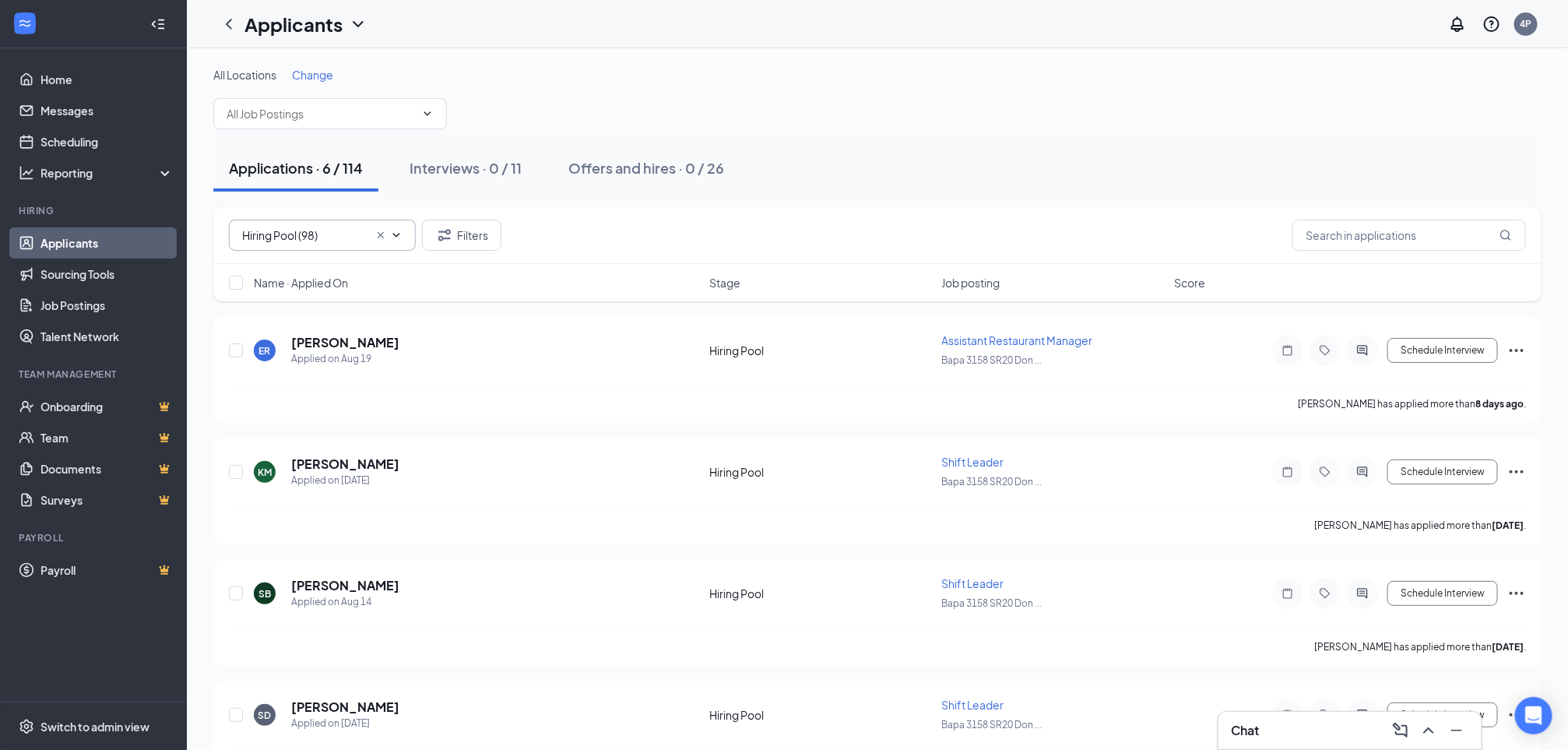
click at [376, 239] on icon "Cross" at bounding box center [380, 235] width 12 height 12
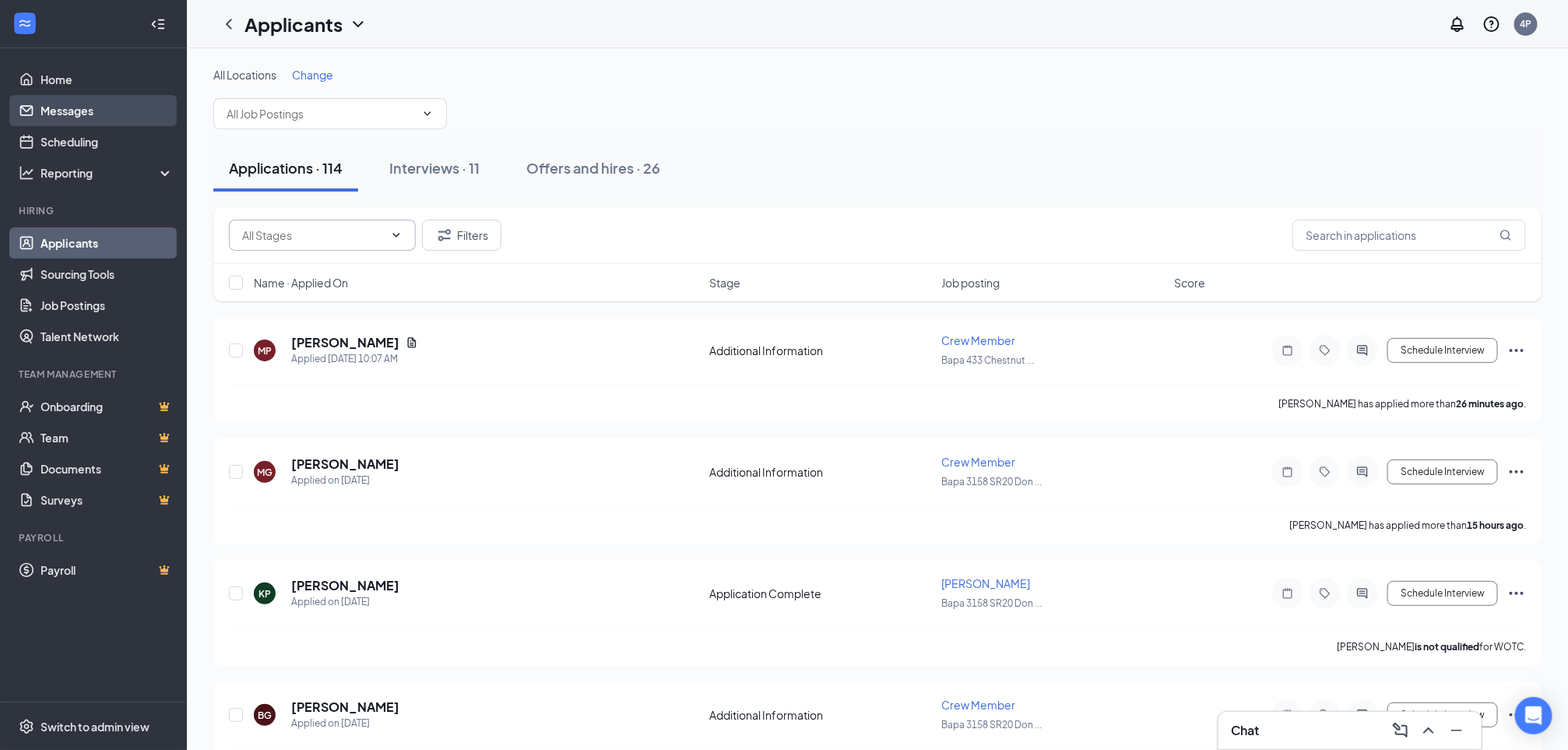
click at [49, 112] on link "Messages" at bounding box center [106, 110] width 133 height 32
